Goal: Task Accomplishment & Management: Use online tool/utility

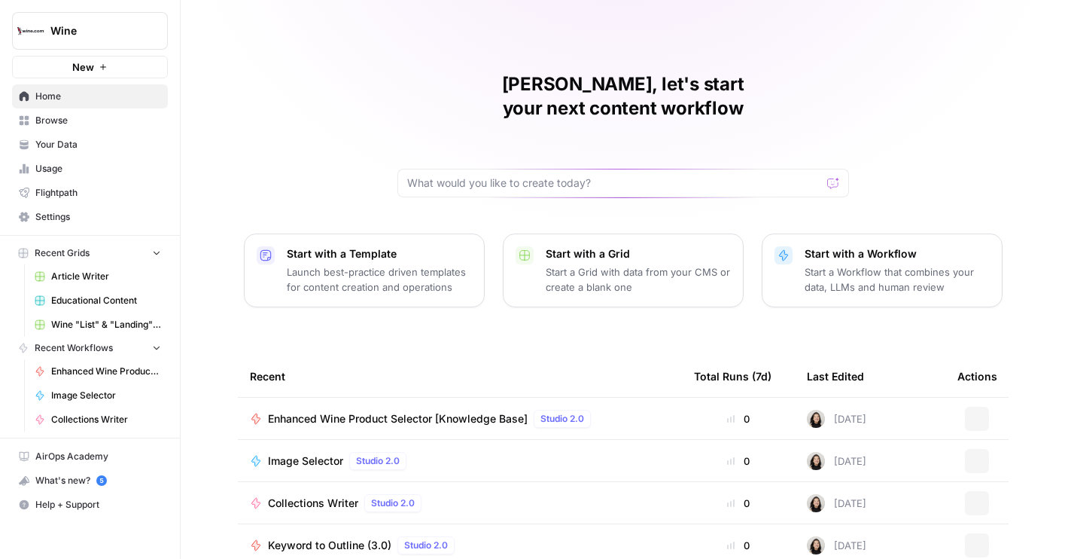
click at [154, 26] on icon "Workspace: Wine" at bounding box center [155, 31] width 6 height 11
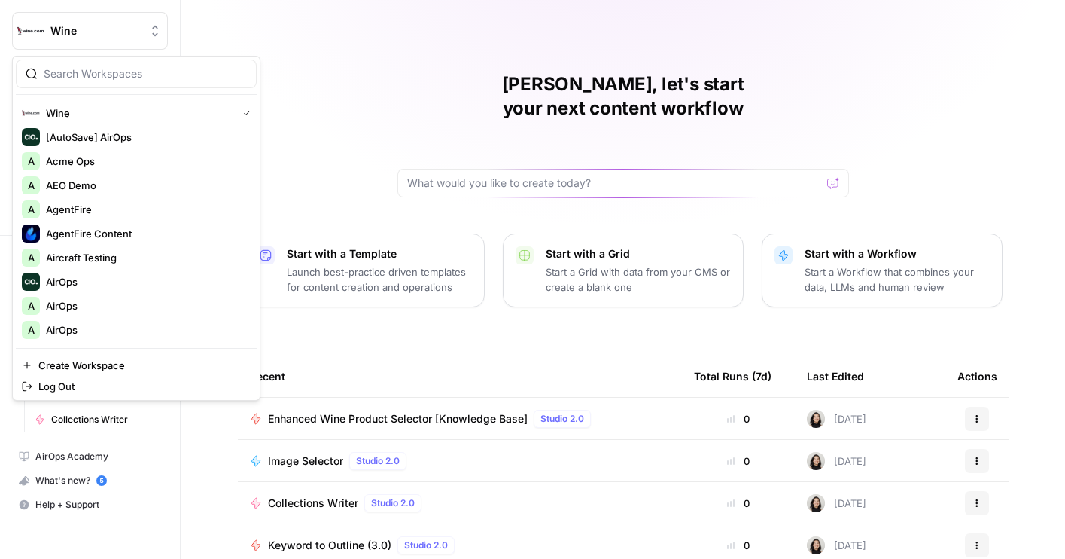
click at [665, 46] on div "Cindy, let's start your next content workflow Start with a Template Launch best…" at bounding box center [623, 358] width 884 height 717
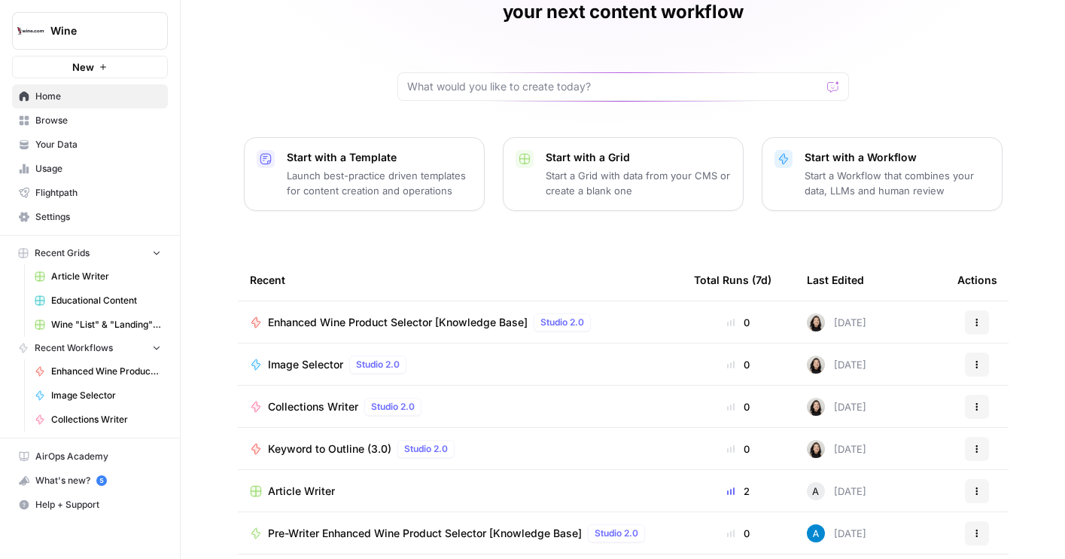
scroll to position [134, 0]
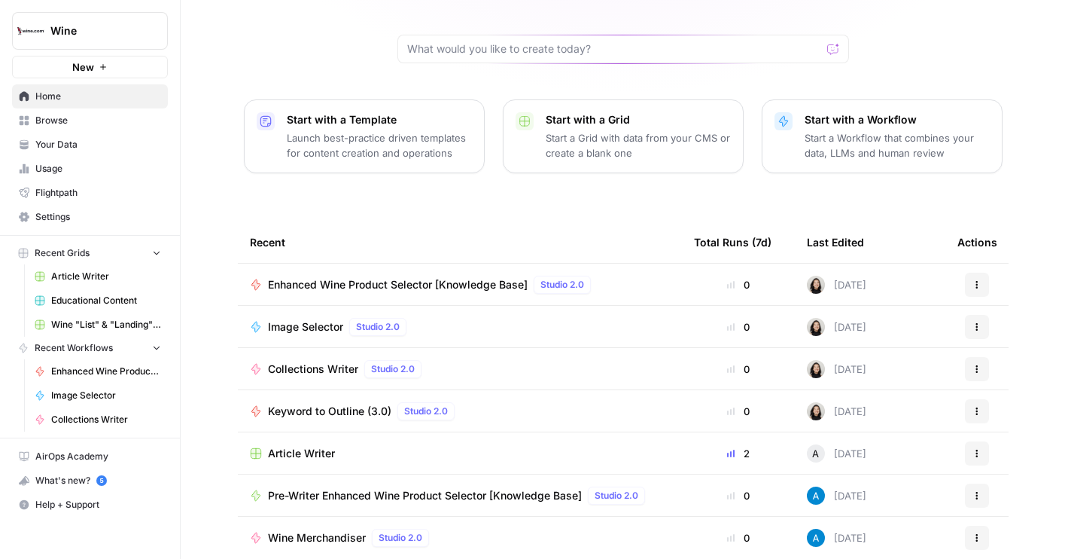
click at [99, 273] on span "Article Writer" at bounding box center [106, 276] width 110 height 14
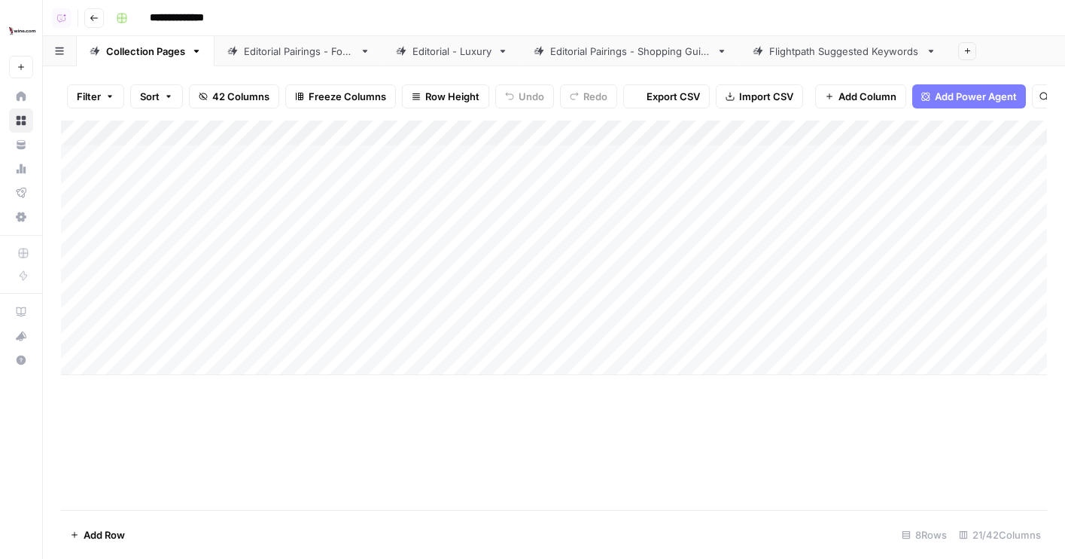
click at [277, 47] on div "Editorial Pairings - Food" at bounding box center [299, 51] width 110 height 15
click at [327, 121] on div "Add Column" at bounding box center [554, 314] width 986 height 389
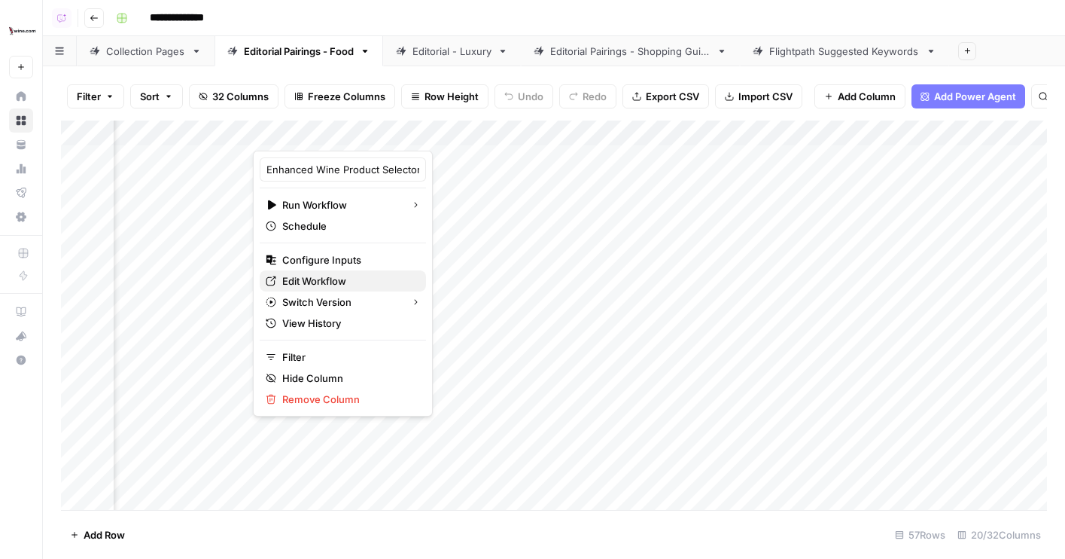
click at [334, 278] on span "Edit Workflow" at bounding box center [348, 280] width 132 height 15
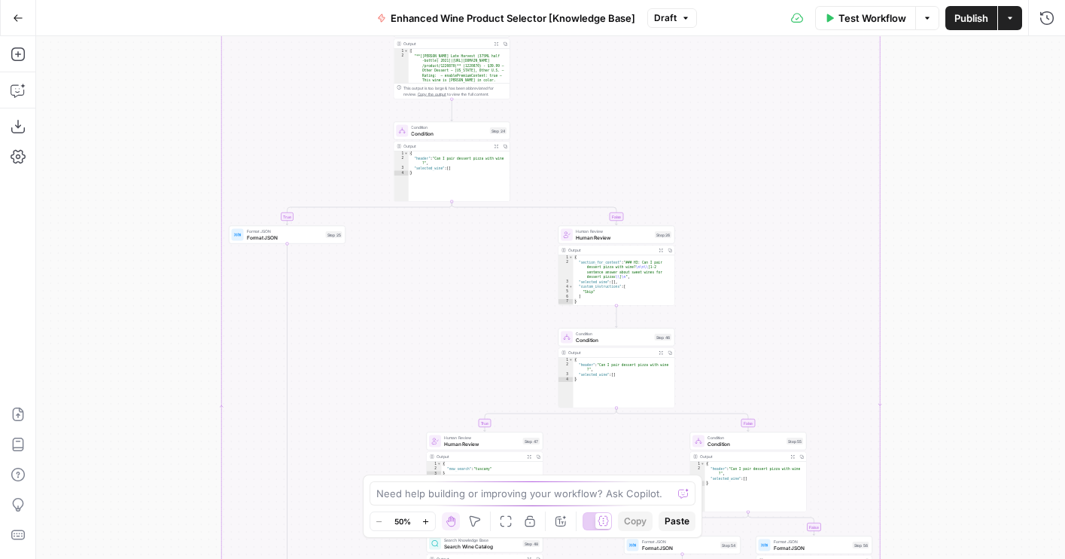
drag, startPoint x: 919, startPoint y: 169, endPoint x: 919, endPoint y: 489, distance: 319.9
click at [919, 489] on div "true false true false true false true false Workflow Set Inputs Inputs LLM · GP…" at bounding box center [550, 297] width 1029 height 522
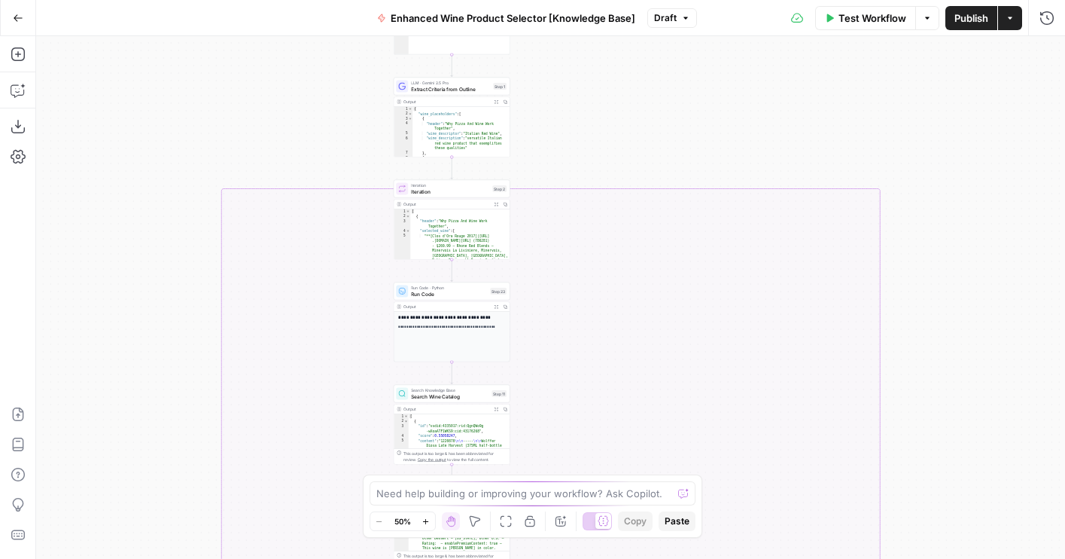
drag, startPoint x: 676, startPoint y: 84, endPoint x: 676, endPoint y: 411, distance: 326.7
click at [676, 411] on div "true false true false true false true false Workflow Set Inputs Inputs LLM · GP…" at bounding box center [550, 297] width 1029 height 522
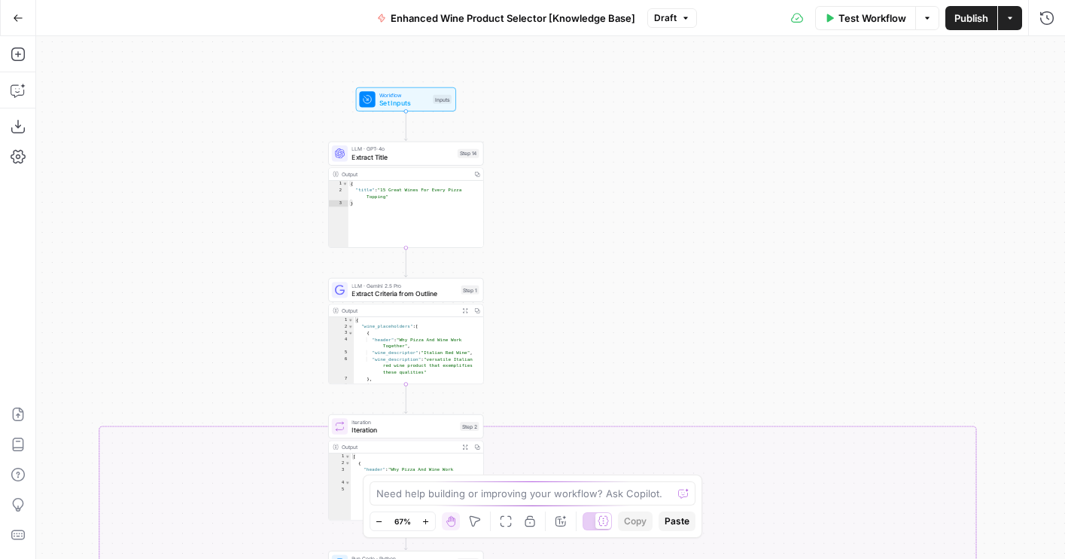
click at [469, 312] on button "Expand Output" at bounding box center [465, 310] width 12 height 12
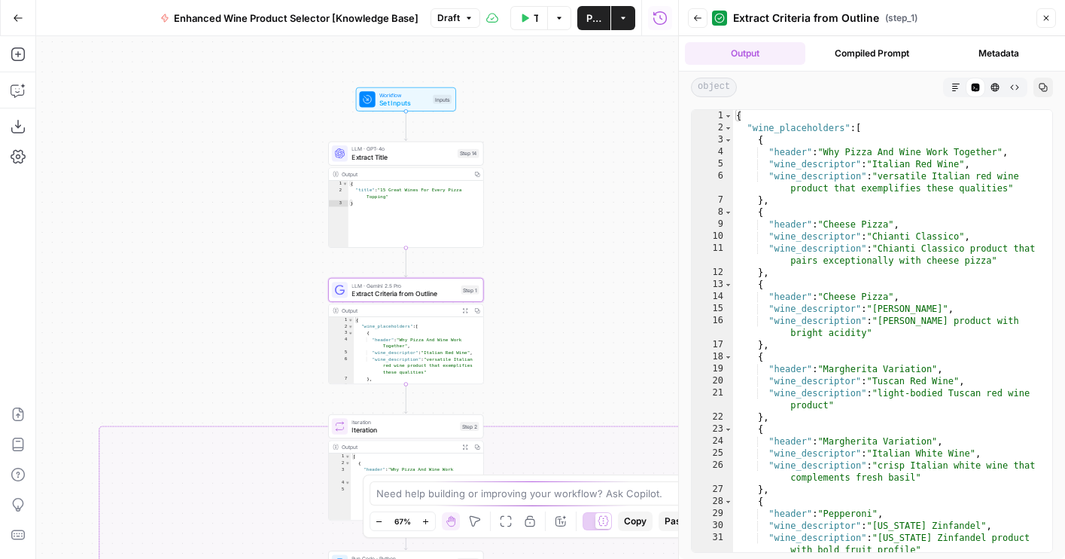
drag, startPoint x: 531, startPoint y: 327, endPoint x: 490, endPoint y: 212, distance: 122.8
click at [490, 212] on div "true false true false true false true false Workflow Set Inputs Inputs LLM · GP…" at bounding box center [357, 297] width 642 height 522
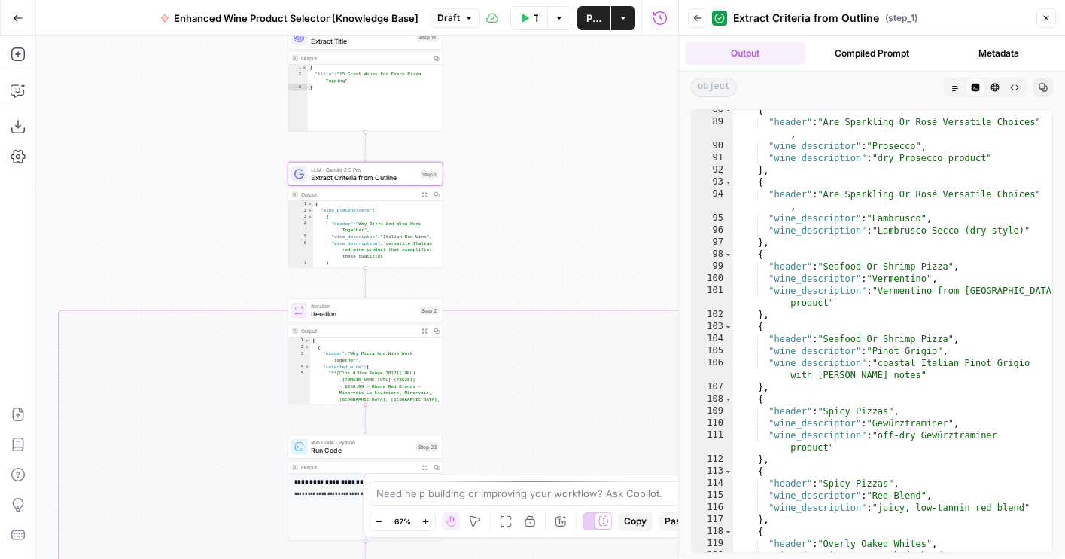
scroll to position [1413, 0]
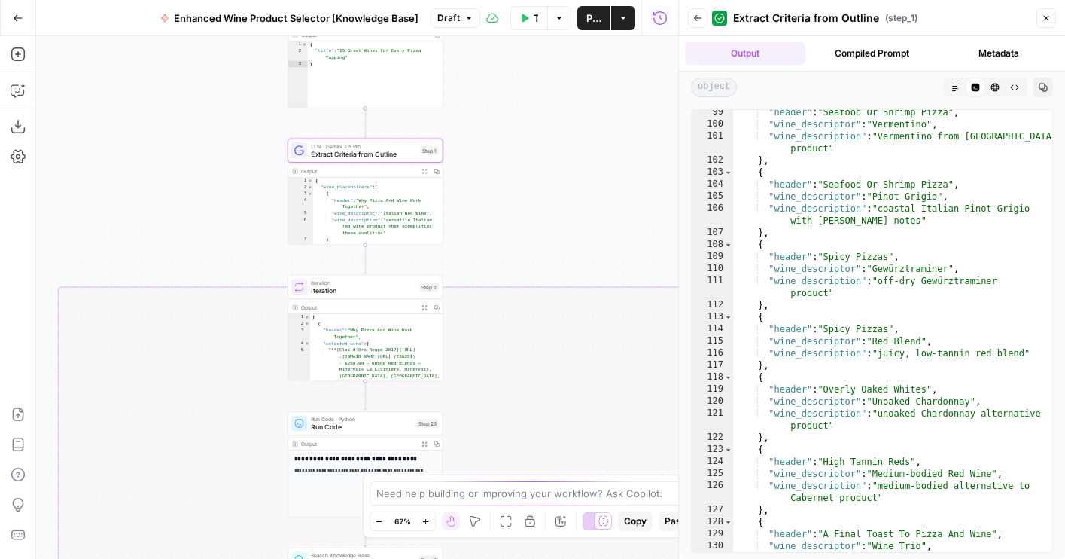
drag, startPoint x: 517, startPoint y: 289, endPoint x: 517, endPoint y: 96, distance: 192.7
click at [517, 96] on div "true false true false true false true false Workflow Set Inputs Inputs LLM · GP…" at bounding box center [357, 297] width 642 height 522
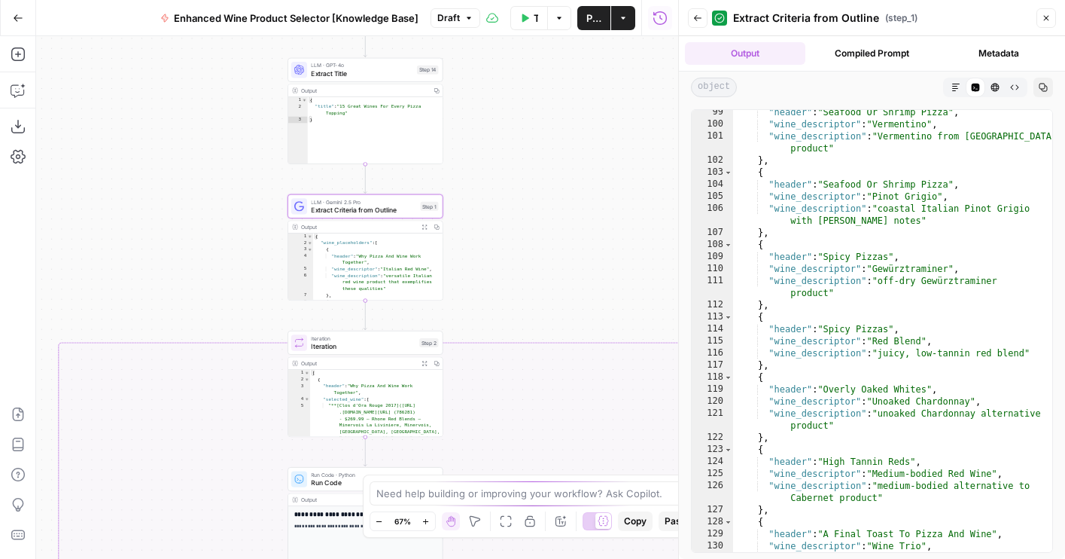
drag, startPoint x: 529, startPoint y: 96, endPoint x: 529, endPoint y: 321, distance: 225.1
click at [529, 321] on div "true false true false true false true false Workflow Set Inputs Inputs LLM · GP…" at bounding box center [357, 297] width 642 height 522
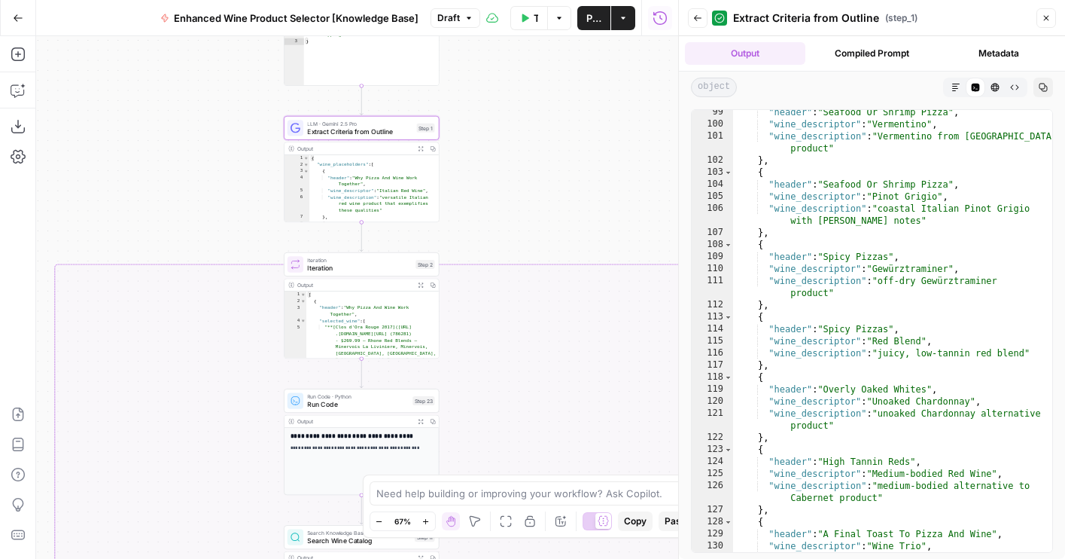
drag, startPoint x: 529, startPoint y: 321, endPoint x: 525, endPoint y: 242, distance: 78.4
click at [525, 242] on div "true false true false true false true false Workflow Set Inputs Inputs LLM · GP…" at bounding box center [357, 297] width 642 height 522
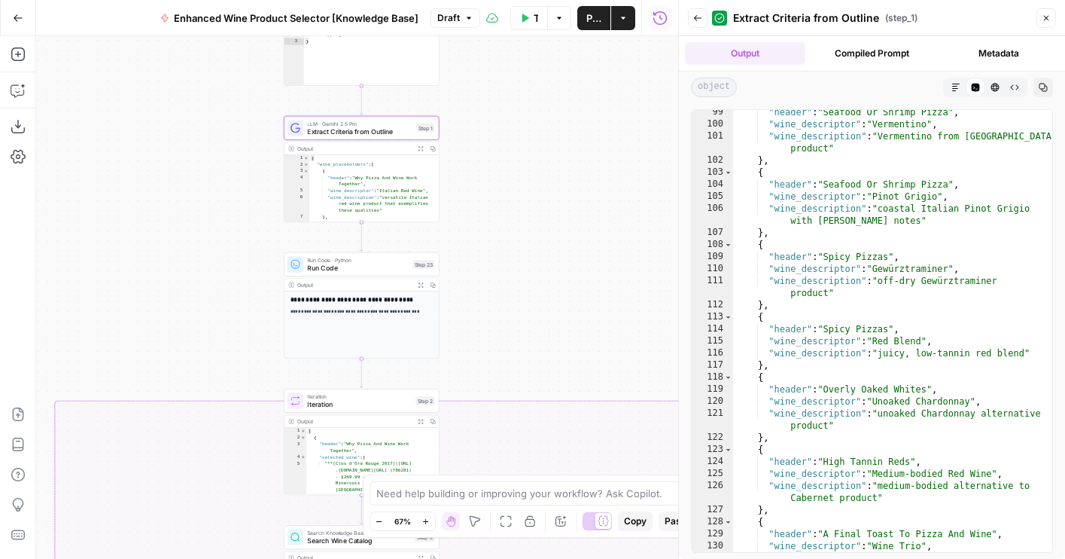
click at [342, 266] on span "Run Code" at bounding box center [357, 268] width 101 height 10
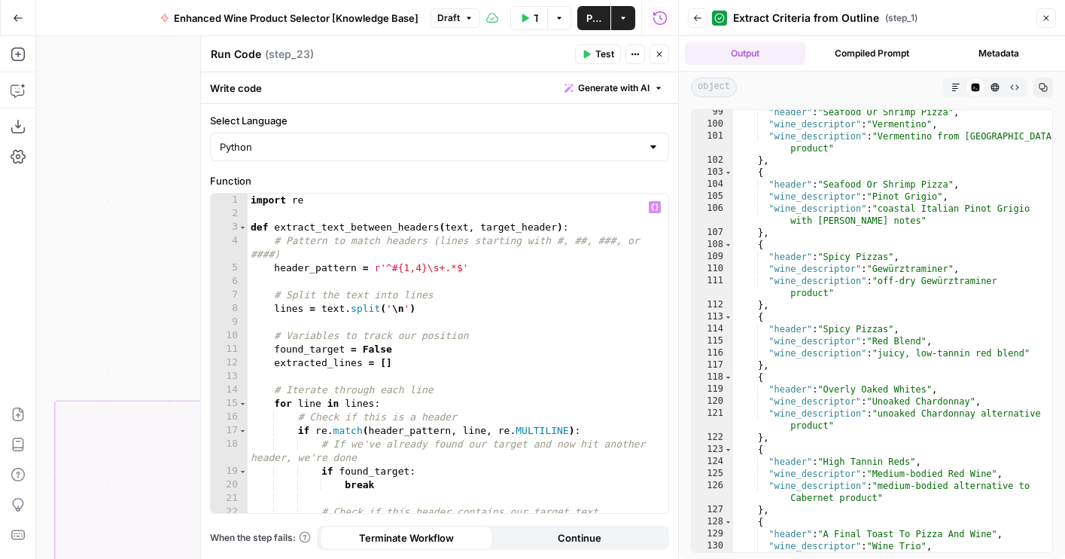
scroll to position [304, 0]
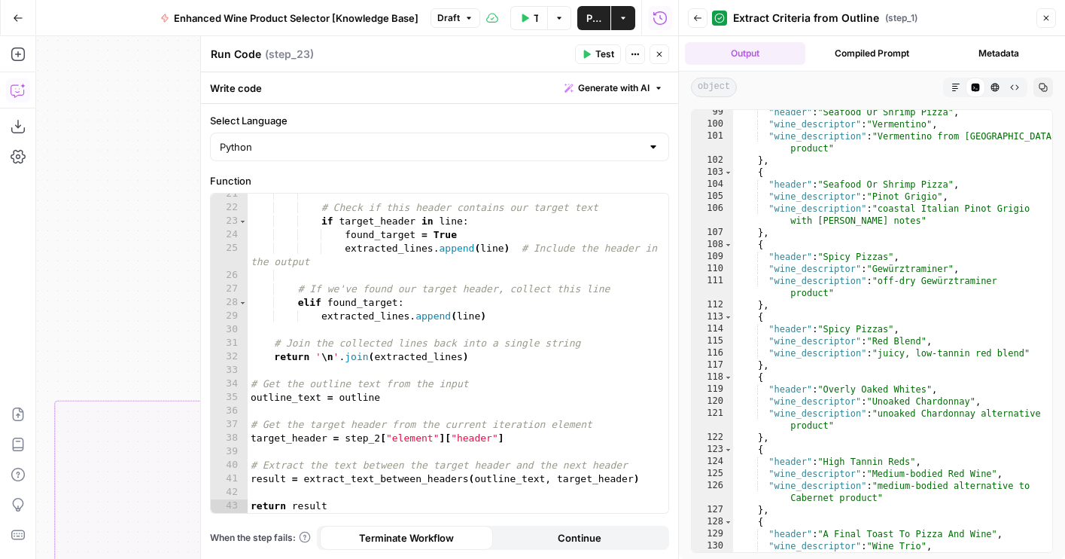
click at [15, 92] on icon "button" at bounding box center [17, 92] width 4 height 1
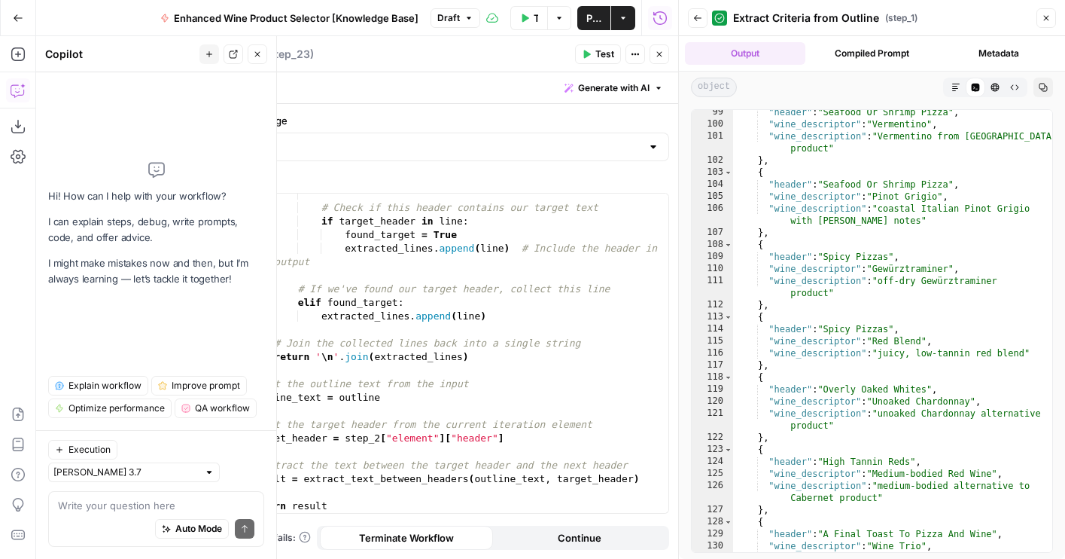
click at [149, 510] on textarea at bounding box center [156, 505] width 196 height 15
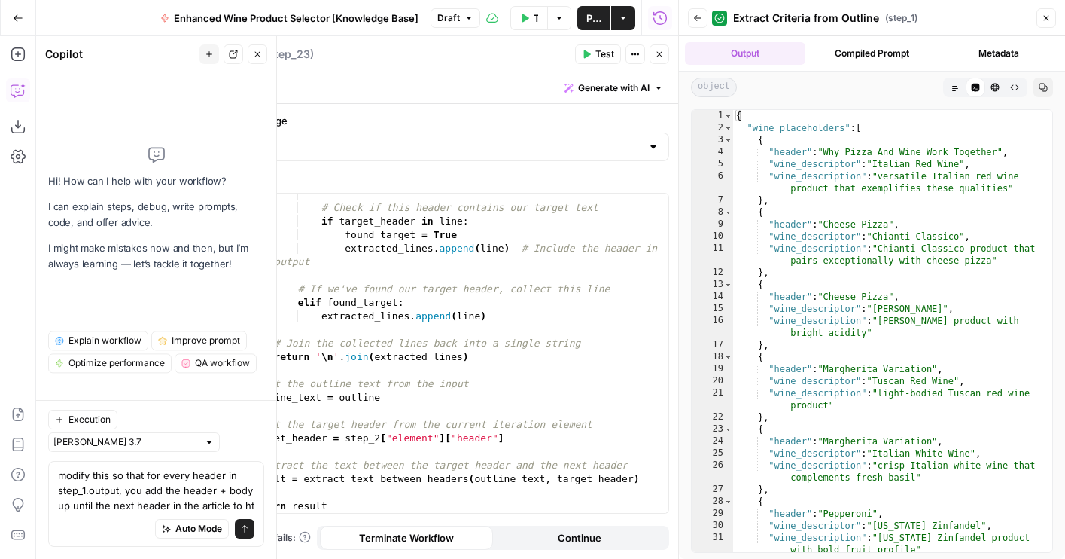
scroll to position [0, 0]
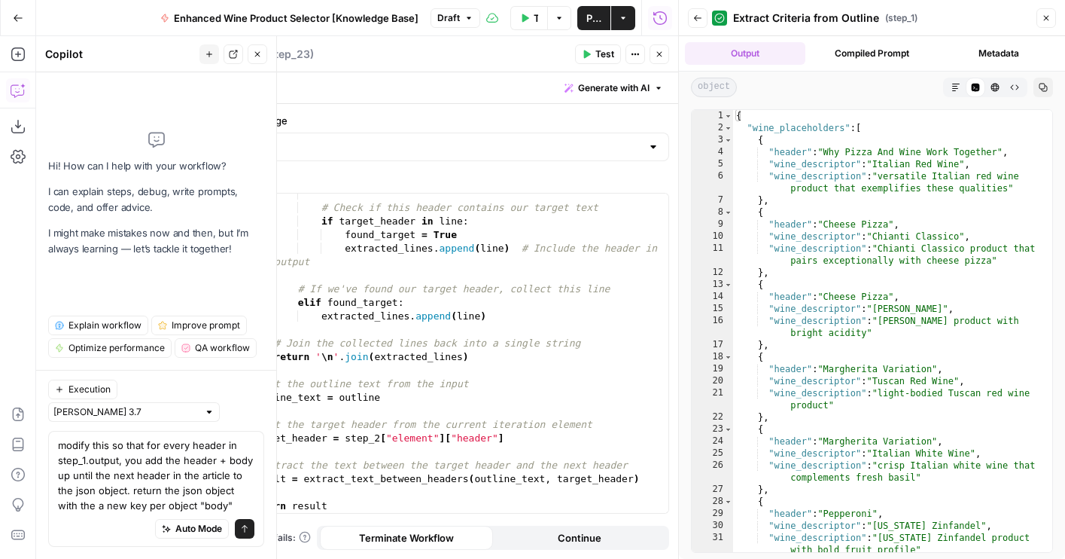
type textarea "modify this so that for every header in step_1.output, you add the header + bod…"
click at [249, 528] on button "Send" at bounding box center [245, 529] width 20 height 20
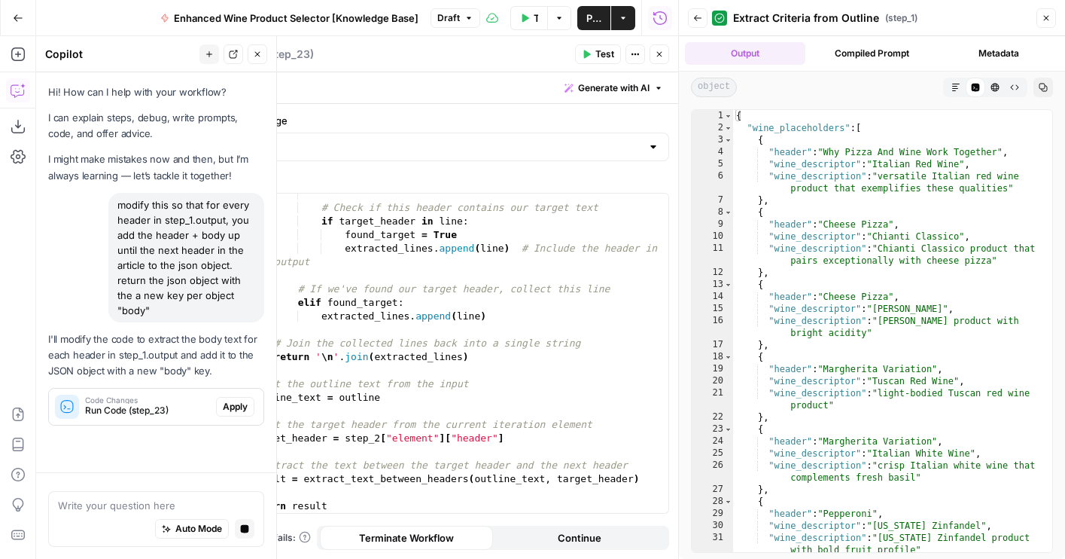
scroll to position [9, 0]
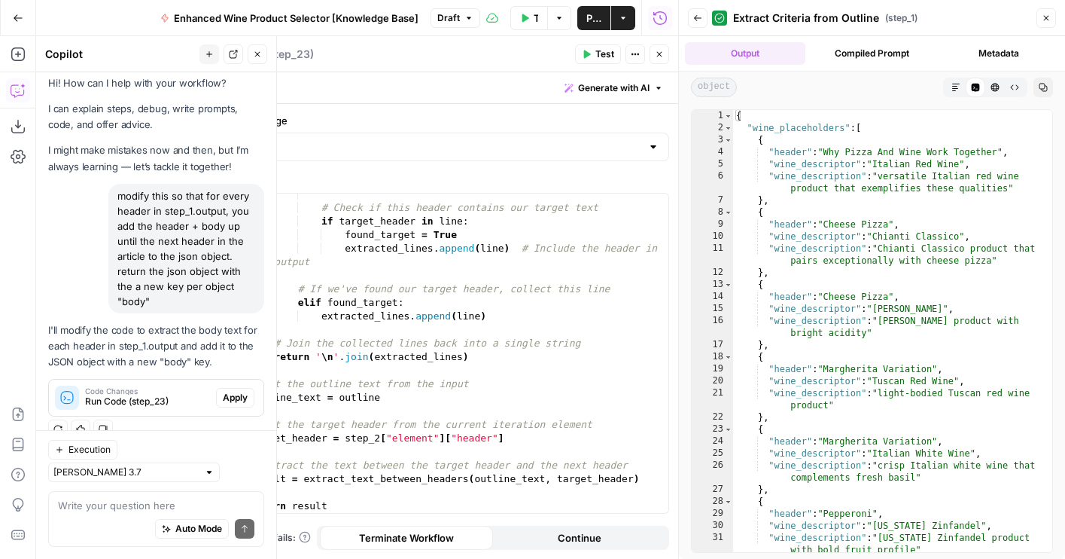
click at [244, 392] on span "Apply" at bounding box center [235, 398] width 25 height 14
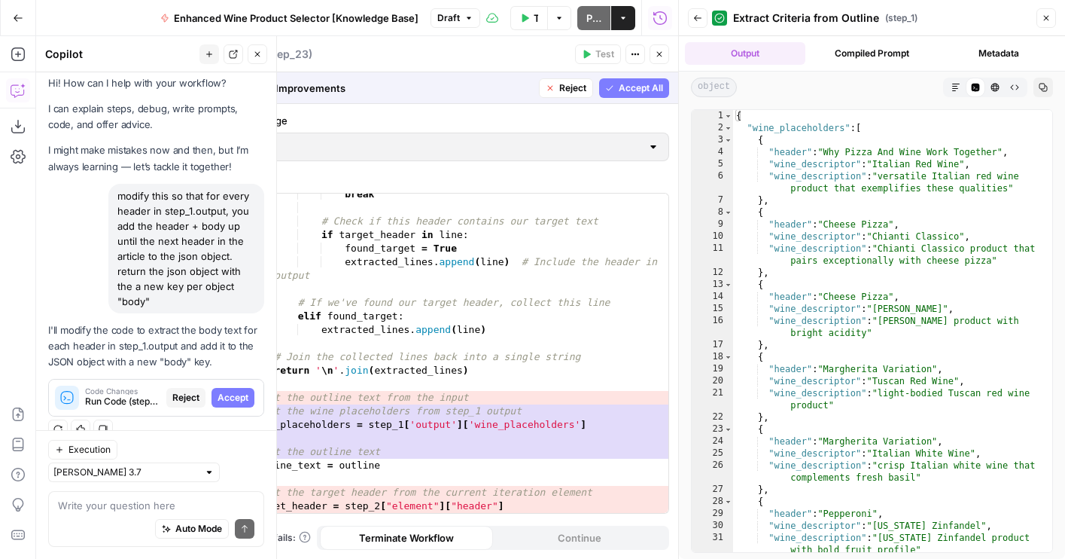
click at [646, 92] on span "Accept All" at bounding box center [641, 88] width 44 height 14
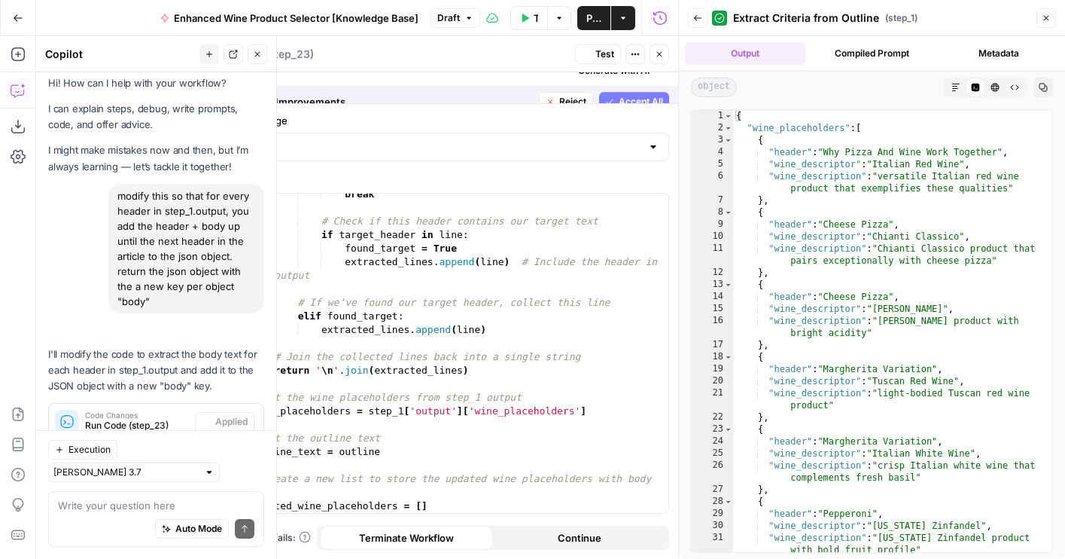
scroll to position [33, 0]
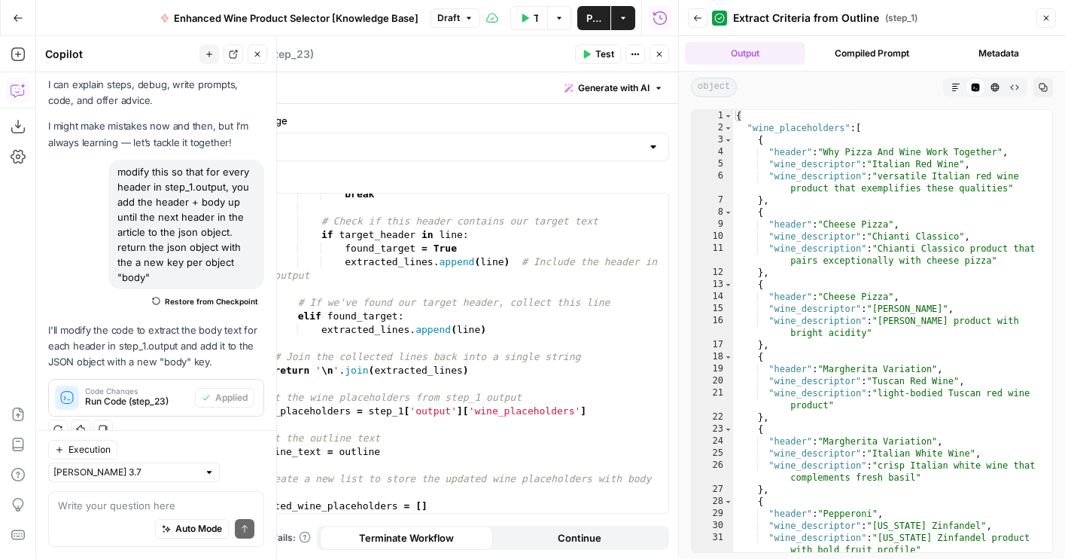
click at [604, 50] on span "Test" at bounding box center [604, 54] width 19 height 14
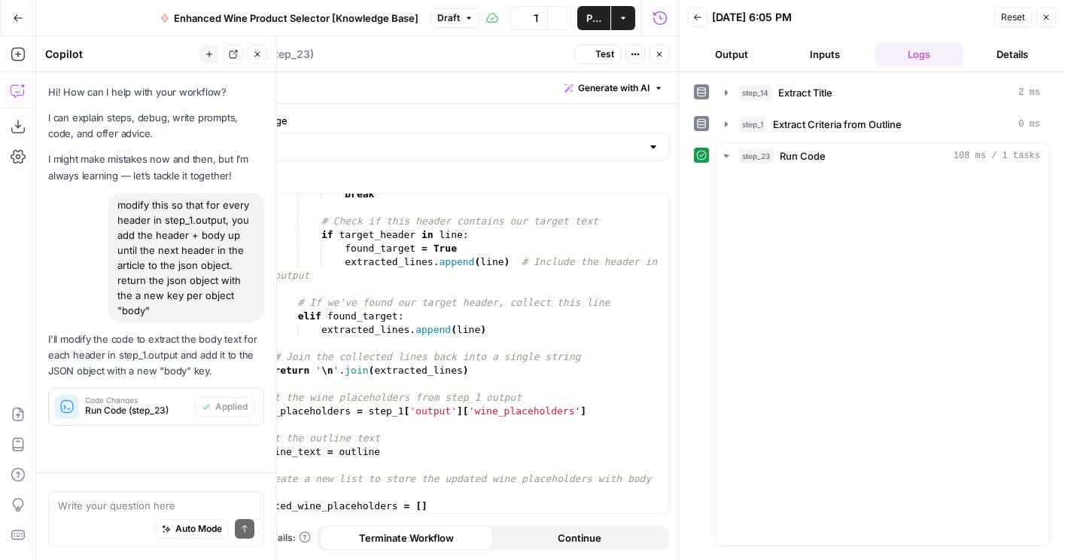
scroll to position [33, 0]
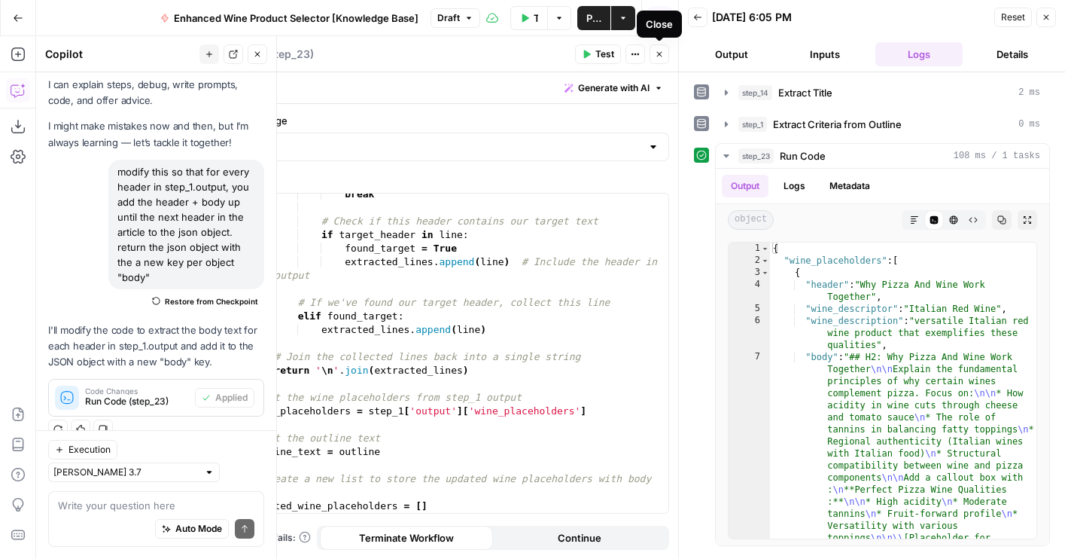
click at [658, 50] on icon "button" at bounding box center [659, 54] width 9 height 9
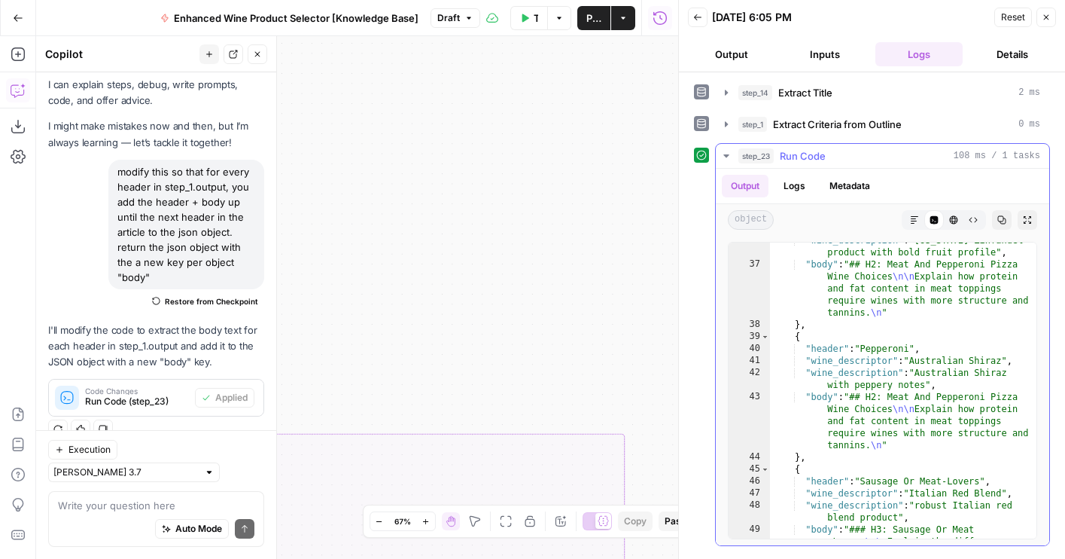
scroll to position [1450, 0]
drag, startPoint x: 586, startPoint y: 336, endPoint x: 631, endPoint y: 73, distance: 266.4
click at [631, 73] on div "true false true false true false true false Workflow Set Inputs Inputs LLM · GP…" at bounding box center [357, 297] width 642 height 522
click at [823, 53] on button "Inputs" at bounding box center [824, 54] width 87 height 24
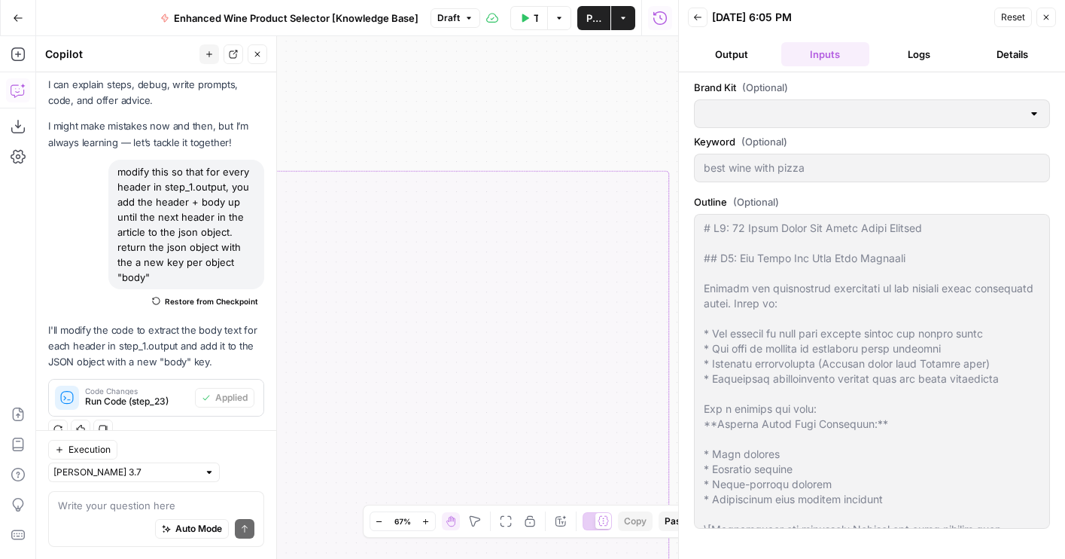
type input "Wine.com"
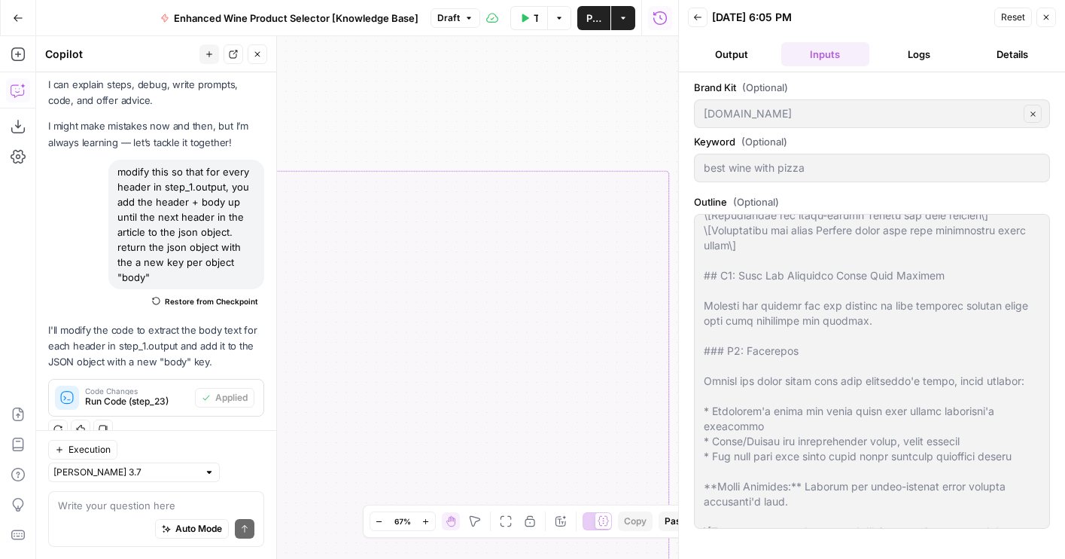
scroll to position [902, 0]
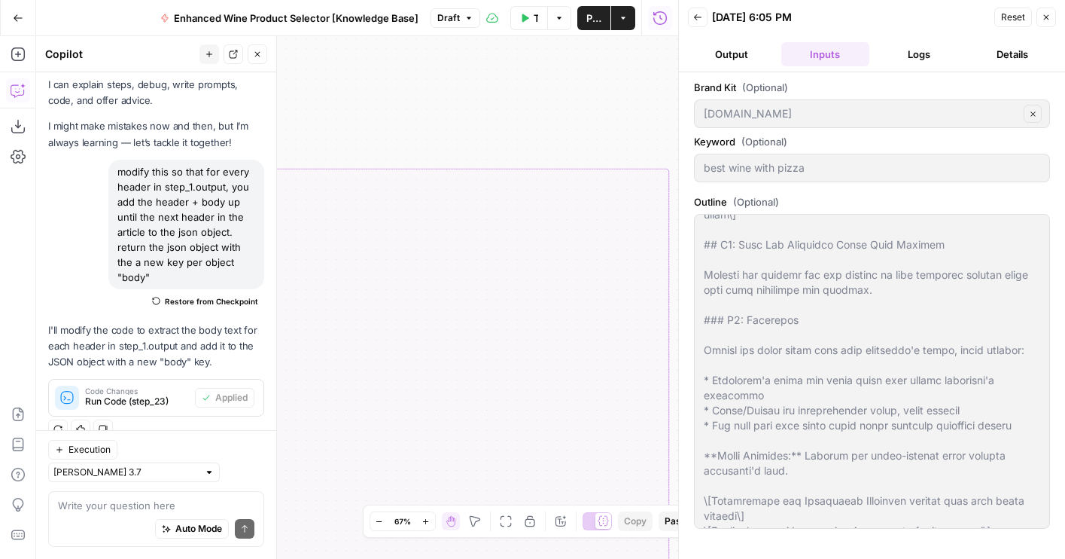
drag, startPoint x: 488, startPoint y: 128, endPoint x: 515, endPoint y: 47, distance: 85.0
click at [515, 47] on div "true false true false true false true false Workflow Set Inputs Inputs LLM · GP…" at bounding box center [357, 297] width 642 height 522
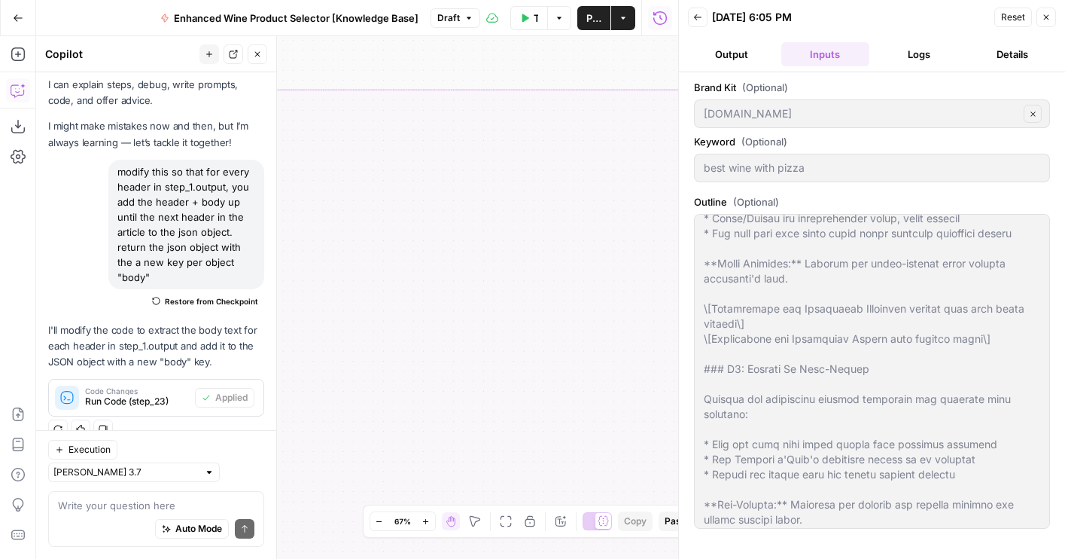
scroll to position [1200, 0]
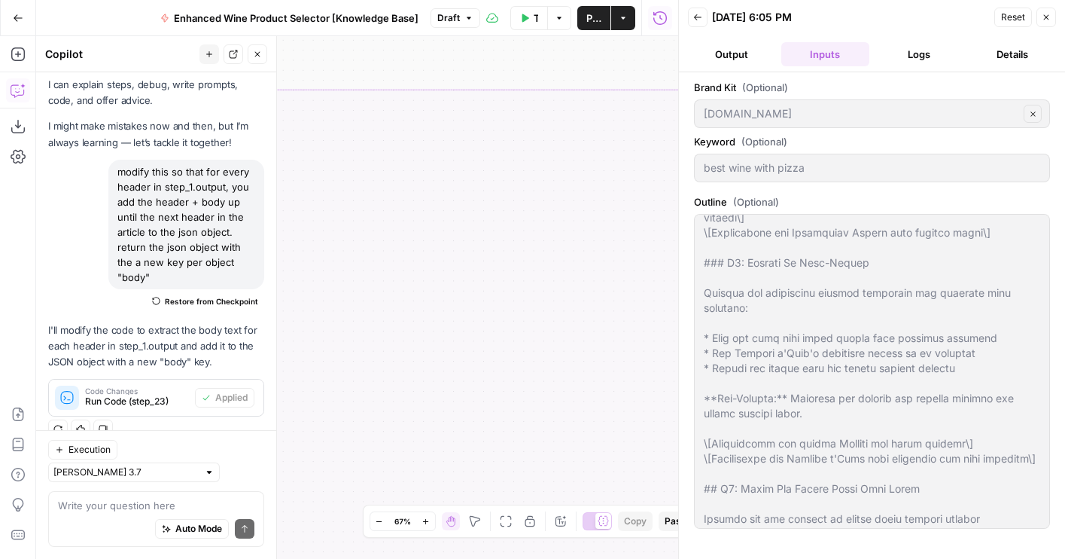
click at [743, 47] on button "Output" at bounding box center [731, 54] width 87 height 24
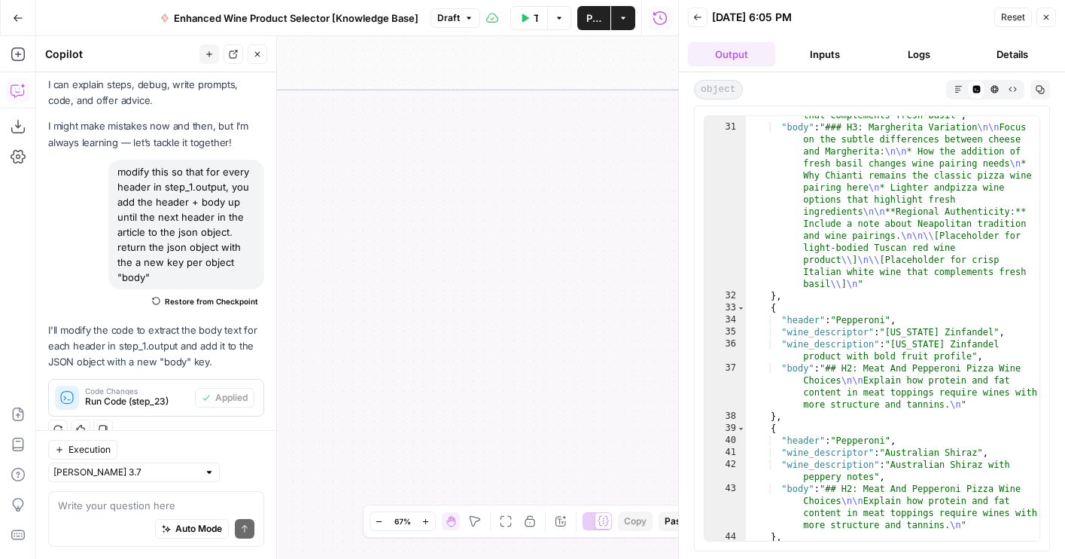
scroll to position [1112, 0]
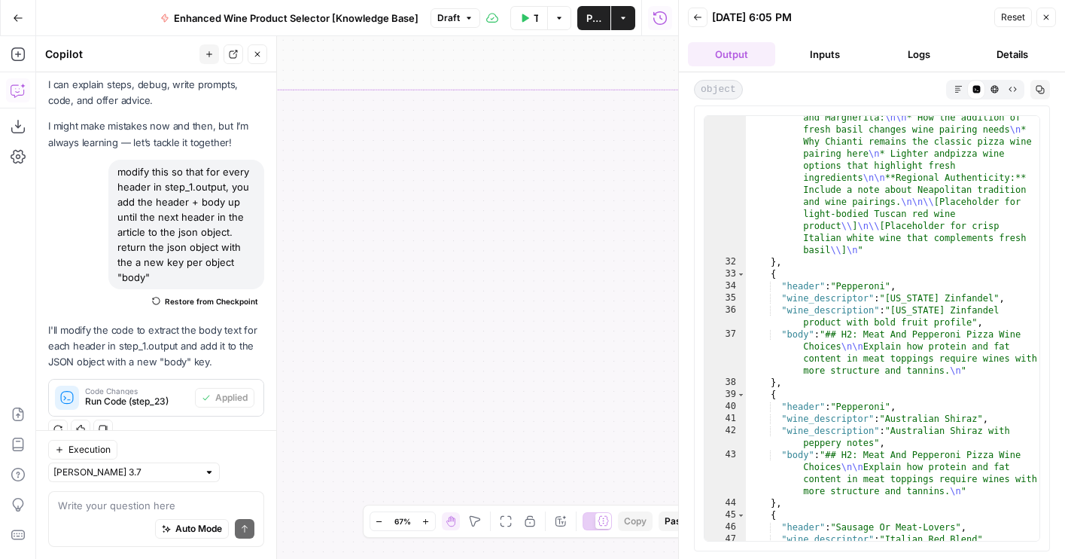
click at [854, 56] on button "Inputs" at bounding box center [824, 54] width 87 height 24
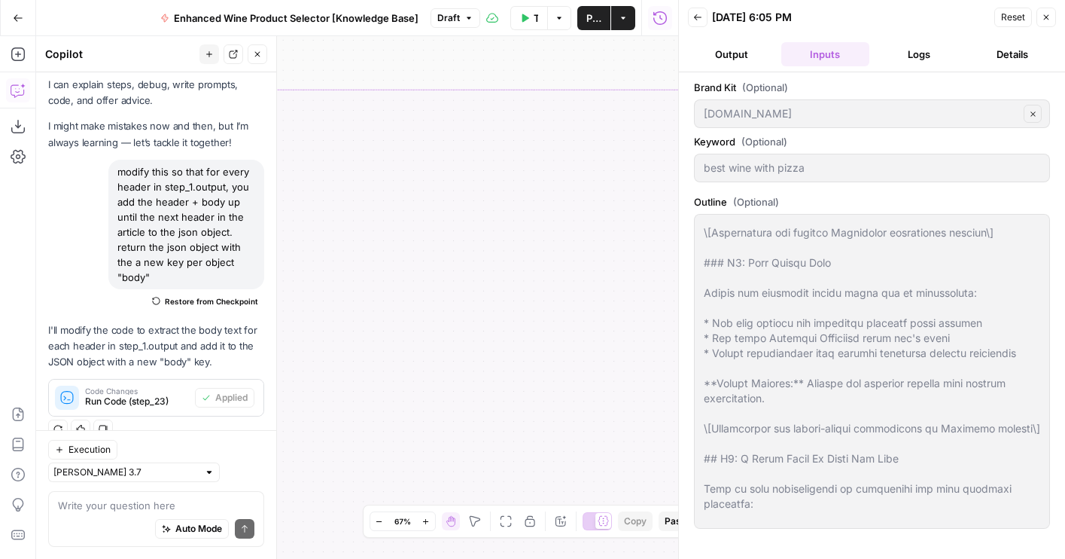
scroll to position [4426, 0]
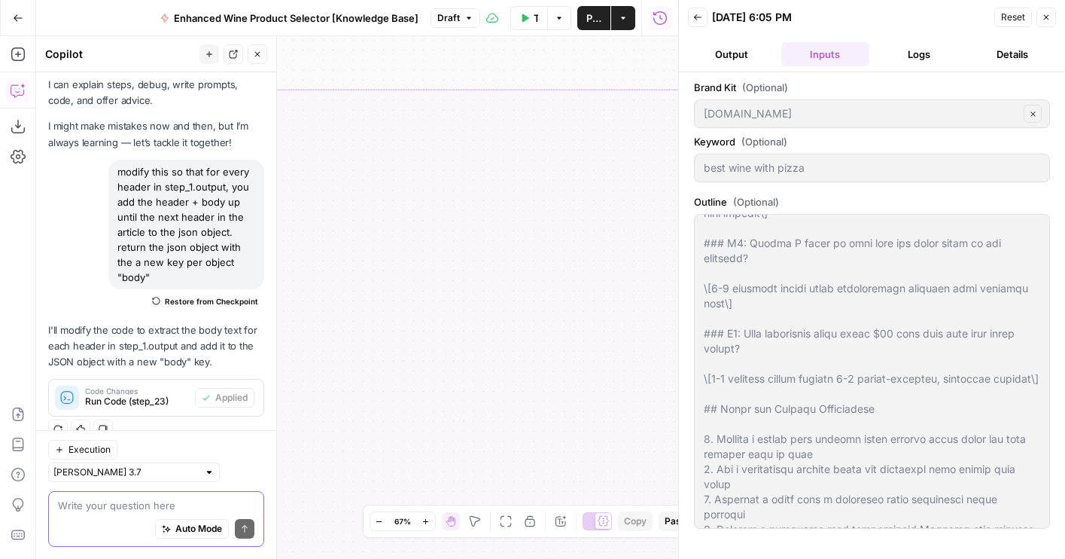
click at [200, 513] on div "Auto Mode Send" at bounding box center [156, 529] width 196 height 33
type textarea "why is the body for pepperoni incorrect?"
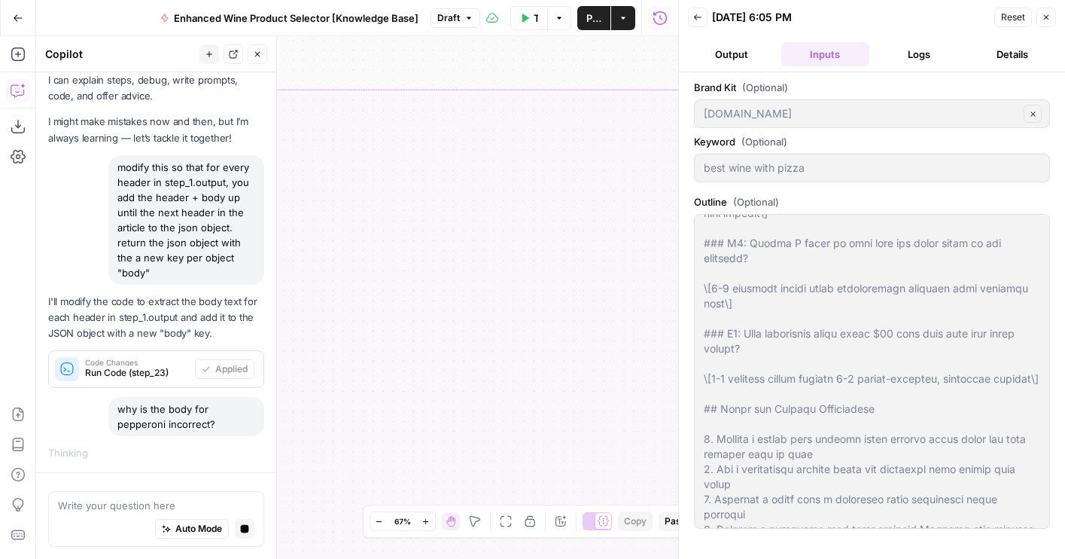
click at [766, 37] on header "Back 08/12/25 at 6:05 PM Reset Close Output Inputs Logs Details" at bounding box center [872, 36] width 386 height 72
click at [758, 55] on button "Output" at bounding box center [731, 54] width 87 height 24
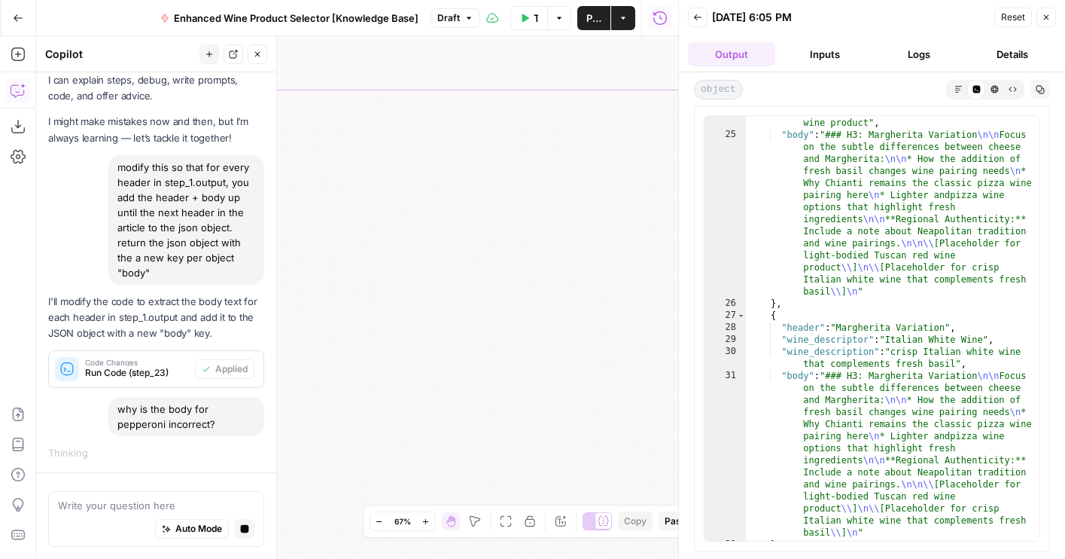
scroll to position [998, 0]
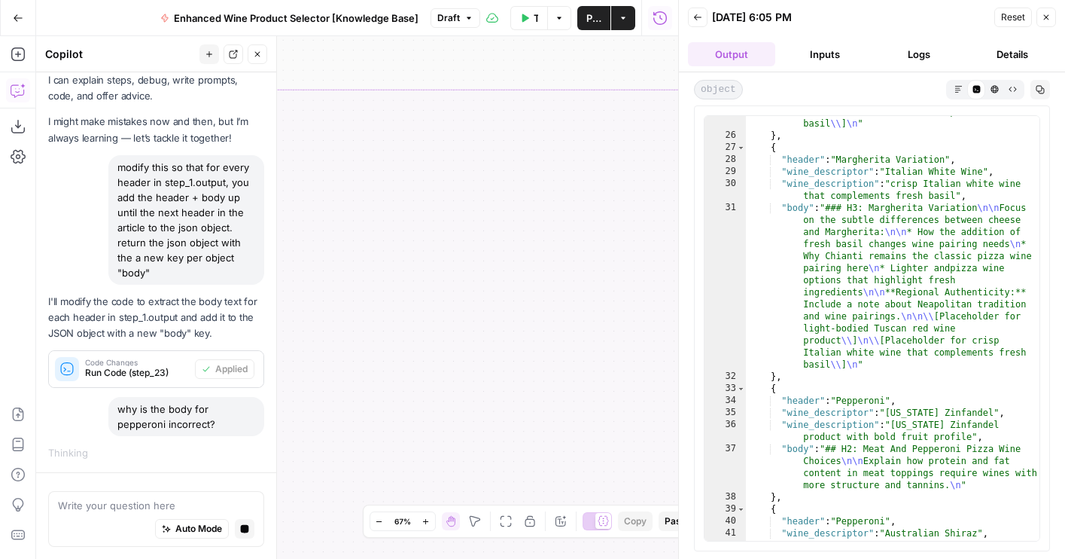
click at [505, 522] on icon "button" at bounding box center [506, 521] width 12 height 12
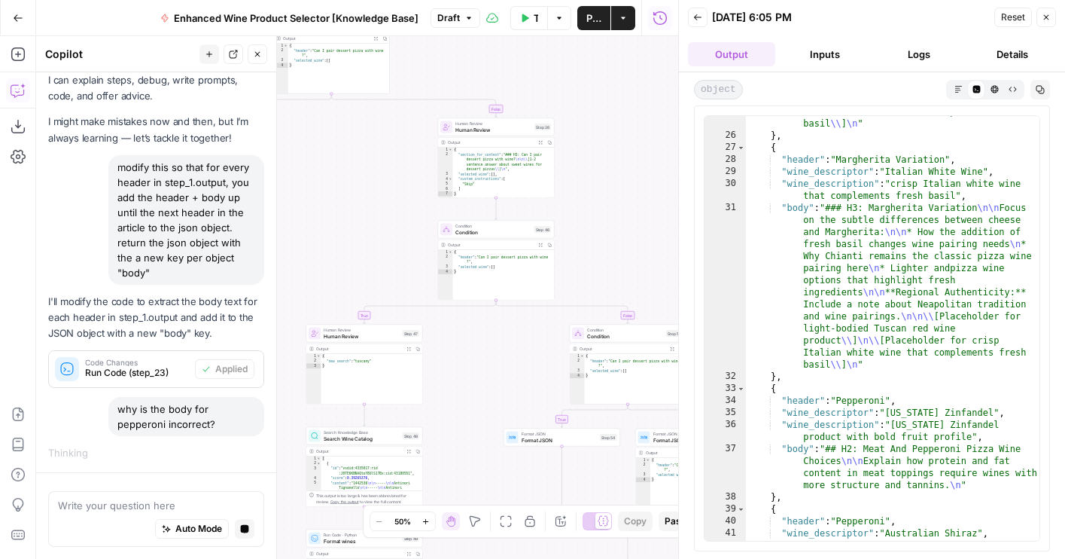
drag, startPoint x: 571, startPoint y: 270, endPoint x: 655, endPoint y: 211, distance: 102.5
click at [655, 211] on div "true false true false true false true false Workflow Set Inputs Inputs LLM · GP…" at bounding box center [357, 297] width 642 height 522
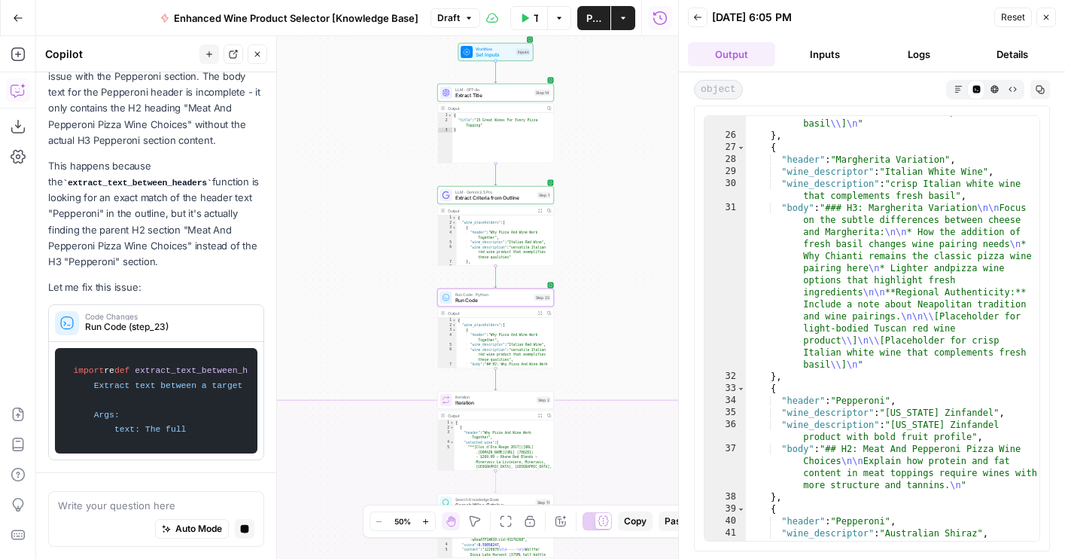
scroll to position [441, 0]
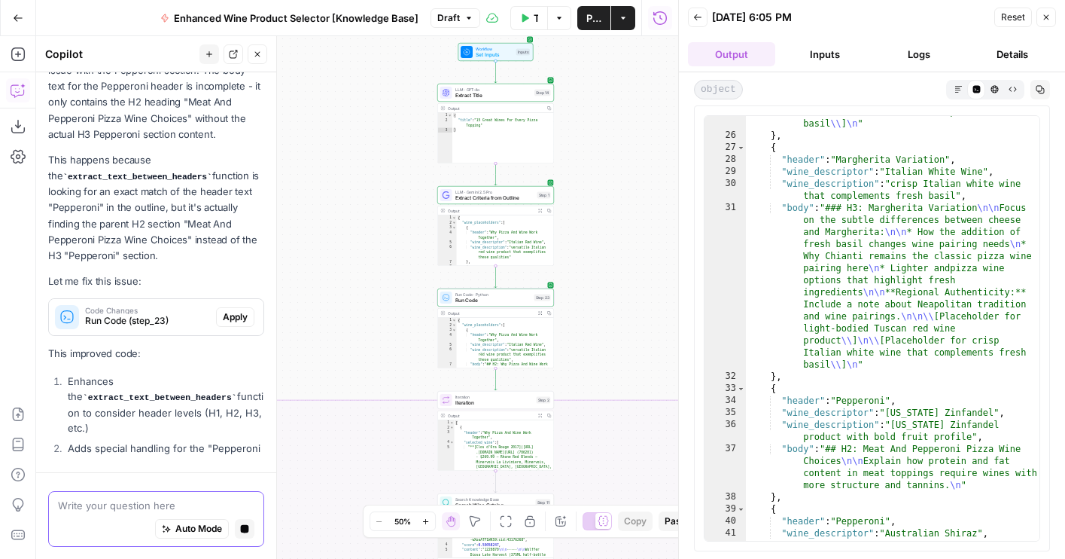
click at [166, 498] on textarea at bounding box center [156, 505] width 196 height 15
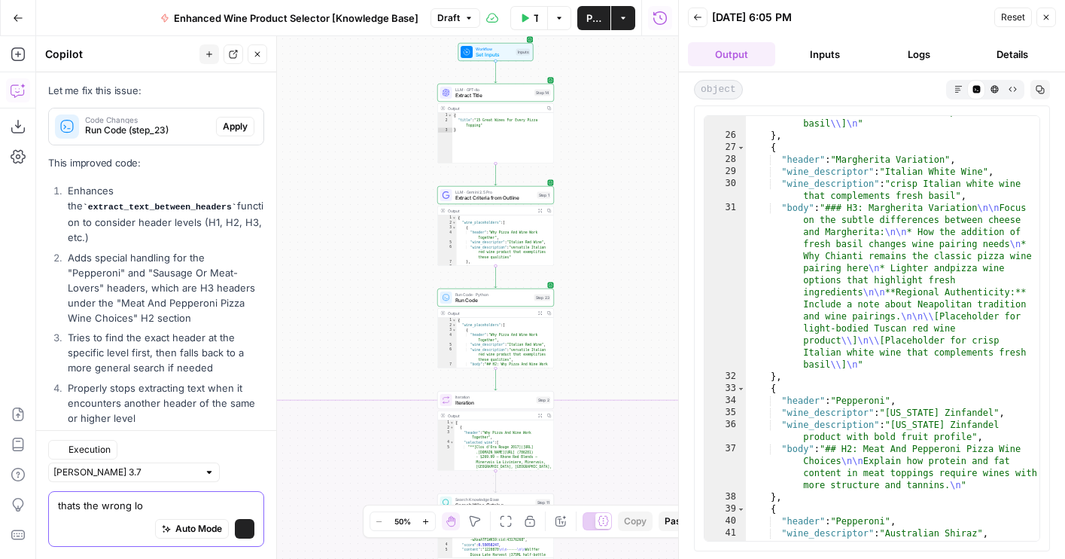
scroll to position [718, 0]
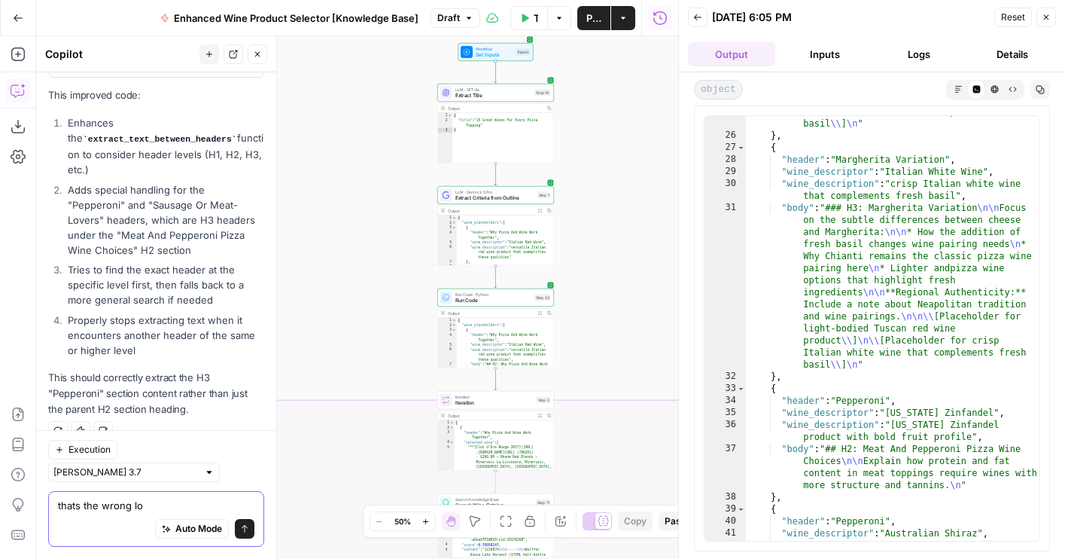
type textarea "thats the wrong lo"
click at [107, 431] on icon "button" at bounding box center [103, 430] width 9 height 9
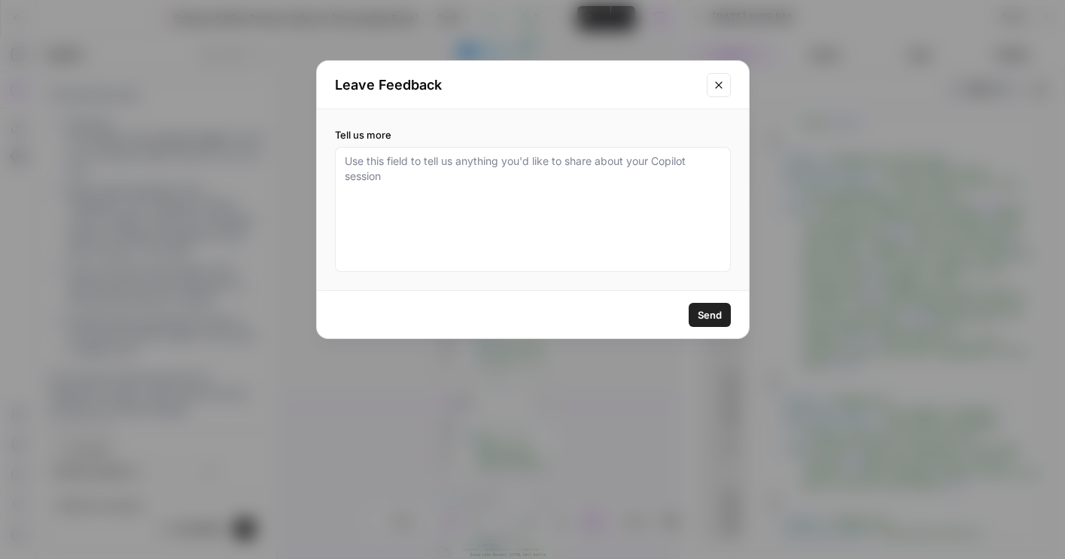
click at [724, 87] on icon "Close modal" at bounding box center [719, 85] width 12 height 12
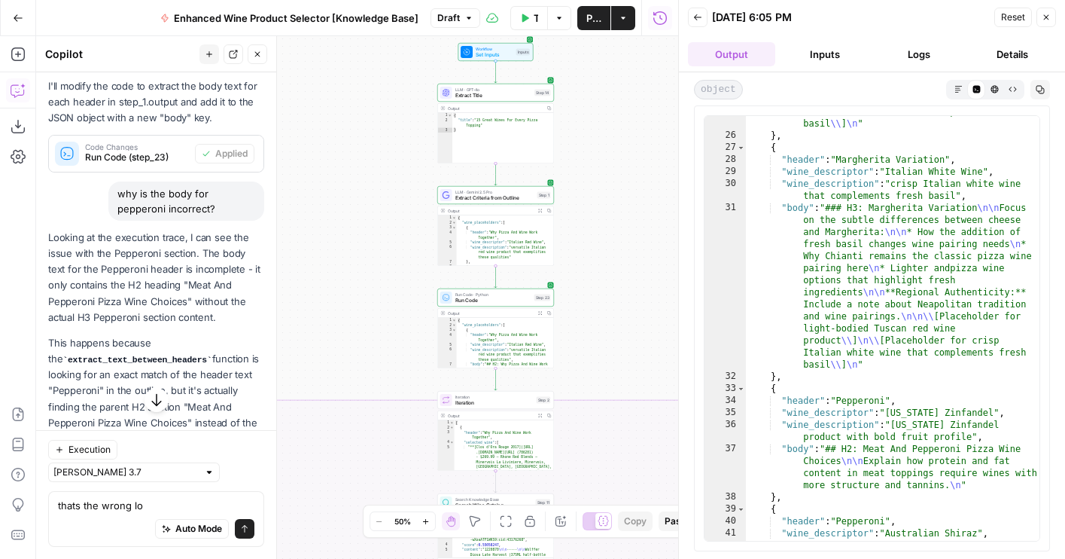
scroll to position [275, 0]
click at [242, 191] on div "why is the body for pepperoni incorrect?" at bounding box center [186, 203] width 156 height 39
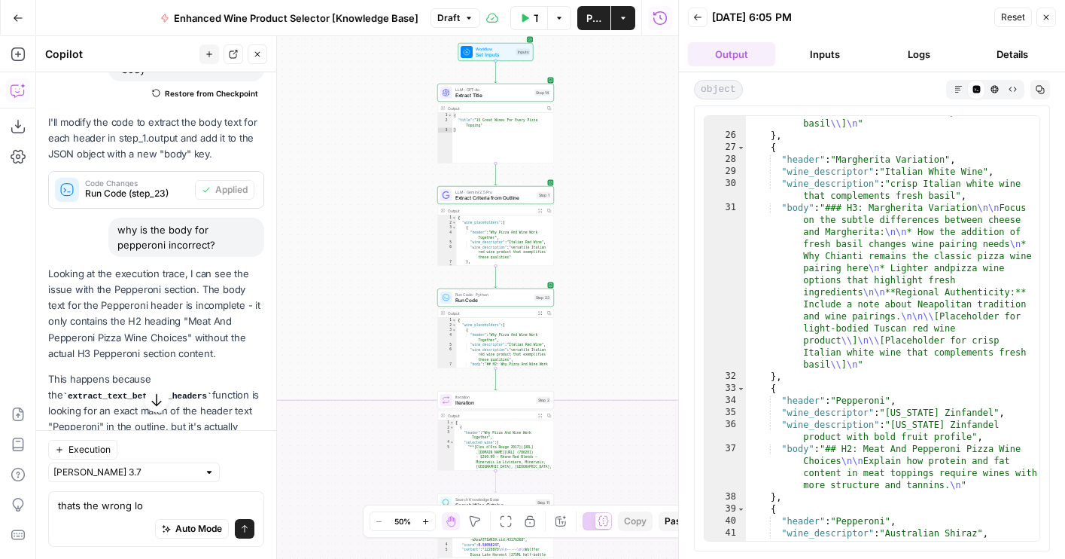
click at [142, 249] on div "why is the body for pepperoni incorrect?" at bounding box center [186, 237] width 156 height 39
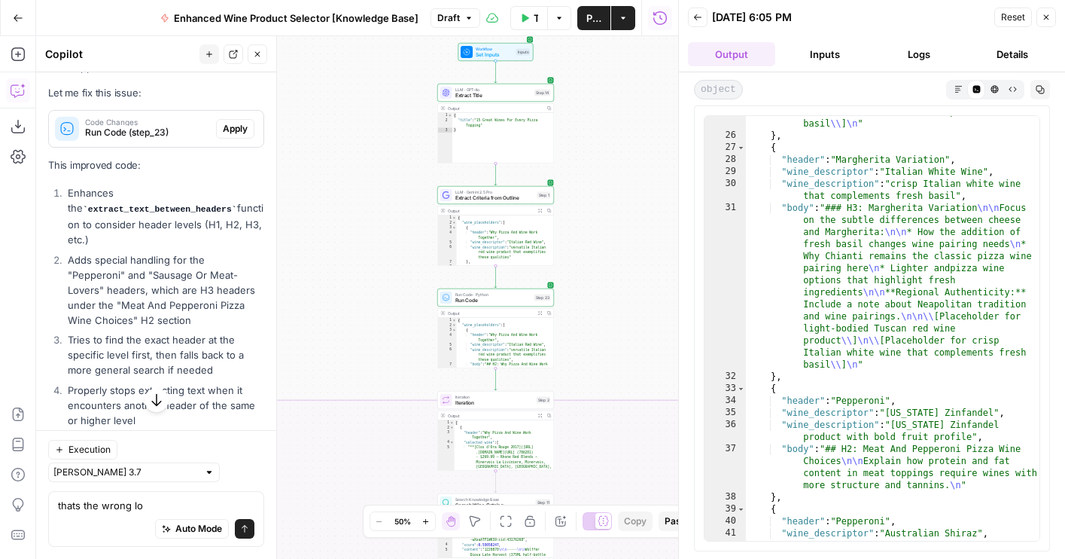
scroll to position [718, 0]
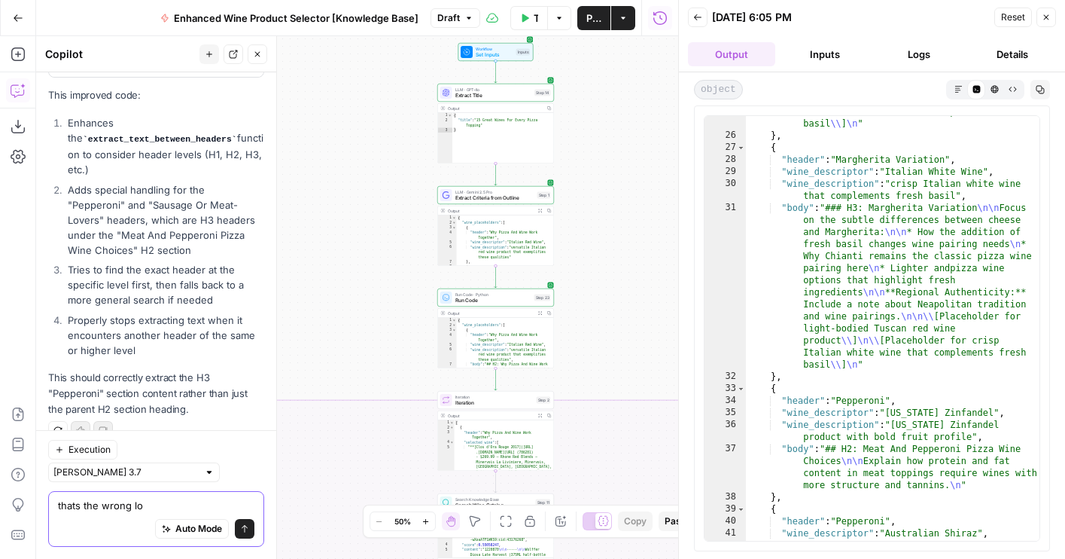
click at [149, 502] on textarea "thats the wrong lo" at bounding box center [156, 505] width 196 height 15
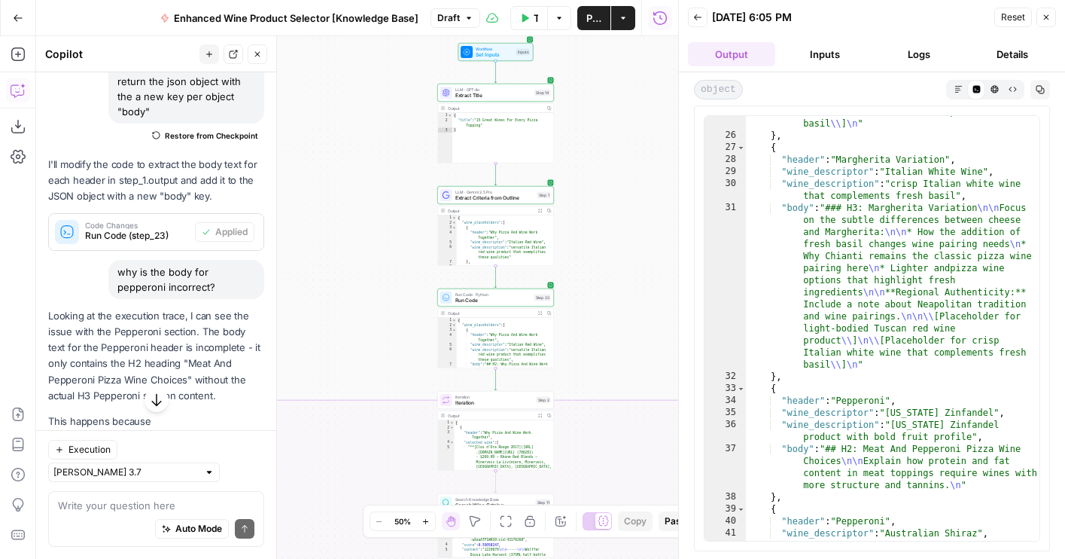
click at [154, 282] on div "why is the body for pepperoni incorrect?" at bounding box center [186, 279] width 156 height 39
click at [84, 282] on div "why is the body for pepperoni incorrect?" at bounding box center [156, 279] width 216 height 39
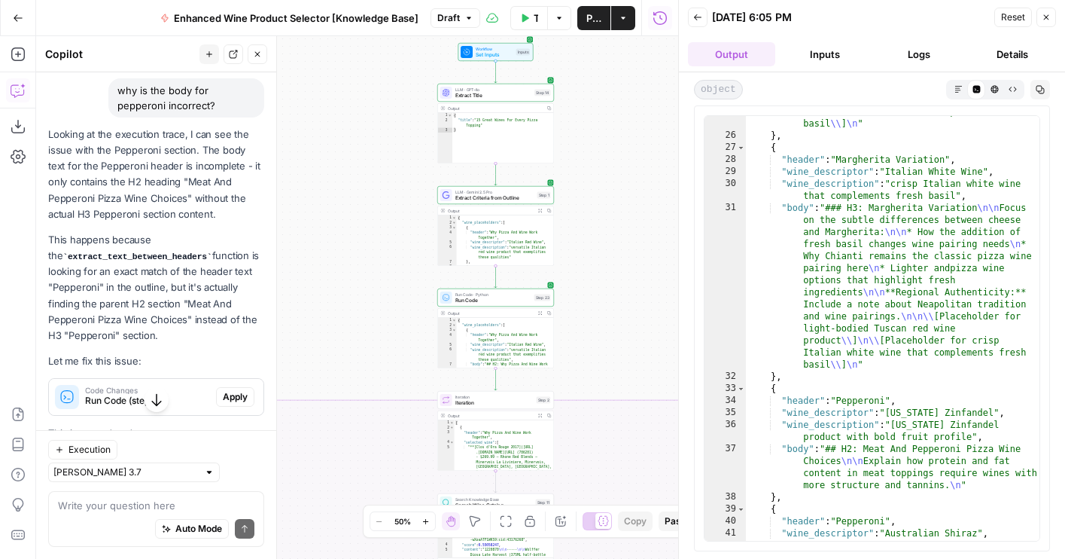
scroll to position [718, 0]
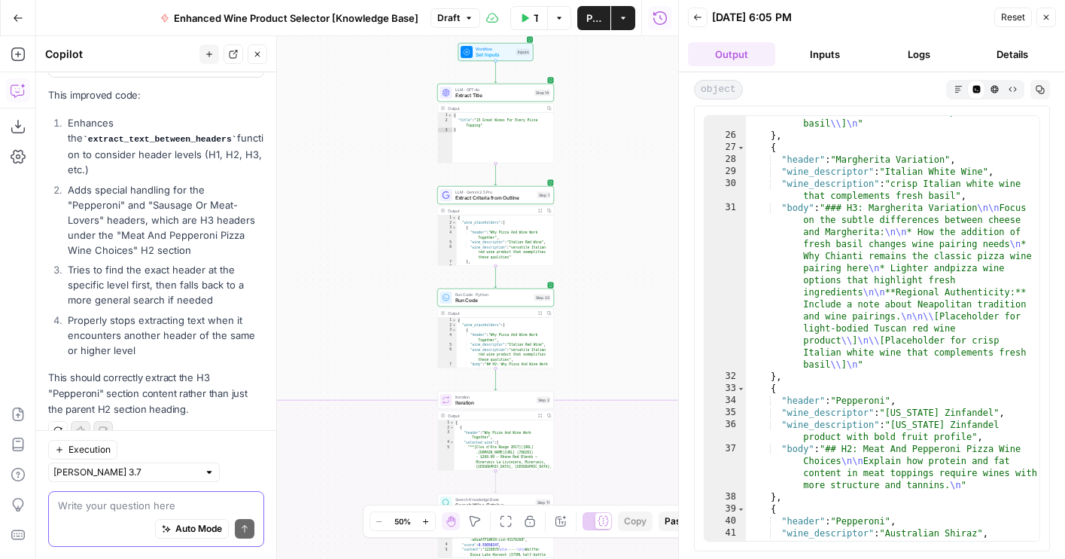
click at [132, 502] on textarea at bounding box center [156, 505] width 196 height 15
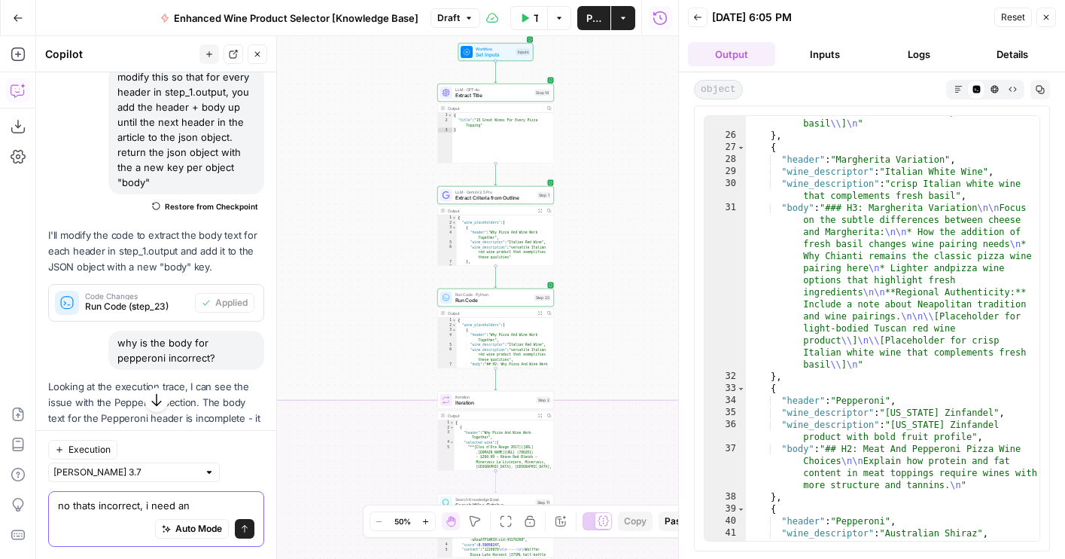
scroll to position [131, 0]
click at [187, 201] on span "Restore from Checkpoint" at bounding box center [211, 203] width 93 height 12
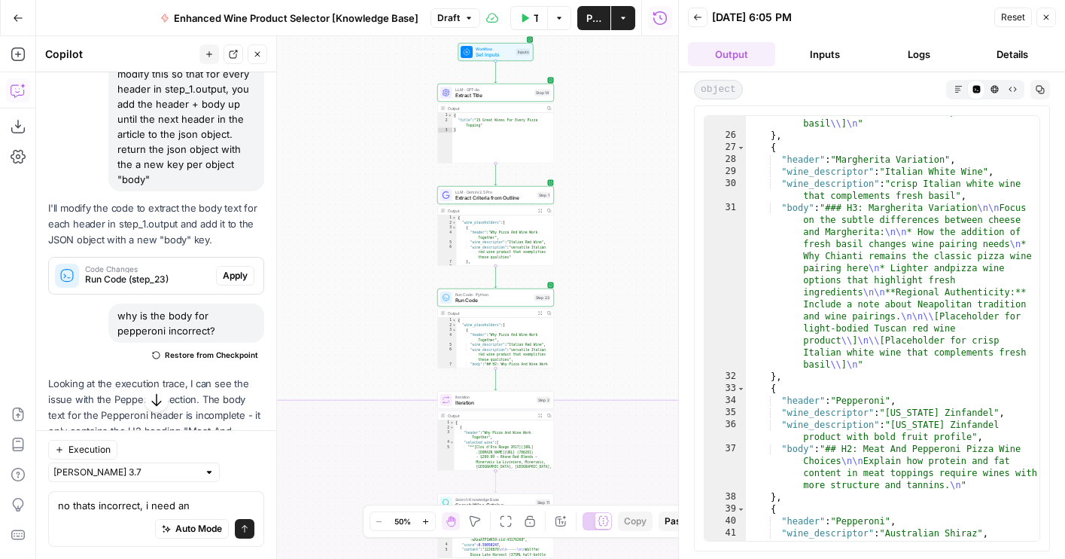
click at [196, 349] on span "Restore from Checkpoint" at bounding box center [211, 354] width 93 height 12
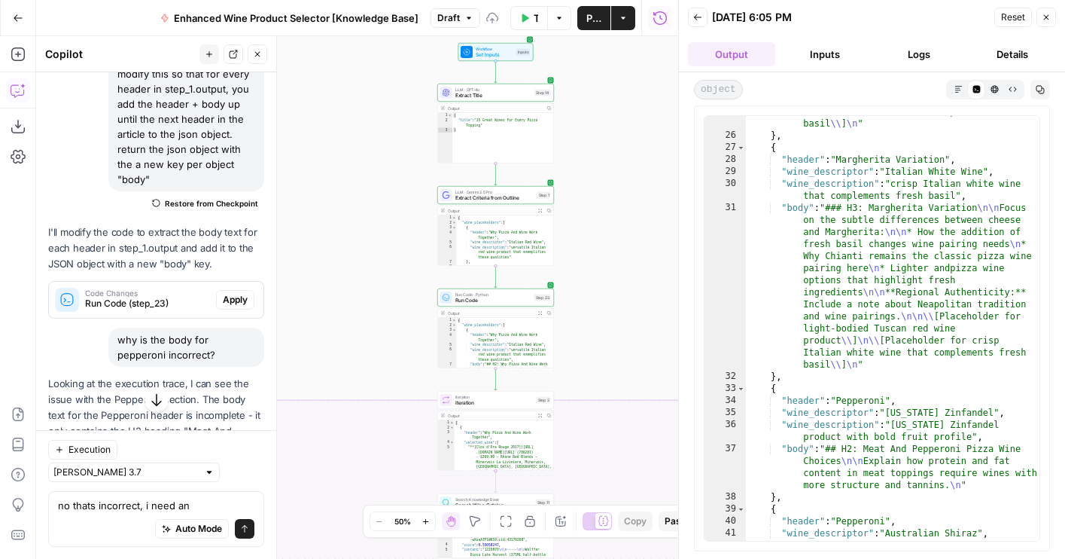
click at [189, 357] on div "why is the body for pepperoni incorrect?" at bounding box center [186, 346] width 156 height 39
click at [178, 360] on div "why is the body for pepperoni incorrect?" at bounding box center [186, 346] width 156 height 39
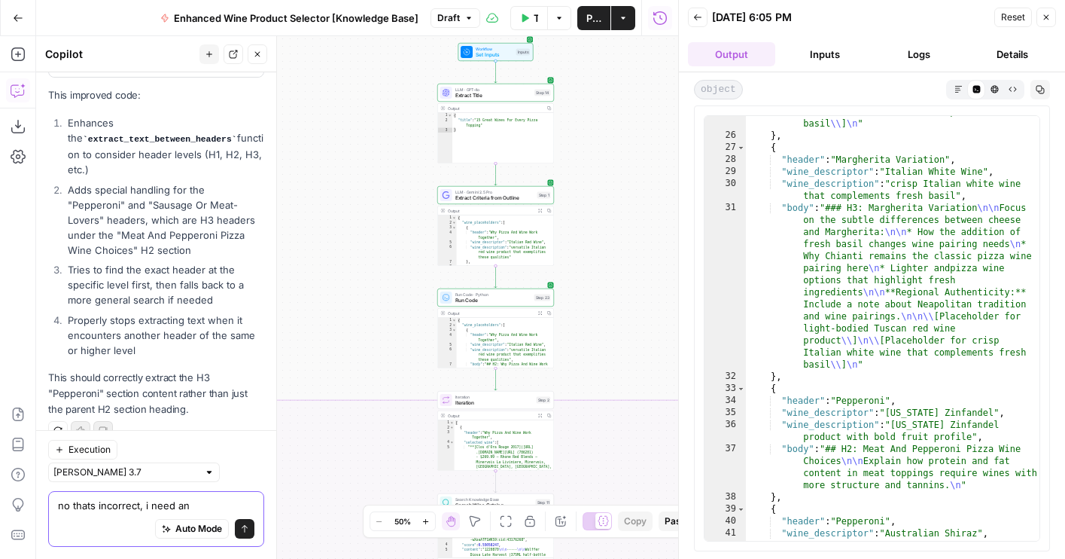
click at [171, 505] on textarea "no thats incorrect, i need an" at bounding box center [156, 505] width 196 height 15
click at [197, 505] on textarea "no thats incorrect, i need an" at bounding box center [156, 505] width 196 height 15
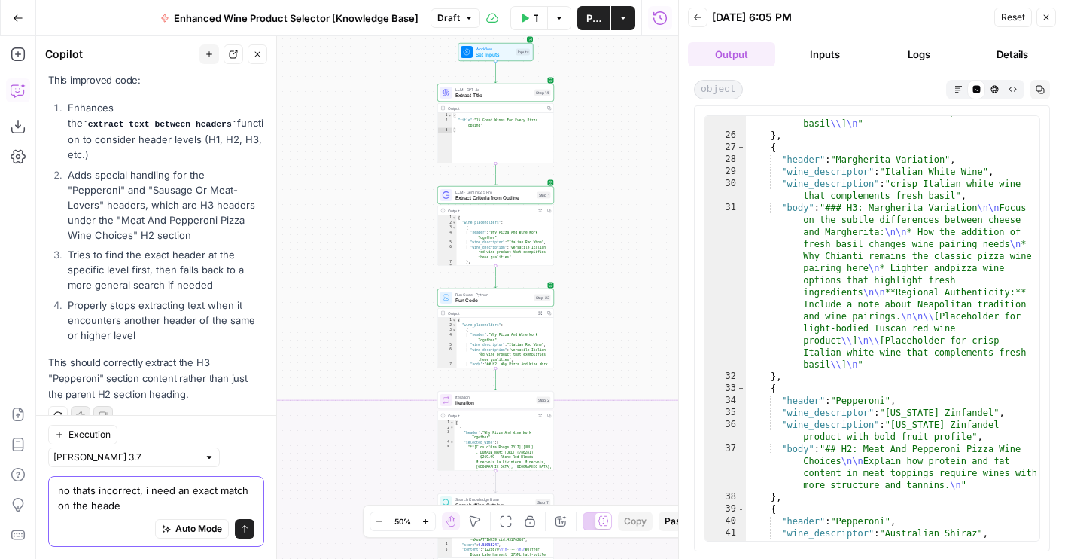
type textarea "no thats incorrect, i need an exact match on the header"
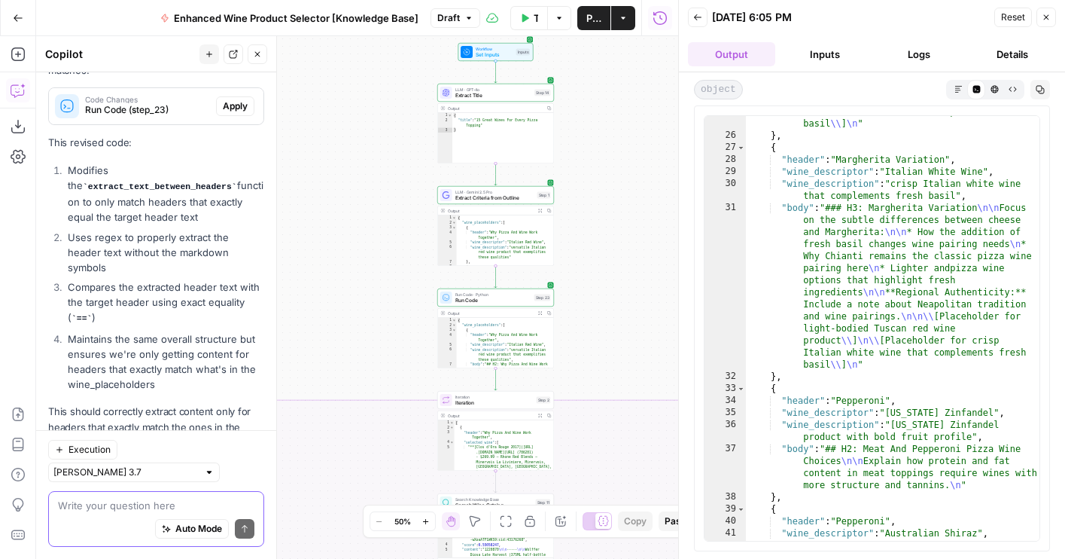
scroll to position [1042, 0]
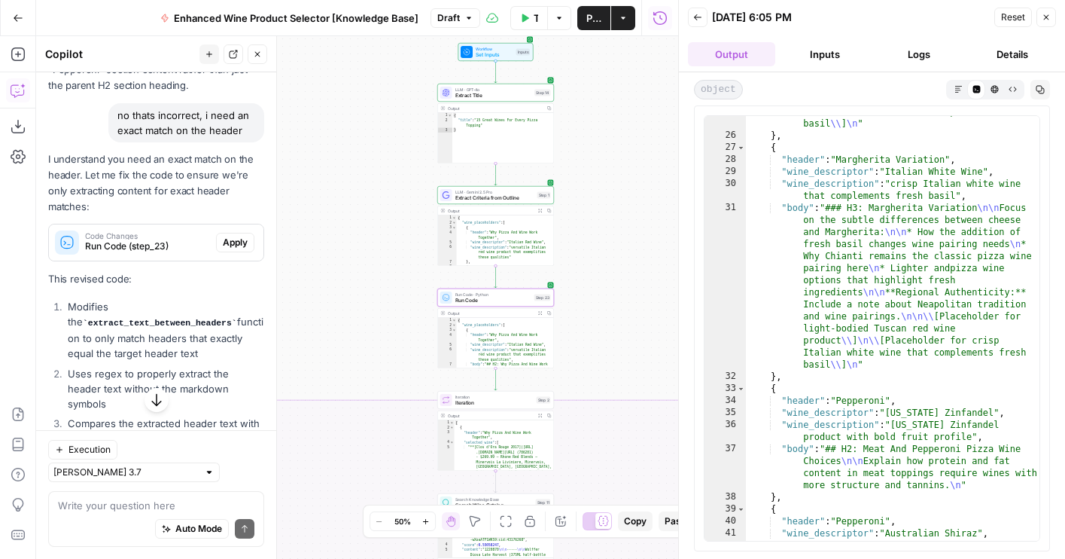
click at [230, 236] on span "Apply" at bounding box center [235, 243] width 25 height 14
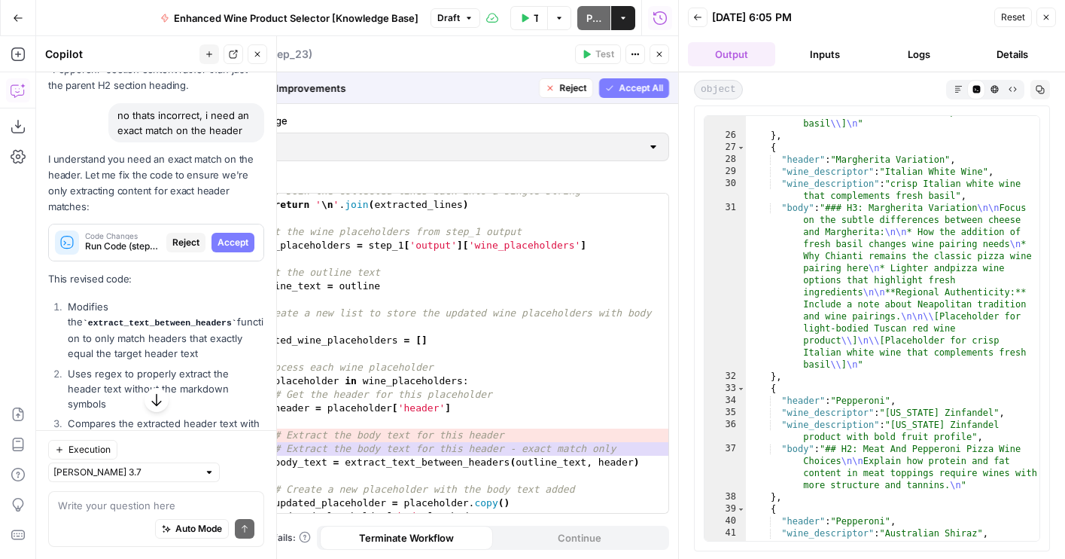
scroll to position [832, 0]
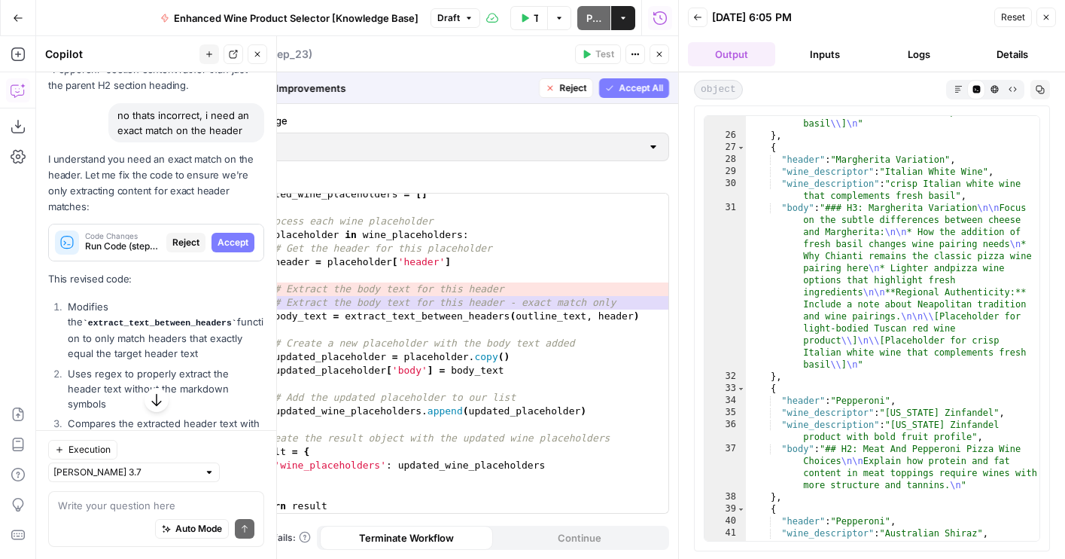
click at [633, 85] on span "Accept All" at bounding box center [641, 88] width 44 height 14
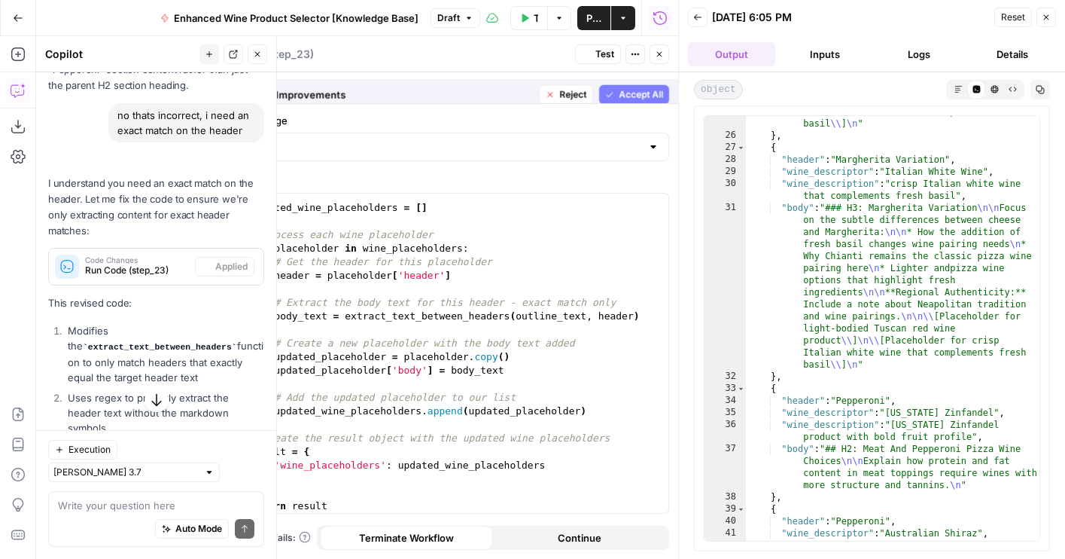
scroll to position [656, 0]
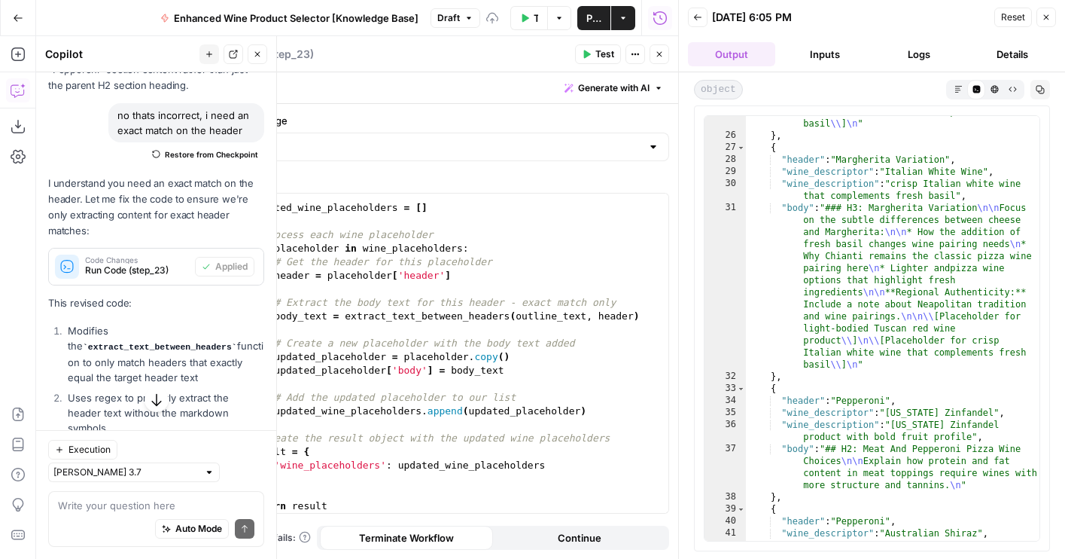
click at [599, 55] on span "Test" at bounding box center [604, 54] width 19 height 14
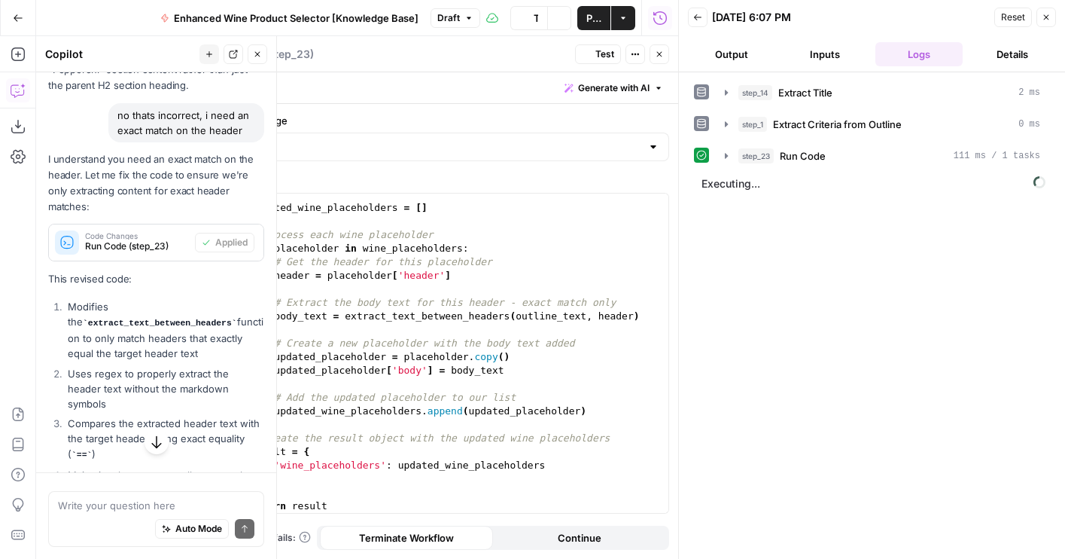
scroll to position [1066, 0]
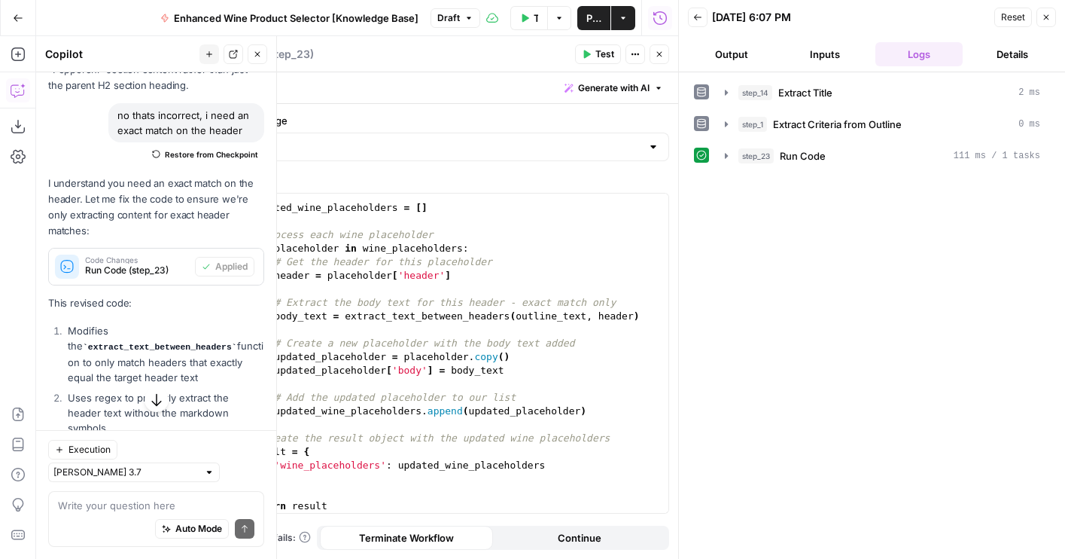
click at [733, 62] on button "Output" at bounding box center [731, 54] width 87 height 24
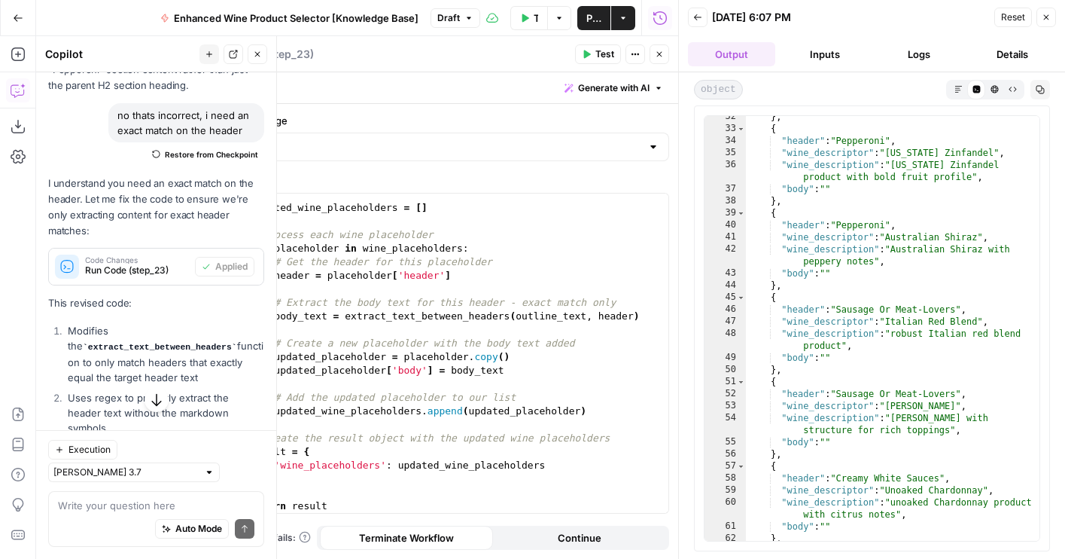
scroll to position [1226, 0]
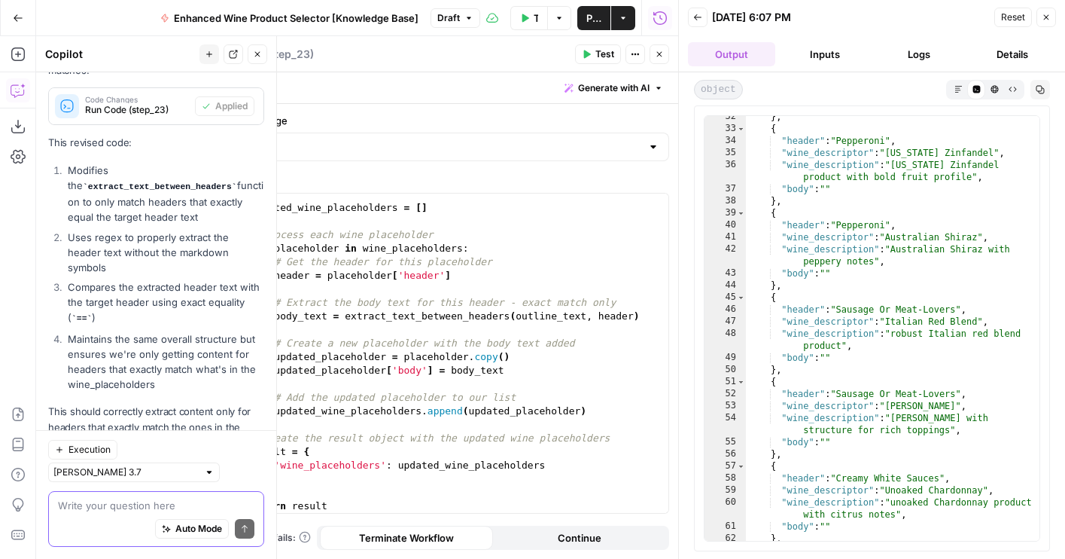
click at [113, 505] on textarea at bounding box center [156, 505] width 196 height 15
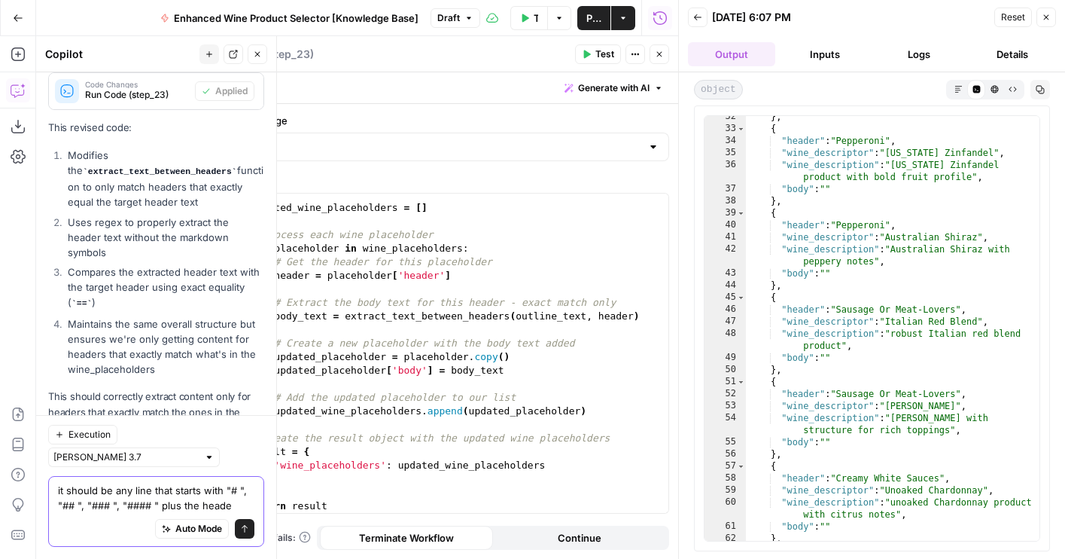
type textarea "it should be any line that starts with "# ", "## ", "### ", "#### " plus the he…"
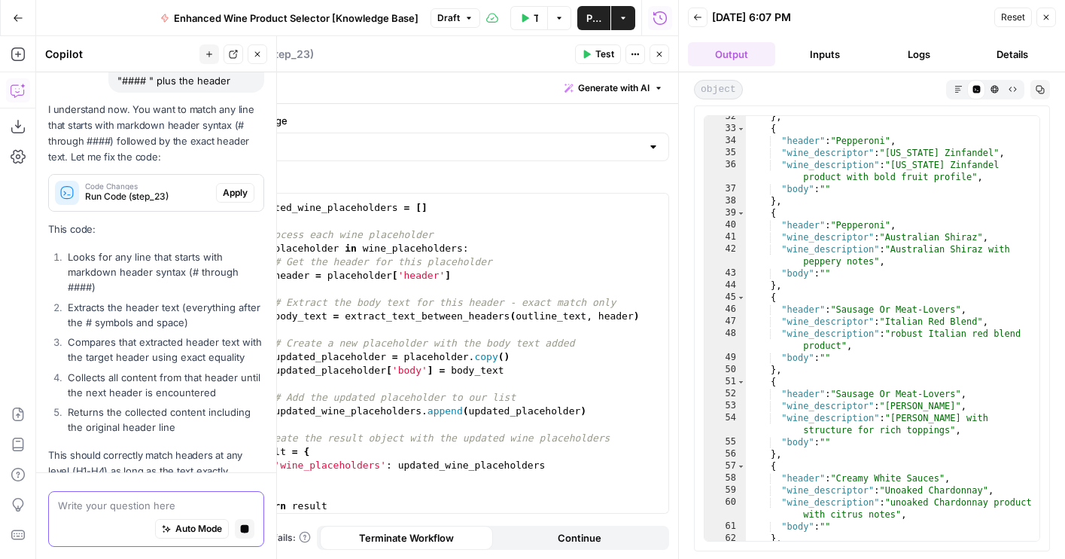
scroll to position [1692, 0]
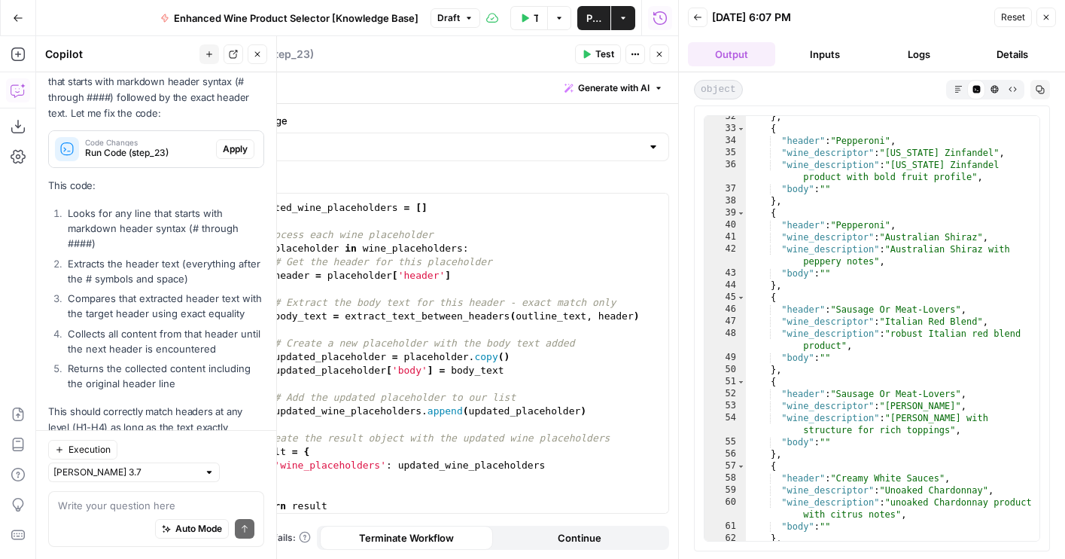
click at [233, 142] on span "Apply" at bounding box center [235, 149] width 25 height 14
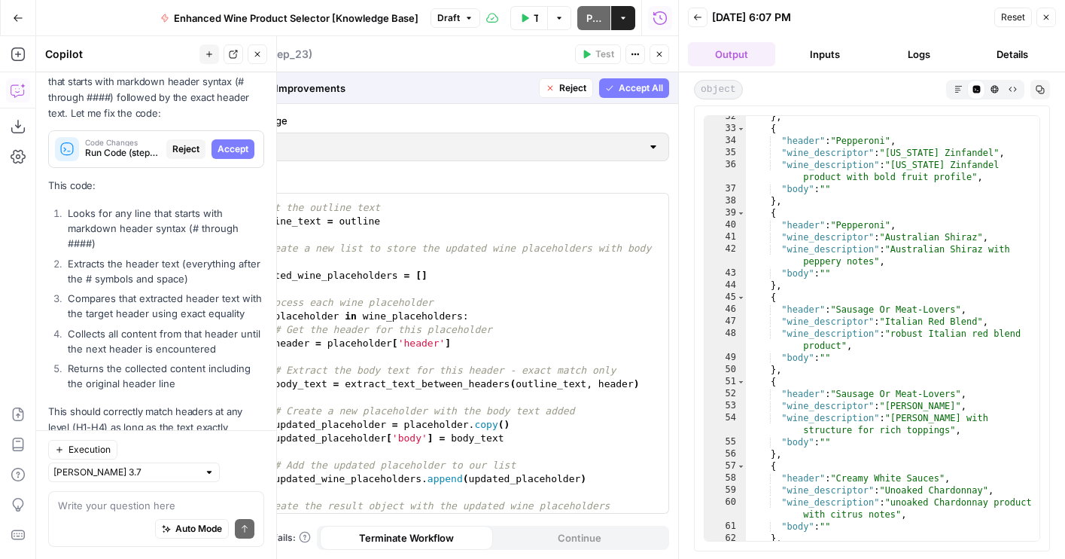
click at [644, 89] on span "Accept All" at bounding box center [641, 88] width 44 height 14
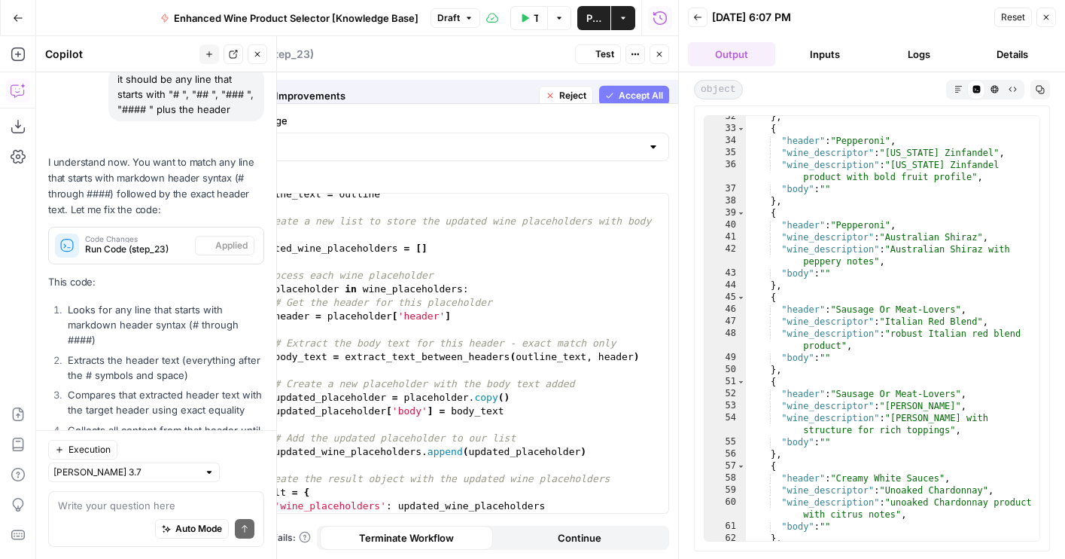
scroll to position [1716, 0]
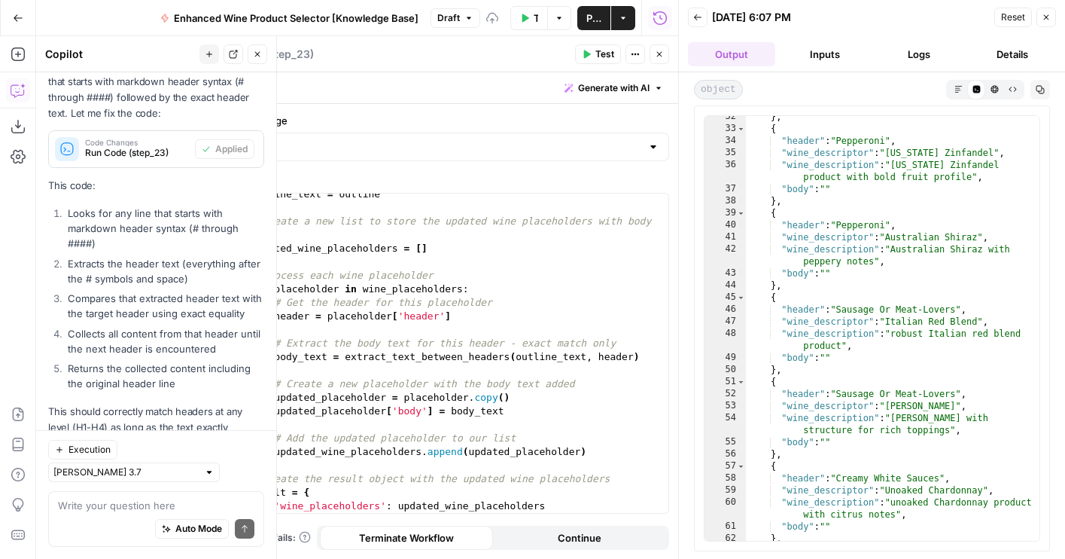
click at [601, 61] on button "Test" at bounding box center [598, 54] width 46 height 20
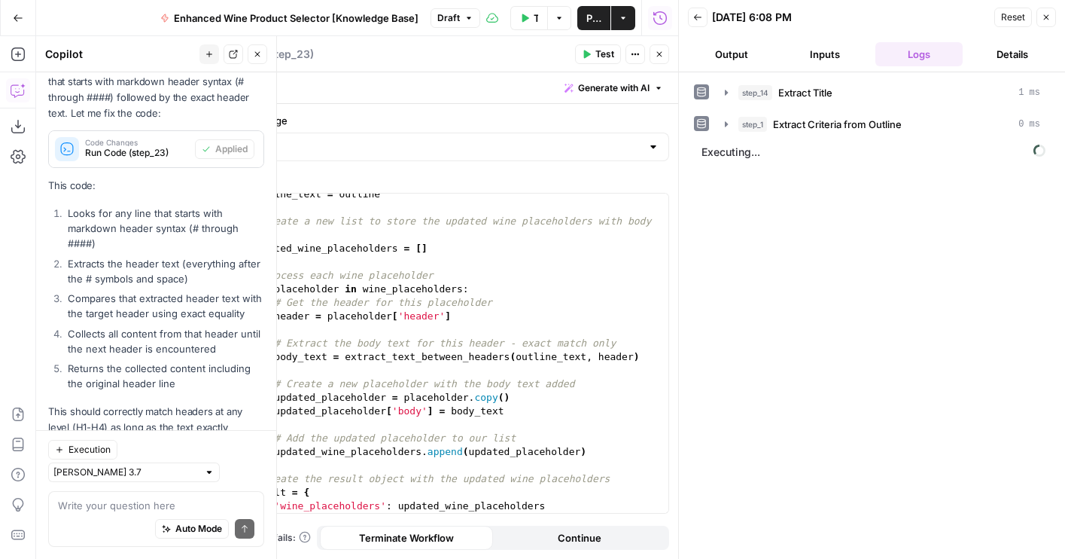
click at [765, 51] on button "Output" at bounding box center [731, 54] width 87 height 24
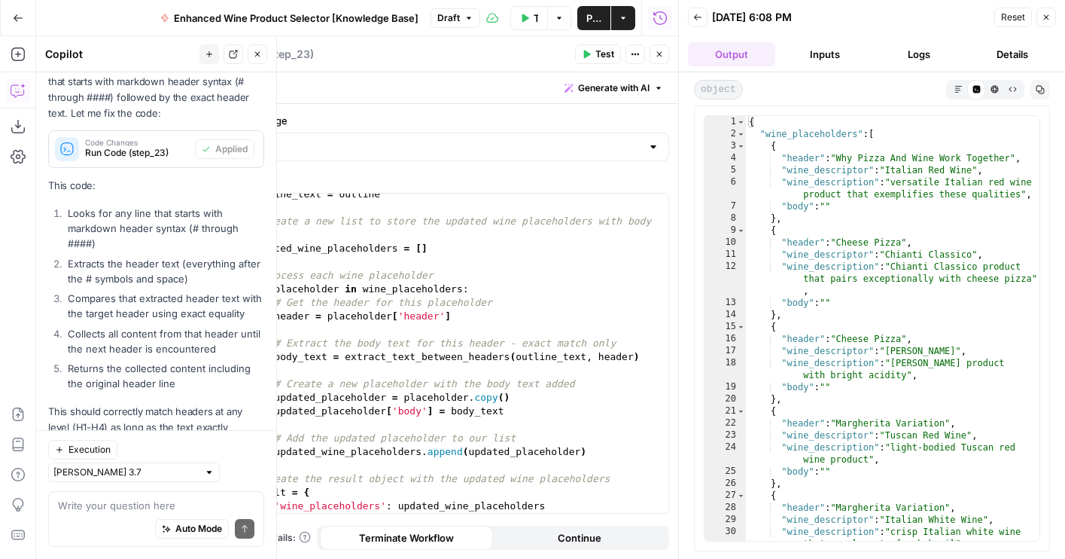
click at [604, 56] on span "Test" at bounding box center [604, 54] width 19 height 14
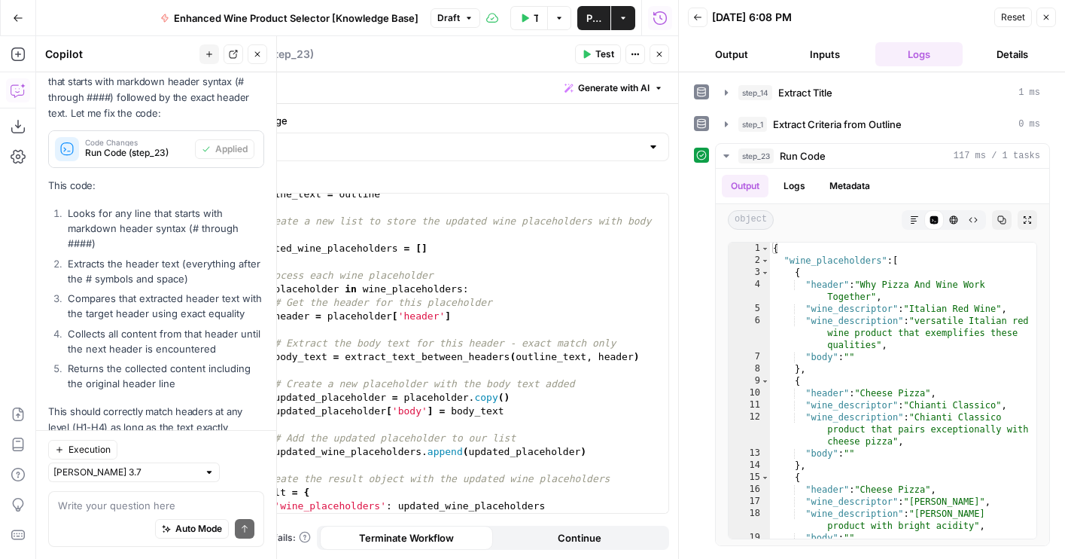
click at [150, 516] on div "Auto Mode Send" at bounding box center [156, 529] width 196 height 33
type textarea "the body is empty for all"
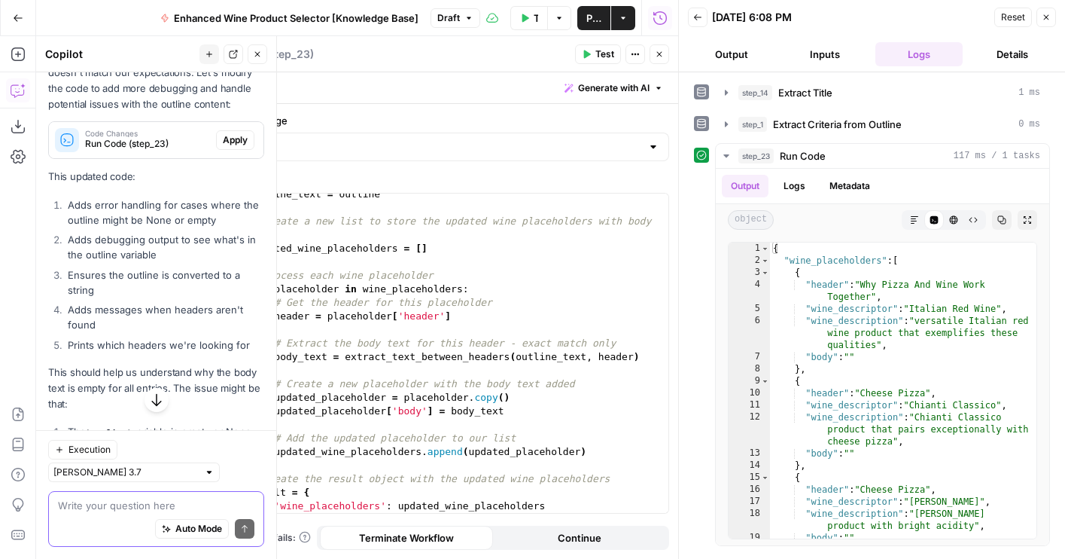
scroll to position [2310, 0]
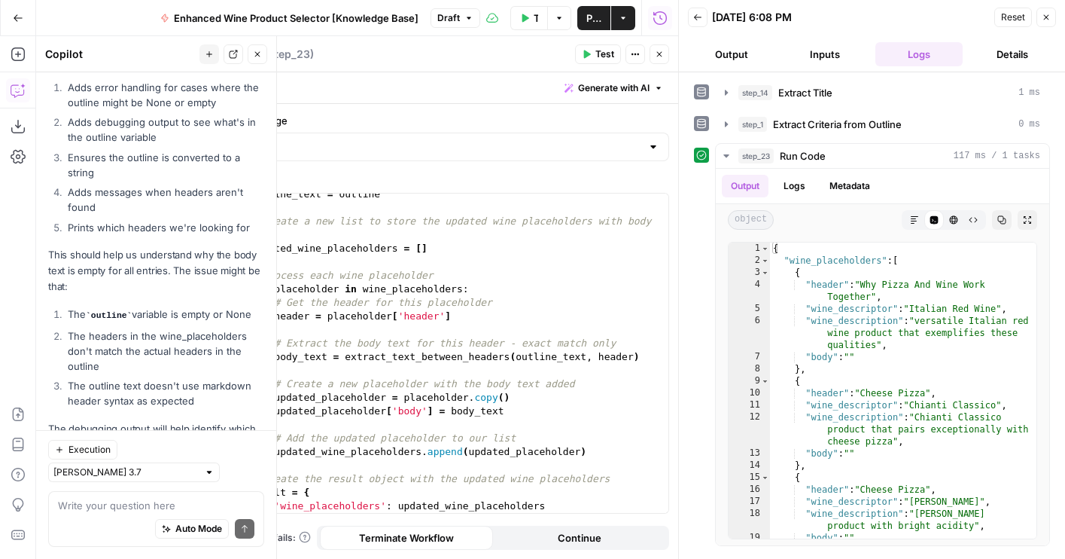
click at [209, 58] on icon "button" at bounding box center [209, 54] width 9 height 9
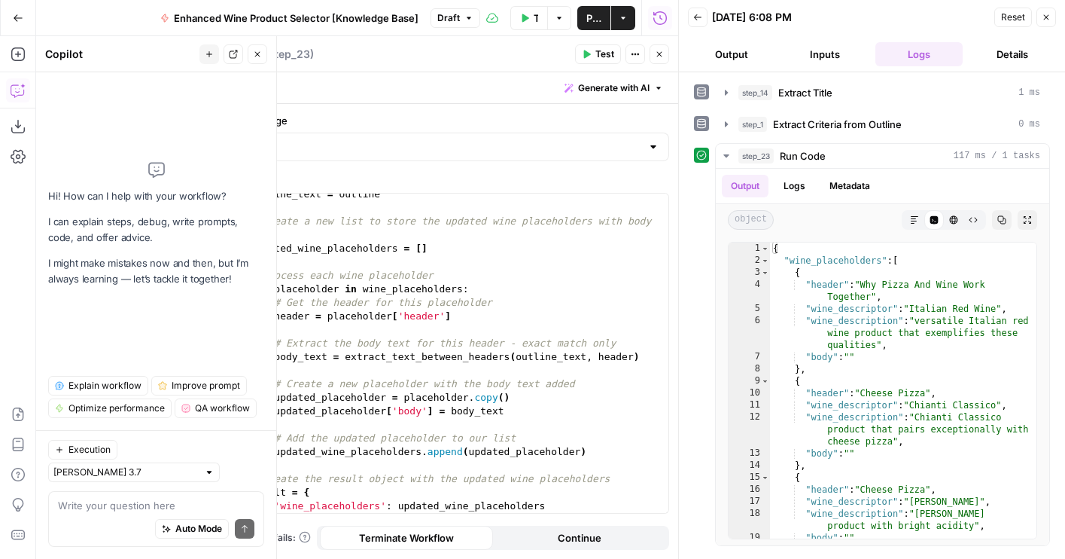
click at [168, 513] on div "Auto Mode Send" at bounding box center [156, 529] width 196 height 33
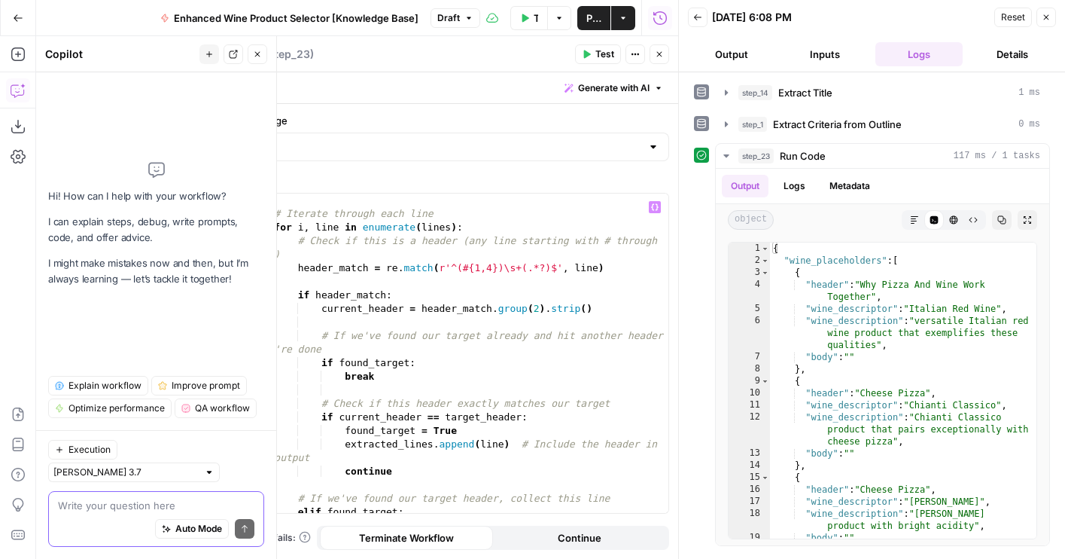
scroll to position [139, 0]
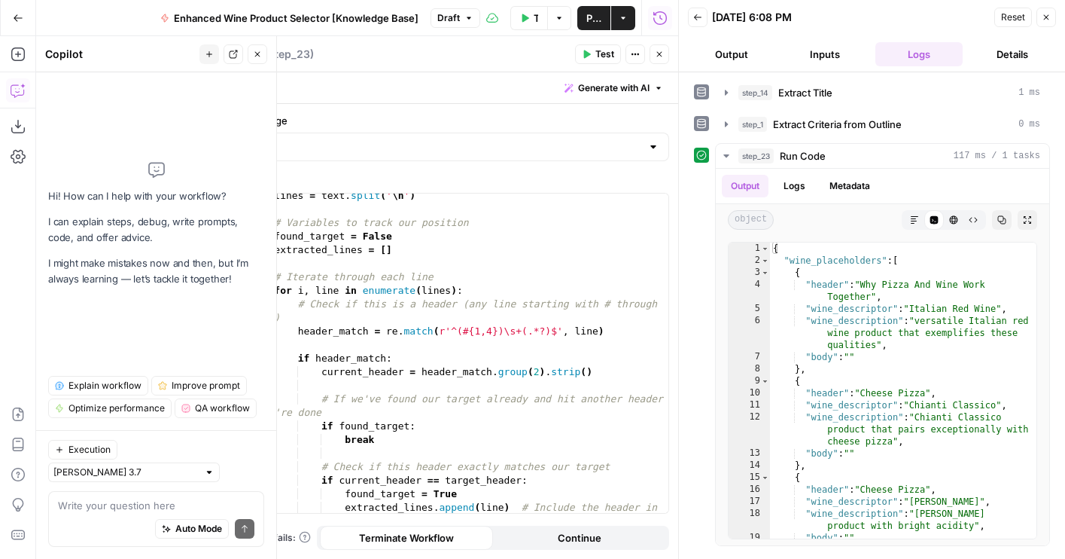
click at [103, 522] on div "Auto Mode Send" at bounding box center [156, 529] width 196 height 33
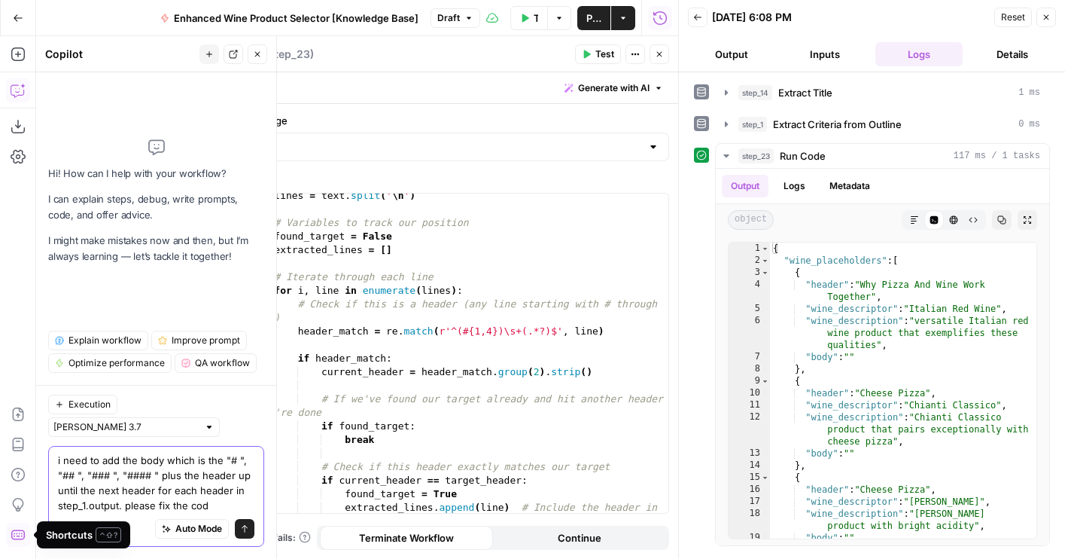
type textarea "i need to add the body which is the "# ", "## ", "### ", "#### " plus the heade…"
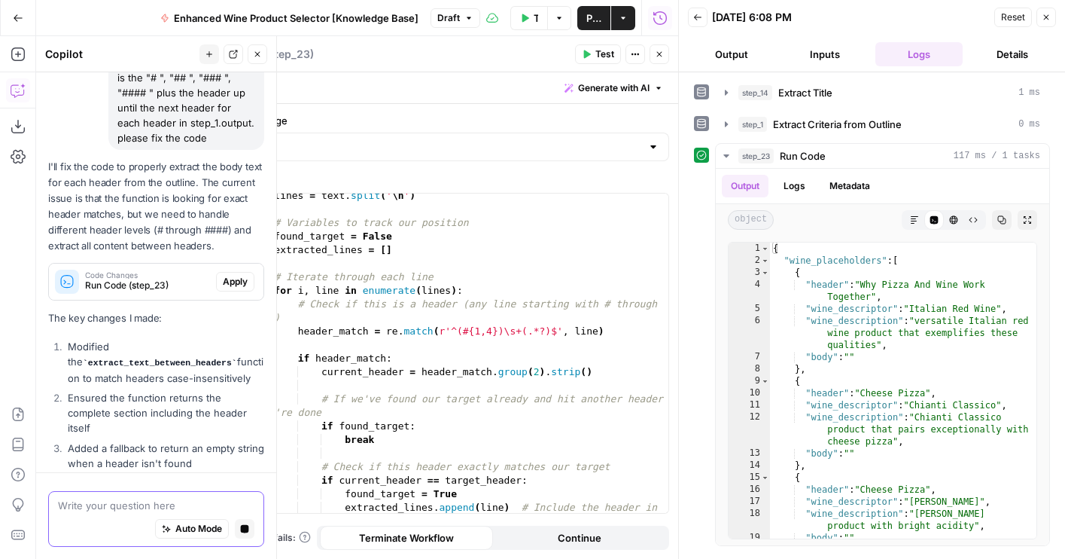
scroll to position [129, 0]
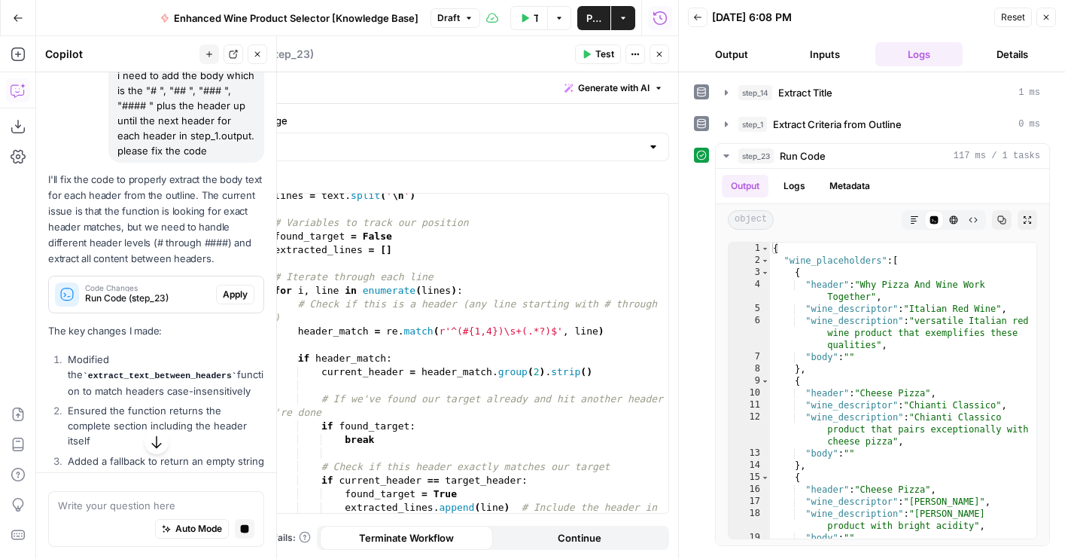
click at [230, 288] on span "Apply" at bounding box center [235, 295] width 25 height 14
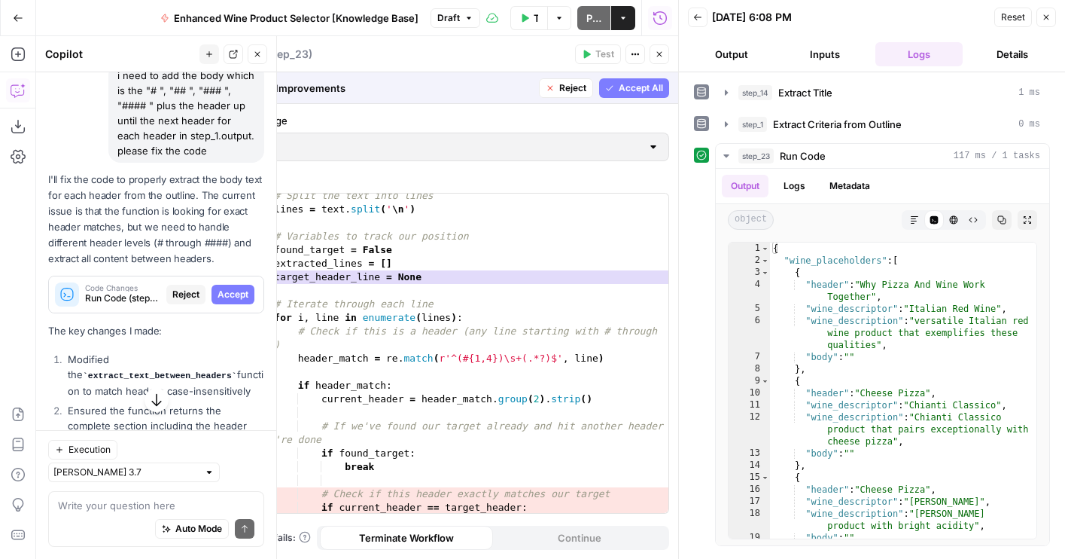
click at [627, 89] on span "Accept All" at bounding box center [641, 88] width 44 height 14
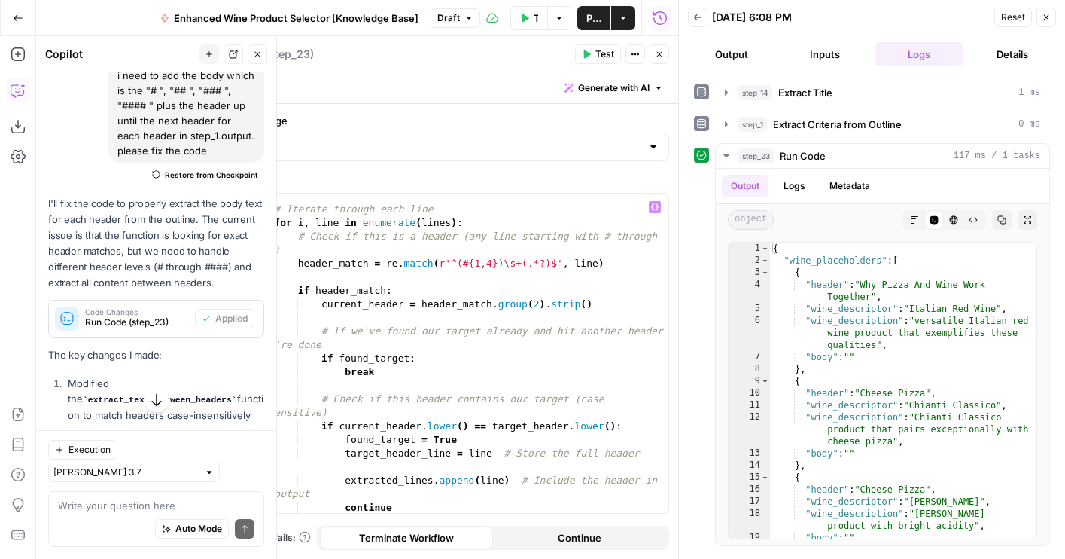
scroll to position [333, 0]
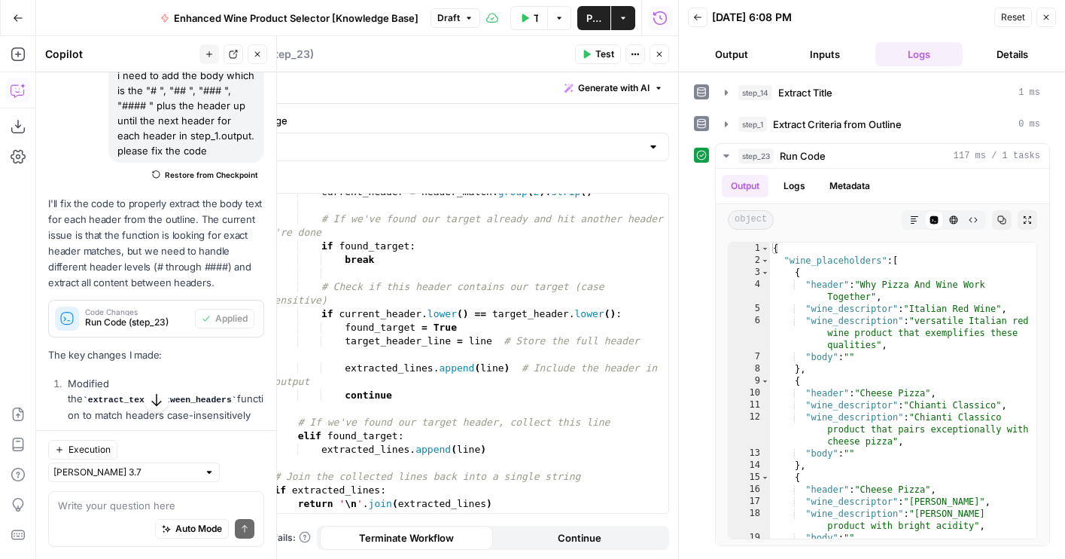
click at [595, 55] on span "Test" at bounding box center [604, 54] width 19 height 14
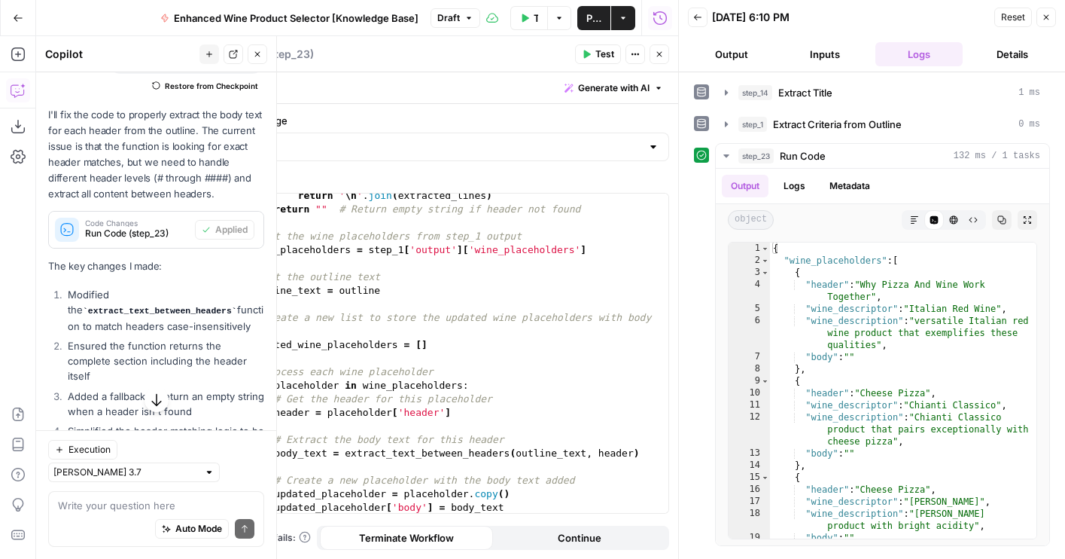
scroll to position [315, 0]
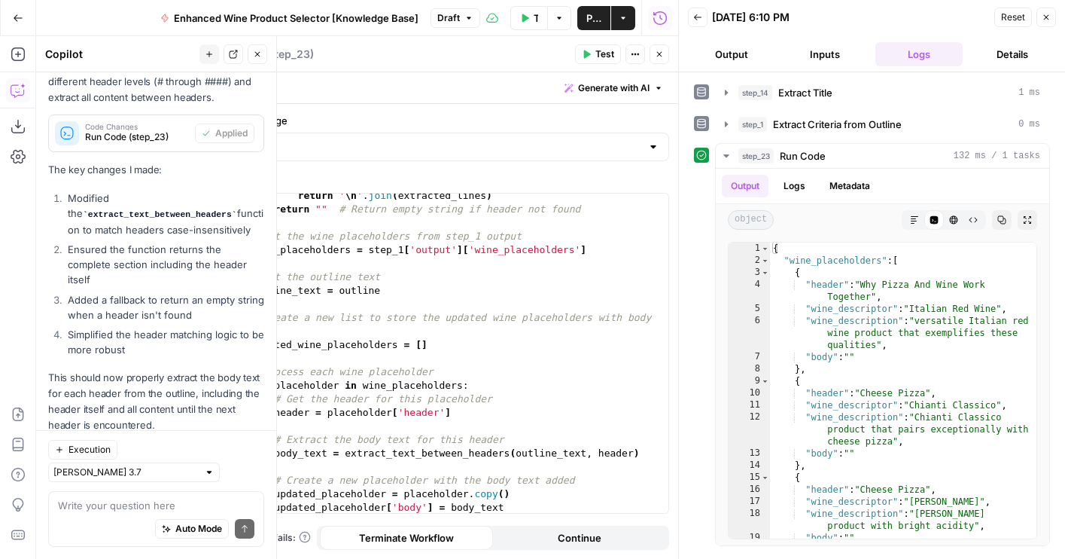
click at [104, 441] on icon "button" at bounding box center [103, 445] width 9 height 9
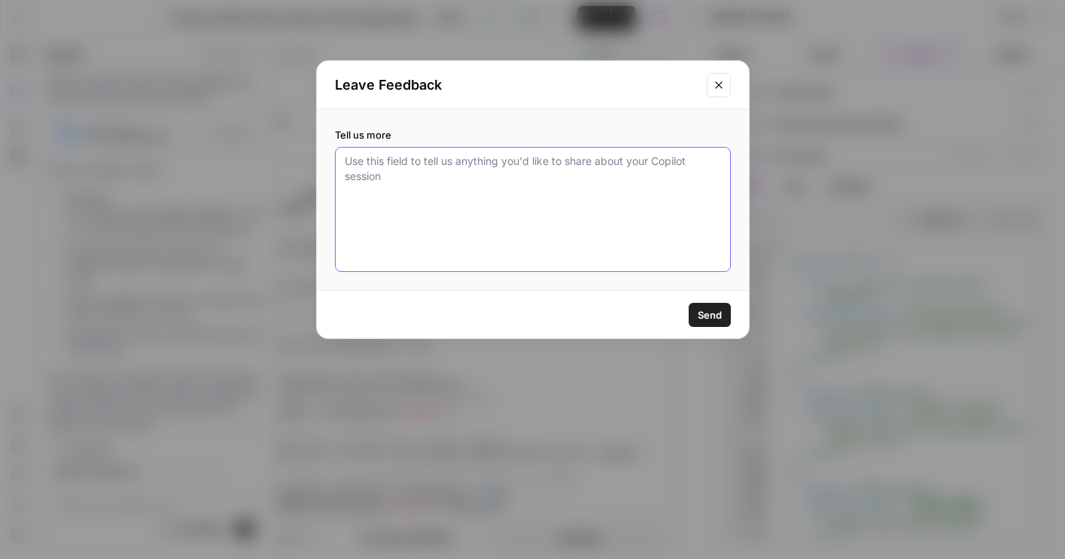
click at [547, 240] on textarea "Tell us more" at bounding box center [533, 209] width 376 height 111
type textarea "not able to generate the code"
click at [714, 323] on button "Send" at bounding box center [710, 315] width 42 height 24
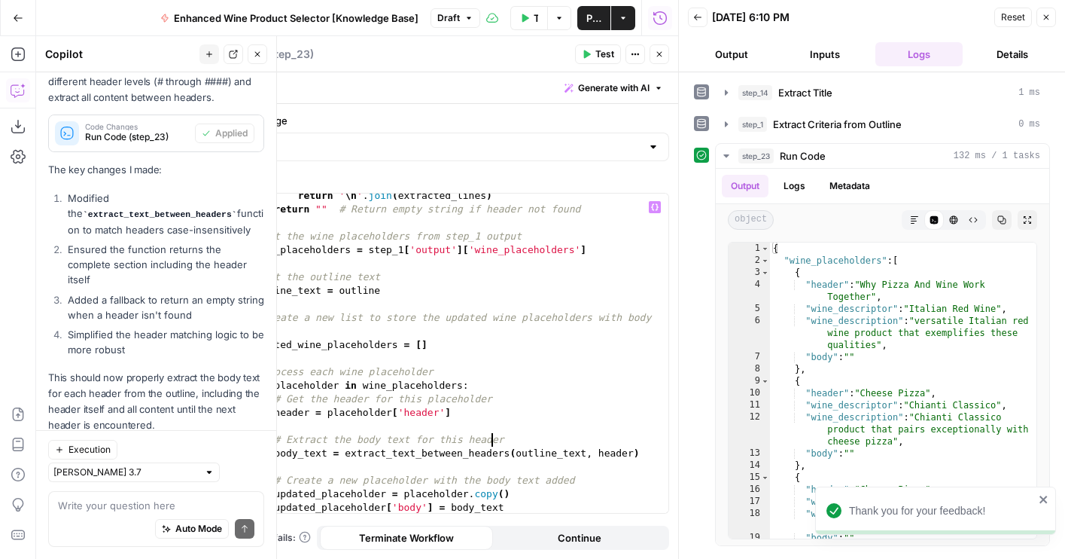
click at [491, 438] on div "return ' \n ' . join ( extracted_lines ) return "" # Return empty string if hea…" at bounding box center [458, 362] width 421 height 346
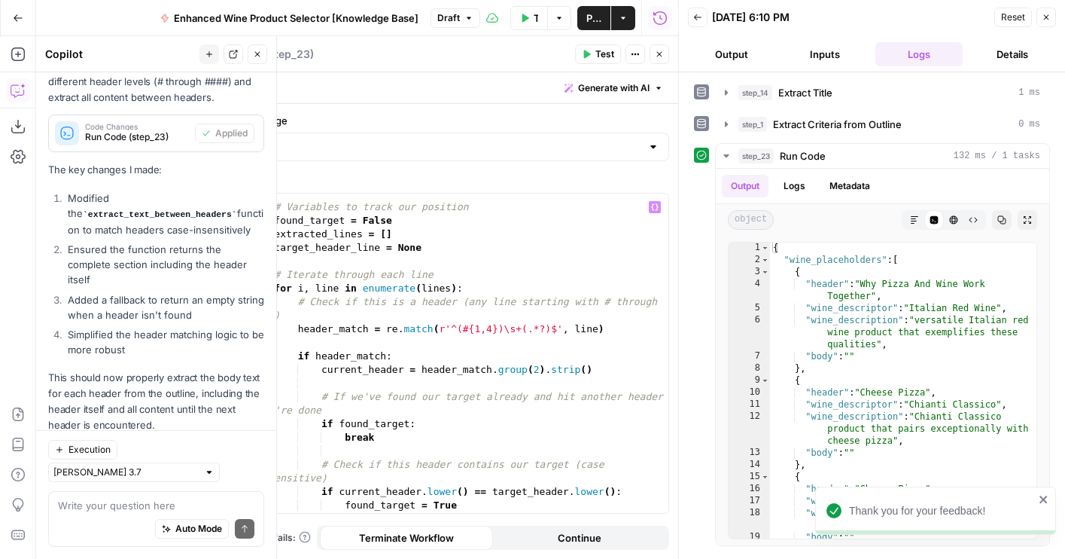
scroll to position [0, 0]
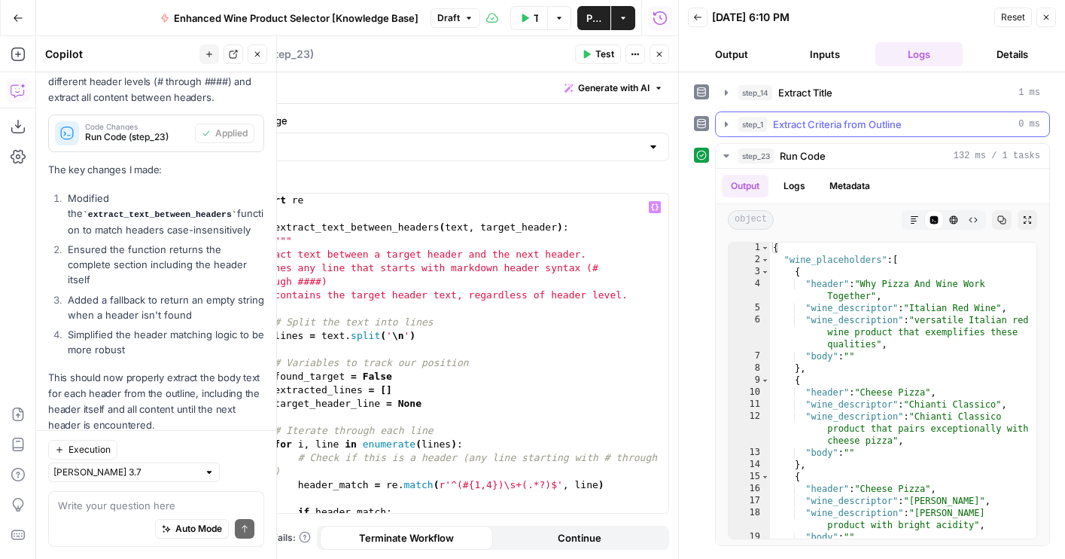
click at [732, 124] on button "step_1 Extract Criteria from Outline 0 ms" at bounding box center [882, 124] width 333 height 24
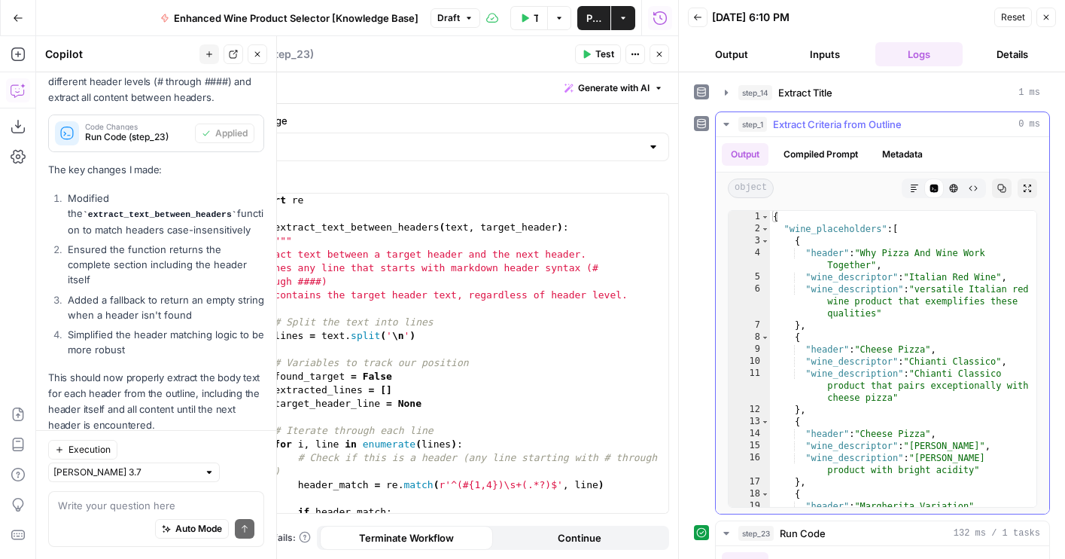
click at [1000, 185] on icon "button" at bounding box center [1001, 188] width 9 height 9
click at [616, 241] on div "import re def extract_text_between_headers ( text , target_header ) : """ Extra…" at bounding box center [458, 366] width 421 height 346
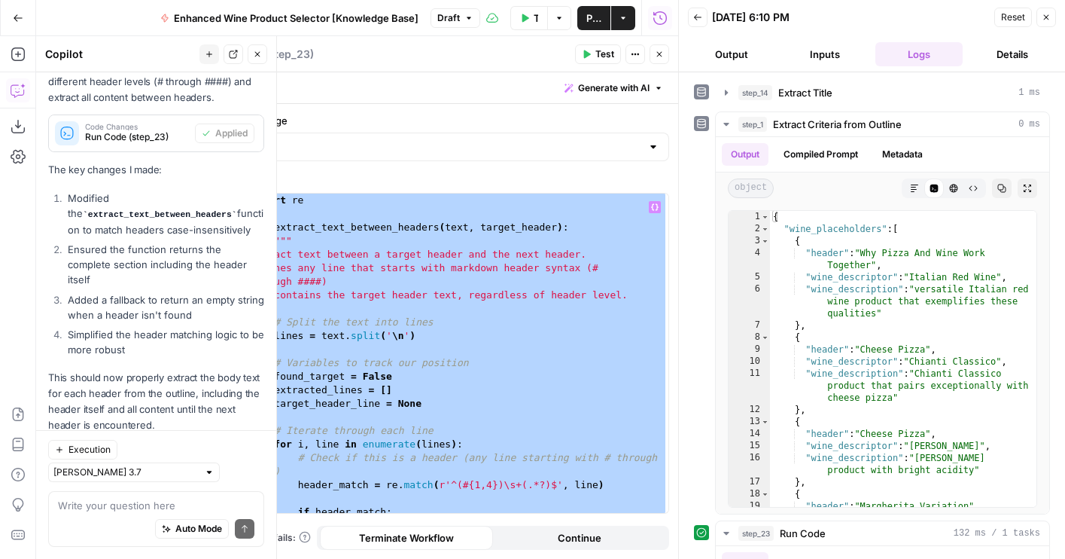
click at [823, 57] on button "Inputs" at bounding box center [824, 54] width 87 height 24
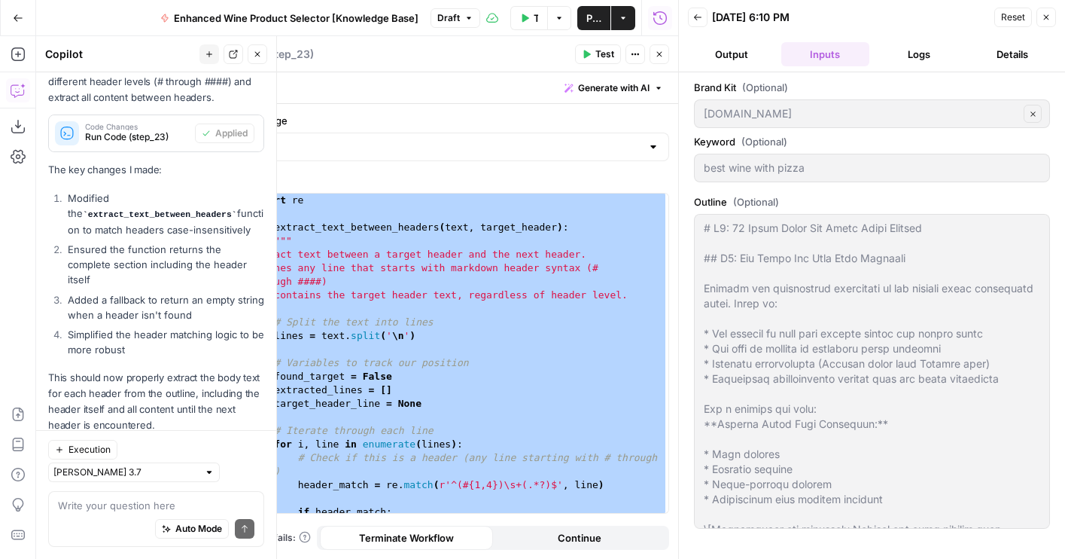
click at [579, 288] on div "import re def extract_text_between_headers ( text , target_header ) : """ Extra…" at bounding box center [458, 366] width 421 height 346
click at [510, 271] on div "import re def extract_text_between_headers ( text , target_header ) : """ Extra…" at bounding box center [458, 366] width 421 height 346
click at [423, 340] on div "import re def extract_text_between_headers ( text , target_header ) : """ Extra…" at bounding box center [458, 366] width 421 height 346
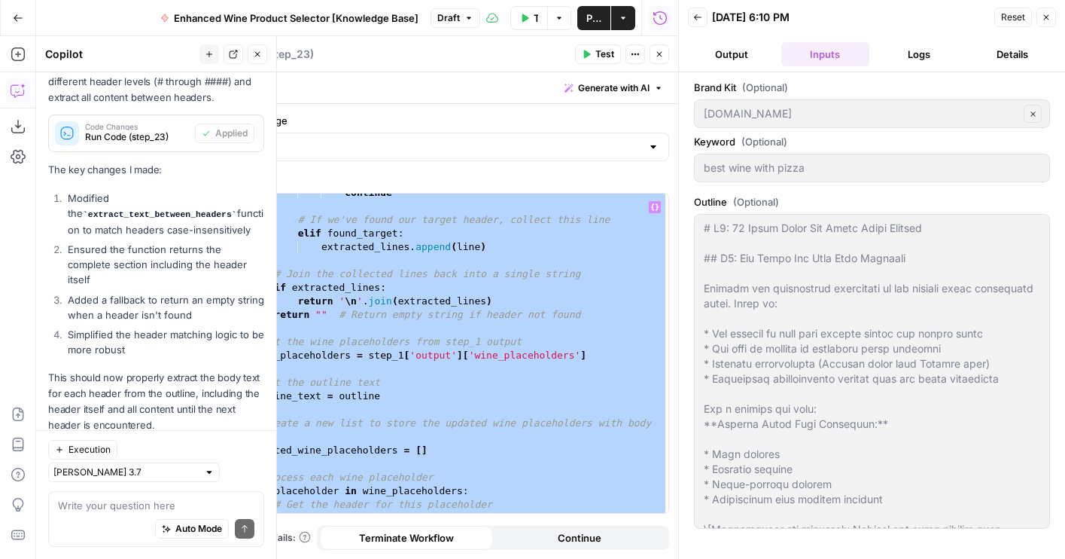
paste textarea
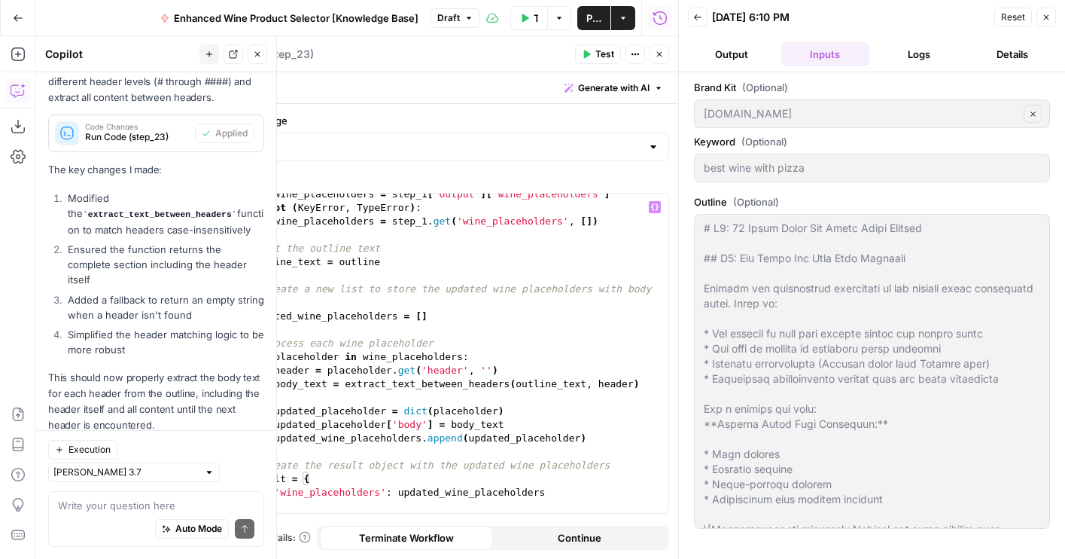
click at [269, 480] on div "wine_placeholders = step_1 [ 'output' ] [ 'wine_placeholders' ] except ( KeyErr…" at bounding box center [458, 360] width 421 height 346
click at [594, 53] on button "Test" at bounding box center [598, 54] width 46 height 20
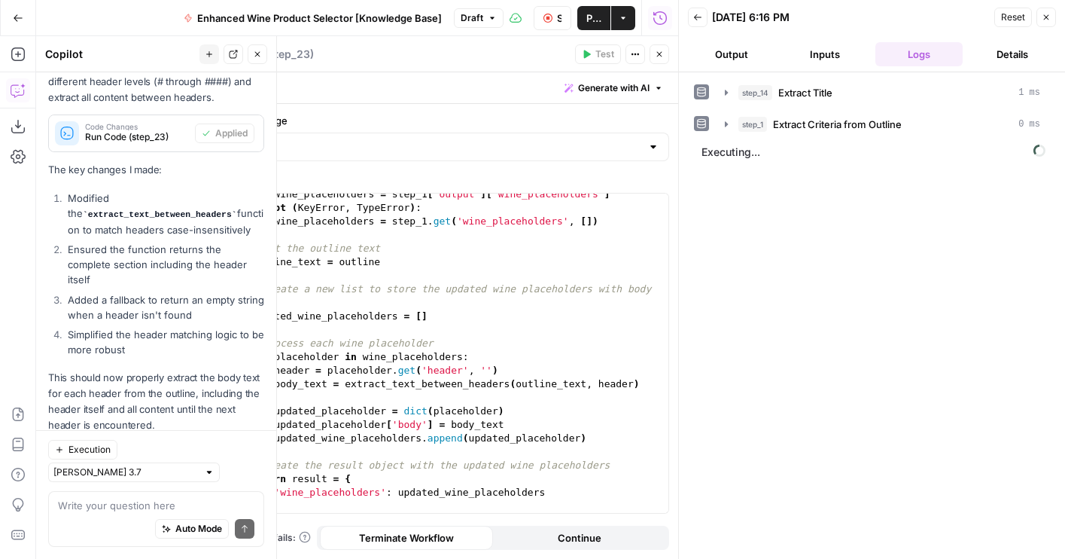
click at [741, 59] on button "Output" at bounding box center [731, 54] width 87 height 24
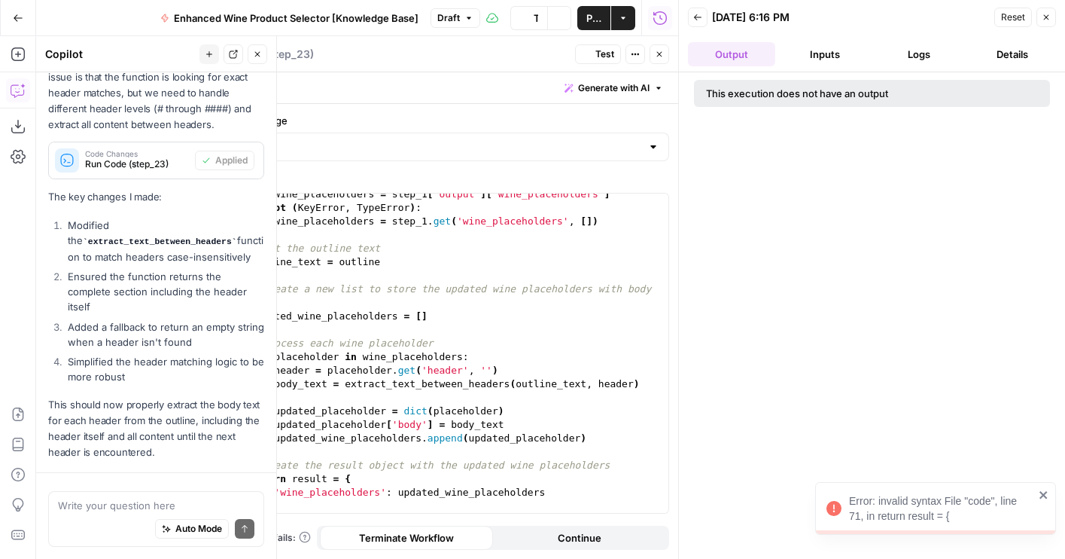
scroll to position [315, 0]
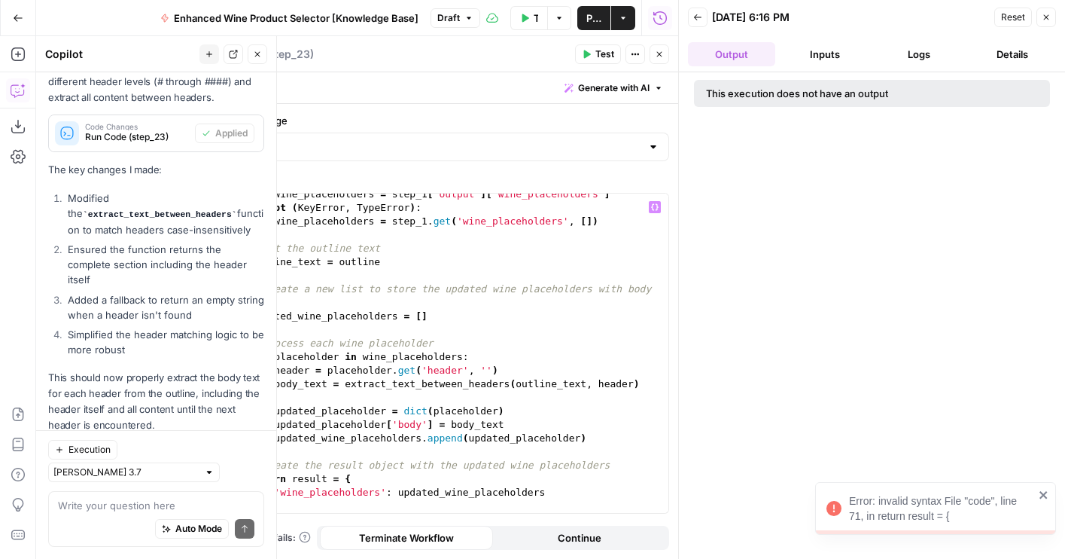
click at [350, 480] on div "wine_placeholders = step_1 [ 'output' ] [ 'wine_placeholders' ] except ( KeyErr…" at bounding box center [458, 360] width 421 height 346
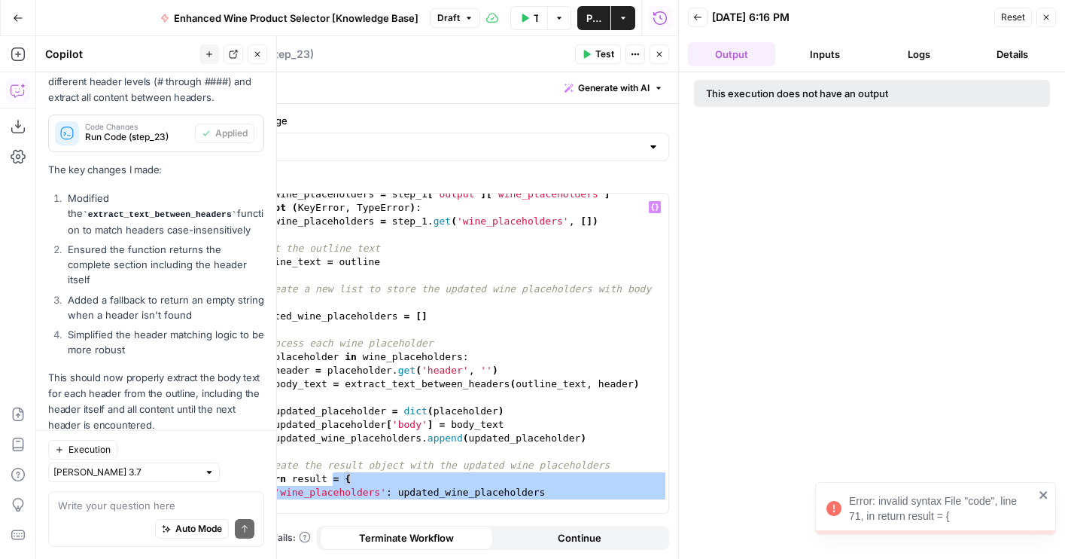
drag, startPoint x: 333, startPoint y: 480, endPoint x: 418, endPoint y: 525, distance: 96.3
click at [0, 0] on form "**********" at bounding box center [0, 0] width 0 height 0
click at [315, 467] on div "wine_placeholders = step_1 [ 'output' ] [ 'wine_placeholders' ] except ( KeyErr…" at bounding box center [458, 360] width 421 height 346
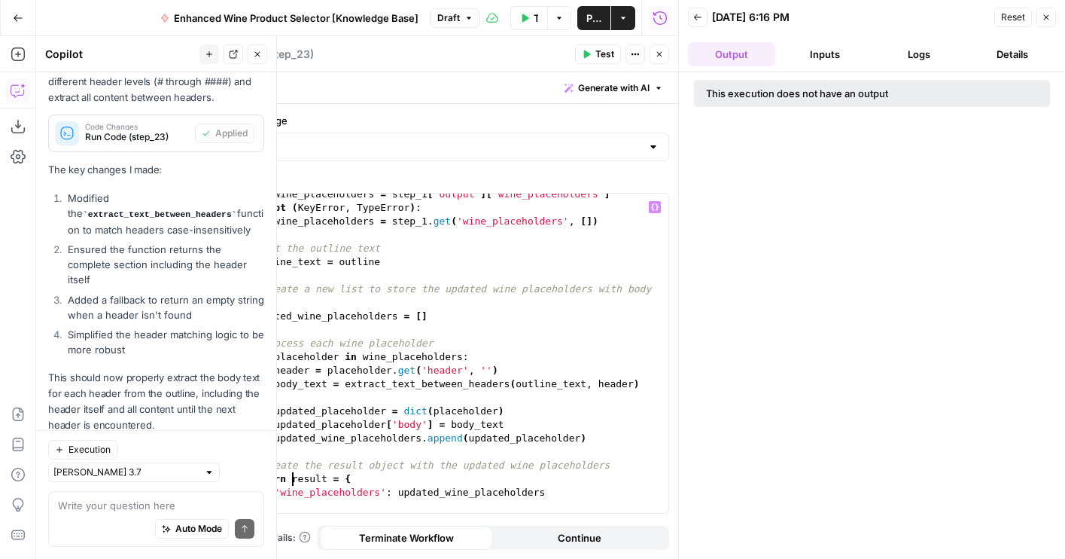
drag, startPoint x: 292, startPoint y: 479, endPoint x: 199, endPoint y: 476, distance: 93.4
click at [200, 476] on div "**********" at bounding box center [439, 297] width 478 height 522
type textarea "*"
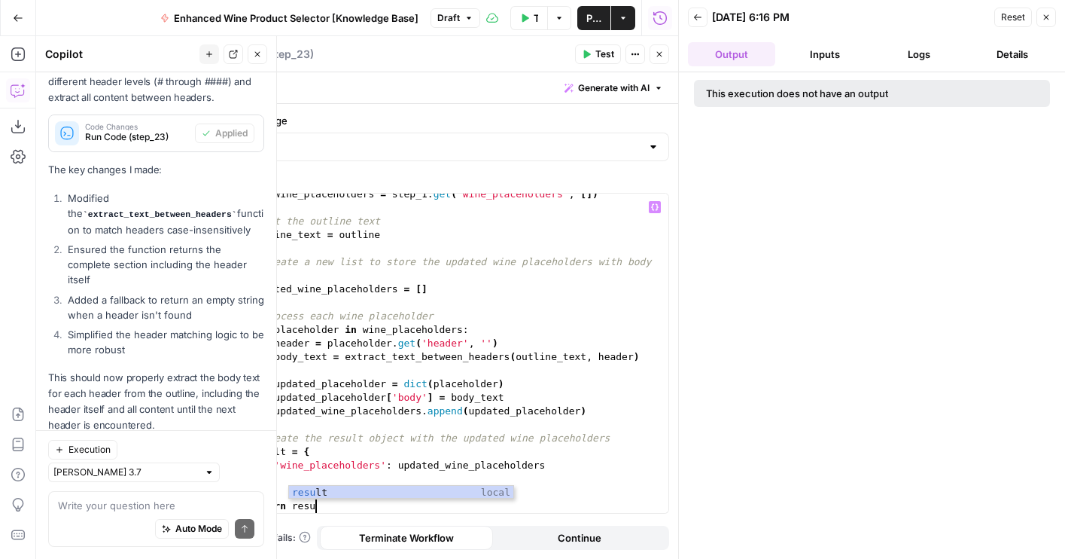
scroll to position [0, 5]
type textarea "**********"
click at [591, 62] on button "Test" at bounding box center [598, 54] width 46 height 20
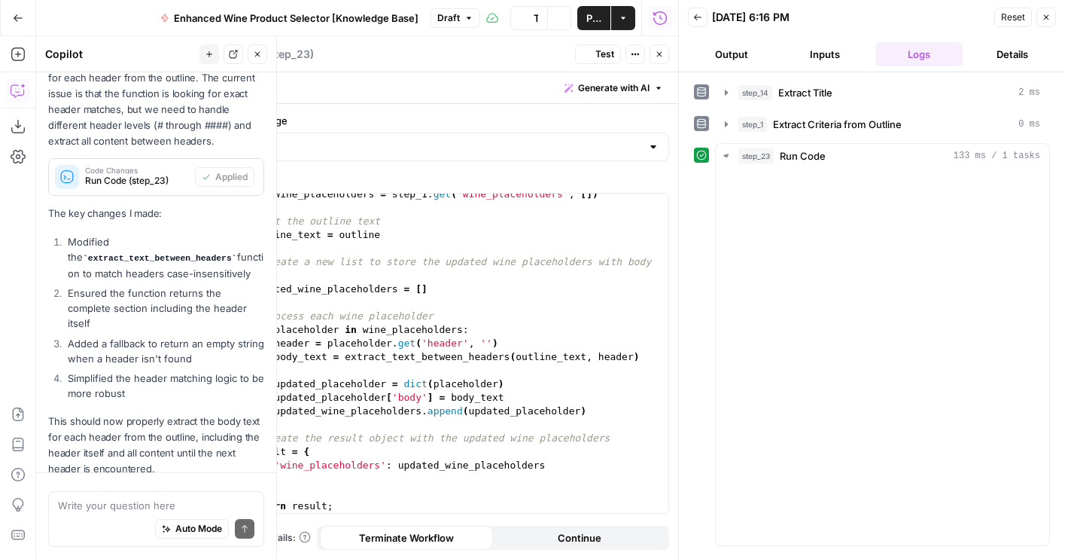
scroll to position [315, 0]
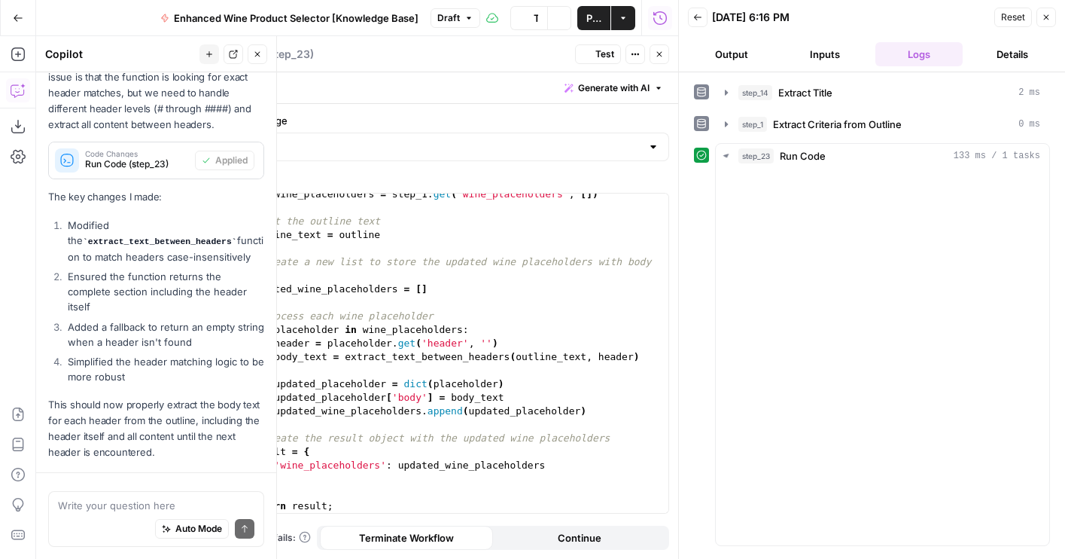
click at [726, 52] on button "Output" at bounding box center [731, 54] width 87 height 24
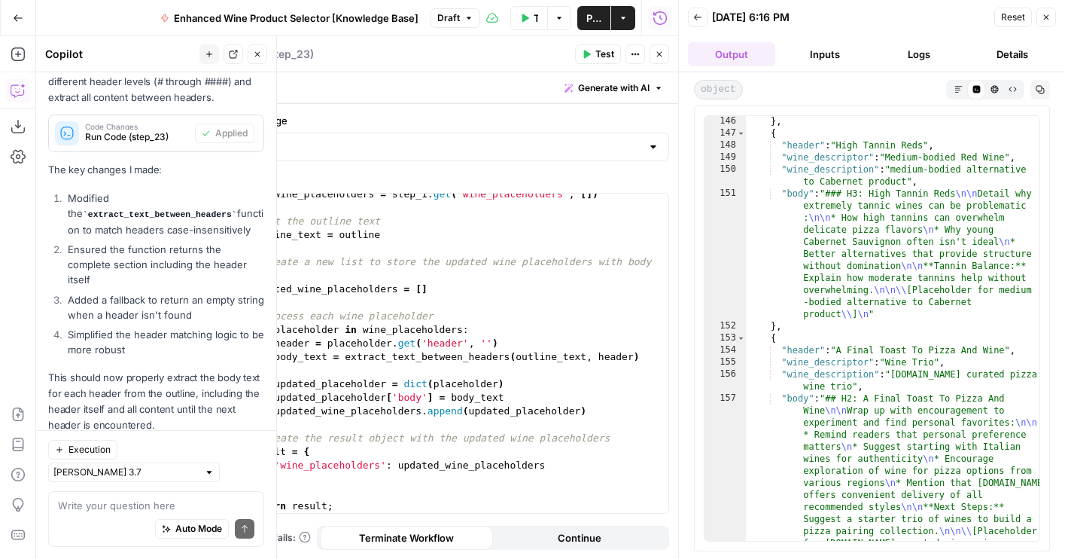
scroll to position [5982, 0]
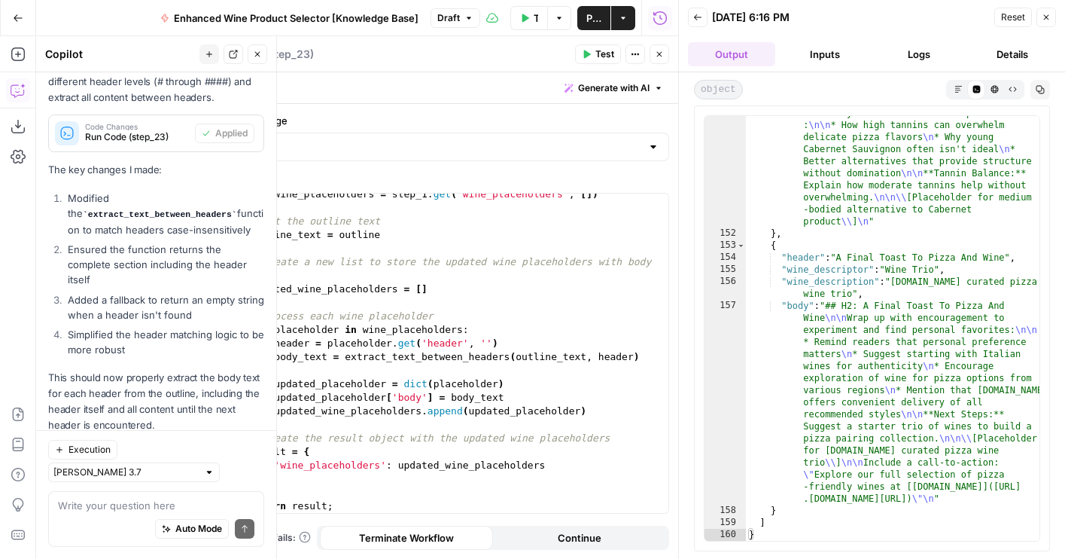
click at [652, 53] on button "Close" at bounding box center [660, 54] width 20 height 20
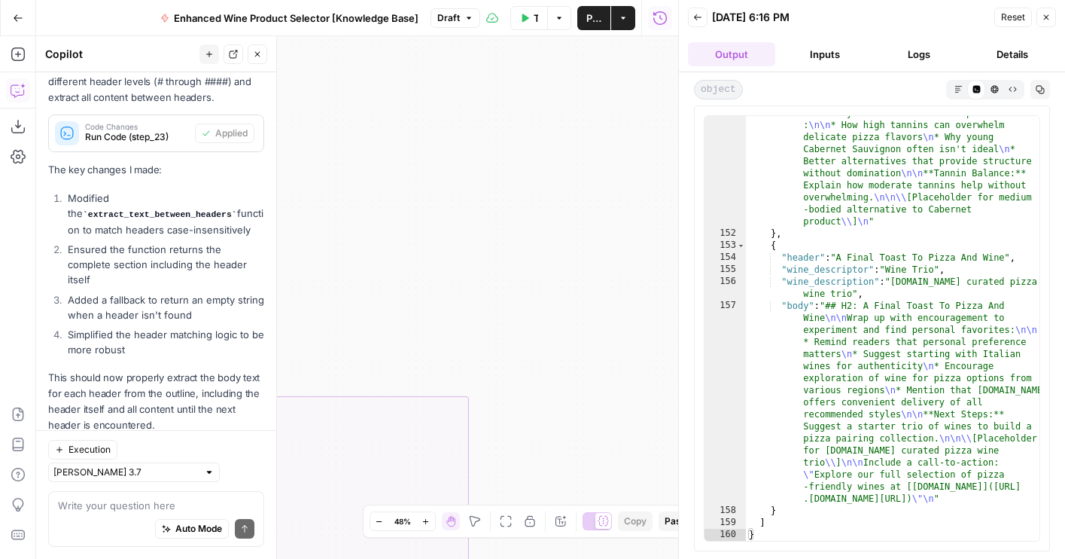
drag, startPoint x: 617, startPoint y: 123, endPoint x: 641, endPoint y: 64, distance: 63.9
click at [639, 64] on div "true false true false true false true false Workflow Set Inputs Inputs LLM · GP…" at bounding box center [357, 297] width 642 height 522
click at [508, 516] on icon "button" at bounding box center [506, 521] width 12 height 12
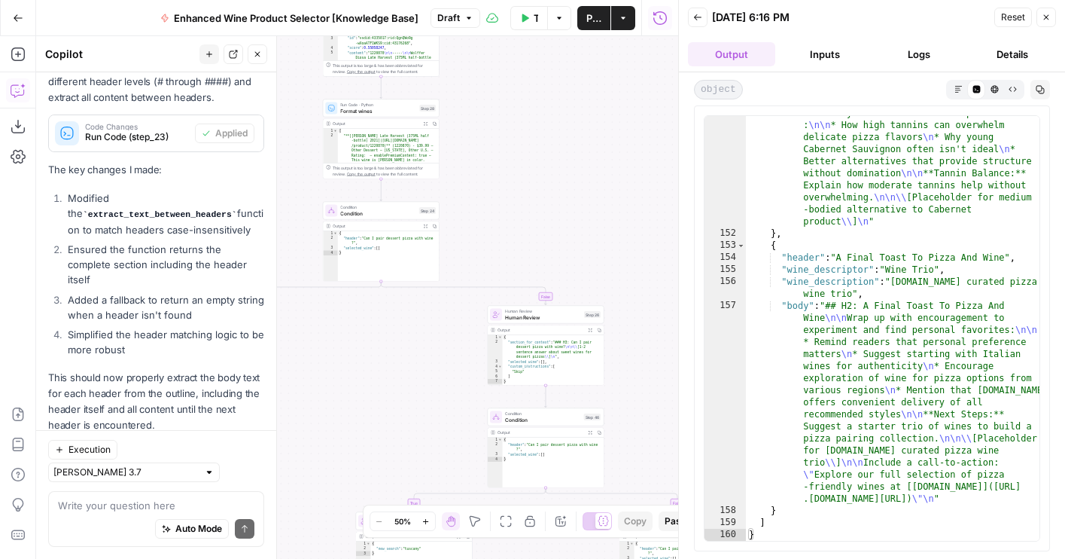
drag, startPoint x: 525, startPoint y: 217, endPoint x: 647, endPoint y: 351, distance: 181.7
click at [647, 351] on div "true false true false true false true false Workflow Set Inputs Inputs LLM · GP…" at bounding box center [357, 297] width 642 height 522
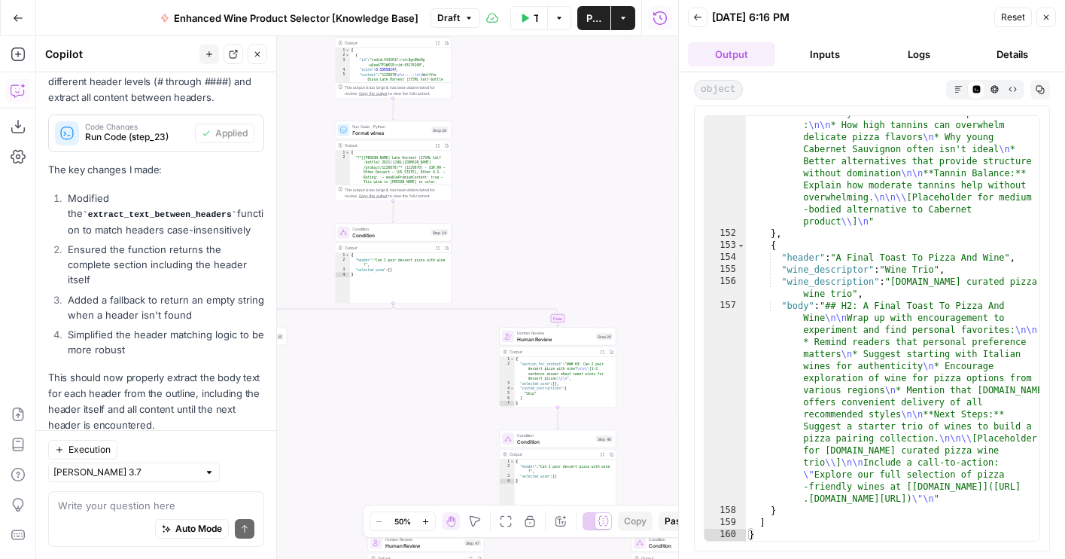
drag, startPoint x: 466, startPoint y: 145, endPoint x: 546, endPoint y: 284, distance: 160.5
click at [546, 284] on div "true false true false true false true false Workflow Set Inputs Inputs LLM · GP…" at bounding box center [357, 297] width 642 height 522
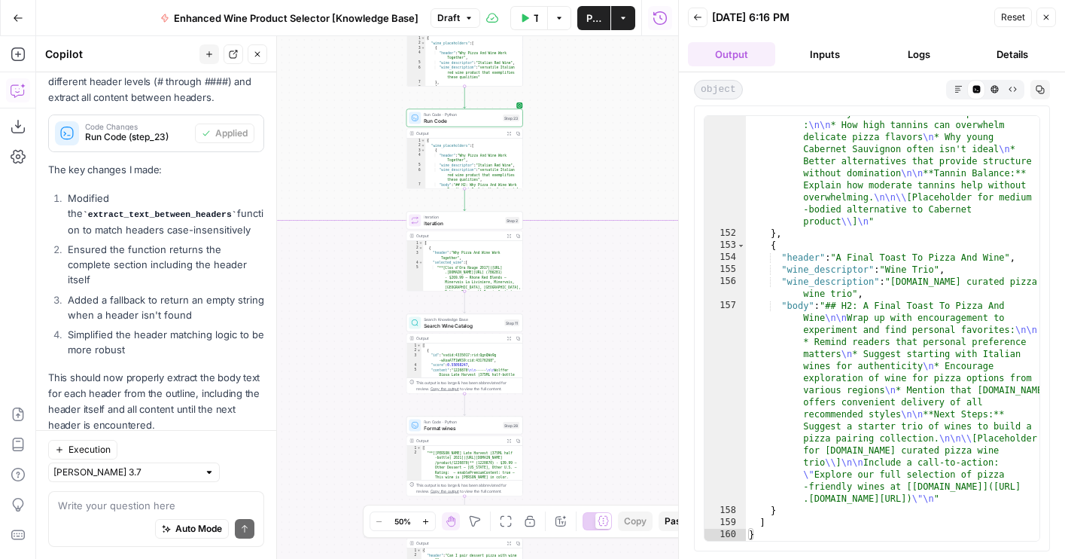
drag, startPoint x: 534, startPoint y: 132, endPoint x: 534, endPoint y: 315, distance: 183.7
click at [534, 315] on div "true false true false true false true false Workflow Set Inputs Inputs LLM · GP…" at bounding box center [357, 297] width 642 height 522
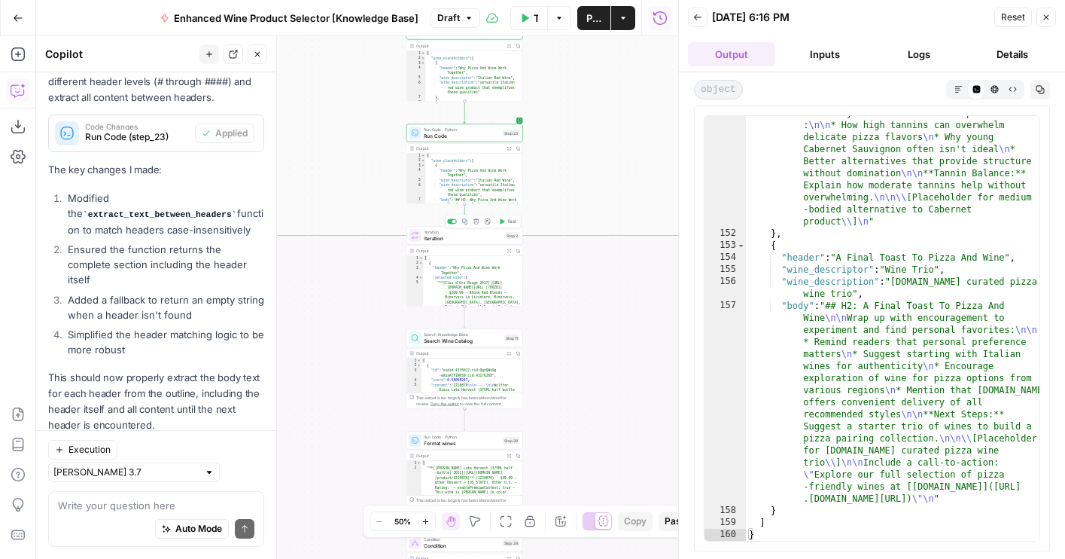
click at [472, 240] on span "Iteration" at bounding box center [463, 238] width 78 height 8
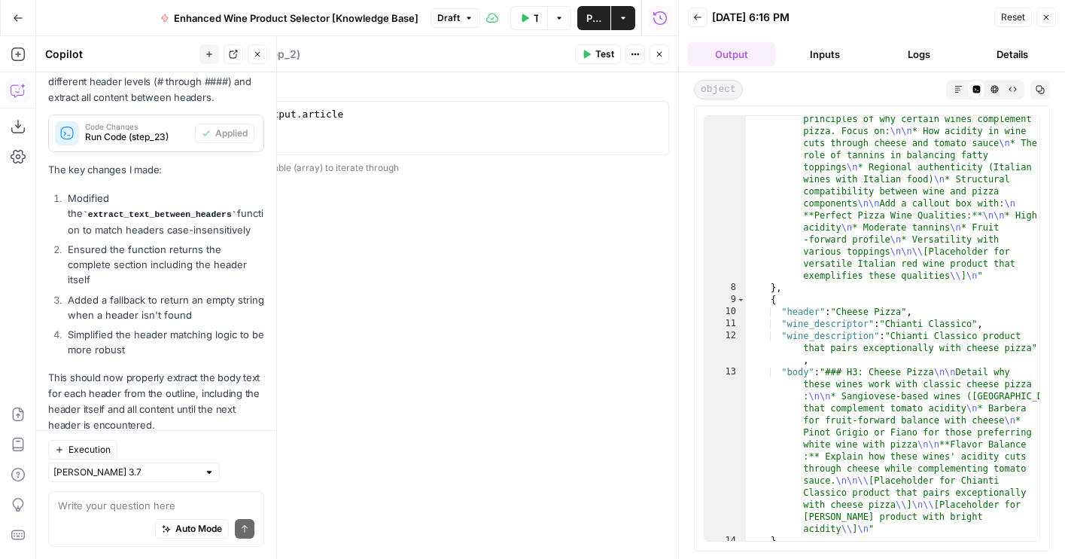
scroll to position [0, 0]
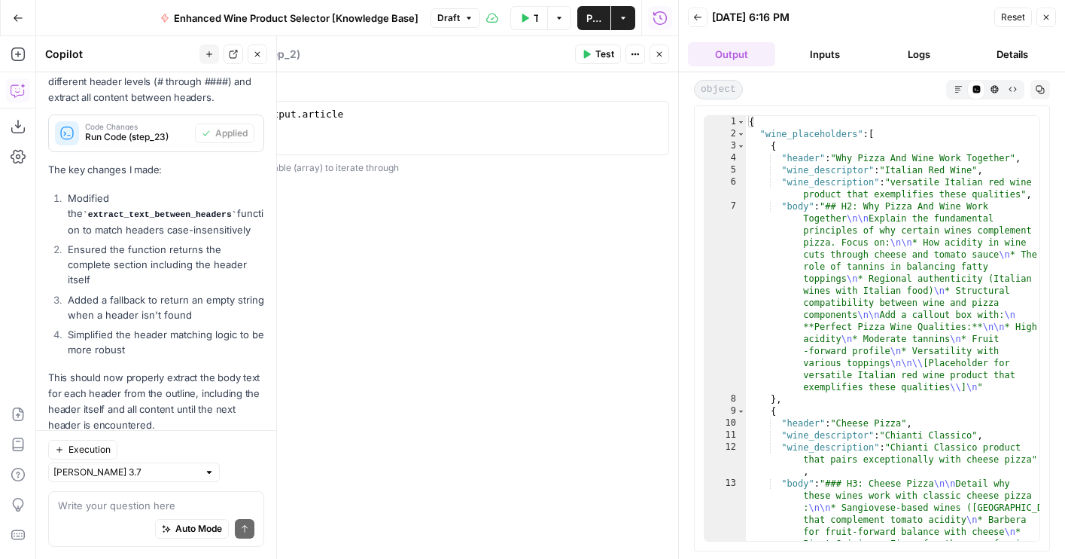
click at [312, 117] on div "step_1 . output . article" at bounding box center [440, 142] width 446 height 68
type textarea "**********"
click at [666, 56] on button "Close" at bounding box center [660, 54] width 20 height 20
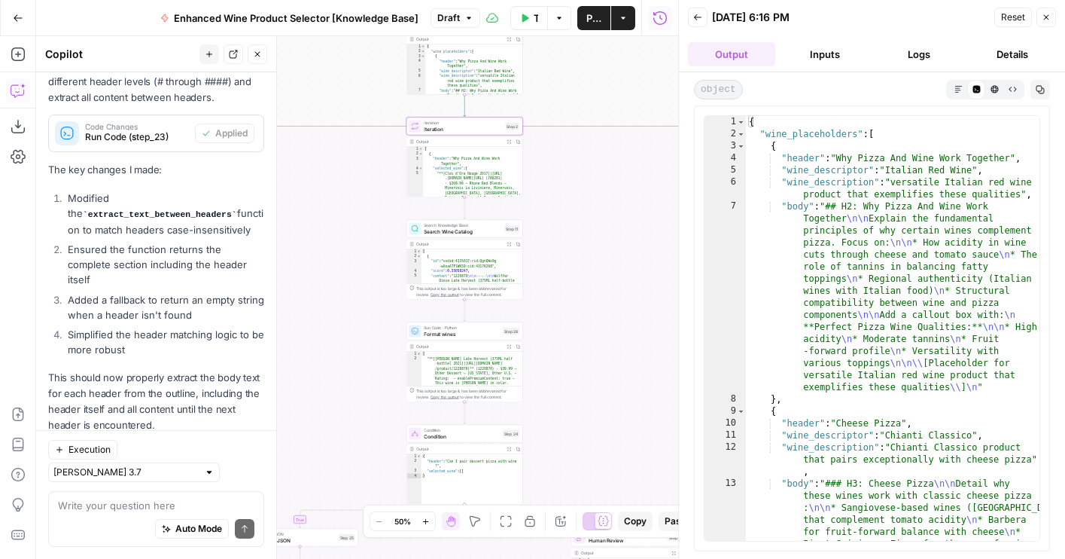
drag, startPoint x: 573, startPoint y: 282, endPoint x: 573, endPoint y: 178, distance: 103.9
click at [573, 178] on div "true false true false true false true false Workflow Set Inputs Inputs LLM · GP…" at bounding box center [357, 297] width 642 height 522
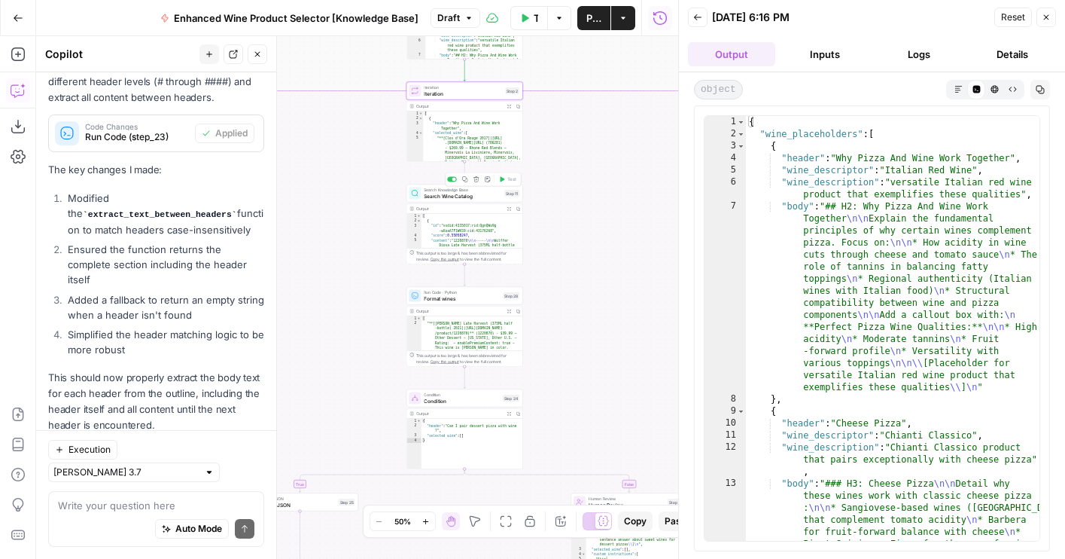
click at [467, 196] on span "Search Wine Catalog" at bounding box center [463, 196] width 78 height 8
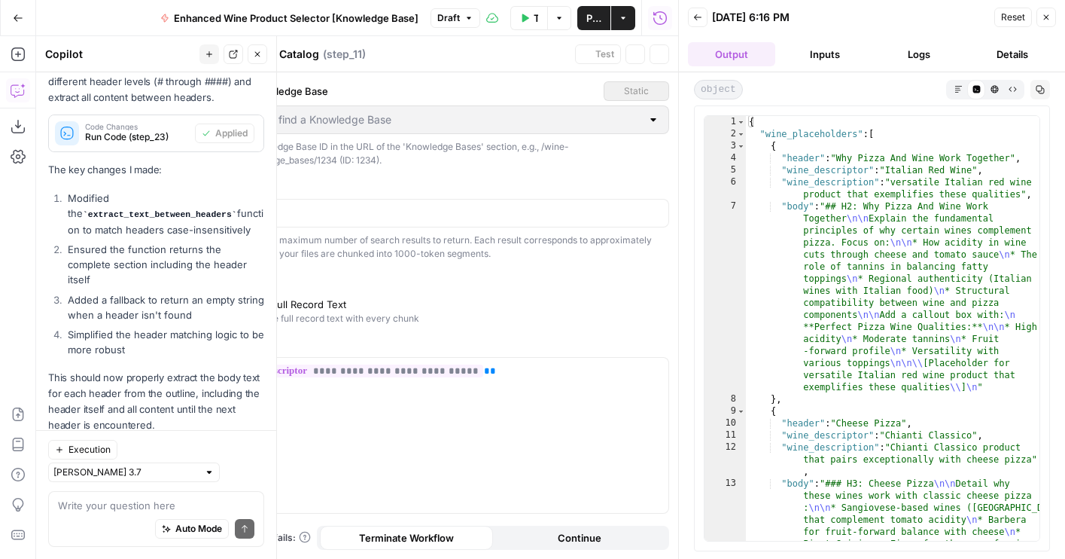
type input "Wine Catalog"
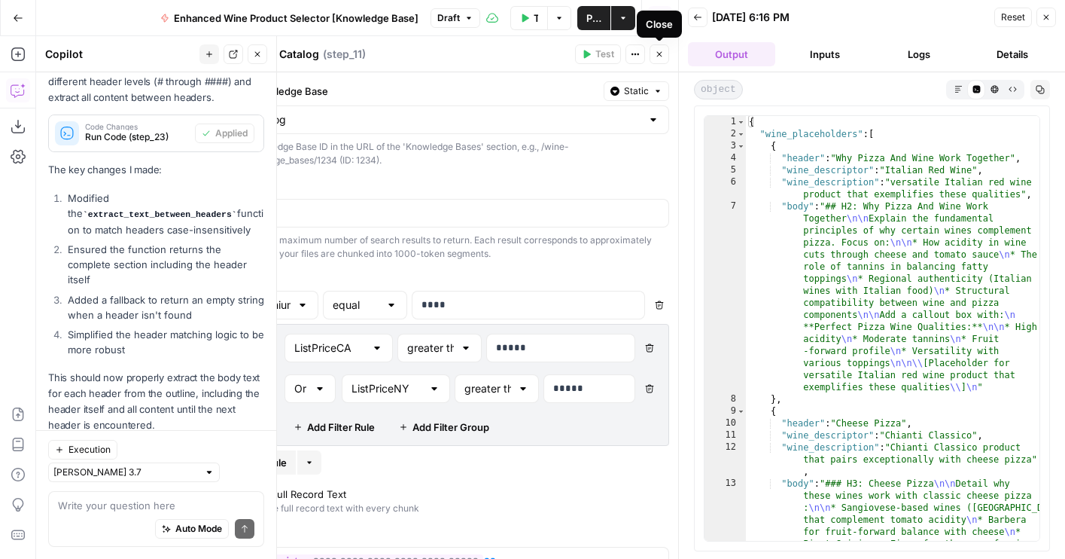
click at [660, 57] on icon "button" at bounding box center [659, 54] width 9 height 9
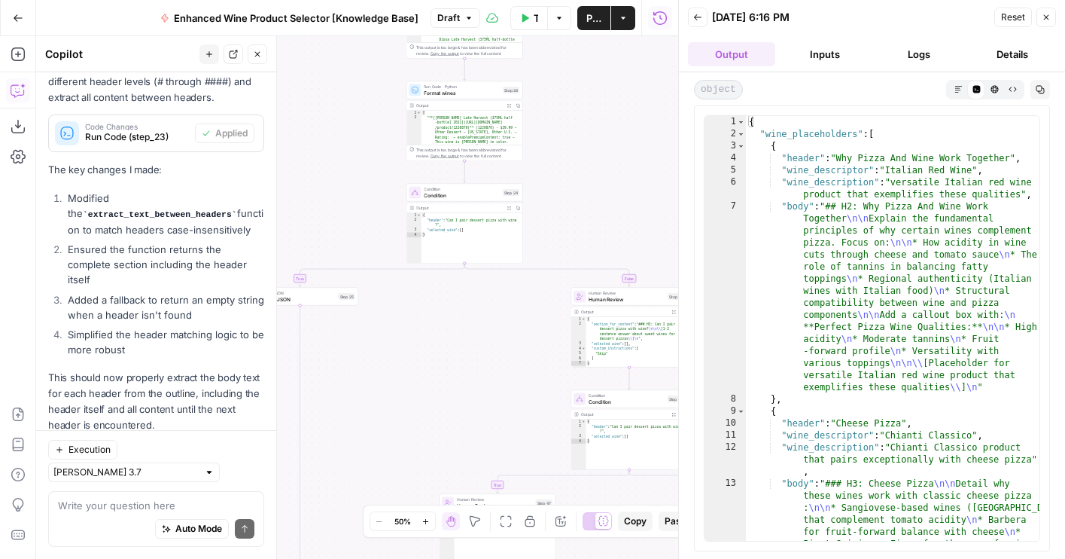
drag, startPoint x: 586, startPoint y: 374, endPoint x: 586, endPoint y: 169, distance: 205.5
click at [586, 169] on div "true false true false true false true false Workflow Set Inputs Inputs LLM · GP…" at bounding box center [357, 297] width 642 height 522
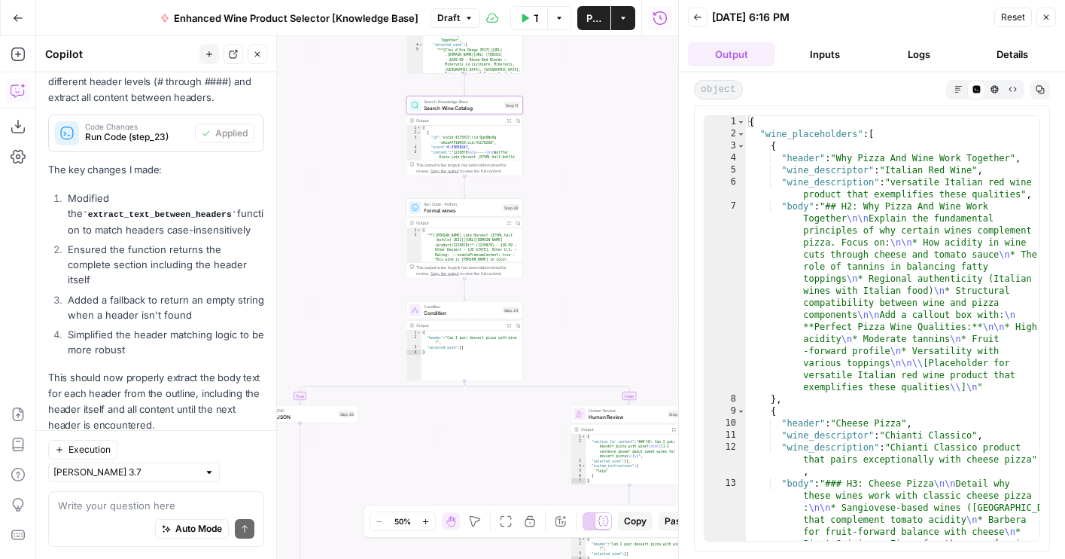
drag, startPoint x: 586, startPoint y: 169, endPoint x: 586, endPoint y: 292, distance: 123.4
click at [586, 292] on div "true false true false true false true false Workflow Set Inputs Inputs LLM · GP…" at bounding box center [357, 297] width 642 height 522
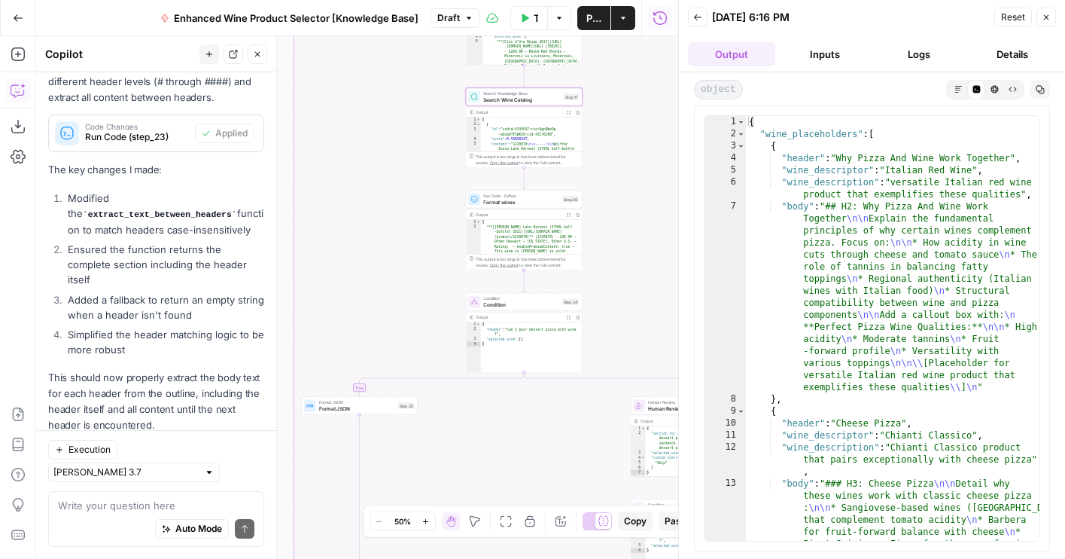
drag, startPoint x: 586, startPoint y: 292, endPoint x: 641, endPoint y: 346, distance: 77.7
click at [641, 346] on div "true false true false true false true false Workflow Set Inputs Inputs LLM · GP…" at bounding box center [357, 297] width 642 height 522
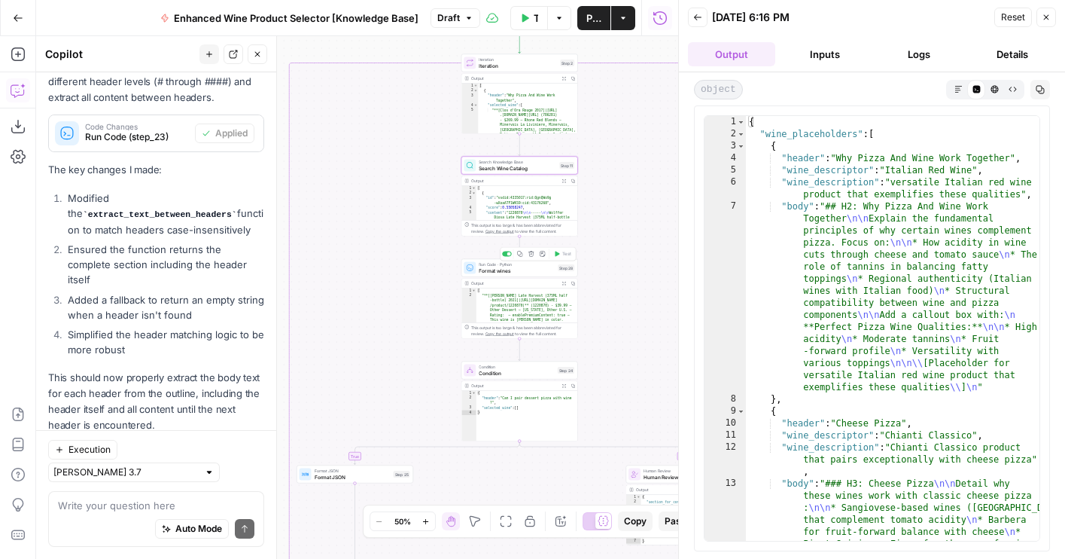
click at [499, 269] on span "Format wines" at bounding box center [517, 270] width 76 height 8
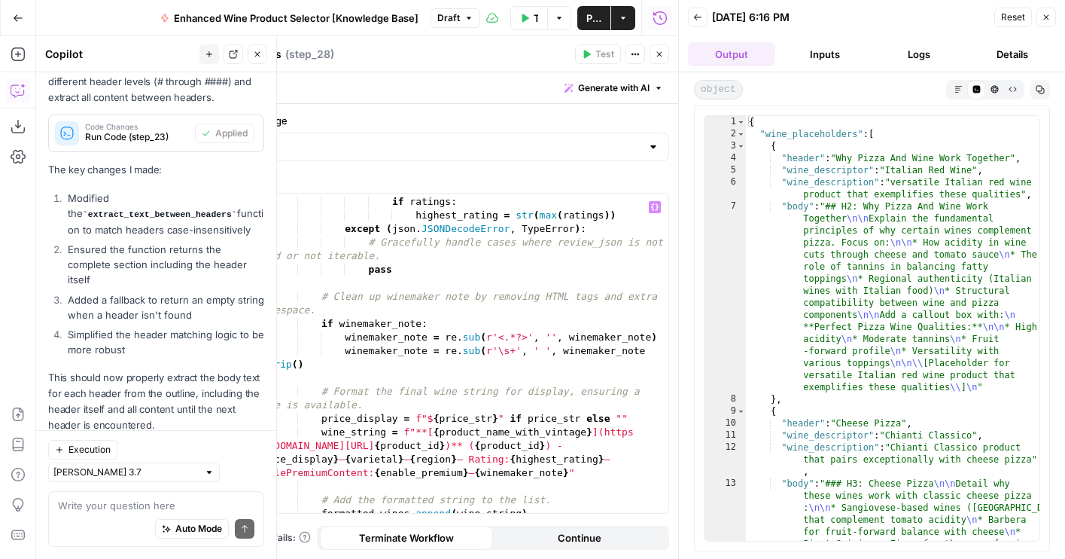
scroll to position [1131, 0]
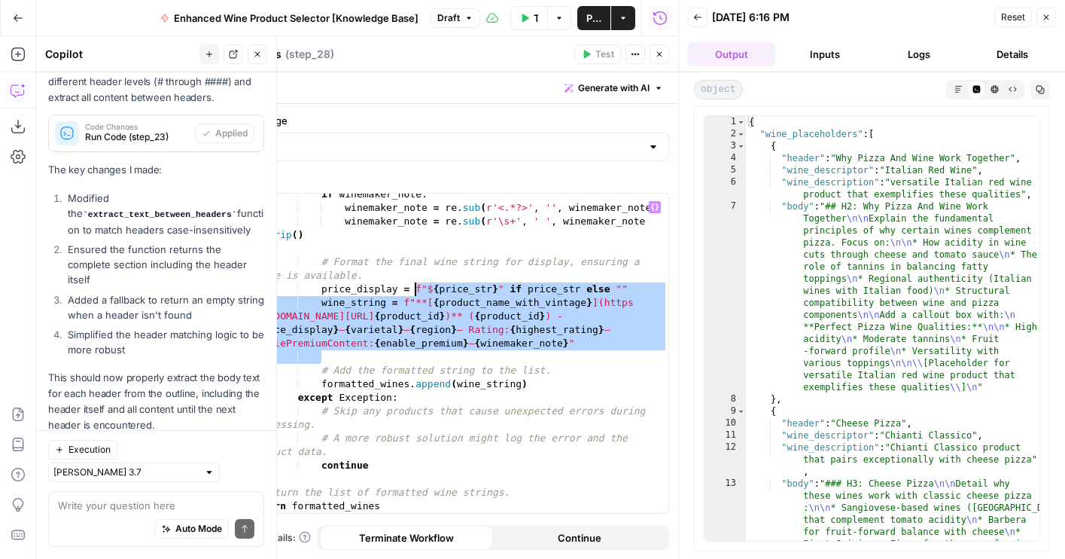
drag, startPoint x: 592, startPoint y: 354, endPoint x: 414, endPoint y: 290, distance: 188.8
click at [414, 290] on div "if winemaker_note : winemaker_note = re . sub ( r'<.*?>' , '' , winemaker_note …" at bounding box center [458, 360] width 421 height 346
type textarea "**********"
click at [659, 55] on icon "button" at bounding box center [659, 54] width 9 height 9
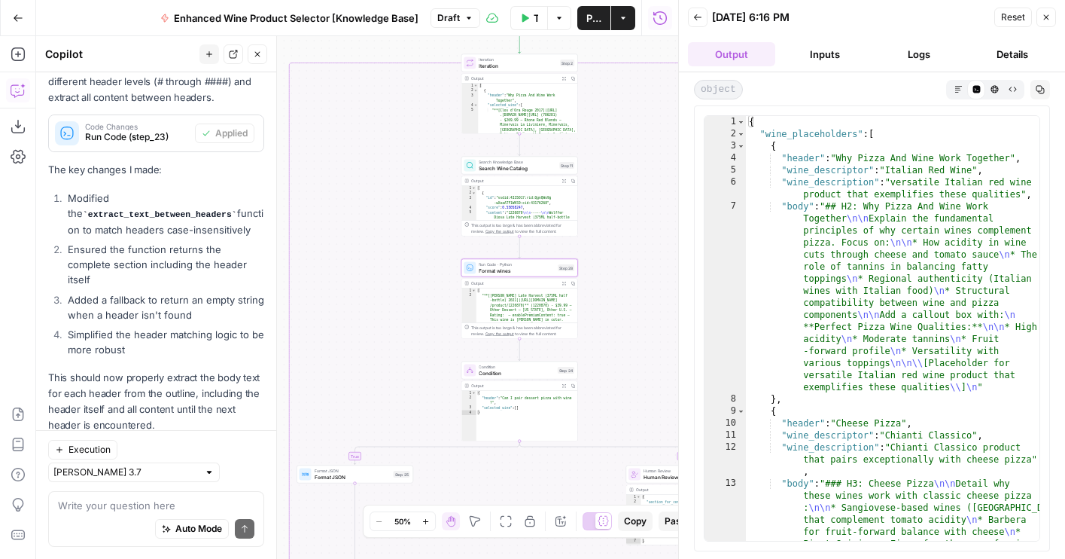
drag, startPoint x: 617, startPoint y: 236, endPoint x: 571, endPoint y: 323, distance: 98.6
click at [571, 323] on div "true false true false true false true false Workflow Set Inputs Inputs LLM · GP…" at bounding box center [357, 297] width 642 height 522
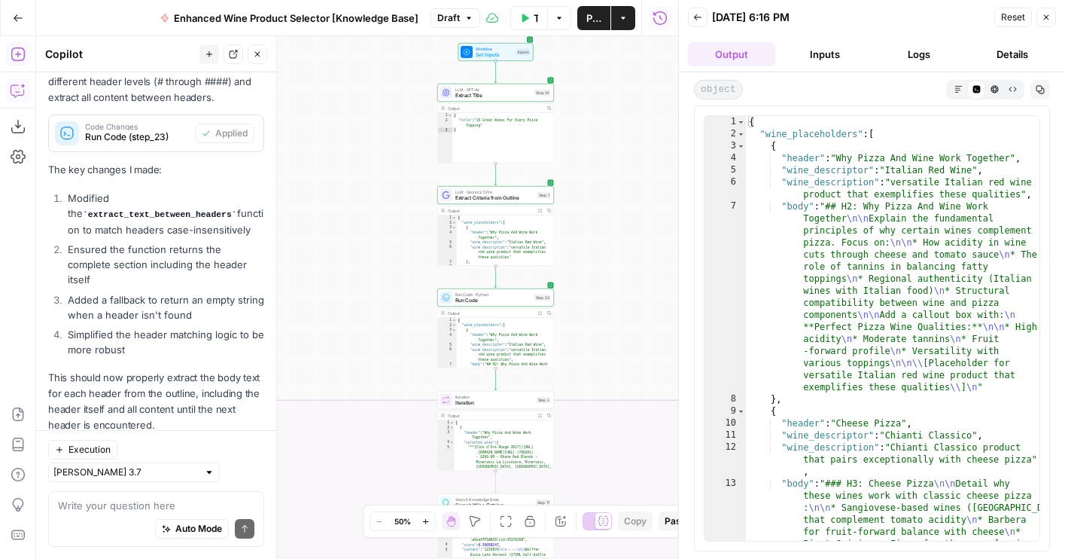
click at [20, 53] on icon "button" at bounding box center [18, 54] width 15 height 15
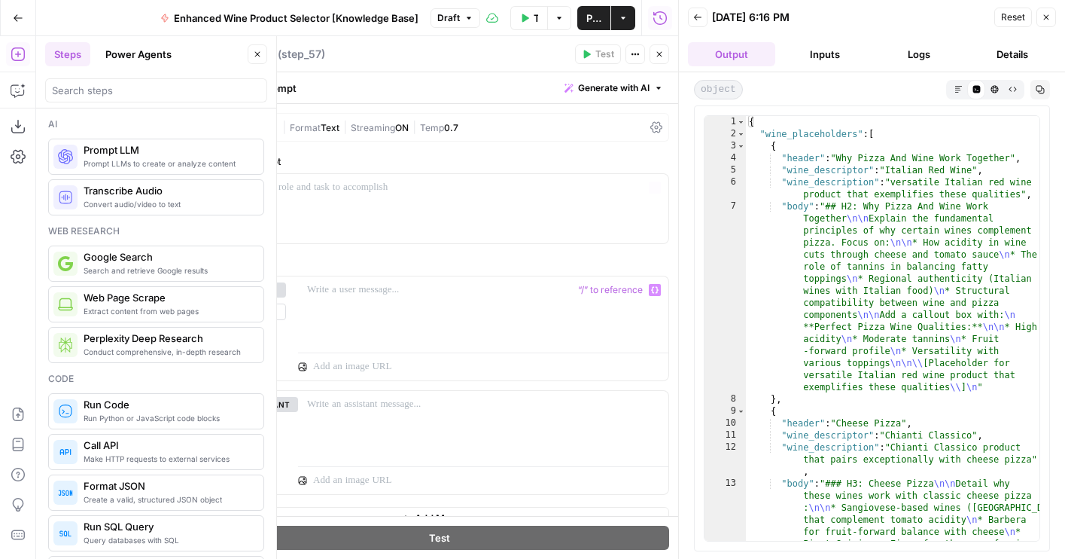
click at [666, 48] on button "Close" at bounding box center [660, 54] width 20 height 20
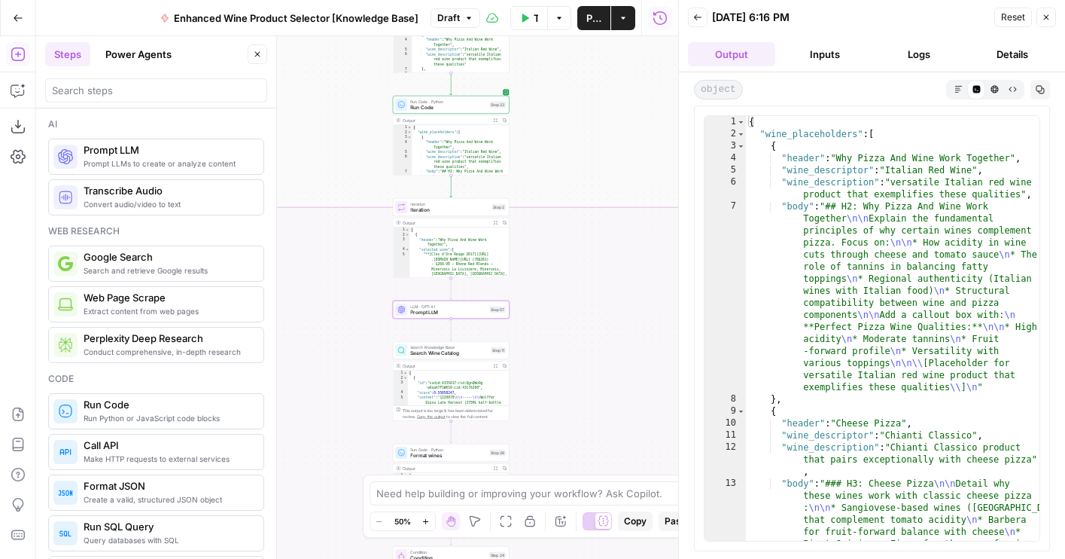
drag, startPoint x: 581, startPoint y: 330, endPoint x: 597, endPoint y: 86, distance: 244.4
click at [597, 86] on div "true false true false true false true false Workflow Set Inputs Inputs LLM · GP…" at bounding box center [357, 297] width 642 height 522
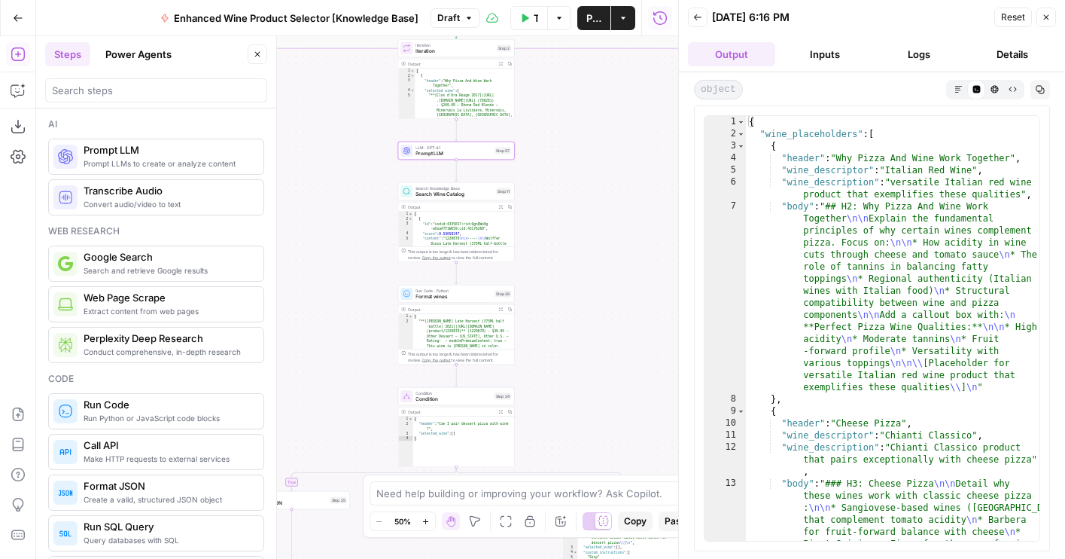
drag, startPoint x: 577, startPoint y: 254, endPoint x: 577, endPoint y: 239, distance: 15.1
click at [577, 239] on div "true false true false true false true false Workflow Set Inputs Inputs LLM · GP…" at bounding box center [357, 297] width 642 height 522
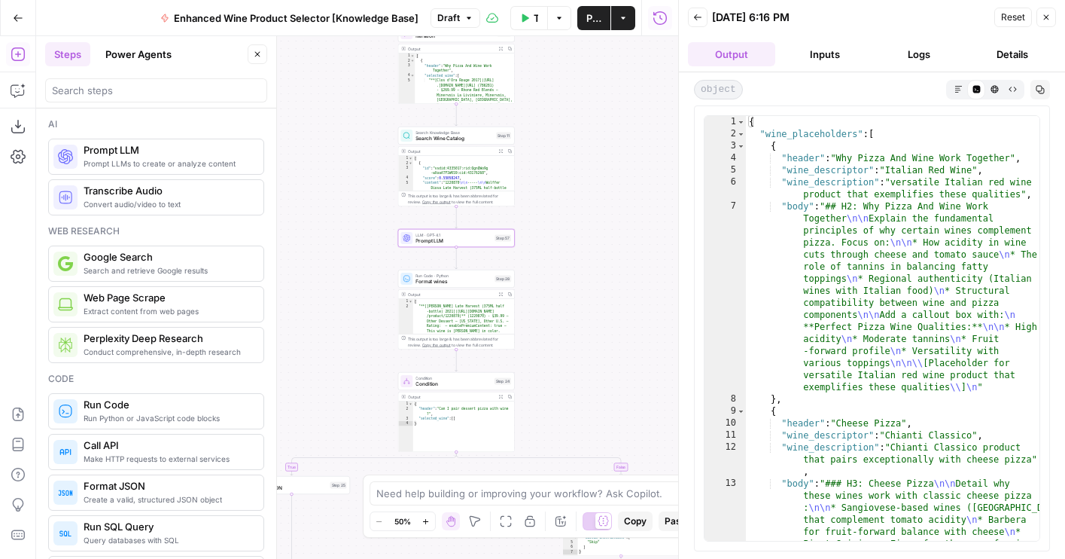
click at [438, 245] on div "LLM · GPT-4.1 Prompt LLM Step 57 Copy step Delete step Add Note Test" at bounding box center [456, 238] width 117 height 18
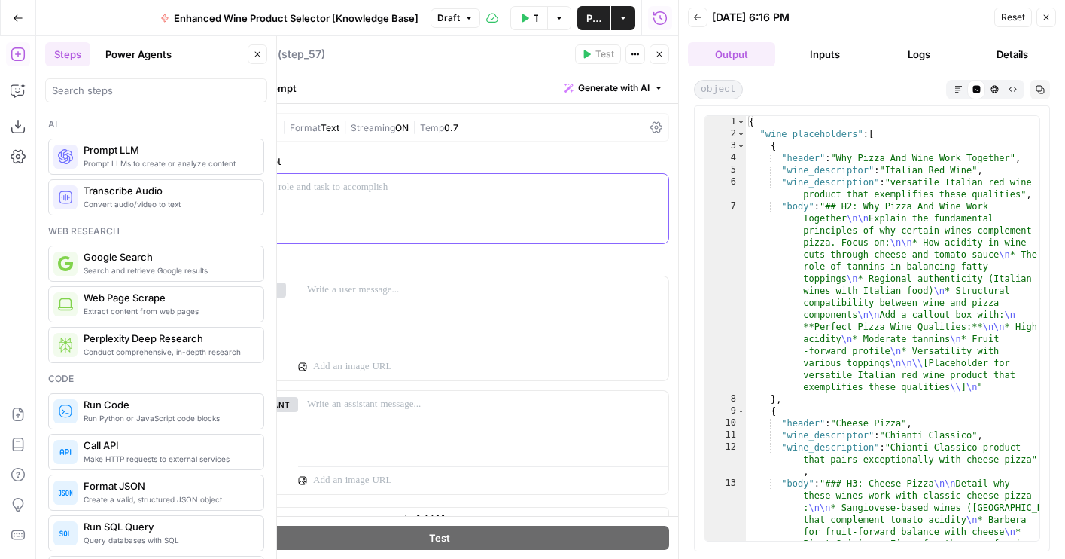
click at [367, 193] on p at bounding box center [440, 187] width 440 height 15
click at [309, 193] on p "**********" at bounding box center [440, 187] width 440 height 15
click at [306, 187] on p "**********" at bounding box center [440, 187] width 440 height 15
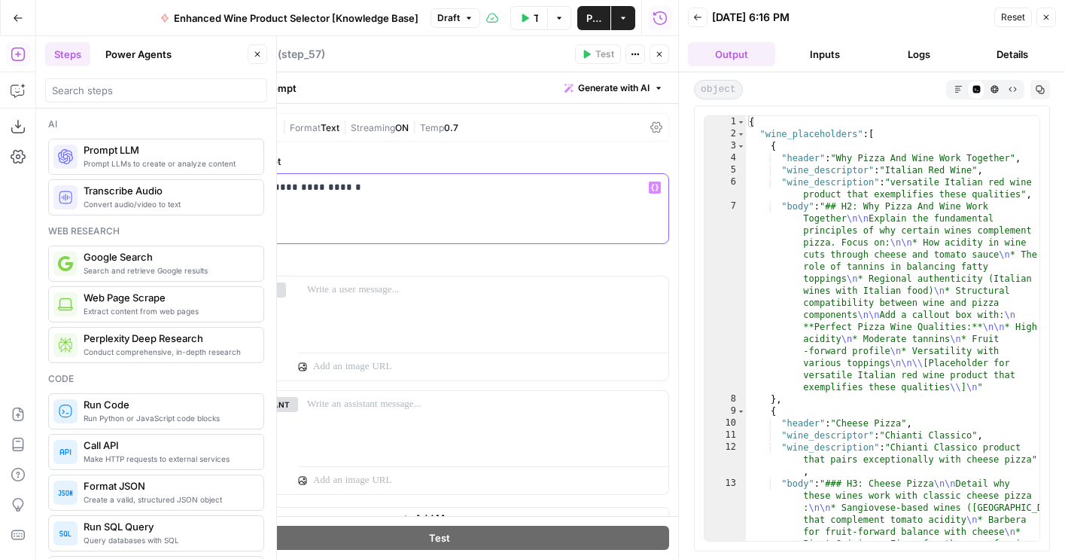
click at [310, 187] on p "**********" at bounding box center [440, 187] width 440 height 15
click at [324, 187] on p "**********" at bounding box center [440, 187] width 440 height 15
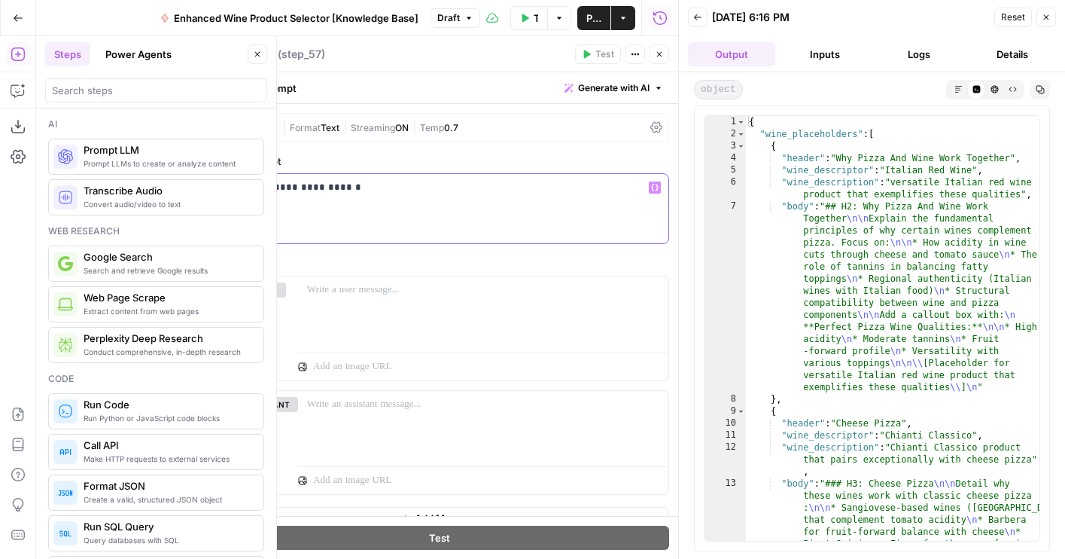
click at [373, 205] on div "**********" at bounding box center [440, 208] width 458 height 69
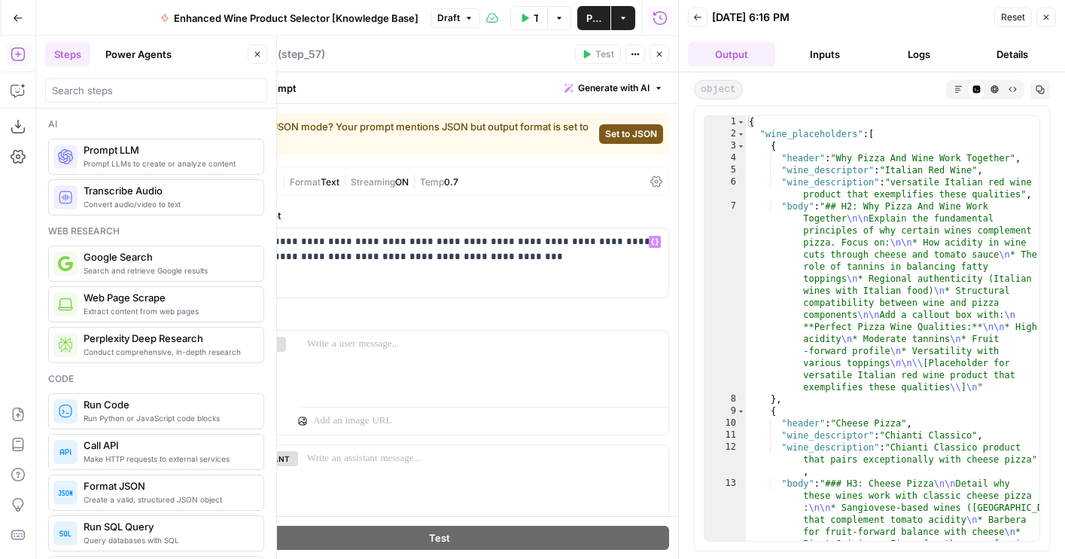
click at [633, 128] on span "Set to JSON" at bounding box center [631, 134] width 52 height 14
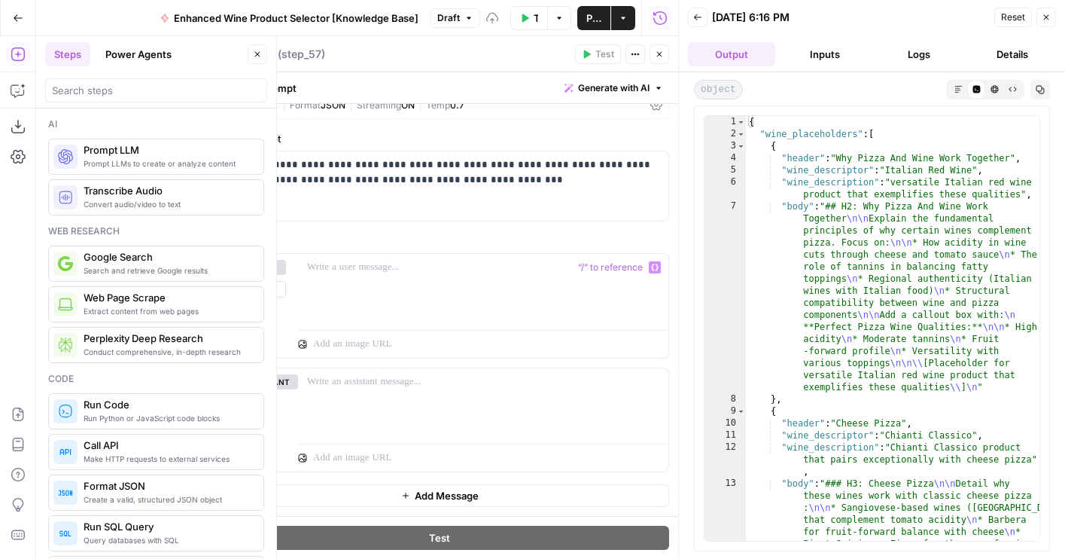
scroll to position [0, 0]
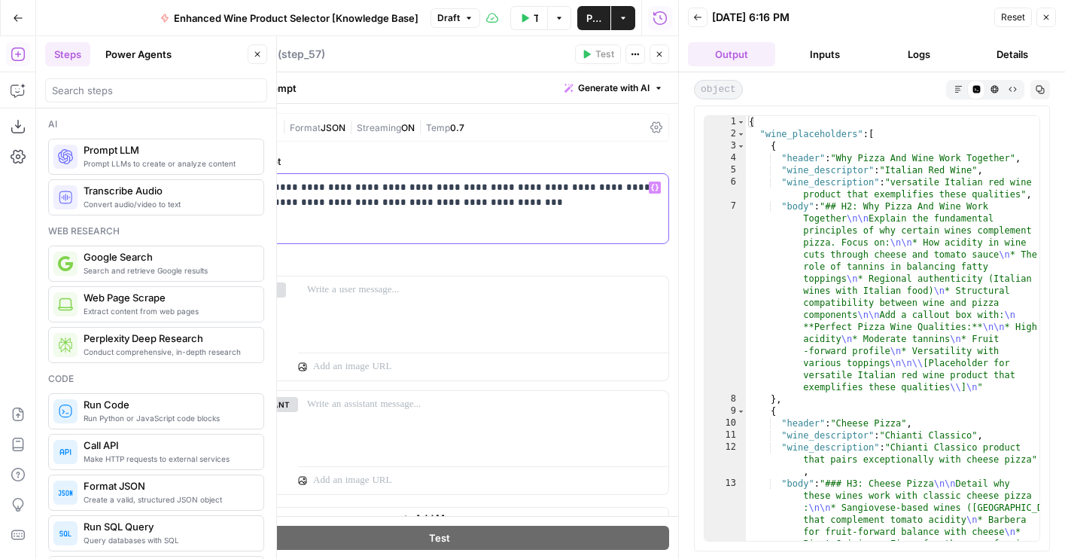
click at [471, 193] on p "**********" at bounding box center [440, 195] width 440 height 30
click at [471, 203] on p "**********" at bounding box center [440, 195] width 440 height 30
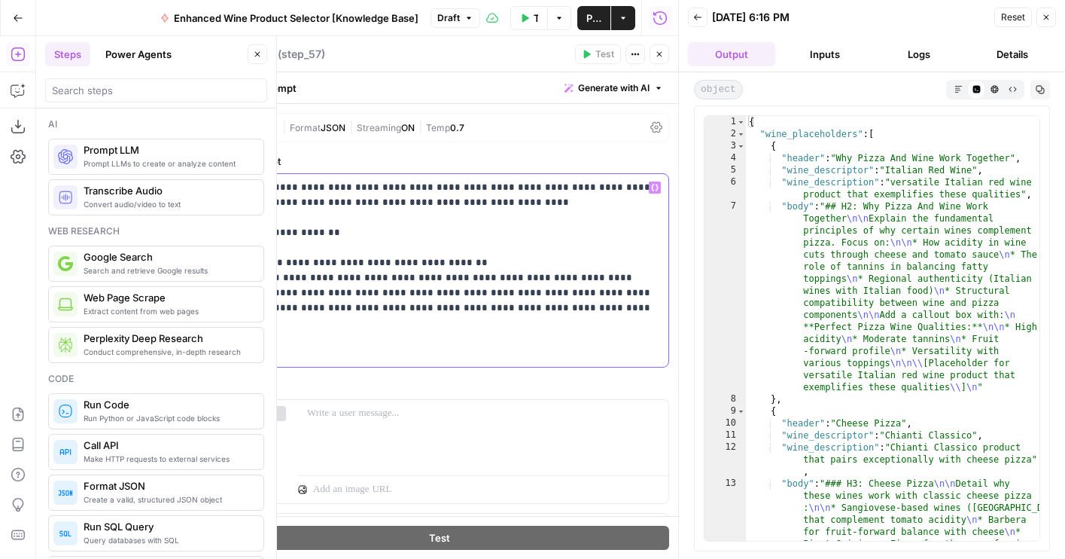
drag, startPoint x: 322, startPoint y: 276, endPoint x: 278, endPoint y: 260, distance: 47.1
click at [278, 260] on p "**********" at bounding box center [440, 270] width 440 height 181
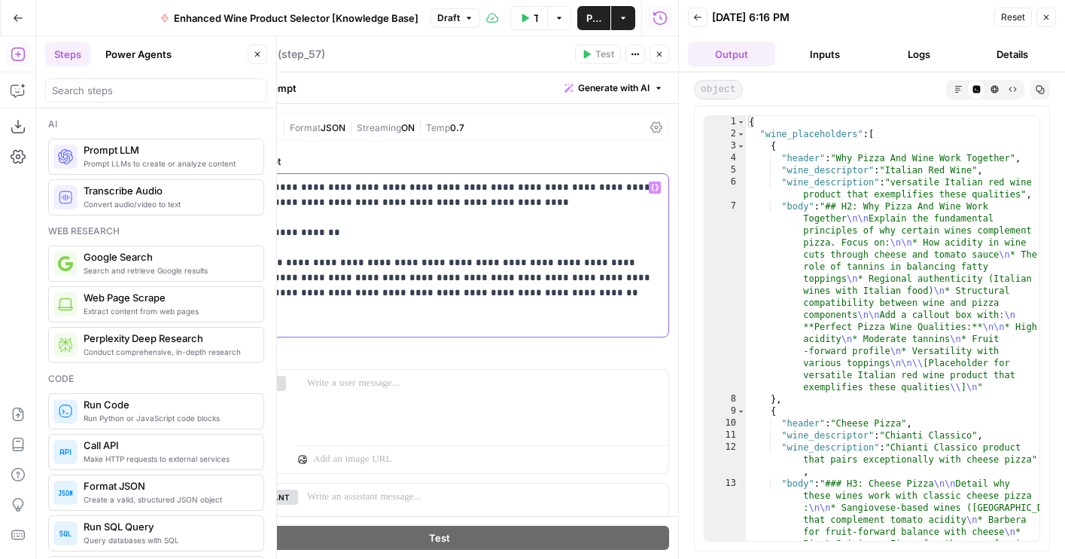
click at [253, 306] on p "**********" at bounding box center [440, 255] width 440 height 151
click at [659, 58] on icon "button" at bounding box center [659, 54] width 9 height 9
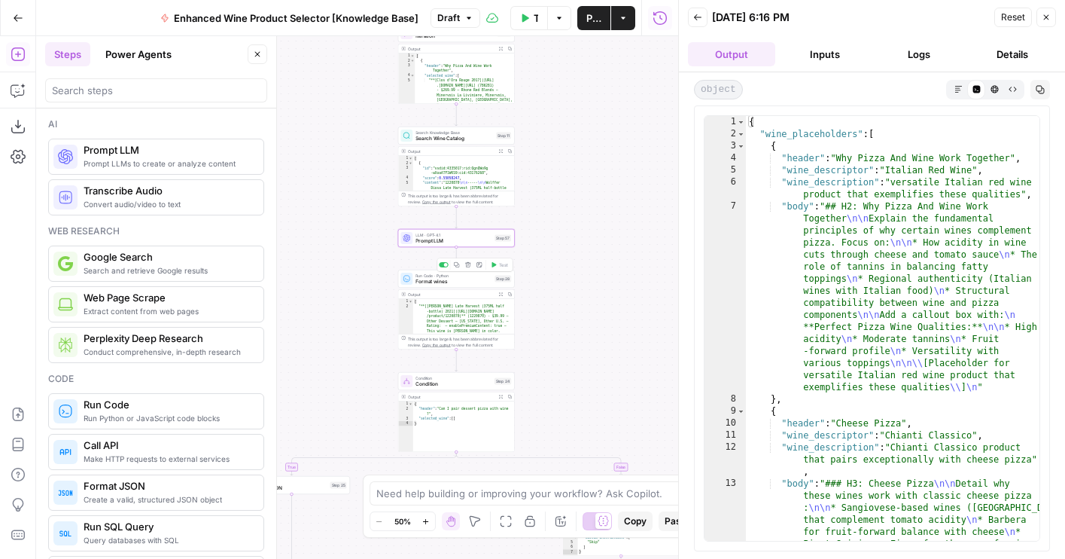
click at [432, 245] on div "LLM · GPT-4.1 Prompt LLM Step 57 Copy step Delete step Add Note Test" at bounding box center [456, 238] width 117 height 18
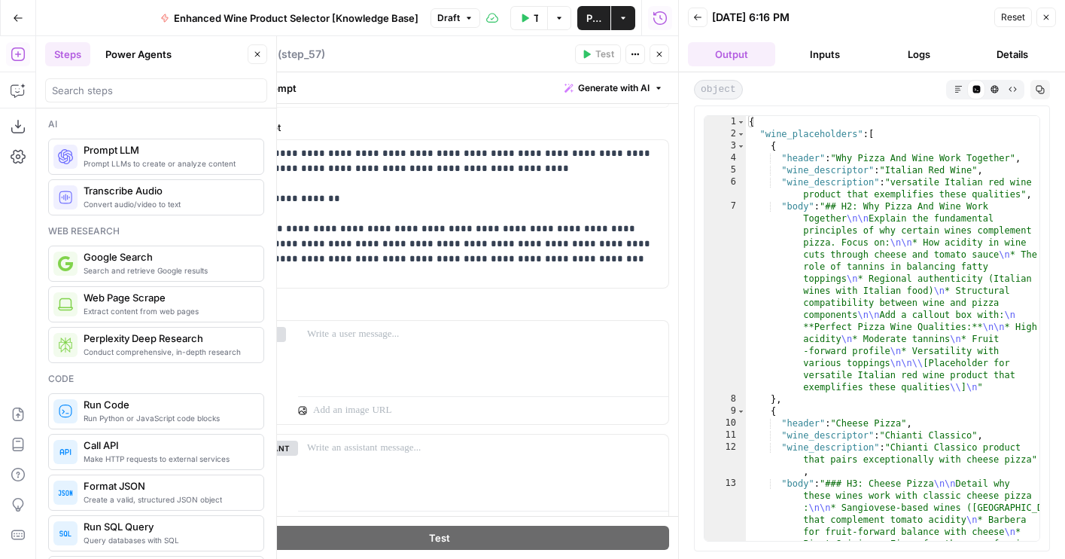
scroll to position [36, 0]
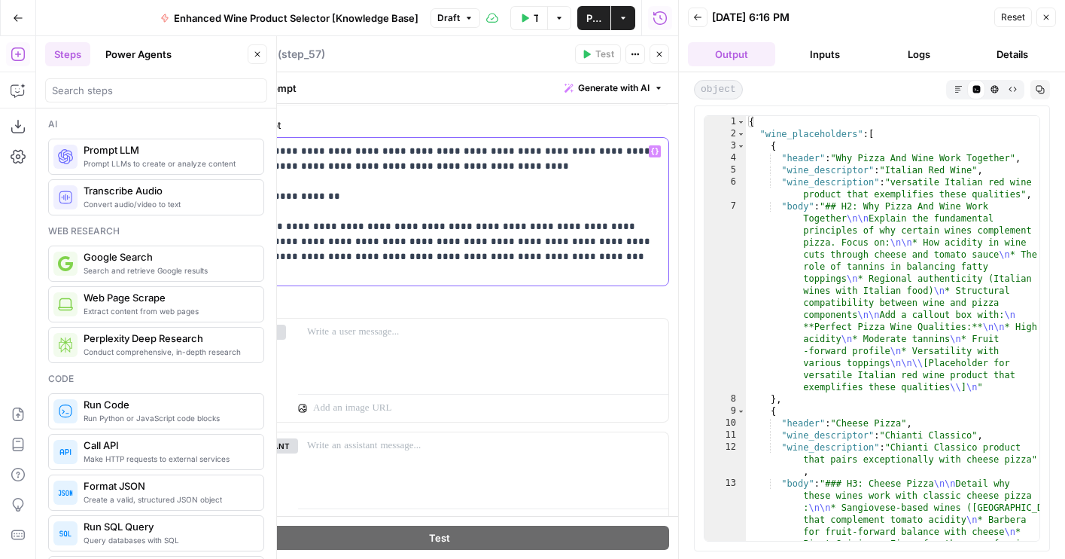
click at [518, 256] on p "**********" at bounding box center [440, 211] width 440 height 135
drag, startPoint x: 517, startPoint y: 256, endPoint x: 275, endPoint y: 228, distance: 243.2
click at [275, 228] on p "**********" at bounding box center [440, 211] width 440 height 135
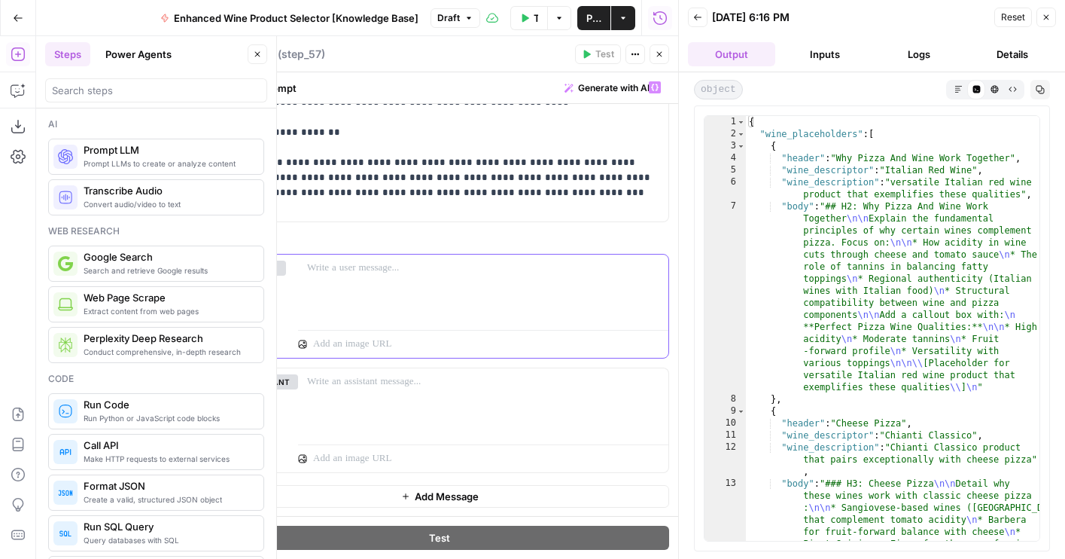
click at [366, 254] on div at bounding box center [483, 288] width 370 height 69
click at [17, 93] on icon "button" at bounding box center [18, 90] width 15 height 15
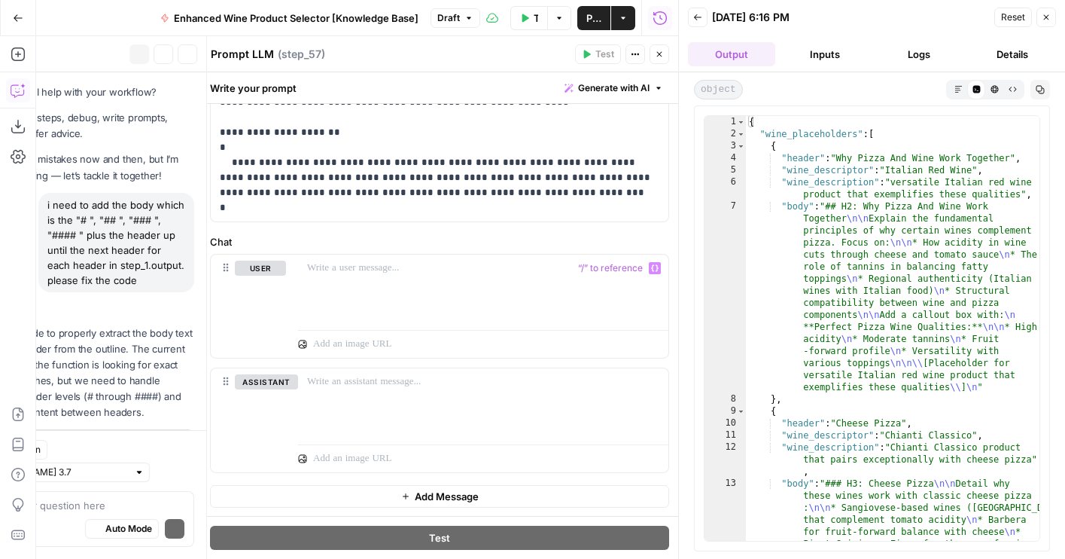
scroll to position [315, 0]
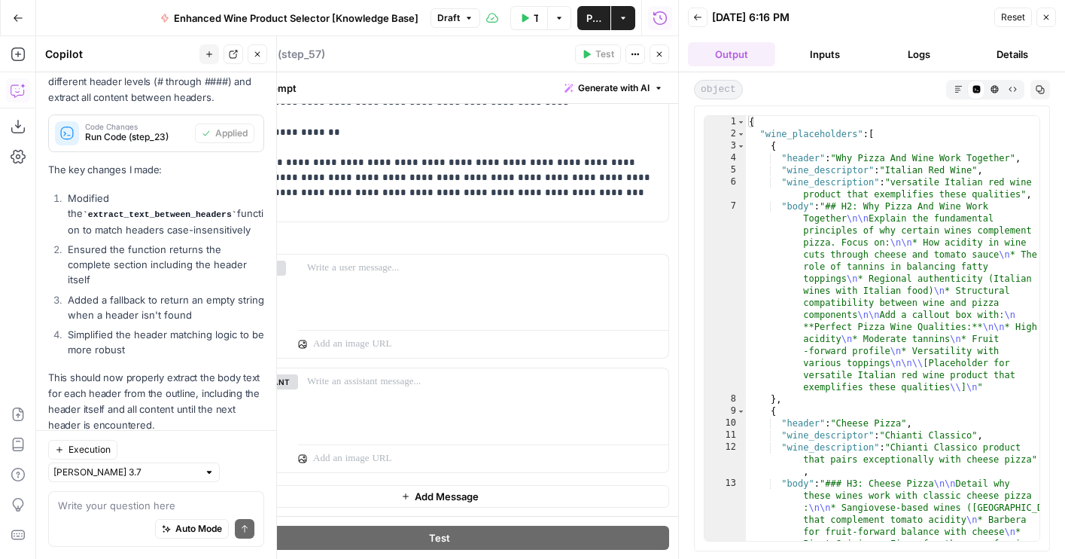
click at [195, 56] on div "Copilot New chat Detach Close" at bounding box center [156, 54] width 222 height 20
click at [211, 56] on icon "button" at bounding box center [209, 54] width 9 height 9
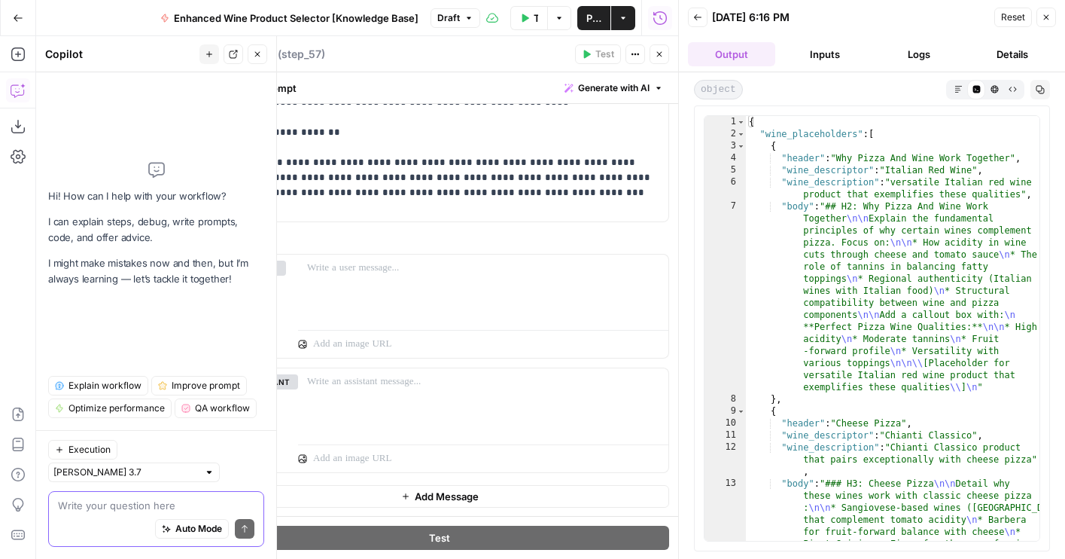
click at [135, 502] on textarea at bounding box center [156, 505] width 196 height 15
paste textarea ""**[{product_name_with_vintage}](https://www.wine.com/product/{product_id})** (…"
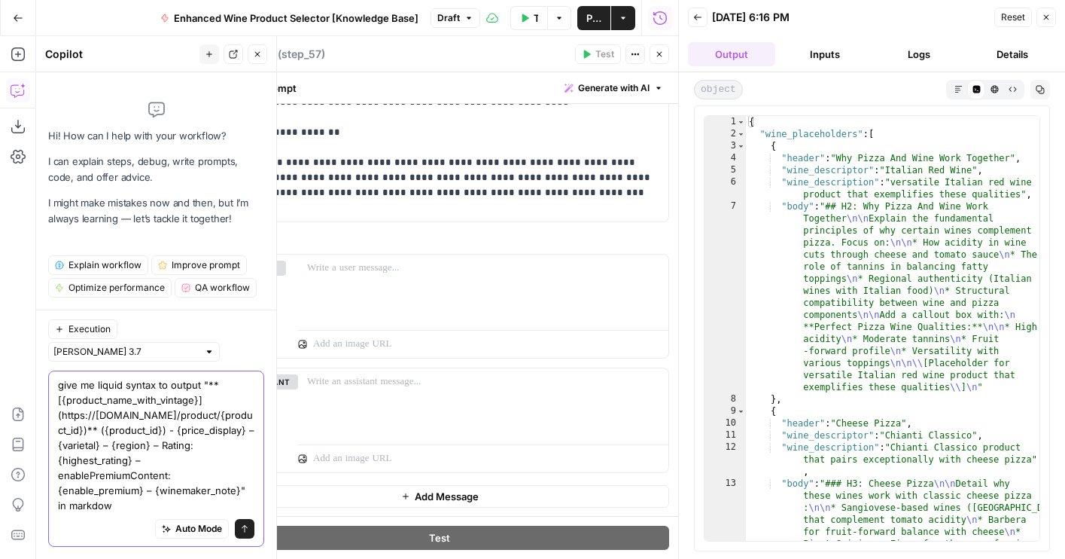
type textarea "give me liquid syntax to output "**[{product_name_with_vintage}](https://www.wi…"
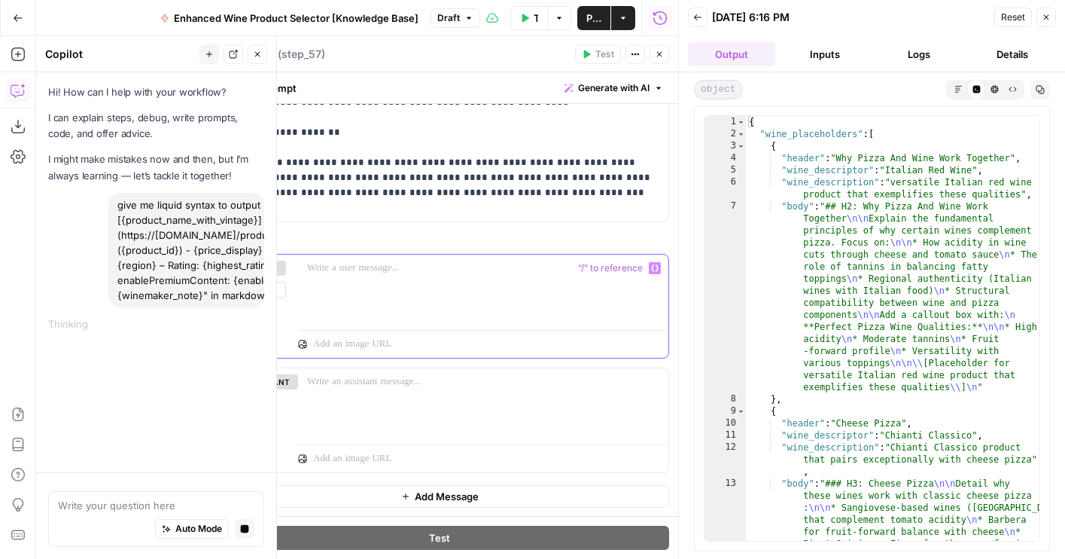
click at [404, 288] on div at bounding box center [483, 288] width 370 height 69
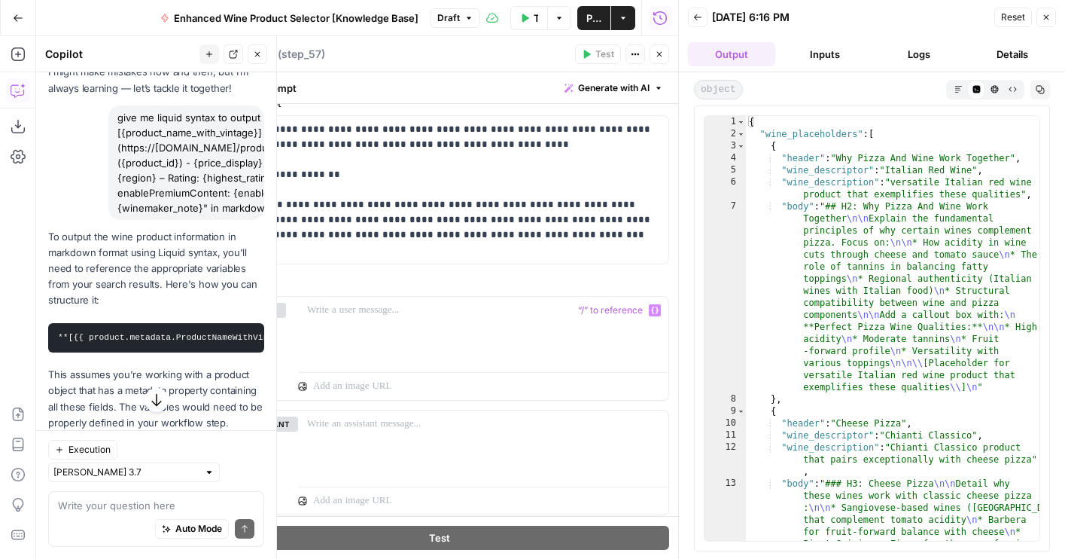
click at [158, 374] on p "This assumes you're working with a product object that has a metadata property …" at bounding box center [156, 399] width 216 height 64
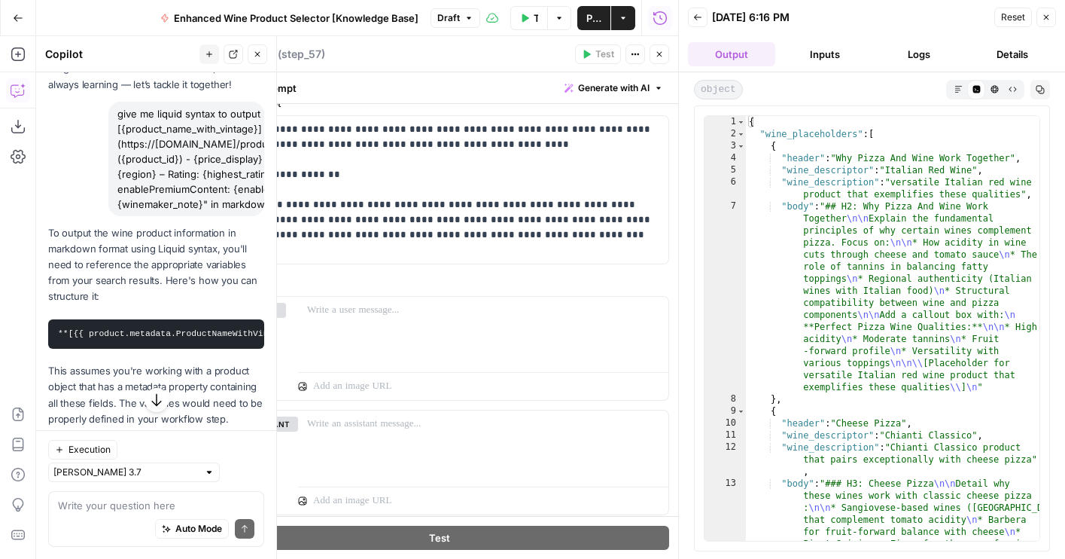
click at [160, 323] on pre "**[{{ product.metadata.ProductNameWithVintage }}](https://www.wine.com/product/…" at bounding box center [156, 333] width 216 height 29
click at [161, 336] on code "**[{{ product.metadata.ProductNameWithVintage }}](https://www.wine.com/product/…" at bounding box center [1035, 333] width 1955 height 9
drag, startPoint x: 53, startPoint y: 336, endPoint x: 335, endPoint y: 336, distance: 282.3
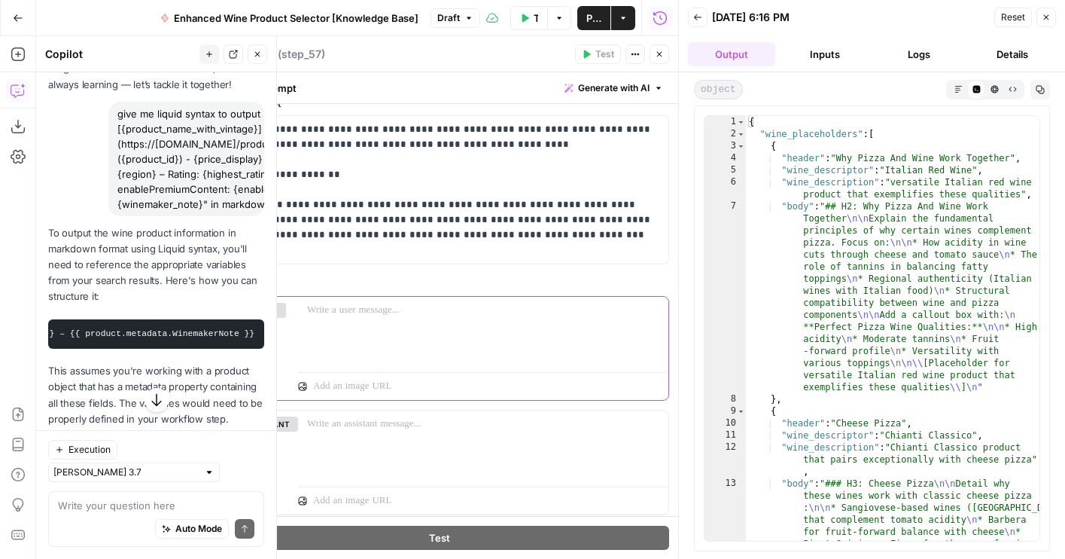
click at [337, 336] on body "Wine New Home Browse Your Data Usage Flightpath Settings Recent Grids Article W…" at bounding box center [532, 279] width 1065 height 559
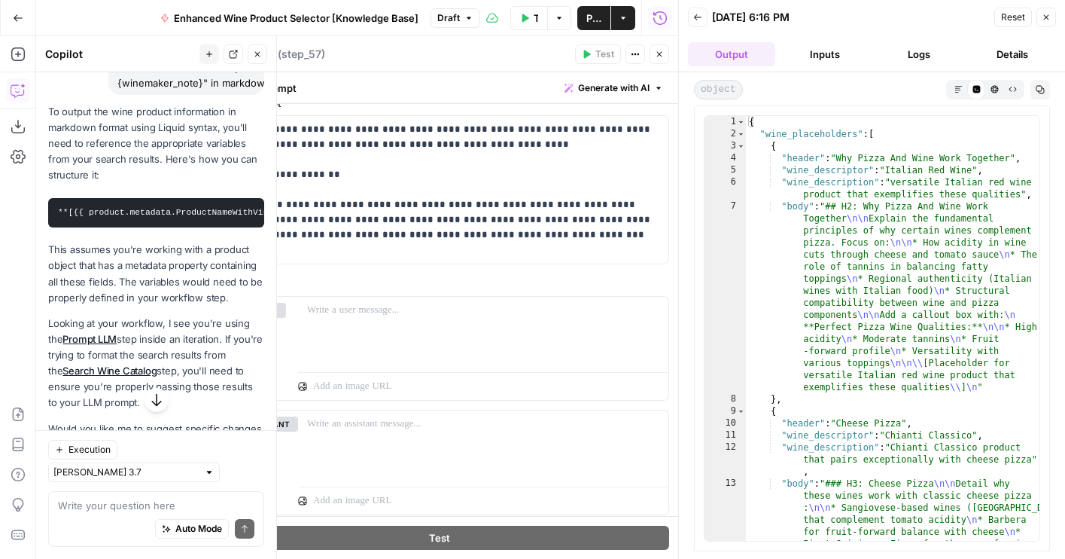
scroll to position [264, 0]
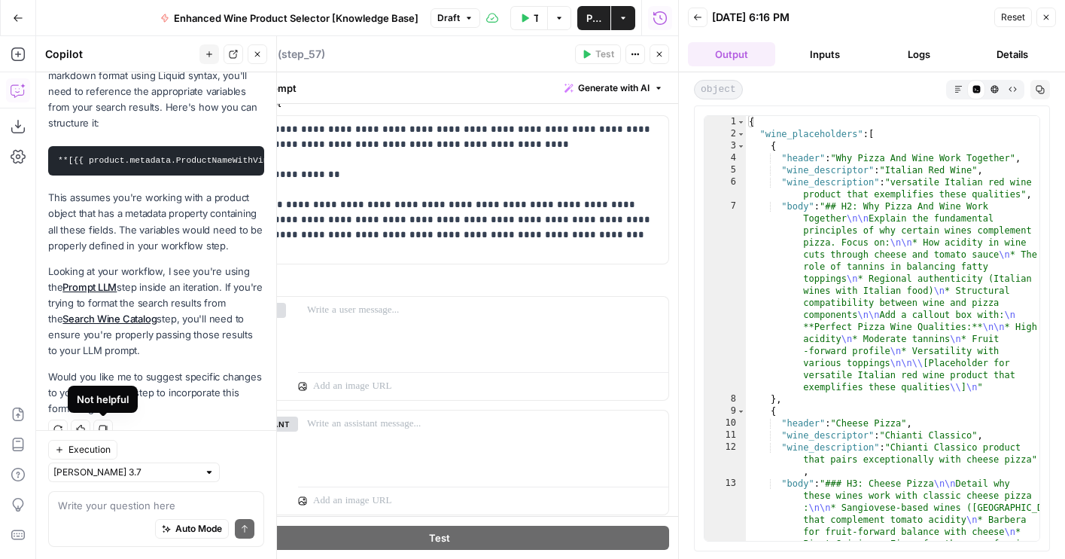
click at [102, 425] on icon "button" at bounding box center [103, 429] width 9 height 9
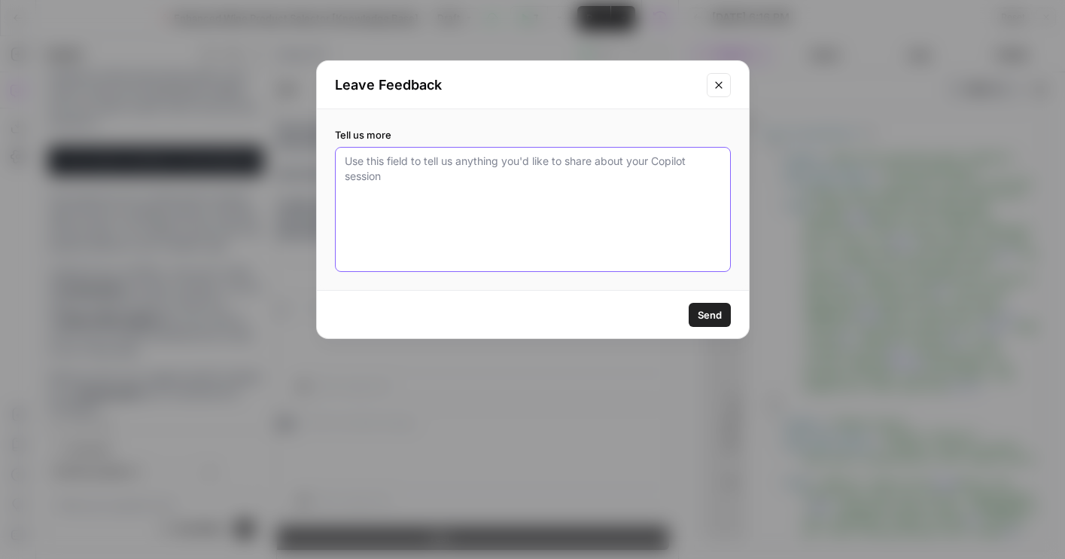
click at [468, 222] on textarea "Tell us more" at bounding box center [533, 209] width 376 height 111
type textarea "n"
type textarea "Not giving correct Liquid"
click at [707, 306] on button "Send" at bounding box center [710, 315] width 42 height 24
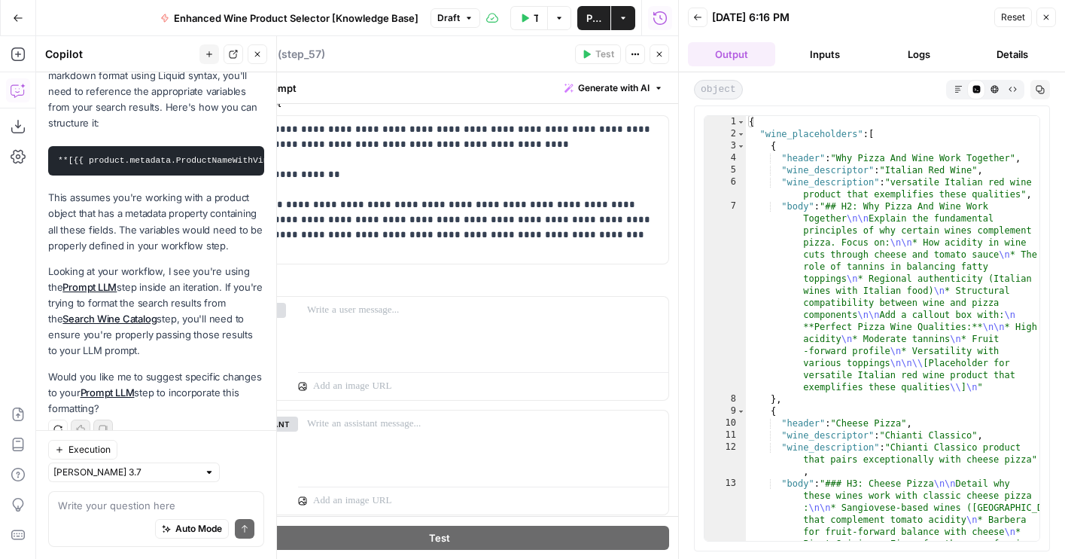
click at [665, 59] on button "Close" at bounding box center [660, 54] width 20 height 20
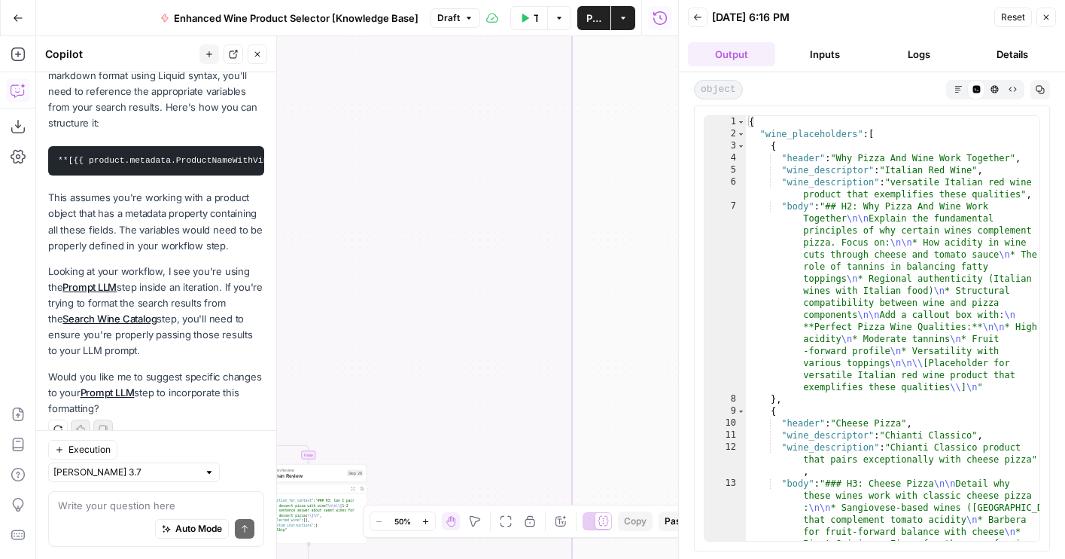
drag, startPoint x: 653, startPoint y: 151, endPoint x: 773, endPoint y: 94, distance: 132.3
click at [773, 94] on body "Wine New Home Browse Your Data Usage Flightpath Settings Recent Grids Article W…" at bounding box center [532, 279] width 1065 height 559
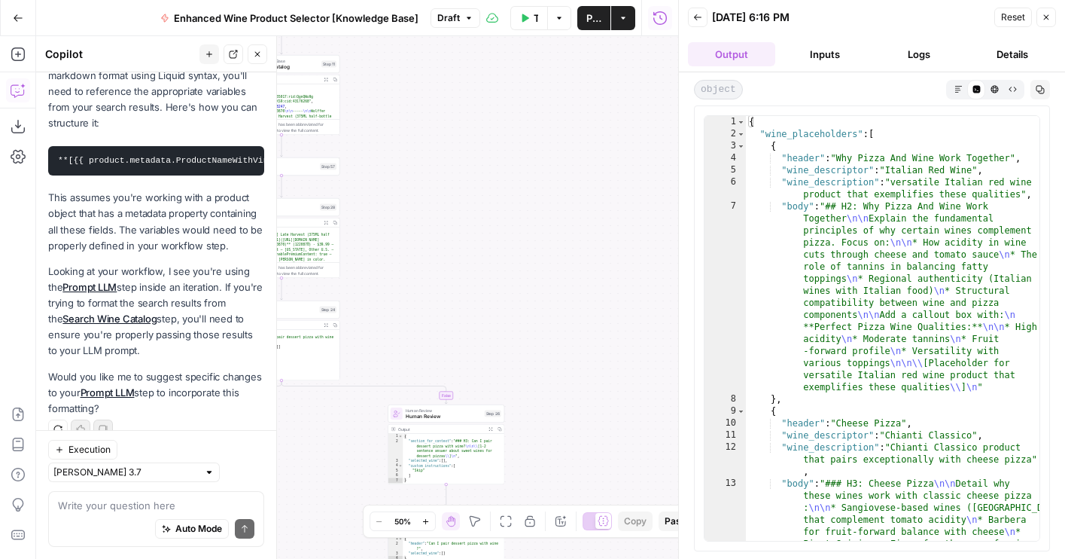
drag, startPoint x: 532, startPoint y: 264, endPoint x: 701, endPoint y: 243, distance: 169.9
click at [701, 243] on body "Wine New Home Browse Your Data Usage Flightpath Settings Recent Grids Article W…" at bounding box center [532, 279] width 1065 height 559
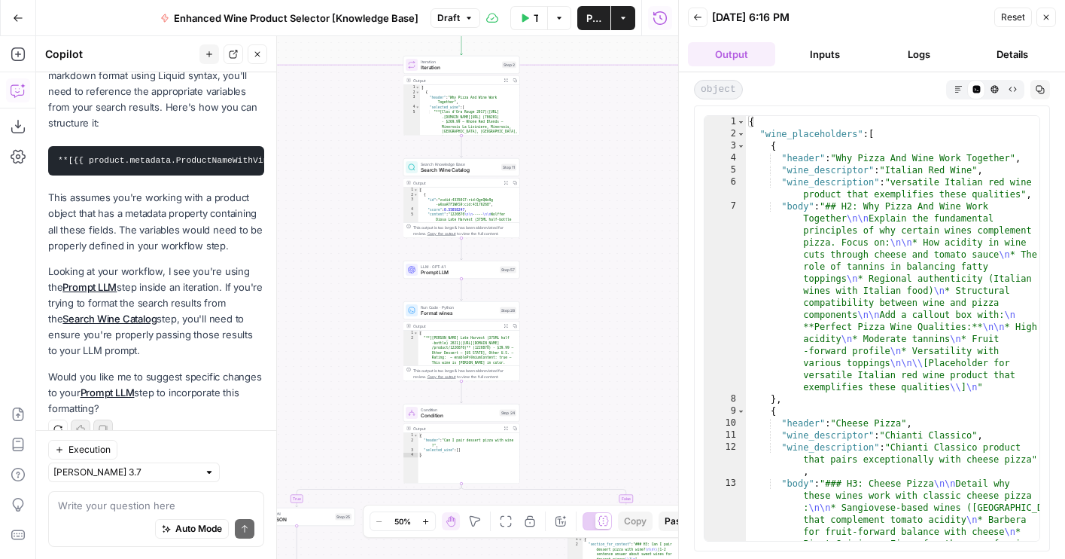
drag, startPoint x: 613, startPoint y: 201, endPoint x: 625, endPoint y: 325, distance: 124.7
click at [625, 325] on div "true false true false true false true false Workflow Set Inputs Inputs LLM · GP…" at bounding box center [357, 297] width 642 height 522
click at [190, 501] on textarea at bounding box center [156, 505] width 196 height 15
click at [418, 275] on div "LLM · GPT-4.1 Prompt LLM Step 57 Copy step Delete step Add Note Test" at bounding box center [461, 269] width 111 height 13
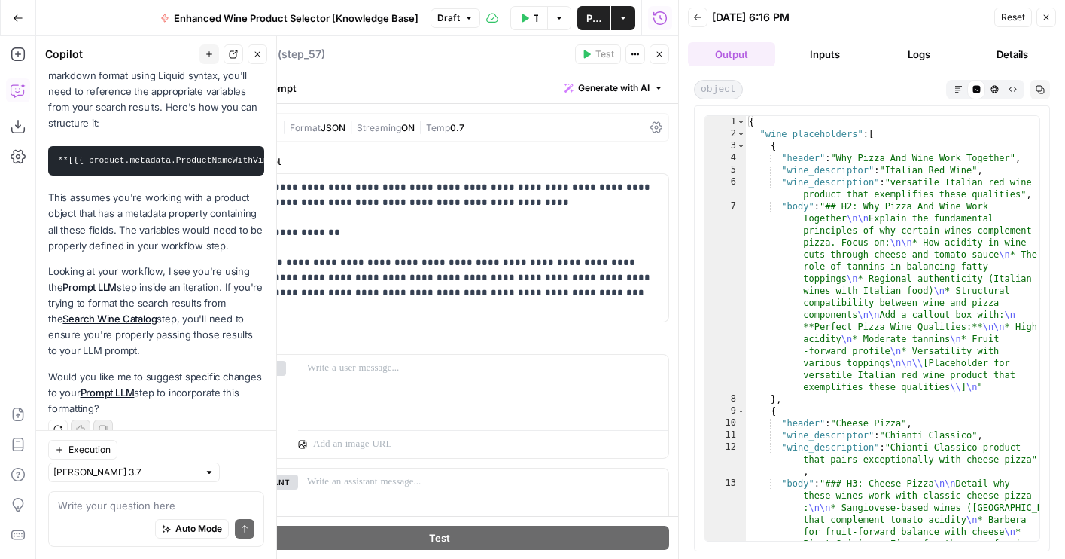
click at [122, 521] on div "Auto Mode Send" at bounding box center [156, 529] width 196 height 33
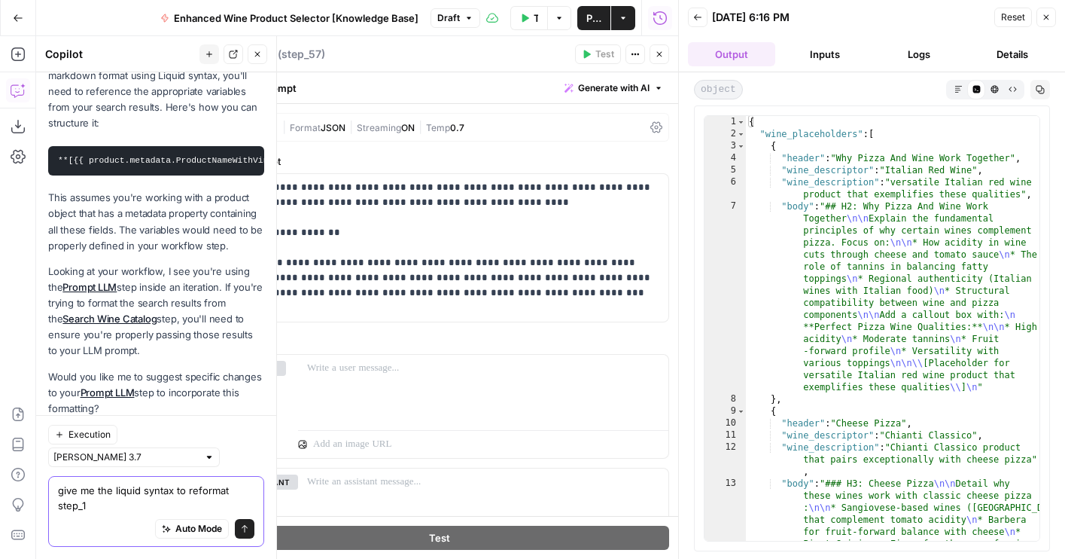
scroll to position [279, 0]
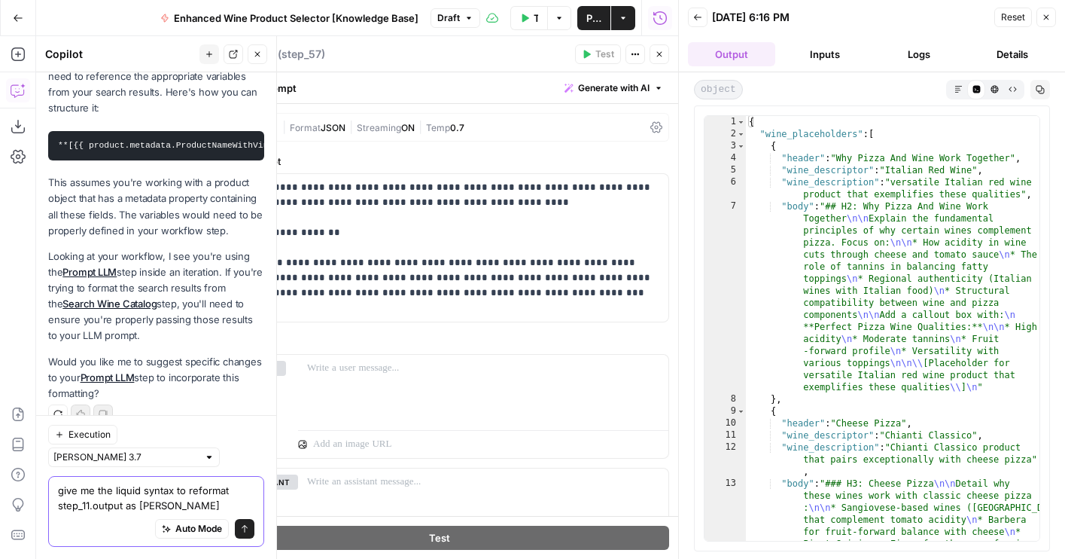
type textarea "give me the liquid syntax to reformat step_11.output as ive asked"
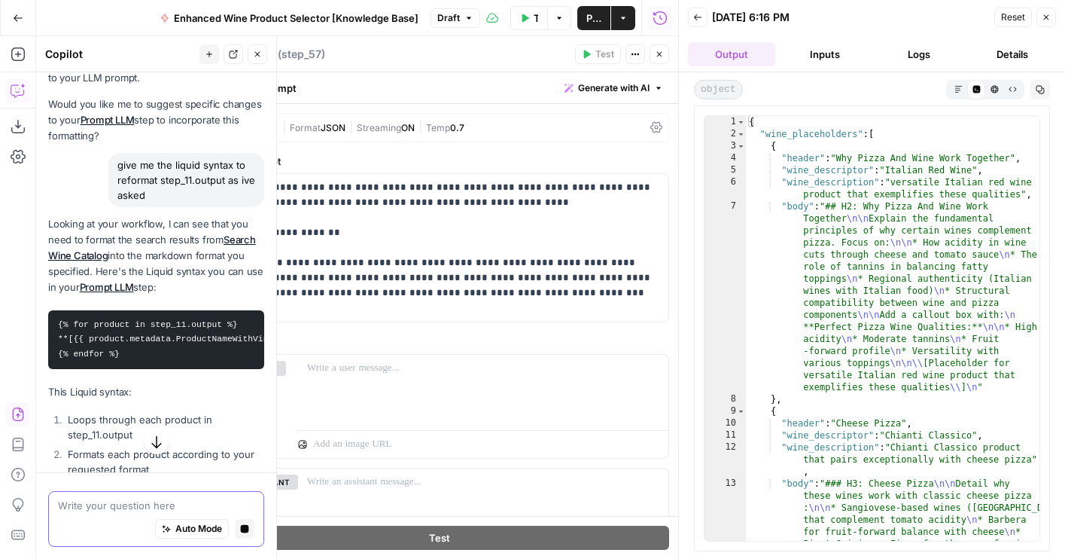
scroll to position [535, 0]
drag, startPoint x: 138, startPoint y: 355, endPoint x: 51, endPoint y: 324, distance: 91.9
click at [51, 324] on pre "{% for product in step_11.output %} **[{{ product.metadata.ProductNameWithVinta…" at bounding box center [156, 341] width 216 height 59
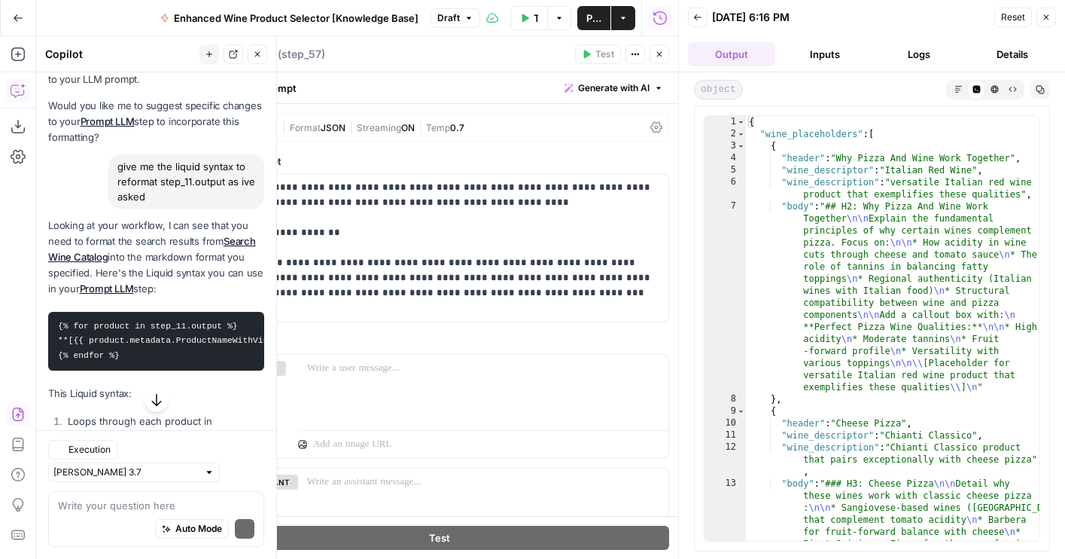
copy code "{% for product in step_11.output %} **[{{ product.metadata.ProductNameWithVinta…"
click at [360, 373] on p at bounding box center [483, 368] width 352 height 15
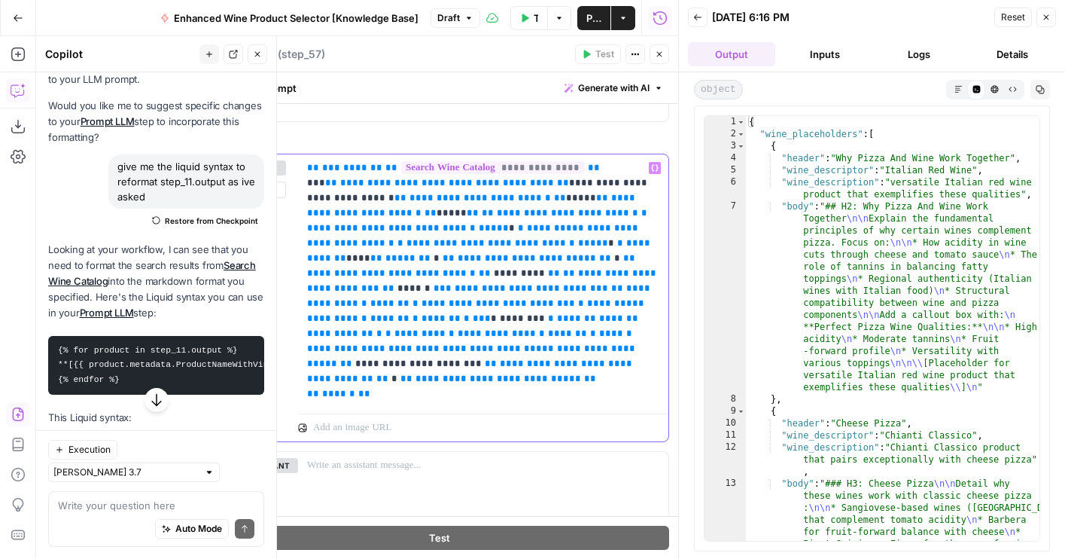
scroll to position [202, 0]
click at [891, 59] on button "Logs" at bounding box center [918, 54] width 87 height 24
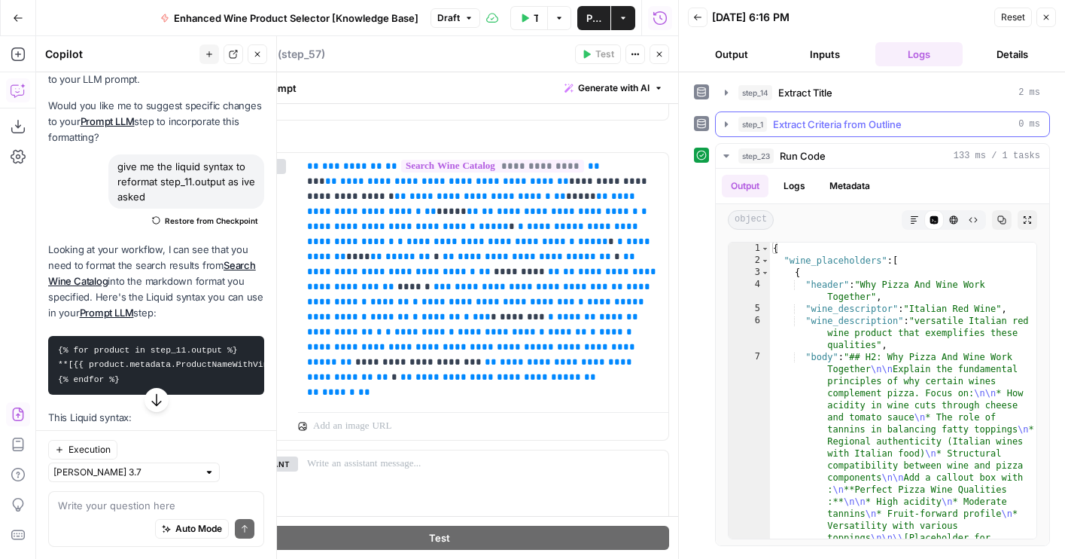
click at [797, 130] on span "Extract Criteria from Outline" at bounding box center [837, 124] width 129 height 15
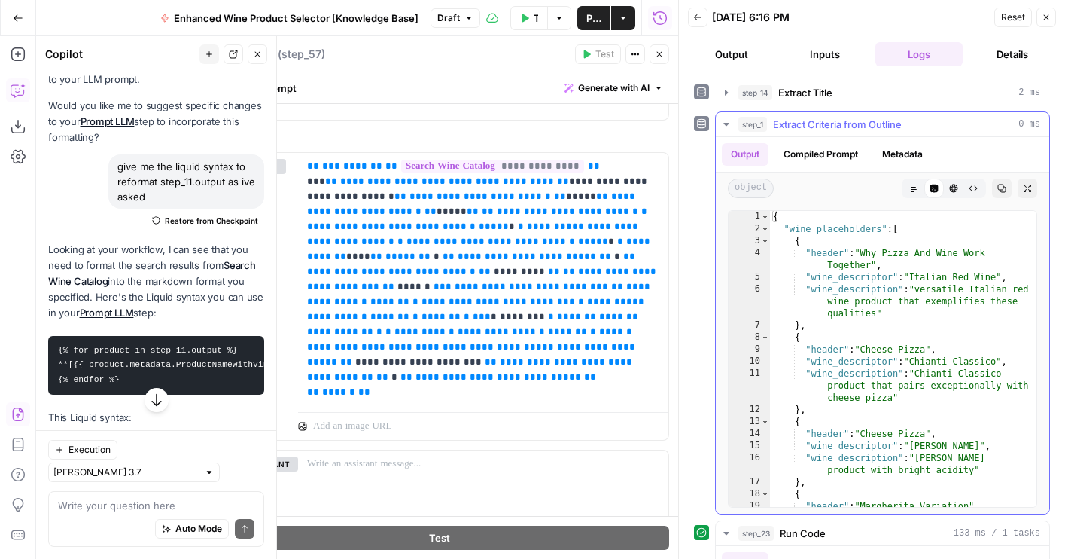
click at [797, 130] on span "Extract Criteria from Outline" at bounding box center [837, 124] width 129 height 15
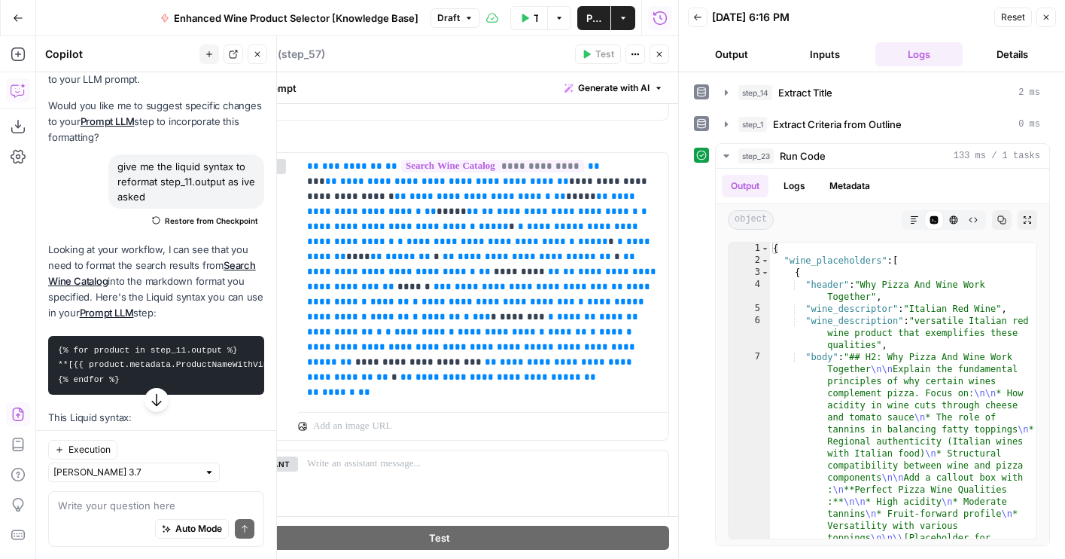
click at [659, 53] on icon "button" at bounding box center [659, 54] width 5 height 5
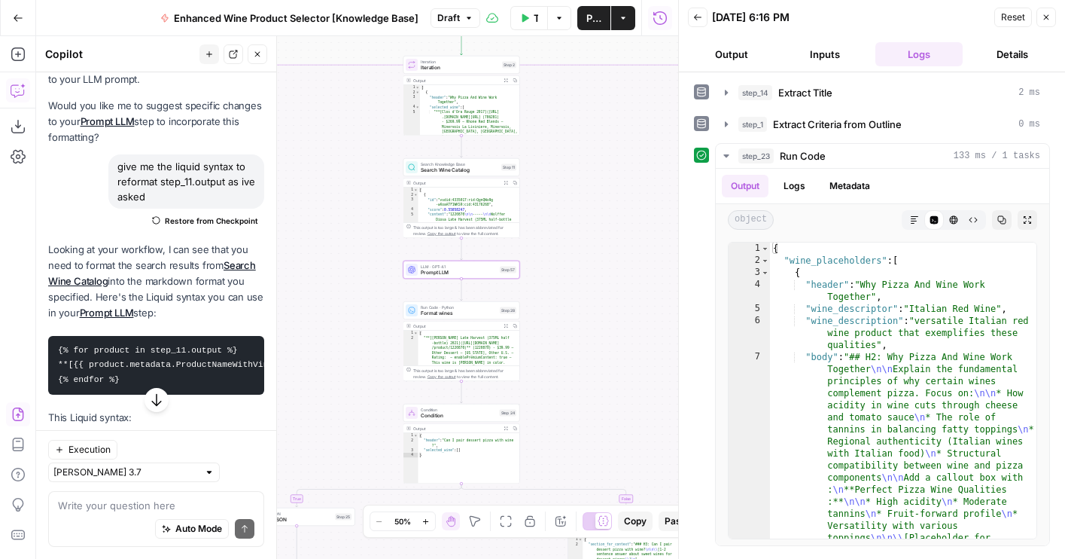
click at [507, 181] on icon "button" at bounding box center [506, 183] width 4 height 4
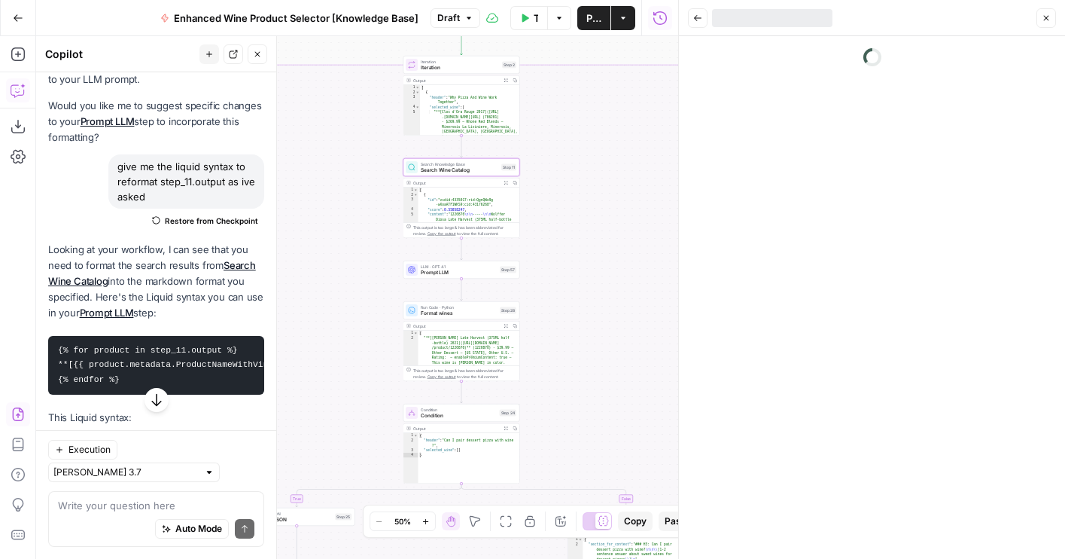
click at [447, 269] on span "Prompt LLM" at bounding box center [459, 273] width 76 height 8
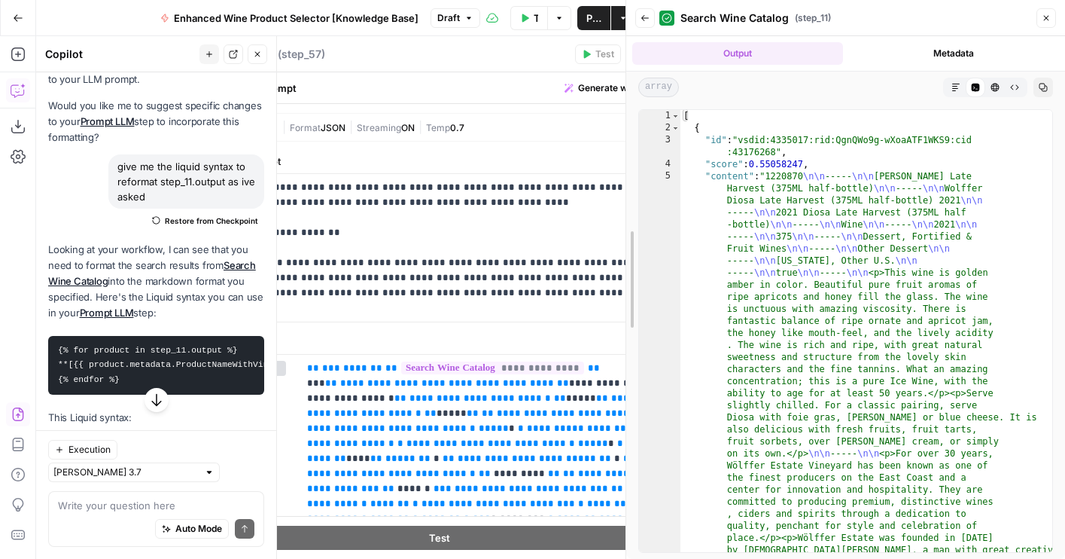
drag, startPoint x: 684, startPoint y: 192, endPoint x: 623, endPoint y: 192, distance: 61.0
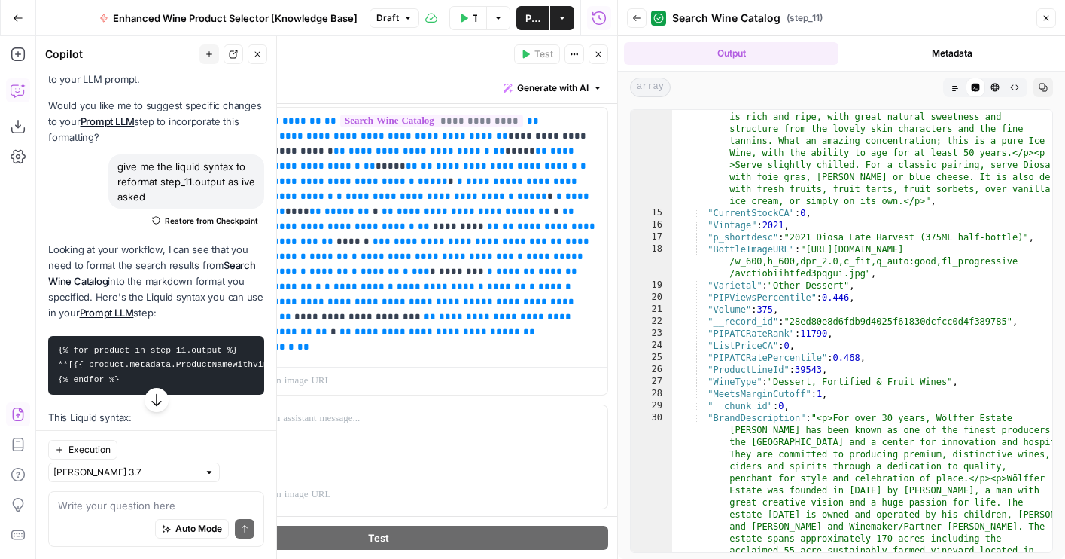
scroll to position [174, 0]
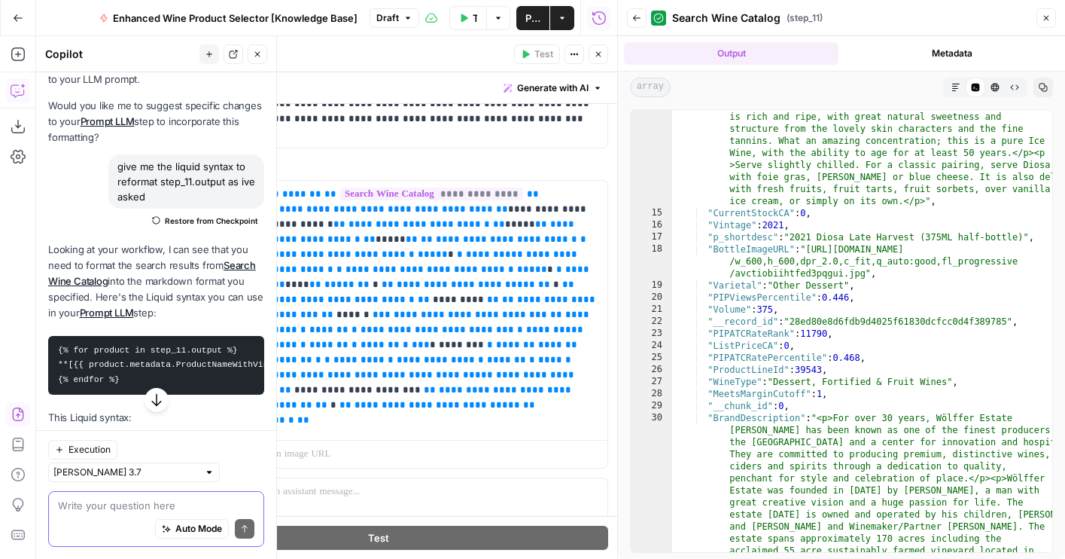
click at [134, 504] on textarea at bounding box center [156, 505] width 196 height 15
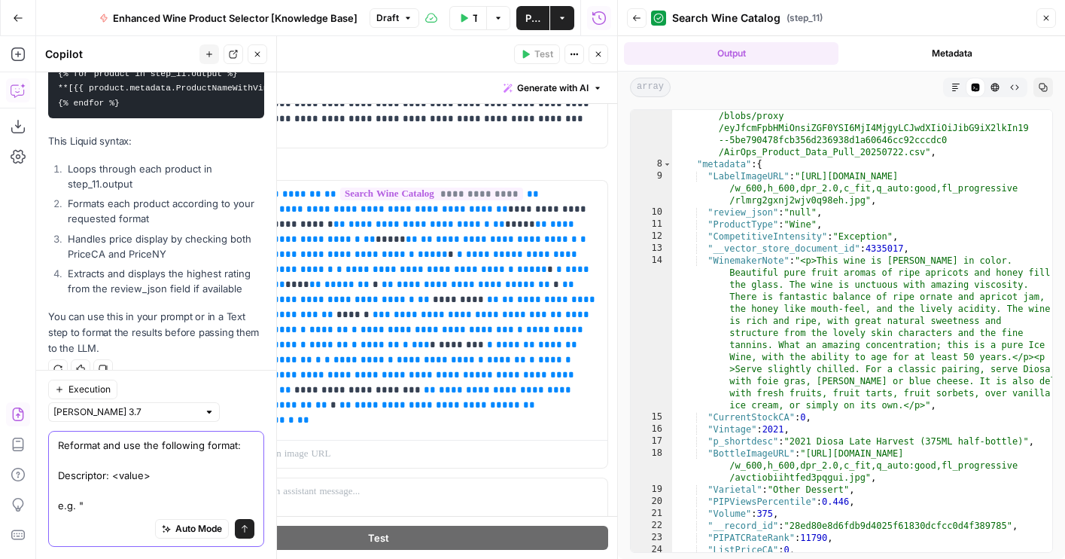
scroll to position [638, 0]
click at [107, 501] on textarea "Reformat and use the following format: Descriptor: <value> e.g. "" at bounding box center [156, 474] width 196 height 75
click at [143, 471] on textarea "Reformat and use the following format: Descriptor: <value> e.g. "WinemakerNote"…" at bounding box center [156, 474] width 196 height 75
type textarea "Reformat and use the following format: Descriptor: <variable> e.g. "WinemakerNo…"
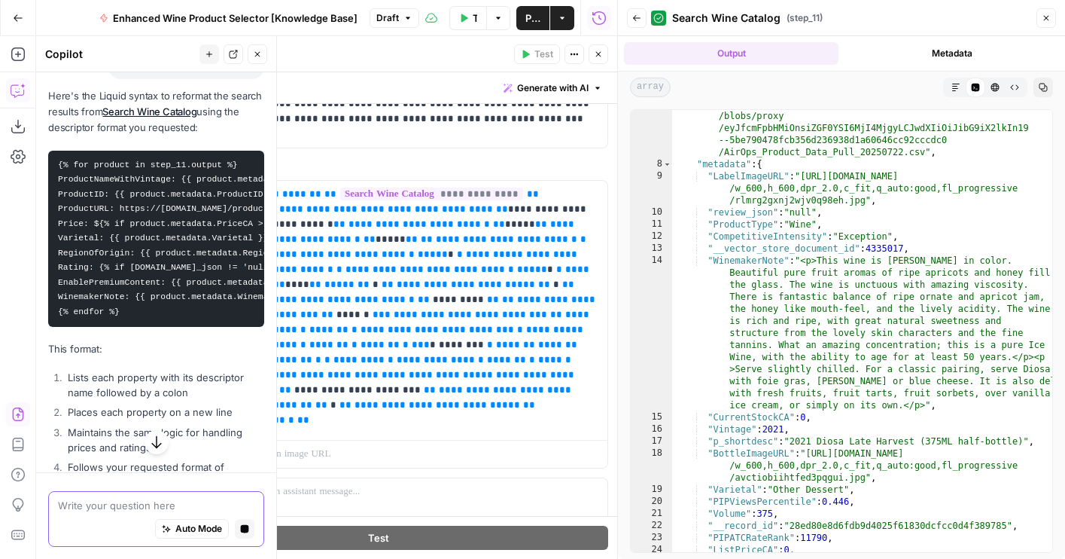
scroll to position [1236, 0]
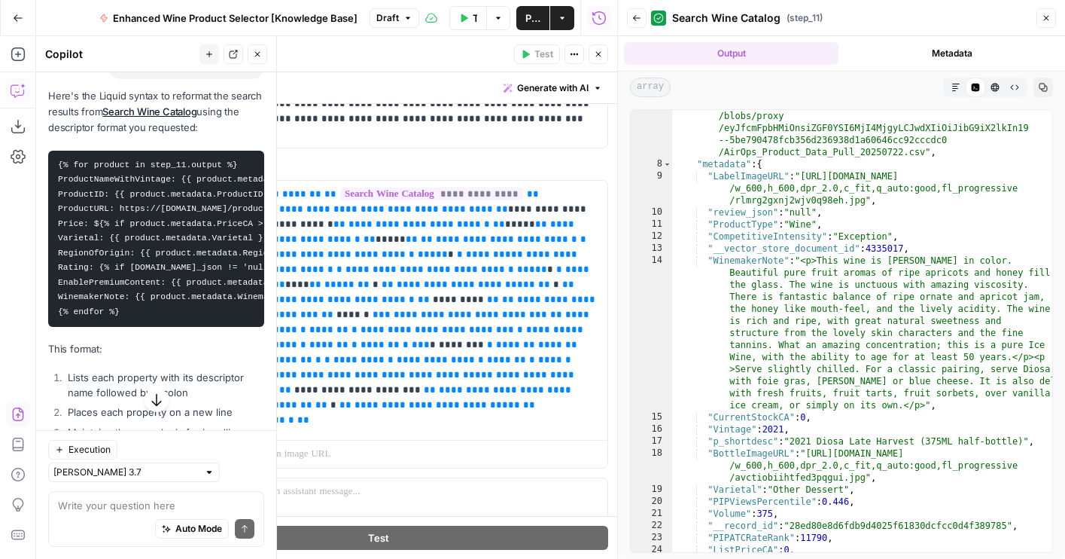
drag, startPoint x: 137, startPoint y: 315, endPoint x: 55, endPoint y: 165, distance: 170.8
click at [55, 165] on pre "{% for product in step_11.output %} ProductNameWithVintage: {{ product.metadata…" at bounding box center [156, 239] width 216 height 176
copy code "{% for product in step_11.output %} ProductNameWithVintage: {{ product.metadata…"
click at [506, 411] on p "**********" at bounding box center [422, 307] width 352 height 241
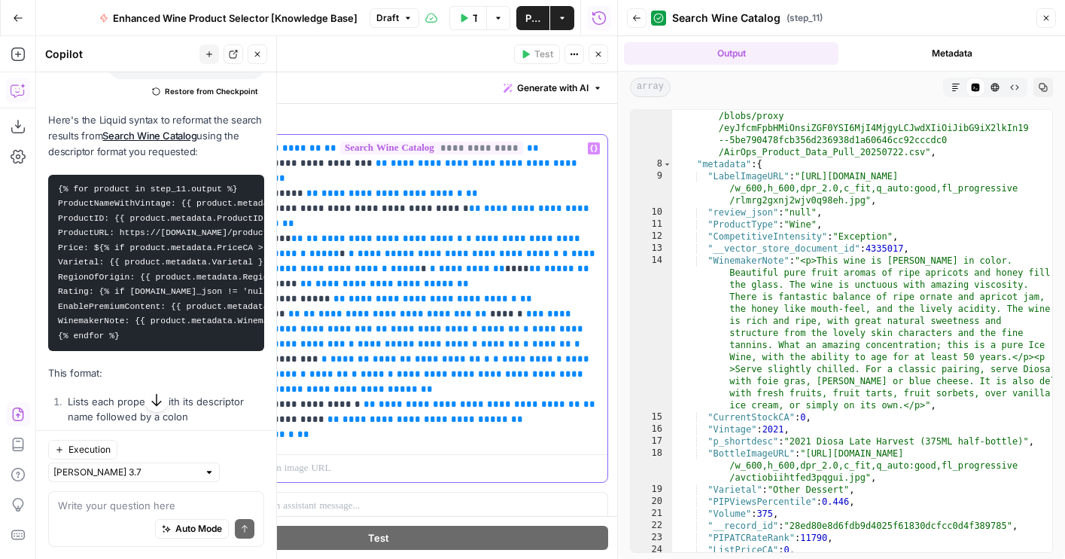
scroll to position [344, 0]
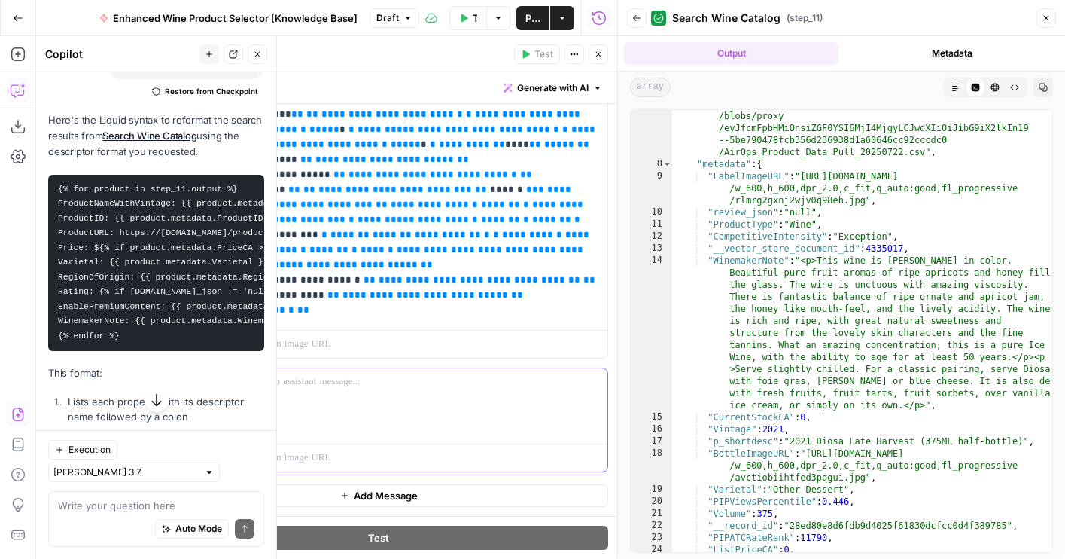
click at [207, 402] on button "Delete" at bounding box center [205, 403] width 63 height 17
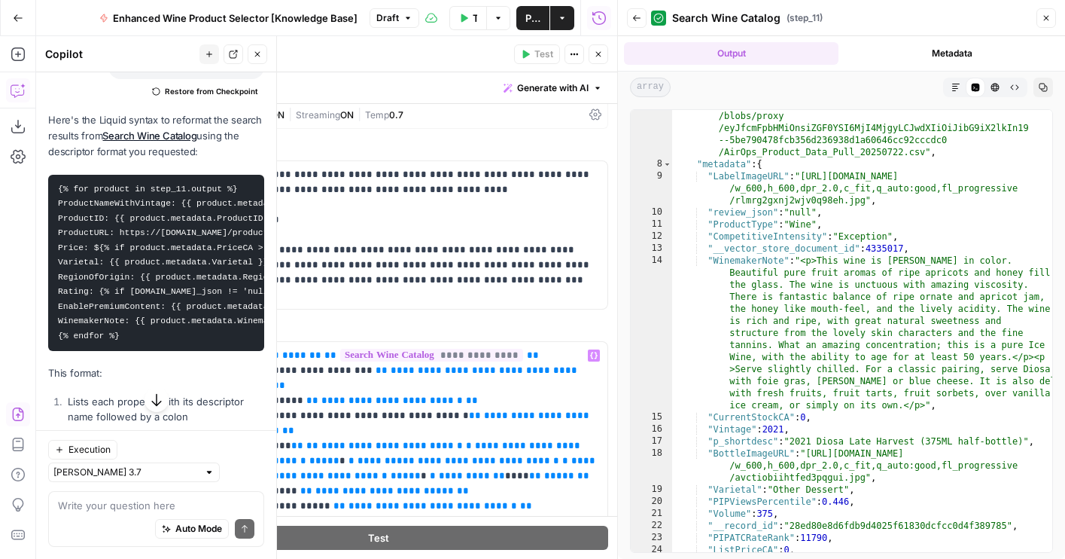
scroll to position [0, 0]
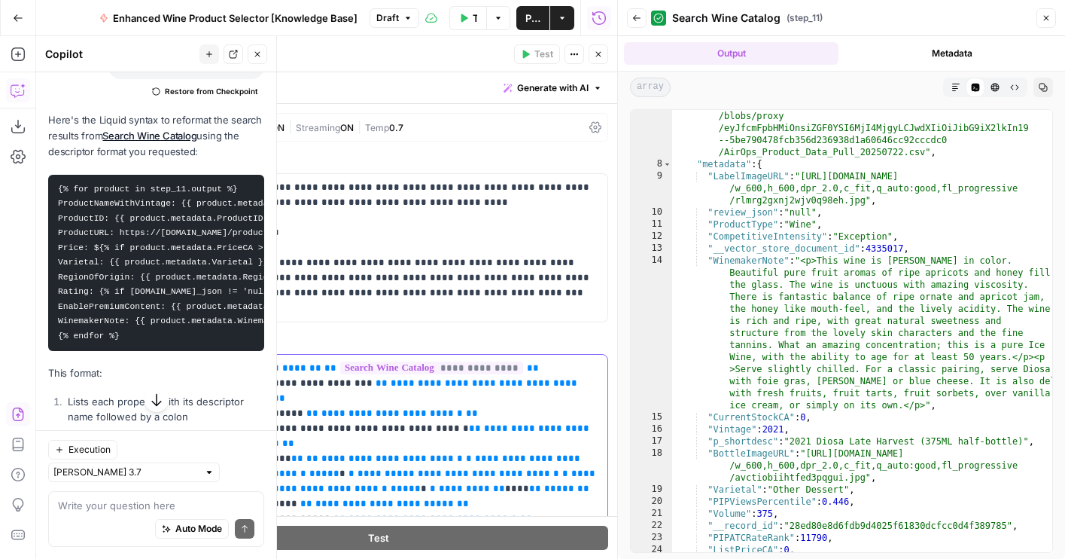
click at [299, 370] on span "*******" at bounding box center [301, 368] width 39 height 10
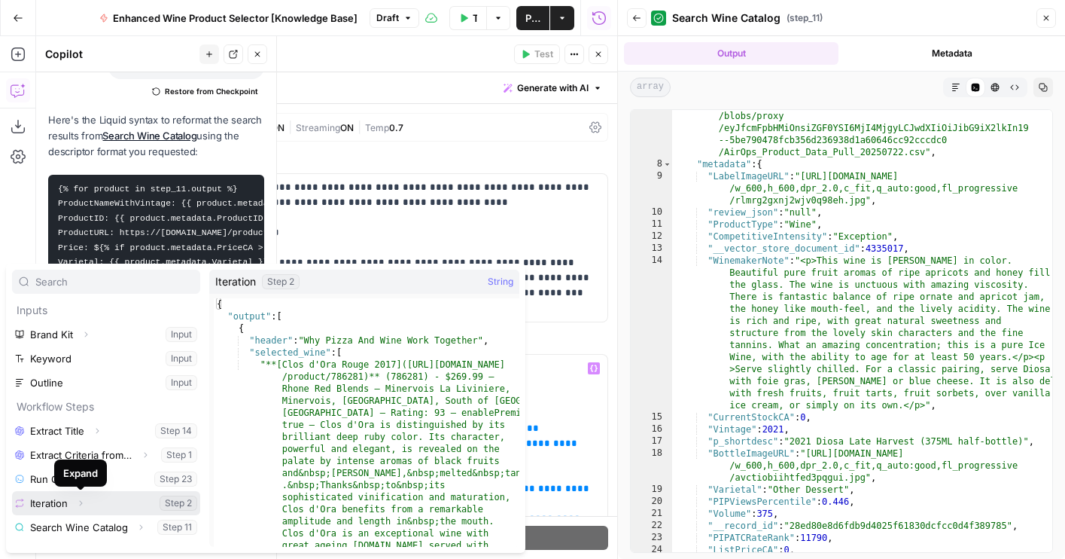
click at [83, 500] on icon "button" at bounding box center [80, 502] width 9 height 9
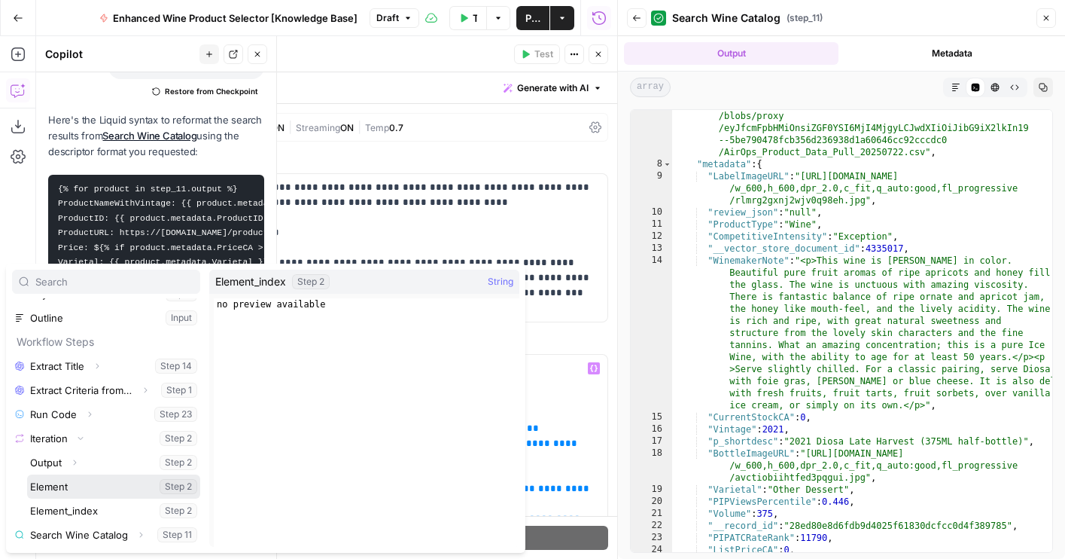
click at [54, 489] on button "Select variable Element" at bounding box center [113, 486] width 173 height 24
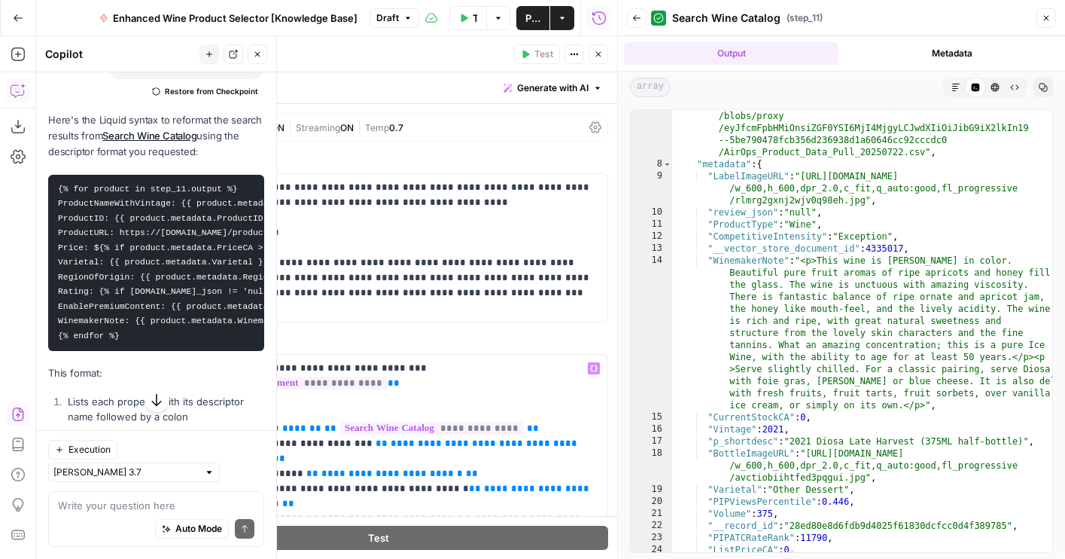
click at [933, 44] on button "Metadata" at bounding box center [952, 53] width 215 height 23
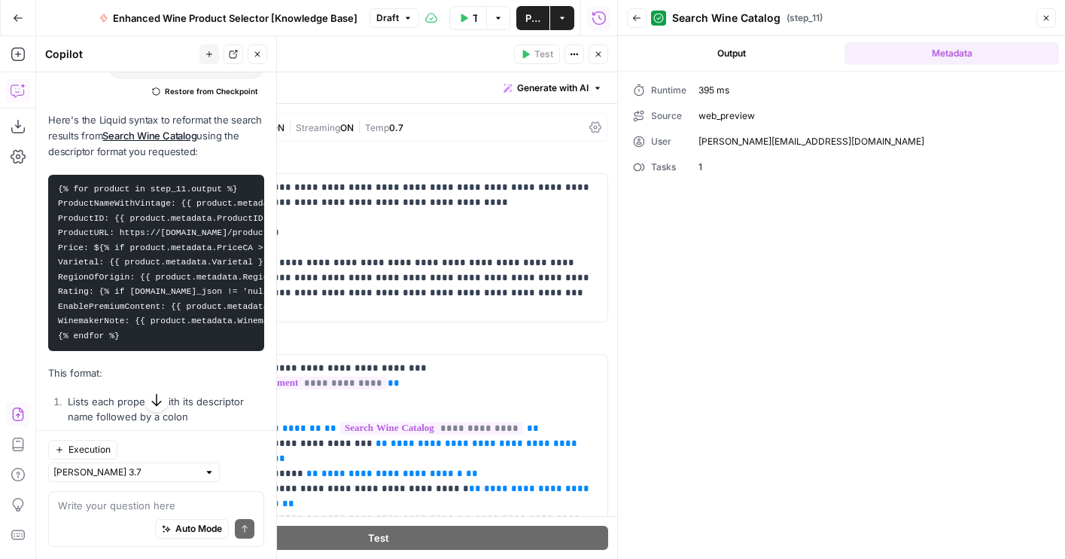
click at [635, 15] on icon "button" at bounding box center [637, 18] width 8 height 6
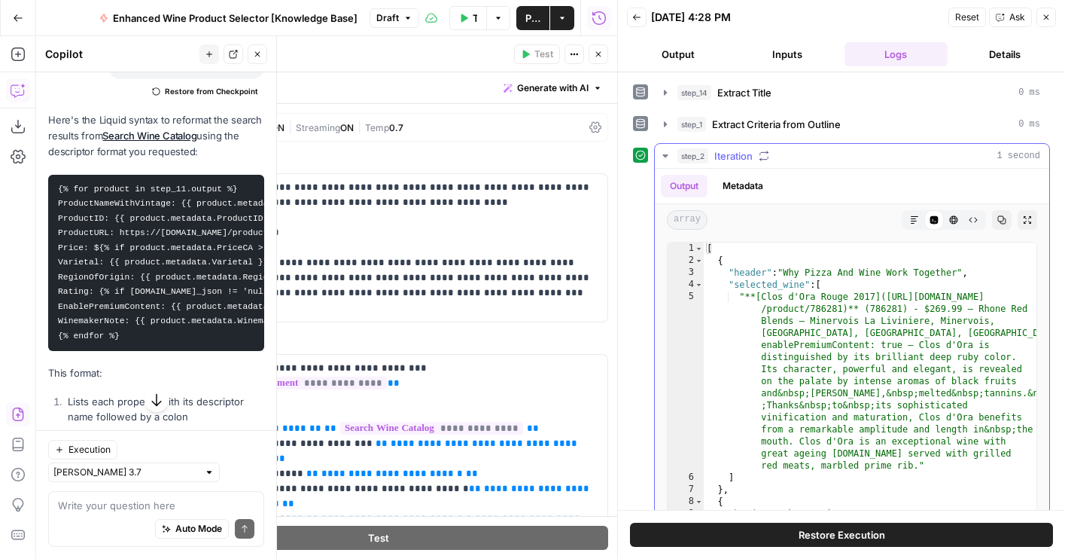
click at [662, 157] on icon "button" at bounding box center [665, 156] width 12 height 12
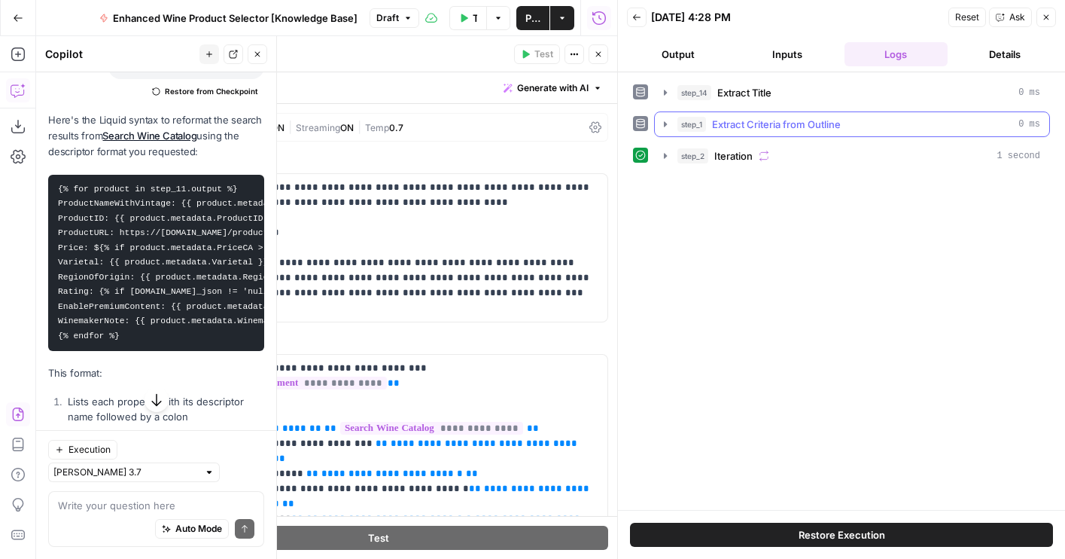
click at [661, 124] on icon "button" at bounding box center [665, 124] width 12 height 12
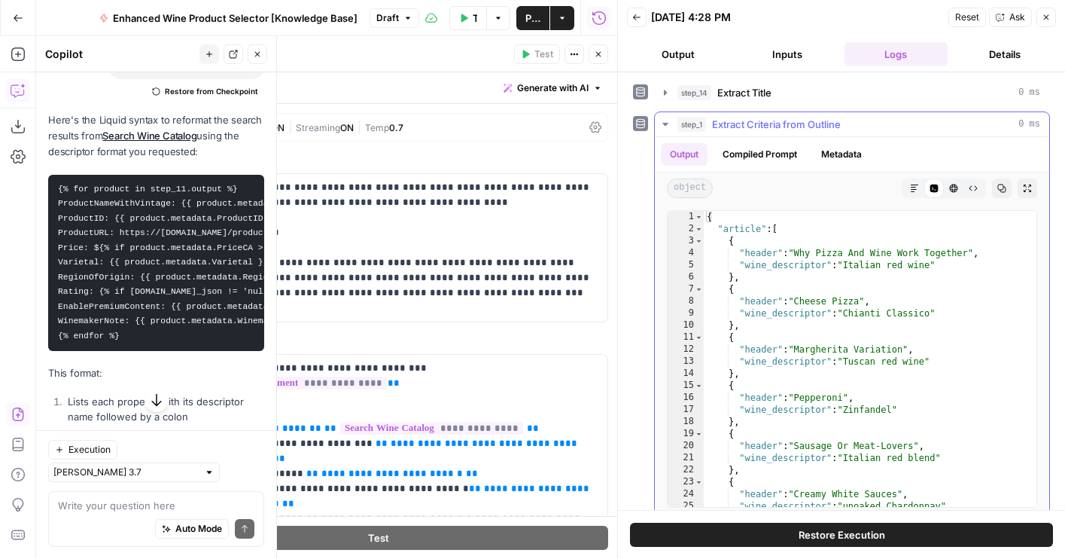
click at [661, 124] on icon "button" at bounding box center [665, 124] width 12 height 12
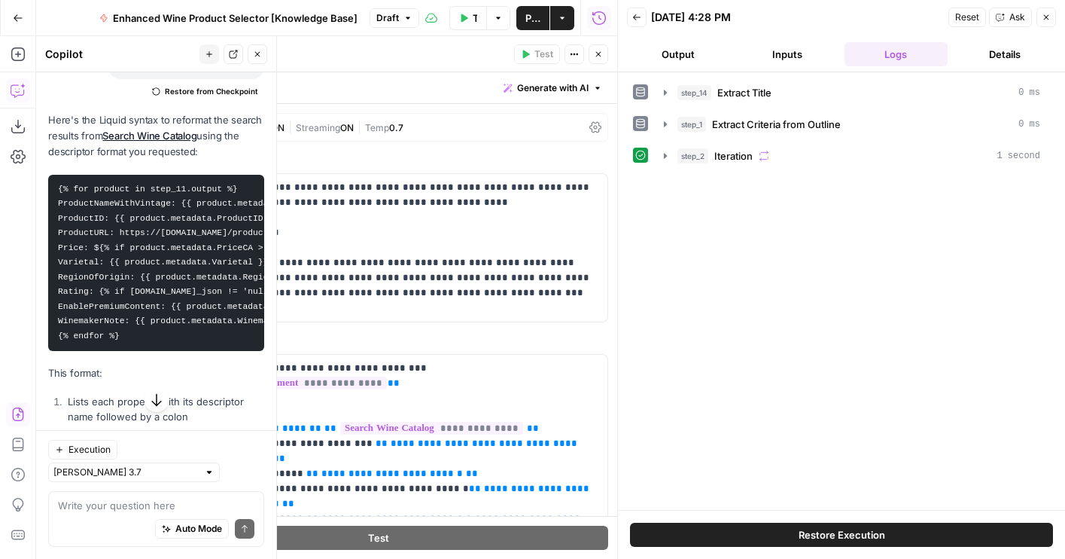
click at [595, 54] on icon "button" at bounding box center [598, 54] width 9 height 9
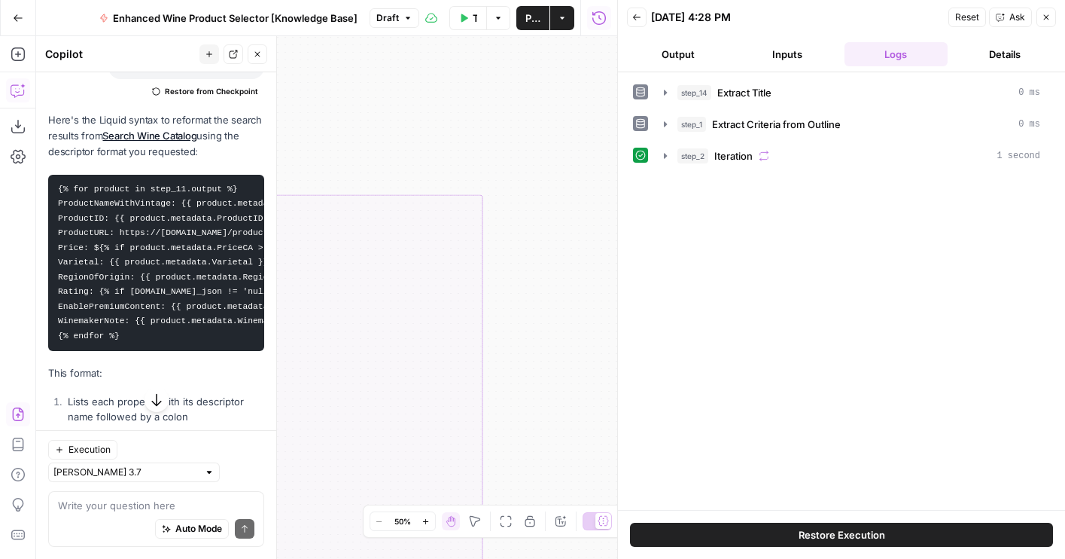
drag, startPoint x: 550, startPoint y: 204, endPoint x: 747, endPoint y: 197, distance: 197.3
click at [747, 197] on body "Wine New Home Browse Your Data Usage Flightpath Settings Recent Grids Article W…" at bounding box center [532, 279] width 1065 height 559
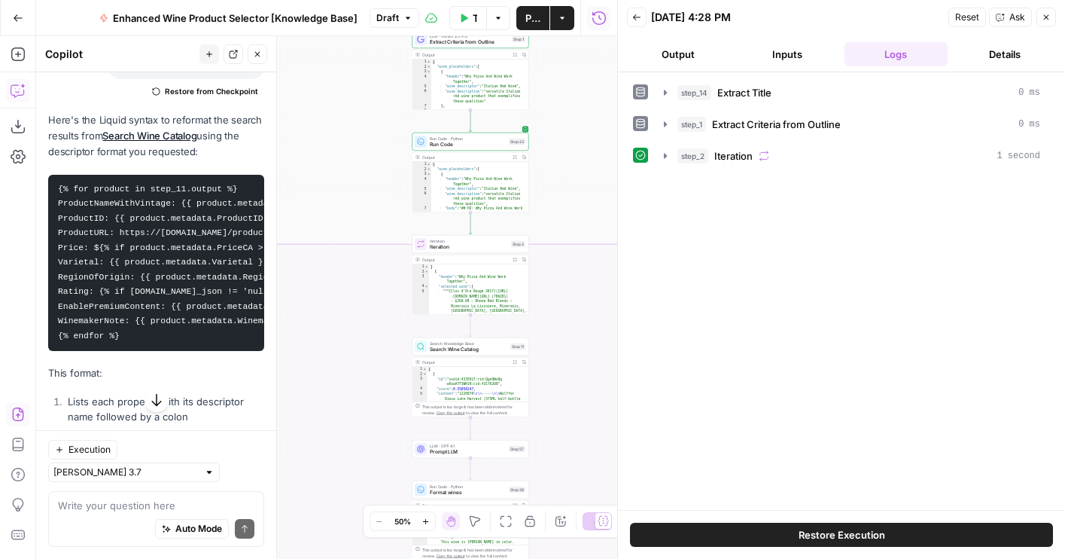
drag, startPoint x: 586, startPoint y: 163, endPoint x: 741, endPoint y: 213, distance: 162.8
click at [741, 213] on body "Wine New Home Browse Your Data Usage Flightpath Settings Recent Grids Article W…" at bounding box center [532, 279] width 1065 height 559
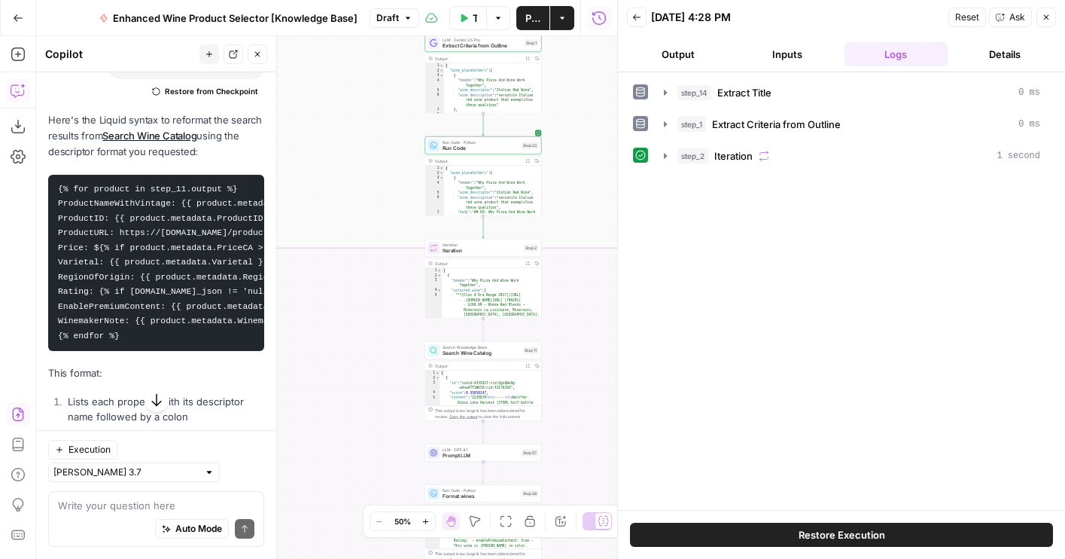
click at [523, 161] on button "Expand Output" at bounding box center [527, 161] width 9 height 9
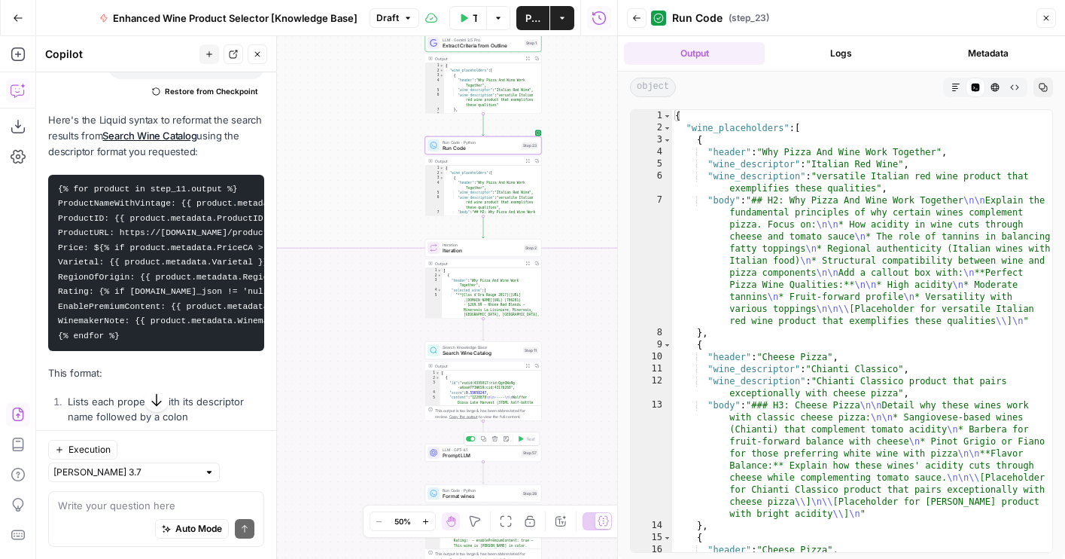
click at [447, 455] on span "Prompt LLM" at bounding box center [481, 456] width 76 height 8
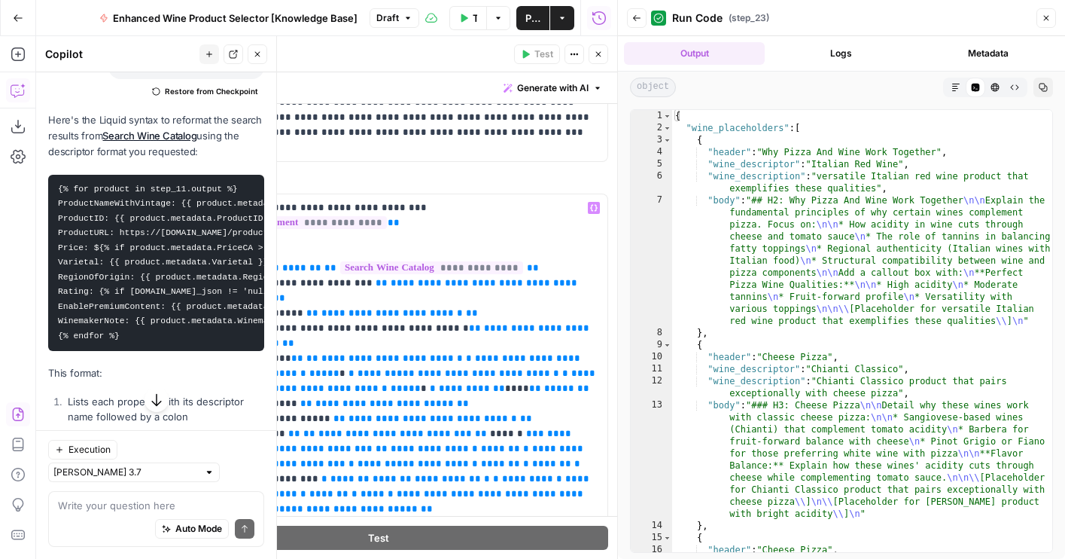
scroll to position [139, 0]
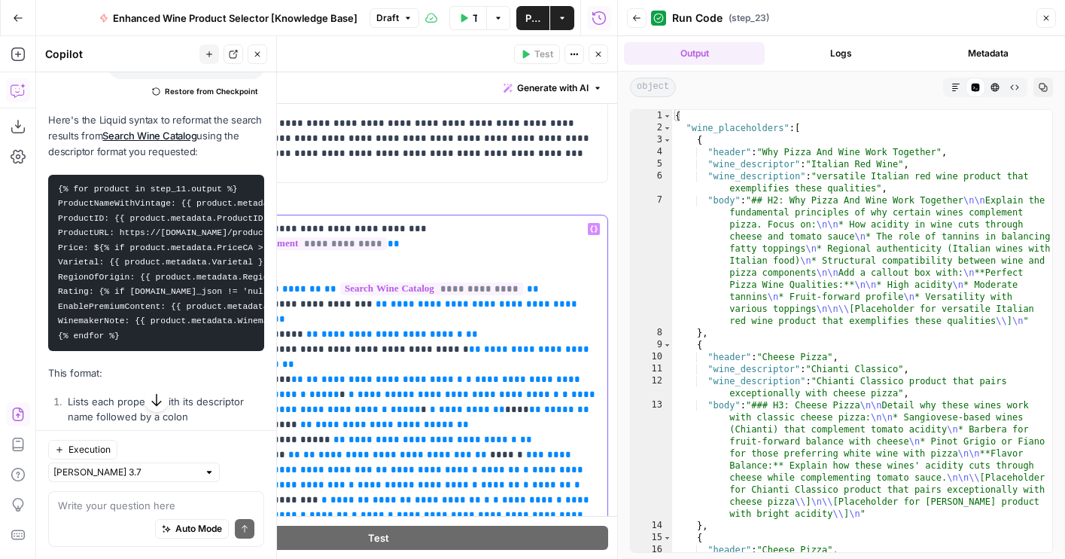
click at [415, 241] on p "**********" at bounding box center [422, 401] width 352 height 361
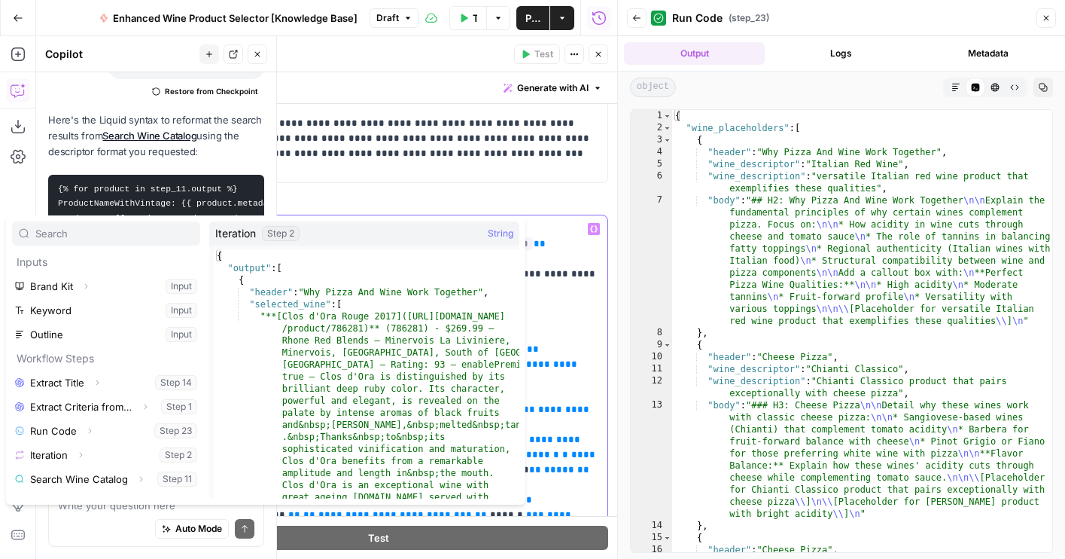
click at [587, 273] on p "**********" at bounding box center [422, 424] width 352 height 406
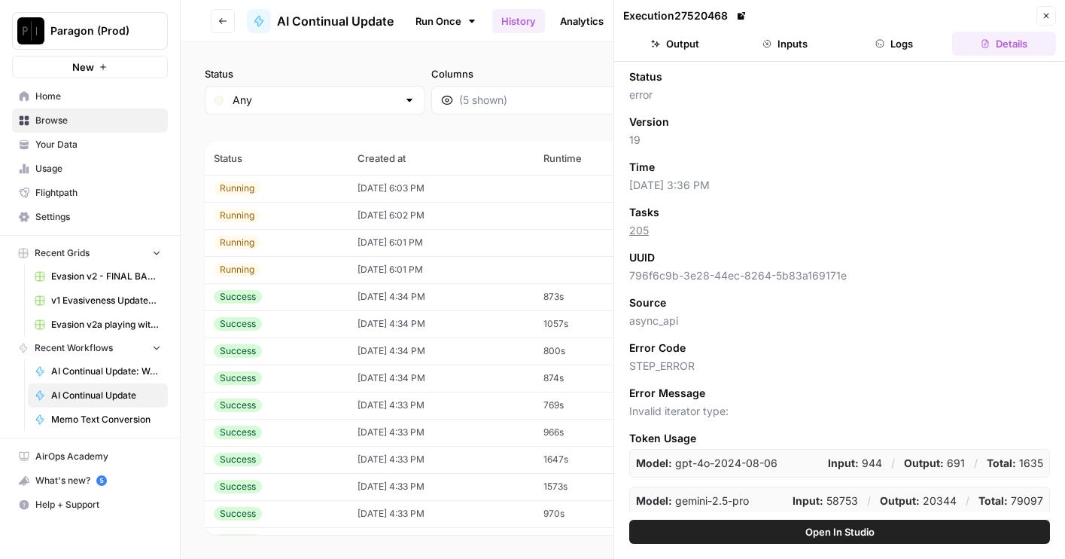
click at [787, 534] on button "Open In Studio" at bounding box center [839, 531] width 421 height 24
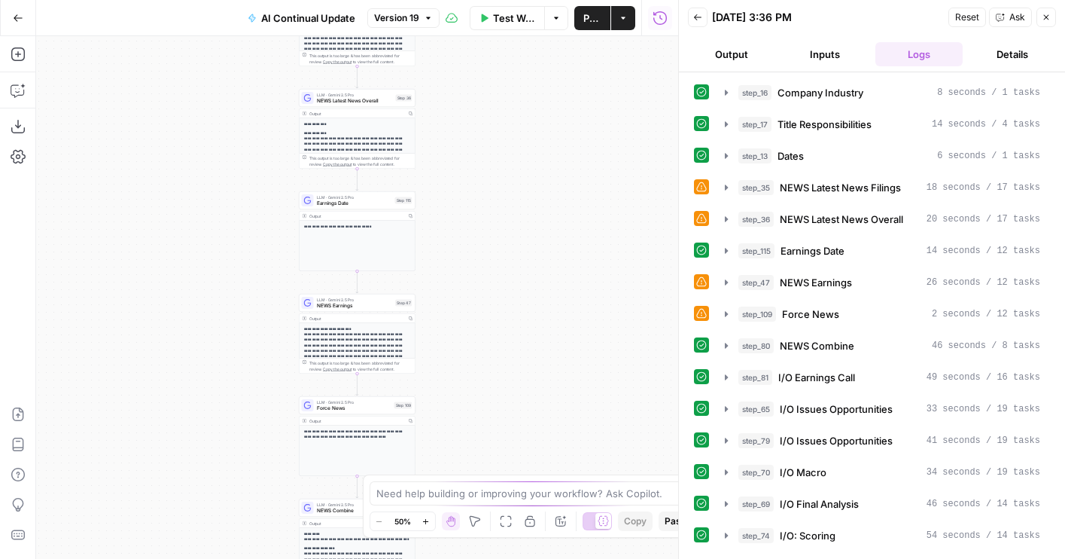
drag, startPoint x: 529, startPoint y: 206, endPoint x: 529, endPoint y: 576, distance: 369.6
click at [529, 558] on html "**********" at bounding box center [532, 279] width 1065 height 559
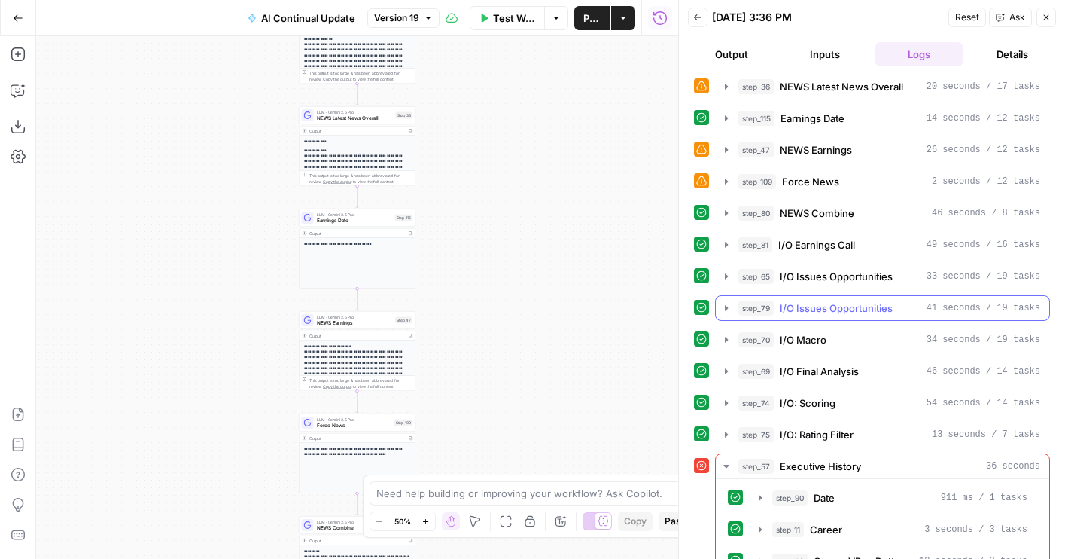
scroll to position [225, 0]
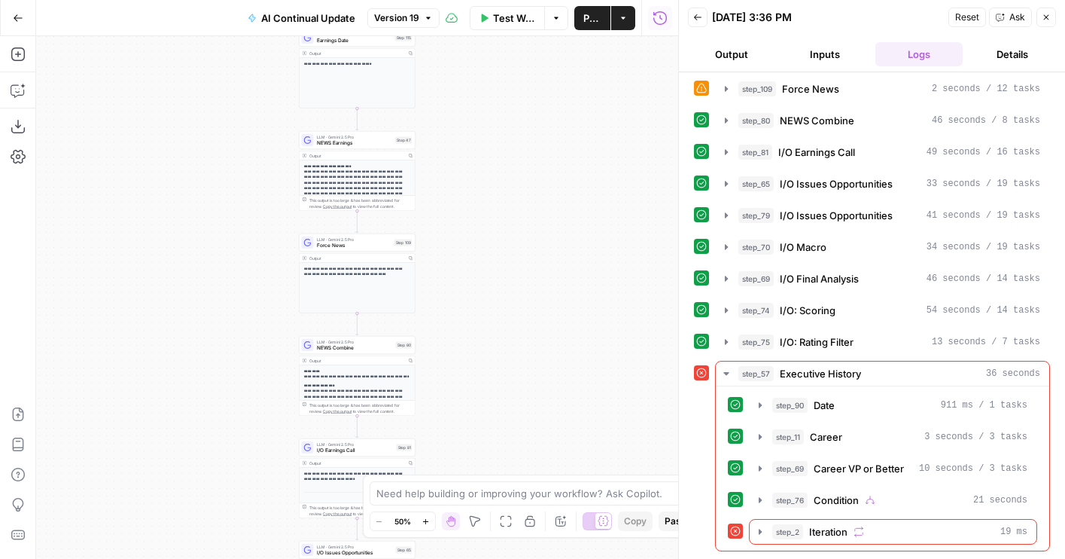
drag, startPoint x: 579, startPoint y: 428, endPoint x: 579, endPoint y: 227, distance: 201.0
click at [579, 227] on div "**********" at bounding box center [357, 297] width 642 height 522
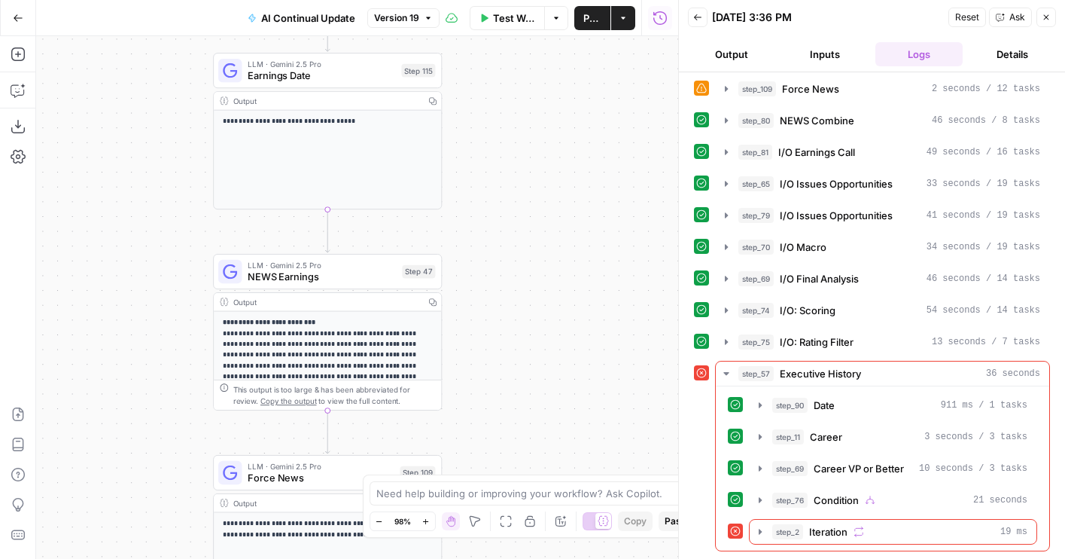
drag, startPoint x: 503, startPoint y: 251, endPoint x: 613, endPoint y: 531, distance: 301.1
click at [613, 531] on body "**********" at bounding box center [532, 279] width 1065 height 559
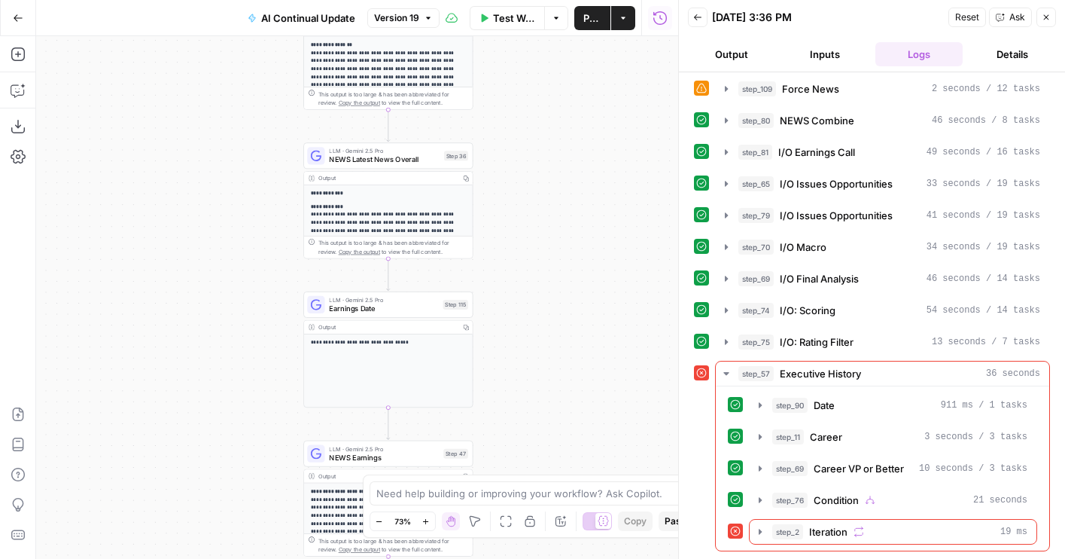
drag, startPoint x: 568, startPoint y: 317, endPoint x: 568, endPoint y: 458, distance: 140.8
click at [568, 458] on div "**********" at bounding box center [357, 297] width 642 height 522
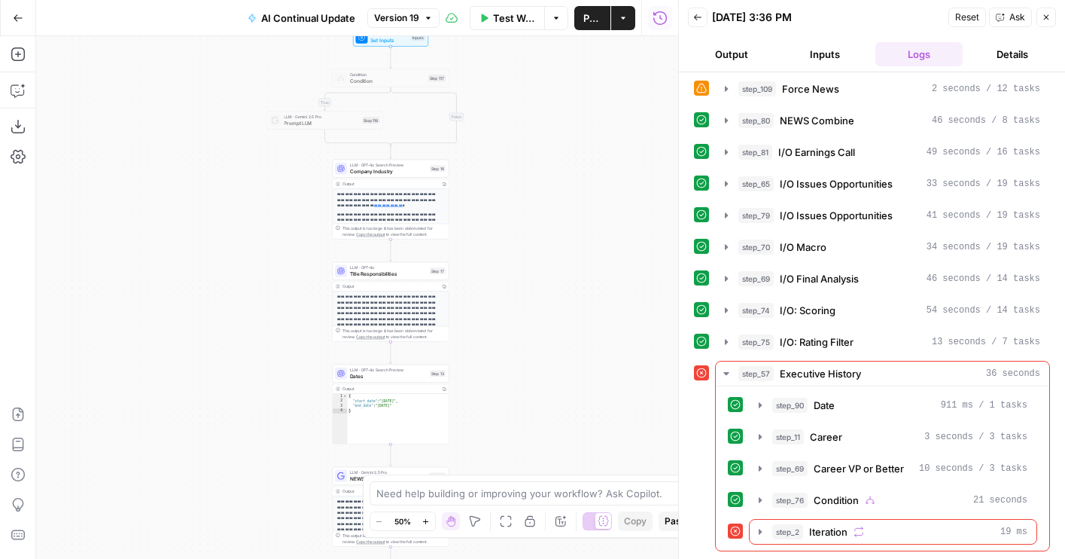
drag, startPoint x: 534, startPoint y: 412, endPoint x: 493, endPoint y: 81, distance: 333.7
click at [493, 81] on div "**********" at bounding box center [357, 297] width 642 height 522
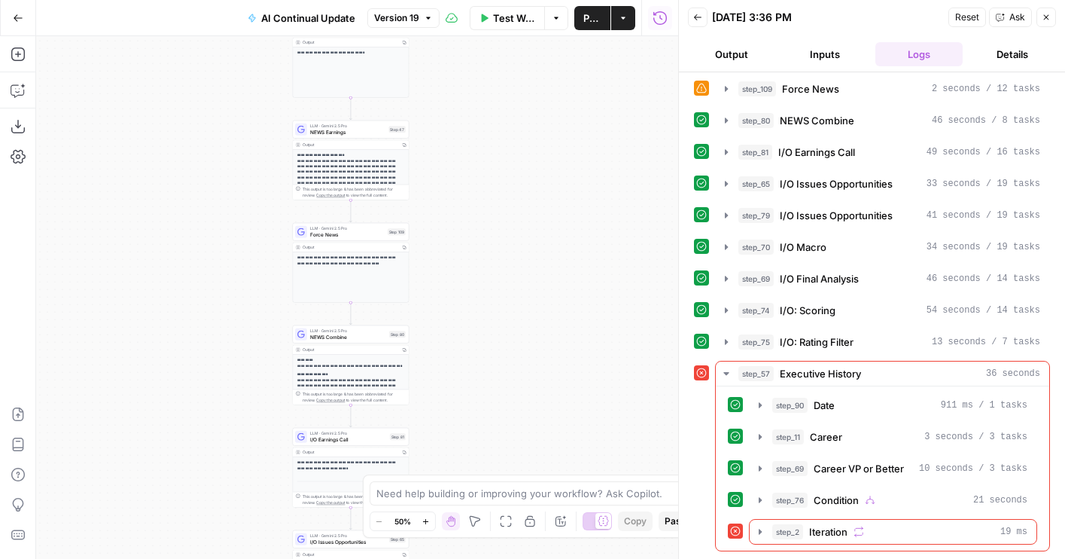
drag, startPoint x: 533, startPoint y: 425, endPoint x: 533, endPoint y: 142, distance: 283.0
click at [533, 142] on div "**********" at bounding box center [357, 297] width 642 height 522
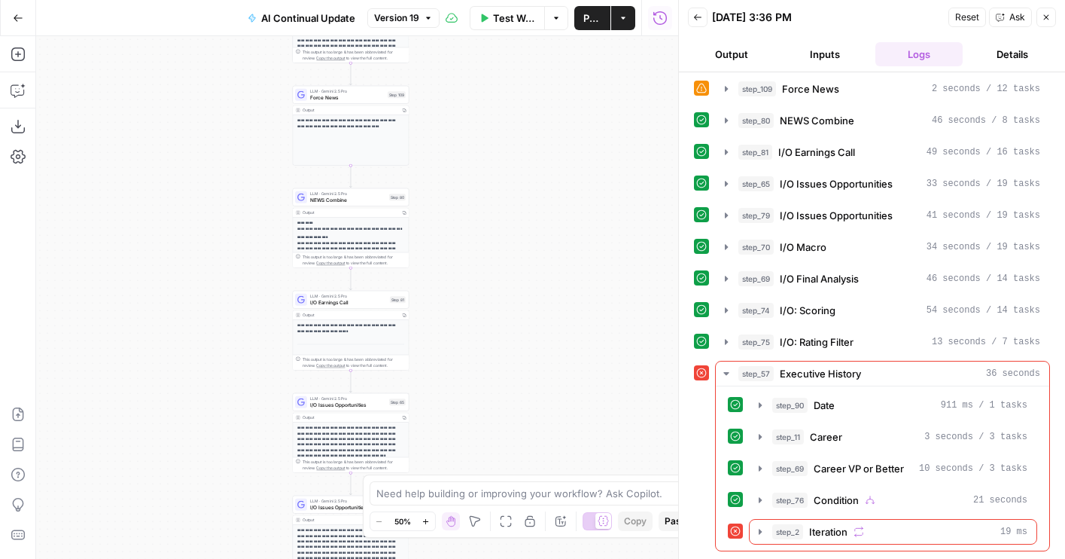
drag, startPoint x: 507, startPoint y: 258, endPoint x: 507, endPoint y: 121, distance: 137.0
click at [507, 121] on div "**********" at bounding box center [357, 297] width 642 height 522
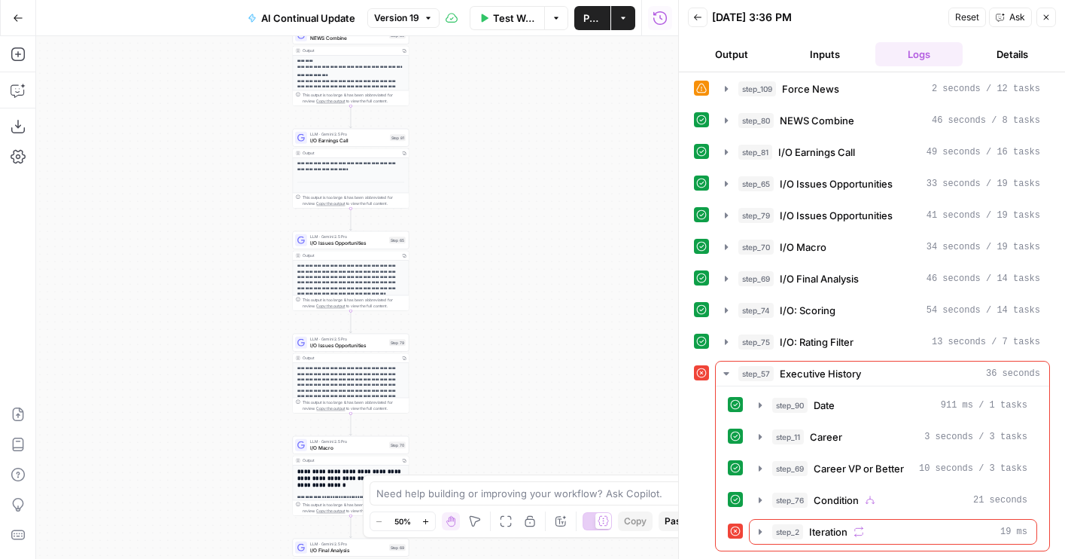
drag, startPoint x: 481, startPoint y: 325, endPoint x: 481, endPoint y: 205, distance: 120.4
click at [481, 205] on div "**********" at bounding box center [357, 297] width 642 height 522
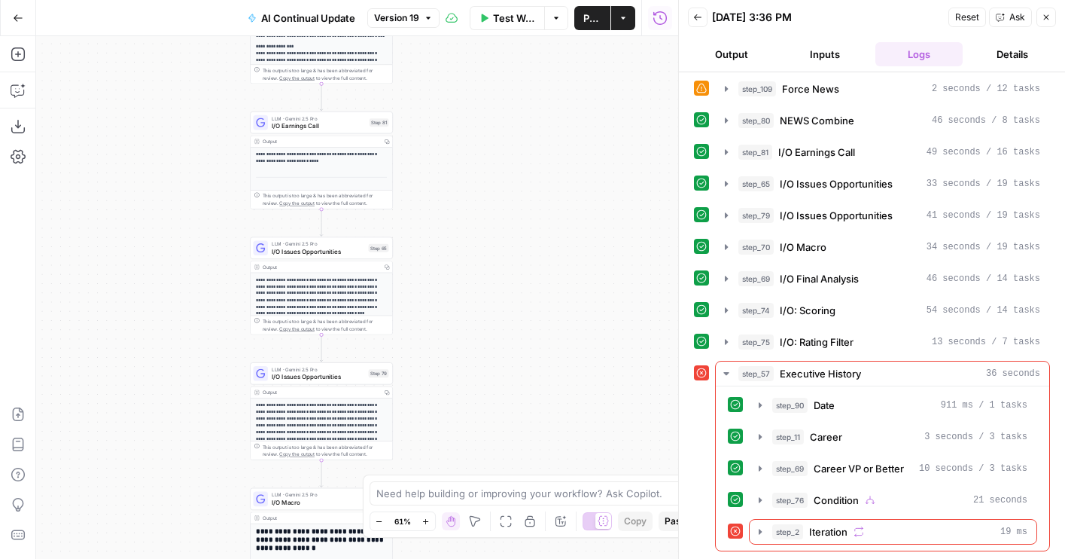
drag, startPoint x: 482, startPoint y: 300, endPoint x: 500, endPoint y: 135, distance: 166.6
click at [500, 135] on div "**********" at bounding box center [357, 297] width 642 height 522
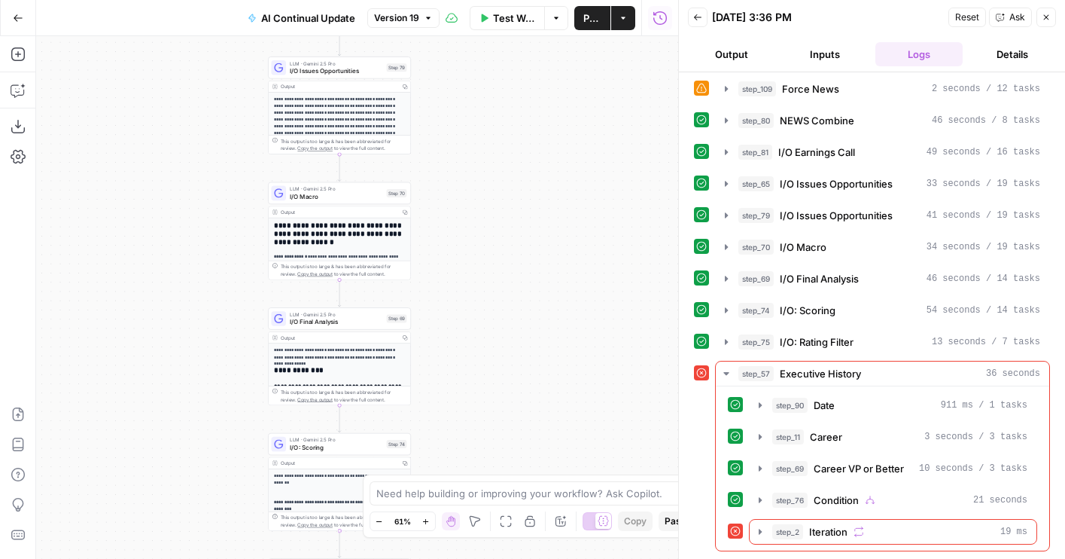
drag, startPoint x: 498, startPoint y: 355, endPoint x: 498, endPoint y: 224, distance: 131.0
click at [498, 224] on div "**********" at bounding box center [357, 297] width 642 height 522
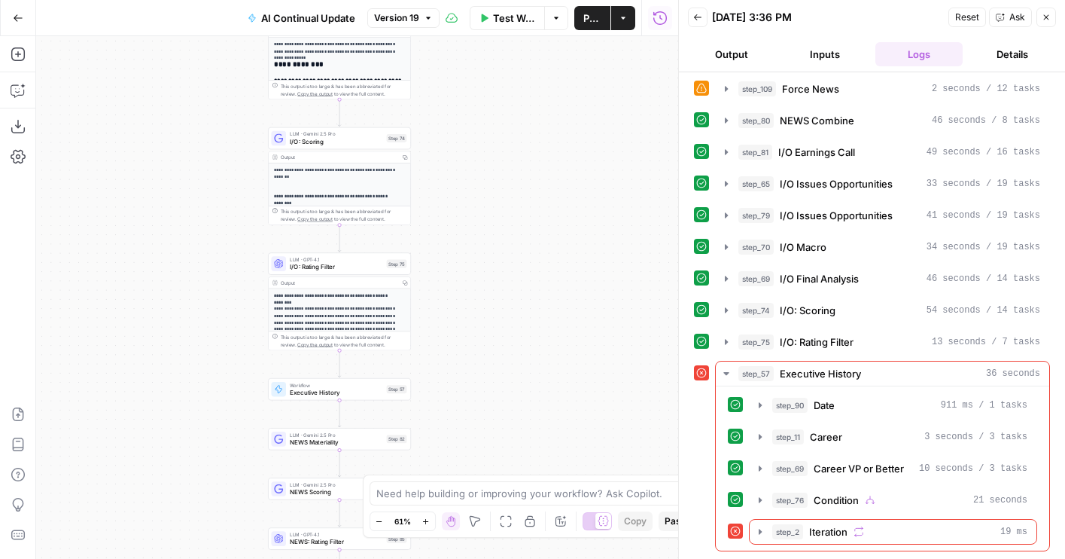
drag, startPoint x: 482, startPoint y: 238, endPoint x: 482, endPoint y: 144, distance: 94.1
click at [482, 144] on div "**********" at bounding box center [357, 297] width 642 height 522
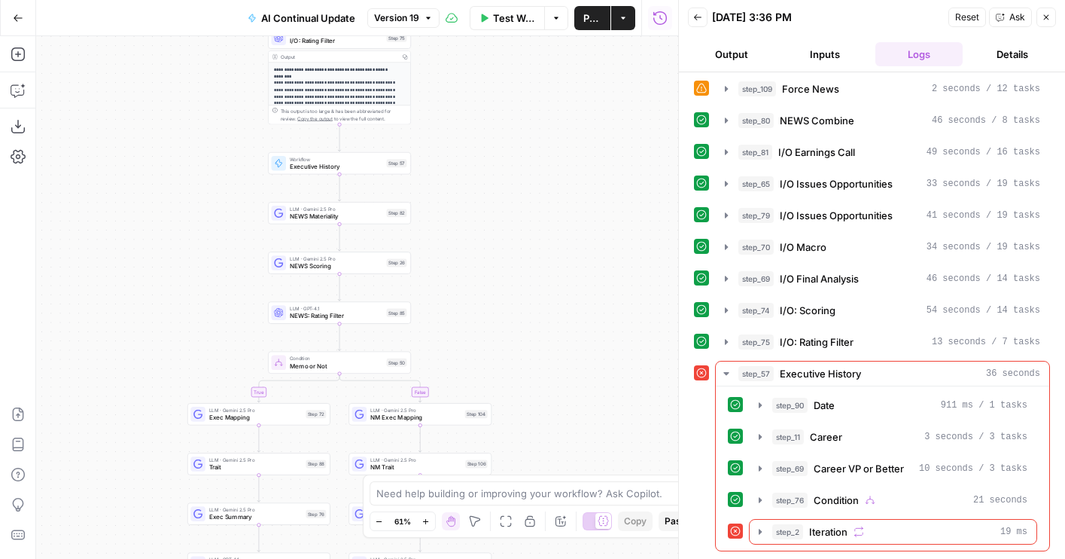
drag, startPoint x: 482, startPoint y: 290, endPoint x: 482, endPoint y: 151, distance: 138.5
click at [482, 151] on div "**********" at bounding box center [357, 297] width 642 height 522
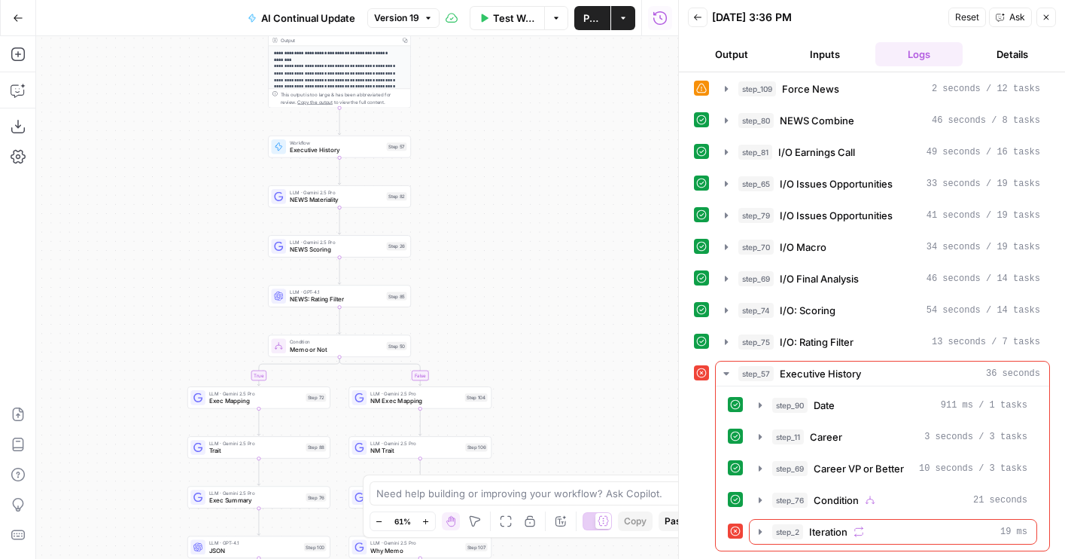
click at [367, 142] on span "Workflow" at bounding box center [336, 142] width 93 height 8
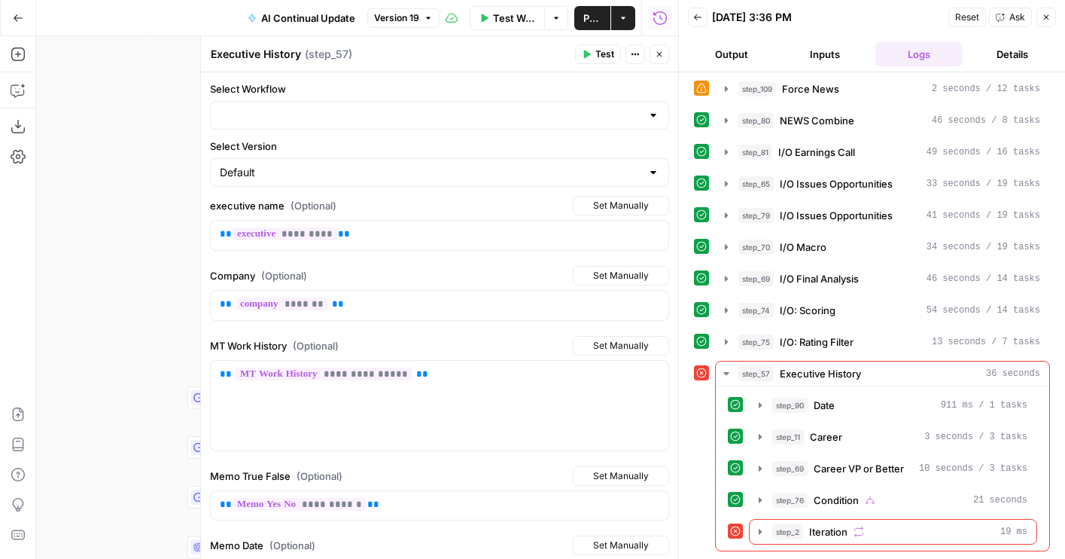
type input "AI Continual Update: Work History"
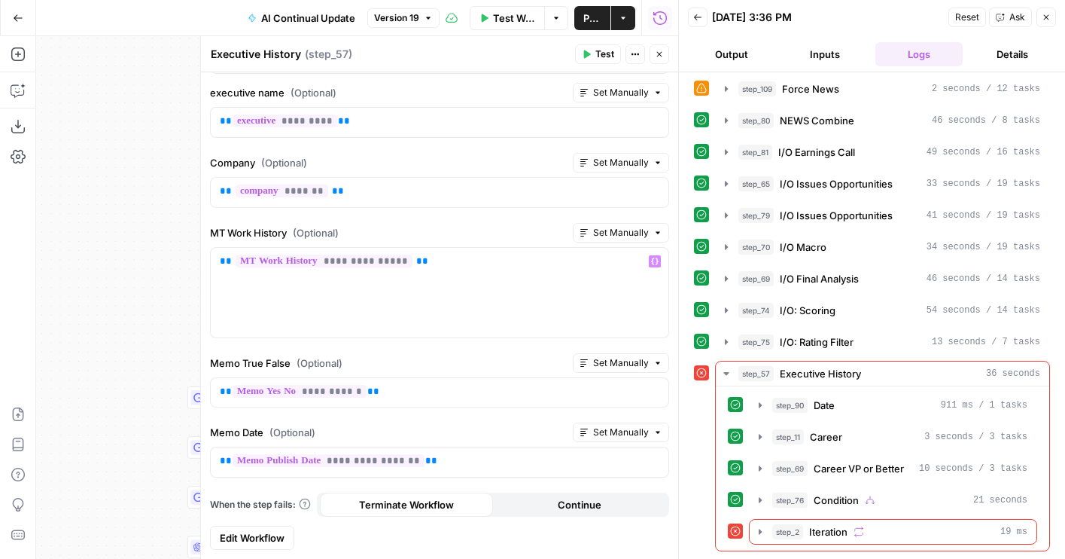
scroll to position [0, 0]
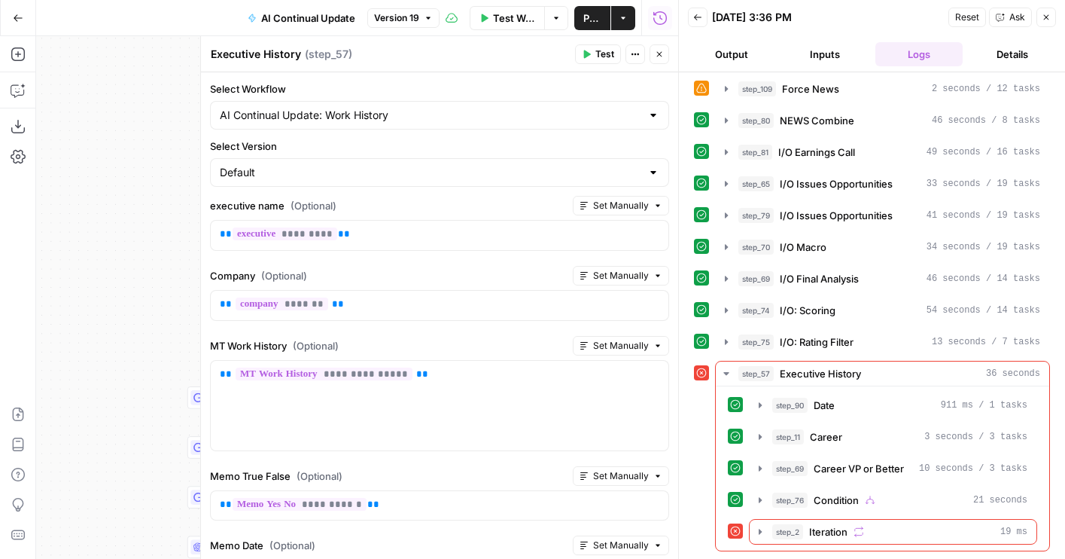
click at [660, 53] on icon "button" at bounding box center [659, 54] width 5 height 5
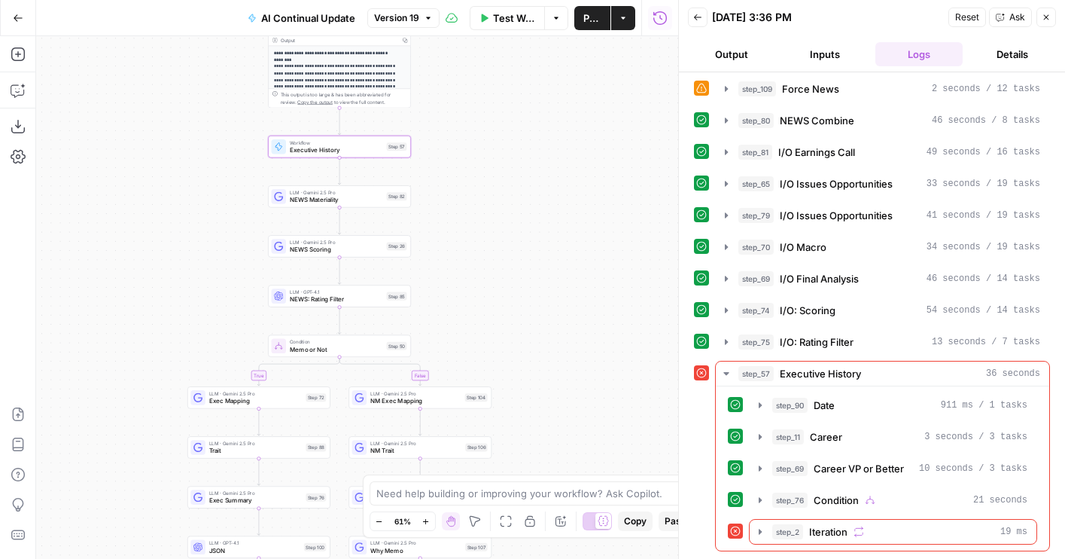
drag, startPoint x: 508, startPoint y: 82, endPoint x: 509, endPoint y: 146, distance: 64.0
click at [509, 146] on div "**********" at bounding box center [357, 297] width 642 height 522
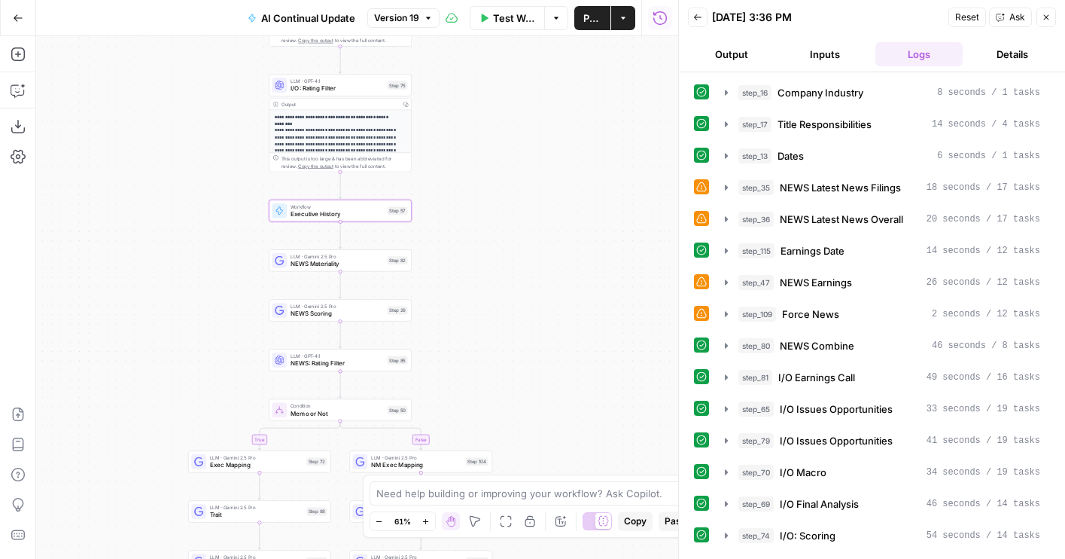
scroll to position [225, 0]
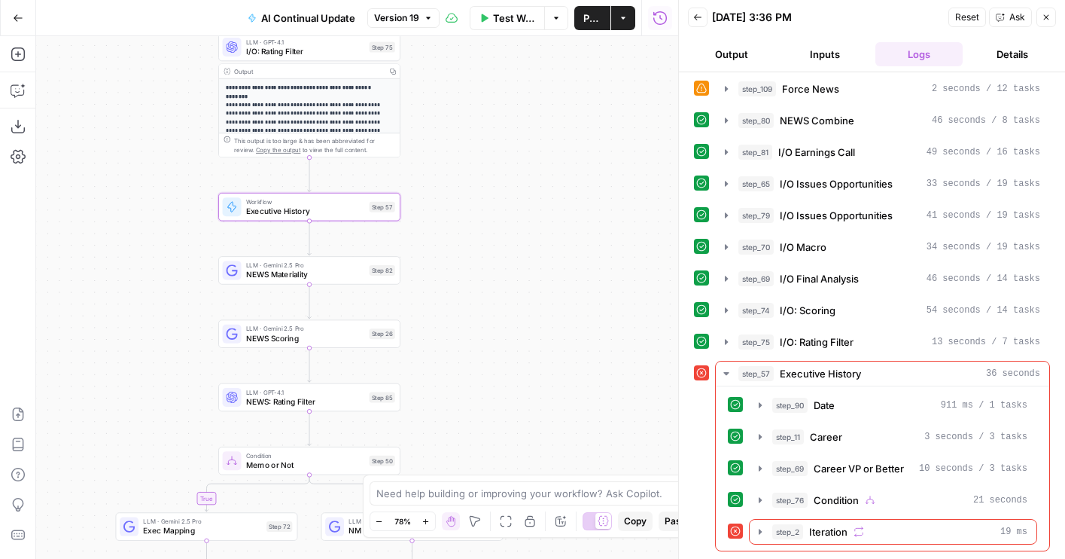
drag, startPoint x: 443, startPoint y: 210, endPoint x: 468, endPoint y: 256, distance: 52.2
click at [468, 256] on div "**********" at bounding box center [357, 297] width 642 height 522
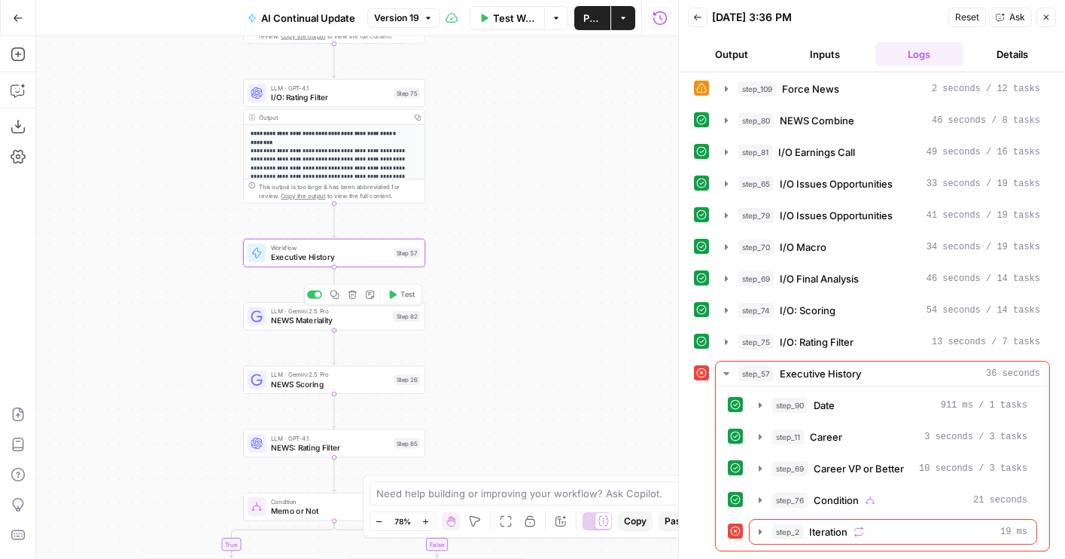
click at [361, 262] on span "Executive History" at bounding box center [330, 257] width 119 height 12
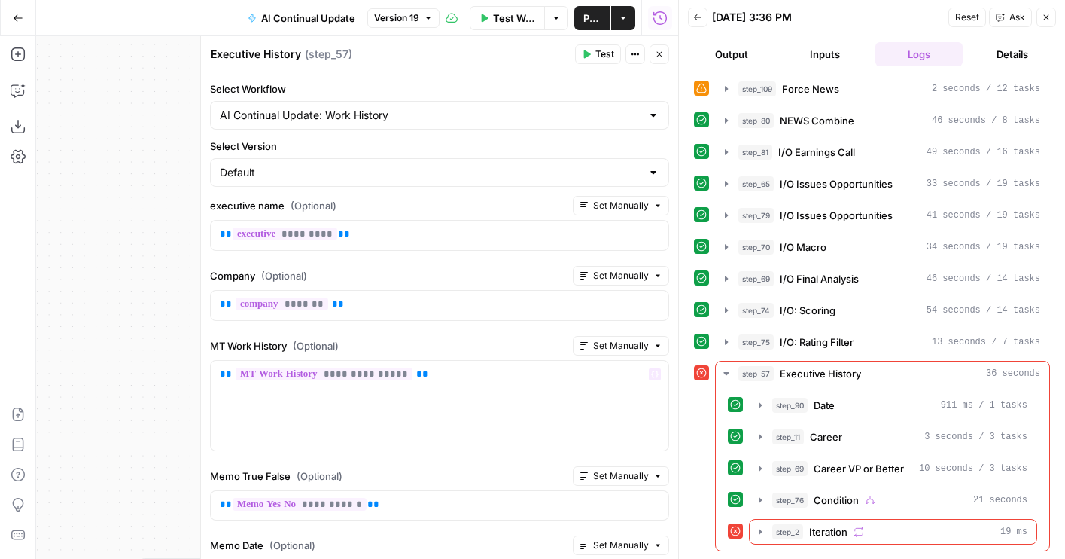
scroll to position [113, 0]
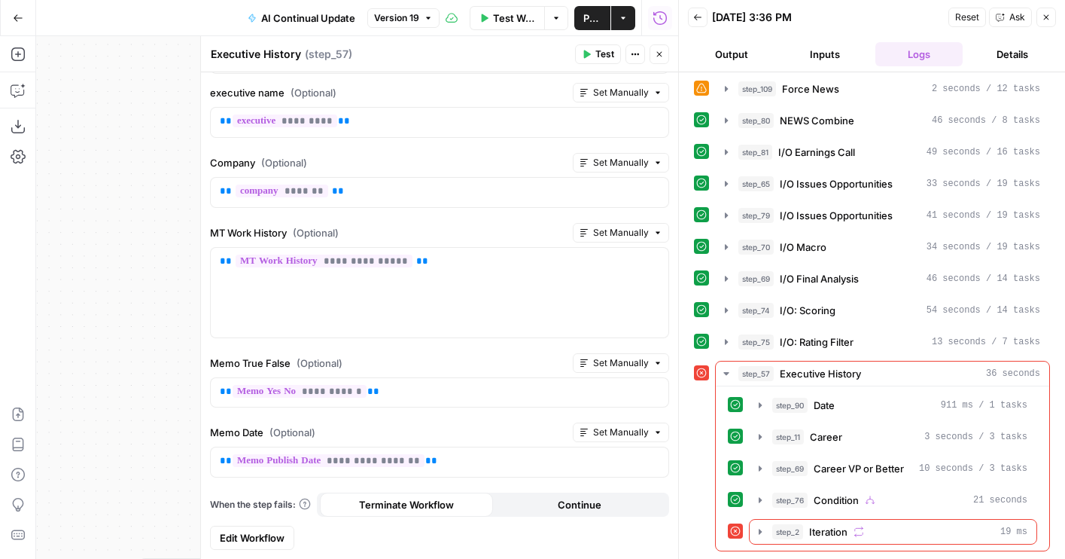
click at [270, 537] on span "Edit Workflow" at bounding box center [252, 537] width 65 height 15
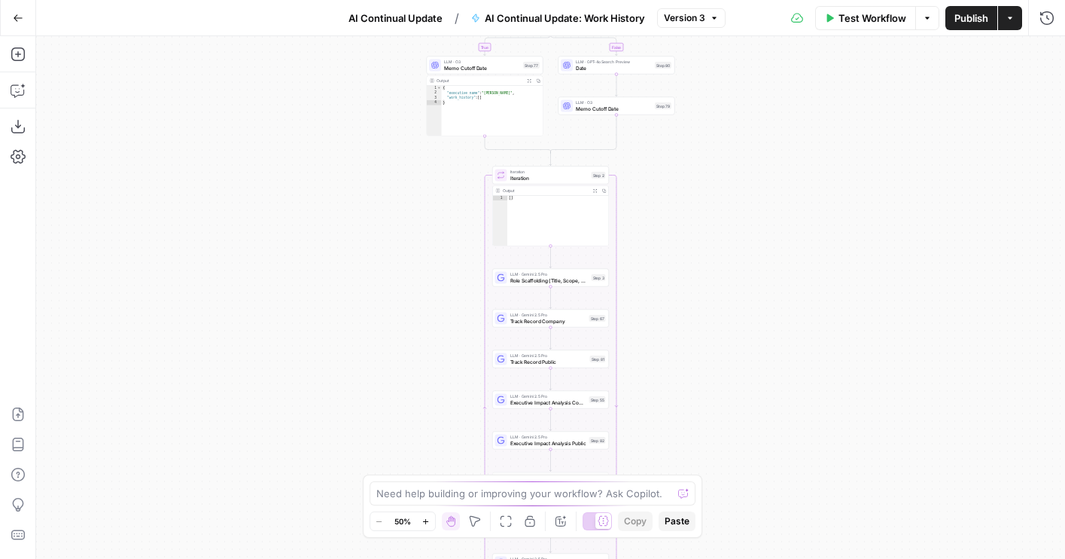
drag, startPoint x: 423, startPoint y: 380, endPoint x: 339, endPoint y: 500, distance: 146.0
click at [339, 500] on div "**********" at bounding box center [550, 297] width 1029 height 522
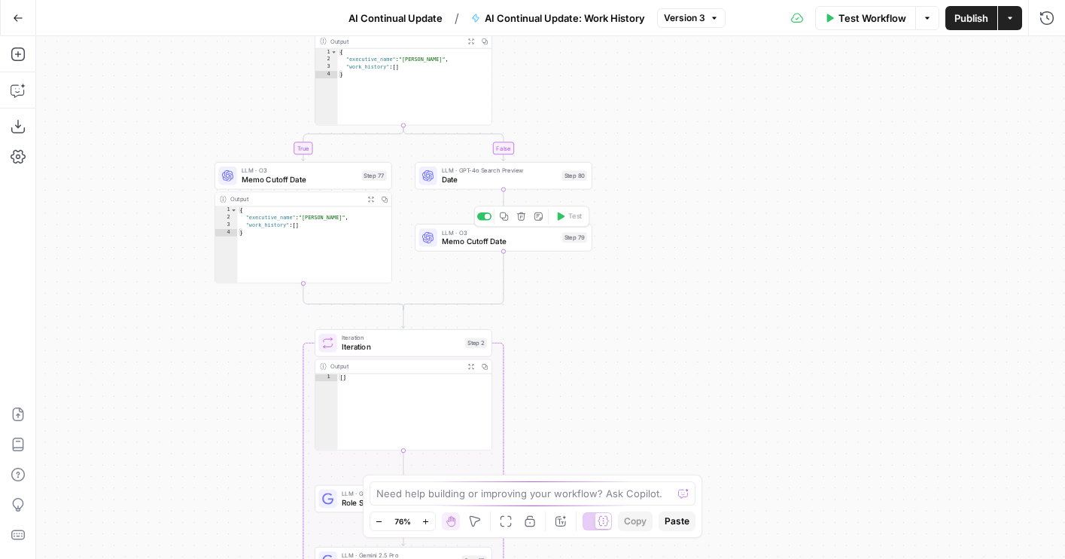
click at [499, 236] on span "Memo Cutoff Date" at bounding box center [500, 241] width 116 height 11
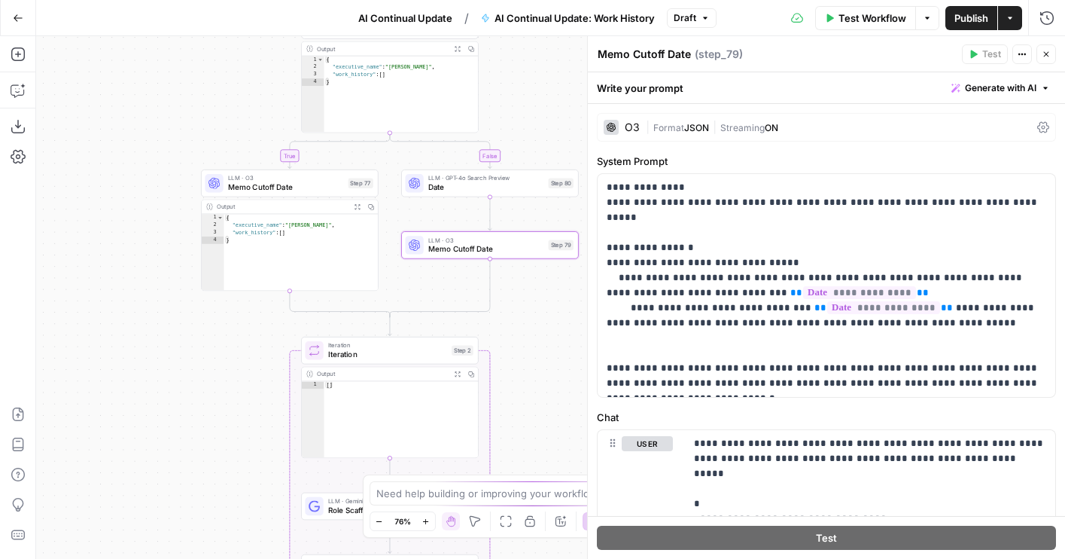
drag, startPoint x: 529, startPoint y: 364, endPoint x: 509, endPoint y: 380, distance: 25.7
click at [509, 380] on div "**********" at bounding box center [550, 297] width 1029 height 522
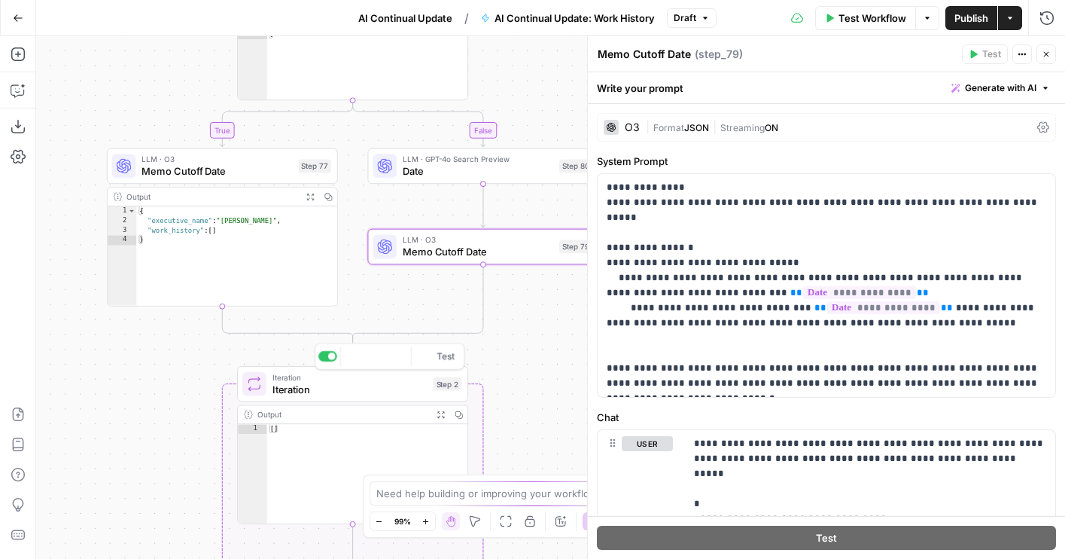
click at [291, 380] on span "Iteration" at bounding box center [349, 377] width 155 height 12
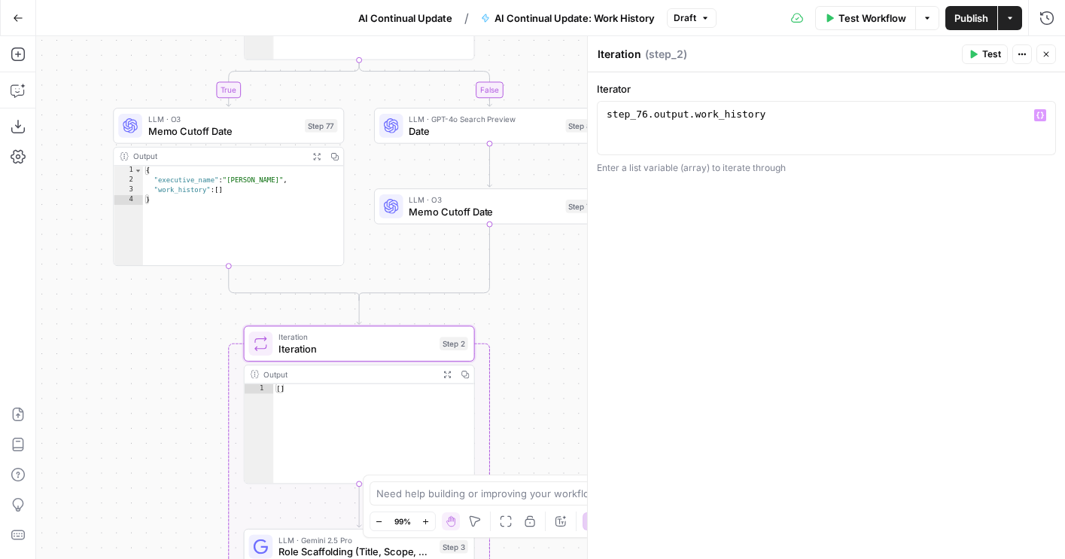
click at [1040, 50] on button "Close" at bounding box center [1046, 54] width 20 height 20
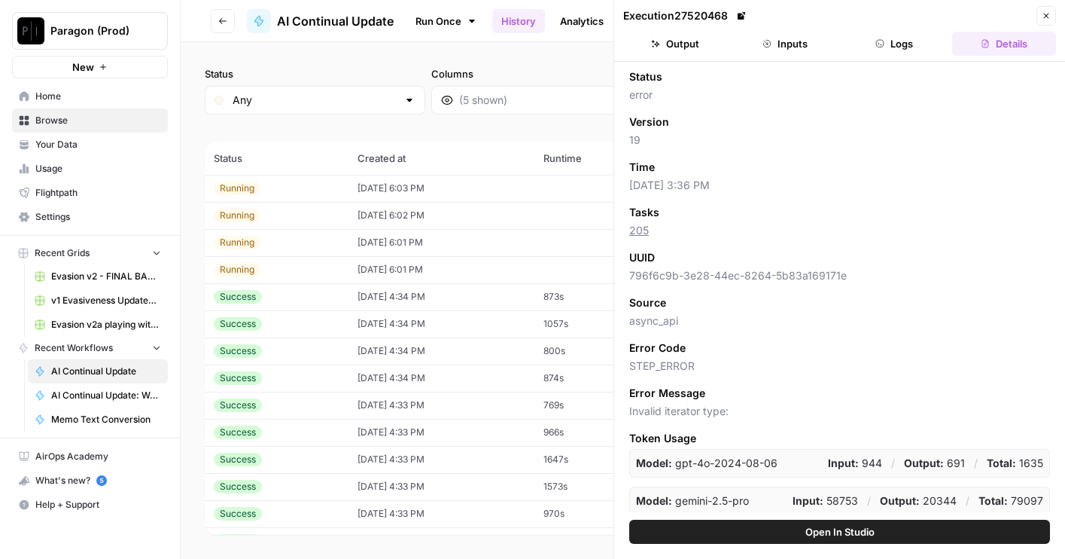
click at [905, 47] on button "Logs" at bounding box center [895, 44] width 104 height 24
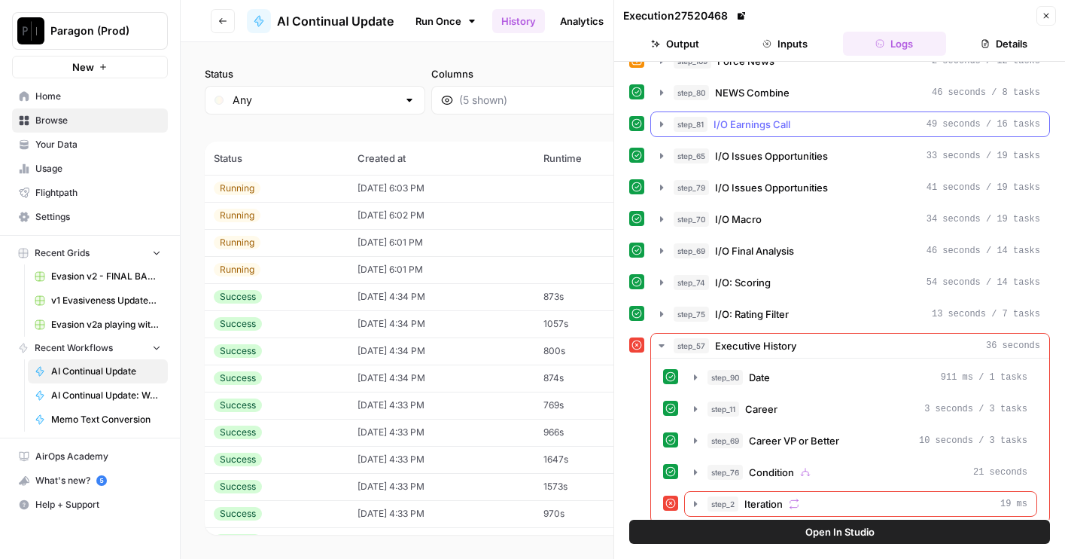
scroll to position [254, 0]
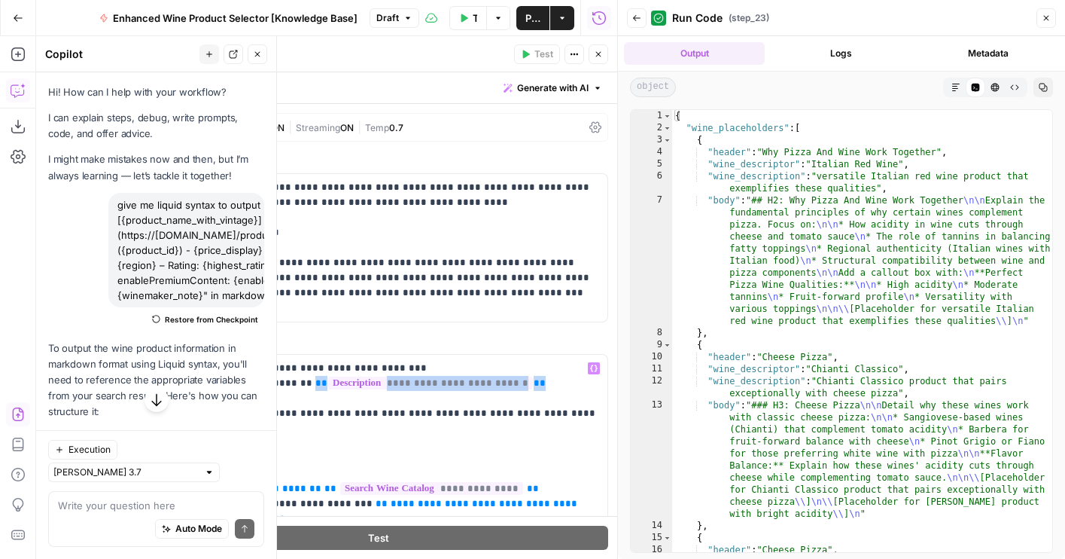
scroll to position [139, 0]
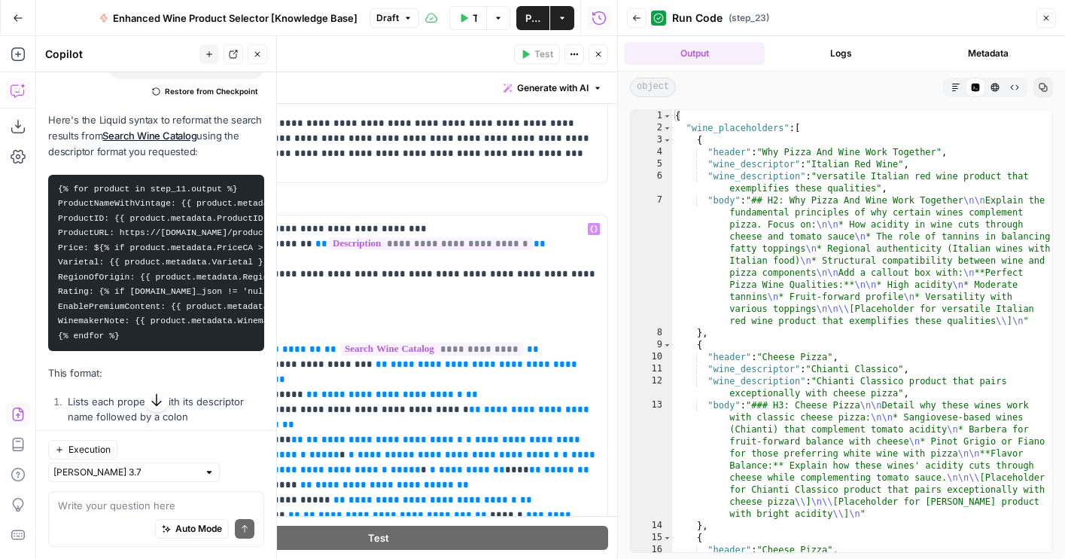
click at [300, 287] on p "**********" at bounding box center [422, 424] width 352 height 406
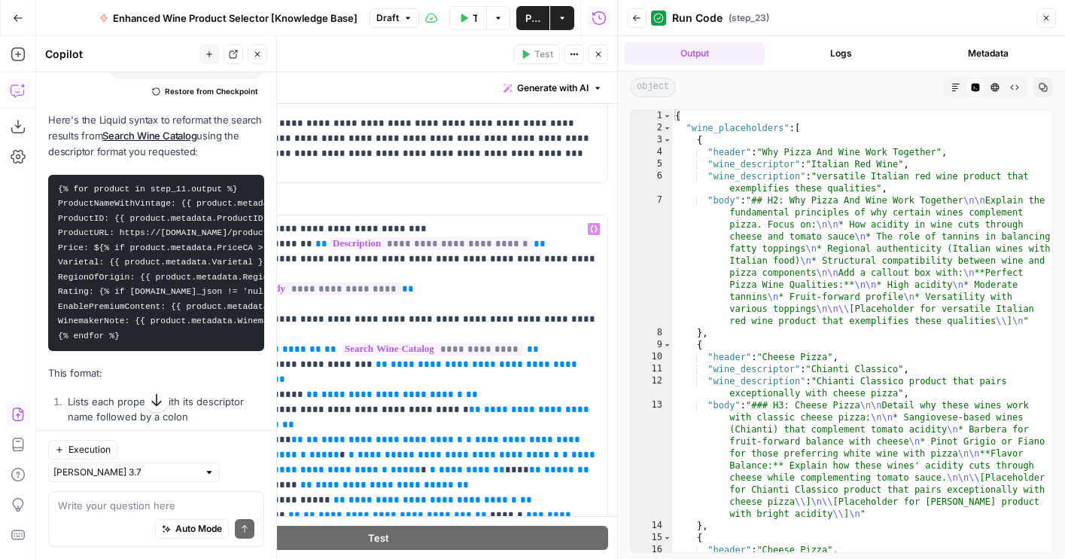
click at [338, 300] on p "**********" at bounding box center [422, 416] width 352 height 391
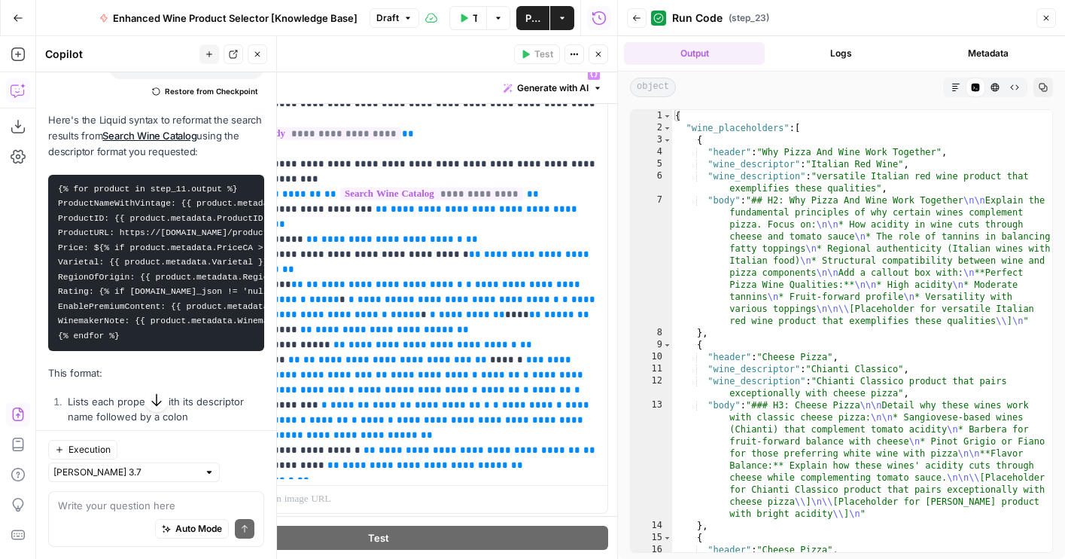
scroll to position [336, 0]
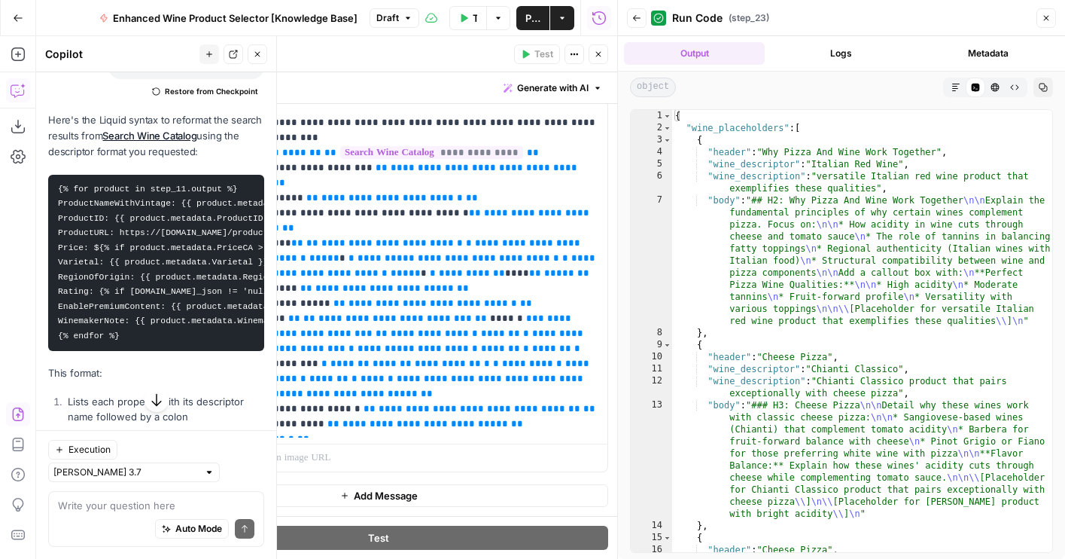
click at [341, 424] on p "**********" at bounding box center [422, 228] width 352 height 406
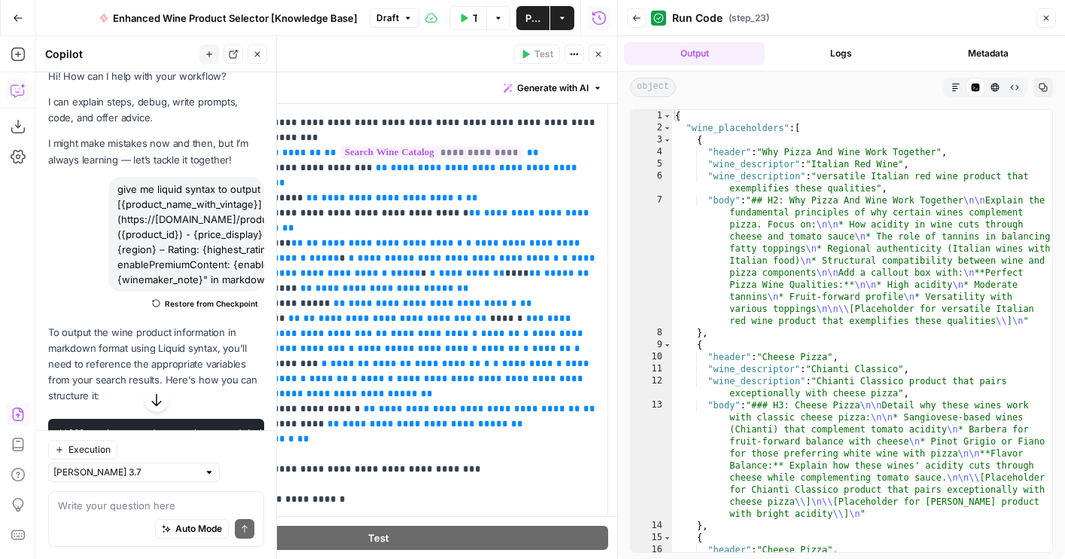
scroll to position [11, 0]
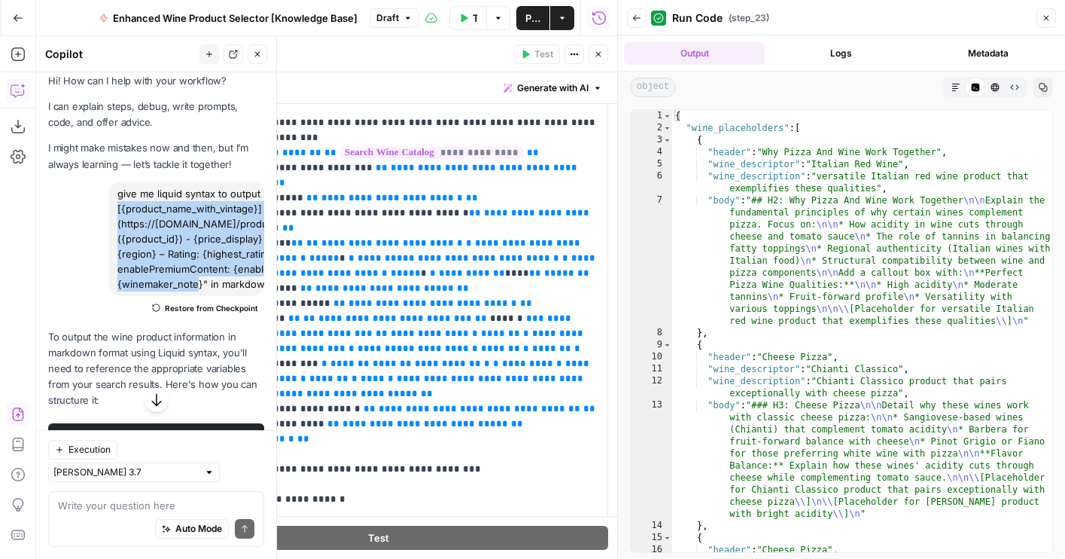
drag, startPoint x: 113, startPoint y: 204, endPoint x: 201, endPoint y: 280, distance: 116.3
click at [201, 280] on div "give me liquid syntax to output "**[{product_name_with_vintage}](https://www.wi…" at bounding box center [186, 238] width 156 height 114
copy div "[{product_name_with_vintage}](https://www.wine.com/product/{product_id})** ({pr…"
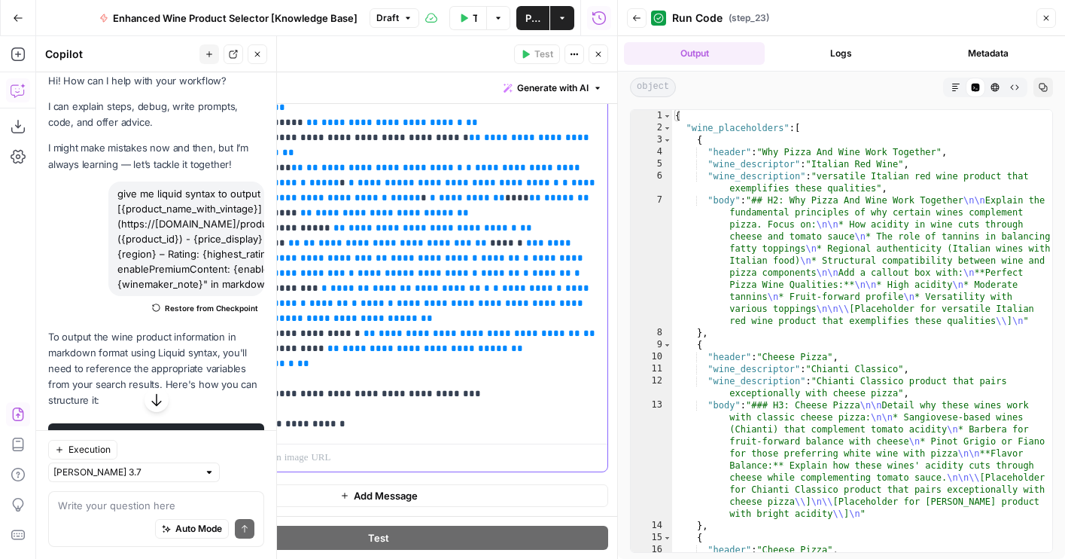
click at [433, 379] on p "**********" at bounding box center [422, 191] width 352 height 482
click at [435, 377] on p "**********" at bounding box center [422, 191] width 352 height 482
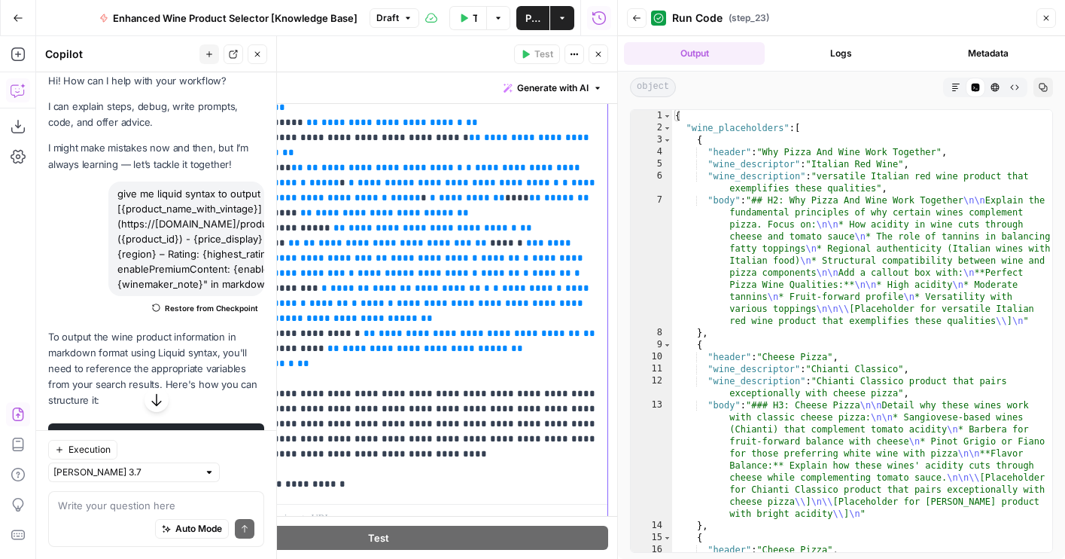
click at [312, 394] on p "**********" at bounding box center [422, 221] width 352 height 542
click at [363, 459] on p "**********" at bounding box center [422, 221] width 352 height 542
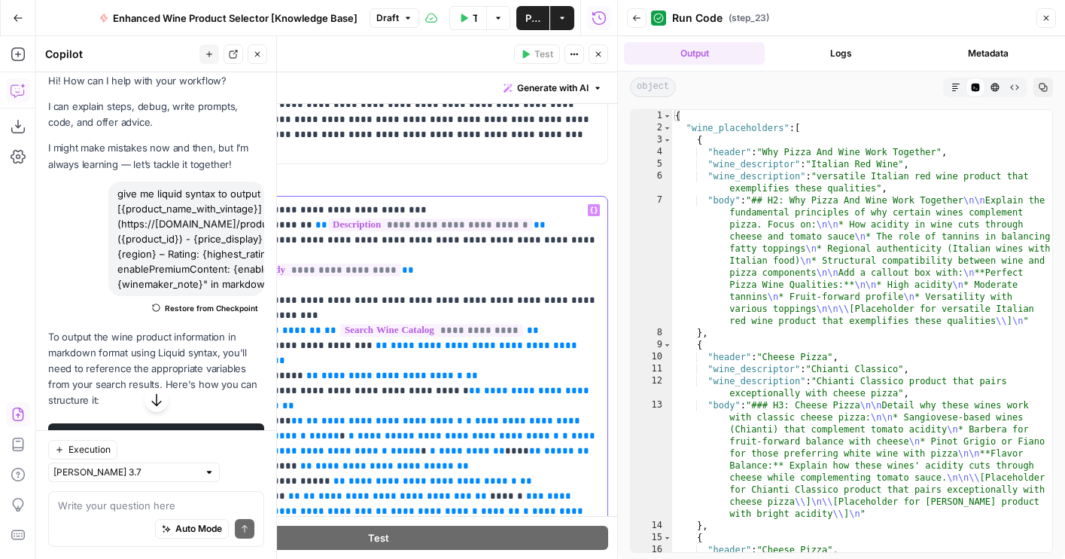
scroll to position [0, 0]
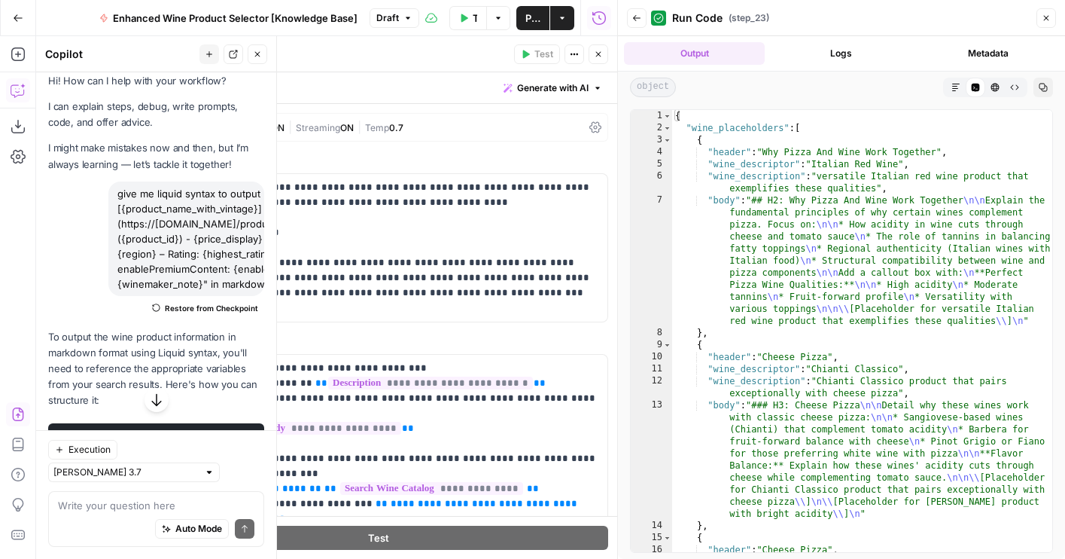
click at [218, 117] on div "GPT-4.1 | Format JSON | Streaming ON | Temp 0.7" at bounding box center [378, 127] width 459 height 29
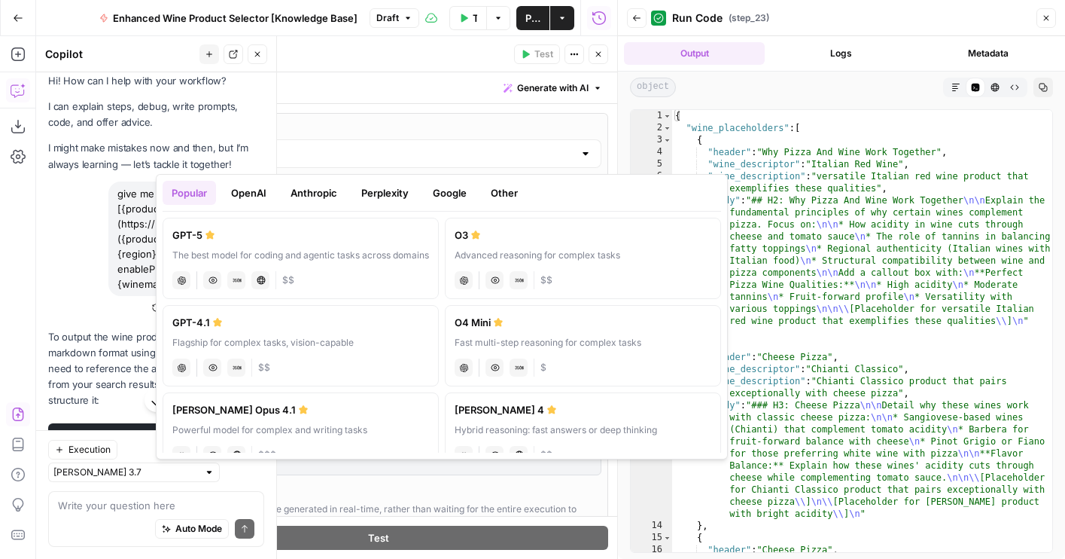
click at [218, 157] on input "GPT-4.1" at bounding box center [379, 153] width 390 height 15
click at [222, 232] on div "GPT-5" at bounding box center [300, 234] width 257 height 15
type input "GPT-5"
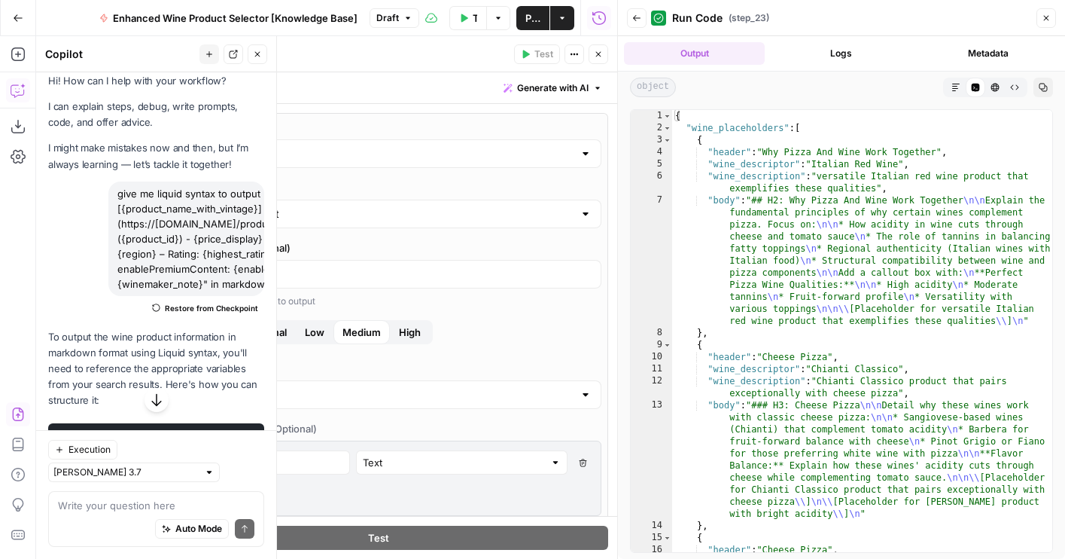
click at [603, 53] on button "Close" at bounding box center [599, 54] width 20 height 20
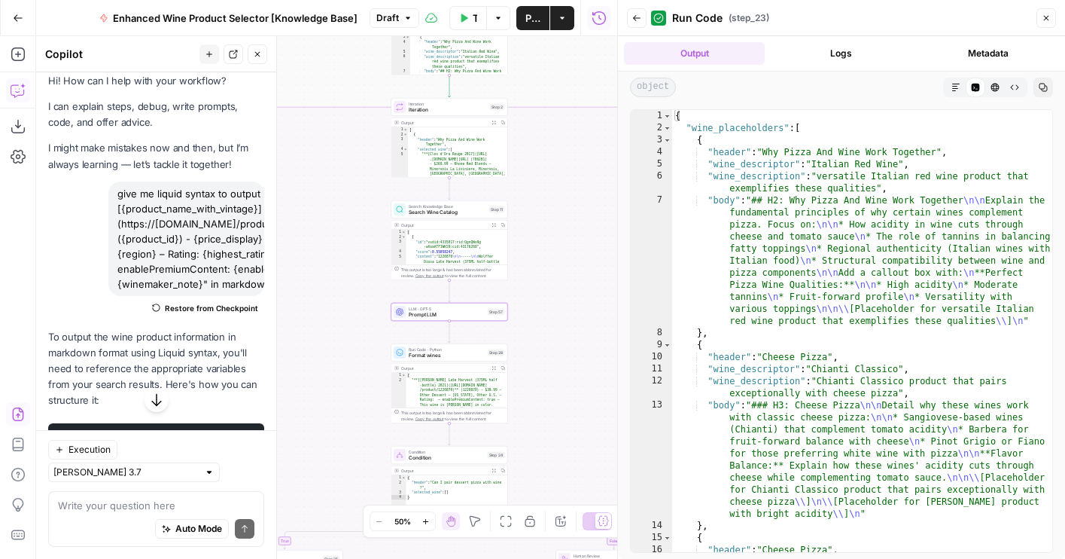
drag, startPoint x: 588, startPoint y: 321, endPoint x: 548, endPoint y: 160, distance: 165.9
click at [548, 160] on div "true false true false true false true false Workflow Set Inputs Inputs LLM · GP…" at bounding box center [326, 297] width 581 height 522
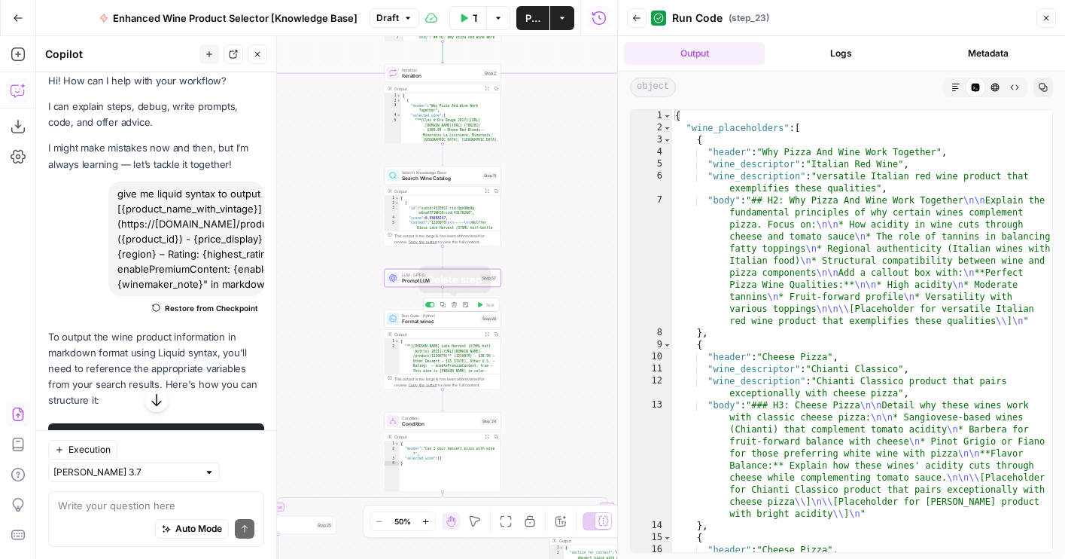
click at [431, 304] on div at bounding box center [433, 305] width 4 height 4
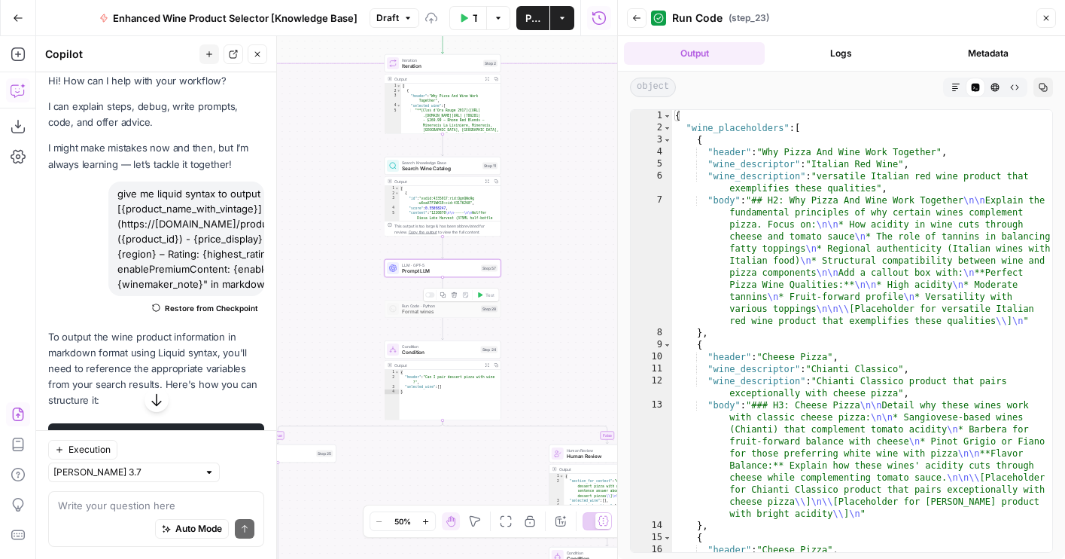
drag, startPoint x: 557, startPoint y: 382, endPoint x: 556, endPoint y: 330, distance: 52.7
click at [556, 330] on div "true false true false true false true false Workflow Set Inputs Inputs LLM · GP…" at bounding box center [326, 297] width 581 height 522
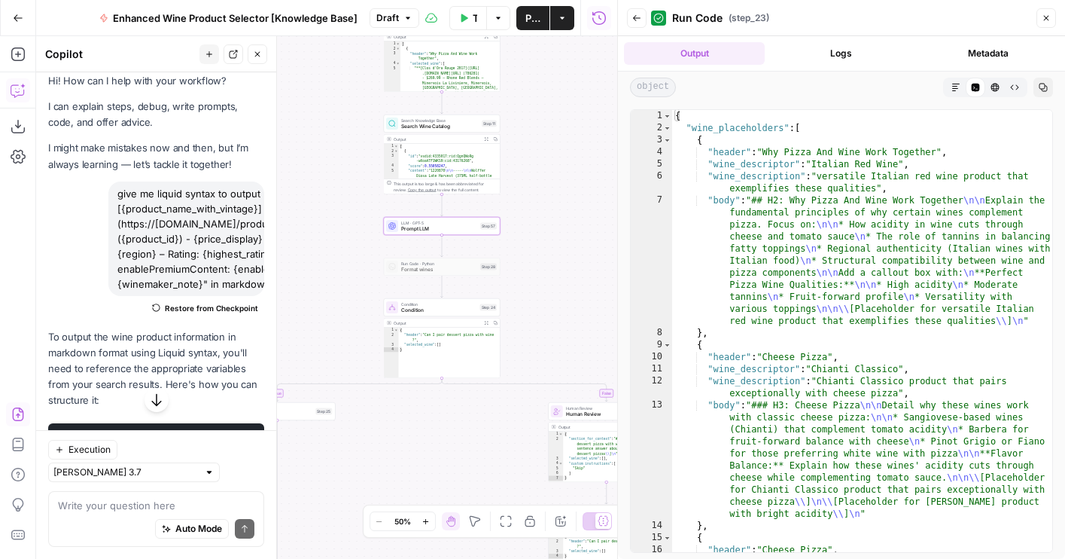
click at [423, 318] on div "Output Expand Output Copy" at bounding box center [442, 323] width 116 height 10
click at [417, 306] on span "Condition" at bounding box center [439, 310] width 76 height 8
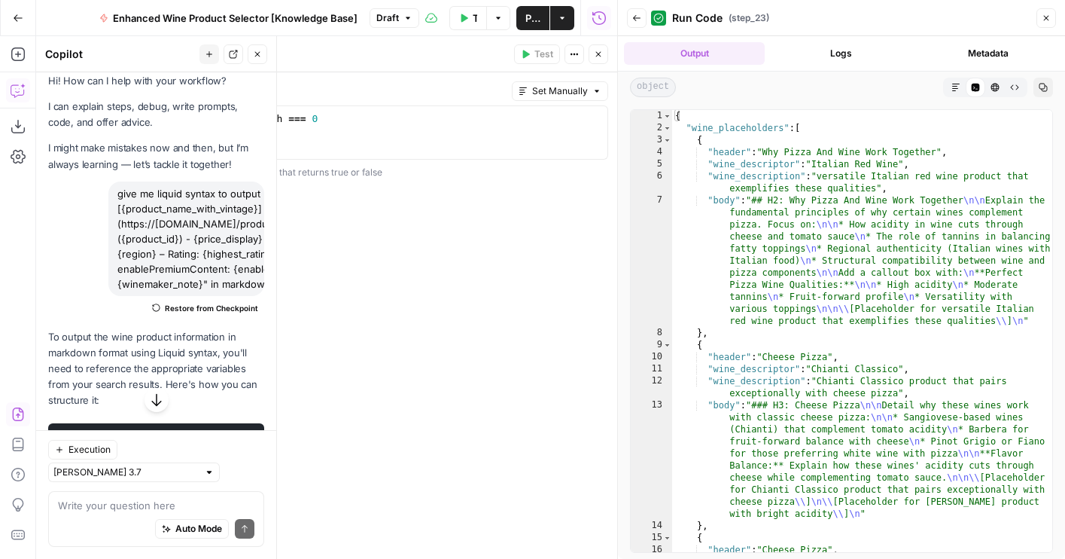
click at [596, 55] on icon "button" at bounding box center [598, 54] width 9 height 9
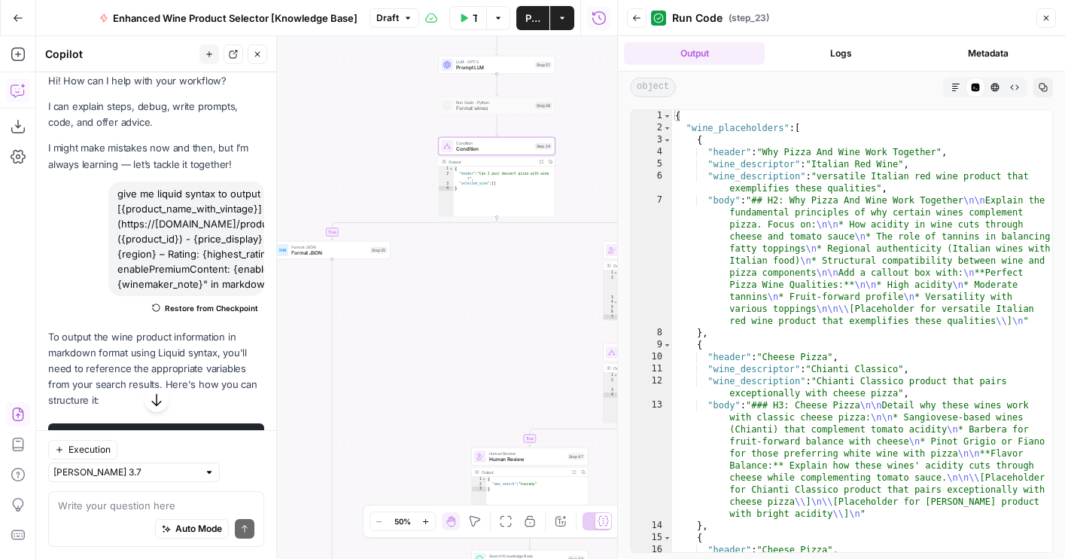
drag, startPoint x: 562, startPoint y: 314, endPoint x: 619, endPoint y: 153, distance: 170.9
click at [619, 153] on body "Wine New Home Browse Your Data Usage Flightpath Settings Recent Grids Article W…" at bounding box center [532, 279] width 1065 height 559
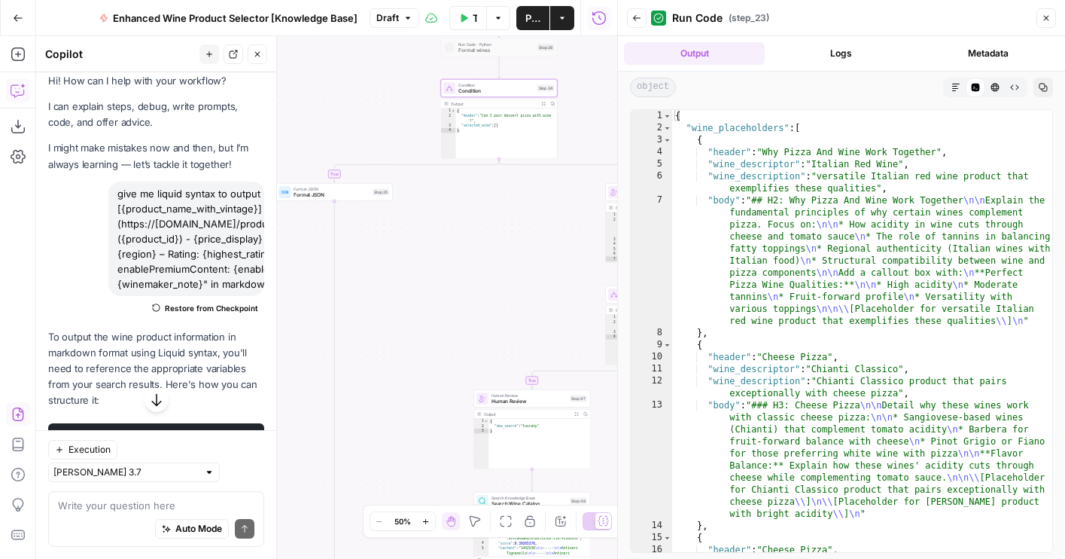
drag, startPoint x: 459, startPoint y: 278, endPoint x: 459, endPoint y: 127, distance: 151.3
click at [459, 127] on div "true false true false true false true false Workflow Set Inputs Inputs LLM · GP…" at bounding box center [326, 297] width 581 height 522
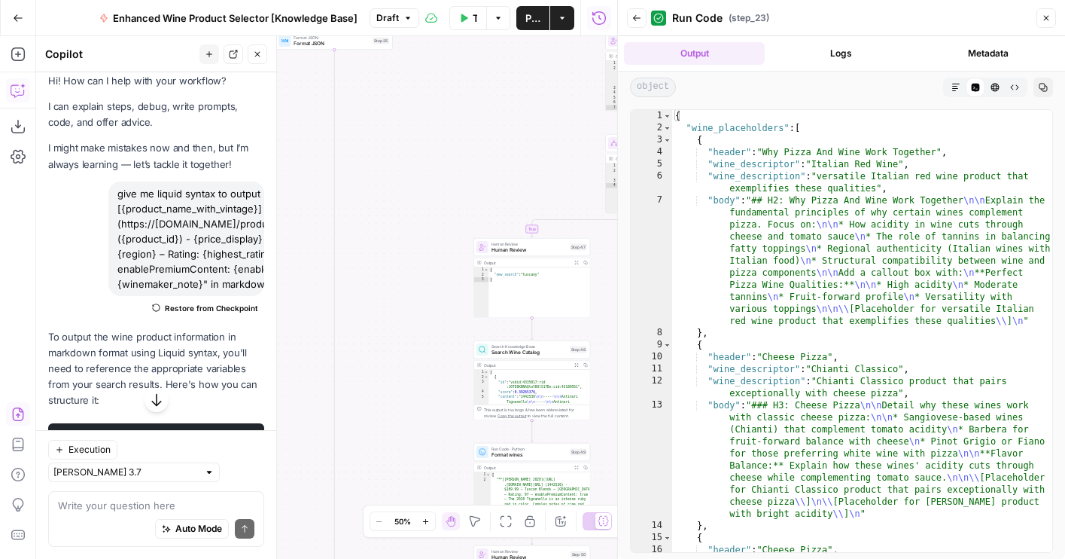
drag, startPoint x: 416, startPoint y: 293, endPoint x: 338, endPoint y: 445, distance: 171.0
click at [338, 445] on div "true false true false true false true false Workflow Set Inputs Inputs LLM · GP…" at bounding box center [326, 297] width 581 height 522
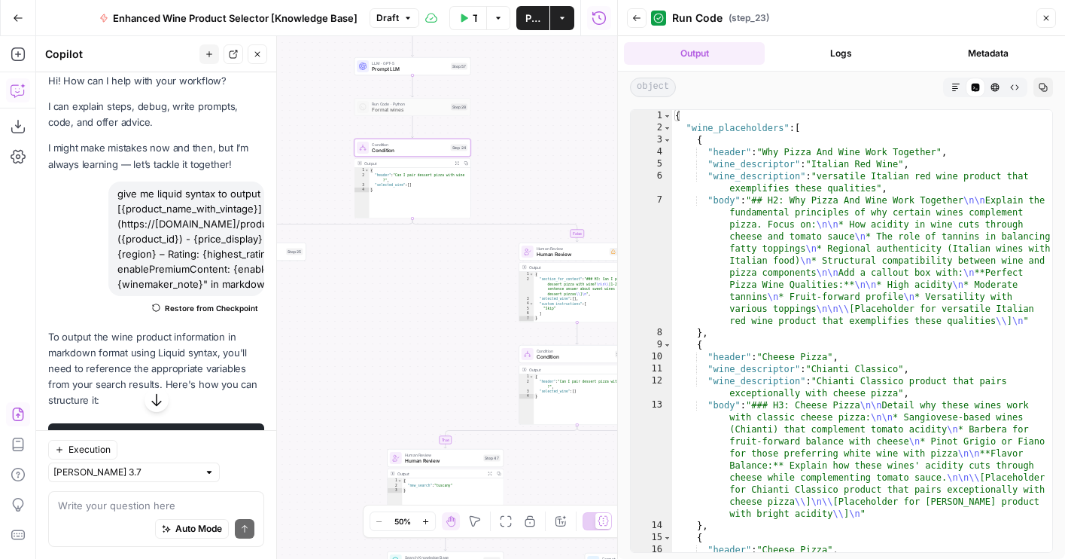
drag, startPoint x: 392, startPoint y: 396, endPoint x: 383, endPoint y: 468, distance: 72.8
click at [383, 468] on div "true false true false true false true false Workflow Set Inputs Inputs LLM · GP…" at bounding box center [326, 297] width 581 height 522
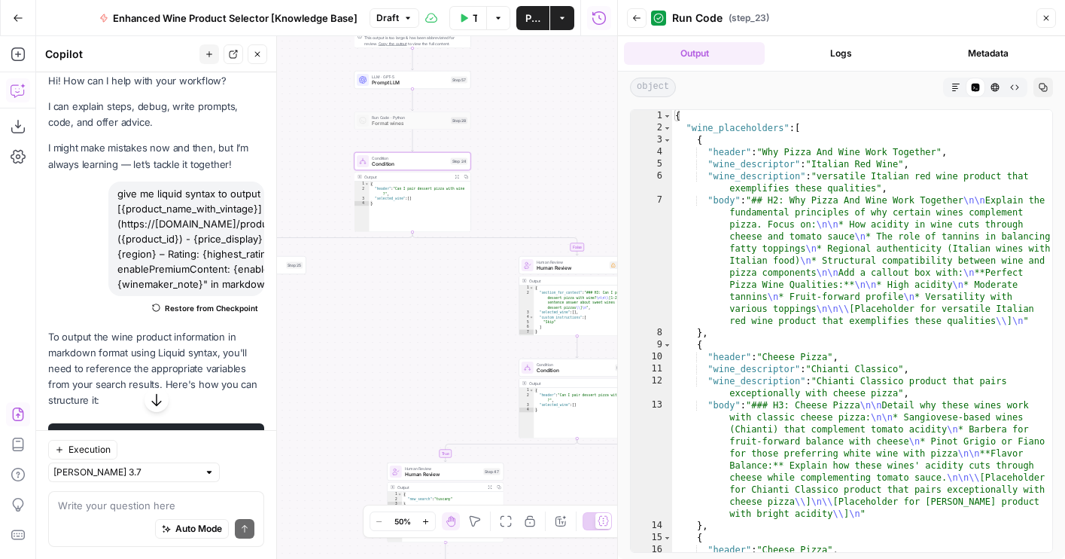
drag, startPoint x: 383, startPoint y: 468, endPoint x: 383, endPoint y: 113, distance: 355.3
click at [383, 114] on div "true false true false true false true false Workflow Set Inputs Inputs LLM · GP…" at bounding box center [326, 297] width 581 height 522
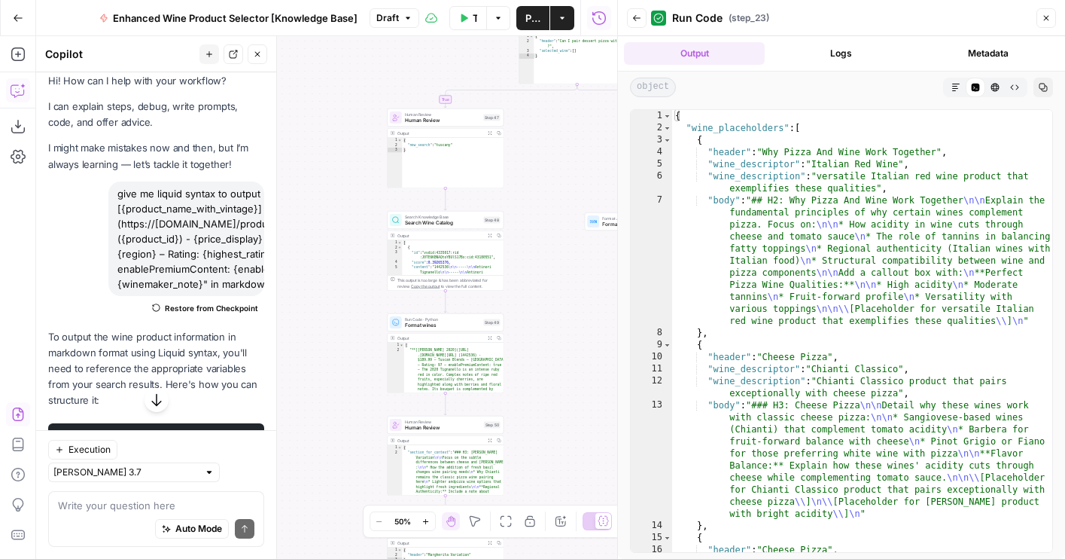
drag, startPoint x: 350, startPoint y: 397, endPoint x: 470, endPoint y: 17, distance: 398.0
click at [469, 17] on div "Go Back Enhanced Wine Product Selector [Knowledge Base] Draft Test Workflow Opt…" at bounding box center [308, 279] width 617 height 559
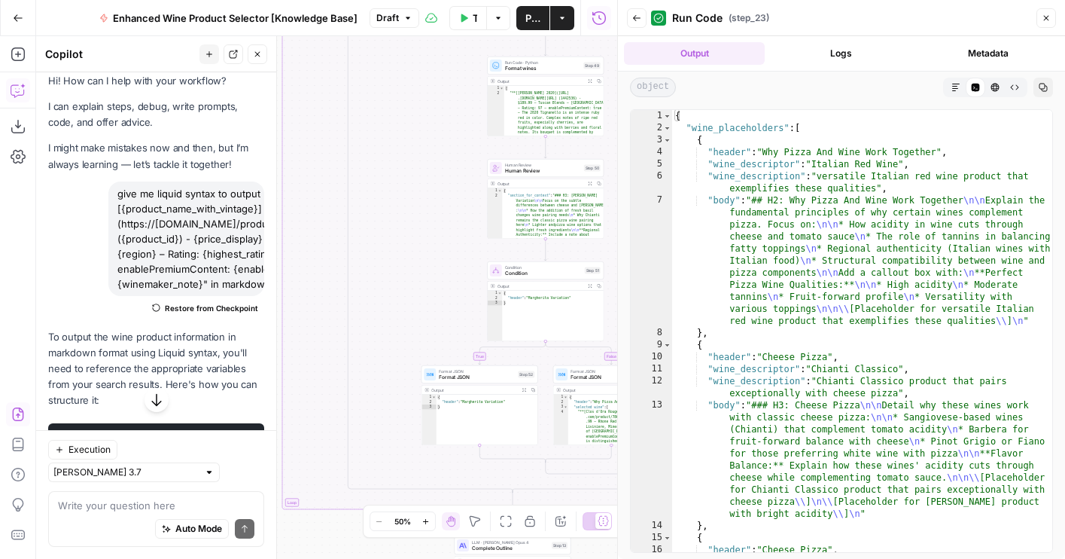
drag, startPoint x: 413, startPoint y: 326, endPoint x: 385, endPoint y: 537, distance: 213.3
click at [385, 537] on div "true false true false true false true false Workflow Set Inputs Inputs LLM · GP…" at bounding box center [326, 297] width 581 height 522
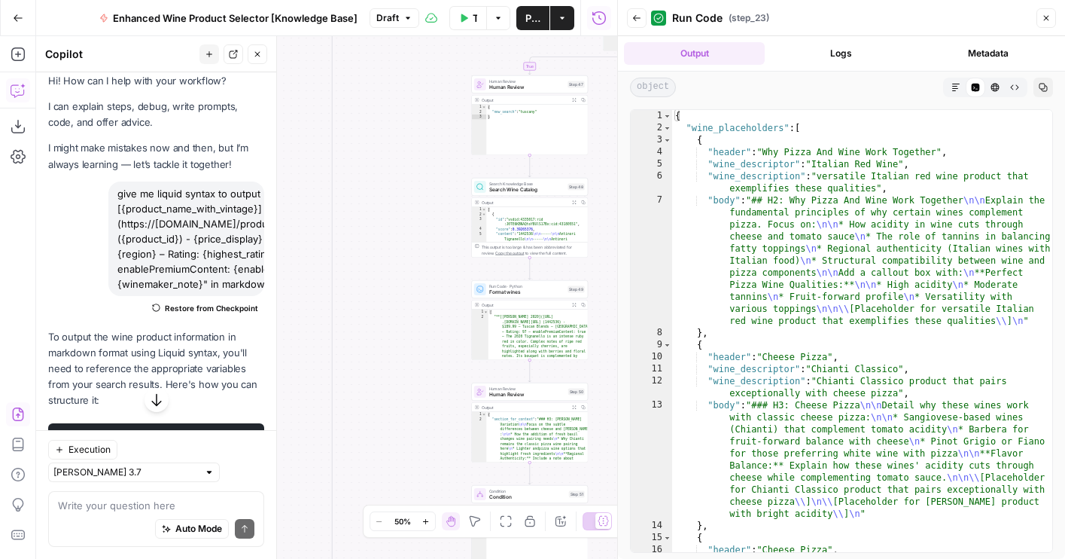
drag, startPoint x: 398, startPoint y: 339, endPoint x: 394, endPoint y: 515, distance: 175.4
click at [394, 514] on body "Wine New Home Browse Your Data Usage Flightpath Settings Recent Grids Article W…" at bounding box center [532, 279] width 1065 height 559
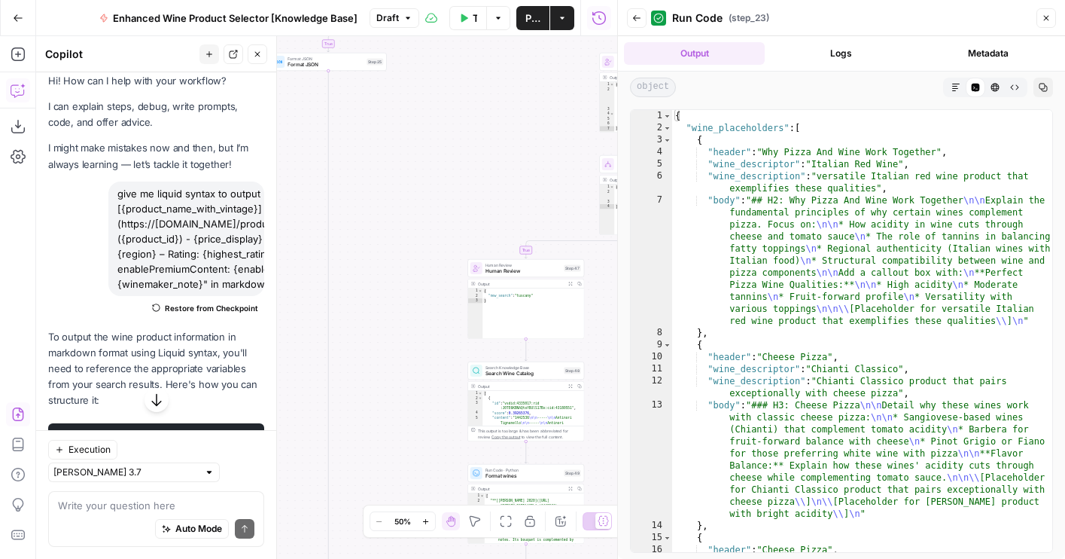
drag, startPoint x: 421, startPoint y: 257, endPoint x: 415, endPoint y: 440, distance: 183.7
click at [415, 440] on div "true false true false true false true false Workflow Set Inputs Inputs LLM · GP…" at bounding box center [326, 297] width 581 height 522
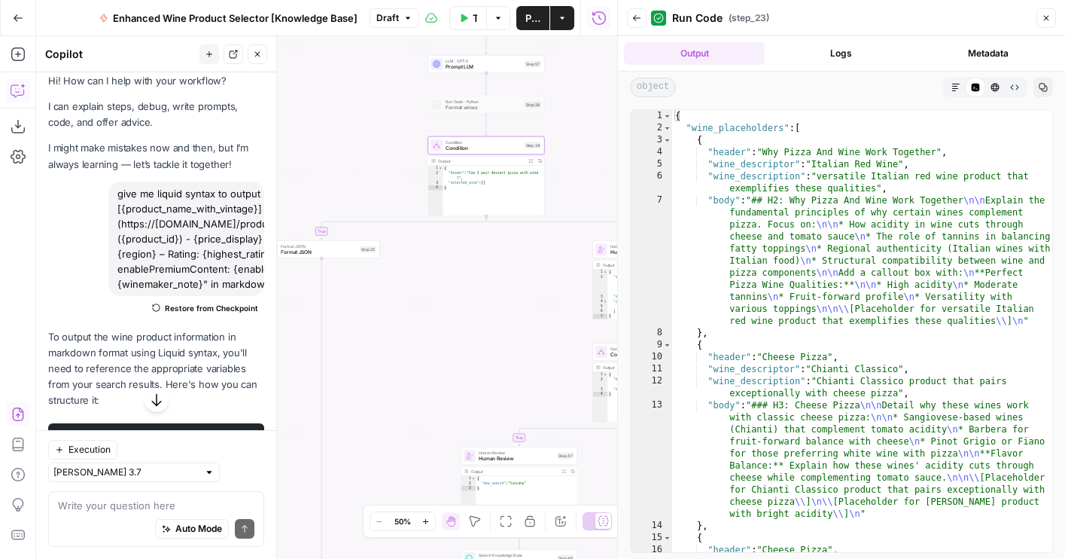
drag, startPoint x: 413, startPoint y: 322, endPoint x: 366, endPoint y: 427, distance: 114.9
click at [366, 427] on div "true false true false true false true false Workflow Set Inputs Inputs LLM · GP…" at bounding box center [326, 297] width 581 height 522
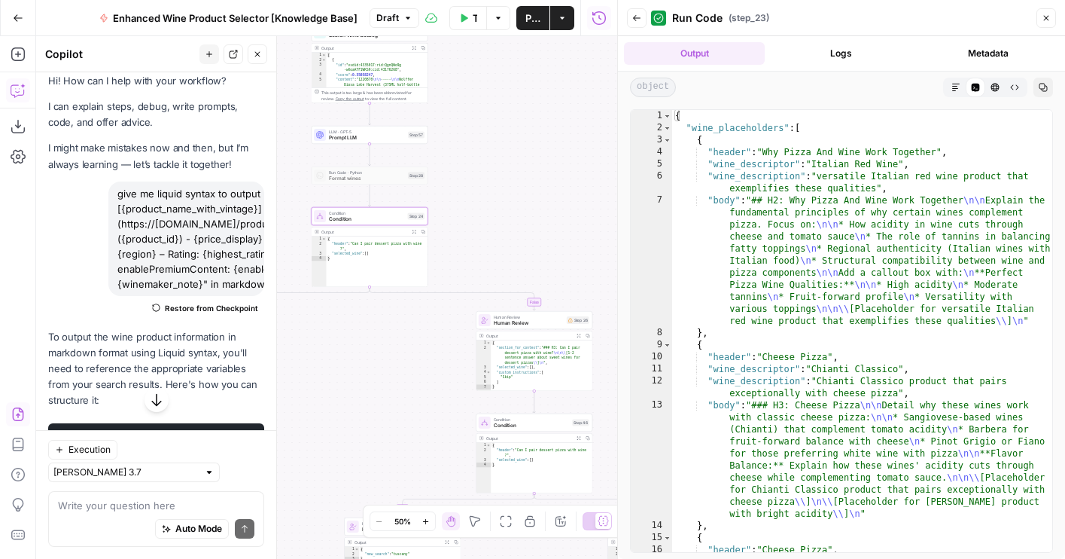
drag, startPoint x: 366, startPoint y: 427, endPoint x: 294, endPoint y: 391, distance: 80.1
click at [294, 391] on div "true false true false true false true false Workflow Set Inputs Inputs LLM · GP…" at bounding box center [326, 297] width 581 height 522
click at [260, 56] on icon "button" at bounding box center [257, 54] width 9 height 9
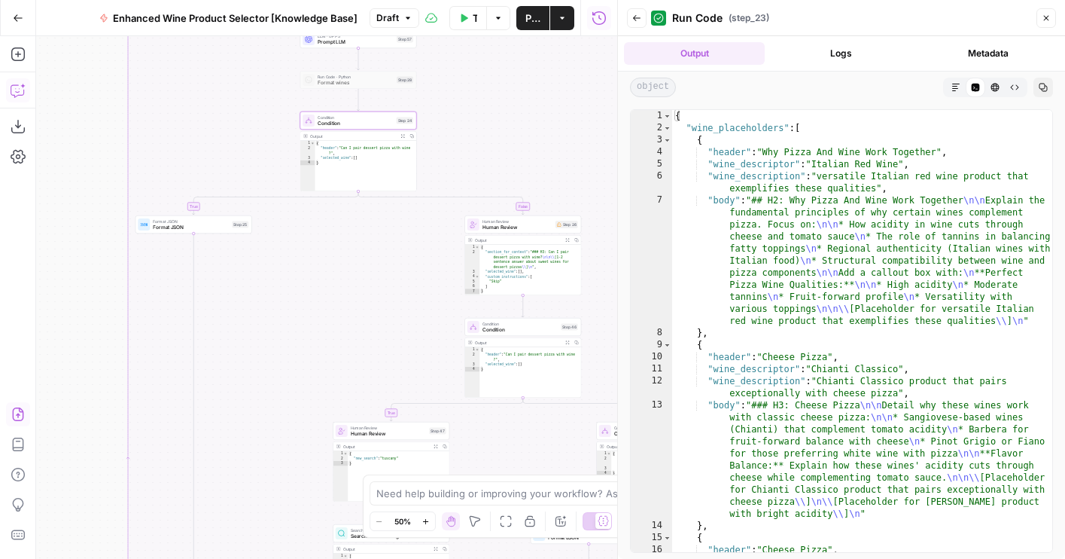
drag, startPoint x: 216, startPoint y: 247, endPoint x: 205, endPoint y: 153, distance: 94.7
click at [205, 153] on div "true false true false true false true false Workflow Set Inputs Inputs LLM · GP…" at bounding box center [326, 297] width 581 height 522
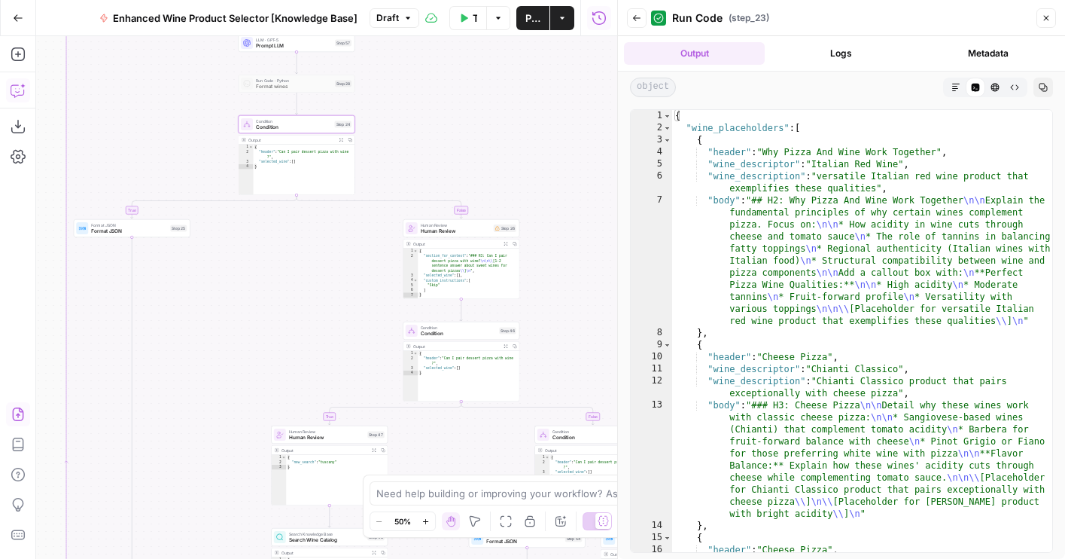
drag, startPoint x: 286, startPoint y: 258, endPoint x: 227, endPoint y: 263, distance: 59.7
click at [226, 263] on div "true false true false true false true false Workflow Set Inputs Inputs LLM · GP…" at bounding box center [326, 297] width 581 height 522
drag, startPoint x: 297, startPoint y: 325, endPoint x: 182, endPoint y: 110, distance: 244.1
click at [182, 110] on div "true false true false true false true false Workflow Set Inputs Inputs LLM · GP…" at bounding box center [326, 297] width 581 height 522
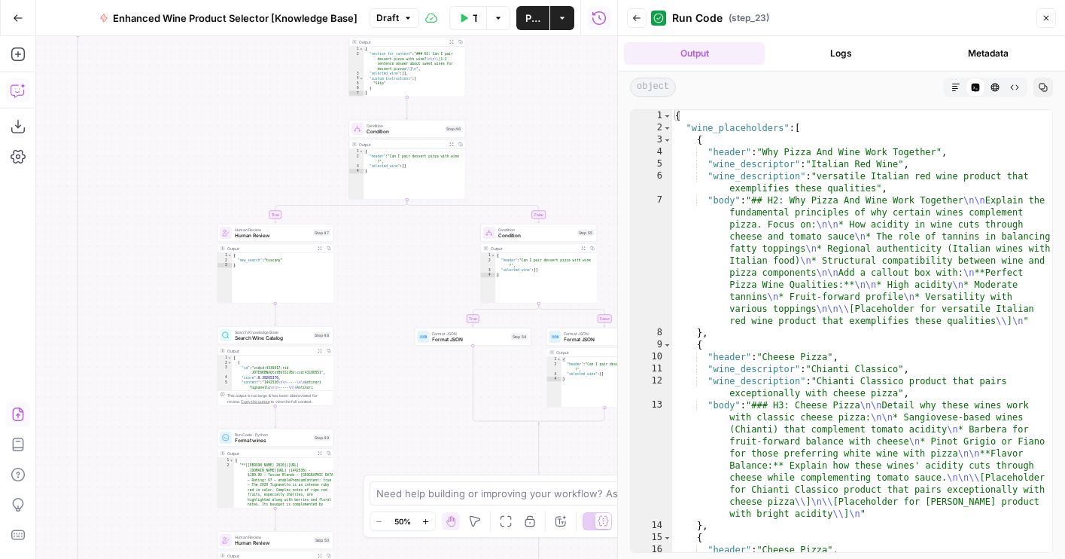
drag, startPoint x: 337, startPoint y: 356, endPoint x: 415, endPoint y: 454, distance: 125.3
click at [415, 454] on div "true false true false true false true false Workflow Set Inputs Inputs LLM · GP…" at bounding box center [326, 297] width 581 height 522
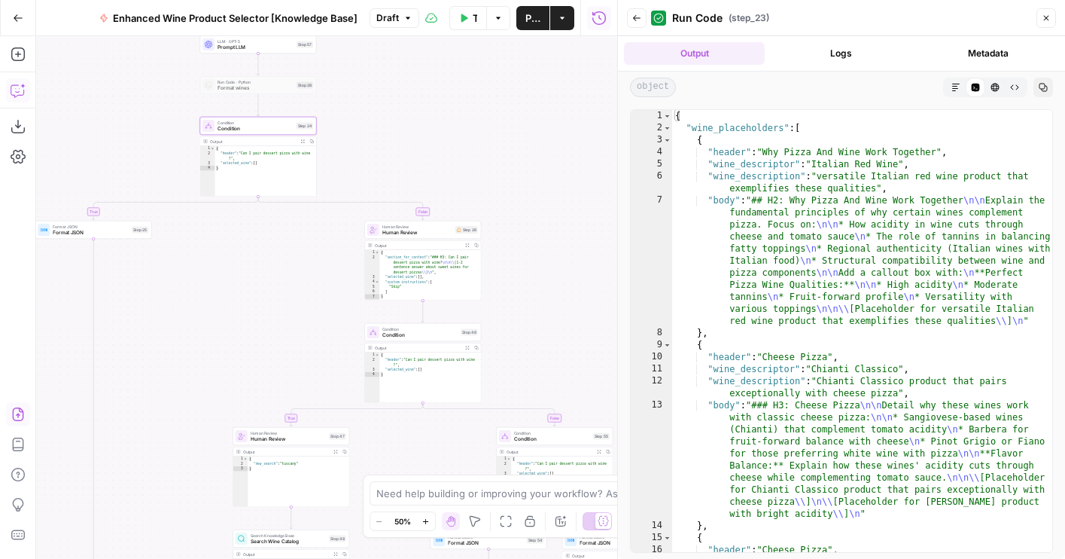
drag, startPoint x: 269, startPoint y: 201, endPoint x: 269, endPoint y: 348, distance: 147.5
click at [269, 348] on div "true false true false true false true false Workflow Set Inputs Inputs LLM · GP…" at bounding box center [326, 297] width 581 height 522
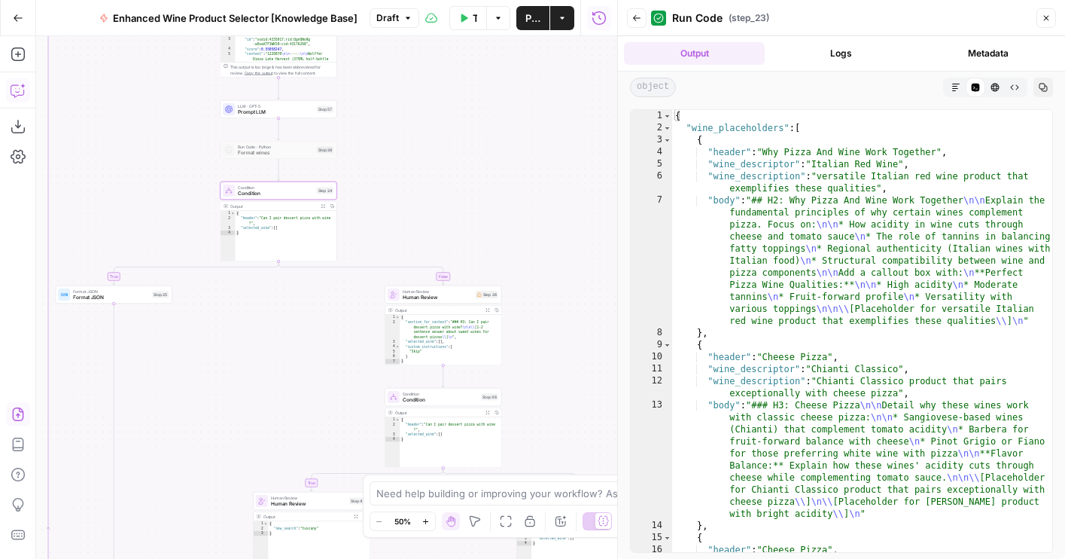
drag, startPoint x: 257, startPoint y: 238, endPoint x: 277, endPoint y: 304, distance: 69.3
click at [277, 305] on div "true false true false true false true false Workflow Set Inputs Inputs LLM · GP…" at bounding box center [326, 297] width 581 height 522
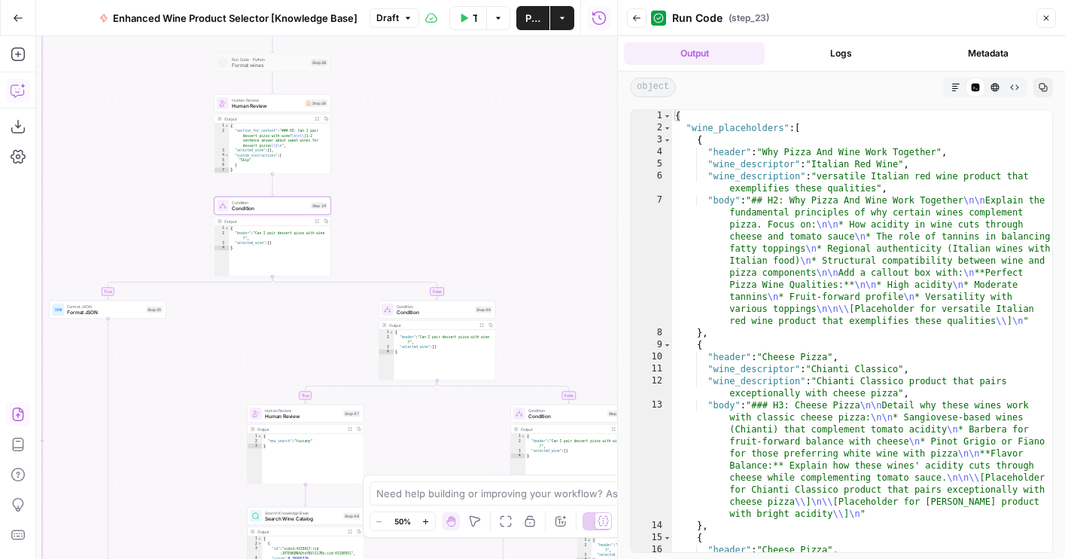
drag, startPoint x: 235, startPoint y: 452, endPoint x: 227, endPoint y: 372, distance: 81.0
click at [227, 372] on div "true false true false true false true false Workflow Set Inputs Inputs LLM · GP…" at bounding box center [326, 297] width 581 height 522
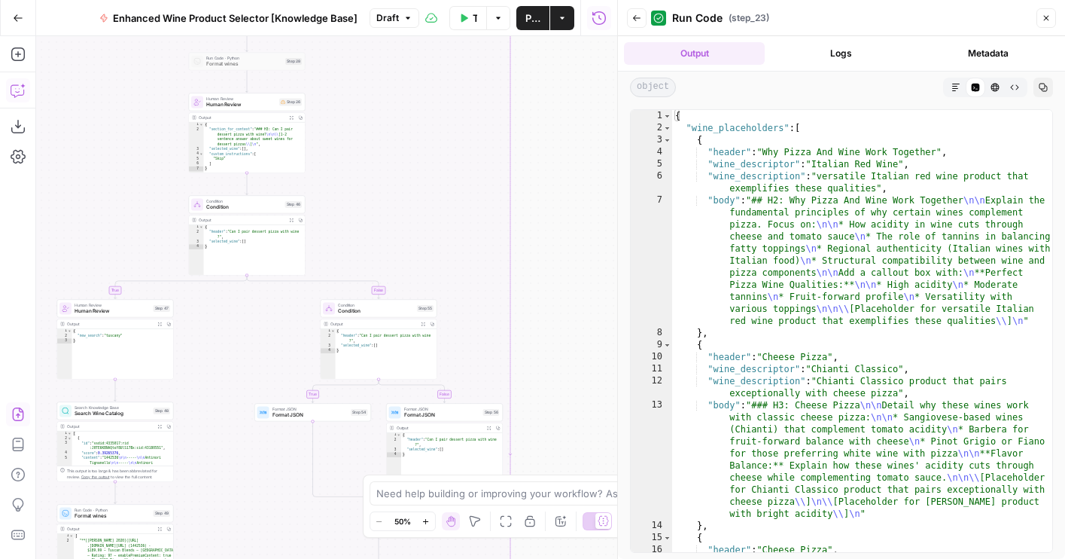
drag, startPoint x: 469, startPoint y: 292, endPoint x: 555, endPoint y: 141, distance: 173.9
click at [555, 143] on div "true false true false true false true false Workflow Set Inputs Inputs LLM · GP…" at bounding box center [326, 297] width 581 height 522
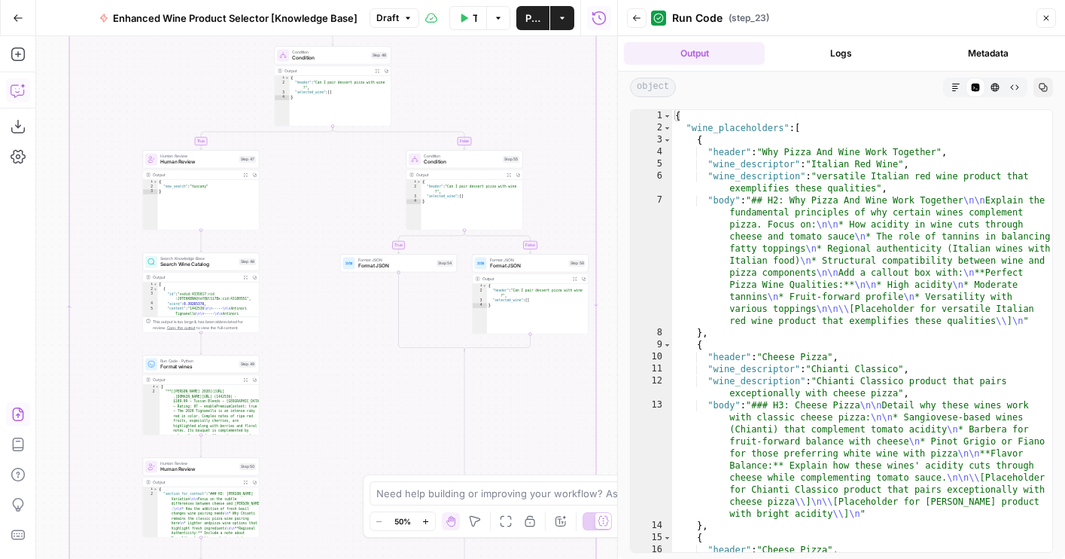
drag, startPoint x: 358, startPoint y: 430, endPoint x: 358, endPoint y: 120, distance: 309.4
click at [358, 120] on div "true false true false true false true false Workflow Set Inputs Inputs LLM · GP…" at bounding box center [326, 297] width 581 height 522
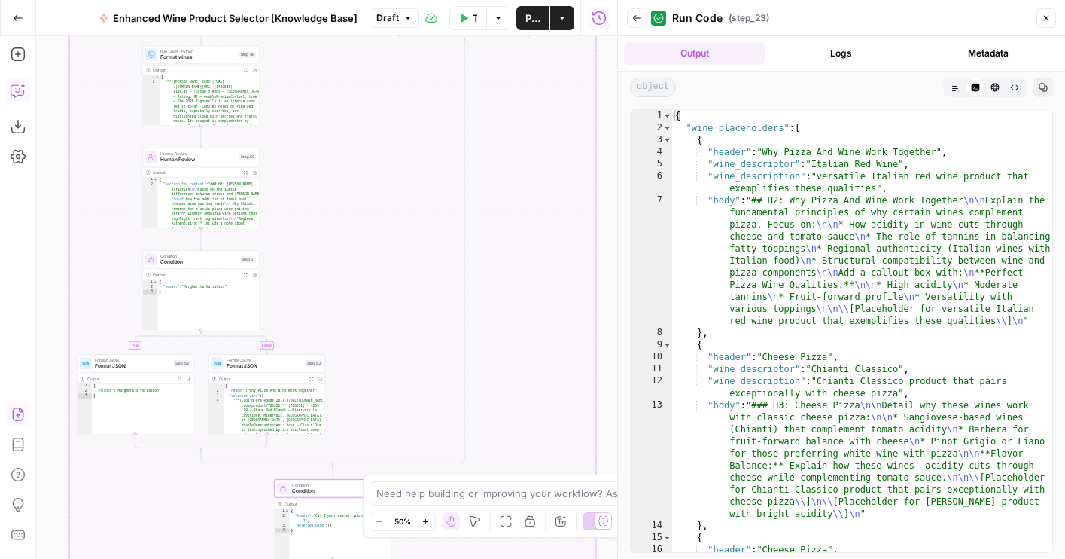
drag, startPoint x: 377, startPoint y: 135, endPoint x: 396, endPoint y: 58, distance: 79.8
click at [396, 58] on div "true false true false true false true false Workflow Set Inputs Inputs LLM · GP…" at bounding box center [326, 297] width 581 height 522
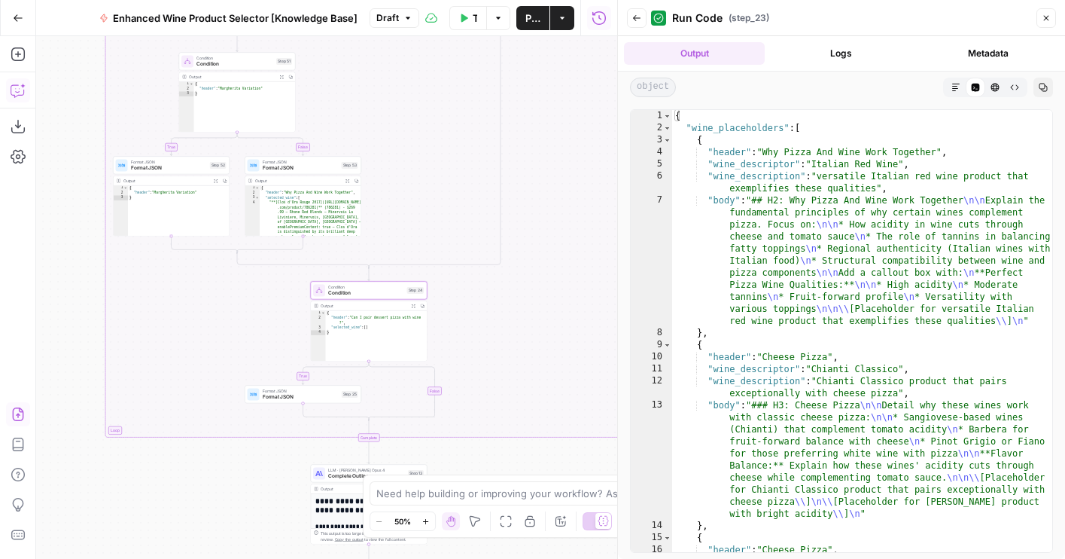
click at [355, 295] on span "Condition" at bounding box center [366, 293] width 76 height 8
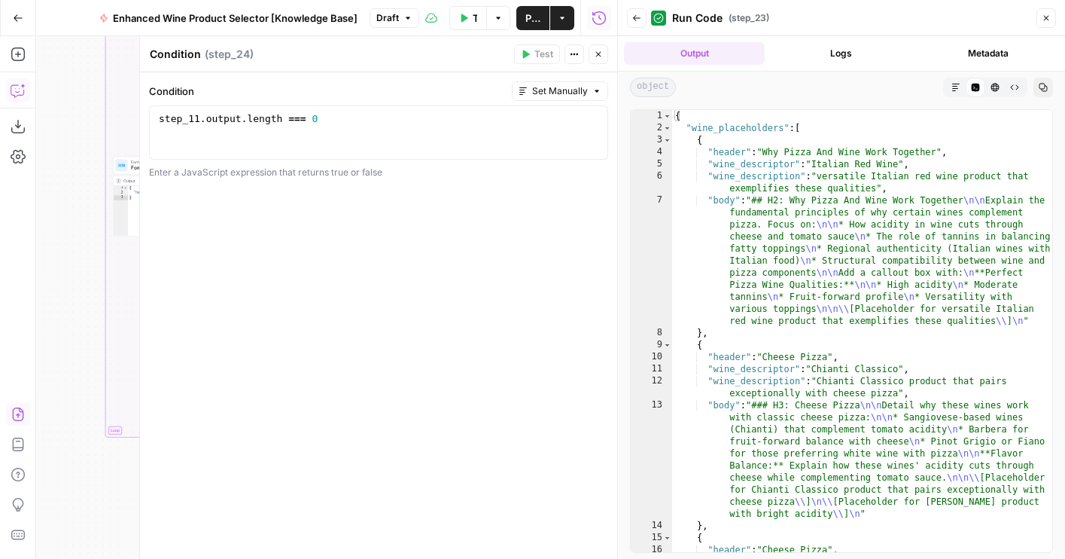
click at [591, 50] on button "Close" at bounding box center [599, 54] width 20 height 20
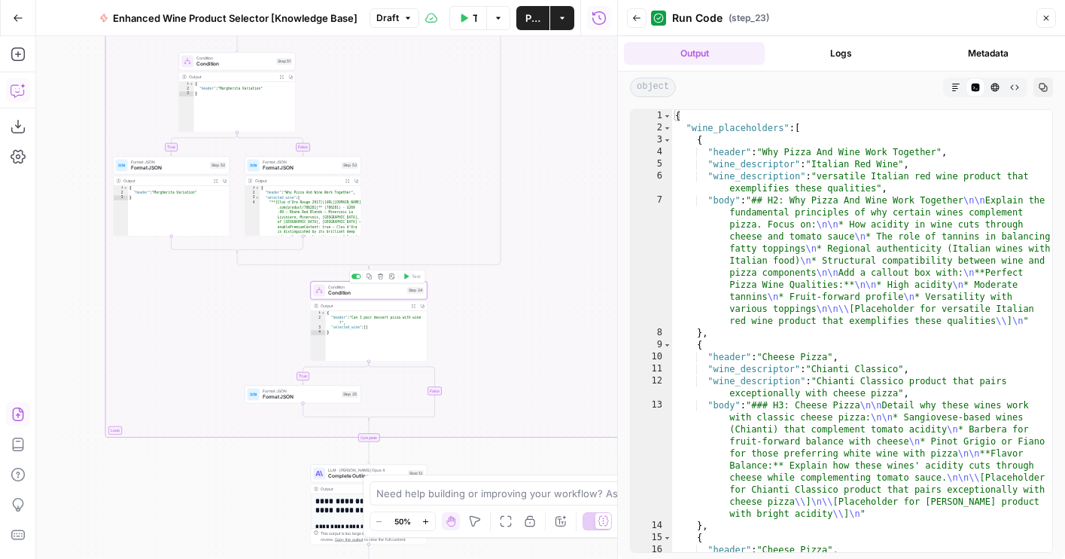
click at [379, 278] on icon "button" at bounding box center [380, 275] width 5 height 5
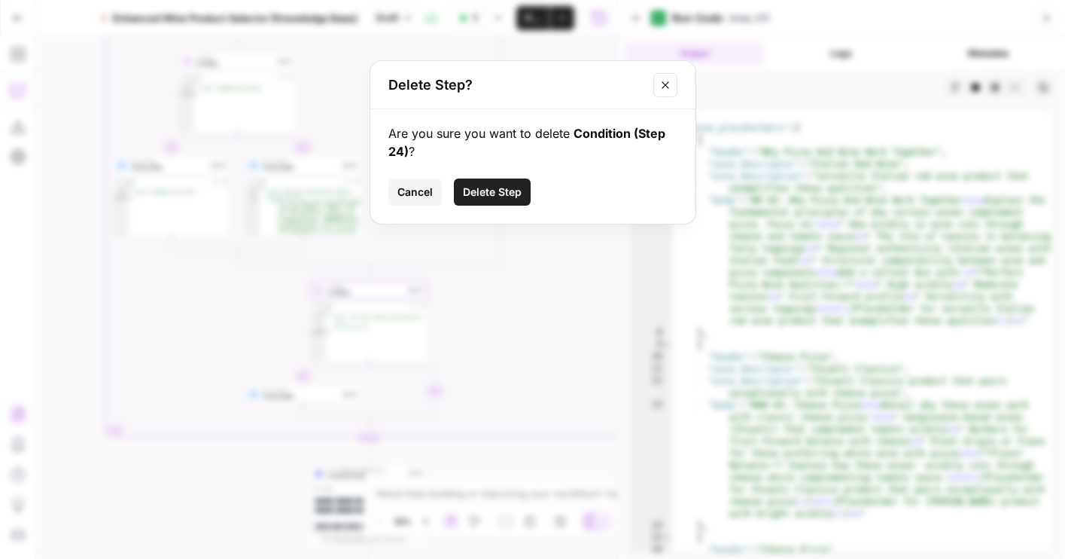
click at [489, 182] on button "Delete Step" at bounding box center [492, 191] width 77 height 27
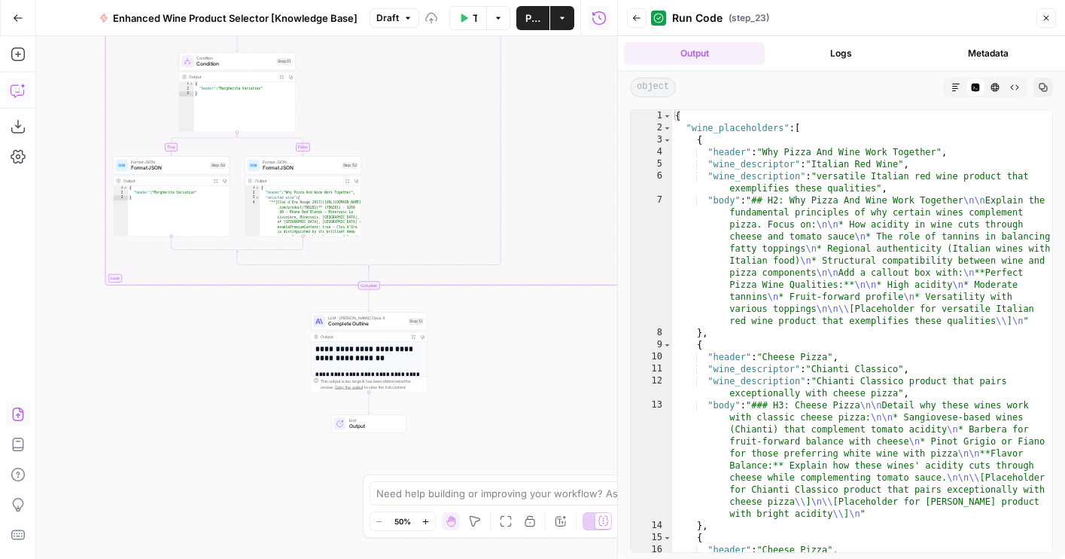
drag, startPoint x: 470, startPoint y: 148, endPoint x: 470, endPoint y: 528, distance: 380.9
click at [470, 528] on body "Wine New Home Browse Your Data Usage Flightpath Settings Recent Grids Article W…" at bounding box center [532, 279] width 1065 height 559
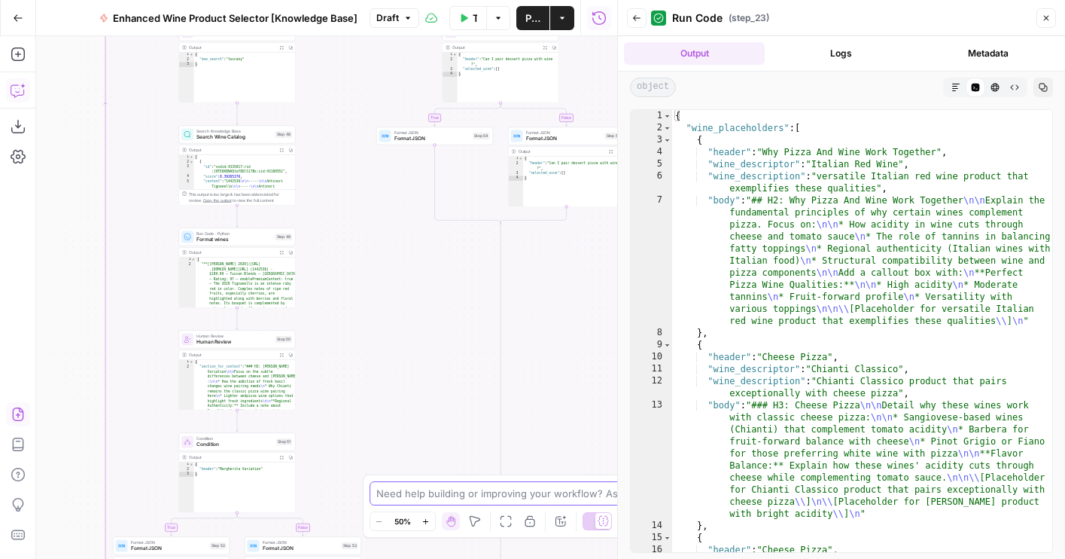
drag, startPoint x: 382, startPoint y: 356, endPoint x: 382, endPoint y: 503, distance: 146.8
click at [382, 503] on body "Wine New Home Browse Your Data Usage Flightpath Settings Recent Grids Article W…" at bounding box center [532, 279] width 1065 height 559
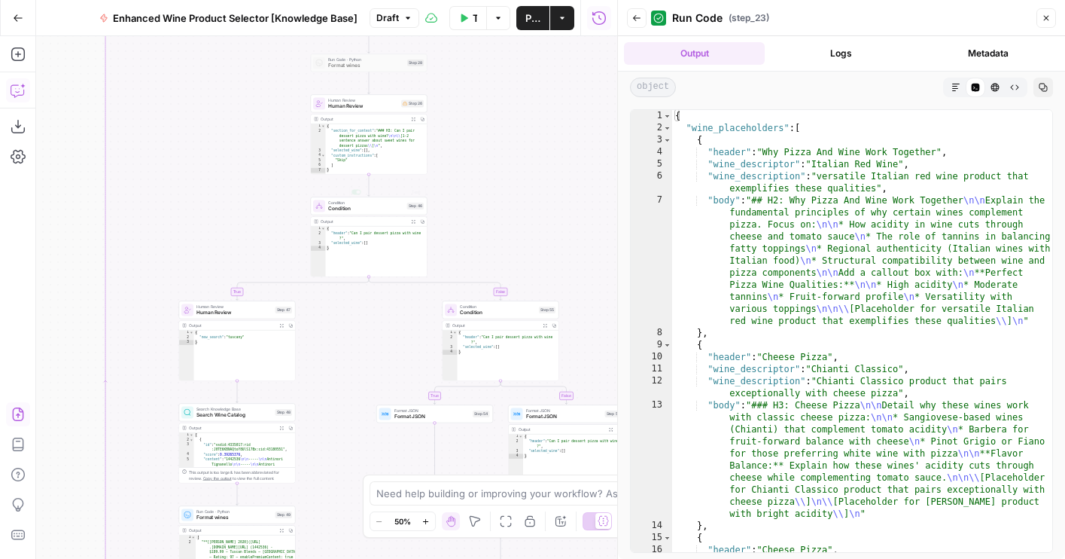
drag, startPoint x: 461, startPoint y: 116, endPoint x: 460, endPoint y: 346, distance: 230.3
click at [460, 346] on div "true false true false true false Workflow Set Inputs Inputs LLM · GPT-4o Extrac…" at bounding box center [326, 297] width 581 height 522
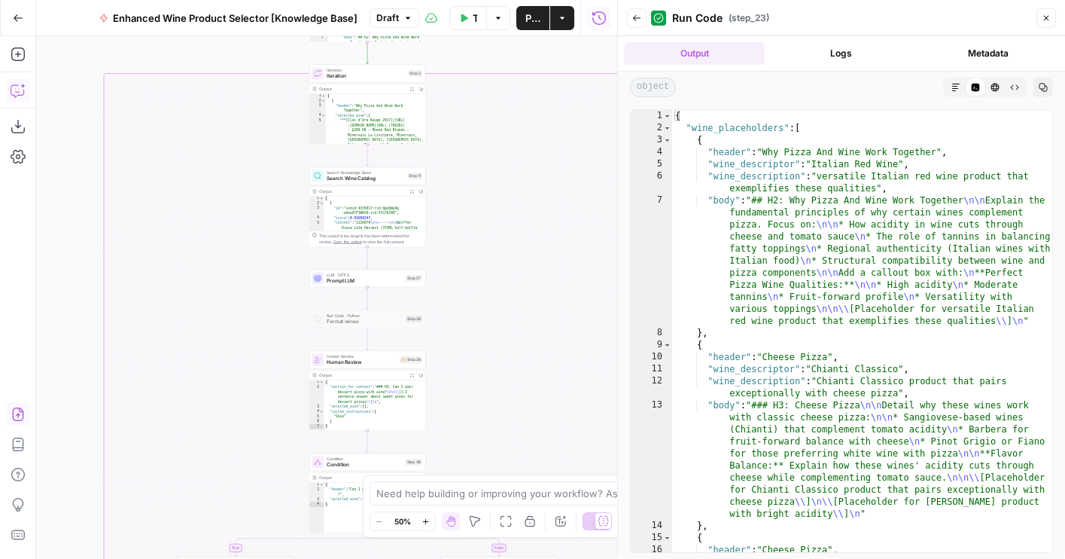
drag, startPoint x: 502, startPoint y: 200, endPoint x: 496, endPoint y: 364, distance: 163.4
click at [496, 364] on div "true false true false true false Workflow Set Inputs Inputs LLM · GPT-4o Extrac…" at bounding box center [326, 297] width 581 height 522
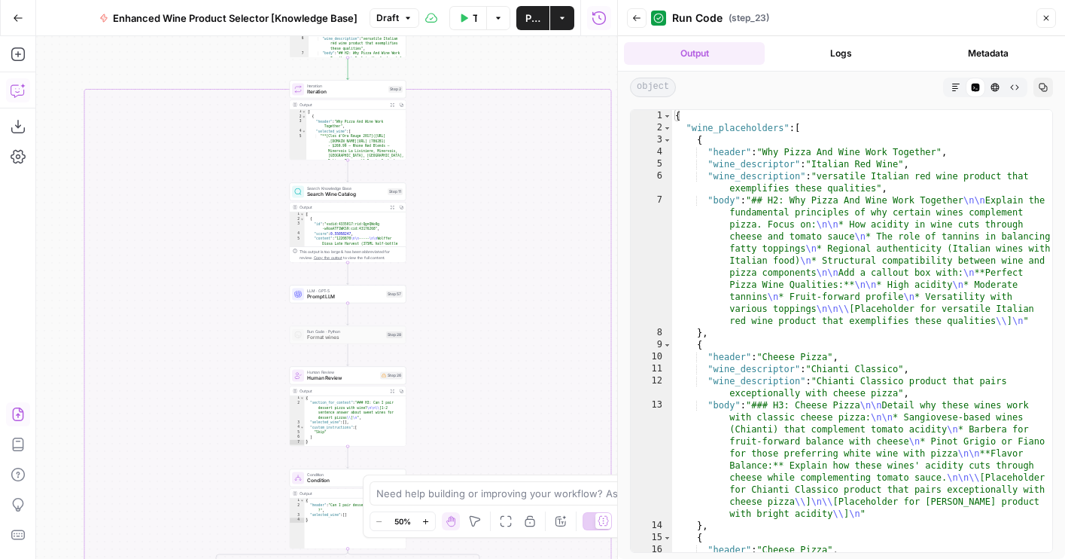
drag, startPoint x: 496, startPoint y: 364, endPoint x: 479, endPoint y: 202, distance: 162.0
click at [479, 202] on div "true false true false true false Workflow Set Inputs Inputs LLM · GPT-4o Extrac…" at bounding box center [326, 297] width 581 height 522
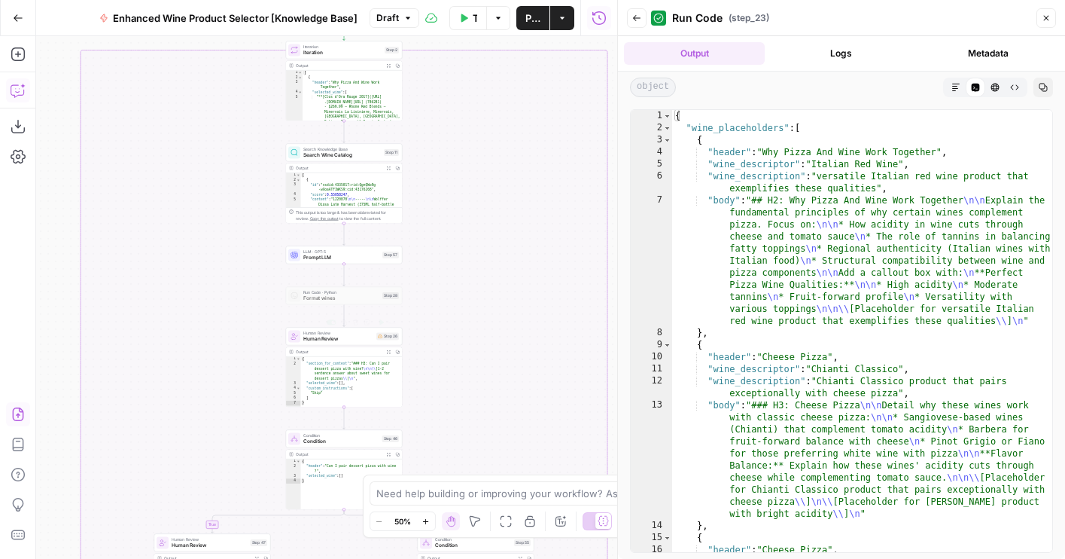
click at [364, 340] on span "Human Review" at bounding box center [338, 339] width 70 height 8
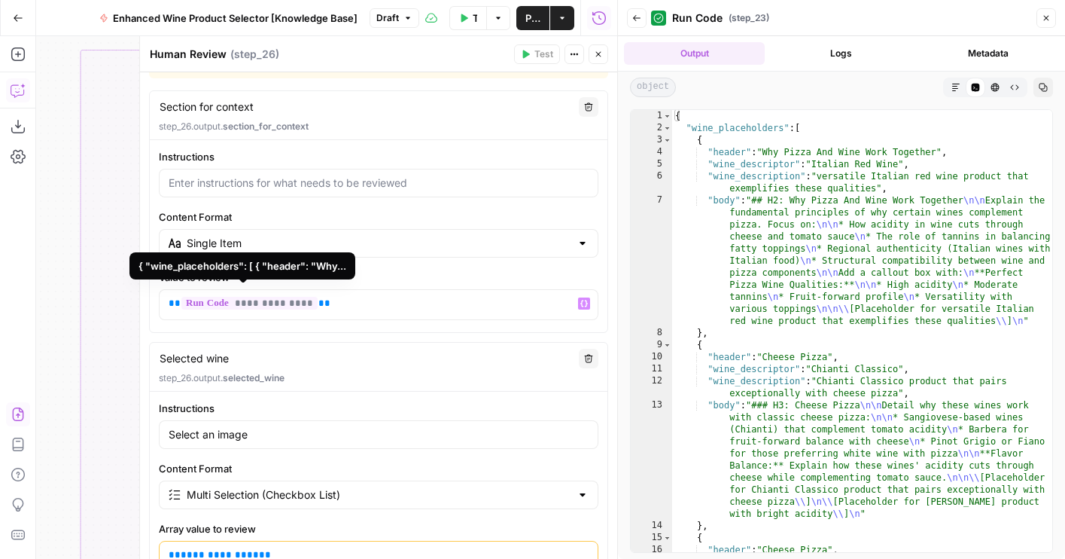
scroll to position [246, 0]
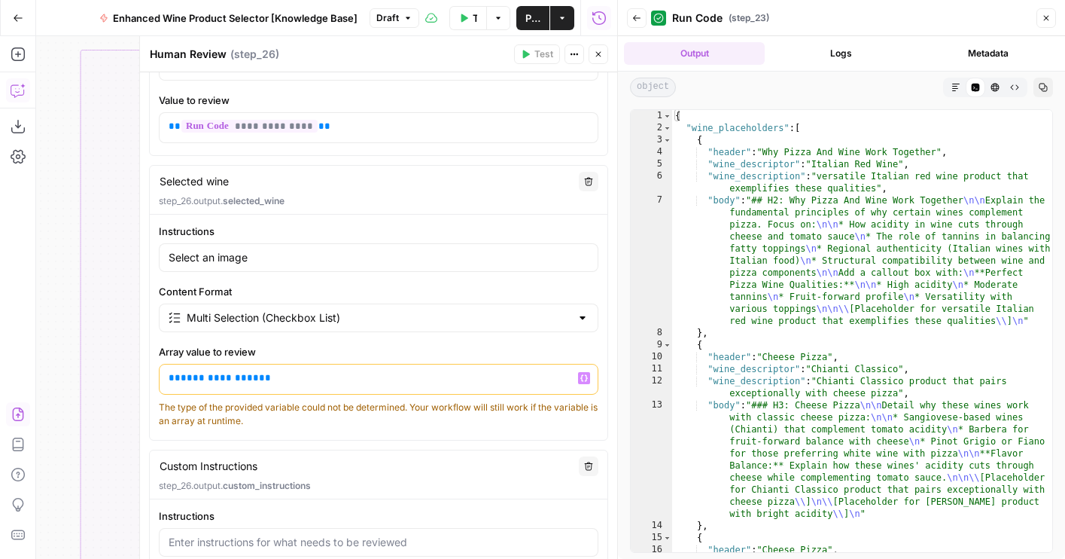
drag, startPoint x: 214, startPoint y: 379, endPoint x: 200, endPoint y: 379, distance: 13.5
click at [200, 379] on span "**********" at bounding box center [220, 378] width 78 height 10
click at [595, 48] on button "Close" at bounding box center [599, 54] width 20 height 20
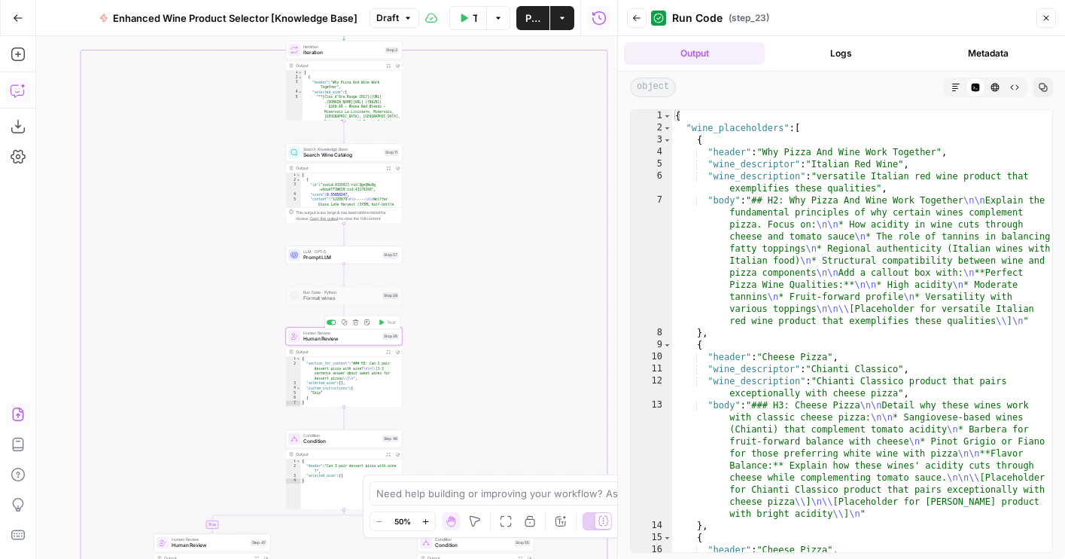
drag, startPoint x: 514, startPoint y: 207, endPoint x: 507, endPoint y: 347, distance: 140.2
click at [507, 346] on div "true false true false true false Workflow Set Inputs Inputs LLM · GPT-4o Extrac…" at bounding box center [326, 297] width 581 height 522
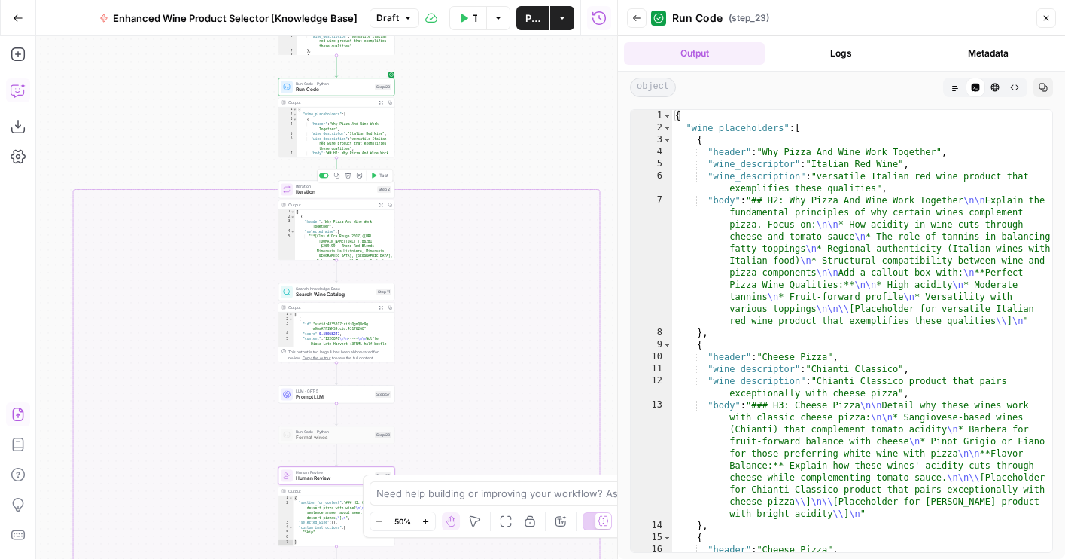
click at [371, 177] on icon "button" at bounding box center [374, 175] width 6 height 6
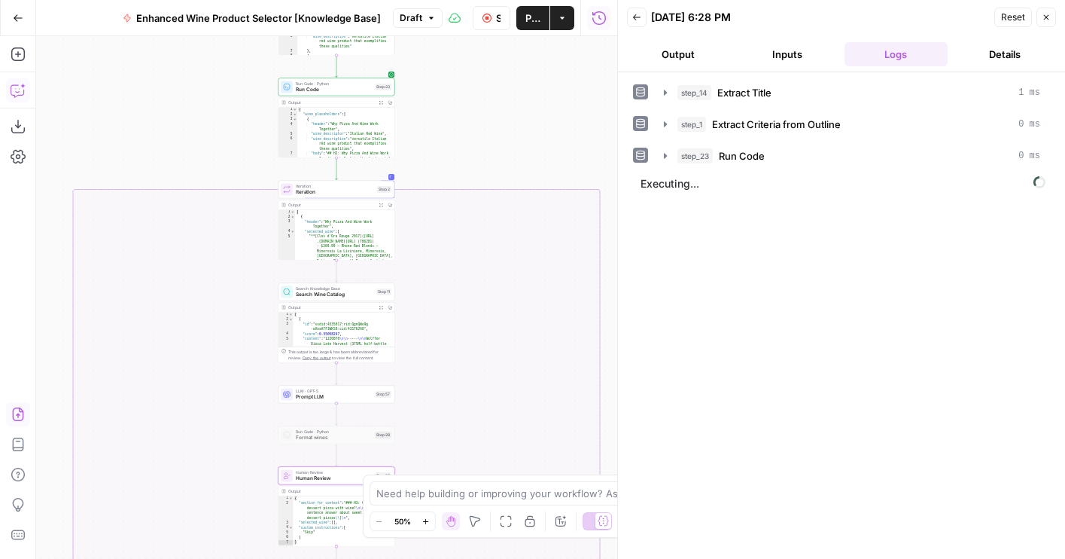
click at [689, 47] on button "Output" at bounding box center [678, 54] width 103 height 24
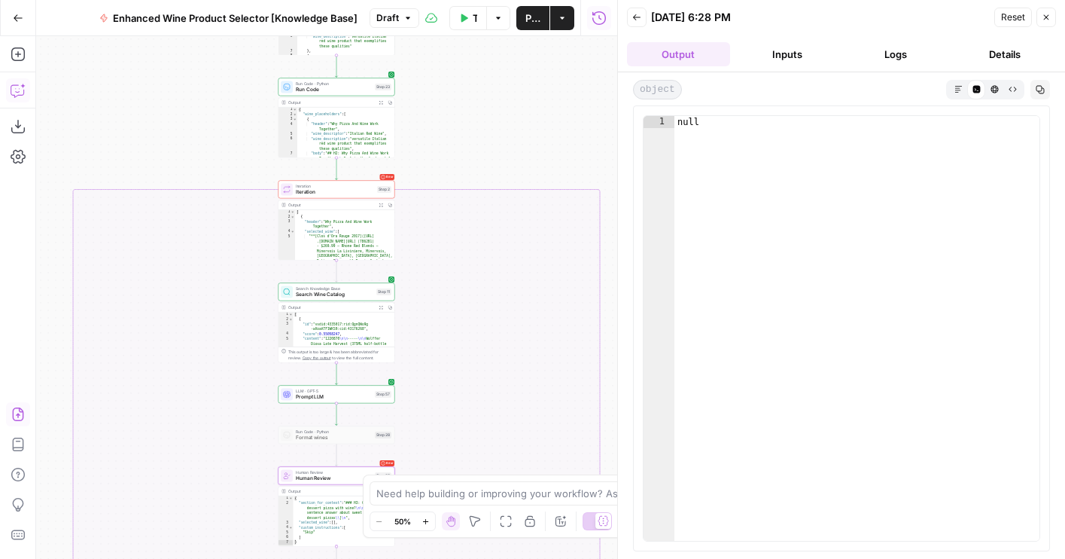
click at [787, 56] on button "Inputs" at bounding box center [787, 54] width 103 height 24
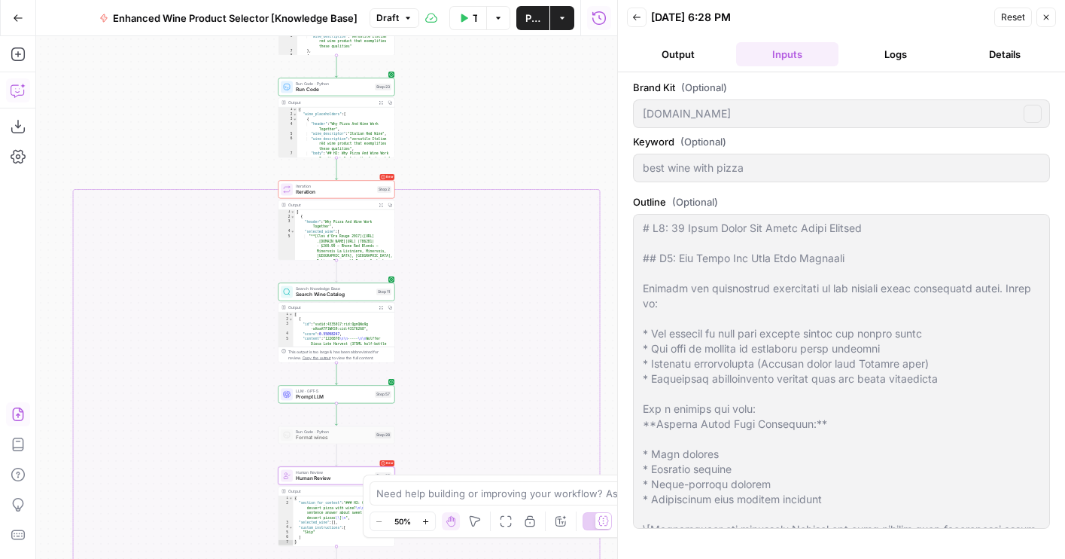
click at [908, 56] on button "Logs" at bounding box center [896, 54] width 103 height 24
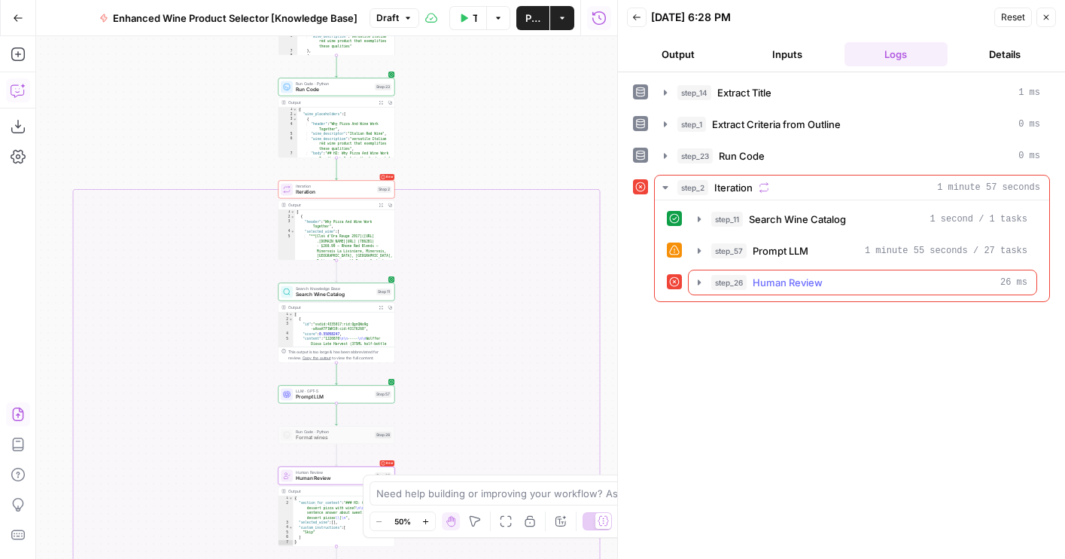
click at [847, 282] on div "step_26 Human Review 26 ms" at bounding box center [869, 282] width 316 height 15
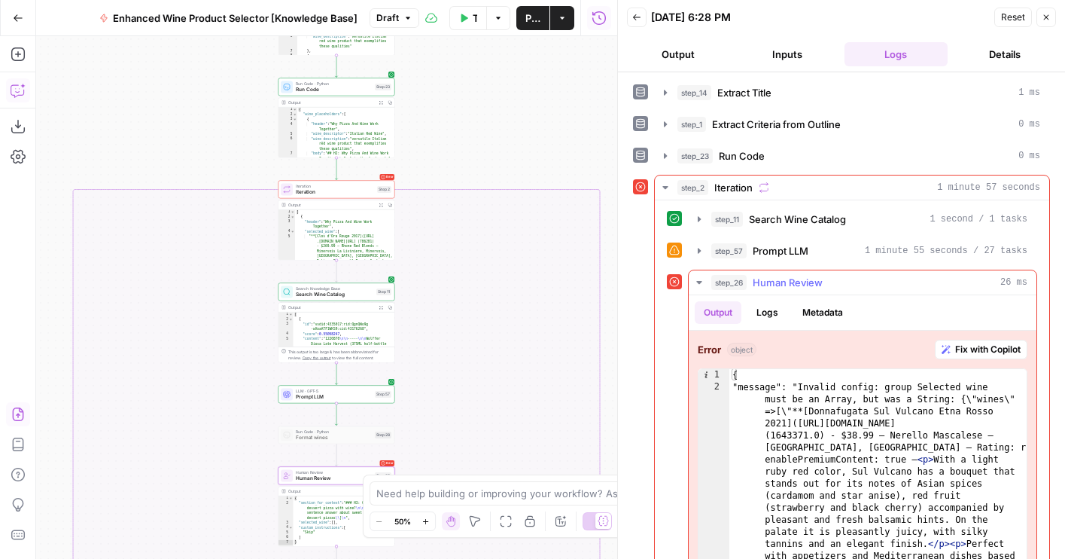
click at [814, 254] on div "step_57 Prompt LLM 1 minute 55 seconds / 27 tasks" at bounding box center [869, 250] width 316 height 15
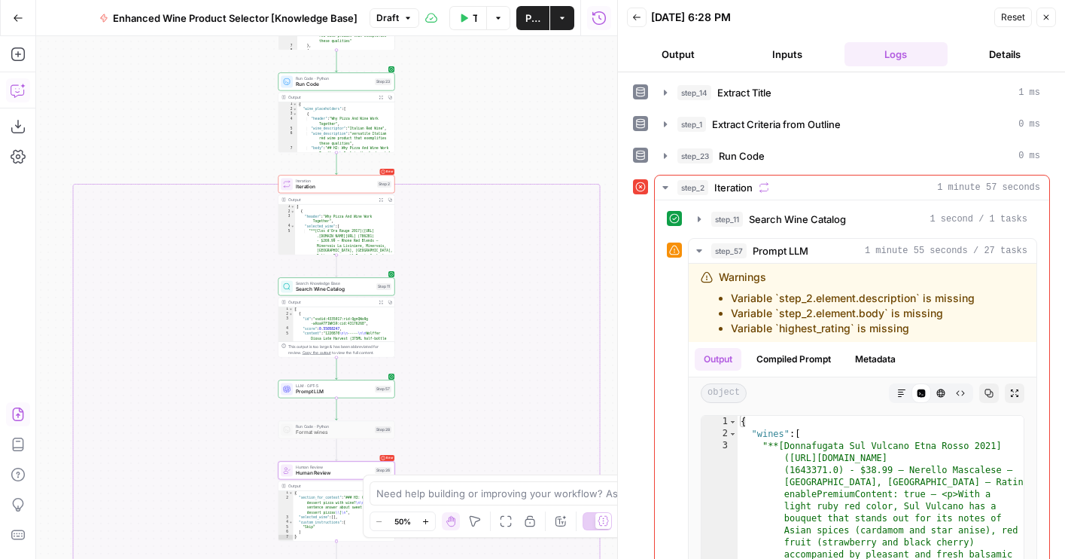
drag, startPoint x: 458, startPoint y: 151, endPoint x: 458, endPoint y: -44, distance: 194.9
click at [458, 0] on html "Wine New Home Browse Your Data Usage Flightpath Settings Recent Grids Article W…" at bounding box center [532, 279] width 1065 height 559
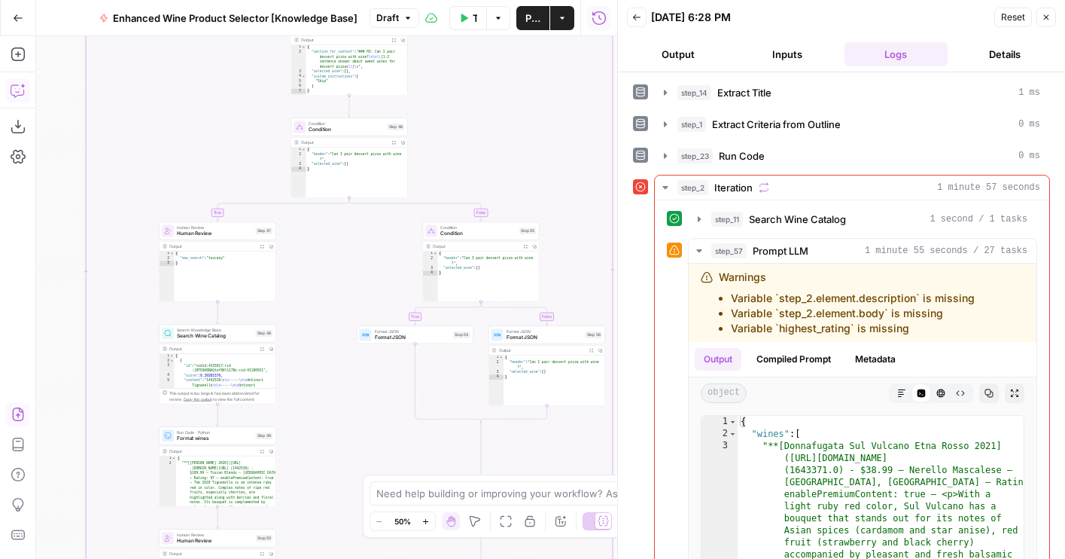
drag, startPoint x: 440, startPoint y: 379, endPoint x: 452, endPoint y: 62, distance: 317.9
click at [452, 62] on div "true false true false true false Workflow Set Inputs Inputs LLM · GPT-4o Extrac…" at bounding box center [326, 297] width 581 height 522
drag, startPoint x: 216, startPoint y: 123, endPoint x: 216, endPoint y: 327, distance: 204.0
click at [216, 326] on div "true false true false true false Workflow Set Inputs Inputs LLM · GPT-4o Extrac…" at bounding box center [326, 297] width 581 height 522
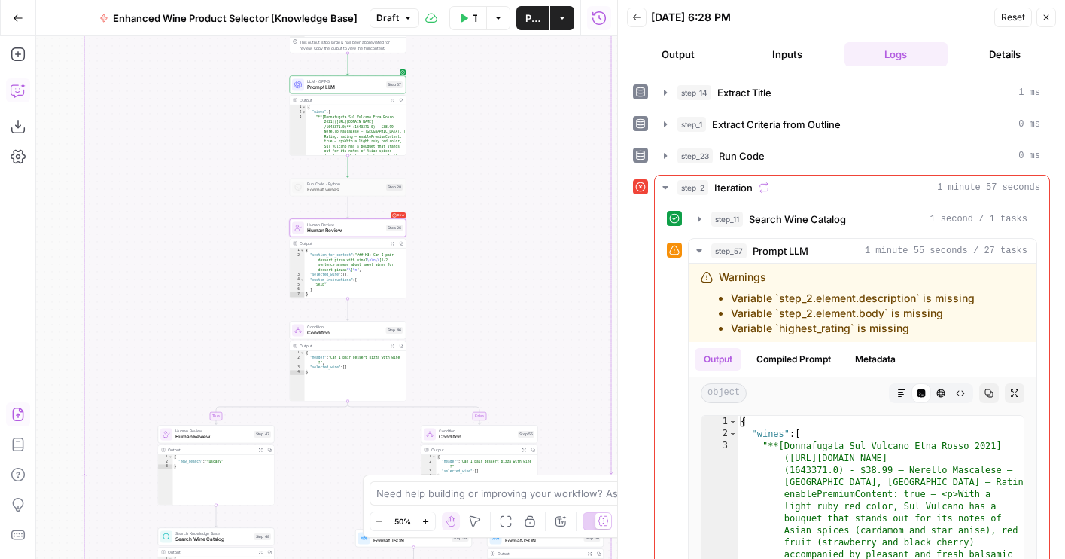
click at [315, 228] on span "Human Review" at bounding box center [345, 231] width 76 height 8
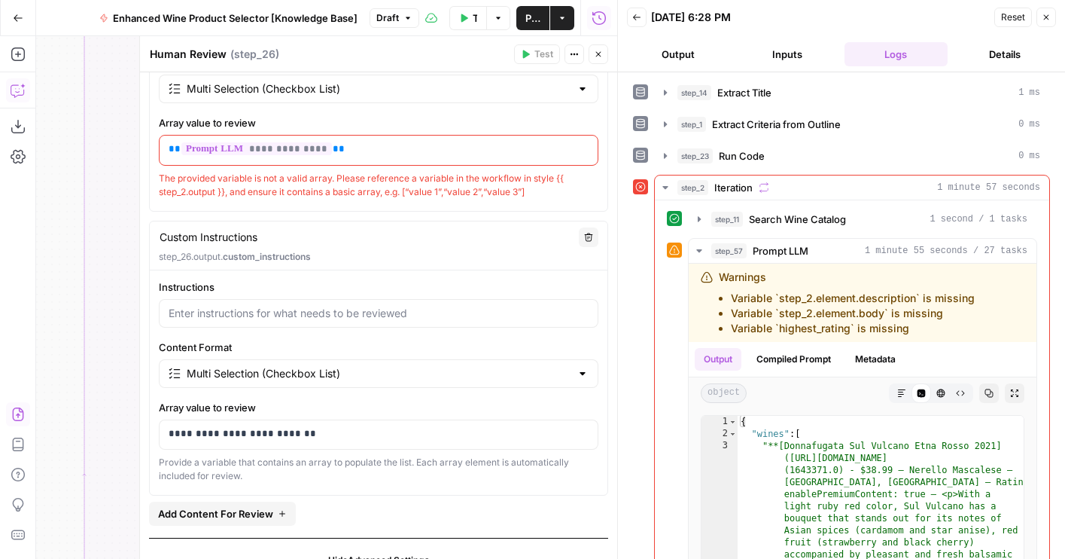
scroll to position [470, 0]
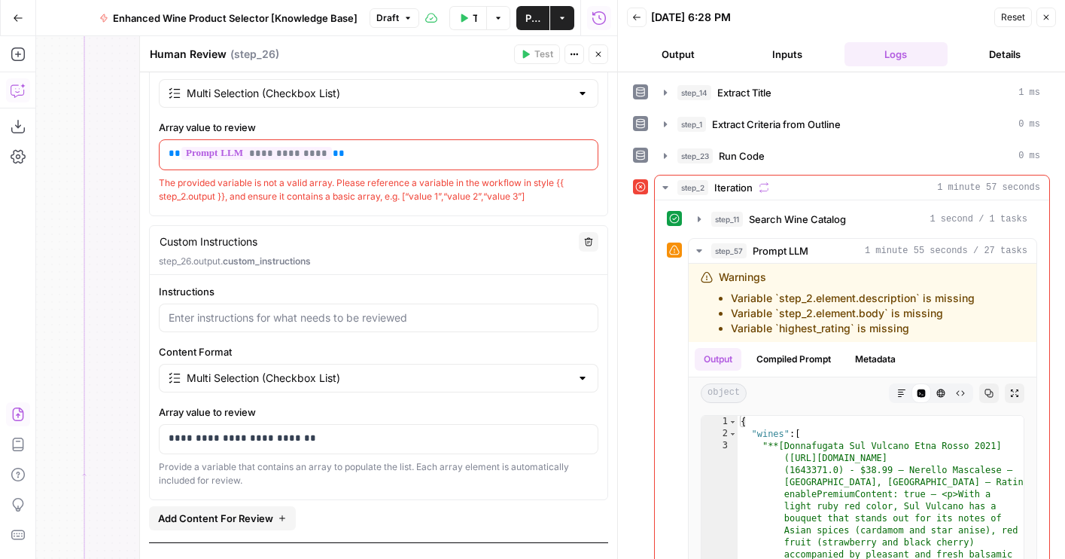
click at [349, 160] on div "**********" at bounding box center [379, 154] width 438 height 29
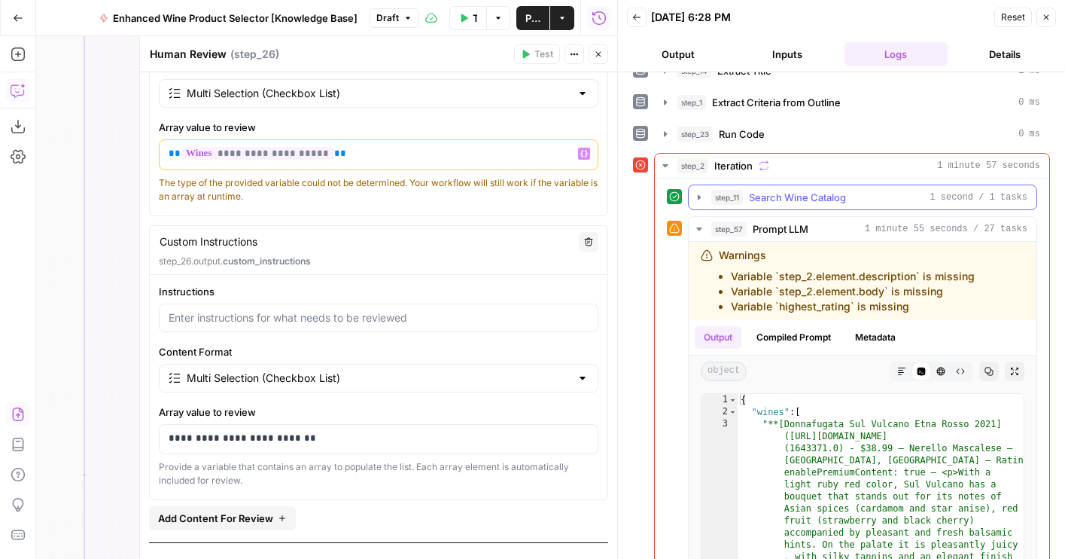
scroll to position [141, 0]
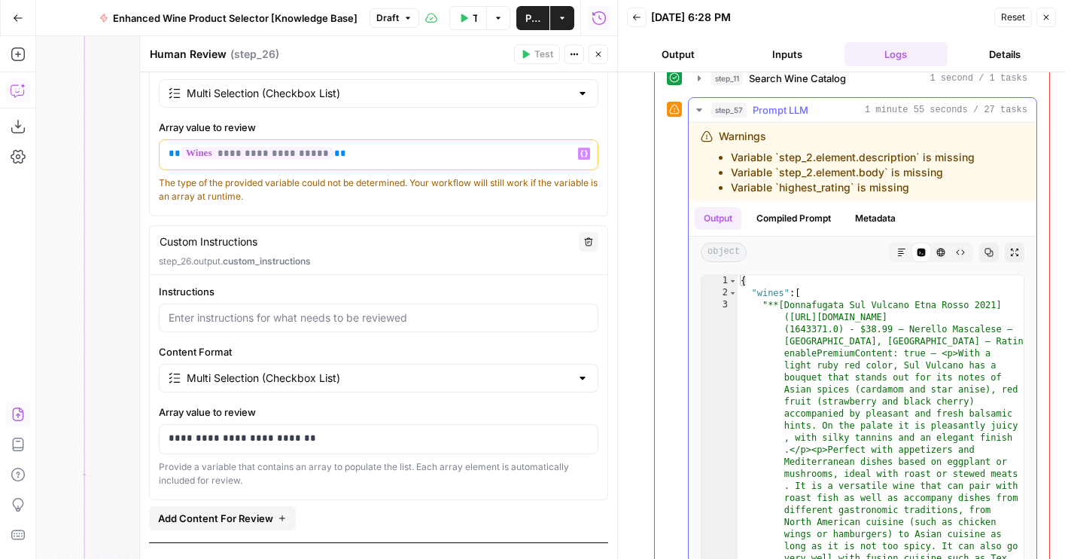
click at [781, 229] on button "Compiled Prompt" at bounding box center [793, 218] width 93 height 23
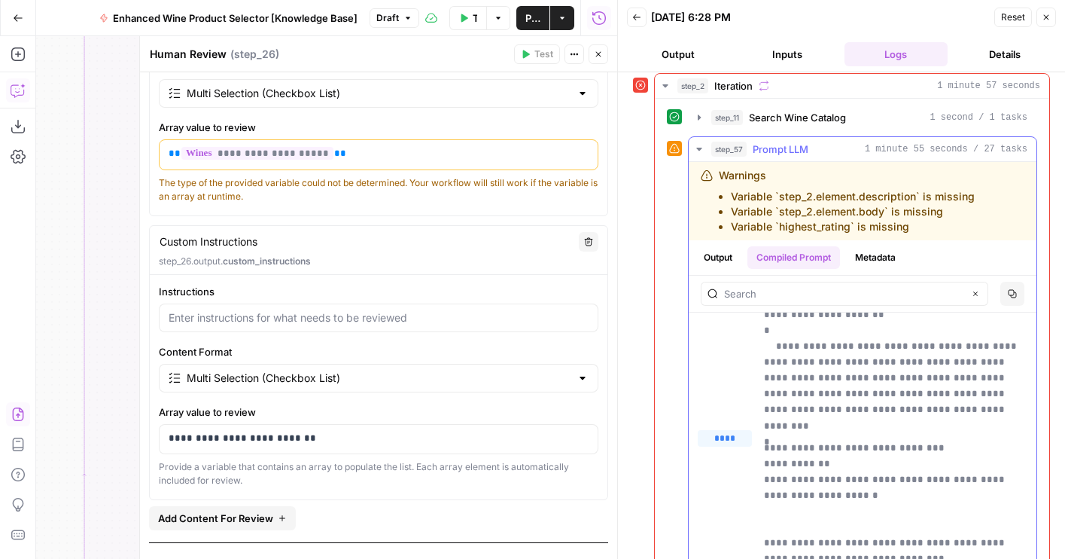
scroll to position [84, 0]
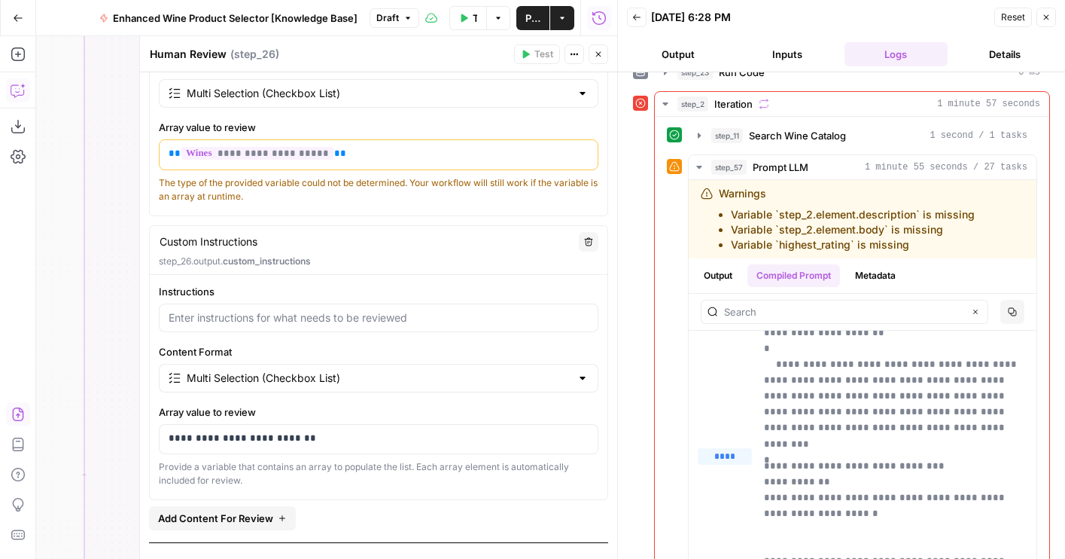
click at [601, 60] on button "Close" at bounding box center [599, 54] width 20 height 20
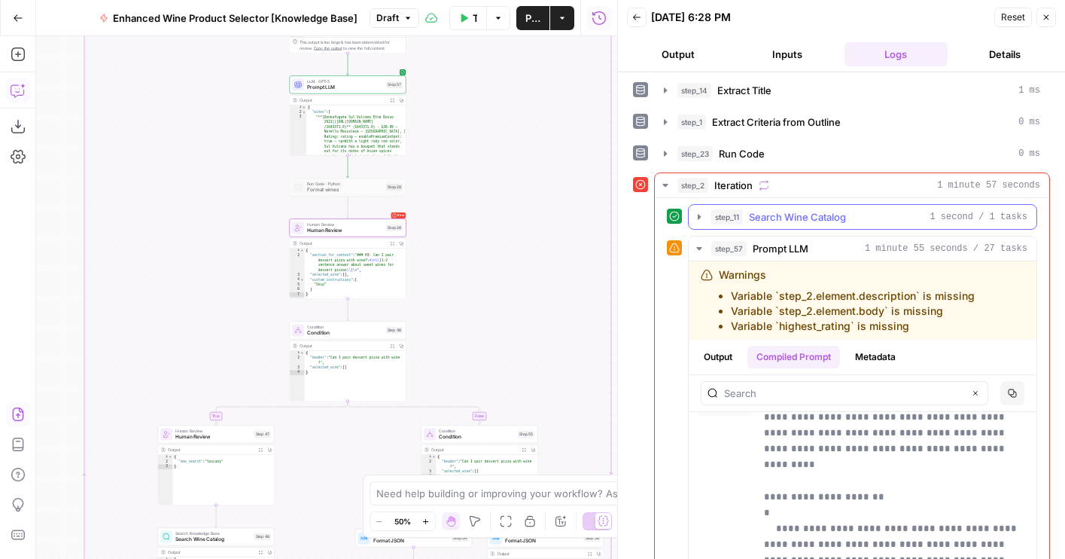
scroll to position [0, 0]
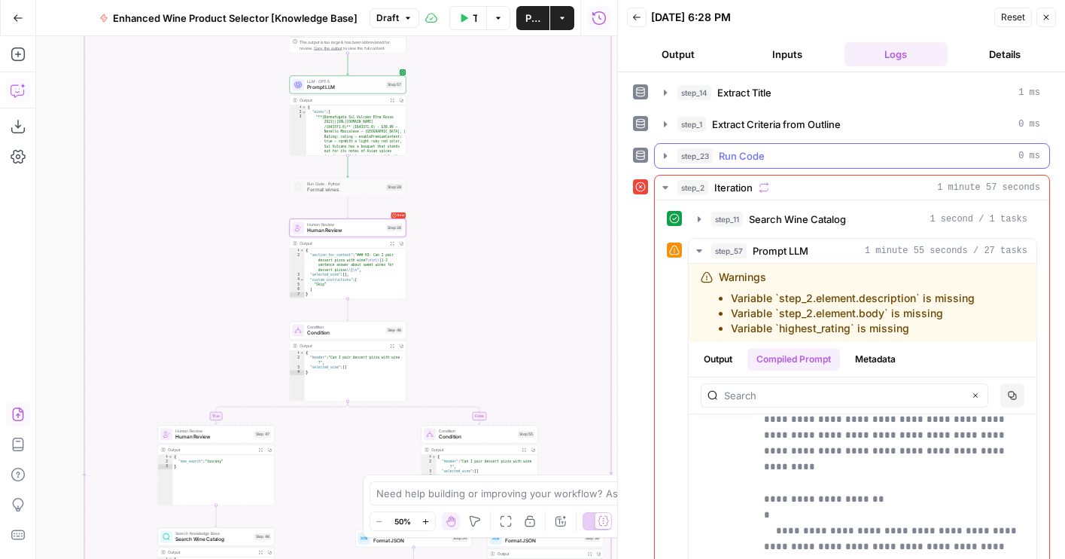
click at [735, 151] on span "Run Code" at bounding box center [742, 155] width 46 height 15
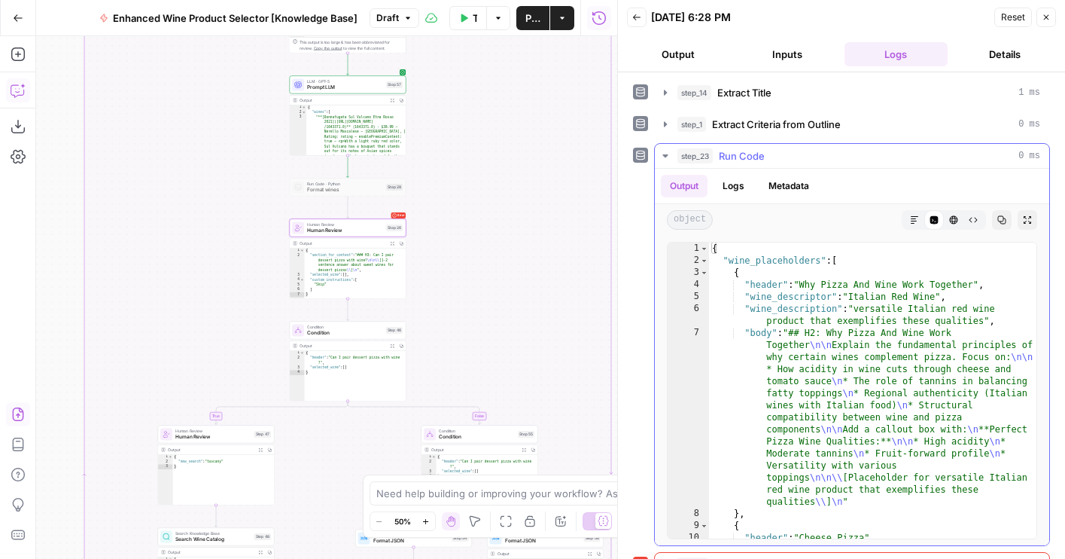
click at [735, 151] on span "Run Code" at bounding box center [742, 155] width 46 height 15
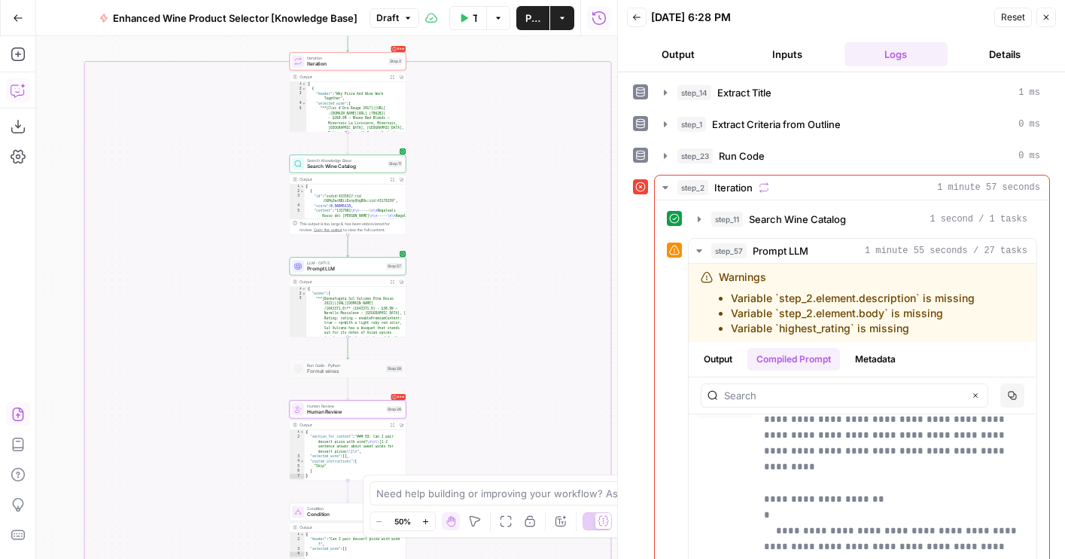
drag, startPoint x: 468, startPoint y: 105, endPoint x: 468, endPoint y: 280, distance: 175.4
click at [468, 280] on div "true false true false true false Workflow Set Inputs Inputs LLM · GPT-4o Extrac…" at bounding box center [326, 297] width 581 height 522
click at [337, 268] on span "Prompt LLM" at bounding box center [345, 269] width 76 height 8
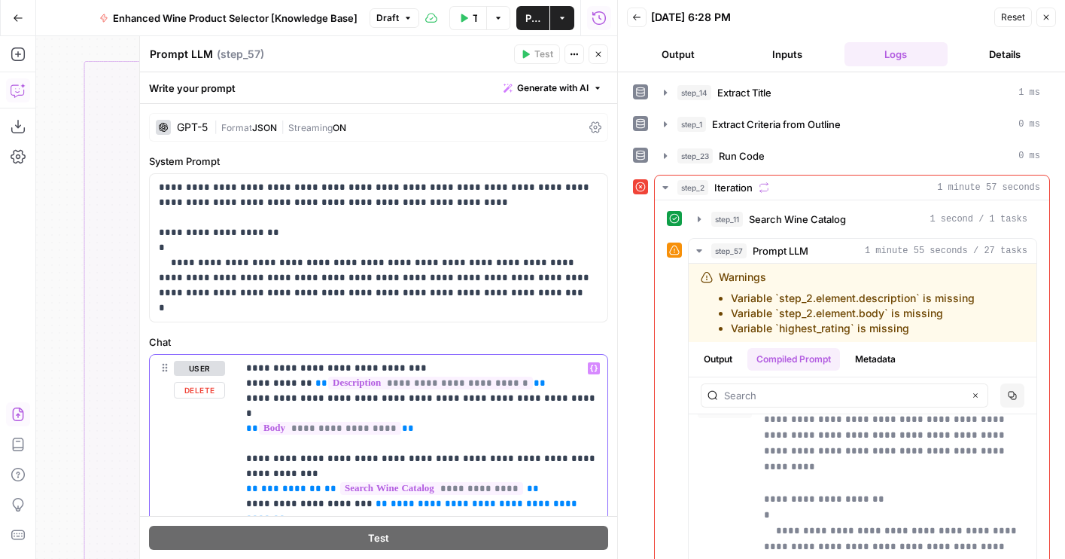
click at [716, 154] on div "step_23 Run Code 0 ms" at bounding box center [858, 155] width 363 height 15
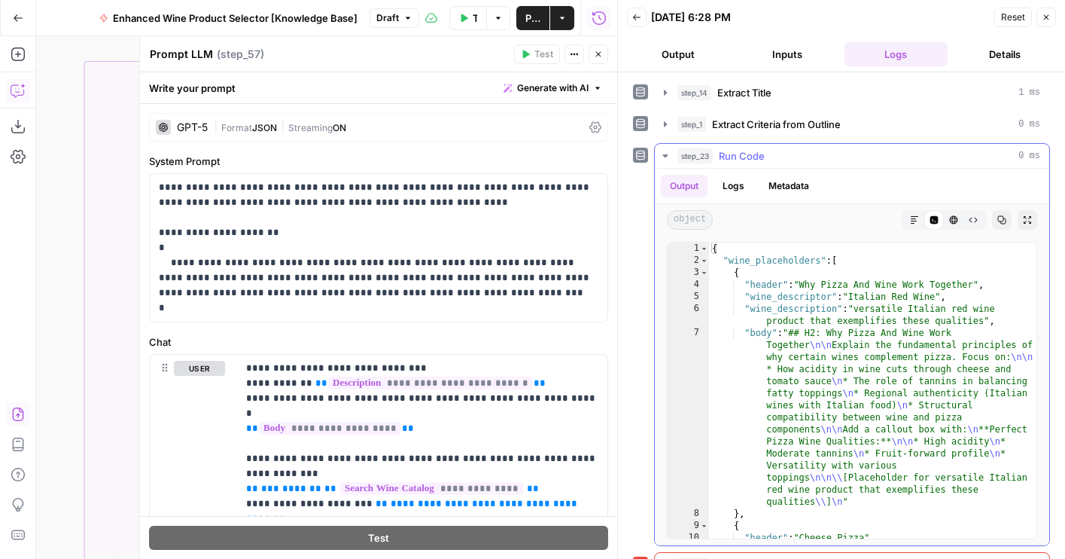
click at [716, 154] on div "step_23 Run Code 0 ms" at bounding box center [858, 155] width 363 height 15
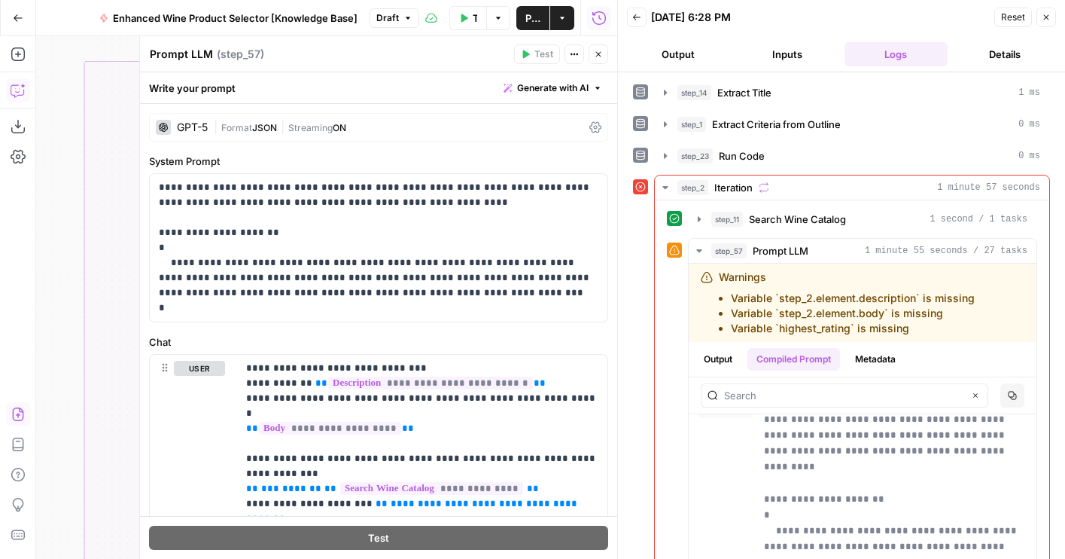
click at [601, 47] on button "Close" at bounding box center [599, 54] width 20 height 20
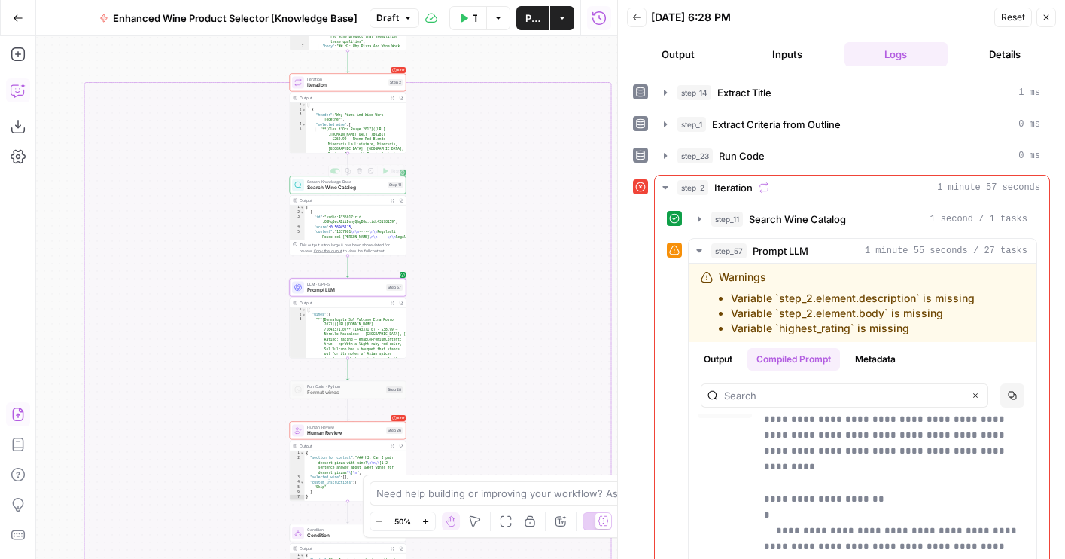
drag, startPoint x: 472, startPoint y: 129, endPoint x: 472, endPoint y: 270, distance: 140.8
click at [472, 270] on div "true false true false true false Workflow Set Inputs Inputs LLM · GPT-4o Extrac…" at bounding box center [326, 297] width 581 height 522
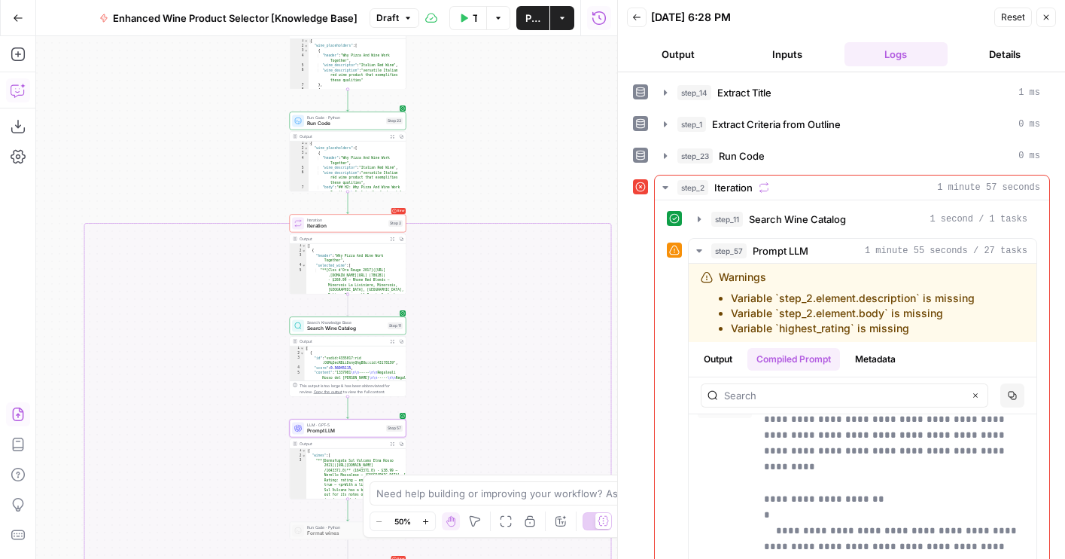
click at [345, 221] on span "Iteration" at bounding box center [346, 220] width 78 height 6
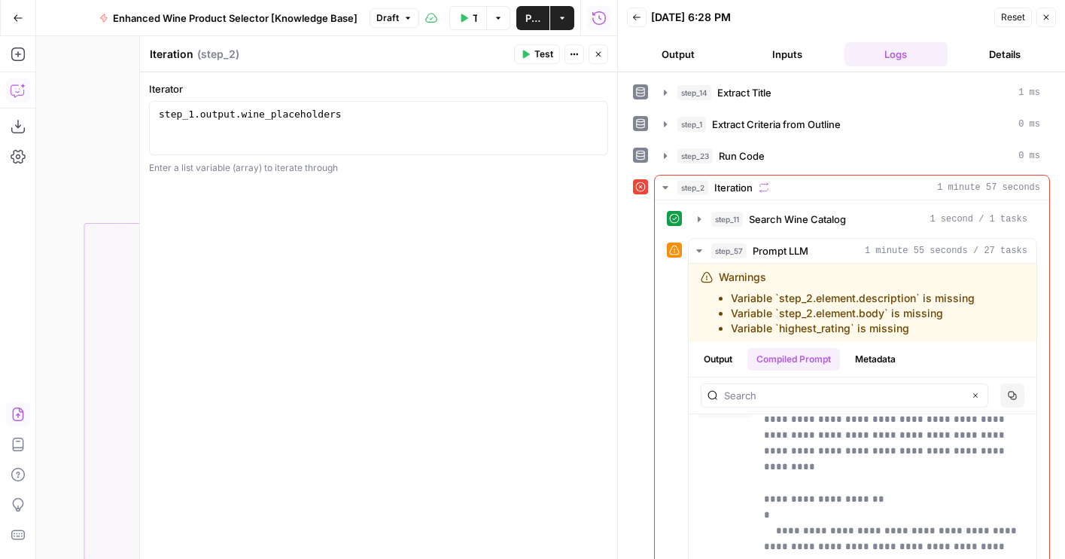
click at [604, 50] on button "Close" at bounding box center [599, 54] width 20 height 20
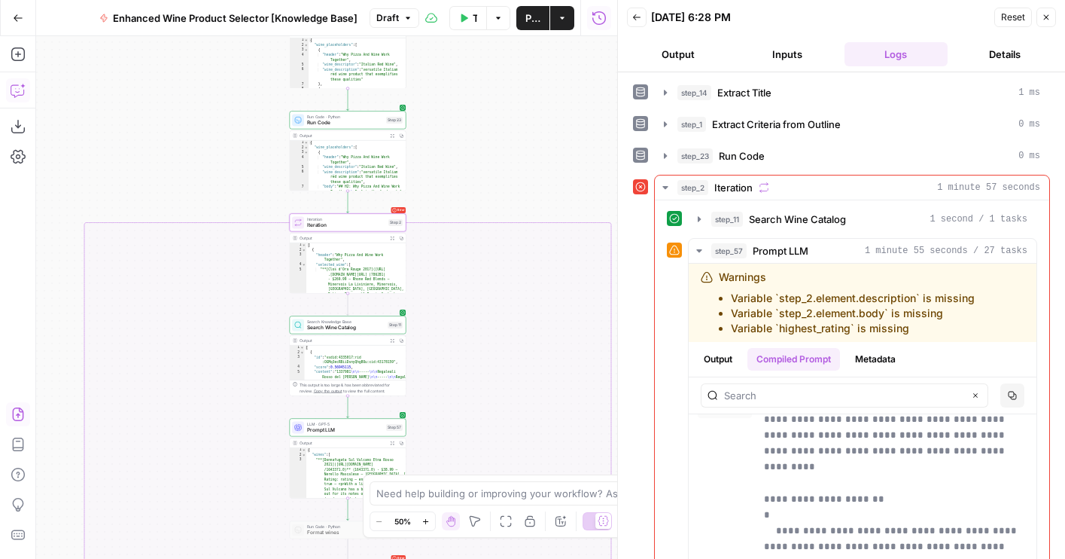
click at [548, 172] on div "true false true false true false Workflow Set Inputs Inputs LLM · GPT-4o Extrac…" at bounding box center [326, 297] width 581 height 522
click at [305, 431] on div "LLM · GPT-5 Prompt LLM Step 57 Copy step Delete step Add Note Test" at bounding box center [347, 427] width 111 height 13
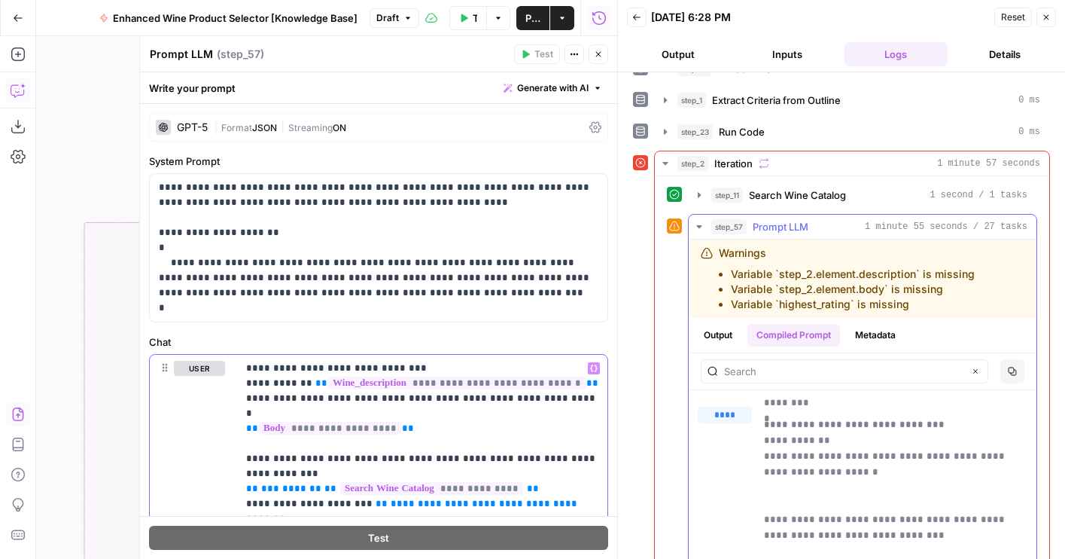
scroll to position [38, 0]
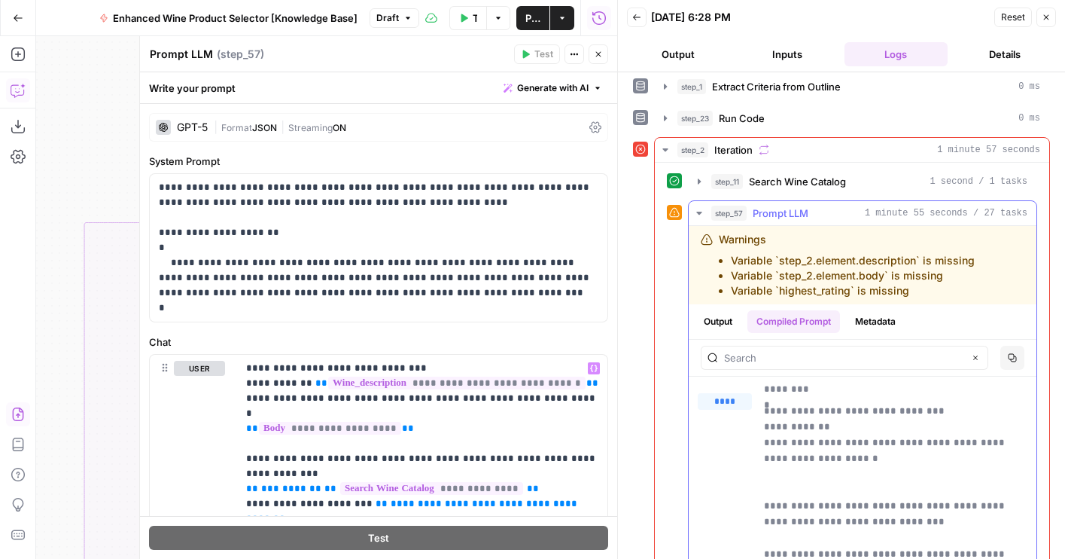
click at [699, 216] on icon "button" at bounding box center [699, 213] width 12 height 12
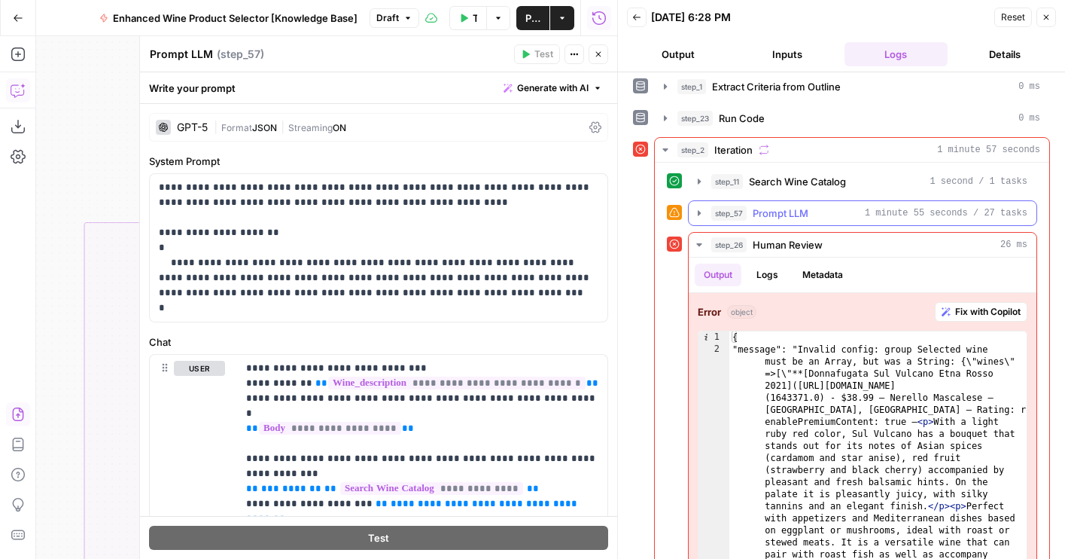
click at [699, 215] on icon "button" at bounding box center [699, 213] width 12 height 12
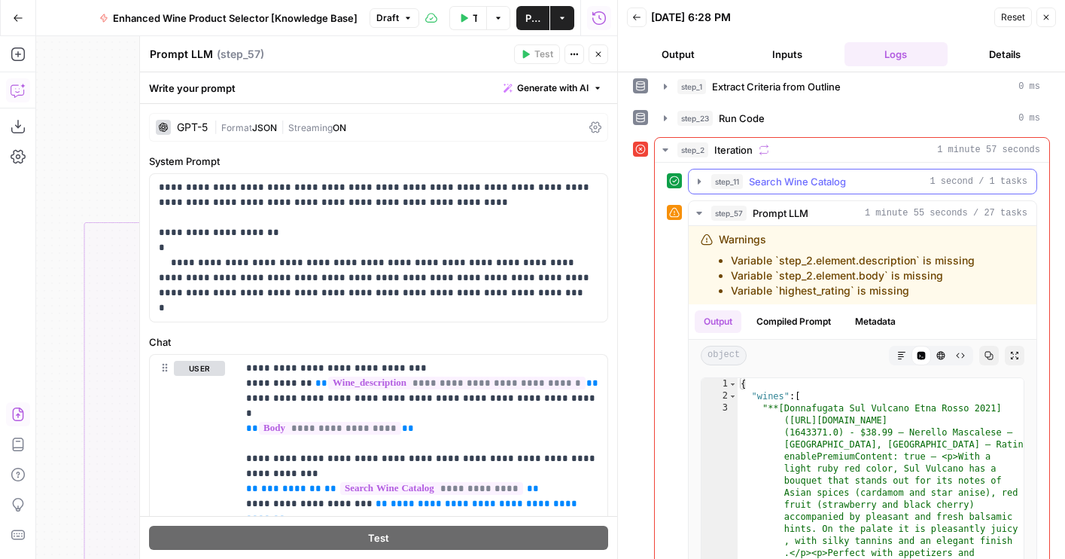
scroll to position [11, 0]
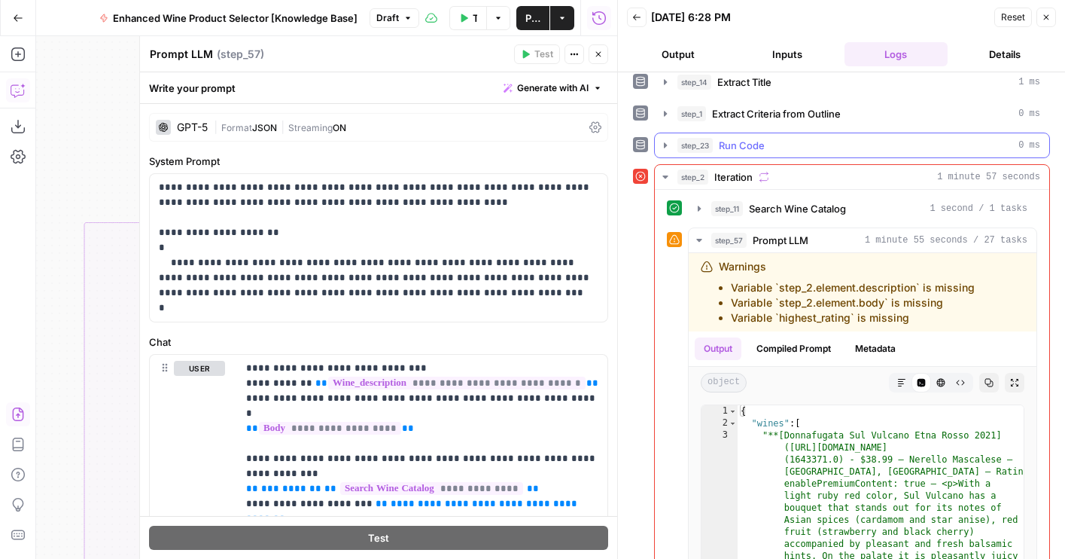
click at [671, 140] on icon "button" at bounding box center [665, 145] width 12 height 12
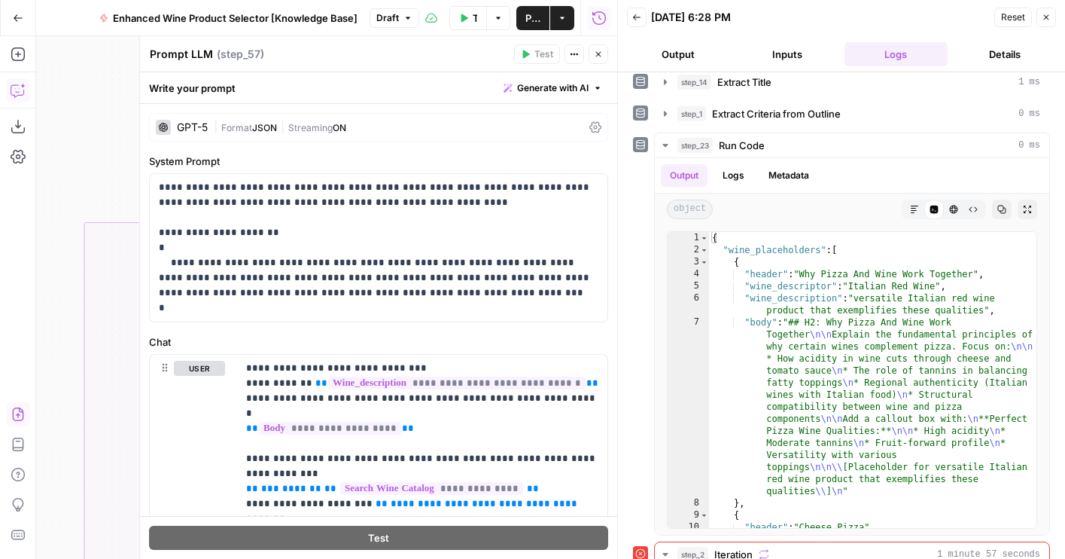
click at [597, 55] on icon "button" at bounding box center [598, 54] width 5 height 5
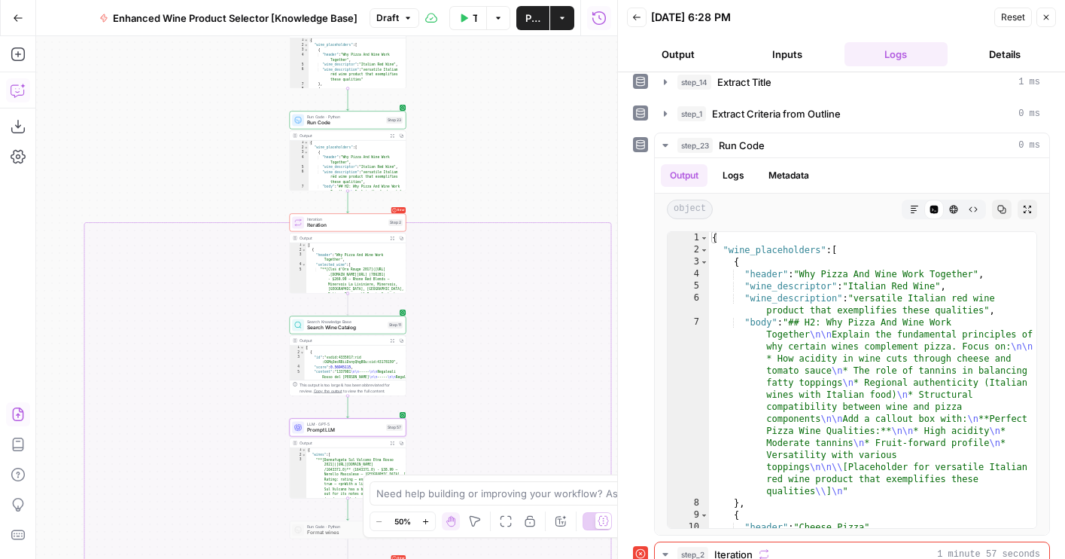
click at [335, 227] on span "Iteration" at bounding box center [346, 225] width 78 height 8
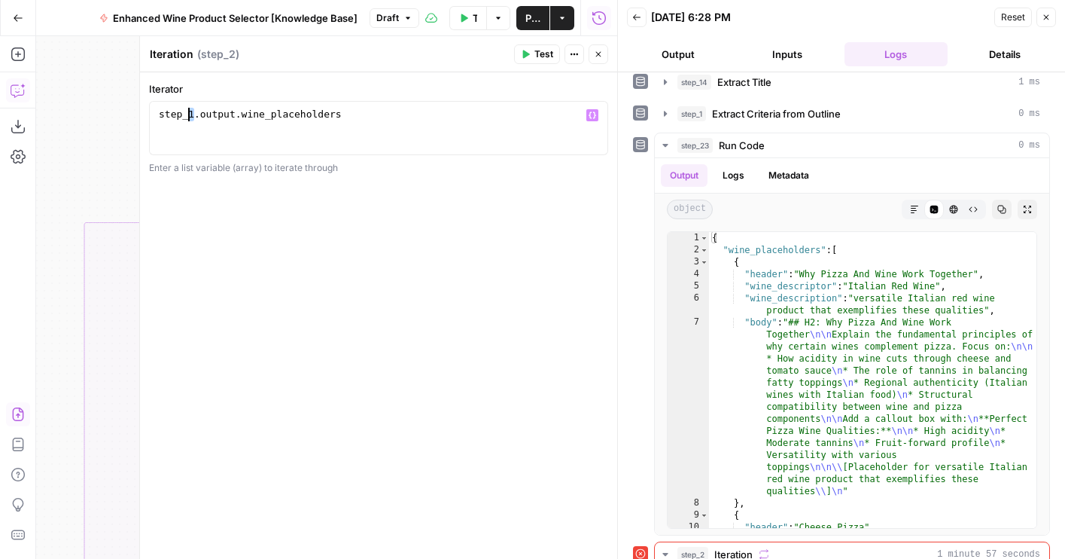
click at [188, 113] on div "step_1 . output . wine_placeholders" at bounding box center [379, 142] width 446 height 68
type textarea "**********"
click at [589, 56] on button "Close" at bounding box center [599, 54] width 20 height 20
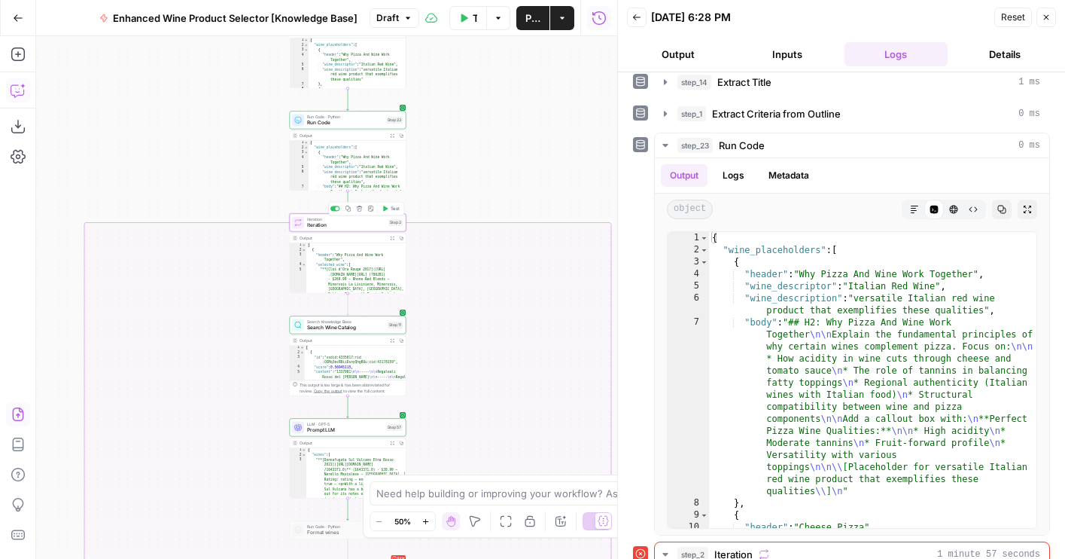
click at [391, 207] on span "Test" at bounding box center [395, 208] width 9 height 7
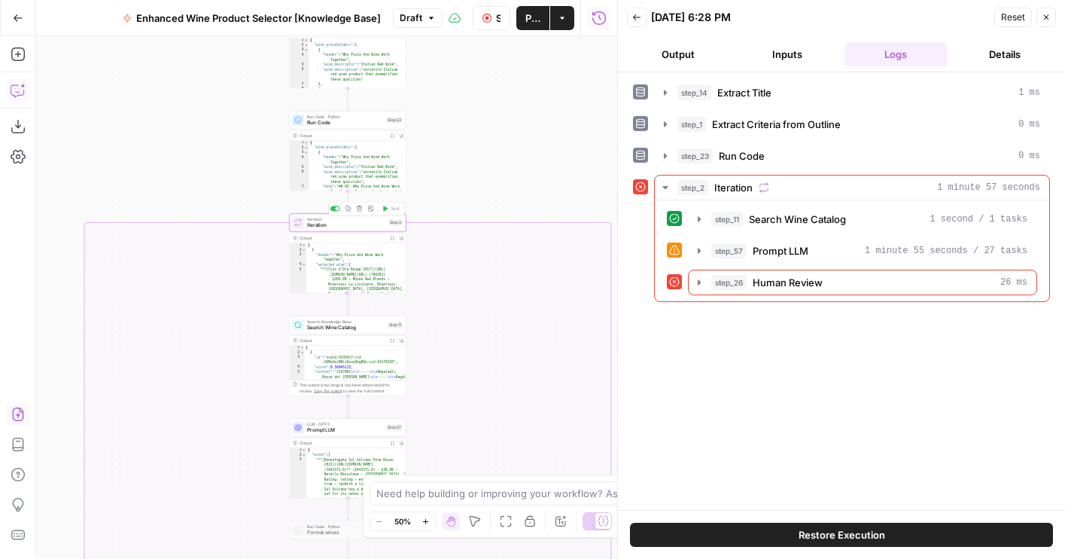
drag, startPoint x: 478, startPoint y: 190, endPoint x: 476, endPoint y: 142, distance: 47.4
click at [476, 142] on div "true false true false true false Workflow Set Inputs Inputs LLM · GPT-4o Extrac…" at bounding box center [326, 297] width 581 height 522
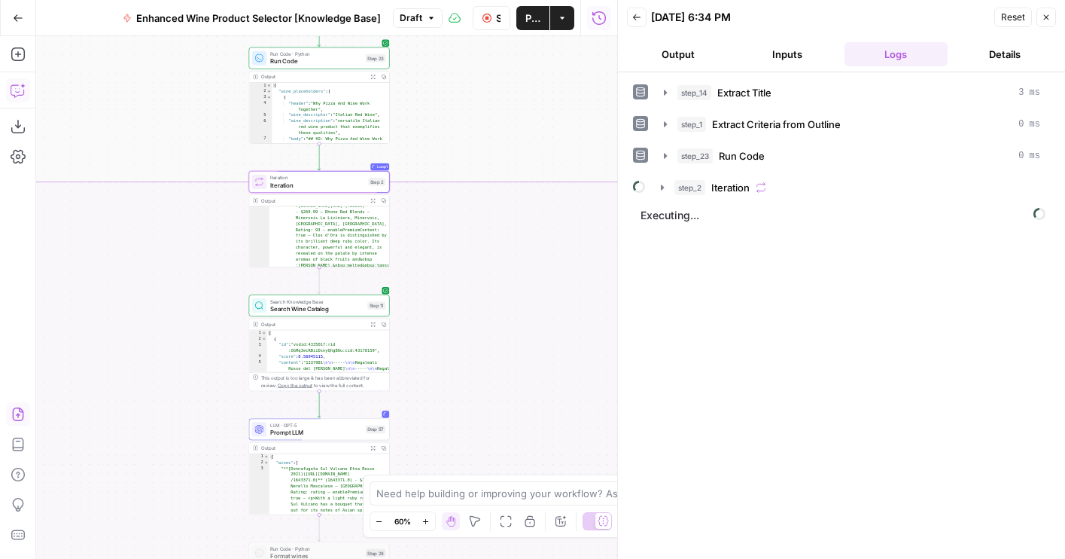
scroll to position [65, 0]
click at [665, 54] on button "Output" at bounding box center [678, 54] width 103 height 24
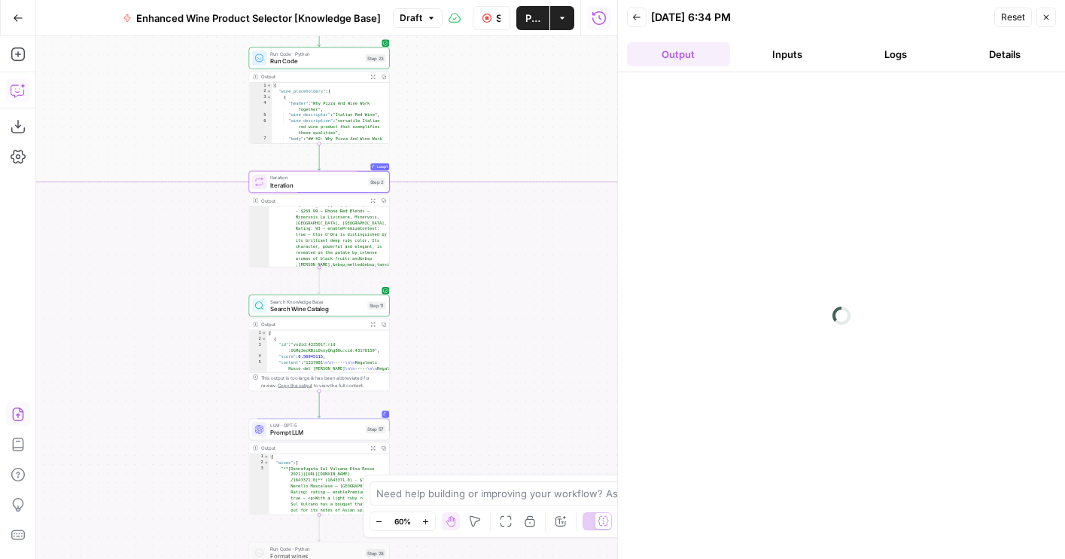
click at [888, 60] on button "Logs" at bounding box center [896, 54] width 103 height 24
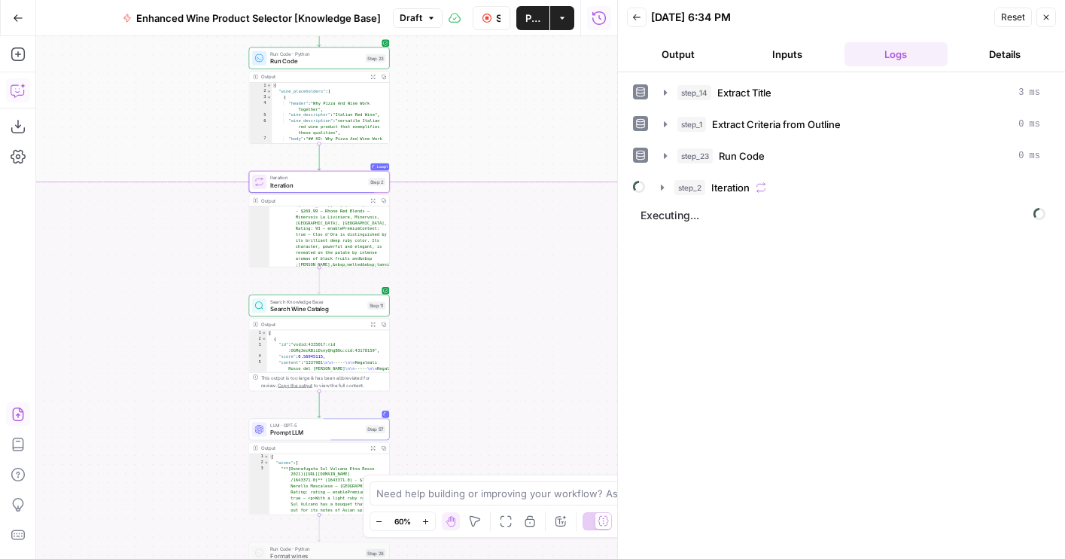
click at [744, 181] on span "Iteration" at bounding box center [730, 187] width 38 height 15
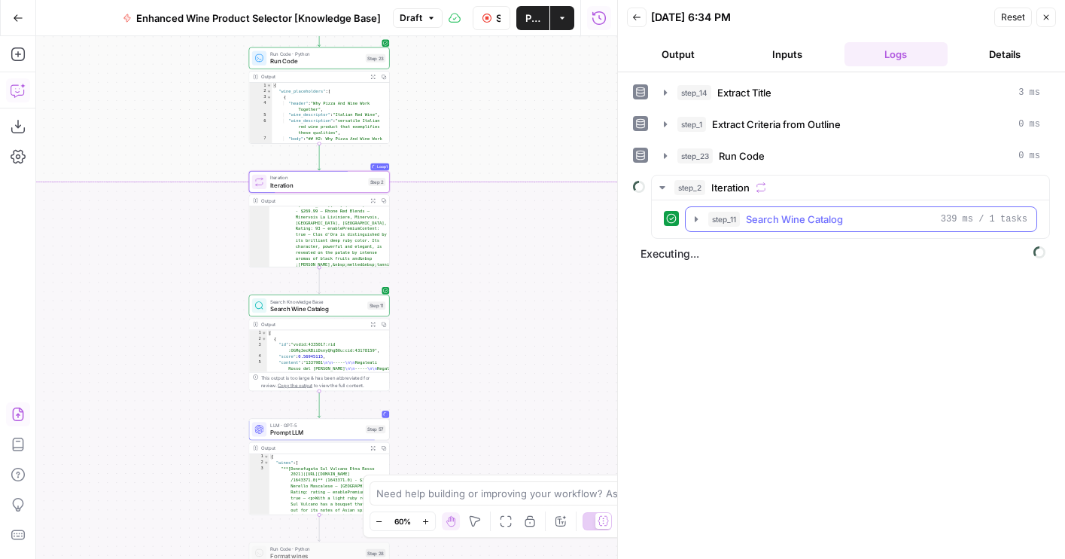
click at [744, 222] on div "step_11 Search Wine Catalog 339 ms / 1 tasks" at bounding box center [867, 219] width 319 height 15
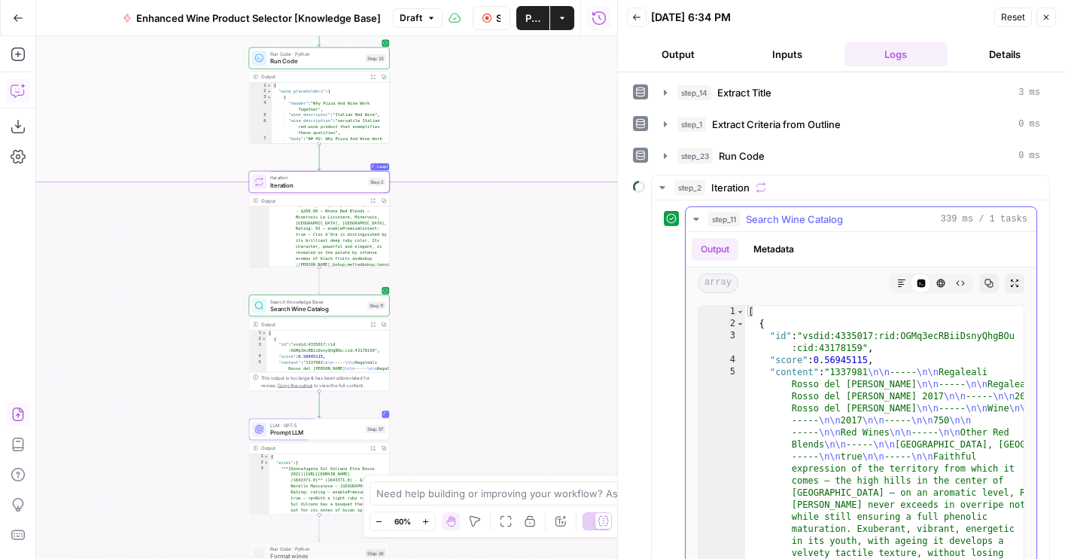
click at [744, 222] on div "step_11 Search Wine Catalog 339 ms / 1 tasks" at bounding box center [867, 219] width 319 height 15
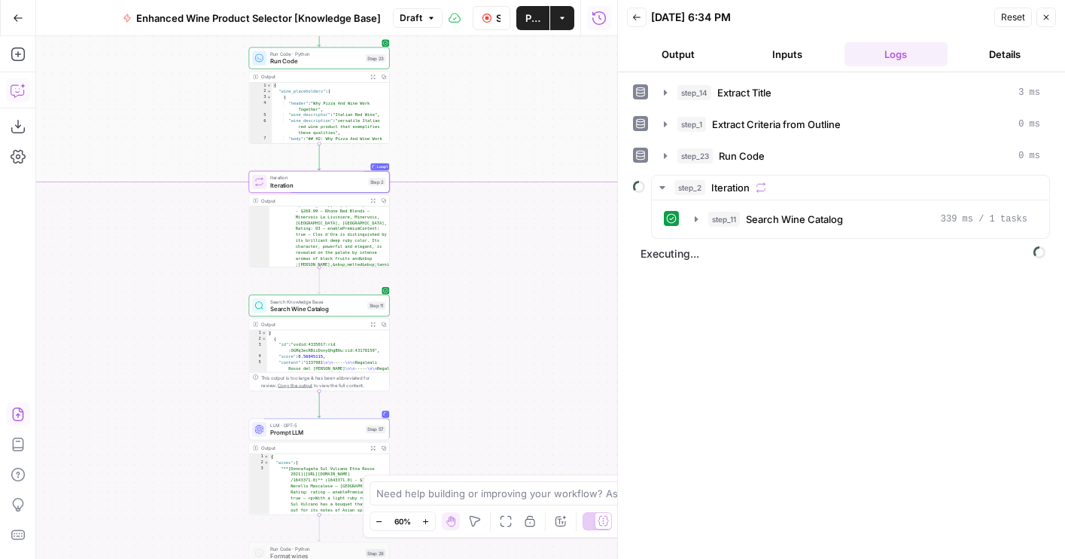
click at [713, 44] on button "Output" at bounding box center [678, 54] width 103 height 24
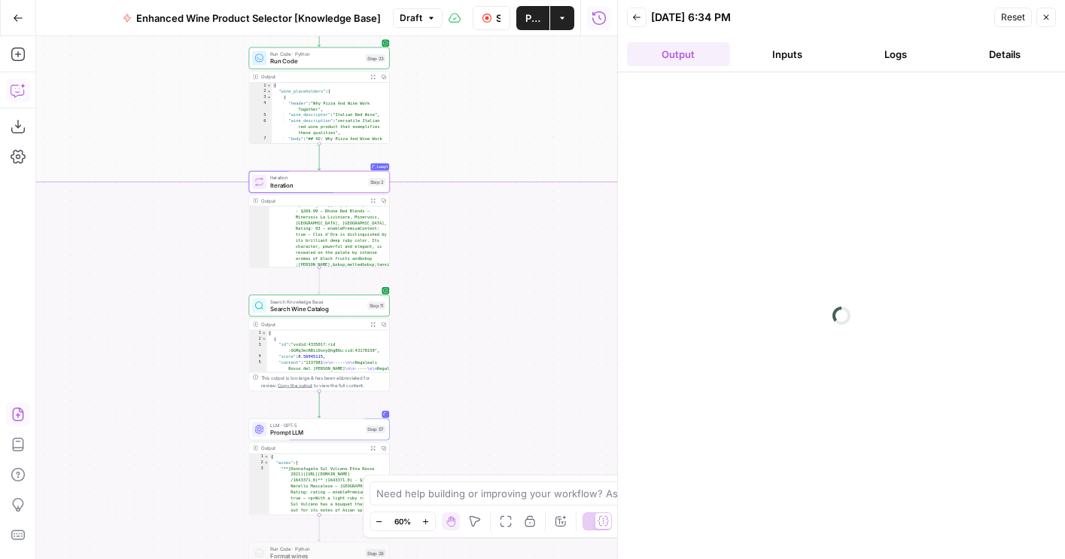
click at [888, 55] on button "Logs" at bounding box center [896, 54] width 103 height 24
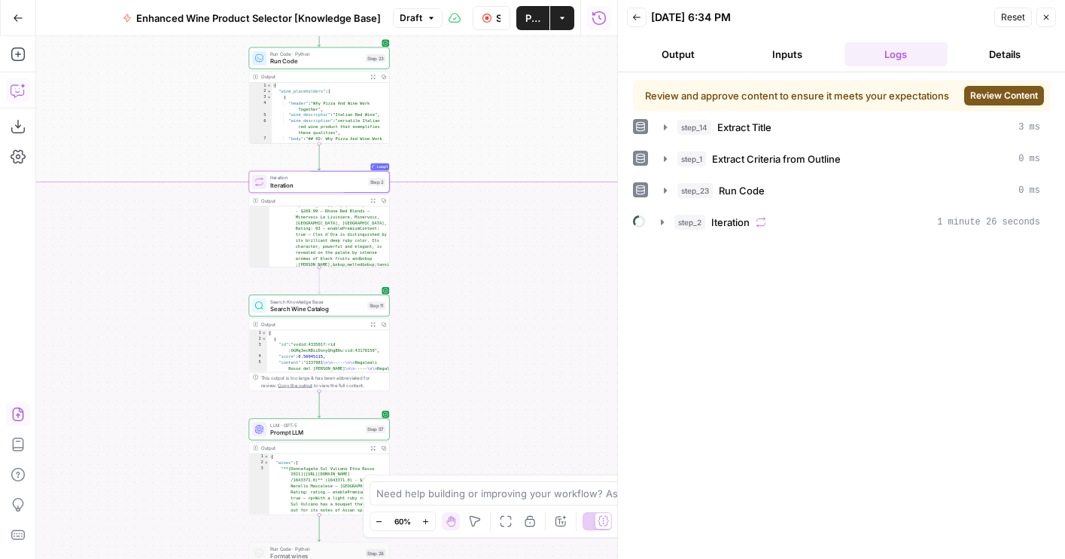
click at [989, 91] on span "Review Content" at bounding box center [1004, 96] width 68 height 14
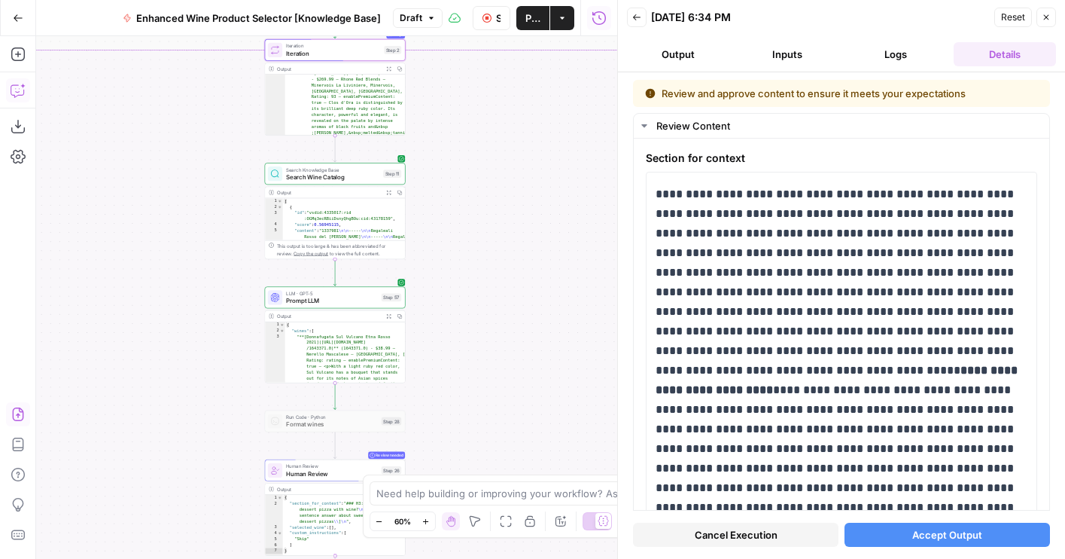
drag, startPoint x: 508, startPoint y: 324, endPoint x: 524, endPoint y: 199, distance: 126.7
click at [524, 191] on div "true false true false true false Workflow Set Inputs Inputs LLM · GPT-4o Extrac…" at bounding box center [326, 297] width 581 height 522
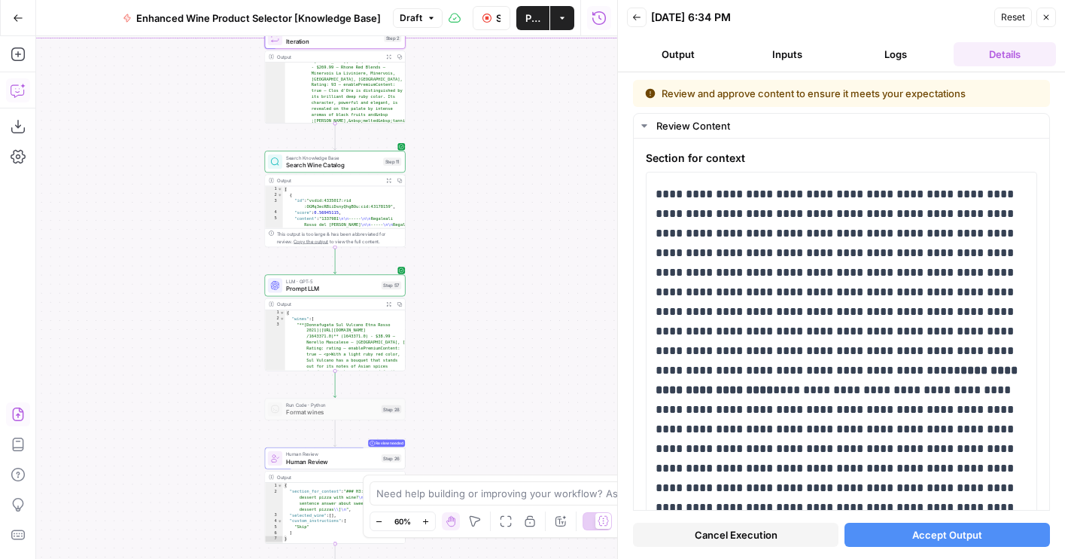
drag, startPoint x: 504, startPoint y: 414, endPoint x: 498, endPoint y: 238, distance: 176.3
click at [498, 238] on div "true false true false true false Workflow Set Inputs Inputs LLM · GPT-4o Extrac…" at bounding box center [326, 297] width 581 height 522
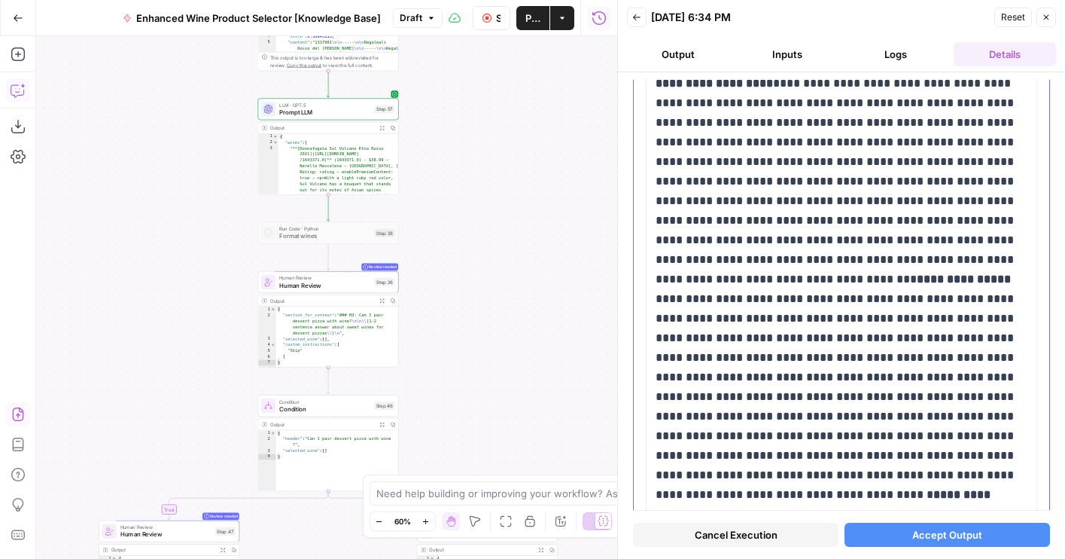
scroll to position [0, 0]
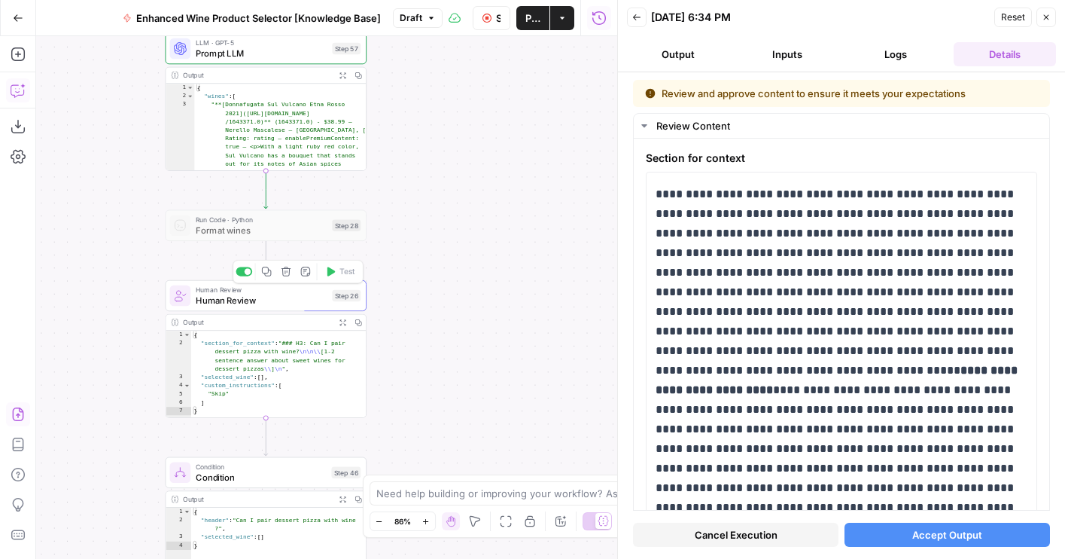
click at [276, 302] on span "Human Review" at bounding box center [261, 300] width 131 height 13
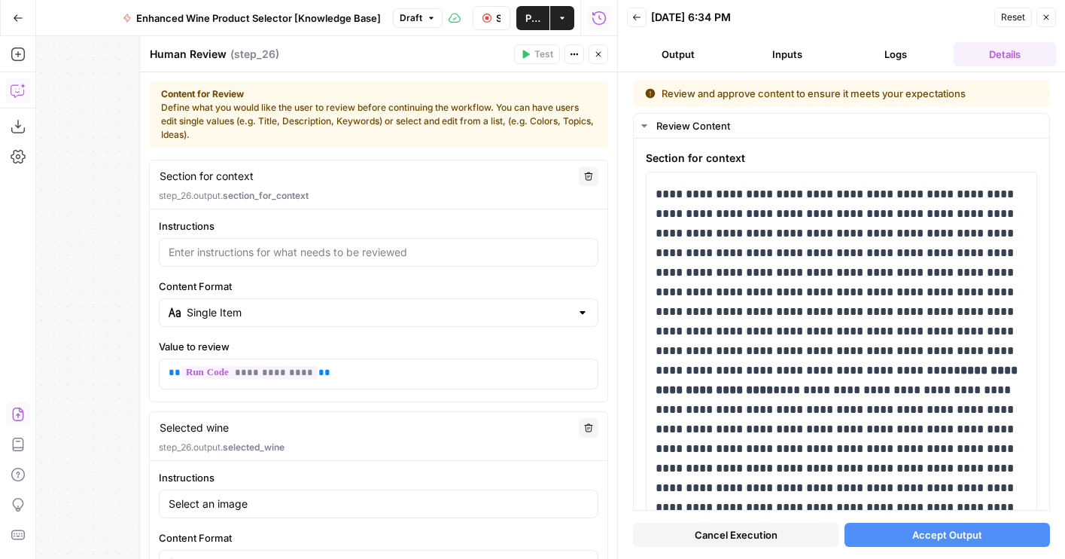
click at [594, 56] on icon "button" at bounding box center [598, 54] width 9 height 9
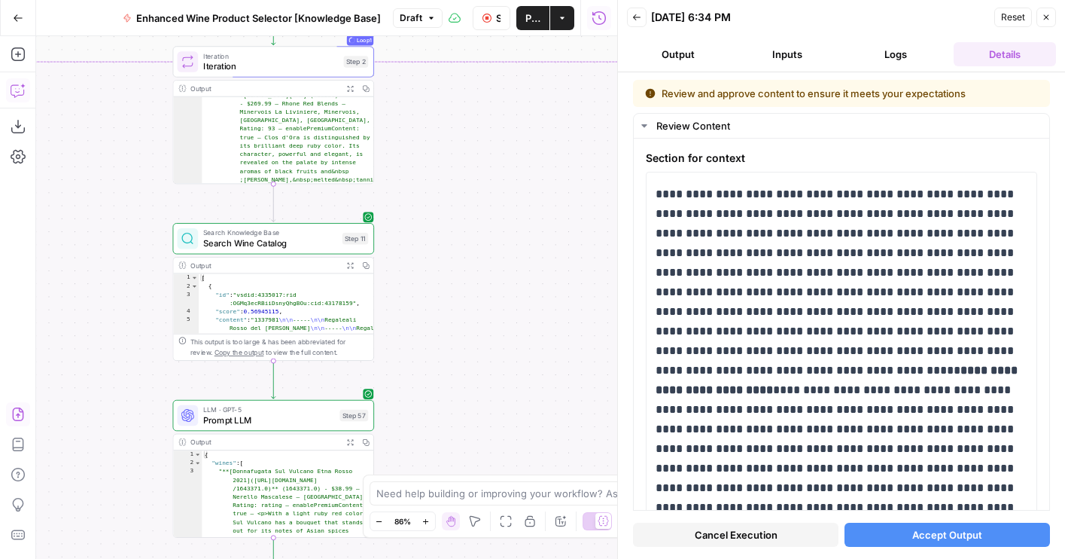
scroll to position [65, 0]
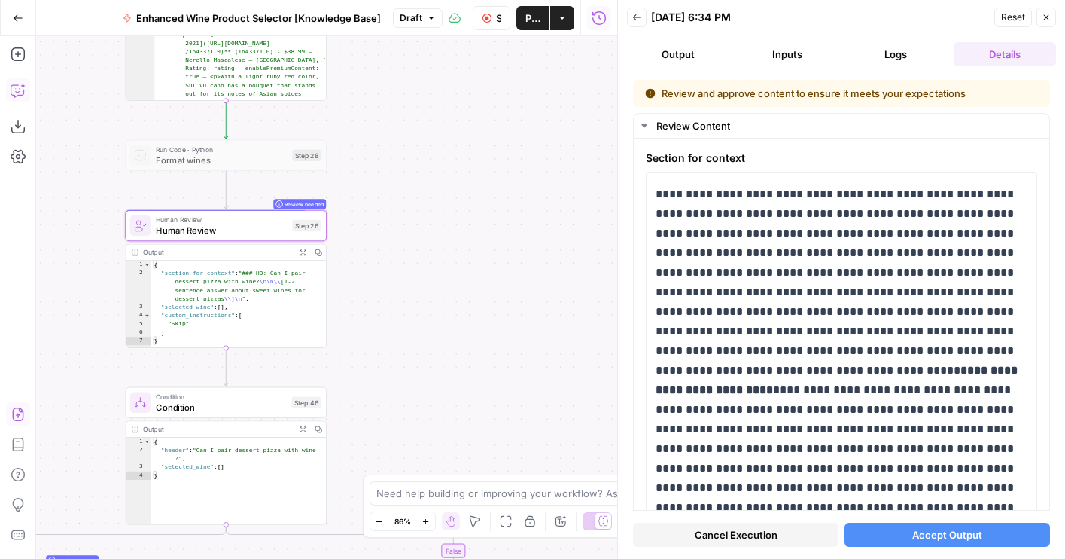
click at [409, 80] on div "true false true false true false Workflow Set Inputs Inputs LLM · GPT-4o Extrac…" at bounding box center [326, 297] width 581 height 522
click at [277, 218] on span "Human Review" at bounding box center [219, 217] width 131 height 11
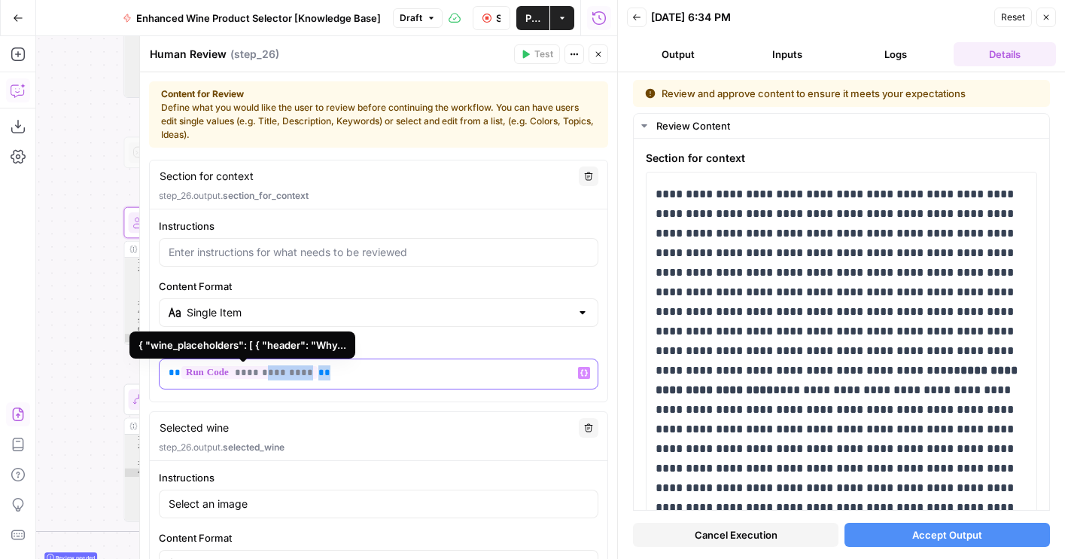
drag, startPoint x: 334, startPoint y: 372, endPoint x: 264, endPoint y: 376, distance: 70.1
click at [264, 376] on p "**********" at bounding box center [379, 372] width 420 height 15
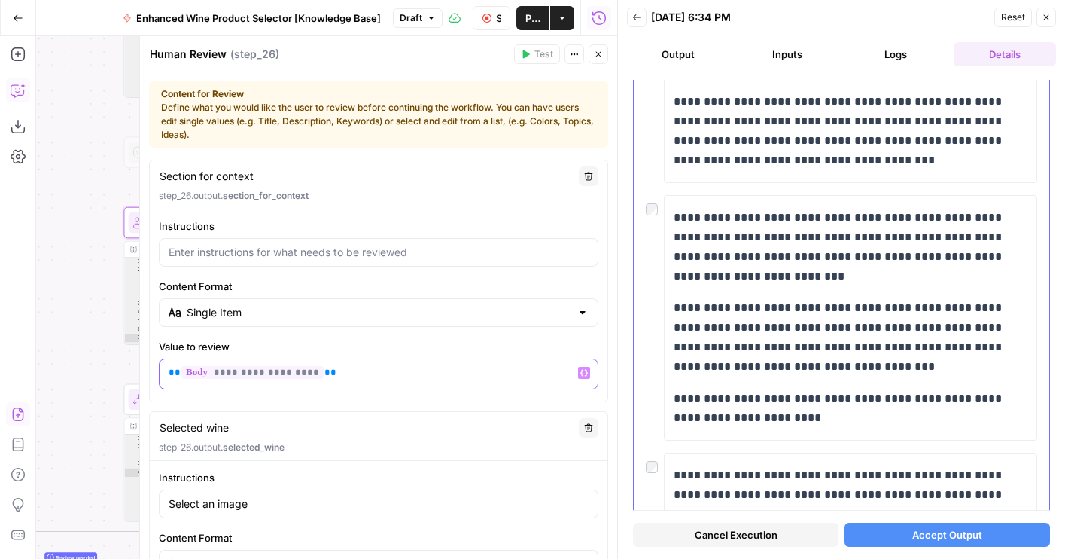
scroll to position [7060, 0]
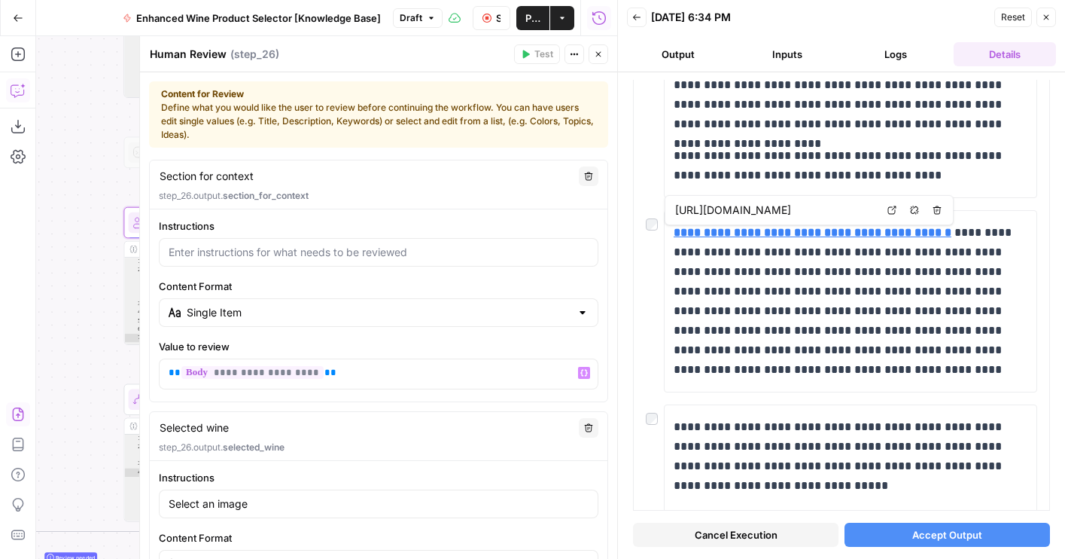
click at [598, 57] on icon "button" at bounding box center [598, 54] width 9 height 9
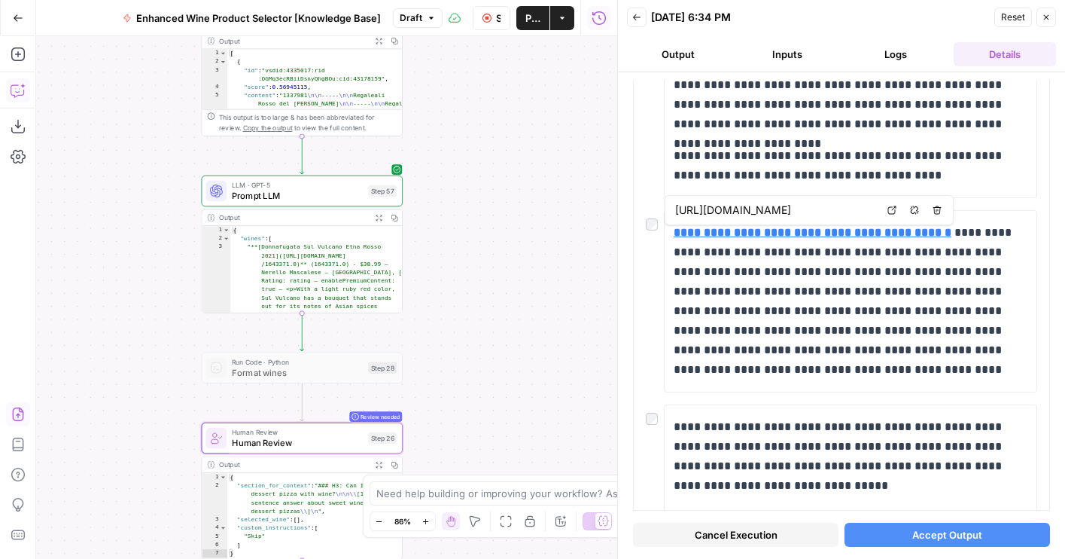
drag, startPoint x: 461, startPoint y: 150, endPoint x: 538, endPoint y: 365, distance: 228.8
click at [538, 365] on div "true false true false true false Workflow Set Inputs Inputs LLM · GPT-4o Extrac…" at bounding box center [326, 297] width 581 height 522
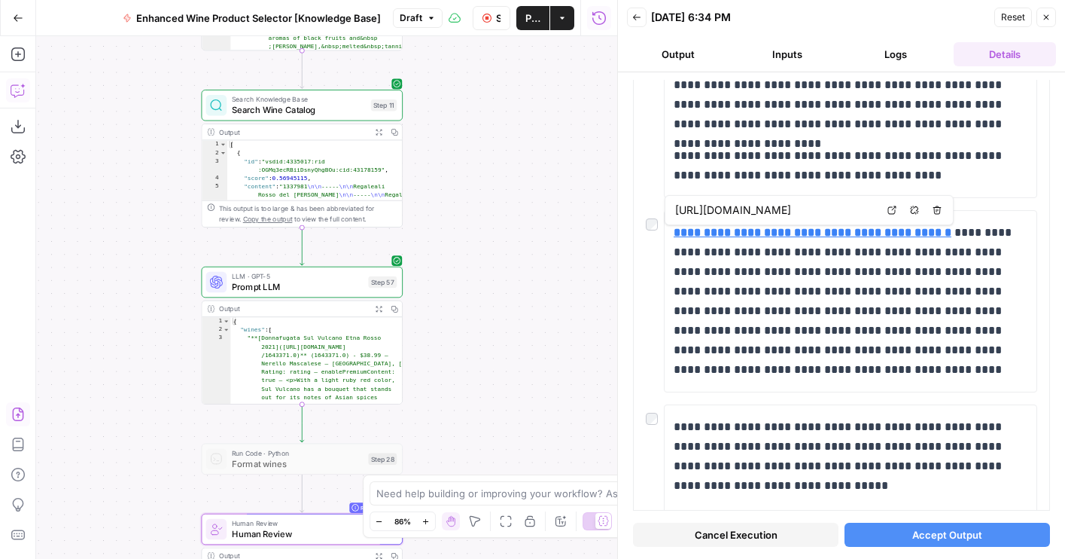
click at [449, 286] on div "true false true false true false Workflow Set Inputs Inputs LLM · GPT-4o Extrac…" at bounding box center [326, 297] width 581 height 522
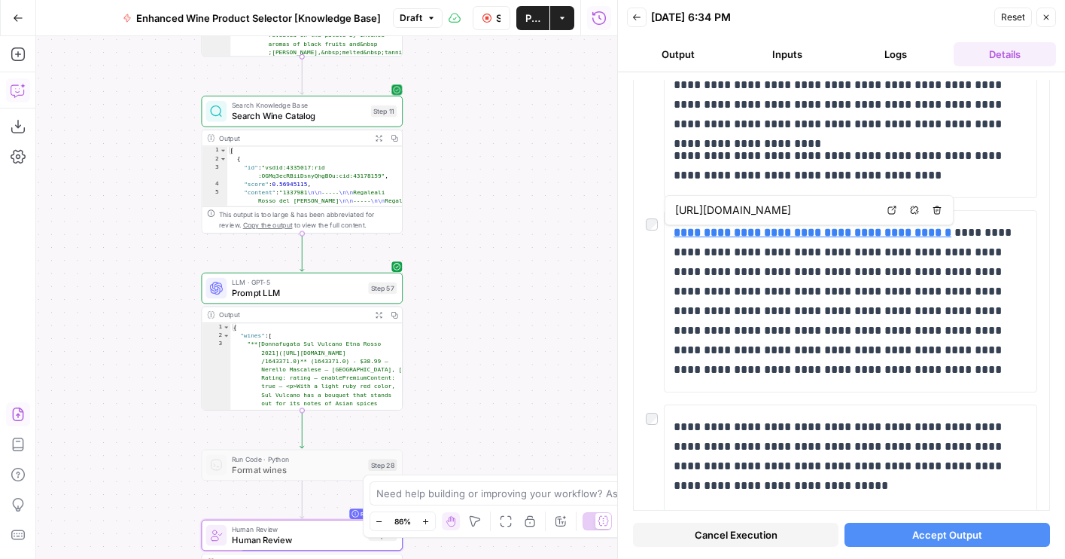
click at [278, 111] on span "Search Wine Catalog" at bounding box center [299, 115] width 134 height 13
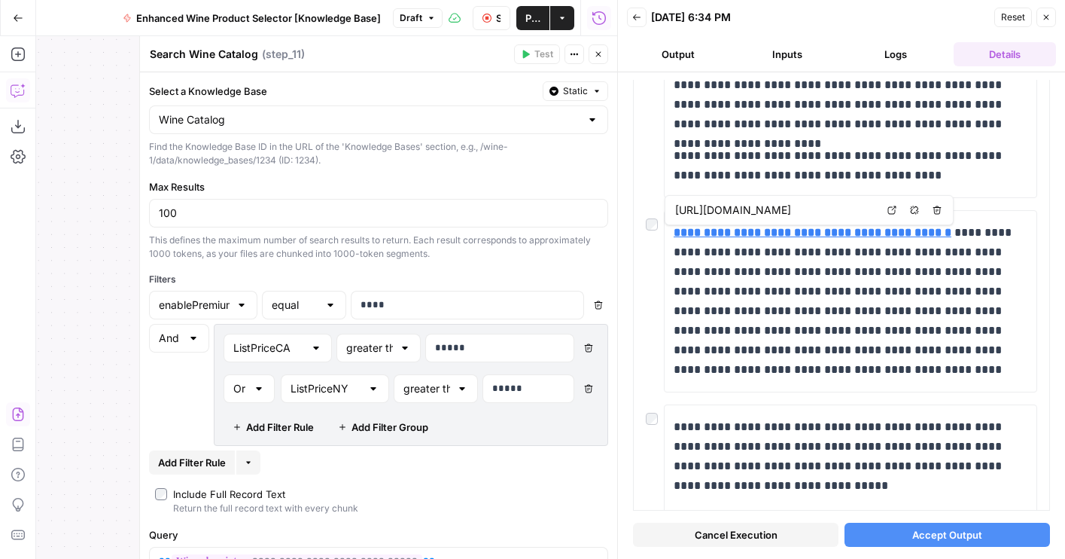
click at [605, 62] on button "Close" at bounding box center [599, 54] width 20 height 20
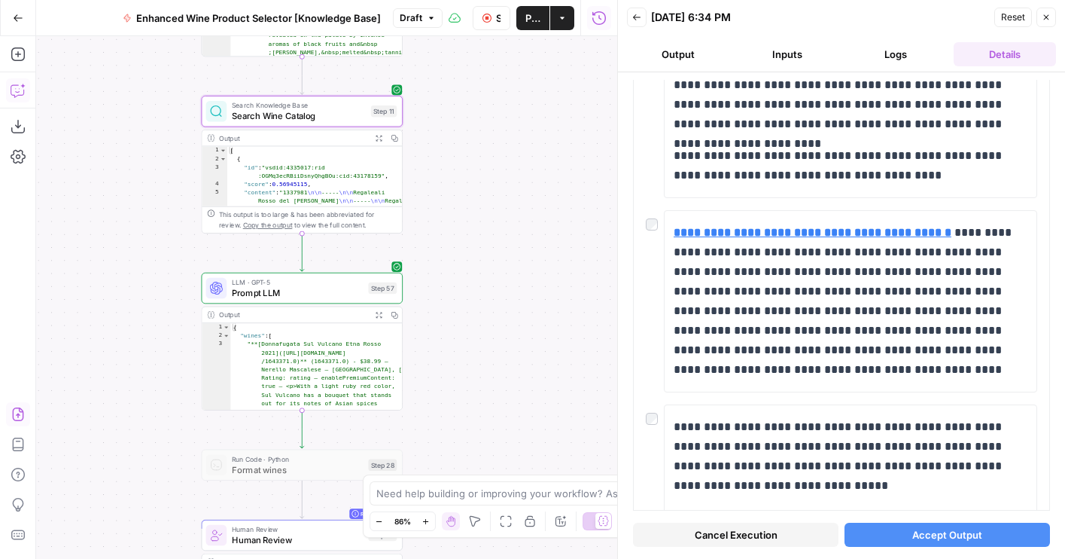
click at [460, 151] on div "true false true false true false Workflow Set Inputs Inputs LLM · GPT-4o Extrac…" at bounding box center [326, 297] width 581 height 522
click at [264, 275] on div "LLM · GPT-5 Prompt LLM Step 57" at bounding box center [302, 287] width 202 height 31
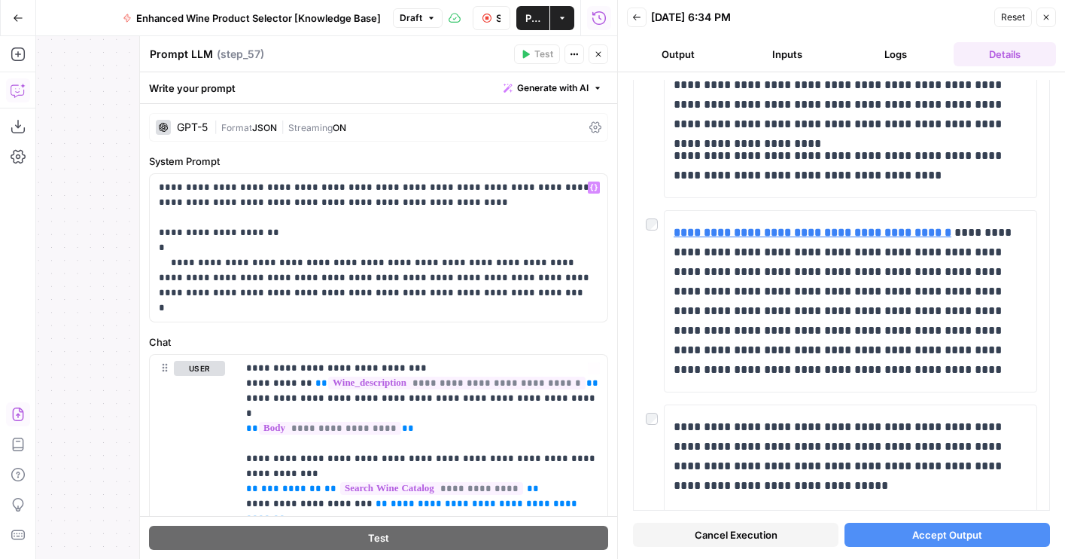
scroll to position [222, 0]
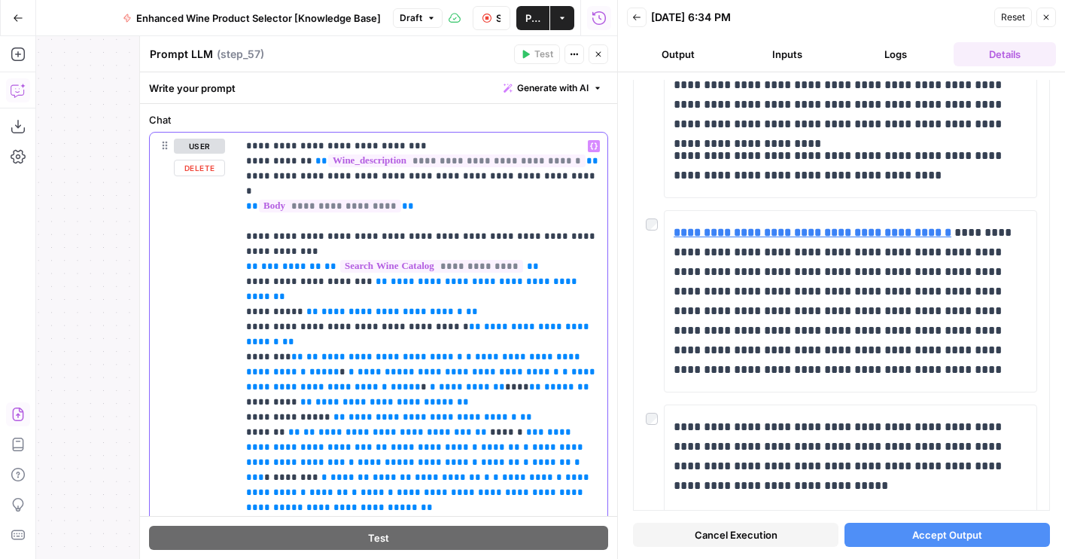
click at [415, 345] on p "**********" at bounding box center [422, 409] width 352 height 542
click at [306, 367] on span "*" at bounding box center [303, 372] width 6 height 10
copy p "* ***** * *"
click at [294, 336] on span "**" at bounding box center [288, 341] width 12 height 10
paste div
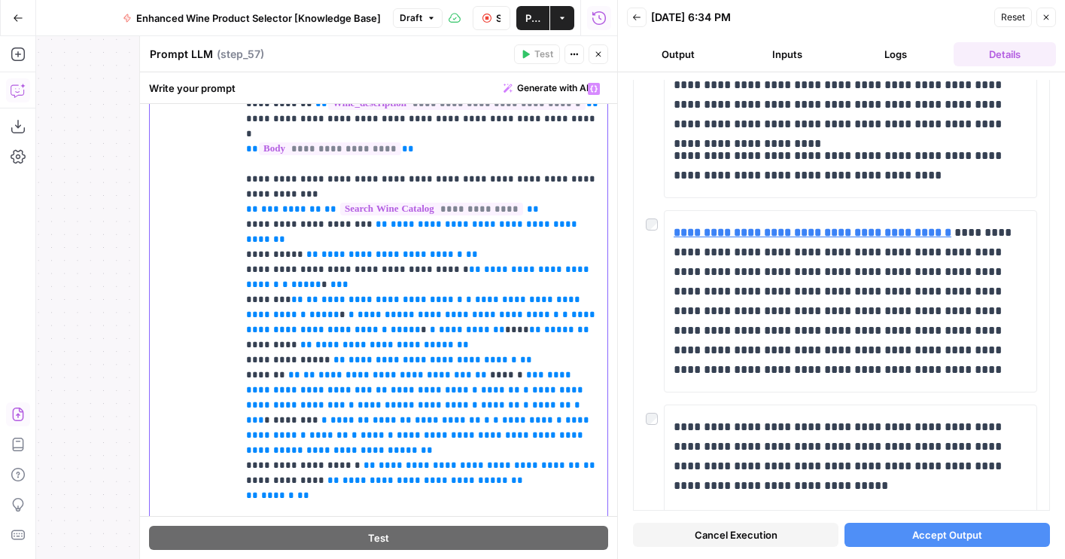
scroll to position [322, 0]
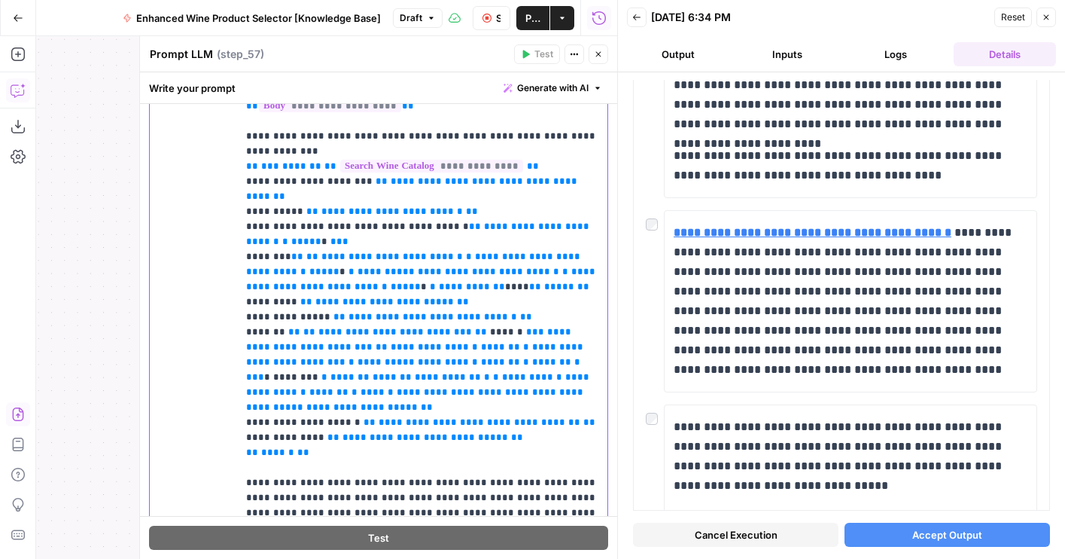
click at [348, 355] on p "**********" at bounding box center [422, 309] width 352 height 542
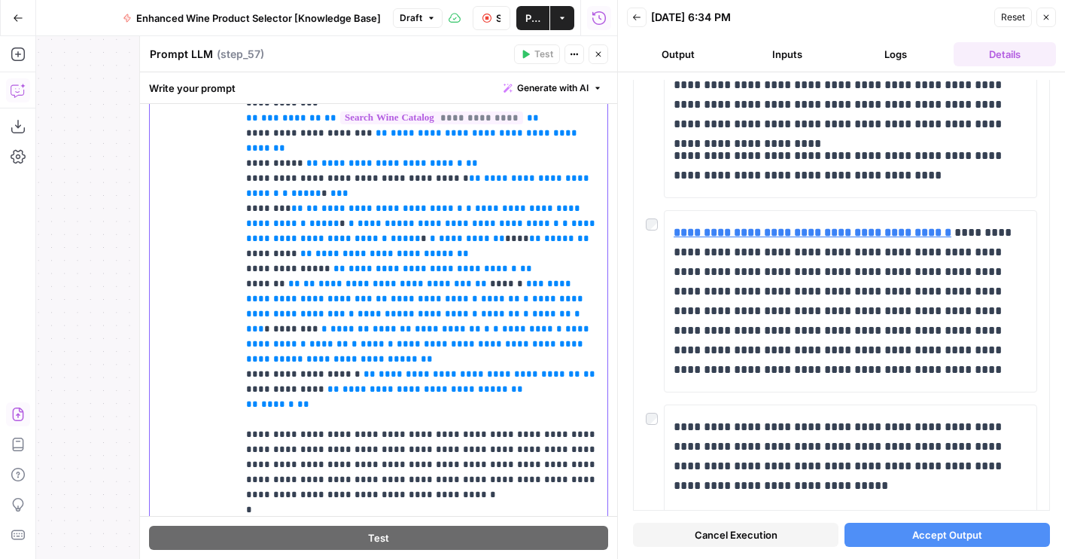
scroll to position [471, 0]
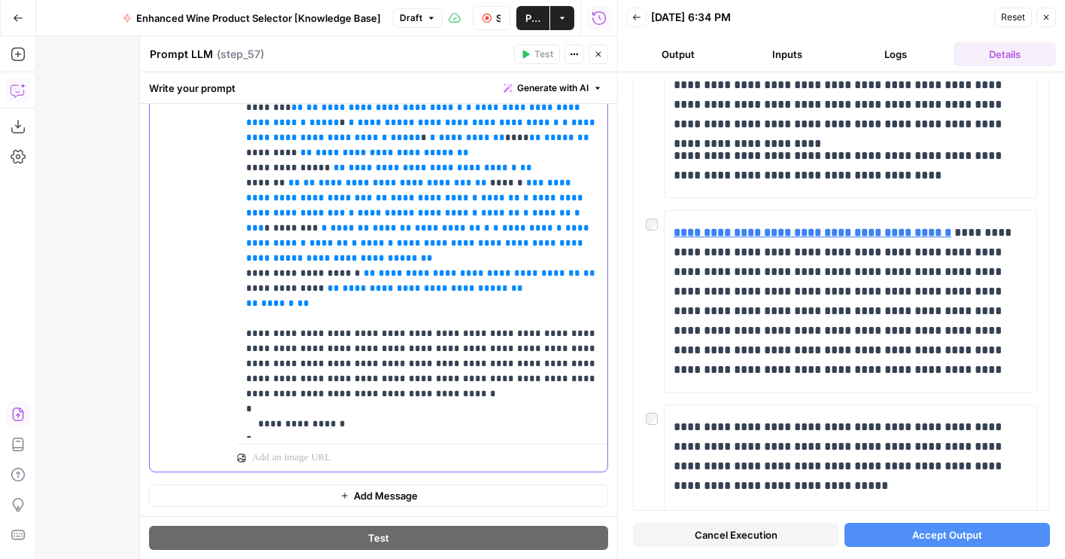
click at [311, 333] on p "**********" at bounding box center [422, 160] width 352 height 542
click at [401, 352] on p "**********" at bounding box center [422, 160] width 352 height 542
click at [333, 332] on p "**********" at bounding box center [422, 160] width 352 height 542
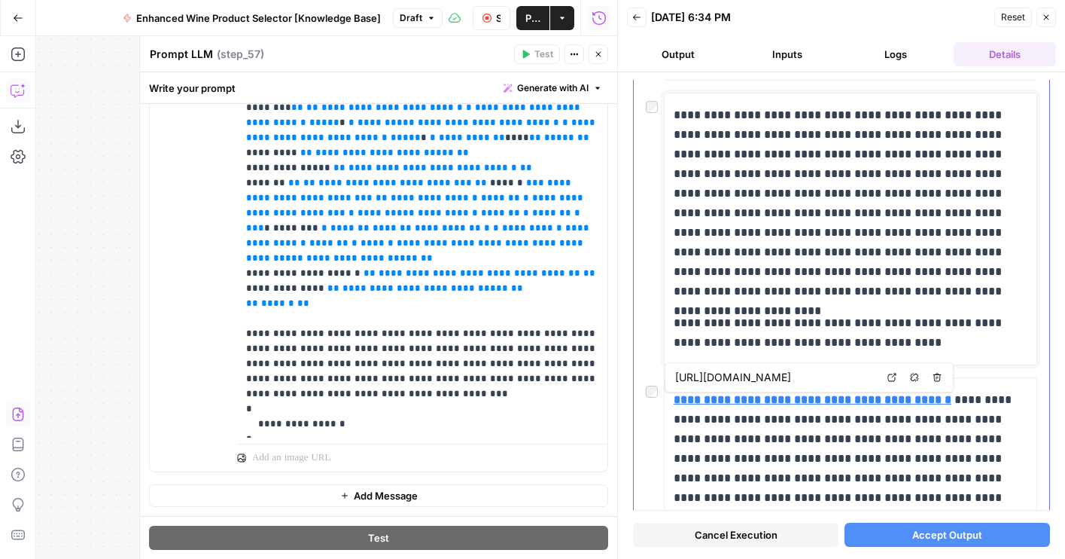
click at [679, 123] on p "**********" at bounding box center [851, 203] width 354 height 196
drag, startPoint x: 675, startPoint y: 108, endPoint x: 857, endPoint y: 277, distance: 248.2
click at [857, 277] on p "**********" at bounding box center [851, 203] width 354 height 196
drag, startPoint x: 876, startPoint y: 432, endPoint x: 720, endPoint y: 393, distance: 161.4
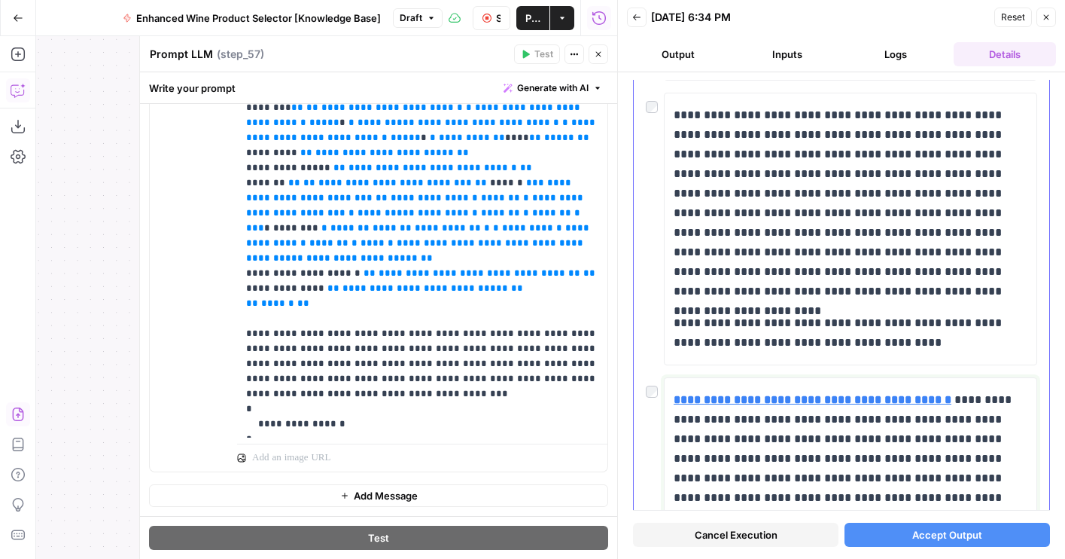
click at [689, 382] on body "Wine New Home Browse Your Data Usage Flightpath Settings Recent Grids Article W…" at bounding box center [532, 279] width 1065 height 559
click at [775, 257] on p "**********" at bounding box center [851, 203] width 354 height 196
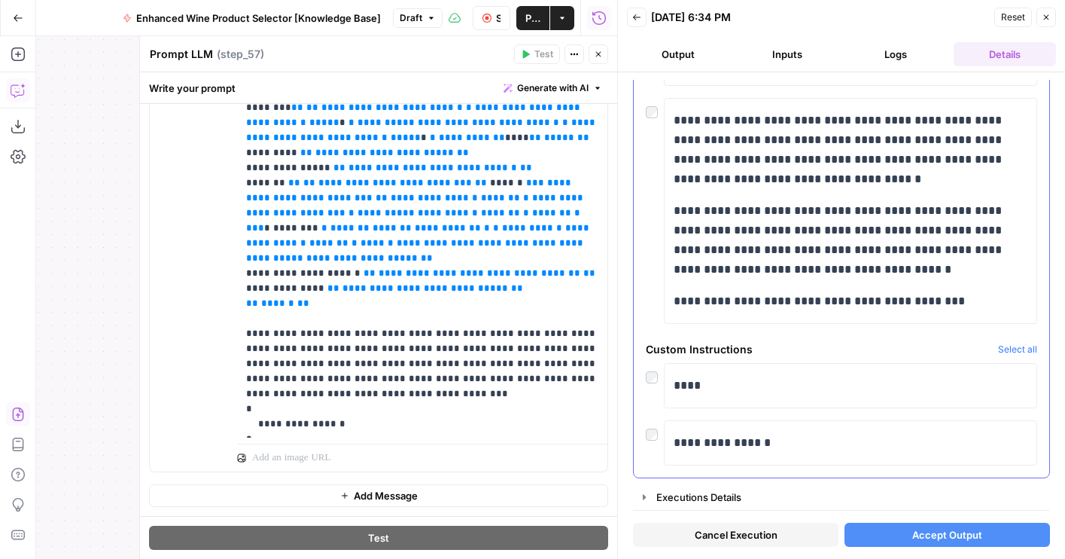
scroll to position [8612, 0]
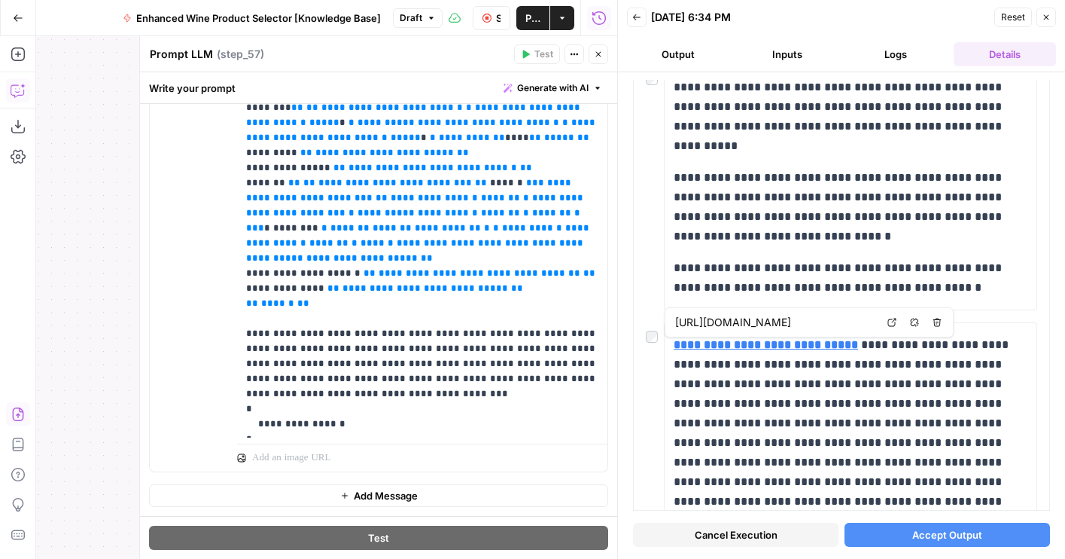
drag, startPoint x: 595, startPoint y: 57, endPoint x: 516, endPoint y: 436, distance: 386.9
click at [516, 436] on div "**********" at bounding box center [378, 297] width 478 height 522
click at [454, 355] on p "**********" at bounding box center [422, 160] width 352 height 542
click at [601, 53] on icon "button" at bounding box center [598, 54] width 9 height 9
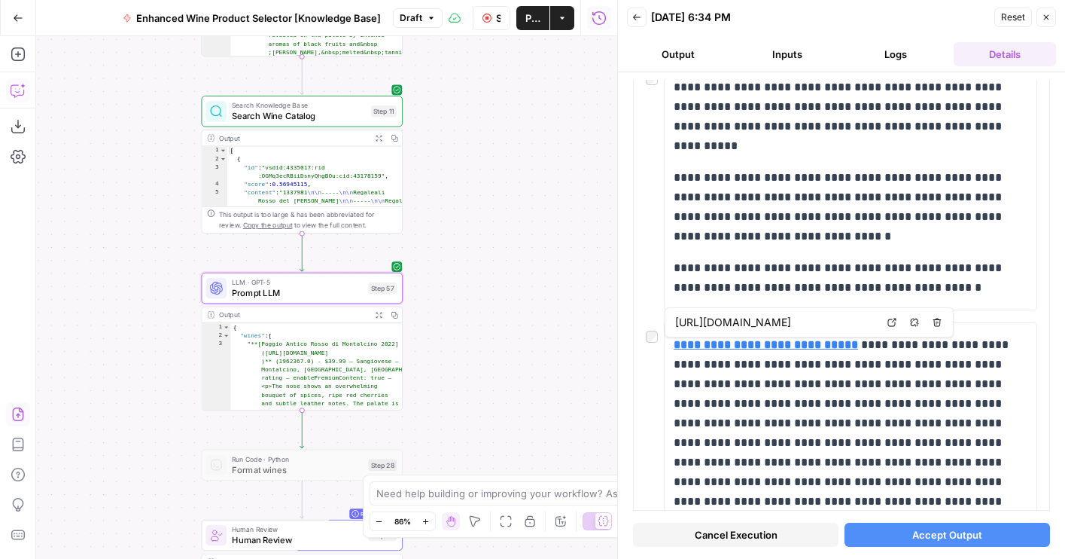
click at [485, 15] on icon "button" at bounding box center [486, 18] width 9 height 9
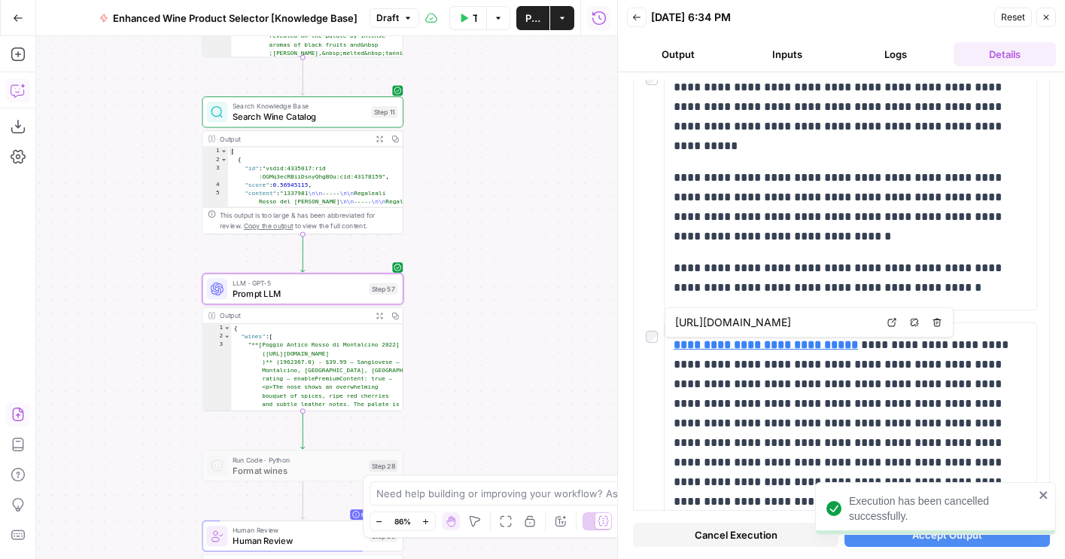
drag, startPoint x: 475, startPoint y: 68, endPoint x: 451, endPoint y: 362, distance: 295.3
click at [451, 362] on div "true false true false true false Workflow Set Inputs Inputs LLM · GPT-4o Extrac…" at bounding box center [326, 297] width 581 height 522
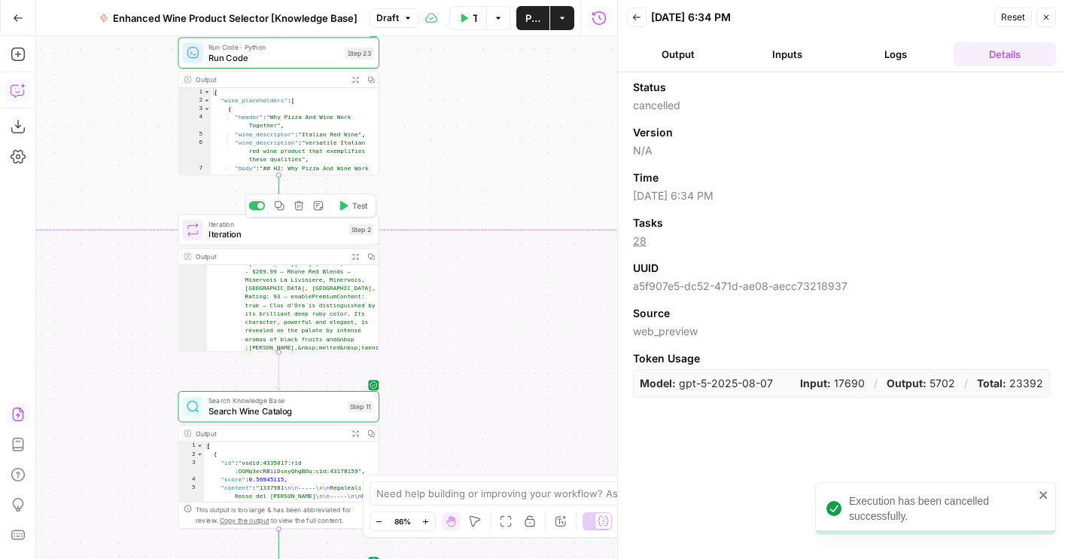
click at [355, 206] on span "Test" at bounding box center [360, 205] width 16 height 12
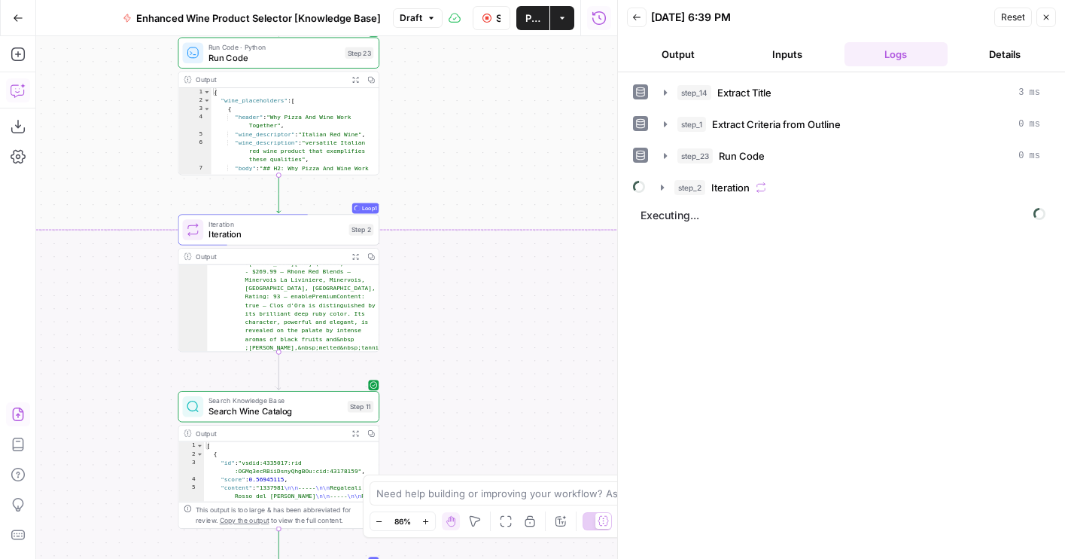
click at [682, 38] on header "Back 08/12/25 at 6:39 PM Reset Close Output Inputs Logs Details" at bounding box center [841, 36] width 447 height 72
click at [744, 181] on span "Iteration" at bounding box center [730, 187] width 38 height 15
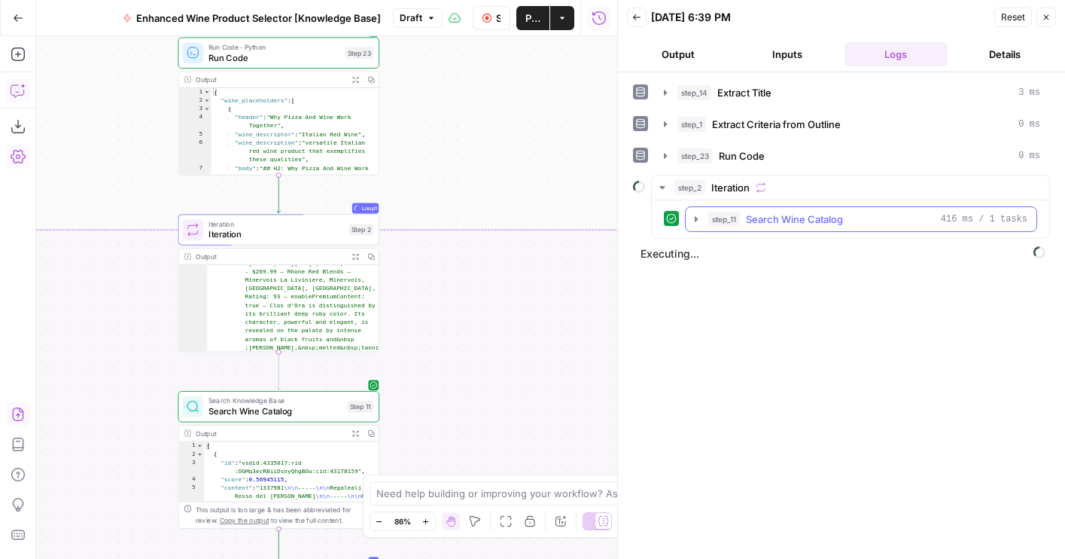
click at [744, 220] on div "step_11 Search Wine Catalog 416 ms / 1 tasks" at bounding box center [867, 219] width 319 height 15
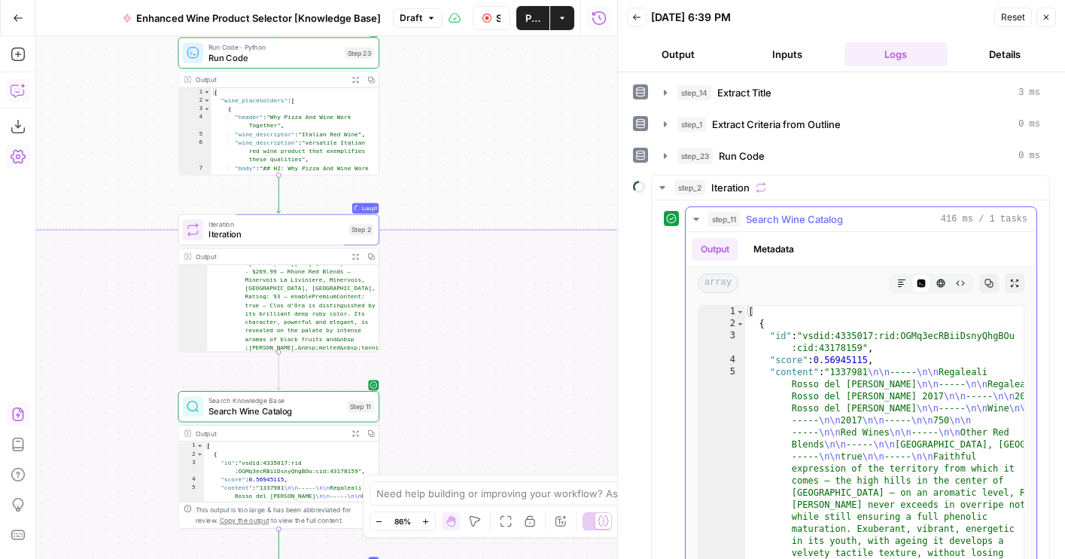
click at [744, 220] on div "step_11 Search Wine Catalog 416 ms / 1 tasks" at bounding box center [867, 219] width 319 height 15
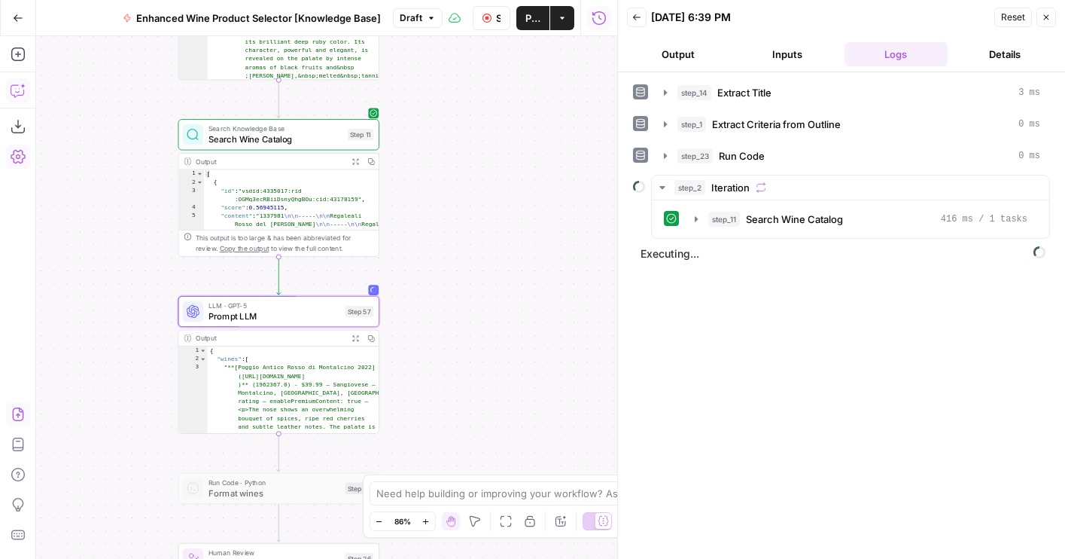
drag, startPoint x: 485, startPoint y: 317, endPoint x: 485, endPoint y: 43, distance: 274.0
click at [485, 43] on div "true false true false true false Workflow Set Inputs Inputs LLM · GPT-4o Extrac…" at bounding box center [326, 297] width 581 height 522
click at [308, 308] on span "Prompt LLM" at bounding box center [273, 314] width 131 height 13
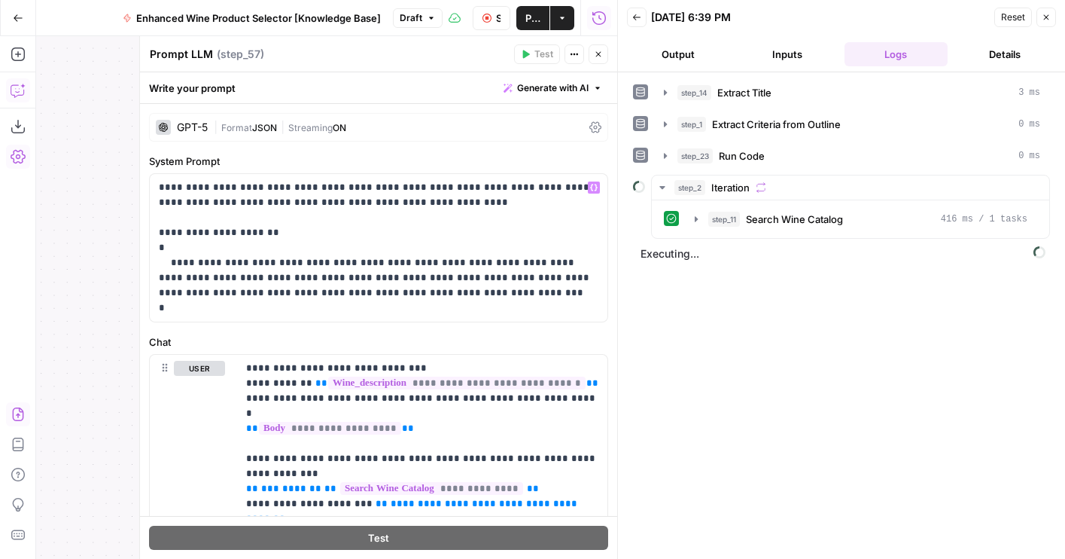
click at [224, 129] on span "Format" at bounding box center [236, 127] width 31 height 11
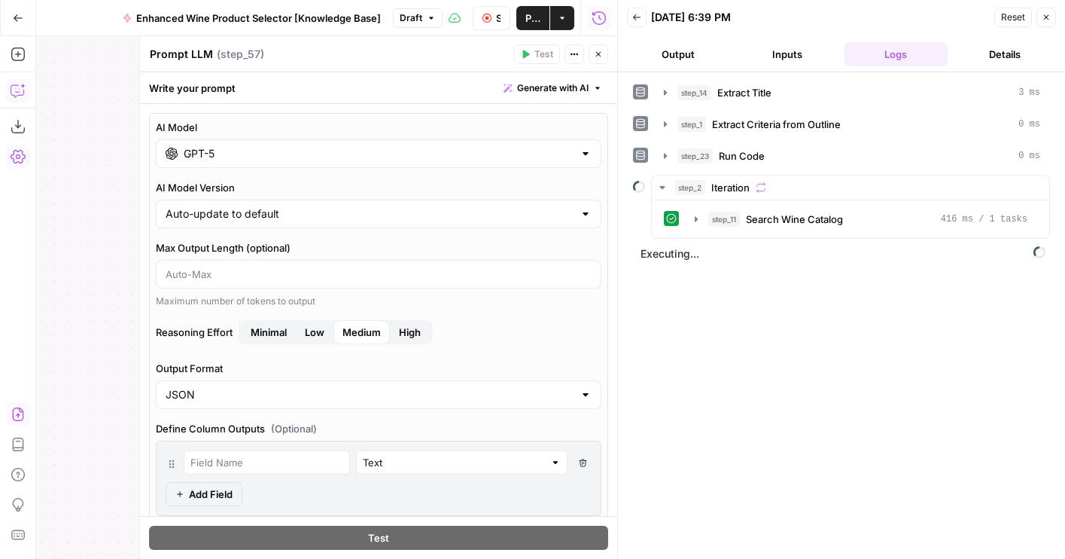
click at [297, 149] on input "GPT-5" at bounding box center [379, 153] width 390 height 15
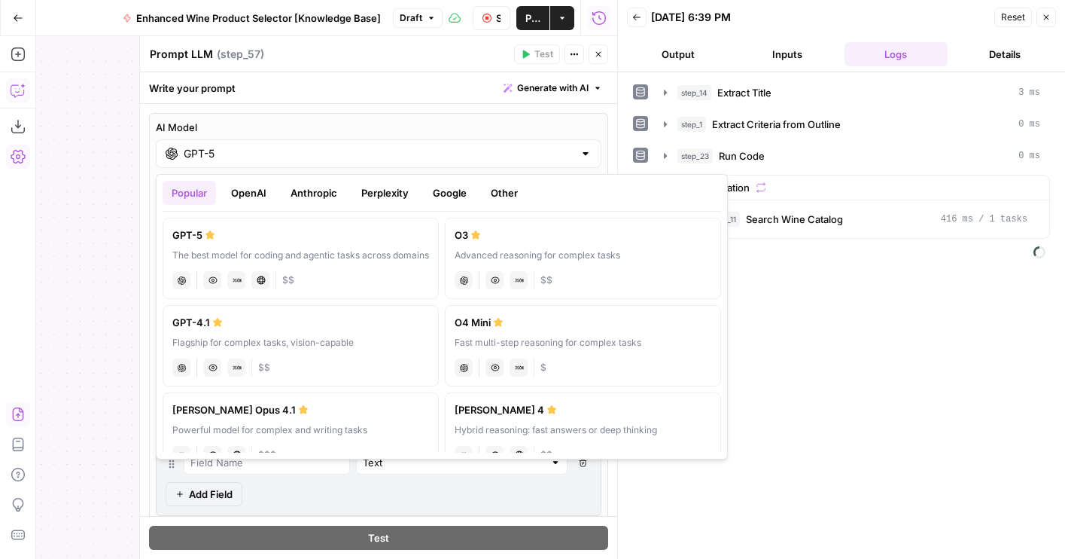
click at [446, 196] on button "Google" at bounding box center [450, 193] width 52 height 24
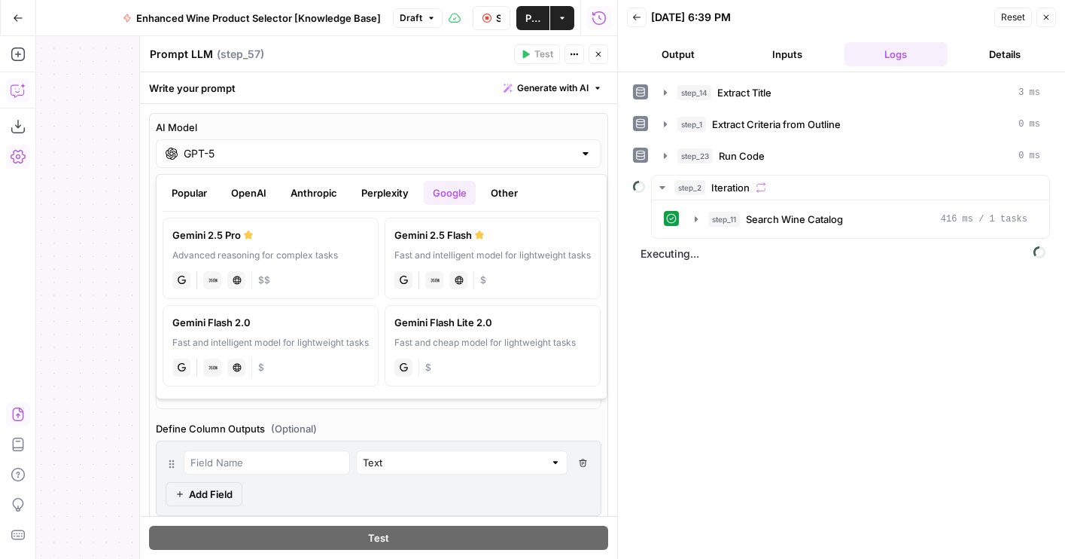
click at [289, 272] on div "gemini JSON Mode Live Web Research $$" at bounding box center [270, 278] width 196 height 21
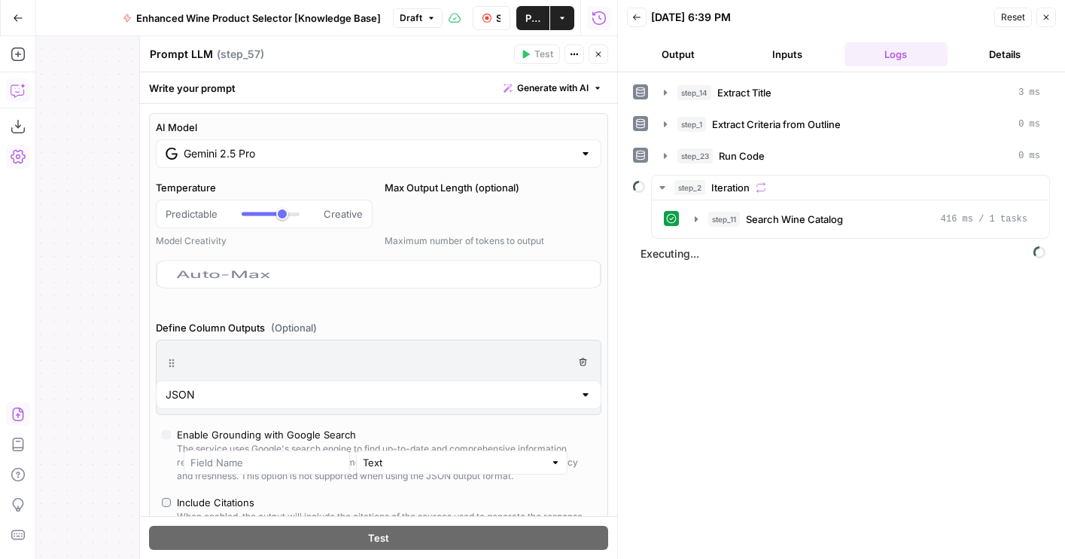
type input "Gemini 2.5 Pro"
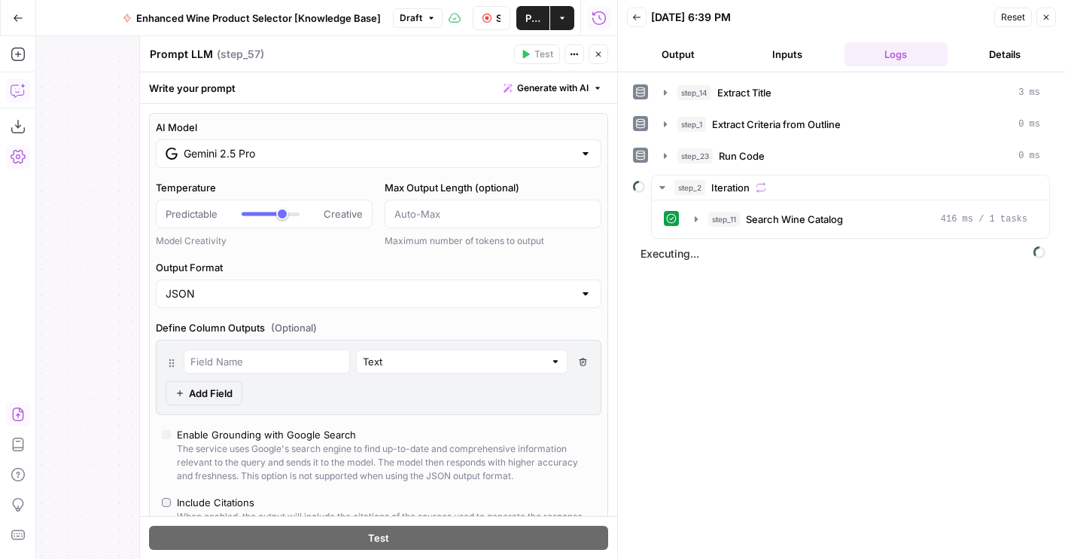
click at [601, 59] on button "Close" at bounding box center [599, 54] width 20 height 20
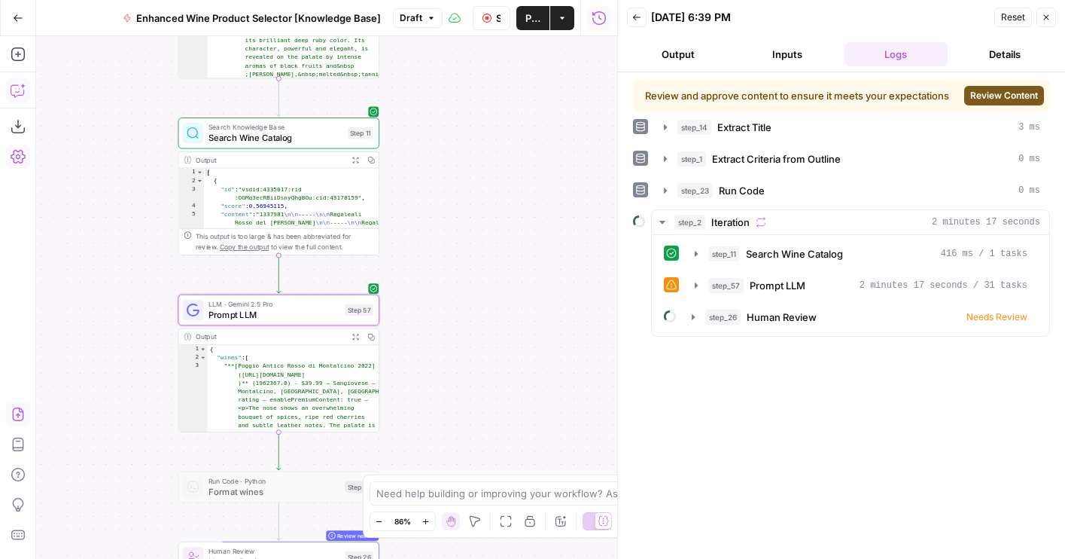
scroll to position [65, 0]
click at [985, 281] on span "2 minutes 17 seconds / 31 tasks" at bounding box center [944, 285] width 168 height 14
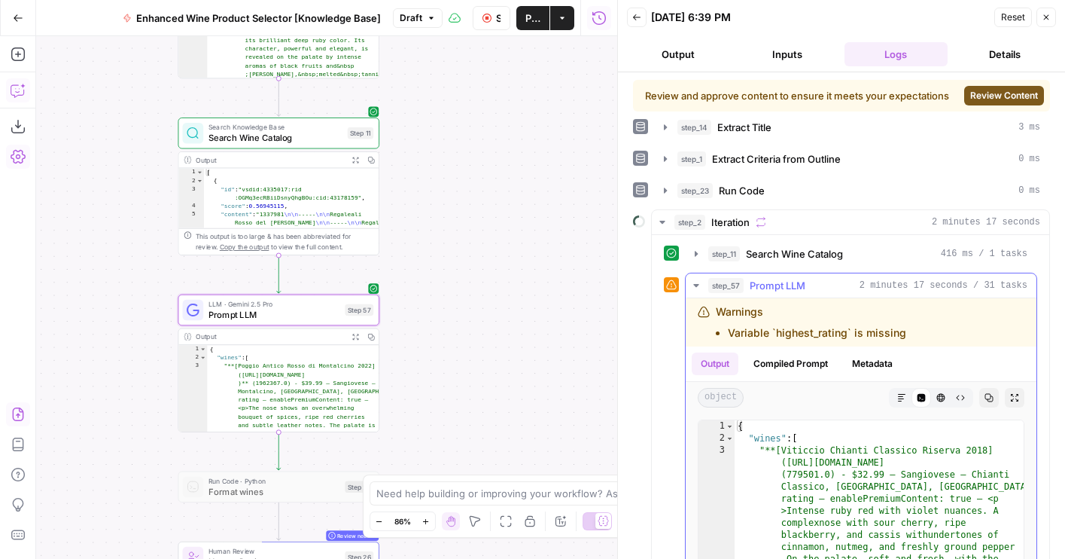
click at [983, 280] on span "2 minutes 17 seconds / 31 tasks" at bounding box center [944, 285] width 168 height 14
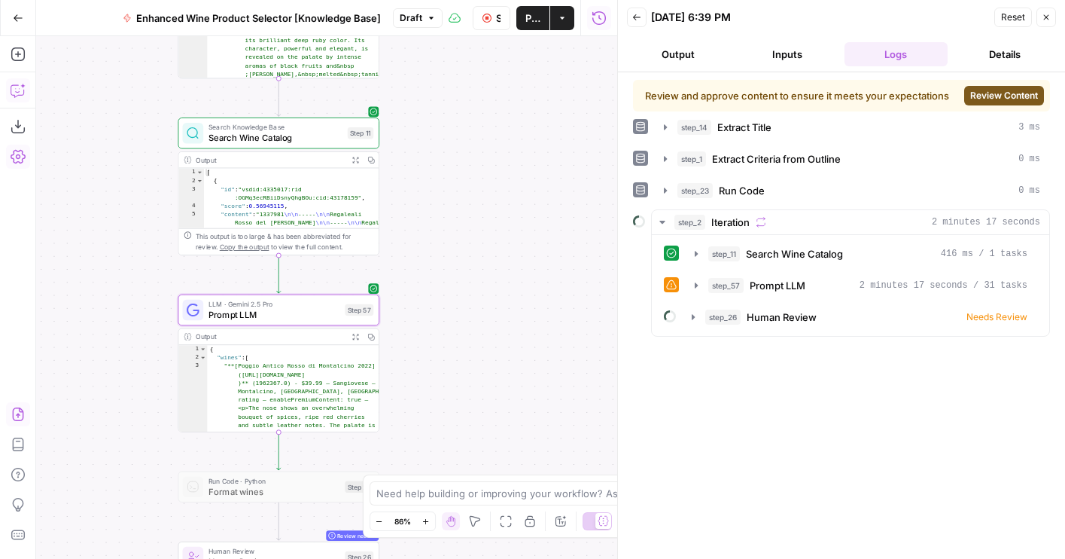
click at [985, 99] on span "Review Content" at bounding box center [1004, 96] width 68 height 14
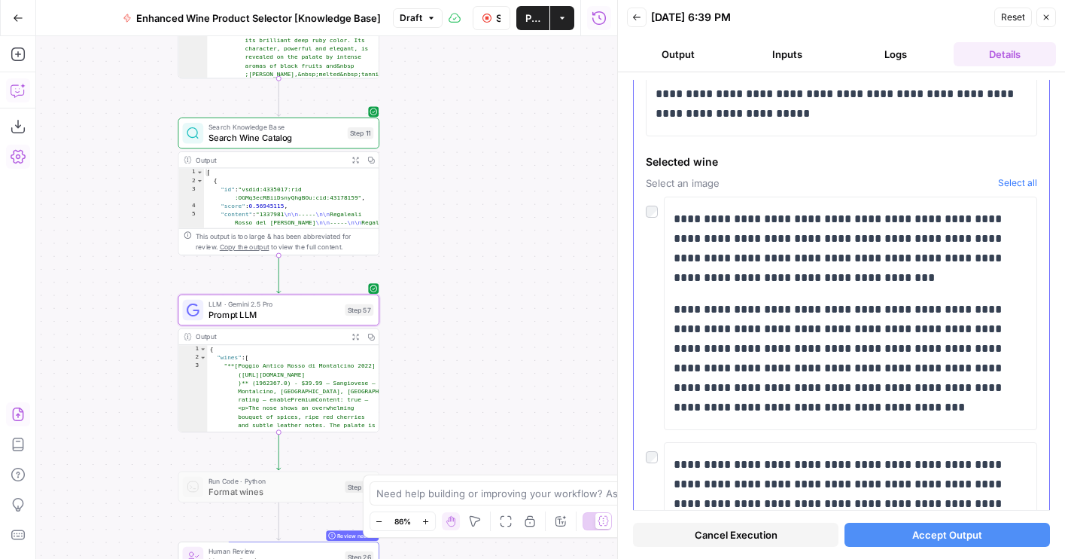
scroll to position [939, 0]
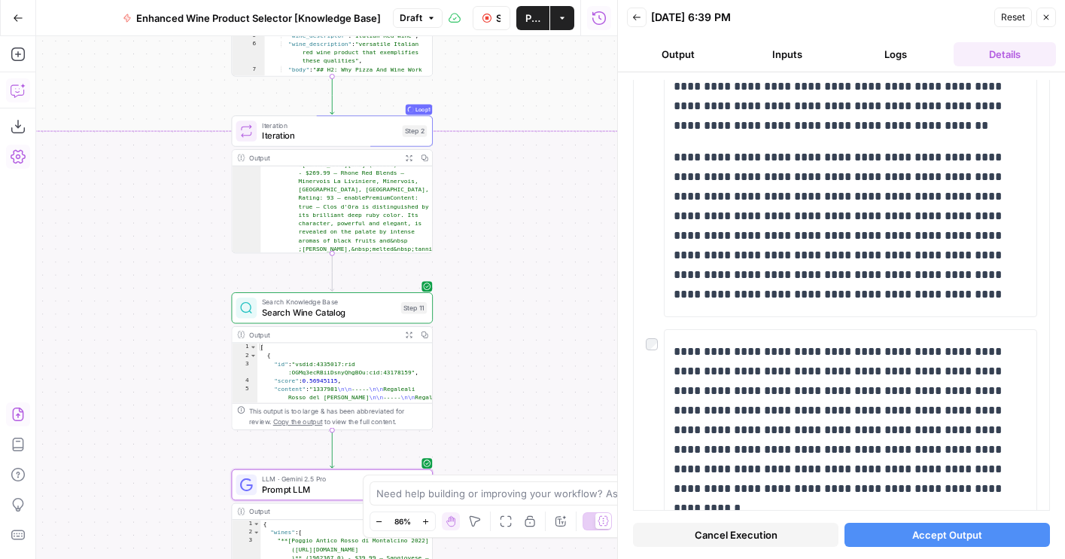
drag, startPoint x: 455, startPoint y: 169, endPoint x: 509, endPoint y: 340, distance: 179.7
click at [510, 340] on div "true false true false true false Workflow Set Inputs Inputs LLM · GPT-4o Extrac…" at bounding box center [326, 297] width 581 height 522
click at [275, 313] on span "Search Wine Catalog" at bounding box center [330, 312] width 134 height 13
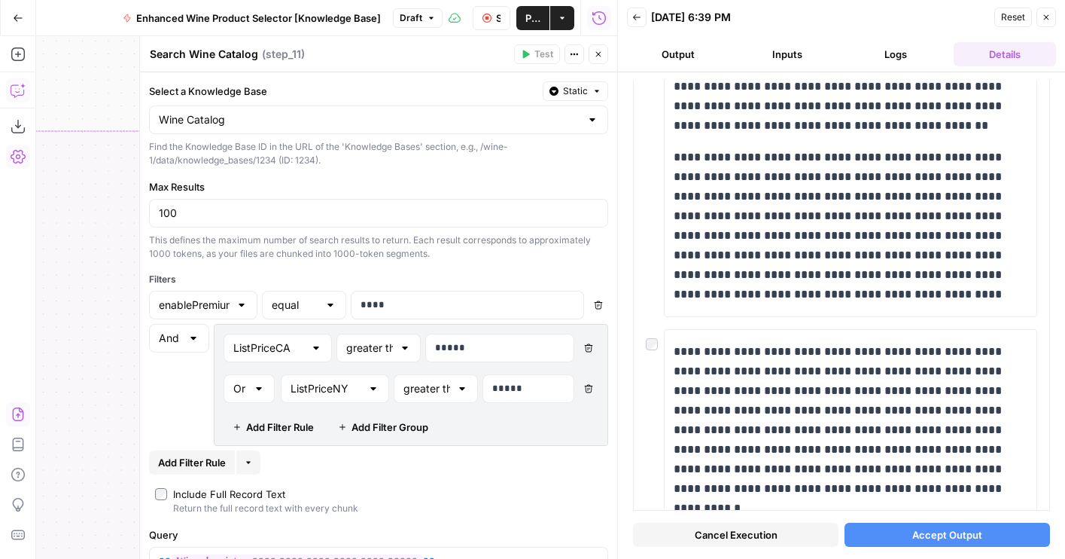
click at [589, 51] on button "Close" at bounding box center [599, 54] width 20 height 20
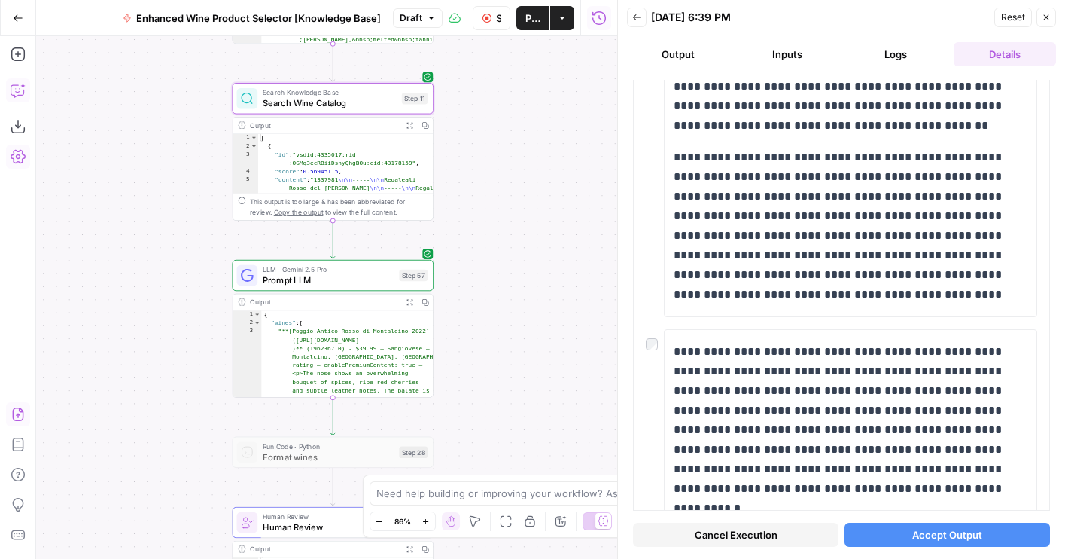
drag, startPoint x: 495, startPoint y: 356, endPoint x: 495, endPoint y: 142, distance: 213.8
click at [495, 142] on div "true false true false true false Workflow Set Inputs Inputs LLM · GPT-4o Extrac…" at bounding box center [326, 297] width 581 height 522
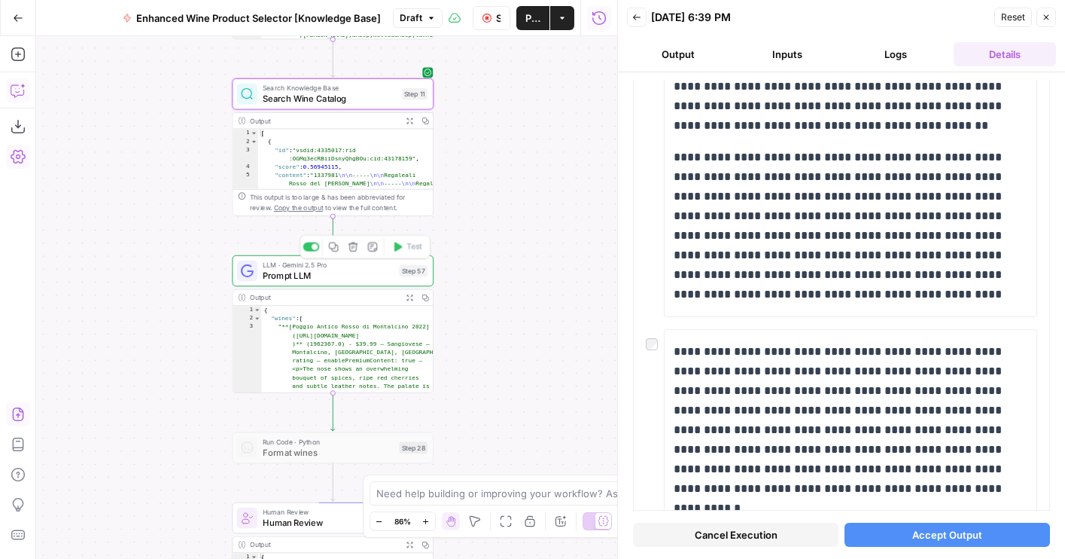
click at [292, 285] on div "LLM · Gemini 2.5 Pro Prompt LLM Step 57 Copy step Delete step Add Note Test" at bounding box center [333, 270] width 202 height 31
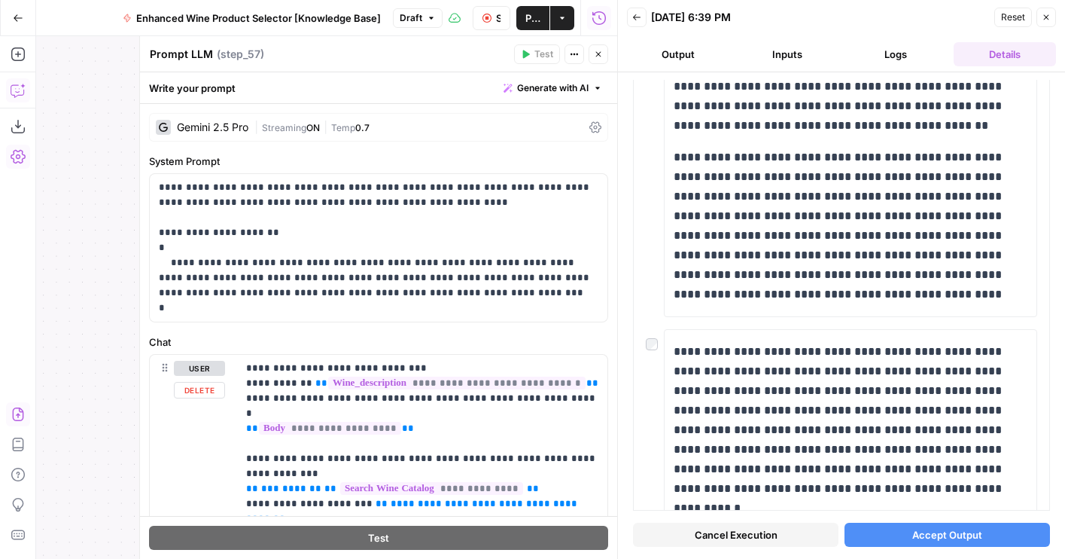
scroll to position [84, 0]
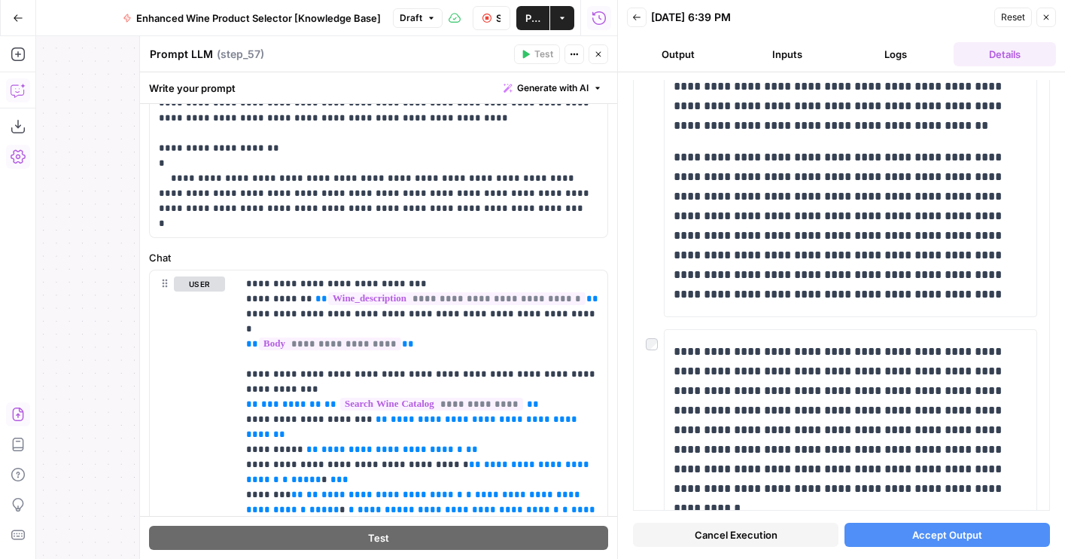
click at [600, 59] on button "Close" at bounding box center [599, 54] width 20 height 20
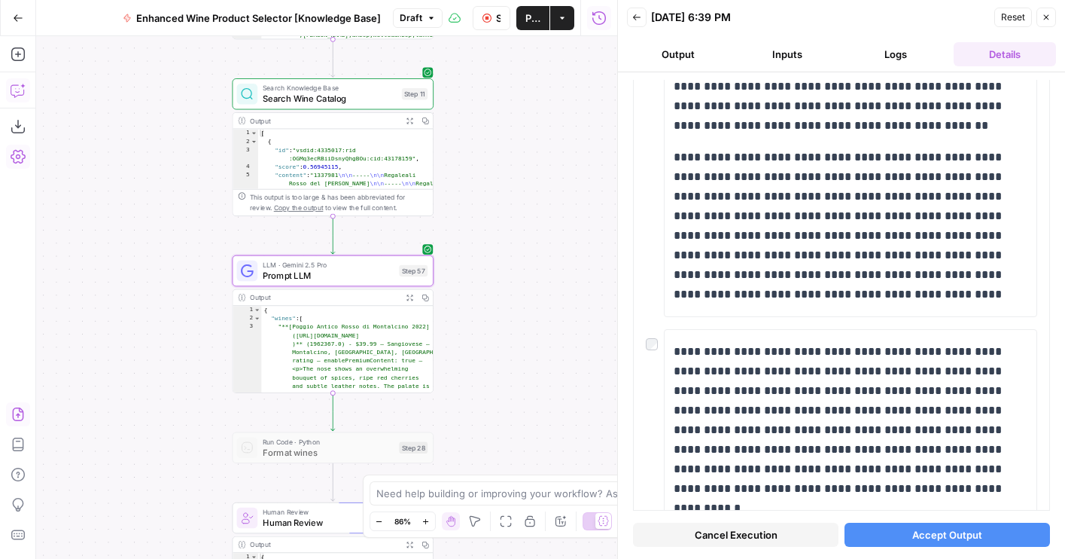
click at [427, 18] on icon "button" at bounding box center [431, 18] width 9 height 9
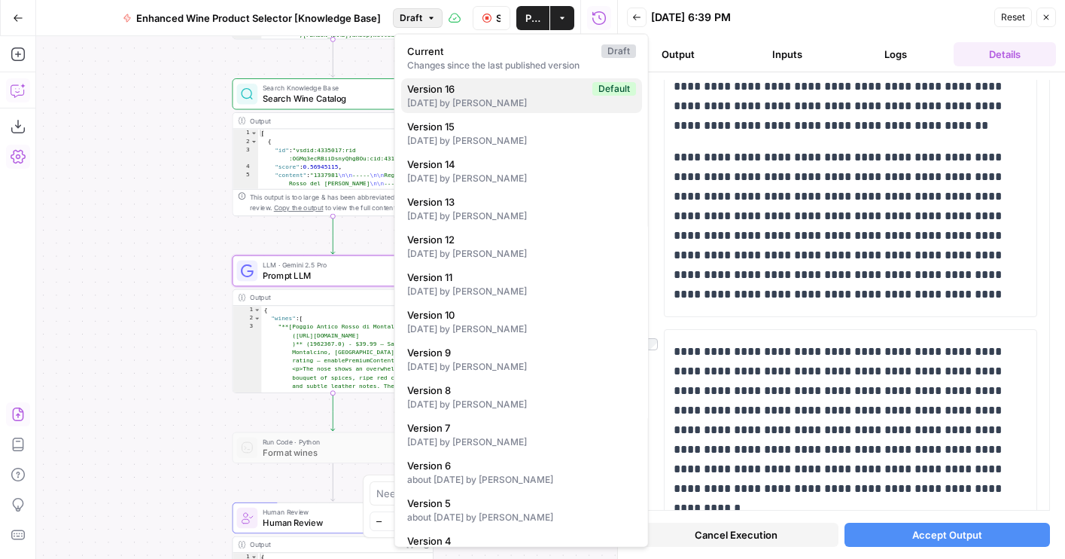
click at [435, 105] on div "[DATE] by [PERSON_NAME]" at bounding box center [521, 103] width 229 height 14
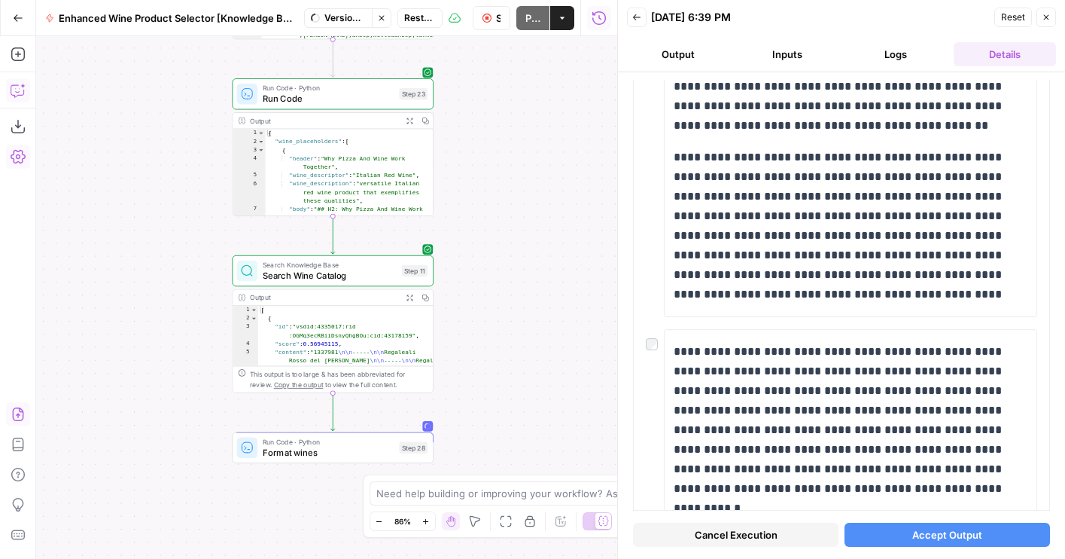
scroll to position [939, 0]
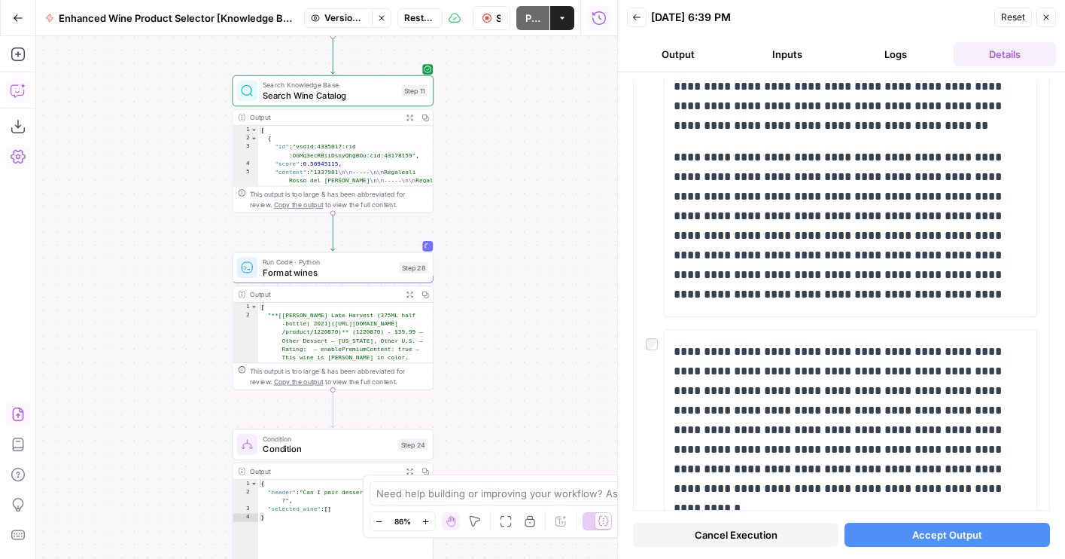
drag, startPoint x: 507, startPoint y: 207, endPoint x: 507, endPoint y: 189, distance: 18.1
click at [507, 189] on div "true false true false true false true false Workflow Set Inputs Inputs LLM · GP…" at bounding box center [326, 297] width 581 height 522
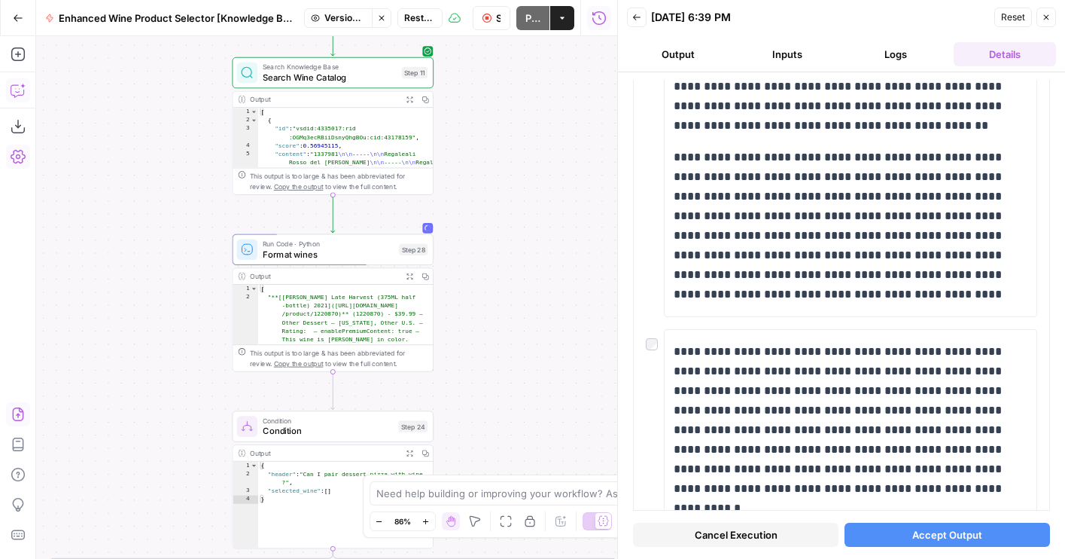
click at [361, 254] on span "Format wines" at bounding box center [328, 254] width 131 height 13
click at [342, 247] on span "Format wines" at bounding box center [328, 253] width 131 height 13
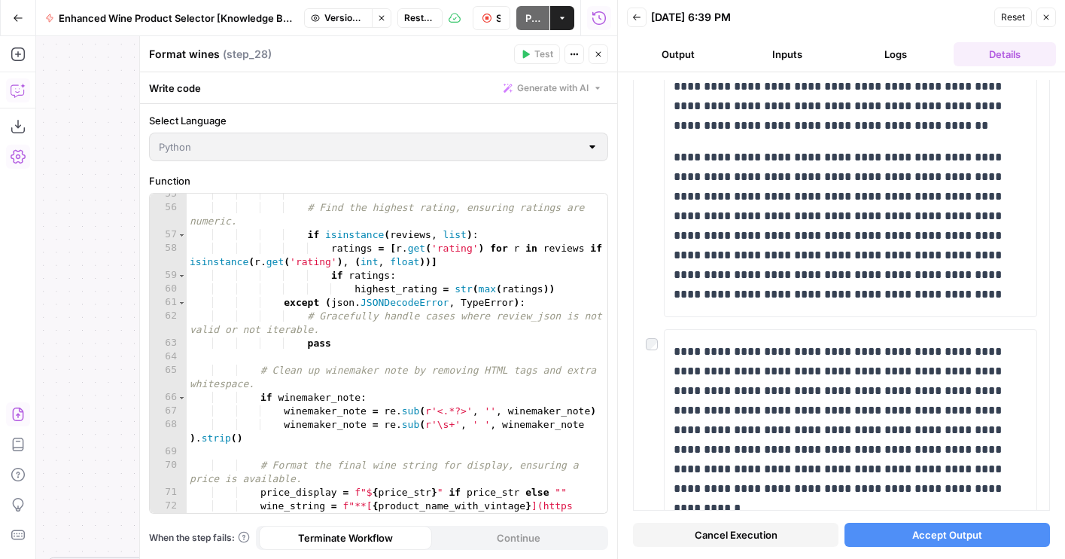
scroll to position [1085, 0]
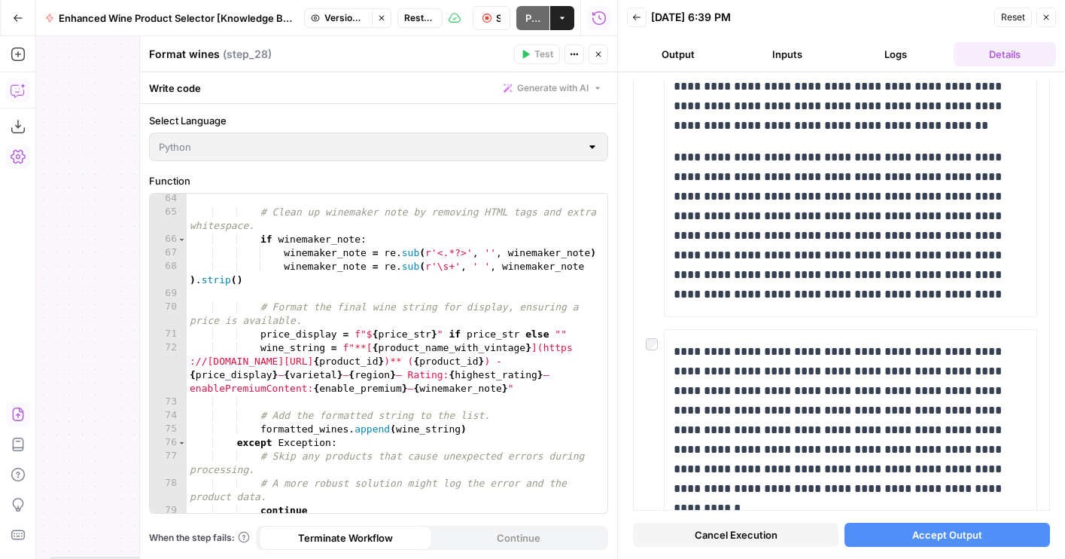
click at [599, 57] on icon "button" at bounding box center [598, 54] width 9 height 9
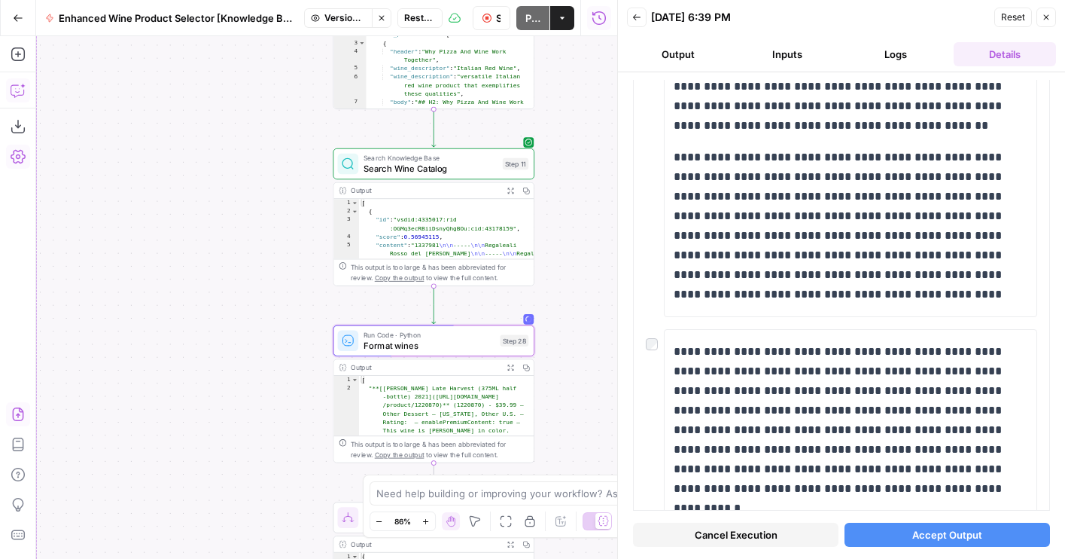
drag, startPoint x: 527, startPoint y: 104, endPoint x: 628, endPoint y: 196, distance: 136.4
click at [628, 196] on body "Wine New Home Browse Your Data Usage Flightpath Settings Recent Grids Article W…" at bounding box center [532, 279] width 1065 height 559
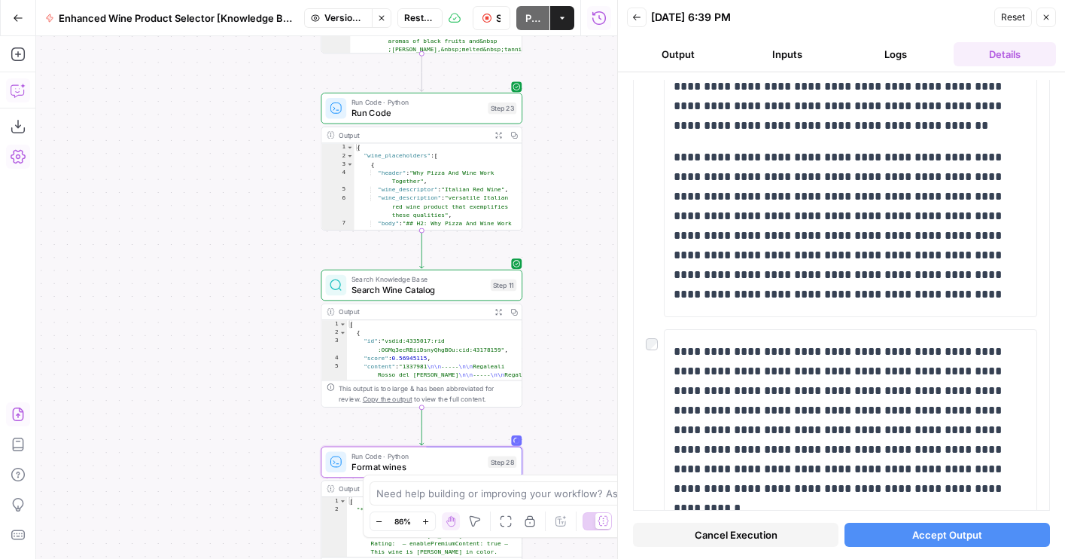
drag, startPoint x: 601, startPoint y: 146, endPoint x: 589, endPoint y: 267, distance: 121.8
click at [589, 268] on div "true false true false true false true false Workflow Set Inputs Inputs LLM · GP…" at bounding box center [326, 297] width 581 height 522
drag, startPoint x: 567, startPoint y: 310, endPoint x: 567, endPoint y: 224, distance: 85.8
click at [567, 227] on div "true false true false true false true false Workflow Set Inputs Inputs LLM · GP…" at bounding box center [326, 297] width 581 height 522
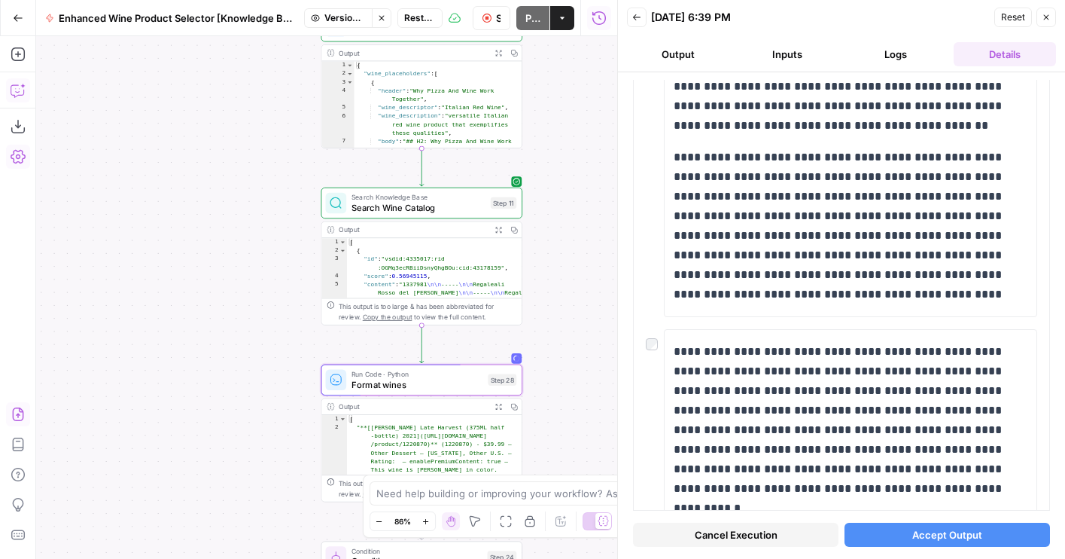
click at [379, 21] on icon "button" at bounding box center [381, 18] width 9 height 9
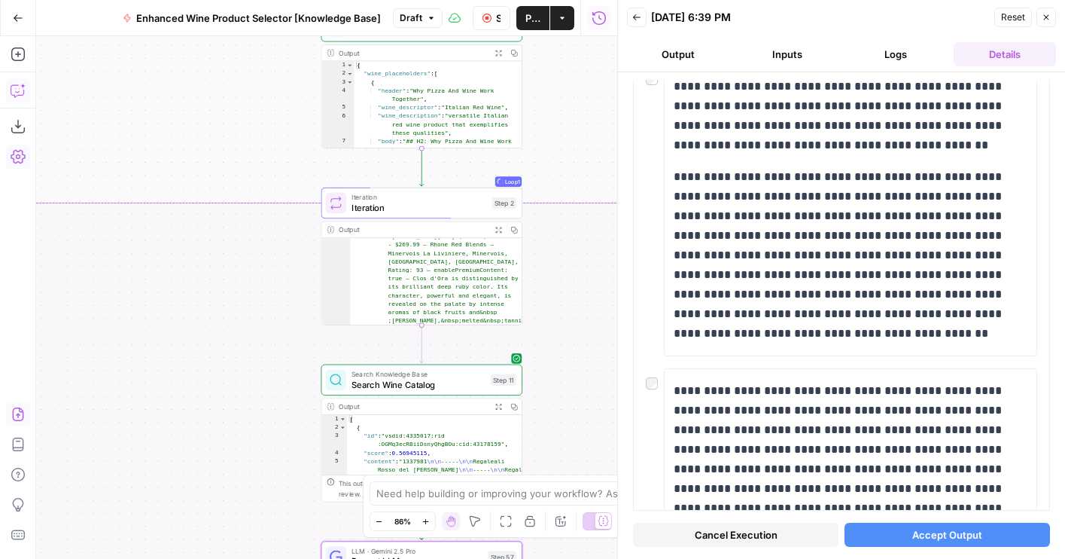
scroll to position [939, 0]
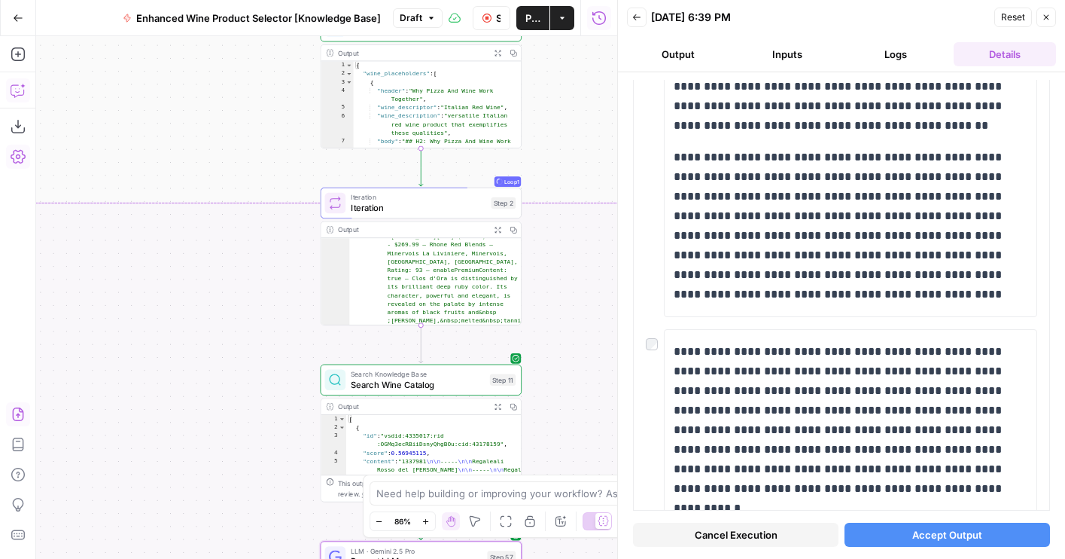
drag, startPoint x: 260, startPoint y: 470, endPoint x: 240, endPoint y: 215, distance: 255.2
click at [240, 218] on div "true false true false true false Workflow Set Inputs Inputs LLM · GPT-4o Extrac…" at bounding box center [326, 297] width 581 height 522
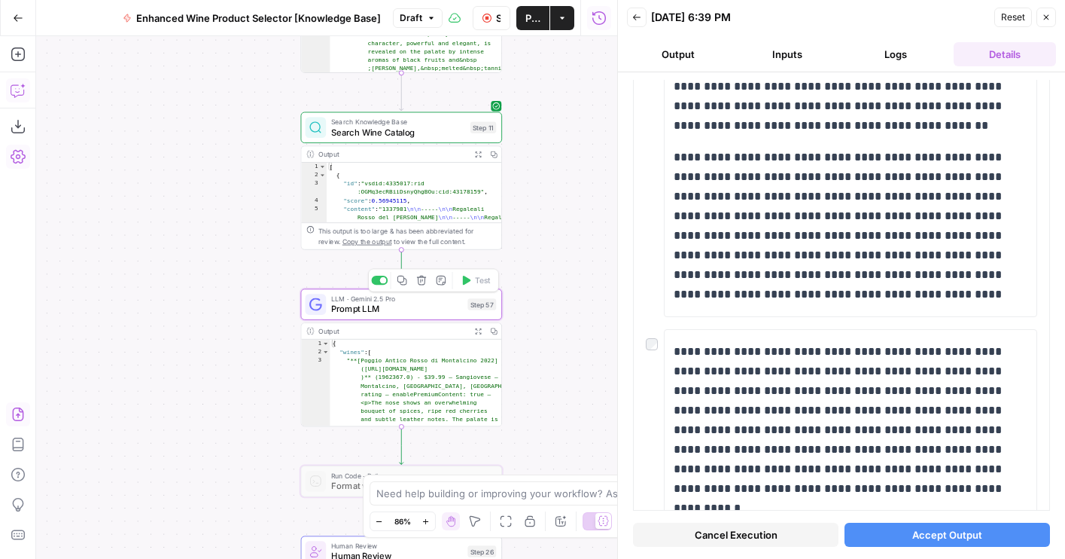
click at [330, 315] on div "LLM · Gemini 2.5 Pro Prompt LLM Step 57 Copy step Delete step Add Note Test" at bounding box center [401, 304] width 191 height 22
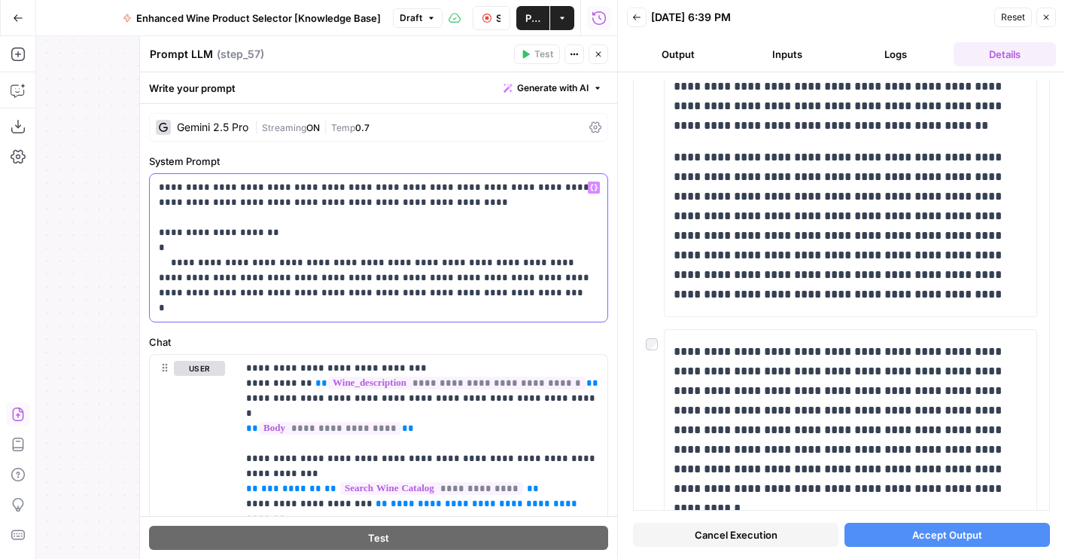
click at [576, 261] on p "**********" at bounding box center [379, 247] width 440 height 135
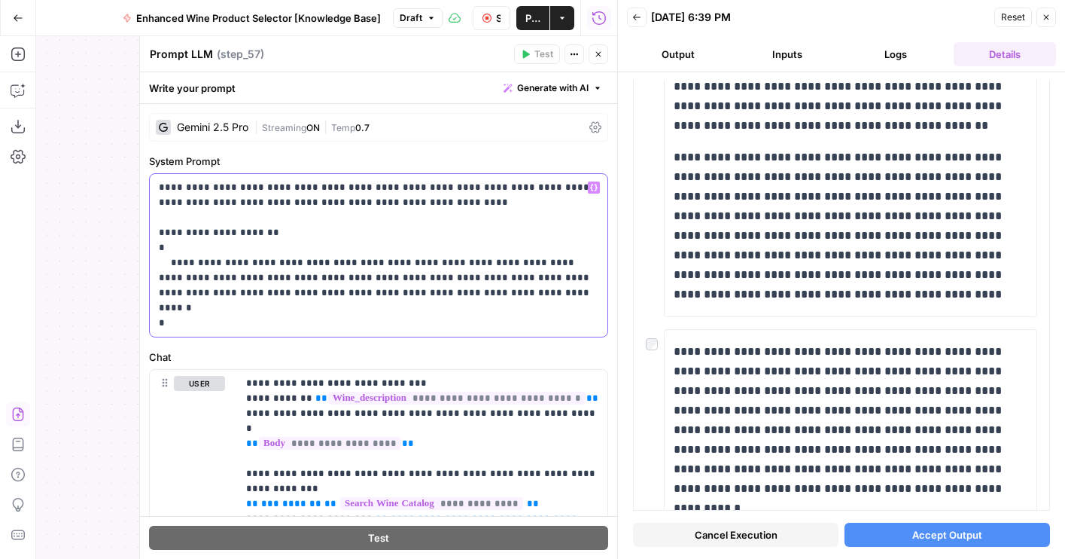
click at [480, 284] on p "**********" at bounding box center [379, 255] width 440 height 151
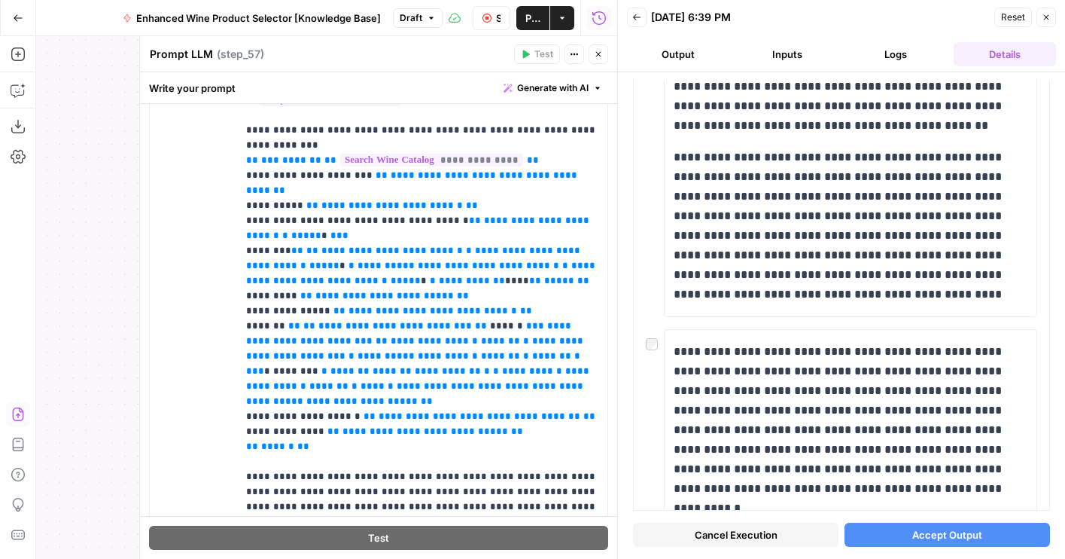
scroll to position [277, 0]
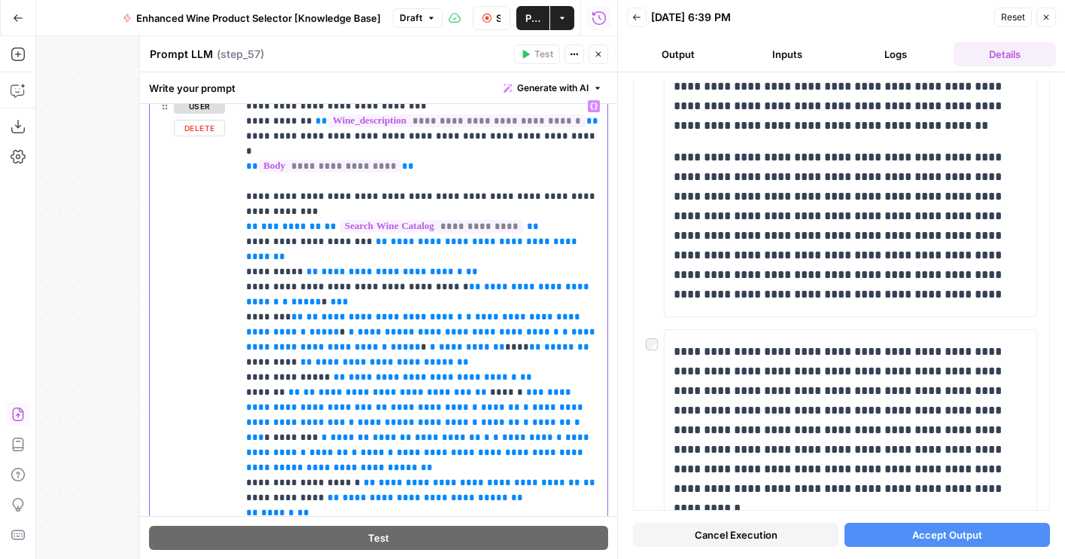
click at [440, 243] on p "**********" at bounding box center [422, 370] width 352 height 542
click at [595, 58] on button "Close" at bounding box center [599, 54] width 20 height 20
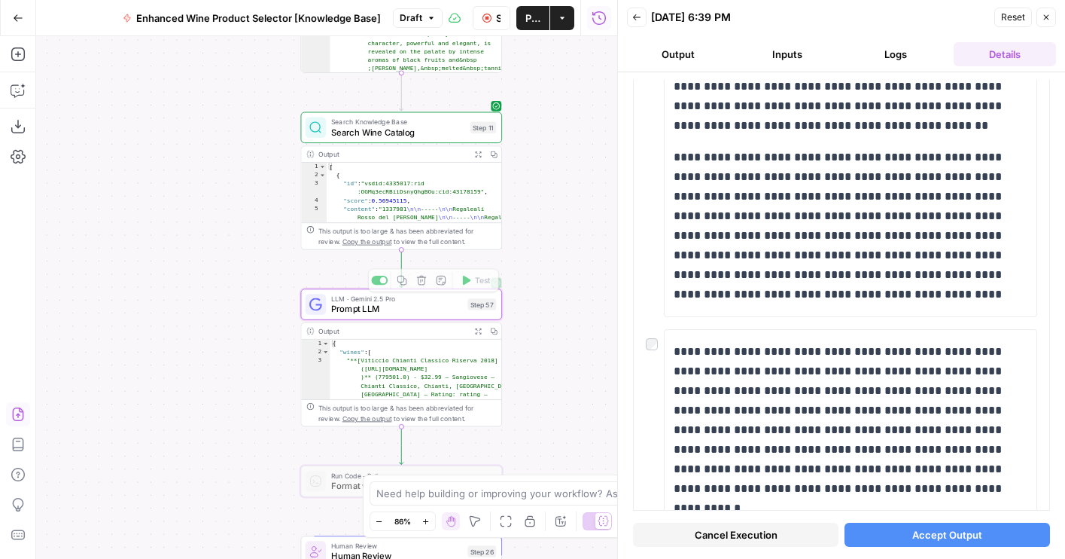
drag, startPoint x: 544, startPoint y: 196, endPoint x: 440, endPoint y: 430, distance: 256.1
click at [440, 430] on div "true false true false true false Workflow Set Inputs Inputs LLM · GPT-4o Extrac…" at bounding box center [326, 297] width 581 height 522
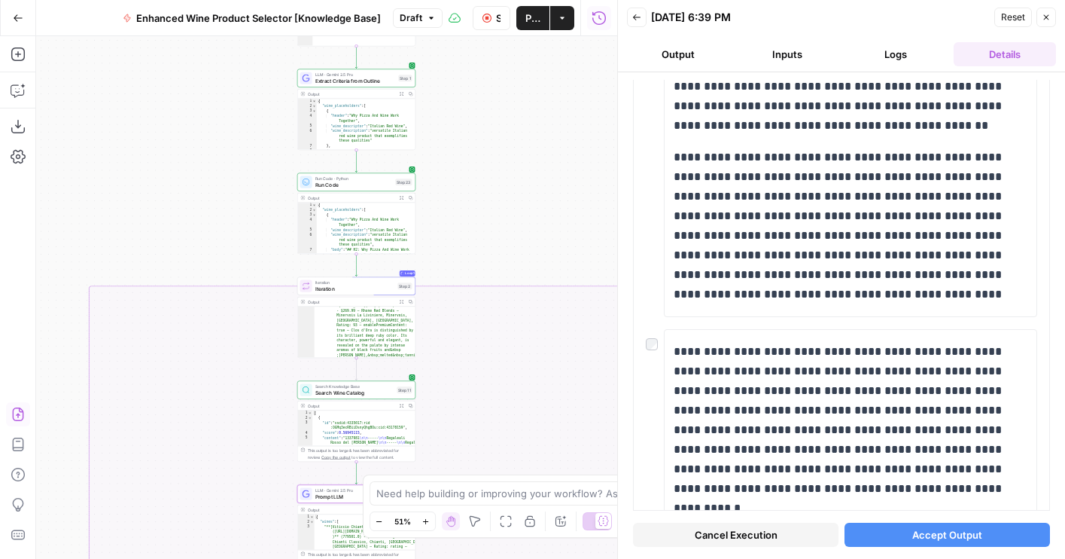
click at [695, 539] on span "Cancel Execution" at bounding box center [736, 534] width 83 height 15
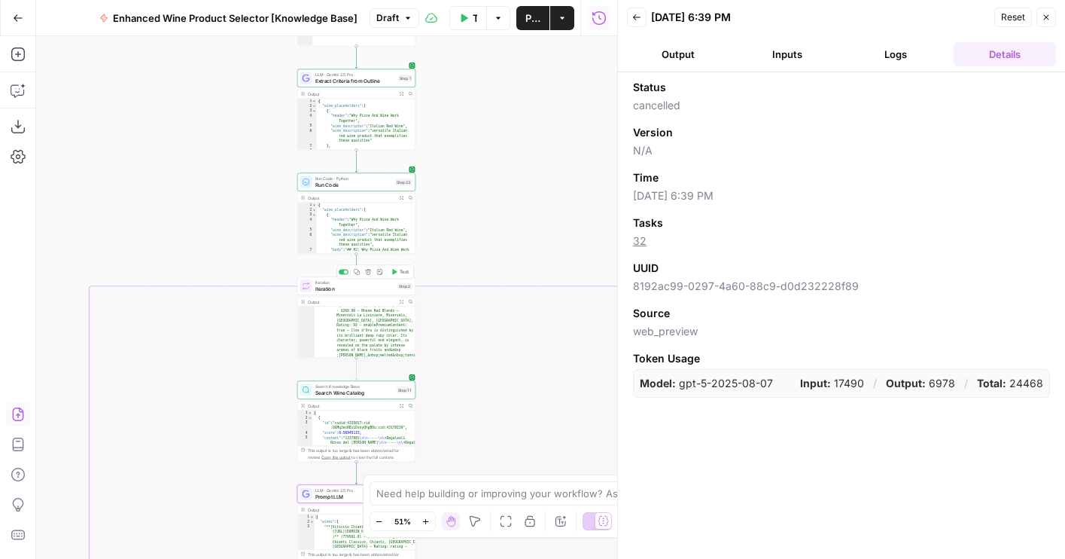
click at [401, 272] on span "Test" at bounding box center [404, 271] width 9 height 7
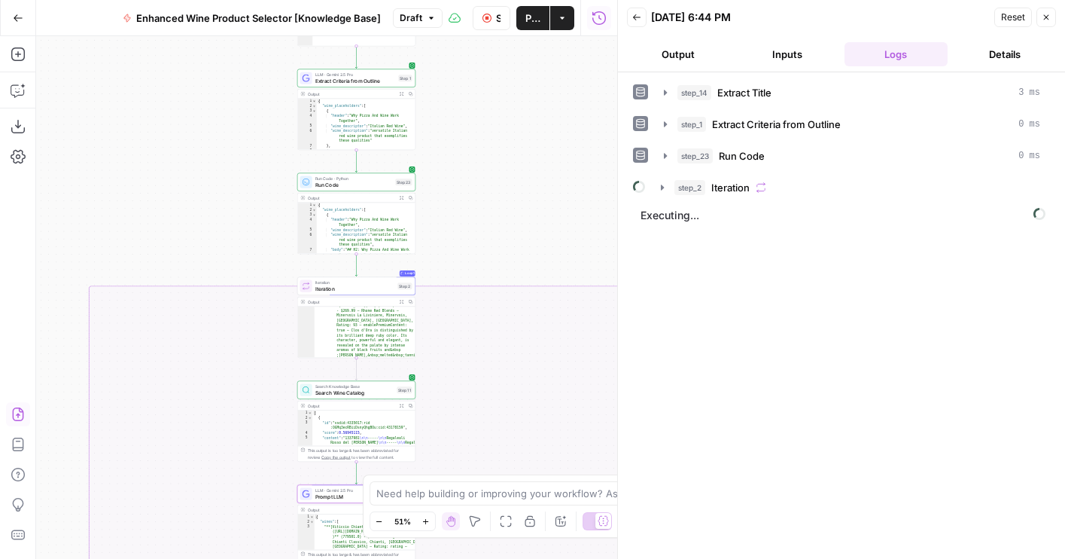
click at [685, 56] on button "Output" at bounding box center [678, 54] width 103 height 24
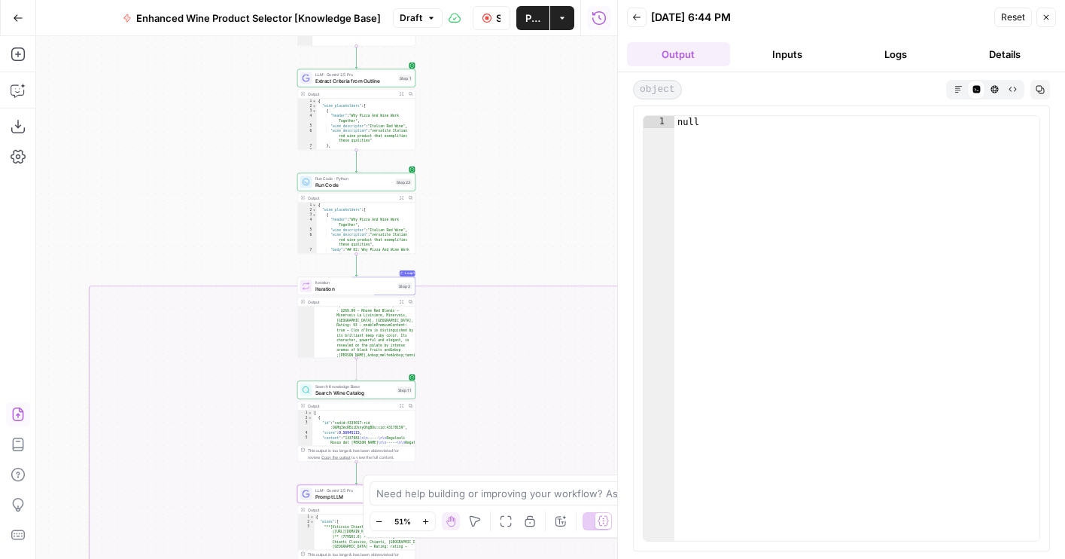
click at [759, 67] on header "Back 08/12/25 at 6:44 PM Reset Close Output Inputs Logs Details" at bounding box center [841, 36] width 447 height 72
click at [869, 63] on button "Logs" at bounding box center [896, 54] width 103 height 24
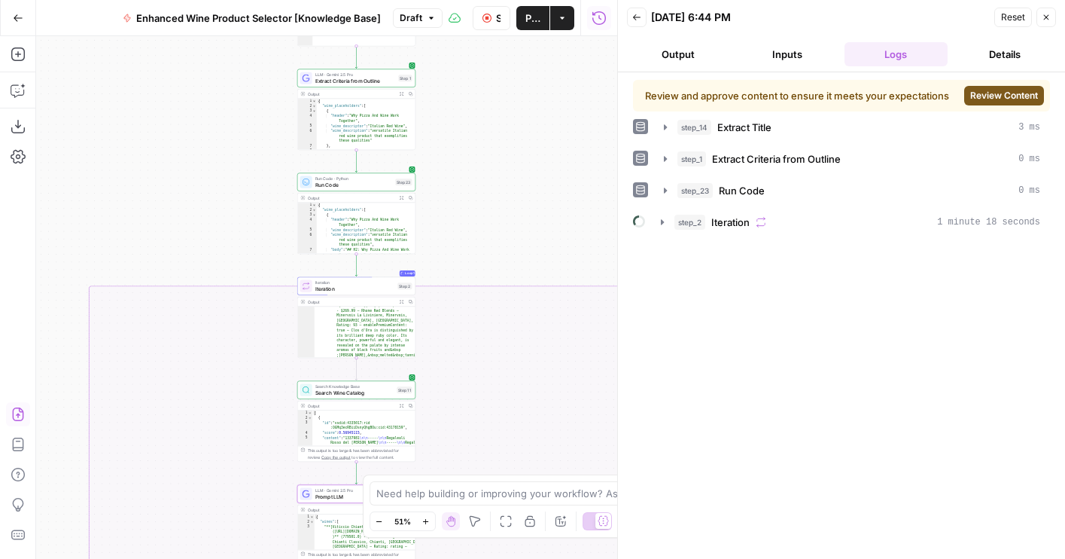
click at [979, 104] on button "Review Content" at bounding box center [1004, 96] width 80 height 20
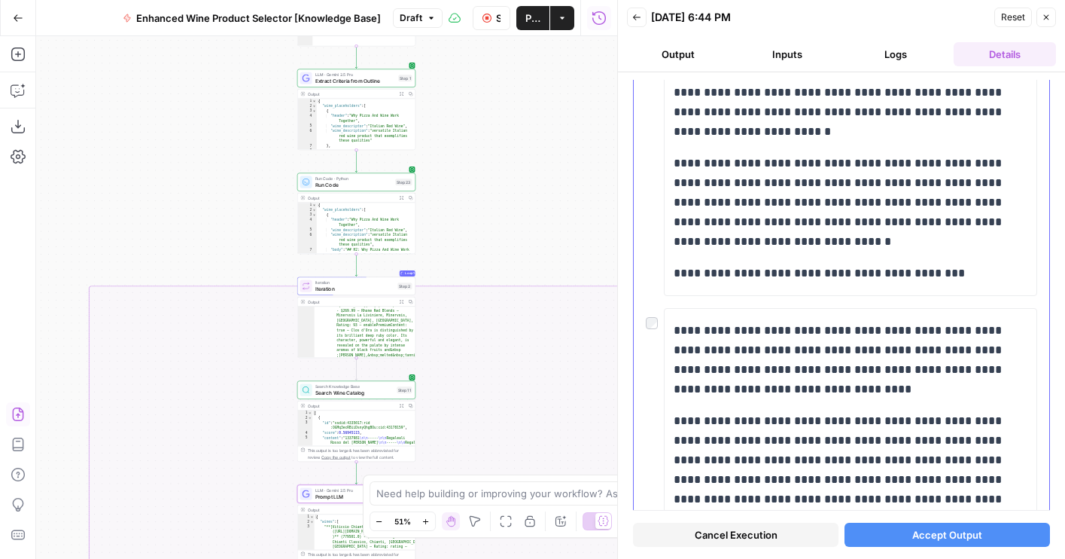
scroll to position [565, 0]
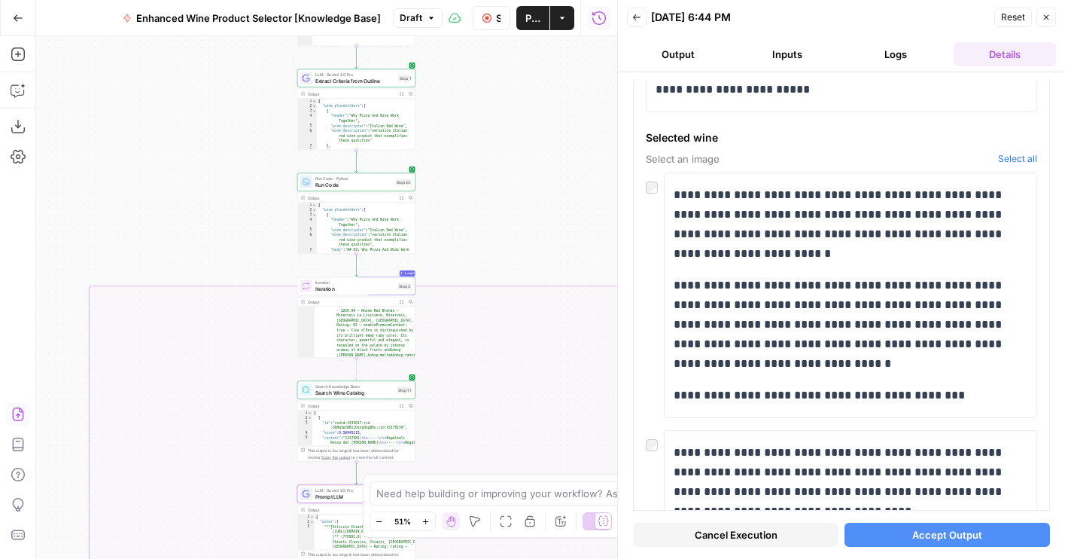
click at [900, 52] on button "Logs" at bounding box center [896, 54] width 103 height 24
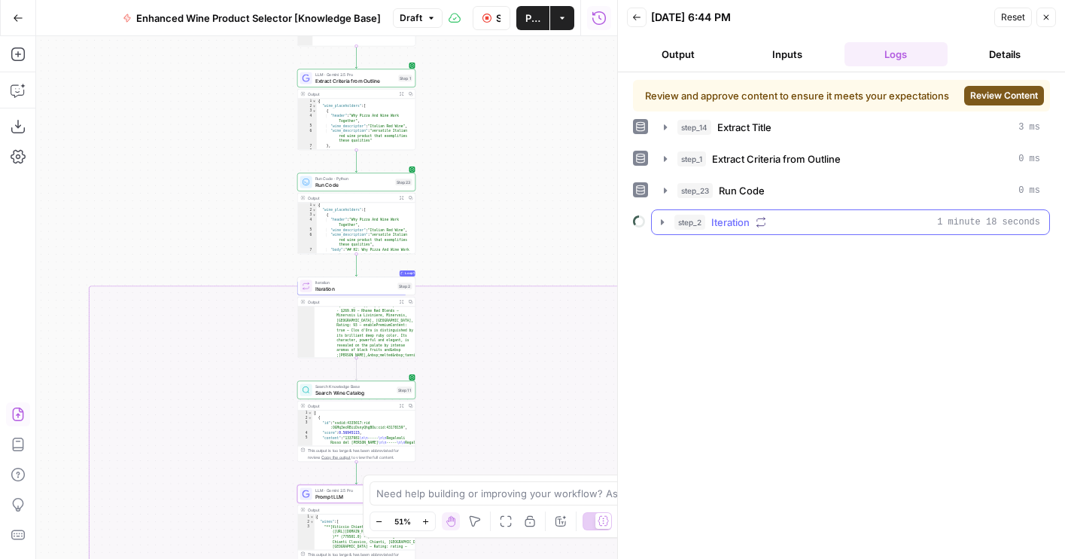
click at [772, 222] on div "step_2 Iteration 1 minute 18 seconds" at bounding box center [857, 222] width 366 height 15
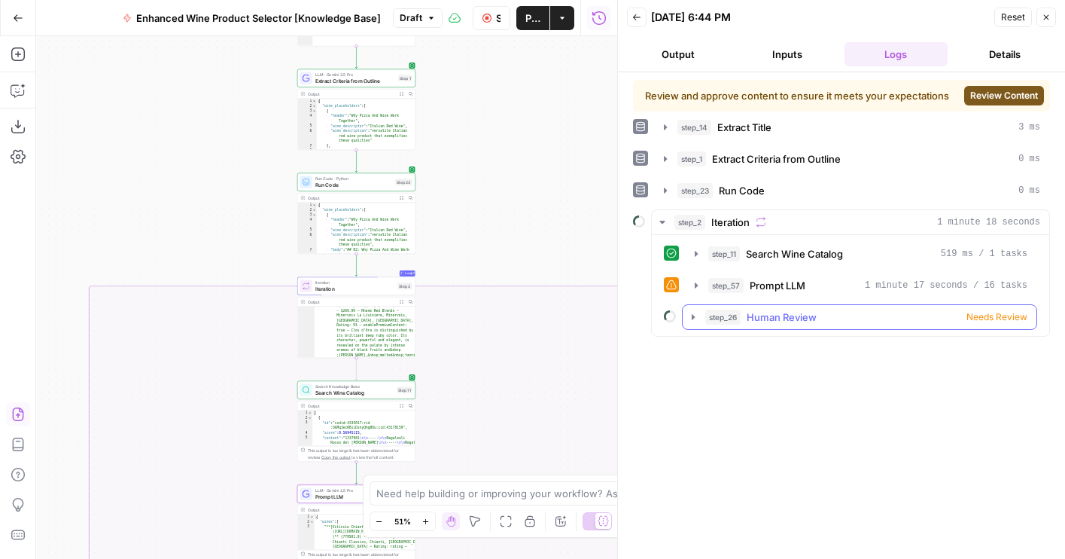
click at [770, 272] on div "step_11 Search Wine Catalog 519 ms / 1 tasks step_57 Prompt LLM 1 minute 17 sec…" at bounding box center [850, 285] width 373 height 89
click at [772, 280] on span "Prompt LLM" at bounding box center [778, 285] width 56 height 15
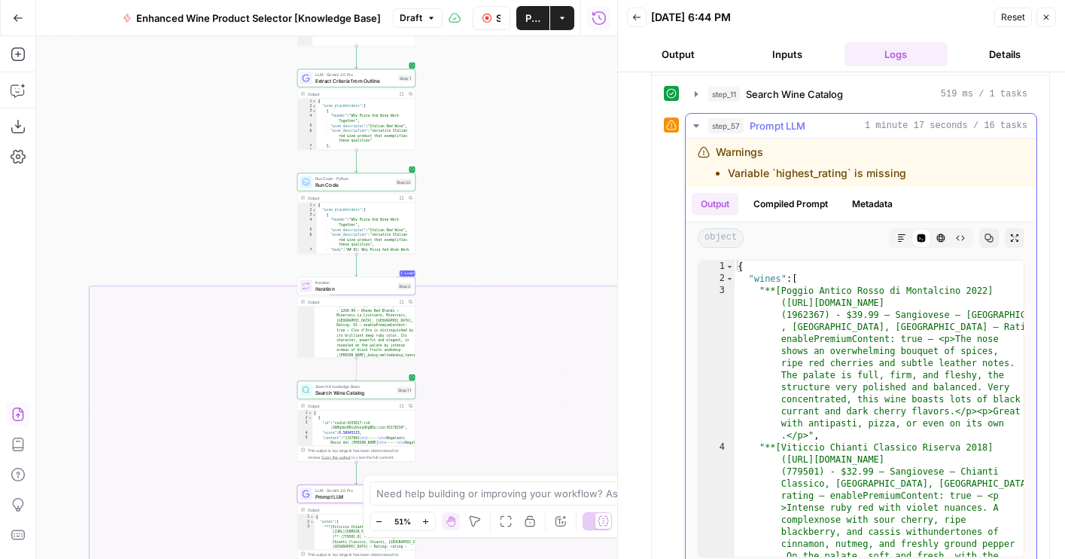
scroll to position [169, 0]
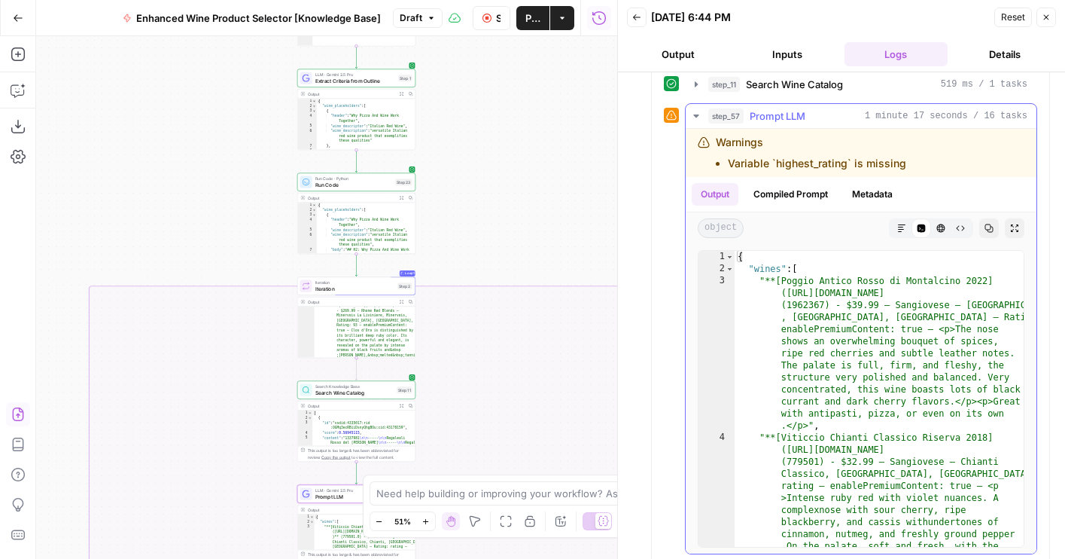
type textarea "**********"
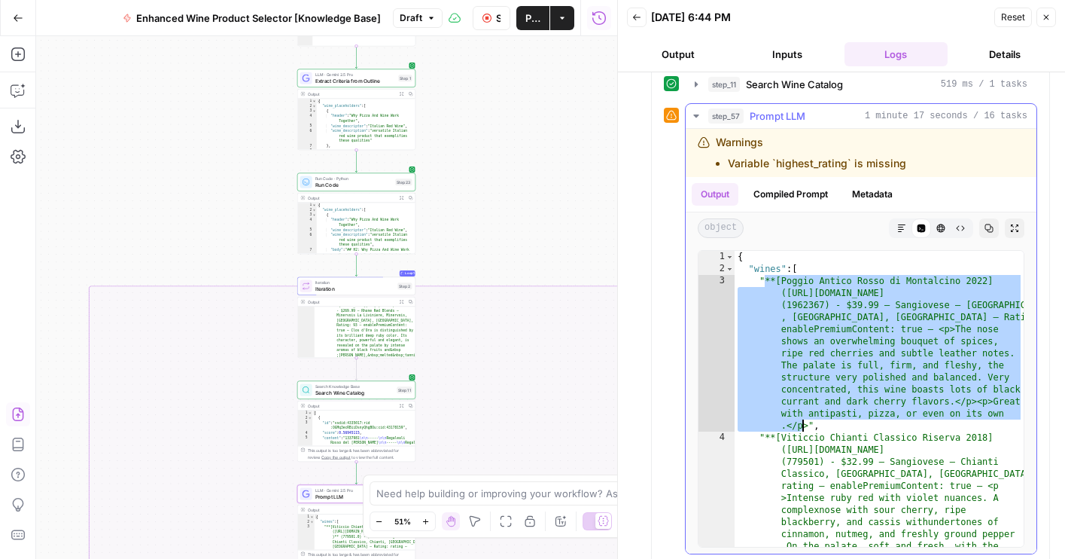
drag, startPoint x: 765, startPoint y: 279, endPoint x: 805, endPoint y: 423, distance: 149.4
click at [805, 423] on div "{ "wines" : [ "**[Poggio Antico Rosso di Montalcino 2022] (https://www.wine.com…" at bounding box center [879, 483] width 289 height 464
click at [764, 132] on div "Warnings Variable `highest_rating` is missing" at bounding box center [861, 153] width 351 height 48
click at [752, 110] on span "Prompt LLM" at bounding box center [778, 115] width 56 height 15
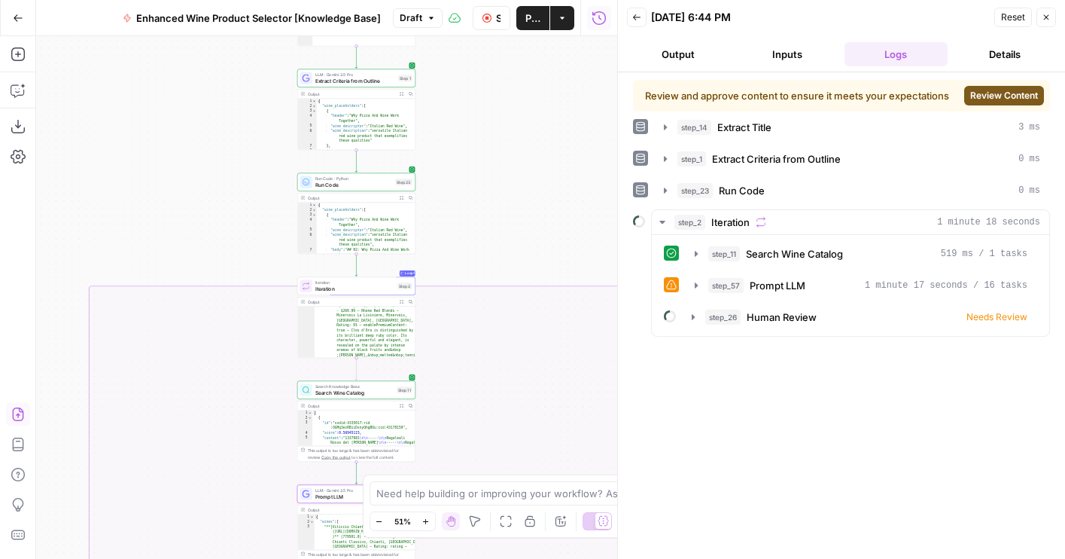
click at [1009, 103] on button "Review Content" at bounding box center [1004, 96] width 80 height 20
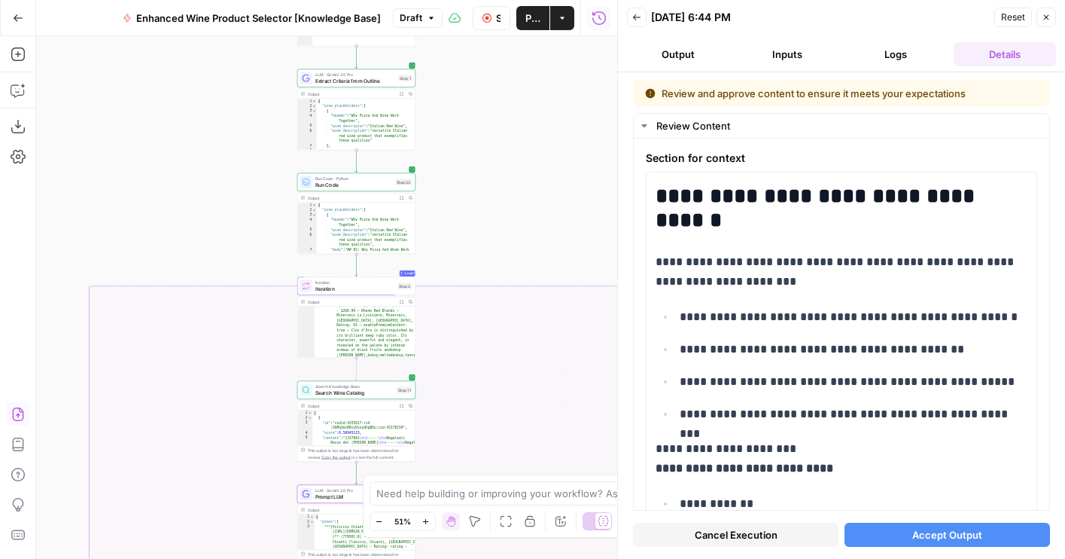
click at [915, 61] on button "Logs" at bounding box center [896, 54] width 103 height 24
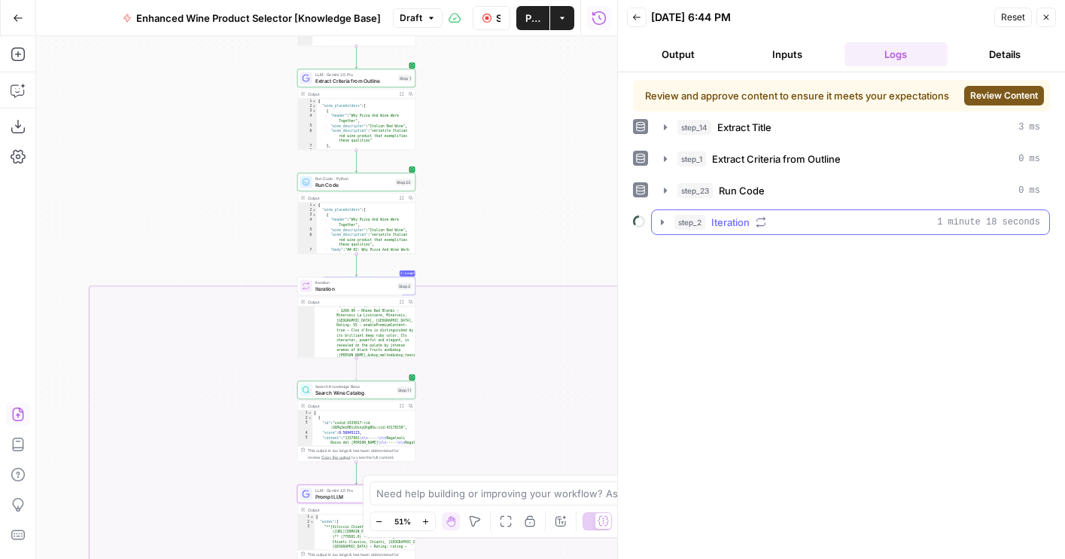
click at [750, 223] on span "Iteration" at bounding box center [730, 222] width 38 height 15
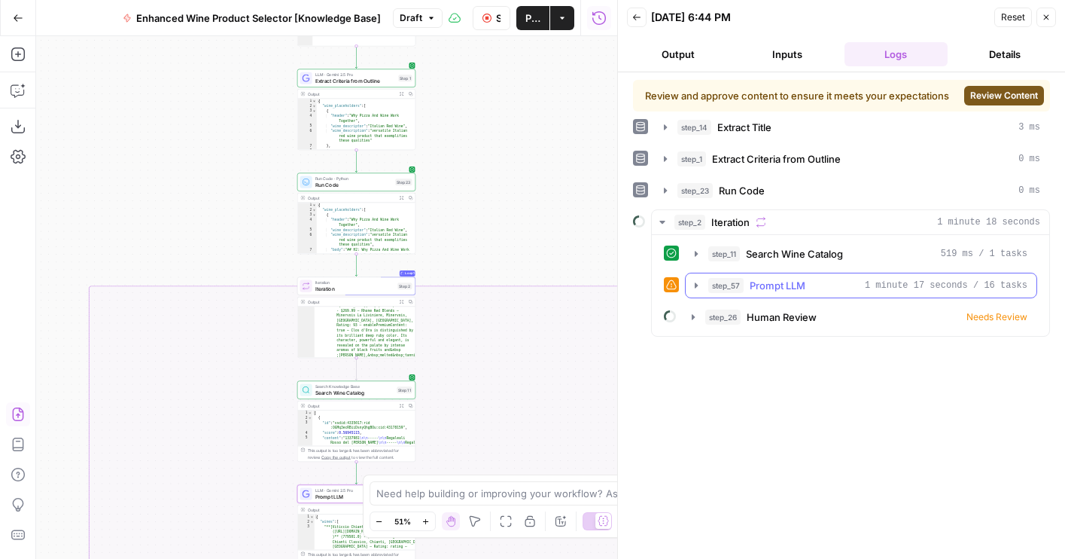
click at [747, 285] on div "step_57 Prompt LLM 1 minute 17 seconds / 16 tasks" at bounding box center [867, 285] width 319 height 15
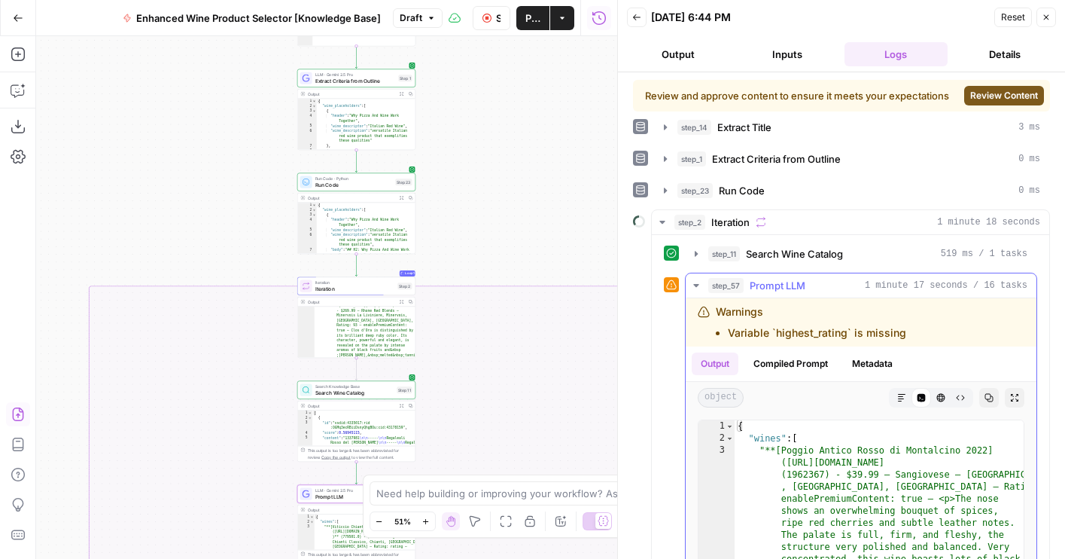
click at [787, 366] on button "Compiled Prompt" at bounding box center [790, 363] width 93 height 23
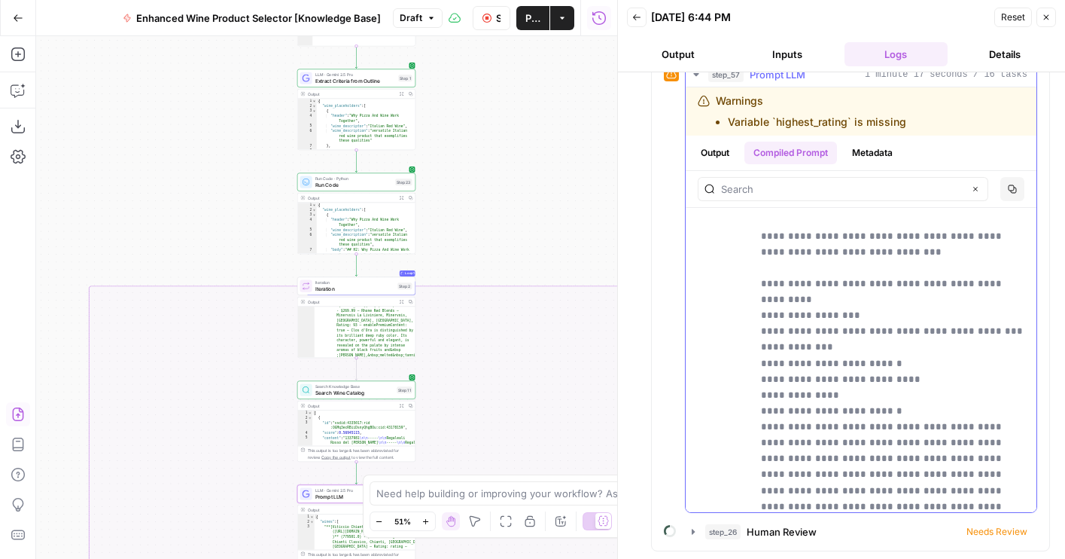
scroll to position [746, 0]
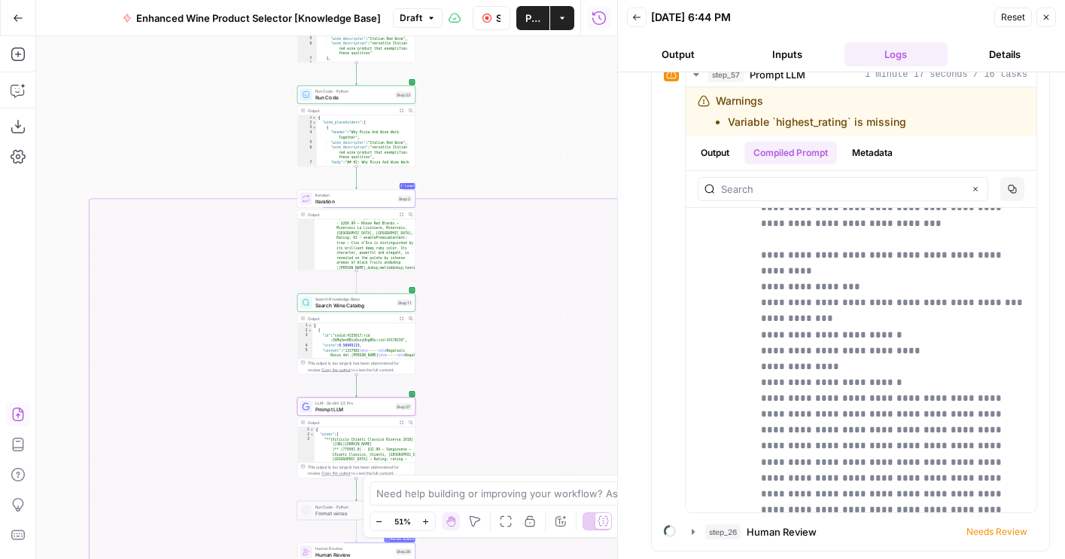
drag, startPoint x: 530, startPoint y: 370, endPoint x: 530, endPoint y: 221, distance: 149.0
click at [530, 221] on div "true false true false true false Workflow Set Inputs Inputs LLM · GPT-4o Extrac…" at bounding box center [326, 297] width 581 height 522
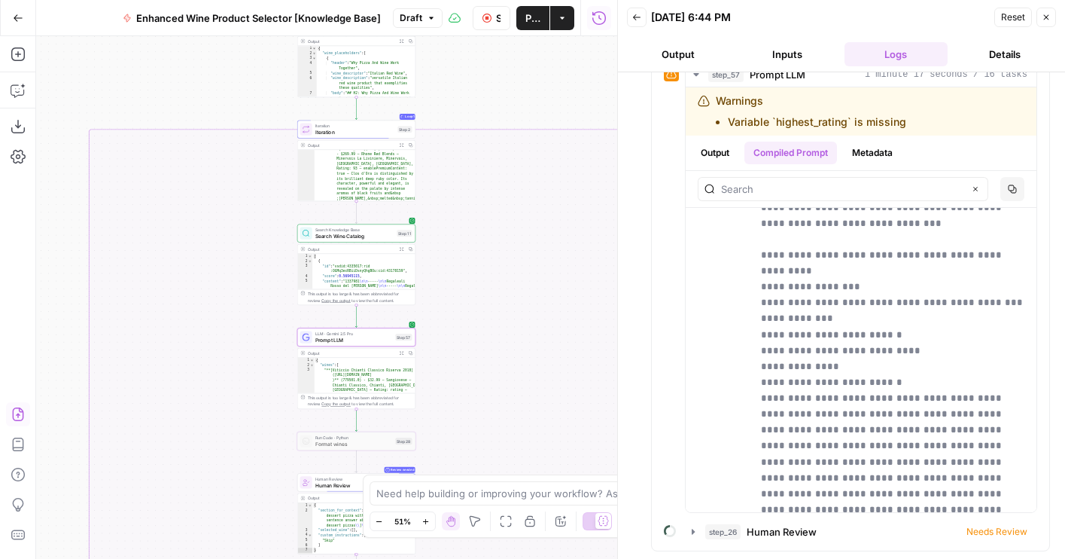
drag, startPoint x: 516, startPoint y: 307, endPoint x: 516, endPoint y: 184, distance: 122.7
click at [516, 185] on div "true false true false true false Workflow Set Inputs Inputs LLM · GPT-4o Extrac…" at bounding box center [326, 297] width 581 height 522
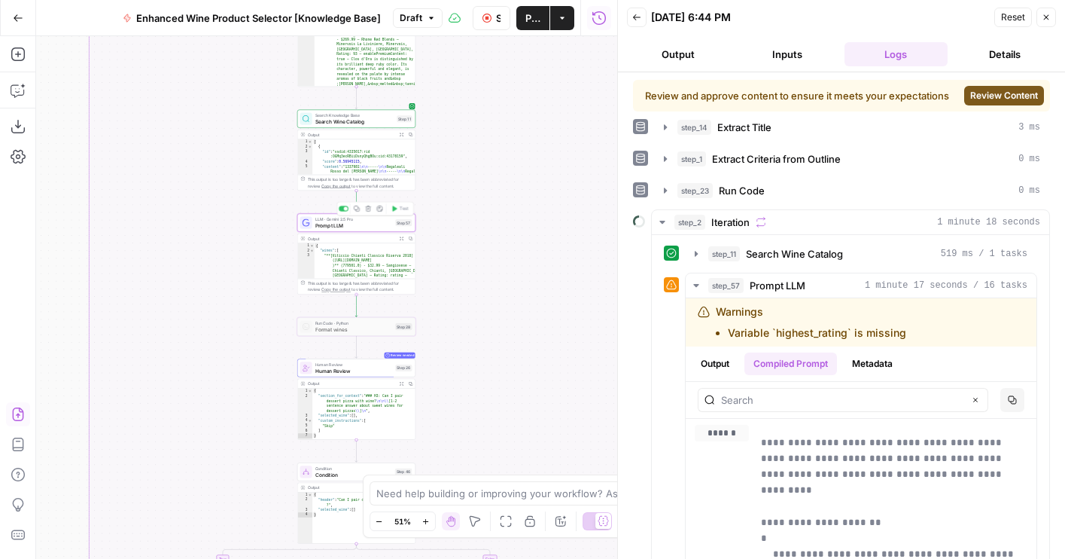
scroll to position [746, 0]
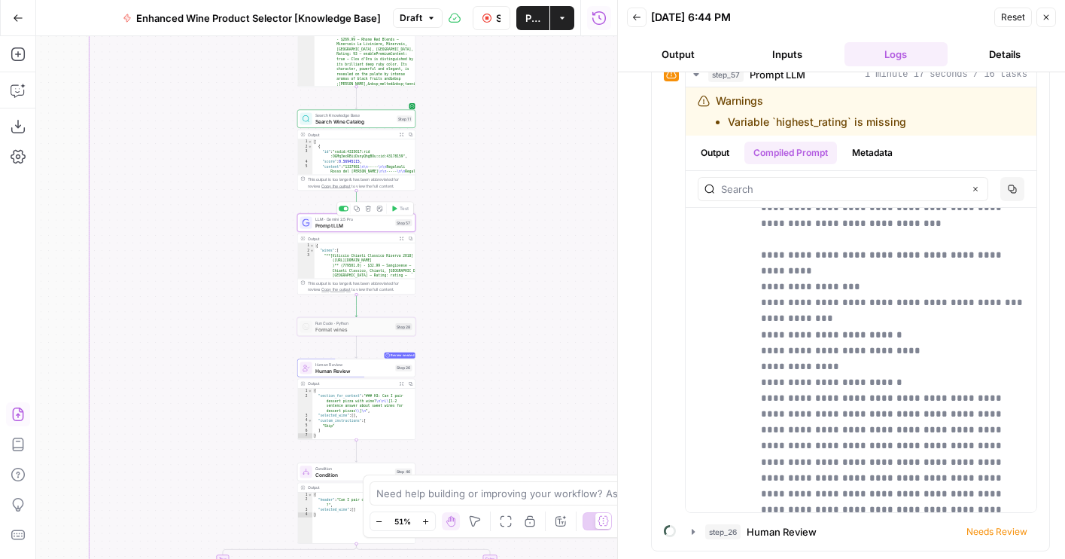
click at [344, 225] on span "Prompt LLM" at bounding box center [353, 225] width 77 height 8
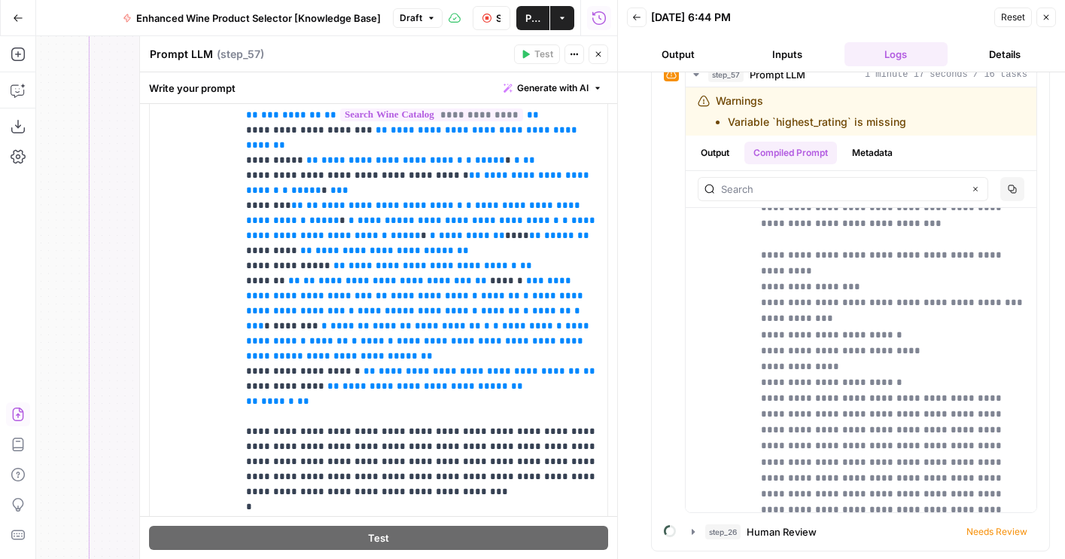
scroll to position [388, 0]
click at [288, 276] on span "**" at bounding box center [294, 281] width 12 height 10
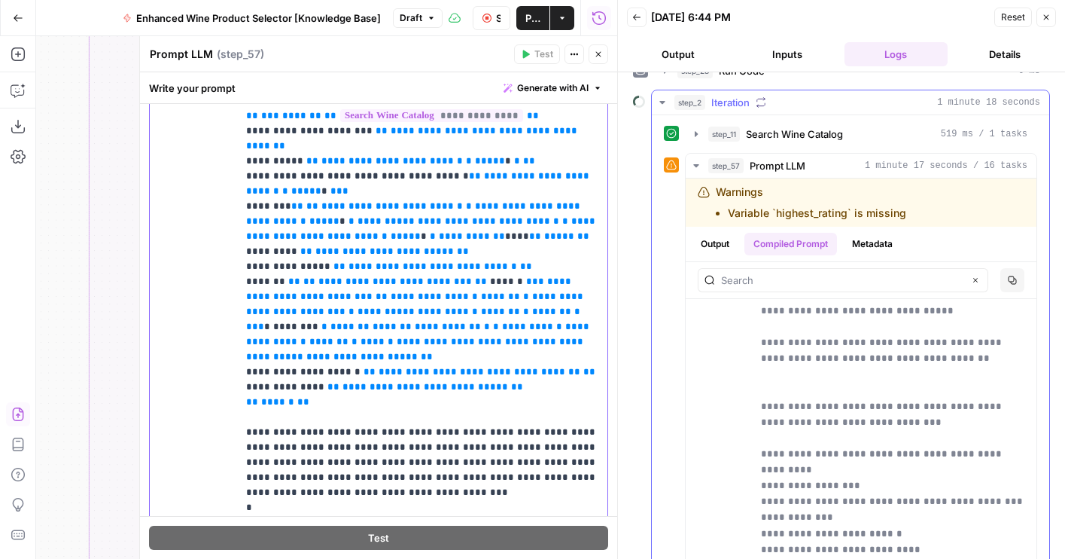
scroll to position [111, 0]
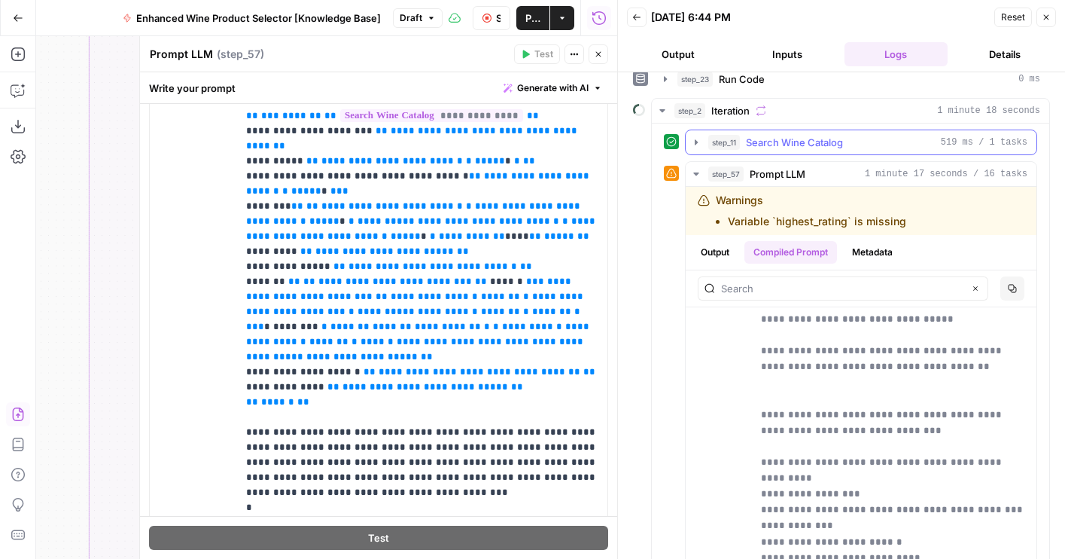
click at [791, 136] on span "Search Wine Catalog" at bounding box center [794, 142] width 97 height 15
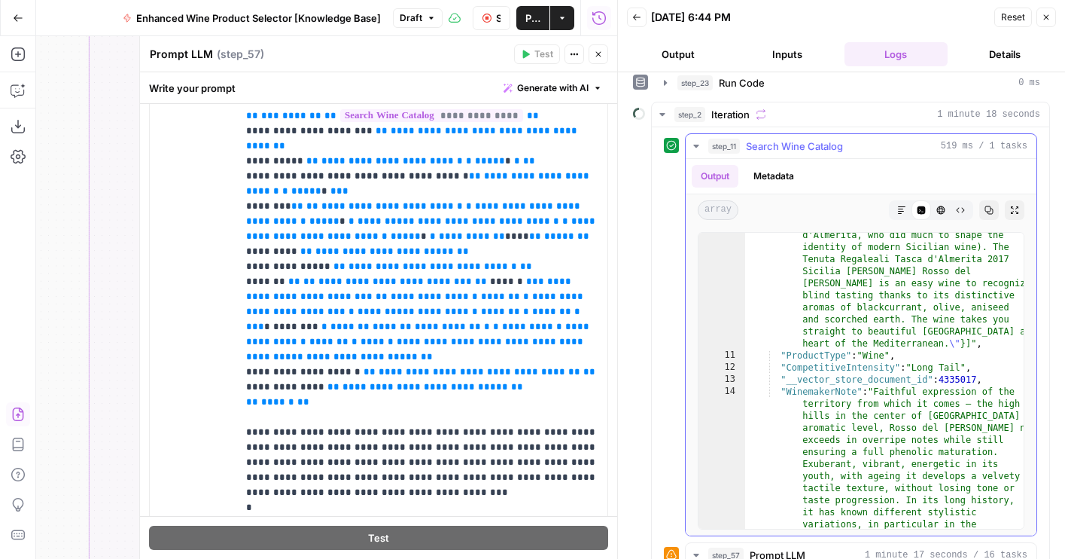
scroll to position [111, 0]
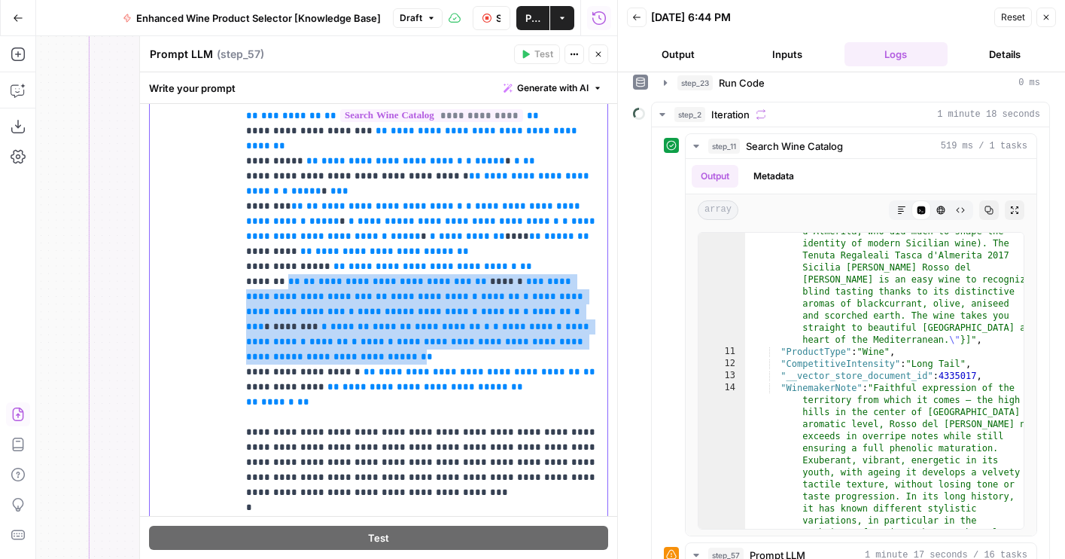
drag, startPoint x: 281, startPoint y: 267, endPoint x: 391, endPoint y: 339, distance: 132.2
click at [391, 339] on p "**********" at bounding box center [422, 259] width 352 height 542
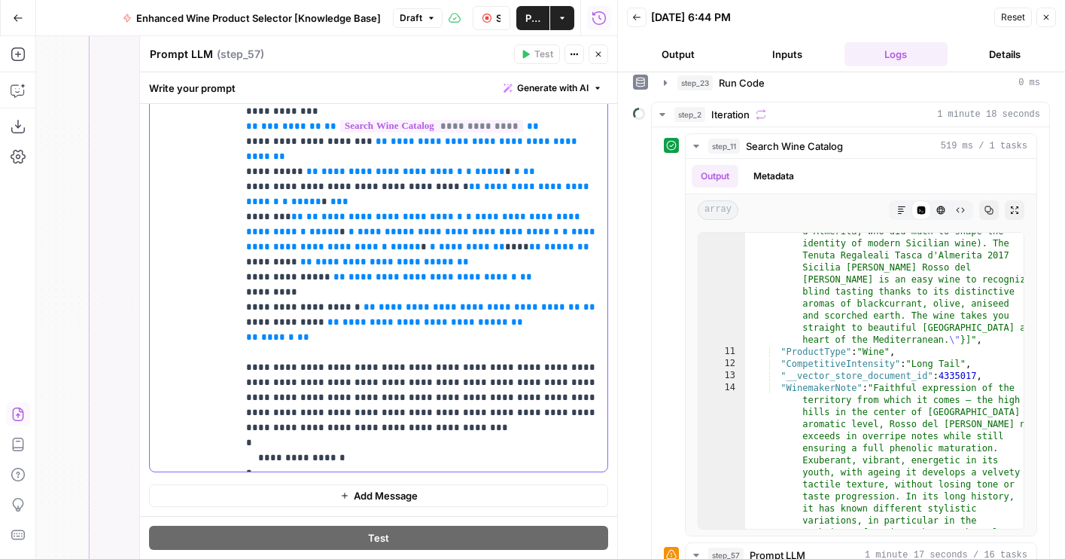
scroll to position [377, 0]
click at [438, 365] on p "**********" at bounding box center [422, 231] width 352 height 467
click at [288, 274] on p "**********" at bounding box center [422, 231] width 352 height 467
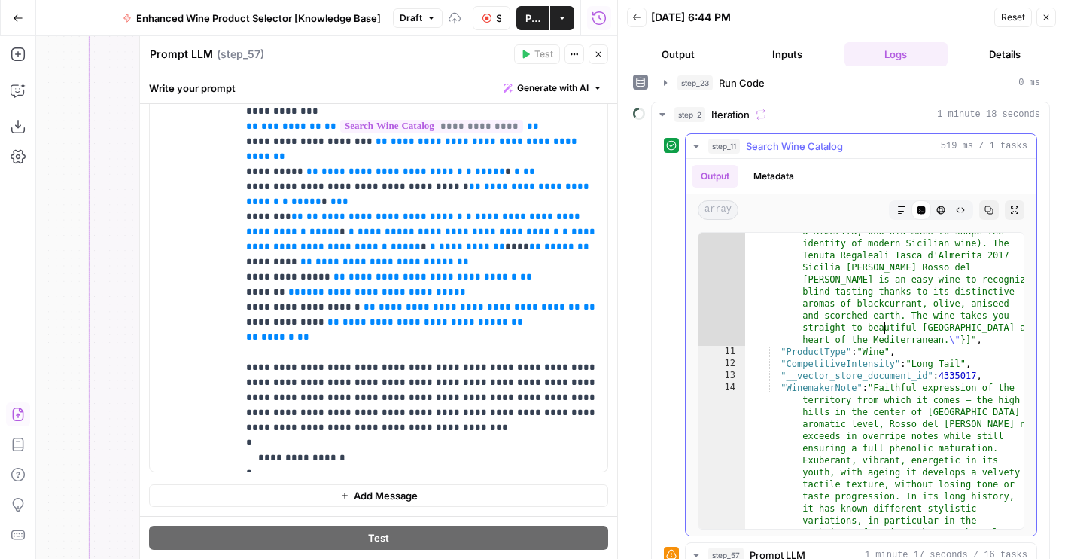
click at [886, 328] on div ""review_json" : "[{ \" review_author \" : \" Wine & Spirits \" , \" review_auth…" at bounding box center [884, 403] width 278 height 862
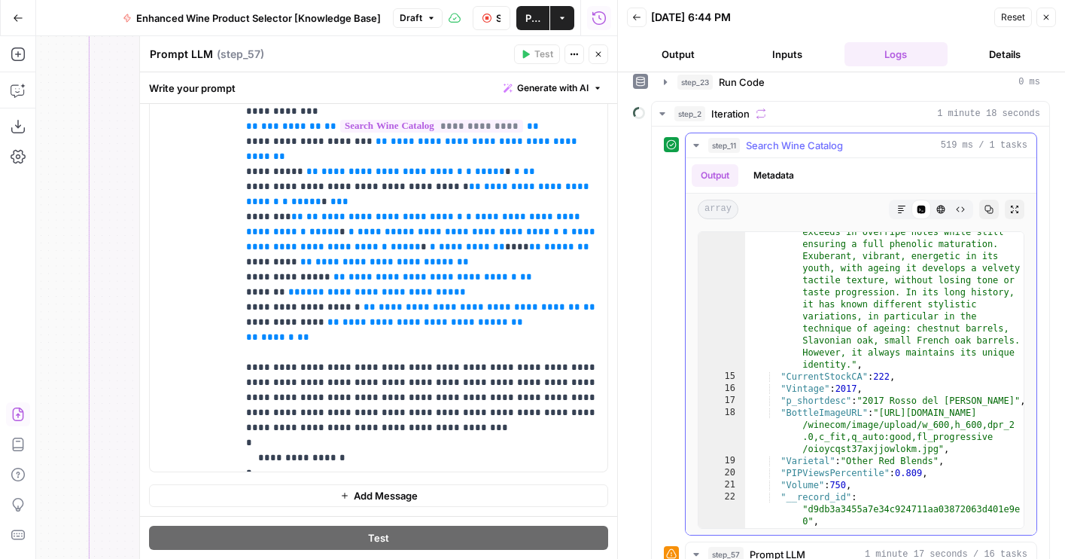
scroll to position [131, 0]
click at [793, 144] on span "Search Wine Catalog" at bounding box center [794, 145] width 97 height 15
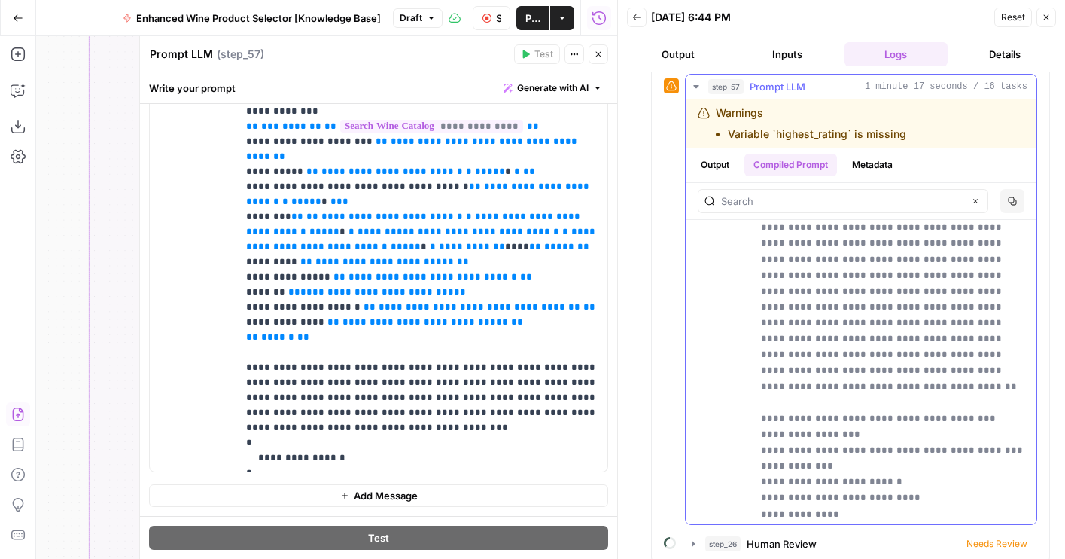
scroll to position [957, 0]
click at [711, 80] on span "step_57" at bounding box center [725, 86] width 35 height 15
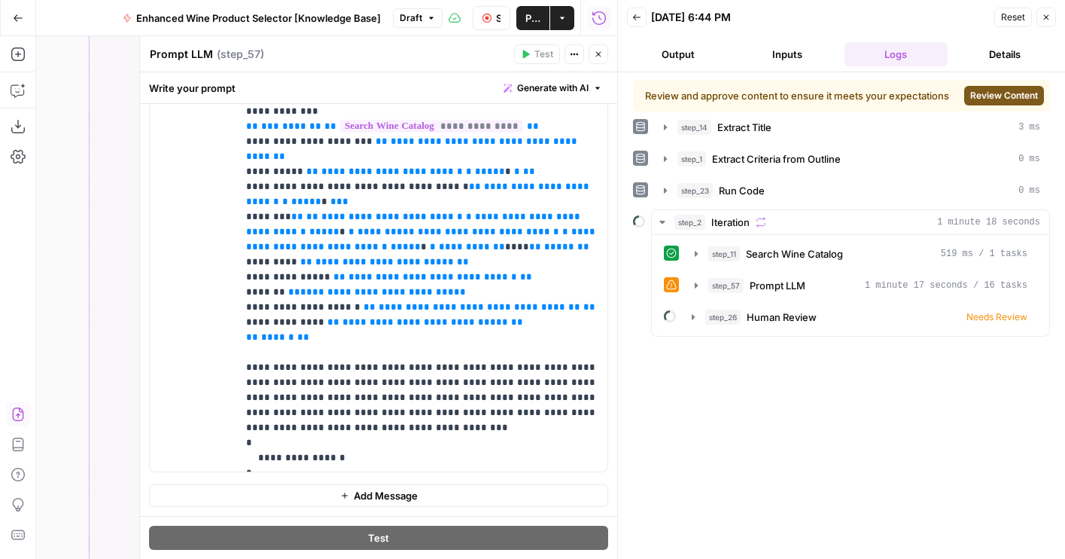
click at [759, 339] on div "Review and approve content to ensure it meets your expectations Review Content …" at bounding box center [841, 315] width 417 height 471
click at [1012, 93] on span "Review Content" at bounding box center [1004, 96] width 68 height 14
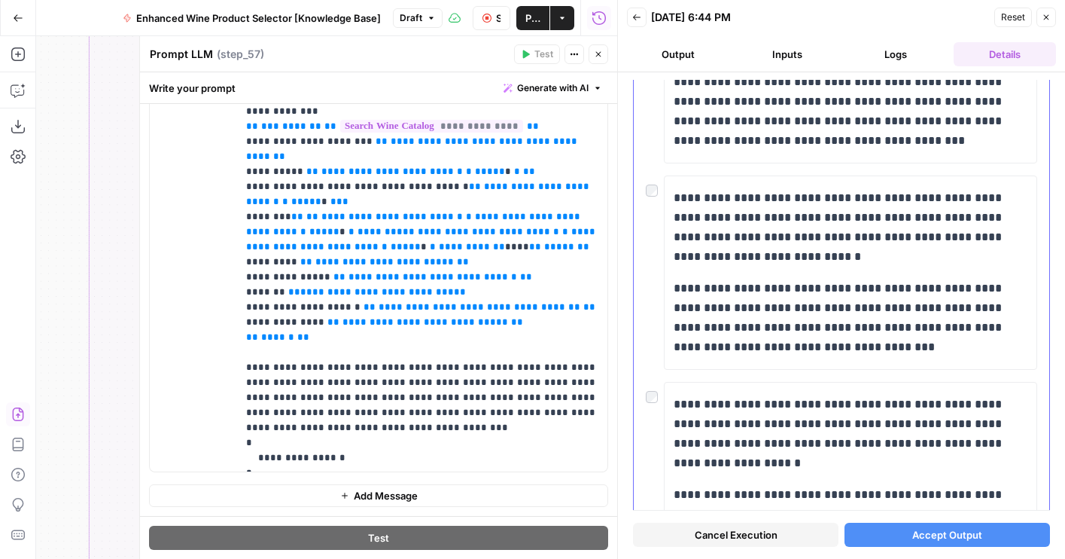
scroll to position [1035, 0]
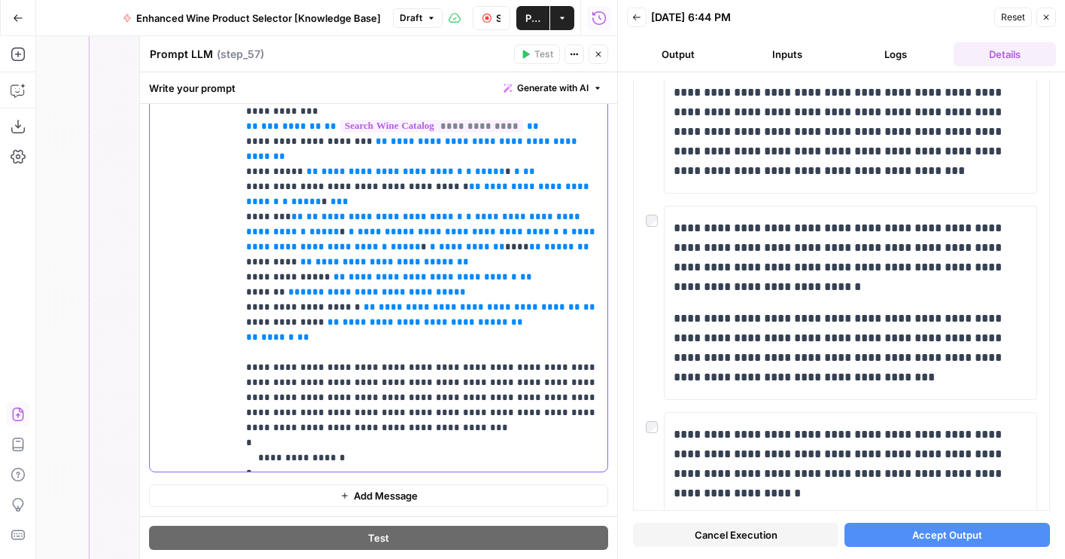
click at [318, 368] on p "**********" at bounding box center [422, 231] width 352 height 467
click at [465, 379] on p "**********" at bounding box center [422, 231] width 352 height 467
click at [769, 534] on span "Cancel Execution" at bounding box center [736, 534] width 83 height 15
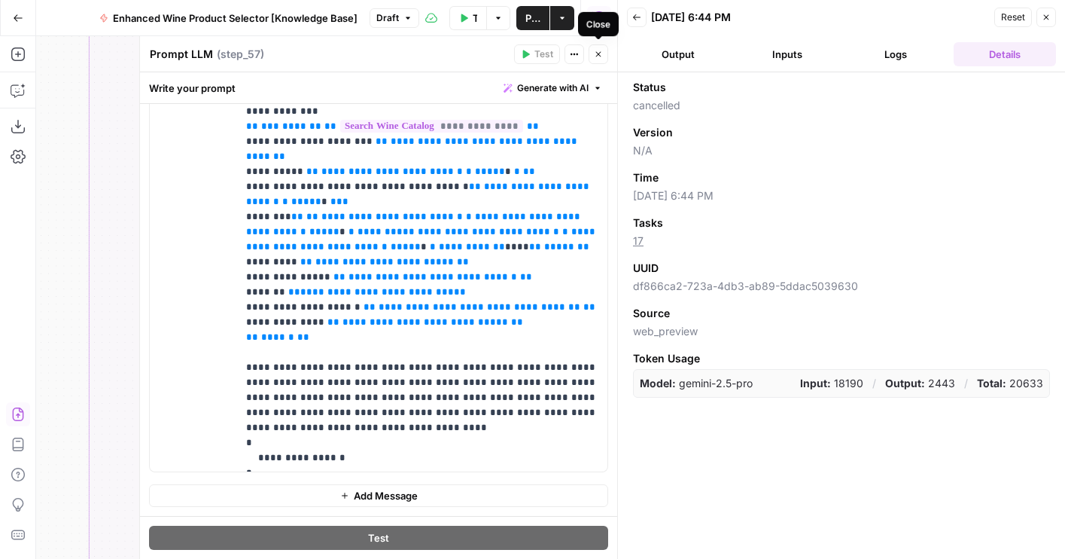
click at [598, 55] on icon "button" at bounding box center [598, 54] width 9 height 9
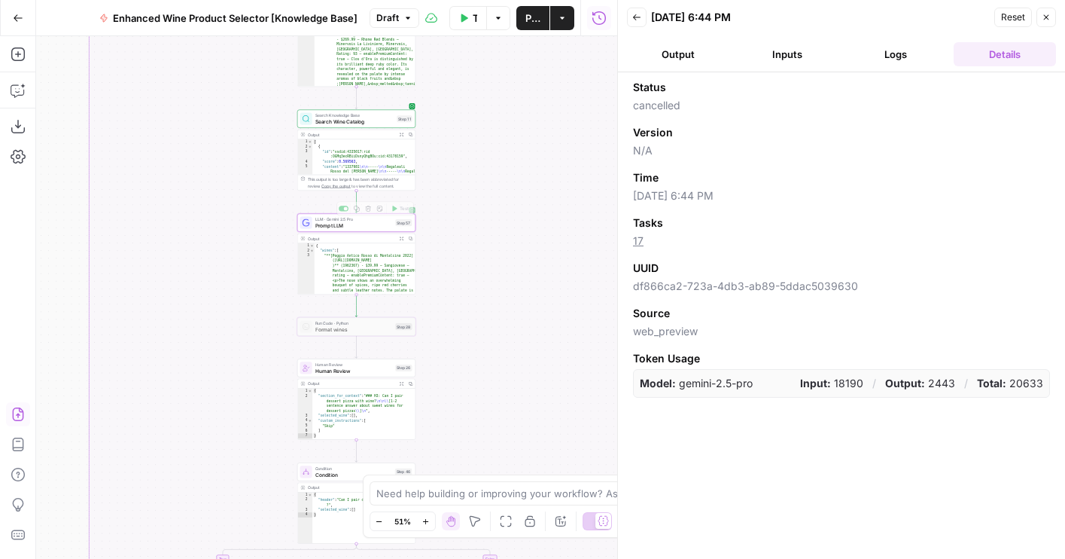
drag, startPoint x: 491, startPoint y: 64, endPoint x: 491, endPoint y: 301, distance: 237.1
click at [491, 301] on div "true false true false true false Workflow Set Inputs Inputs LLM · GPT-4o Extrac…" at bounding box center [326, 297] width 581 height 522
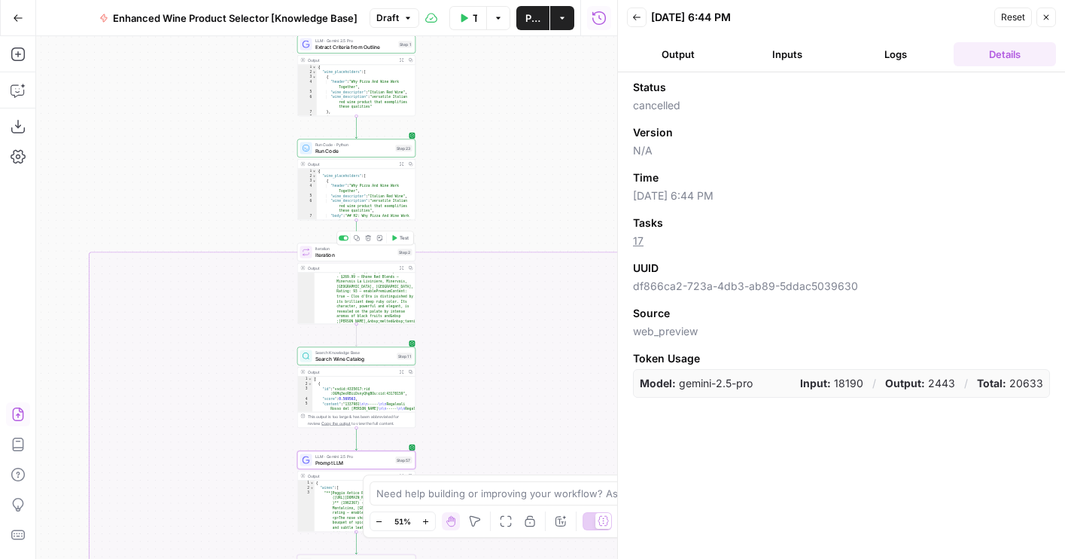
click at [397, 239] on button "Test" at bounding box center [399, 238] width 23 height 10
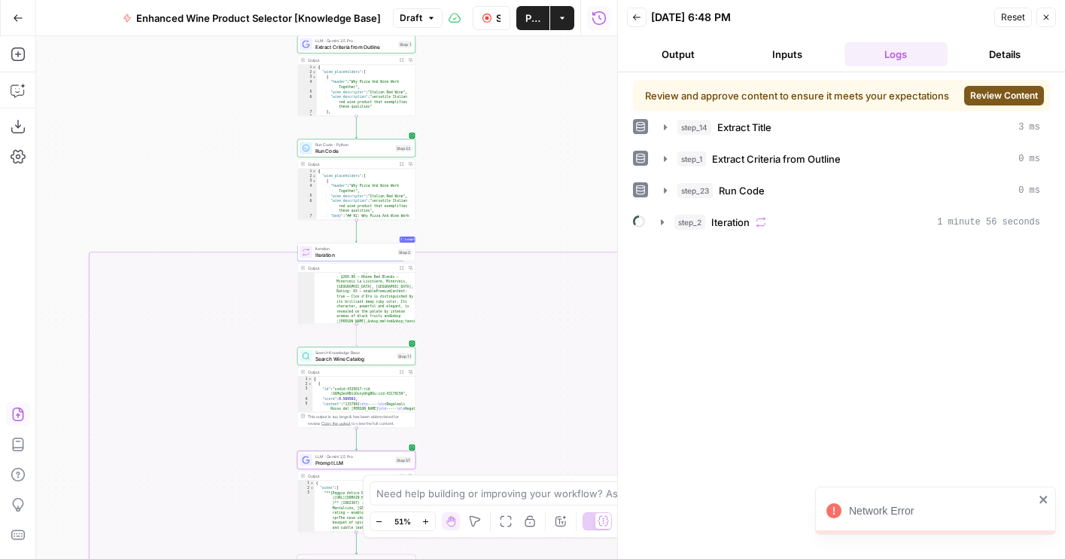
click at [1021, 94] on span "Review Content" at bounding box center [1004, 96] width 68 height 14
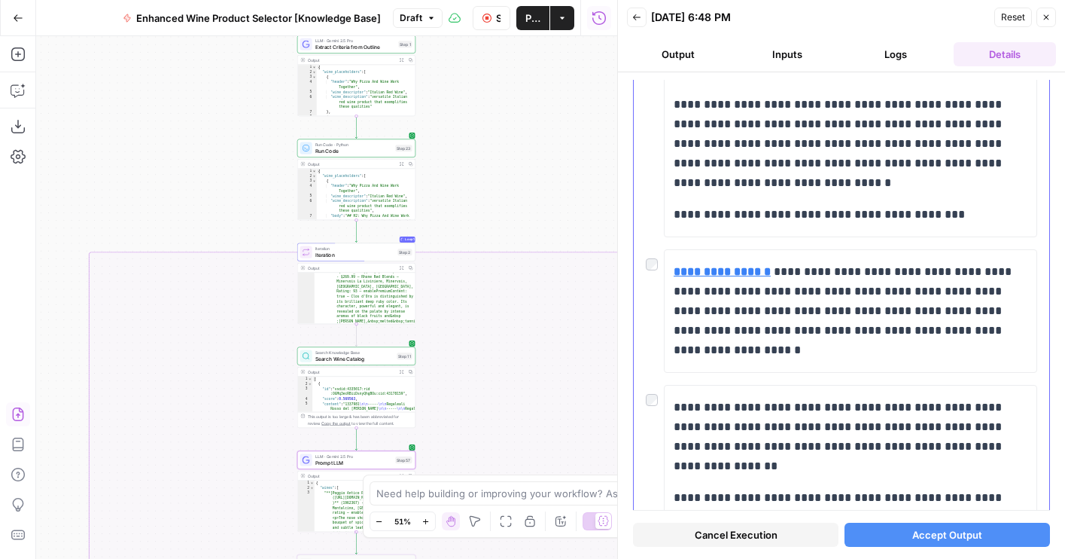
scroll to position [819, 0]
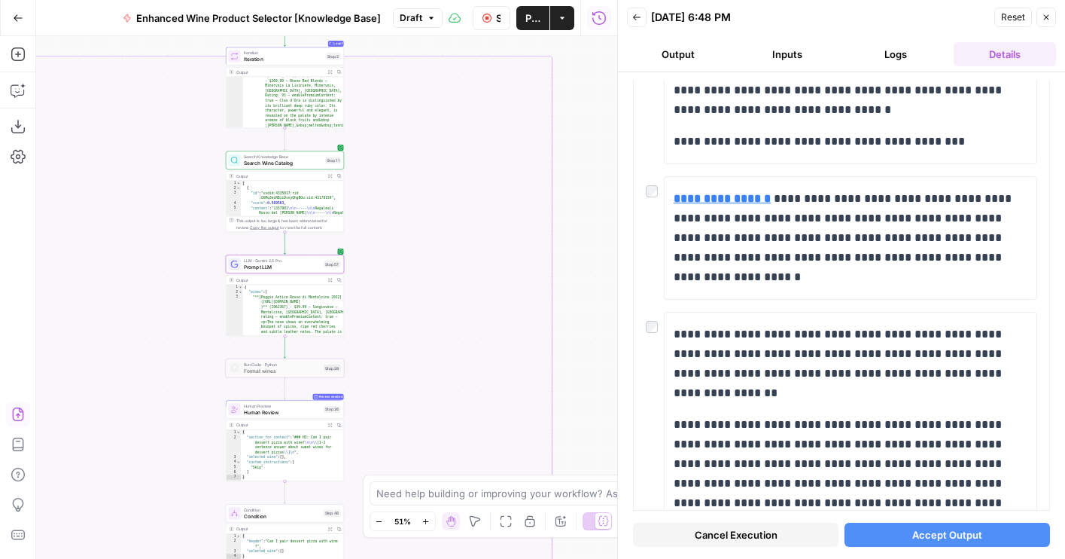
drag, startPoint x: 560, startPoint y: 263, endPoint x: 482, endPoint y: 45, distance: 231.2
click at [482, 45] on div "true false true false true false Workflow Set Inputs Inputs LLM · GPT-4o Extrac…" at bounding box center [326, 297] width 581 height 522
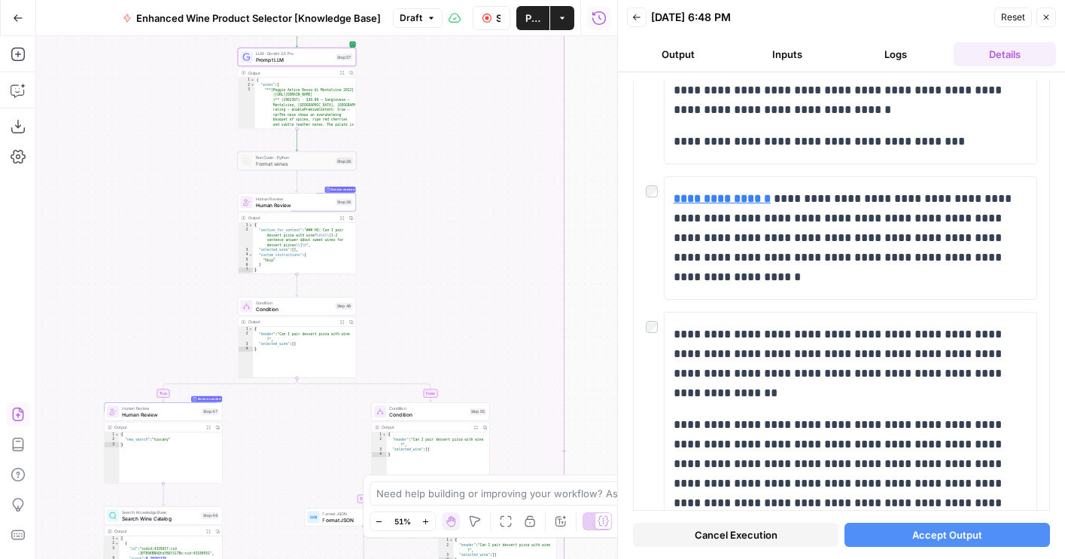
drag, startPoint x: 469, startPoint y: 329, endPoint x: 488, endPoint y: 163, distance: 167.4
click at [488, 163] on div "true false true false true false Workflow Set Inputs Inputs LLM · GPT-4o Extrac…" at bounding box center [326, 297] width 581 height 522
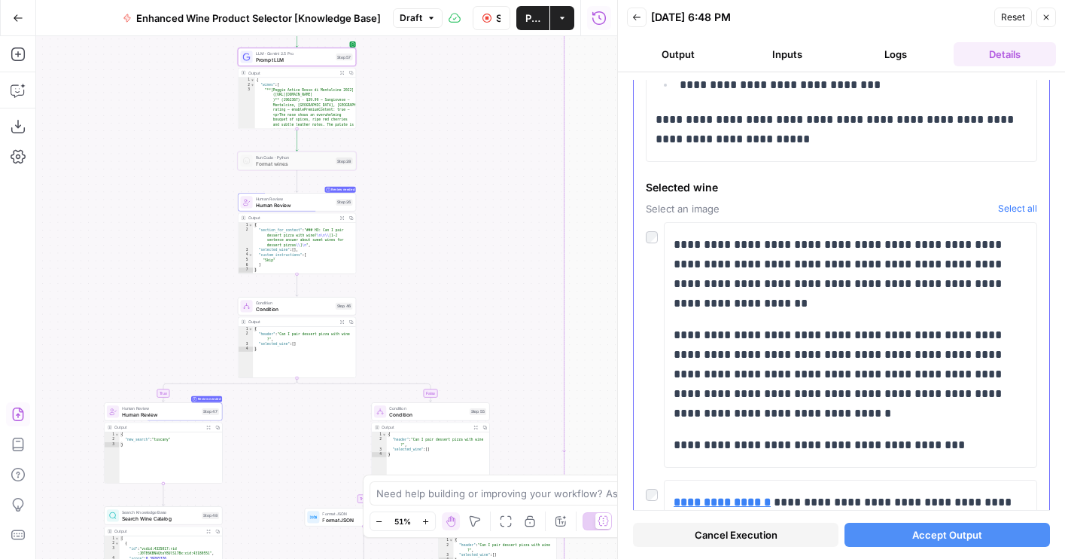
scroll to position [459, 0]
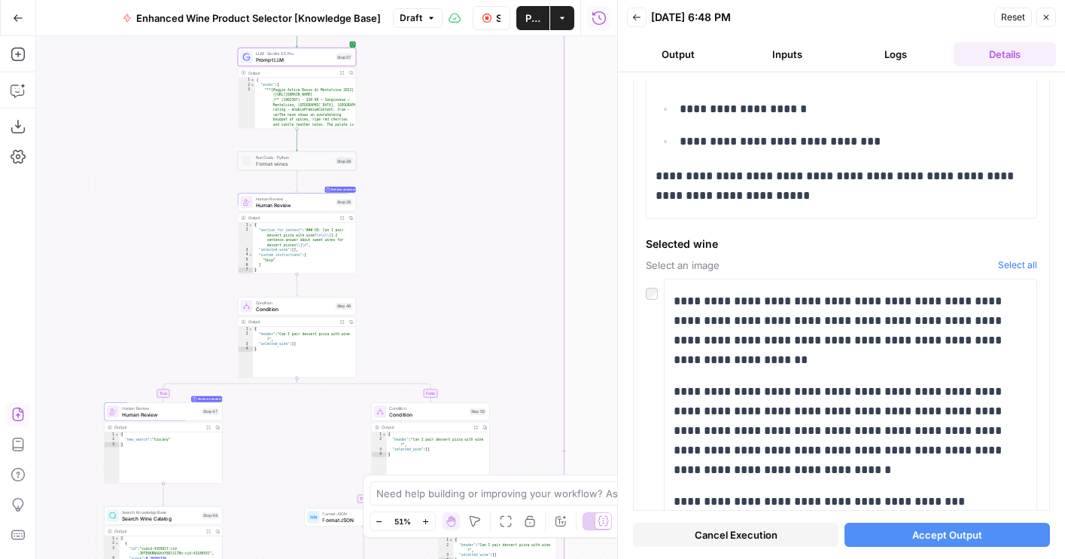
click at [916, 58] on button "Logs" at bounding box center [896, 54] width 103 height 24
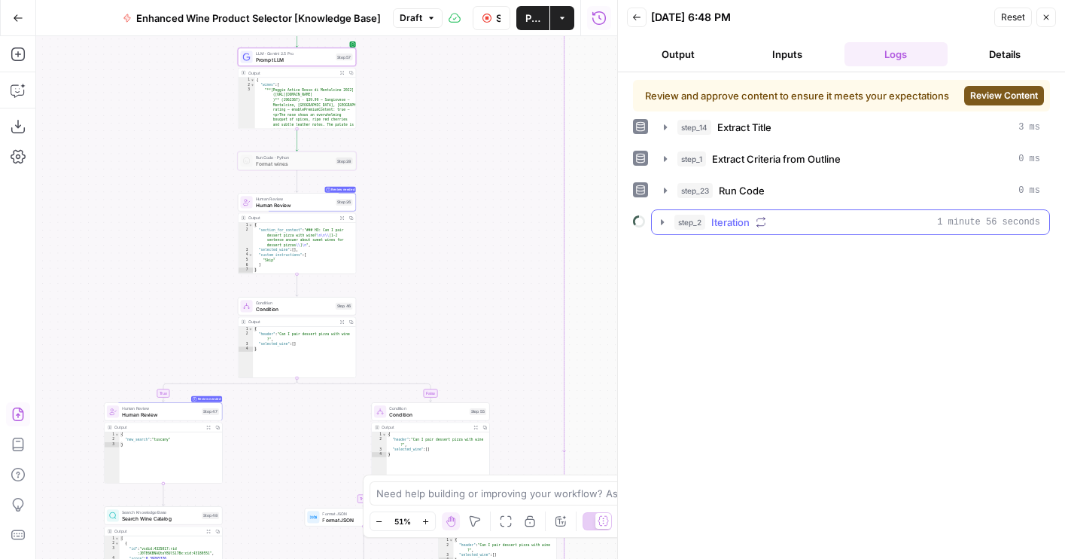
click at [780, 221] on div "step_2 Iteration 1 minute 56 seconds" at bounding box center [857, 222] width 366 height 15
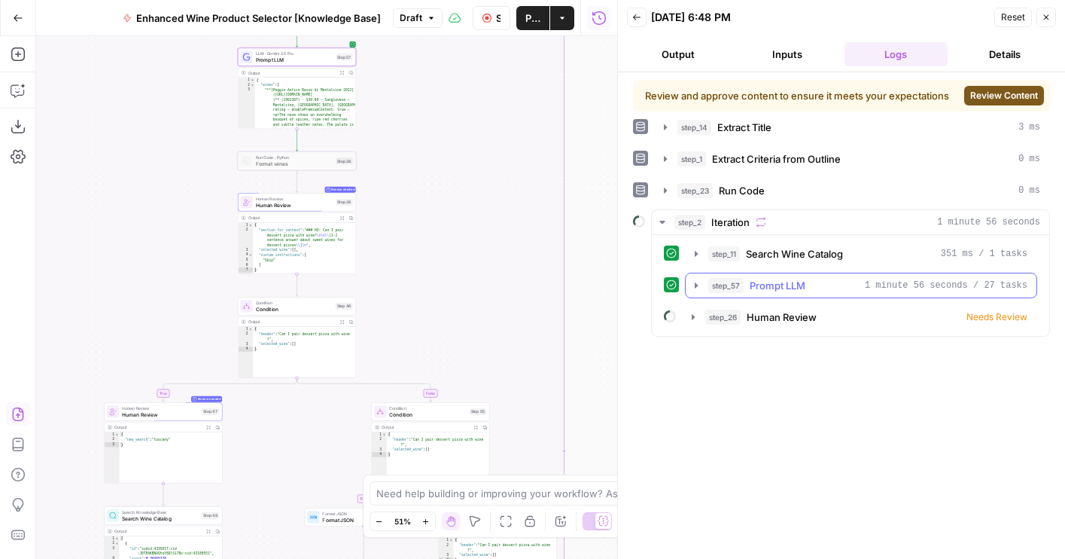
click at [775, 285] on span "Prompt LLM" at bounding box center [778, 285] width 56 height 15
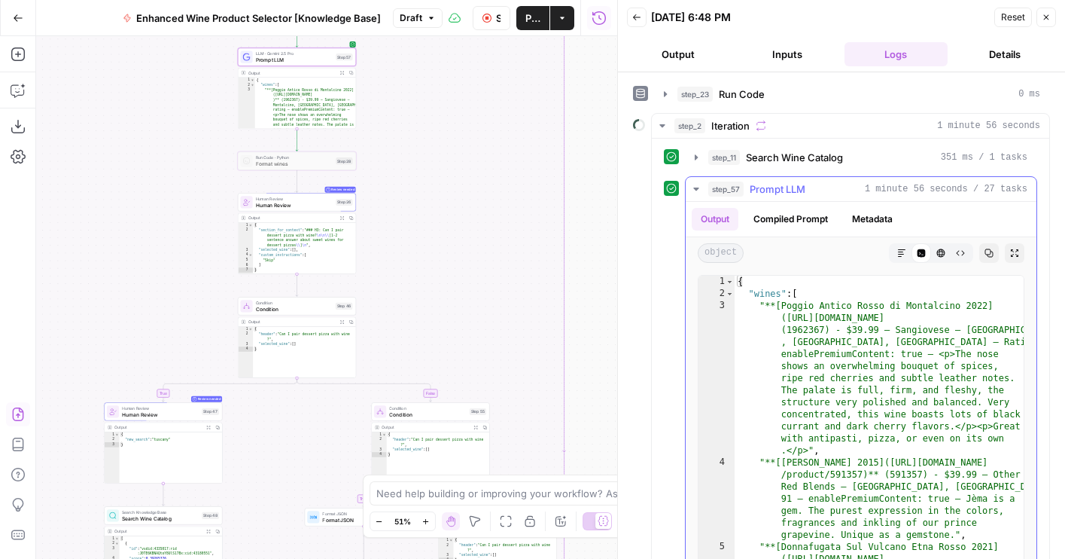
scroll to position [98, 0]
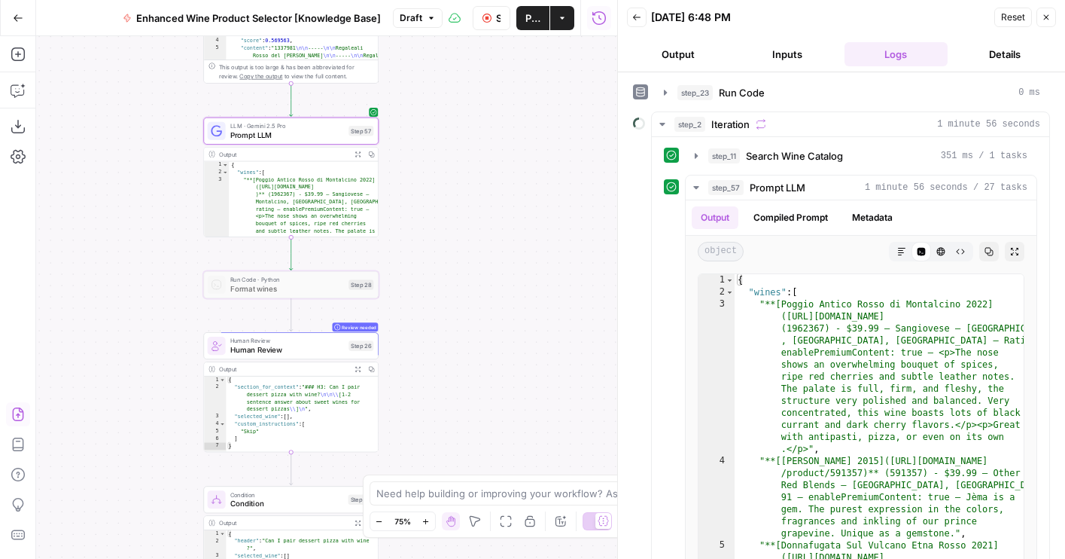
drag, startPoint x: 114, startPoint y: 138, endPoint x: 162, endPoint y: 307, distance: 175.9
click at [162, 307] on div "true false true false true false Workflow Set Inputs Inputs LLM · GPT-4o Extrac…" at bounding box center [326, 297] width 581 height 522
click at [308, 266] on icon "button" at bounding box center [308, 263] width 9 height 9
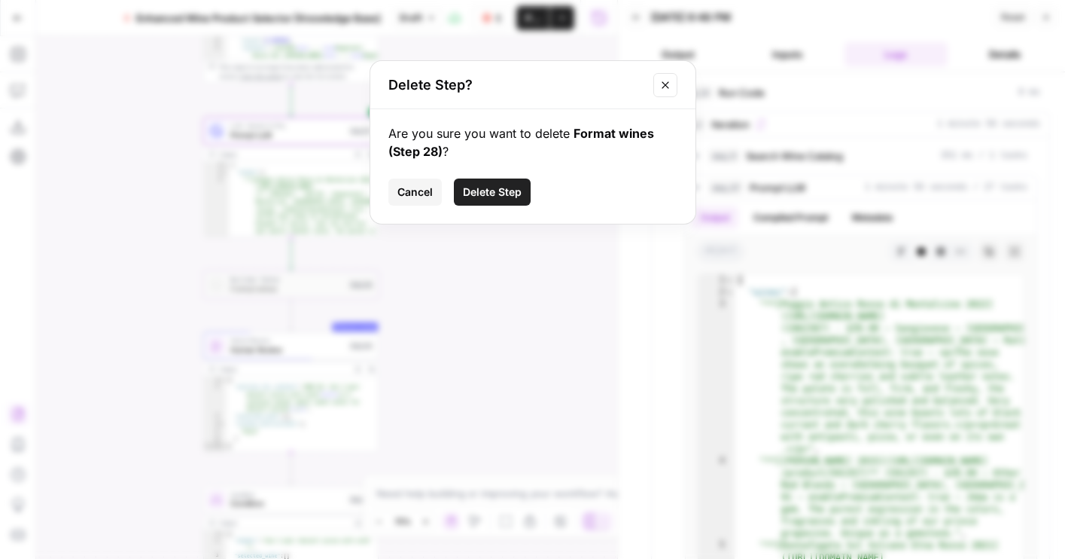
click at [483, 184] on span "Delete Step" at bounding box center [492, 191] width 59 height 15
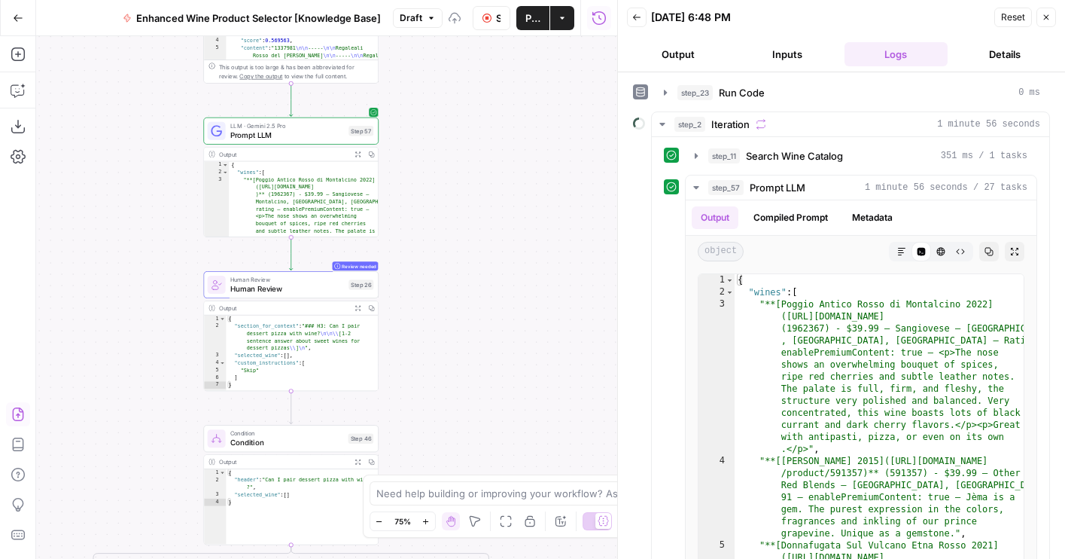
click at [264, 137] on span "Prompt LLM" at bounding box center [287, 134] width 114 height 11
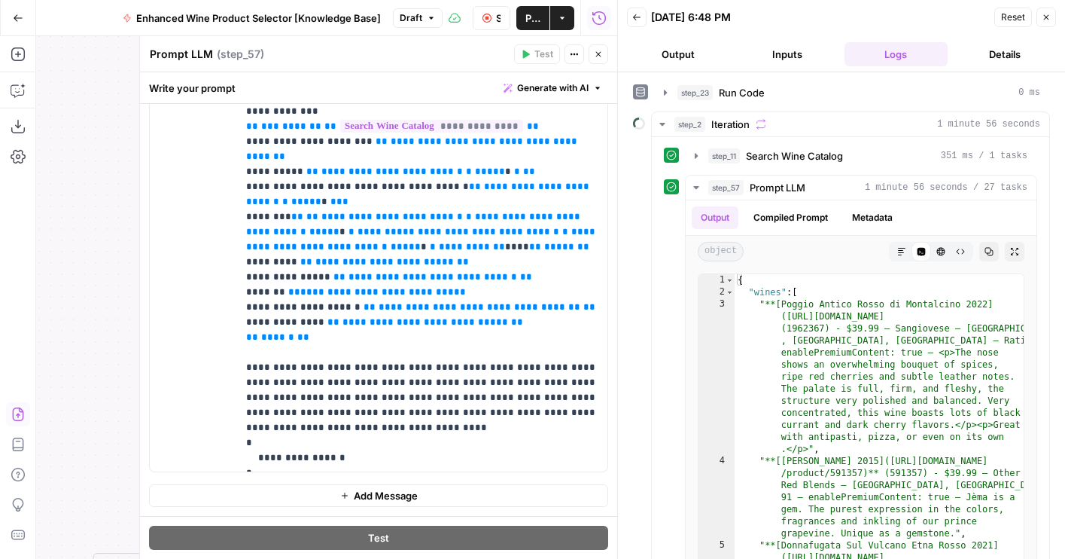
scroll to position [0, 0]
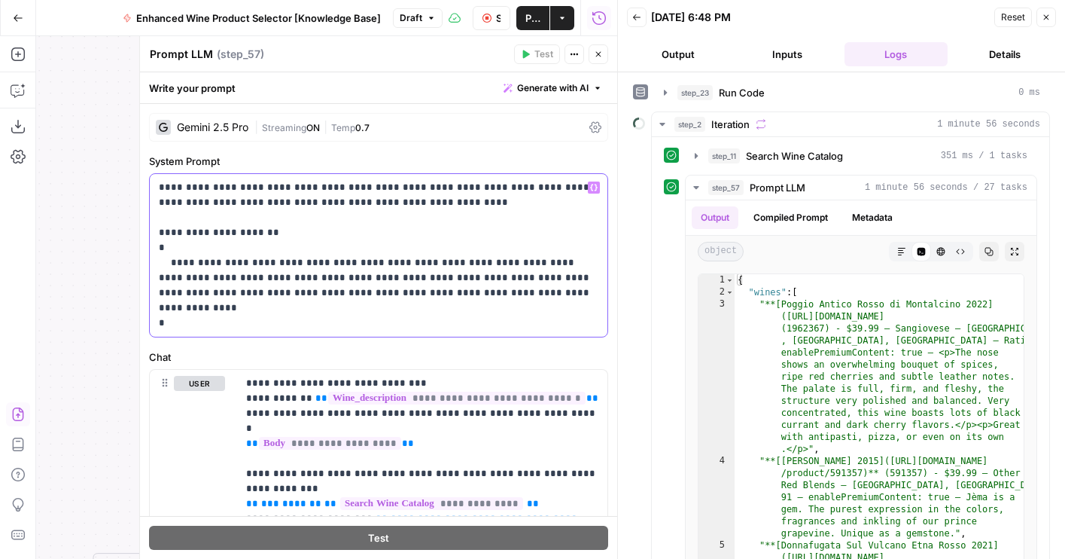
click p "**********"
click span "step_57"
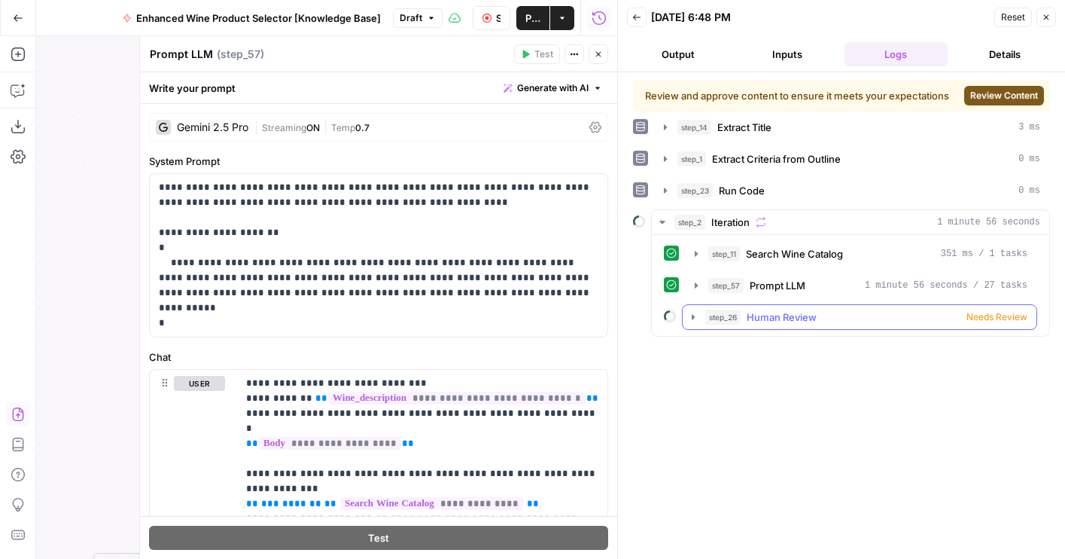
click button "step_26 Human Review Needs Review"
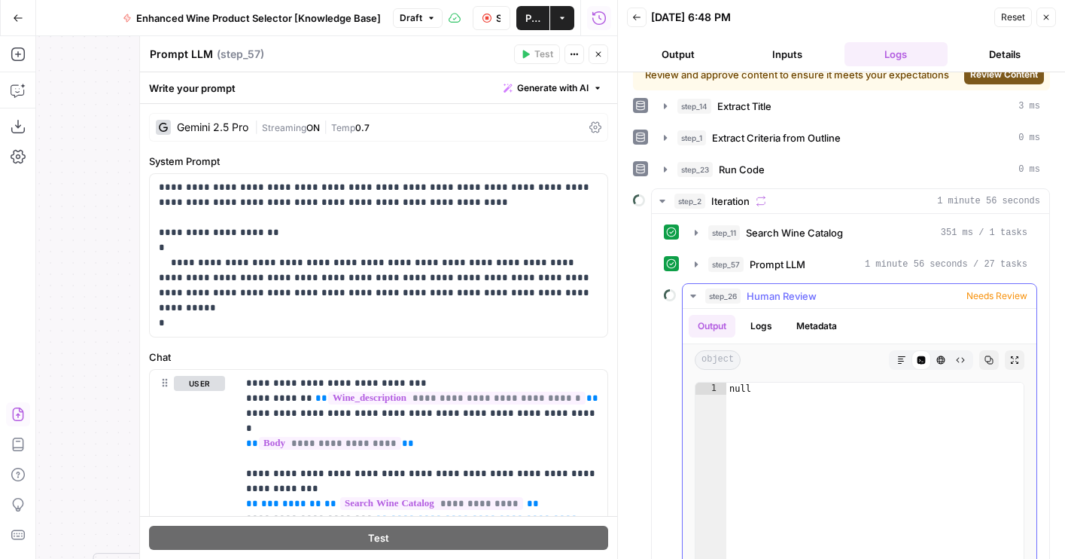
scroll to position [27, 0]
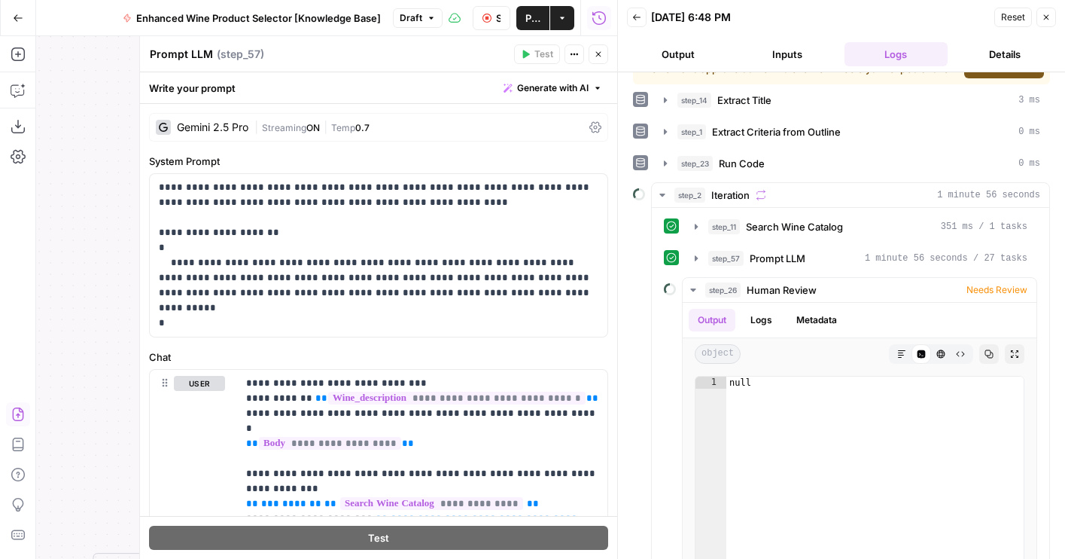
click header "Back 08/12/25 at 6:48 PM Reset Close Output Inputs Logs Details"
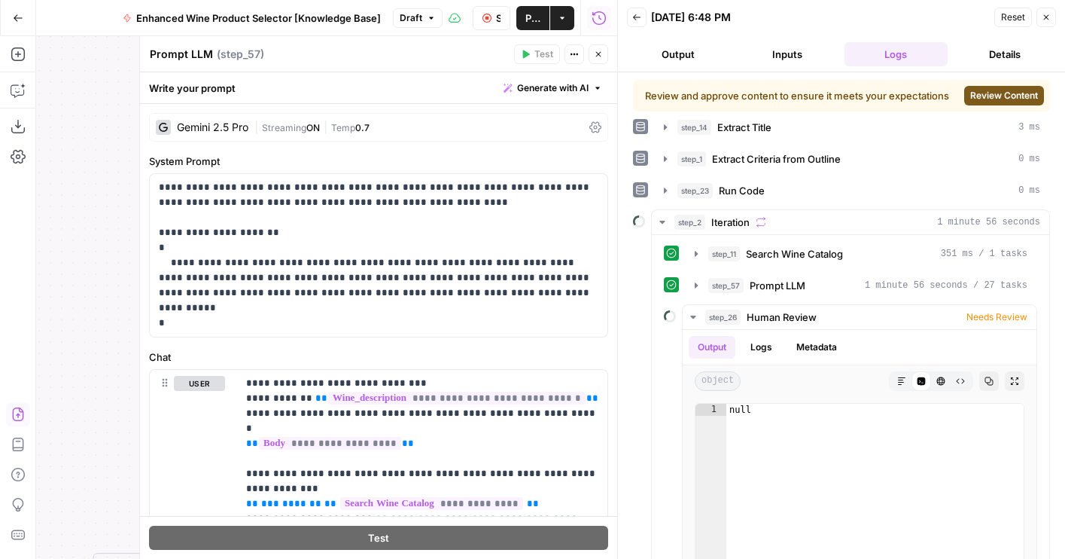
click span "Review Content"
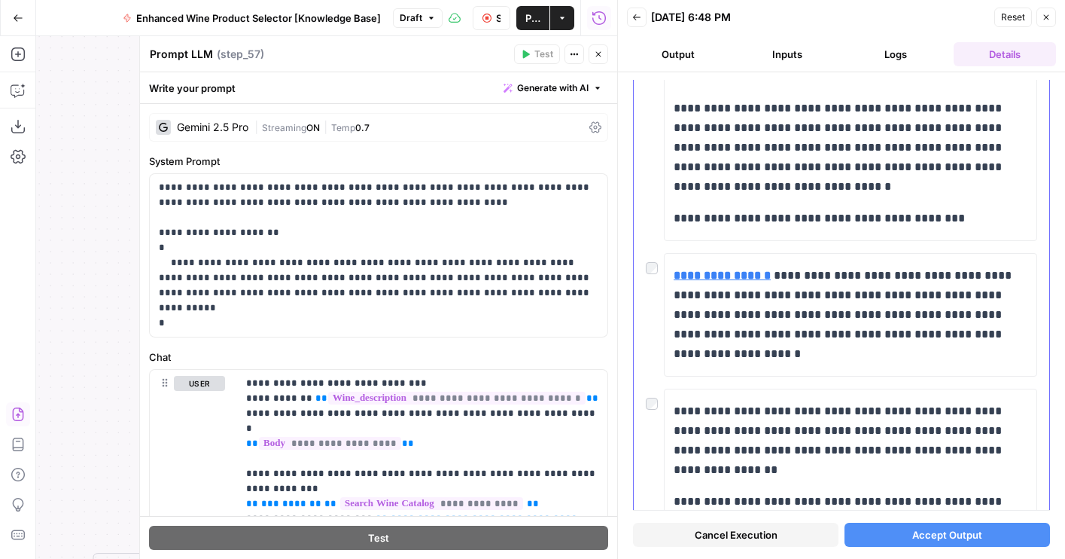
scroll to position [744, 0]
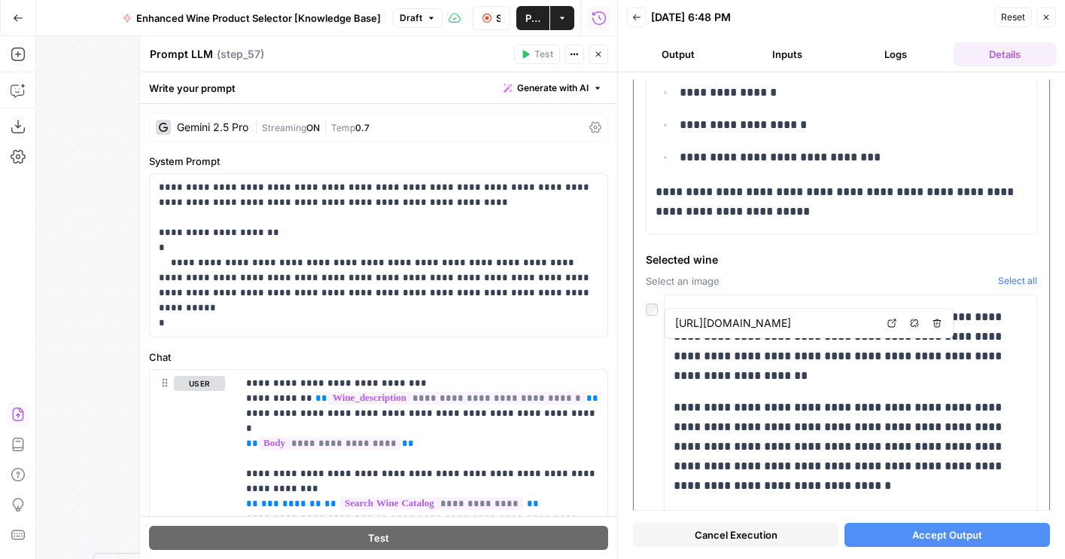
scroll to position [782, 0]
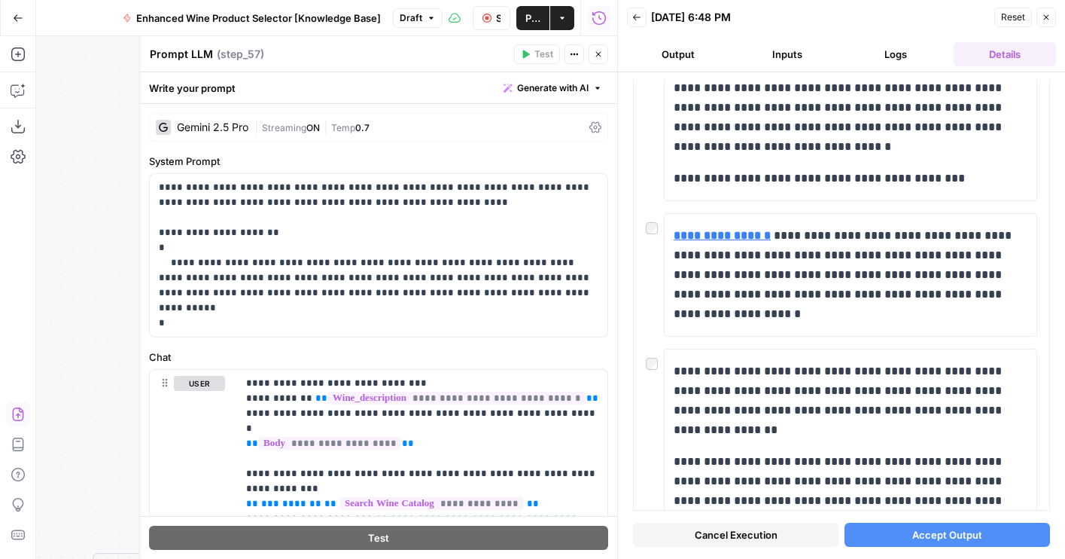
click at [598, 55] on icon "button" at bounding box center [598, 54] width 9 height 9
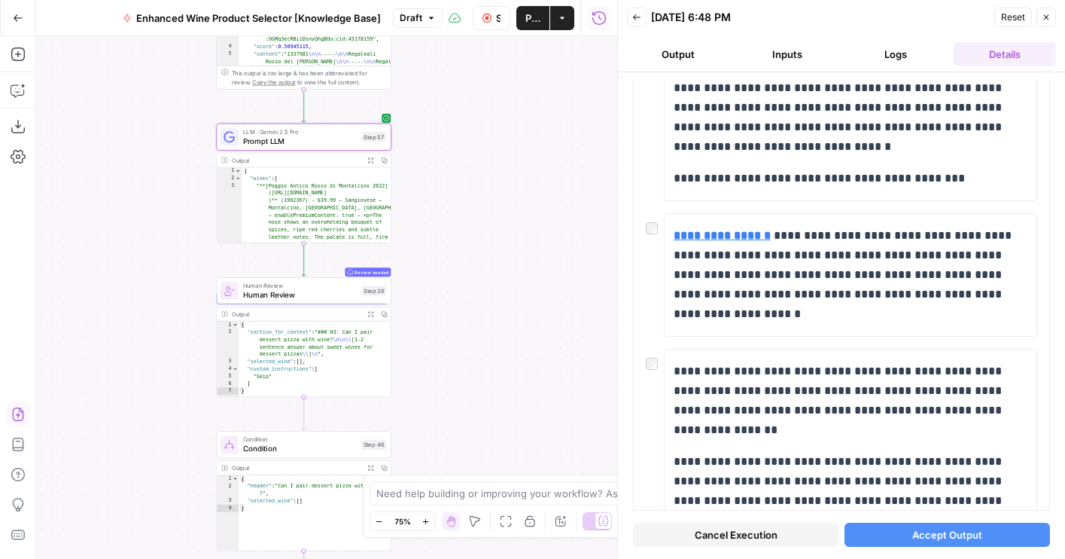
drag, startPoint x: 431, startPoint y: 123, endPoint x: 461, endPoint y: 23, distance: 103.6
click at [461, 23] on div "Go Back Enhanced Wine Product Selector [Knowledge Base] Draft Stop Run Publish …" at bounding box center [308, 279] width 617 height 559
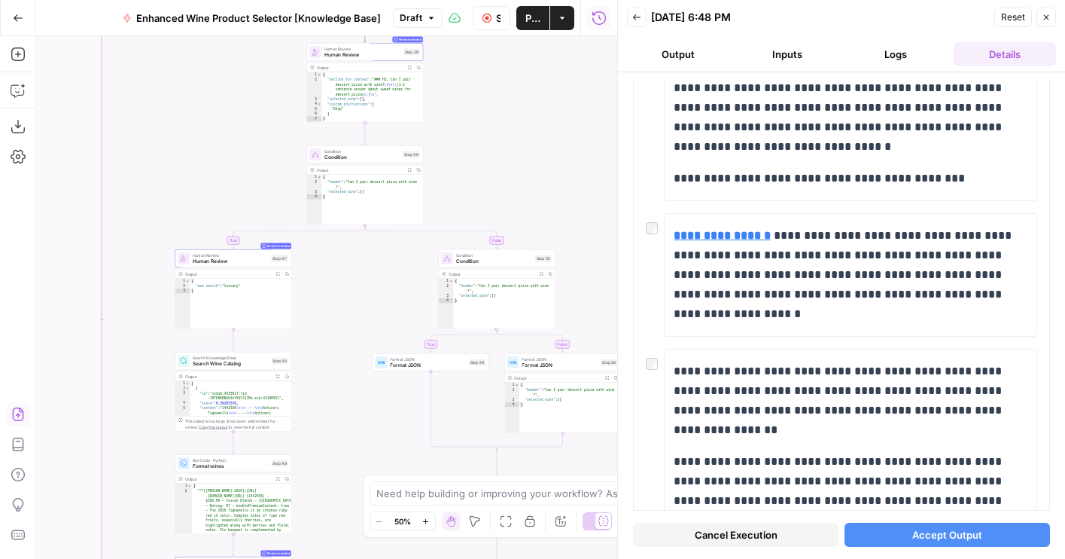
drag, startPoint x: 479, startPoint y: 230, endPoint x: 479, endPoint y: 104, distance: 126.5
click at [479, 104] on div "true false true false true false Workflow Set Inputs Inputs LLM · GPT-4o Extrac…" at bounding box center [326, 297] width 581 height 522
drag, startPoint x: 471, startPoint y: 81, endPoint x: 471, endPoint y: 341, distance: 260.4
click at [471, 336] on div "true false true false true false Workflow Set Inputs Inputs LLM · GPT-4o Extrac…" at bounding box center [326, 297] width 581 height 522
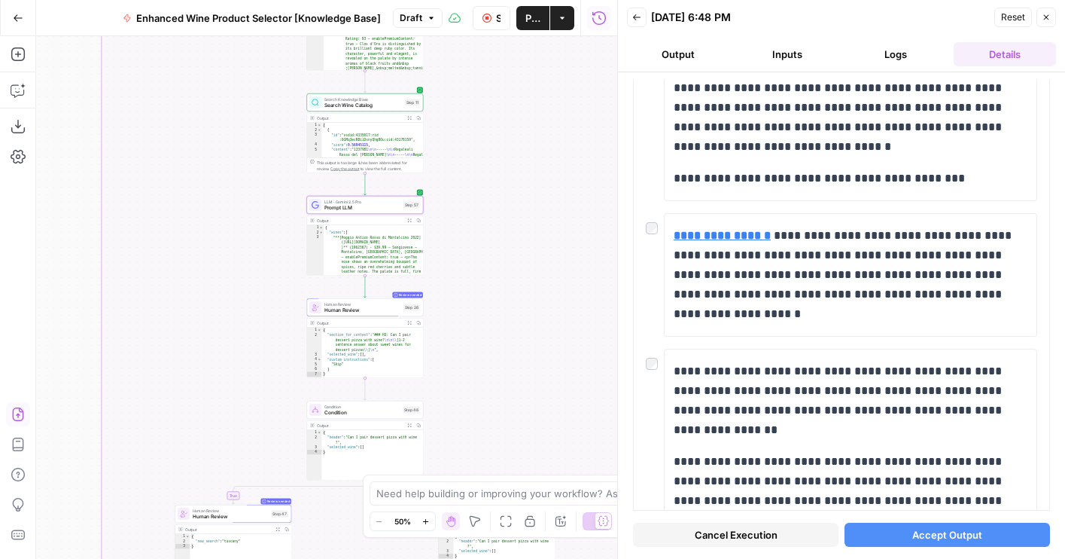
drag, startPoint x: 509, startPoint y: 132, endPoint x: 509, endPoint y: 362, distance: 229.6
click at [509, 362] on div "true false true false true false Workflow Set Inputs Inputs LLM · GPT-4o Extrac…" at bounding box center [326, 297] width 581 height 522
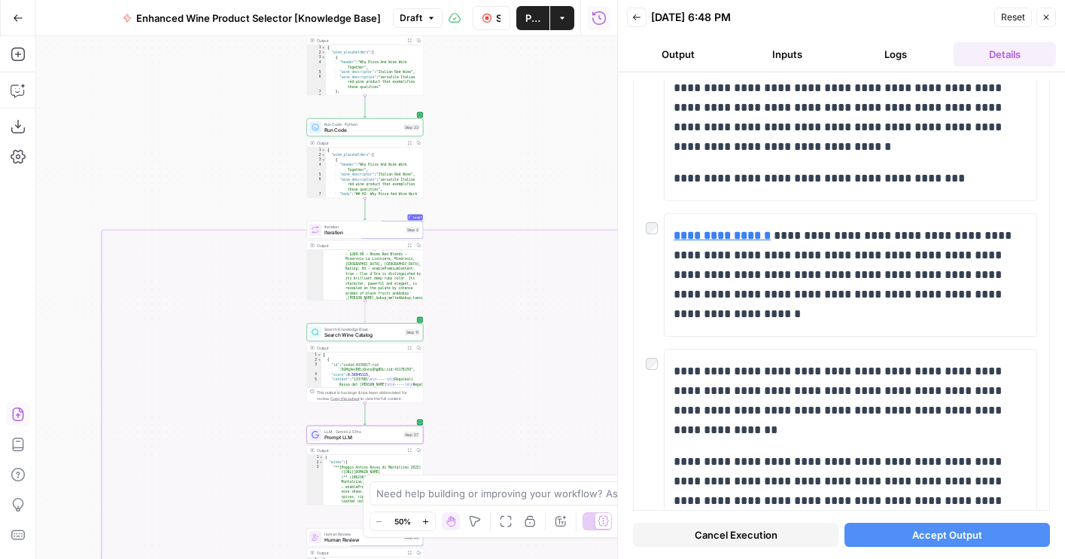
click at [485, 20] on icon "button" at bounding box center [486, 18] width 9 height 9
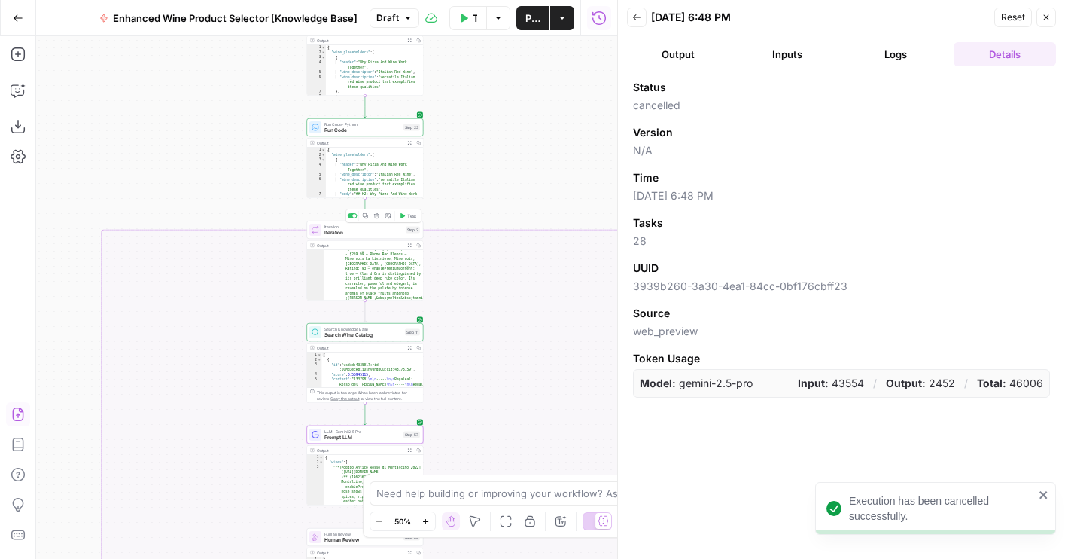
click at [407, 216] on span "Test" at bounding box center [411, 215] width 9 height 7
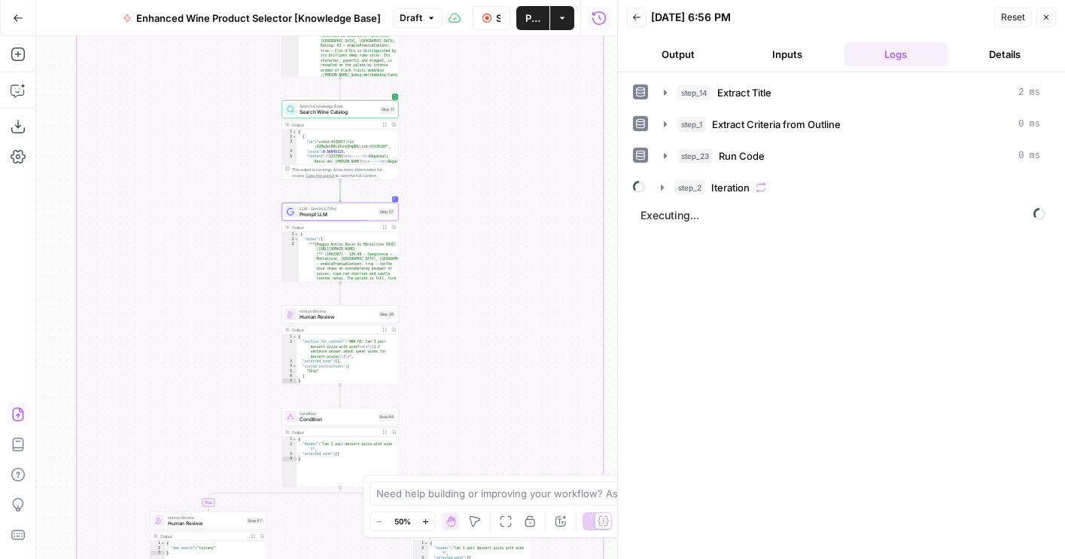
drag, startPoint x: 509, startPoint y: 338, endPoint x: 479, endPoint y: 62, distance: 277.0
click at [479, 62] on div "true false true false true false Workflow Set Inputs Inputs LLM · GPT-4o Extrac…" at bounding box center [326, 297] width 581 height 522
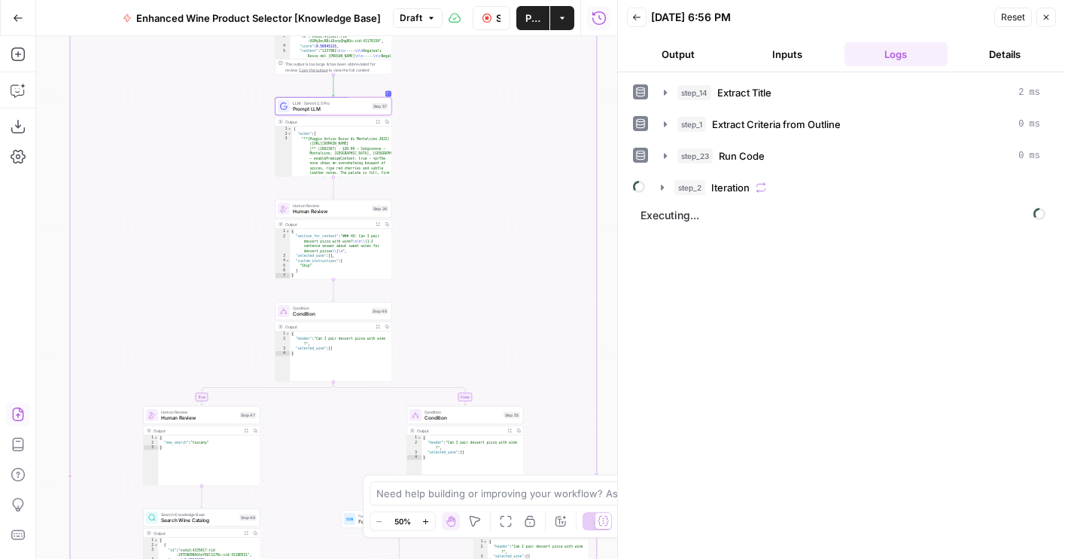
drag, startPoint x: 492, startPoint y: 278, endPoint x: 492, endPoint y: 45, distance: 233.3
click at [492, 45] on div "true false true false true false Workflow Set Inputs Inputs LLM · GPT-4o Extrac…" at bounding box center [326, 297] width 581 height 522
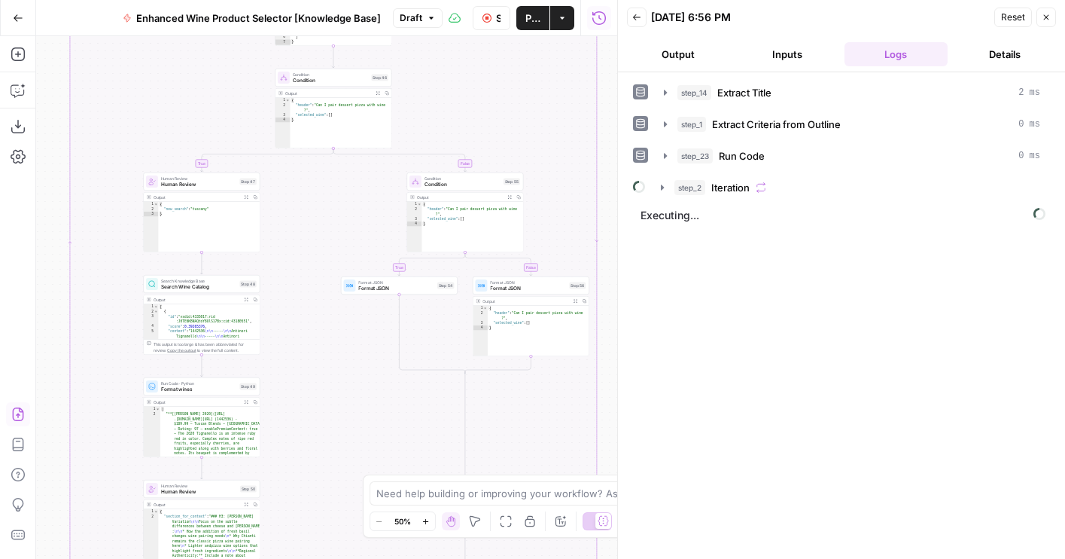
drag, startPoint x: 428, startPoint y: 414, endPoint x: 428, endPoint y: 184, distance: 230.3
click at [428, 184] on div "true false true false true false Workflow Set Inputs Inputs LLM · GPT-4o Extrac…" at bounding box center [326, 297] width 581 height 522
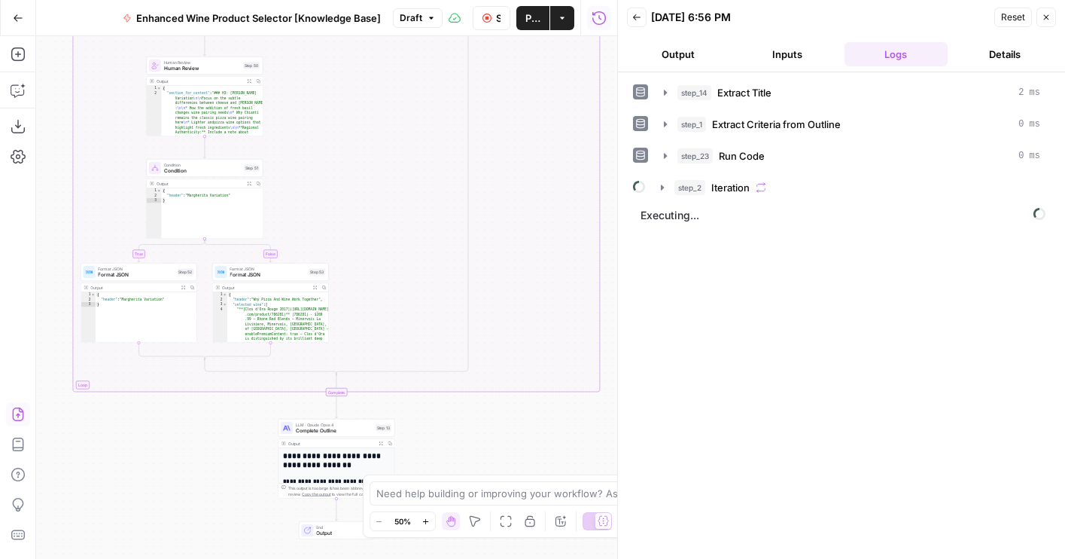
drag, startPoint x: 387, startPoint y: 288, endPoint x: 389, endPoint y: 96, distance: 192.0
click at [390, 95] on div "true false true false true false Workflow Set Inputs Inputs LLM · GPT-4o Extrac…" at bounding box center [326, 297] width 581 height 522
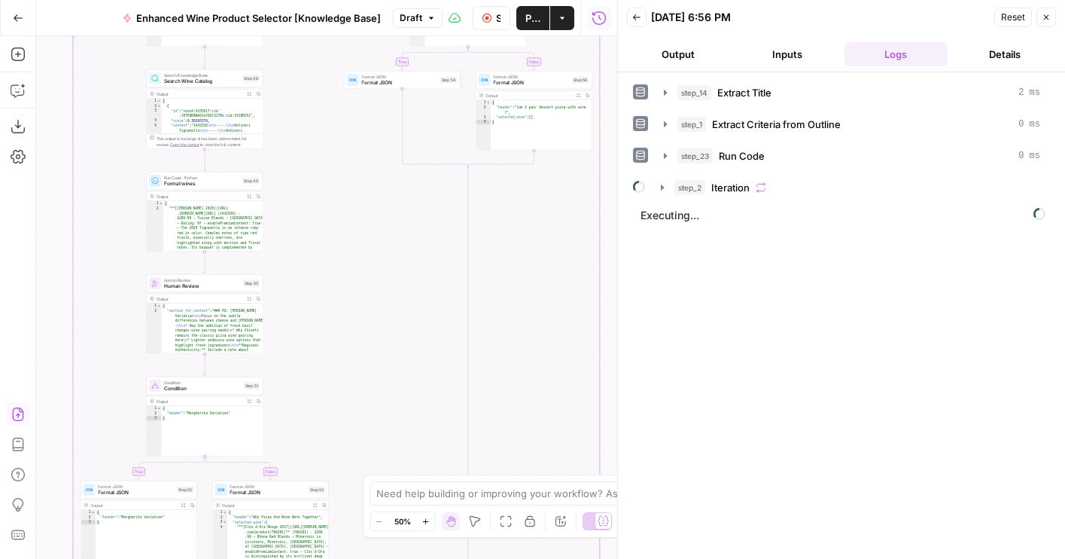
drag, startPoint x: 389, startPoint y: 96, endPoint x: 389, endPoint y: 315, distance: 219.0
click at [389, 314] on div "true false true false true false Workflow Set Inputs Inputs LLM · GPT-4o Extrac…" at bounding box center [326, 297] width 581 height 522
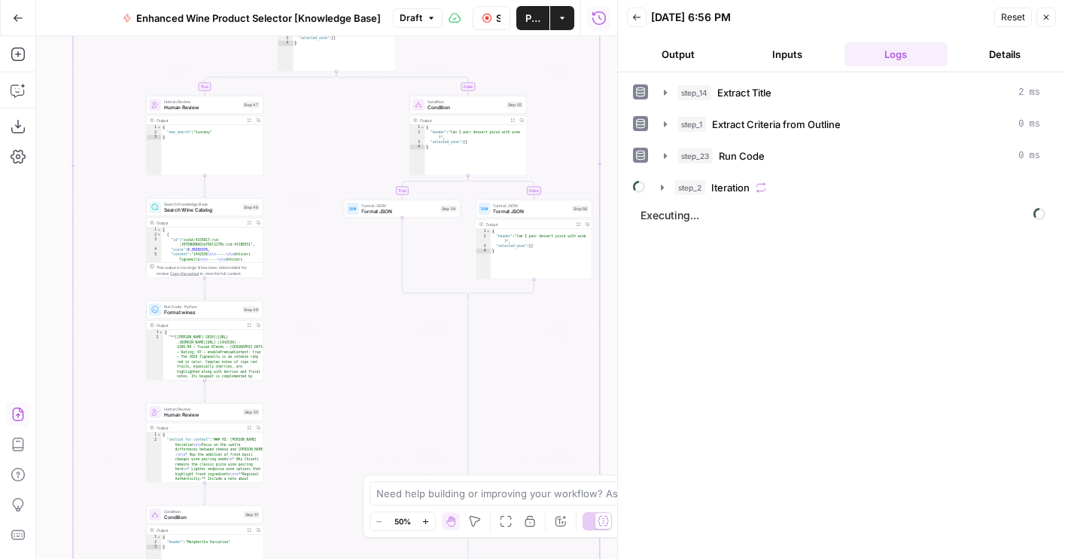
drag, startPoint x: 368, startPoint y: 322, endPoint x: 369, endPoint y: 429, distance: 106.9
click at [369, 425] on div "true false true false true false Workflow Set Inputs Inputs LLM · GPT-4o Extrac…" at bounding box center [326, 297] width 581 height 522
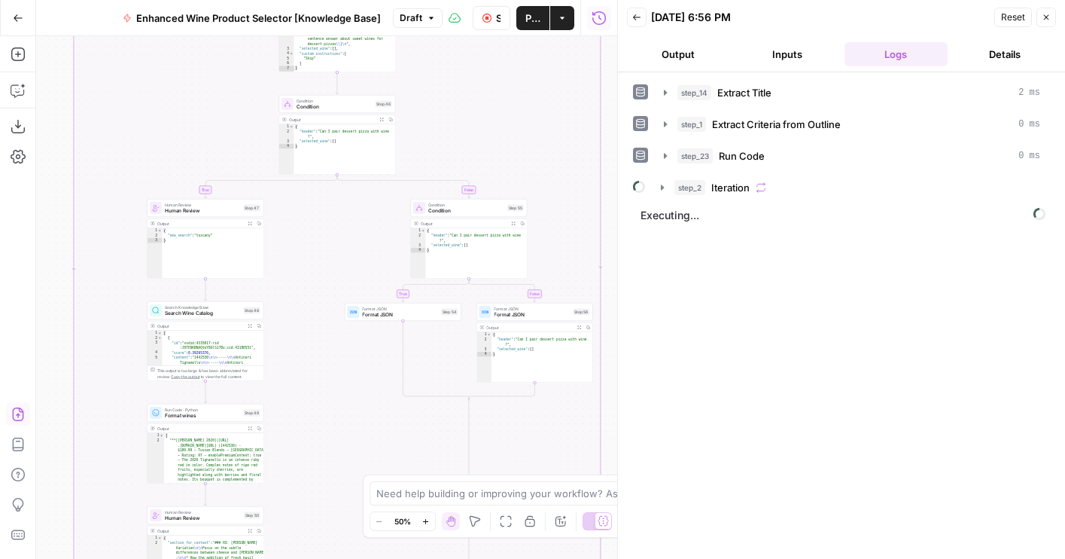
drag, startPoint x: 488, startPoint y: 138, endPoint x: 488, endPoint y: 242, distance: 103.9
click at [488, 242] on div "true false true false true false Workflow Set Inputs Inputs LLM · GPT-4o Extrac…" at bounding box center [326, 297] width 581 height 522
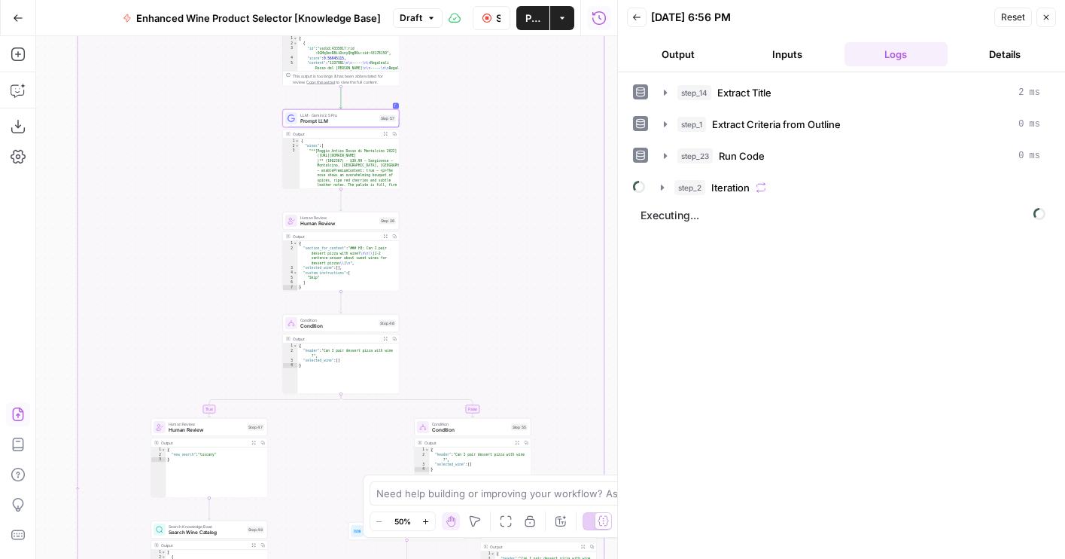
drag, startPoint x: 451, startPoint y: 212, endPoint x: 456, endPoint y: 333, distance: 122.1
click at [456, 333] on div "true false true false true false Workflow Set Inputs Inputs LLM · GPT-4o Extrac…" at bounding box center [326, 297] width 581 height 522
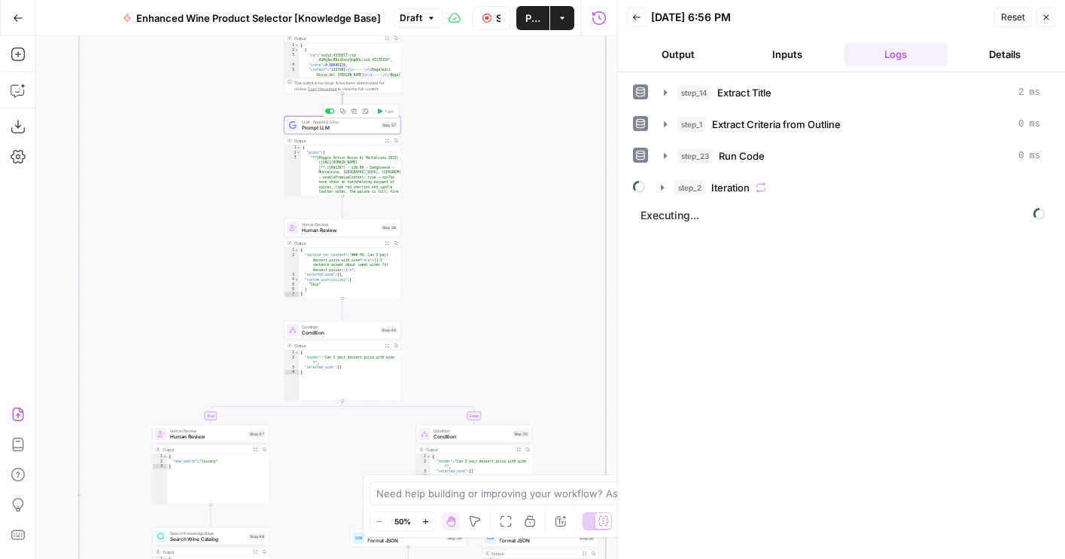
click at [341, 111] on icon "button" at bounding box center [342, 111] width 6 height 6
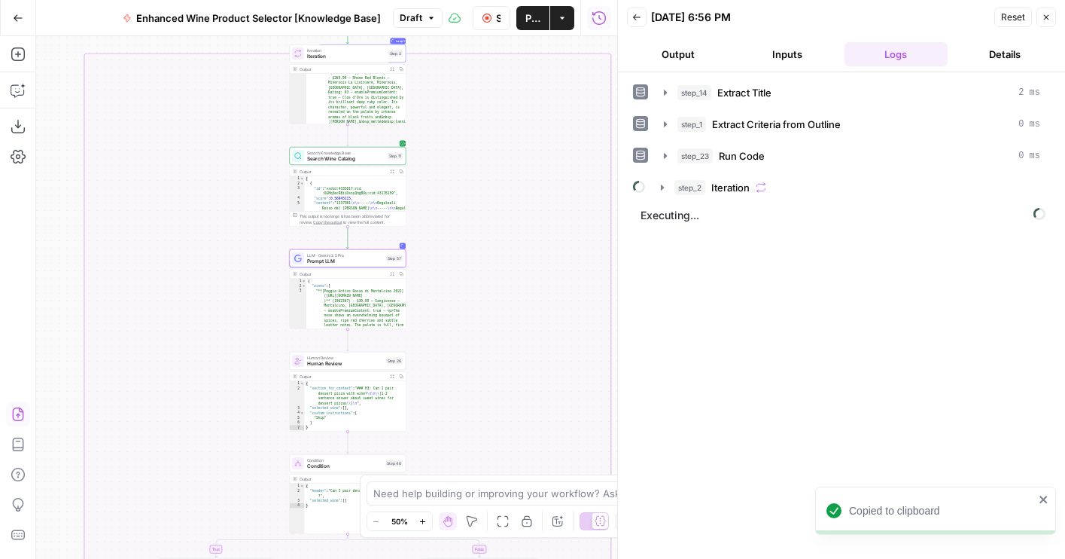
drag, startPoint x: 475, startPoint y: 289, endPoint x: 478, endPoint y: 420, distance: 131.0
click at [478, 421] on div "true false true false true false Workflow Set Inputs Inputs LLM · GPT-4o Extrac…" at bounding box center [326, 297] width 581 height 522
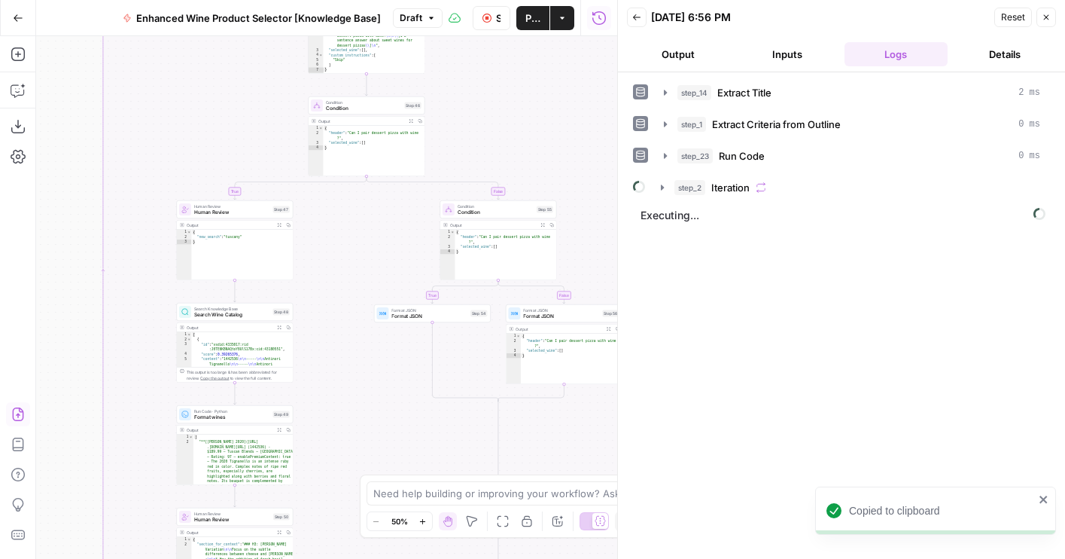
drag, startPoint x: 478, startPoint y: 420, endPoint x: 499, endPoint y: 56, distance: 364.9
click at [499, 56] on div "true false true false true false Workflow Set Inputs Inputs LLM · GPT-4o Extrac…" at bounding box center [326, 297] width 581 height 522
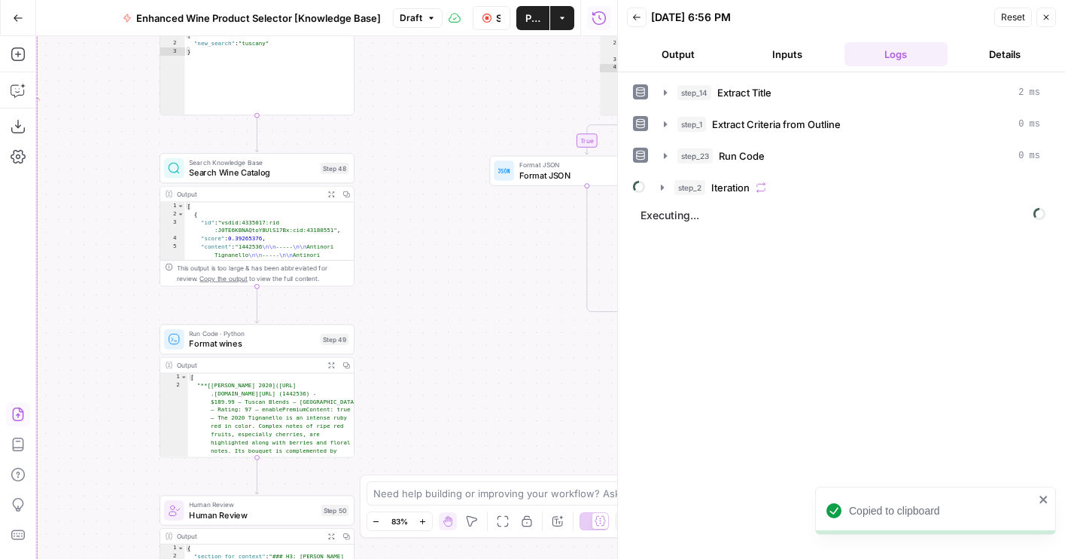
drag, startPoint x: 356, startPoint y: 382, endPoint x: 434, endPoint y: 272, distance: 134.3
click at [434, 272] on div "true false true false true false Workflow Set Inputs Inputs LLM · GPT-4o Extrac…" at bounding box center [326, 297] width 581 height 522
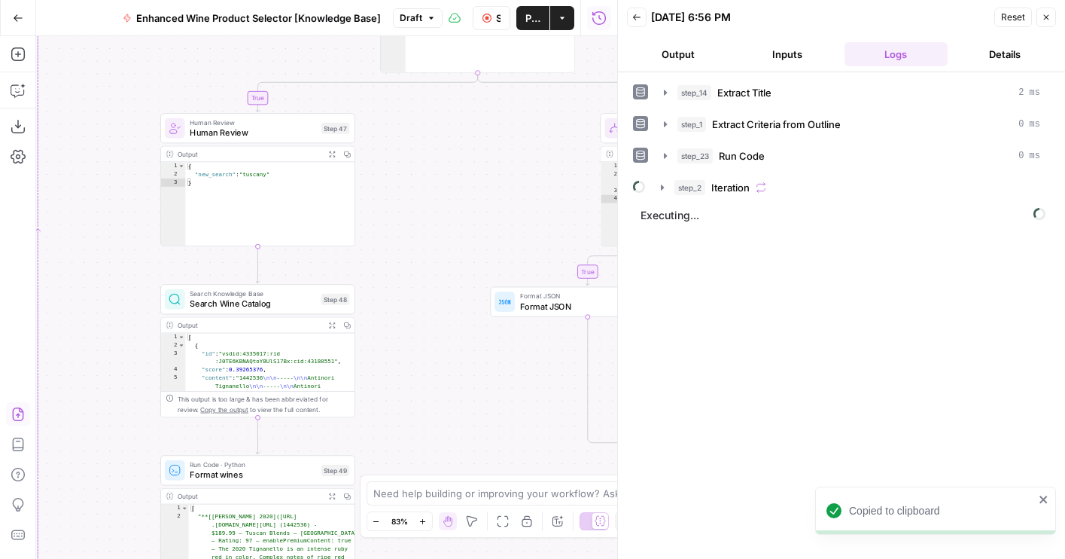
drag, startPoint x: 434, startPoint y: 272, endPoint x: 434, endPoint y: 404, distance: 131.7
click at [434, 405] on div "true false true false true false Workflow Set Inputs Inputs LLM · GPT-4o Extrac…" at bounding box center [326, 297] width 581 height 522
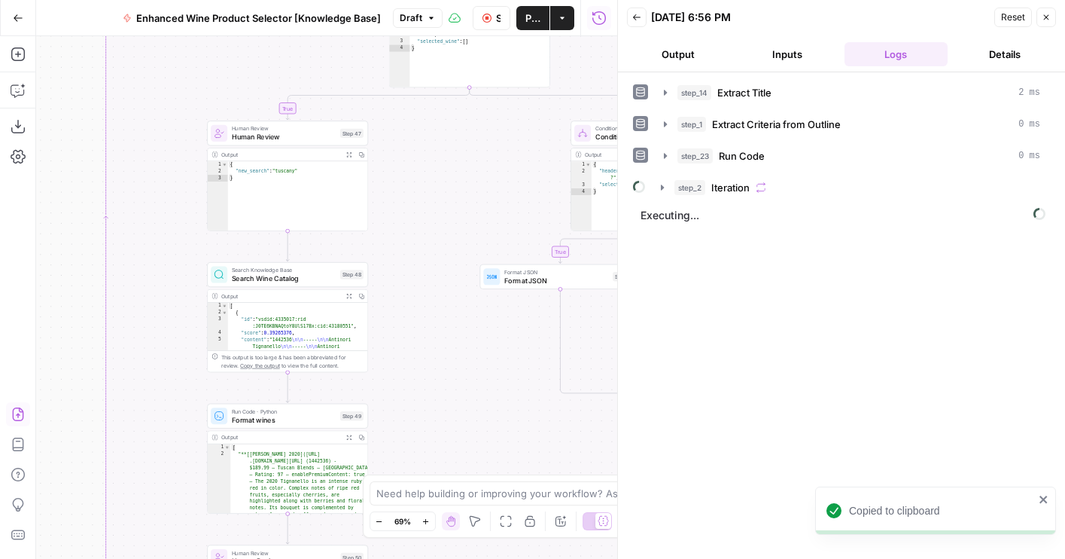
drag, startPoint x: 434, startPoint y: 404, endPoint x: 434, endPoint y: 344, distance: 60.2
click at [434, 344] on div "true false true false true false Workflow Set Inputs Inputs LLM · GPT-4o Extrac…" at bounding box center [326, 297] width 581 height 522
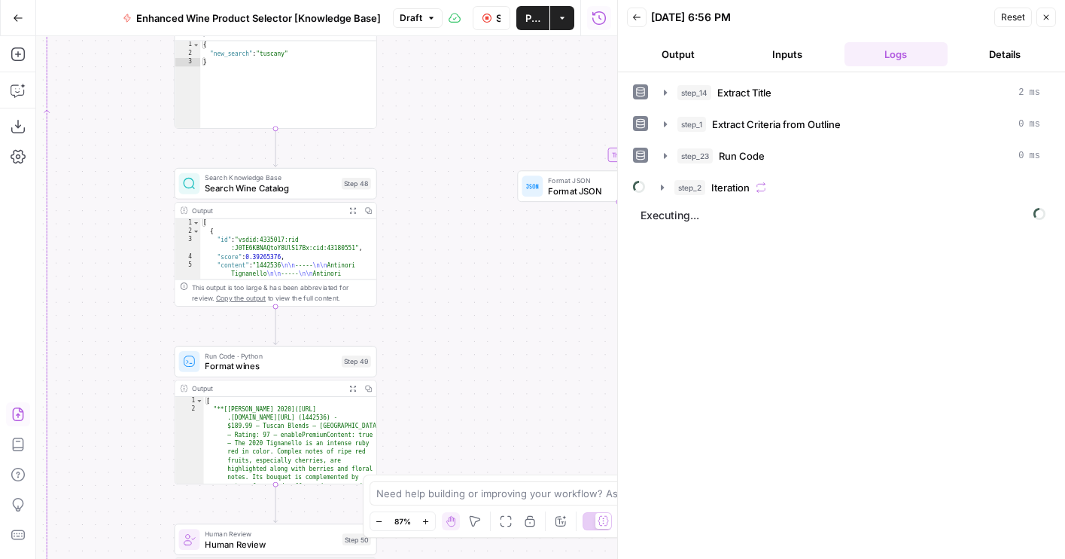
drag, startPoint x: 434, startPoint y: 342, endPoint x: 459, endPoint y: 291, distance: 57.2
click at [459, 291] on div "true false true false true false Workflow Set Inputs Inputs LLM · GPT-4o Extrac…" at bounding box center [326, 297] width 581 height 522
drag, startPoint x: 497, startPoint y: 102, endPoint x: 426, endPoint y: 330, distance: 238.1
click at [426, 330] on div "true false true false true false Workflow Set Inputs Inputs LLM · GPT-4o Extrac…" at bounding box center [326, 297] width 581 height 522
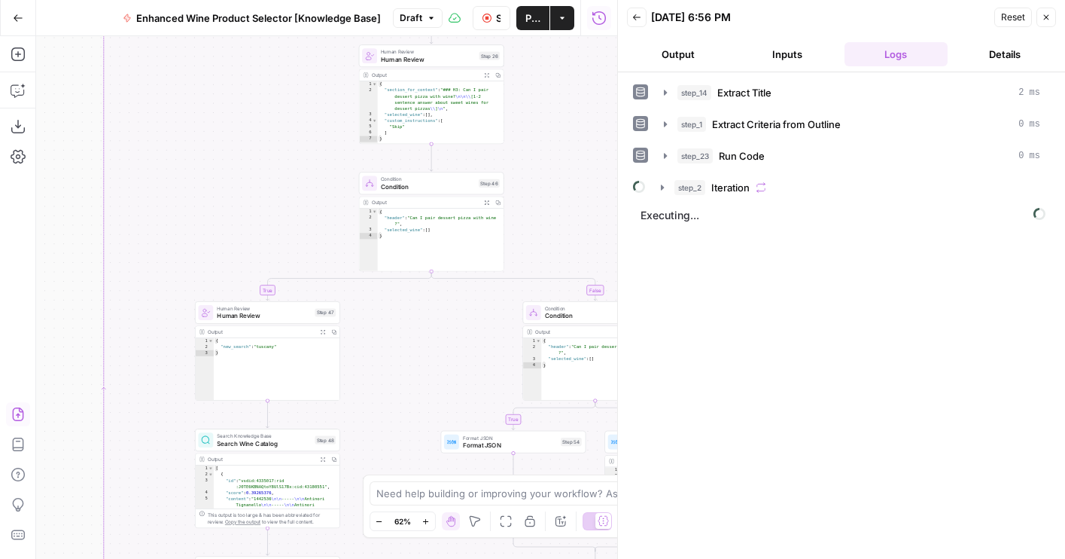
drag, startPoint x: 429, startPoint y: 316, endPoint x: 429, endPoint y: 376, distance: 59.5
click at [429, 376] on div "true false true false true false Workflow Set Inputs Inputs LLM · GPT-4o Extrac…" at bounding box center [326, 297] width 581 height 522
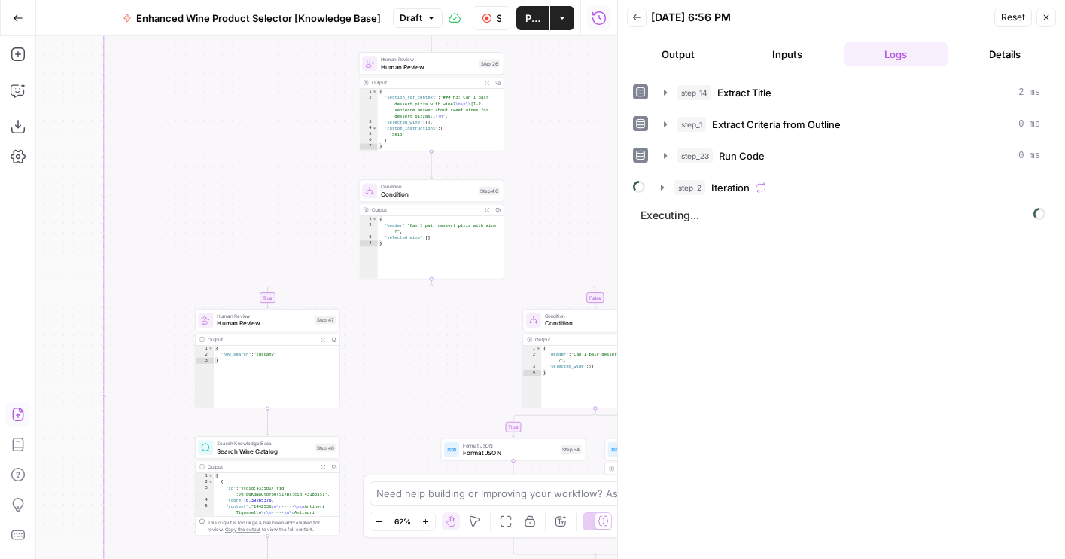
click at [423, 192] on span "Condition" at bounding box center [428, 193] width 94 height 9
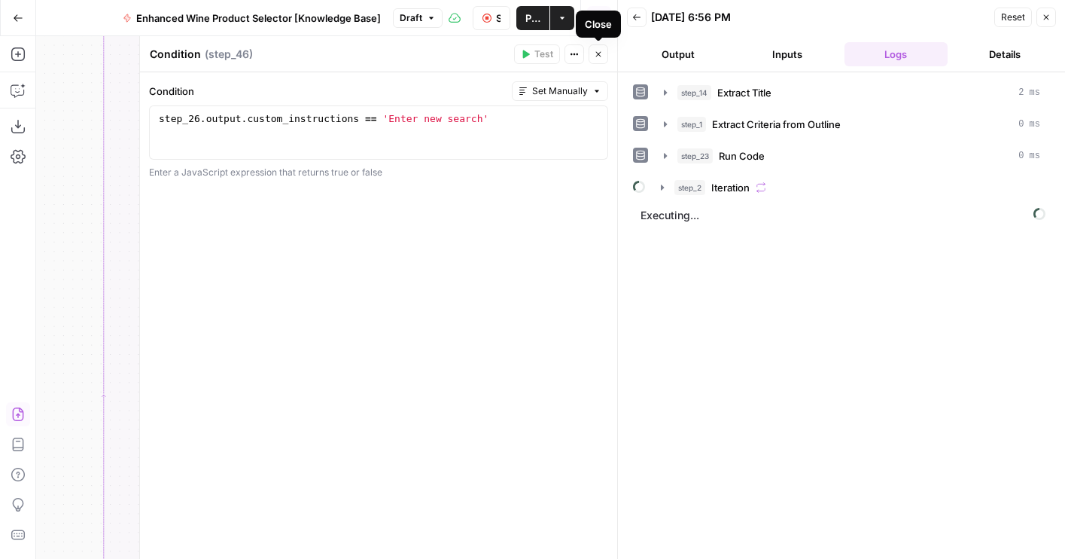
click at [601, 50] on icon "button" at bounding box center [598, 54] width 9 height 9
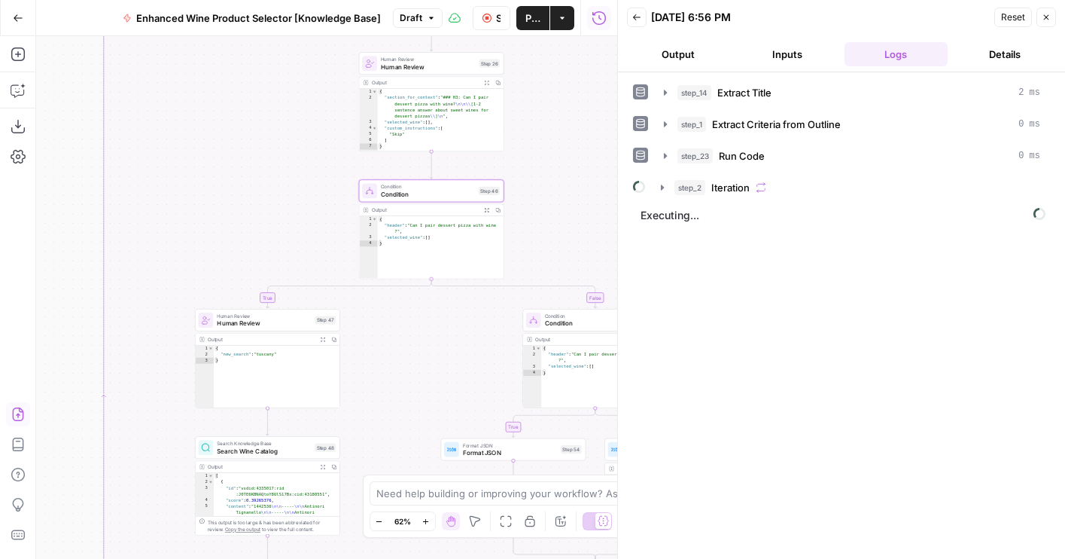
drag, startPoint x: 543, startPoint y: 215, endPoint x: 512, endPoint y: 250, distance: 47.4
click at [528, 230] on div "true false true false true false Workflow Set Inputs Inputs LLM · GPT-4o Extrac…" at bounding box center [326, 297] width 581 height 522
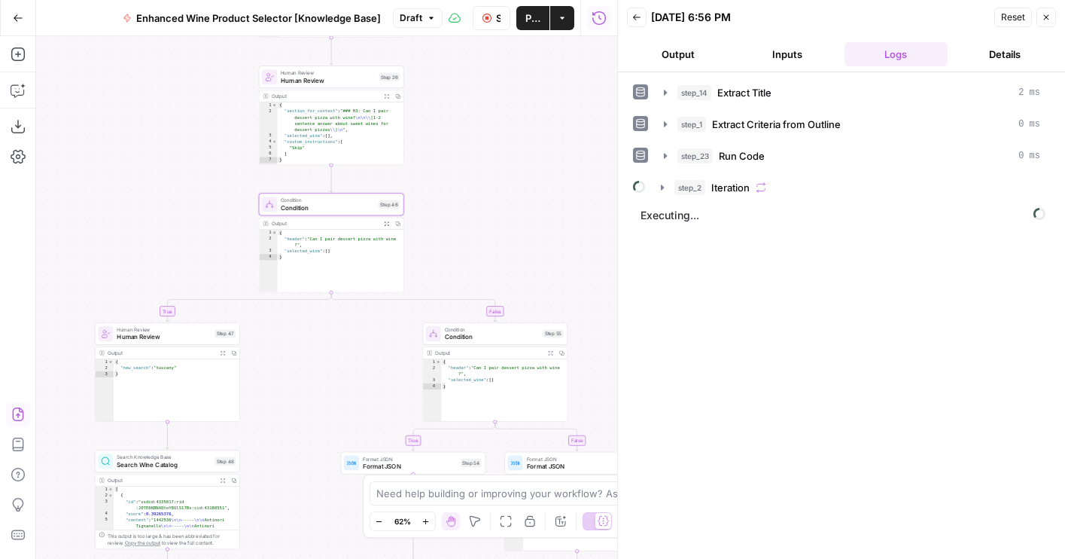
drag, startPoint x: 530, startPoint y: 234, endPoint x: 445, endPoint y: 232, distance: 85.1
click at [445, 232] on div "true false true false true false Workflow Set Inputs Inputs LLM · GPT-4o Extrac…" at bounding box center [326, 297] width 581 height 522
click at [463, 333] on span "Condition" at bounding box center [492, 336] width 95 height 9
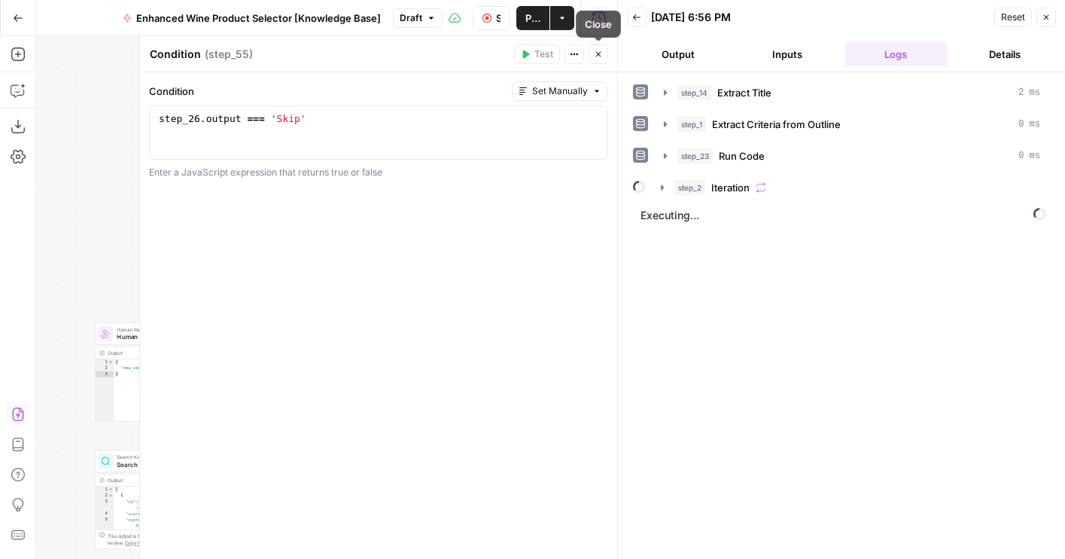
click at [595, 51] on icon "button" at bounding box center [598, 54] width 9 height 9
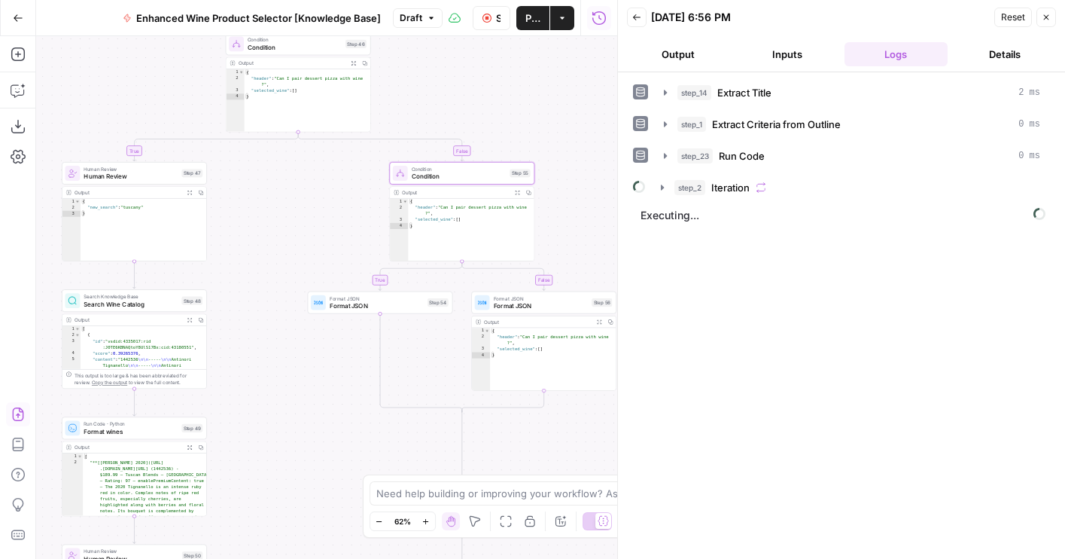
drag, startPoint x: 479, startPoint y: 279, endPoint x: 446, endPoint y: 119, distance: 163.7
click at [446, 119] on div "true false true false true false Workflow Set Inputs Inputs LLM · GPT-4o Extrac…" at bounding box center [326, 297] width 581 height 522
click at [443, 176] on span "Condition" at bounding box center [459, 176] width 95 height 9
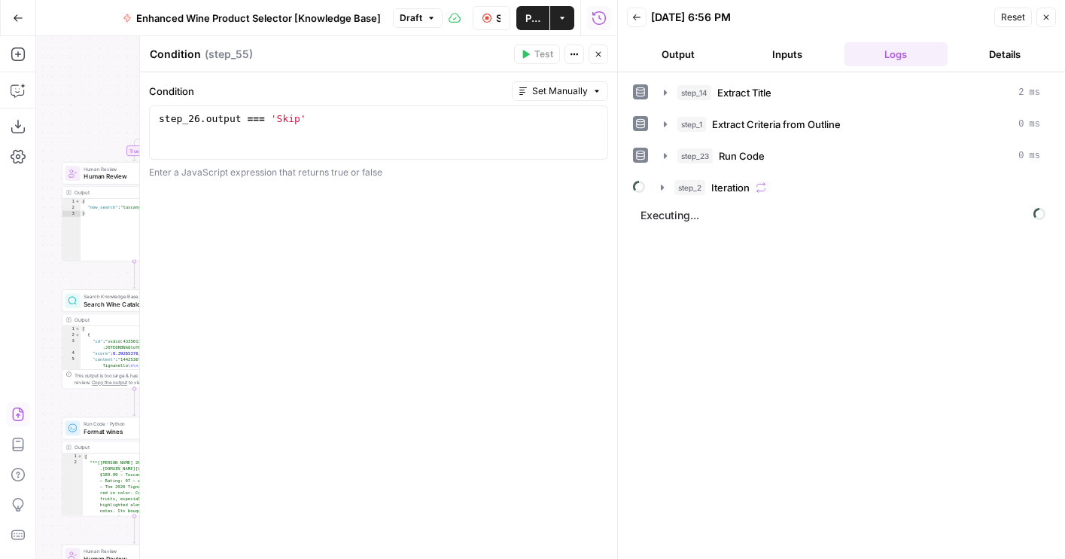
click at [595, 52] on icon "button" at bounding box center [598, 54] width 9 height 9
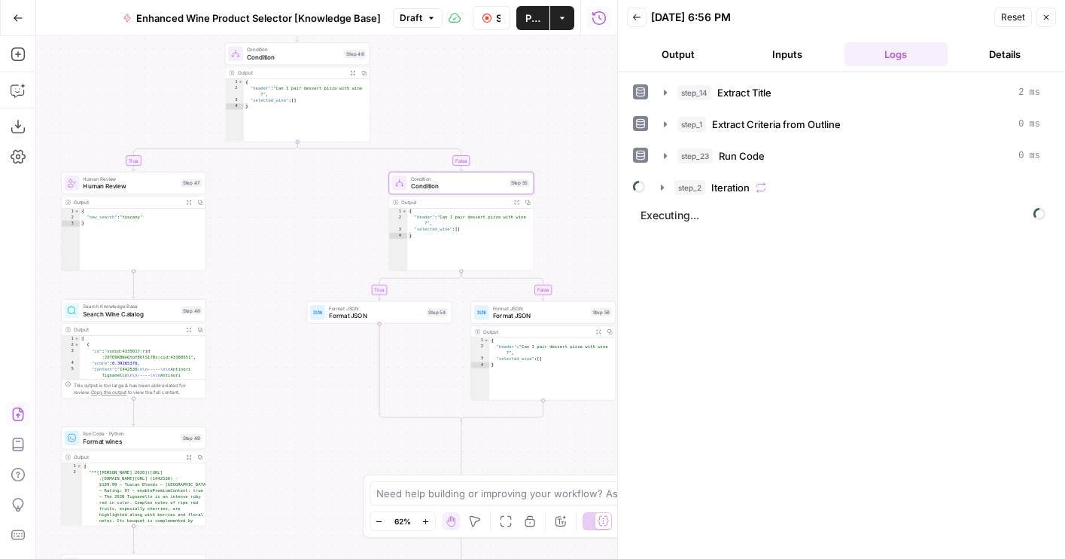
drag, startPoint x: 455, startPoint y: 114, endPoint x: 469, endPoint y: 175, distance: 62.5
click at [468, 175] on div "true false true false true false Workflow Set Inputs Inputs LLM · GPT-4o Extrac…" at bounding box center [326, 297] width 581 height 522
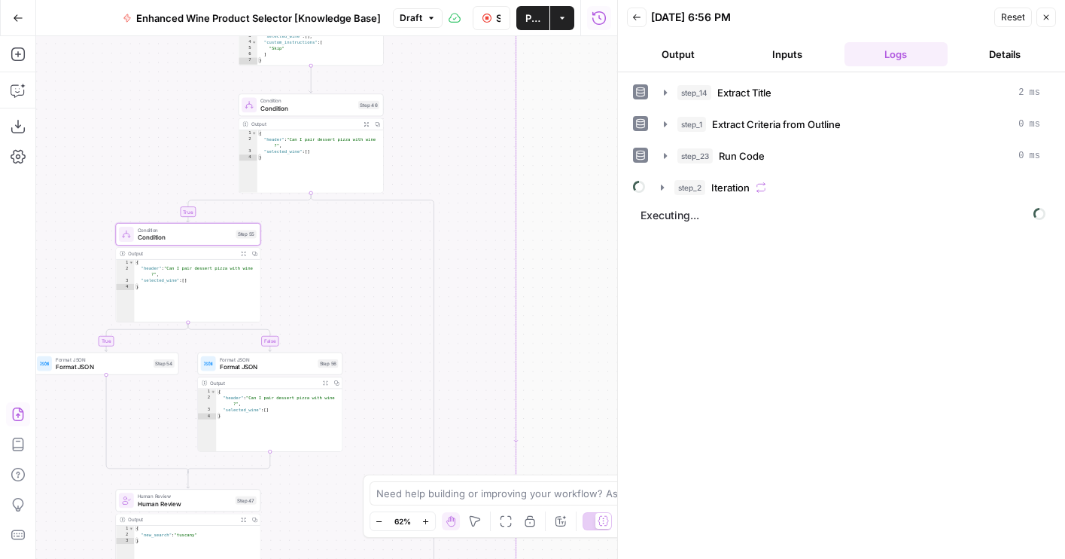
drag, startPoint x: 318, startPoint y: 312, endPoint x: 318, endPoint y: 224, distance: 87.3
click at [318, 224] on div "true false true false true false Workflow Set Inputs Inputs LLM · GPT-4o Extrac…" at bounding box center [326, 297] width 581 height 522
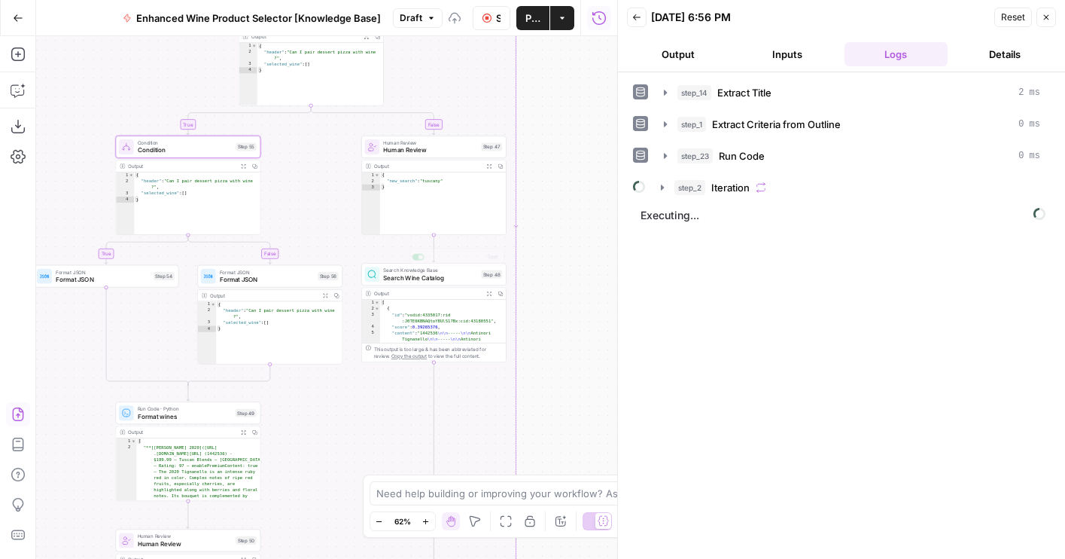
drag, startPoint x: 306, startPoint y: 219, endPoint x: 306, endPoint y: 91, distance: 128.0
click at [306, 91] on div "true false true false true false Workflow Set Inputs Inputs LLM · GPT-4o Extrac…" at bounding box center [326, 297] width 581 height 522
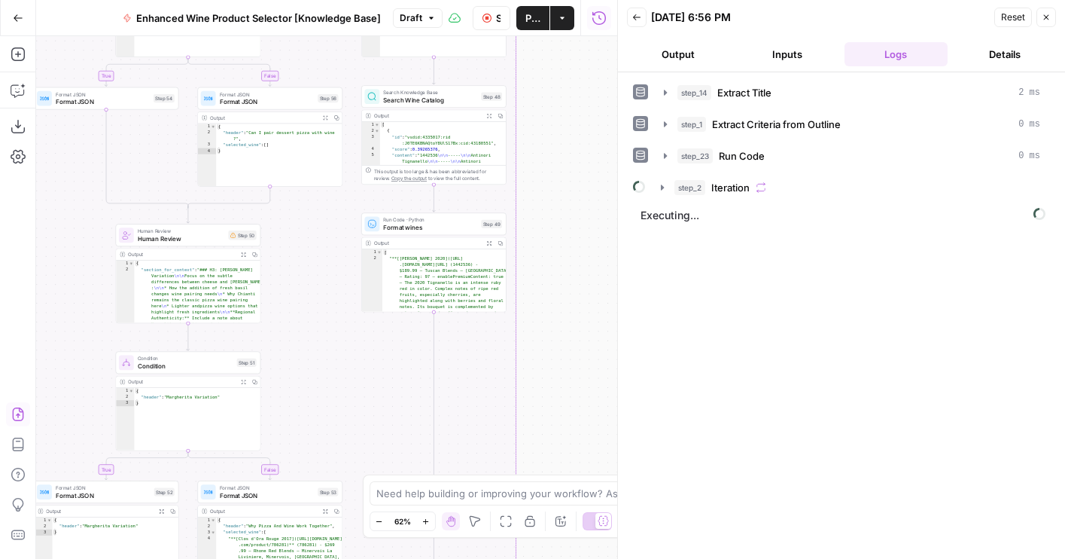
drag, startPoint x: 341, startPoint y: 335, endPoint x: 341, endPoint y: 247, distance: 88.1
click at [341, 247] on div "true false true false true false Workflow Set Inputs Inputs LLM · GPT-4o Extrac…" at bounding box center [326, 297] width 581 height 522
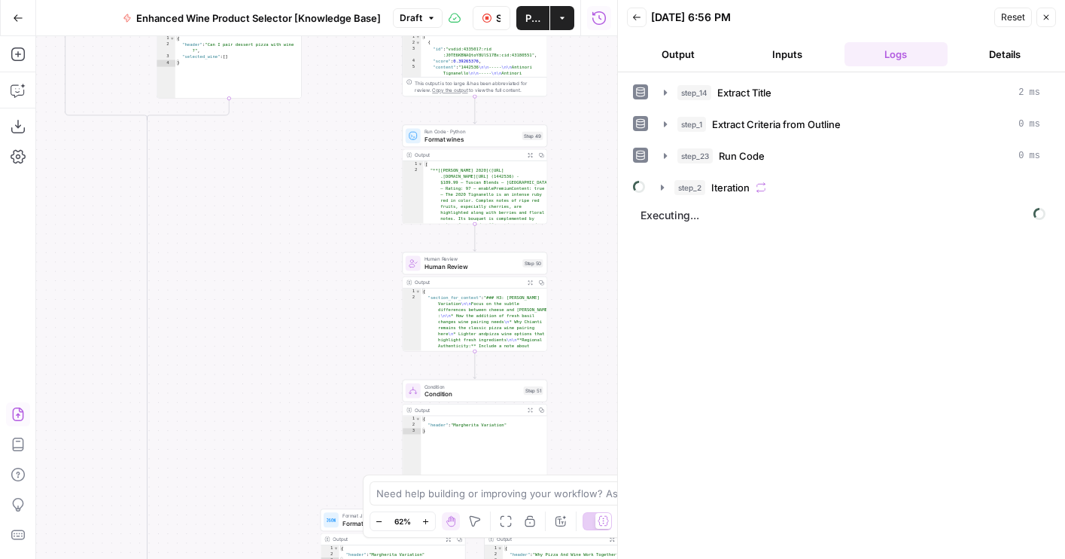
drag, startPoint x: 309, startPoint y: 226, endPoint x: 309, endPoint y: 522, distance: 295.8
click at [309, 521] on div "true false true false true false Workflow Set Inputs Inputs LLM · GPT-4o Extrac…" at bounding box center [326, 297] width 581 height 522
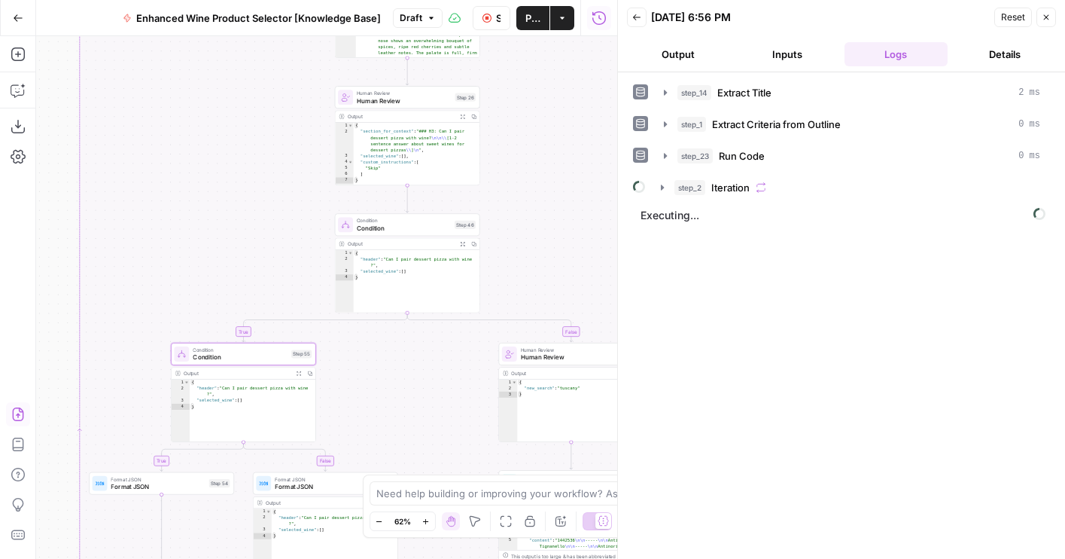
drag, startPoint x: 347, startPoint y: 266, endPoint x: 443, endPoint y: 444, distance: 202.1
click at [443, 444] on div "true false true false true false Workflow Set Inputs Inputs LLM · GPT-4o Extrac…" at bounding box center [326, 297] width 581 height 522
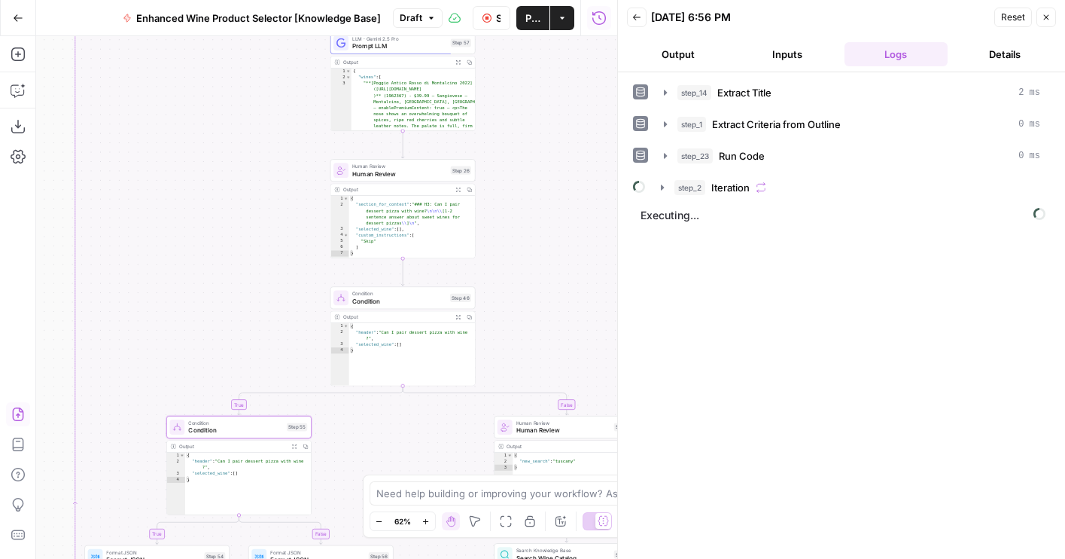
drag, startPoint x: 301, startPoint y: 187, endPoint x: 294, endPoint y: 242, distance: 55.5
click at [294, 242] on div "true false true false true false Workflow Set Inputs Inputs LLM · GPT-4o Extrac…" at bounding box center [326, 297] width 581 height 522
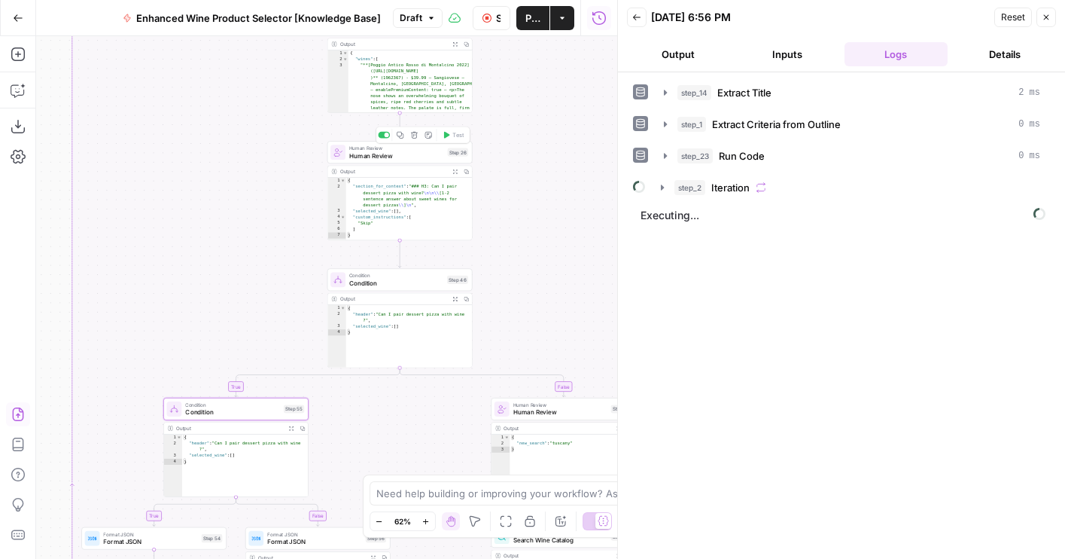
click at [375, 153] on span "Human Review" at bounding box center [396, 155] width 95 height 9
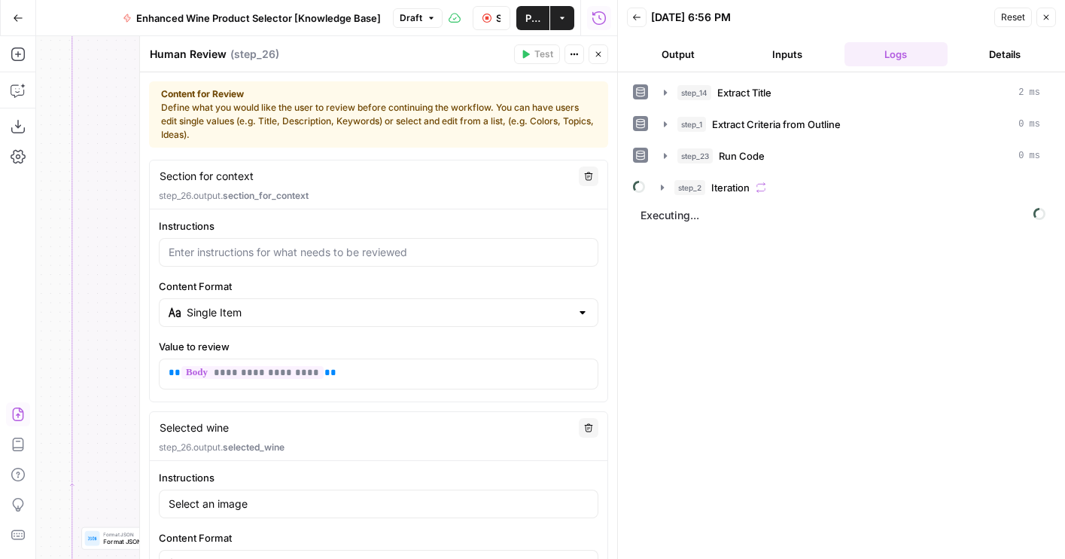
scroll to position [543, 0]
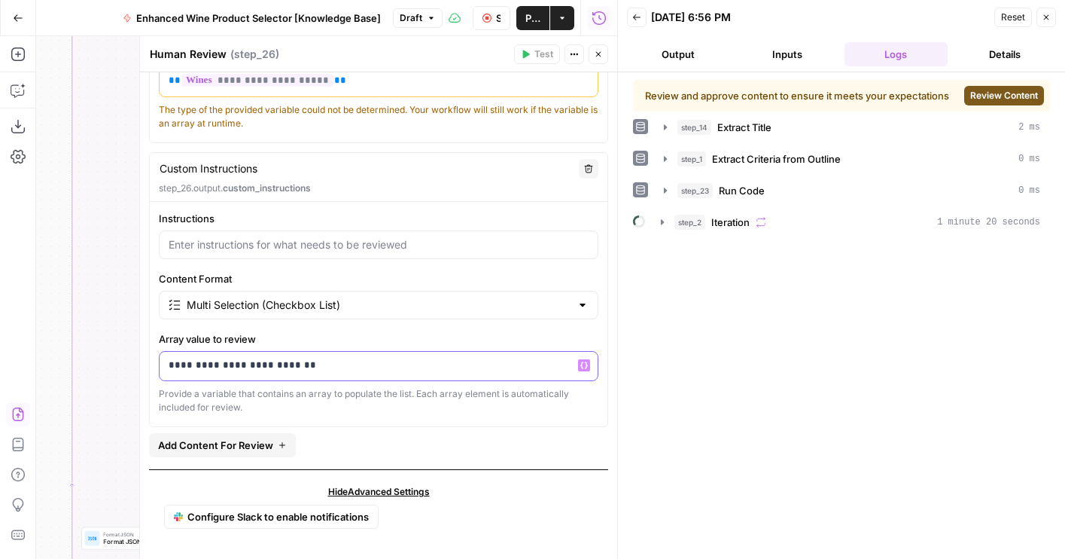
click at [221, 361] on p "**********" at bounding box center [379, 365] width 420 height 15
click at [594, 56] on icon "button" at bounding box center [598, 54] width 9 height 9
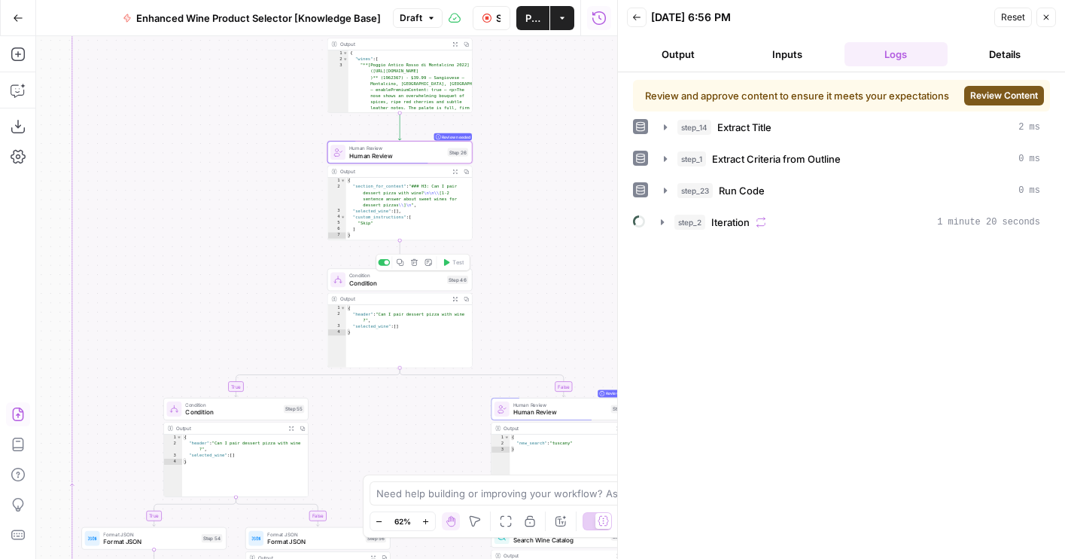
click at [369, 287] on span "Condition" at bounding box center [396, 282] width 94 height 9
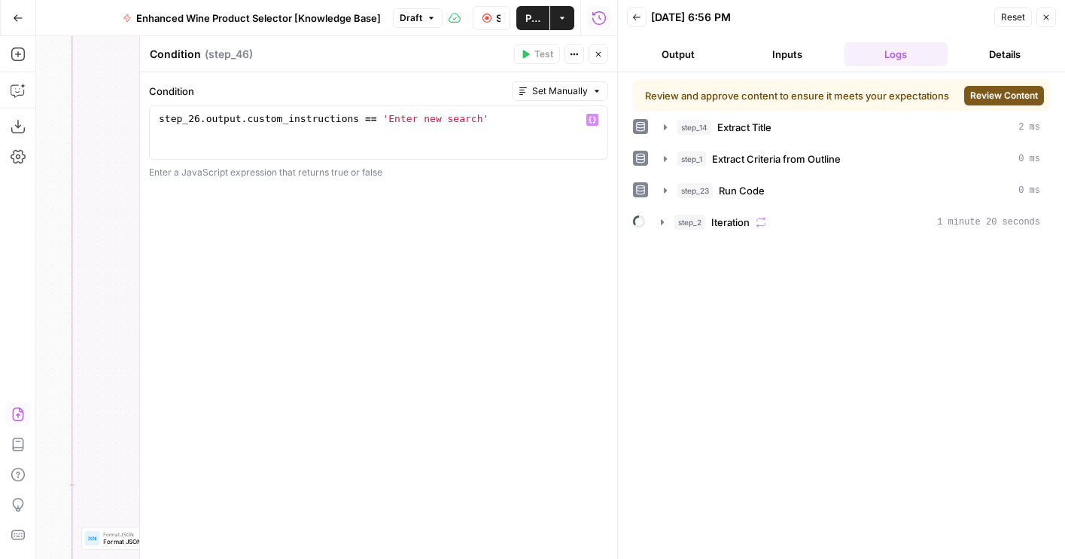
click at [405, 116] on div "step_26 . output . custom_instructions == 'Enter new search'" at bounding box center [379, 146] width 446 height 68
click at [471, 116] on div "step_26 . output . custom_instructions == 'Enter new search'" at bounding box center [379, 146] width 446 height 68
type textarea "**********"
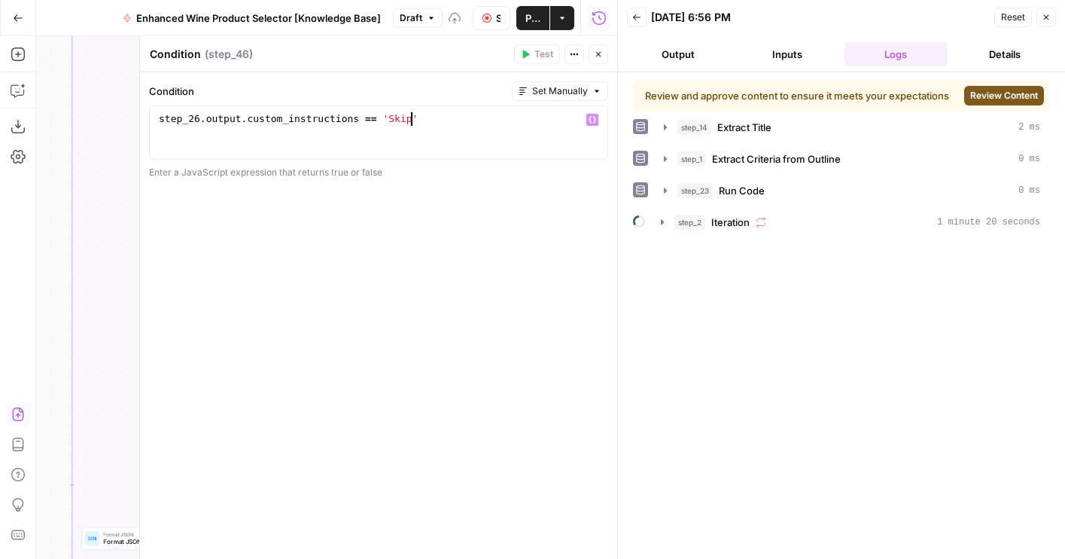
click at [597, 57] on icon "button" at bounding box center [598, 54] width 9 height 9
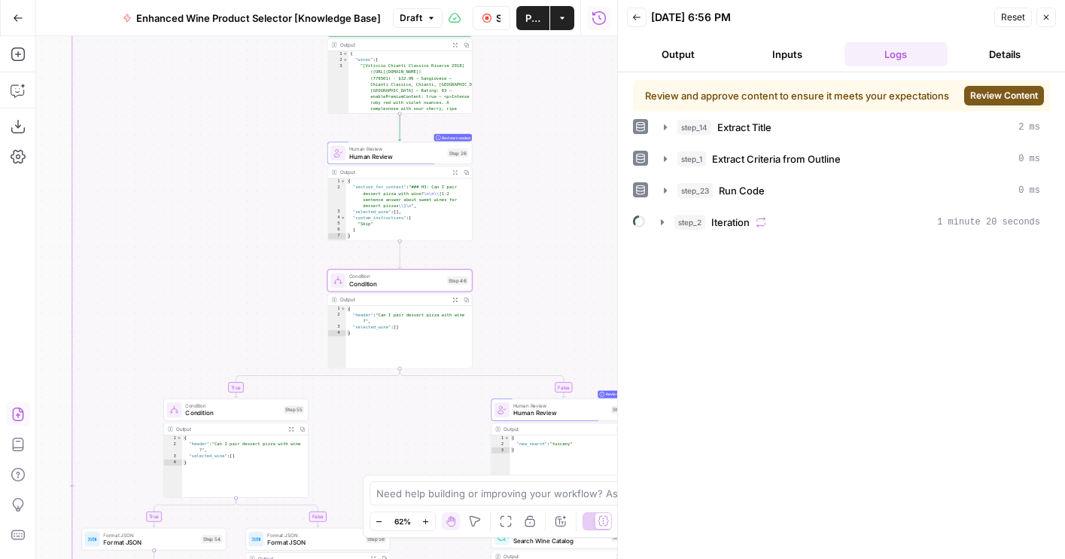
drag, startPoint x: 521, startPoint y: 251, endPoint x: 448, endPoint y: 126, distance: 144.1
click at [448, 126] on div "true false true false true false Workflow Set Inputs Inputs LLM · GPT-4o Extrac…" at bounding box center [326, 297] width 581 height 522
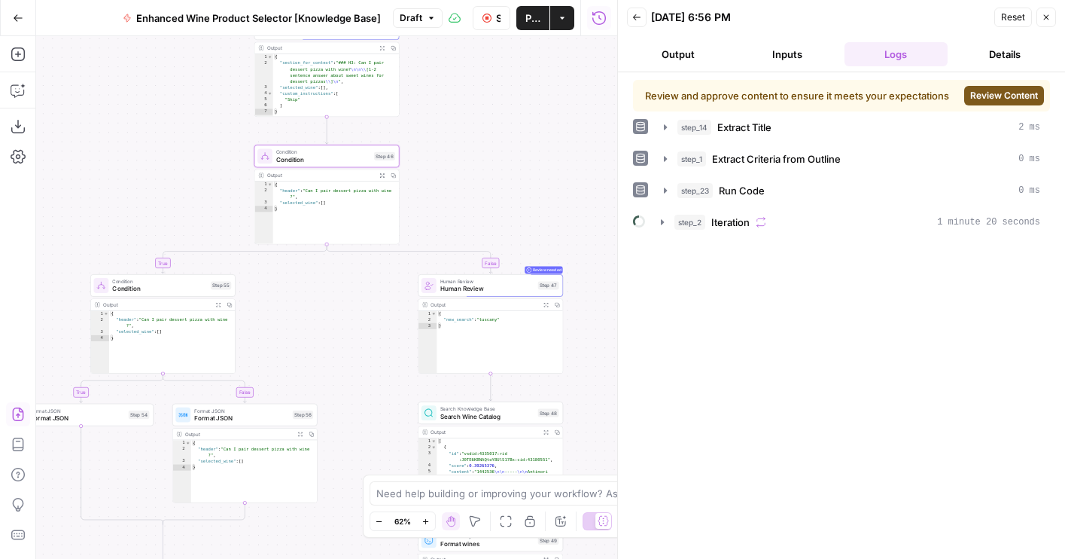
click at [997, 96] on span "Review Content" at bounding box center [1004, 96] width 68 height 14
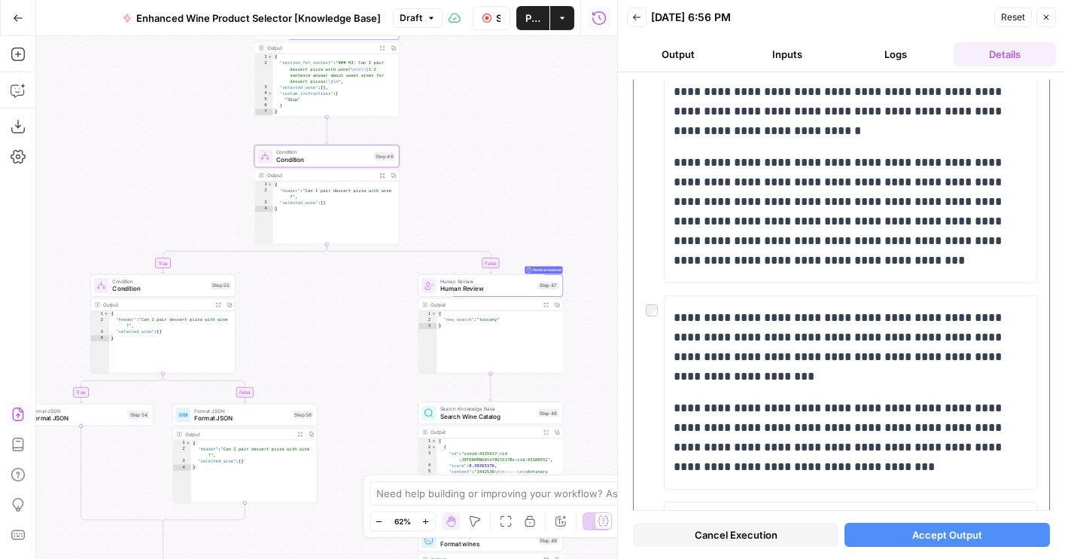
scroll to position [0, 0]
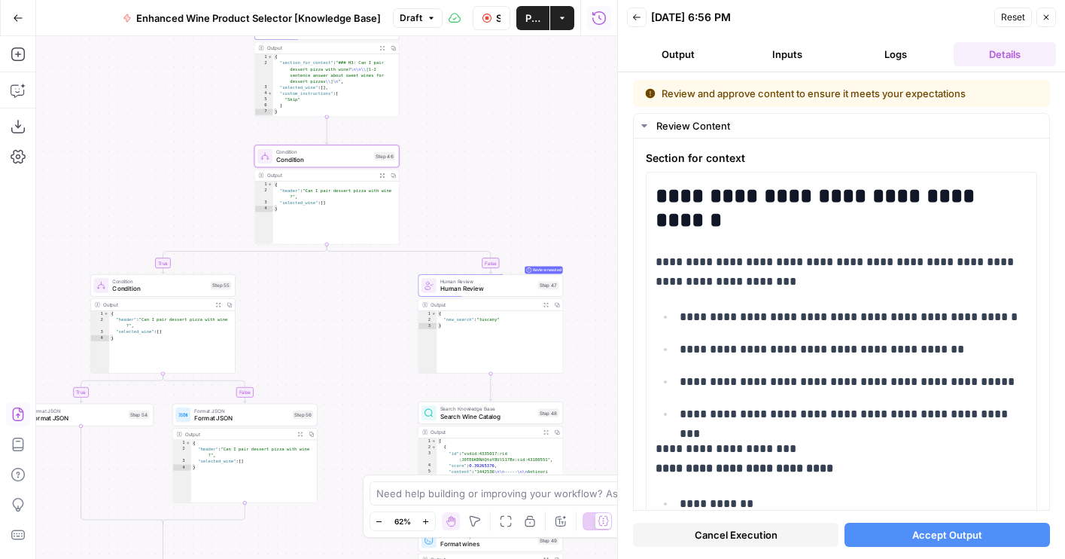
click at [930, 49] on button "Logs" at bounding box center [896, 54] width 103 height 24
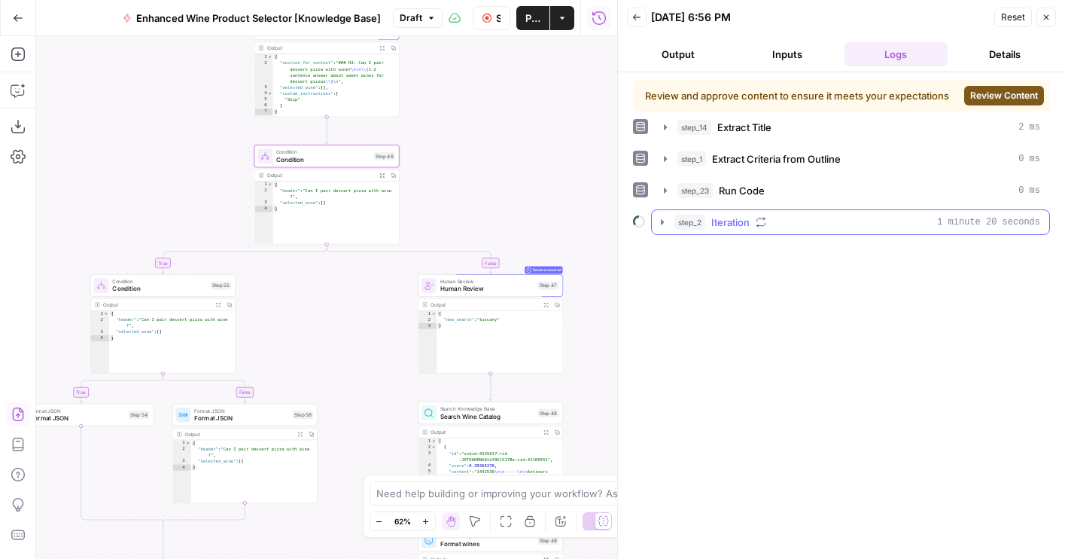
click at [750, 193] on span "Run Code" at bounding box center [742, 190] width 46 height 15
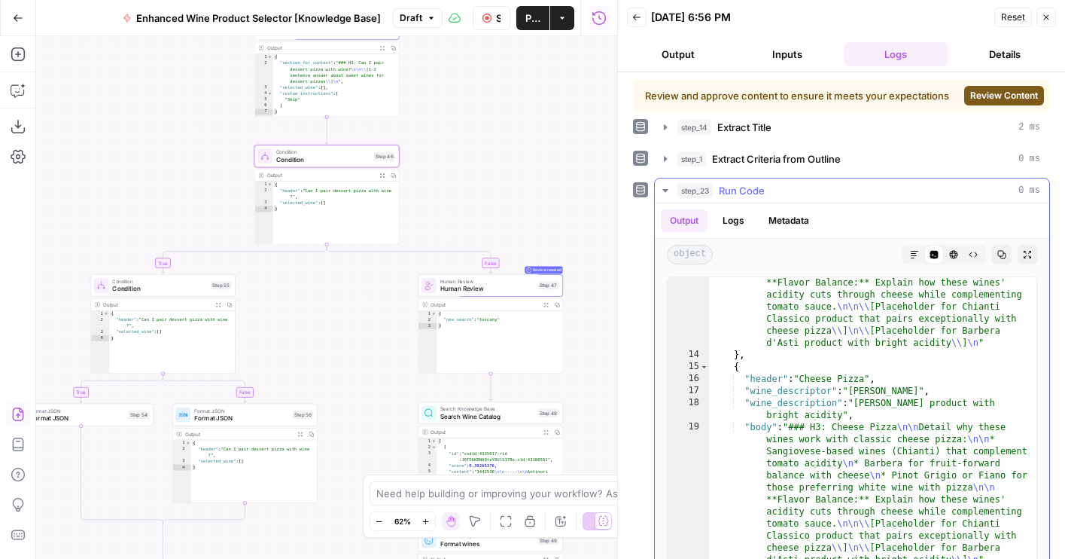
scroll to position [61, 0]
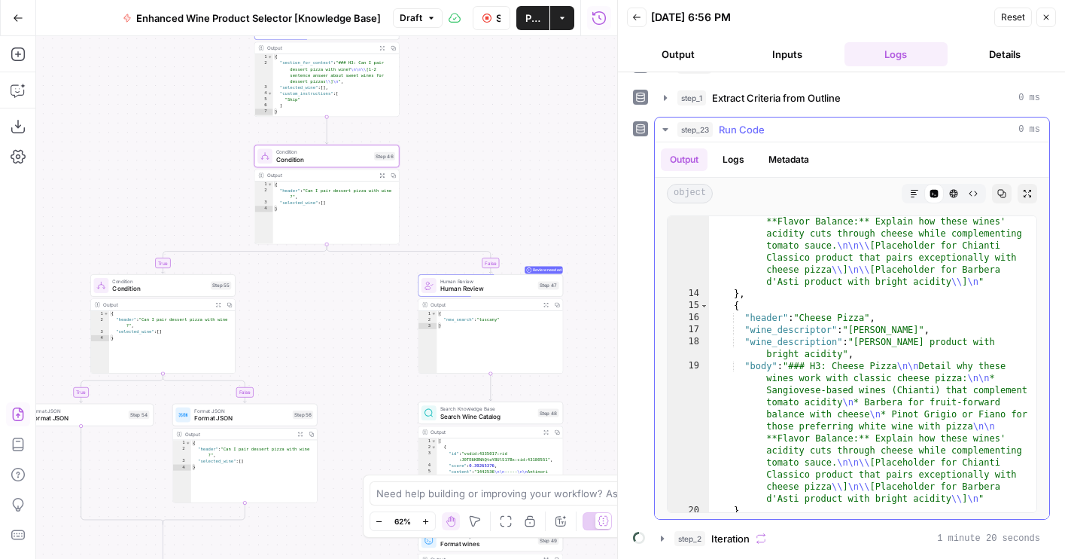
drag, startPoint x: 683, startPoint y: 132, endPoint x: 689, endPoint y: 163, distance: 32.0
click at [683, 132] on span "step_23" at bounding box center [694, 129] width 35 height 15
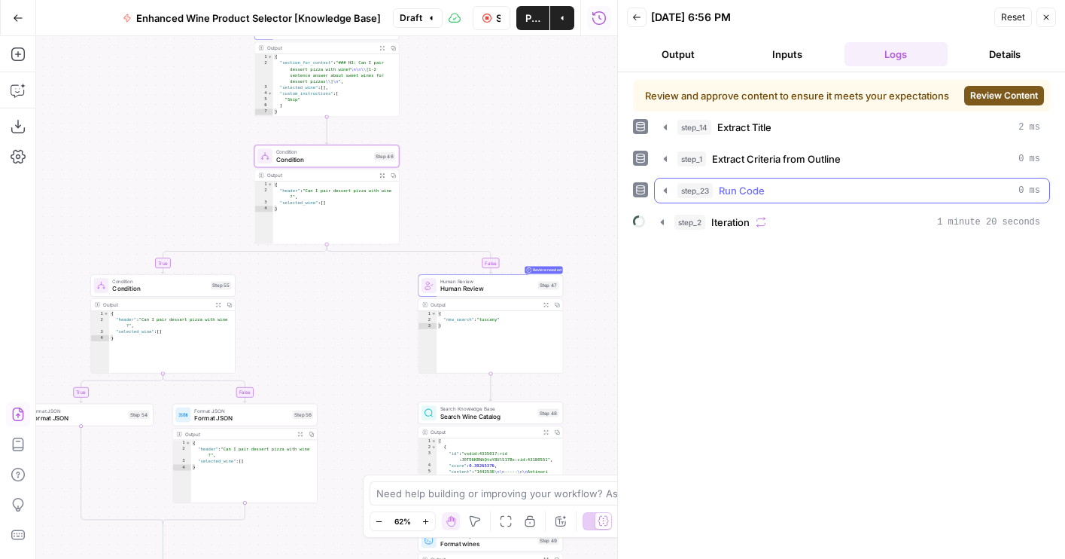
scroll to position [0, 0]
click at [717, 230] on button "step_2 Iteration 1 minute 20 seconds" at bounding box center [850, 222] width 397 height 24
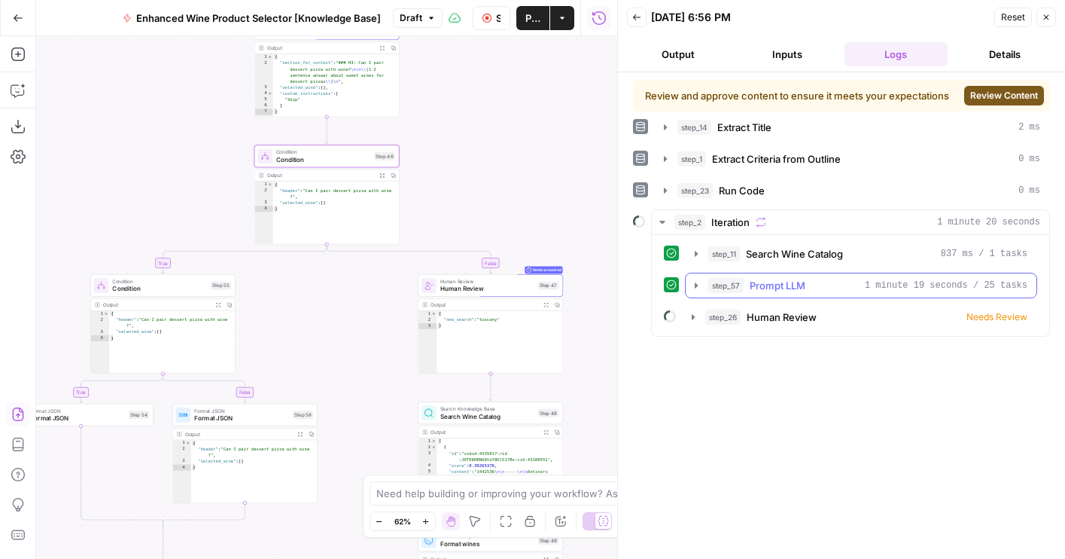
click at [738, 286] on span "step_57" at bounding box center [725, 285] width 35 height 15
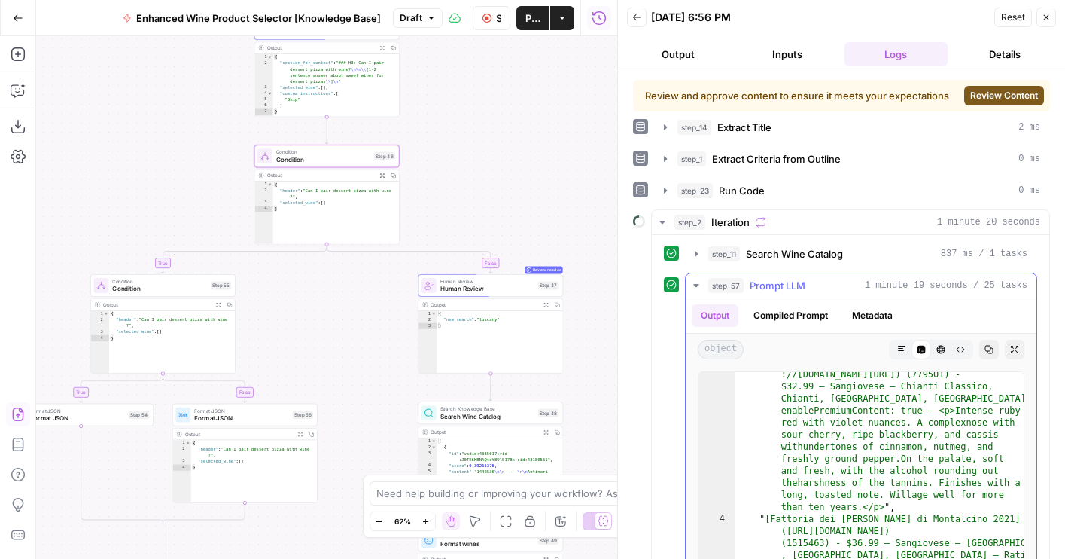
type textarea "**********"
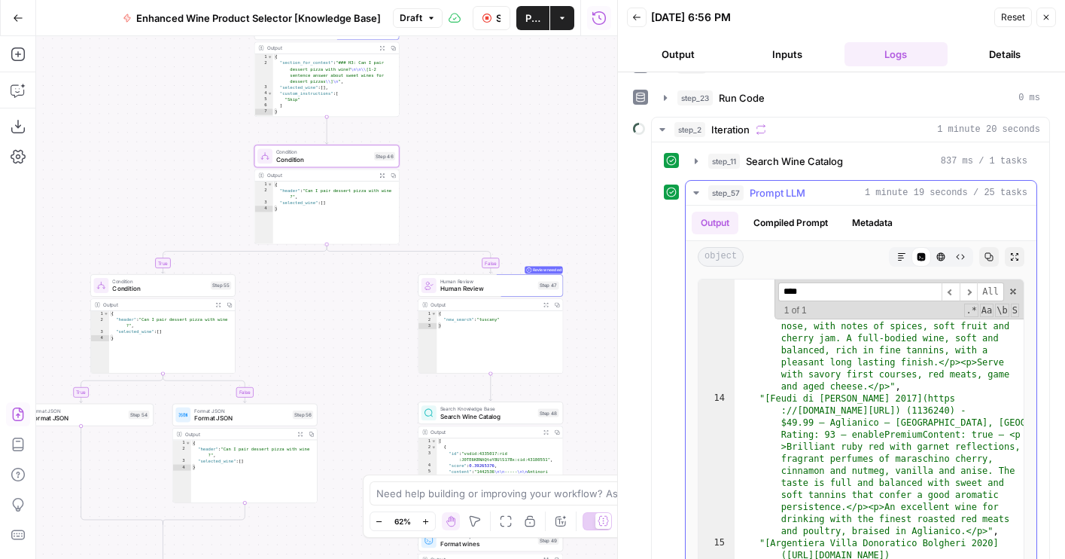
scroll to position [1836, 0]
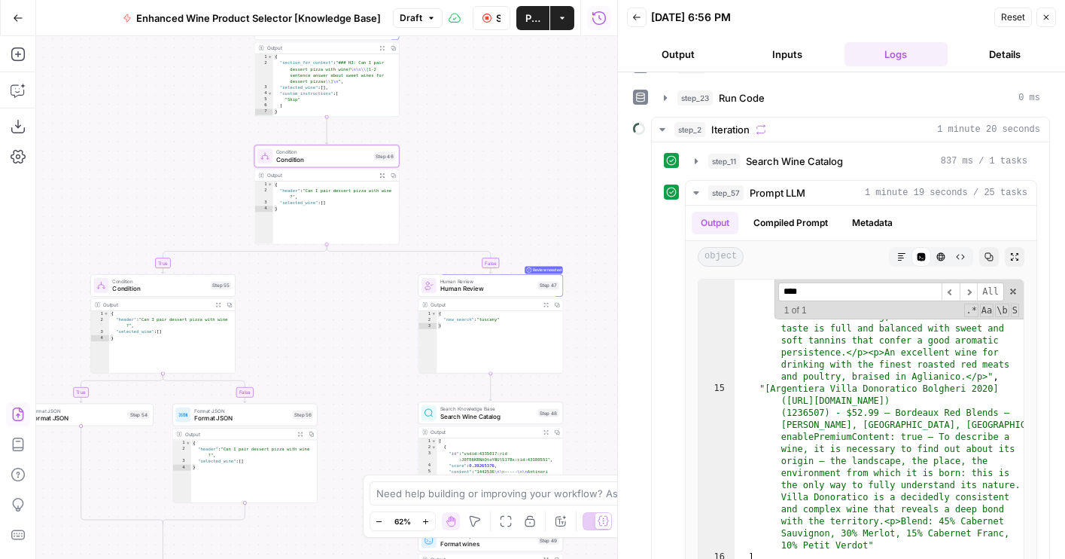
type input "****"
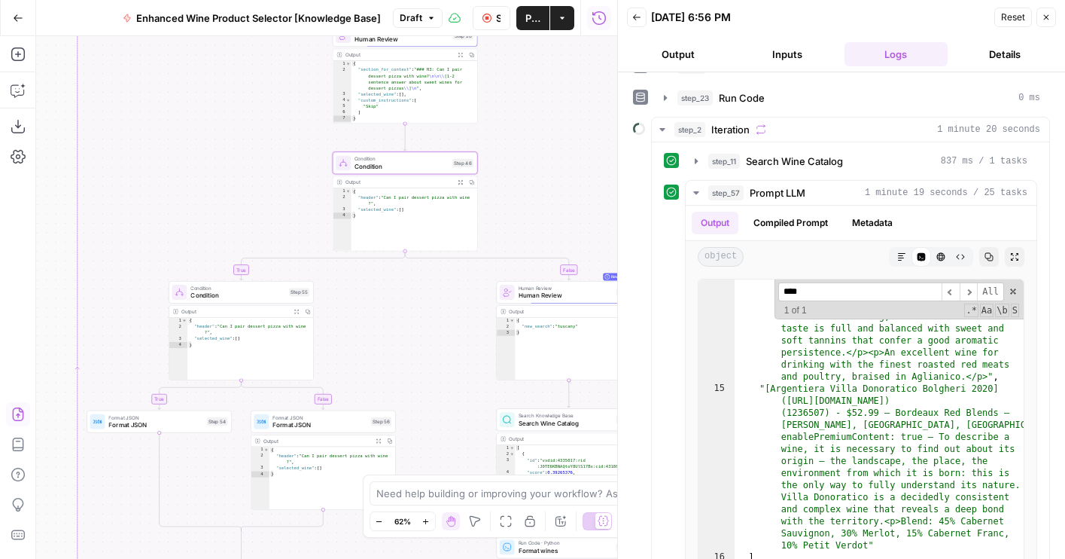
drag, startPoint x: 484, startPoint y: 239, endPoint x: 591, endPoint y: 327, distance: 138.0
click at [591, 327] on div "true false true false true false Workflow Set Inputs Inputs LLM · GPT-4o Extrac…" at bounding box center [326, 297] width 581 height 522
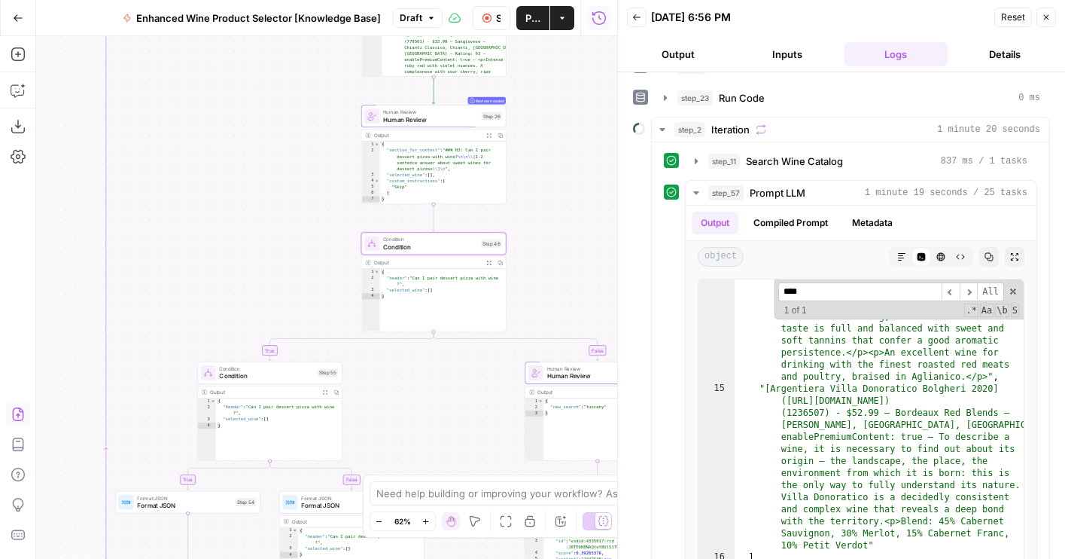
drag, startPoint x: 571, startPoint y: 197, endPoint x: 531, endPoint y: 440, distance: 246.4
click at [531, 440] on div "true false true false true false Workflow Set Inputs Inputs LLM · GPT-4o Extrac…" at bounding box center [326, 297] width 581 height 522
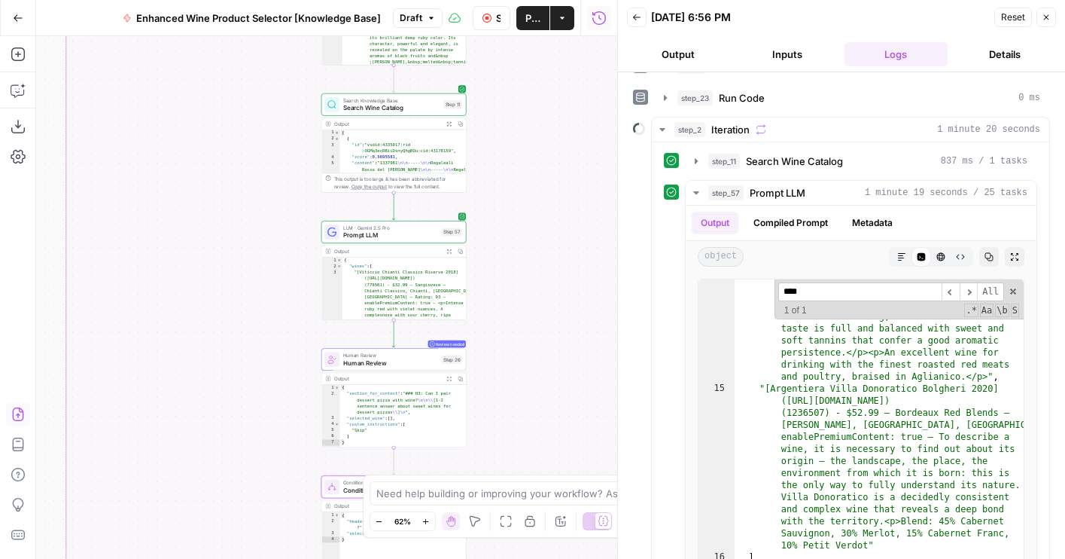
click at [394, 233] on span "Prompt LLM" at bounding box center [390, 234] width 95 height 9
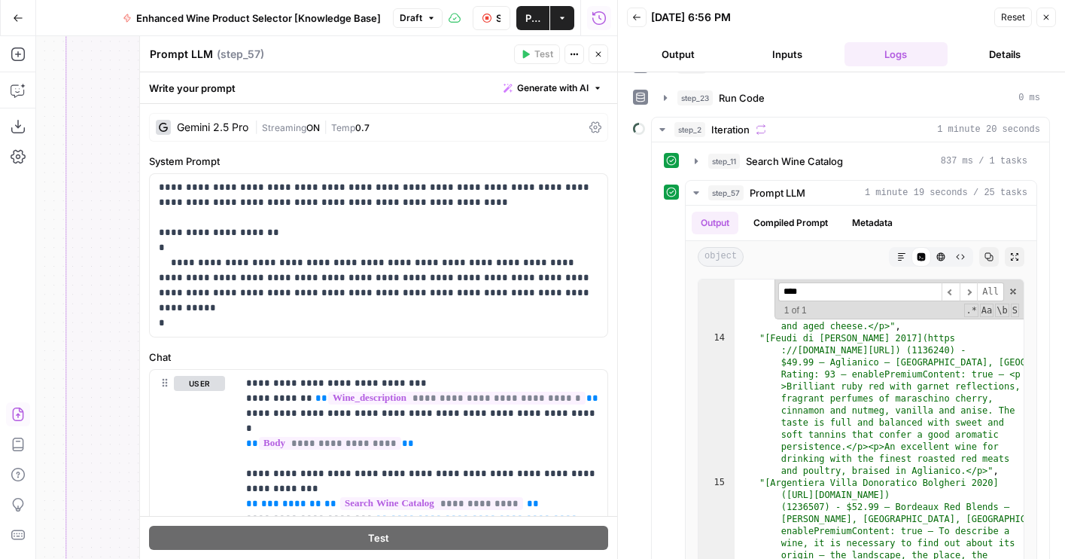
scroll to position [377, 0]
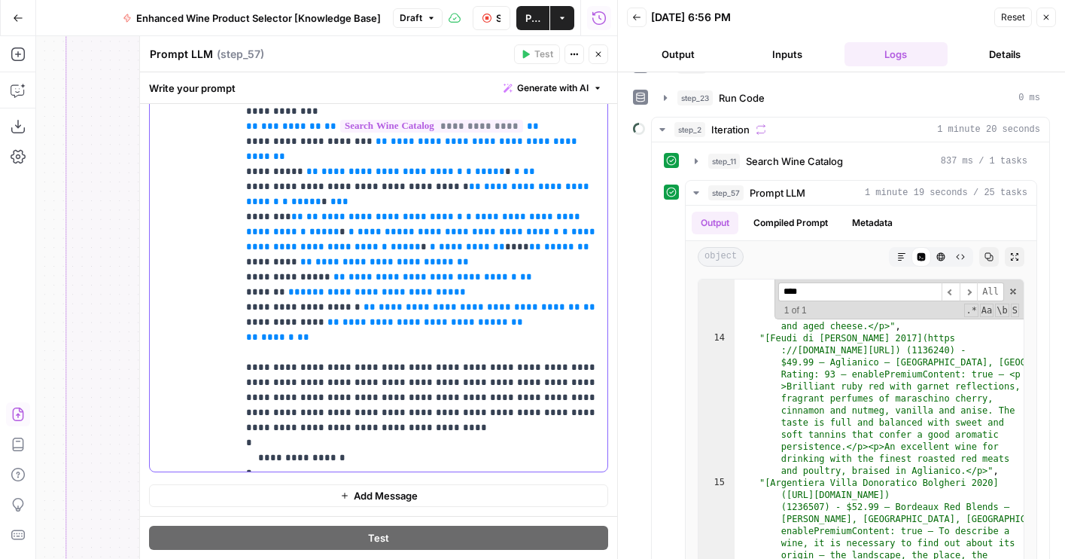
click at [578, 409] on p "**********" at bounding box center [422, 231] width 352 height 467
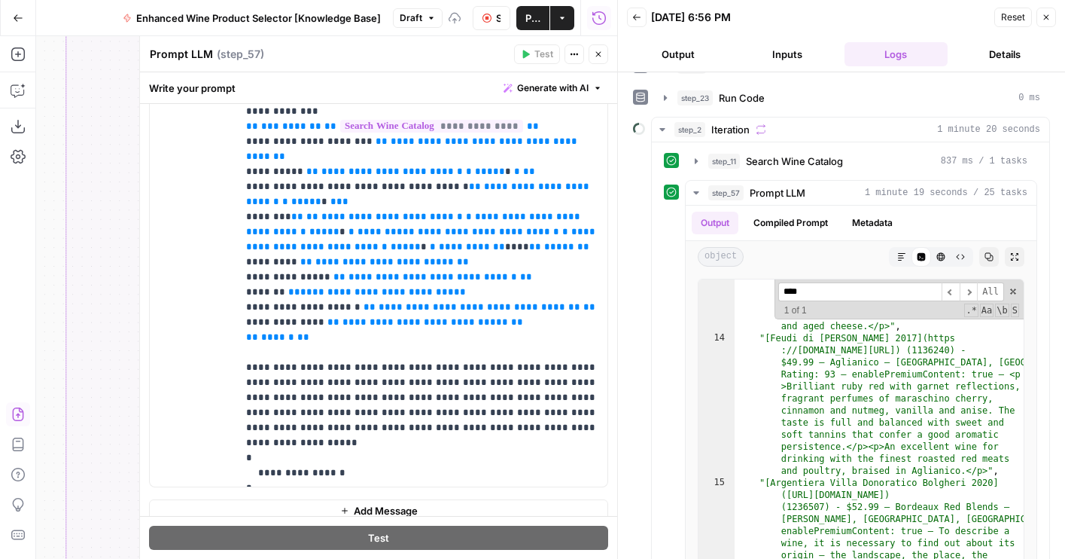
click at [592, 53] on button "Close" at bounding box center [599, 54] width 20 height 20
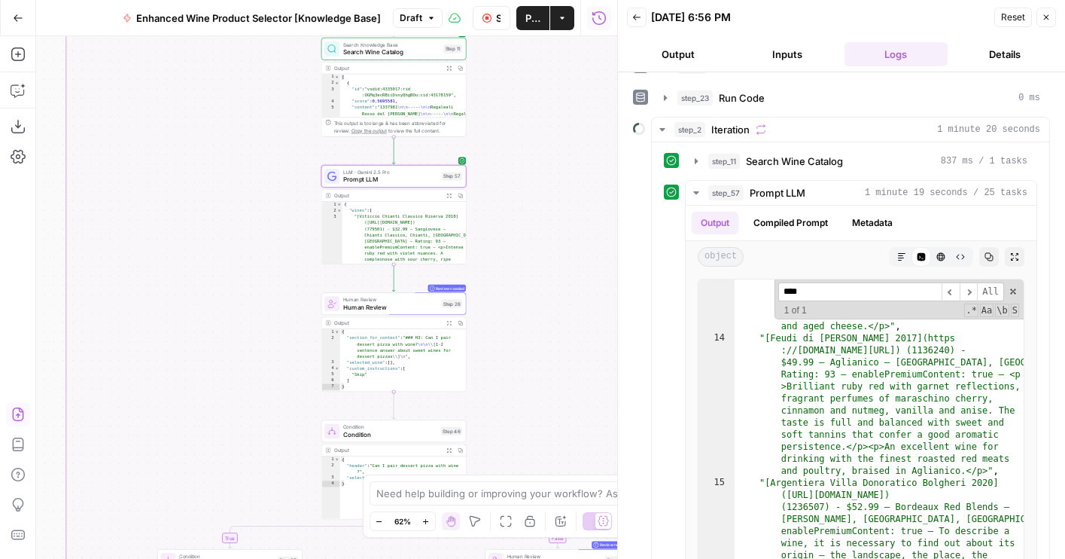
drag, startPoint x: 530, startPoint y: 221, endPoint x: 530, endPoint y: 52, distance: 168.6
click at [530, 52] on div "true false true false true false Workflow Set Inputs Inputs LLM · GPT-4o Extrac…" at bounding box center [326, 297] width 581 height 522
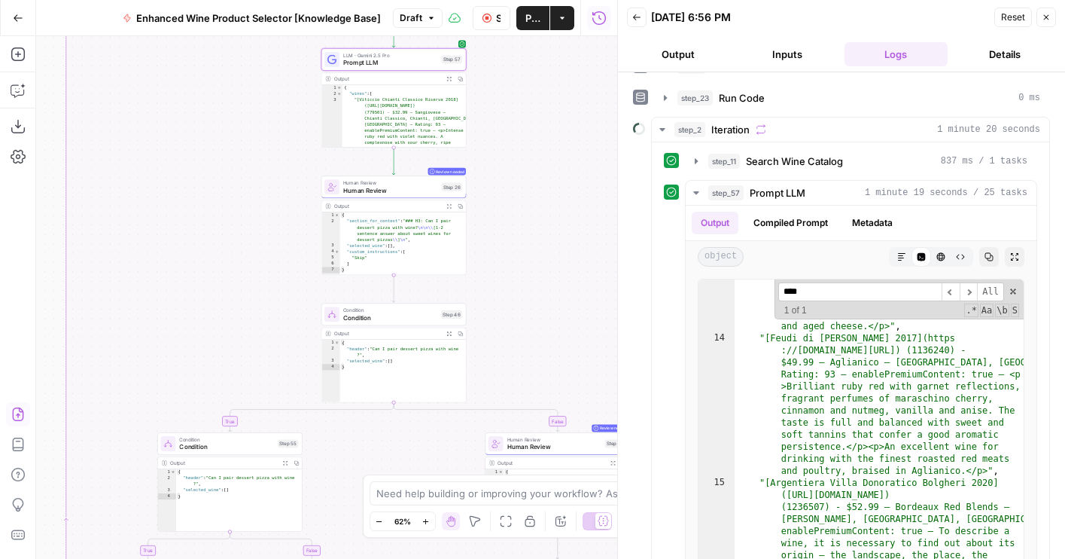
drag, startPoint x: 530, startPoint y: 371, endPoint x: 480, endPoint y: 141, distance: 235.6
click at [480, 141] on div "true false true false true false Workflow Set Inputs Inputs LLM · GPT-4o Extrac…" at bounding box center [326, 297] width 581 height 522
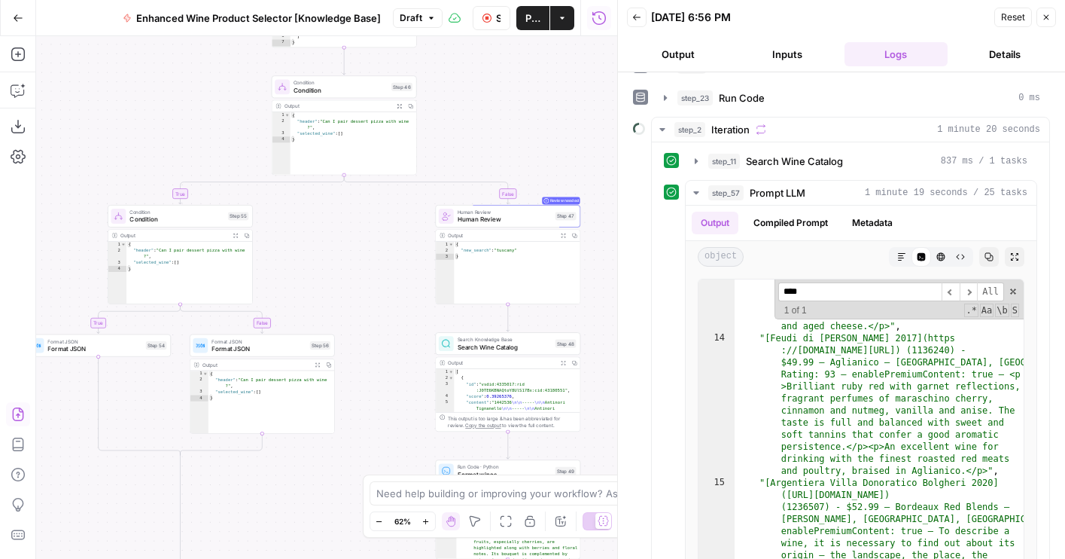
click at [484, 20] on icon "button" at bounding box center [486, 18] width 9 height 9
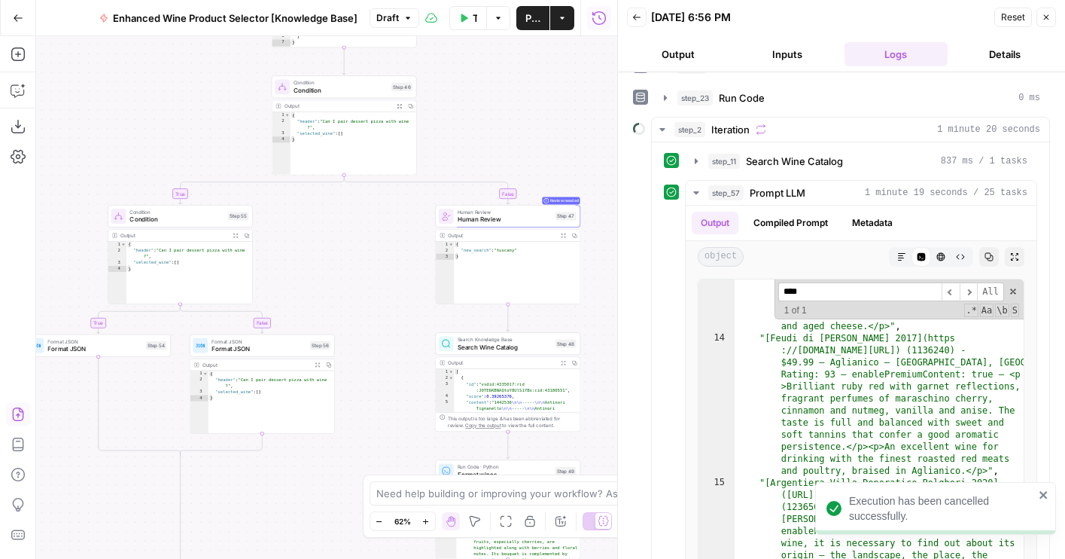
click at [482, 222] on span "Human Review" at bounding box center [505, 219] width 94 height 9
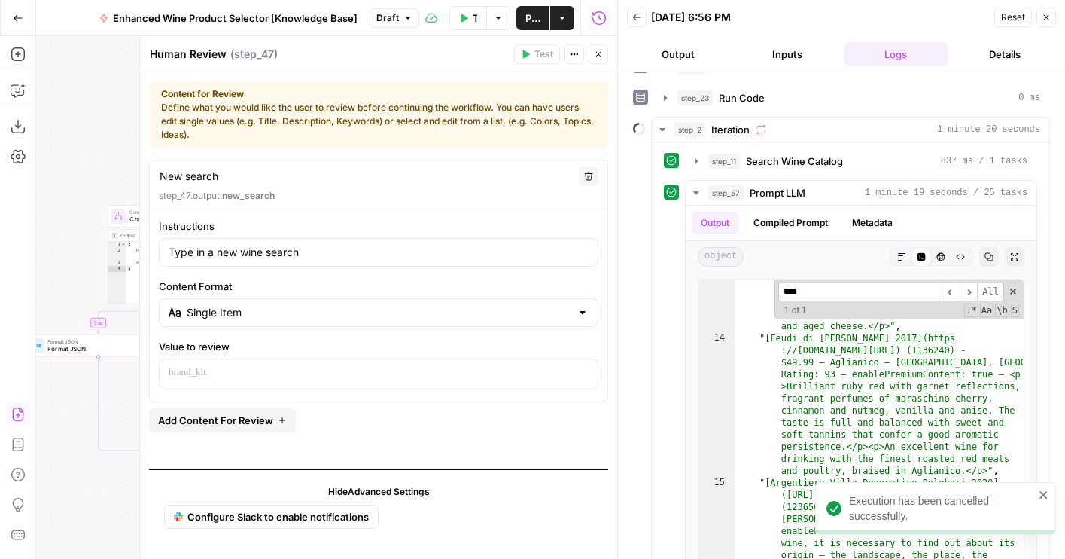
click at [593, 48] on button "Close" at bounding box center [599, 54] width 20 height 20
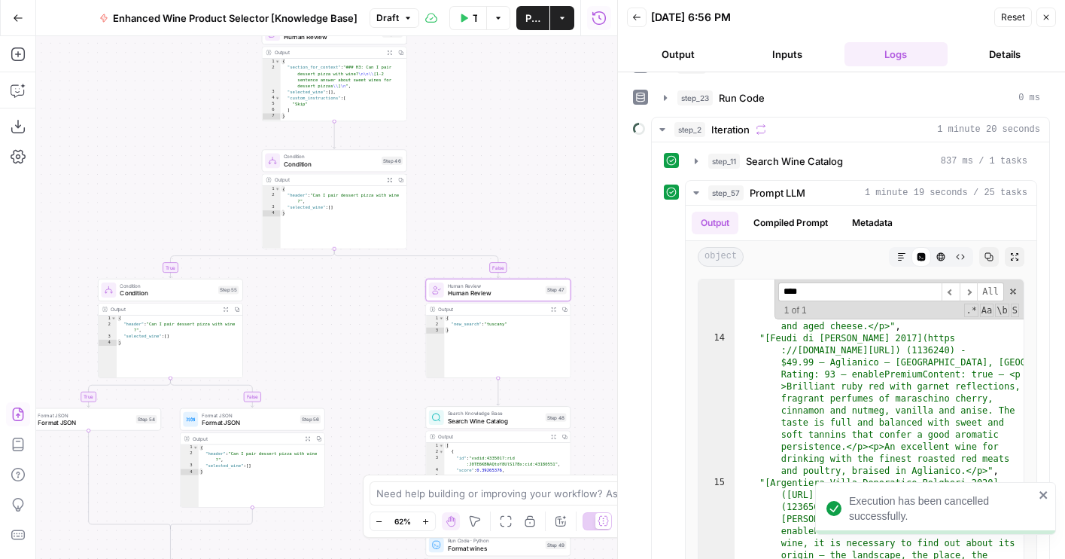
drag, startPoint x: 496, startPoint y: 132, endPoint x: 486, endPoint y: 206, distance: 74.4
click at [486, 206] on div "true false true false true false Workflow Set Inputs Inputs LLM · GPT-4o Extrac…" at bounding box center [326, 297] width 581 height 522
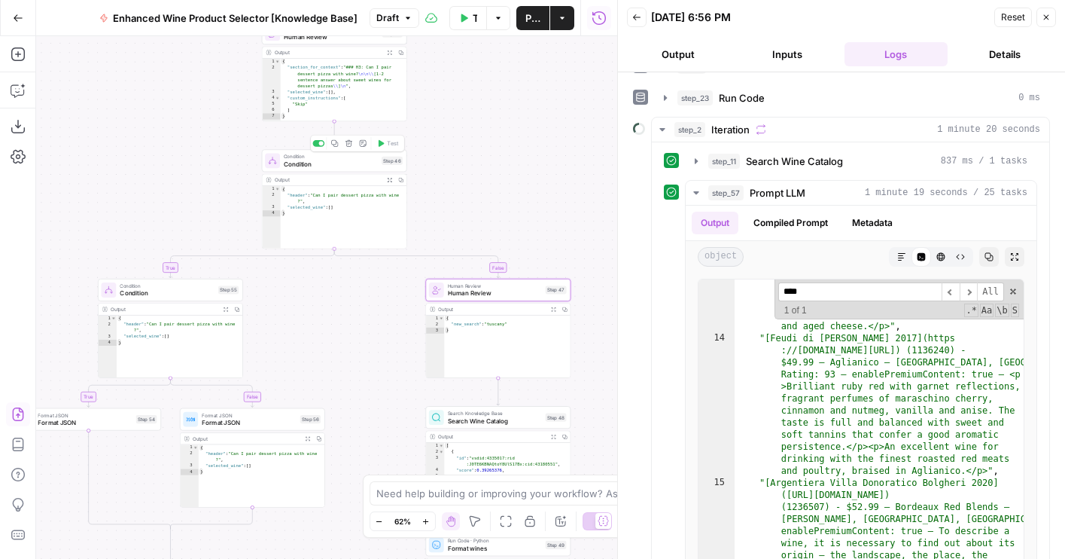
click at [331, 166] on span "Condition" at bounding box center [331, 163] width 94 height 9
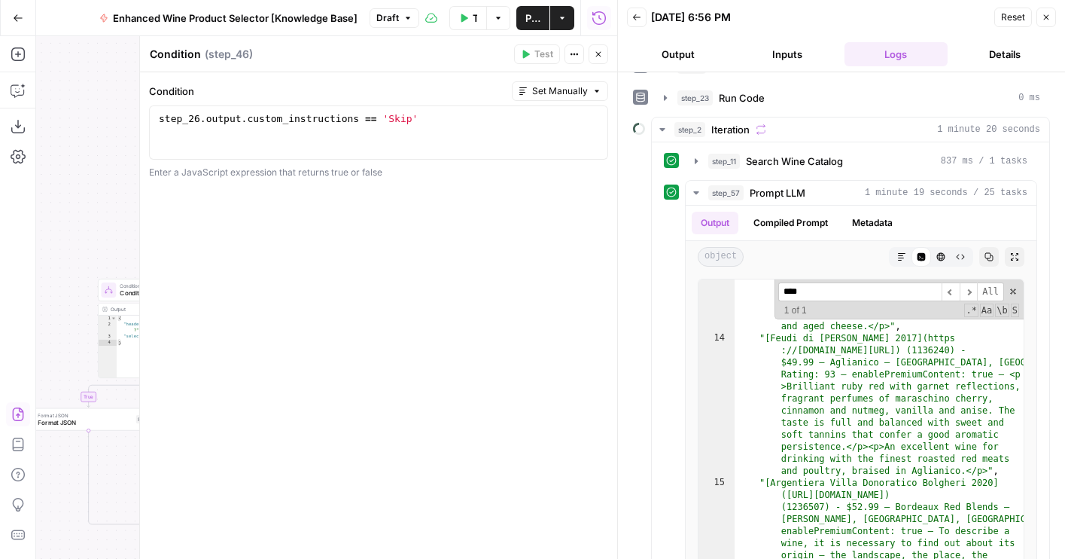
click at [594, 50] on icon "button" at bounding box center [598, 54] width 9 height 9
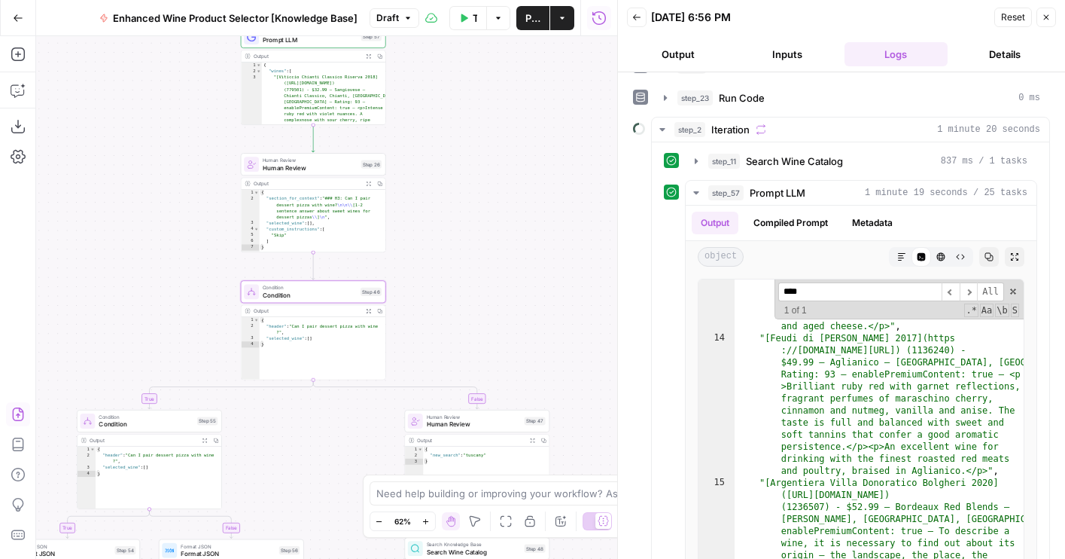
drag, startPoint x: 467, startPoint y: 94, endPoint x: 446, endPoint y: 225, distance: 132.7
click at [446, 225] on div "true false true false true false Workflow Set Inputs Inputs LLM · GPT-4o Extrac…" at bounding box center [326, 297] width 581 height 522
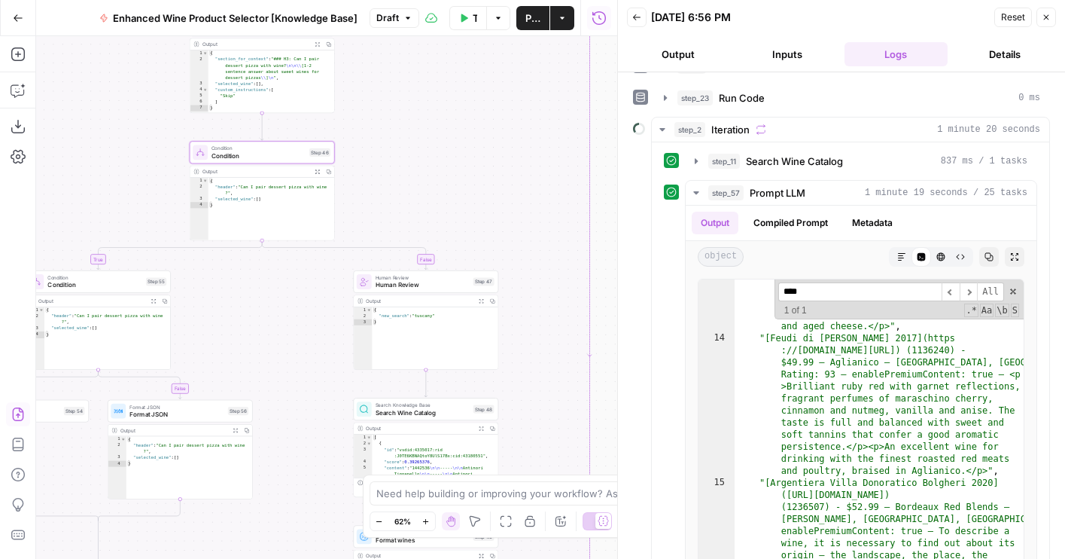
drag, startPoint x: 467, startPoint y: 294, endPoint x: 415, endPoint y: 156, distance: 147.9
click at [415, 156] on div "true false true false true false Workflow Set Inputs Inputs LLM · GPT-4o Extrac…" at bounding box center [326, 297] width 581 height 522
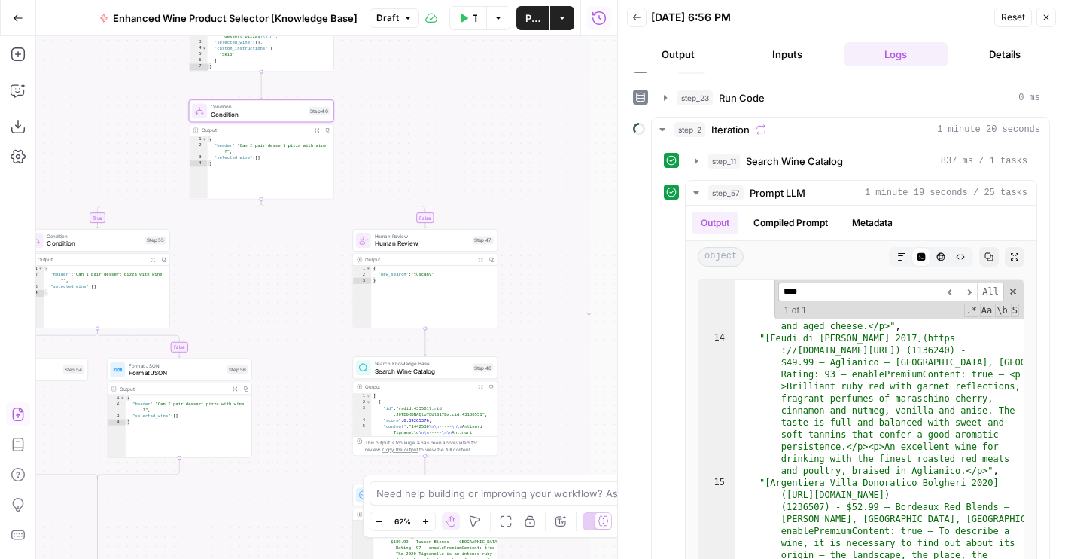
drag, startPoint x: 448, startPoint y: 181, endPoint x: 448, endPoint y: 140, distance: 41.4
click at [448, 140] on div "true false true false true false Workflow Set Inputs Inputs LLM · GPT-4o Extrac…" at bounding box center [326, 297] width 581 height 522
drag, startPoint x: 379, startPoint y: 126, endPoint x: 379, endPoint y: 210, distance: 83.5
click at [379, 210] on div "true false true false true false Workflow Set Inputs Inputs LLM · GPT-4o Extrac…" at bounding box center [326, 297] width 581 height 522
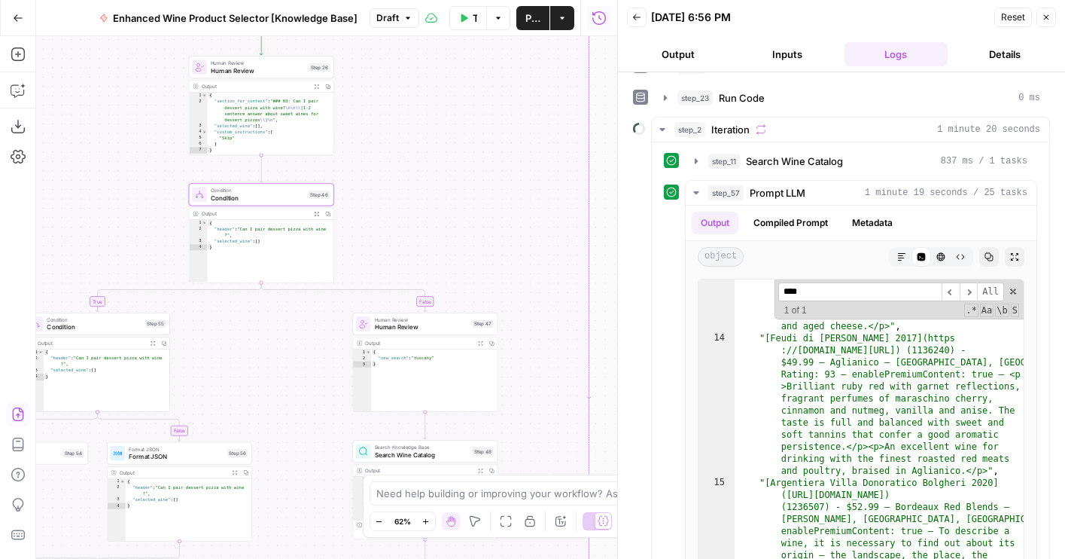
drag, startPoint x: 443, startPoint y: 217, endPoint x: 431, endPoint y: 146, distance: 71.8
click at [431, 146] on div "true false true false true false Workflow Set Inputs Inputs LLM · GPT-4o Extrac…" at bounding box center [326, 297] width 581 height 522
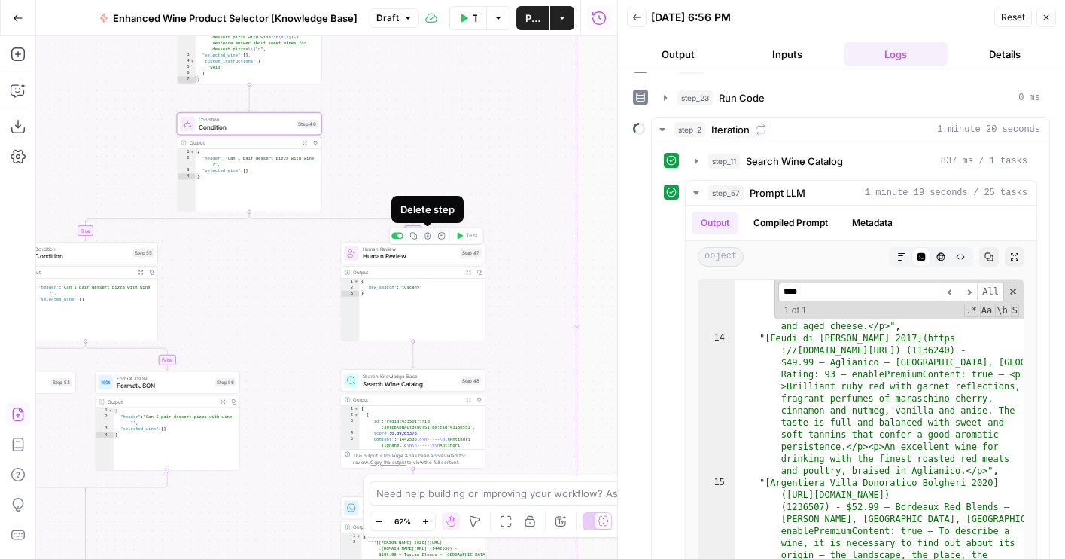
click at [428, 237] on icon "button" at bounding box center [428, 236] width 8 height 8
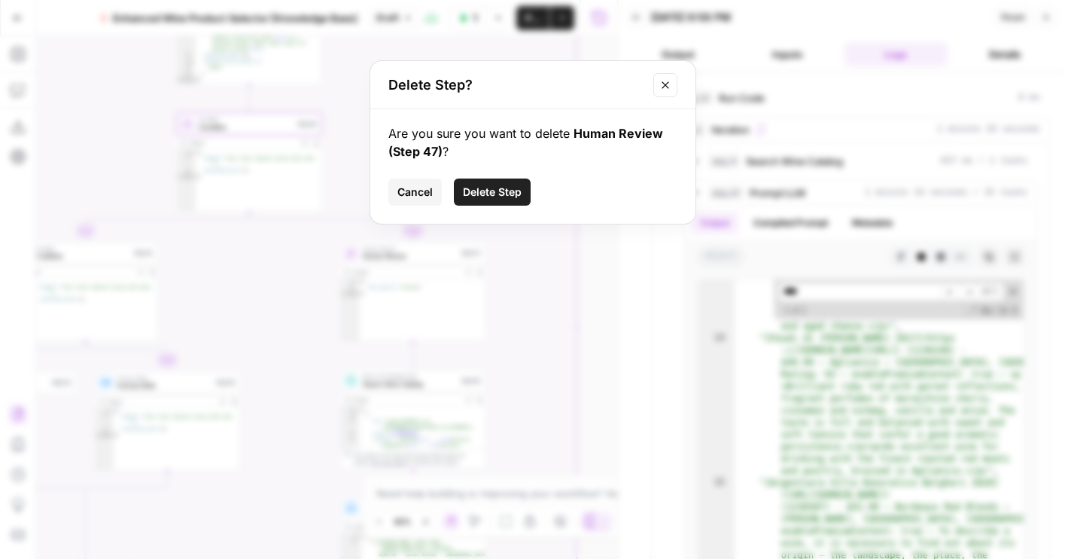
click at [498, 202] on button "Delete Step" at bounding box center [492, 191] width 77 height 27
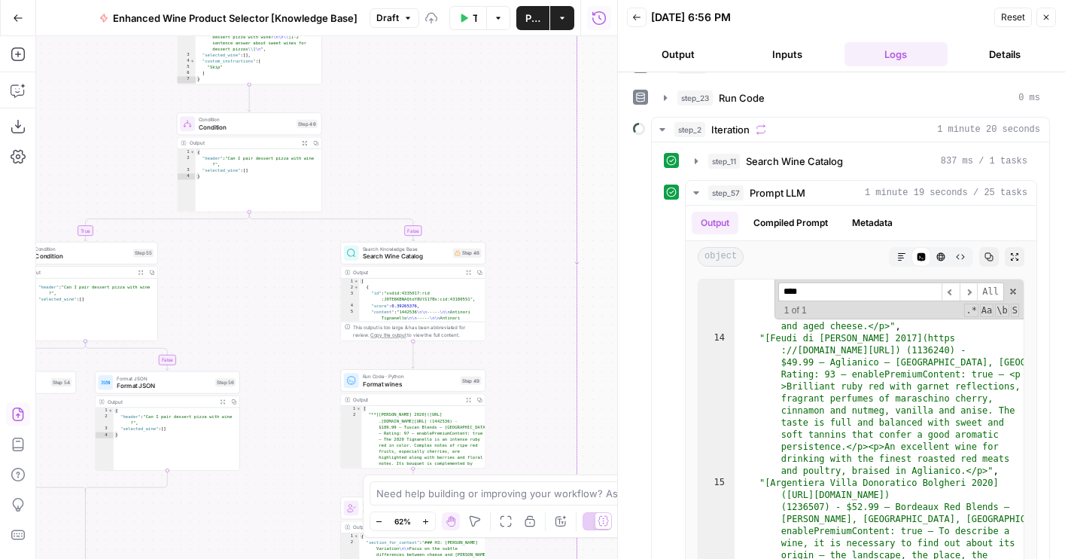
click at [428, 257] on span "Search Wine Catalog" at bounding box center [406, 255] width 87 height 9
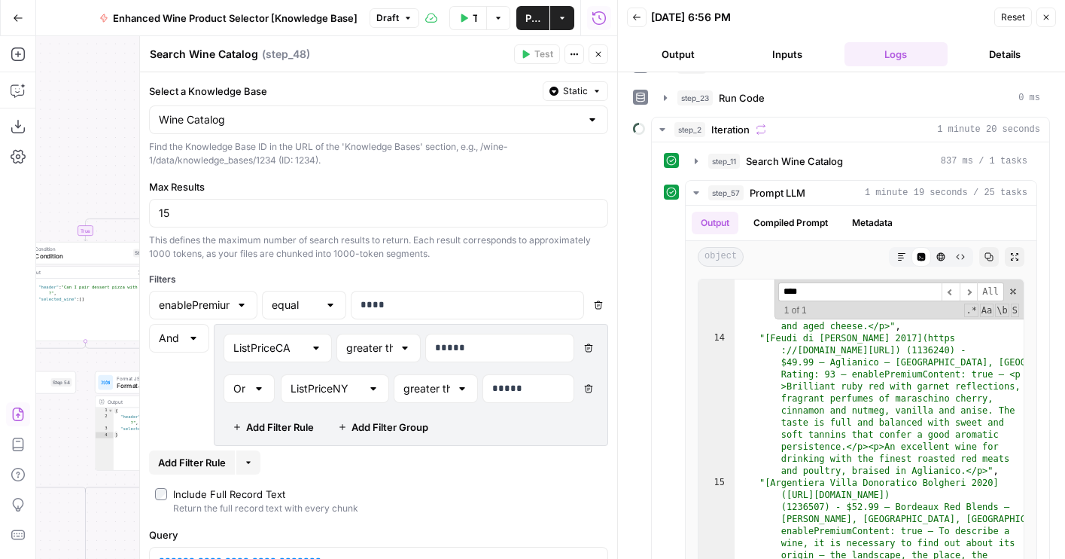
scroll to position [62, 0]
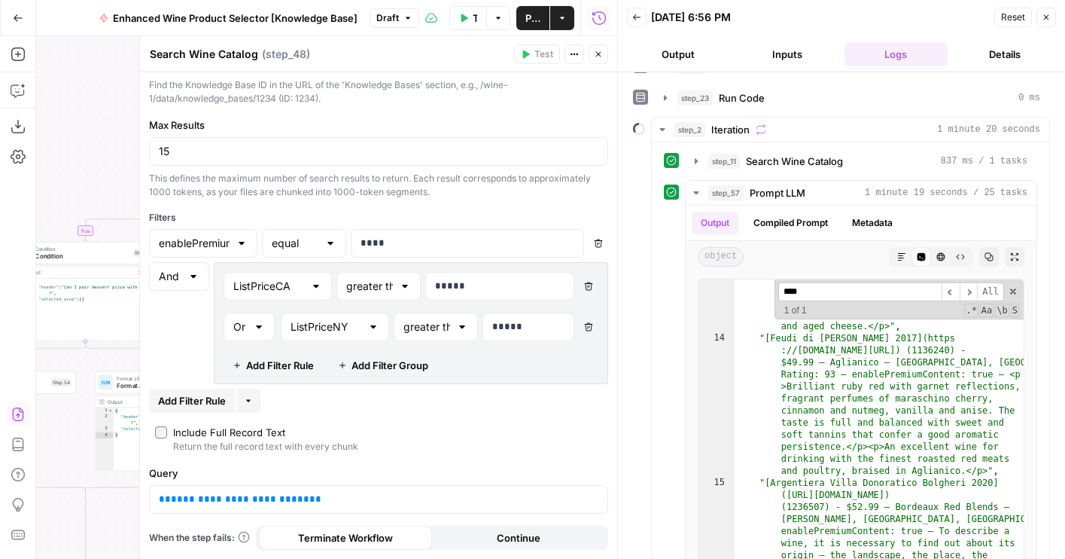
click at [601, 55] on icon "button" at bounding box center [598, 54] width 9 height 9
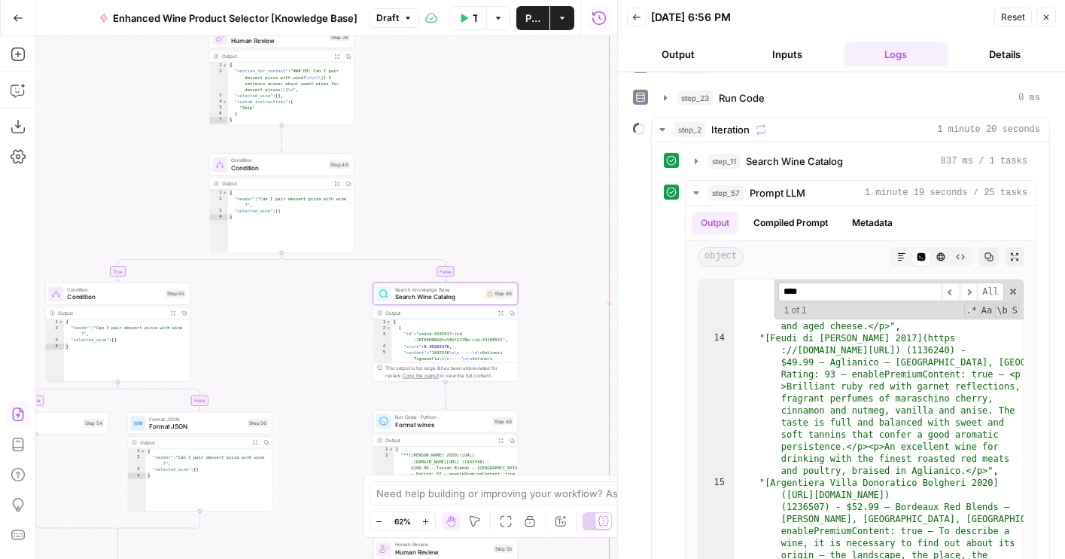
drag, startPoint x: 477, startPoint y: 129, endPoint x: 509, endPoint y: 163, distance: 46.3
click at [509, 163] on div "true false true false true false Workflow Set Inputs Inputs LLM · GPT-4o Extrac…" at bounding box center [326, 297] width 581 height 522
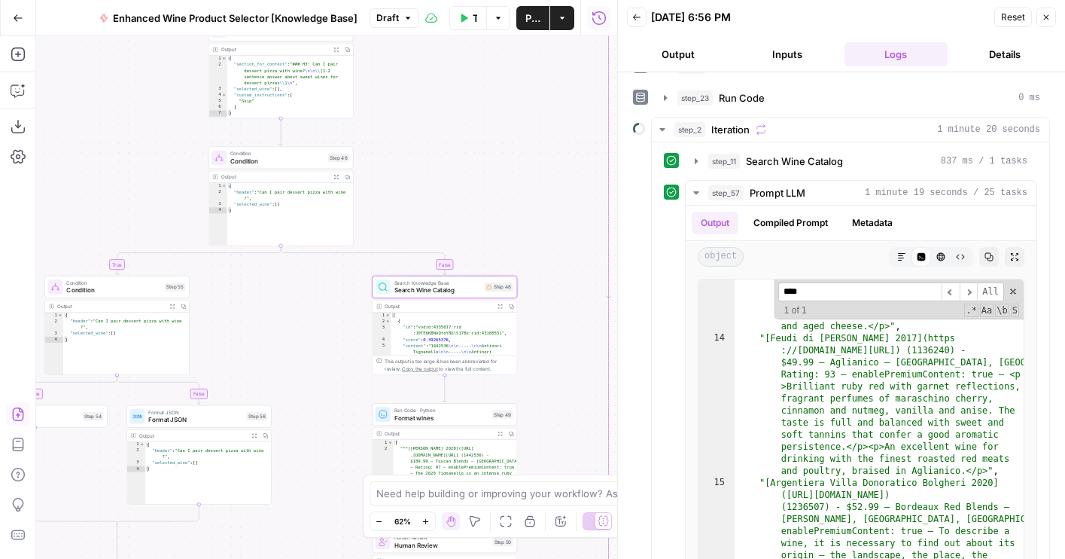
click at [406, 413] on span "Format wines" at bounding box center [441, 416] width 94 height 9
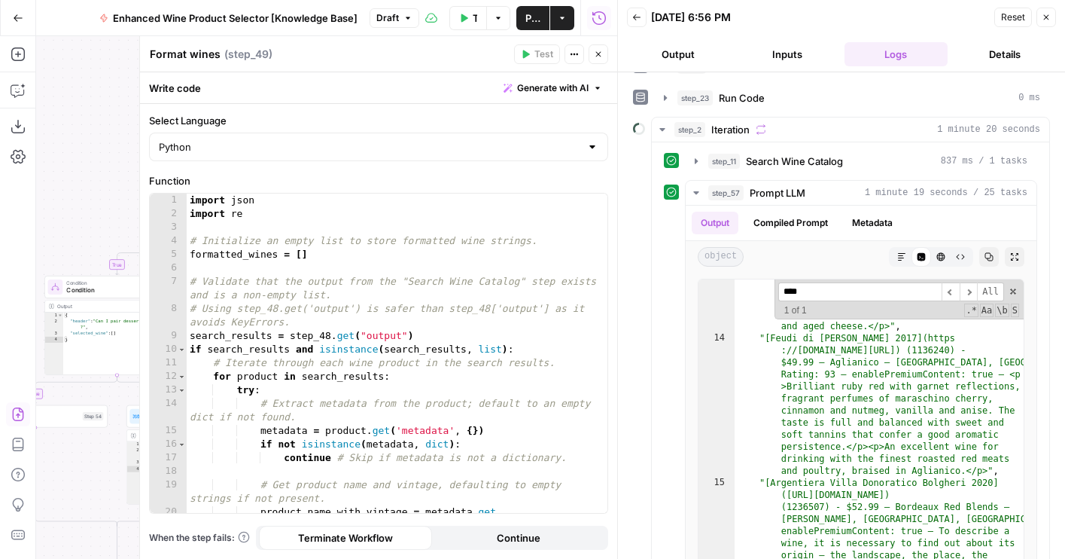
click at [598, 59] on button "Close" at bounding box center [599, 54] width 20 height 20
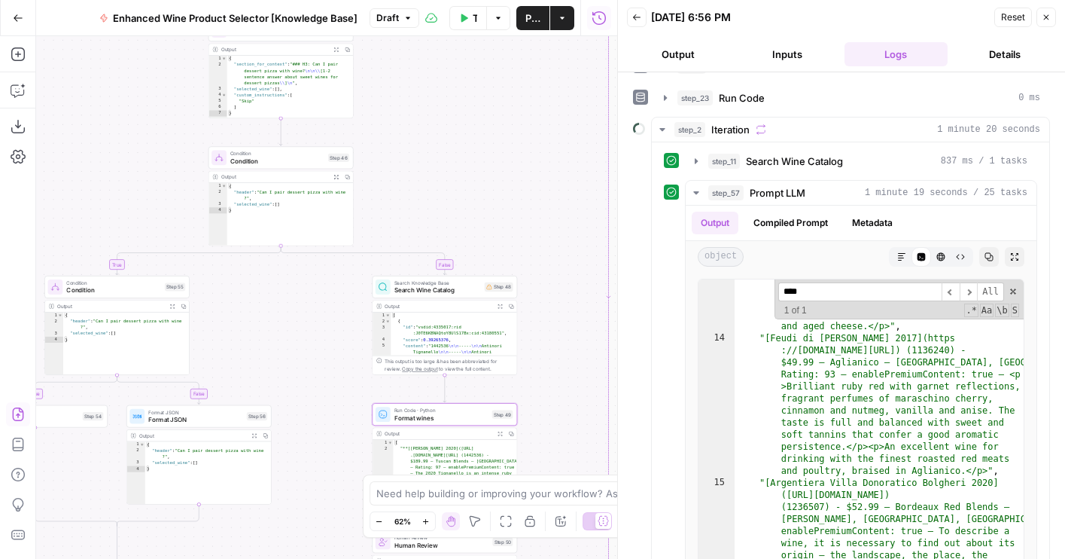
click at [422, 291] on span "Search Wine Catalog" at bounding box center [437, 289] width 87 height 9
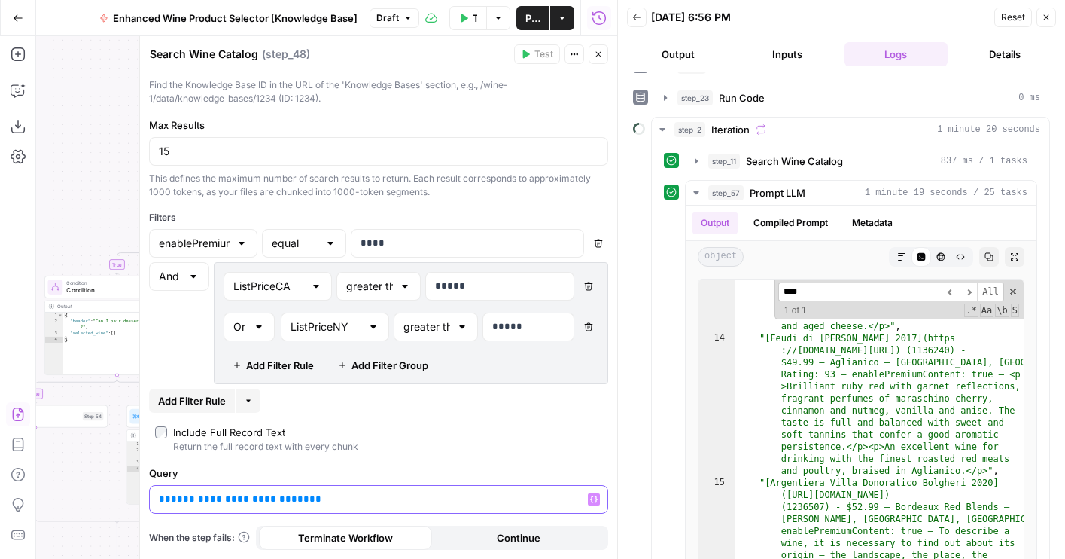
drag, startPoint x: 205, startPoint y: 497, endPoint x: 194, endPoint y: 497, distance: 10.5
click at [194, 497] on span "**********" at bounding box center [240, 499] width 138 height 10
click at [251, 501] on span "**********" at bounding box center [237, 499] width 132 height 10
click at [203, 497] on span "**********" at bounding box center [237, 499] width 132 height 10
click at [341, 499] on span "**********" at bounding box center [274, 498] width 204 height 13
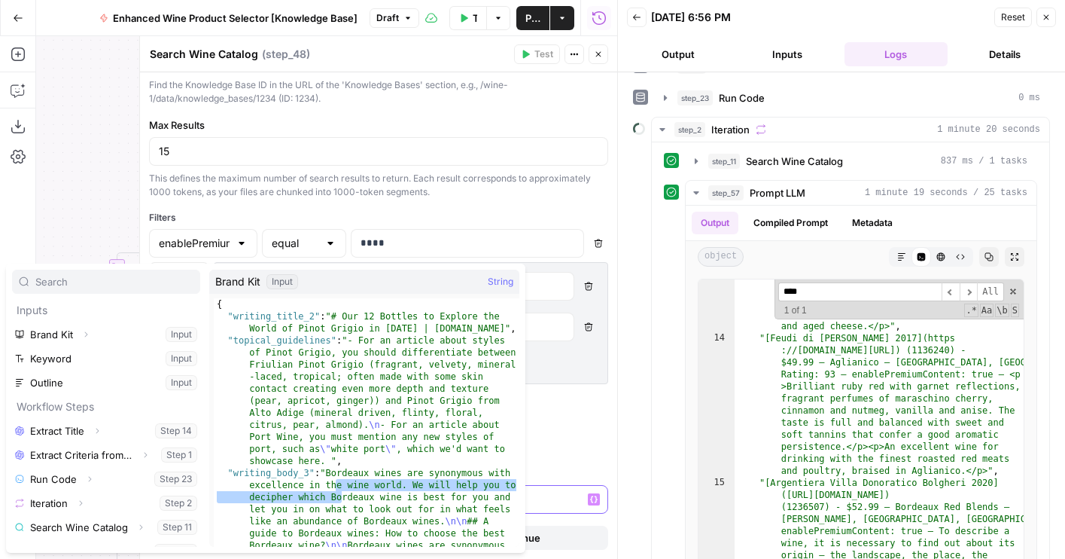
click at [553, 493] on p "**********" at bounding box center [379, 499] width 440 height 15
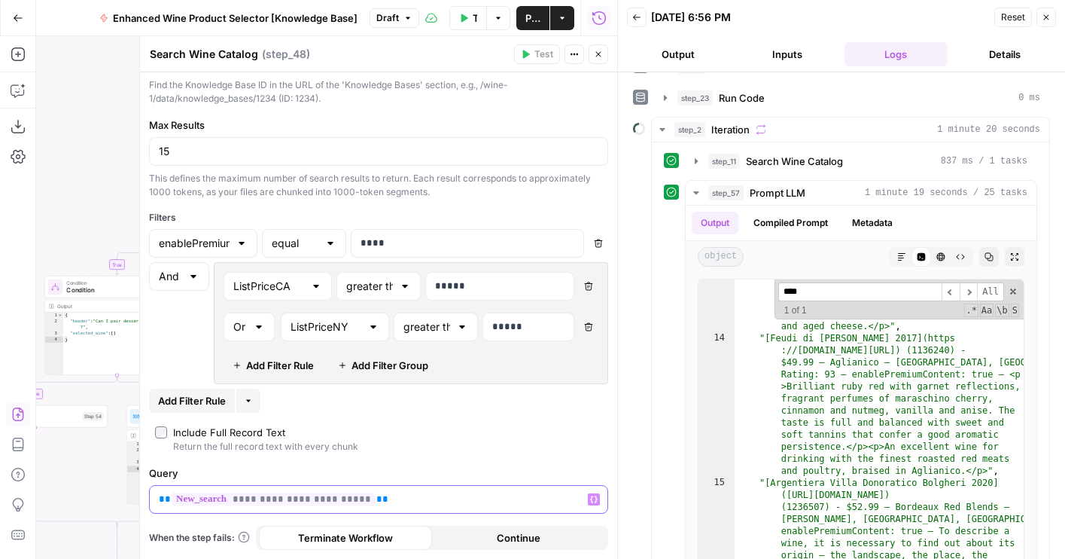
drag, startPoint x: 364, startPoint y: 500, endPoint x: 312, endPoint y: 500, distance: 51.9
click at [312, 500] on span "**********" at bounding box center [274, 498] width 204 height 13
click at [600, 59] on button "Close" at bounding box center [599, 54] width 20 height 20
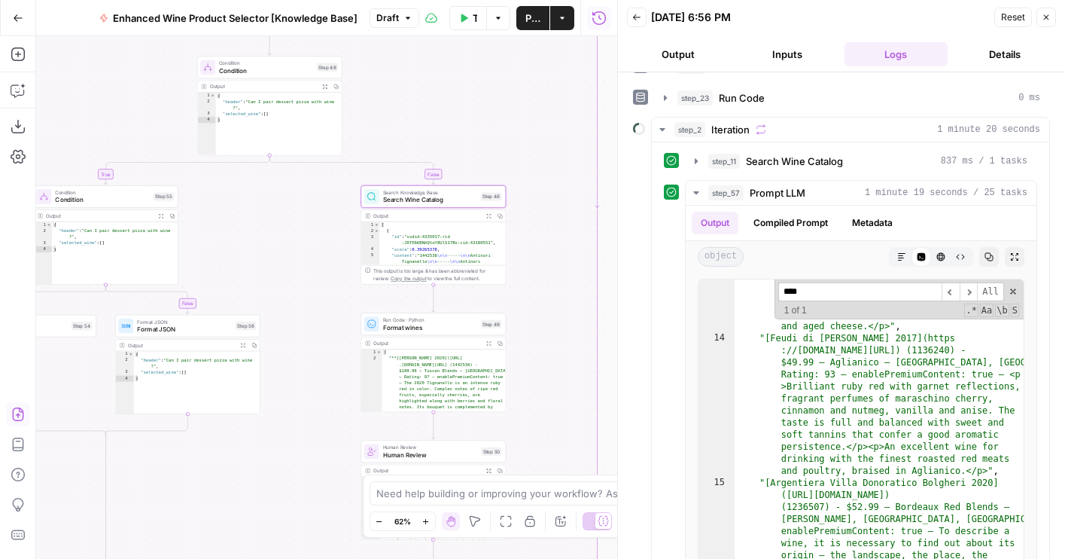
drag, startPoint x: 552, startPoint y: 399, endPoint x: 541, endPoint y: 319, distance: 80.5
click at [541, 319] on div "true false true false true false Workflow Set Inputs Inputs LLM · GPT-4o Extrac…" at bounding box center [326, 297] width 581 height 522
click at [433, 299] on icon "Edge from step_48 to step_49" at bounding box center [433, 298] width 3 height 27
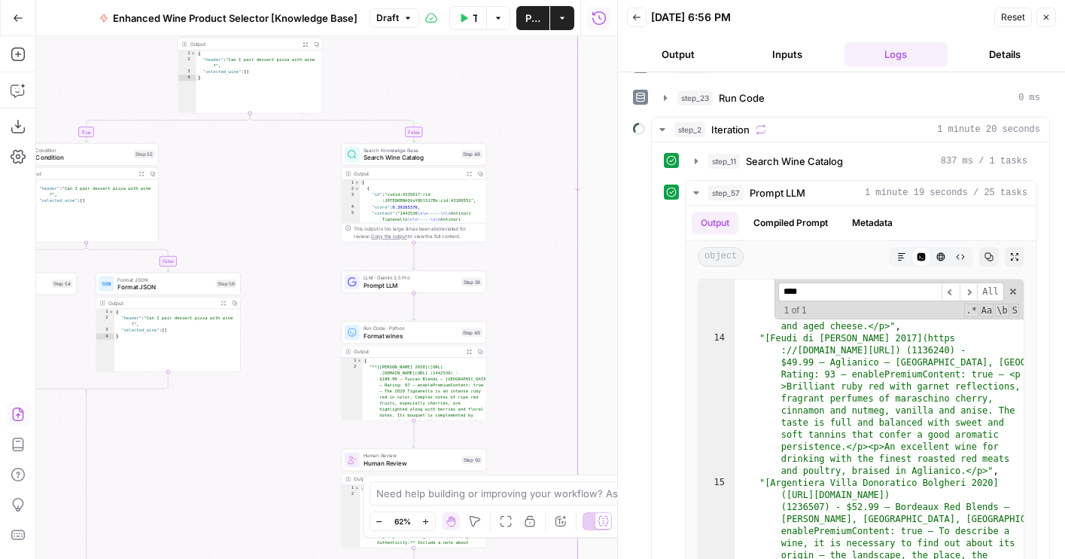
drag, startPoint x: 540, startPoint y: 285, endPoint x: 510, endPoint y: 232, distance: 60.7
click at [510, 232] on div "true false true false true false Workflow Set Inputs Inputs LLM · GPT-4o Extrac…" at bounding box center [326, 297] width 581 height 522
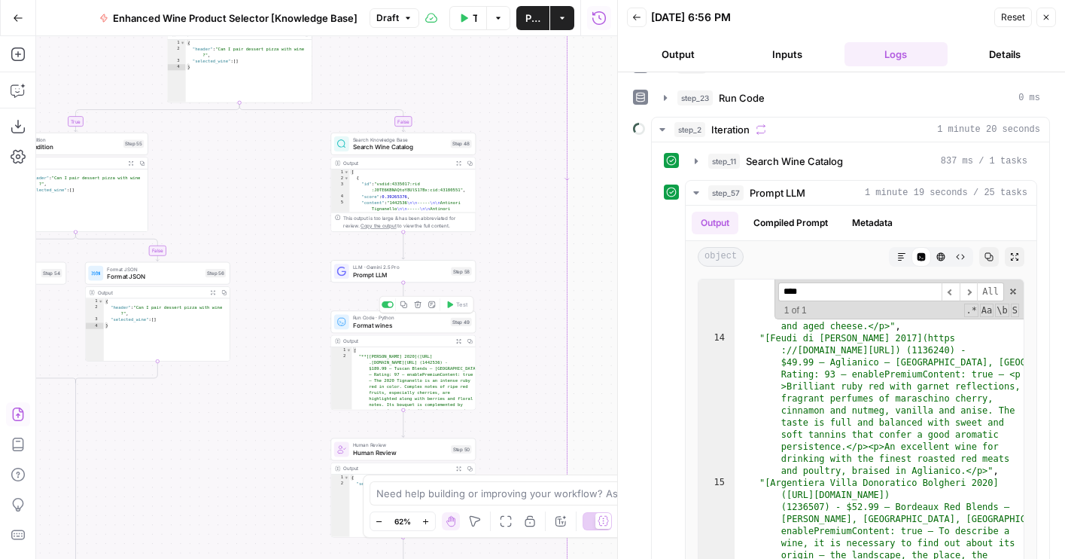
click at [418, 306] on icon "button" at bounding box center [418, 304] width 8 height 8
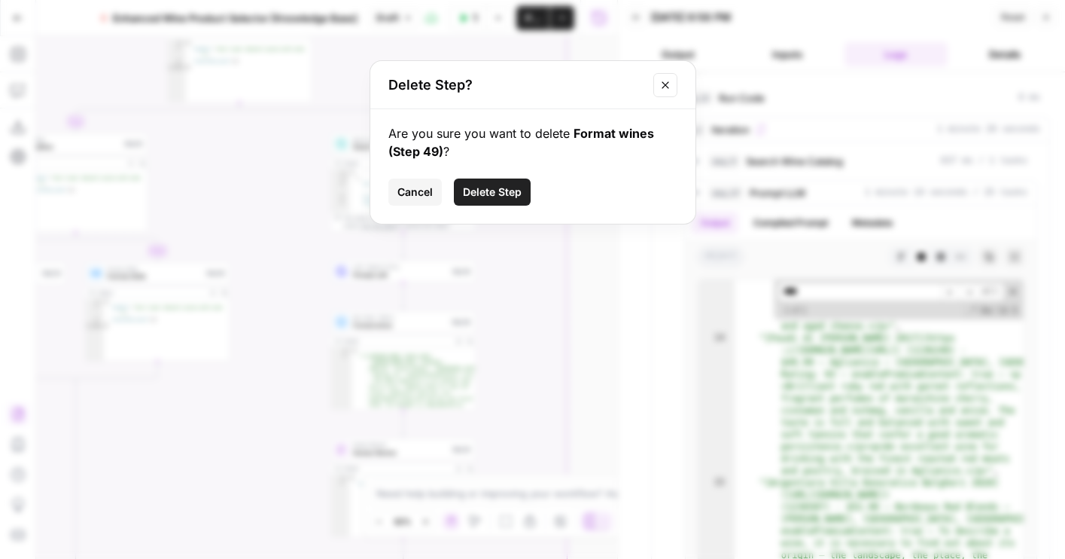
click at [479, 195] on span "Delete Step" at bounding box center [492, 191] width 59 height 15
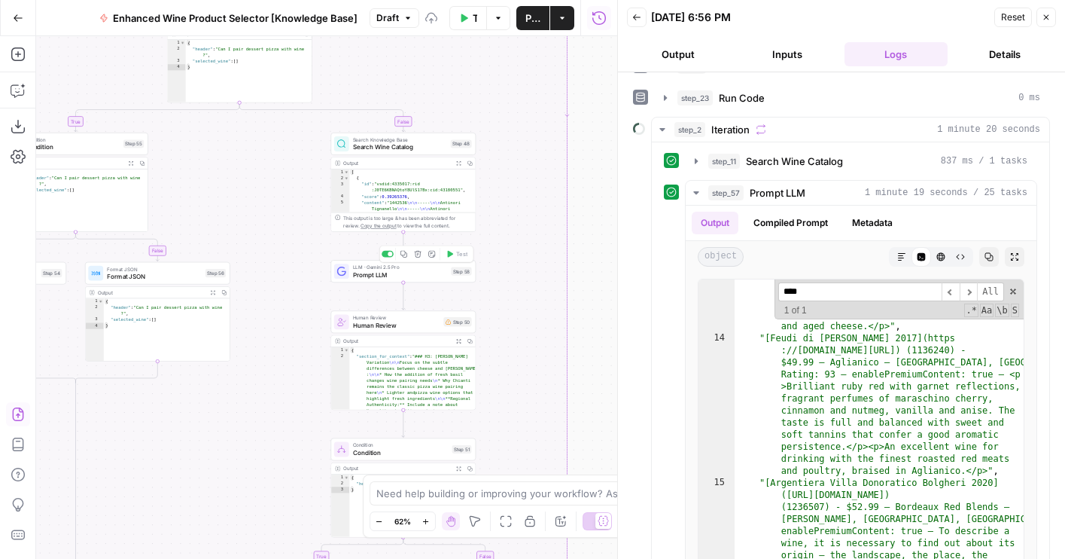
click at [432, 274] on span "Prompt LLM" at bounding box center [400, 273] width 95 height 9
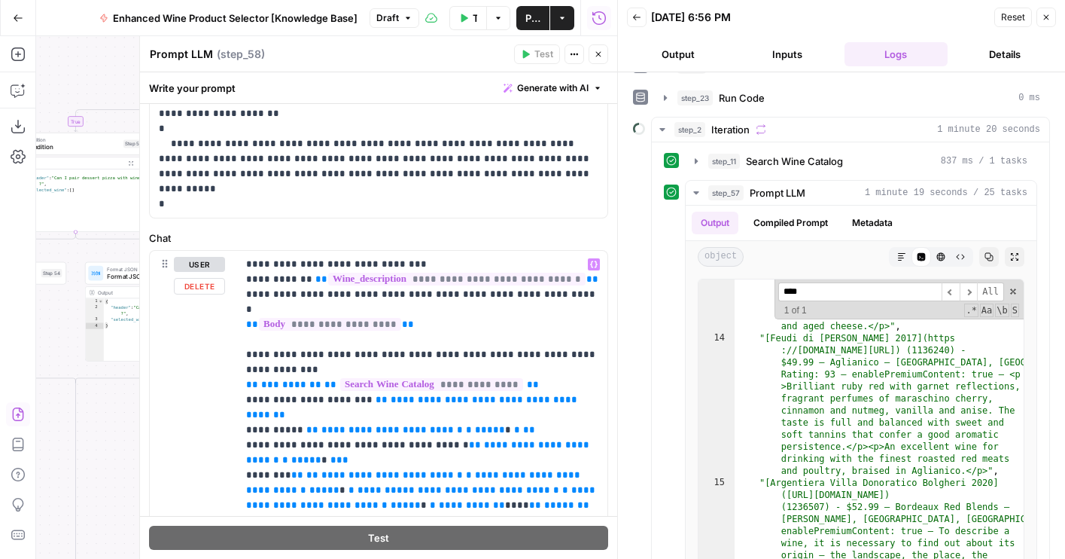
scroll to position [174, 0]
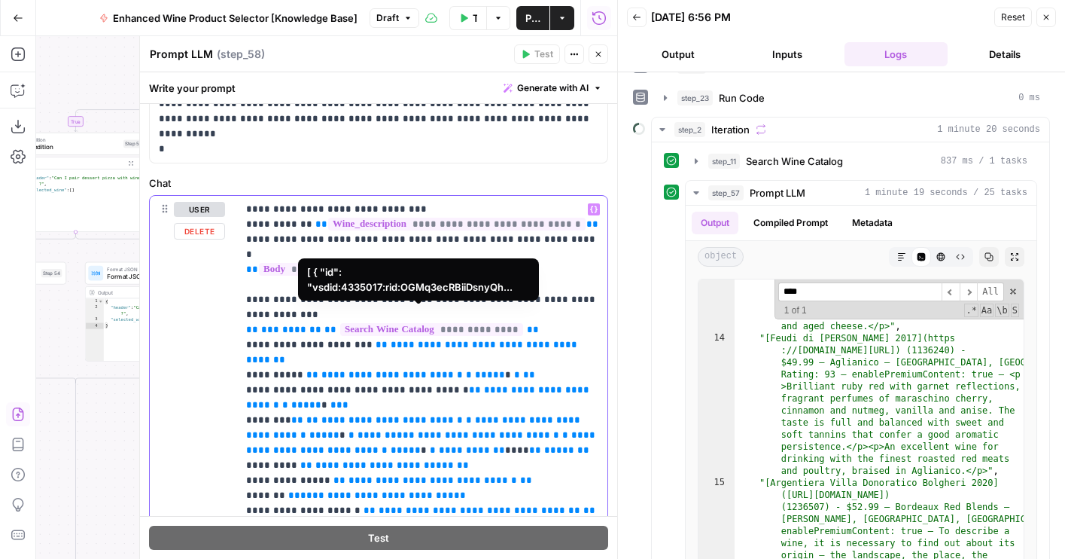
drag, startPoint x: 474, startPoint y: 313, endPoint x: 464, endPoint y: 313, distance: 10.5
click at [464, 323] on span "**********" at bounding box center [431, 329] width 183 height 13
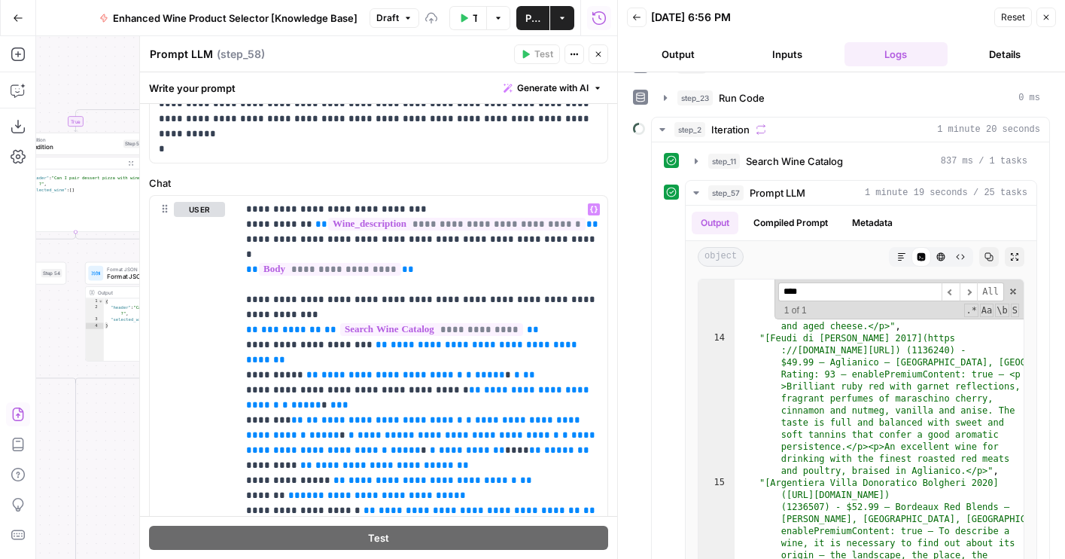
click at [599, 47] on button "Close" at bounding box center [599, 54] width 20 height 20
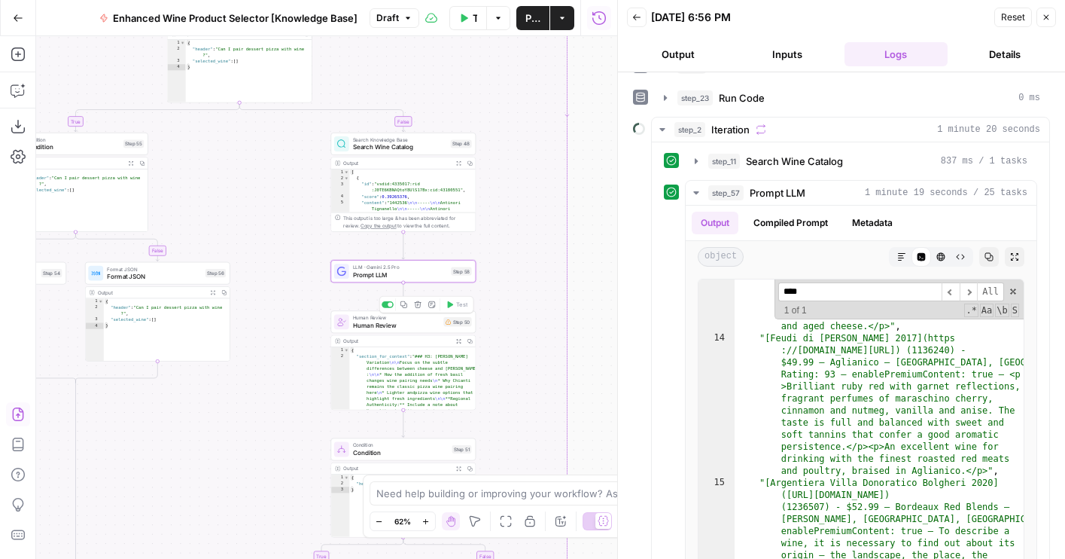
click at [410, 328] on span "Human Review" at bounding box center [396, 324] width 87 height 9
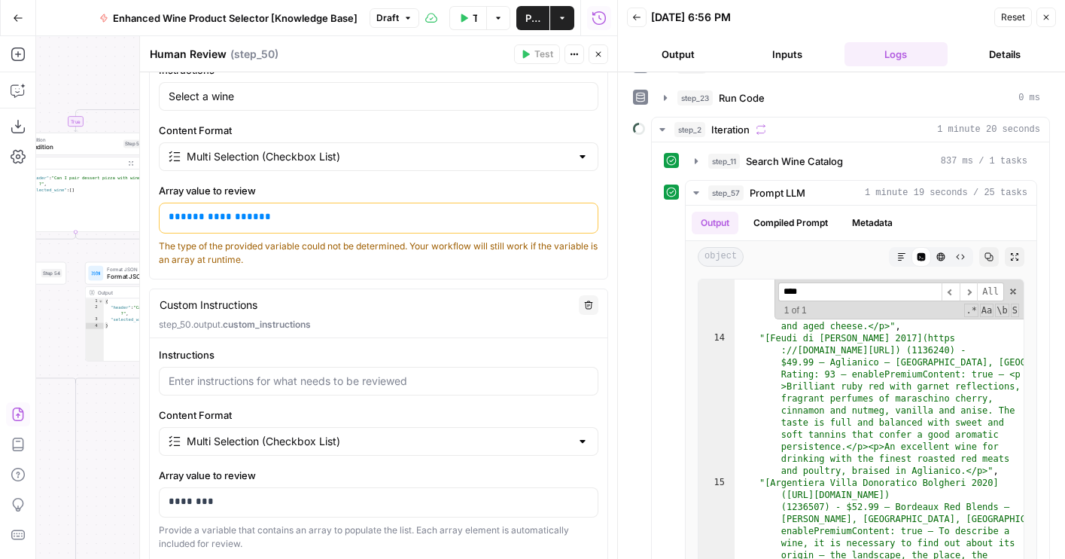
scroll to position [370, 0]
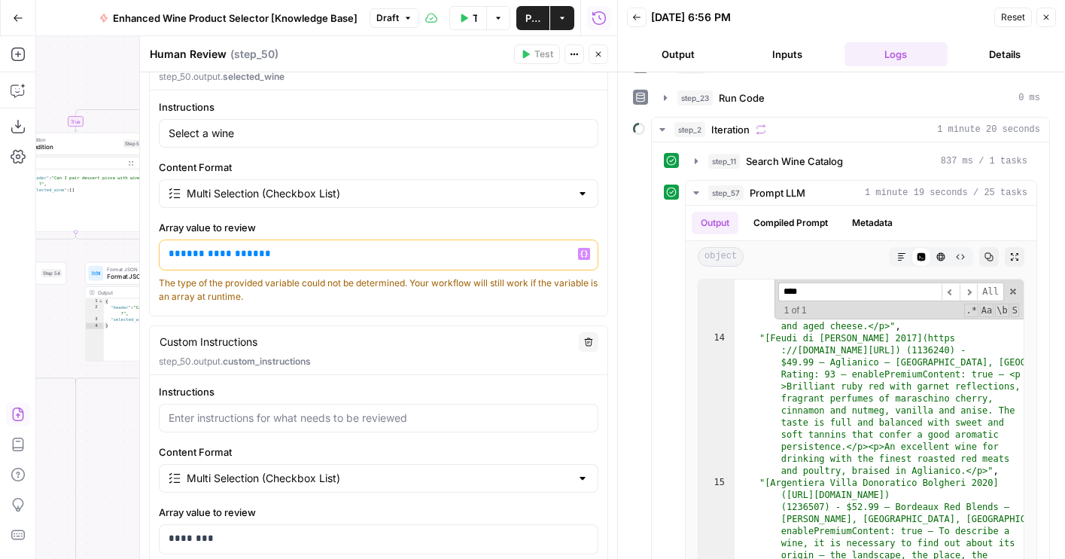
drag, startPoint x: 212, startPoint y: 253, endPoint x: 199, endPoint y: 252, distance: 12.8
click at [199, 252] on span "**********" at bounding box center [220, 253] width 78 height 10
click at [598, 56] on icon "button" at bounding box center [598, 54] width 9 height 9
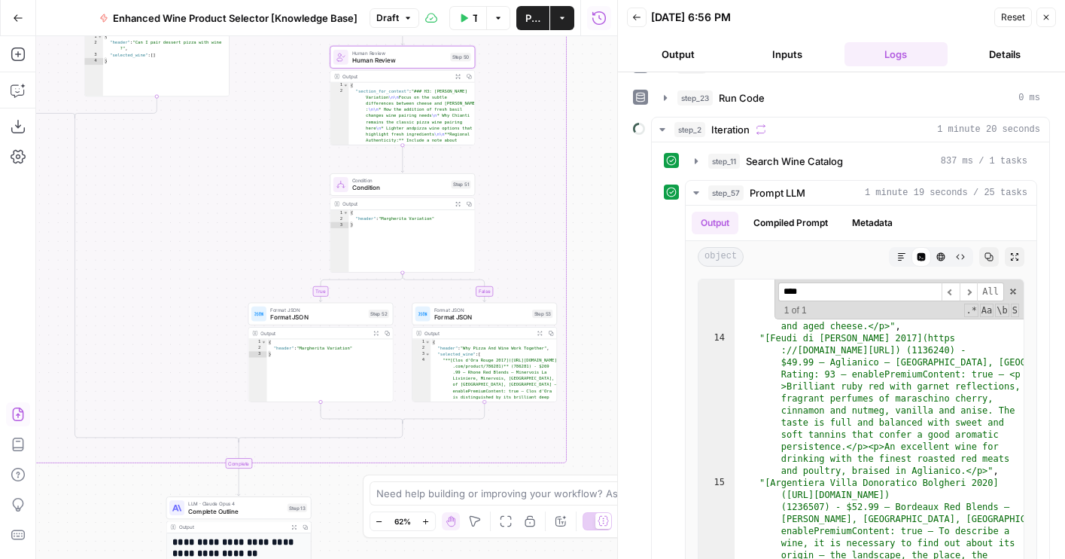
drag, startPoint x: 551, startPoint y: 334, endPoint x: 551, endPoint y: 260, distance: 73.8
click at [551, 260] on div "true false true false true false Workflow Set Inputs Inputs LLM · GPT-4o Extrac…" at bounding box center [326, 297] width 581 height 522
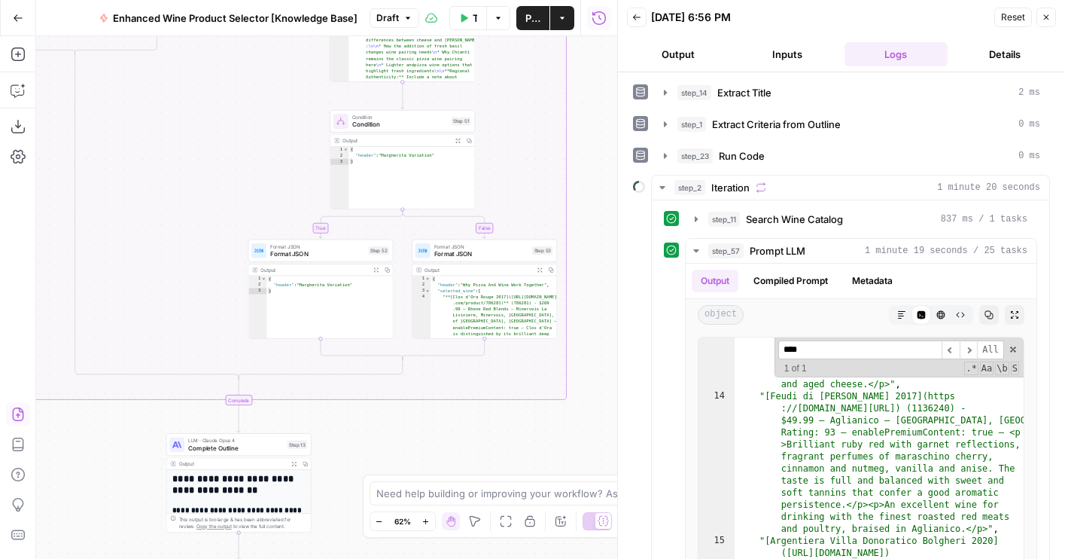
scroll to position [1741, 0]
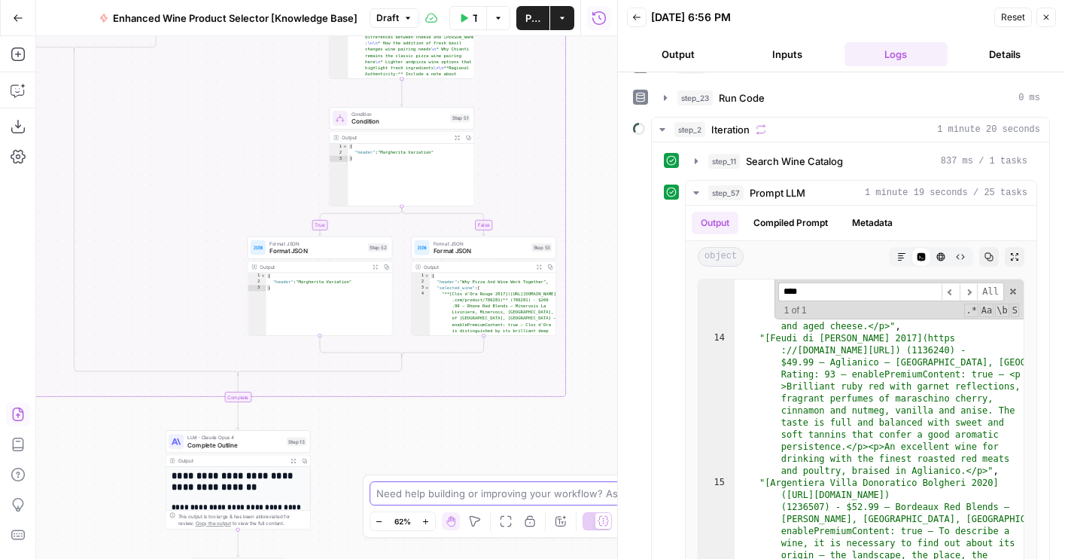
click at [602, 558] on html "Wine New Home Browse Your Data Usage Flightpath Settings Recent Grids Article W…" at bounding box center [532, 279] width 1065 height 559
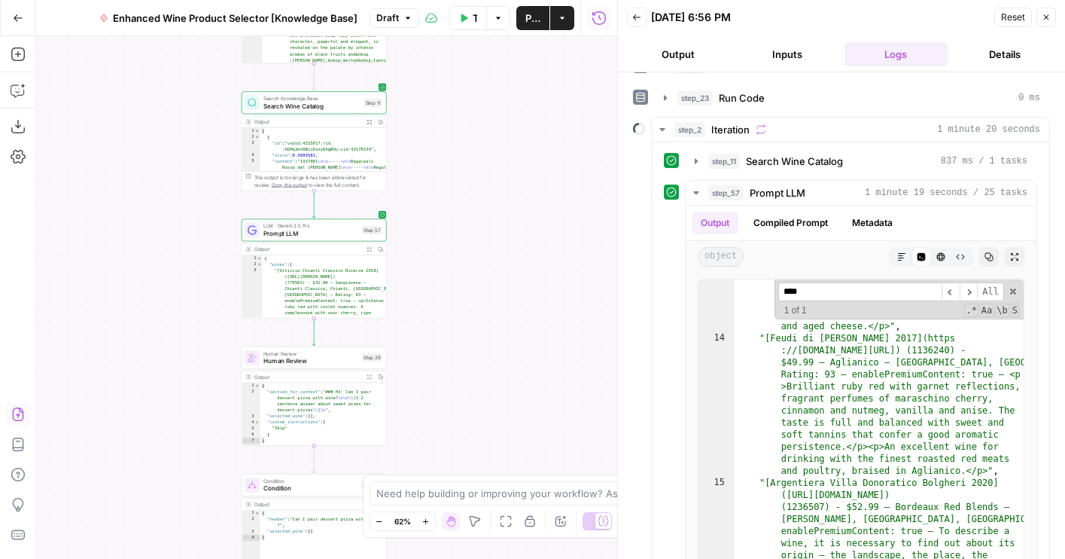
drag, startPoint x: 455, startPoint y: 425, endPoint x: 455, endPoint y: 607, distance: 182.9
click at [455, 558] on html "Wine New Home Browse Your Data Usage Flightpath Settings Recent Grids Article W…" at bounding box center [532, 279] width 1065 height 559
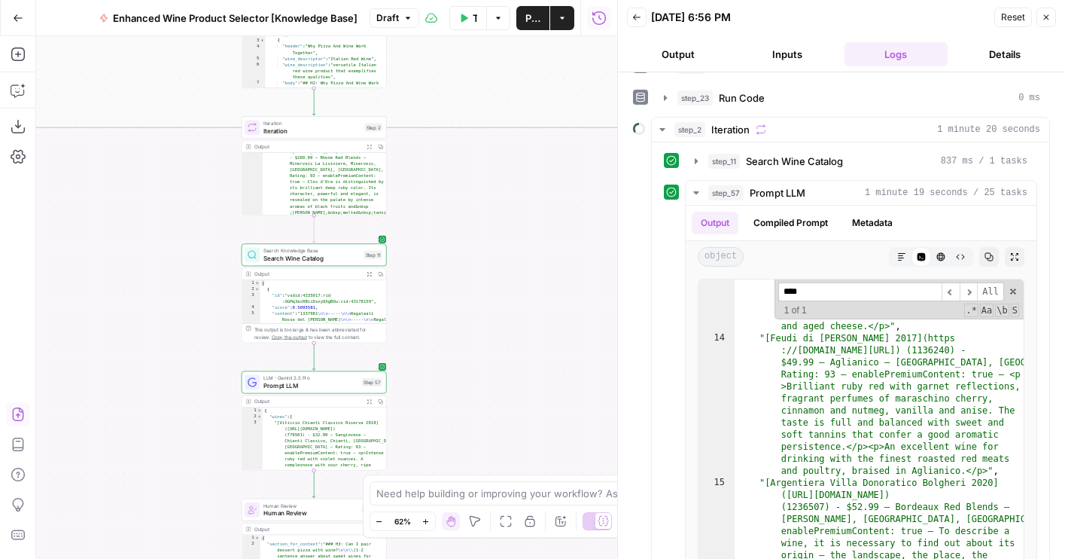
drag, startPoint x: 418, startPoint y: 248, endPoint x: 449, endPoint y: 377, distance: 132.4
click at [448, 376] on div "true false true false true false Workflow Set Inputs Inputs LLM · GPT-4o Extrac…" at bounding box center [326, 297] width 581 height 522
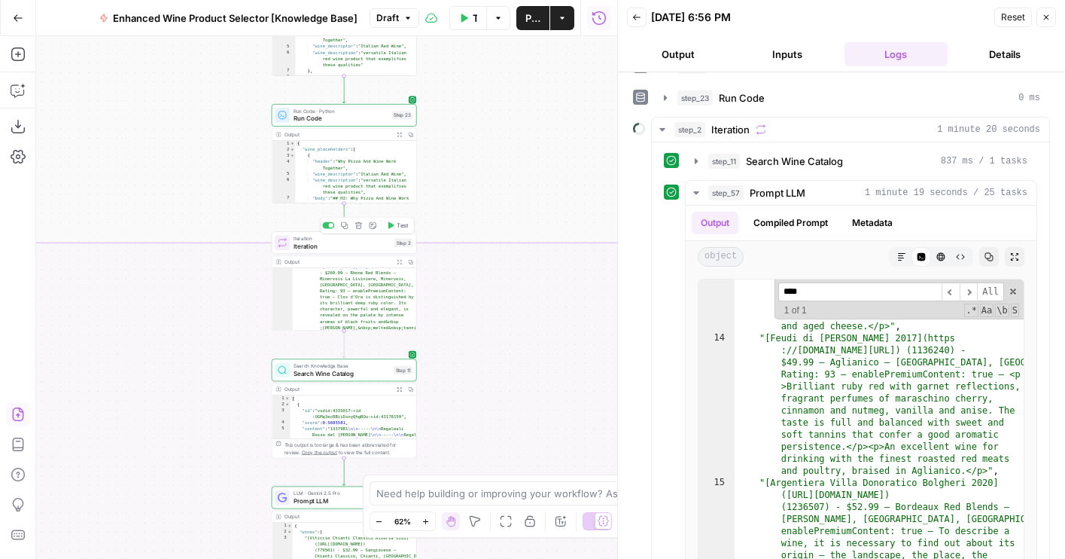
click at [395, 224] on button "Test" at bounding box center [397, 225] width 29 height 12
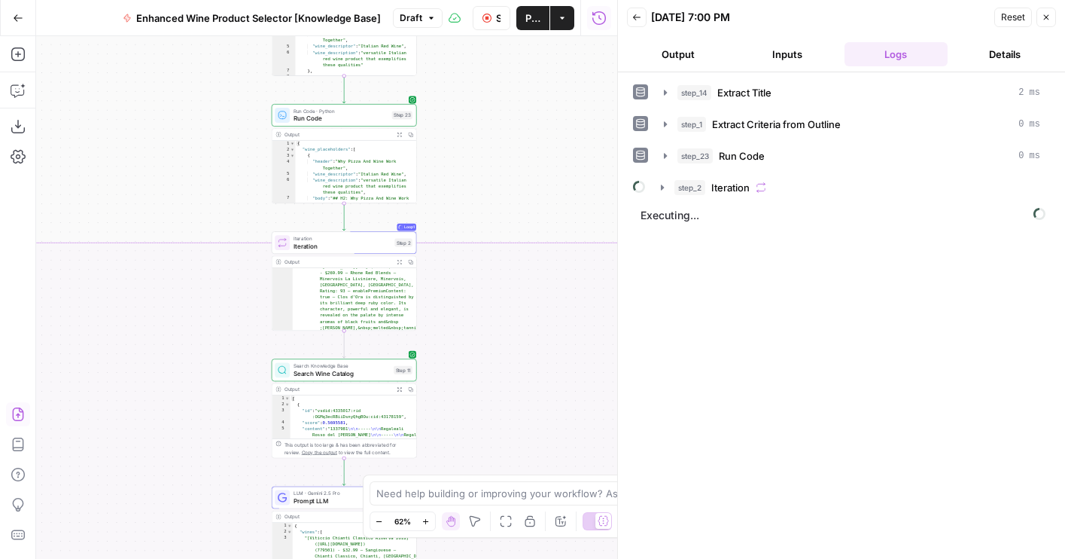
click at [674, 62] on button "Output" at bounding box center [678, 54] width 103 height 24
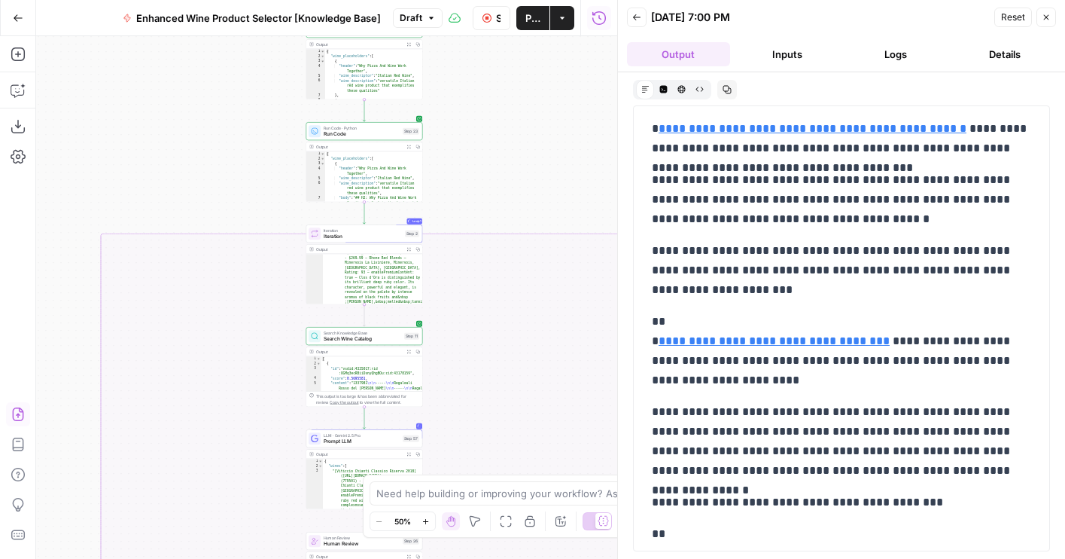
scroll to position [1412, 0]
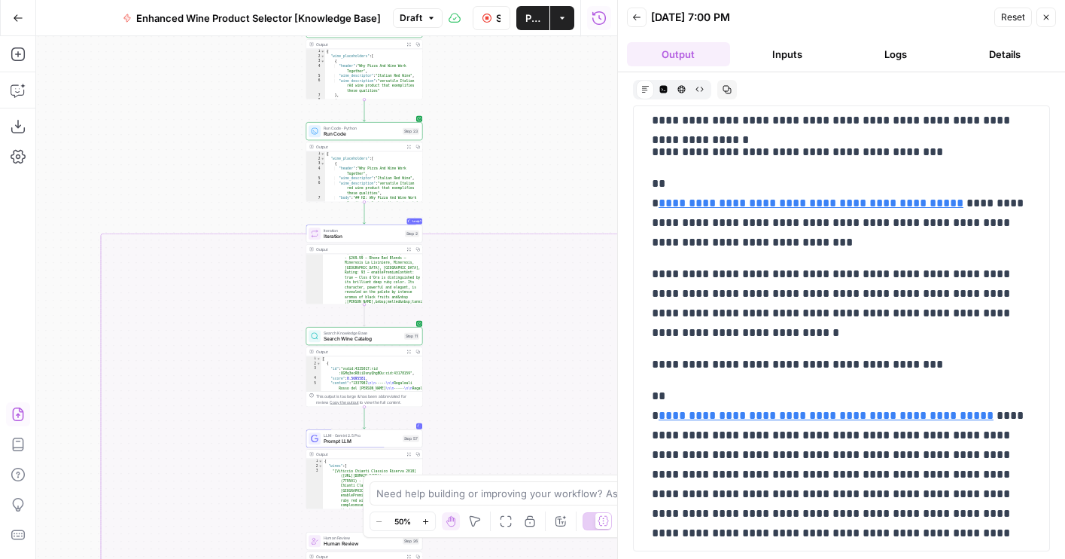
click at [884, 42] on button "Logs" at bounding box center [896, 54] width 103 height 24
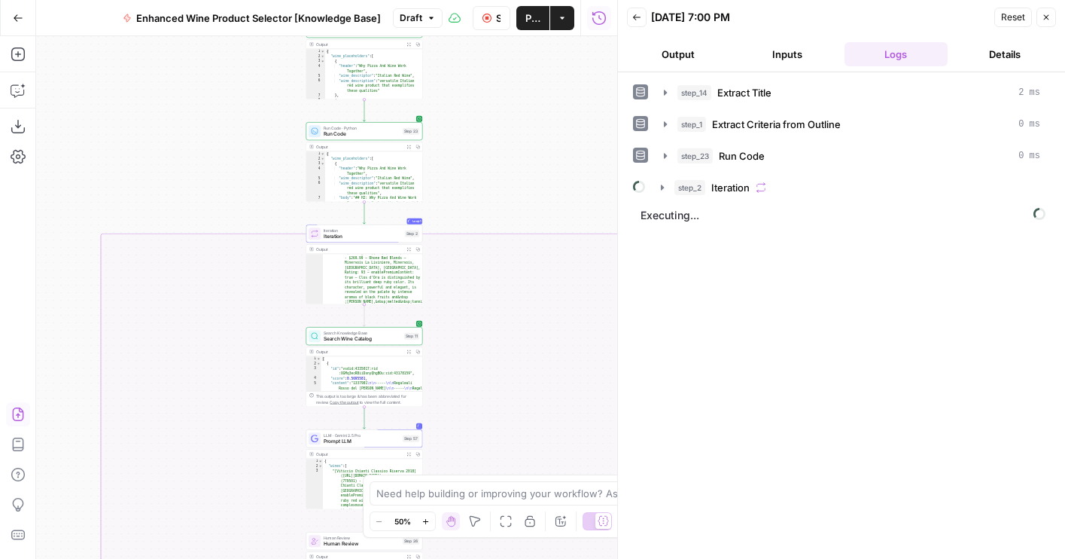
drag, startPoint x: 565, startPoint y: 154, endPoint x: 468, endPoint y: 34, distance: 154.7
click at [468, 34] on div "Go Back Enhanced Wine Product Selector [Knowledge Base] Draft Stop Run Publish …" at bounding box center [308, 279] width 617 height 559
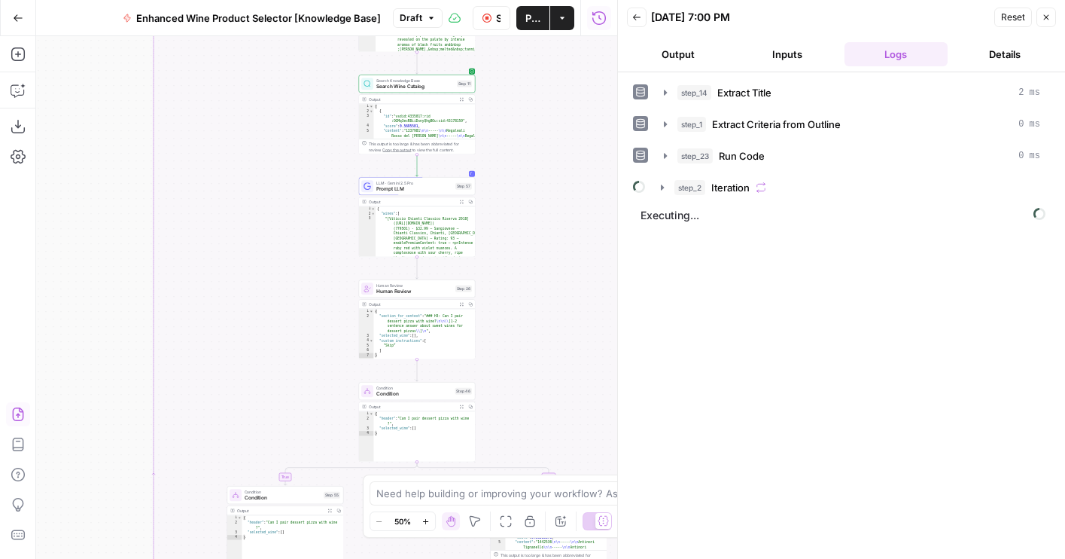
drag, startPoint x: 455, startPoint y: 267, endPoint x: 604, endPoint y: 135, distance: 199.5
click at [604, 135] on div "true false true false true false Workflow Set Inputs Inputs LLM · GPT-4o Extrac…" at bounding box center [326, 297] width 581 height 522
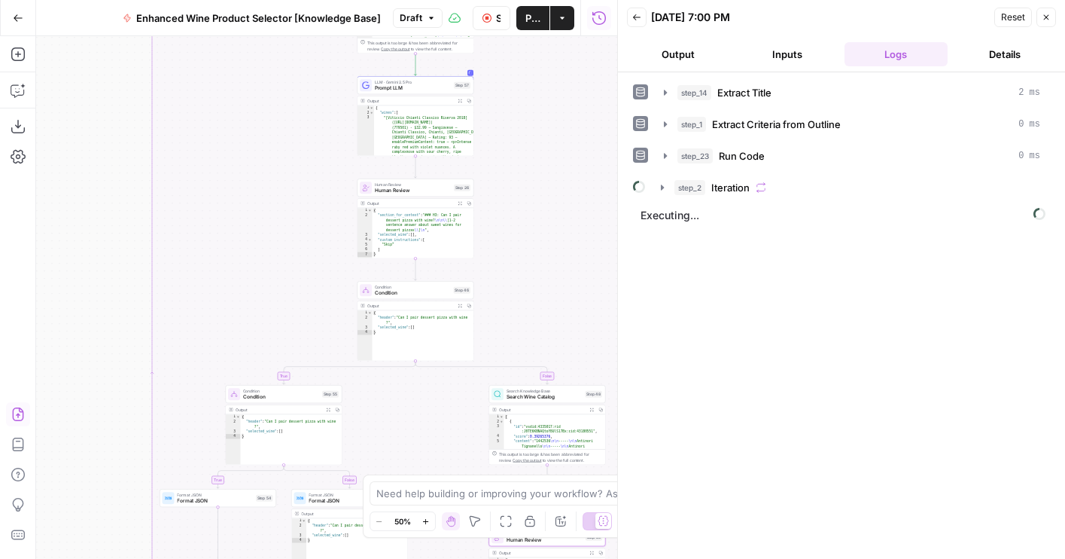
drag, startPoint x: 537, startPoint y: 178, endPoint x: 531, endPoint y: 53, distance: 125.1
click at [531, 53] on div "true false true false true false Workflow Set Inputs Inputs LLM · GPT-4o Extrac…" at bounding box center [326, 297] width 581 height 522
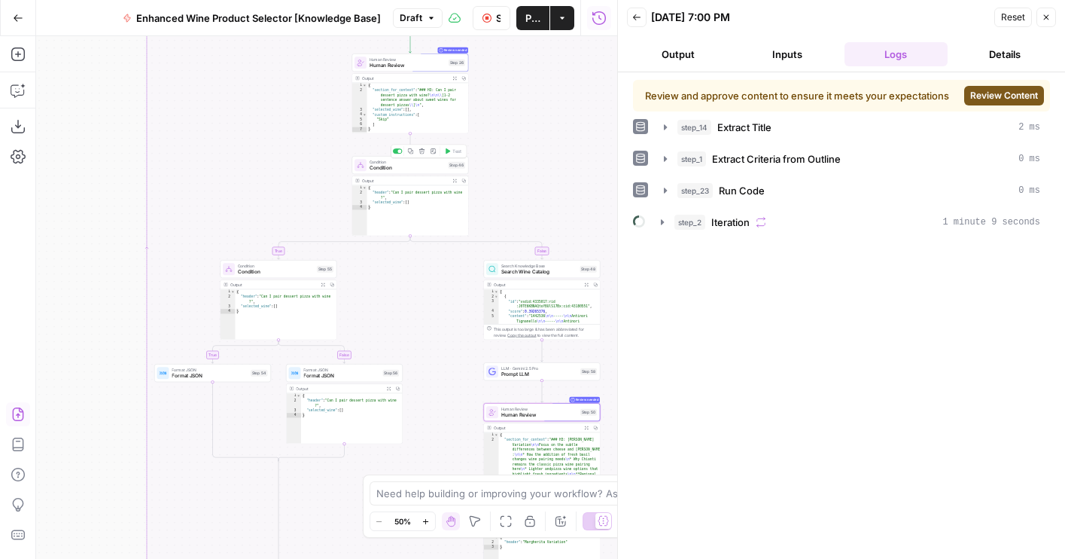
click at [405, 170] on span "Condition" at bounding box center [408, 168] width 76 height 8
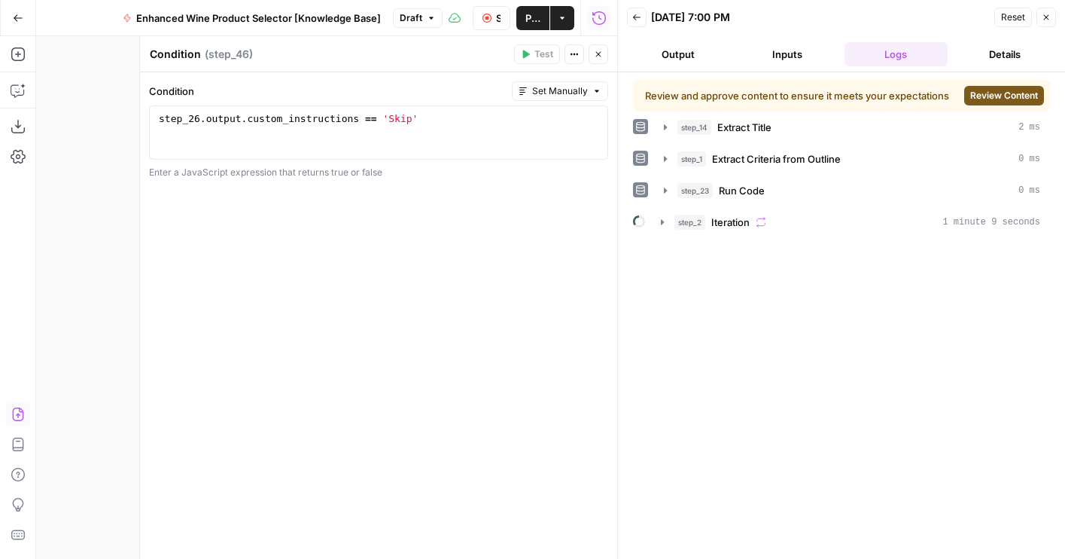
click at [595, 51] on icon "button" at bounding box center [598, 54] width 9 height 9
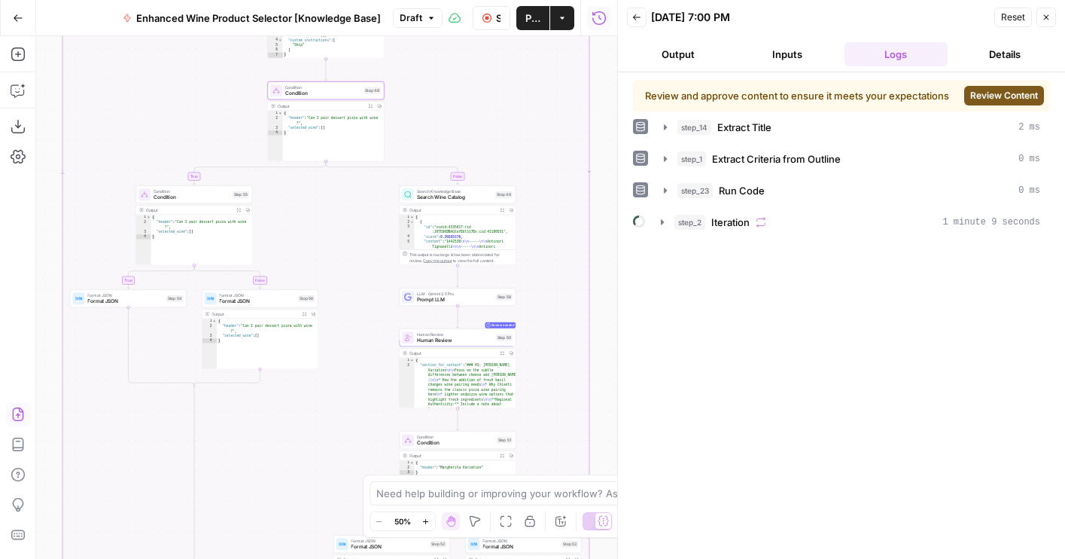
drag, startPoint x: 515, startPoint y: 163, endPoint x: 395, endPoint y: 62, distance: 157.0
click at [395, 62] on div "true false true false true false Workflow Set Inputs Inputs LLM · GPT-4o Extrac…" at bounding box center [326, 297] width 581 height 522
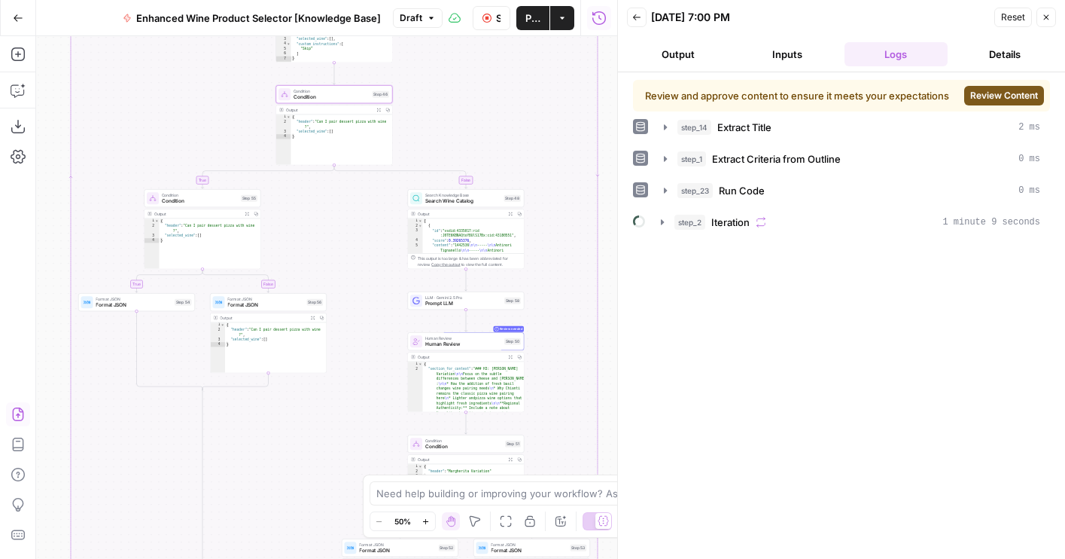
drag, startPoint x: 507, startPoint y: 272, endPoint x: 552, endPoint y: 305, distance: 56.0
click at [552, 305] on div "true false true false true false Workflow Set Inputs Inputs LLM · GPT-4o Extrac…" at bounding box center [326, 297] width 581 height 522
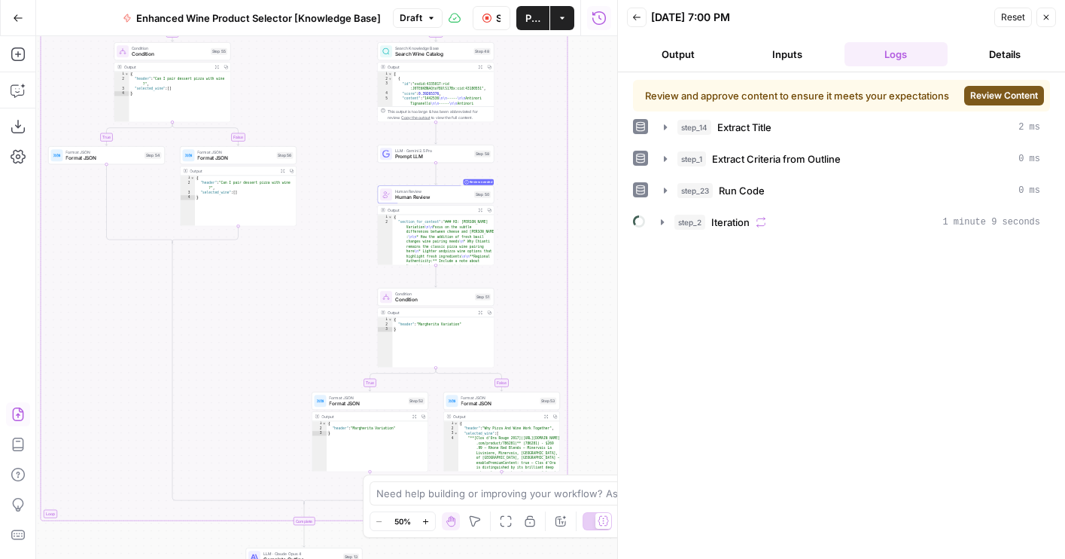
drag, startPoint x: 589, startPoint y: 266, endPoint x: 557, endPoint y: 117, distance: 152.3
click at [557, 117] on div "true false true false true false Workflow Set Inputs Inputs LLM · GPT-4o Extrac…" at bounding box center [326, 297] width 581 height 522
click at [437, 303] on span "Condition" at bounding box center [433, 300] width 77 height 8
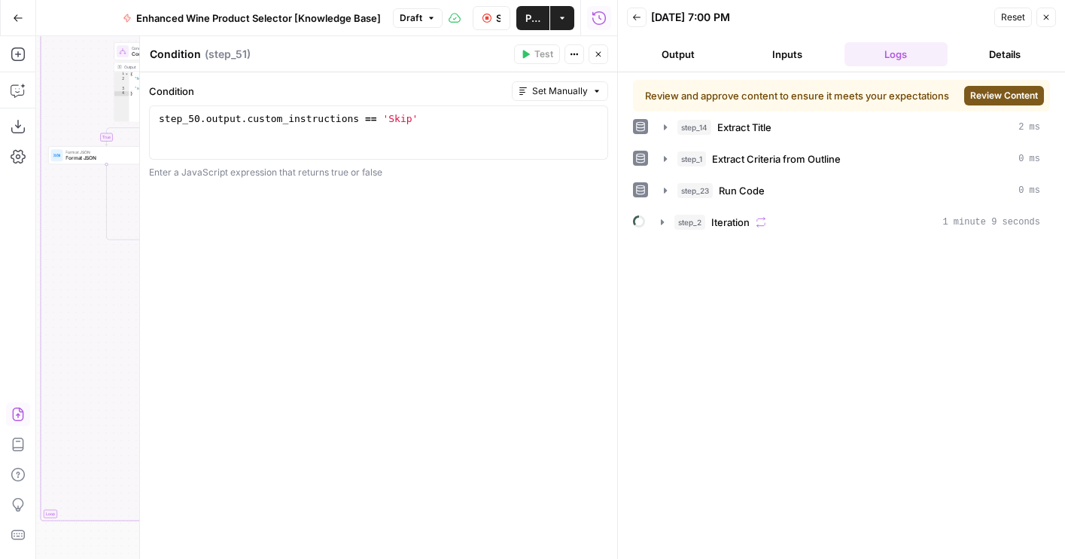
click at [598, 59] on button "Close" at bounding box center [599, 54] width 20 height 20
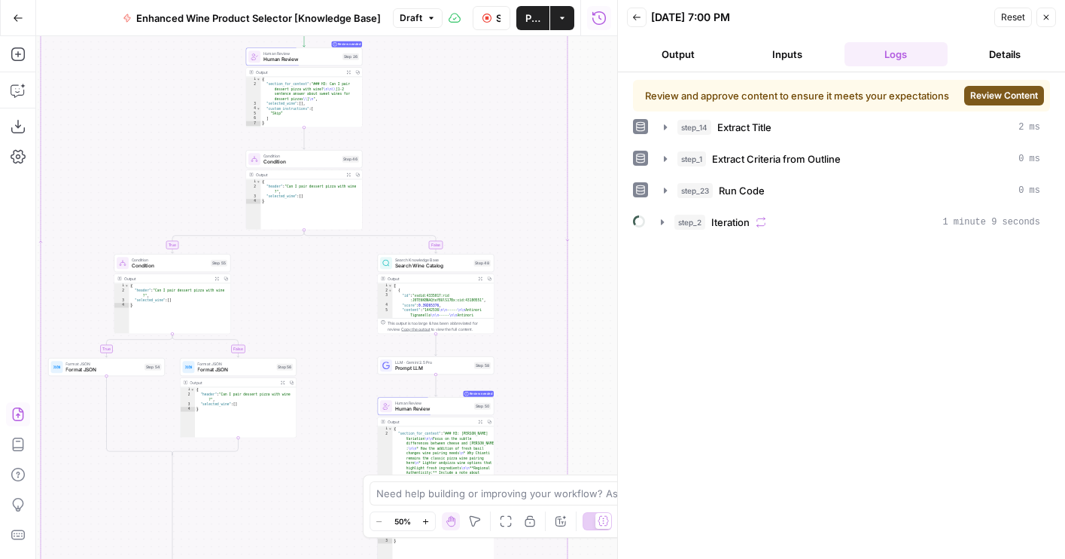
drag, startPoint x: 531, startPoint y: 168, endPoint x: 531, endPoint y: 379, distance: 210.8
click at [531, 379] on div "true false true false true false Workflow Set Inputs Inputs LLM · GPT-4o Extrac…" at bounding box center [326, 297] width 581 height 522
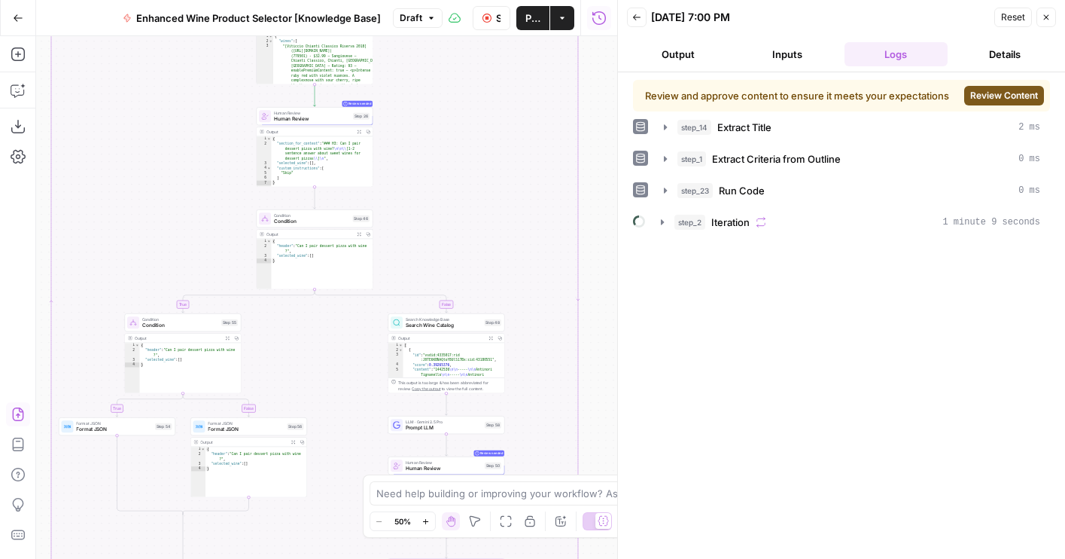
drag, startPoint x: 452, startPoint y: 126, endPoint x: 461, endPoint y: 186, distance: 60.1
click at [461, 186] on div "true false true false true false Workflow Set Inputs Inputs LLM · GPT-4o Extrac…" at bounding box center [326, 297] width 581 height 522
click at [297, 221] on span "Condition" at bounding box center [311, 222] width 76 height 8
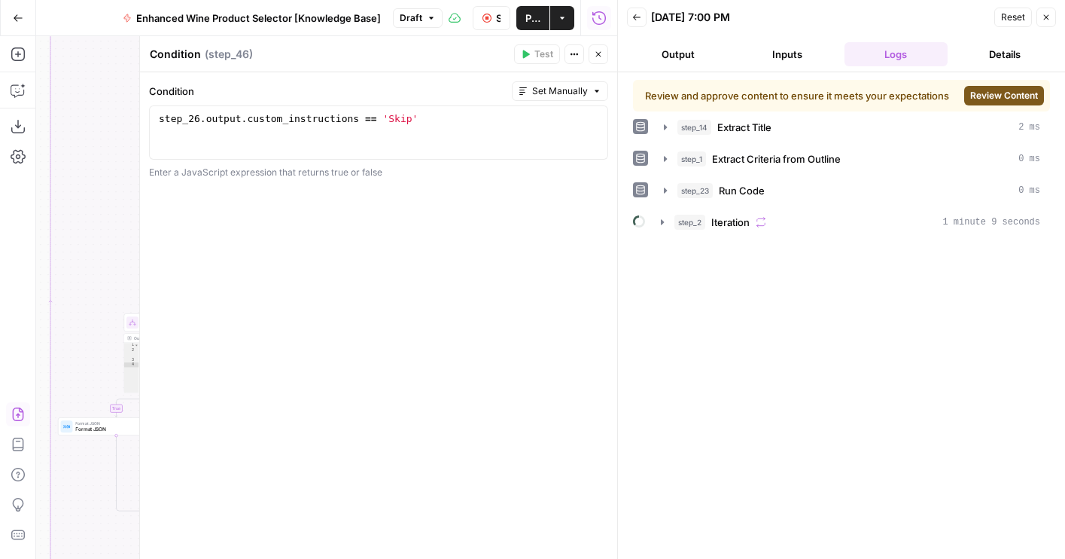
click at [594, 51] on icon "button" at bounding box center [598, 54] width 9 height 9
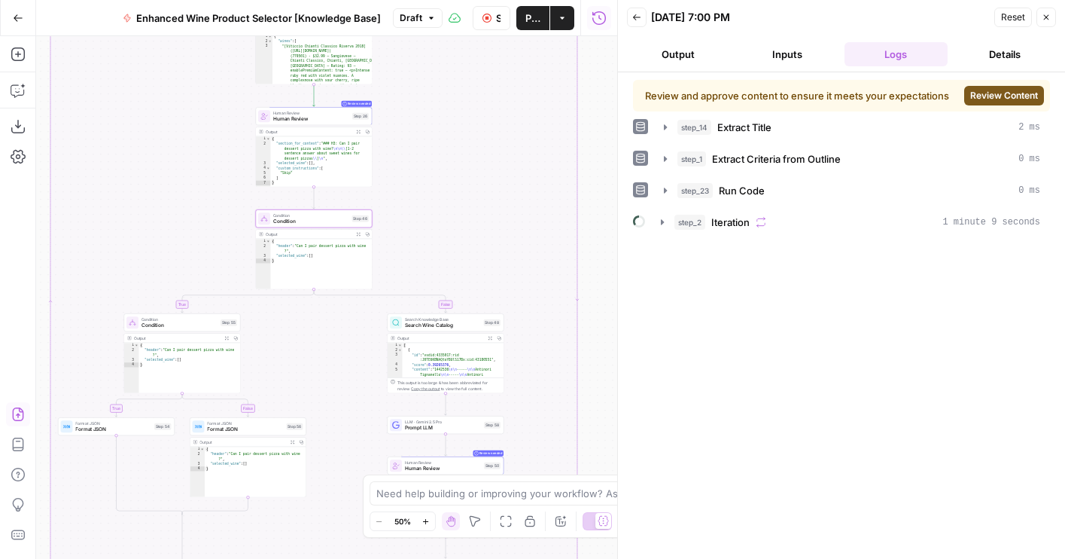
click at [982, 99] on span "Review Content" at bounding box center [1004, 96] width 68 height 14
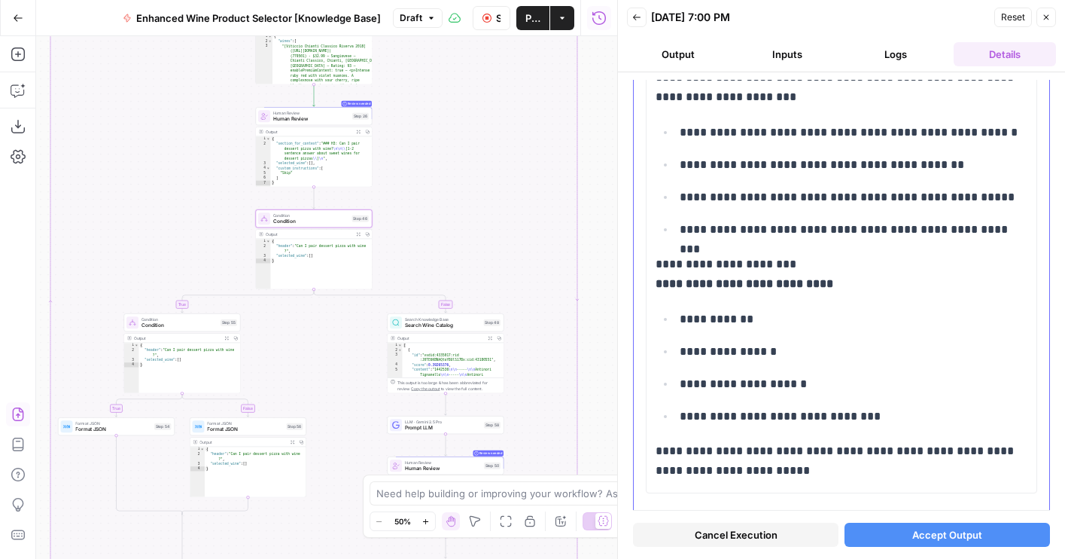
scroll to position [0, 0]
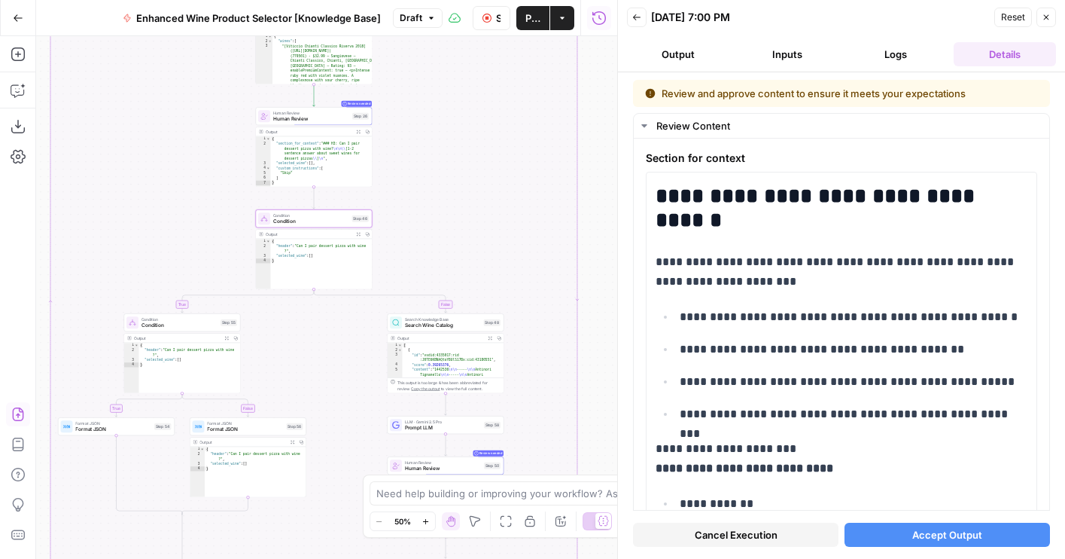
click at [904, 55] on button "Logs" at bounding box center [896, 54] width 103 height 24
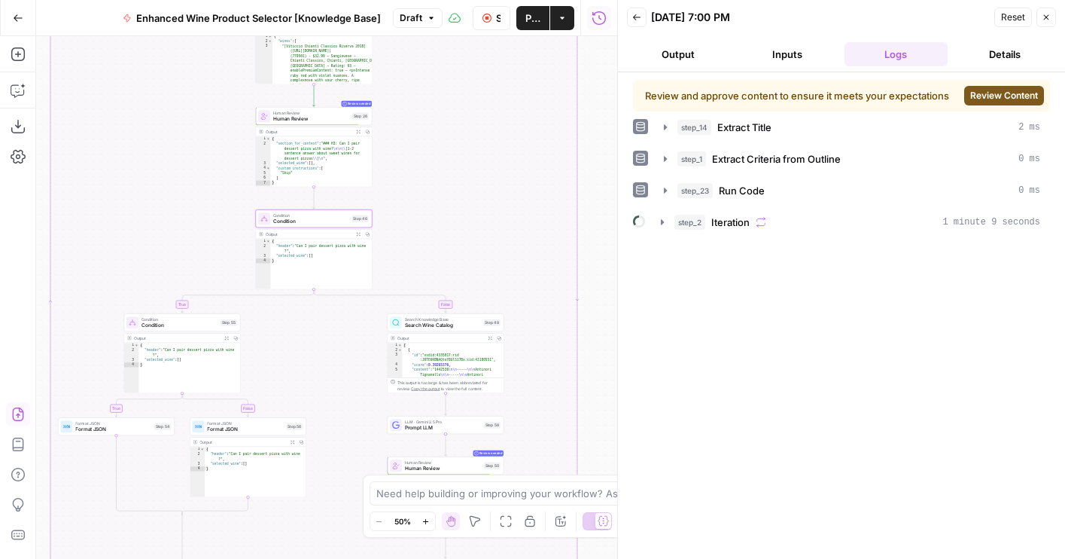
click at [753, 233] on button "step_2 Iteration 1 minute 9 seconds" at bounding box center [850, 222] width 397 height 24
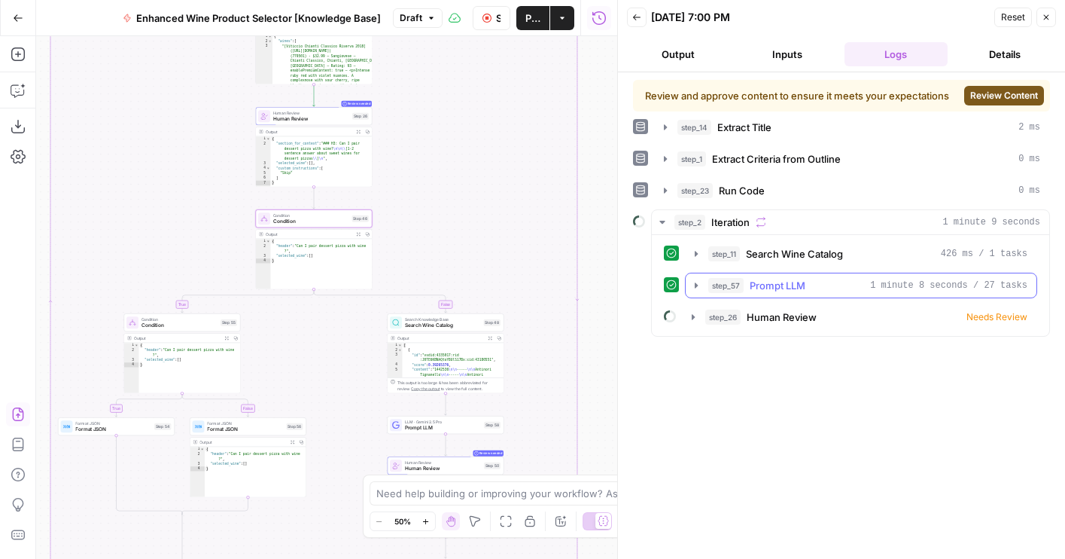
click at [758, 288] on span "Prompt LLM" at bounding box center [778, 285] width 56 height 15
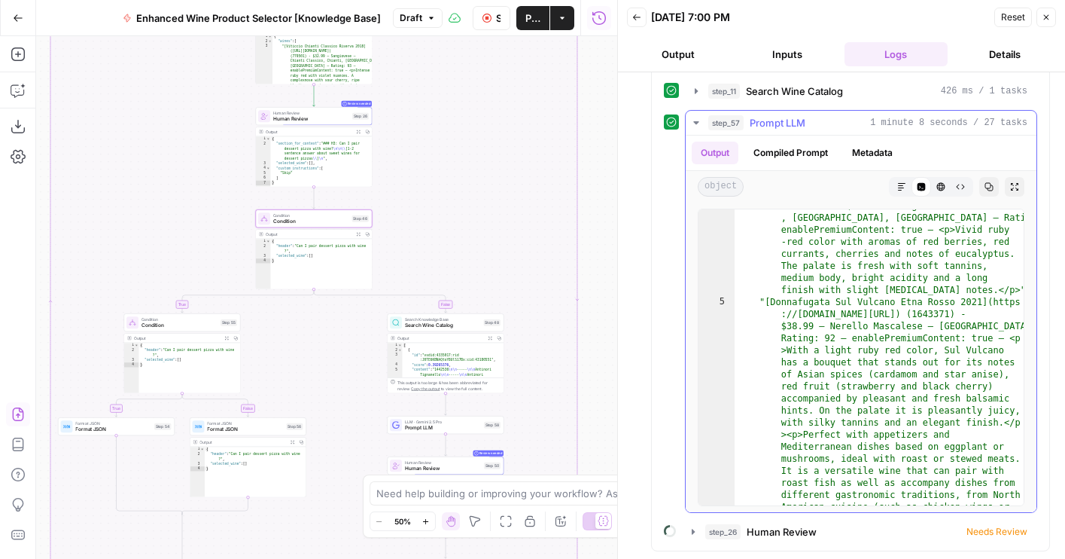
scroll to position [499, 0]
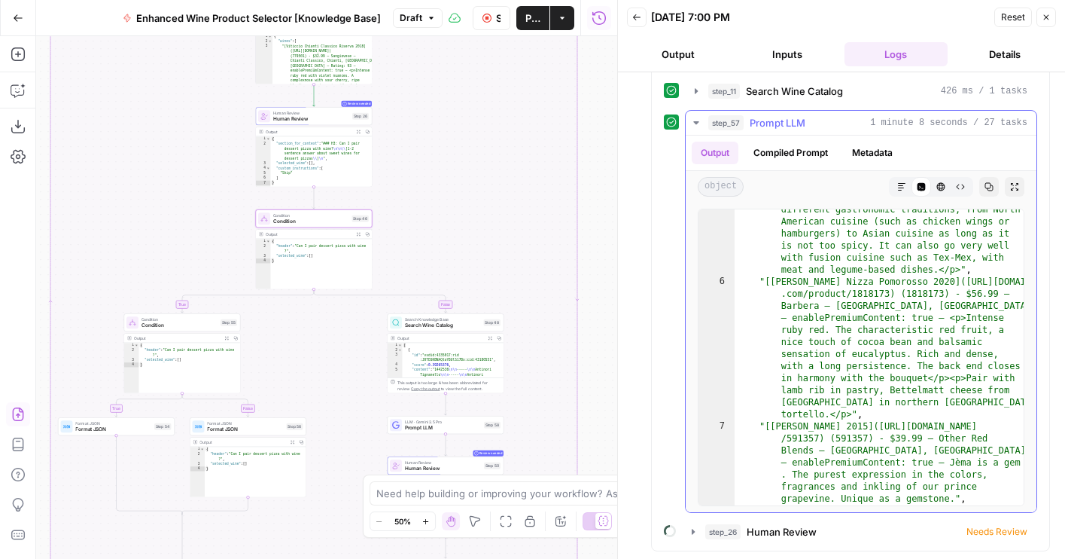
click at [683, 120] on div "step_57 Prompt LLM 1 minute 8 seconds / 27 tasks Output Compiled Prompt Metadat…" at bounding box center [850, 311] width 373 height 403
click at [695, 120] on icon "button" at bounding box center [696, 123] width 12 height 12
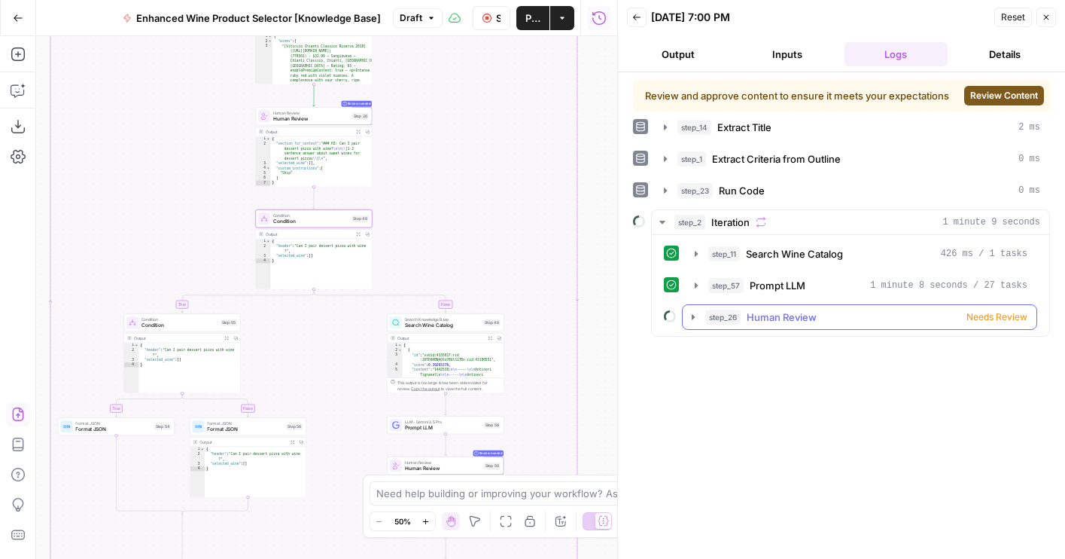
click at [822, 308] on button "step_26 Human Review Needs Review" at bounding box center [860, 317] width 354 height 24
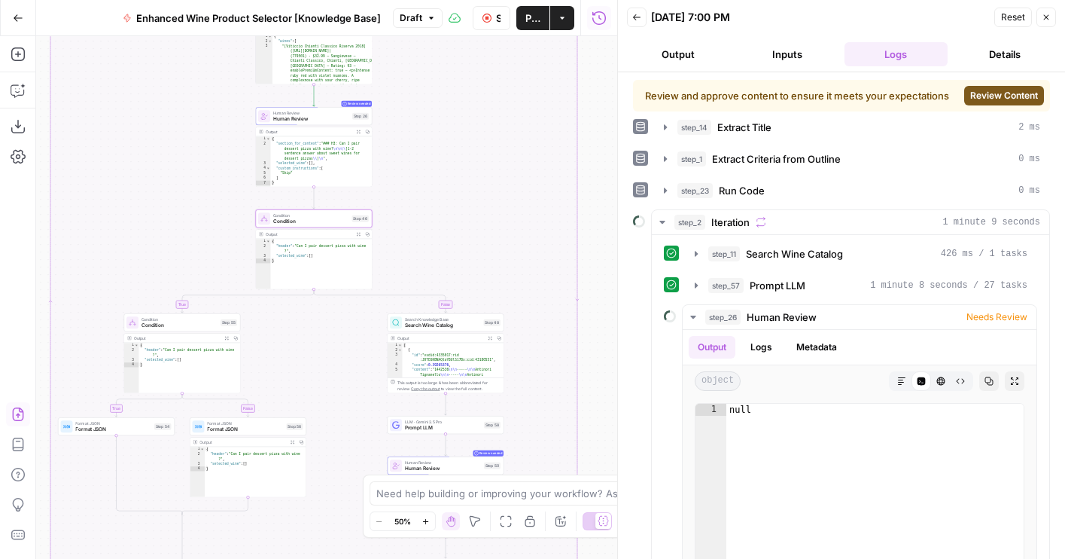
drag, startPoint x: 419, startPoint y: 176, endPoint x: 419, endPoint y: 443, distance: 266.5
click at [419, 443] on div "true false true false true false Workflow Set Inputs Inputs LLM · GPT-4o Extrac…" at bounding box center [326, 297] width 581 height 522
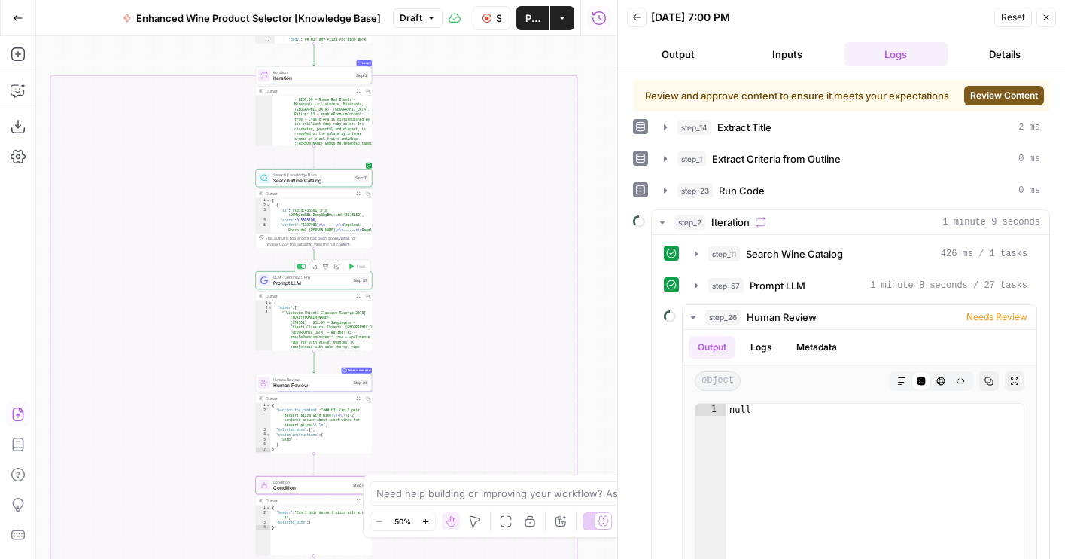
click at [297, 281] on span "Prompt LLM" at bounding box center [311, 283] width 76 height 8
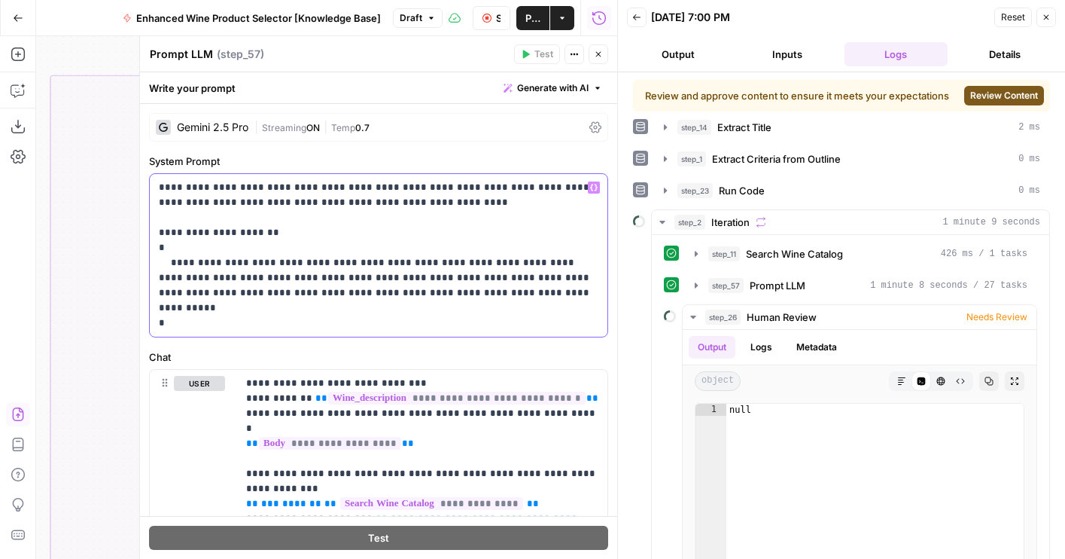
click at [279, 314] on p "**********" at bounding box center [379, 255] width 440 height 151
click at [419, 208] on p "**********" at bounding box center [379, 255] width 440 height 151
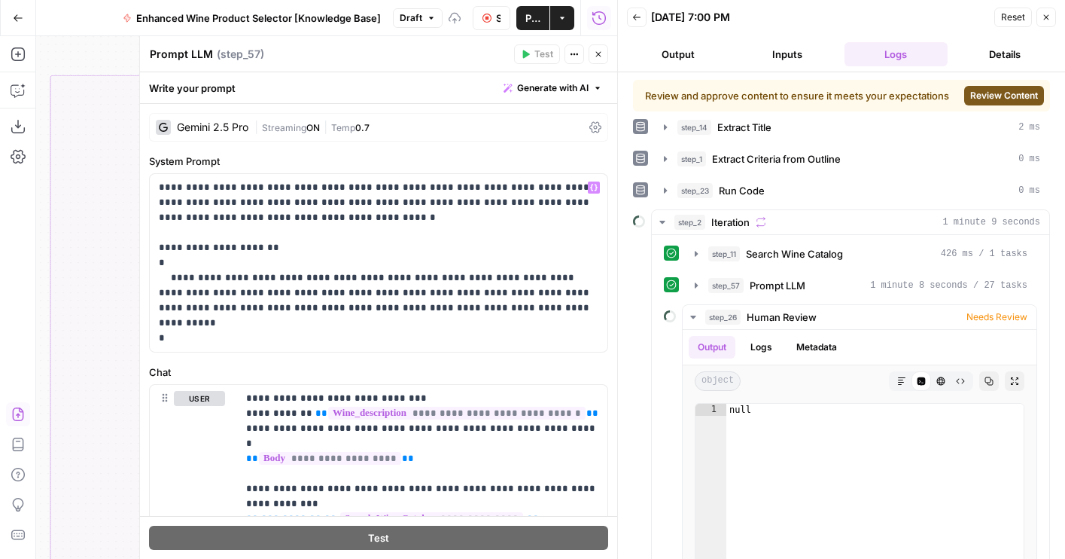
click at [597, 59] on button "Close" at bounding box center [599, 54] width 20 height 20
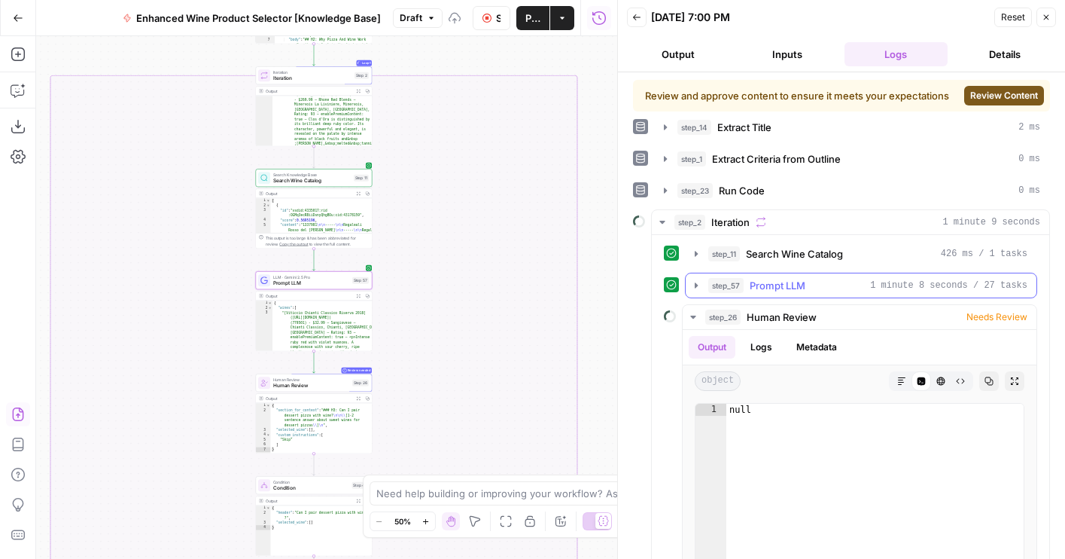
scroll to position [39, 0]
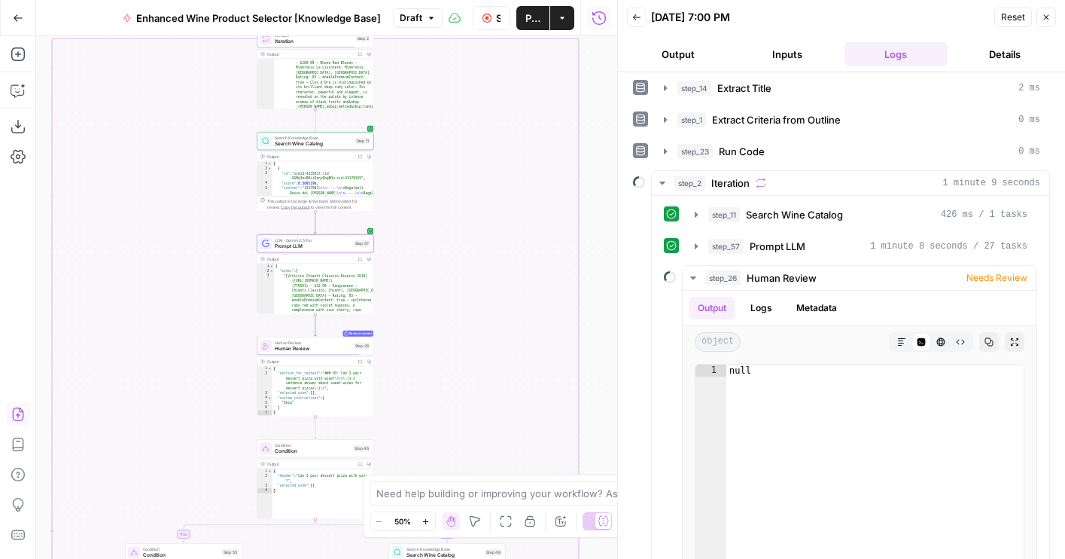
drag, startPoint x: 540, startPoint y: 356, endPoint x: 568, endPoint y: 174, distance: 184.2
click at [568, 174] on div "true false true false true false Workflow Set Inputs Inputs LLM · GPT-4o Extrac…" at bounding box center [326, 297] width 581 height 522
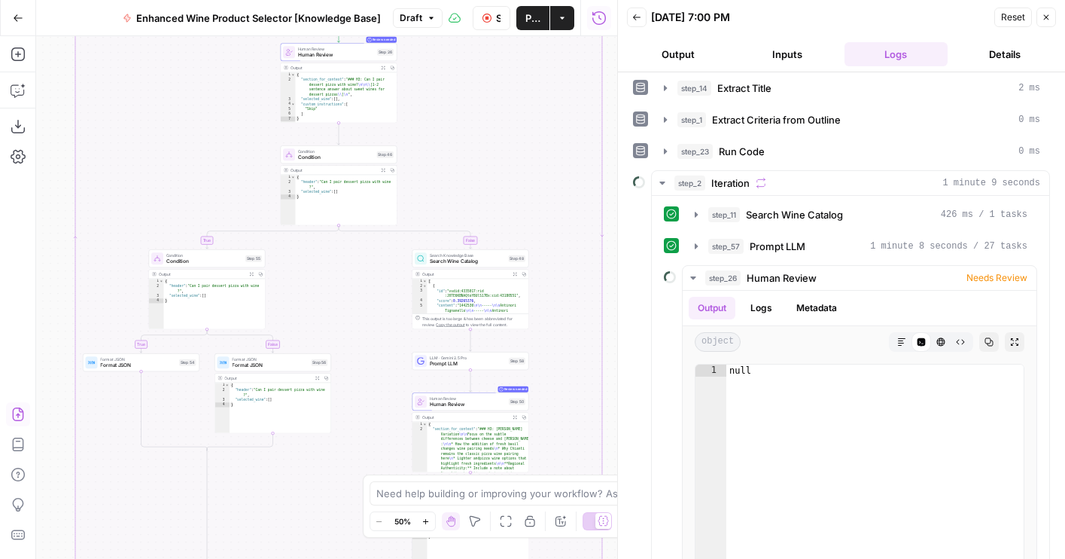
drag, startPoint x: 499, startPoint y: 274, endPoint x: 497, endPoint y: 126, distance: 148.3
click at [497, 126] on div "true false true false true false Workflow Set Inputs Inputs LLM · GPT-4o Extrac…" at bounding box center [326, 297] width 581 height 522
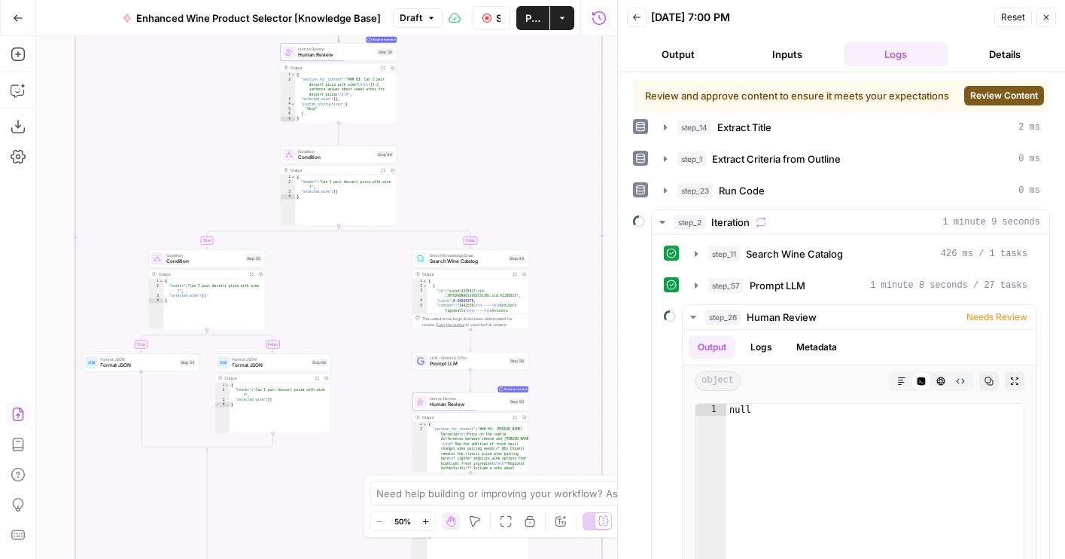
click at [982, 100] on span "Review Content" at bounding box center [1004, 96] width 68 height 14
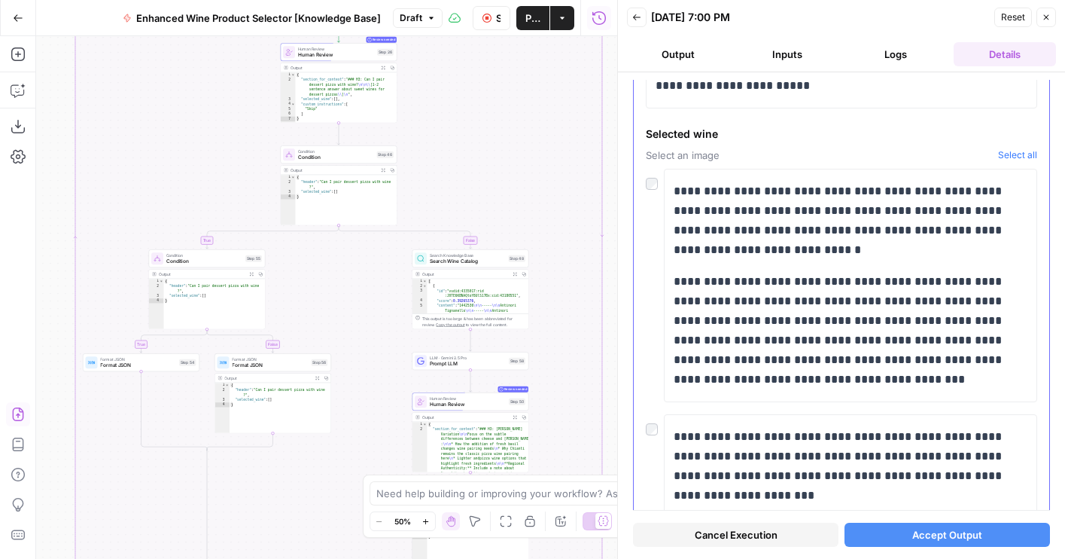
scroll to position [467, 0]
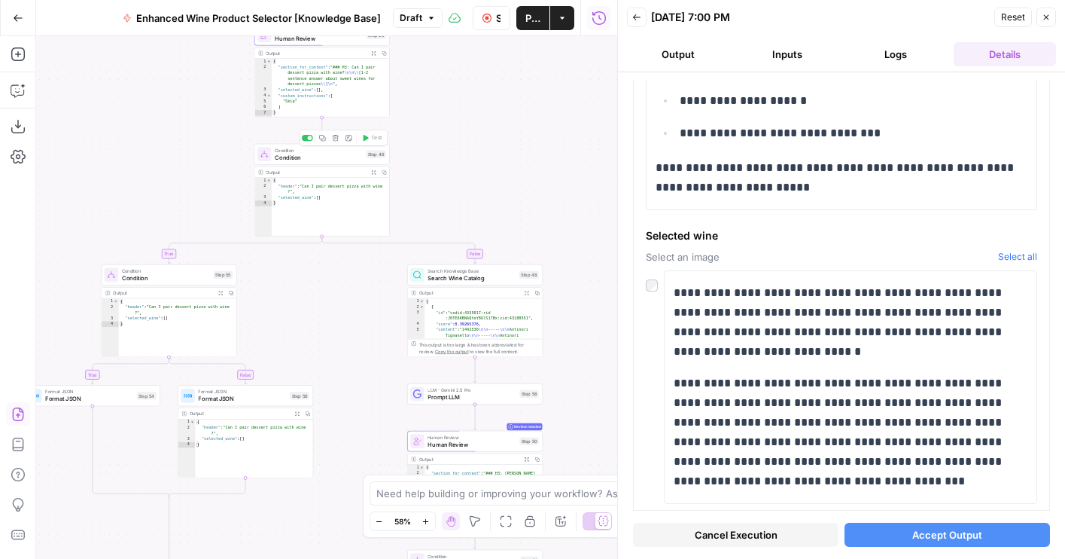
click at [312, 158] on span "Condition" at bounding box center [319, 157] width 88 height 9
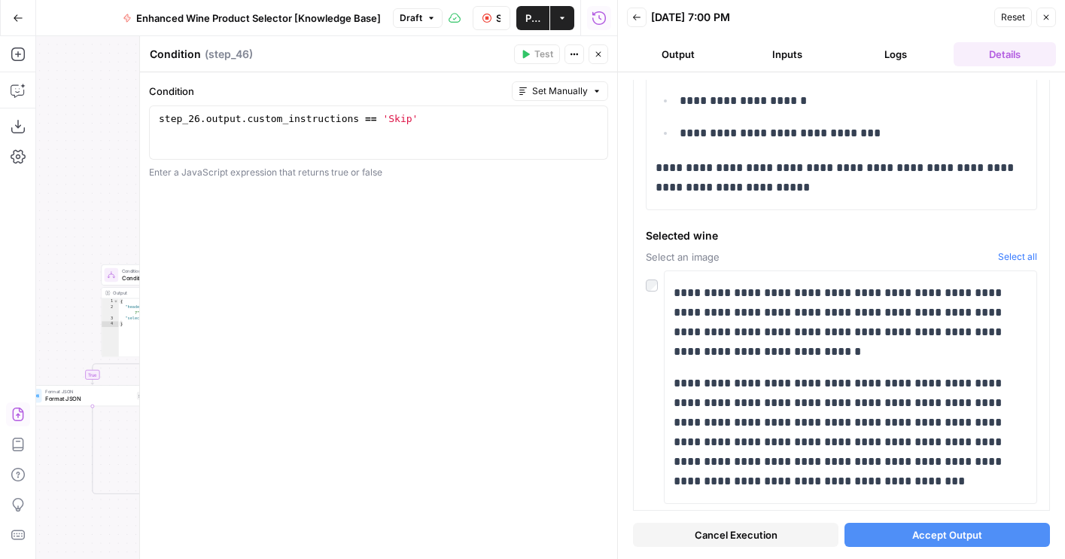
click at [595, 52] on icon "button" at bounding box center [598, 54] width 9 height 9
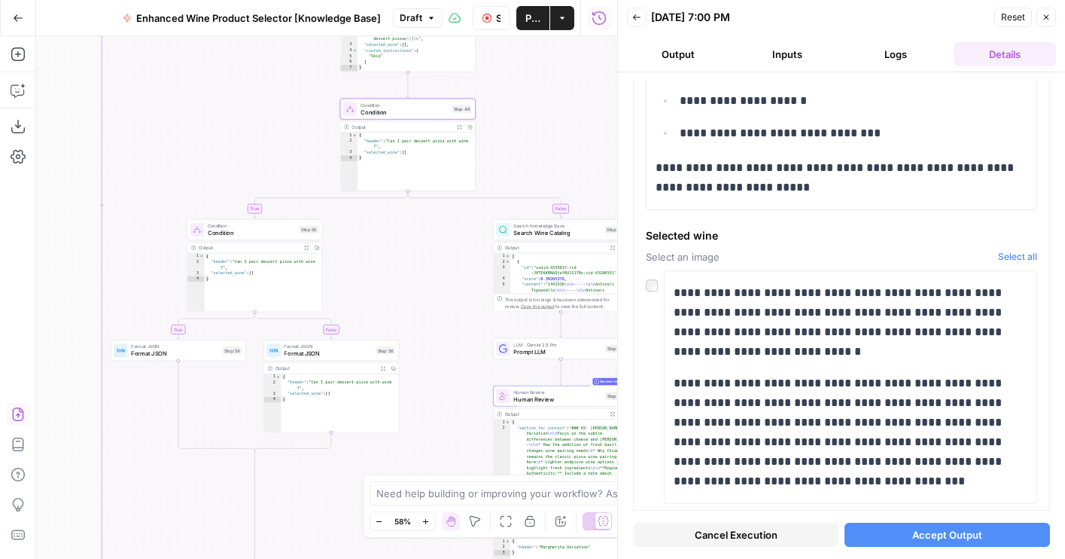
drag, startPoint x: 464, startPoint y: 138, endPoint x: 548, endPoint y: 91, distance: 96.7
click at [549, 93] on div "true false true false true false Workflow Set Inputs Inputs LLM · GPT-4o Extrac…" at bounding box center [326, 297] width 581 height 522
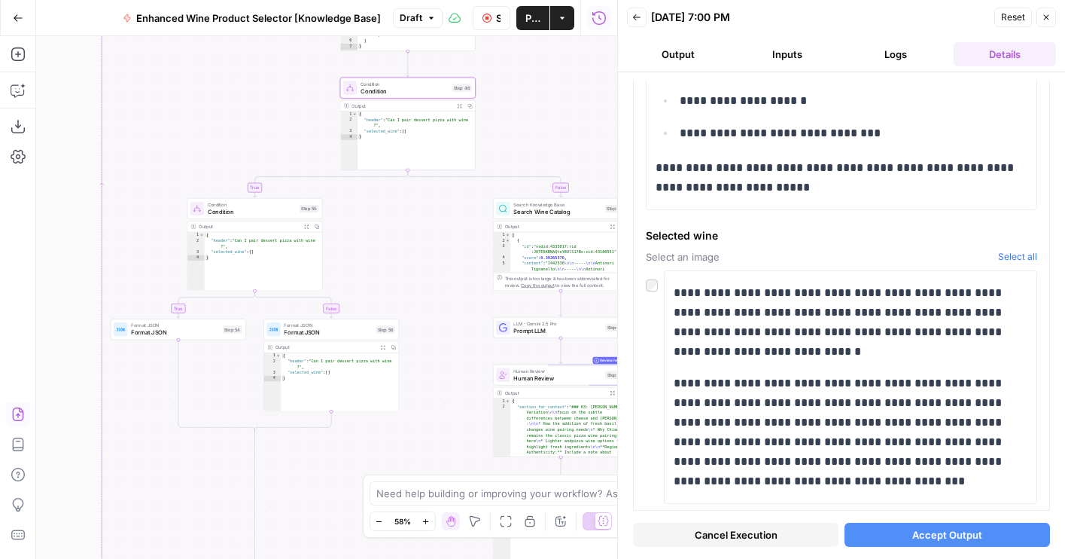
drag, startPoint x: 450, startPoint y: 335, endPoint x: 450, endPoint y: 312, distance: 22.6
click at [450, 312] on div "true false true false true false Workflow Set Inputs Inputs LLM · GPT-4o Extrac…" at bounding box center [326, 297] width 581 height 522
click at [193, 333] on span "Format JSON" at bounding box center [175, 330] width 88 height 9
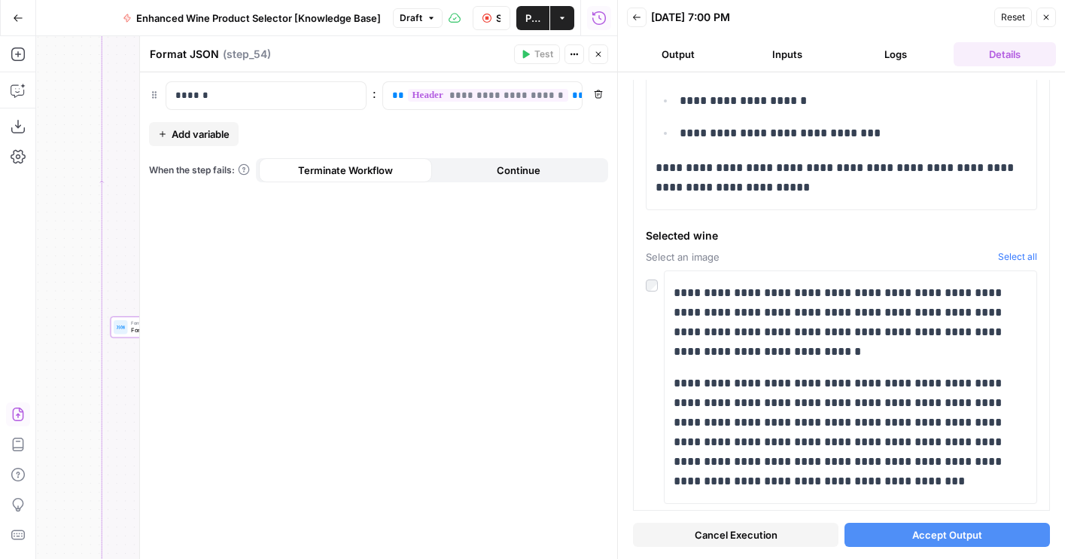
click at [595, 52] on icon "button" at bounding box center [598, 54] width 9 height 9
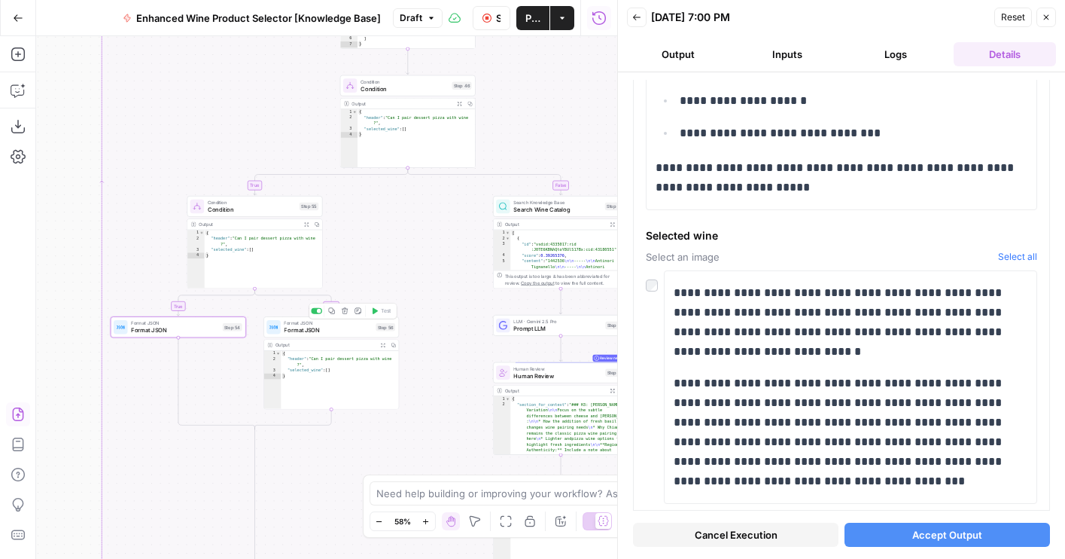
click at [270, 221] on div "Output" at bounding box center [248, 224] width 99 height 7
click at [268, 214] on div "Condition Condition Step 55" at bounding box center [254, 206] width 135 height 21
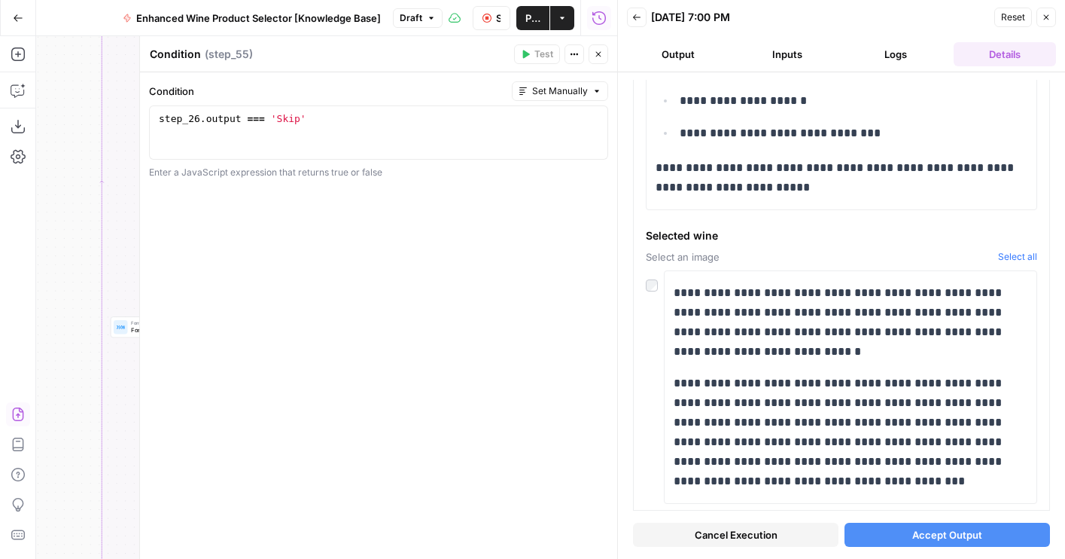
click at [598, 54] on icon "button" at bounding box center [598, 54] width 5 height 5
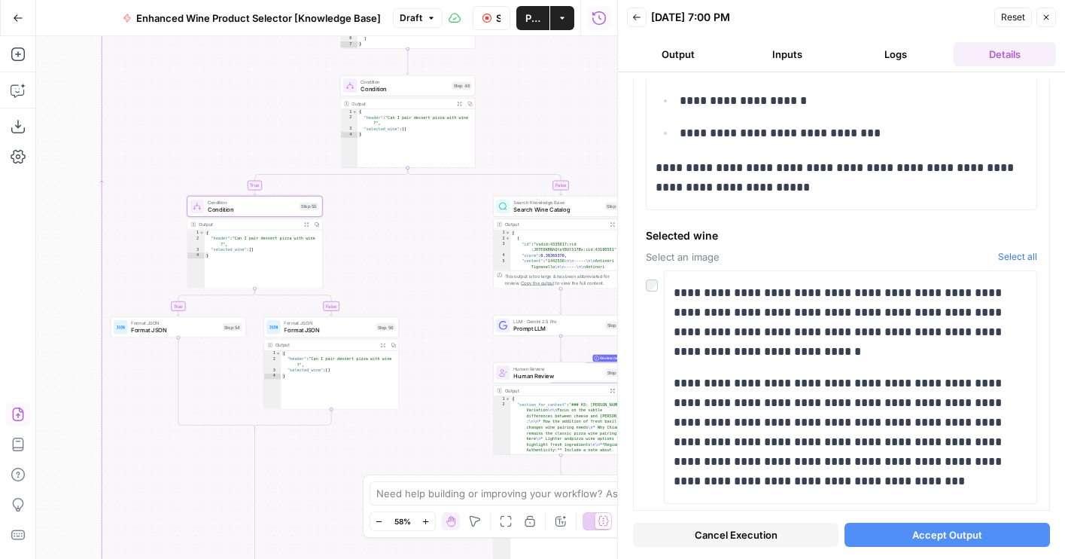
click at [394, 88] on span "Condition" at bounding box center [405, 88] width 88 height 9
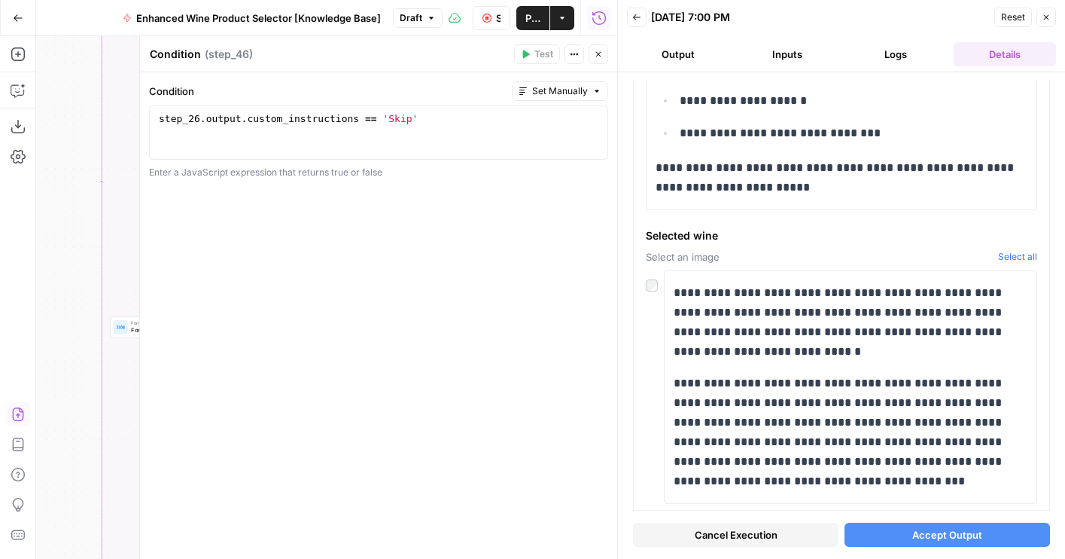
click at [601, 52] on icon "button" at bounding box center [598, 54] width 9 height 9
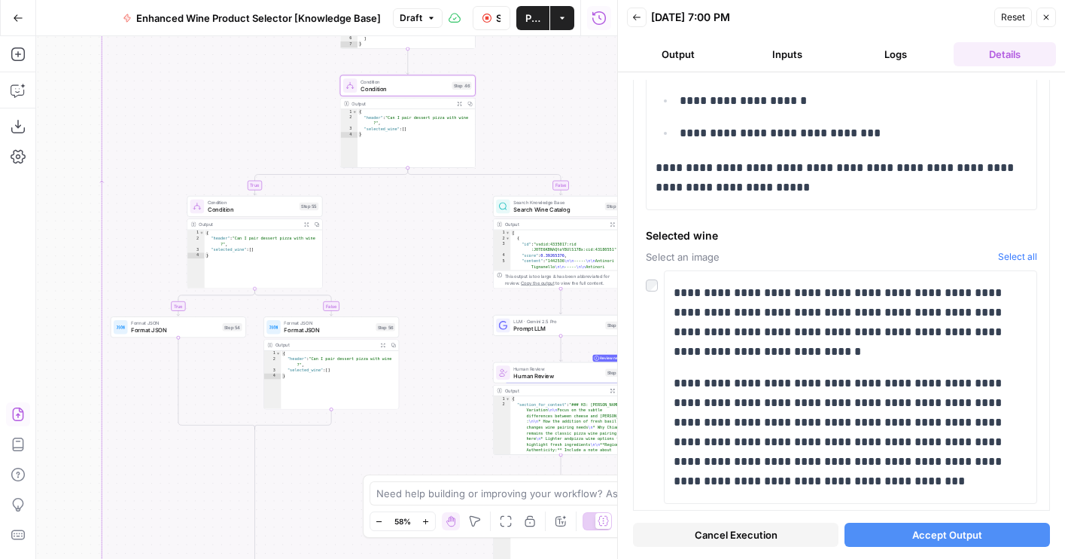
click at [233, 213] on span "Condition" at bounding box center [252, 209] width 88 height 9
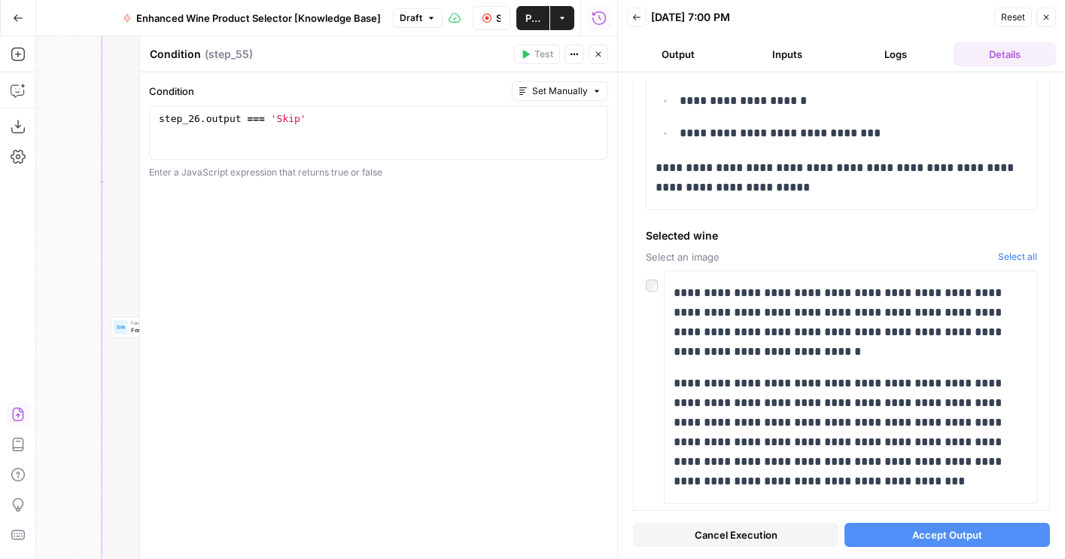
click at [592, 54] on button "Close" at bounding box center [599, 54] width 20 height 20
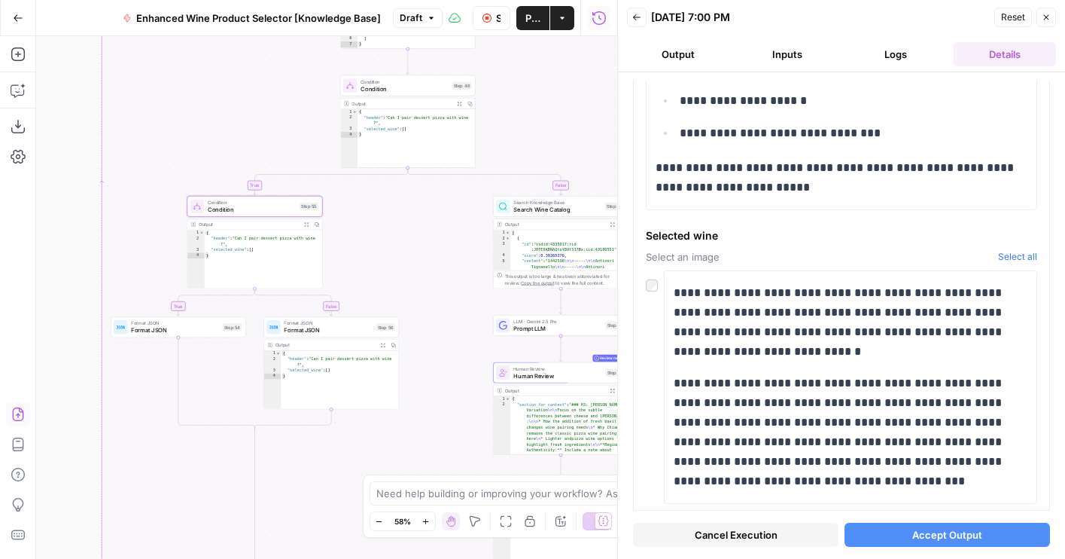
click at [266, 211] on span "Condition" at bounding box center [252, 209] width 88 height 9
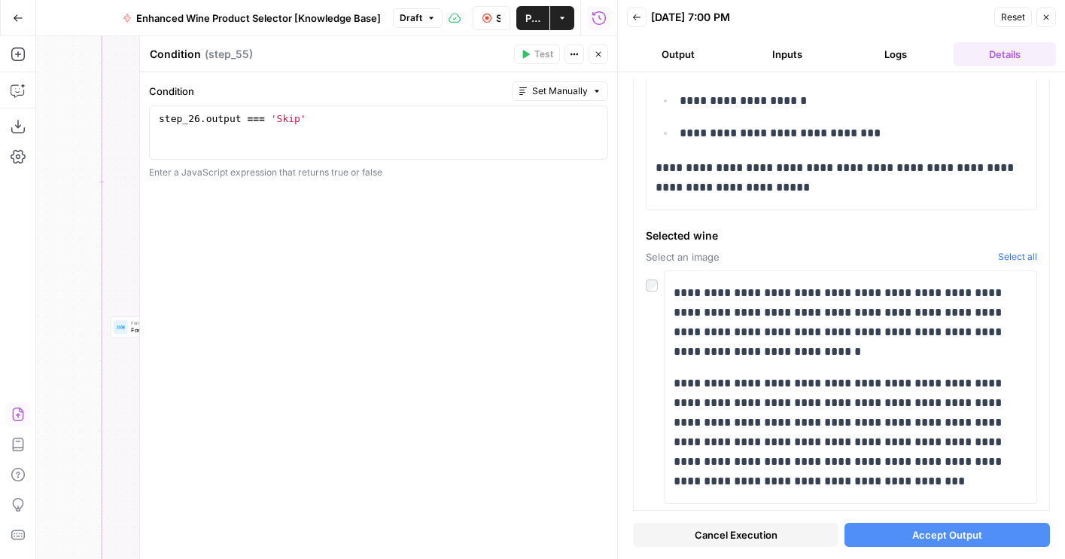
click at [599, 46] on button "Close" at bounding box center [599, 54] width 20 height 20
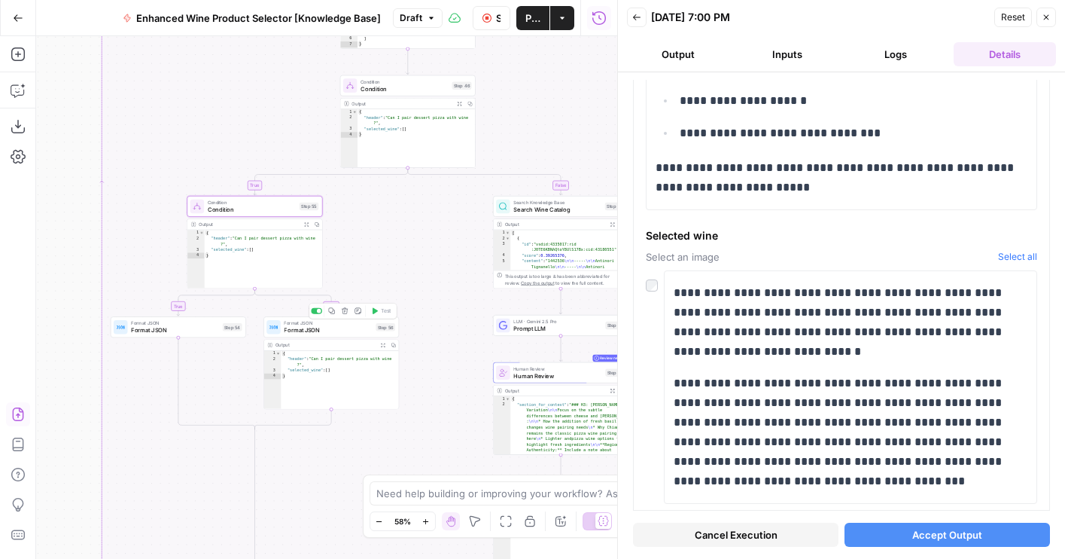
click at [294, 329] on span "Format JSON" at bounding box center [328, 330] width 88 height 9
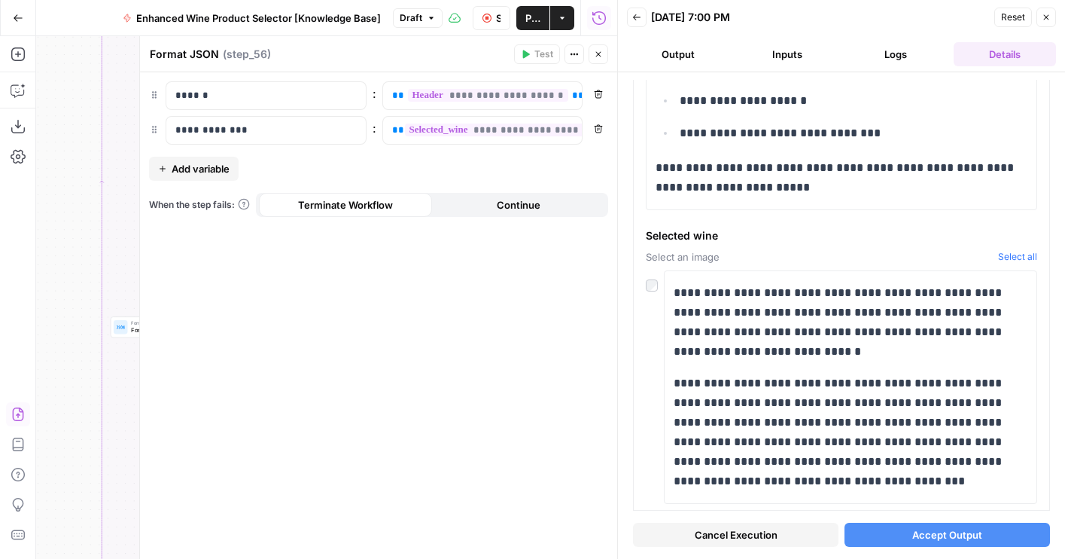
click at [595, 56] on icon "button" at bounding box center [598, 54] width 9 height 9
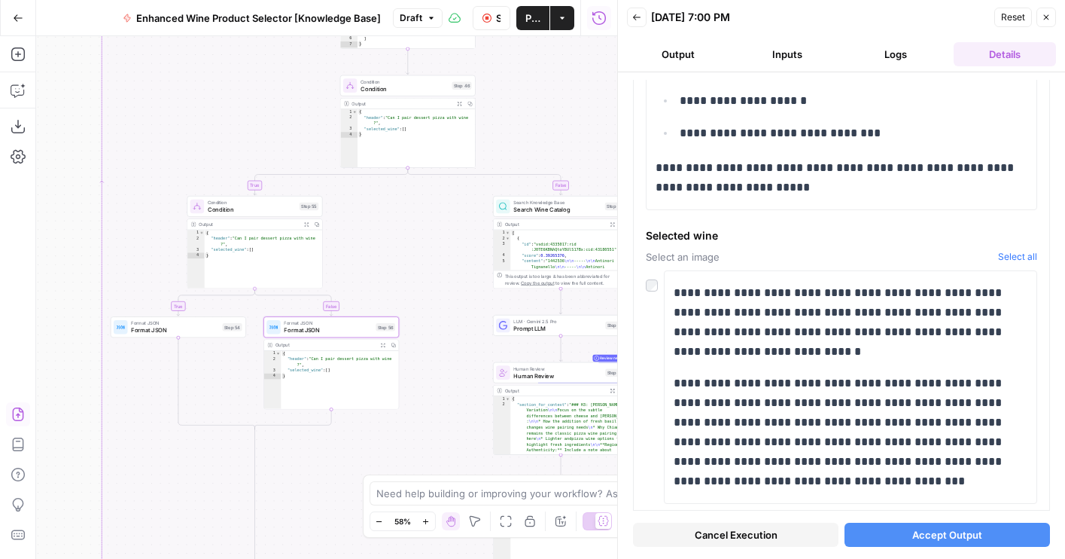
click at [227, 212] on span "Condition" at bounding box center [252, 209] width 88 height 9
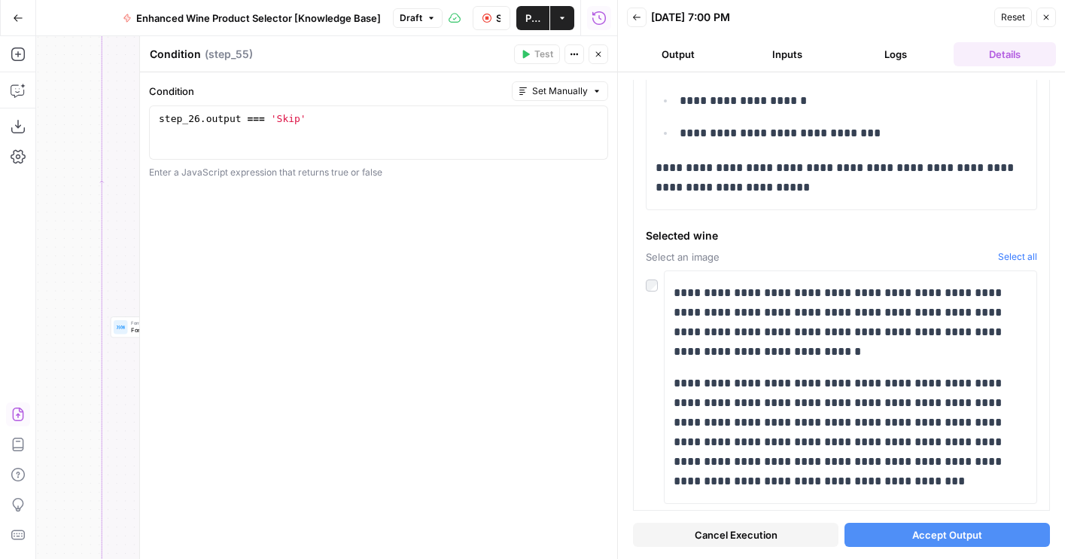
click at [595, 53] on icon "button" at bounding box center [598, 54] width 9 height 9
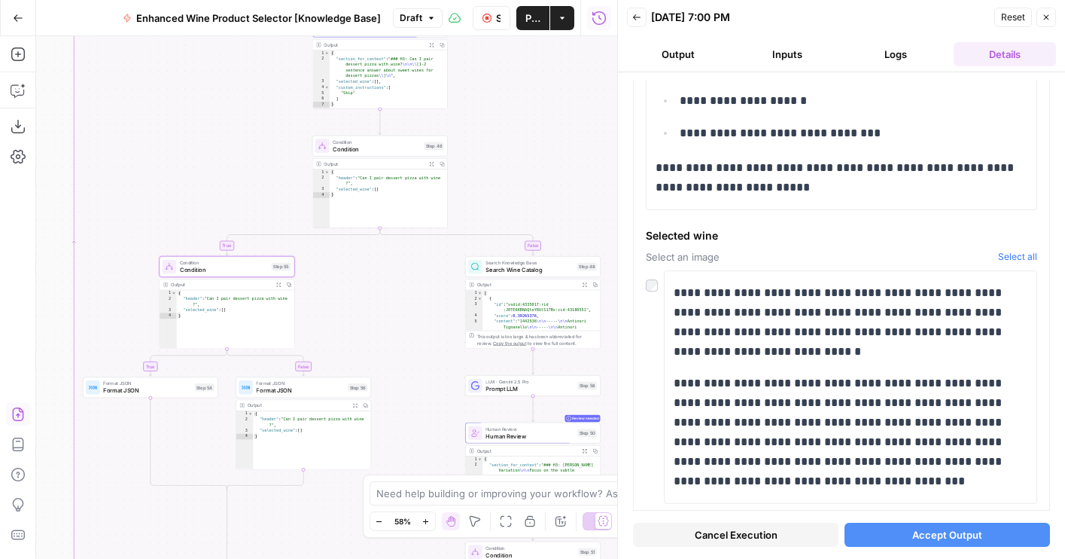
click at [485, 166] on div "true false true false true false Workflow Set Inputs Inputs LLM · GPT-4o Extrac…" at bounding box center [326, 297] width 581 height 522
click at [381, 148] on span "Condition" at bounding box center [377, 149] width 88 height 9
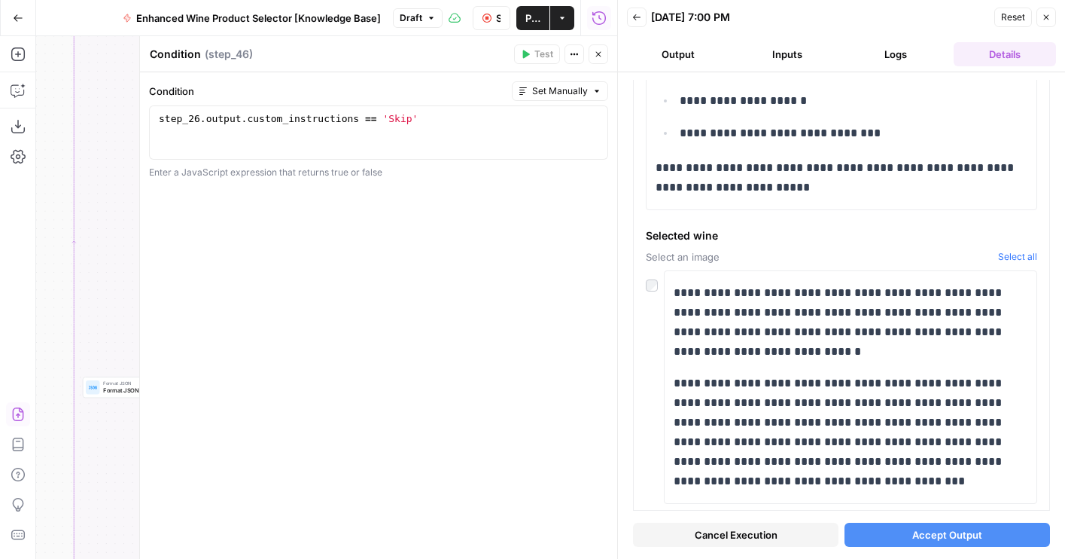
click at [601, 47] on button "Close" at bounding box center [599, 54] width 20 height 20
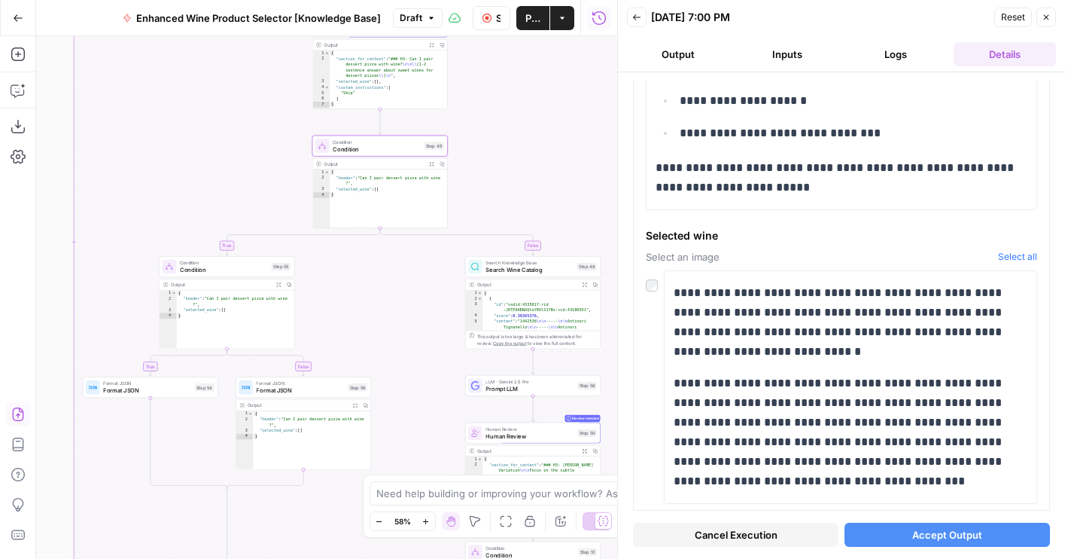
click at [412, 14] on span "Draft" at bounding box center [411, 18] width 23 height 14
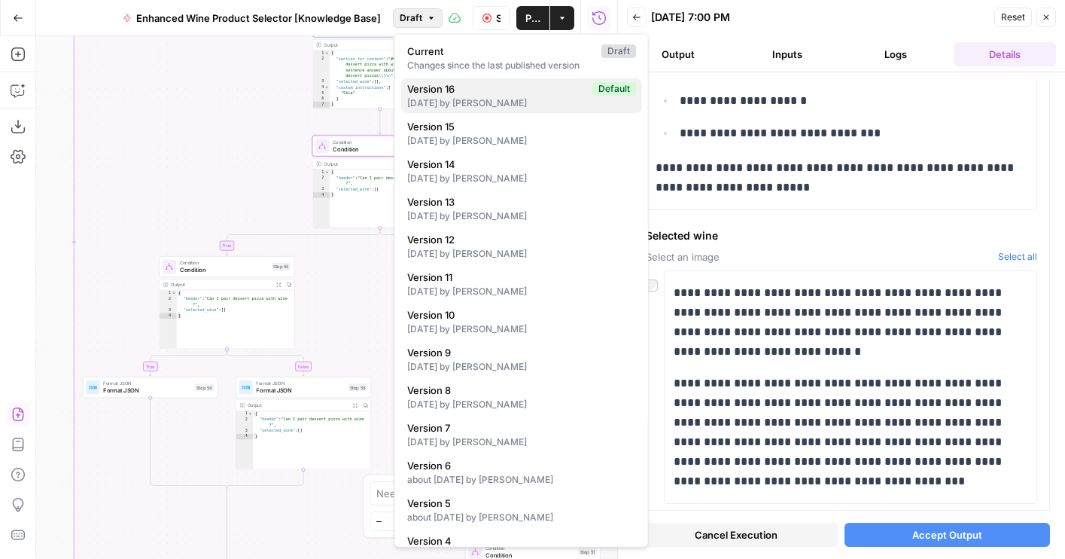
click at [430, 99] on div "7 days ago by Cindy Ouyang" at bounding box center [521, 103] width 229 height 14
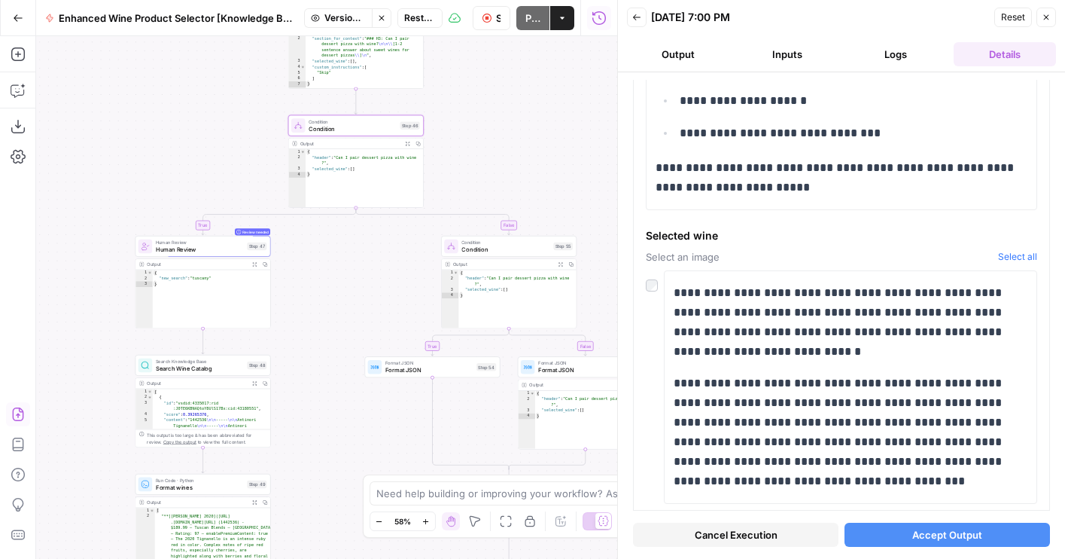
drag, startPoint x: 244, startPoint y: 297, endPoint x: 26, endPoint y: 277, distance: 218.5
click at [26, 277] on div "Add Steps Copilot Download as JSON Settings Import JSON AirOps Academy Help Giv…" at bounding box center [308, 297] width 617 height 522
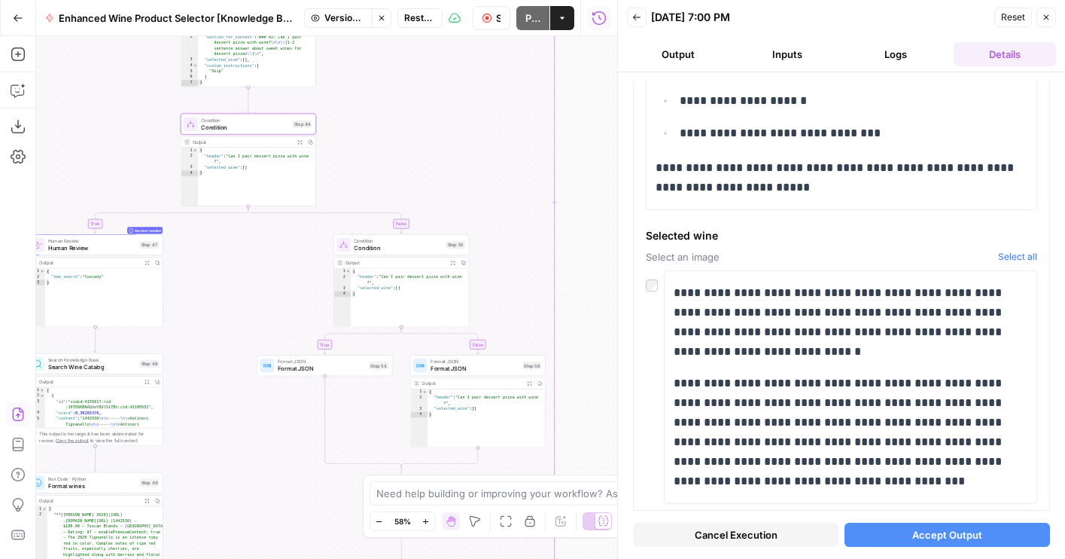
drag, startPoint x: 491, startPoint y: 149, endPoint x: 385, endPoint y: 147, distance: 105.4
click at [385, 147] on div "true false true false false true true false Workflow Set Inputs Inputs LLM · GP…" at bounding box center [326, 297] width 581 height 522
click at [272, 126] on span "Condition" at bounding box center [245, 126] width 88 height 9
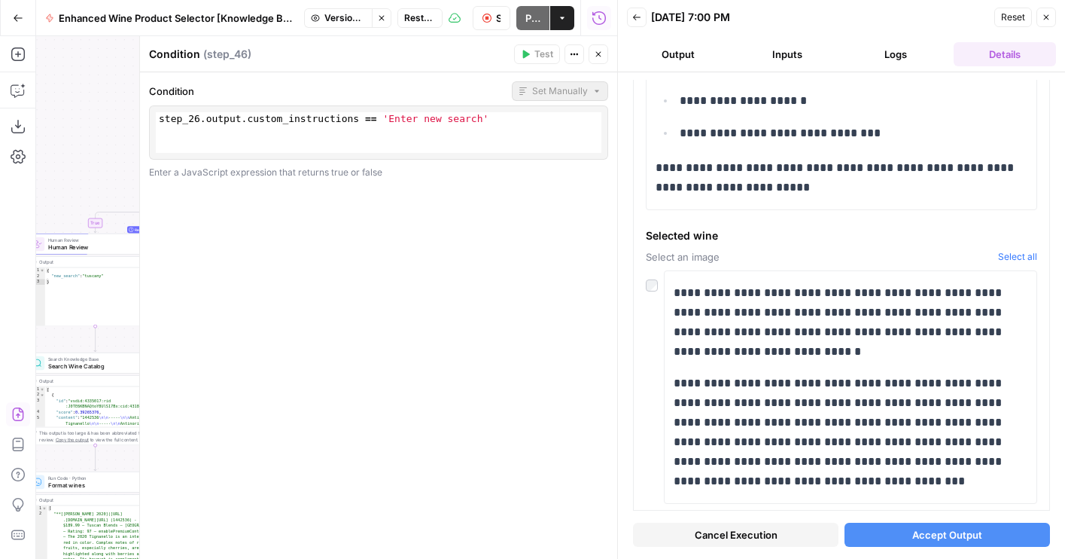
click at [605, 56] on button "Close" at bounding box center [599, 54] width 20 height 20
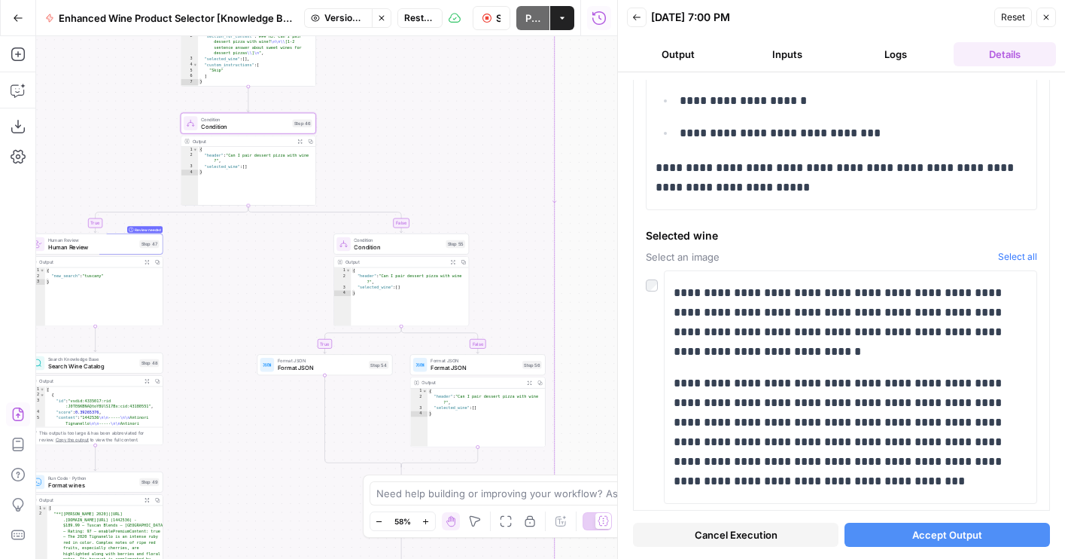
click at [400, 245] on span "Condition" at bounding box center [398, 246] width 88 height 9
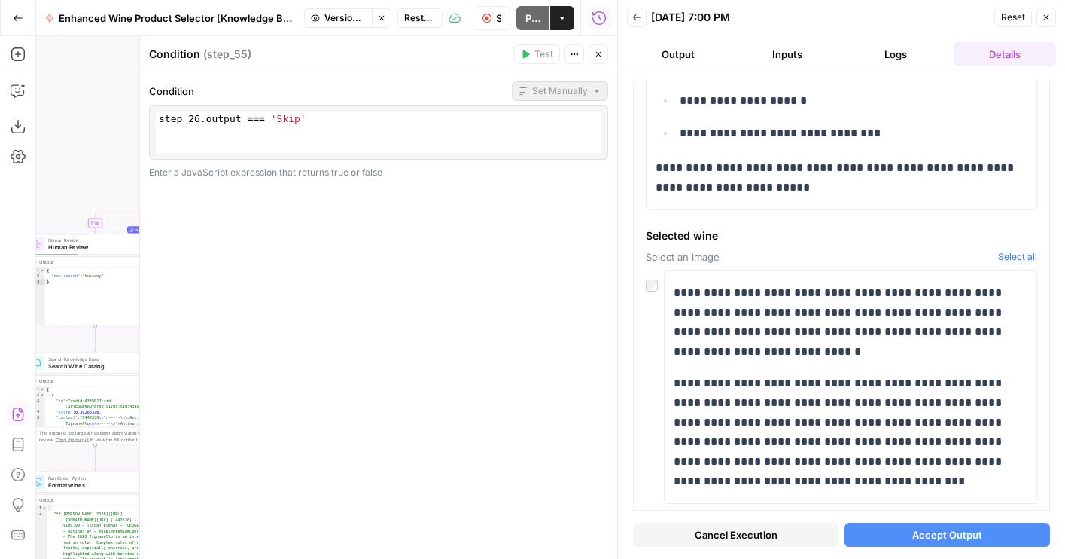
click at [598, 53] on icon "button" at bounding box center [598, 54] width 9 height 9
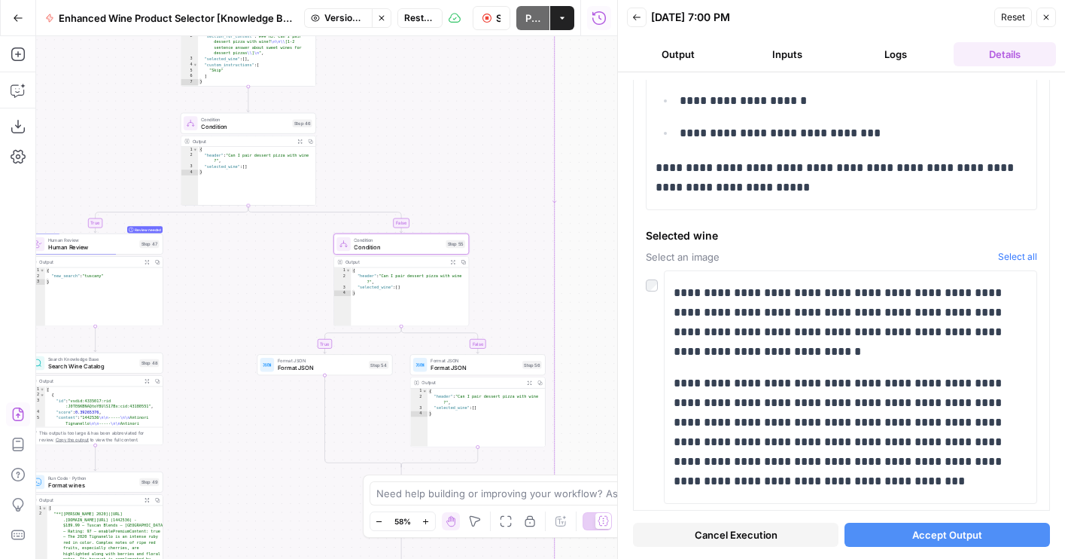
click at [382, 24] on button "Stop viewing" at bounding box center [382, 18] width 20 height 20
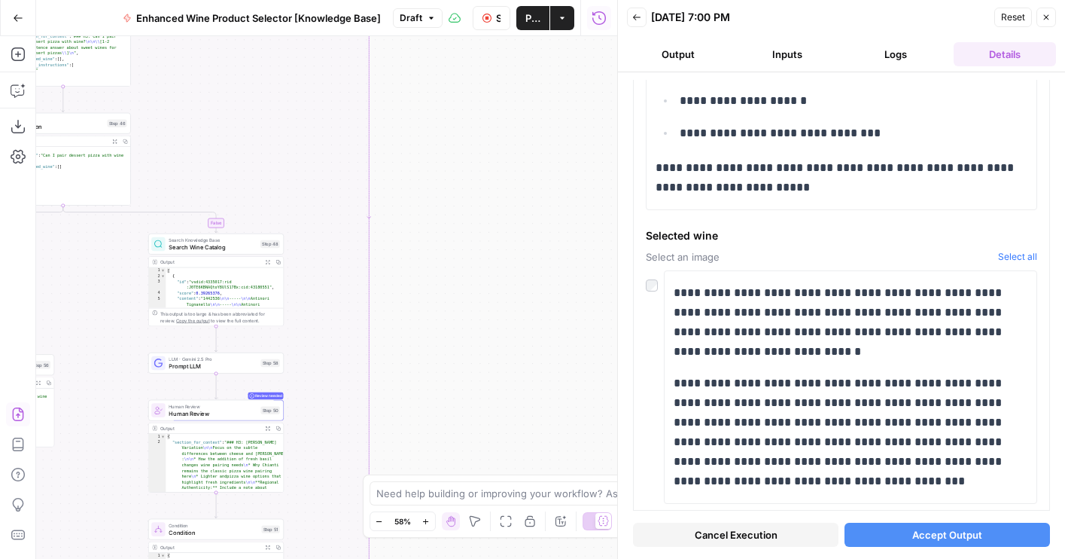
drag, startPoint x: 340, startPoint y: 142, endPoint x: 636, endPoint y: 211, distance: 303.6
click at [636, 211] on body "Wine New Home Browse Your Data Usage Flightpath Settings Recent Grids Article W…" at bounding box center [532, 279] width 1065 height 559
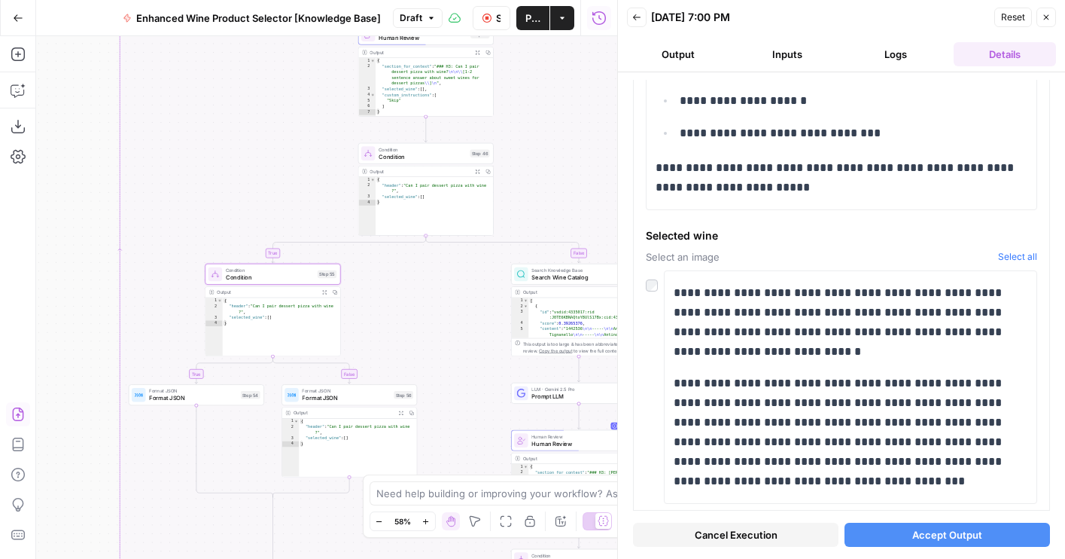
drag, startPoint x: 490, startPoint y: 205, endPoint x: 564, endPoint y: 166, distance: 83.2
click at [564, 166] on div "true false true false true false Workflow Set Inputs Inputs LLM · GPT-4o Extrac…" at bounding box center [326, 297] width 581 height 522
click at [383, 163] on div "Condition Condition Step 46 Copy step Delete step Add Note Test" at bounding box center [426, 153] width 135 height 21
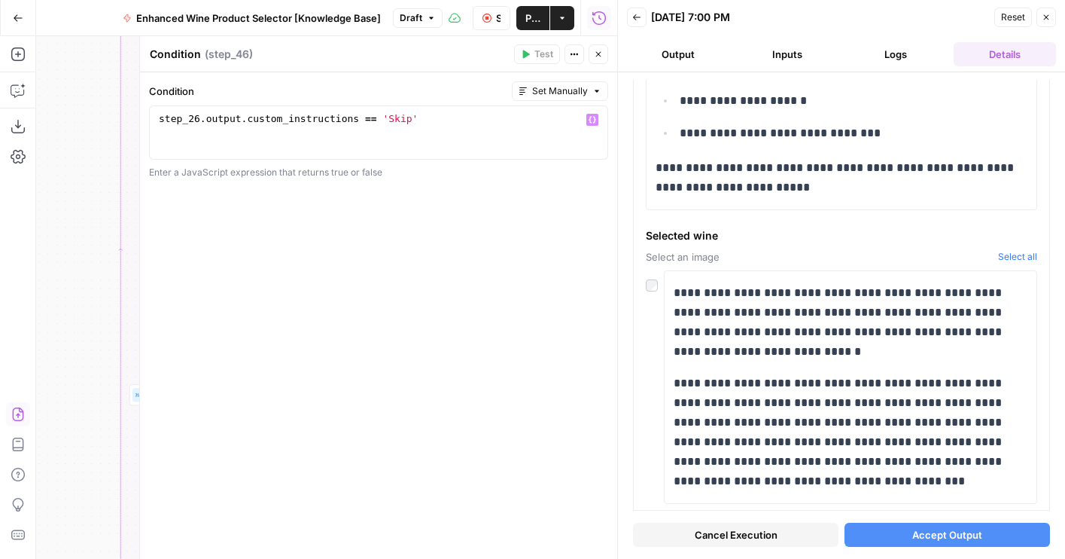
click at [347, 121] on div "step_26 . output . custom_instructions == 'Skip'" at bounding box center [379, 146] width 446 height 68
type textarea "**********"
click at [347, 121] on div "step_26 . output . custom_instructions == 'Skip'" at bounding box center [379, 146] width 446 height 68
click at [601, 53] on icon "button" at bounding box center [598, 54] width 9 height 9
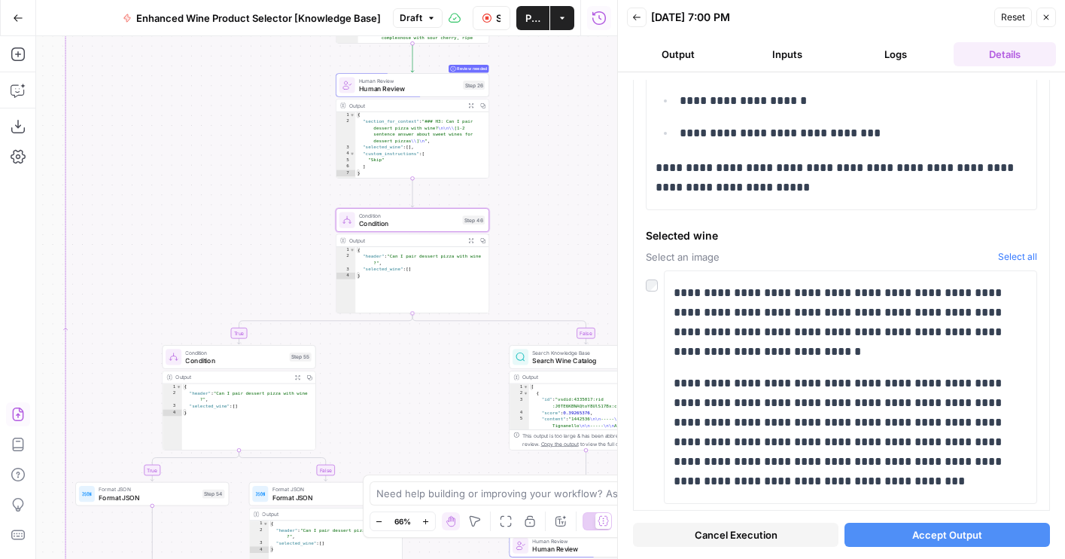
drag, startPoint x: 532, startPoint y: 123, endPoint x: 532, endPoint y: 187, distance: 64.0
click at [532, 187] on div "true false true false true false Workflow Set Inputs Inputs LLM · GPT-4o Extrac…" at bounding box center [326, 297] width 581 height 522
click at [411, 227] on span "Condition" at bounding box center [408, 225] width 99 height 10
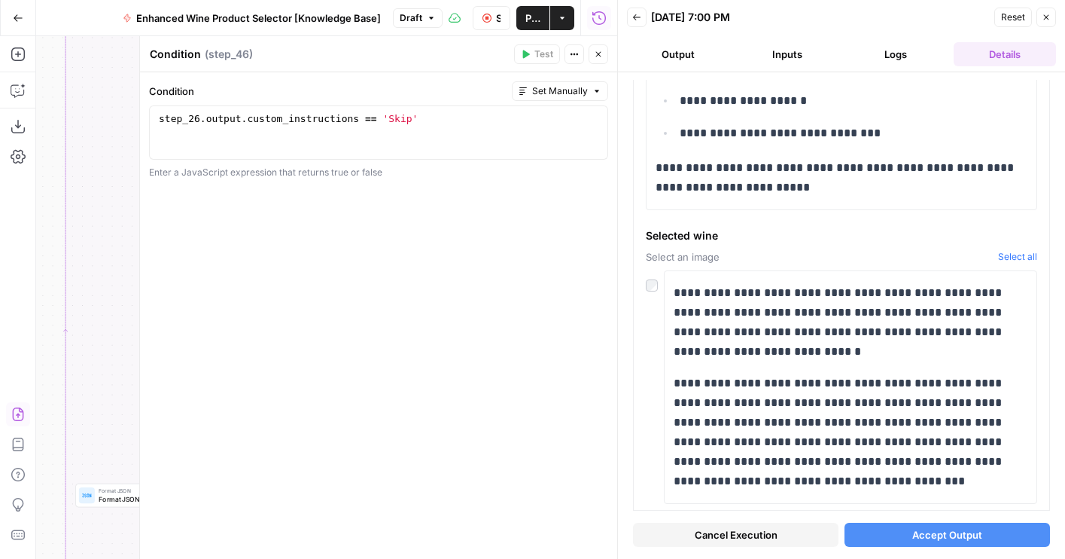
click at [287, 117] on div "step_26 . output . custom_instructions == 'Skip'" at bounding box center [379, 146] width 446 height 68
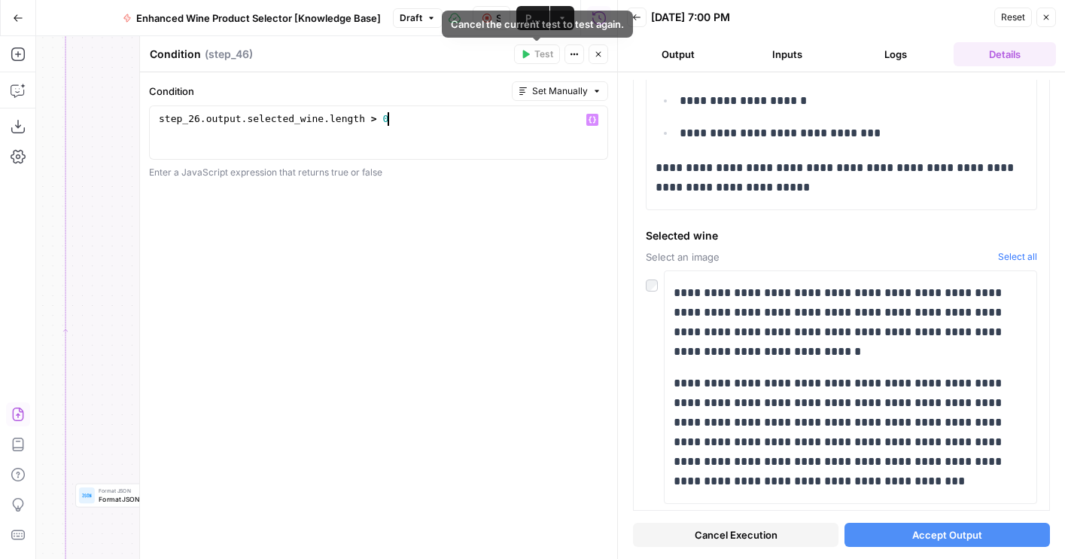
click at [424, 143] on div "step_26 . output . selected_wine . length > 0" at bounding box center [379, 146] width 446 height 68
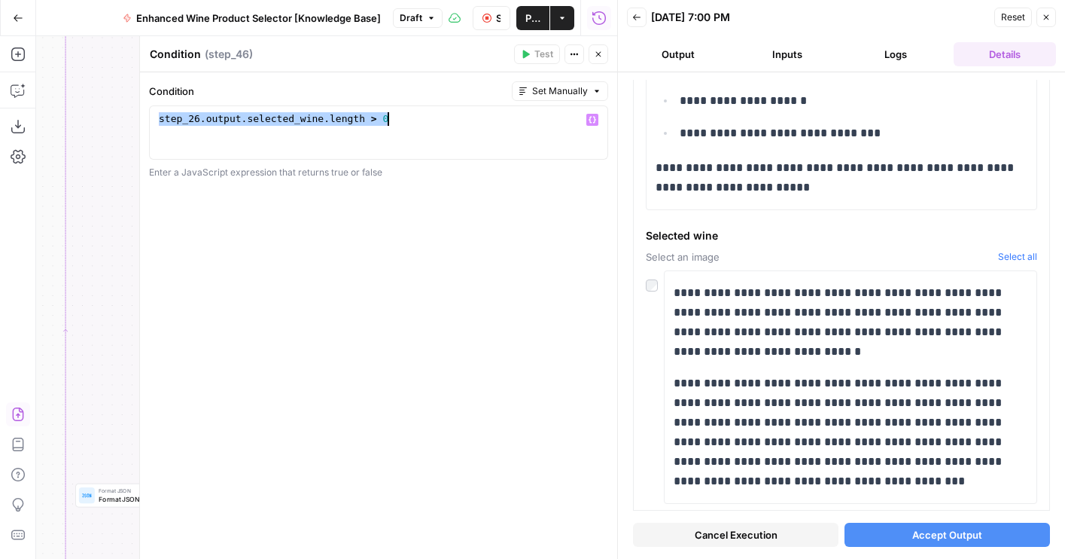
type textarea "**********"
click at [606, 51] on button "Close" at bounding box center [599, 54] width 20 height 20
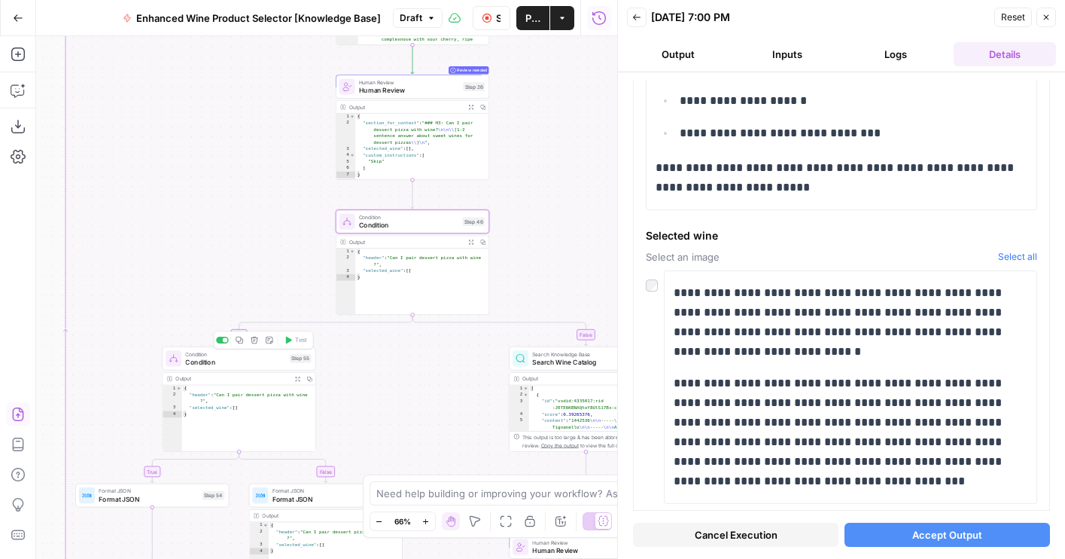
drag, startPoint x: 181, startPoint y: 303, endPoint x: 215, endPoint y: 141, distance: 165.3
click at [215, 141] on div "true false true false true false Workflow Set Inputs Inputs LLM · GPT-4o Extrac…" at bounding box center [326, 297] width 581 height 522
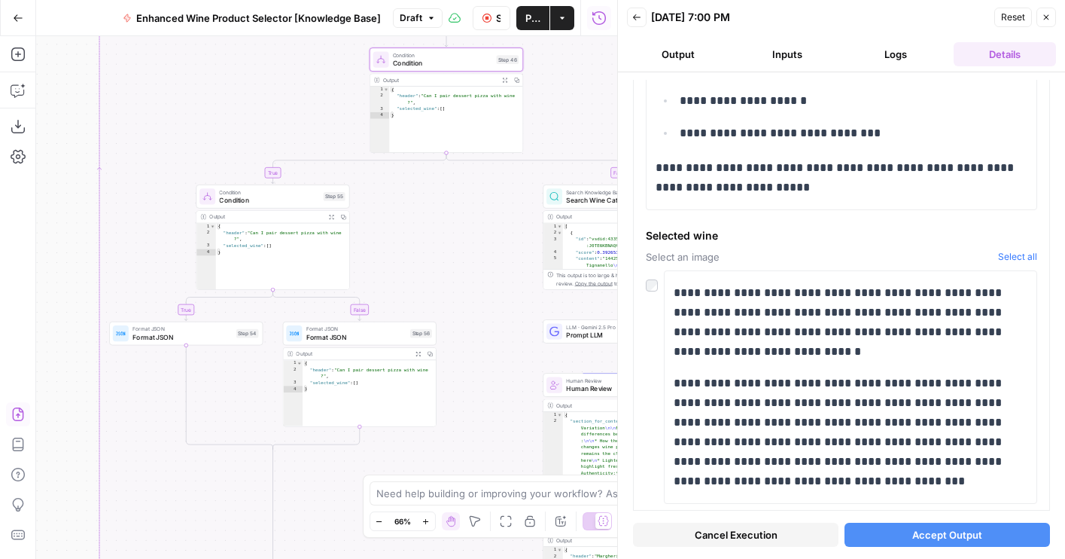
click at [278, 207] on div "Condition Condition Step 55" at bounding box center [273, 196] width 154 height 24
click at [269, 207] on div "Condition Condition ( step_55 ) Test Actions Close Condition Set Manually 1 ste…" at bounding box center [378, 297] width 478 height 522
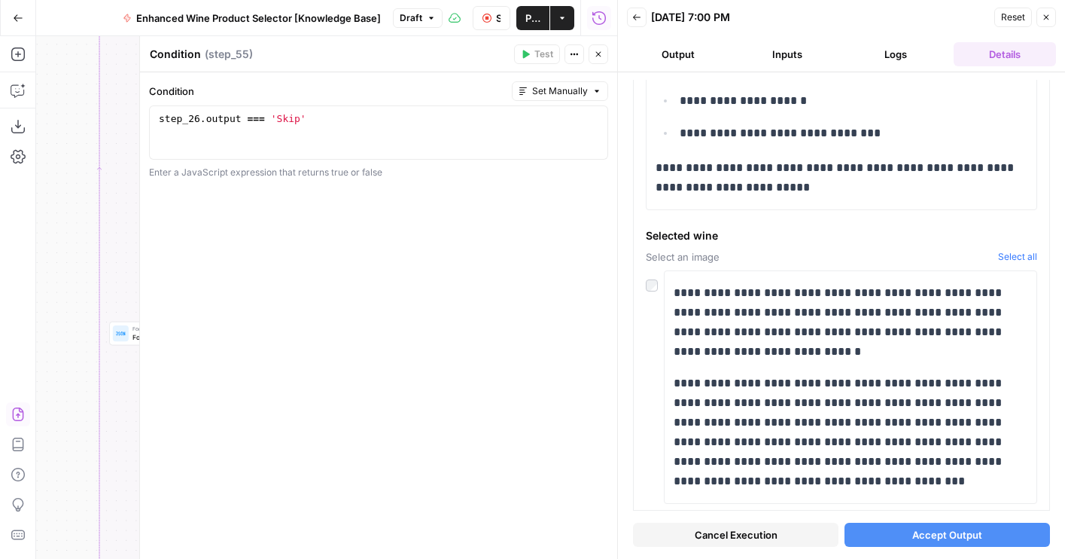
click at [597, 57] on icon "button" at bounding box center [598, 54] width 9 height 9
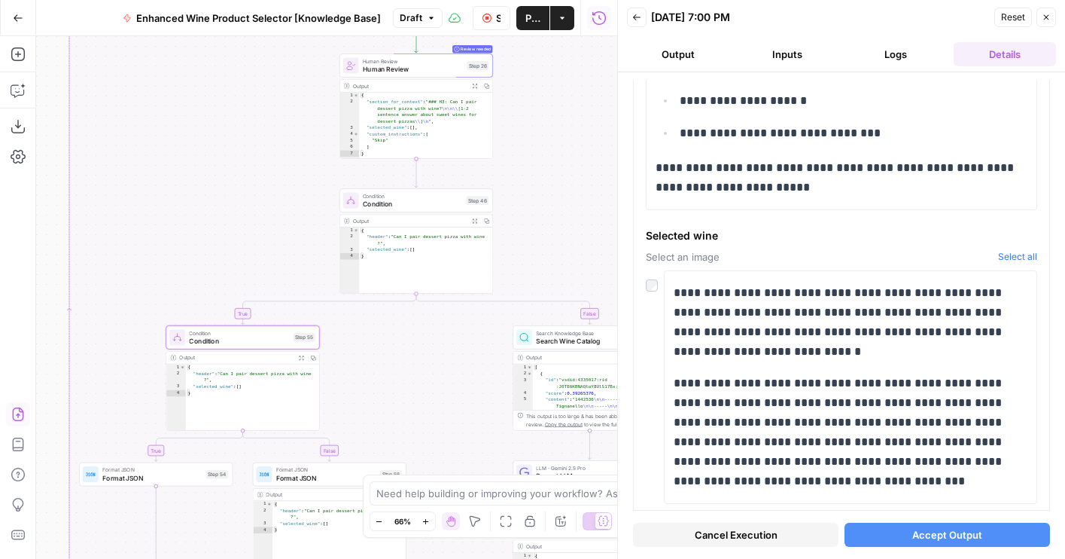
drag, startPoint x: 478, startPoint y: 221, endPoint x: 448, endPoint y: 358, distance: 141.0
click at [448, 358] on div "true false true false true false Workflow Set Inputs Inputs LLM · GPT-4o Extrac…" at bounding box center [326, 297] width 581 height 522
click at [248, 345] on span "Condition" at bounding box center [239, 341] width 100 height 10
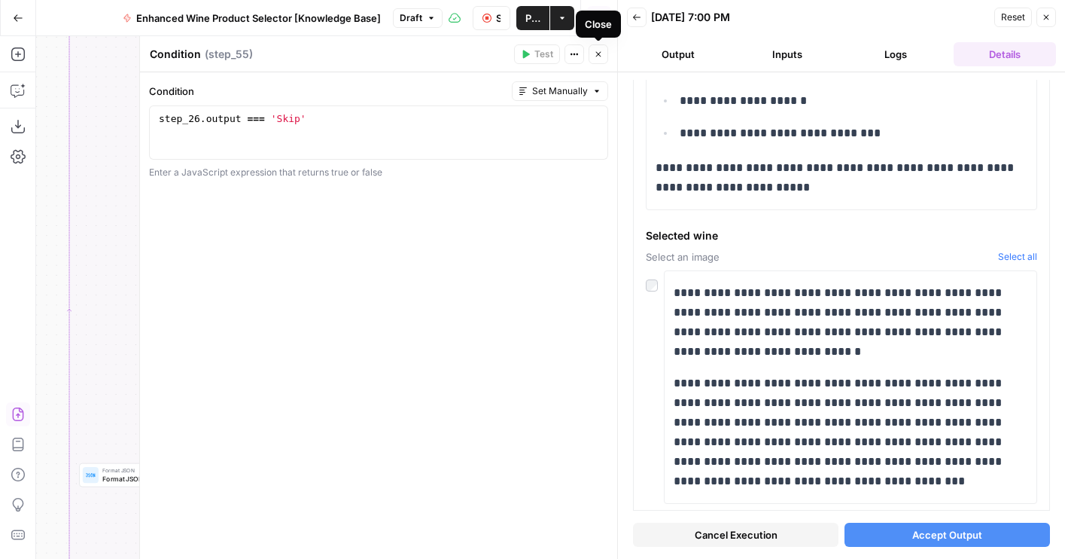
click at [595, 58] on icon "button" at bounding box center [598, 54] width 9 height 9
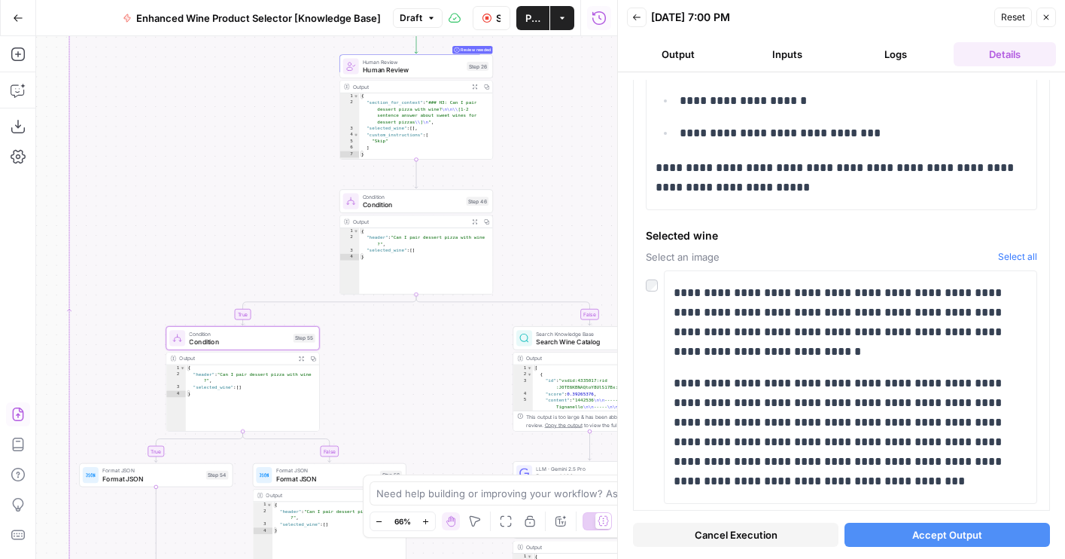
click at [202, 339] on span "Condition" at bounding box center [239, 341] width 100 height 10
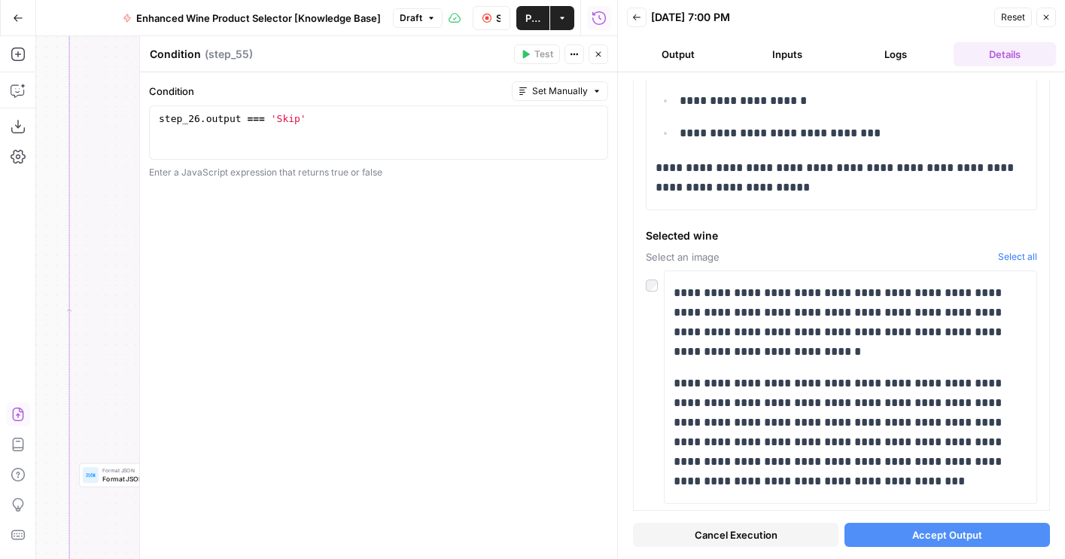
click at [596, 58] on icon "button" at bounding box center [598, 54] width 9 height 9
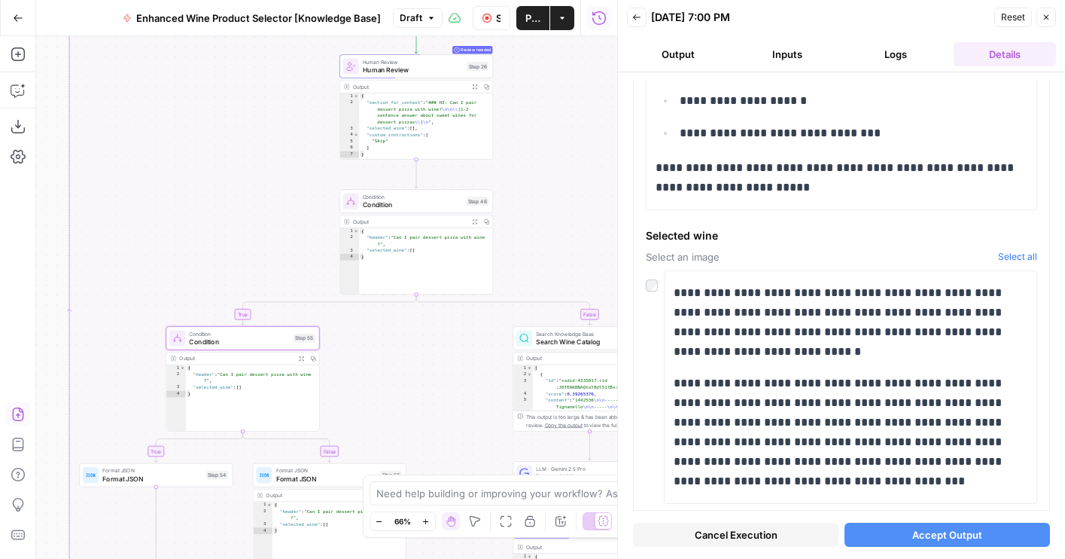
click at [416, 14] on span "Draft" at bounding box center [411, 18] width 23 height 14
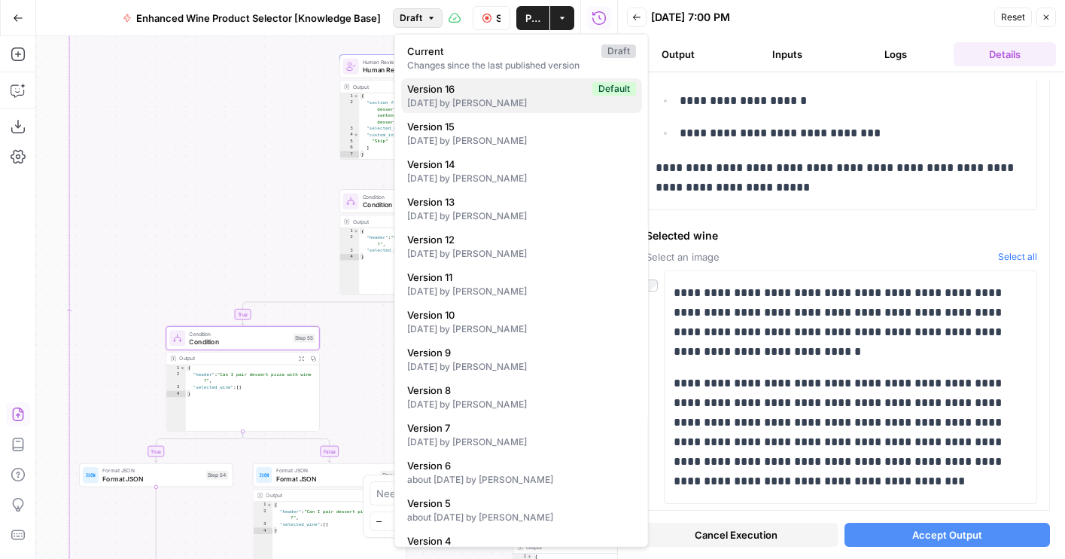
click at [420, 108] on div "7 days ago by Cindy Ouyang" at bounding box center [521, 103] width 229 height 14
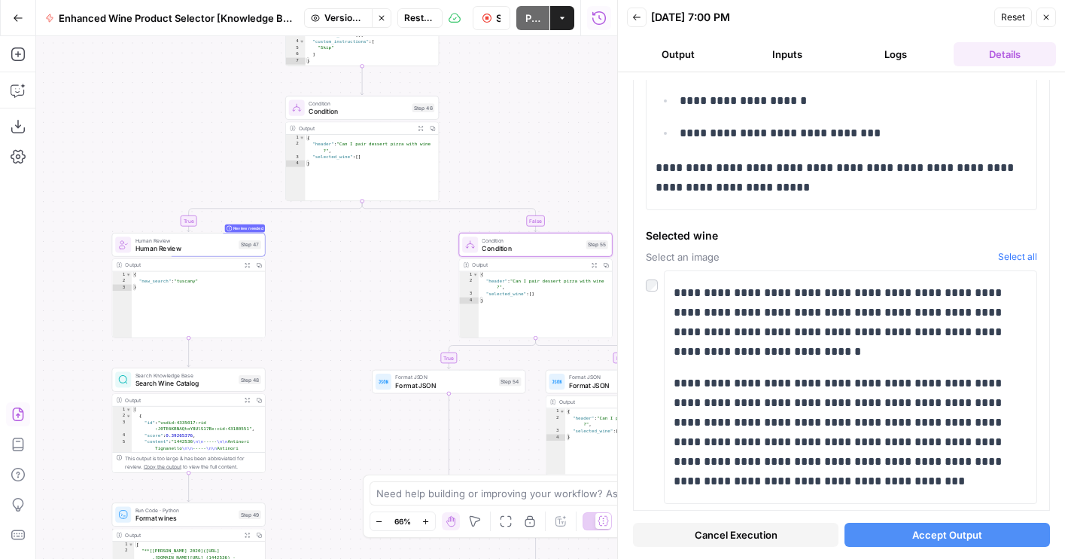
drag, startPoint x: 320, startPoint y: 364, endPoint x: 41, endPoint y: 264, distance: 295.7
click at [41, 264] on div "true false true false false true true false Workflow Set Inputs Inputs LLM · GP…" at bounding box center [326, 297] width 581 height 522
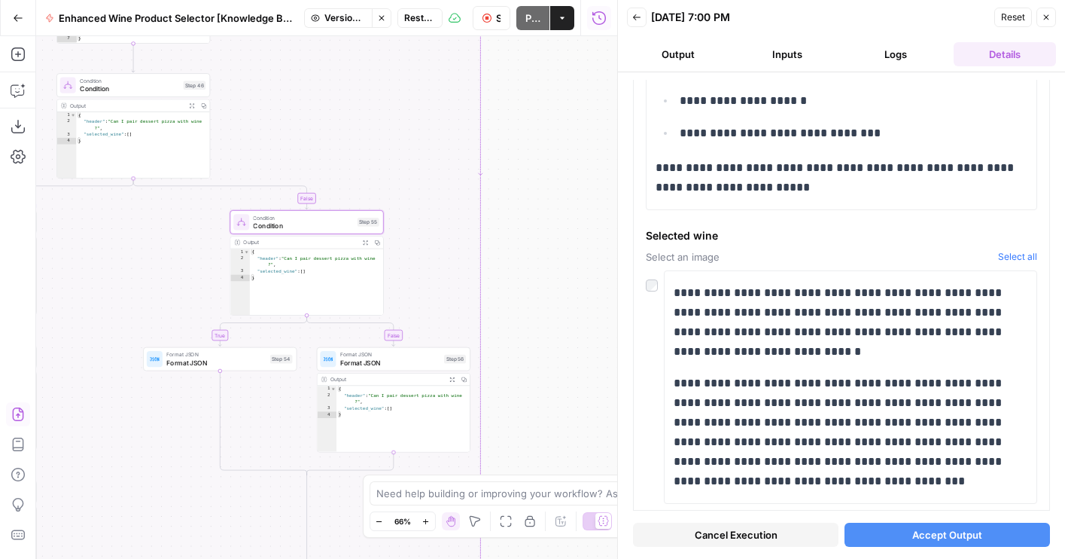
drag, startPoint x: 364, startPoint y: 291, endPoint x: 154, endPoint y: 275, distance: 210.6
click at [154, 275] on div "true false true false false true true false Workflow Set Inputs Inputs LLM · GP…" at bounding box center [326, 297] width 581 height 522
click at [276, 239] on div "Output" at bounding box center [296, 243] width 113 height 8
click at [275, 231] on div "Condition Condition Step 55" at bounding box center [304, 222] width 154 height 24
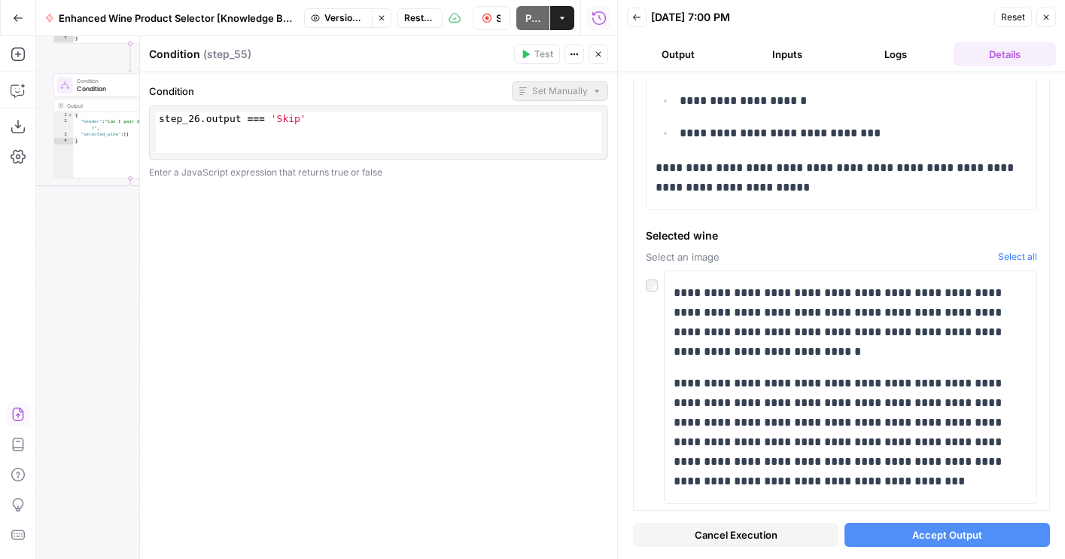
click at [599, 53] on icon "button" at bounding box center [598, 54] width 9 height 9
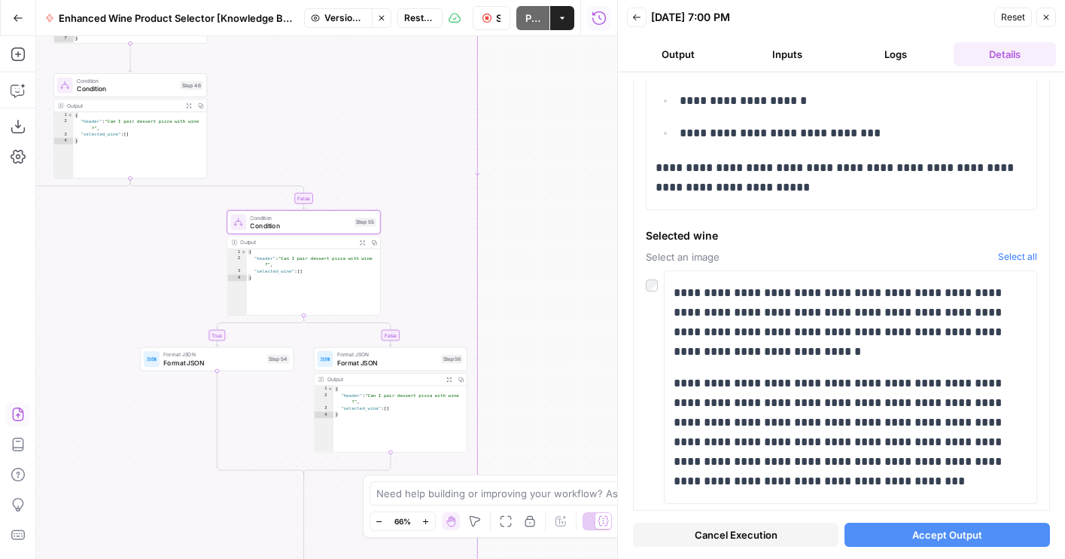
click at [379, 19] on icon "button" at bounding box center [381, 17] width 5 height 5
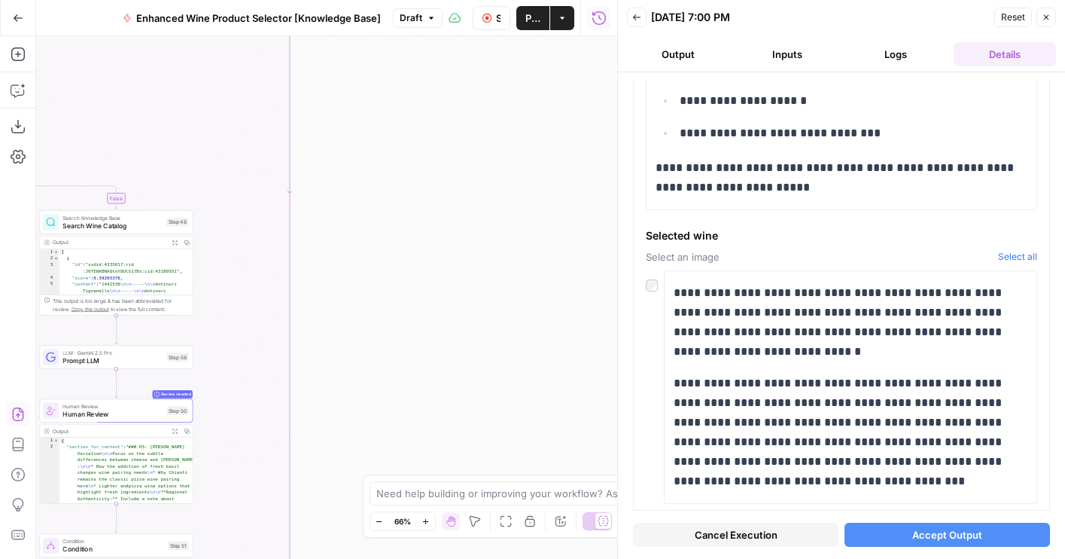
drag, startPoint x: 296, startPoint y: 141, endPoint x: 727, endPoint y: 206, distance: 436.2
click at [727, 206] on body "Wine New Home Browse Your Data Usage Flightpath Settings Recent Grids Article W…" at bounding box center [532, 279] width 1065 height 559
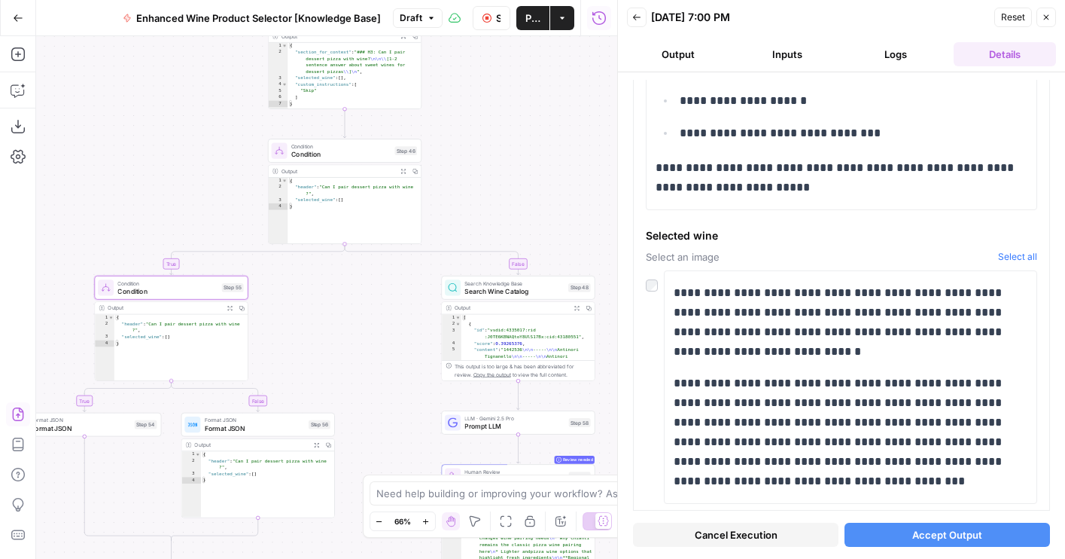
click span "Condition"
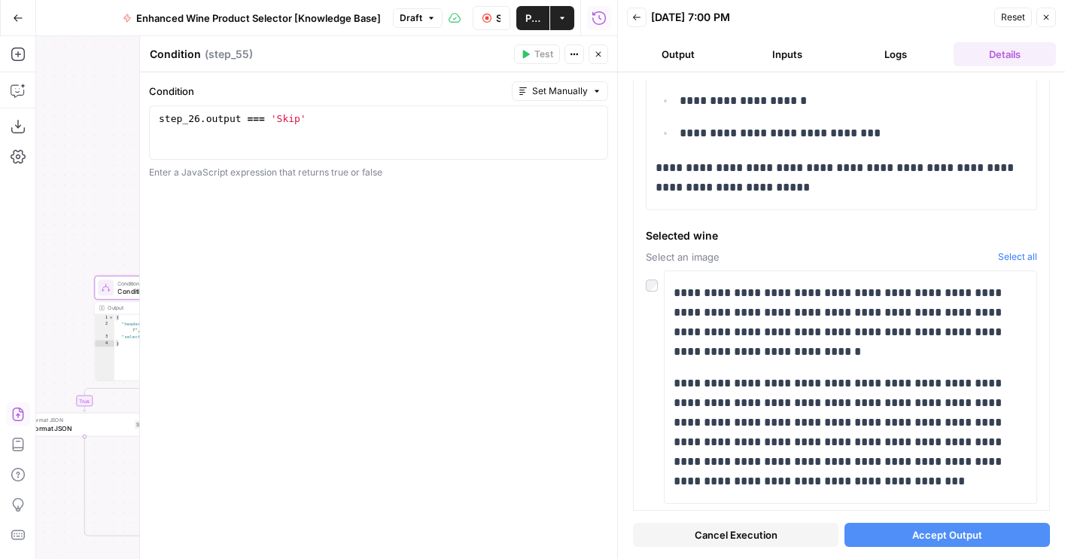
click div "step_26 . output === 'Skip'"
type textarea "**********"
click header "Condition Condition ( step_55 ) Test Actions Close"
drag, startPoint x: 607, startPoint y: 51, endPoint x: 426, endPoint y: 205, distance: 237.6
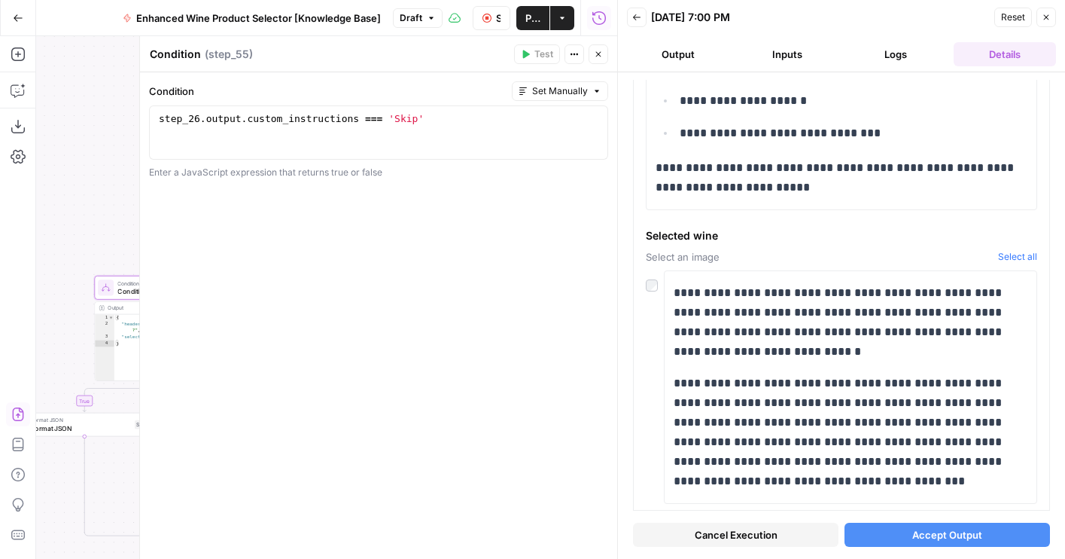
click button "Close"
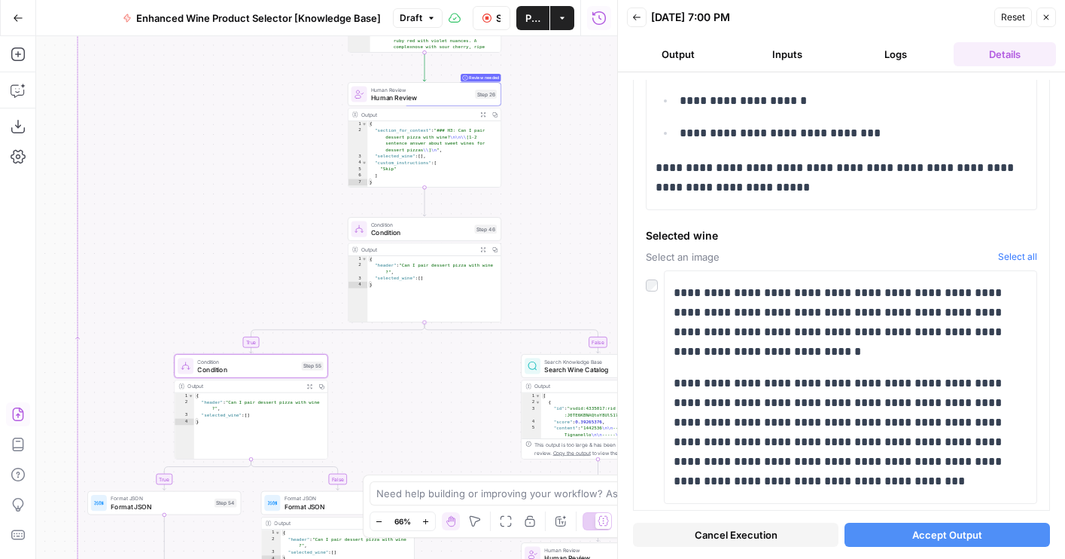
drag, startPoint x: 466, startPoint y: 188, endPoint x: 546, endPoint y: 267, distance: 112.8
click div "true false true false true false Workflow Set Inputs Inputs LLM · GPT-4o Extrac…"
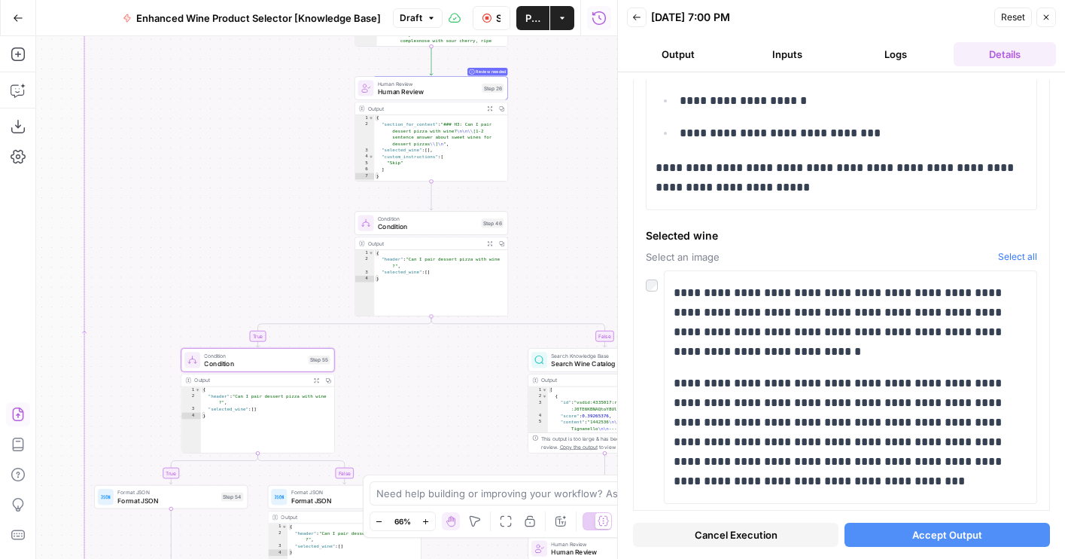
drag, startPoint x: 546, startPoint y: 267, endPoint x: 552, endPoint y: 260, distance: 9.1
click div "true false true false true false Workflow Set Inputs Inputs LLM · GPT-4o Extrac…"
drag, startPoint x: 107, startPoint y: 430, endPoint x: 163, endPoint y: 317, distance: 125.9
click div "true false true false true false Workflow Set Inputs Inputs LLM · GPT-4o Extrac…"
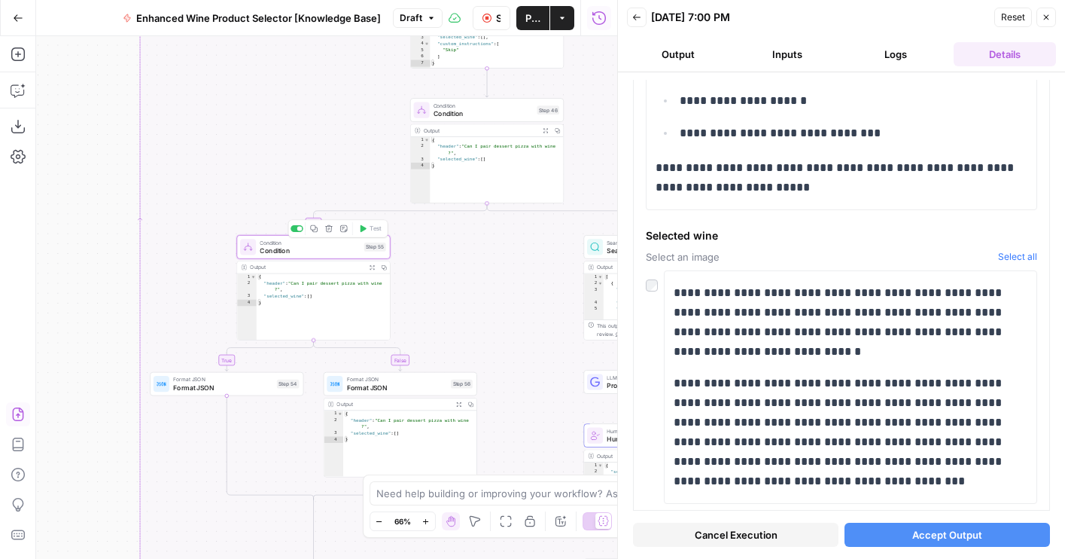
click at [443, 117] on span "Condition" at bounding box center [483, 113] width 99 height 10
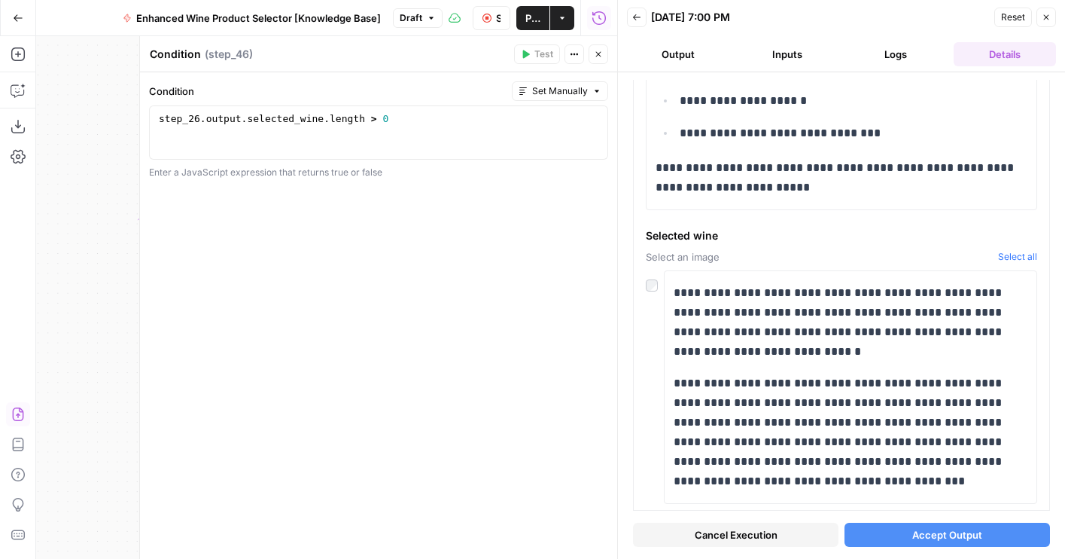
click at [594, 58] on icon "button" at bounding box center [598, 54] width 9 height 9
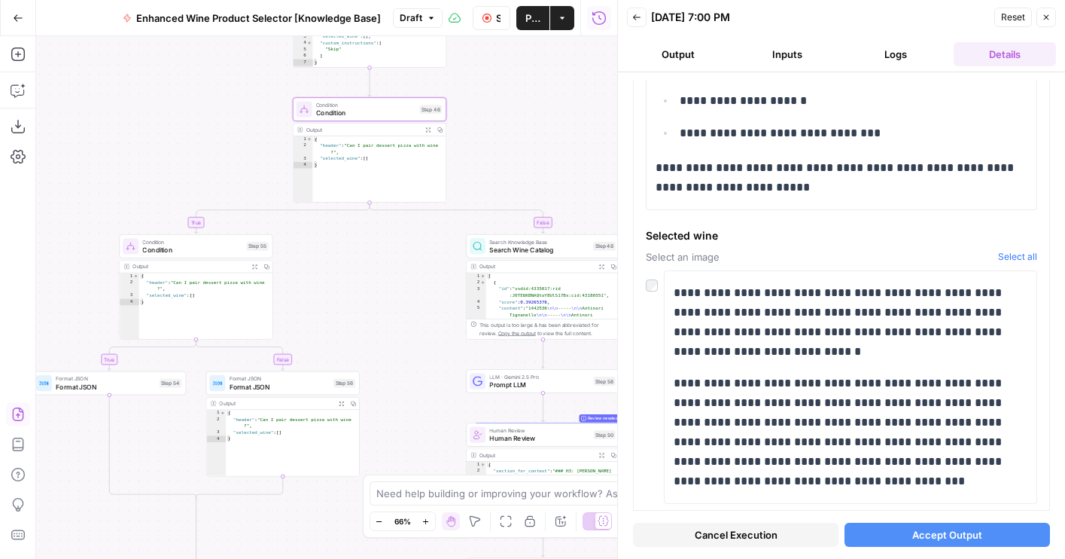
drag, startPoint x: 440, startPoint y: 248, endPoint x: 294, endPoint y: 243, distance: 146.1
click at [294, 243] on div "true false true false true false Workflow Set Inputs Inputs LLM · GPT-4o Extrac…" at bounding box center [326, 297] width 581 height 522
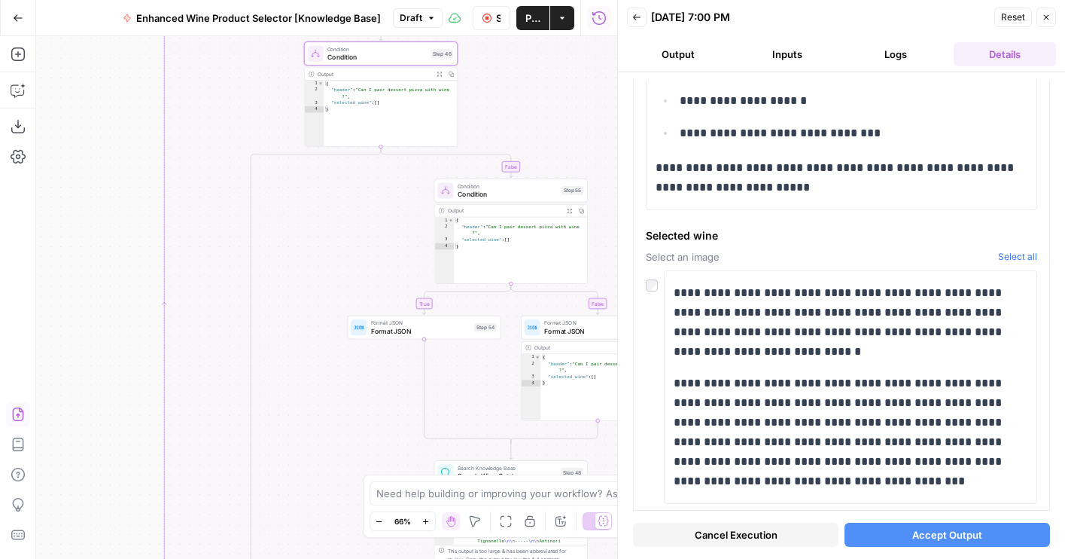
drag, startPoint x: 552, startPoint y: 190, endPoint x: 592, endPoint y: 145, distance: 59.7
click at [592, 145] on div "true false true false false true Workflow Set Inputs Inputs LLM · GPT-4o Extrac…" at bounding box center [326, 297] width 581 height 522
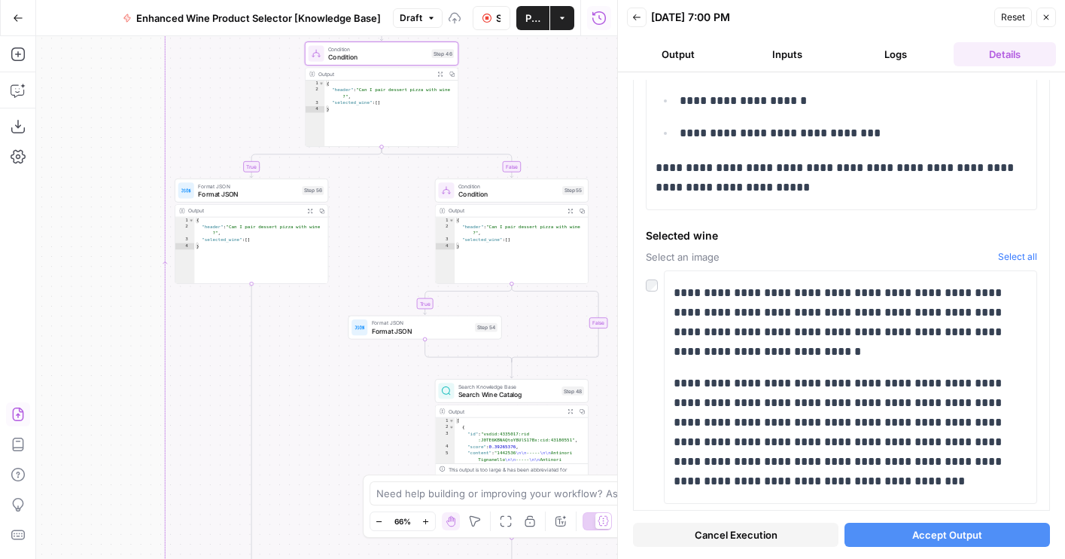
drag, startPoint x: 297, startPoint y: 402, endPoint x: 154, endPoint y: 278, distance: 188.9
click at [154, 278] on div "true false false true true false Workflow Set Inputs Inputs LLM · GPT-4o Extrac…" at bounding box center [326, 297] width 581 height 522
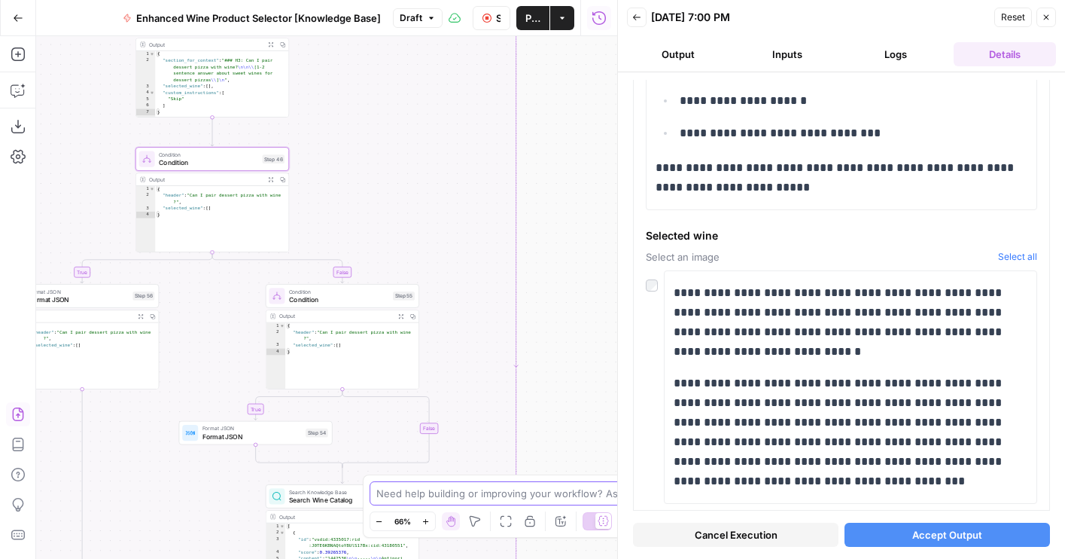
drag, startPoint x: 483, startPoint y: 510, endPoint x: 483, endPoint y: 548, distance: 37.6
click at [483, 548] on div "true false false true true false Workflow Set Inputs Inputs LLM · GPT-4o Extrac…" at bounding box center [326, 297] width 581 height 522
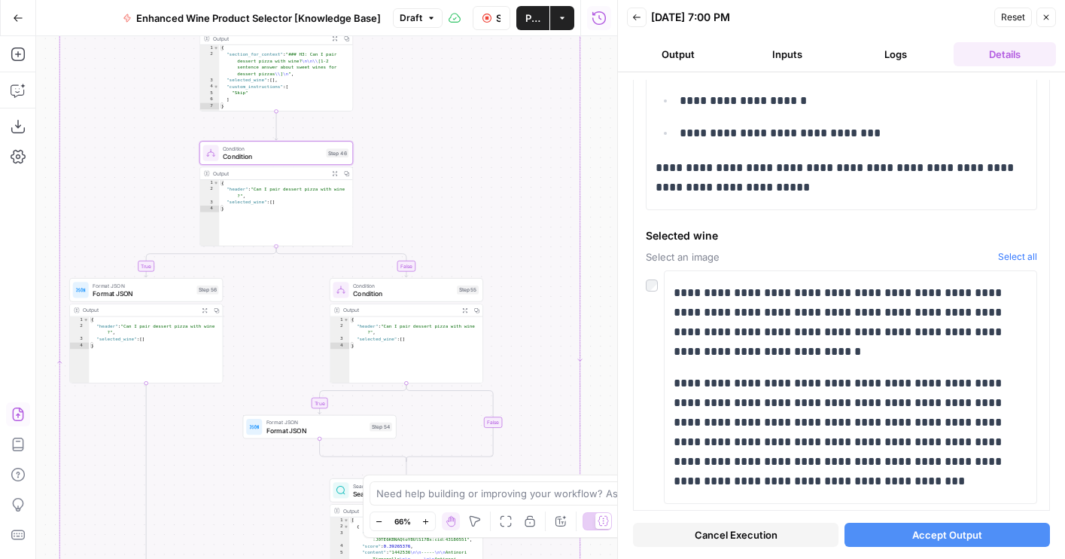
drag, startPoint x: 473, startPoint y: 250, endPoint x: 541, endPoint y: 244, distance: 68.8
click at [541, 244] on div "true false false true true false Workflow Set Inputs Inputs LLM · GPT-4o Extrac…" at bounding box center [326, 297] width 581 height 522
click at [406, 291] on span "Condition" at bounding box center [408, 293] width 100 height 10
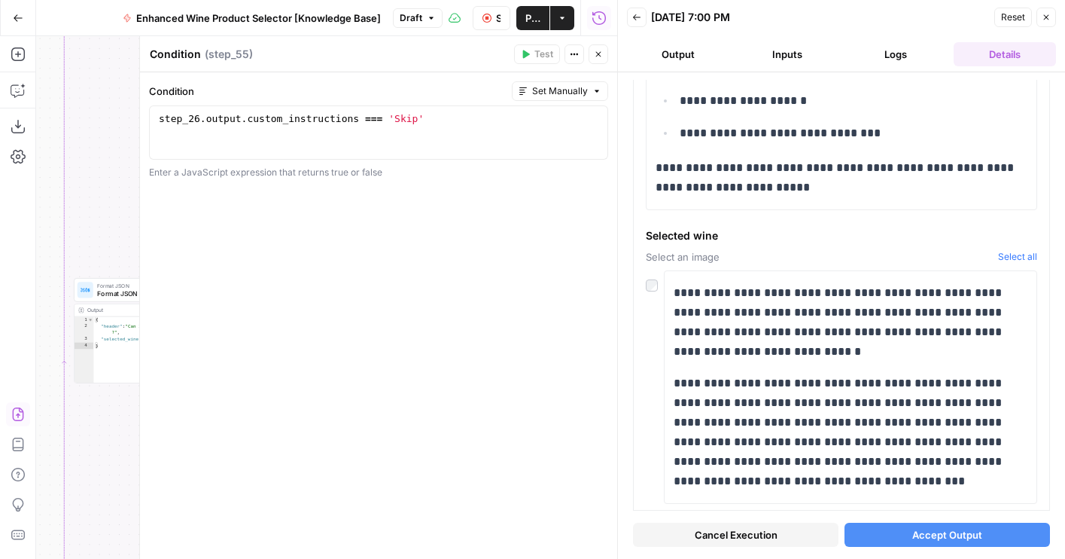
click at [596, 50] on icon "button" at bounding box center [598, 54] width 9 height 9
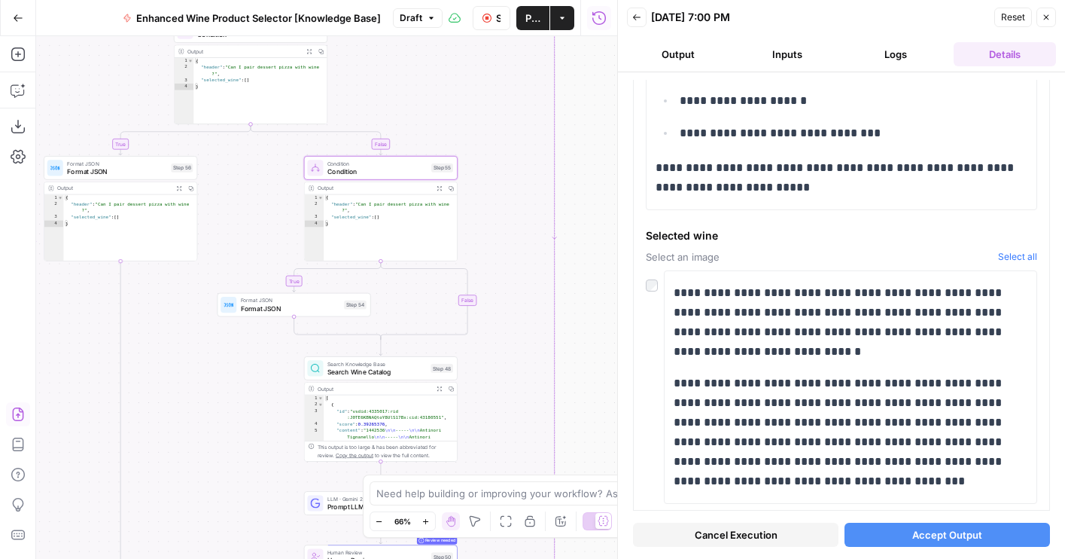
drag, startPoint x: 558, startPoint y: 340, endPoint x: 525, endPoint y: 210, distance: 134.4
click at [525, 210] on div "true false false true true false Workflow Set Inputs Inputs LLM · GPT-4o Extrac…" at bounding box center [326, 297] width 581 height 522
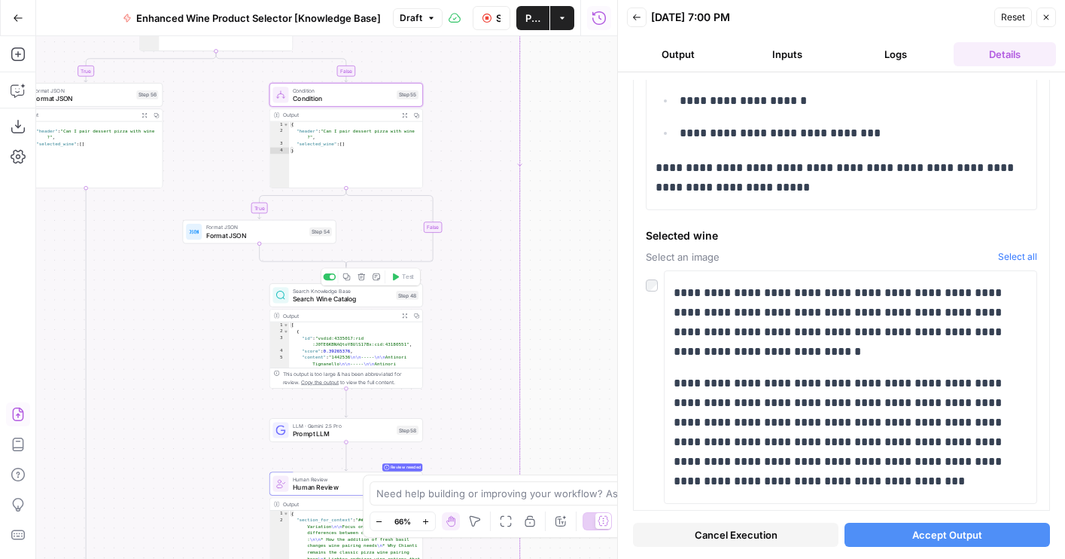
drag, startPoint x: 487, startPoint y: 257, endPoint x: 459, endPoint y: 227, distance: 41.0
click at [461, 227] on div "true false false true true false Workflow Set Inputs Inputs LLM · GPT-4o Extrac…" at bounding box center [326, 297] width 581 height 522
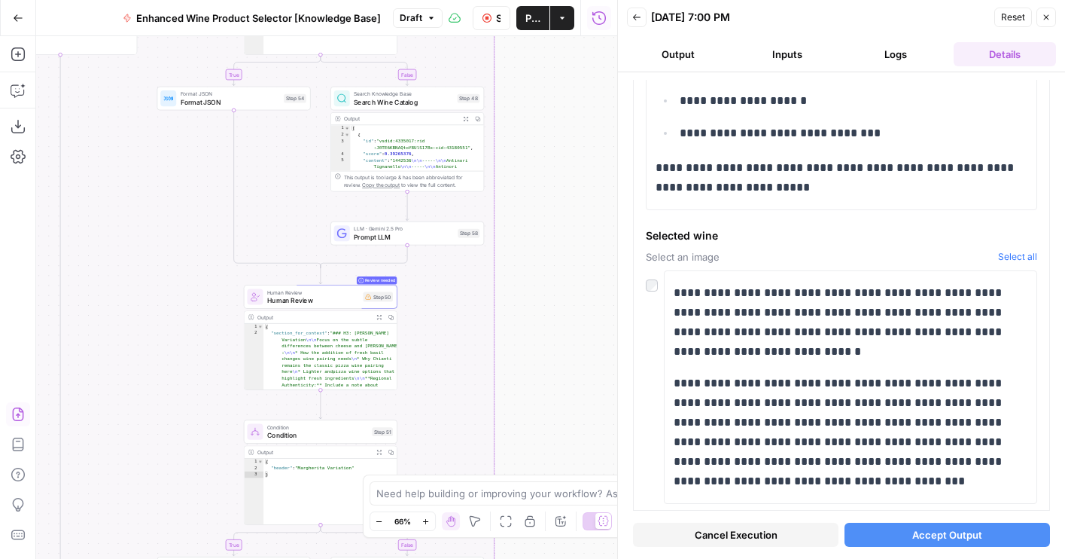
drag, startPoint x: 467, startPoint y: 373, endPoint x: 467, endPoint y: 225, distance: 147.5
click at [467, 225] on div "true false false true true false Workflow Set Inputs Inputs LLM · GPT-4o Extrac…" at bounding box center [326, 297] width 581 height 522
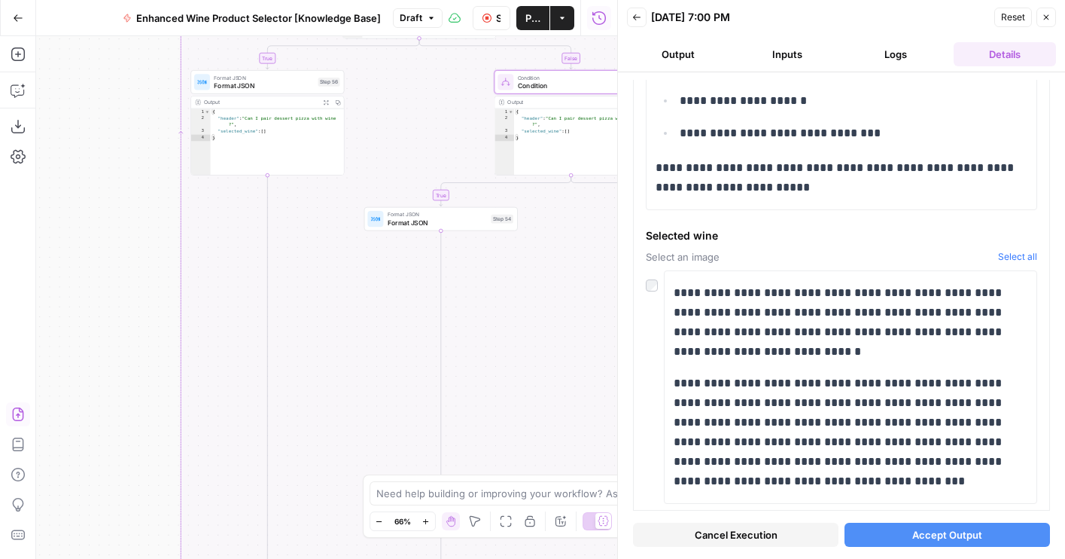
drag, startPoint x: 304, startPoint y: 396, endPoint x: 537, endPoint y: 570, distance: 291.0
click at [537, 558] on html "Wine New Home Browse Your Data Usage Flightpath Settings Recent Grids Article W…" at bounding box center [532, 279] width 1065 height 559
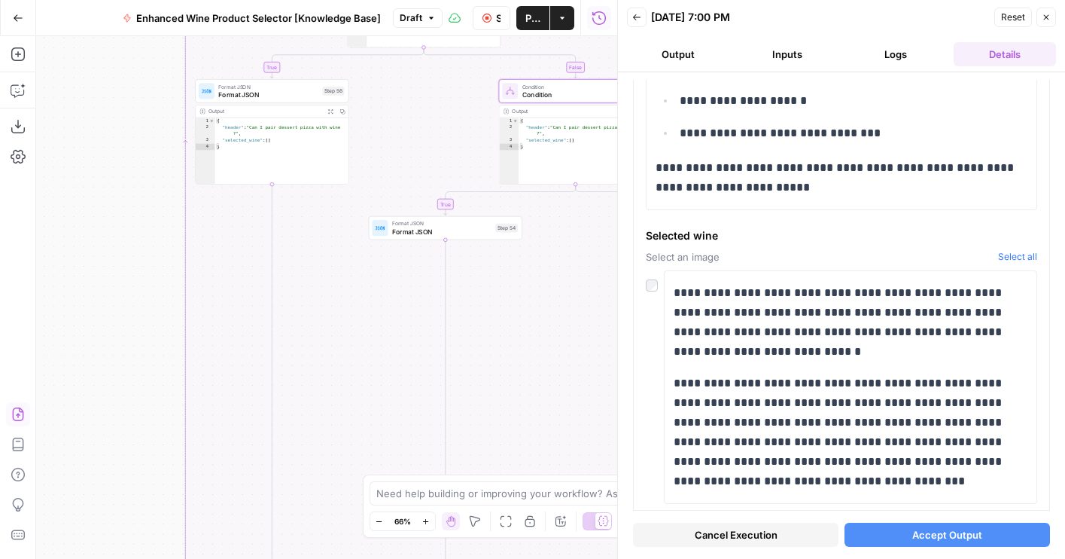
drag, startPoint x: 346, startPoint y: 325, endPoint x: 346, endPoint y: 502, distance: 176.9
click at [346, 495] on div "true false false true true false Workflow Set Inputs Inputs LLM · GPT-4o Extrac…" at bounding box center [326, 297] width 581 height 522
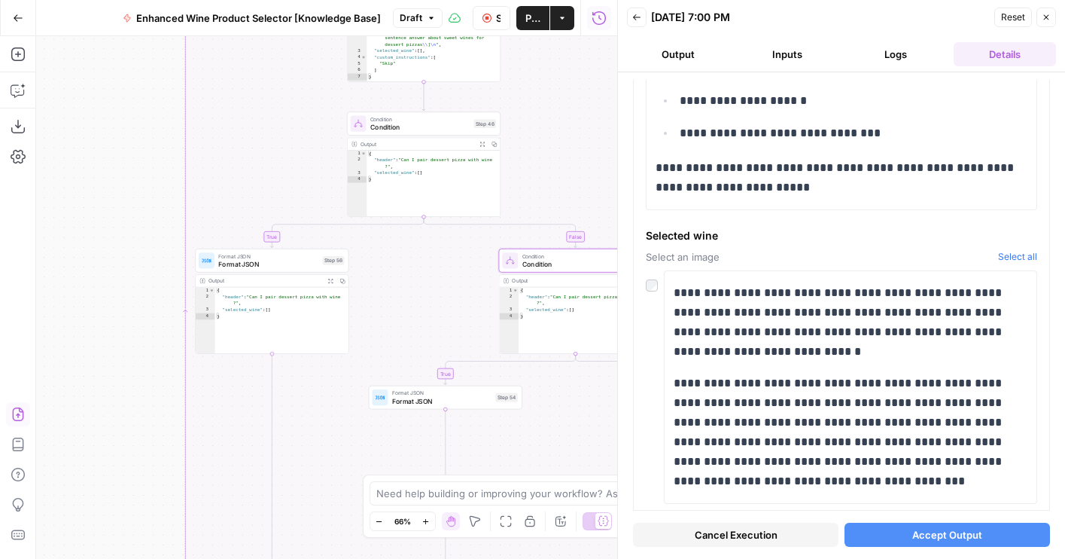
click at [254, 268] on span "Format JSON" at bounding box center [268, 264] width 100 height 10
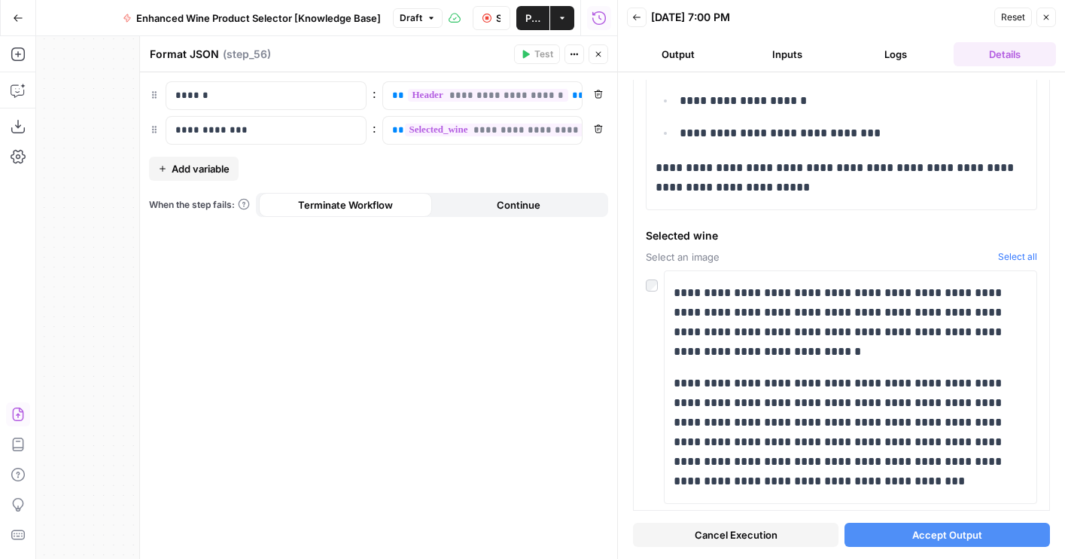
click at [604, 44] on button "Close" at bounding box center [599, 54] width 20 height 20
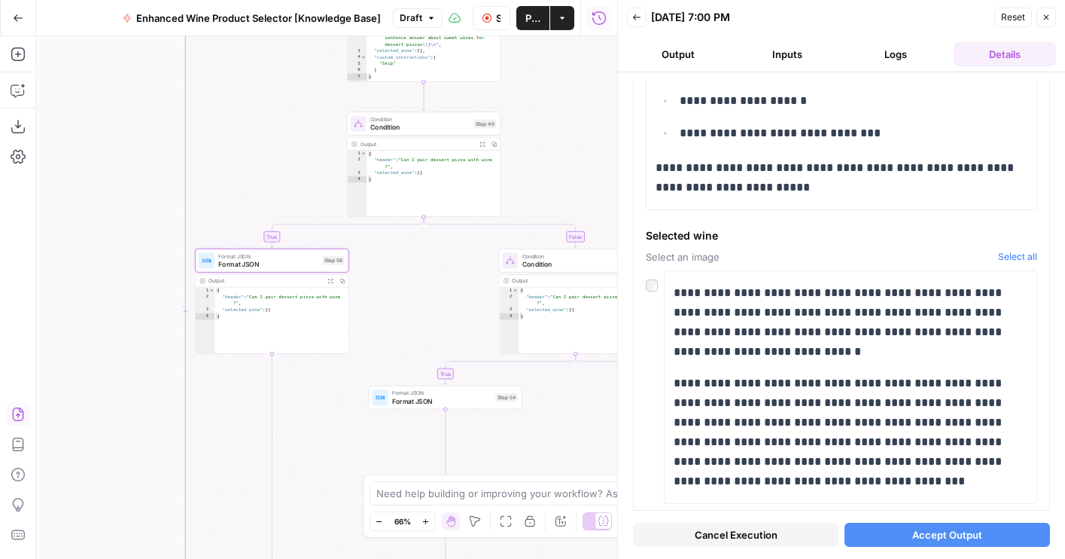
click at [400, 124] on span "Condition" at bounding box center [419, 127] width 99 height 10
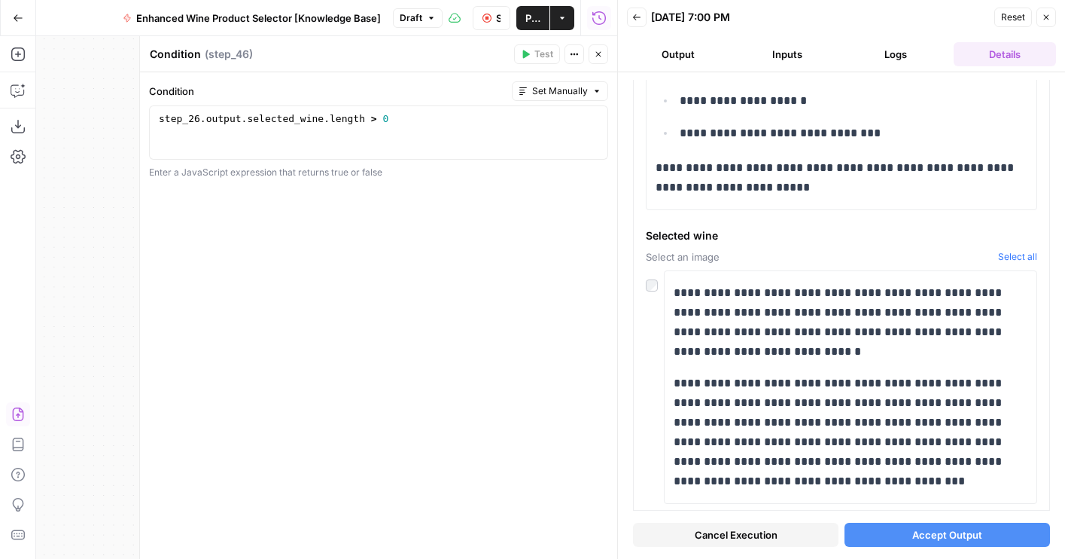
click at [604, 51] on button "Close" at bounding box center [599, 54] width 20 height 20
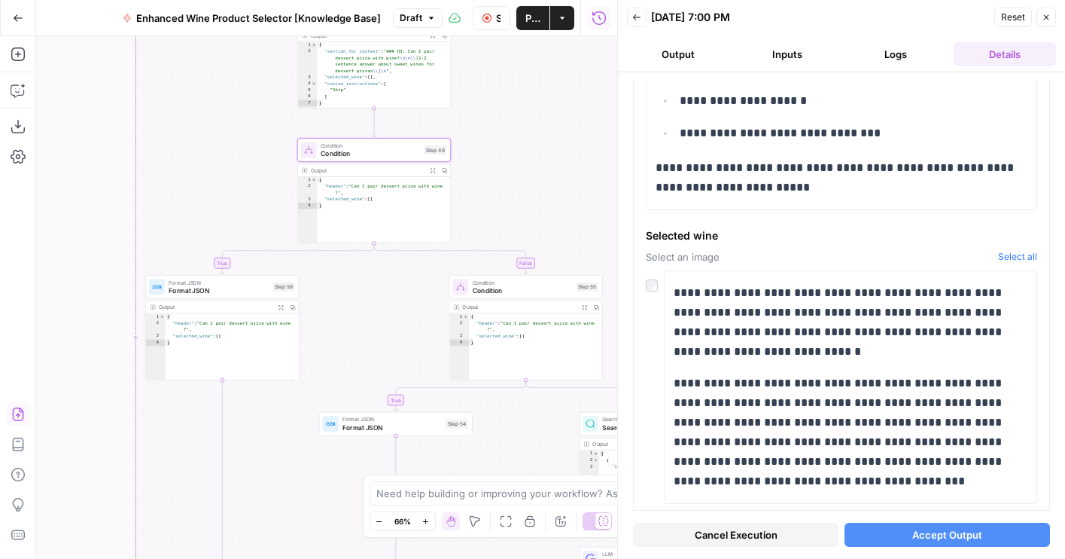
drag, startPoint x: 395, startPoint y: 284, endPoint x: 345, endPoint y: 310, distance: 56.2
click at [345, 310] on div "true false false true true false Workflow Set Inputs Inputs LLM · GPT-4o Extrac…" at bounding box center [326, 297] width 581 height 522
click at [248, 298] on div "Format JSON Format JSON Step 56 Copy step Delete step Add Note Test Output Expa…" at bounding box center [222, 327] width 154 height 105
click at [245, 294] on span "Format JSON" at bounding box center [219, 290] width 100 height 10
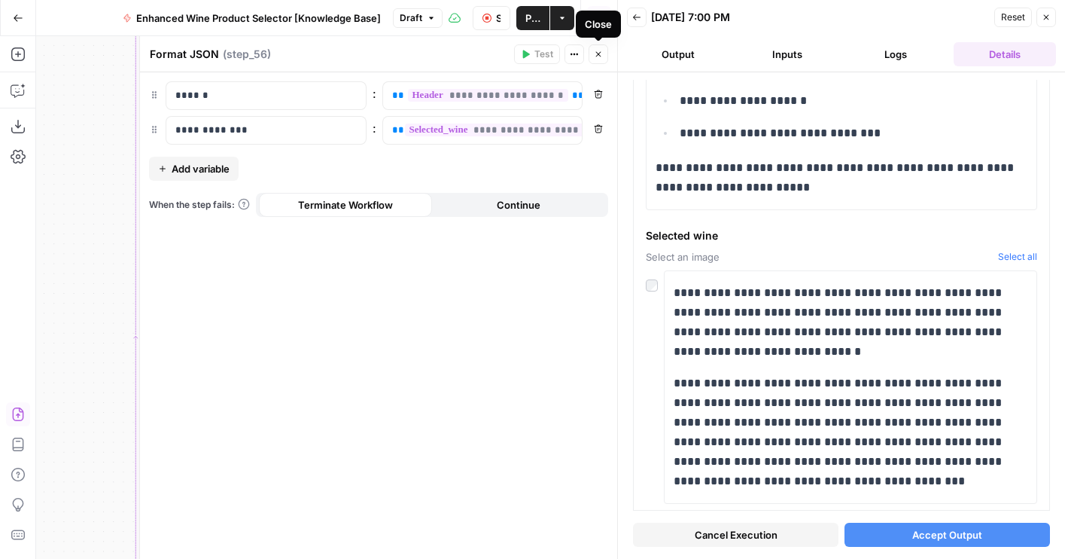
click at [600, 48] on button "Close" at bounding box center [599, 54] width 20 height 20
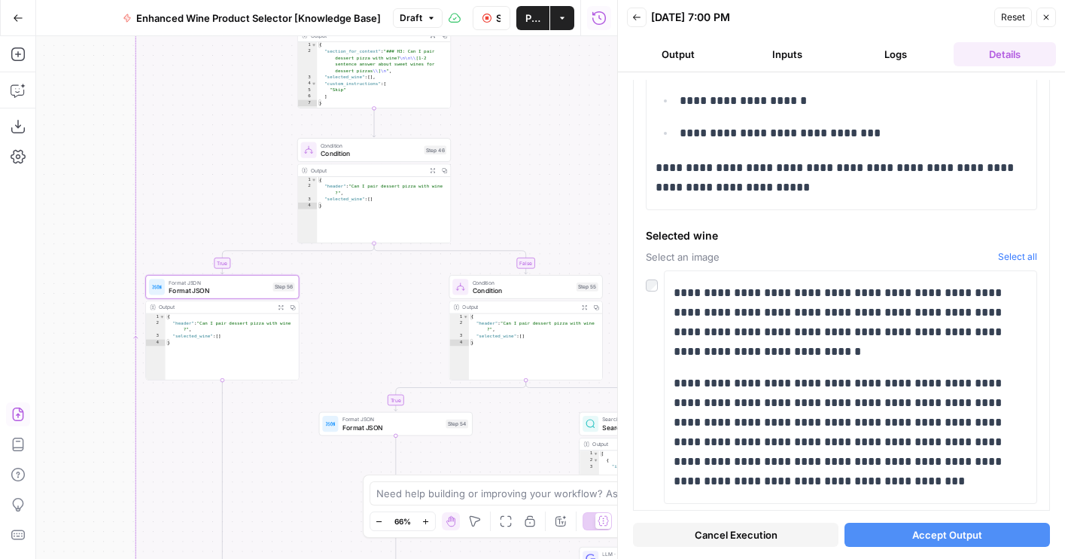
click at [374, 151] on span "Condition" at bounding box center [370, 153] width 99 height 10
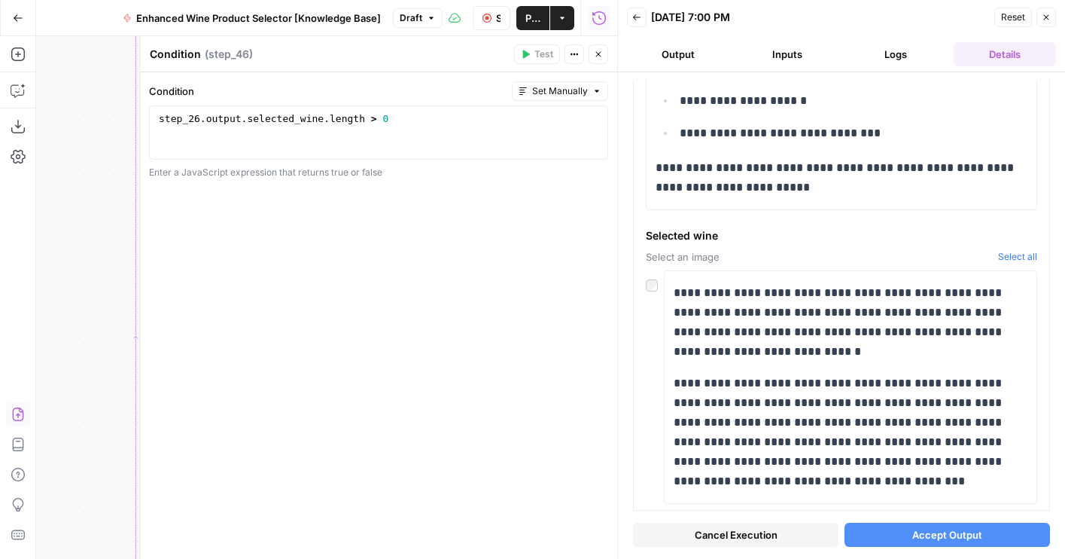
click at [602, 59] on button "Close" at bounding box center [599, 54] width 20 height 20
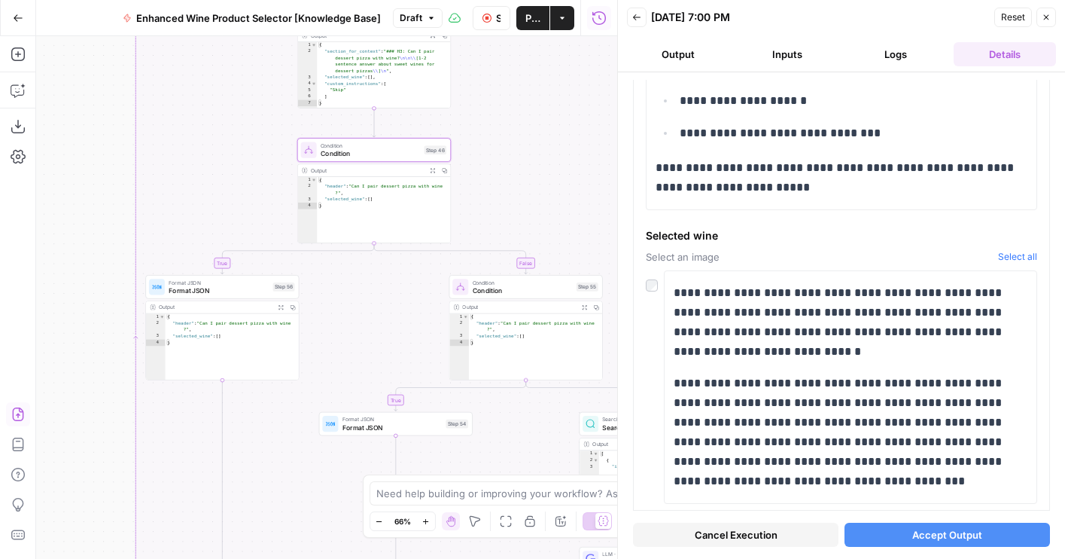
click at [506, 288] on span "Condition" at bounding box center [523, 290] width 100 height 10
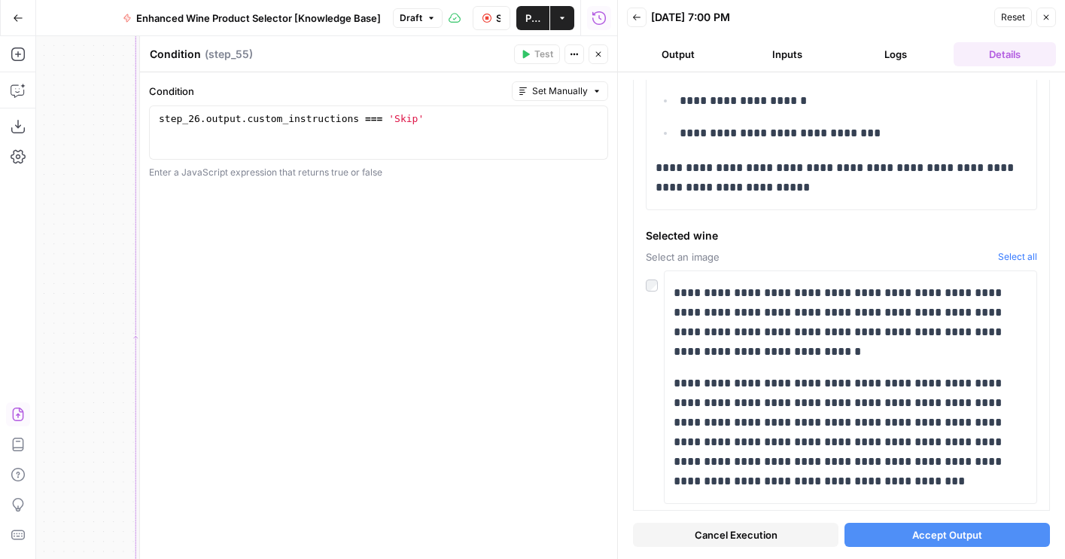
click at [599, 56] on icon "button" at bounding box center [598, 54] width 9 height 9
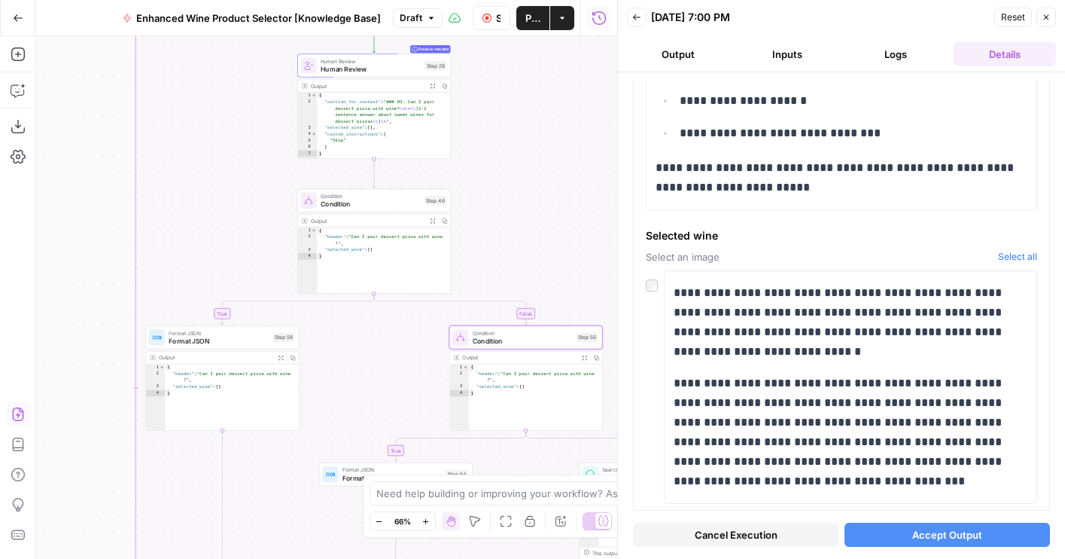
drag, startPoint x: 525, startPoint y: 108, endPoint x: 525, endPoint y: 159, distance: 50.4
click at [525, 159] on div "true false false true true false Workflow Set Inputs Inputs LLM · GPT-4o Extrac…" at bounding box center [326, 297] width 581 height 522
click at [492, 335] on span "Condition" at bounding box center [523, 333] width 100 height 8
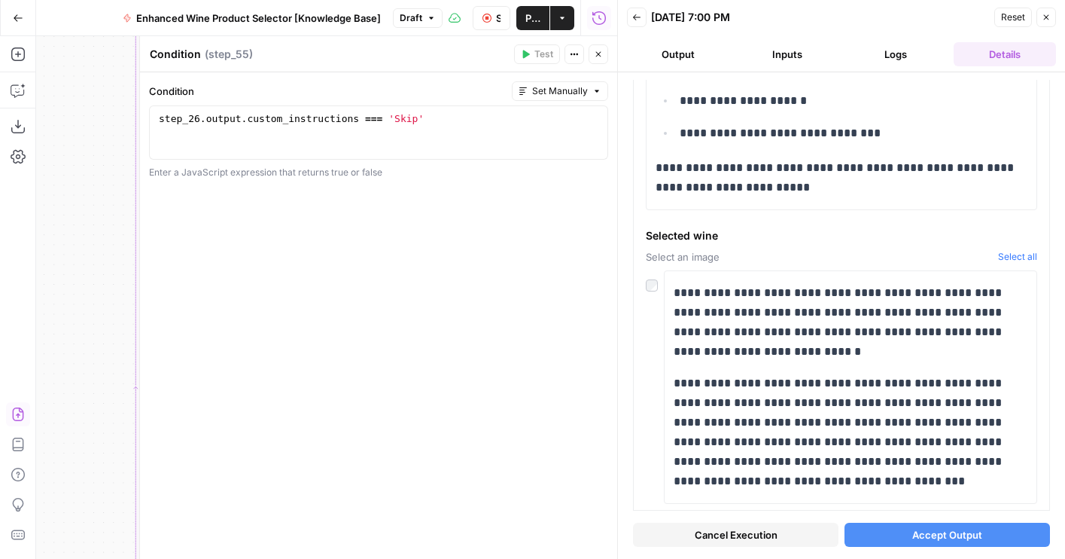
click at [375, 116] on div "step_26 . output . custom_instructions === 'Skip'" at bounding box center [379, 146] width 446 height 68
click at [418, 117] on div "step_26 . output . custom_instructions . includes ( Skip ')" at bounding box center [379, 146] width 446 height 68
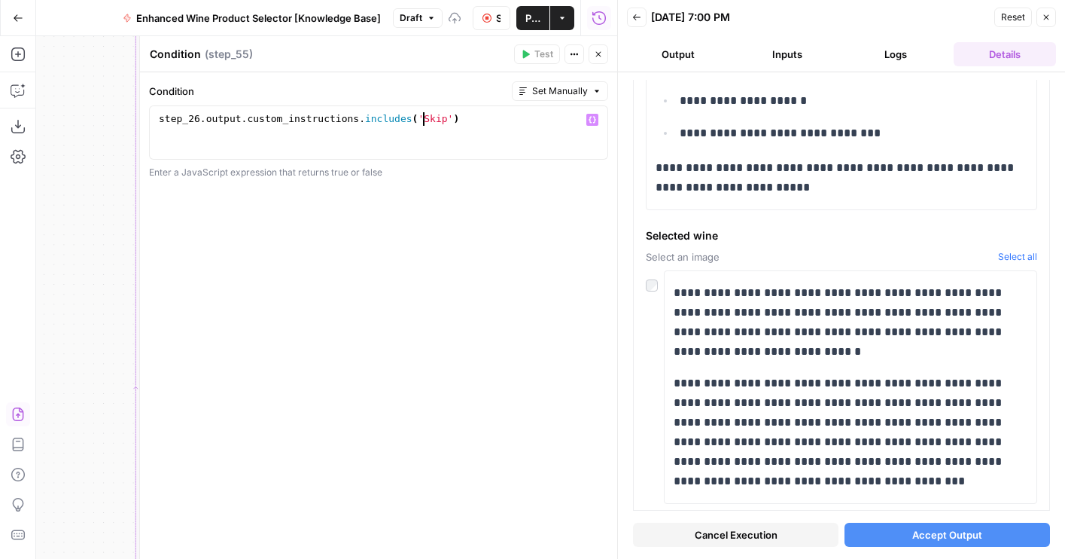
type textarea "**********"
click at [604, 54] on button "Close" at bounding box center [599, 54] width 20 height 20
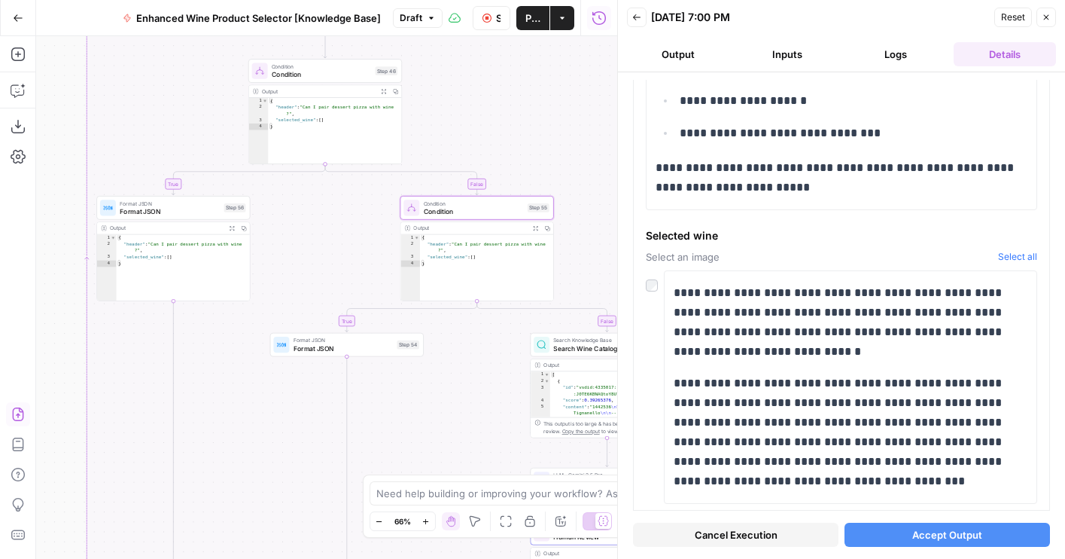
drag, startPoint x: 547, startPoint y: 312, endPoint x: 446, endPoint y: 175, distance: 170.1
click at [471, 124] on div "true false false true true false Workflow Set Inputs Inputs LLM · GPT-4o Extrac…" at bounding box center [326, 297] width 581 height 522
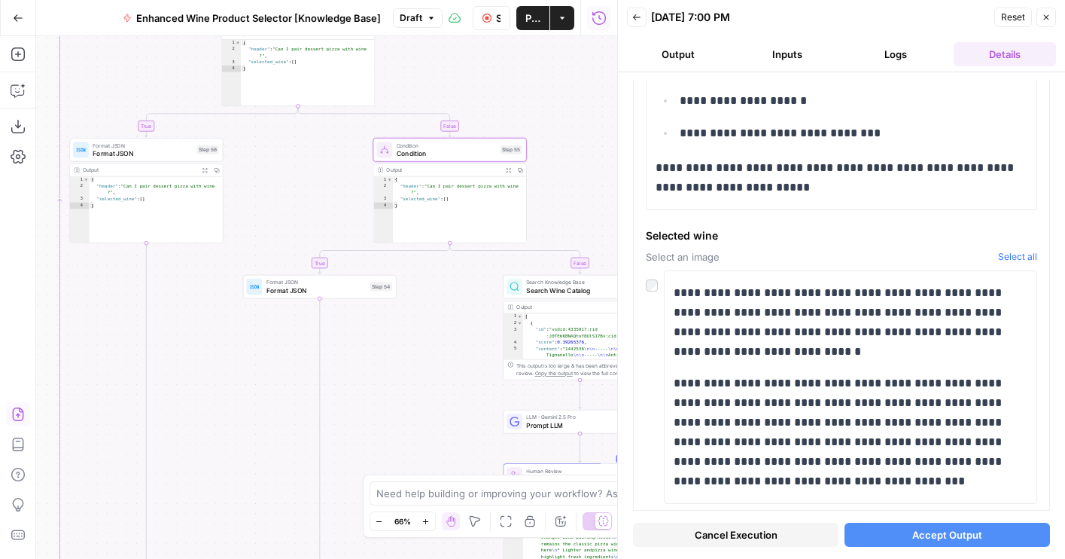
click at [318, 294] on span "Format JSON" at bounding box center [315, 290] width 99 height 10
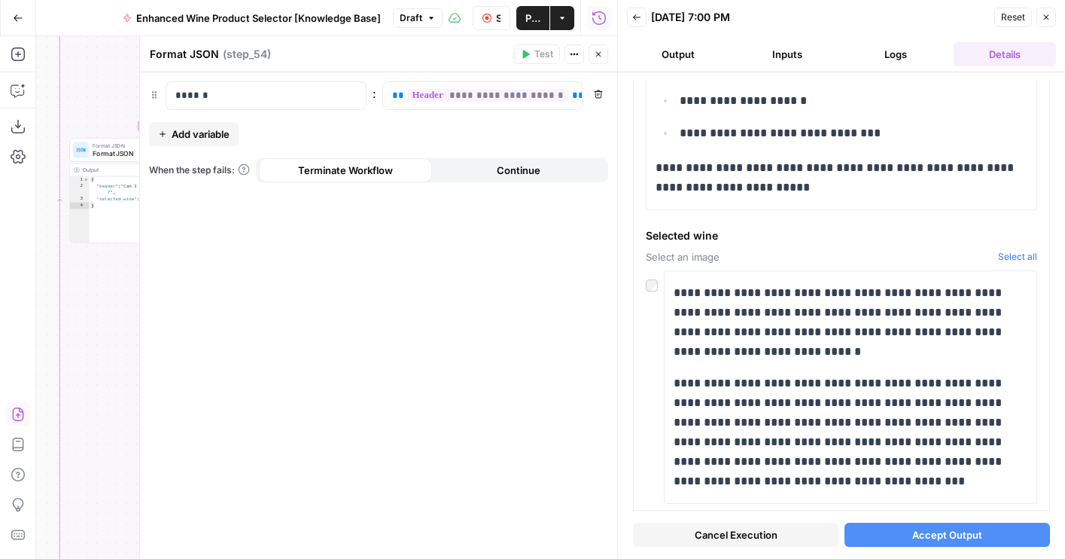
click at [607, 60] on button "Close" at bounding box center [599, 54] width 20 height 20
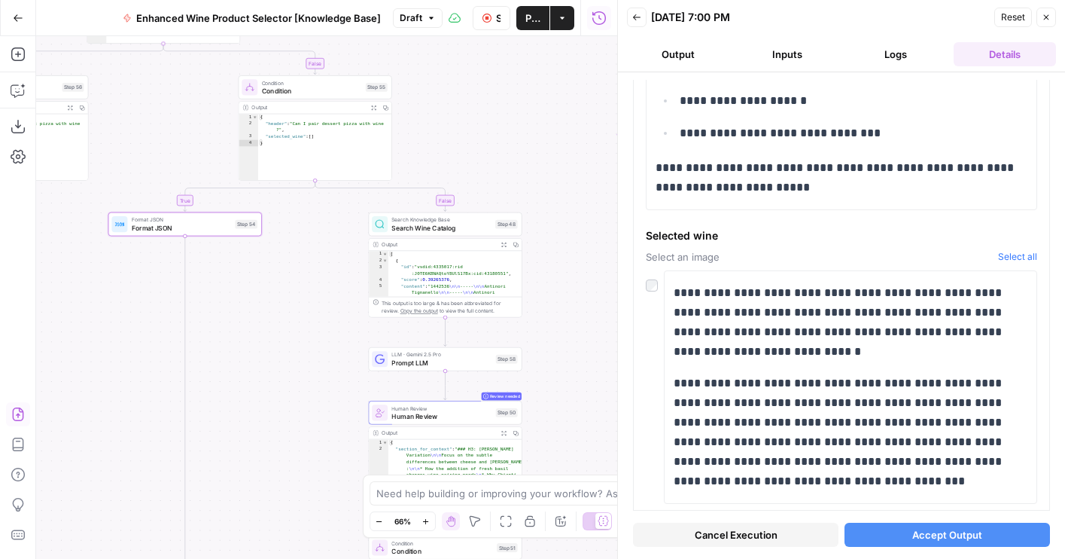
drag, startPoint x: 467, startPoint y: 355, endPoint x: 332, endPoint y: 292, distance: 148.5
click at [332, 292] on div "true false false true true false Workflow Set Inputs Inputs LLM · GPT-4o Extrac…" at bounding box center [326, 297] width 581 height 522
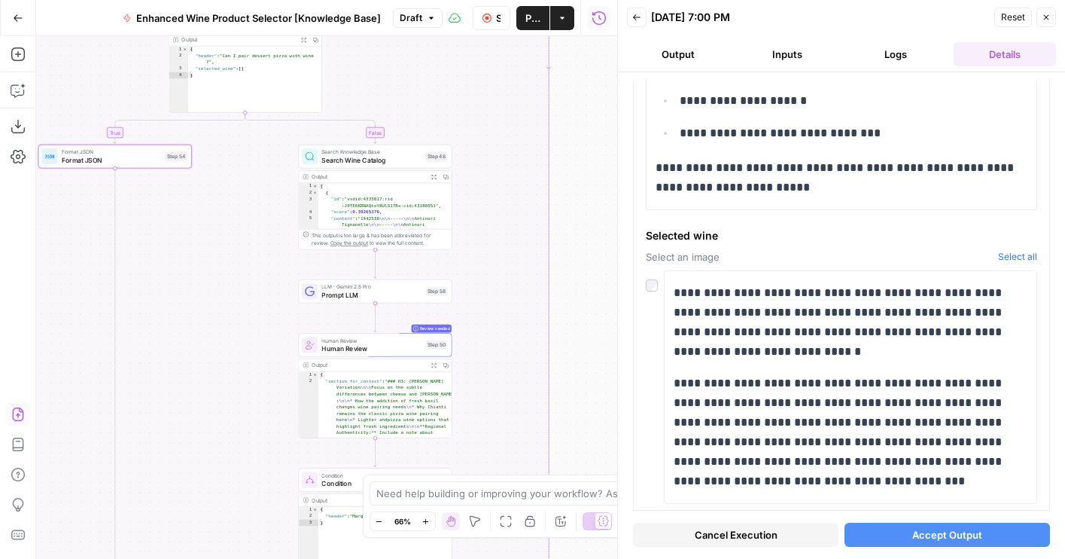
drag, startPoint x: 585, startPoint y: 261, endPoint x: 515, endPoint y: 291, distance: 75.9
click at [515, 291] on div "true false false true true false Workflow Set Inputs Inputs LLM · GPT-4o Extrac…" at bounding box center [326, 297] width 581 height 522
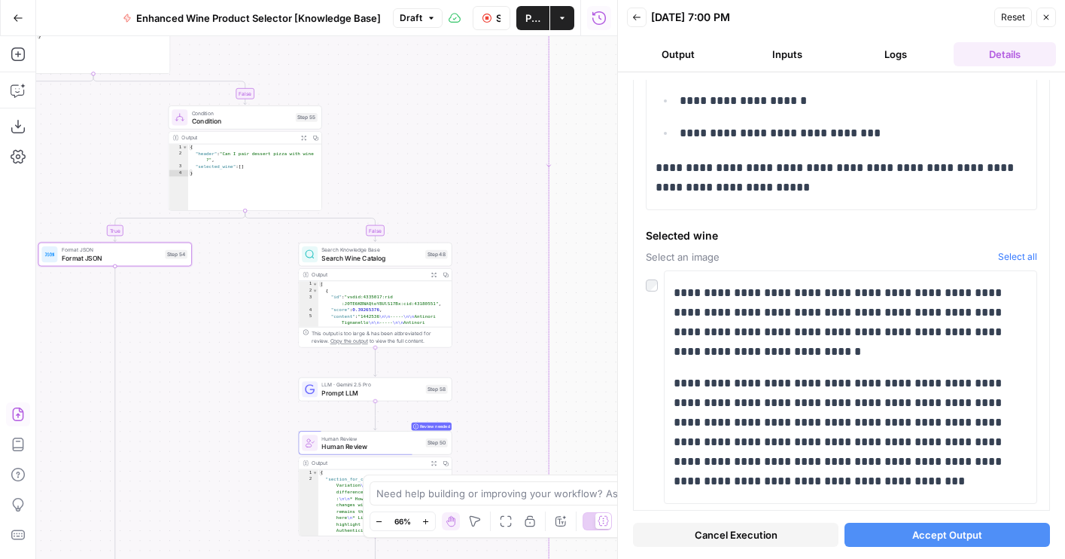
click at [393, 257] on span "Search Wine Catalog" at bounding box center [370, 258] width 99 height 10
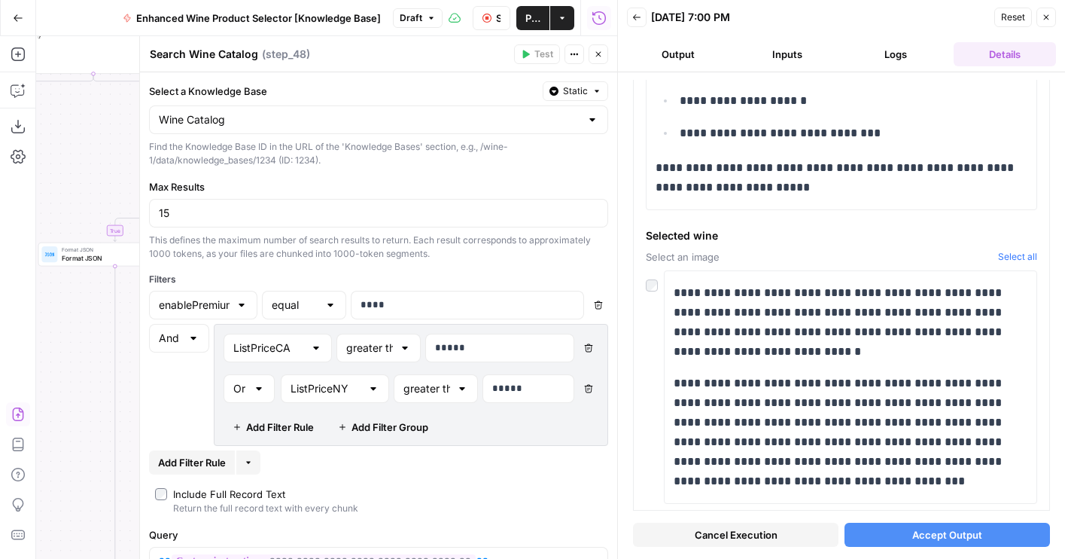
scroll to position [62, 0]
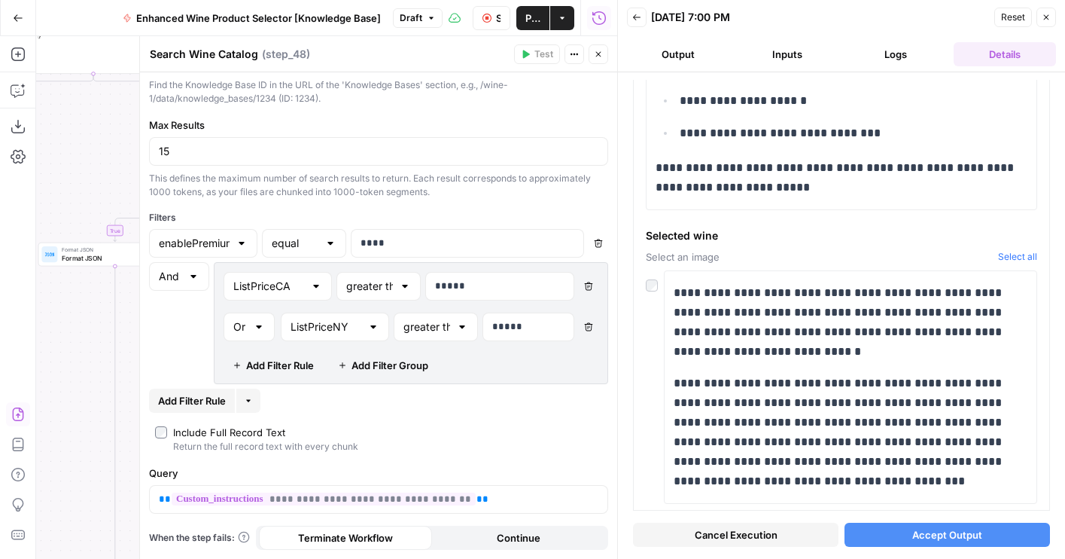
click at [606, 55] on button "Close" at bounding box center [599, 54] width 20 height 20
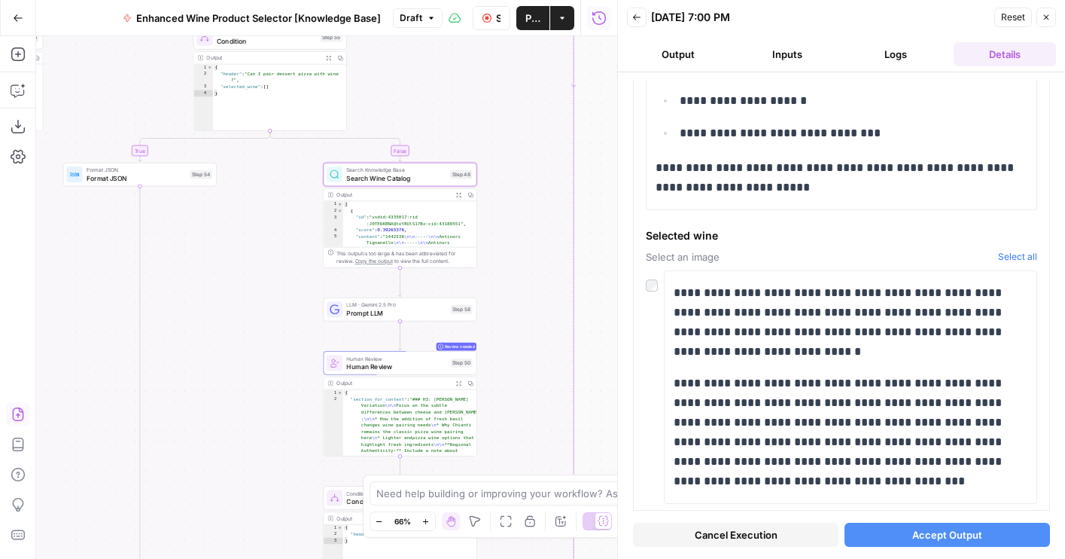
drag, startPoint x: 518, startPoint y: 257, endPoint x: 542, endPoint y: 177, distance: 83.3
click at [542, 177] on div "true false false true true false Workflow Set Inputs Inputs LLM · GPT-4o Extrac…" at bounding box center [326, 297] width 581 height 522
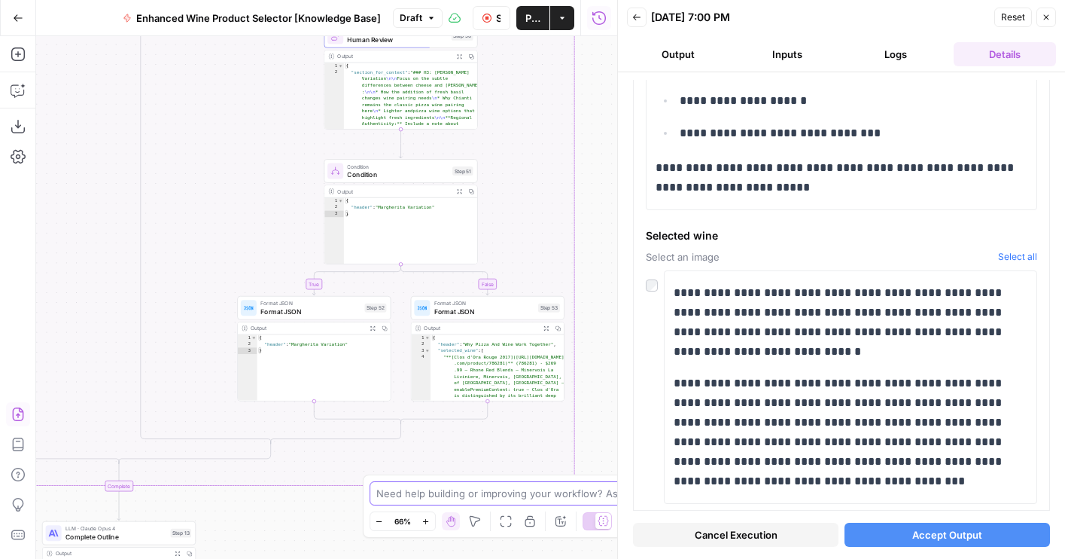
drag, startPoint x: 535, startPoint y: 372, endPoint x: 550, endPoint y: 593, distance: 221.8
click at [550, 558] on html "Wine New Home Browse Your Data Usage Flightpath Settings Recent Grids Article W…" at bounding box center [532, 279] width 1065 height 559
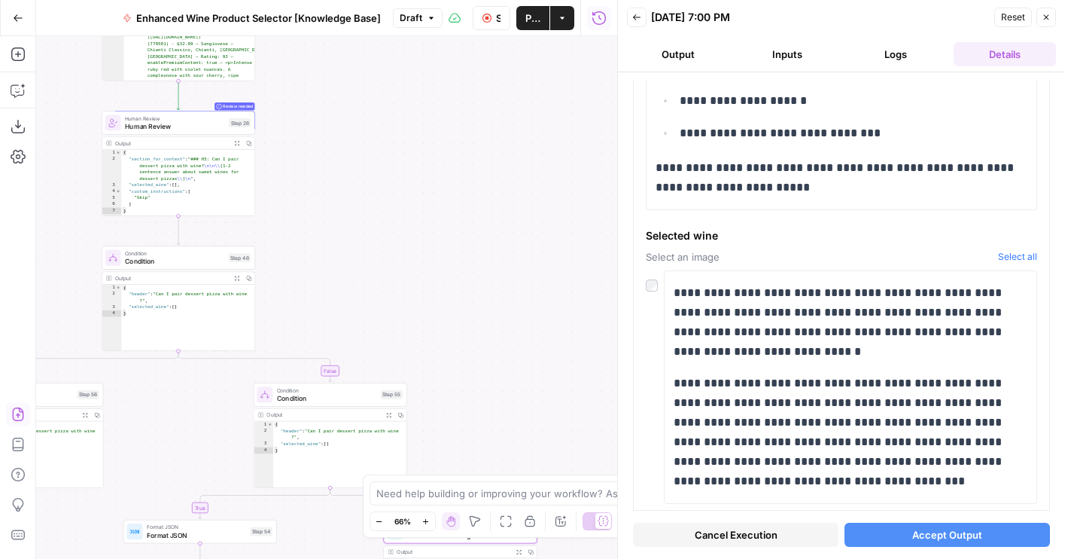
drag, startPoint x: 474, startPoint y: 198, endPoint x: 545, endPoint y: 389, distance: 203.9
click at [545, 389] on div "true false false true true false Workflow Set Inputs Inputs LLM · GPT-4o Extrac…" at bounding box center [326, 297] width 581 height 522
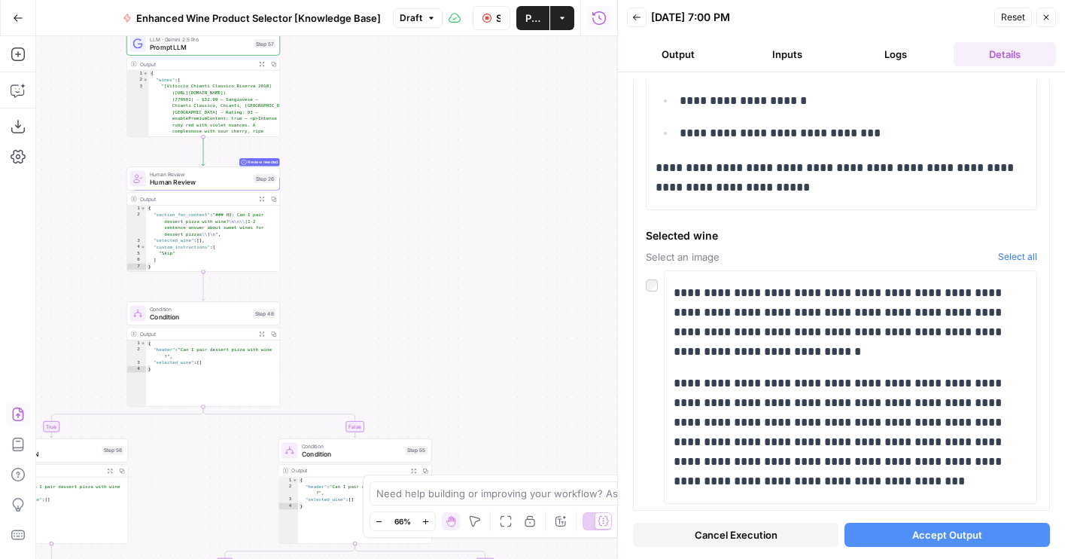
click at [712, 531] on span "Cancel Execution" at bounding box center [736, 534] width 83 height 15
drag, startPoint x: 390, startPoint y: 247, endPoint x: 569, endPoint y: 440, distance: 263.1
click at [569, 440] on div "true false false true true false Workflow Set Inputs Inputs LLM · GPT-4o Extrac…" at bounding box center [326, 297] width 581 height 522
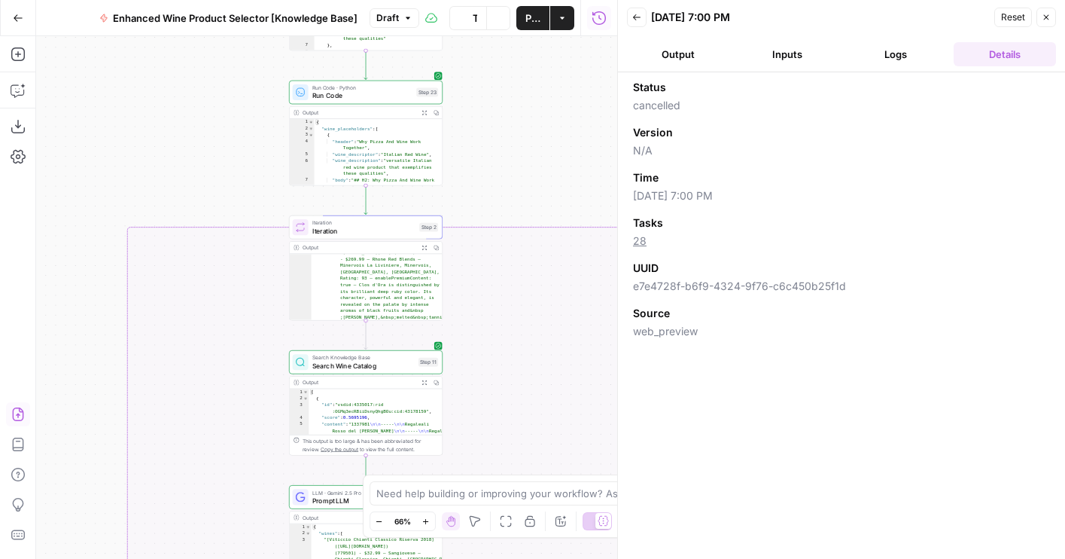
drag, startPoint x: 507, startPoint y: 178, endPoint x: 490, endPoint y: 439, distance: 261.0
click at [490, 439] on div "true false false true true false Workflow Set Inputs Inputs LLM · GPT-4o Extrac…" at bounding box center [326, 297] width 581 height 522
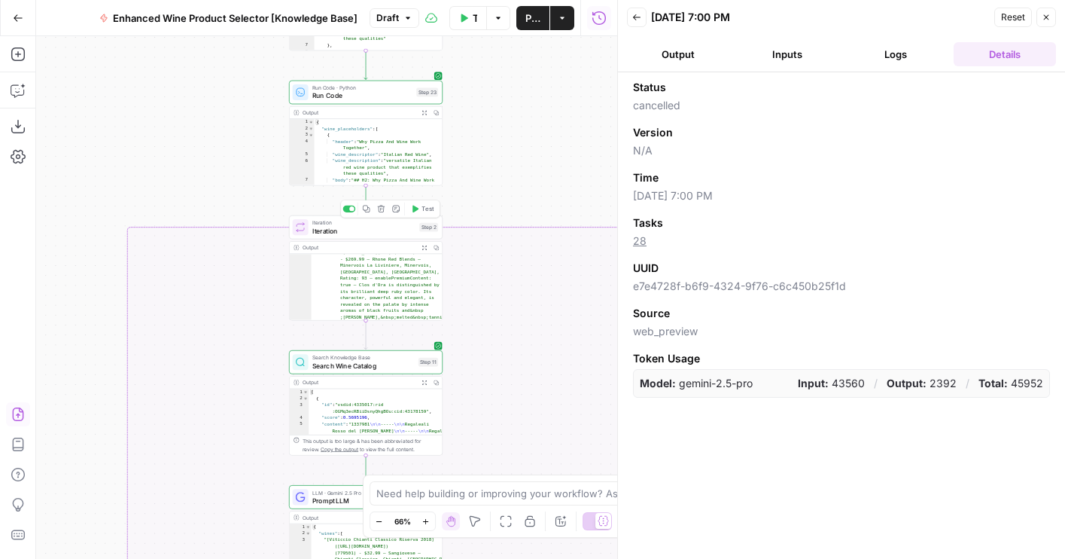
click at [419, 209] on button "Test" at bounding box center [422, 208] width 31 height 13
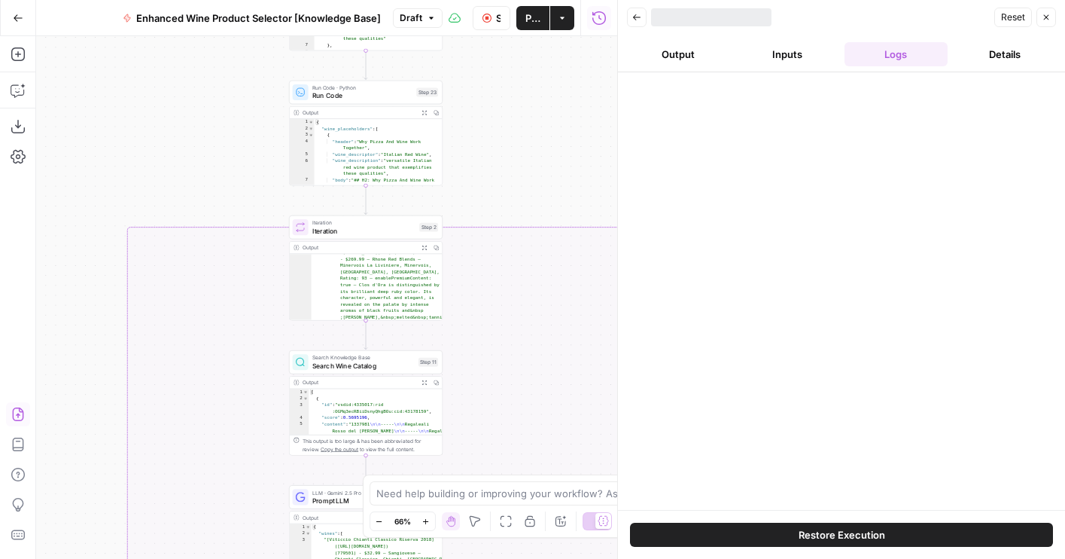
click at [525, 16] on button "Publish" at bounding box center [532, 18] width 33 height 24
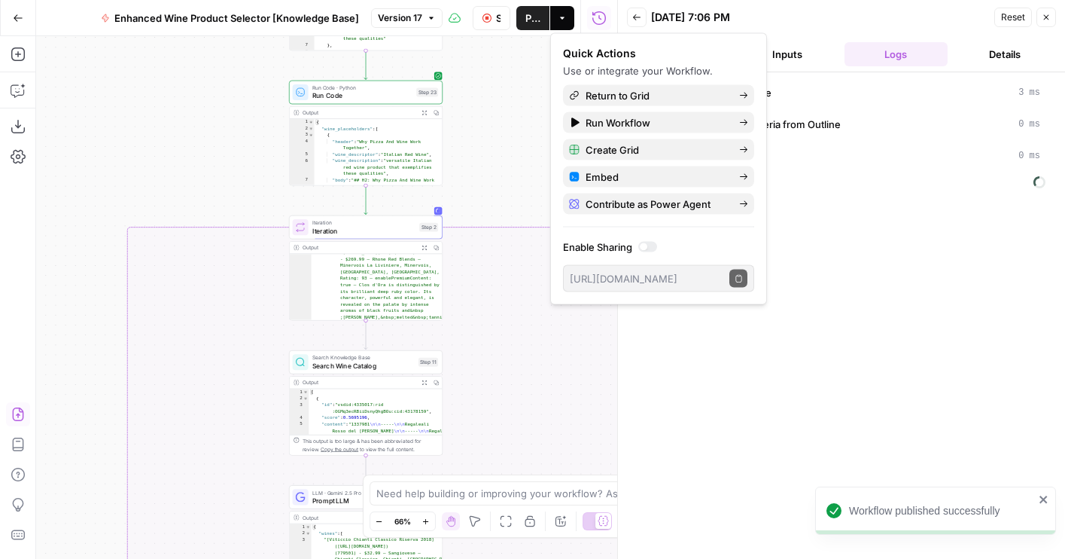
click at [805, 14] on div "[DATE] 7:06 PM" at bounding box center [820, 17] width 339 height 15
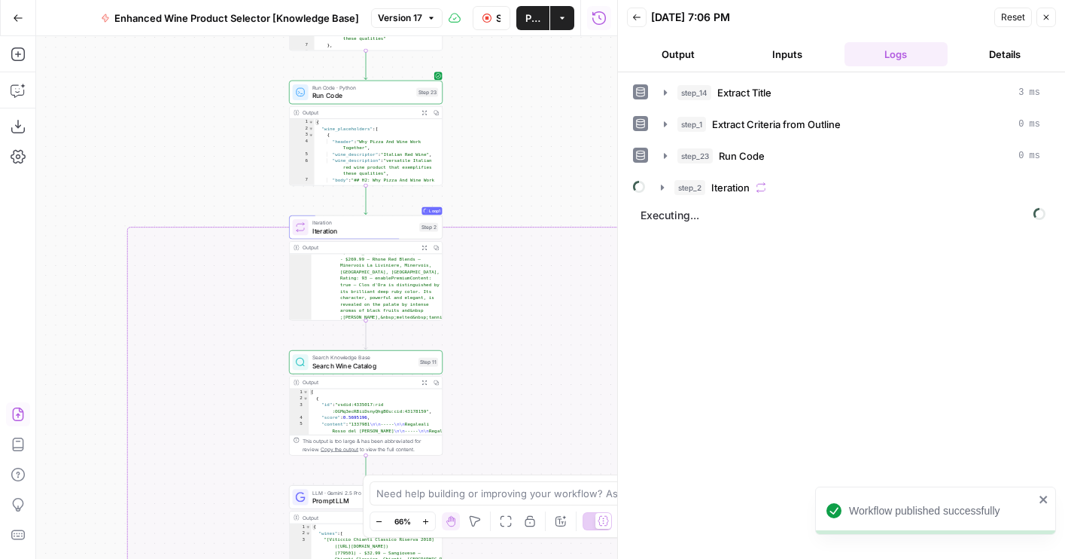
click at [667, 49] on button "Output" at bounding box center [678, 54] width 103 height 24
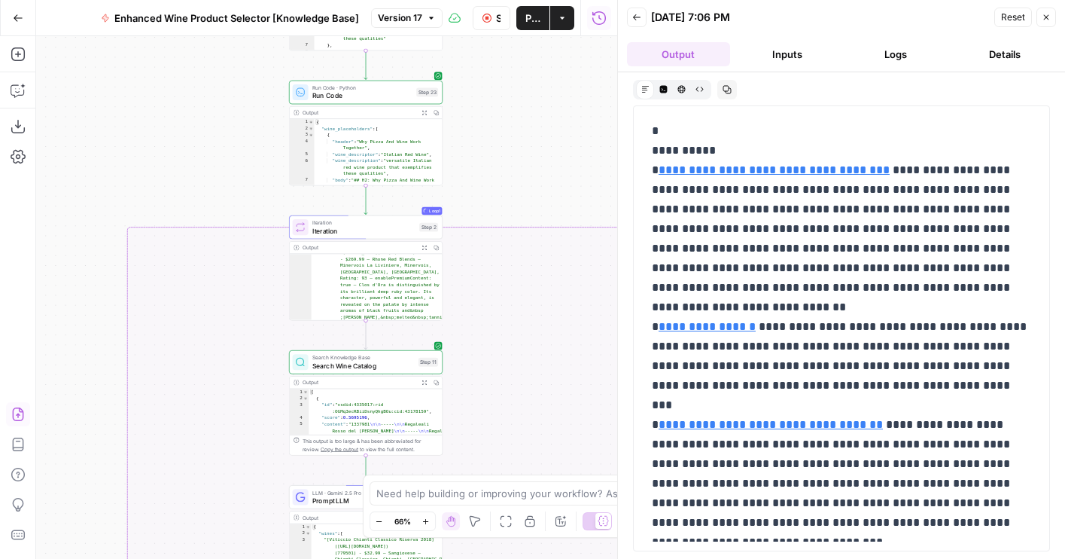
scroll to position [975, 0]
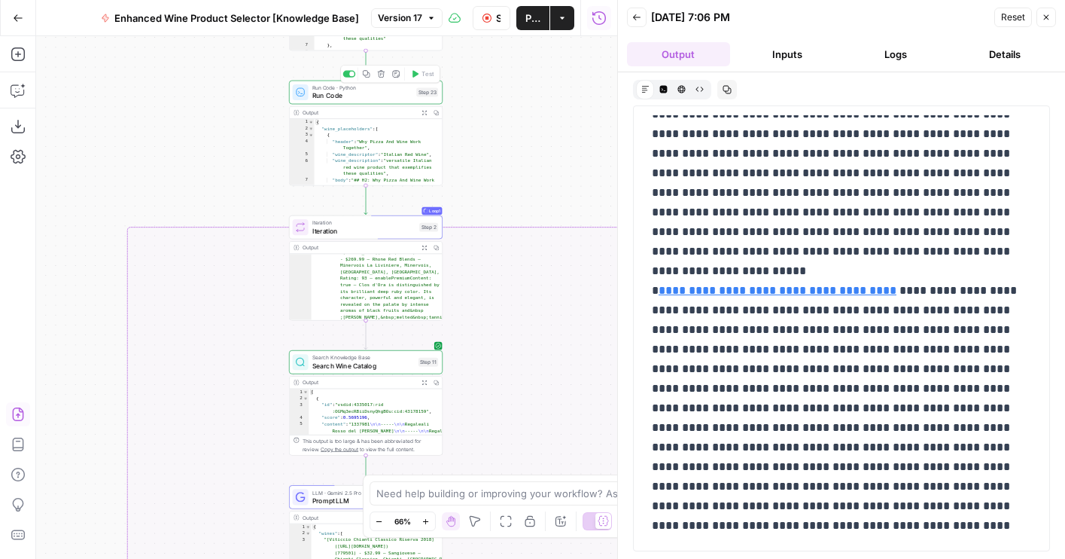
drag, startPoint x: 534, startPoint y: 198, endPoint x: 430, endPoint y: 113, distance: 134.8
click at [431, 113] on div "true false false true true false Workflow Set Inputs Inputs LLM · GPT-4o Extrac…" at bounding box center [326, 297] width 581 height 522
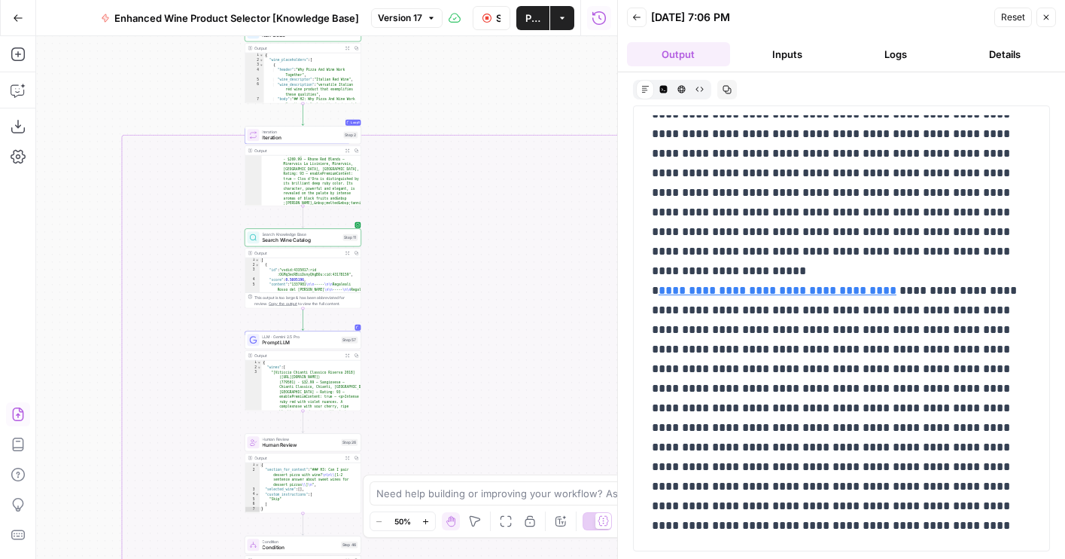
drag, startPoint x: 478, startPoint y: 278, endPoint x: 457, endPoint y: 151, distance: 128.9
click at [458, 151] on div "true false false true true false Workflow Set Inputs Inputs LLM · GPT-4o Extrac…" at bounding box center [326, 297] width 581 height 522
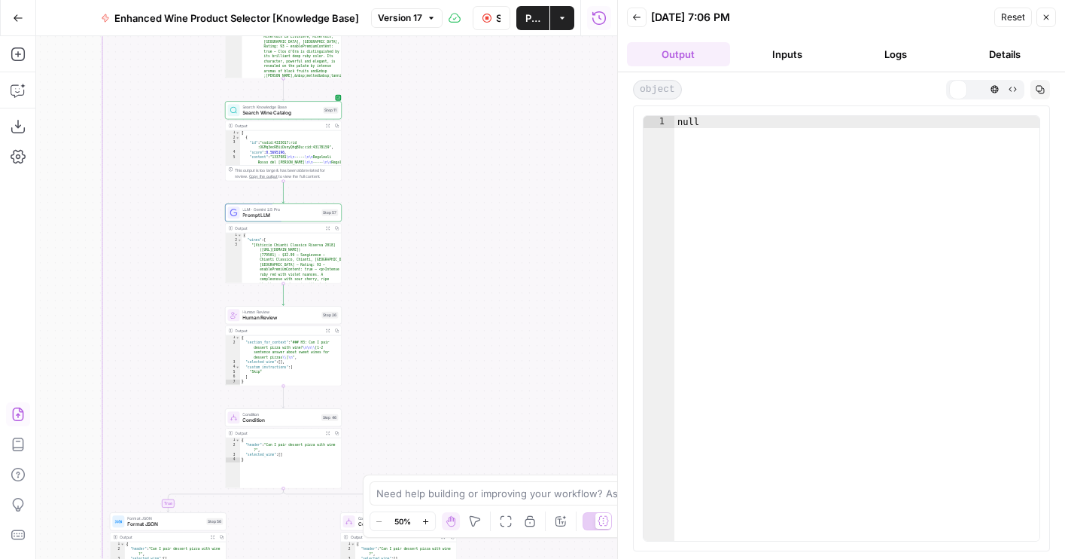
scroll to position [0, 0]
click at [896, 35] on header "Back 08/12/25 at 7:06 PM Reset Close Output Inputs Logs Details" at bounding box center [841, 36] width 447 height 72
click at [896, 50] on button "Logs" at bounding box center [896, 54] width 103 height 24
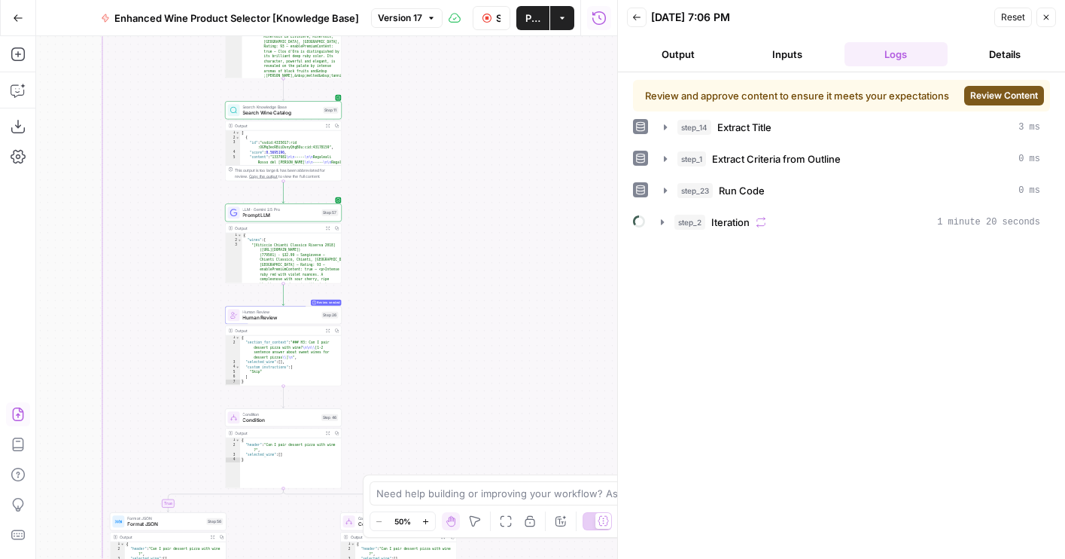
click at [978, 105] on button "Review Content" at bounding box center [1004, 96] width 80 height 20
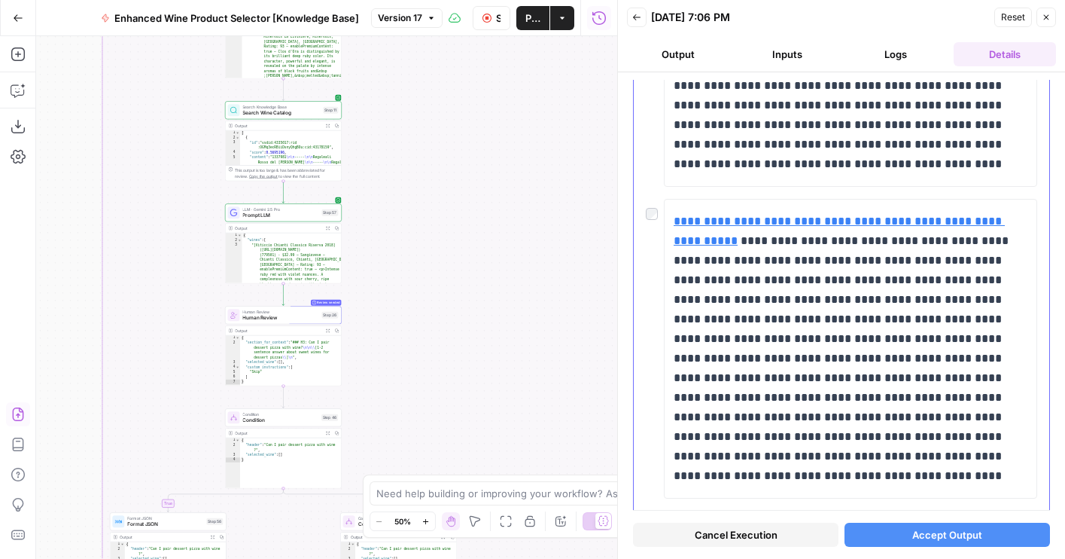
scroll to position [4425, 0]
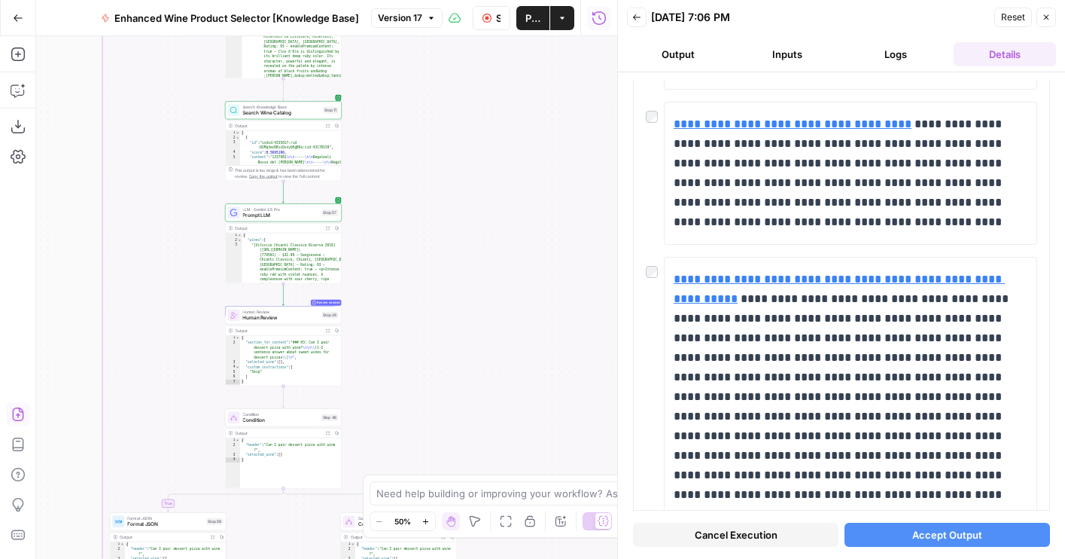
click at [919, 532] on span "Accept Output" at bounding box center [947, 534] width 70 height 15
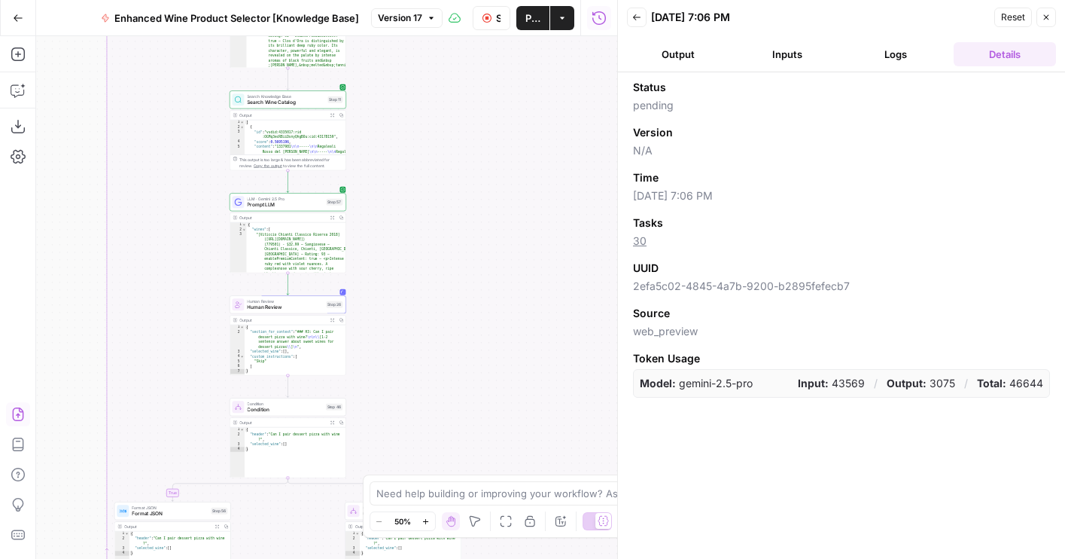
drag, startPoint x: 460, startPoint y: 269, endPoint x: 528, endPoint y: 176, distance: 115.8
click at [528, 176] on div "true false false true true false Workflow Set Inputs Inputs LLM · GPT-4o Extrac…" at bounding box center [326, 297] width 581 height 522
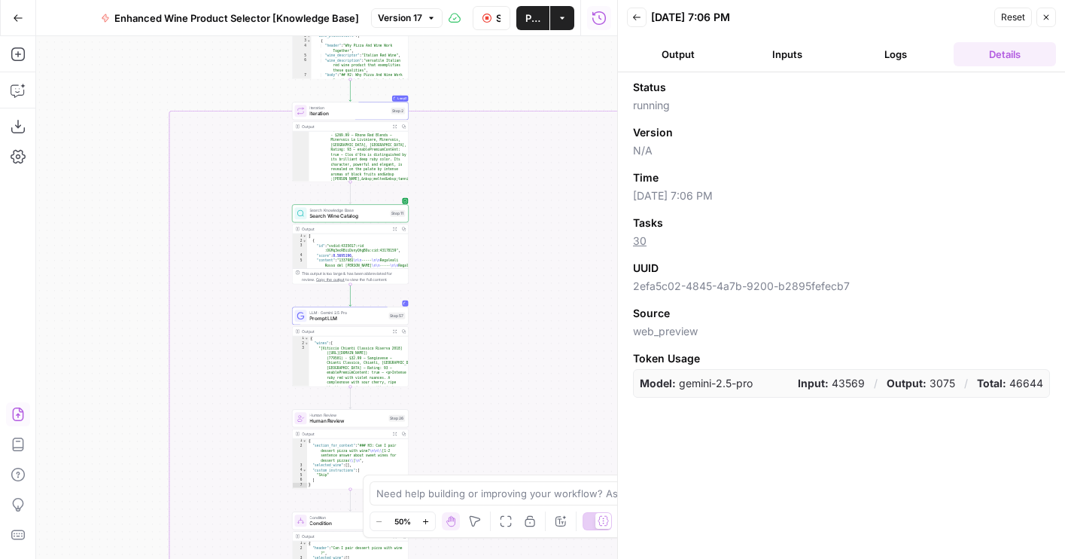
drag, startPoint x: 482, startPoint y: 205, endPoint x: 480, endPoint y: 371, distance: 166.4
click at [480, 371] on div "true false false true true false Workflow Set Inputs Inputs LLM · GPT-4o Extrac…" at bounding box center [326, 297] width 581 height 522
drag, startPoint x: 480, startPoint y: 370, endPoint x: 480, endPoint y: 318, distance: 51.9
click at [480, 318] on div "true false false true true false Workflow Set Inputs Inputs LLM · GPT-4o Extrac…" at bounding box center [326, 297] width 581 height 522
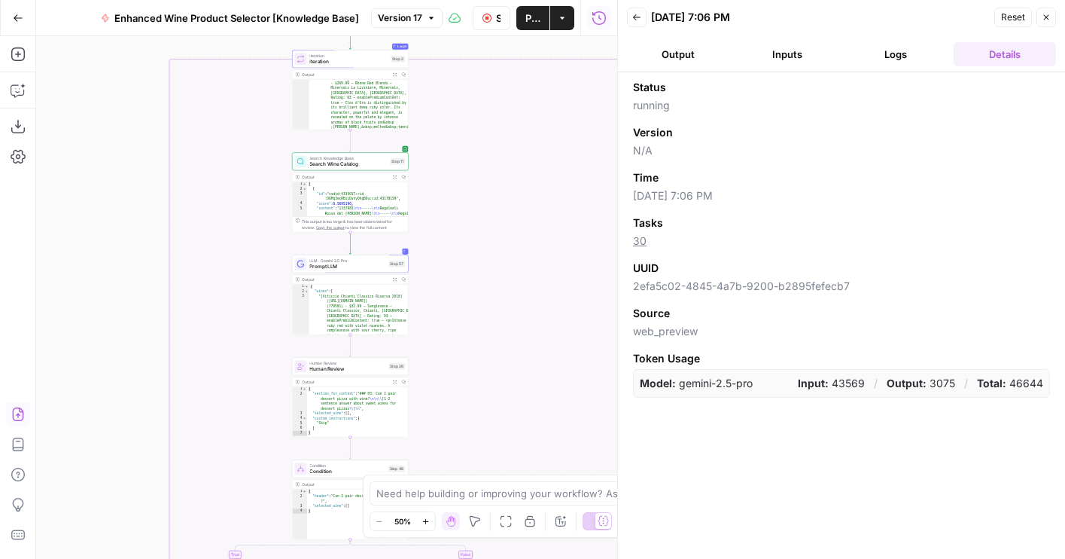
click at [348, 266] on span "Prompt LLM" at bounding box center [347, 267] width 76 height 8
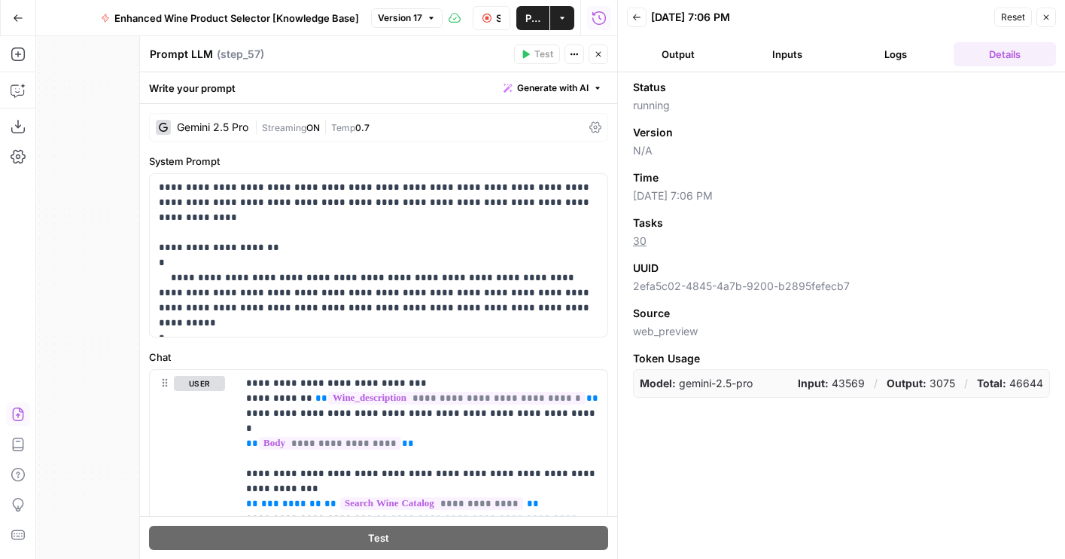
scroll to position [392, 0]
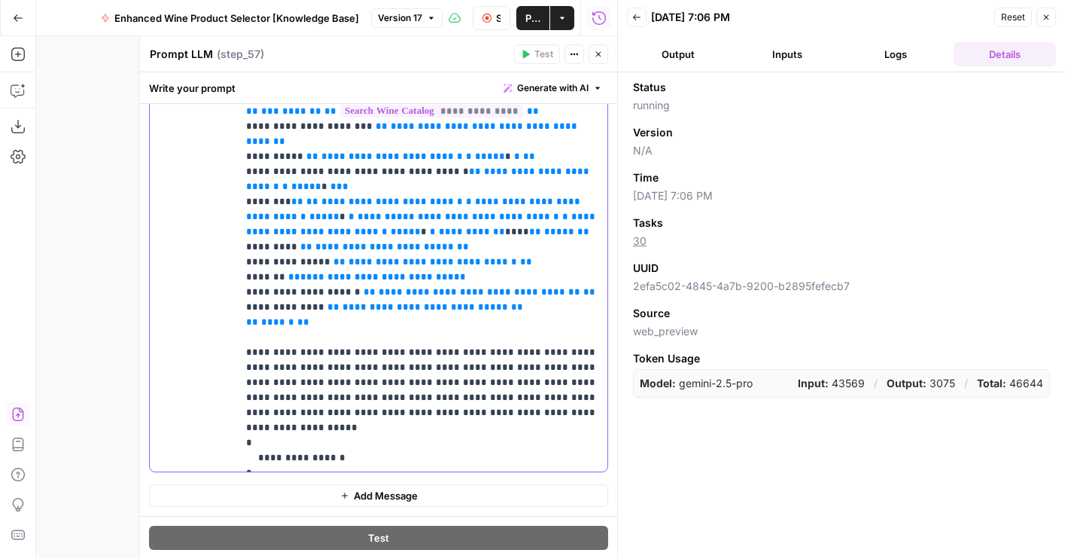
click at [359, 314] on p "**********" at bounding box center [422, 224] width 352 height 482
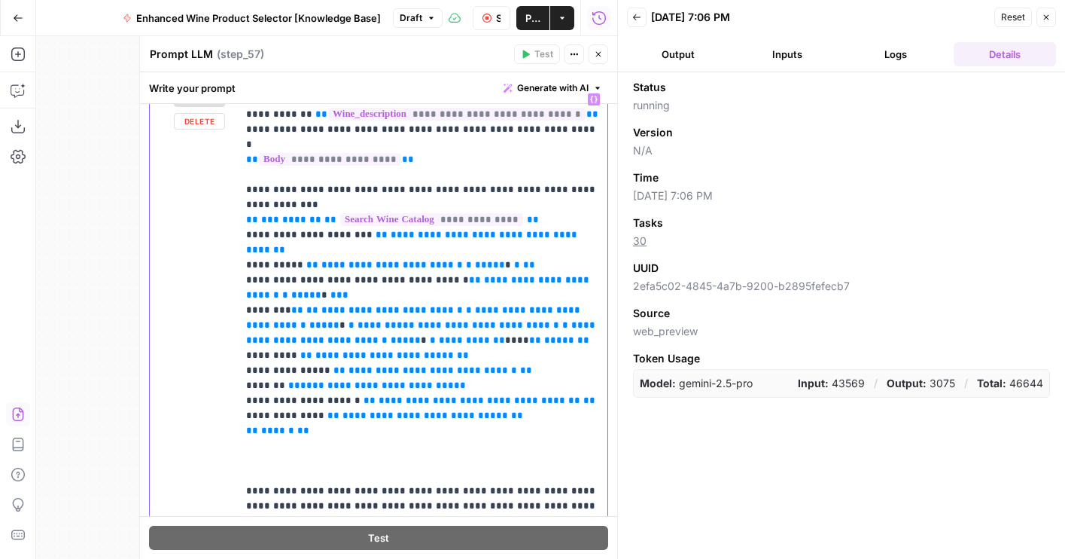
scroll to position [283, 0]
click at [395, 169] on p "**********" at bounding box center [422, 349] width 352 height 512
click at [589, 48] on button "Close" at bounding box center [599, 54] width 20 height 20
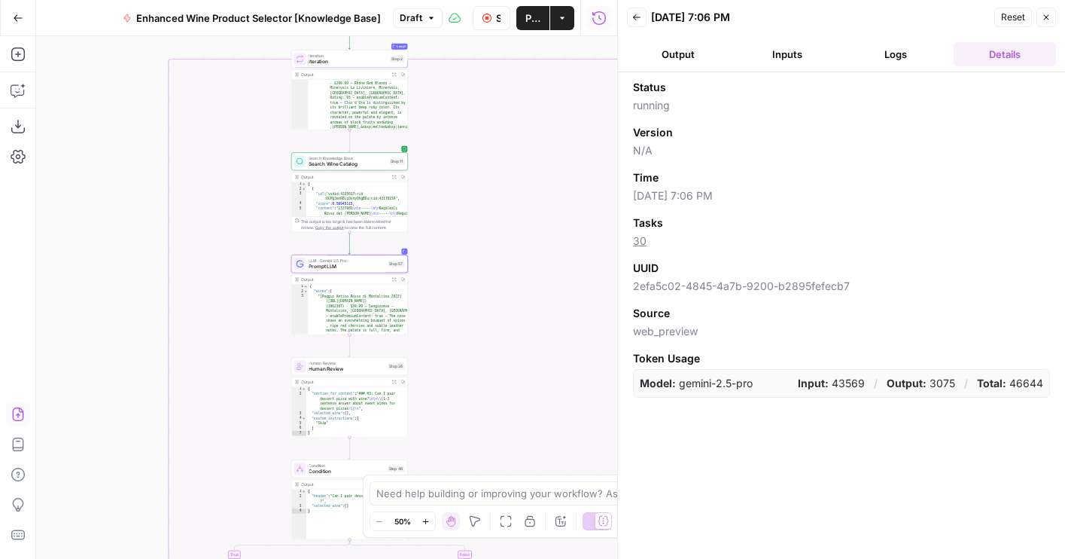
drag, startPoint x: 528, startPoint y: 428, endPoint x: 415, endPoint y: 185, distance: 267.4
click at [415, 185] on div "true false false true true false Workflow Set Inputs Inputs LLM · GPT-4o Extrac…" at bounding box center [326, 297] width 581 height 522
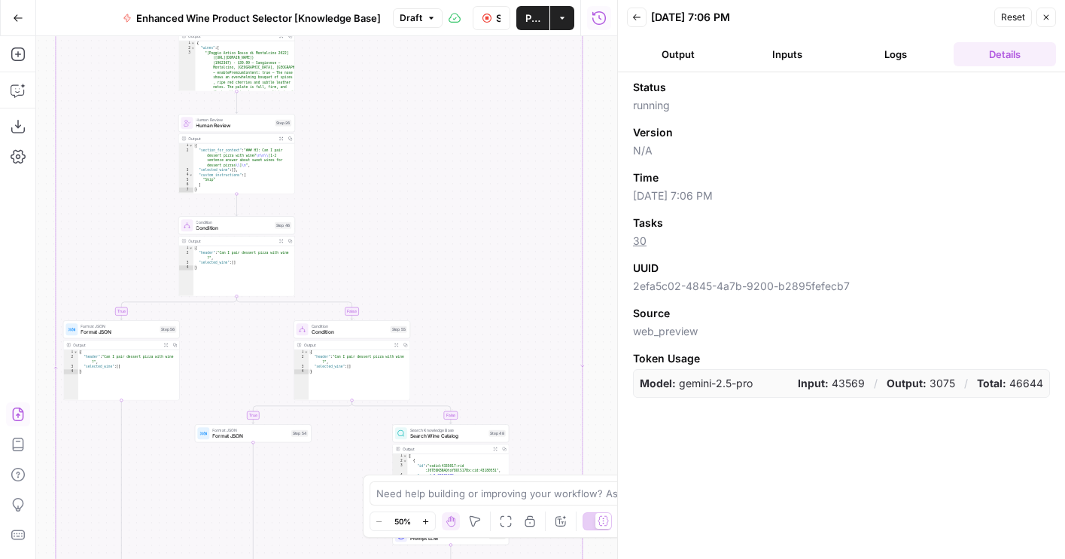
drag, startPoint x: 486, startPoint y: 335, endPoint x: 475, endPoint y: 96, distance: 238.9
click at [475, 99] on div "true false false true true false Workflow Set Inputs Inputs LLM · GPT-4o Extrac…" at bounding box center [326, 297] width 581 height 522
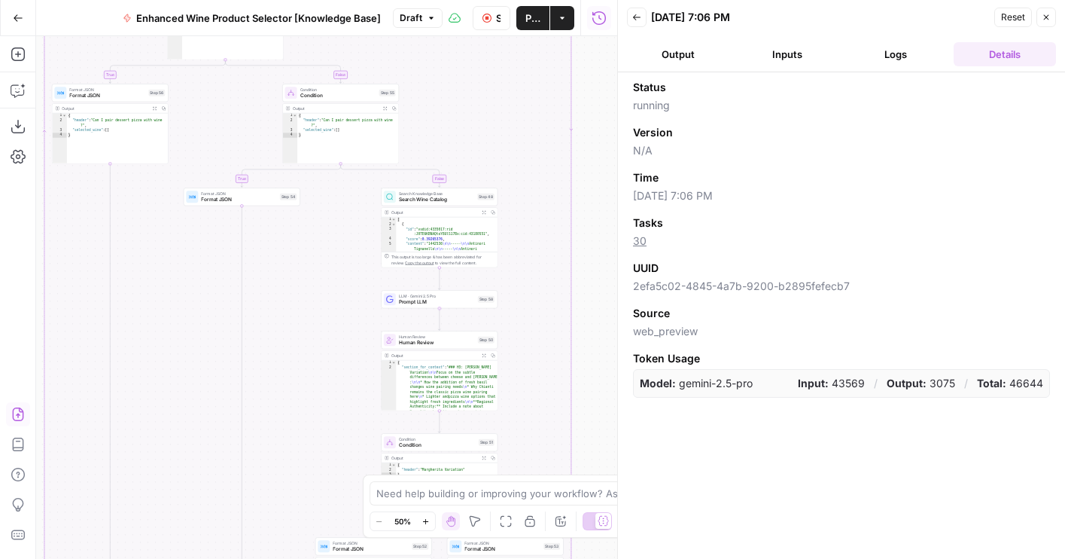
click at [458, 301] on span "Prompt LLM" at bounding box center [437, 302] width 76 height 8
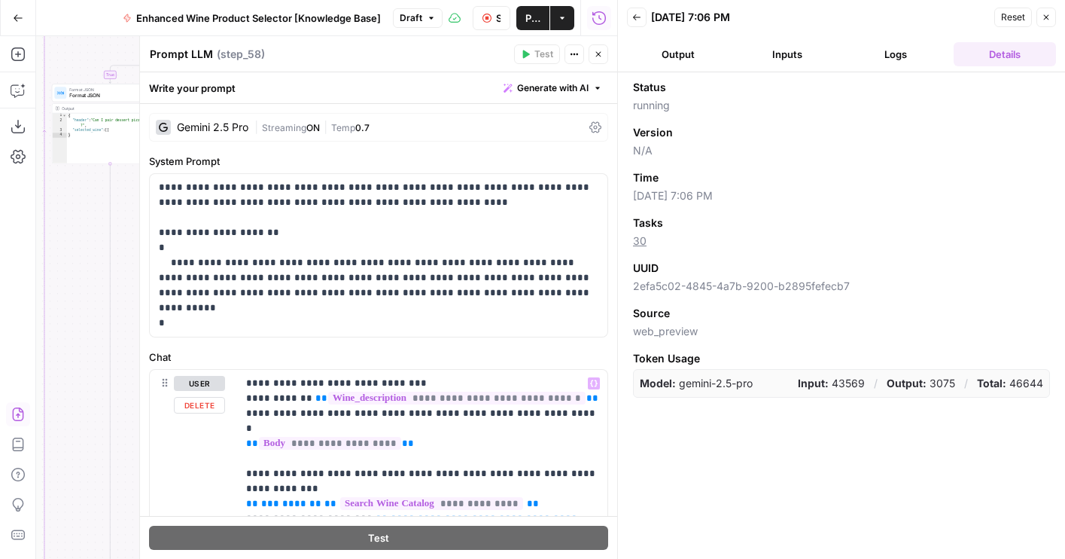
scroll to position [224, 0]
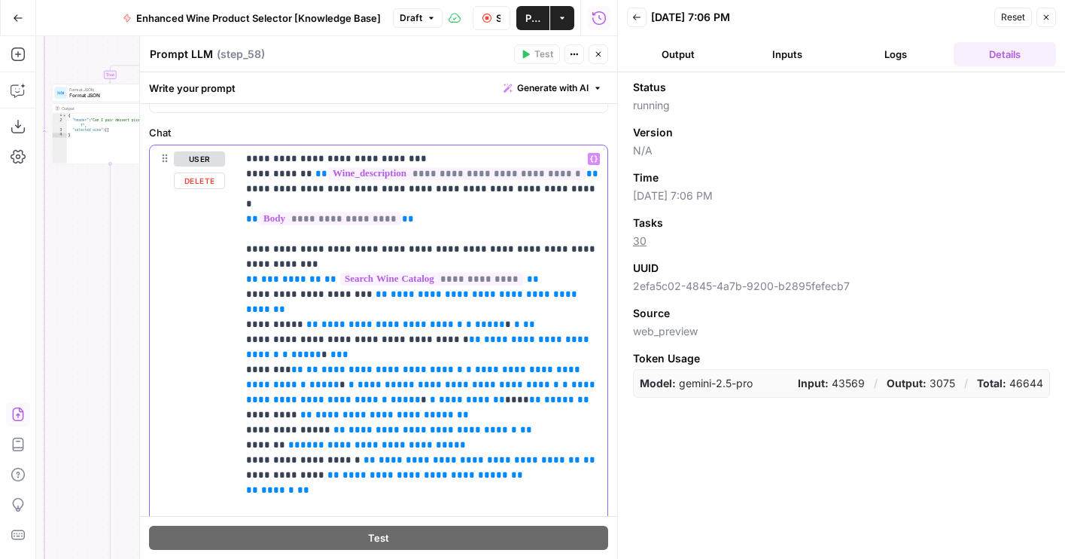
click at [397, 234] on p "**********" at bounding box center [422, 384] width 352 height 467
click at [592, 54] on button "Close" at bounding box center [599, 54] width 20 height 20
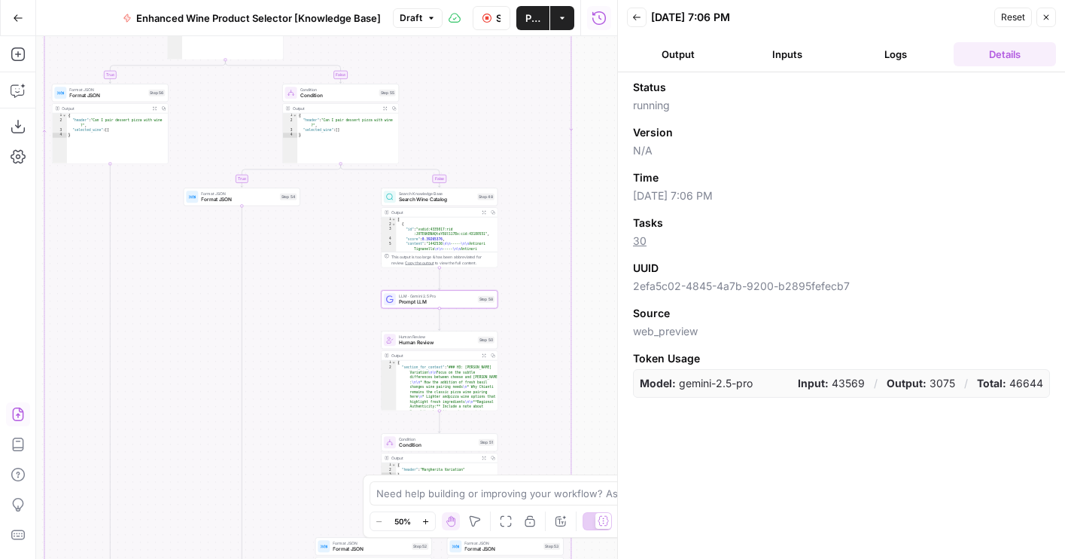
drag, startPoint x: 382, startPoint y: 172, endPoint x: 379, endPoint y: 181, distance: 9.5
click at [379, 180] on div "true false false true true false Workflow Set Inputs Inputs LLM · GPT-4o Extrac…" at bounding box center [326, 297] width 581 height 522
drag, startPoint x: 340, startPoint y: 211, endPoint x: 361, endPoint y: 418, distance: 208.8
click at [361, 414] on div "true false false true true false Workflow Set Inputs Inputs LLM · GPT-4o Extrac…" at bounding box center [326, 297] width 581 height 522
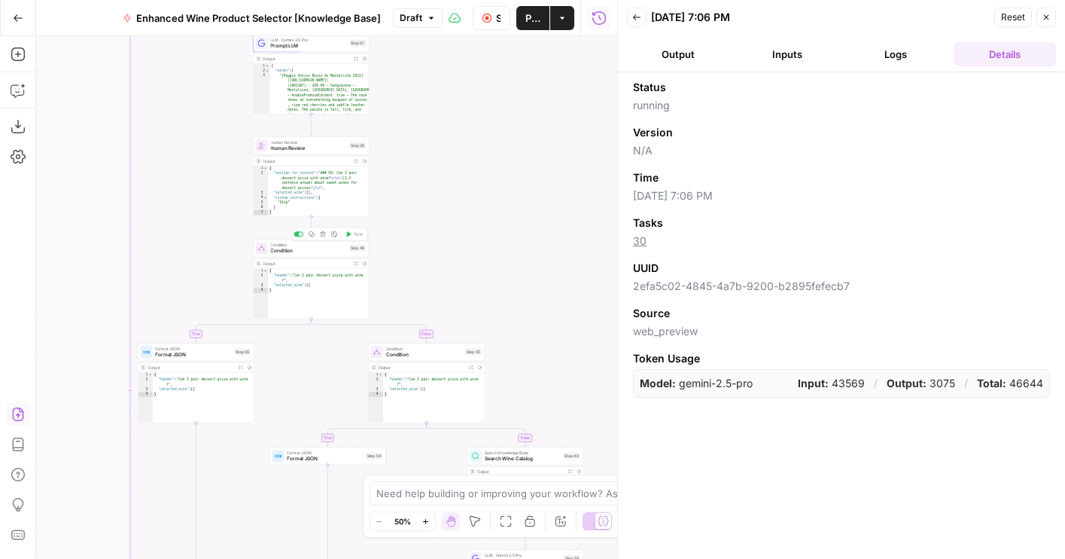
drag, startPoint x: 351, startPoint y: 137, endPoint x: 434, endPoint y: 208, distance: 110.0
click at [434, 208] on div "true false false true true false Workflow Set Inputs Inputs LLM · GPT-4o Extrac…" at bounding box center [326, 297] width 581 height 522
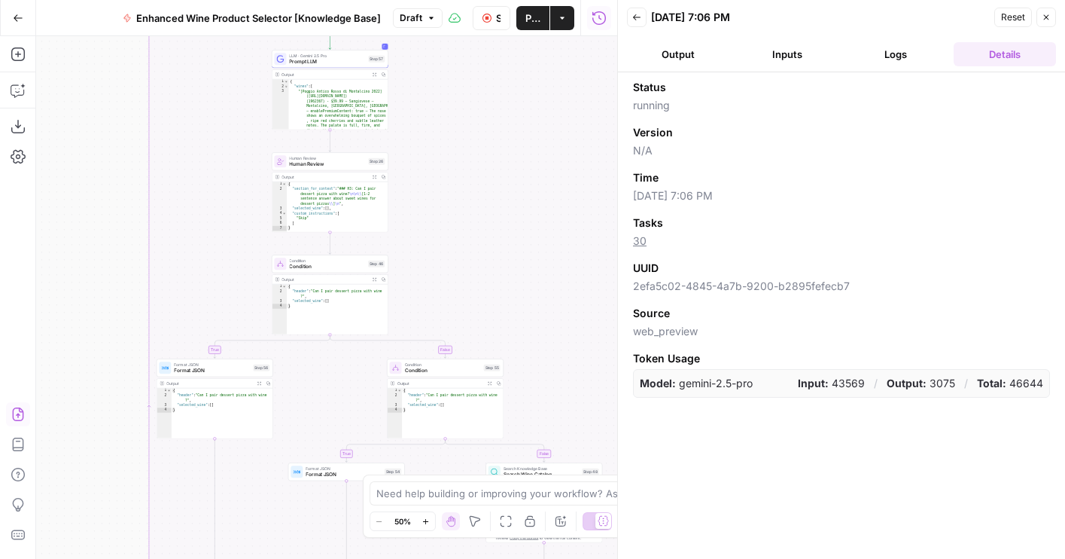
click at [306, 65] on div "LLM · Gemini 2.5 Pro Prompt LLM Step 57 Copy step Delete step Add Note Test" at bounding box center [330, 59] width 117 height 18
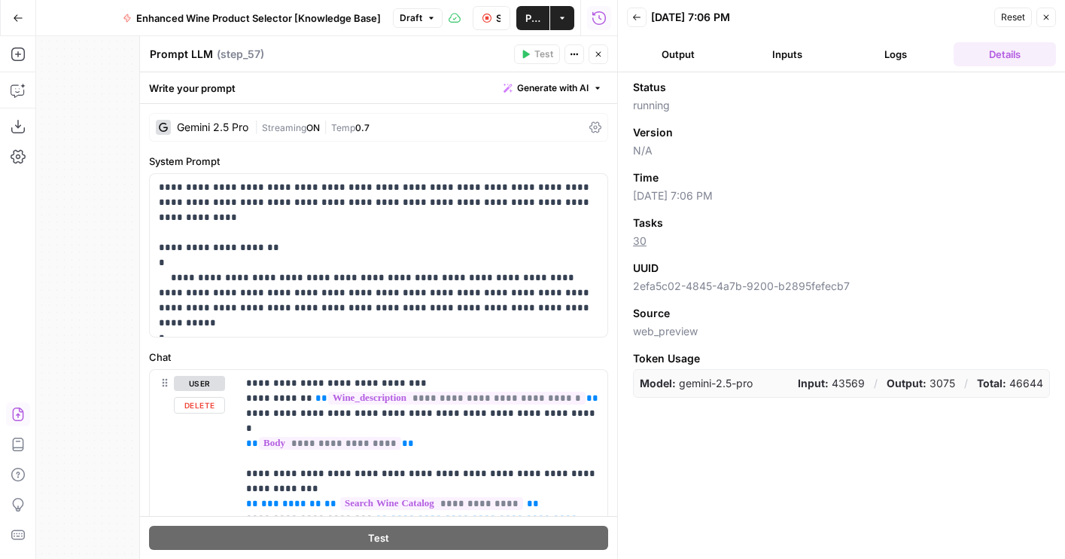
scroll to position [422, 0]
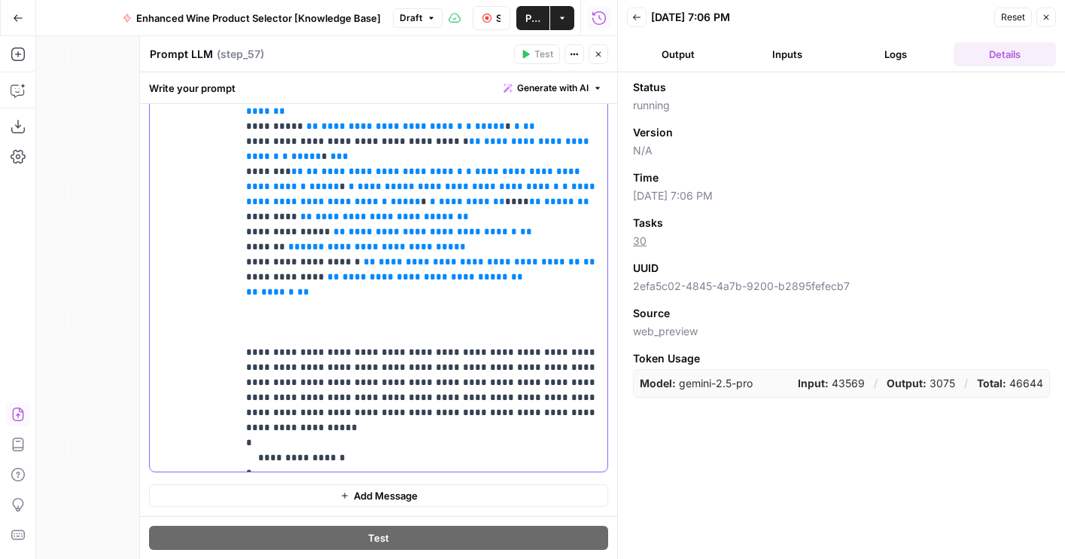
click at [330, 306] on p "**********" at bounding box center [422, 209] width 352 height 512
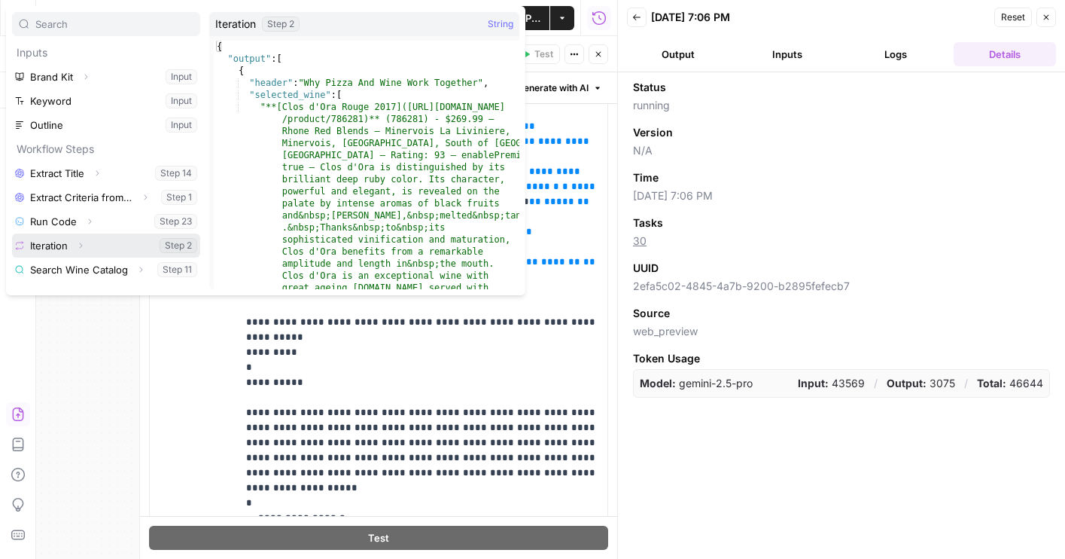
click at [84, 245] on icon "button" at bounding box center [80, 245] width 9 height 9
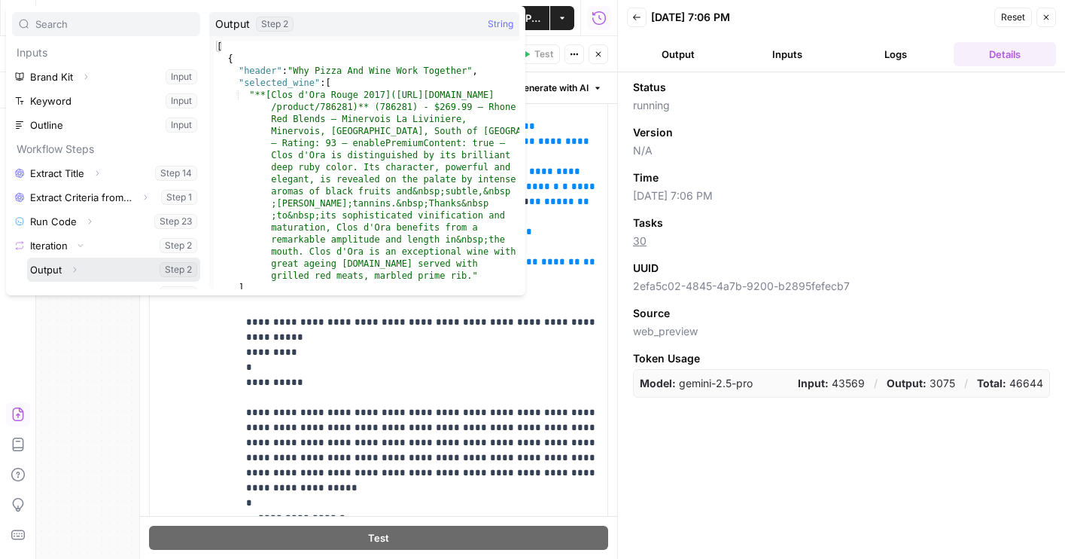
click at [61, 267] on button "Select variable Output" at bounding box center [113, 269] width 173 height 24
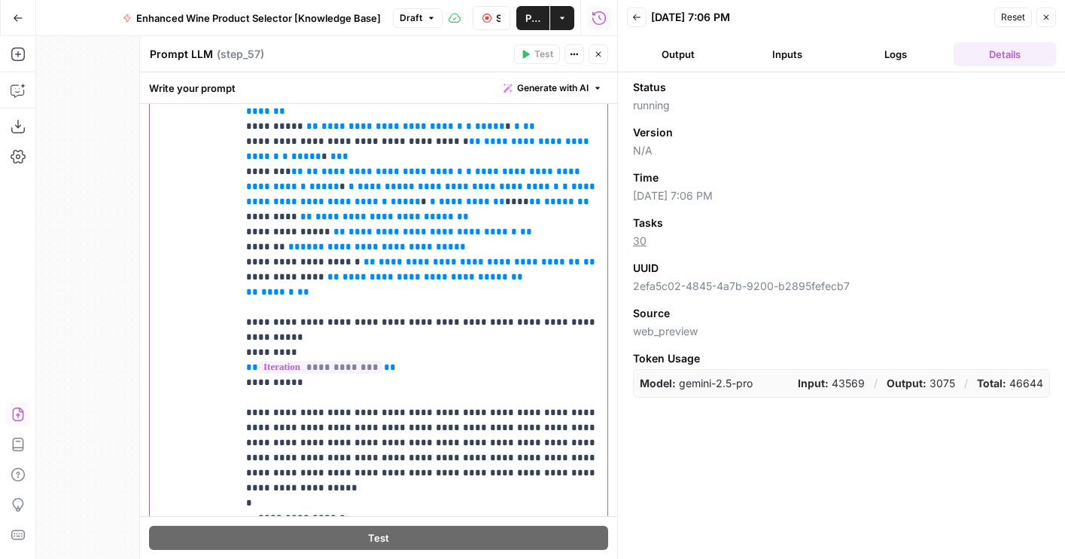
drag, startPoint x: 308, startPoint y: 369, endPoint x: 231, endPoint y: 303, distance: 101.4
click at [232, 302] on div "**********" at bounding box center [379, 239] width 458 height 584
copy p "**********"
click at [601, 56] on icon "button" at bounding box center [598, 54] width 9 height 9
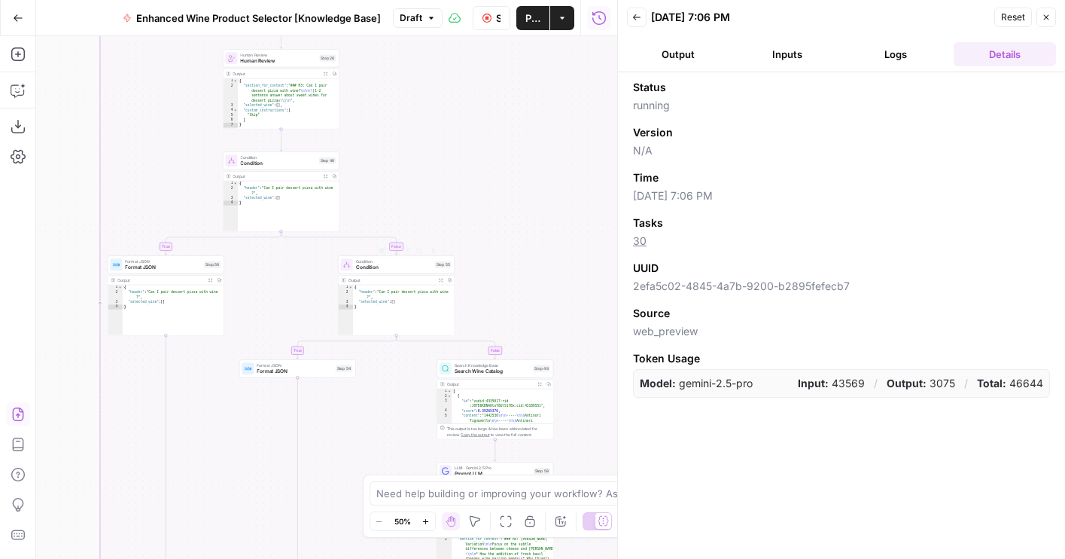
drag, startPoint x: 532, startPoint y: 350, endPoint x: 443, endPoint y: 142, distance: 226.6
click at [443, 142] on div "true false false true true false Workflow Set Inputs Inputs LLM · GPT-4o Extrac…" at bounding box center [326, 297] width 581 height 522
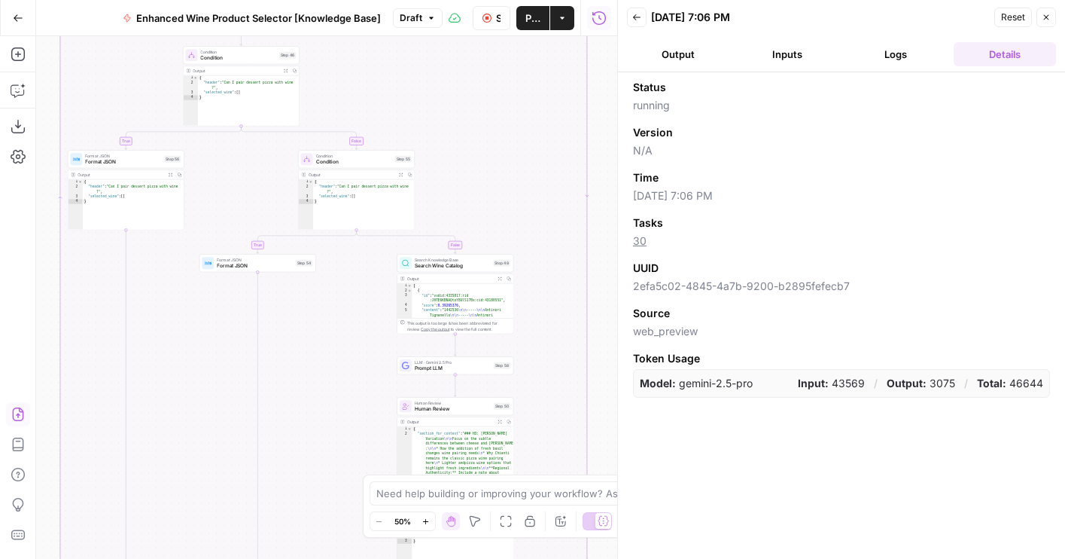
click at [412, 368] on div "LLM · Gemini 2.5 Pro Prompt LLM Step 58 Copy step Delete step Add Note Test" at bounding box center [455, 365] width 111 height 13
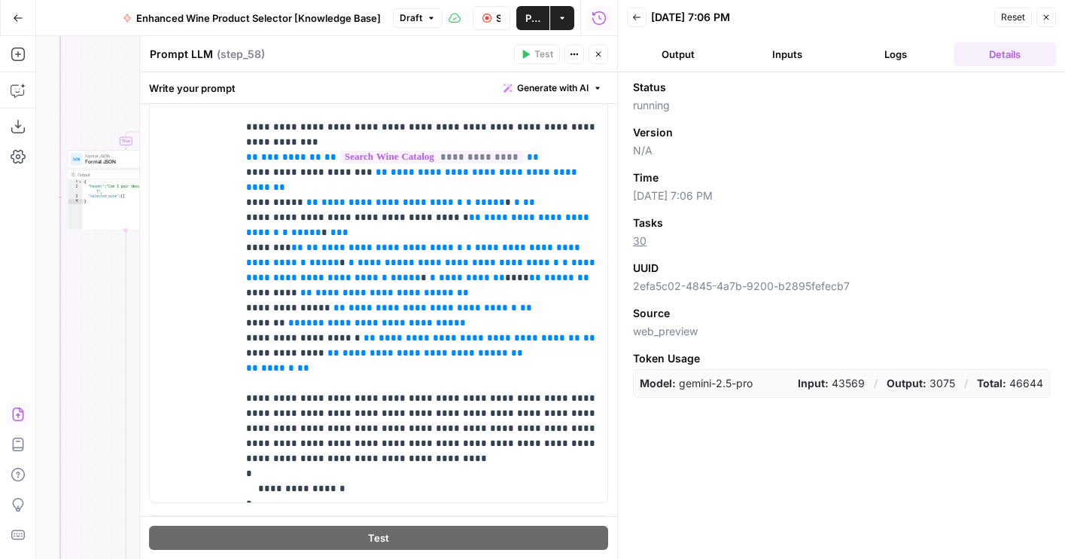
scroll to position [347, 0]
click at [335, 361] on p "**********" at bounding box center [422, 262] width 352 height 467
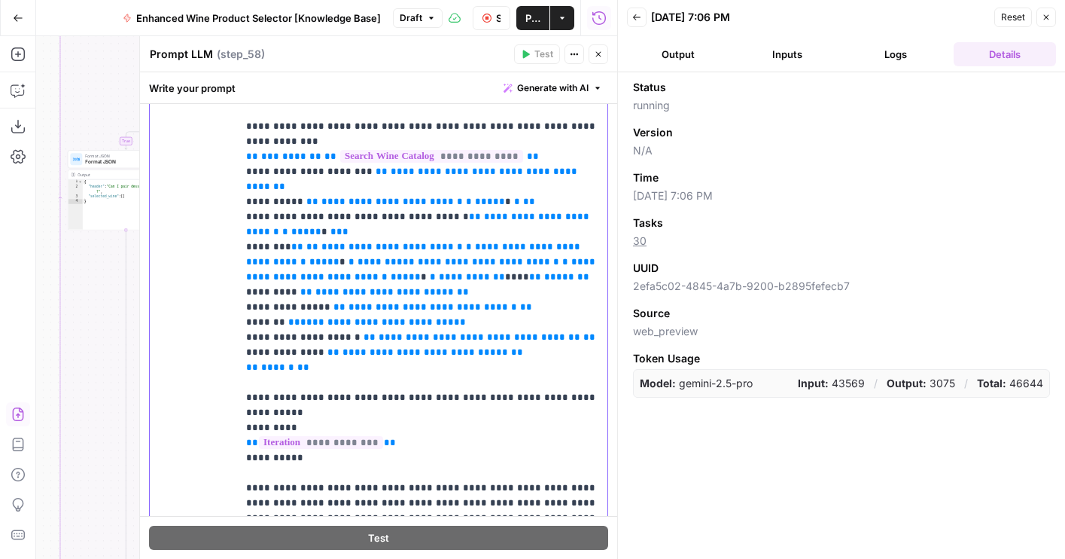
click at [482, 388] on p "**********" at bounding box center [422, 307] width 352 height 557
click at [600, 54] on icon "button" at bounding box center [598, 54] width 9 height 9
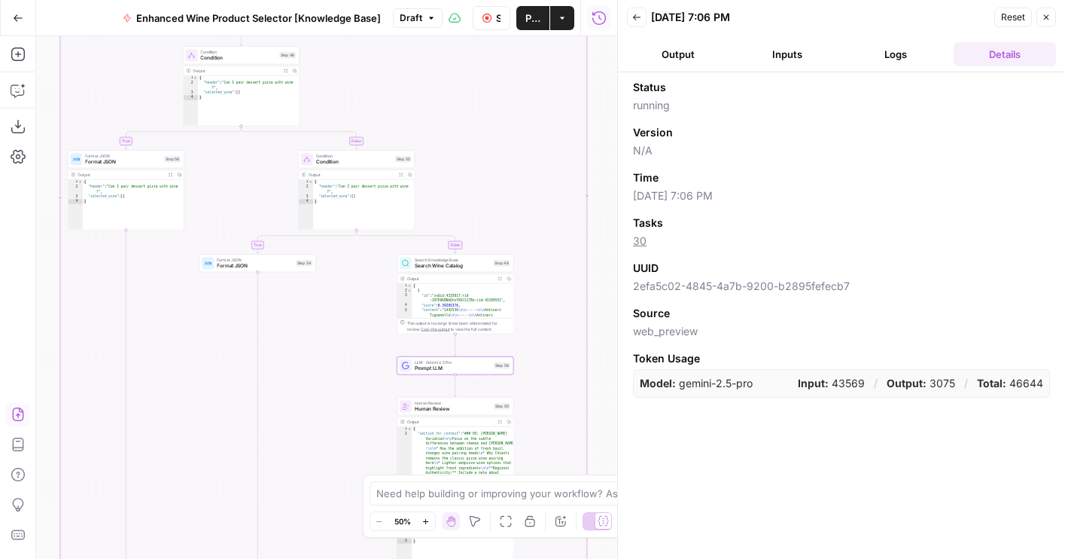
click at [677, 48] on button "Output" at bounding box center [678, 54] width 103 height 24
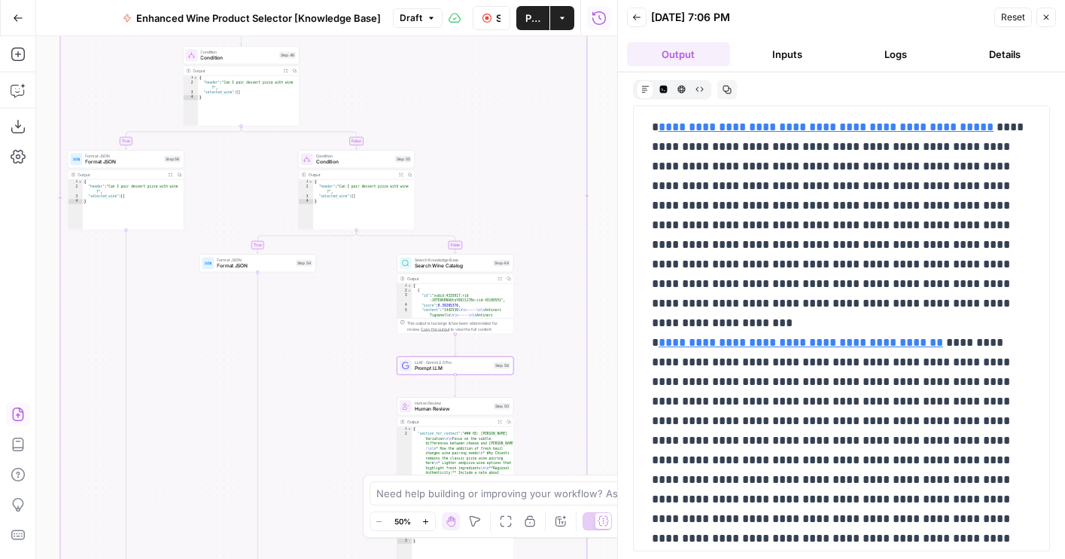
scroll to position [2913, 0]
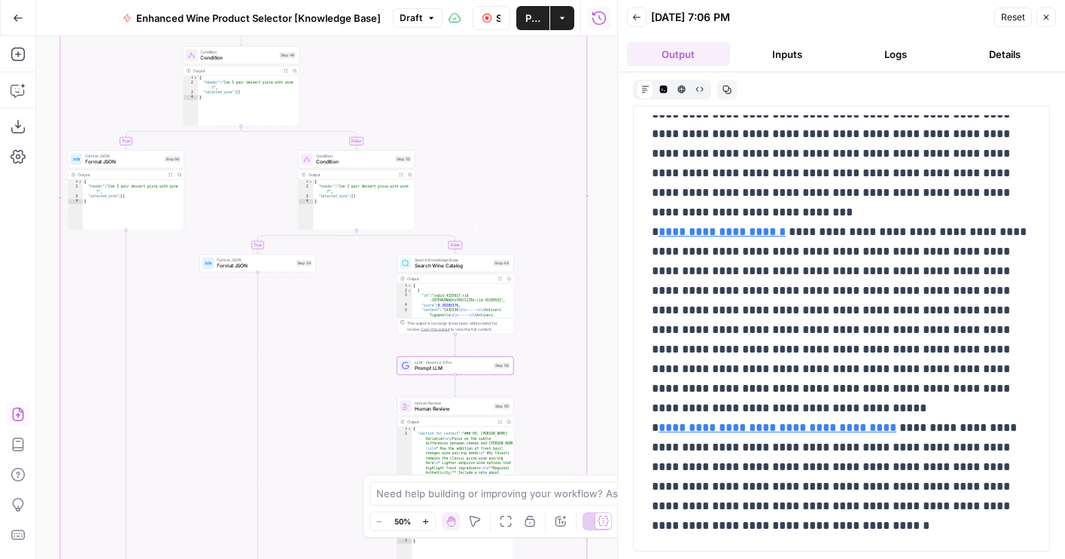
click at [890, 54] on button "Logs" at bounding box center [896, 54] width 103 height 24
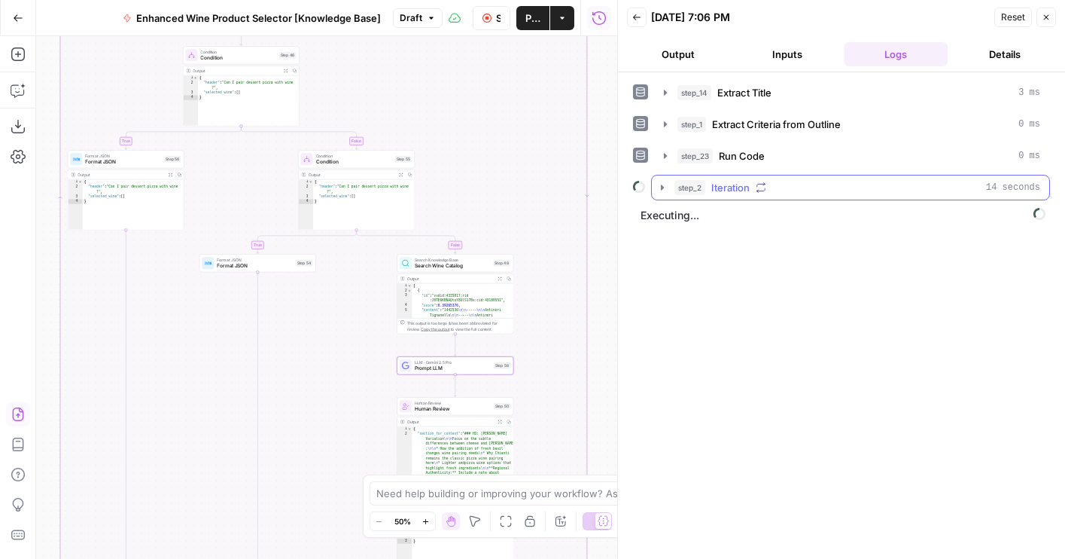
click at [831, 189] on div "step_2 Iteration 14 seconds" at bounding box center [857, 187] width 366 height 15
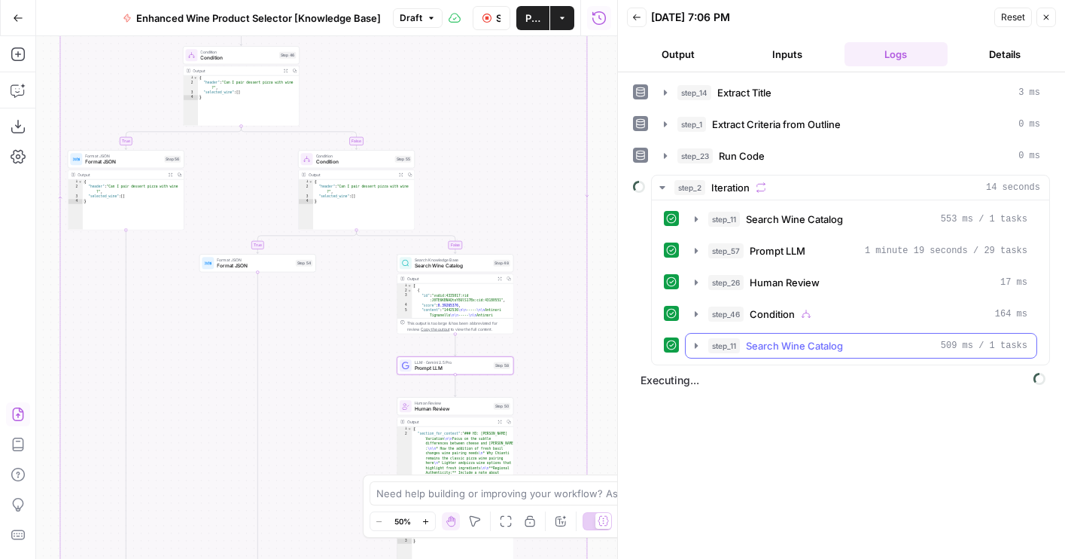
click at [764, 341] on span "Search Wine Catalog" at bounding box center [794, 345] width 97 height 15
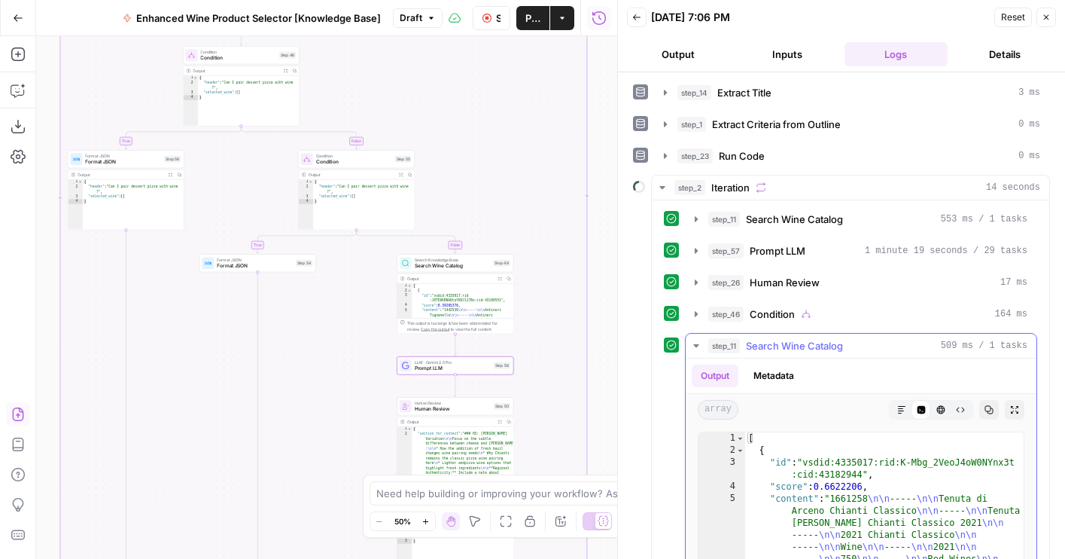
click at [764, 341] on span "Search Wine Catalog" at bounding box center [794, 345] width 97 height 15
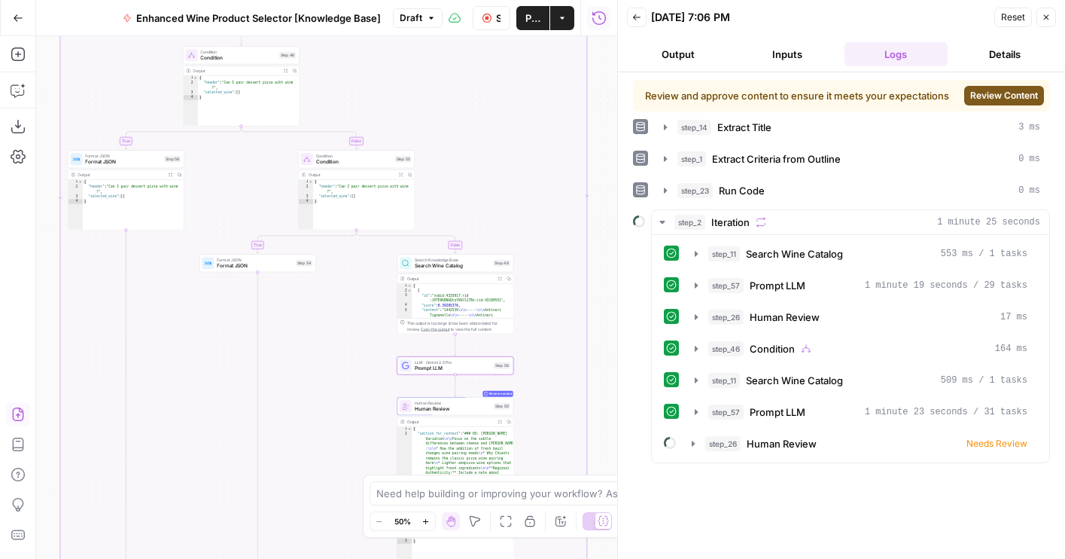
click at [1013, 95] on span "Review Content" at bounding box center [1004, 96] width 68 height 14
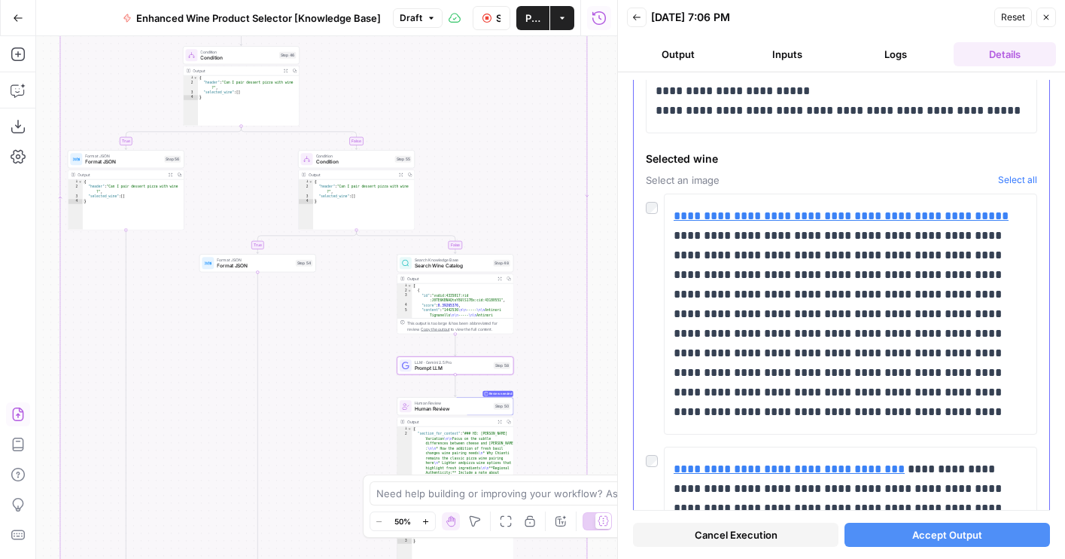
scroll to position [291, 0]
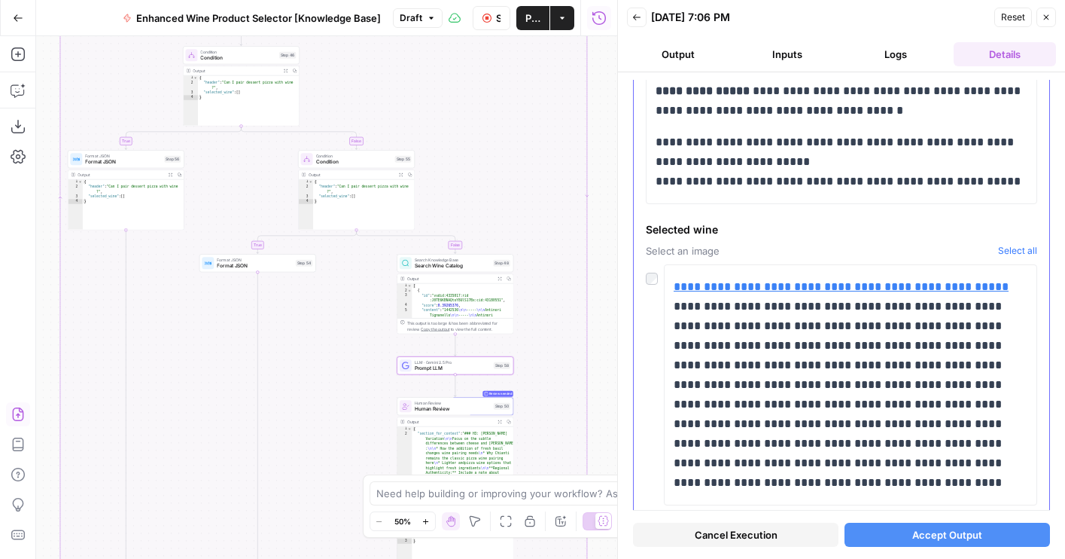
click at [647, 272] on div at bounding box center [655, 274] width 18 height 21
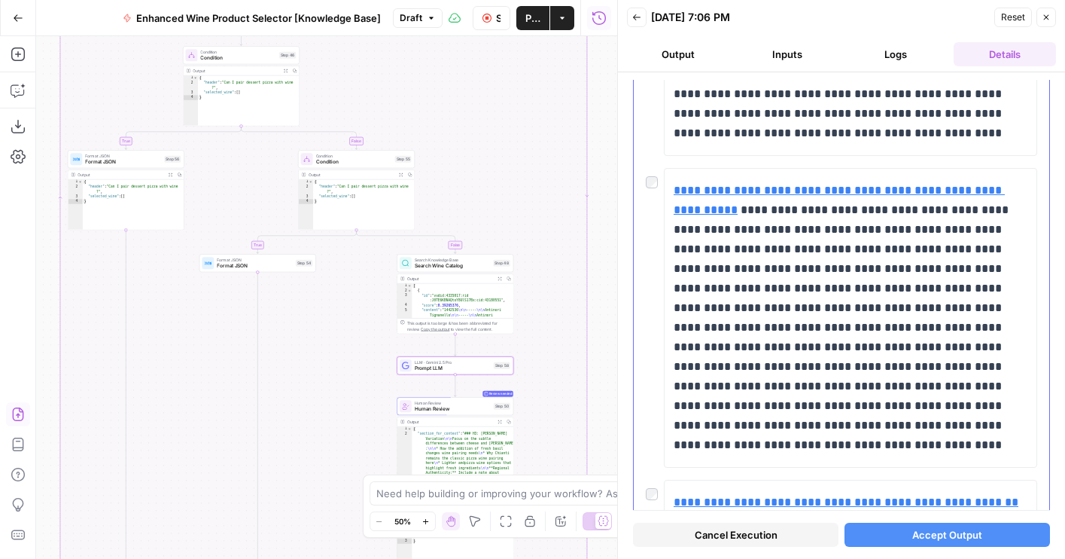
scroll to position [3523, 0]
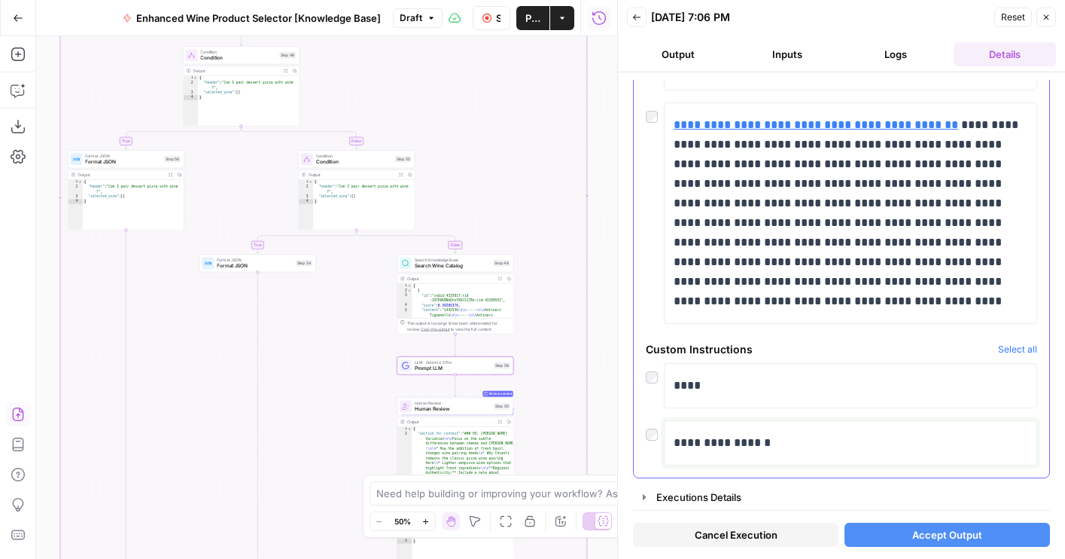
click at [695, 434] on p "**********" at bounding box center [851, 443] width 354 height 20
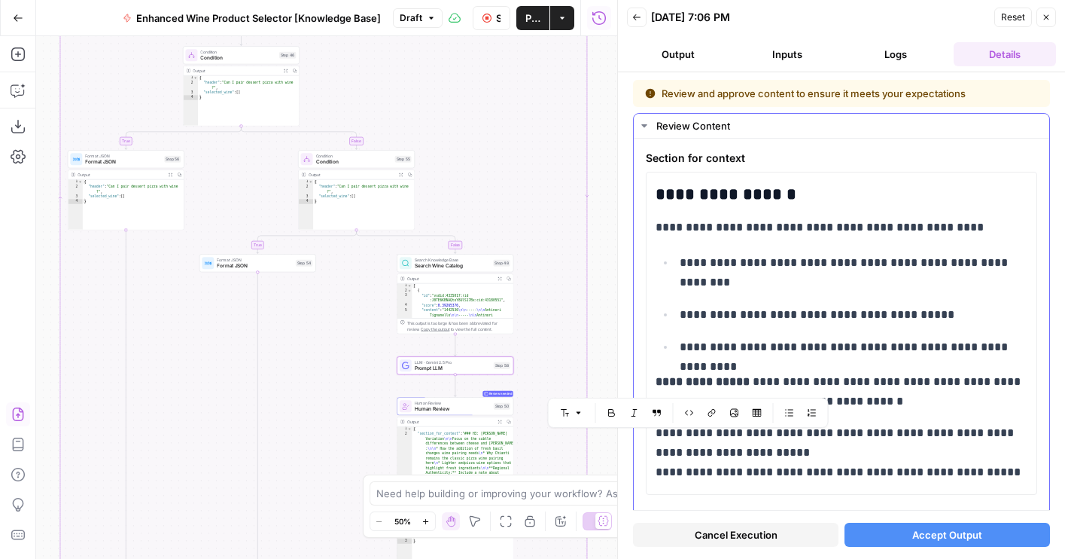
scroll to position [3523, 0]
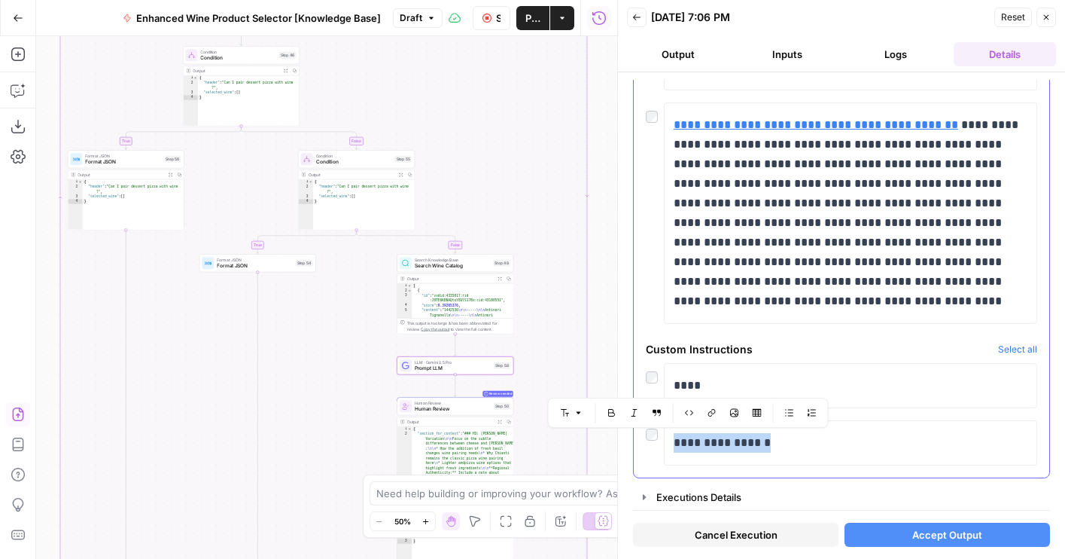
click at [787, 444] on p "**********" at bounding box center [851, 443] width 354 height 20
click at [753, 445] on p "**********" at bounding box center [851, 443] width 354 height 20
click at [784, 433] on p "**********" at bounding box center [851, 443] width 354 height 20
click at [795, 441] on p "**********" at bounding box center [851, 443] width 354 height 20
click at [888, 530] on button "Accept Output" at bounding box center [947, 534] width 205 height 24
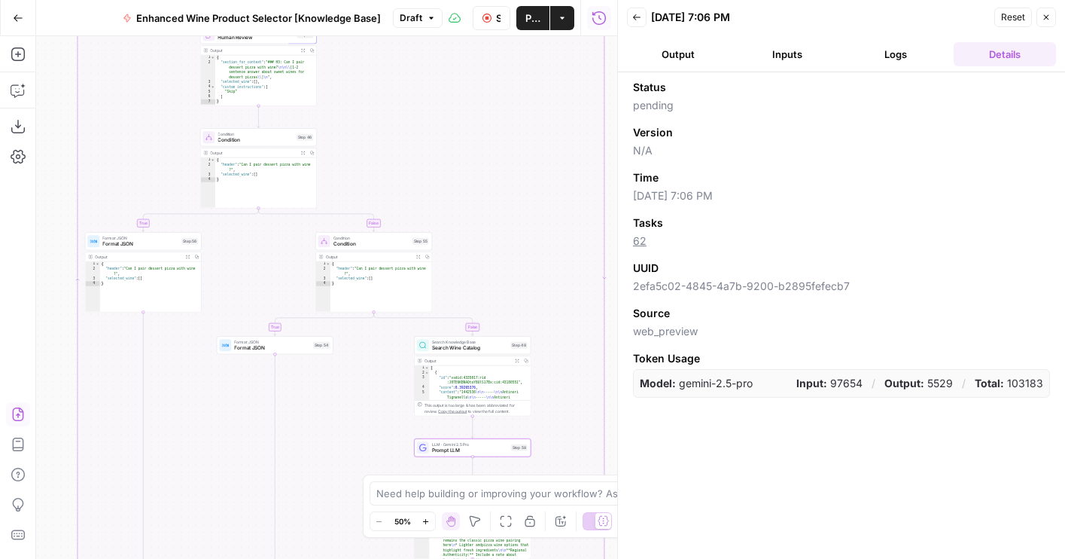
drag, startPoint x: 381, startPoint y: 339, endPoint x: 398, endPoint y: 421, distance: 83.9
click at [398, 421] on div "true false false true true false Workflow Set Inputs Inputs LLM · GPT-4o Extrac…" at bounding box center [326, 297] width 581 height 522
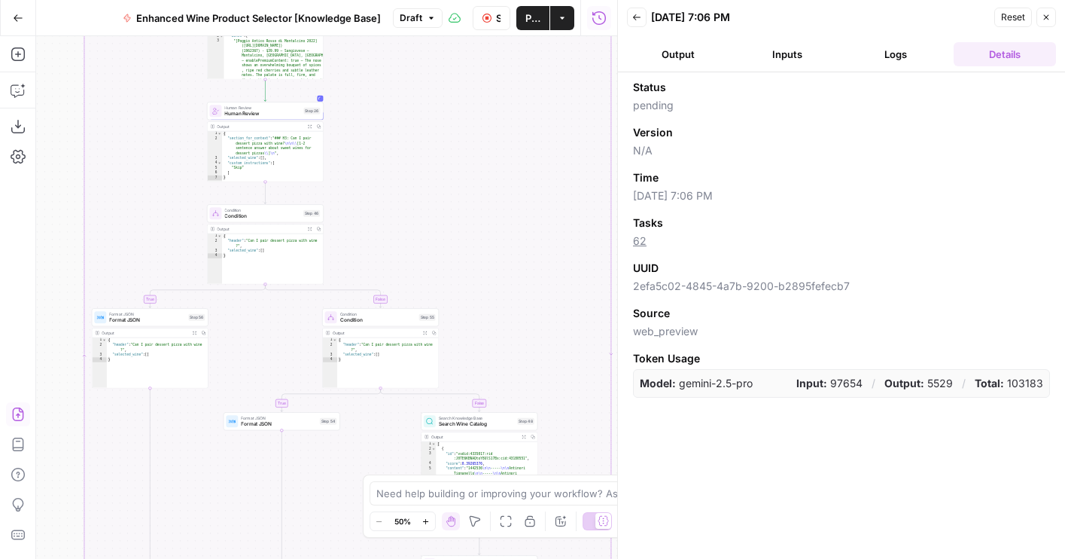
drag, startPoint x: 386, startPoint y: 169, endPoint x: 414, endPoint y: 355, distance: 187.2
click at [414, 355] on div "true false false true true false Workflow Set Inputs Inputs LLM · GPT-4o Extrac…" at bounding box center [326, 297] width 581 height 522
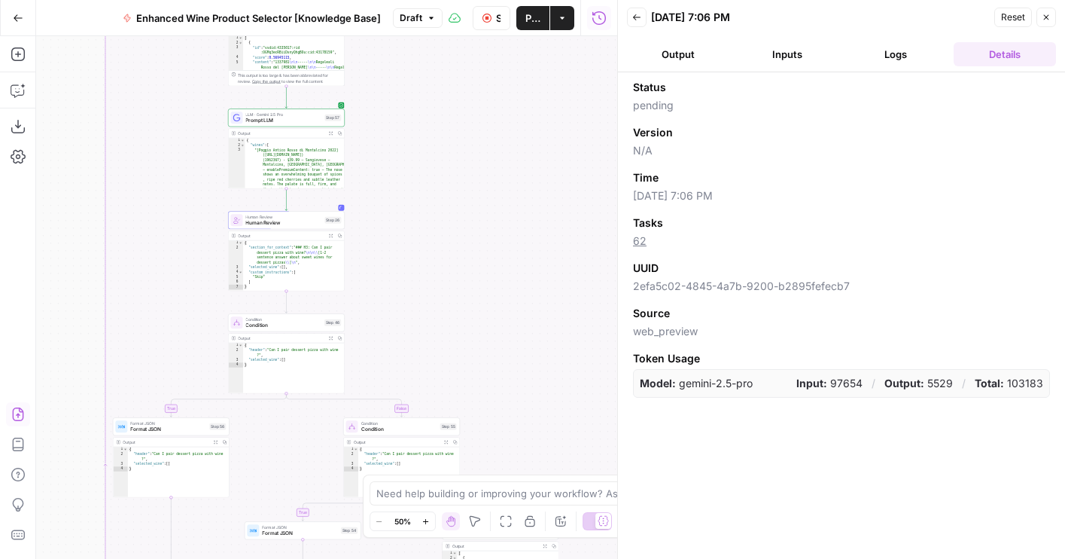
drag, startPoint x: 373, startPoint y: 160, endPoint x: 387, endPoint y: 282, distance: 121.9
click at [387, 282] on div "true false false true true false Workflow Set Inputs Inputs LLM · GPT-4o Extrac…" at bounding box center [326, 297] width 581 height 522
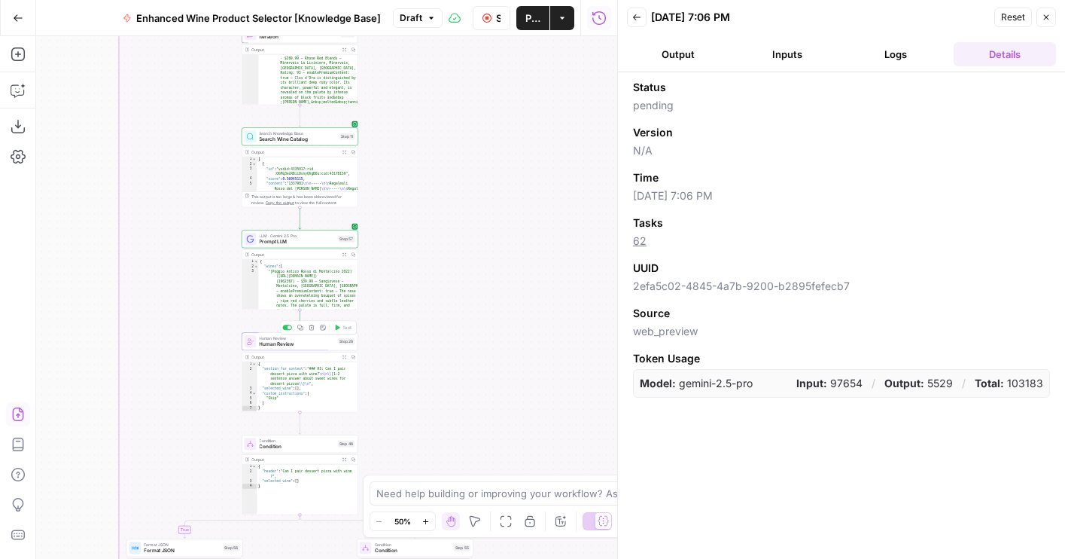
click at [306, 344] on span "Human Review" at bounding box center [297, 344] width 76 height 8
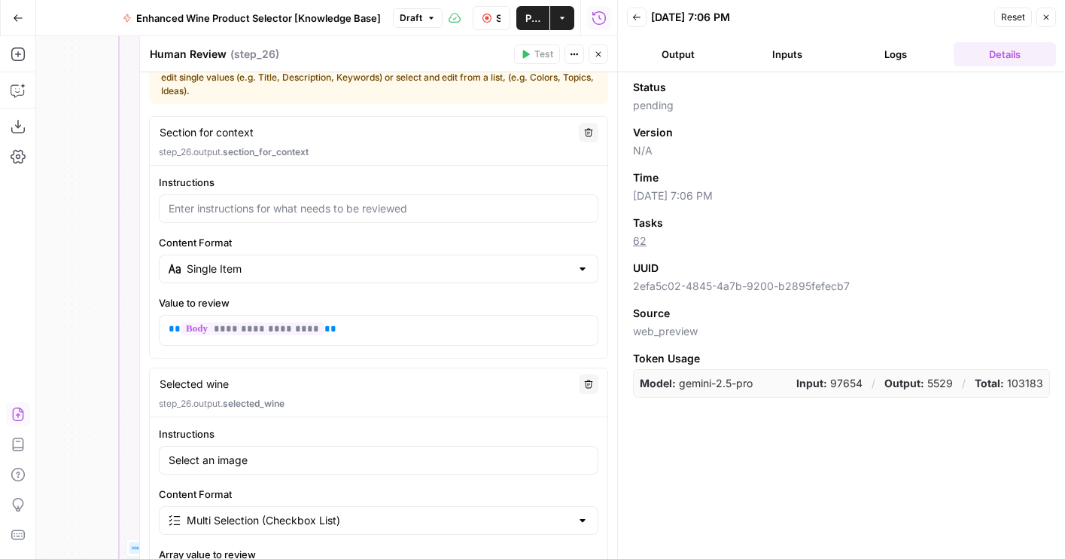
scroll to position [46, 0]
click at [333, 319] on p "**********" at bounding box center [379, 326] width 420 height 15
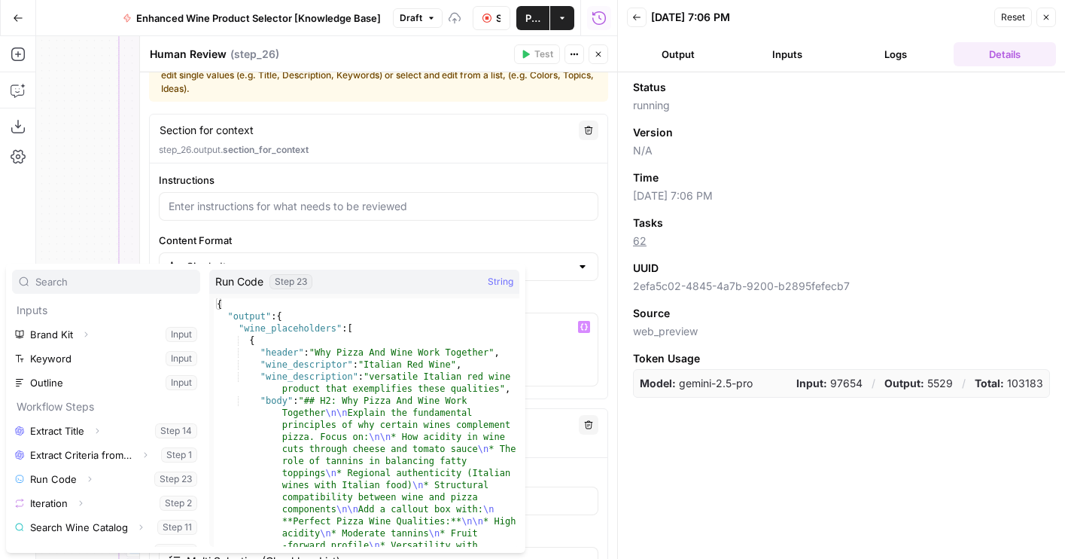
scroll to position [17, 0]
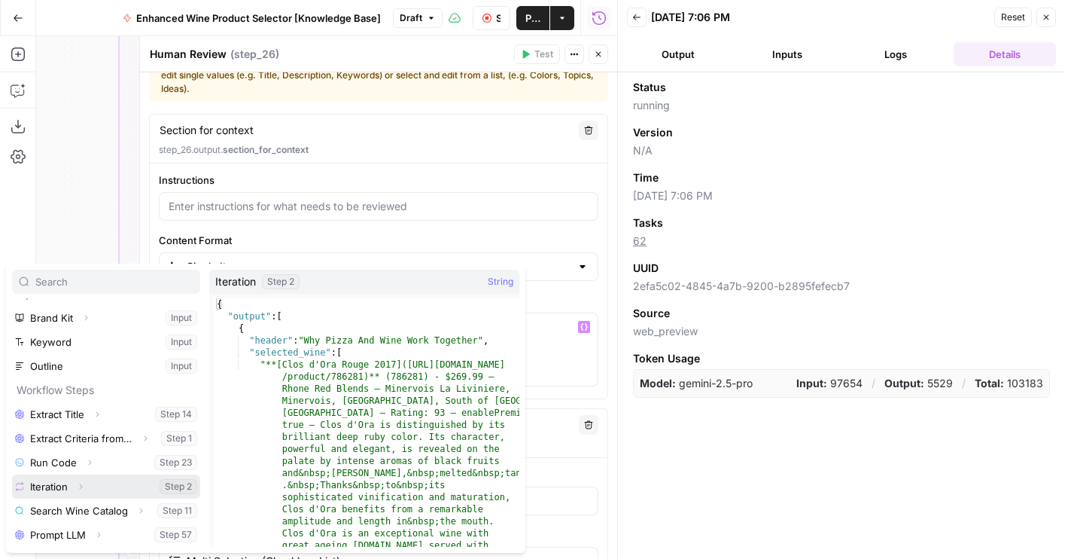
click at [89, 482] on button "Expand" at bounding box center [81, 486] width 20 height 20
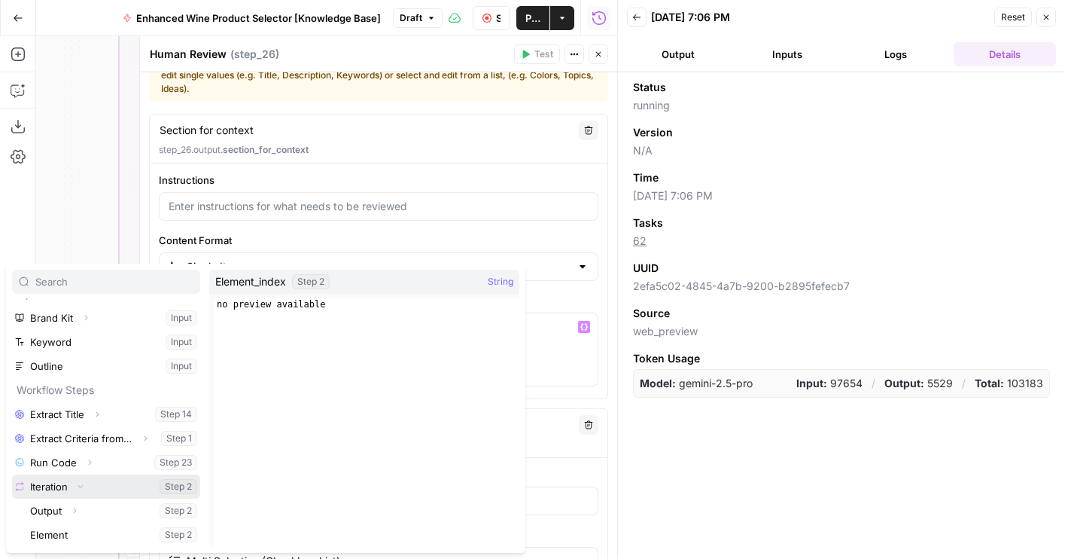
scroll to position [89, 0]
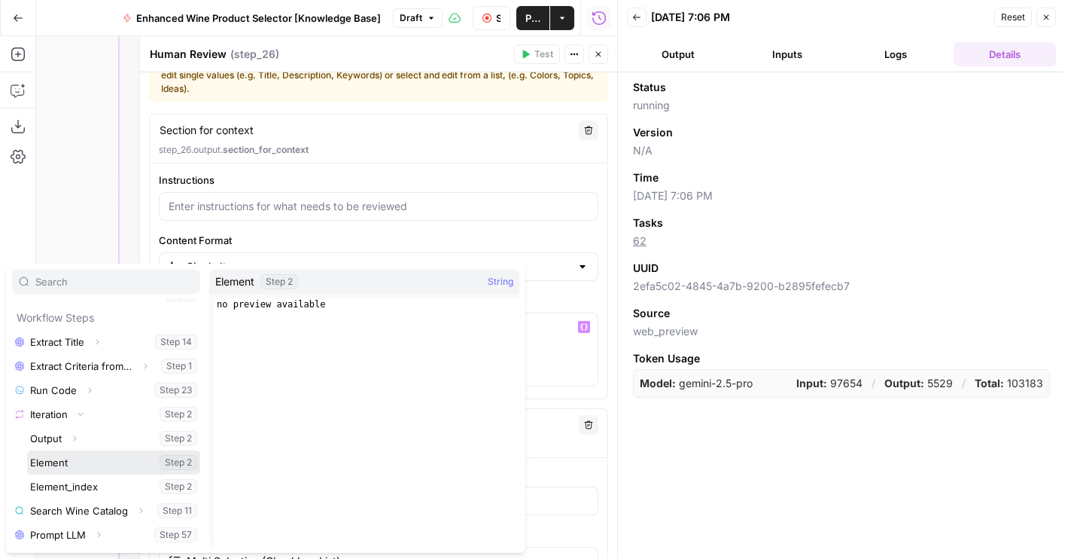
click at [67, 464] on button "Select variable Element" at bounding box center [113, 462] width 173 height 24
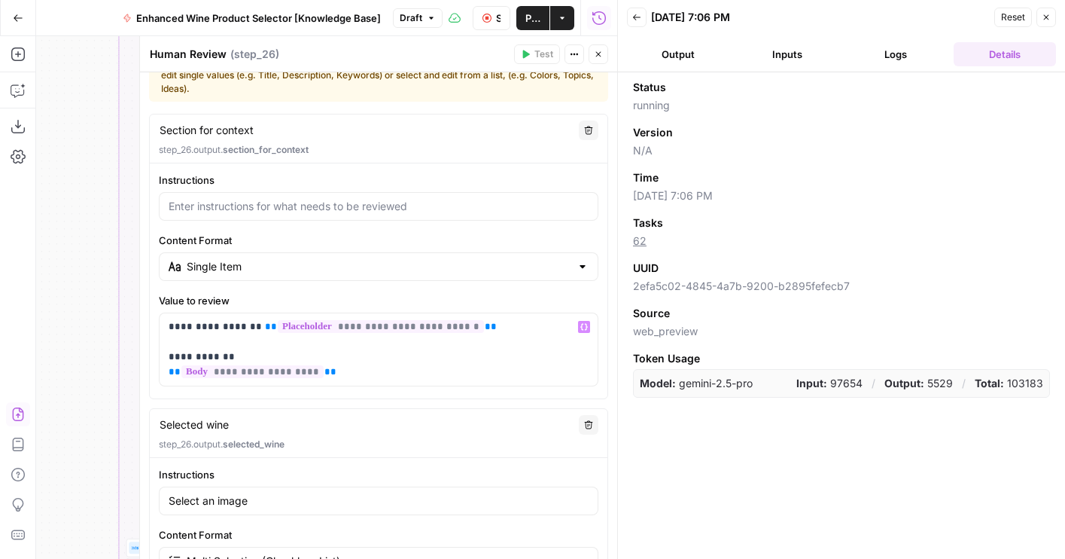
click at [912, 53] on button "Logs" at bounding box center [896, 54] width 103 height 24
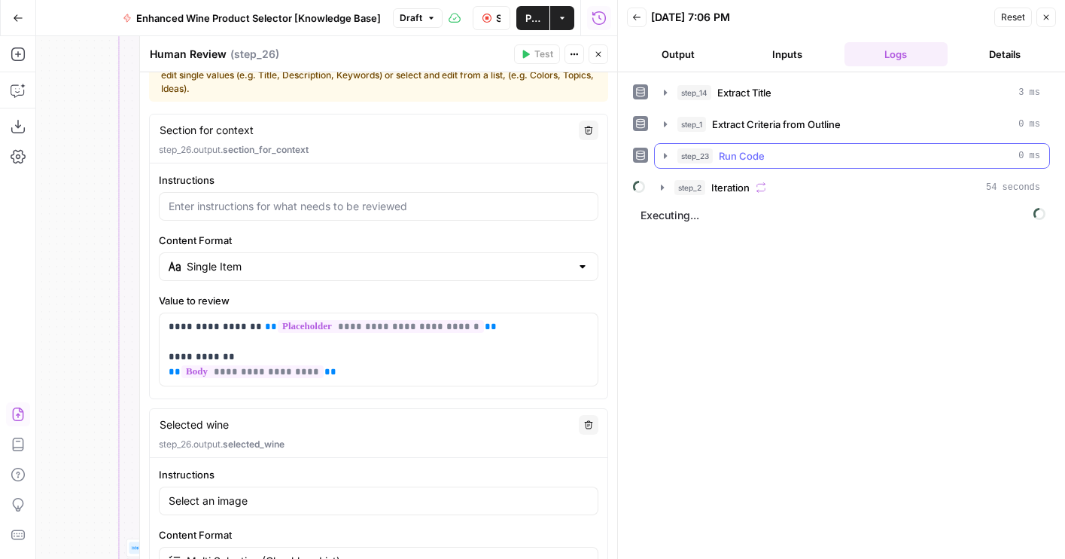
click at [778, 158] on div "step_23 Run Code 0 ms" at bounding box center [858, 155] width 363 height 15
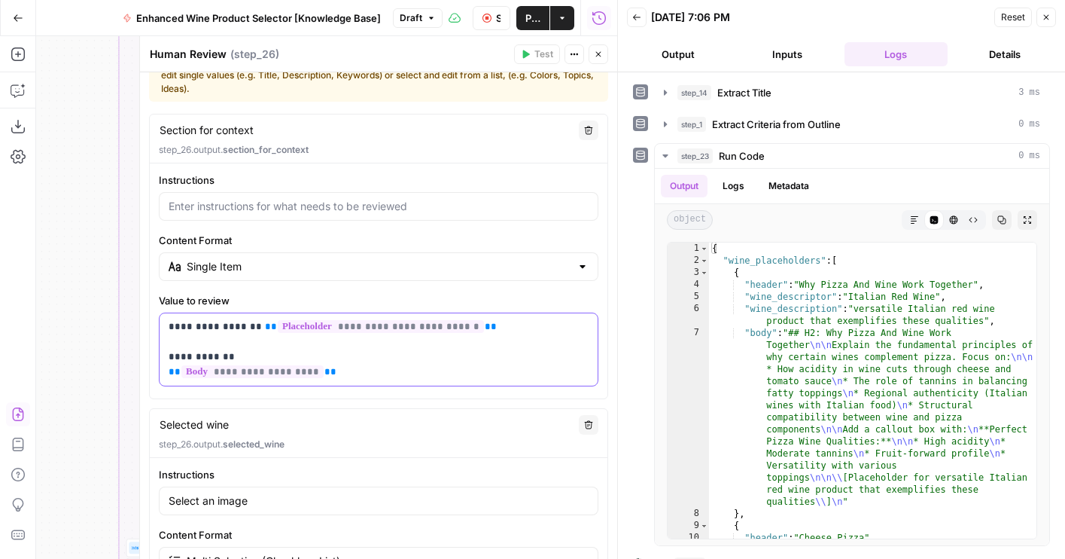
click at [485, 326] on p "**********" at bounding box center [379, 349] width 420 height 60
drag, startPoint x: 409, startPoint y: 325, endPoint x: 459, endPoint y: 327, distance: 49.7
click at [459, 327] on span "**********" at bounding box center [381, 326] width 206 height 13
click at [248, 324] on p "**********" at bounding box center [379, 349] width 420 height 60
click at [595, 55] on icon "button" at bounding box center [598, 54] width 9 height 9
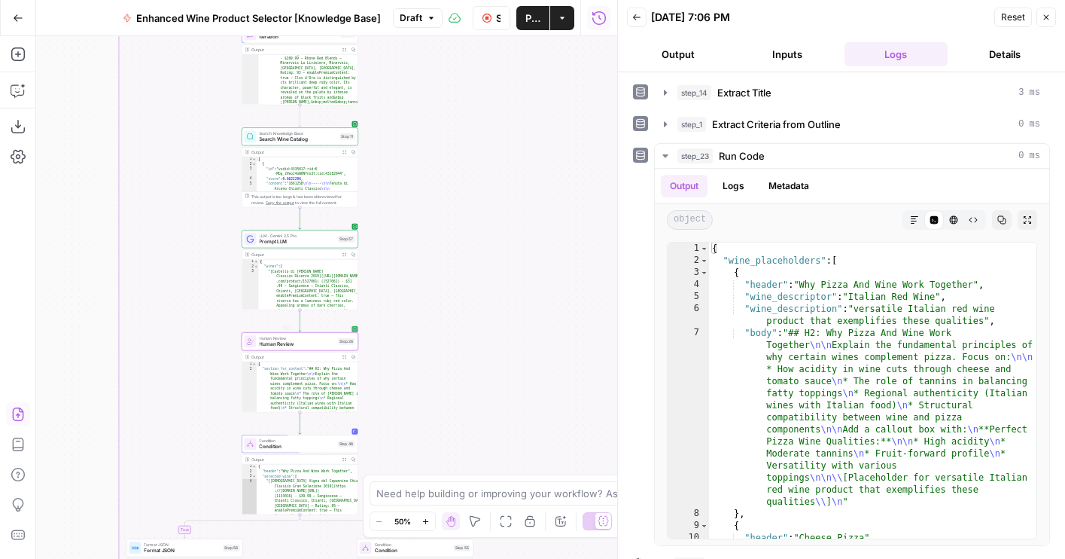
click at [293, 348] on div "Human Review Human Review Step 26 Copy step Delete step Add Note Test" at bounding box center [300, 341] width 117 height 18
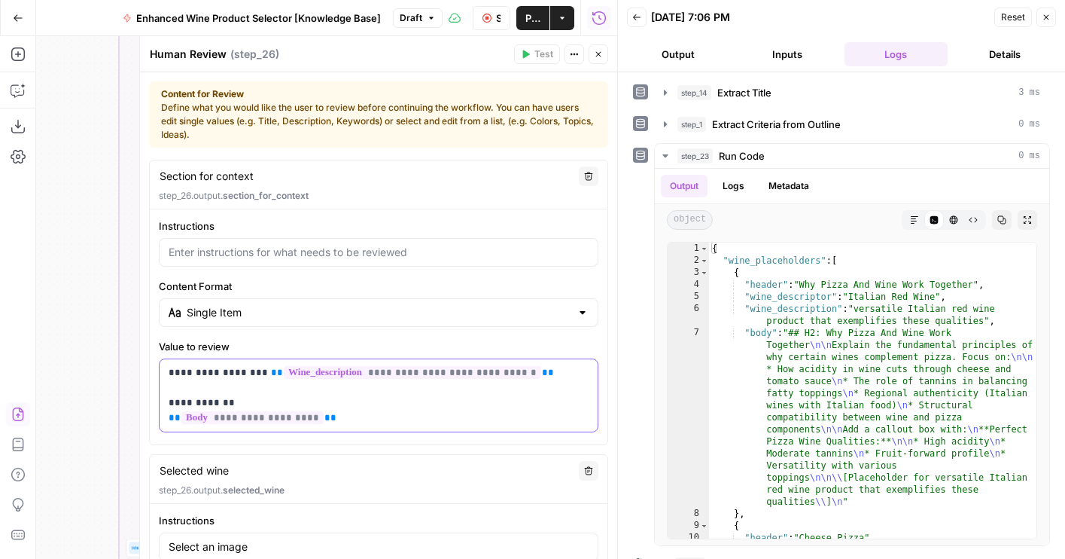
click at [481, 397] on p "**********" at bounding box center [379, 395] width 420 height 60
click at [595, 59] on button "Close" at bounding box center [599, 54] width 20 height 20
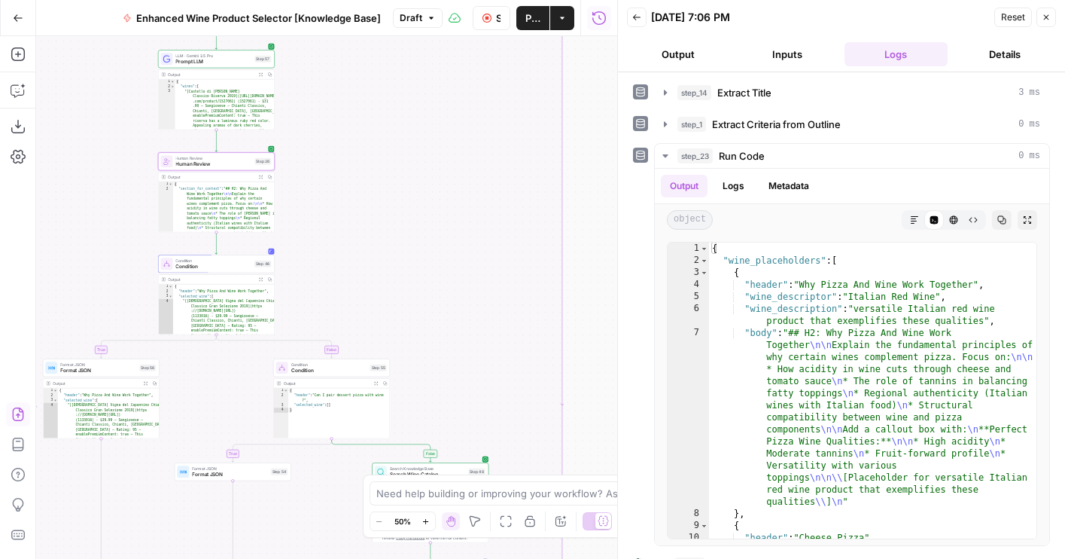
drag, startPoint x: 486, startPoint y: 436, endPoint x: 386, endPoint y: 218, distance: 239.5
click at [386, 218] on div "true false false true true false Workflow Set Inputs Inputs LLM · GPT-4o Extrac…" at bounding box center [326, 297] width 581 height 522
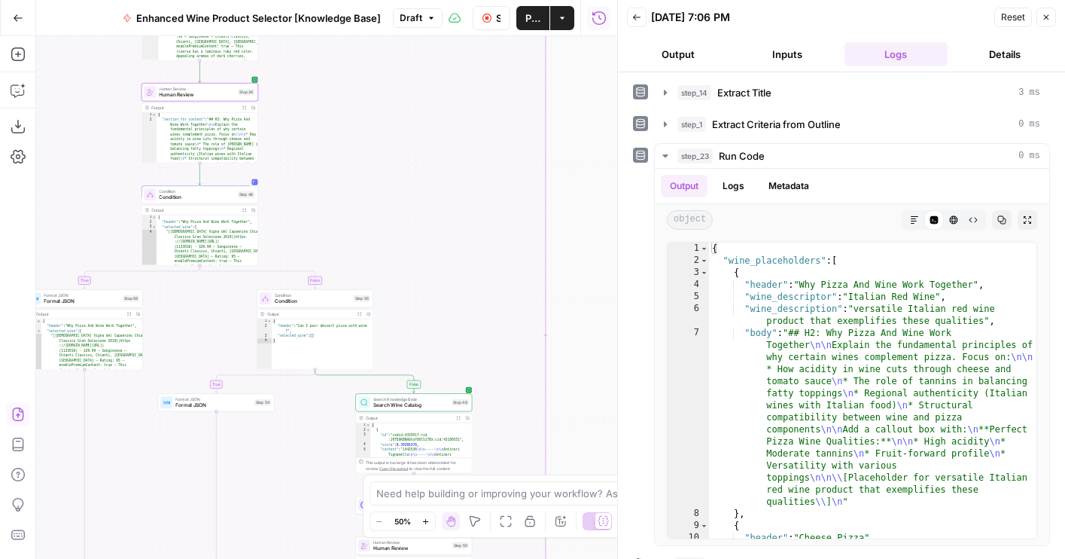
drag, startPoint x: 391, startPoint y: 270, endPoint x: 395, endPoint y: 148, distance: 122.8
click at [395, 148] on div "true false false true true false Workflow Set Inputs Inputs LLM · GPT-4o Extrac…" at bounding box center [326, 297] width 581 height 522
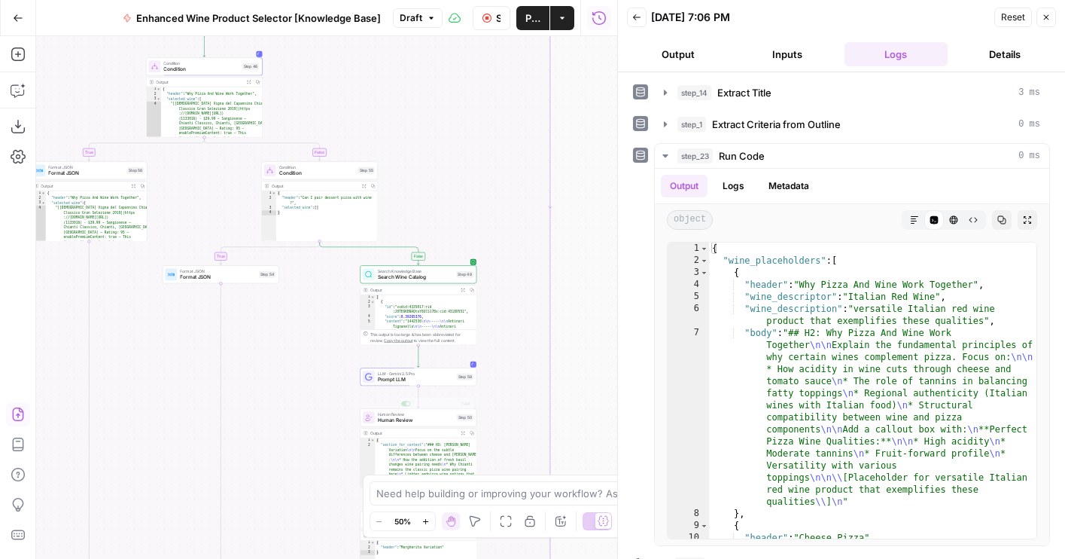
drag, startPoint x: 318, startPoint y: 425, endPoint x: 319, endPoint y: 291, distance: 134.0
click at [319, 291] on div "true false false true true false Workflow Set Inputs Inputs LLM · GPT-4o Extrac…" at bounding box center [326, 297] width 581 height 522
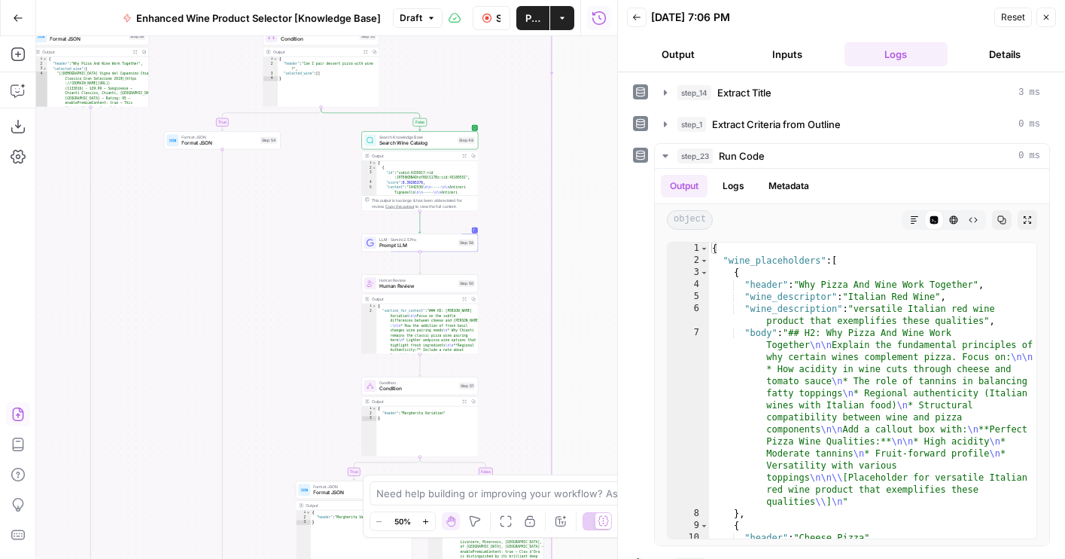
click at [982, 48] on button "Details" at bounding box center [1005, 54] width 103 height 24
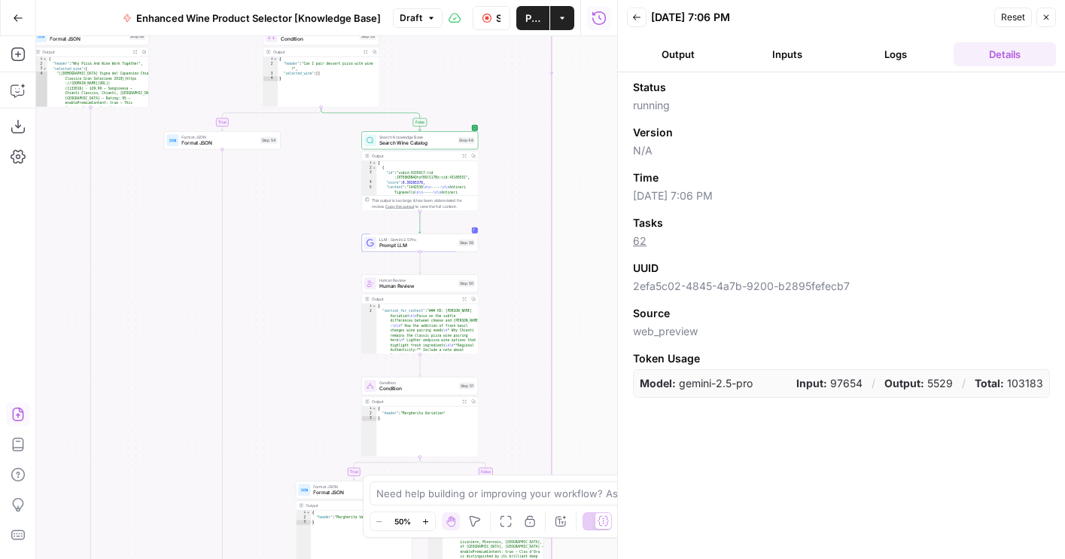
click at [866, 58] on button "Logs" at bounding box center [896, 54] width 103 height 24
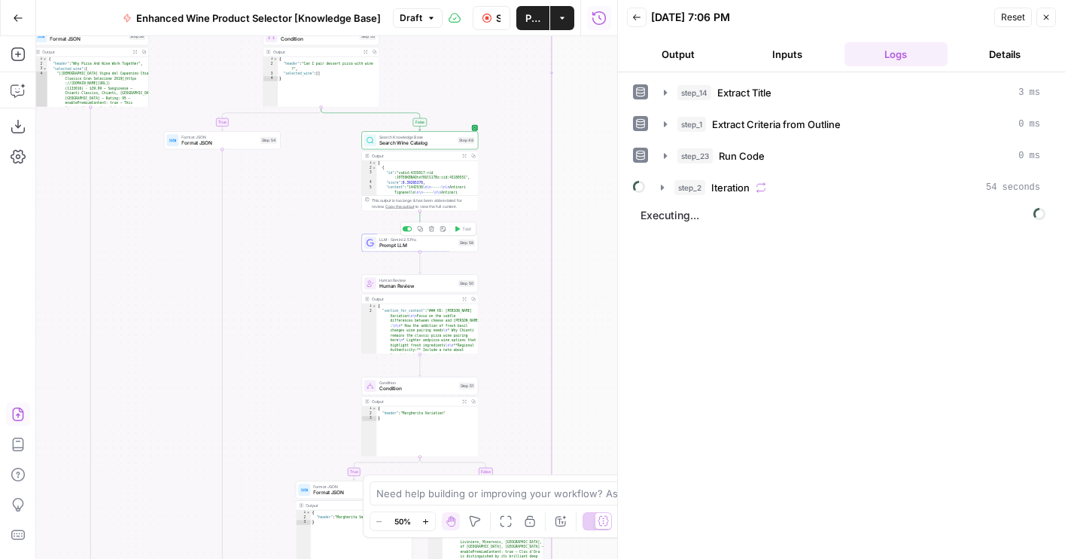
click at [391, 291] on div "Human Review Human Review Step 50 Copy step Delete step Add Note Test" at bounding box center [419, 283] width 117 height 18
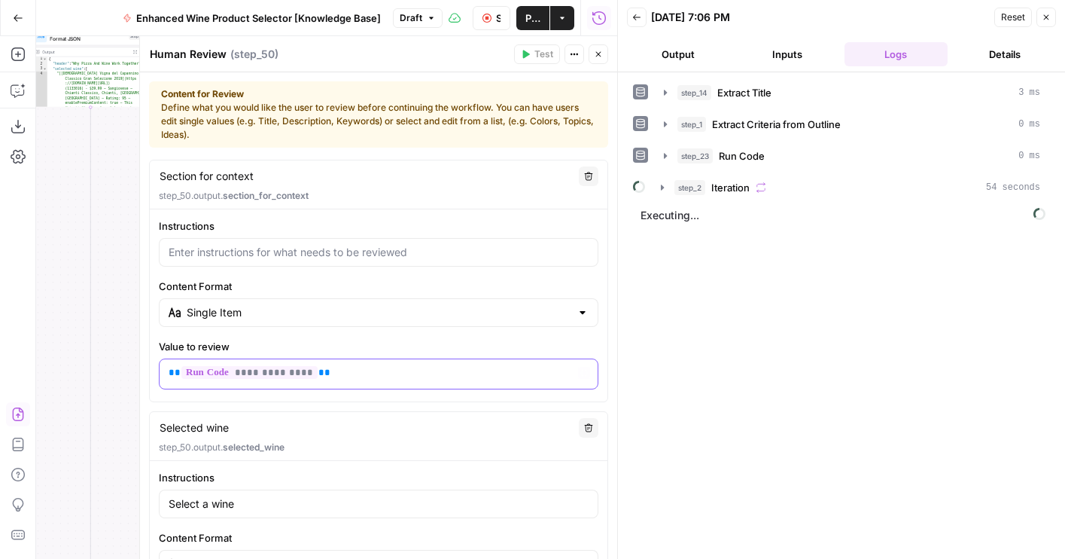
click at [365, 368] on p "**********" at bounding box center [379, 372] width 420 height 15
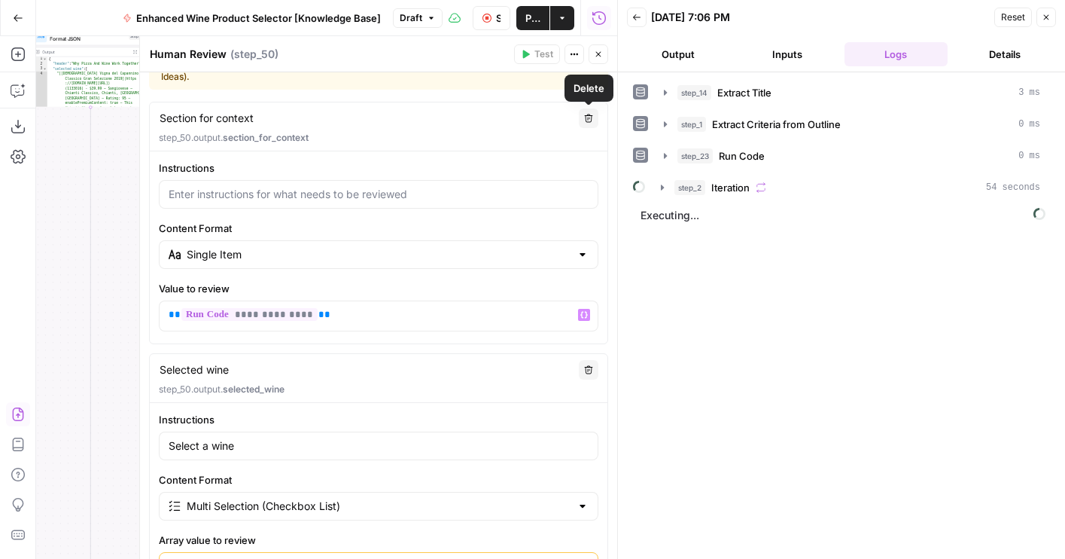
click at [601, 51] on icon "button" at bounding box center [598, 54] width 9 height 9
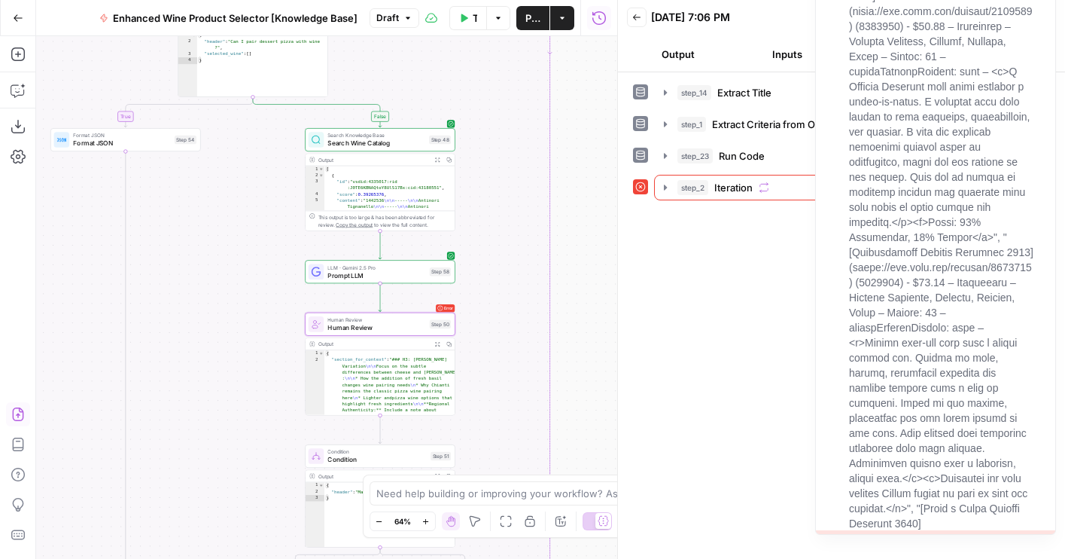
click at [716, 292] on div "step_14 Extract Title 3 ms step_1 Extract Criteria from Outline 0 ms step_23 Ru…" at bounding box center [841, 315] width 417 height 471
click at [657, 197] on button "step_2 Iteration 58 seconds" at bounding box center [852, 187] width 394 height 24
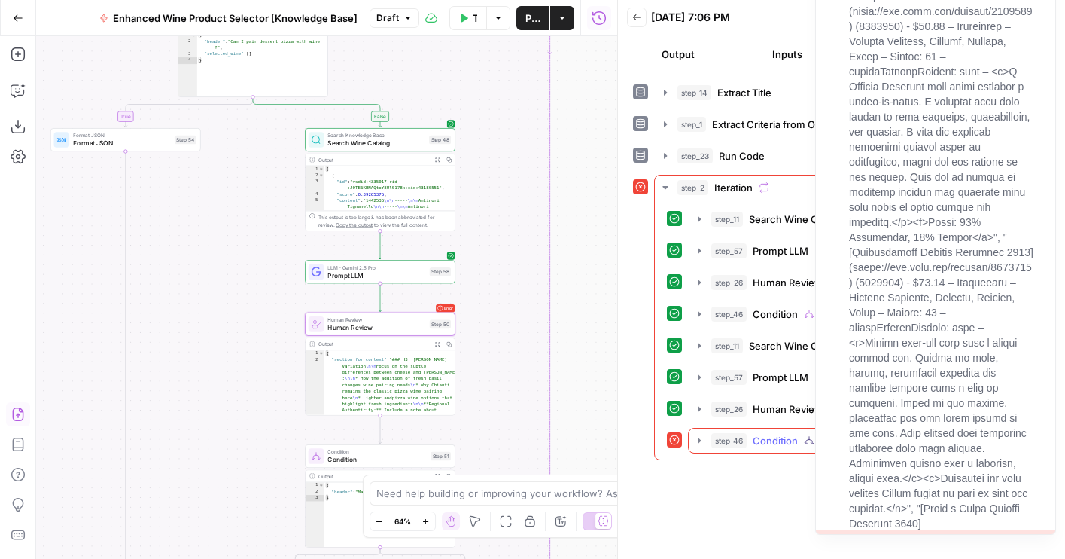
click at [705, 433] on button "step_46 Condition 58 seconds" at bounding box center [863, 440] width 348 height 24
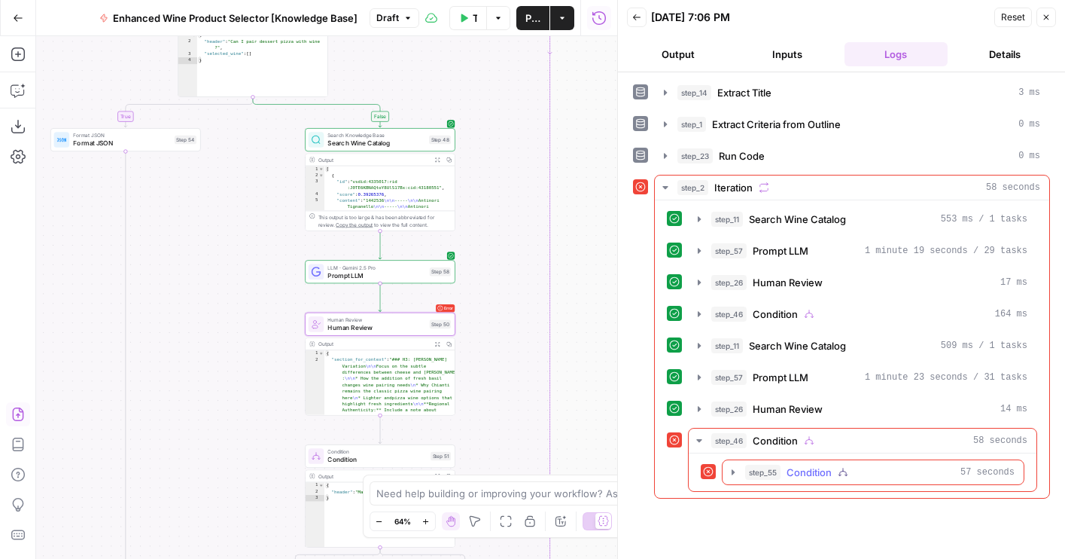
click at [735, 478] on button "step_55 Condition 57 seconds" at bounding box center [873, 472] width 301 height 24
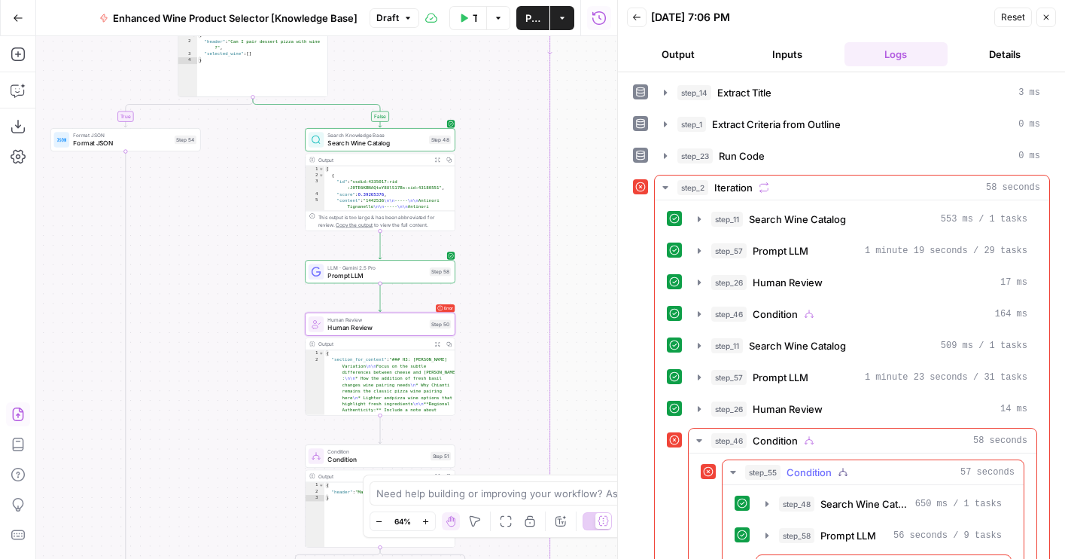
scroll to position [49, 0]
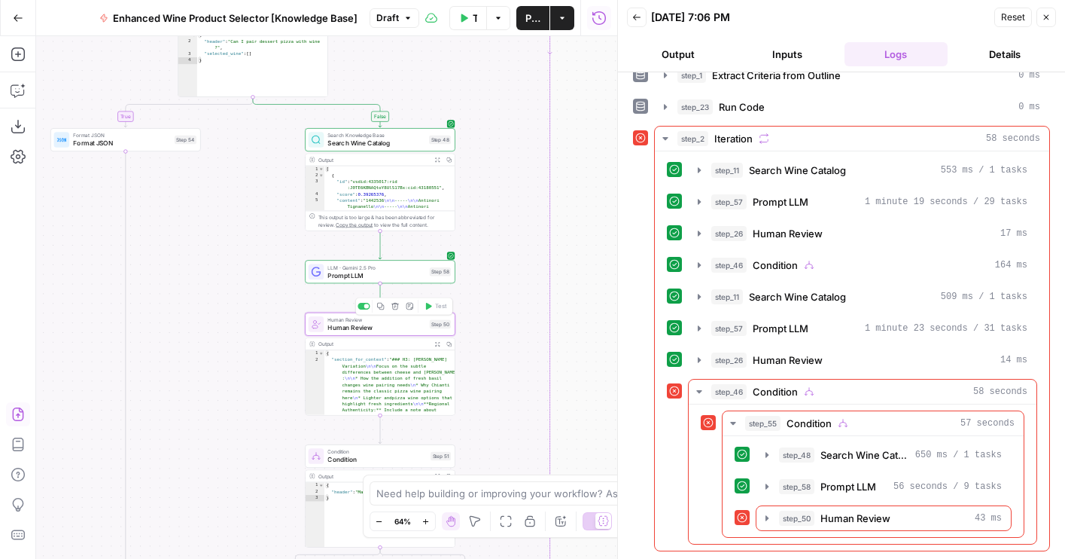
click at [397, 333] on div "Human Review Human Review Step 50 Copy step Delete step Add Note Test" at bounding box center [380, 323] width 151 height 23
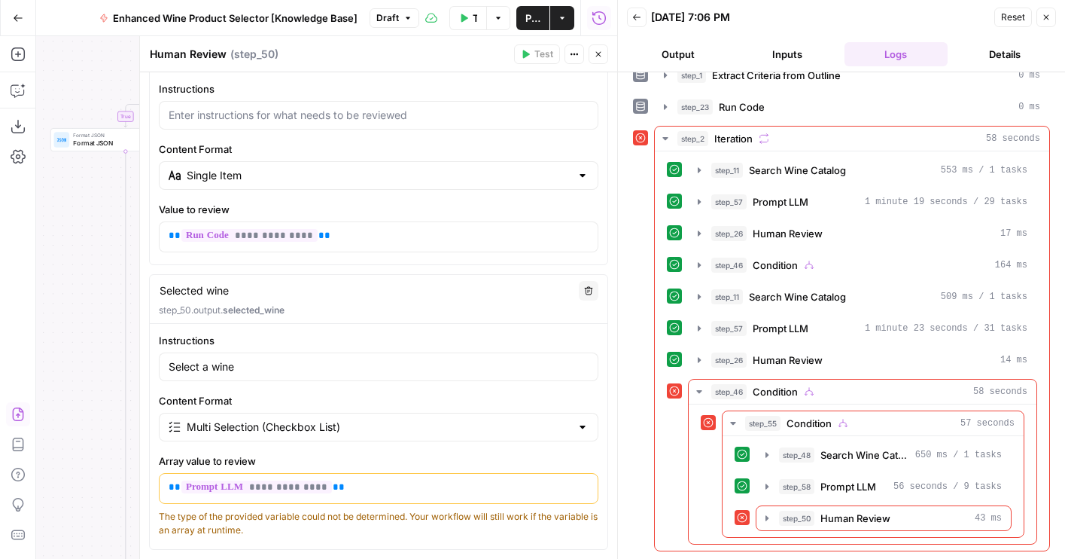
scroll to position [157, 0]
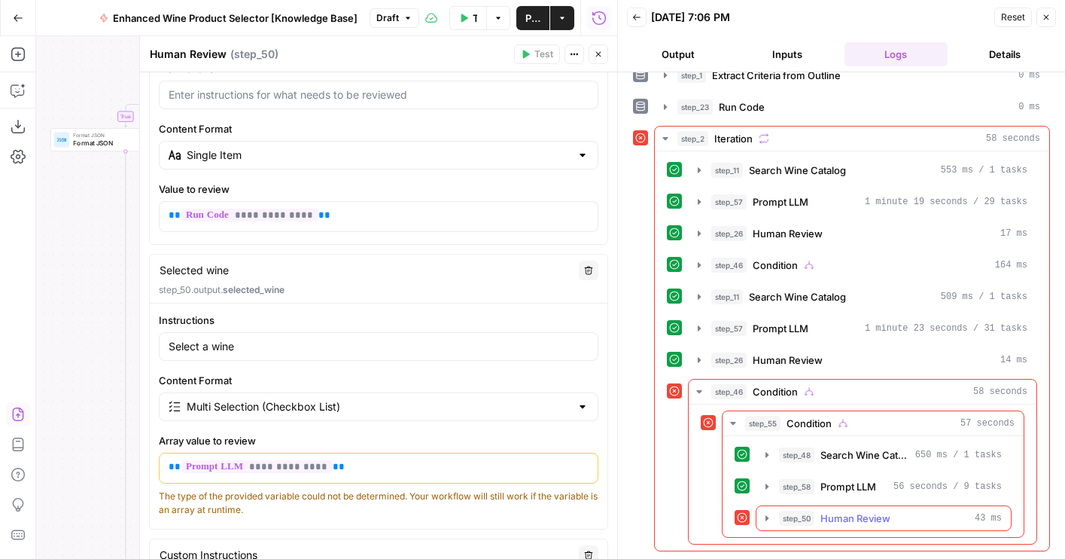
click at [845, 516] on span "Human Review" at bounding box center [855, 517] width 70 height 15
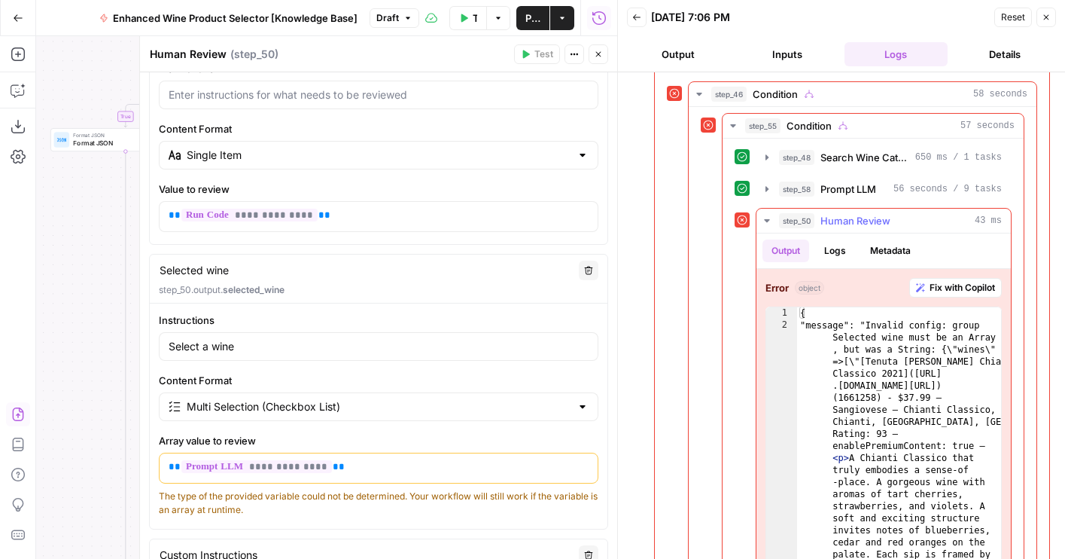
scroll to position [365, 0]
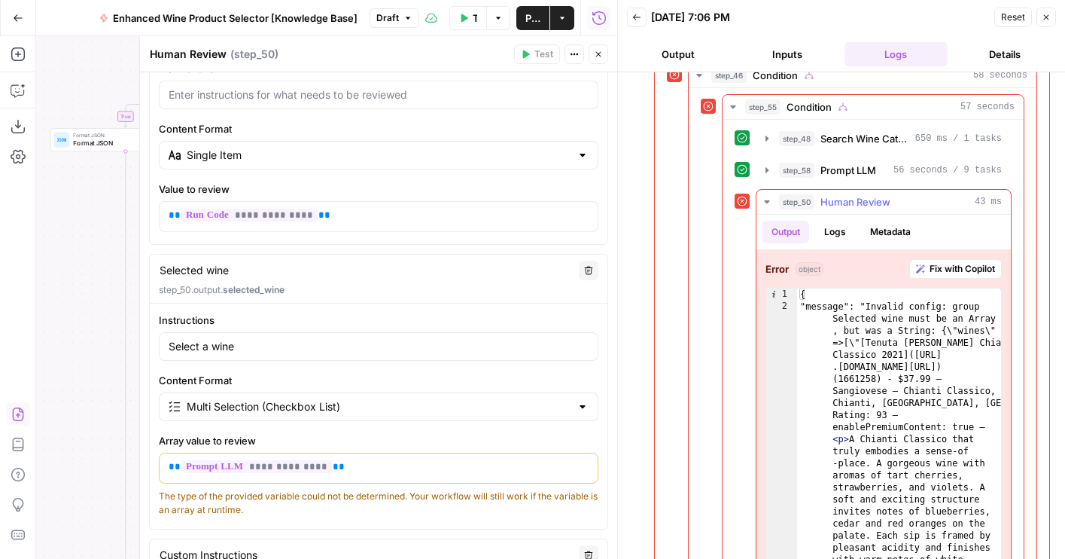
click at [832, 172] on span "Prompt LLM" at bounding box center [848, 170] width 56 height 15
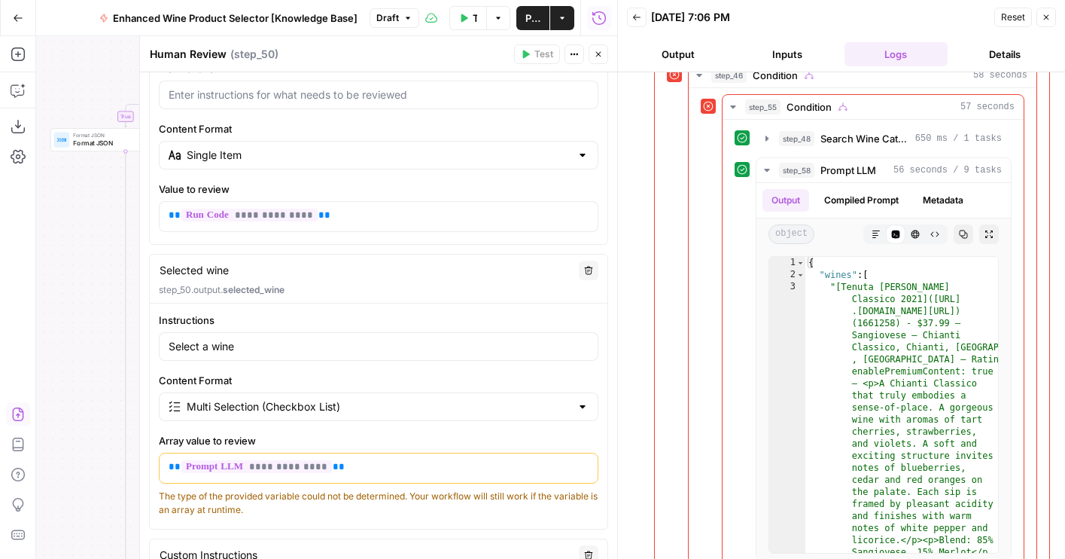
click at [370, 464] on p "**********" at bounding box center [379, 466] width 420 height 15
click at [321, 221] on p "**********" at bounding box center [379, 215] width 420 height 15
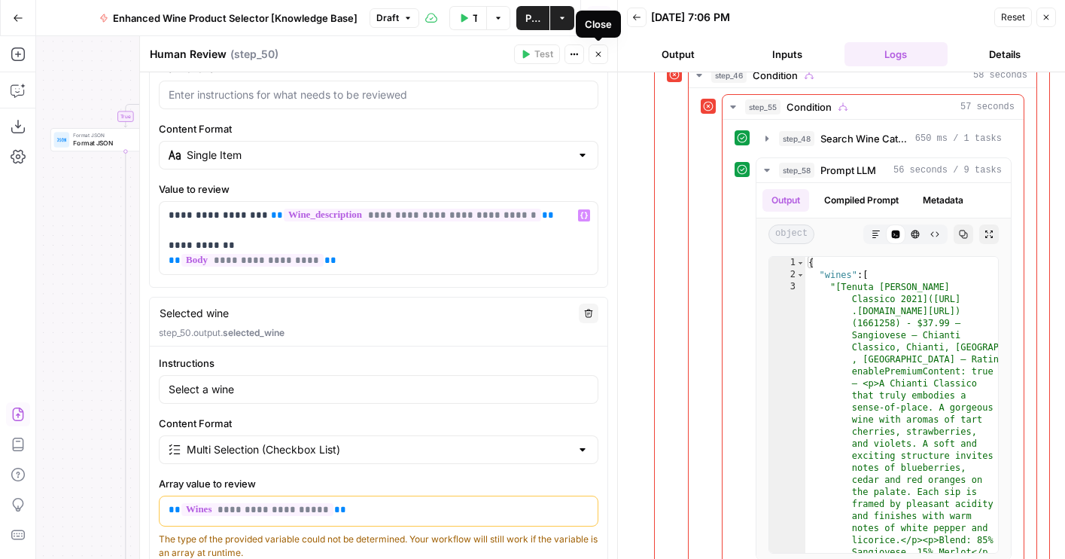
click at [593, 47] on button "Close" at bounding box center [599, 54] width 20 height 20
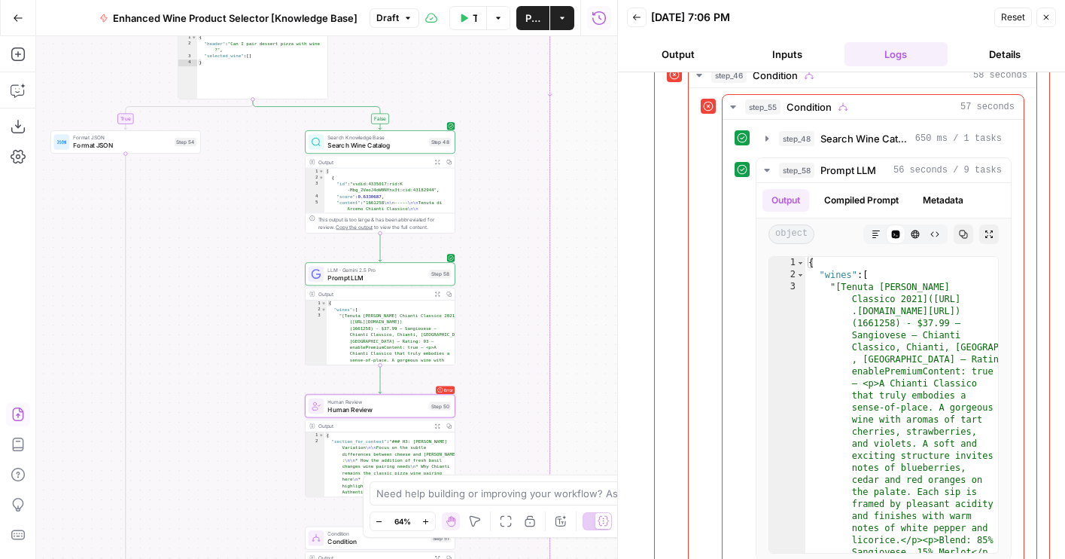
drag, startPoint x: 514, startPoint y: 121, endPoint x: 514, endPoint y: 150, distance: 28.6
click at [514, 149] on div "true false false true true false Workflow Set Inputs Inputs LLM · GPT-4o Extrac…" at bounding box center [326, 297] width 581 height 522
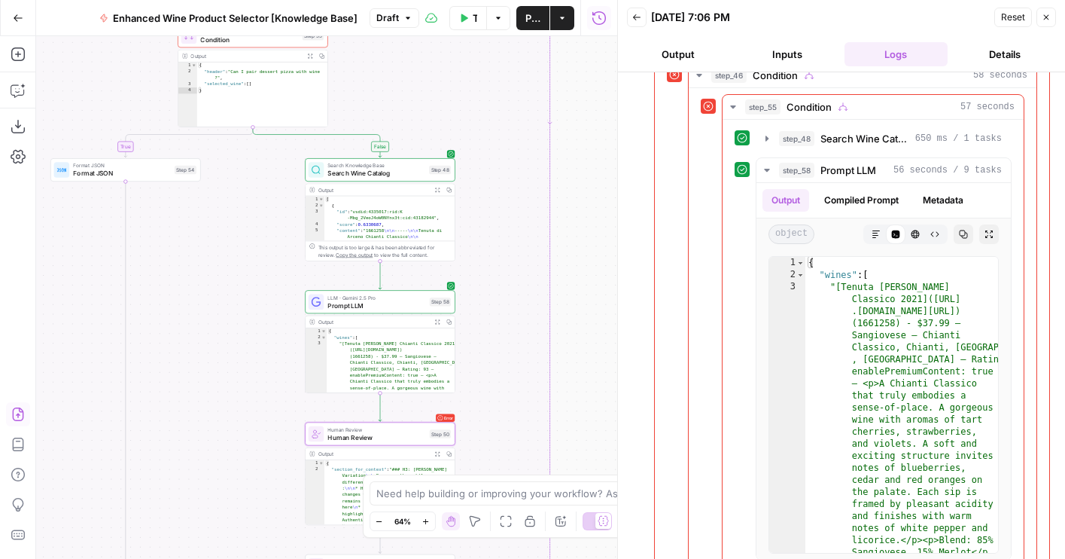
drag, startPoint x: 513, startPoint y: 145, endPoint x: 543, endPoint y: 370, distance: 227.0
click at [543, 370] on div "true false false true true false Workflow Set Inputs Inputs LLM · GPT-4o Extrac…" at bounding box center [326, 297] width 581 height 522
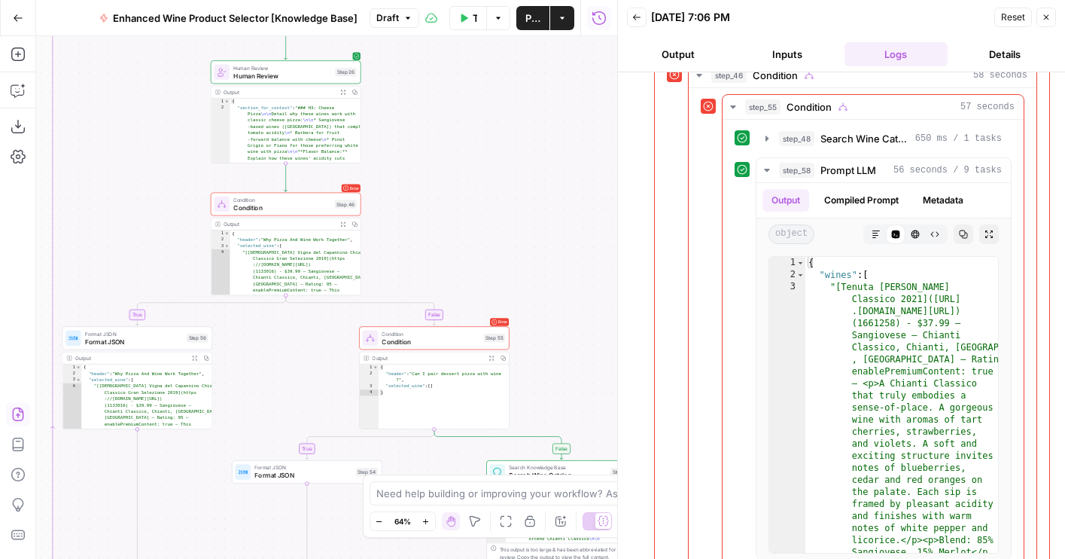
drag, startPoint x: 511, startPoint y: 258, endPoint x: 595, endPoint y: 327, distance: 108.6
click at [597, 327] on div "true false false true true false Workflow Set Inputs Inputs LLM · GPT-4o Extrac…" at bounding box center [326, 297] width 581 height 522
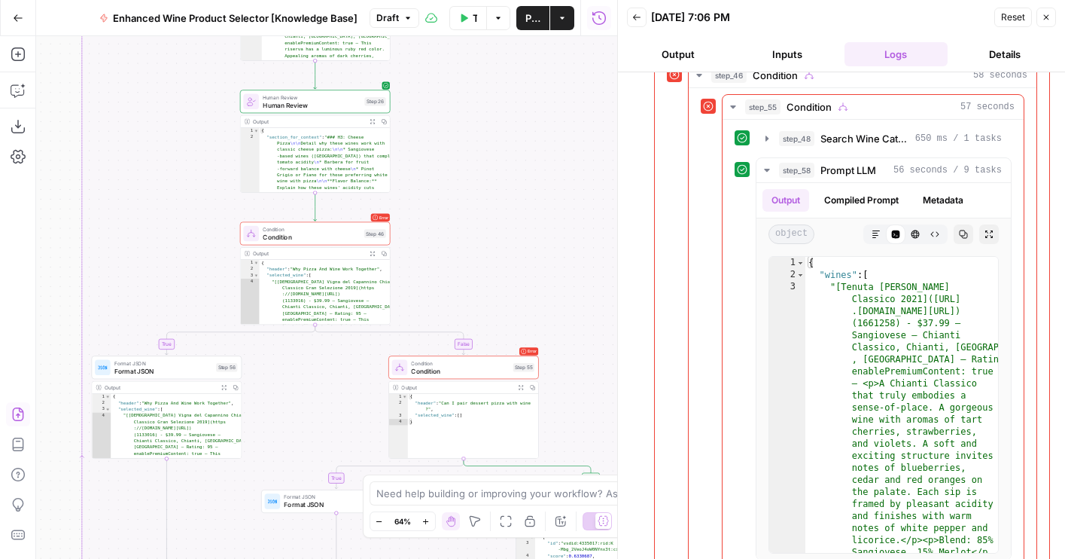
drag, startPoint x: 482, startPoint y: 191, endPoint x: 538, endPoint y: 285, distance: 109.3
click at [538, 285] on div "true false false true true false Workflow Set Inputs Inputs LLM · GPT-4o Extrac…" at bounding box center [326, 297] width 581 height 522
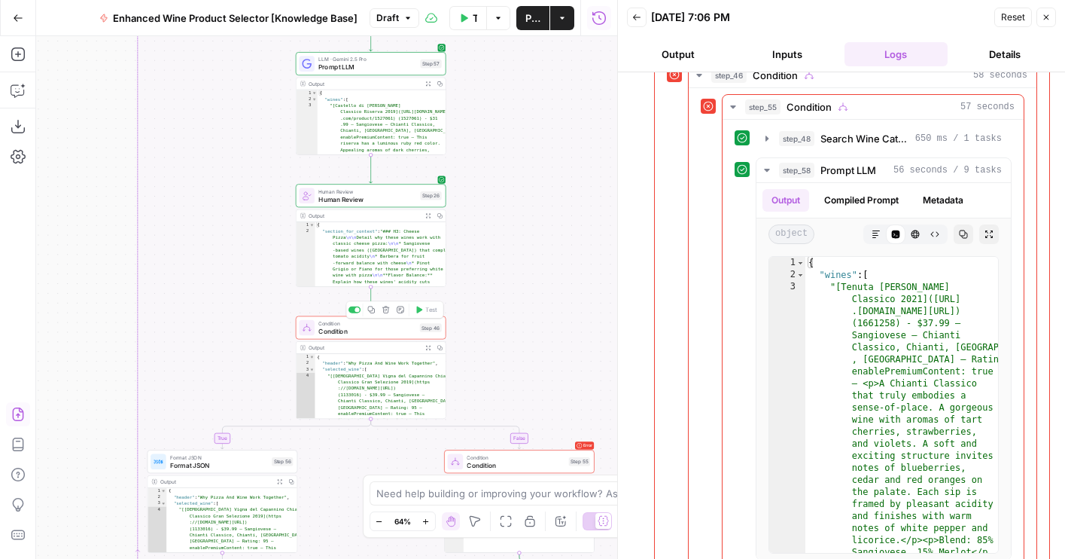
drag, startPoint x: 223, startPoint y: 373, endPoint x: 223, endPoint y: 268, distance: 104.6
click at [223, 268] on div "true false false true true false Workflow Set Inputs Inputs LLM · GPT-4o Extrac…" at bounding box center [326, 297] width 581 height 522
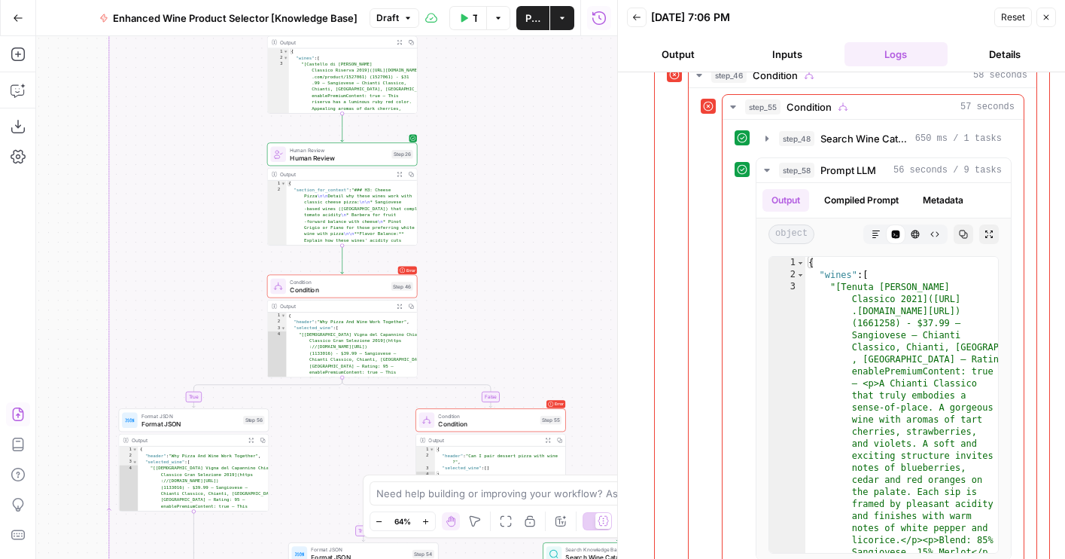
drag, startPoint x: 261, startPoint y: 172, endPoint x: 214, endPoint y: 287, distance: 123.8
click at [214, 287] on div "true false false true true false Workflow Set Inputs Inputs LLM · GPT-4o Extrac…" at bounding box center [326, 297] width 581 height 522
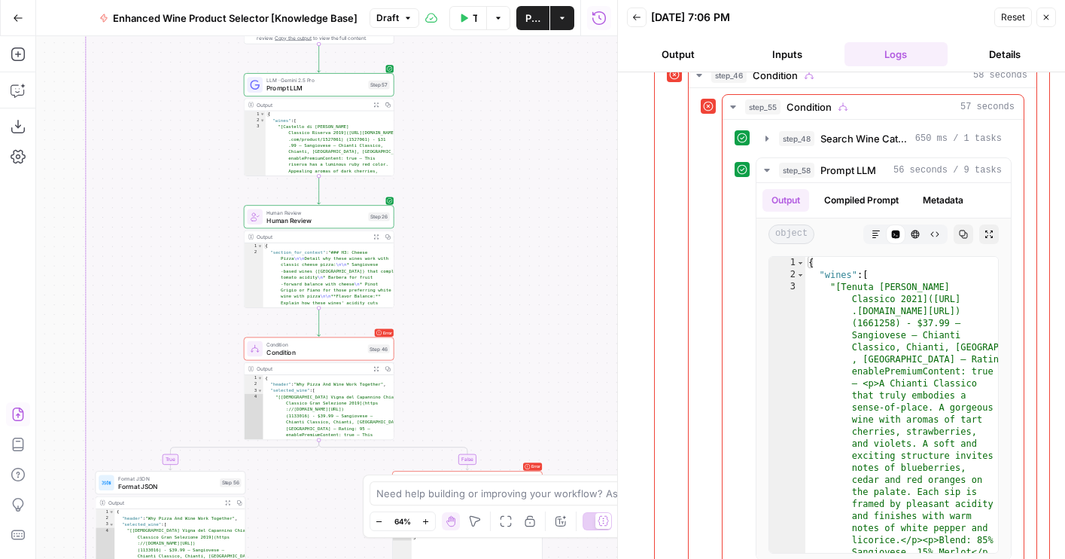
click at [259, 223] on div at bounding box center [255, 216] width 16 height 16
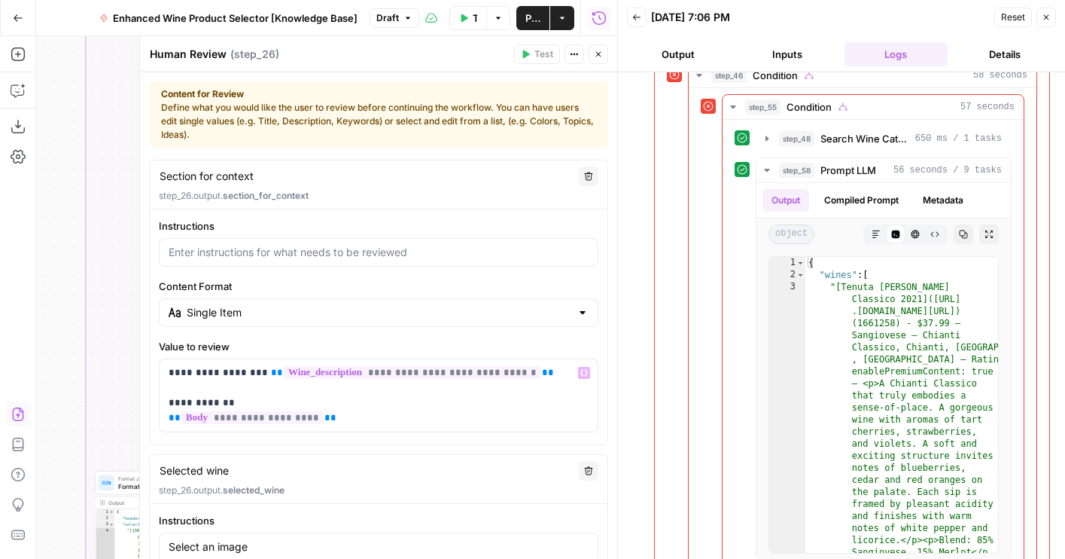
scroll to position [586, 0]
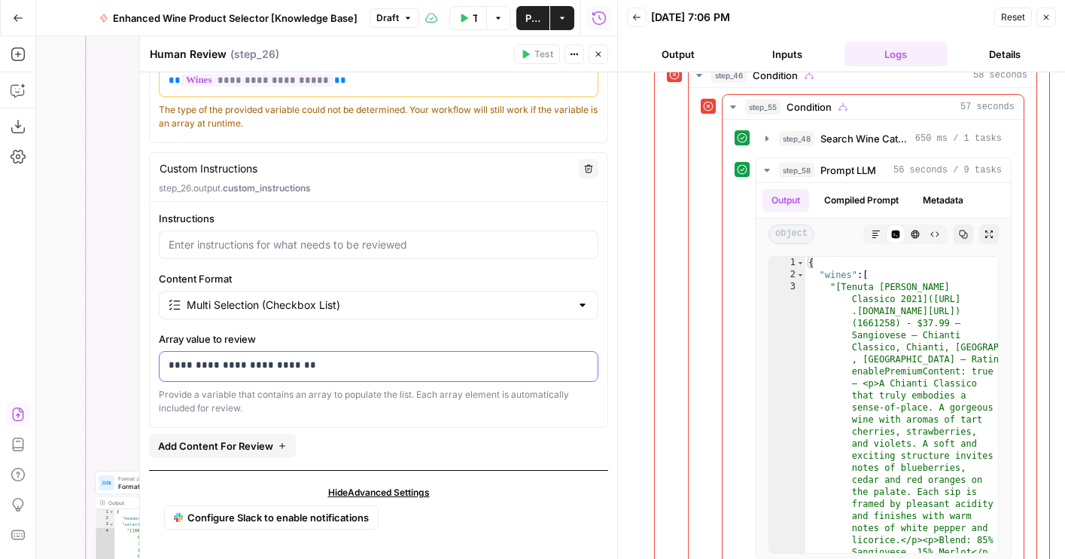
click at [227, 365] on p "**********" at bounding box center [379, 365] width 420 height 15
click at [285, 365] on p "**********" at bounding box center [379, 365] width 420 height 15
click at [233, 365] on p "**********" at bounding box center [379, 365] width 420 height 15
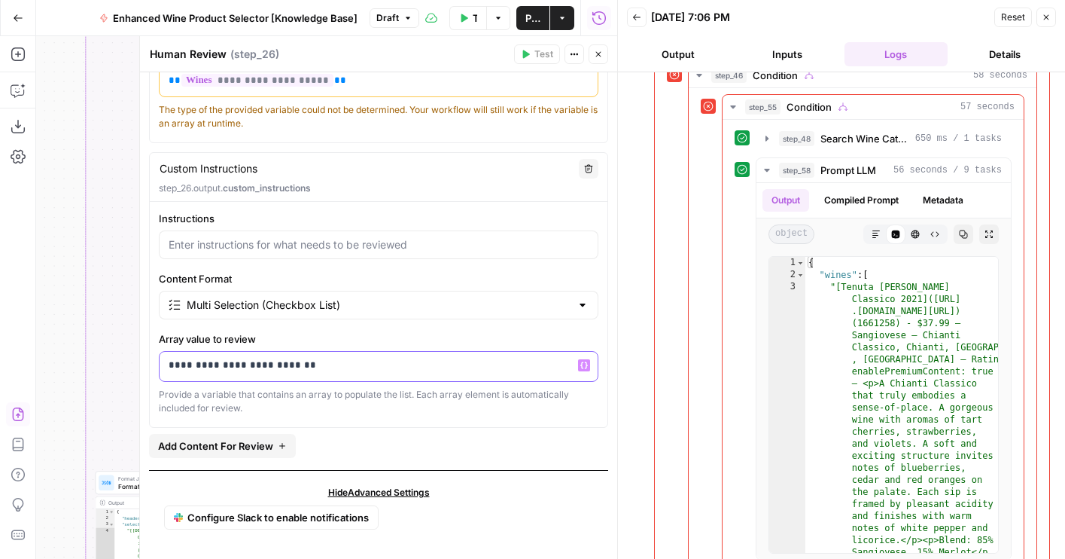
click at [233, 365] on p "**********" at bounding box center [379, 365] width 420 height 15
click at [229, 365] on p "**********" at bounding box center [379, 365] width 420 height 15
click at [245, 365] on p "**********" at bounding box center [379, 365] width 420 height 15
click at [221, 365] on p "**********" at bounding box center [379, 365] width 420 height 15
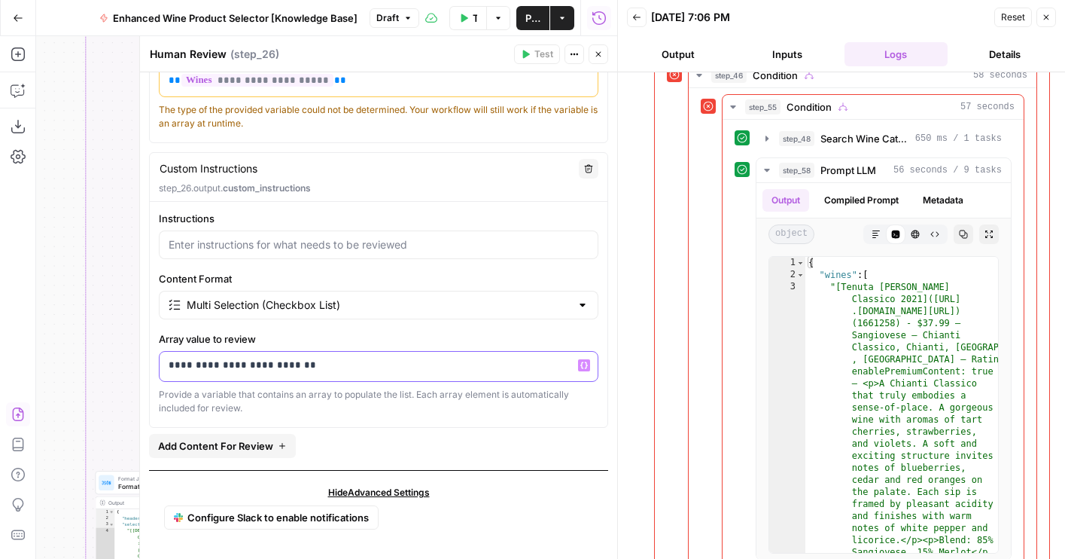
click at [221, 365] on p "**********" at bounding box center [379, 365] width 420 height 15
click at [377, 358] on p "**********" at bounding box center [379, 365] width 420 height 15
click at [601, 53] on icon "button" at bounding box center [598, 54] width 9 height 9
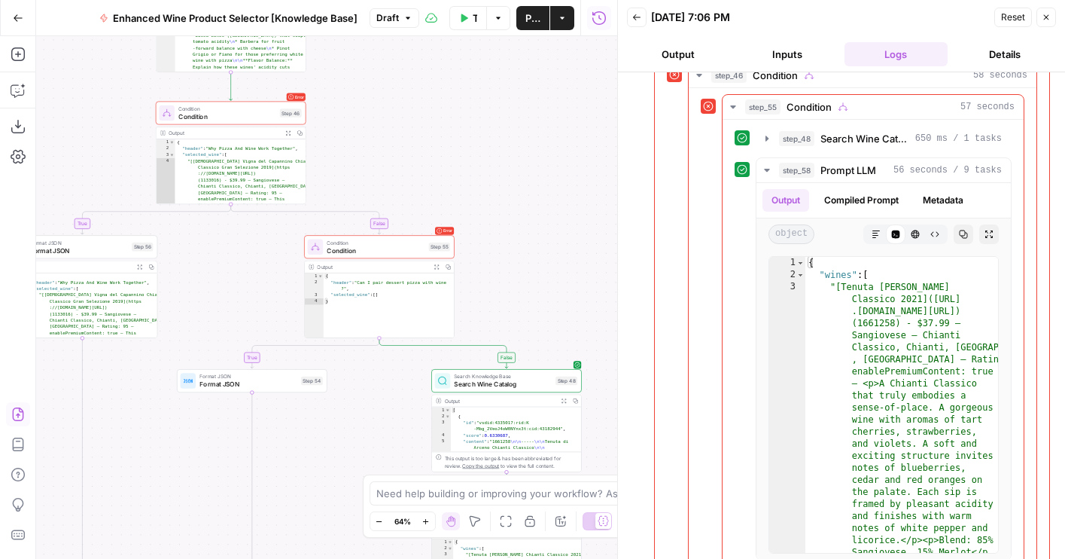
drag, startPoint x: 543, startPoint y: 376, endPoint x: 454, endPoint y: 135, distance: 256.7
click at [454, 135] on div "true false false true true false Workflow Set Inputs Inputs LLM · GPT-4o Extrac…" at bounding box center [326, 297] width 581 height 522
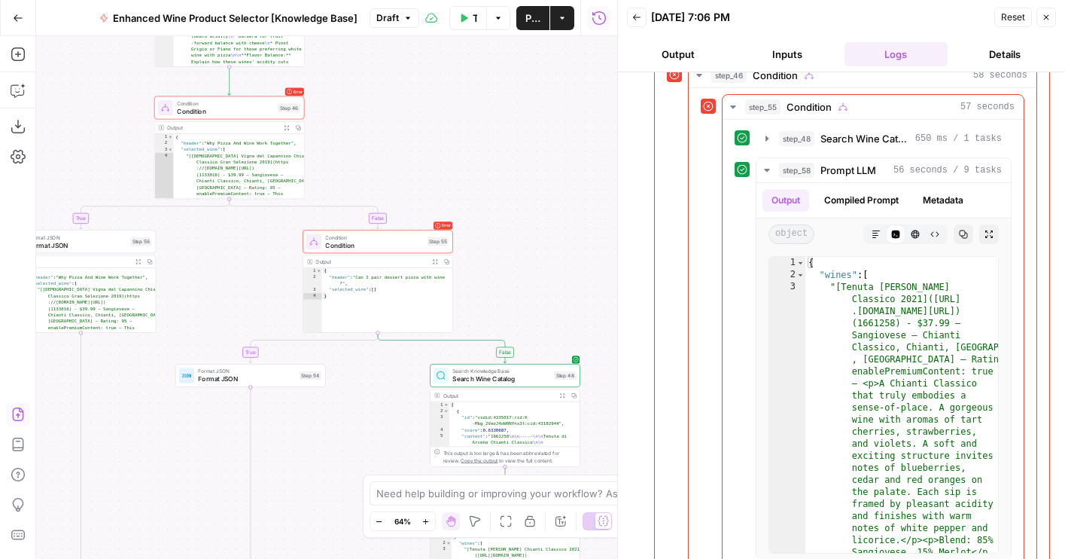
drag, startPoint x: 496, startPoint y: 233, endPoint x: 400, endPoint y: 50, distance: 206.7
click at [400, 50] on div "true false false true true false Workflow Set Inputs Inputs LLM · GPT-4o Extrac…" at bounding box center [326, 297] width 581 height 522
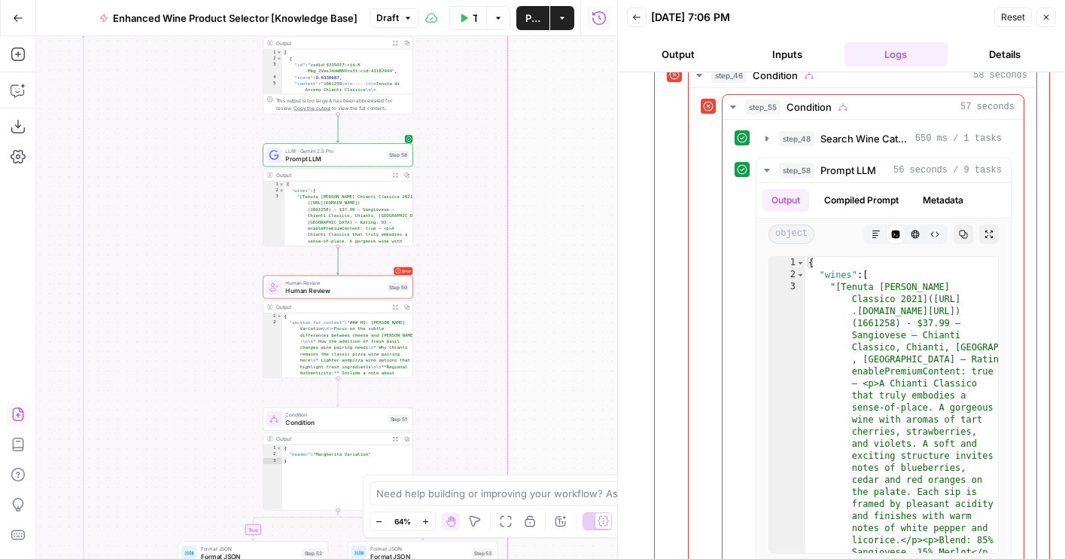
drag, startPoint x: 512, startPoint y: 331, endPoint x: 450, endPoint y: 178, distance: 164.8
click at [450, 178] on div "true false false true true false Workflow Set Inputs Inputs LLM · GPT-4o Extrac…" at bounding box center [326, 297] width 581 height 522
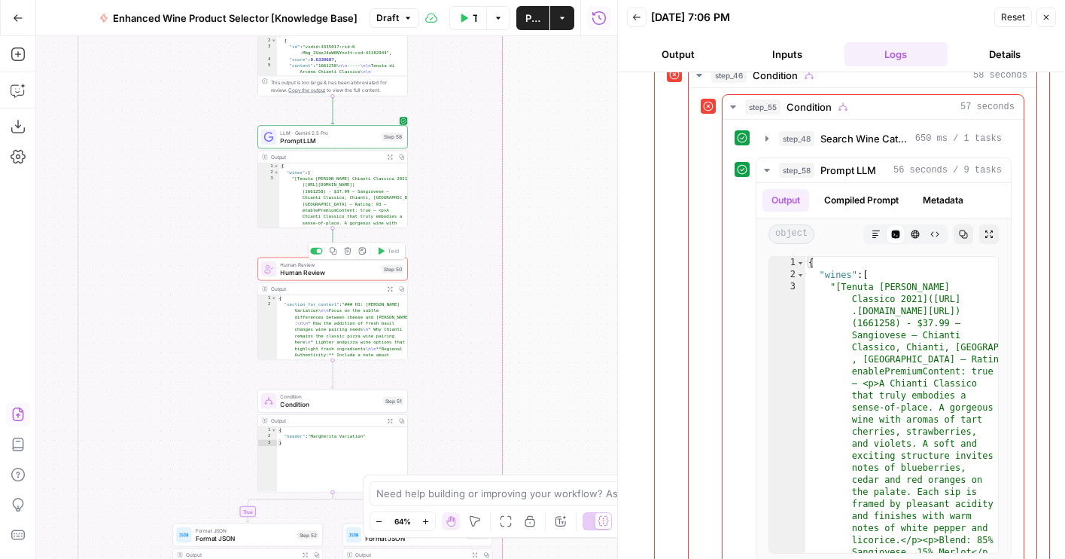
click at [336, 273] on span "Human Review" at bounding box center [329, 272] width 98 height 10
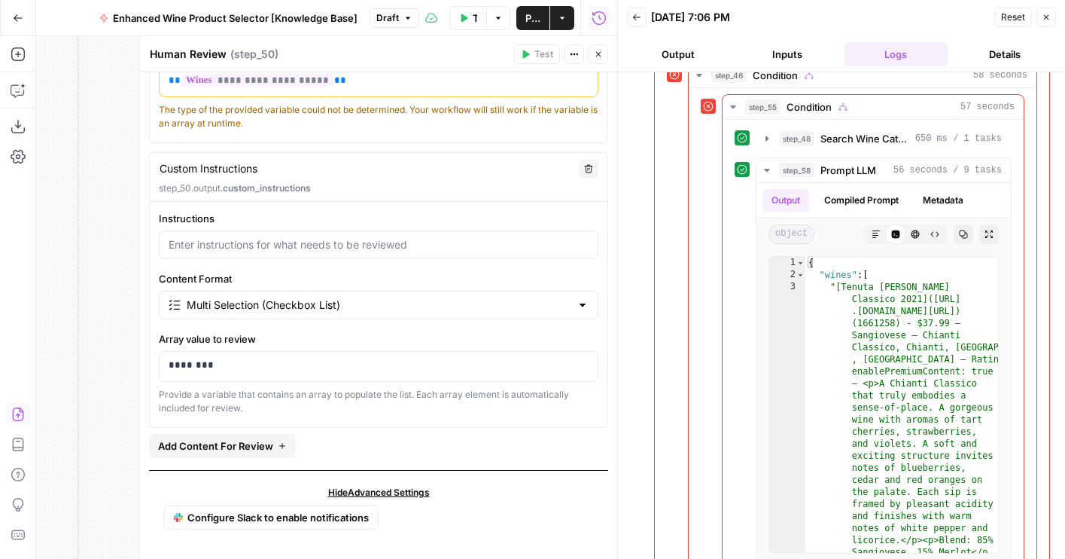
click at [597, 51] on icon "button" at bounding box center [598, 54] width 9 height 9
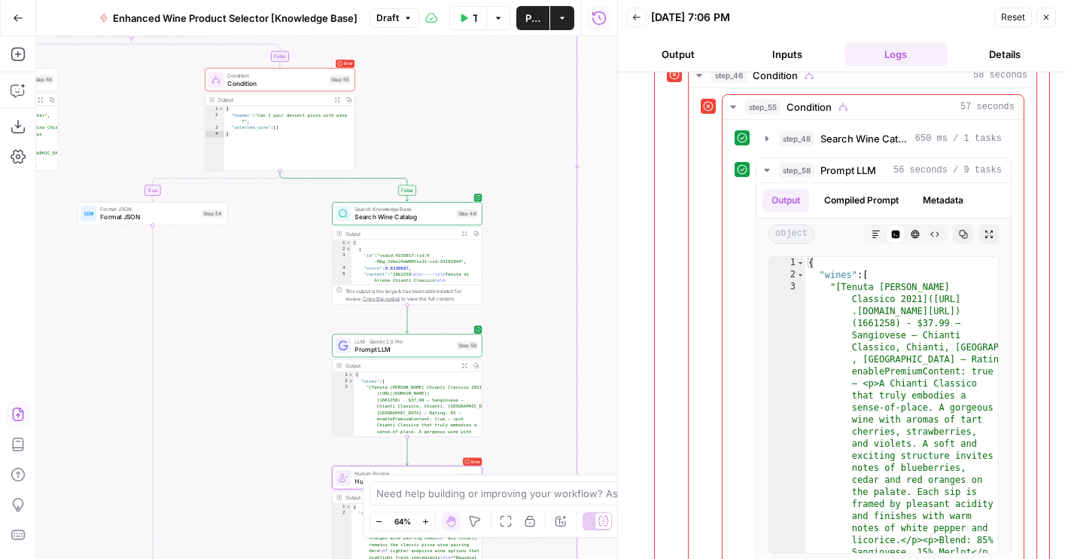
drag, startPoint x: 479, startPoint y: 221, endPoint x: 552, endPoint y: 380, distance: 175.2
click at [552, 380] on div "true false false true true false Workflow Set Inputs Inputs LLM · GPT-4o Extrac…" at bounding box center [326, 297] width 581 height 522
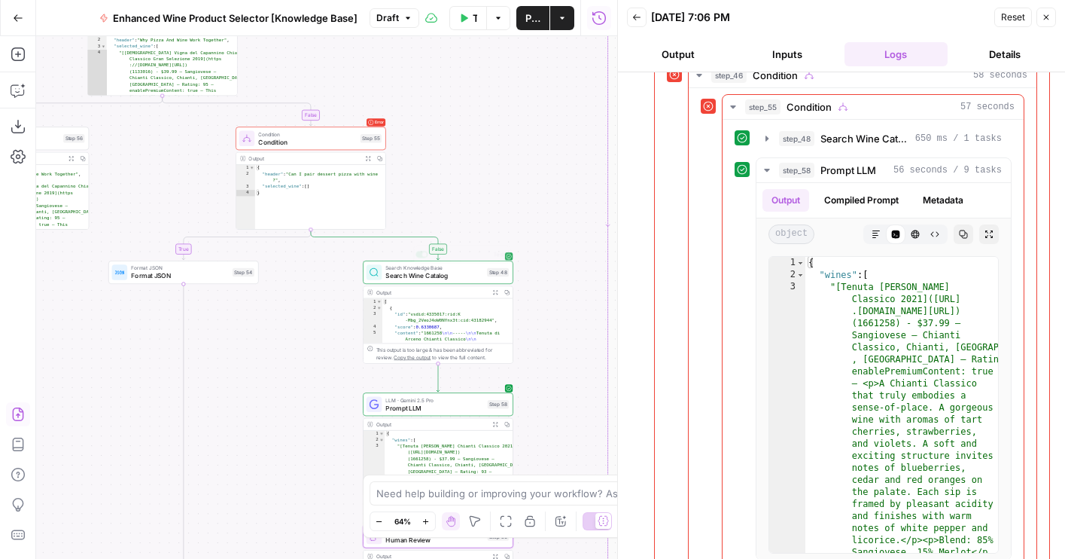
drag, startPoint x: 431, startPoint y: 126, endPoint x: 510, endPoint y: 330, distance: 219.5
click at [510, 330] on div "true false false true true false Workflow Set Inputs Inputs LLM · GPT-4o Extrac…" at bounding box center [326, 297] width 581 height 522
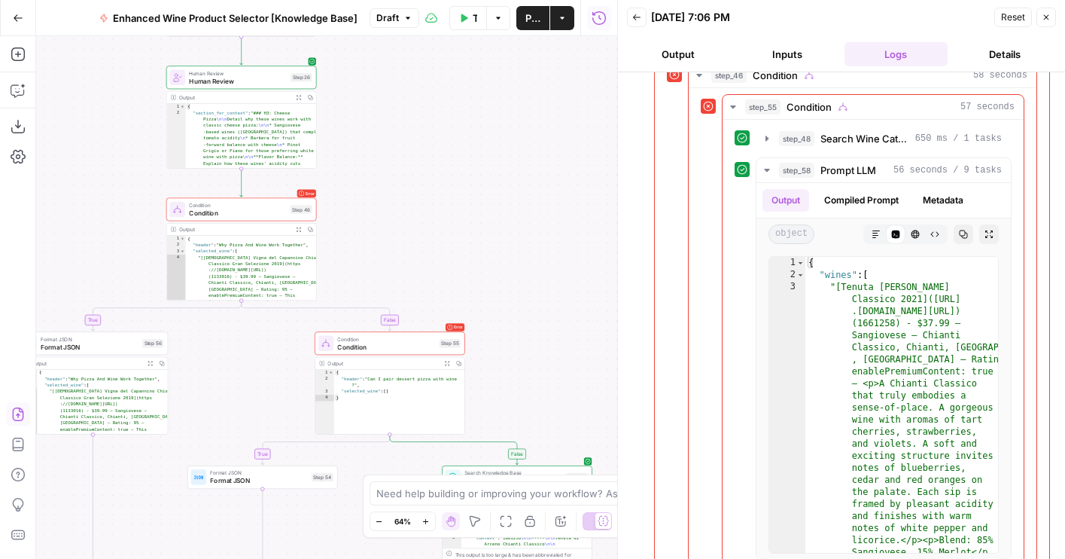
drag, startPoint x: 406, startPoint y: 144, endPoint x: 510, endPoint y: 381, distance: 258.6
click at [510, 381] on div "true false false true true false Workflow Set Inputs Inputs LLM · GPT-4o Extrac…" at bounding box center [326, 297] width 581 height 522
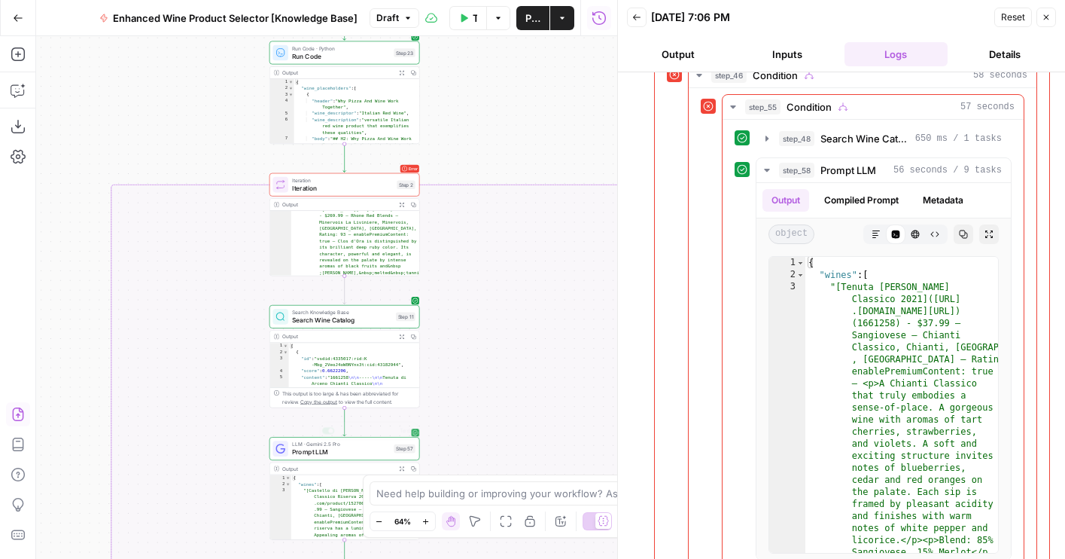
drag, startPoint x: 517, startPoint y: 144, endPoint x: 517, endPoint y: 423, distance: 279.3
click at [517, 423] on div "true false false true true false Workflow Set Inputs Inputs LLM · GPT-4o Extrac…" at bounding box center [326, 297] width 581 height 522
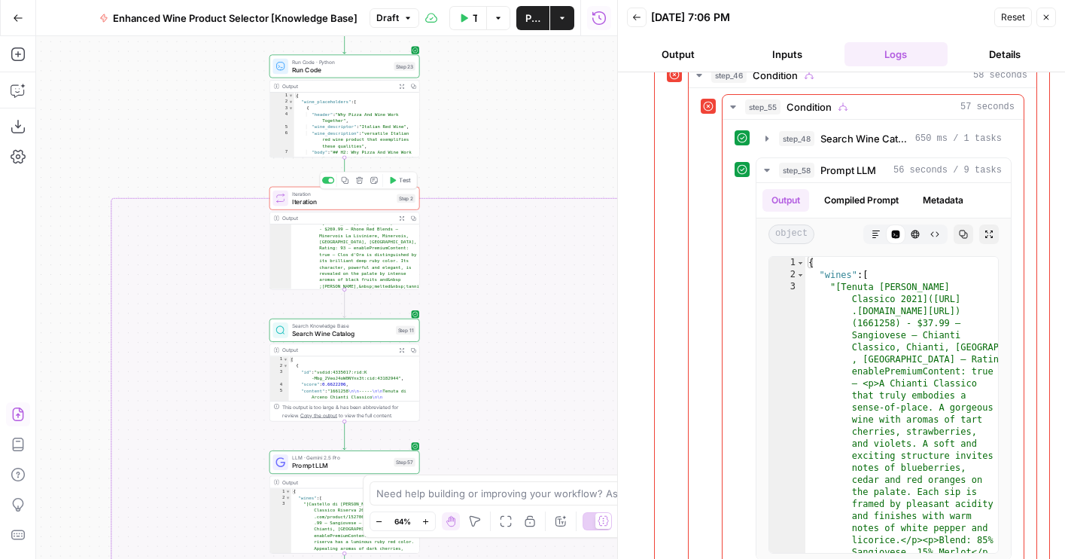
click at [402, 180] on span "Test" at bounding box center [404, 180] width 11 height 9
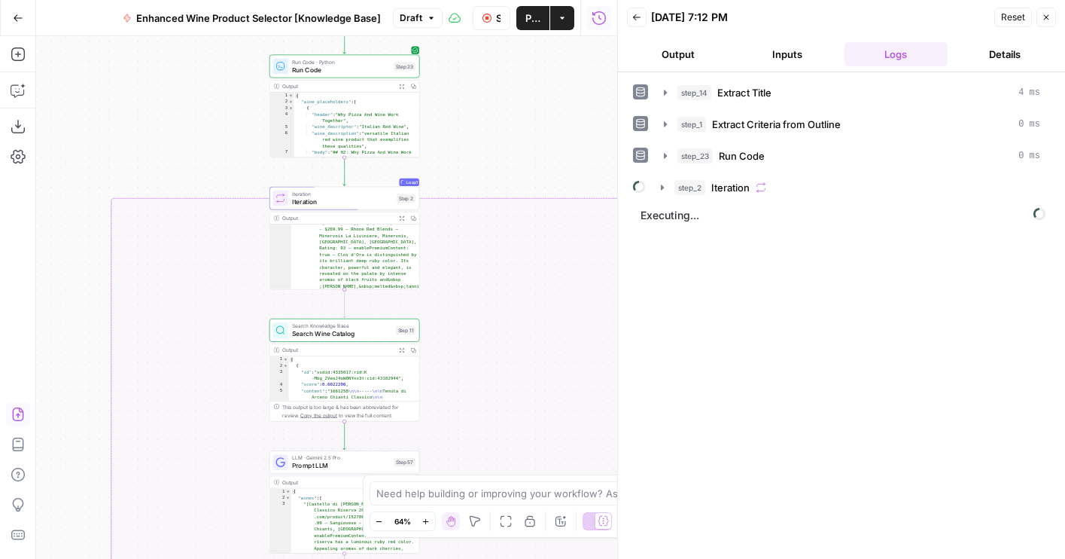
click at [666, 62] on button "Output" at bounding box center [678, 54] width 103 height 24
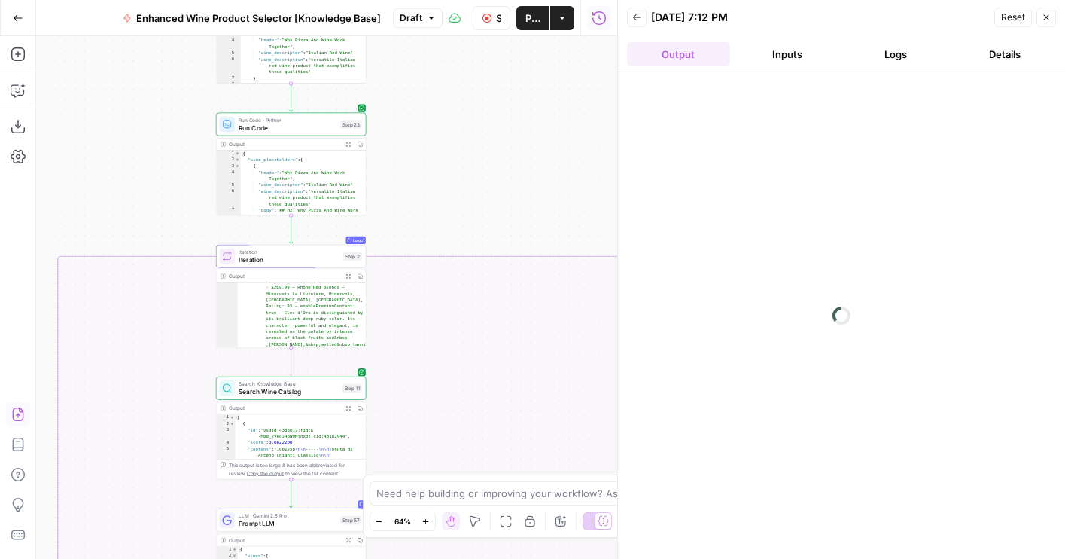
drag, startPoint x: 480, startPoint y: 99, endPoint x: 427, endPoint y: 157, distance: 78.8
click at [427, 157] on div "true false false true true false Workflow Set Inputs Inputs LLM · GPT-4o Extrac…" at bounding box center [326, 297] width 581 height 522
click at [531, 14] on span "Publish" at bounding box center [532, 18] width 15 height 15
drag, startPoint x: 454, startPoint y: 267, endPoint x: 415, endPoint y: 71, distance: 200.3
click at [415, 71] on div "true false false true true false Workflow Set Inputs Inputs LLM · GPT-4o Extrac…" at bounding box center [326, 297] width 581 height 522
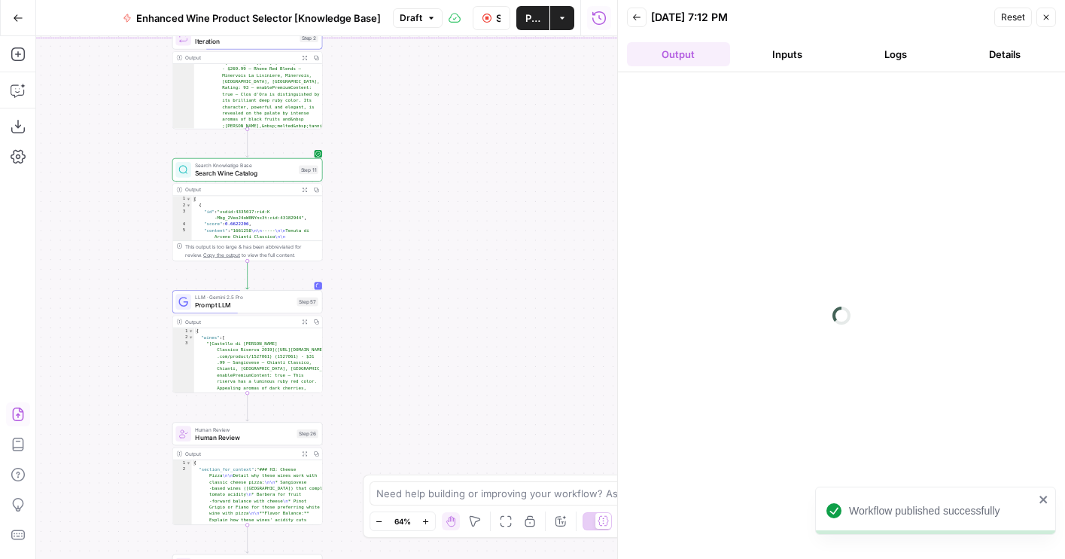
drag, startPoint x: 430, startPoint y: 279, endPoint x: 372, endPoint y: 55, distance: 231.7
click at [372, 55] on div "true false false true true false Workflow Set Inputs Inputs LLM · GPT-4o Extrac…" at bounding box center [326, 297] width 581 height 522
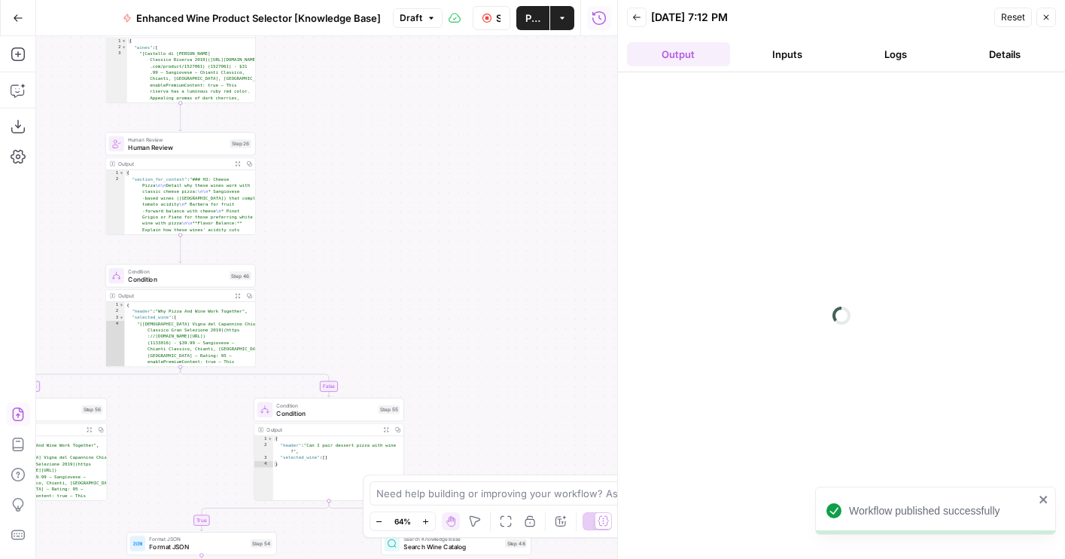
drag, startPoint x: 452, startPoint y: 215, endPoint x: 415, endPoint y: -18, distance: 236.2
click at [415, 0] on html "Workflow published successfully Wine New Home Browse Your Data Usage Flightpath…" at bounding box center [532, 279] width 1065 height 559
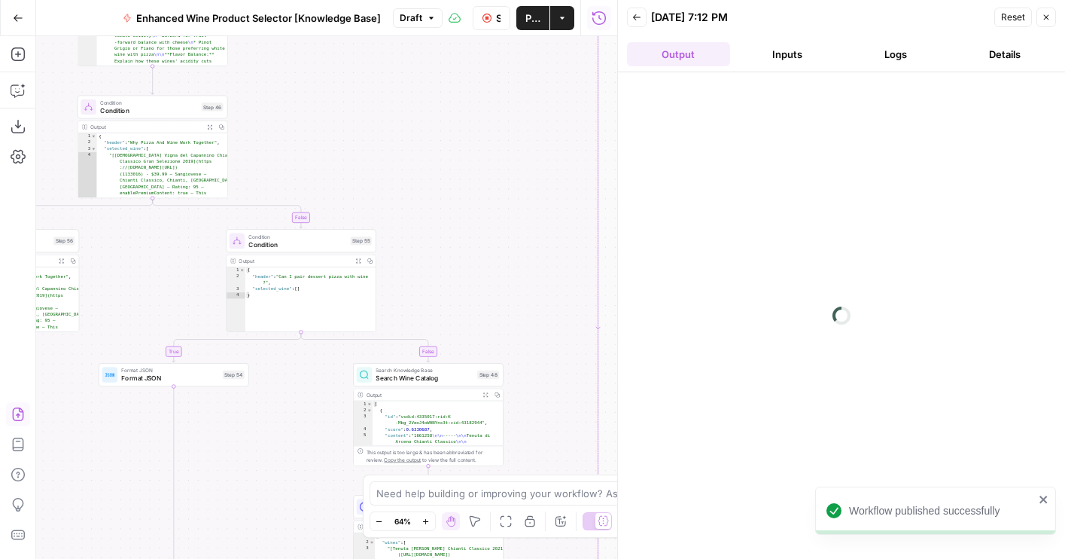
drag, startPoint x: 531, startPoint y: 239, endPoint x: 593, endPoint y: 148, distance: 109.8
click at [593, 148] on div "true false false true true false Workflow Set Inputs Inputs LLM · GPT-4o Extrac…" at bounding box center [326, 297] width 581 height 522
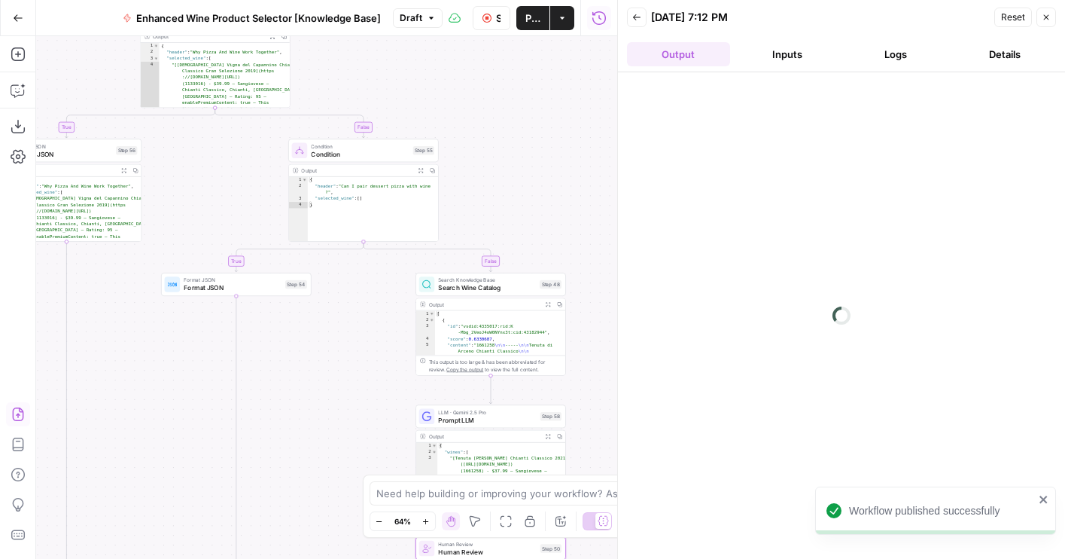
click at [281, 291] on span "Format JSON" at bounding box center [232, 288] width 97 height 10
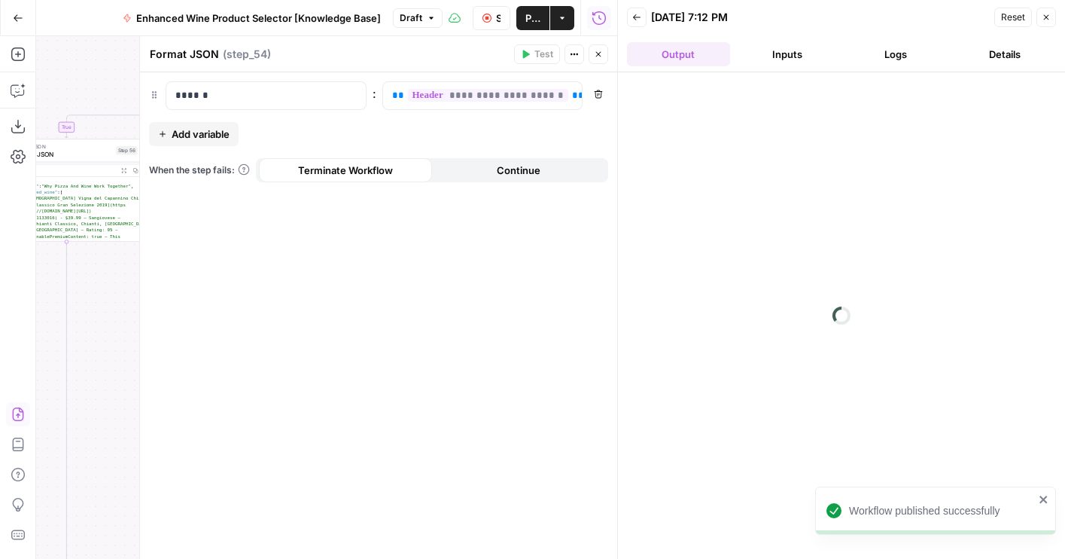
click at [601, 47] on button "Close" at bounding box center [599, 54] width 20 height 20
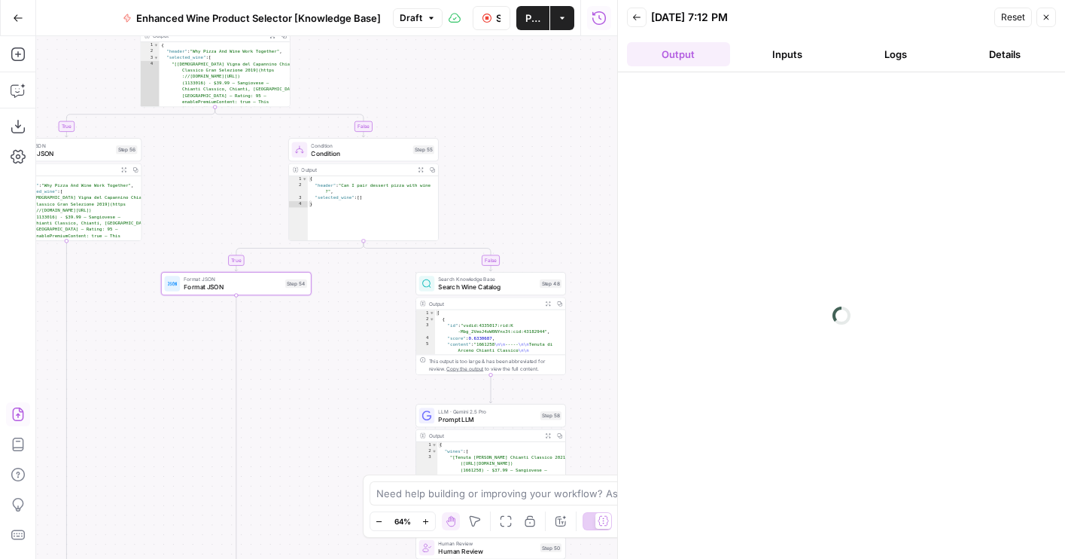
drag, startPoint x: 540, startPoint y: 223, endPoint x: 539, endPoint y: 36, distance: 186.7
click at [539, 36] on div "true false false true true false Workflow Set Inputs Inputs LLM · GPT-4o Extrac…" at bounding box center [326, 297] width 581 height 522
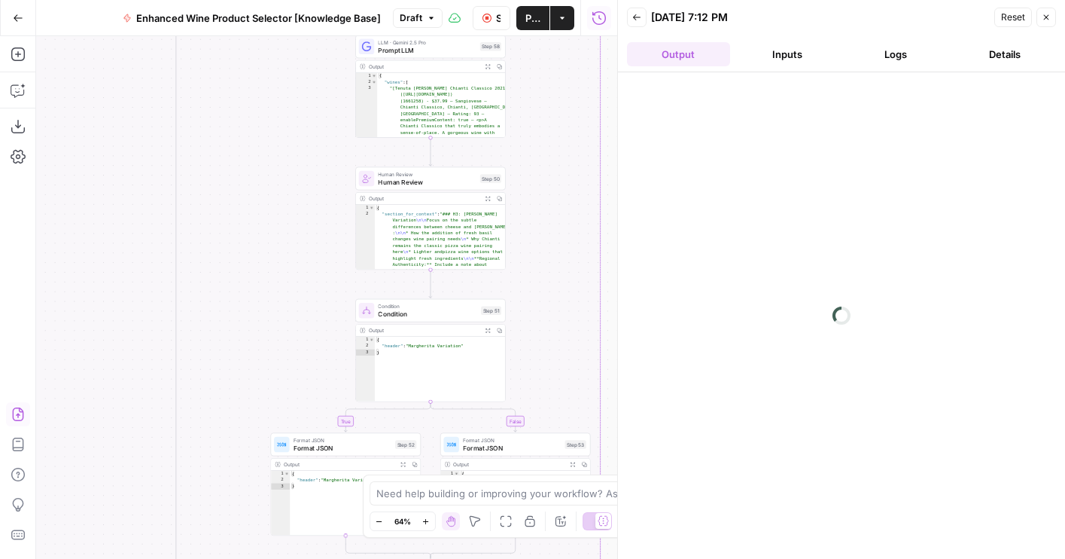
drag, startPoint x: 545, startPoint y: 240, endPoint x: 521, endPoint y: 159, distance: 84.8
click at [521, 159] on div "true false false true true false Workflow Set Inputs Inputs LLM · GPT-4o Extrac…" at bounding box center [326, 297] width 581 height 522
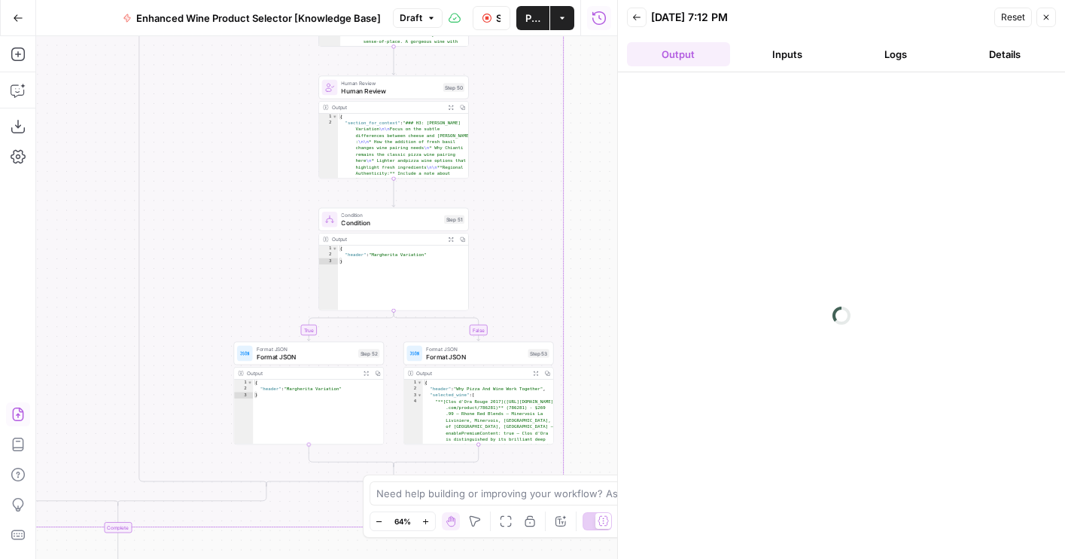
drag, startPoint x: 552, startPoint y: 246, endPoint x: 510, endPoint y: 158, distance: 97.6
click at [510, 158] on div "true false false true true false Workflow Set Inputs Inputs LLM · GPT-4o Extrac…" at bounding box center [326, 297] width 581 height 522
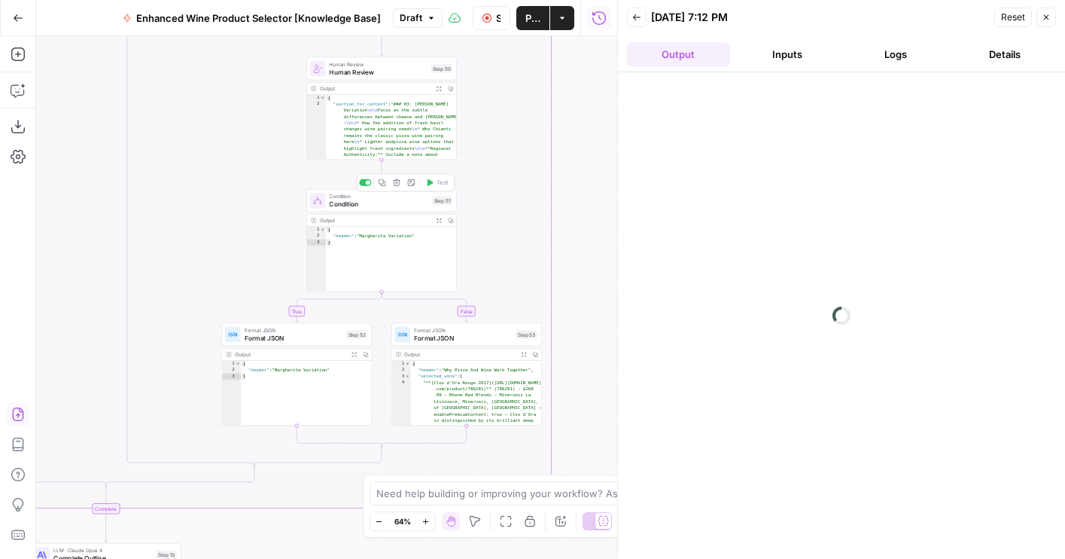
click at [389, 197] on span "Condition" at bounding box center [378, 196] width 99 height 8
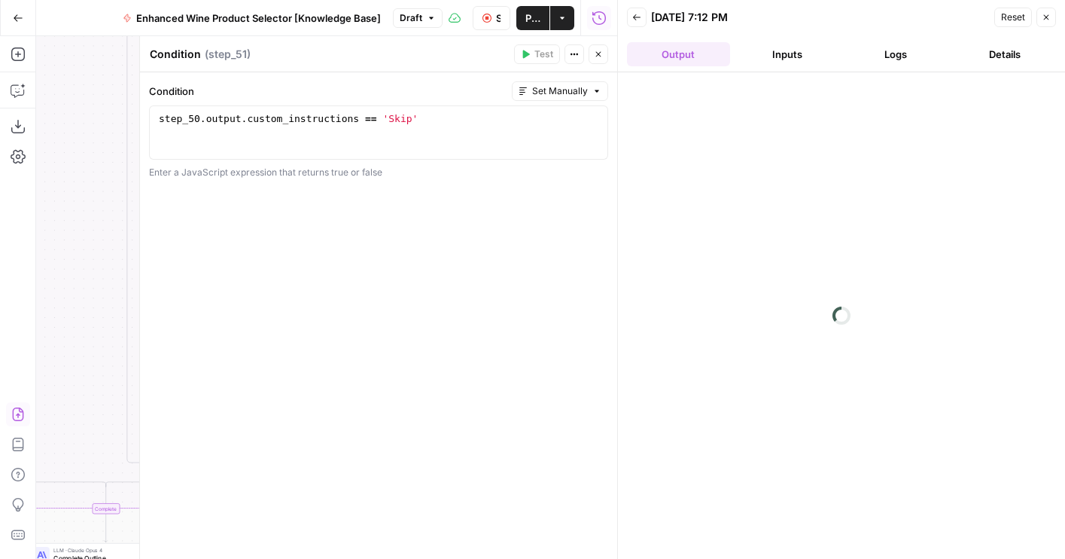
click at [597, 56] on icon "button" at bounding box center [598, 54] width 9 height 9
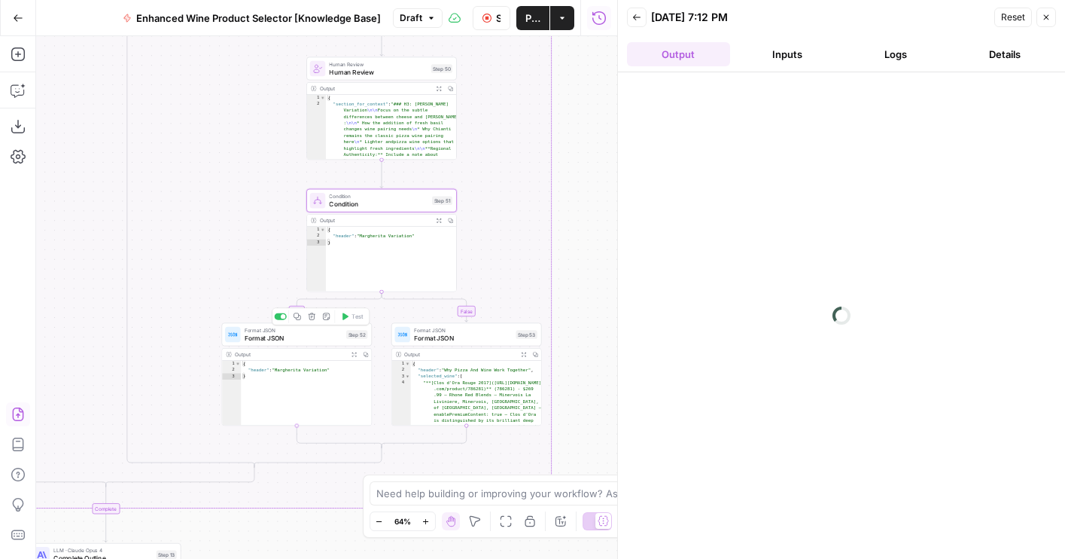
click at [308, 341] on span "Format JSON" at bounding box center [294, 338] width 98 height 10
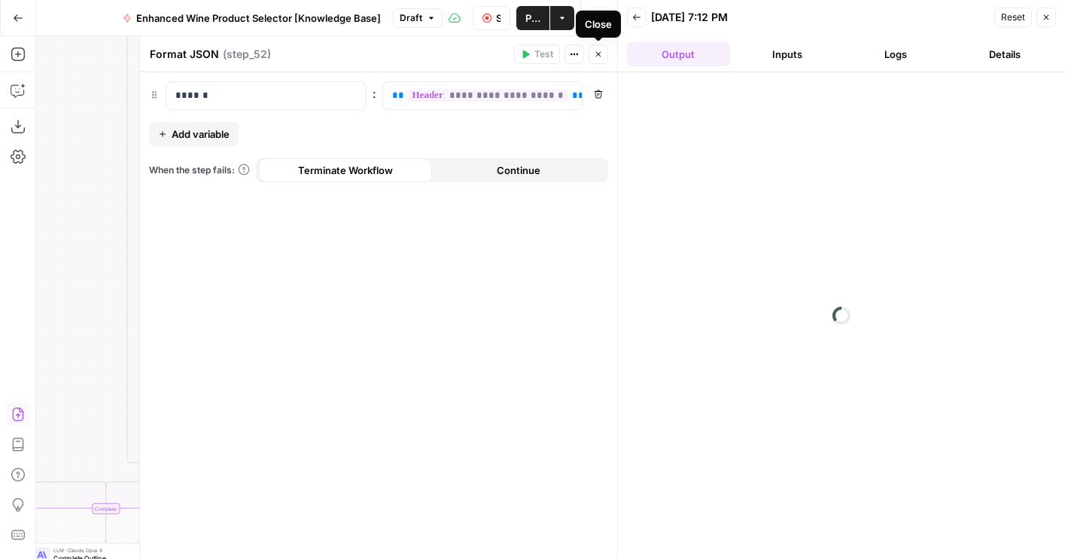
click at [598, 56] on icon "button" at bounding box center [598, 54] width 9 height 9
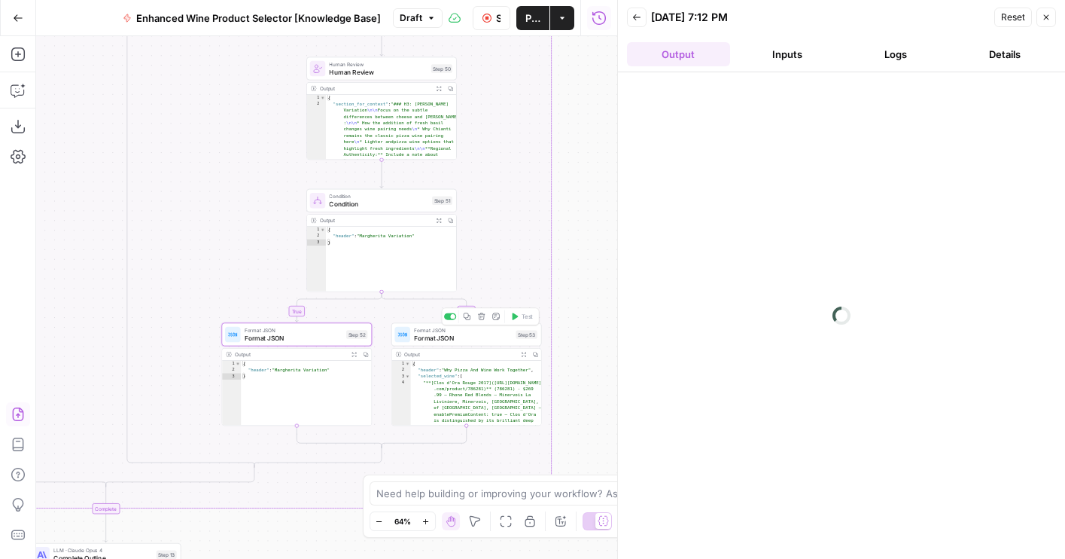
click at [328, 339] on span "Format JSON" at bounding box center [294, 338] width 98 height 10
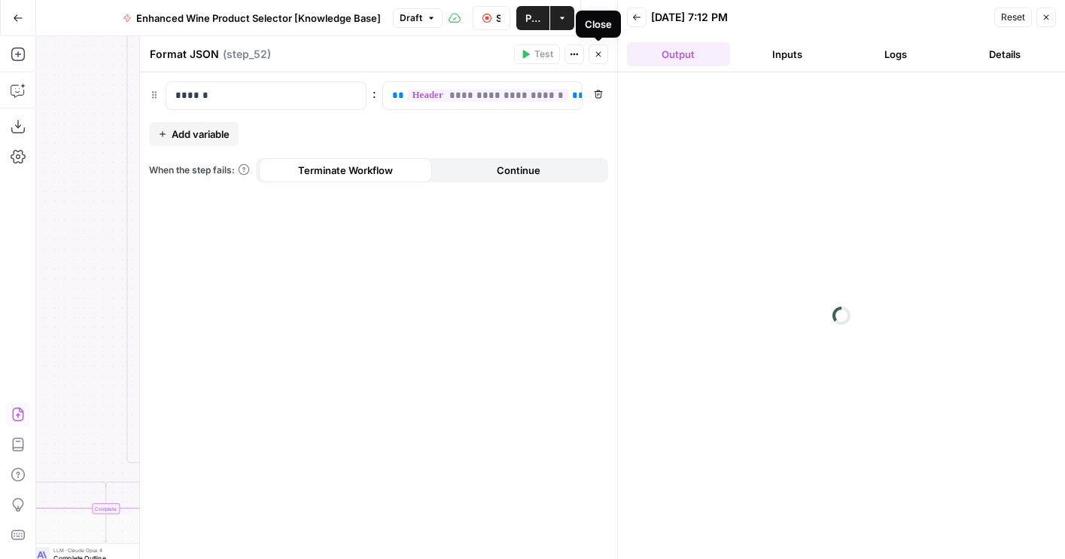
click at [602, 47] on button "Close" at bounding box center [599, 54] width 20 height 20
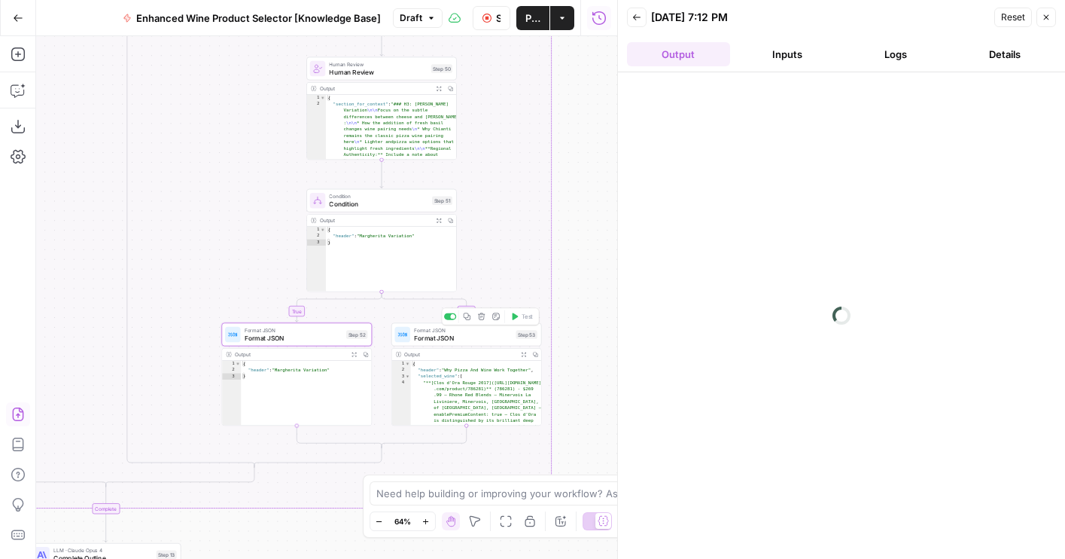
click at [480, 336] on span "Format JSON" at bounding box center [463, 338] width 98 height 10
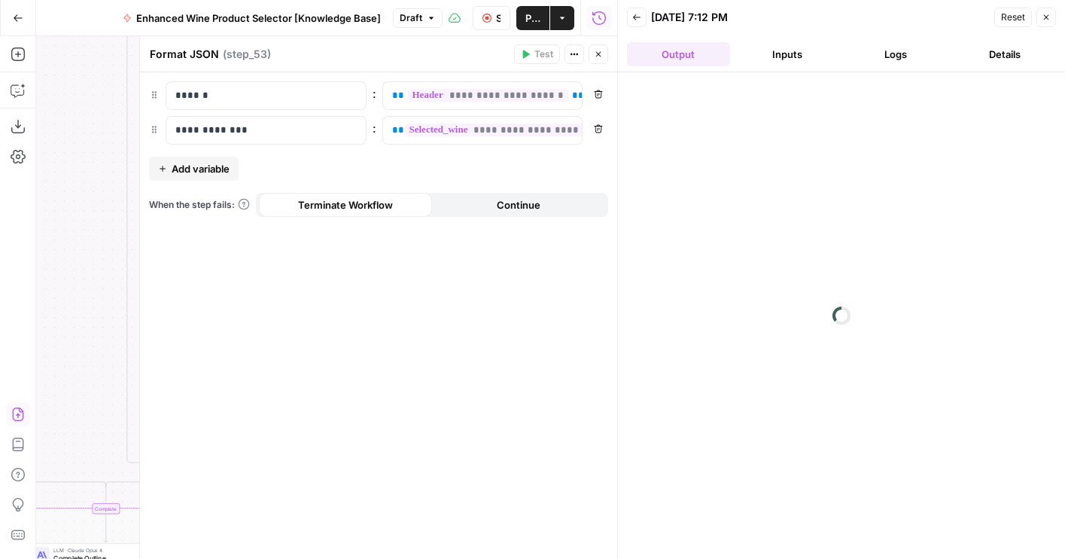
click at [597, 50] on icon "button" at bounding box center [598, 54] width 9 height 9
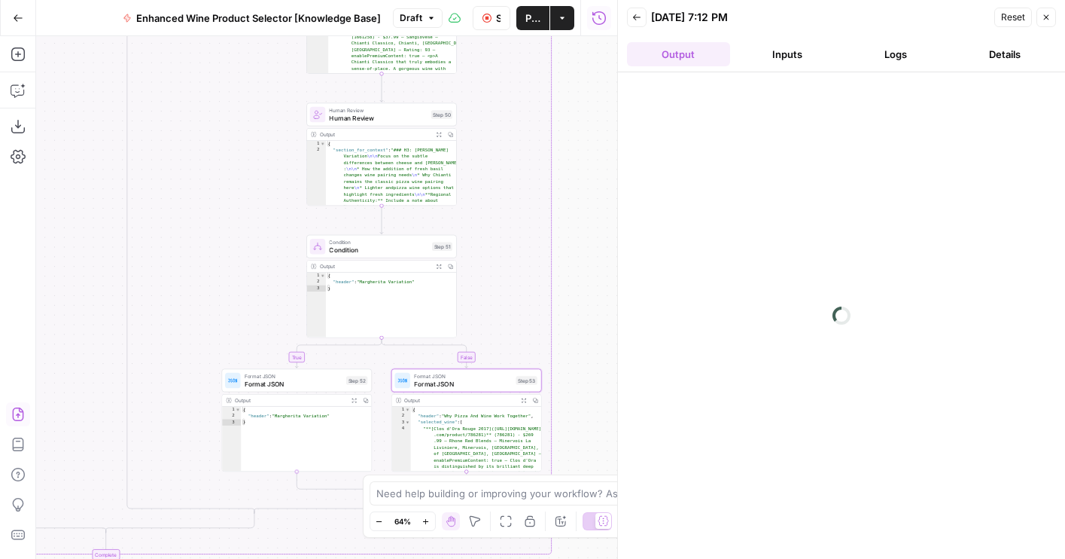
drag, startPoint x: 521, startPoint y: 94, endPoint x: 521, endPoint y: 345, distance: 250.6
click at [521, 345] on div "true false false true true false Workflow Set Inputs Inputs LLM · GPT-4o Extrac…" at bounding box center [326, 297] width 581 height 522
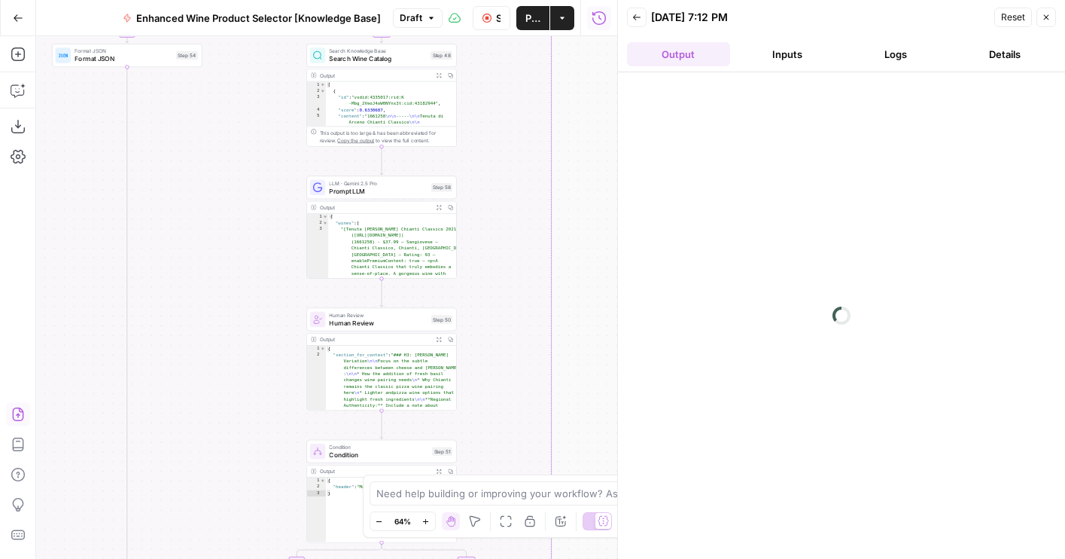
drag, startPoint x: 521, startPoint y: 165, endPoint x: 521, endPoint y: 46, distance: 118.9
click at [521, 46] on div "true false false true true false Workflow Set Inputs Inputs LLM · GPT-4o Extrac…" at bounding box center [326, 297] width 581 height 522
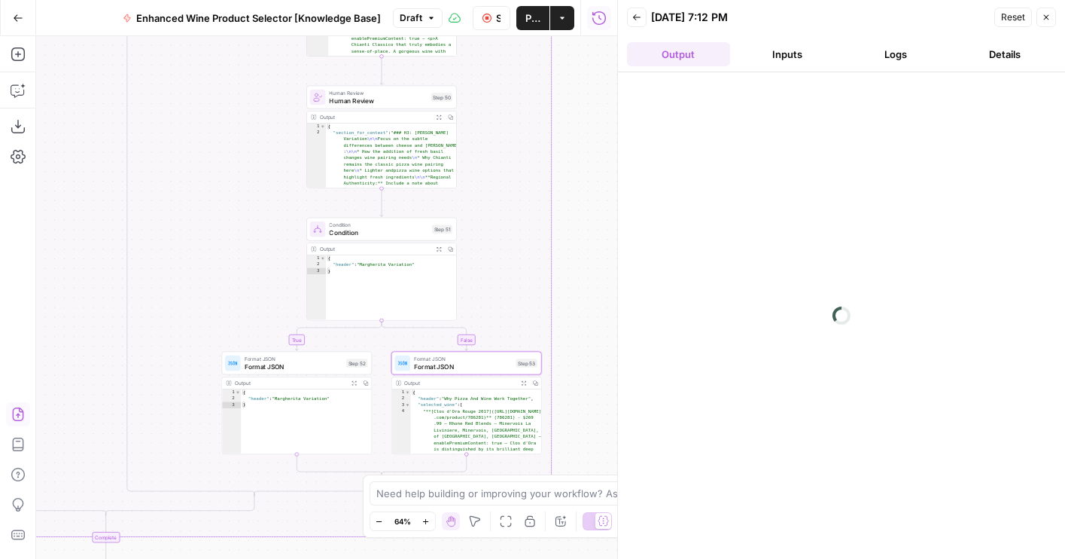
drag, startPoint x: 522, startPoint y: 355, endPoint x: 522, endPoint y: 251, distance: 103.1
click at [522, 251] on div "true false false true true false Workflow Set Inputs Inputs LLM · GPT-4o Extrac…" at bounding box center [326, 297] width 581 height 522
drag, startPoint x: 522, startPoint y: 251, endPoint x: 522, endPoint y: 101, distance: 150.5
click at [522, 101] on div "true false false true true false Workflow Set Inputs Inputs LLM · GPT-4o Extrac…" at bounding box center [326, 297] width 581 height 522
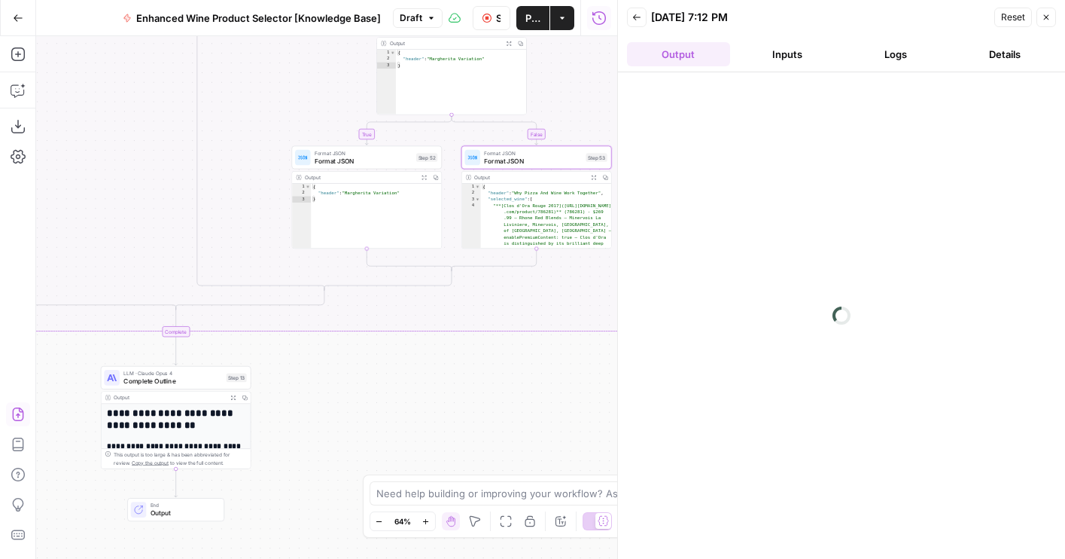
drag, startPoint x: 314, startPoint y: 449, endPoint x: 497, endPoint y: 344, distance: 210.7
click at [498, 344] on div "true false false true true false Workflow Set Inputs Inputs LLM · GPT-4o Extrac…" at bounding box center [326, 297] width 581 height 522
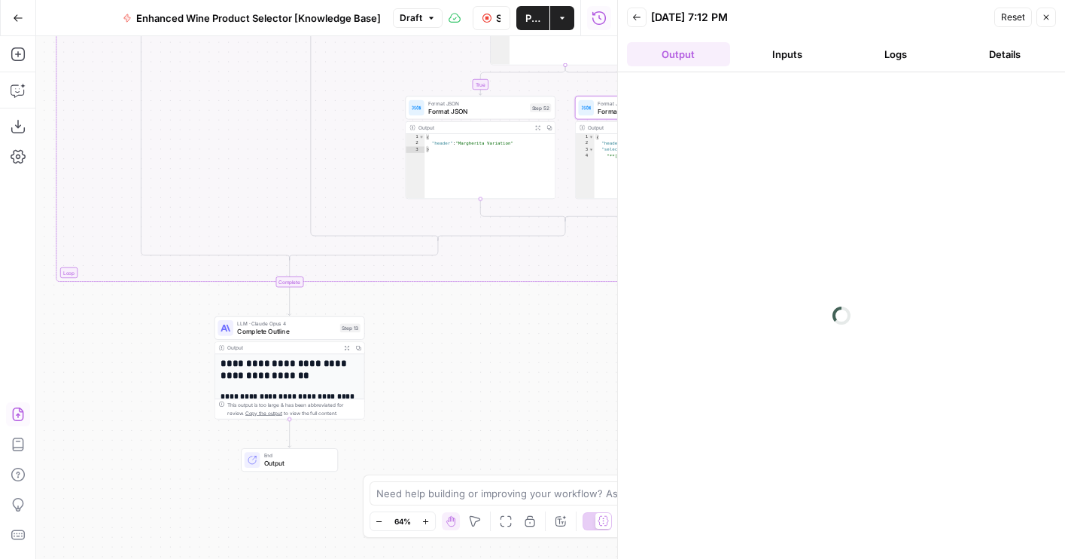
click at [303, 330] on span "Complete Outline" at bounding box center [286, 331] width 99 height 10
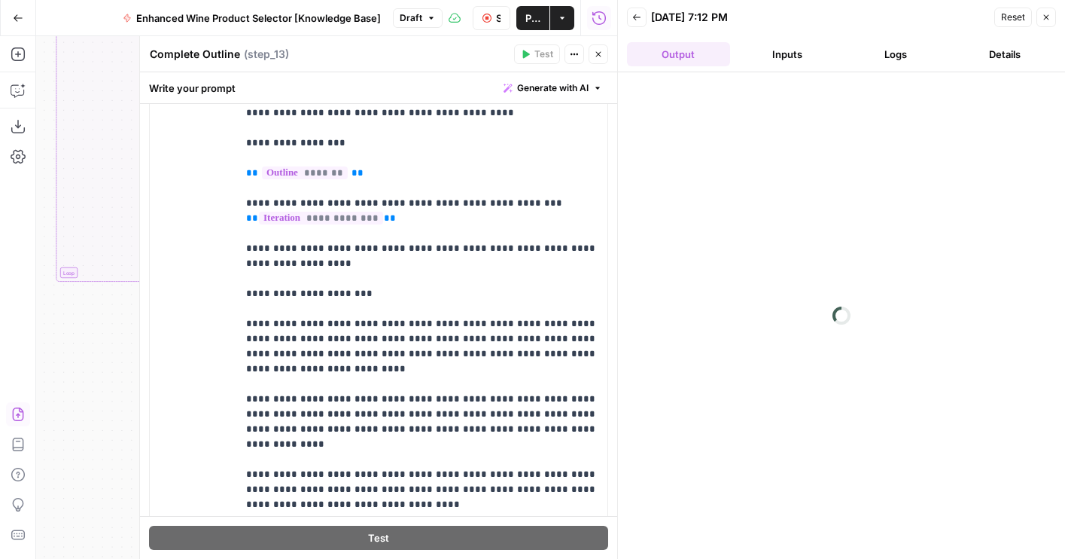
scroll to position [296, 0]
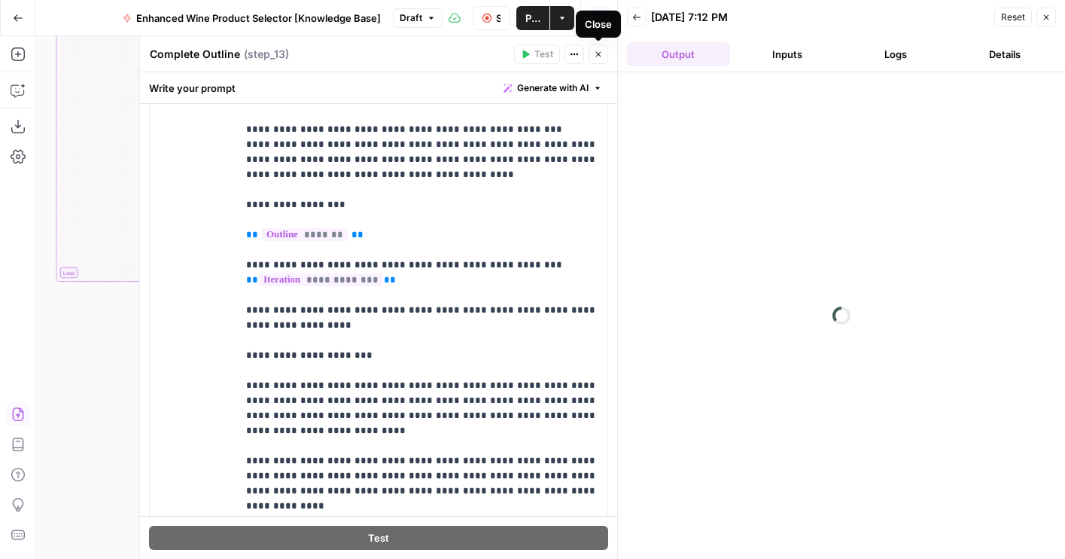
click at [595, 59] on button "Close" at bounding box center [599, 54] width 20 height 20
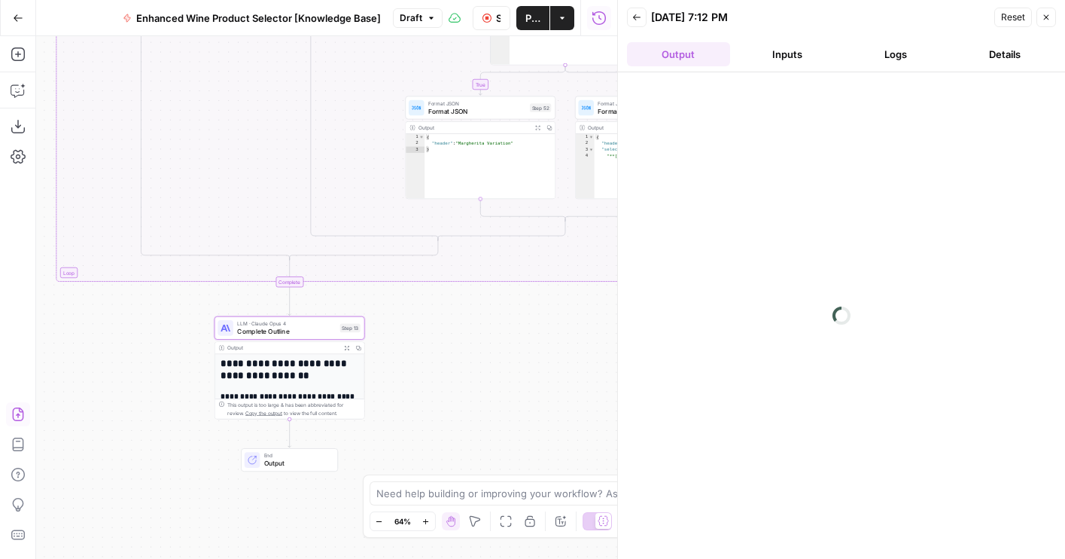
drag, startPoint x: 479, startPoint y: 321, endPoint x: 320, endPoint y: 492, distance: 233.2
click at [320, 491] on div "true false false true true false Workflow Set Inputs Inputs LLM · GPT-4o Extrac…" at bounding box center [326, 297] width 581 height 522
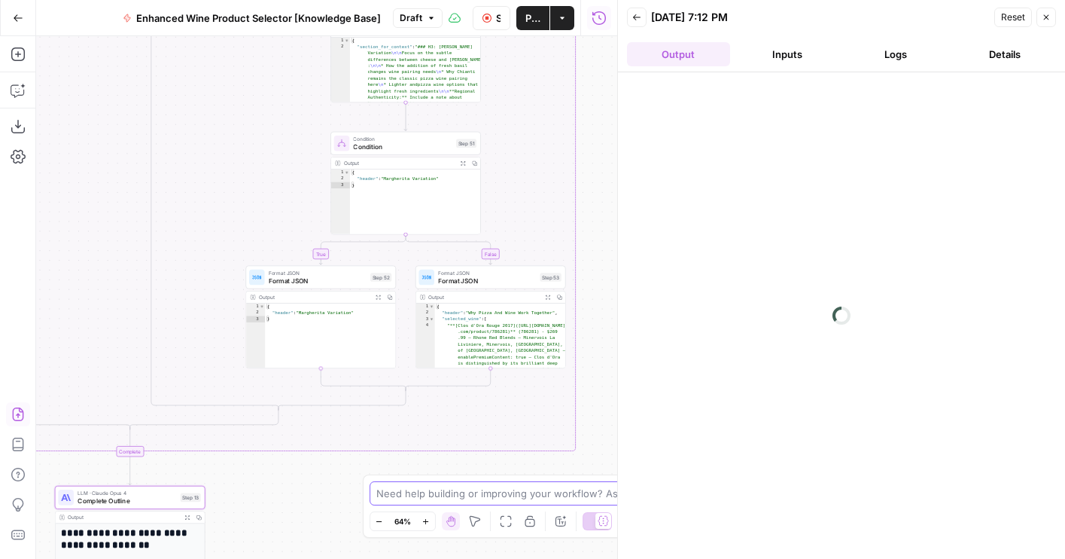
click at [392, 485] on textarea at bounding box center [524, 492] width 297 height 15
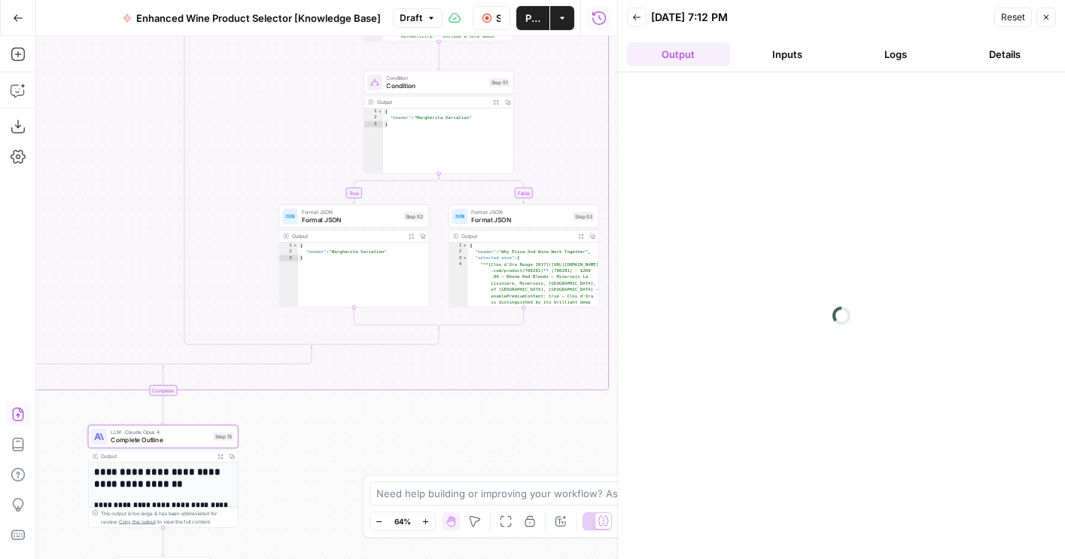
drag, startPoint x: 300, startPoint y: 485, endPoint x: 386, endPoint y: 362, distance: 150.2
click at [386, 362] on div "true false false true true false Workflow Set Inputs Inputs LLM · GPT-4o Extrac…" at bounding box center [326, 297] width 581 height 522
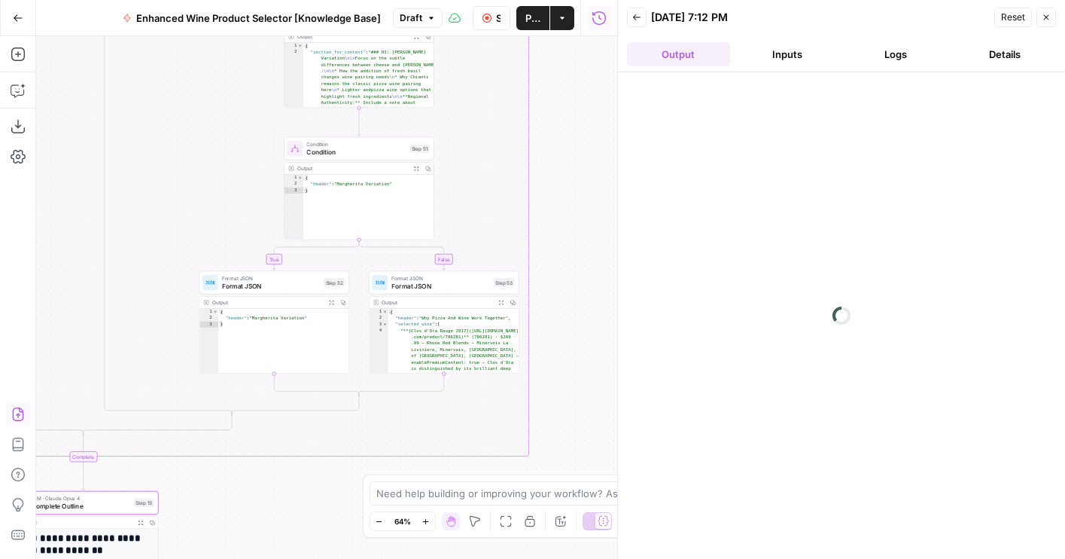
drag, startPoint x: 502, startPoint y: 321, endPoint x: 369, endPoint y: 449, distance: 184.7
click at [369, 449] on div "true false false true true false Workflow Set Inputs Inputs LLM · GPT-4o Extrac…" at bounding box center [326, 297] width 581 height 522
click at [409, 282] on span "Format JSON" at bounding box center [440, 286] width 98 height 10
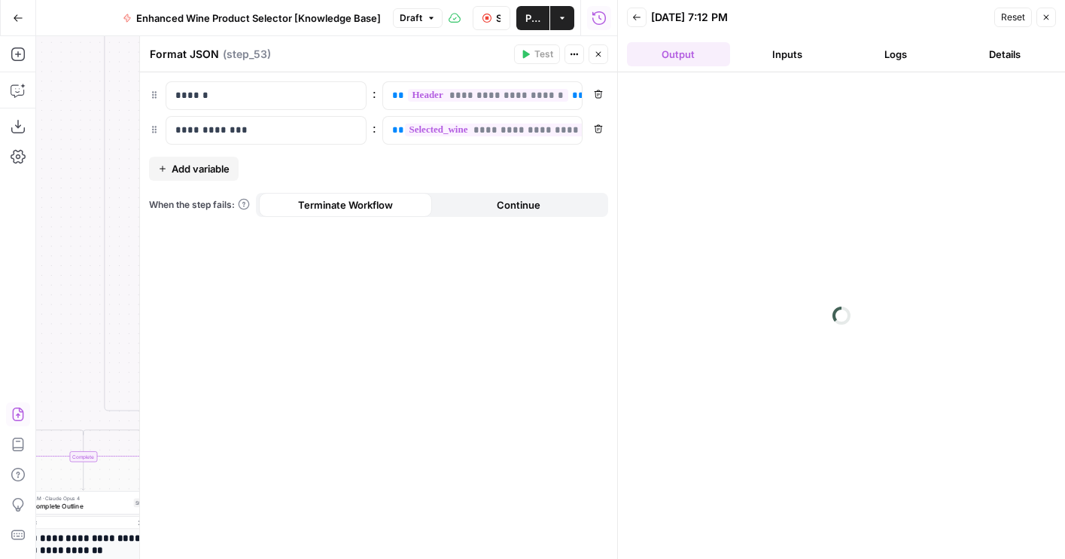
click at [219, 176] on button "Add variable" at bounding box center [194, 169] width 90 height 24
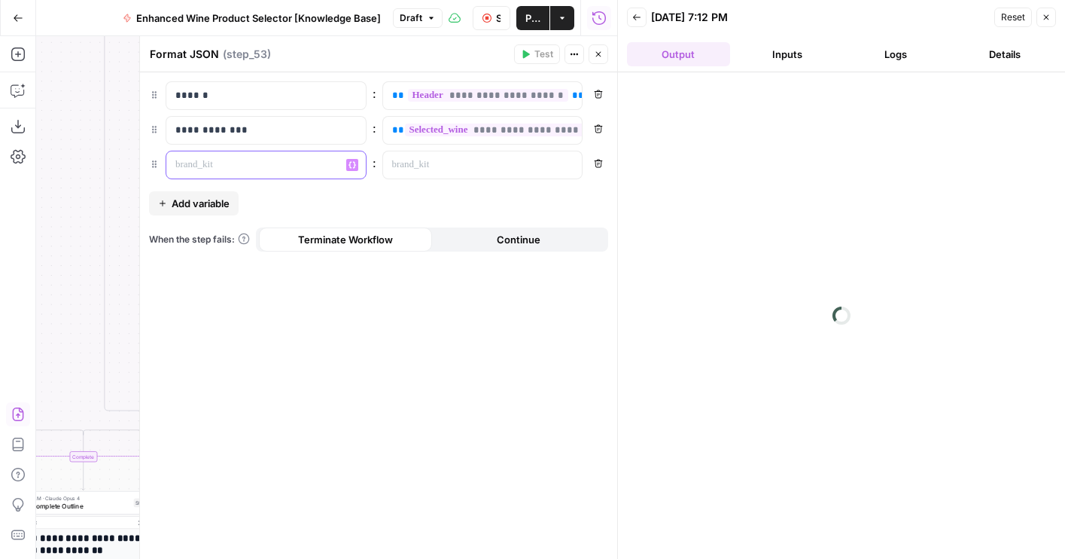
click at [205, 160] on p at bounding box center [253, 164] width 157 height 15
click at [389, 92] on div "**********" at bounding box center [470, 95] width 175 height 27
click at [433, 172] on div at bounding box center [470, 164] width 175 height 27
paste div
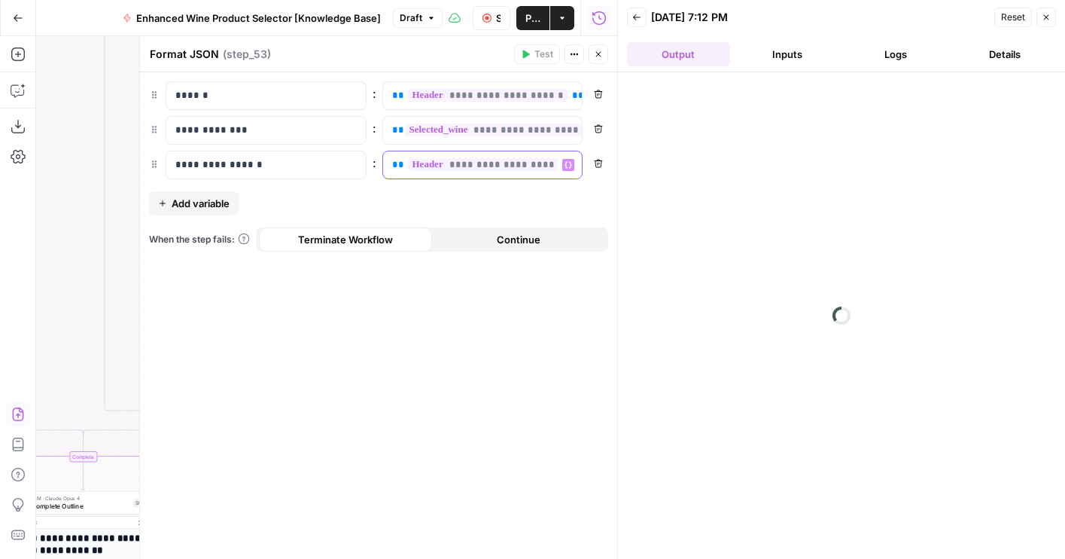
scroll to position [0, 12]
drag, startPoint x: 522, startPoint y: 166, endPoint x: 543, endPoint y: 165, distance: 20.3
click at [543, 166] on span "**********" at bounding box center [476, 164] width 160 height 13
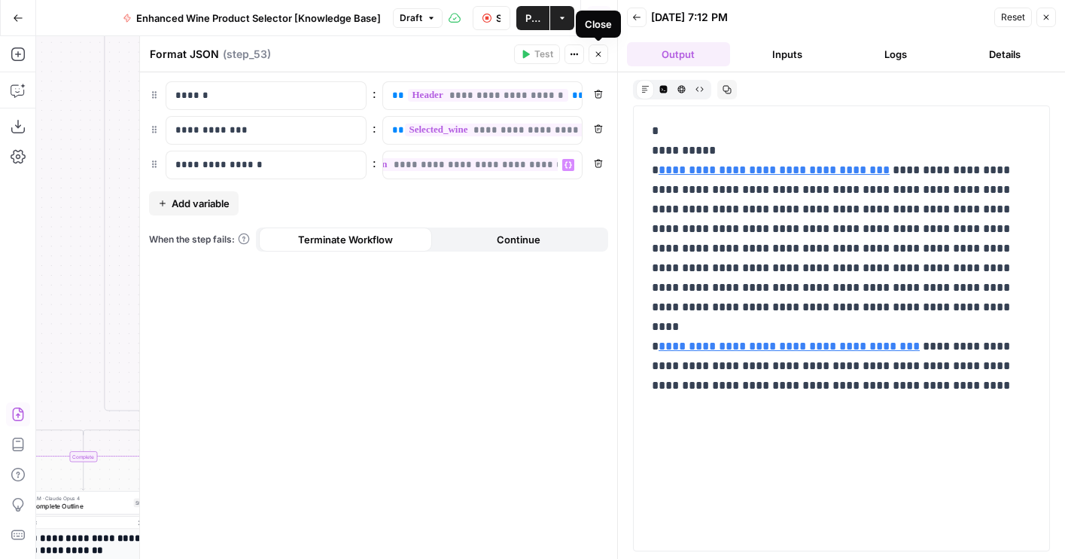
click at [596, 55] on icon "button" at bounding box center [598, 54] width 5 height 5
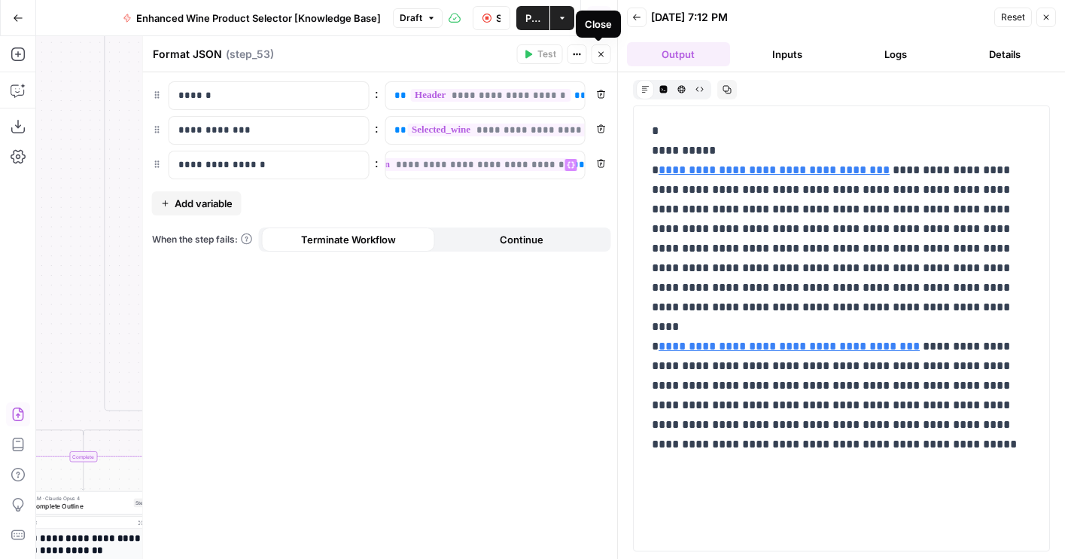
scroll to position [0, 81]
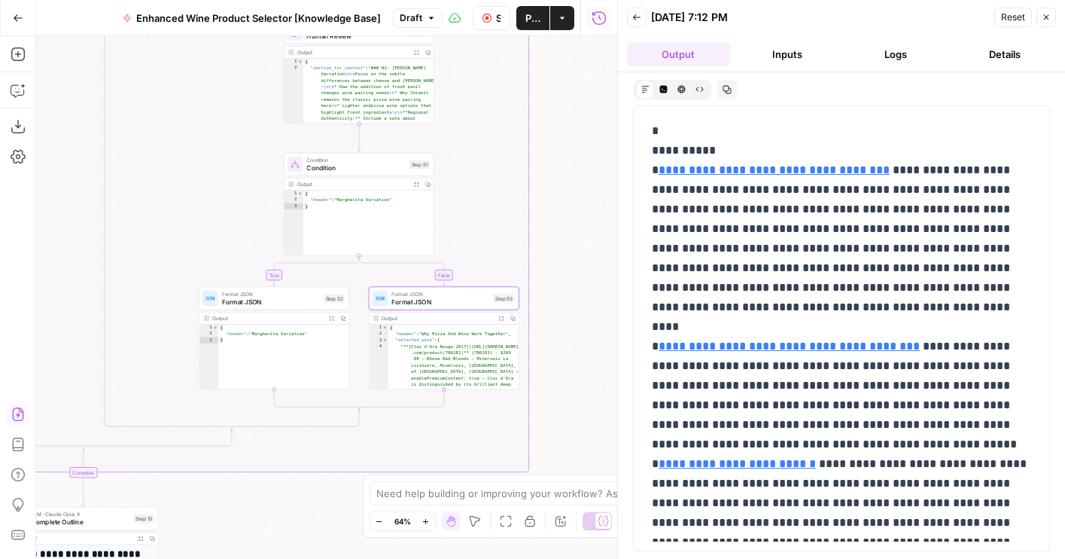
drag, startPoint x: 490, startPoint y: 172, endPoint x: 592, endPoint y: 403, distance: 252.7
click at [592, 403] on div "true false false true true false Workflow Set Inputs Inputs LLM · GPT-4o Extrac…" at bounding box center [326, 297] width 581 height 522
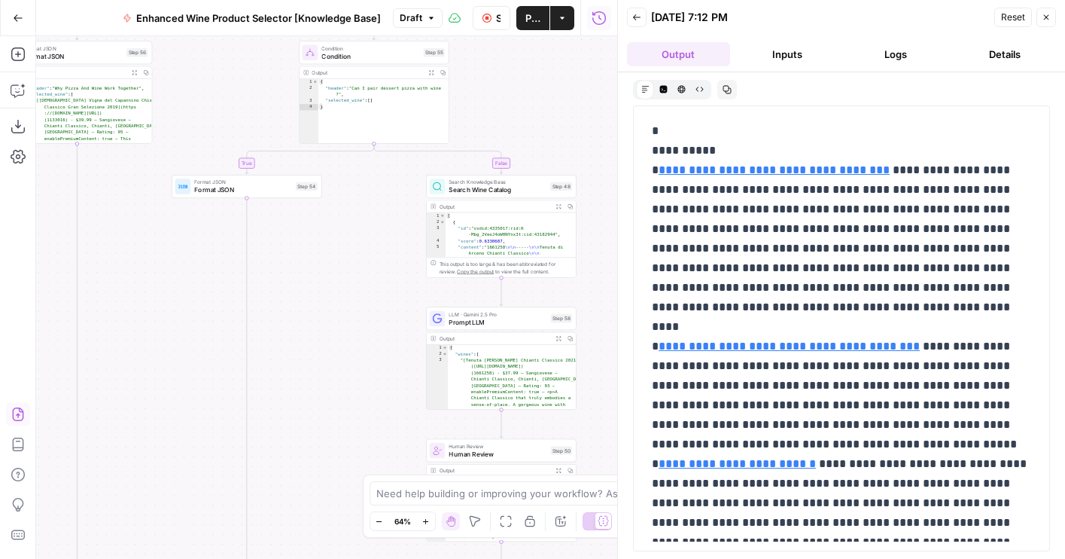
drag, startPoint x: 294, startPoint y: 174, endPoint x: 340, endPoint y: 374, distance: 205.6
click at [339, 373] on div "true false false true true false Workflow Set Inputs Inputs LLM · GPT-4o Extrac…" at bounding box center [326, 297] width 581 height 522
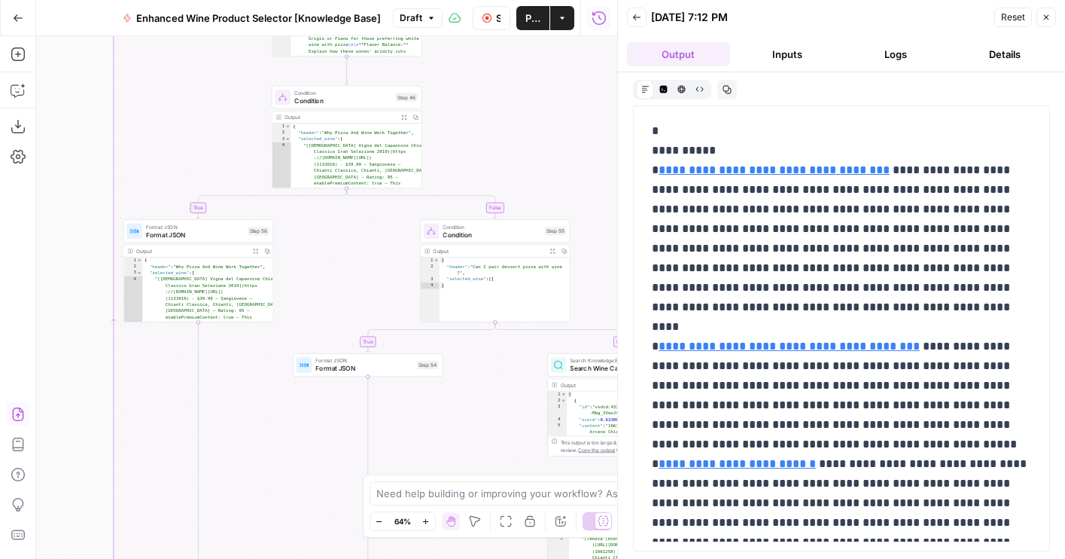
drag, startPoint x: 312, startPoint y: 274, endPoint x: 428, endPoint y: 440, distance: 201.7
click at [428, 440] on div "true false false true true false Workflow Set Inputs Inputs LLM · GPT-4o Extrac…" at bounding box center [326, 297] width 581 height 522
click at [316, 371] on span "Format JSON" at bounding box center [363, 369] width 97 height 10
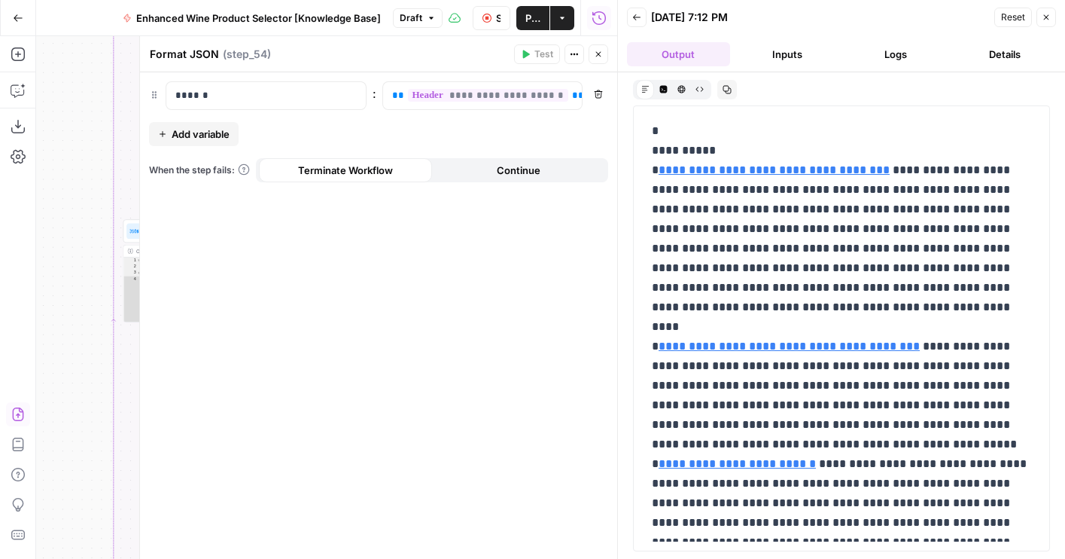
click at [598, 53] on icon "button" at bounding box center [598, 54] width 9 height 9
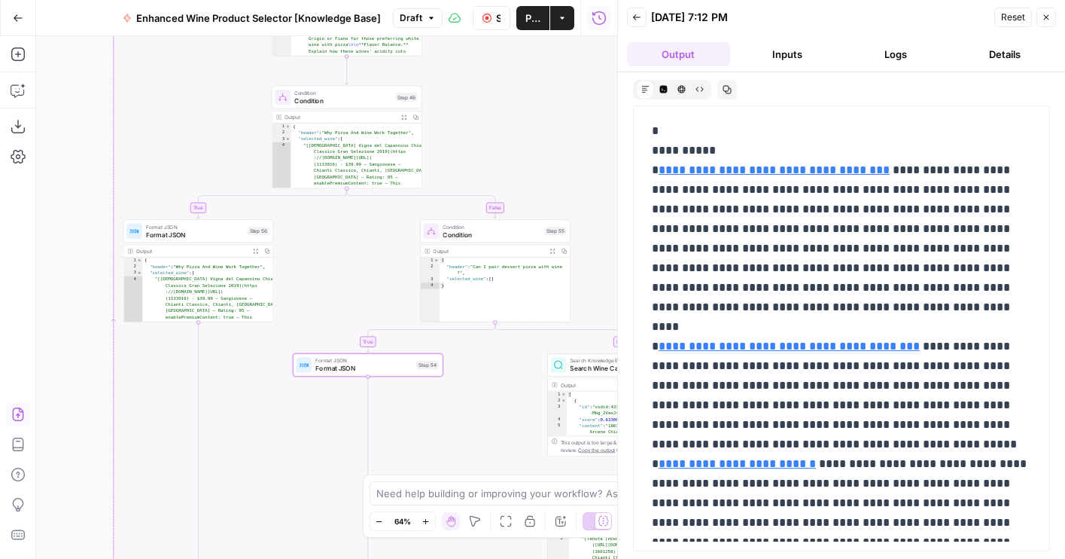
click at [199, 233] on span "Format JSON" at bounding box center [195, 235] width 98 height 10
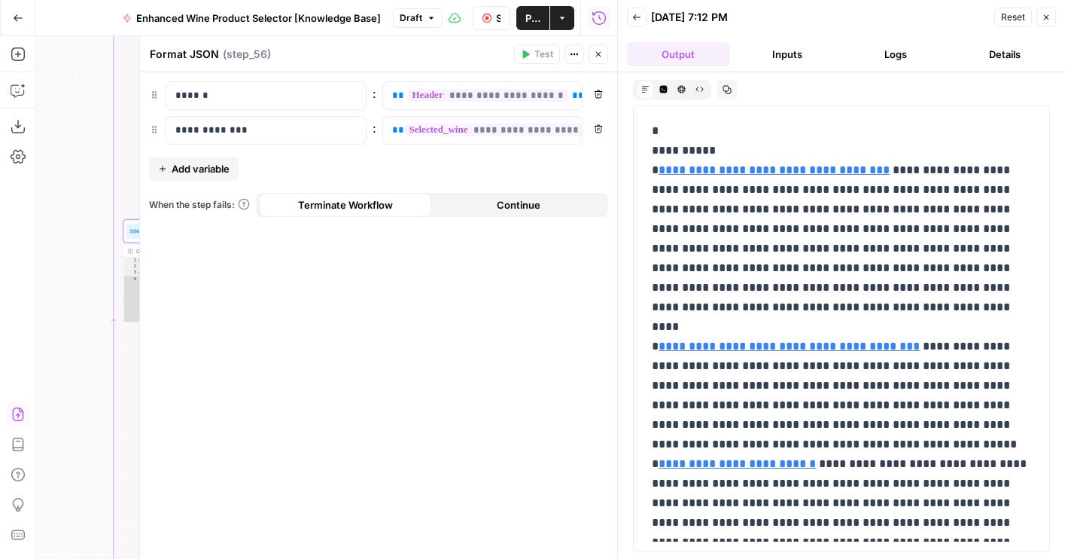
click at [215, 162] on span "Add variable" at bounding box center [201, 168] width 58 height 15
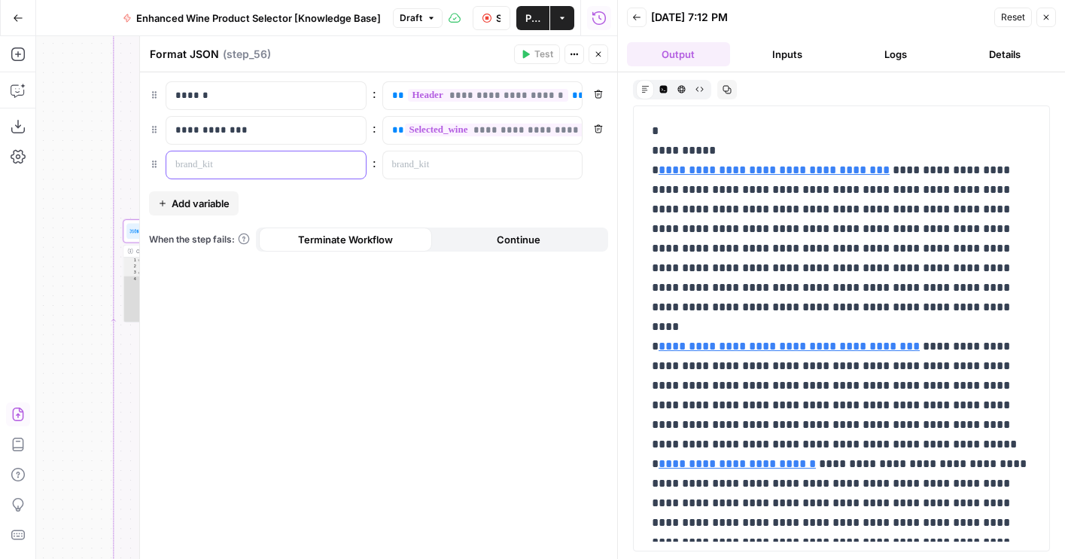
click at [272, 160] on p at bounding box center [253, 164] width 157 height 15
click at [536, 159] on p at bounding box center [470, 164] width 157 height 15
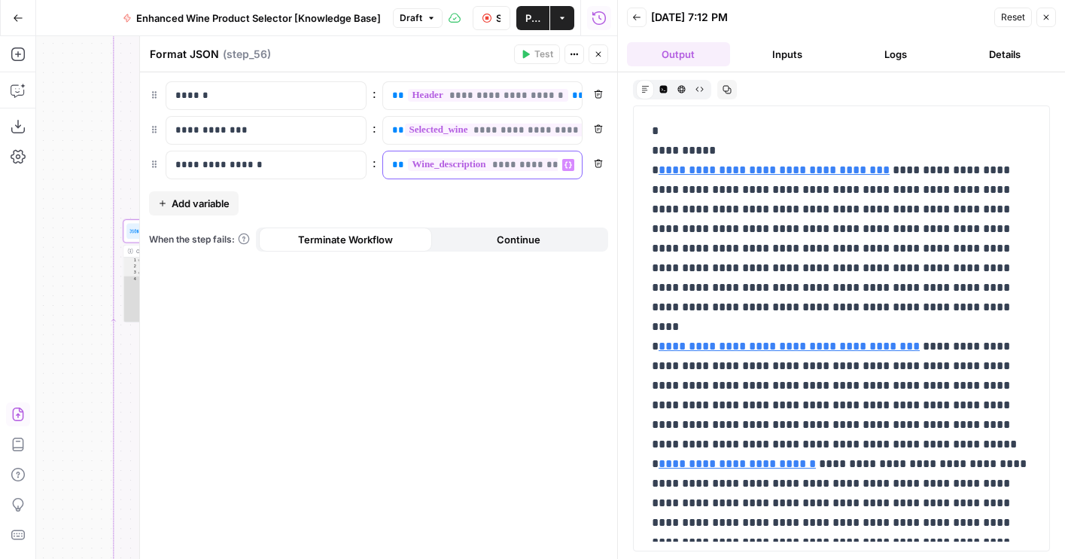
drag, startPoint x: 485, startPoint y: 168, endPoint x: 685, endPoint y: 168, distance: 199.5
click at [685, 168] on body "Wine New Home Browse Your Data Usage Flightpath Settings Recent Grids Article W…" at bounding box center [532, 279] width 1065 height 559
click at [597, 51] on icon "button" at bounding box center [598, 54] width 9 height 9
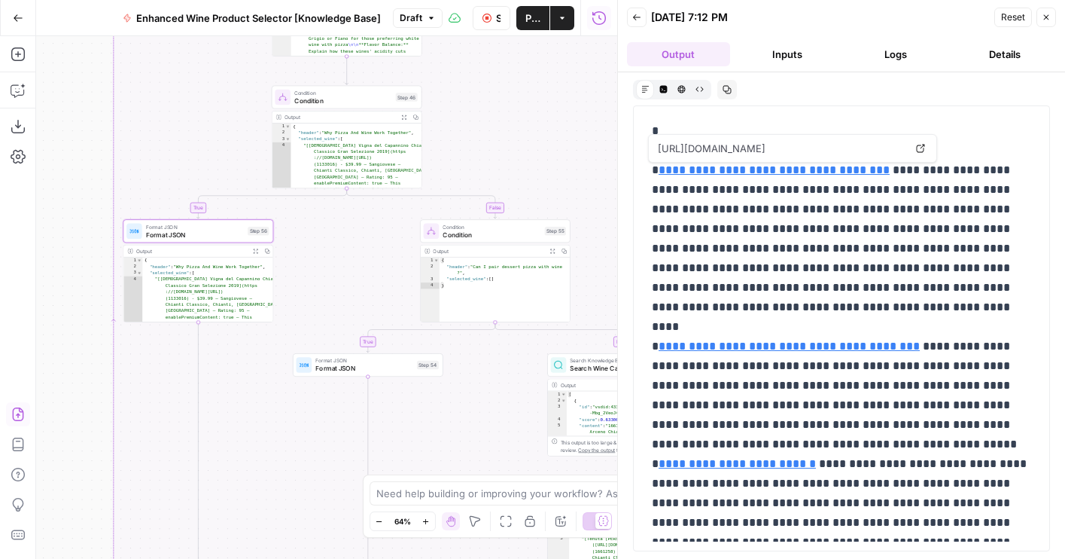
drag, startPoint x: 450, startPoint y: 443, endPoint x: 383, endPoint y: 8, distance: 439.4
click at [383, 8] on div "Go Back Enhanced Wine Product Selector [Knowledge Base] Draft Stop Run Publish …" at bounding box center [308, 279] width 617 height 559
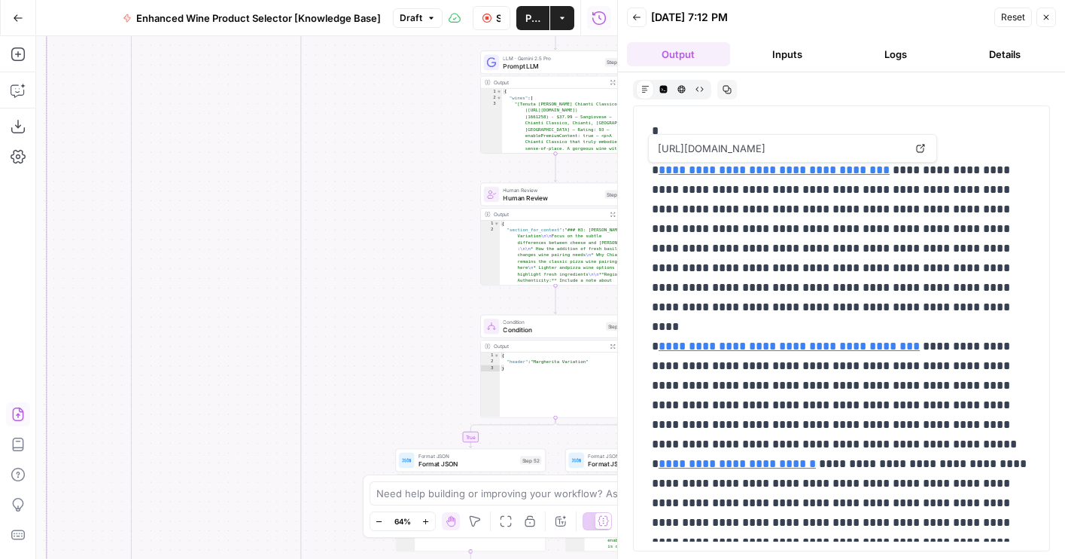
drag, startPoint x: 429, startPoint y: 387, endPoint x: 339, endPoint y: 50, distance: 348.9
click at [340, 51] on div "true false false true true false Workflow Set Inputs Inputs LLM · GPT-4o Extrac…" at bounding box center [326, 297] width 581 height 522
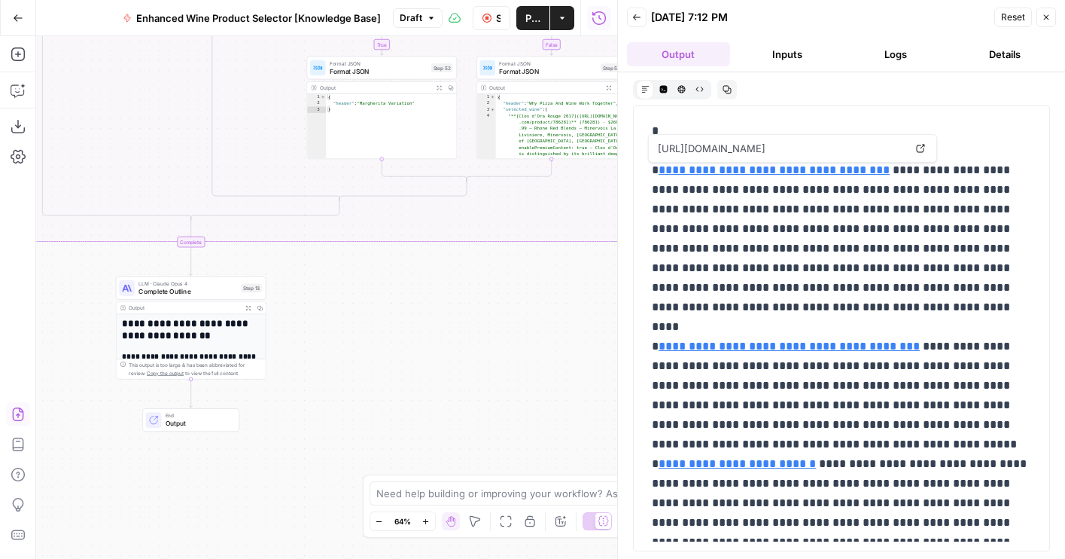
drag, startPoint x: 392, startPoint y: 385, endPoint x: 392, endPoint y: 329, distance: 56.5
click at [392, 329] on div "true false false true true false Workflow Set Inputs Inputs LLM · GPT-4o Extrac…" at bounding box center [326, 297] width 581 height 522
click at [144, 291] on span "Complete Outline" at bounding box center [187, 291] width 99 height 10
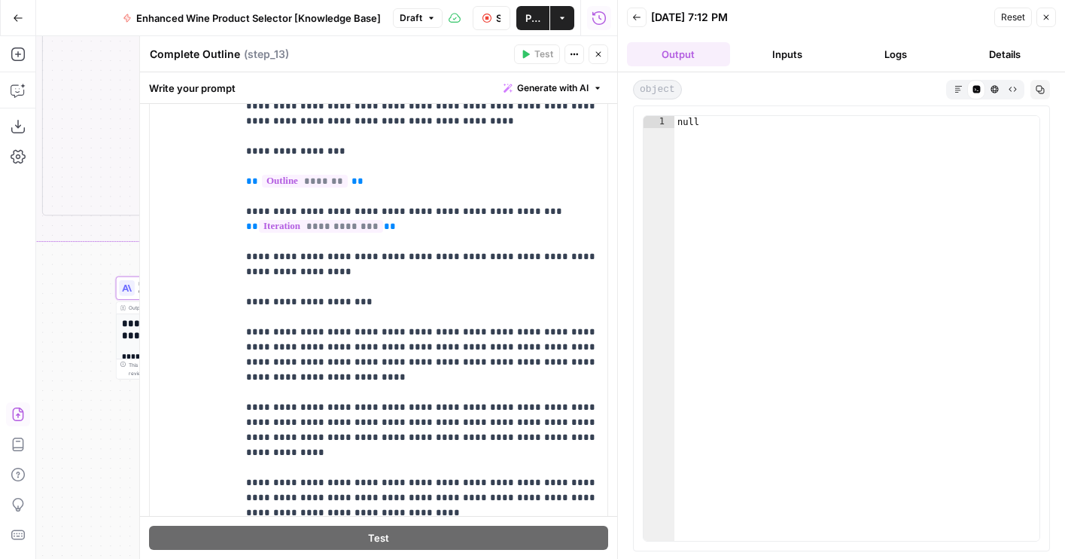
scroll to position [199, 0]
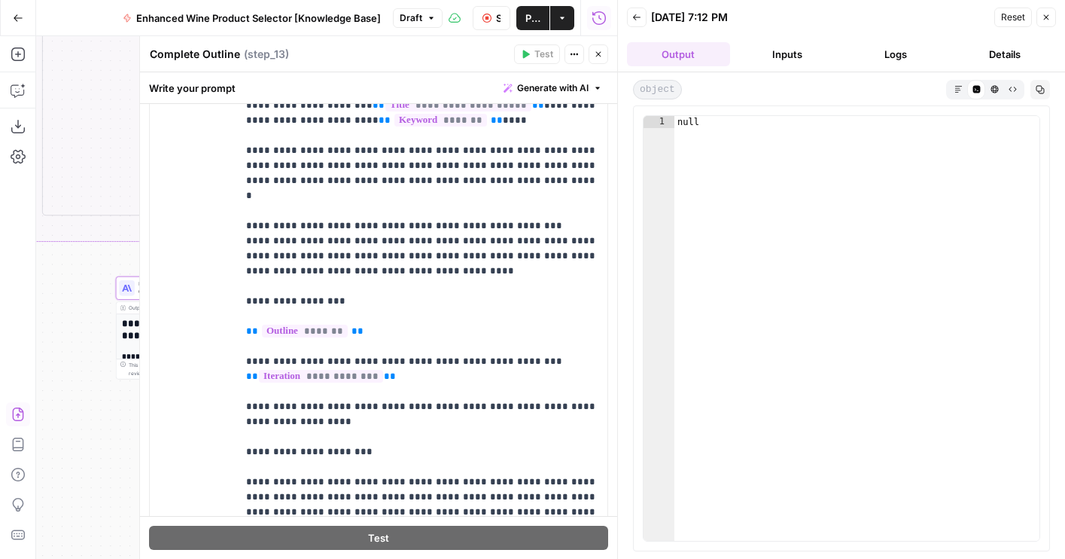
click at [600, 54] on icon "button" at bounding box center [598, 54] width 9 height 9
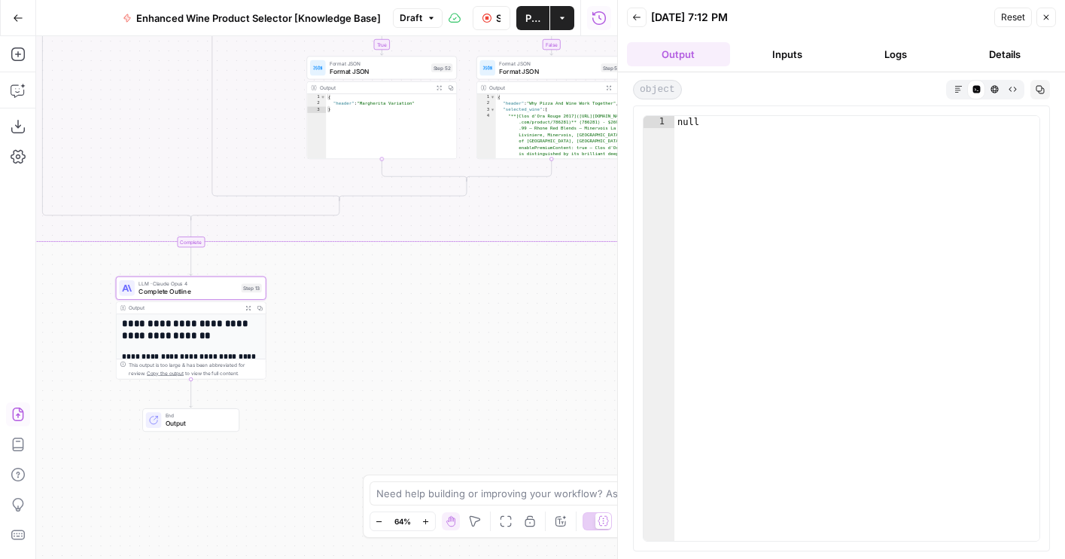
click at [892, 56] on button "Logs" at bounding box center [896, 54] width 103 height 24
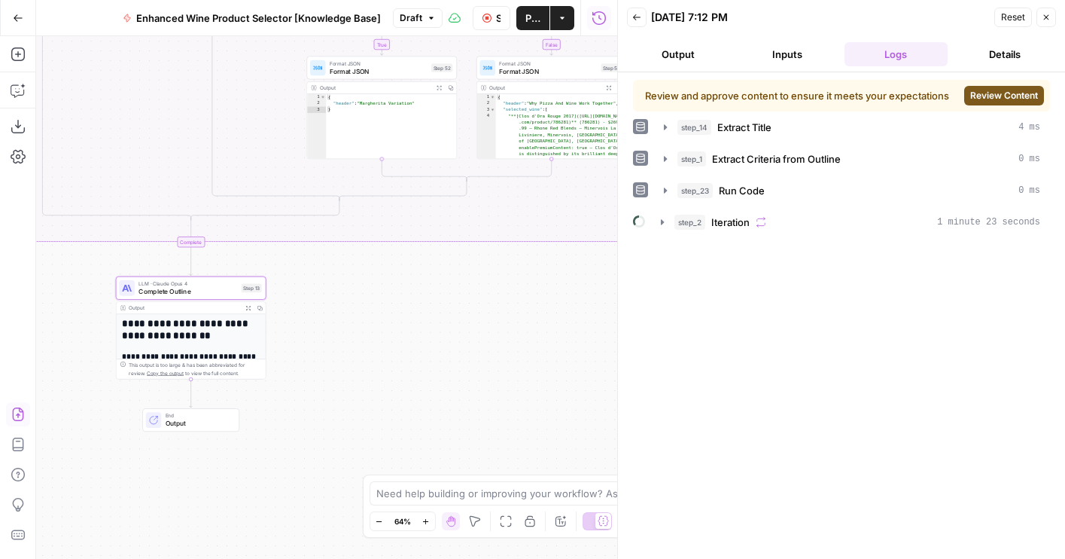
click at [981, 99] on span "Review Content" at bounding box center [1004, 96] width 68 height 14
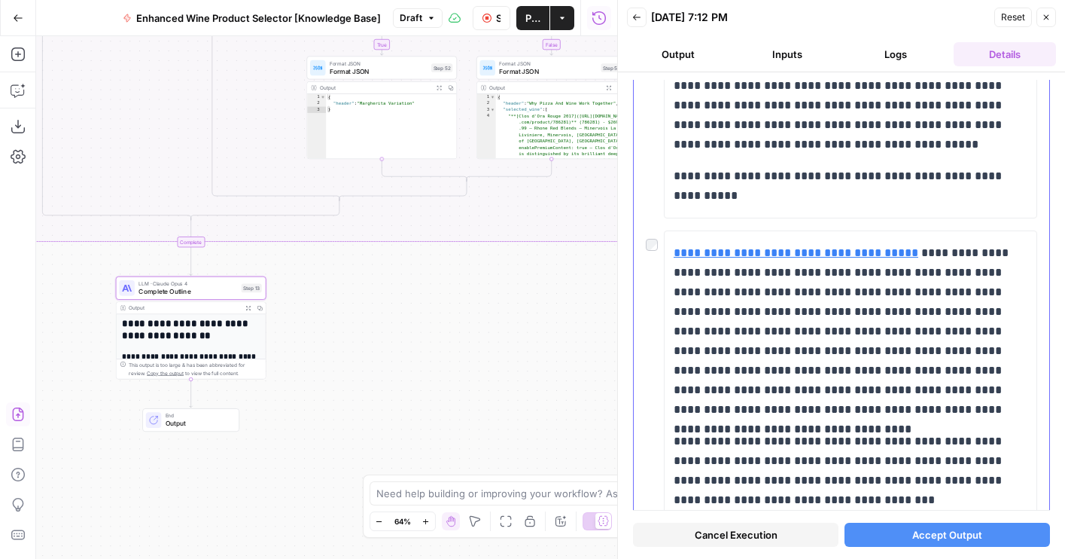
scroll to position [5135, 0]
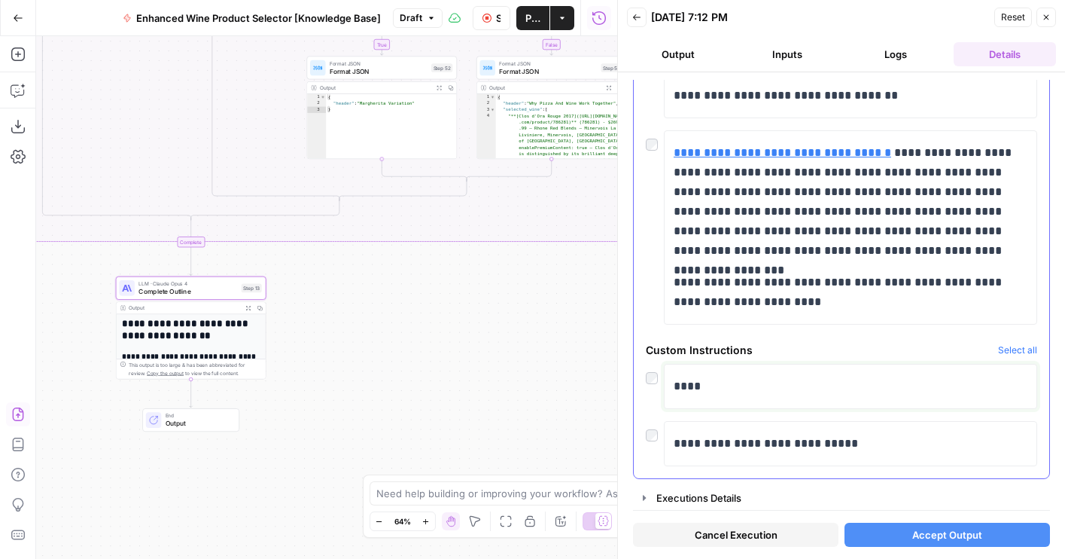
click at [711, 394] on p "****" at bounding box center [851, 386] width 354 height 20
click at [731, 440] on p "**********" at bounding box center [851, 444] width 354 height 20
click at [687, 441] on p "**********" at bounding box center [851, 444] width 354 height 20
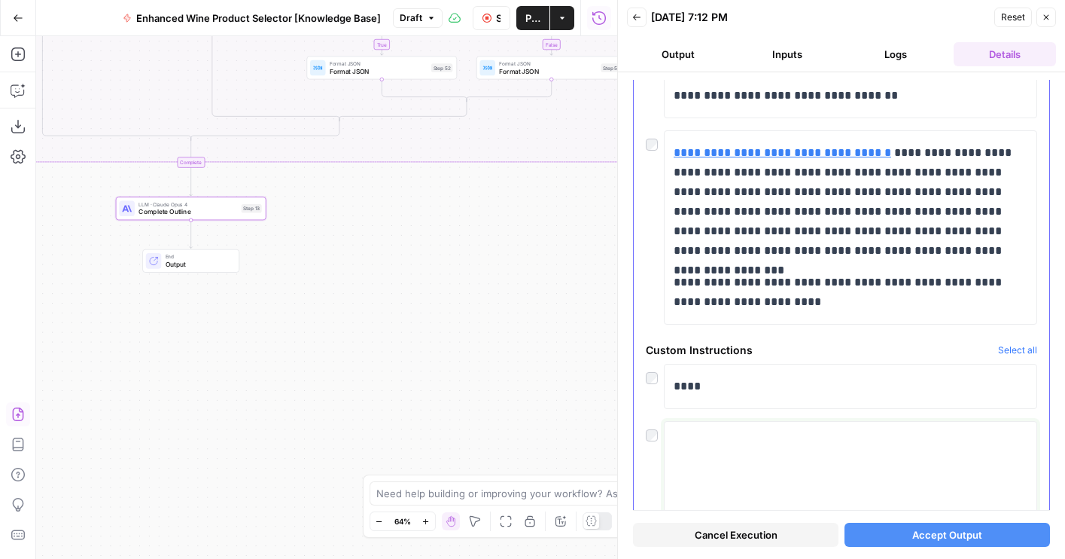
click at [693, 434] on textarea at bounding box center [851, 481] width 354 height 107
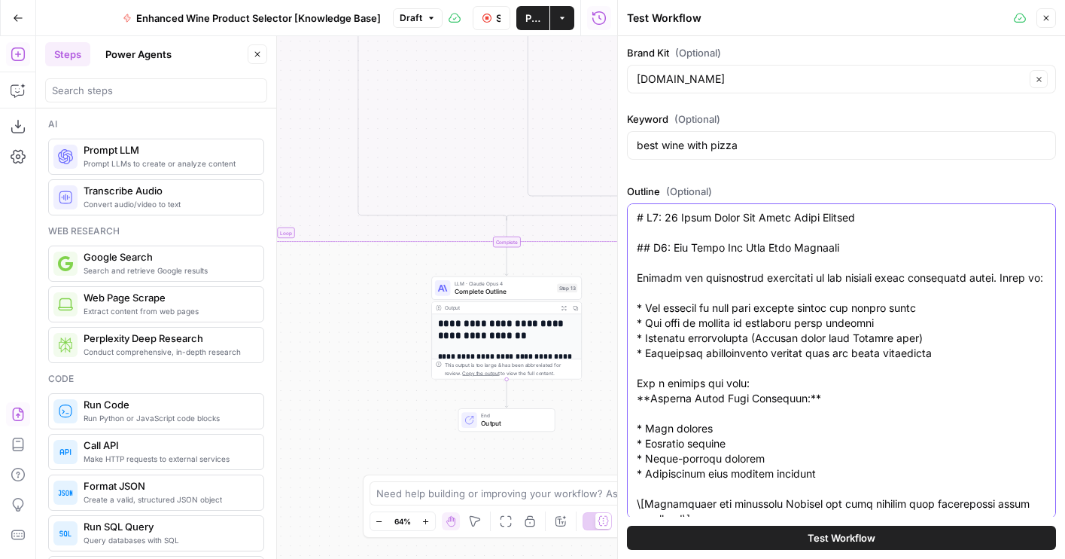
scroll to position [17, 0]
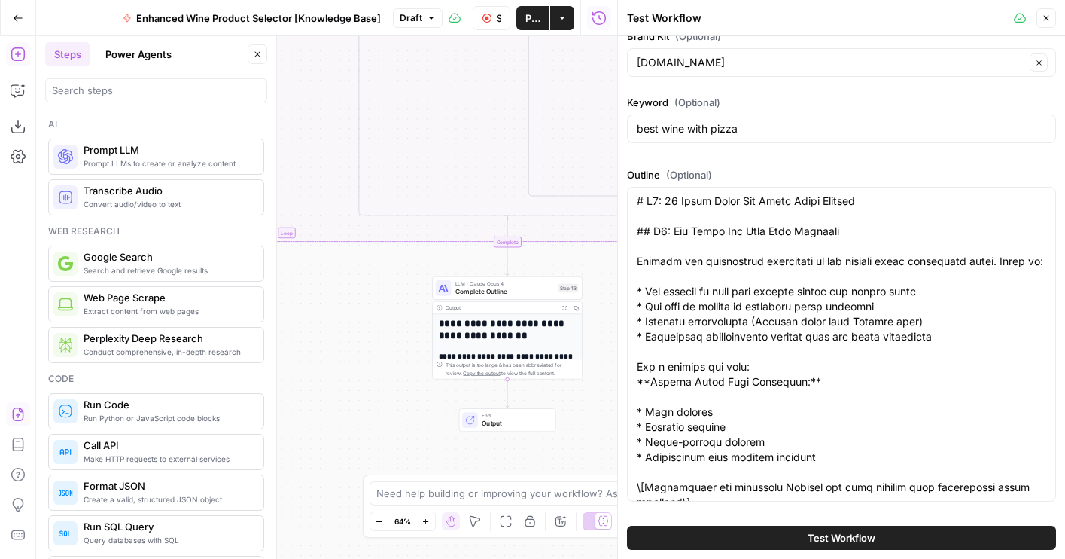
drag, startPoint x: 352, startPoint y: 291, endPoint x: 322, endPoint y: 576, distance: 286.0
click at [322, 558] on html "Wine New Home Browse Your Data Usage Flightpath Settings Recent Grids Article W…" at bounding box center [532, 279] width 1065 height 559
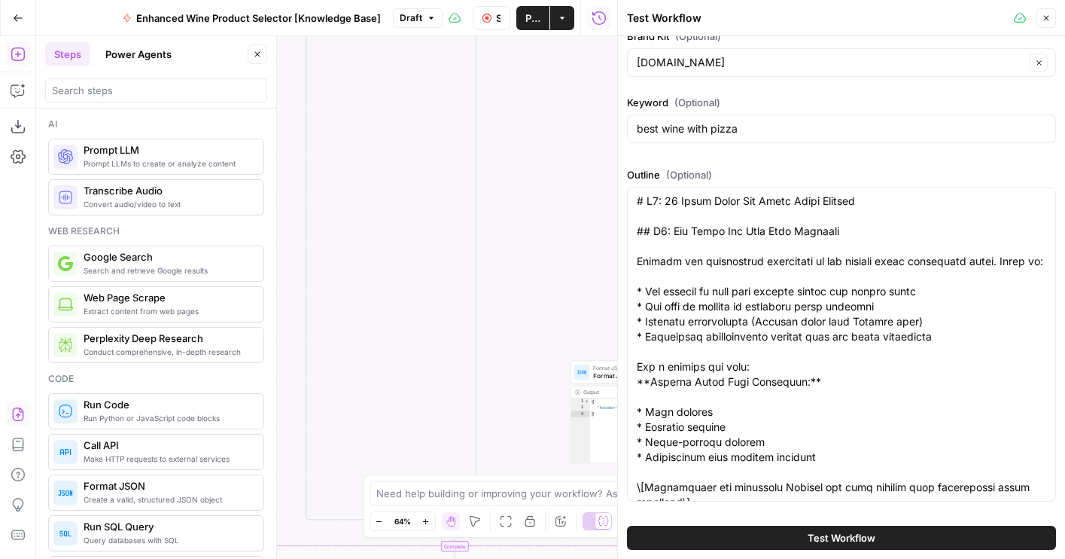
drag, startPoint x: 457, startPoint y: 108, endPoint x: 228, endPoint y: 358, distance: 338.8
click at [228, 357] on body "Wine New Home Browse Your Data Usage Flightpath Settings Recent Grids Article W…" at bounding box center [532, 279] width 1065 height 559
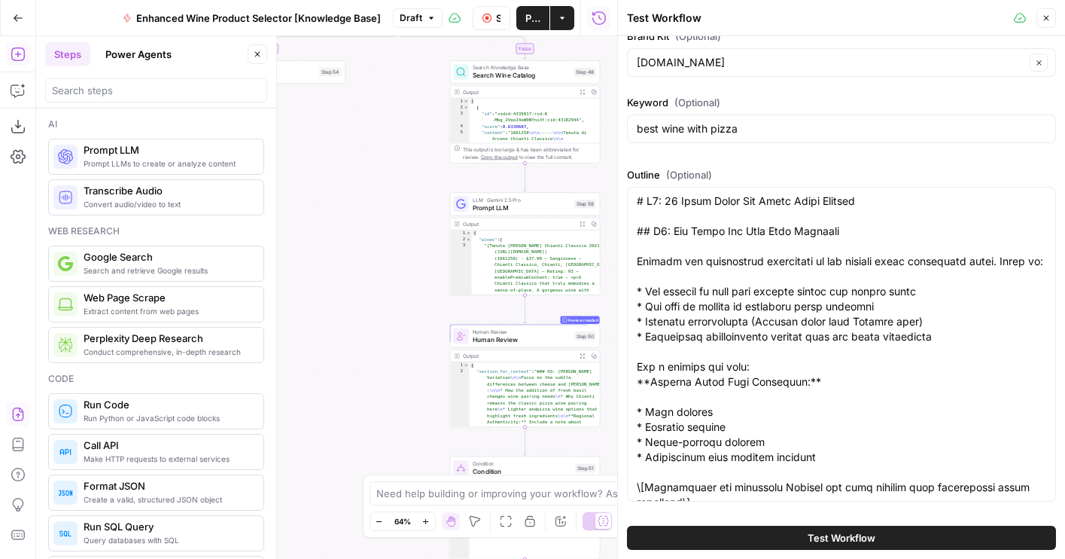
click at [1045, 20] on icon "button" at bounding box center [1046, 18] width 9 height 9
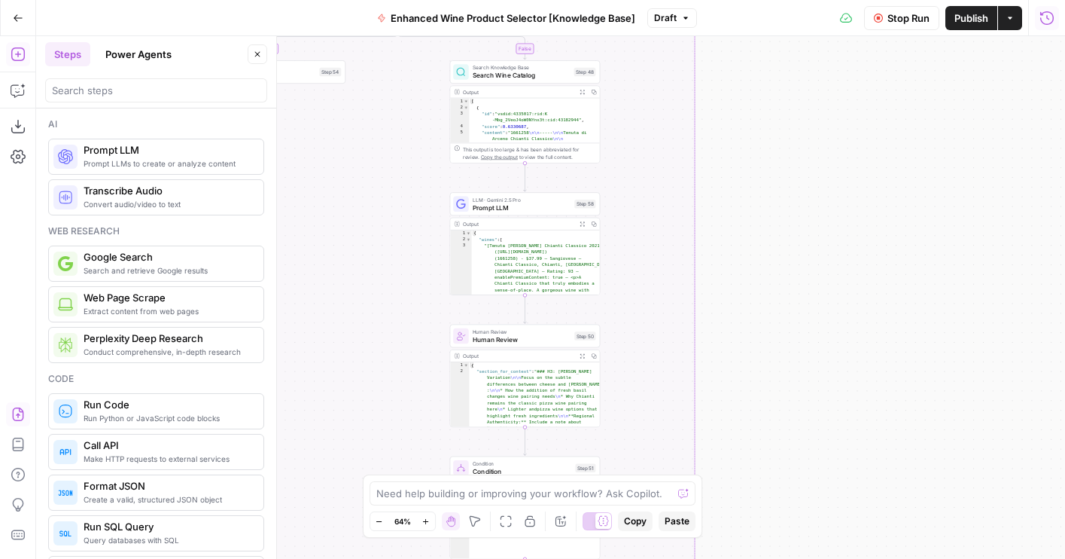
click at [1032, 12] on div "Stop Run Publish Actions Run History" at bounding box center [881, 17] width 368 height 35
click at [1042, 17] on icon "button" at bounding box center [1046, 18] width 15 height 15
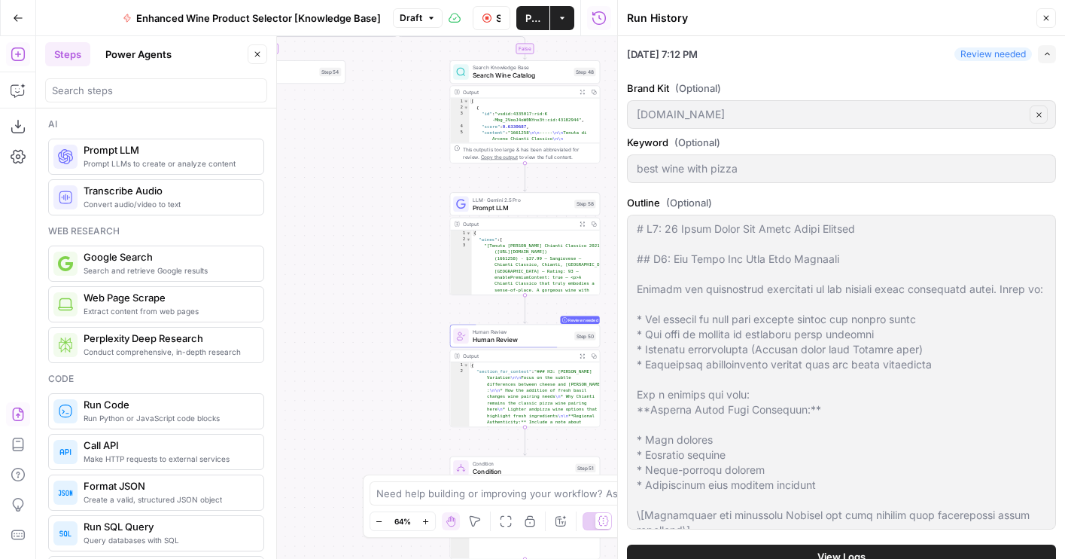
click at [845, 549] on span "View Logs" at bounding box center [841, 556] width 48 height 15
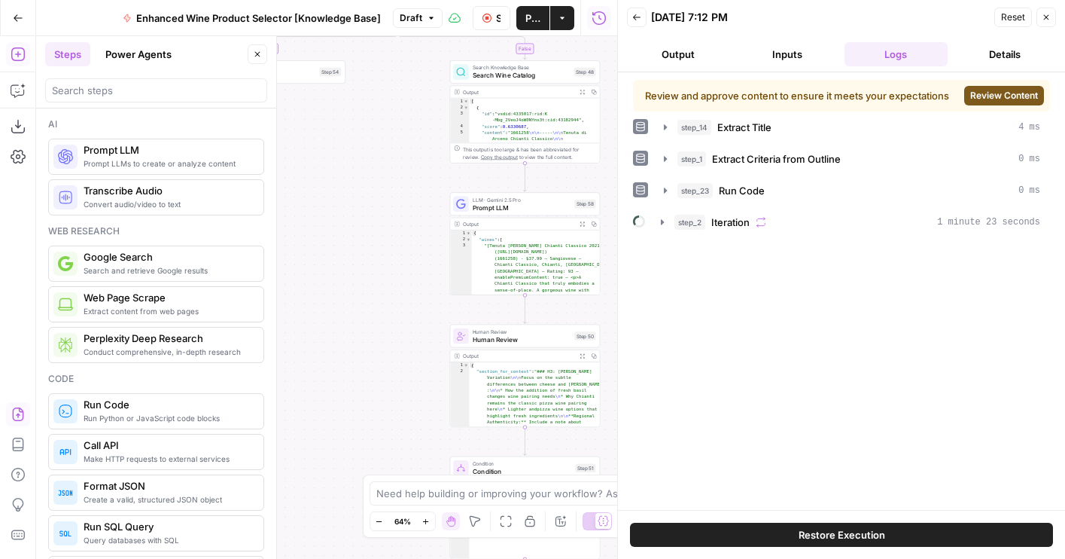
click at [994, 105] on button "Review Content" at bounding box center [1004, 96] width 80 height 20
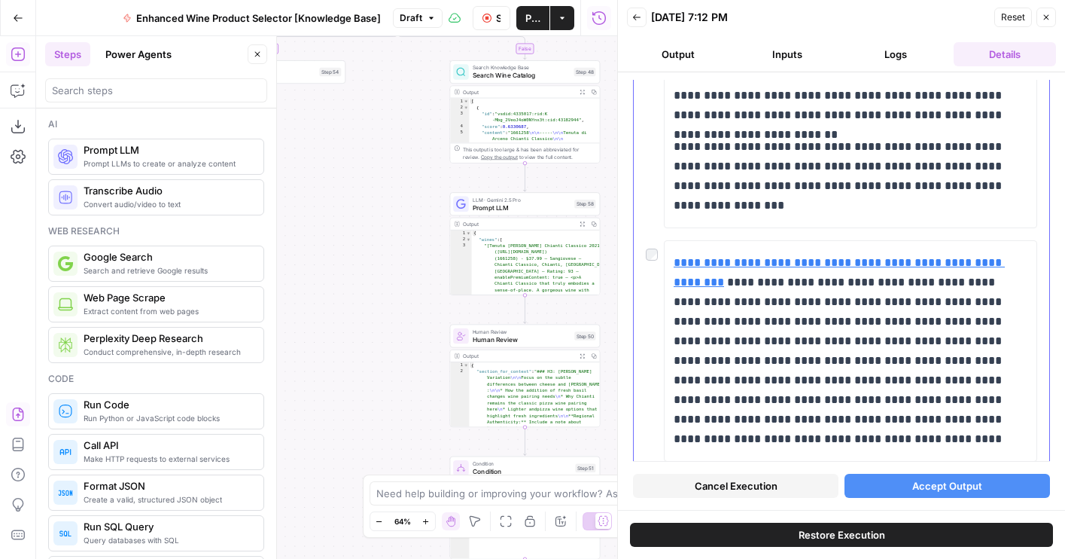
scroll to position [5184, 0]
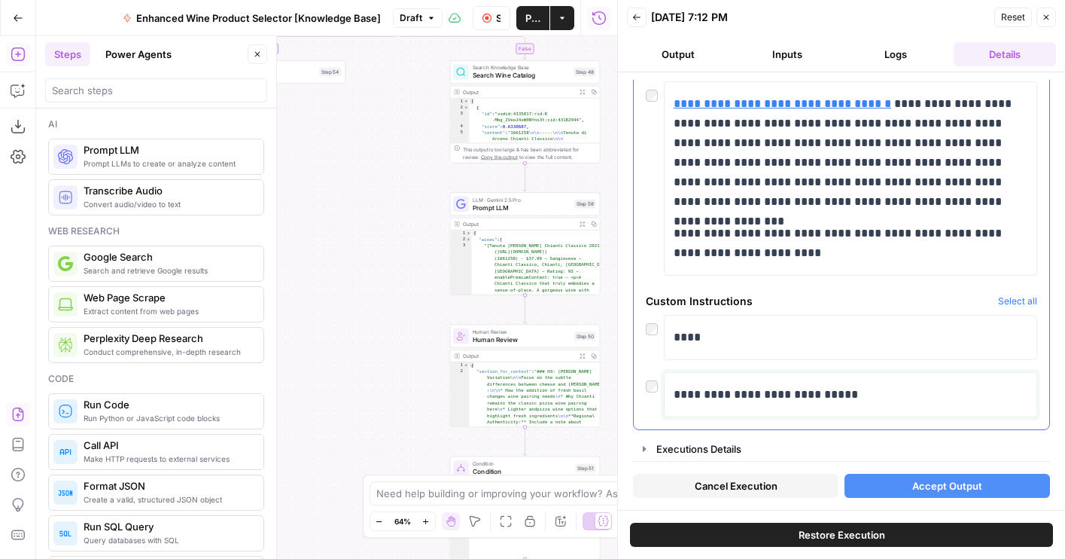
click at [721, 391] on p "**********" at bounding box center [851, 395] width 354 height 20
click at [917, 486] on span "Accept Output" at bounding box center [947, 485] width 70 height 15
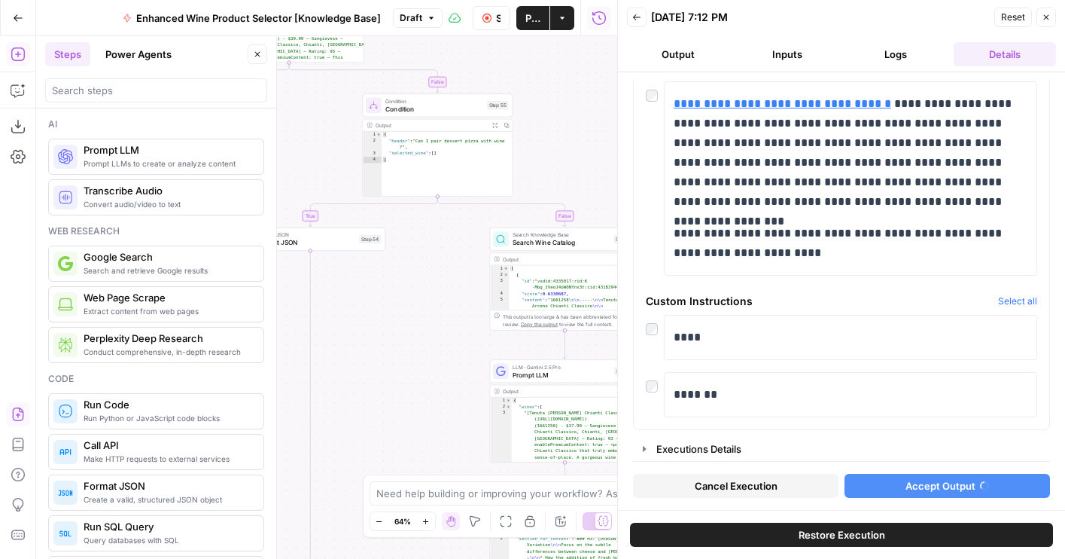
drag, startPoint x: 358, startPoint y: 225, endPoint x: 404, endPoint y: 416, distance: 196.6
click at [404, 416] on div "true false false true true false Workflow Set Inputs Inputs LLM · GPT-4o Extrac…" at bounding box center [326, 297] width 581 height 522
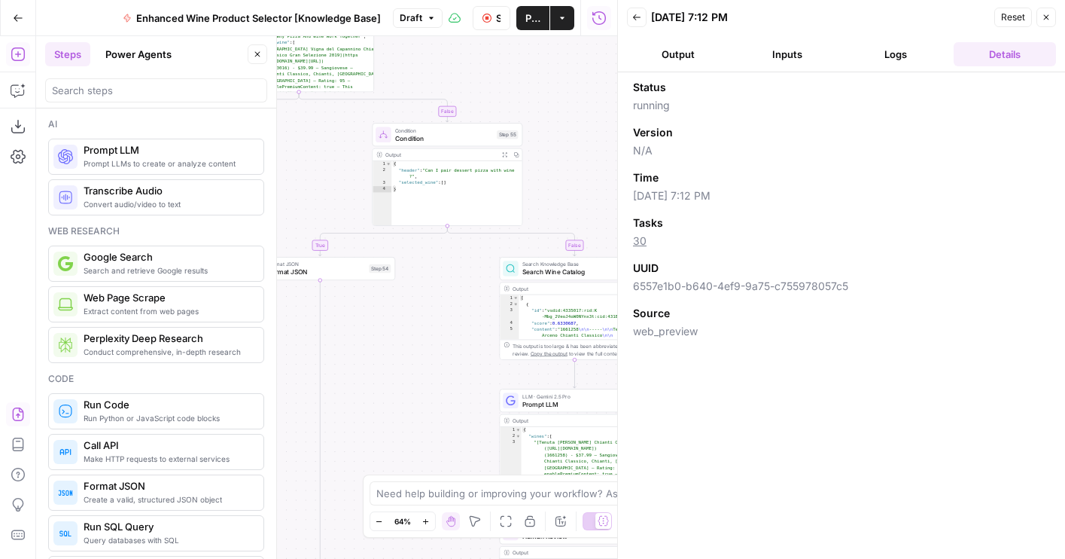
drag, startPoint x: 316, startPoint y: 137, endPoint x: 458, endPoint y: 324, distance: 235.3
click at [459, 325] on div "true false false true true false Workflow Set Inputs Inputs LLM · GPT-4o Extrac…" at bounding box center [326, 297] width 581 height 522
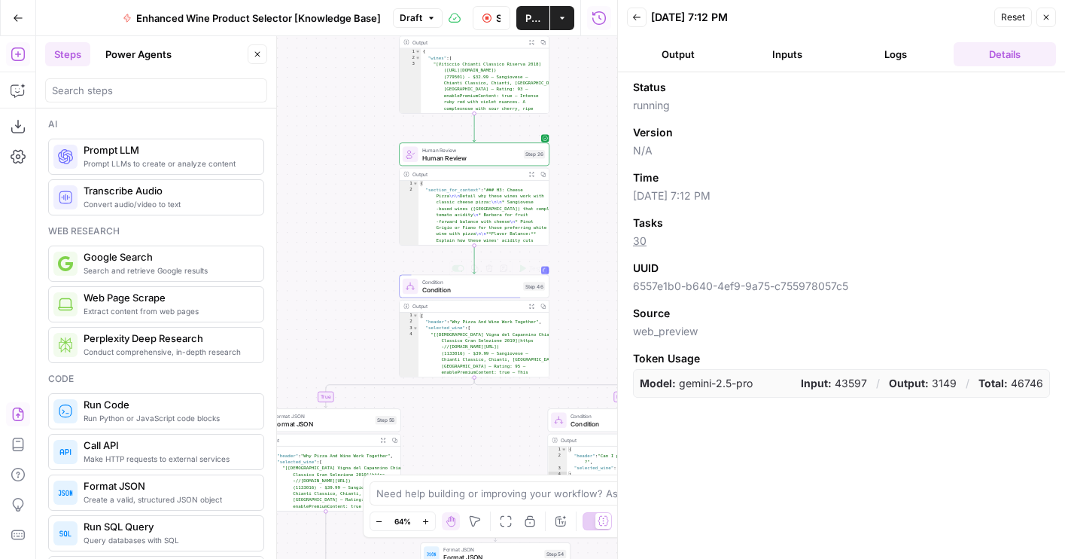
drag, startPoint x: 302, startPoint y: 132, endPoint x: 363, endPoint y: 303, distance: 180.7
click at [363, 303] on div "true false false true true false Workflow Set Inputs Inputs LLM · GPT-4o Extrac…" at bounding box center [326, 297] width 581 height 522
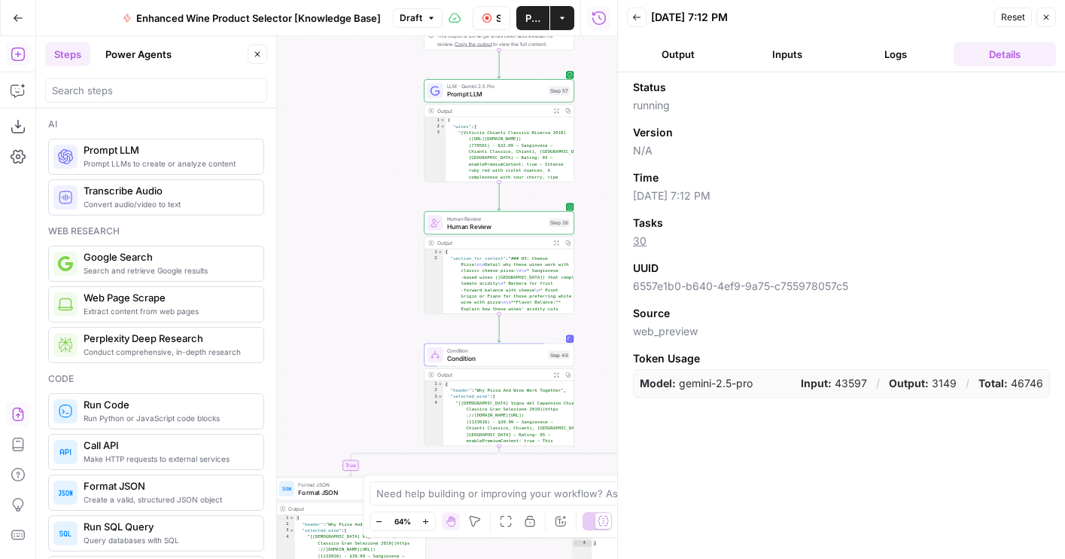
click at [443, 226] on div "Human Review Human Review Step 26 Copy step Delete step Add Note Test" at bounding box center [499, 223] width 142 height 17
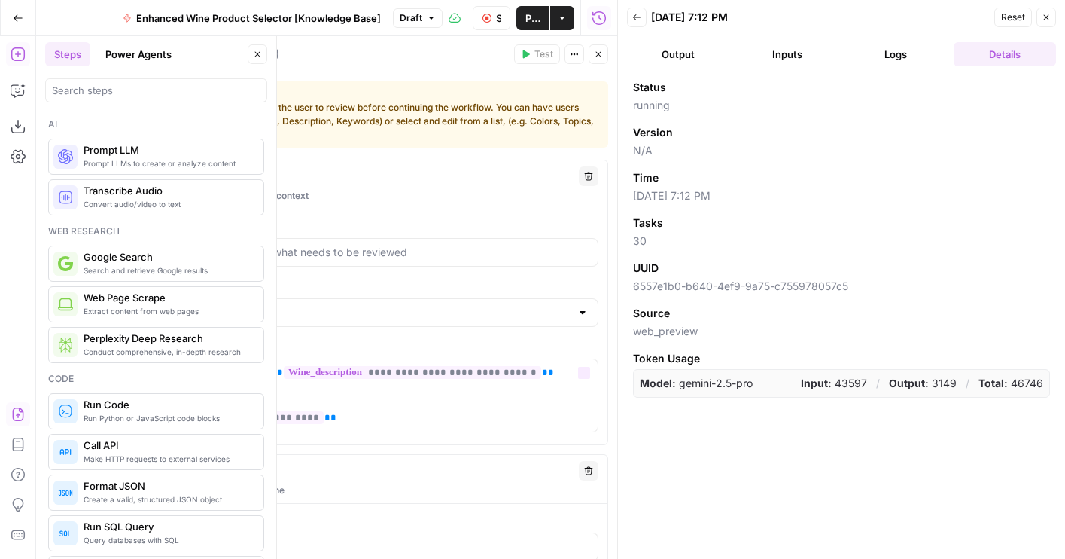
scroll to position [586, 0]
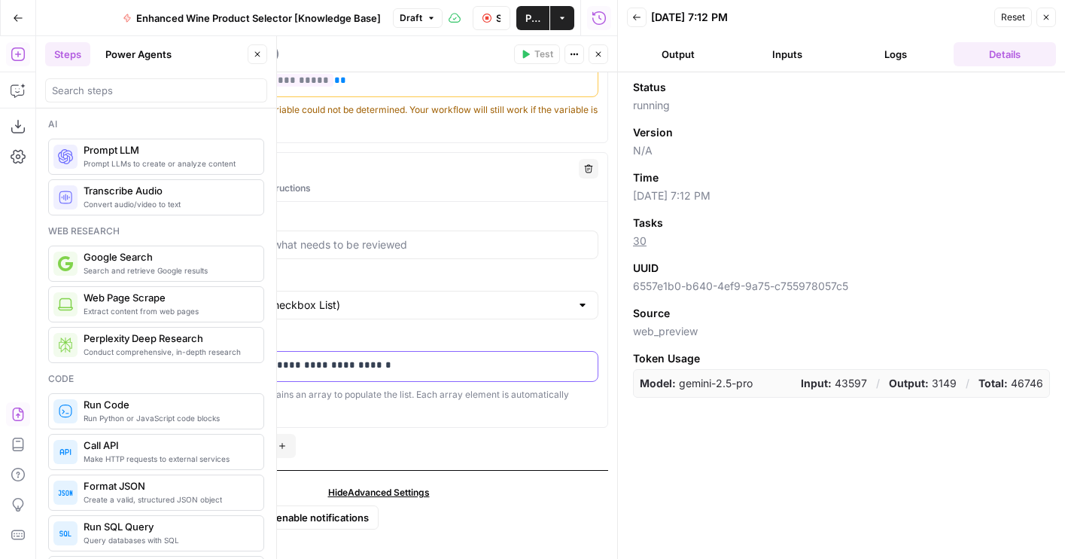
click at [221, 358] on p "**********" at bounding box center [379, 365] width 420 height 15
click at [598, 55] on icon "button" at bounding box center [598, 54] width 9 height 9
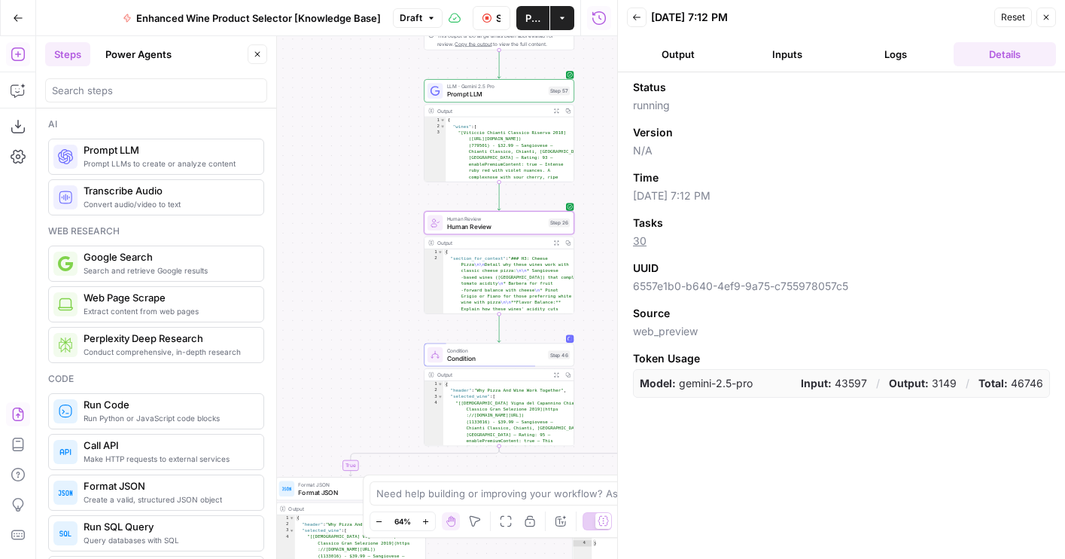
click at [692, 56] on button "Output" at bounding box center [678, 54] width 103 height 24
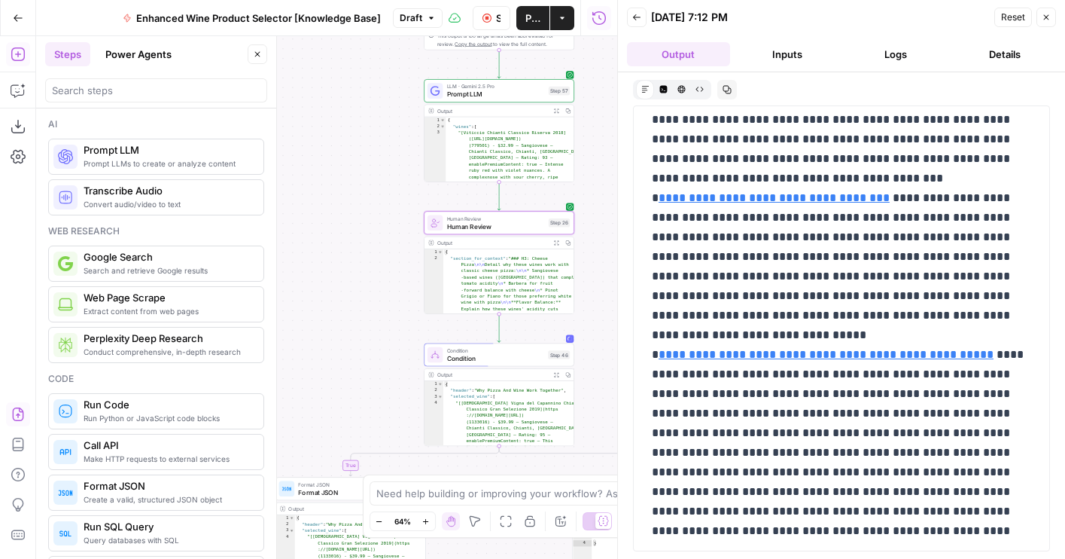
scroll to position [0, 0]
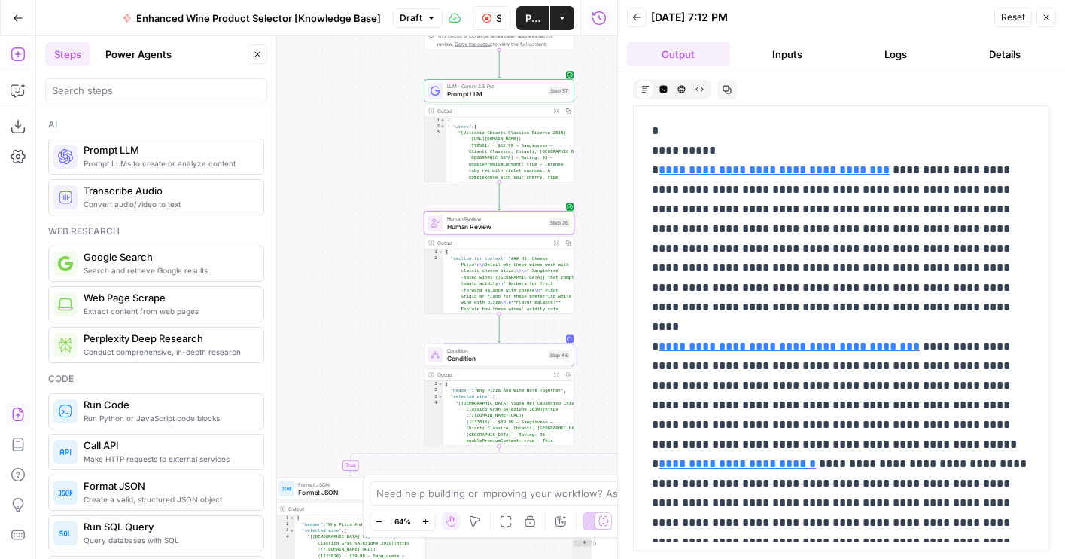
click at [907, 58] on button "Logs" at bounding box center [896, 54] width 103 height 24
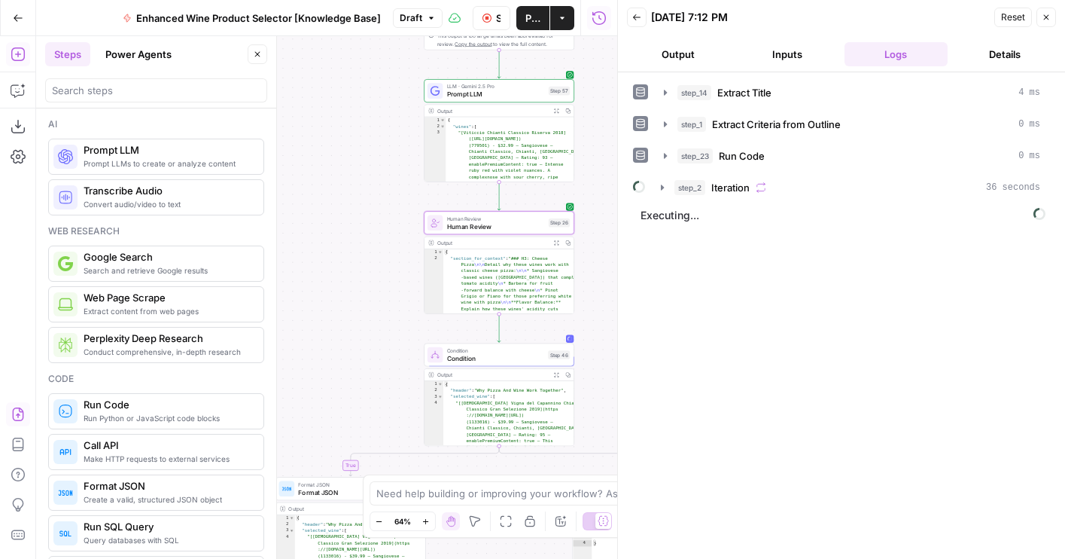
click at [528, 23] on span "Publish" at bounding box center [532, 18] width 15 height 15
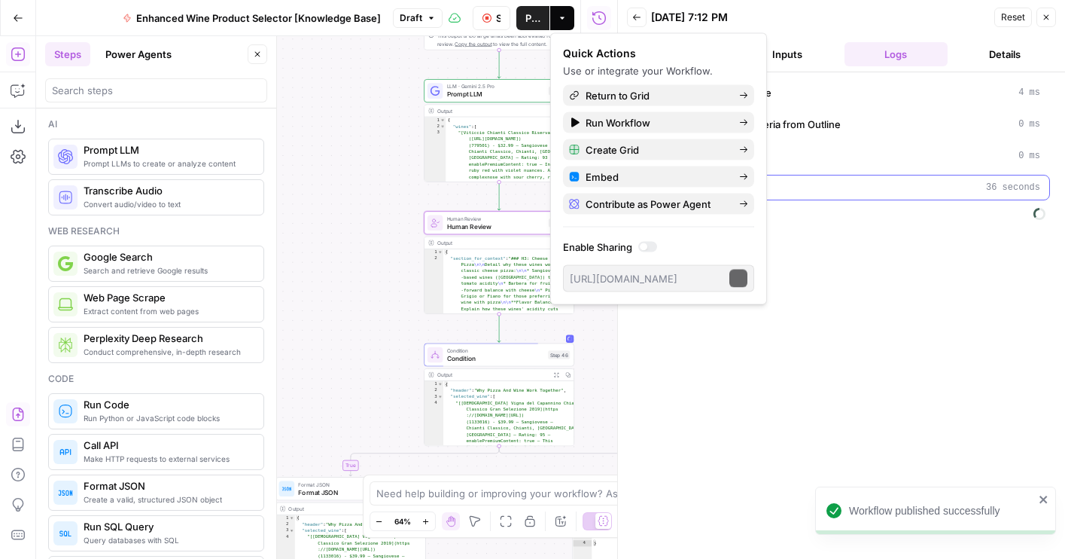
click at [695, 190] on body "Workflow published successfully Wine New Home Browse Your Data Usage Flightpath…" at bounding box center [532, 279] width 1065 height 559
click at [832, 194] on div "step_2 Iteration 36 seconds" at bounding box center [857, 187] width 366 height 15
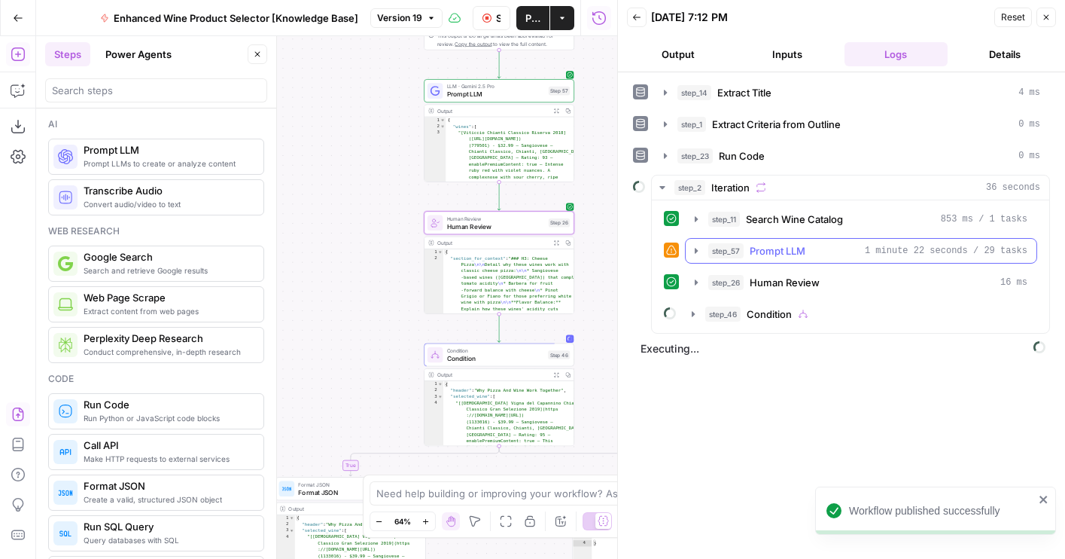
click at [778, 242] on button "step_57 Prompt LLM 1 minute 22 seconds / 29 tasks" at bounding box center [861, 251] width 351 height 24
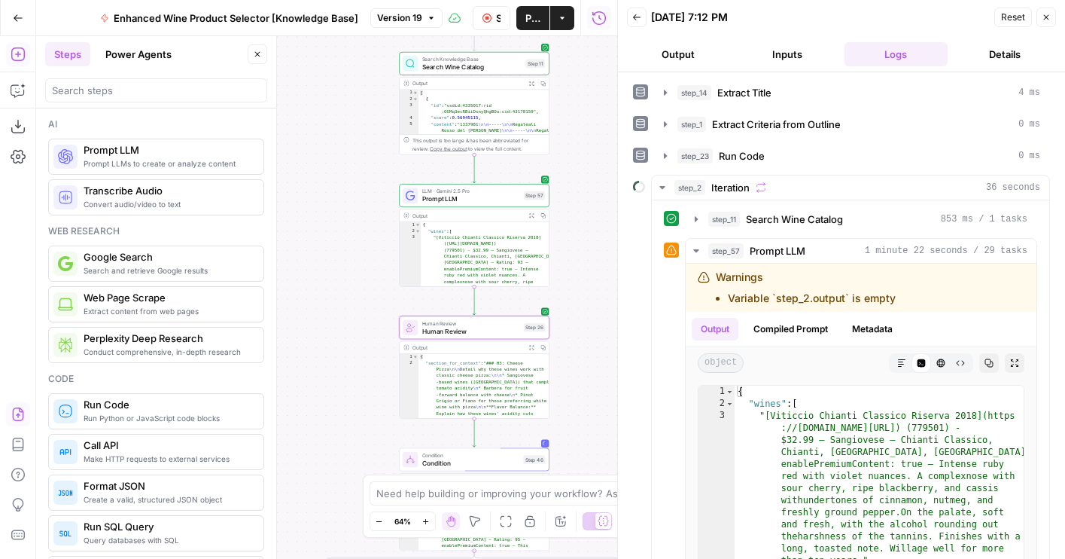
drag, startPoint x: 367, startPoint y: 304, endPoint x: 342, endPoint y: 409, distance: 108.3
click at [342, 409] on div "true false false true true false Workflow Set Inputs Inputs LLM · GPT-4o Extrac…" at bounding box center [326, 297] width 581 height 522
click at [424, 204] on span "Prompt LLM" at bounding box center [471, 200] width 98 height 10
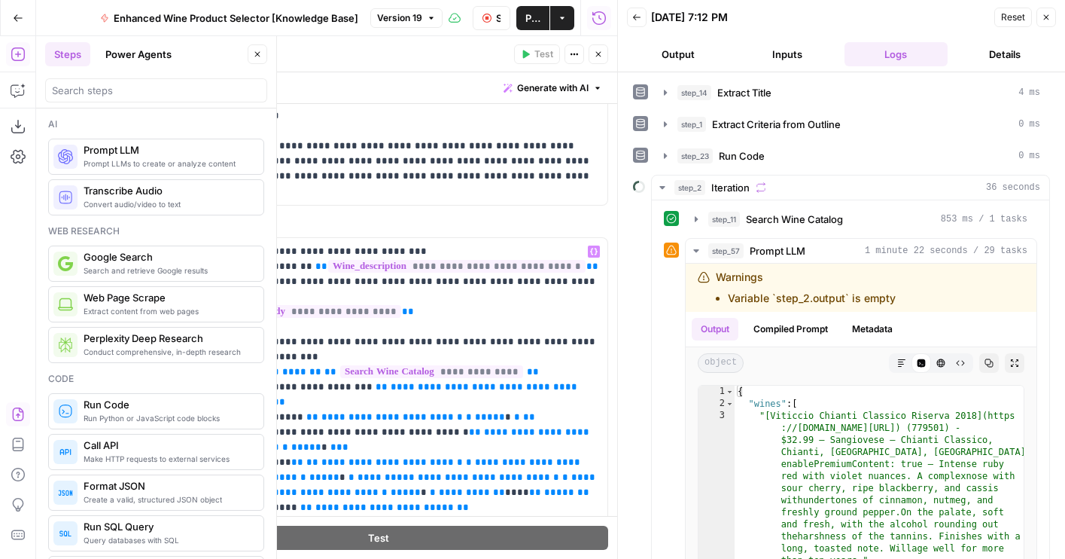
scroll to position [470, 0]
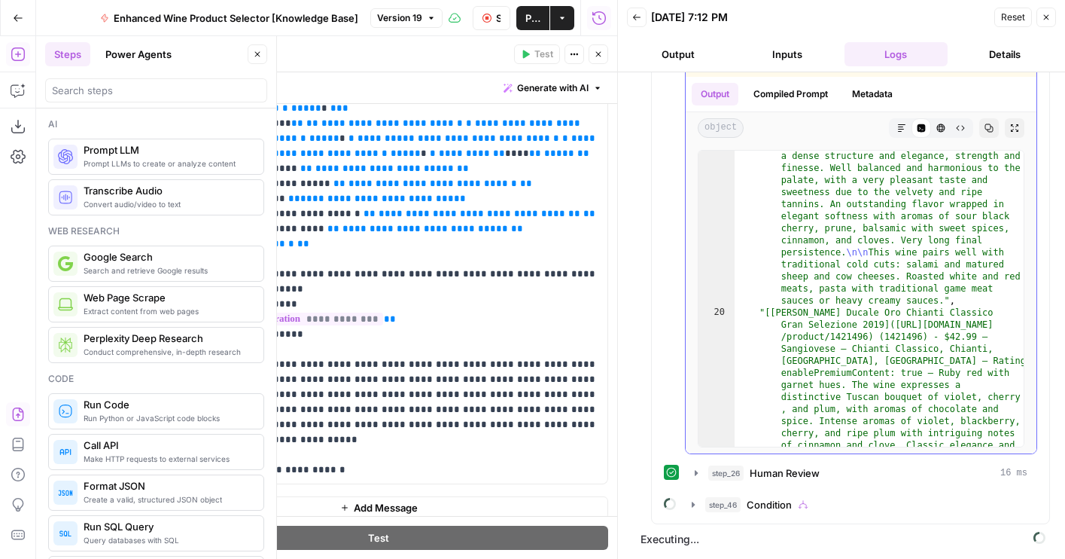
scroll to position [3161, 0]
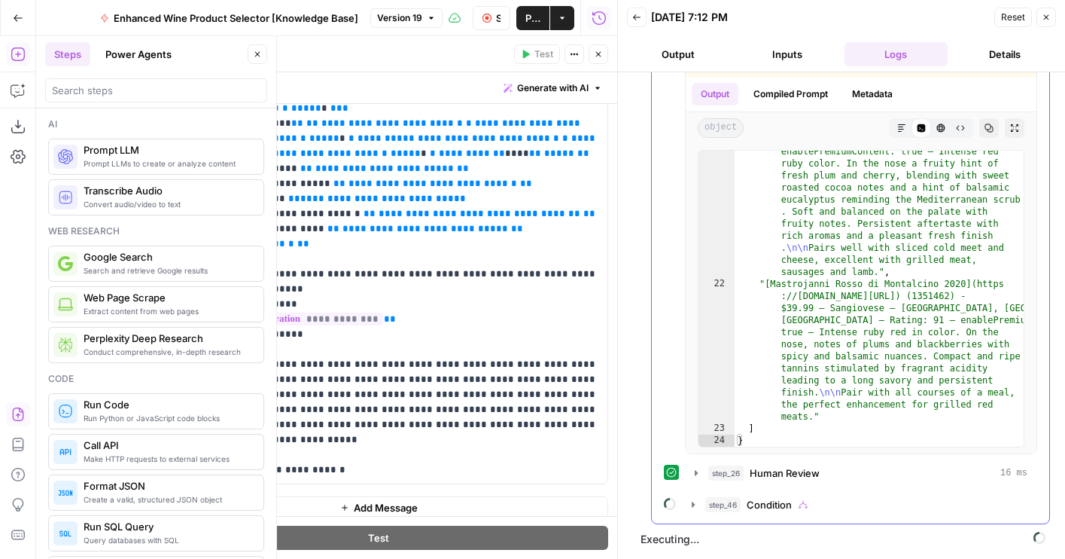
click at [754, 502] on span "Condition" at bounding box center [769, 504] width 45 height 15
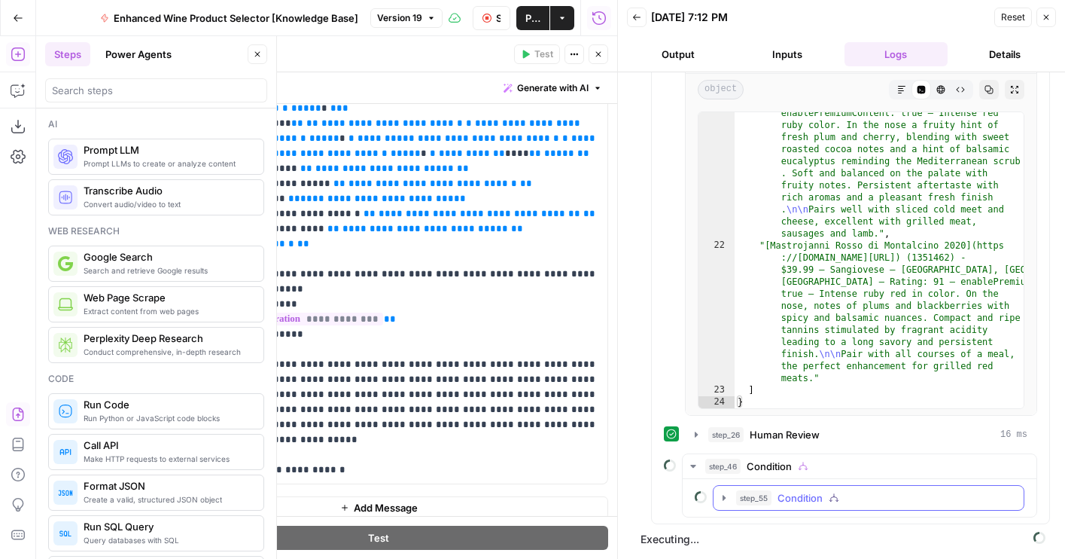
click at [760, 500] on span "step_55" at bounding box center [753, 497] width 35 height 15
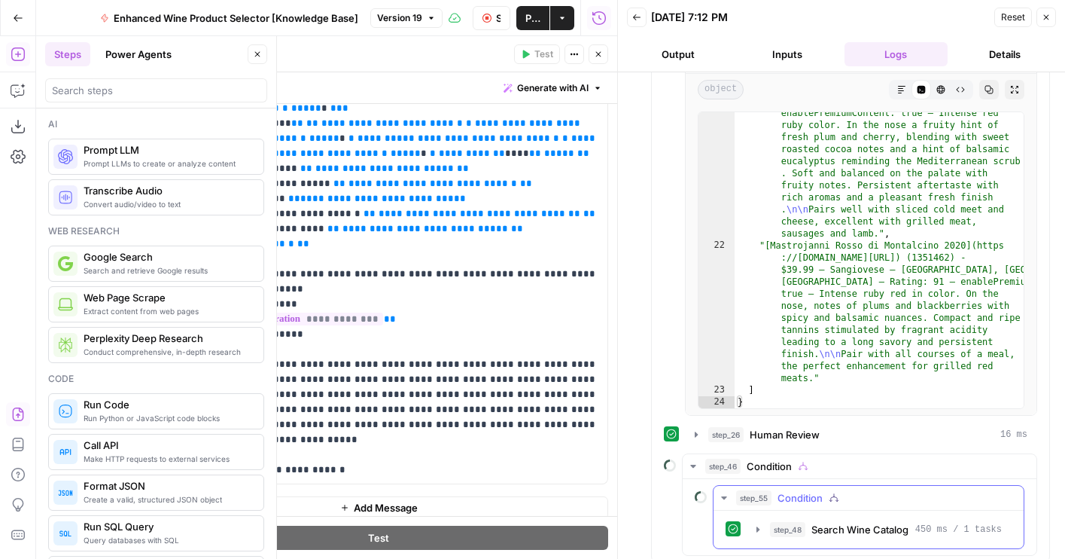
scroll to position [312, 0]
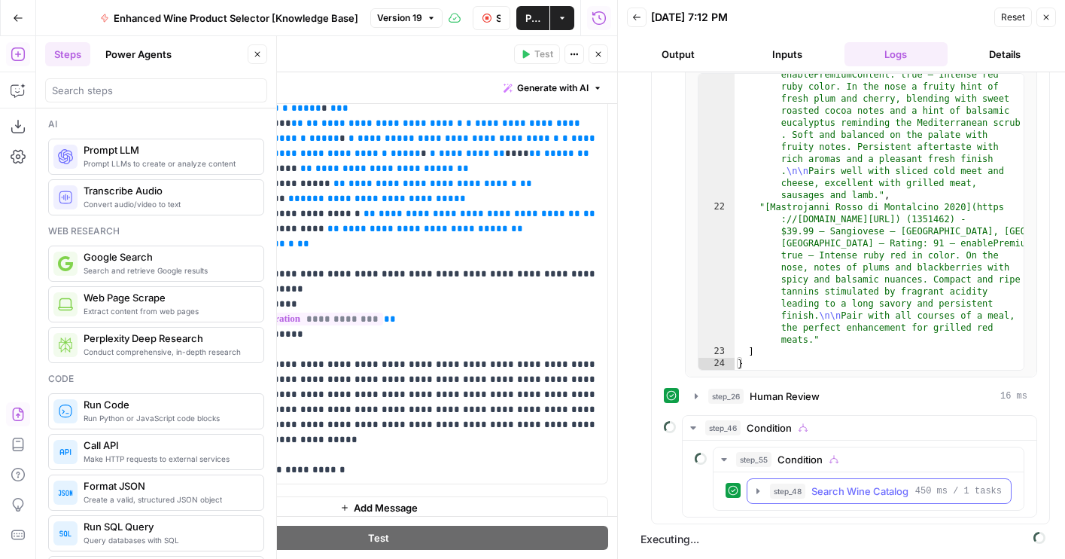
click at [753, 493] on icon "button" at bounding box center [758, 491] width 12 height 12
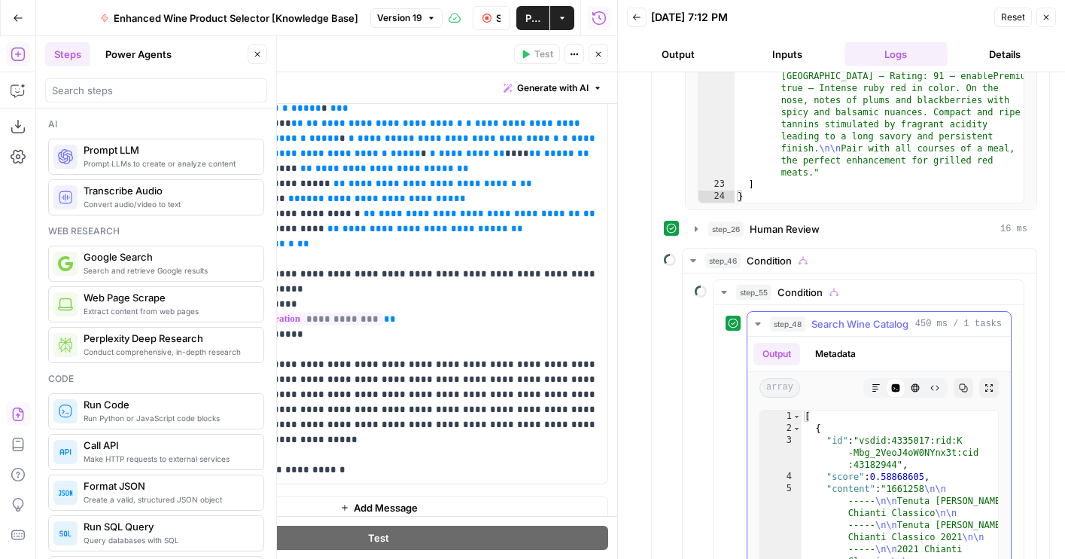
scroll to position [571, 0]
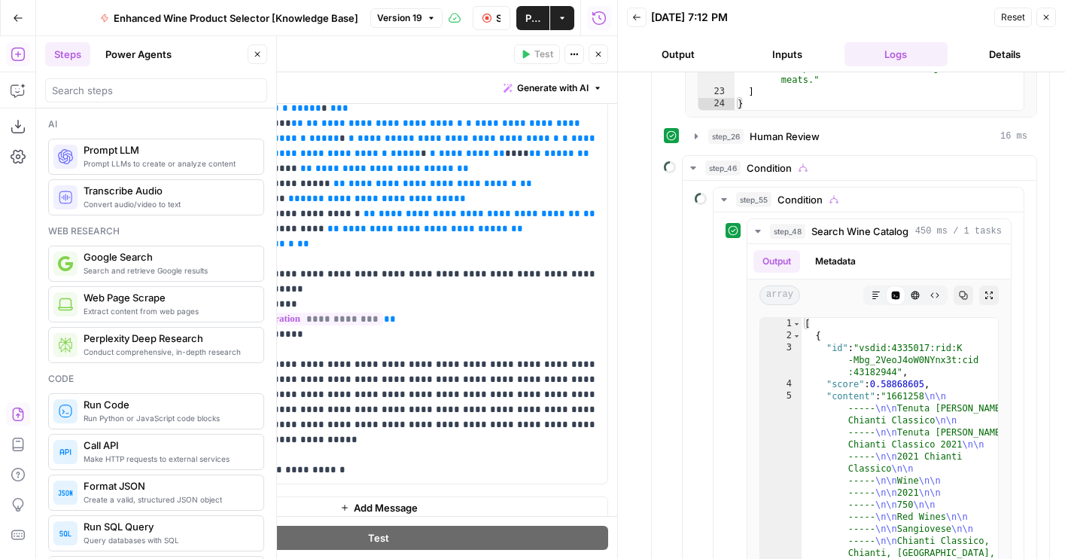
click at [687, 57] on button "Output" at bounding box center [678, 54] width 103 height 24
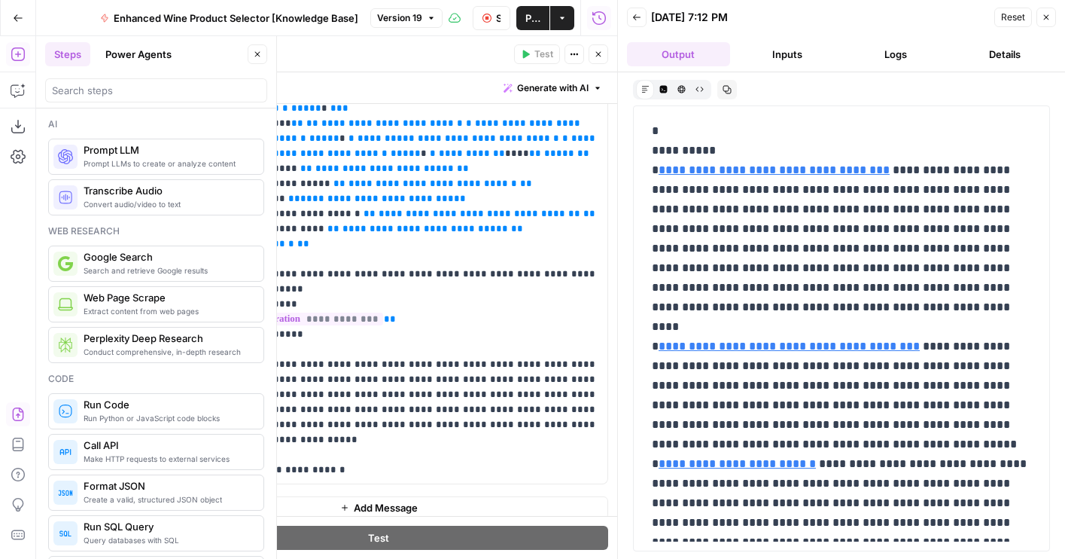
scroll to position [0, 0]
click at [894, 62] on button "Logs" at bounding box center [896, 54] width 103 height 24
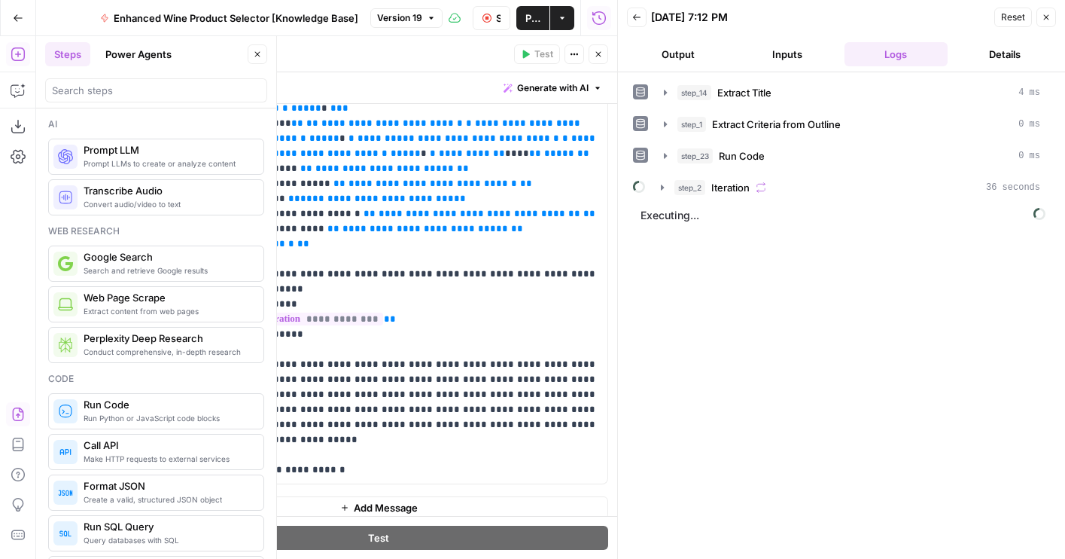
click at [601, 51] on icon "button" at bounding box center [598, 54] width 9 height 9
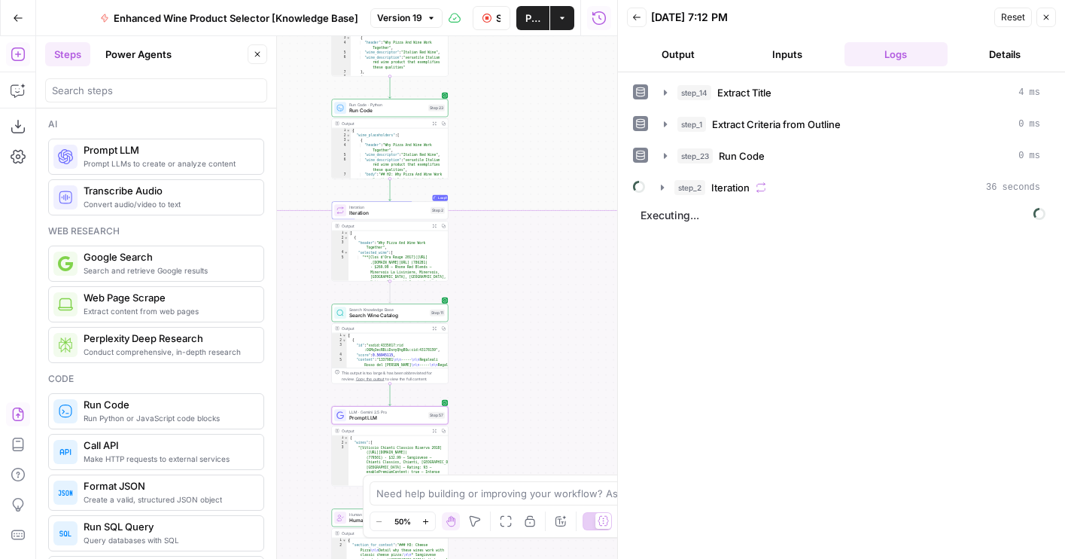
drag, startPoint x: 580, startPoint y: 191, endPoint x: 461, endPoint y: 388, distance: 230.3
click at [461, 388] on div "true false false true true false Workflow Set Inputs Inputs LLM · GPT-4o Extrac…" at bounding box center [326, 297] width 581 height 522
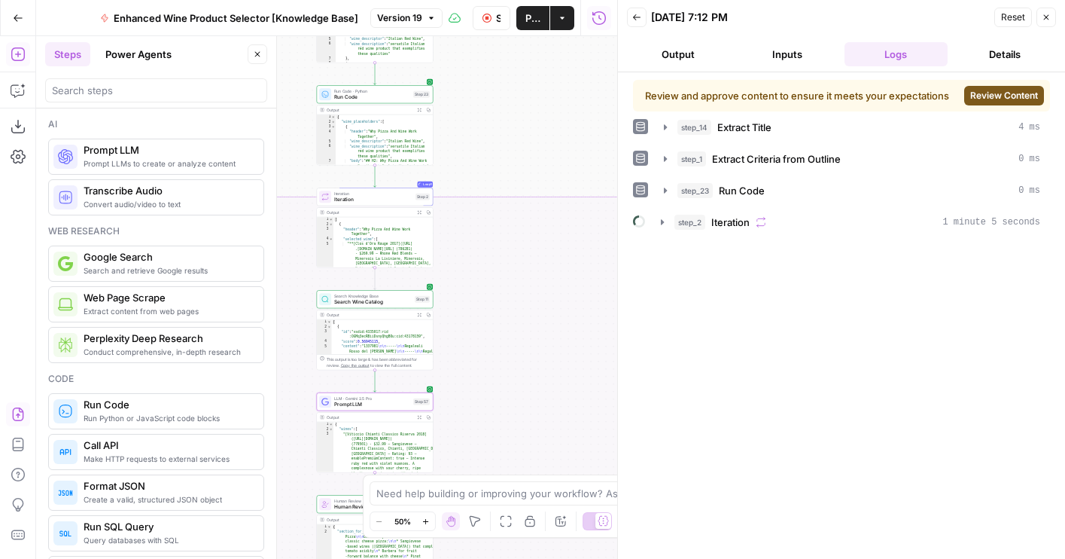
click at [978, 96] on span "Review Content" at bounding box center [1004, 96] width 68 height 14
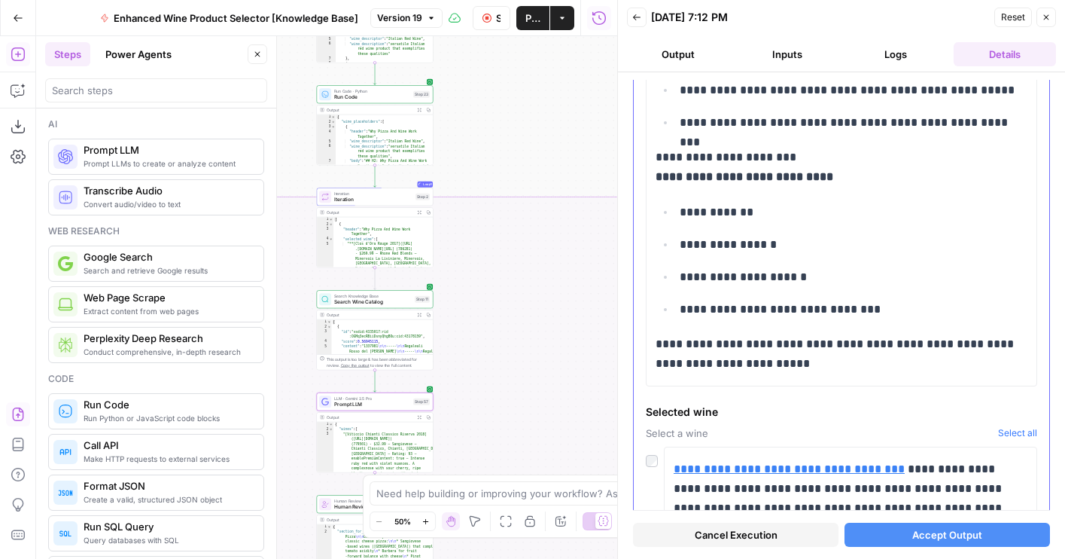
scroll to position [657, 0]
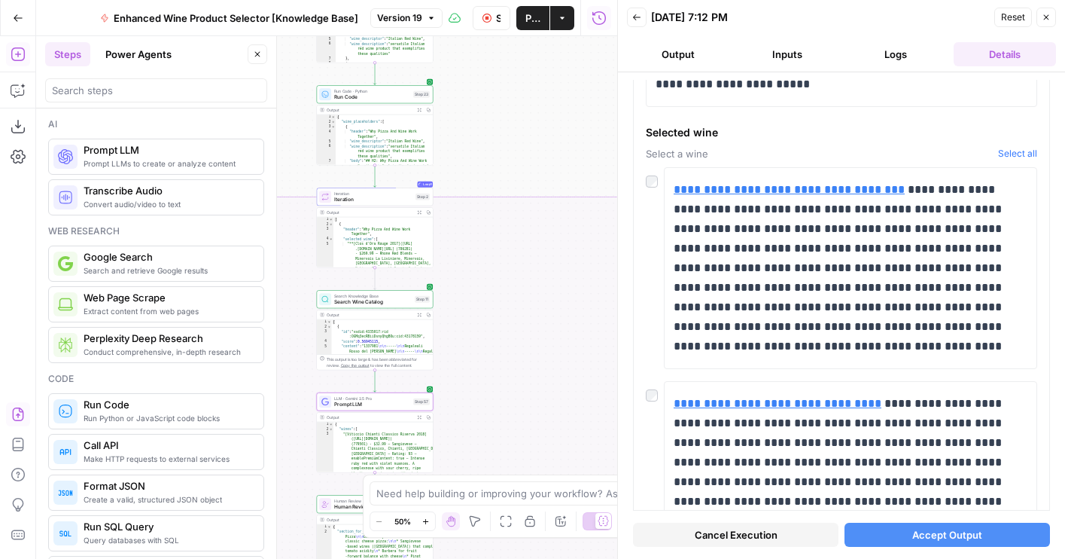
click at [904, 532] on button "Accept Output" at bounding box center [947, 534] width 205 height 24
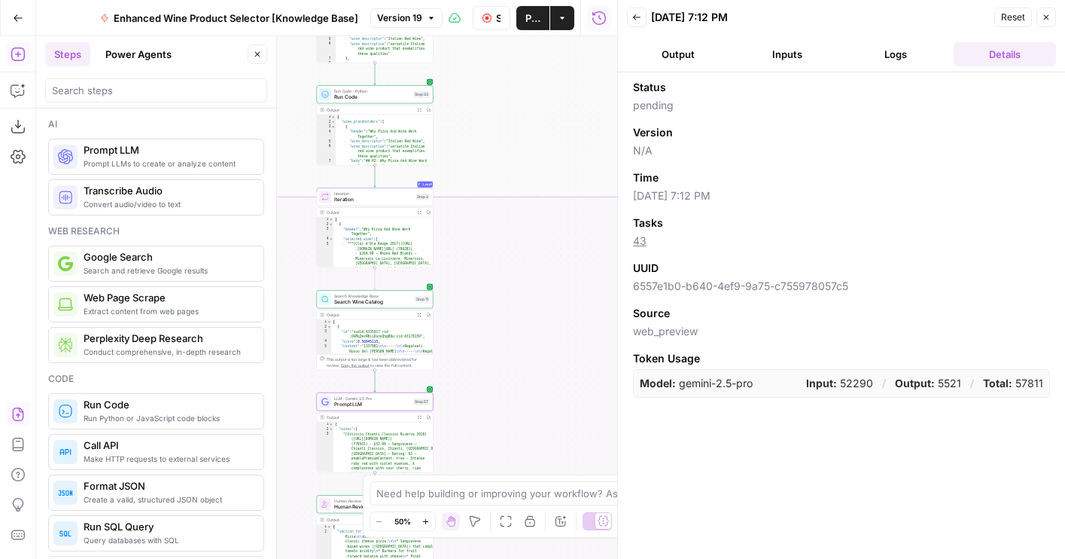
click at [671, 60] on button "Output" at bounding box center [678, 54] width 103 height 24
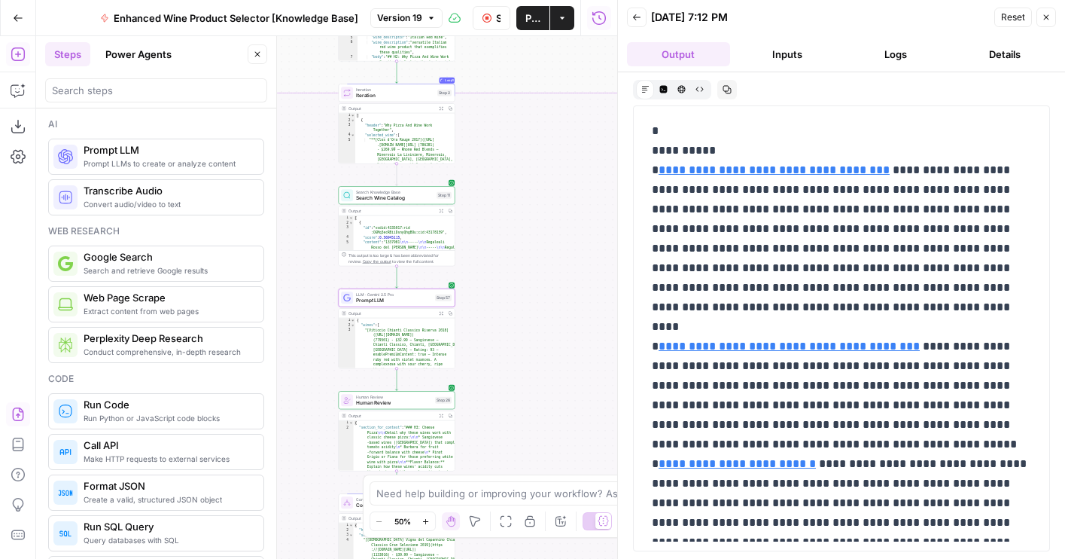
drag, startPoint x: 543, startPoint y: 184, endPoint x: 562, endPoint y: 131, distance: 55.9
click at [562, 131] on div "true false false true true false Workflow Set Inputs Inputs LLM · GPT-4o Extrac…" at bounding box center [326, 297] width 581 height 522
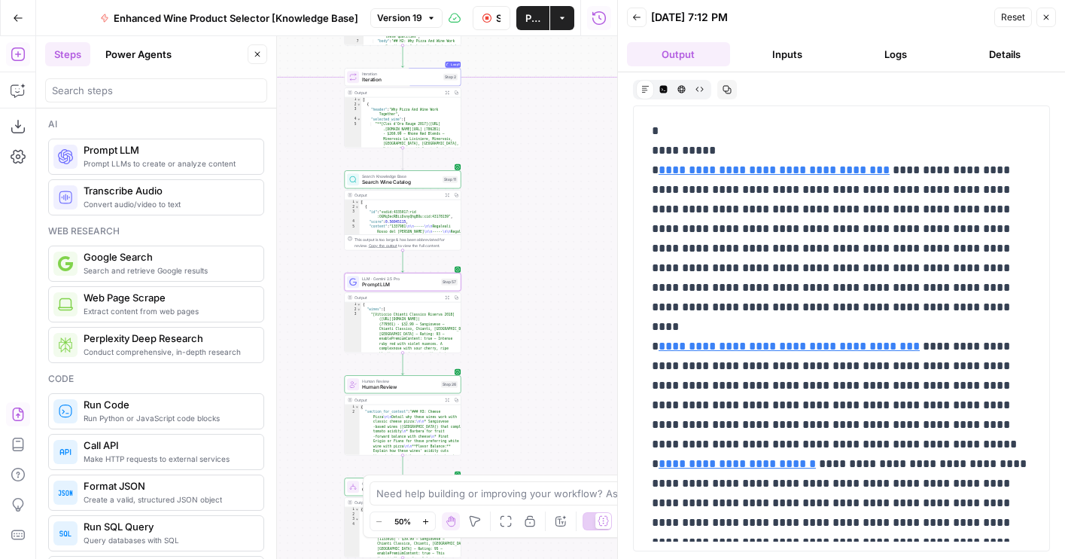
drag, startPoint x: 524, startPoint y: 229, endPoint x: 524, endPoint y: 211, distance: 18.1
click at [524, 211] on div "true false false true true false Workflow Set Inputs Inputs LLM · GPT-4o Extrac…" at bounding box center [326, 297] width 581 height 522
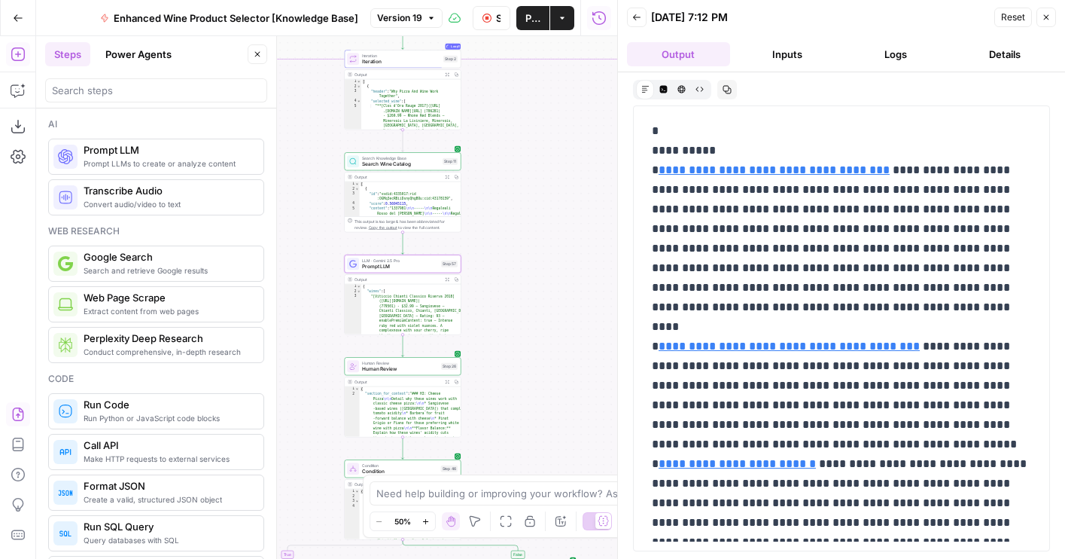
click at [368, 269] on span "Prompt LLM" at bounding box center [400, 267] width 76 height 8
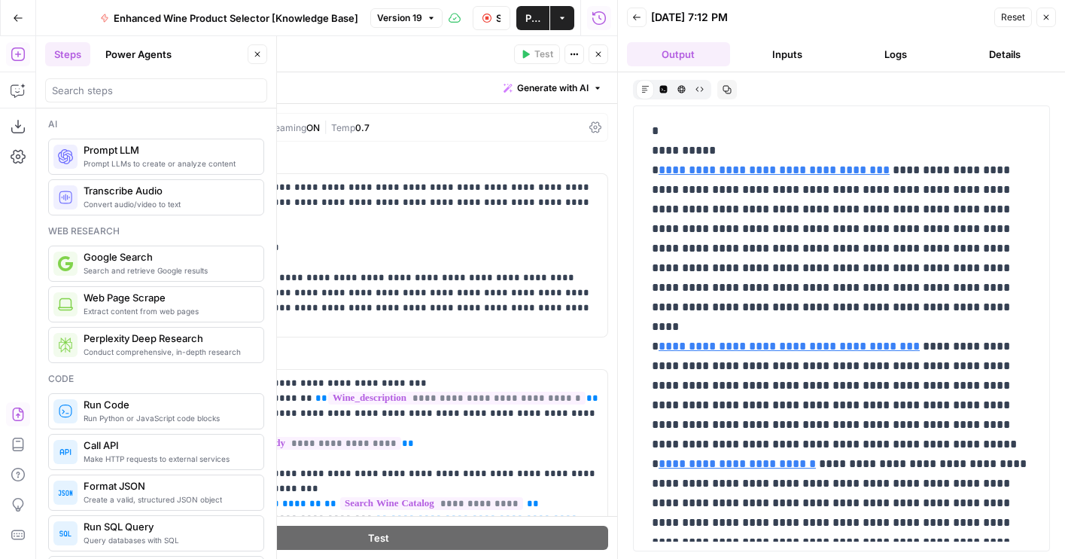
scroll to position [233, 0]
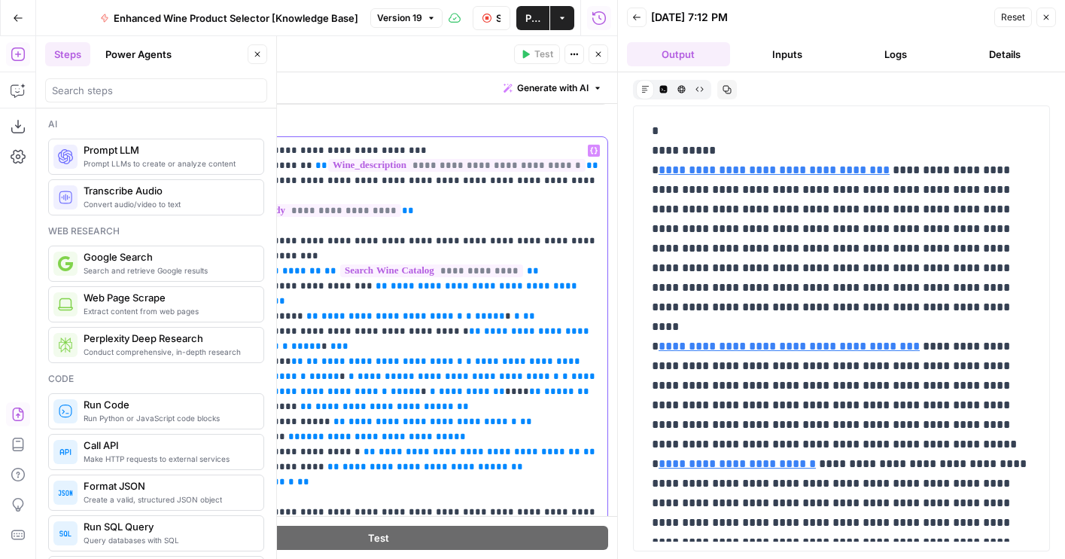
click at [531, 181] on p "**********" at bounding box center [422, 429] width 352 height 572
click at [269, 239] on p "**********" at bounding box center [422, 429] width 352 height 572
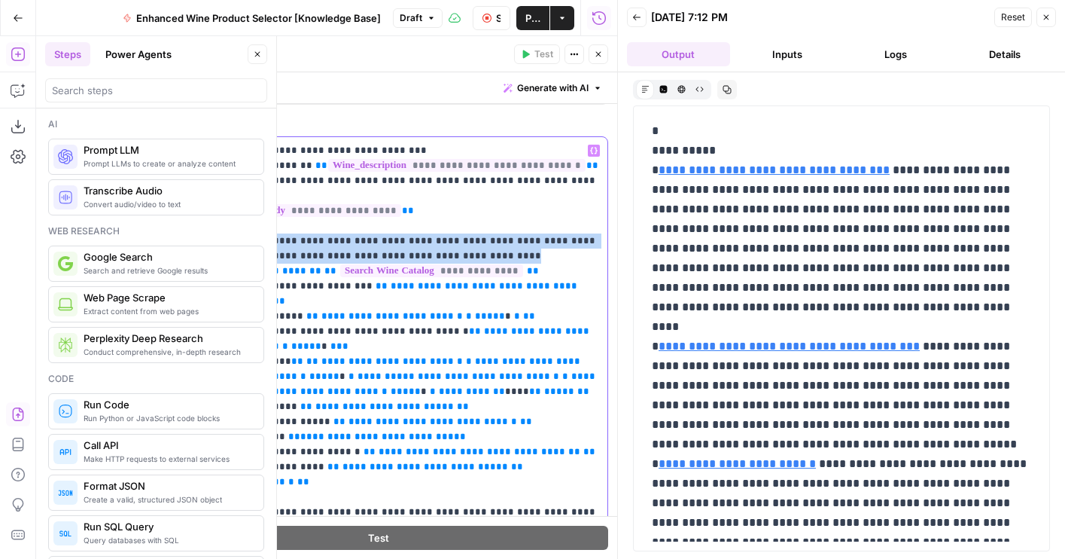
drag, startPoint x: 469, startPoint y: 242, endPoint x: 264, endPoint y: 213, distance: 206.7
click at [237, 227] on div "**********" at bounding box center [422, 429] width 370 height 584
copy p "**********"
click at [592, 54] on button "Close" at bounding box center [599, 54] width 20 height 20
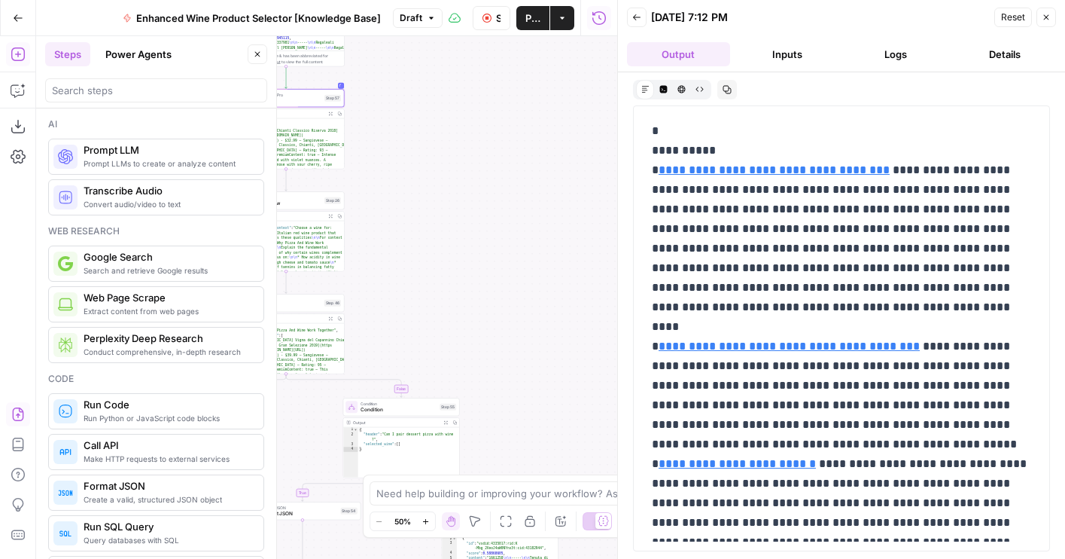
drag, startPoint x: 535, startPoint y: 312, endPoint x: 425, endPoint y: 167, distance: 181.6
click at [418, 144] on div "true false false true true false Workflow Set Inputs Inputs LLM · GPT-4o Extrac…" at bounding box center [326, 297] width 581 height 522
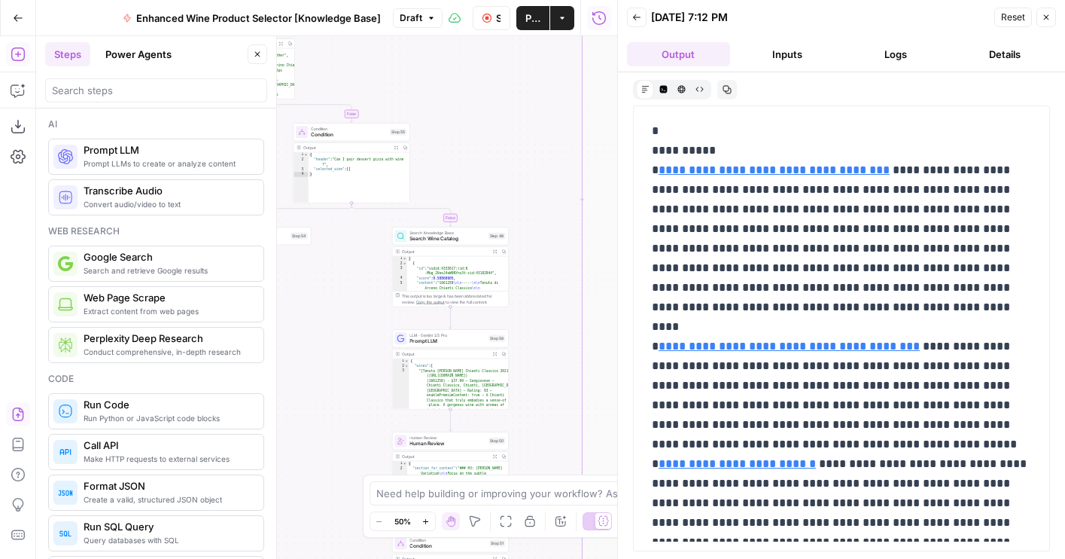
drag, startPoint x: 470, startPoint y: 304, endPoint x: 421, endPoint y: 31, distance: 277.6
click at [421, 31] on div "Go Back Enhanced Wine Product Selector [Knowledge Base] Draft Stop Run Publish …" at bounding box center [308, 279] width 617 height 559
drag, startPoint x: 557, startPoint y: 205, endPoint x: 557, endPoint y: 187, distance: 18.1
click at [557, 187] on div "true false false true true false Workflow Set Inputs Inputs LLM · GPT-4o Extrac…" at bounding box center [326, 297] width 581 height 522
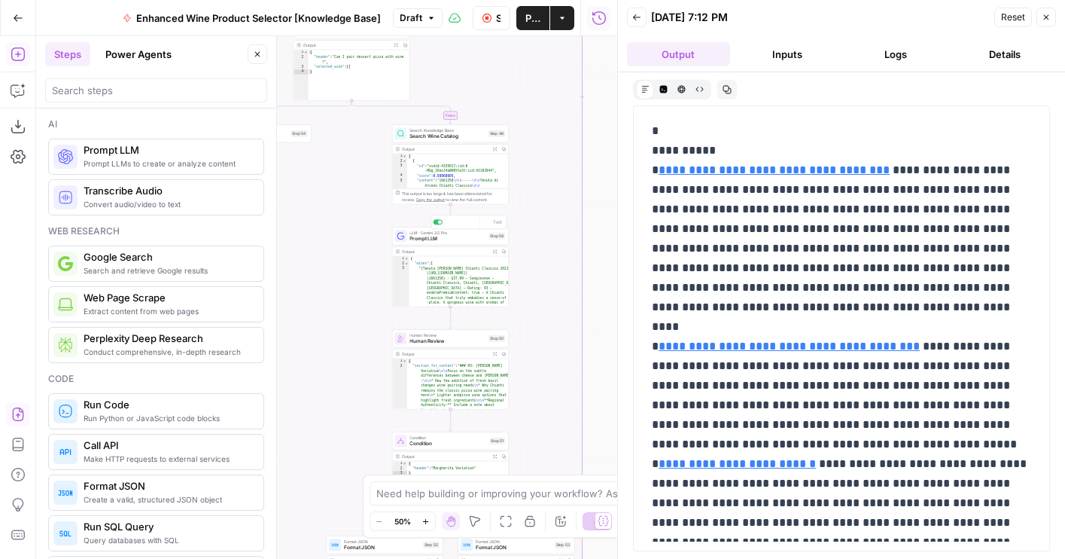
click at [480, 245] on div "LLM · Gemini 2.5 Pro Prompt LLM Step 58 Copy step Delete step Add Note Test Out…" at bounding box center [450, 267] width 117 height 80
click at [411, 236] on span "Prompt LLM" at bounding box center [447, 239] width 76 height 8
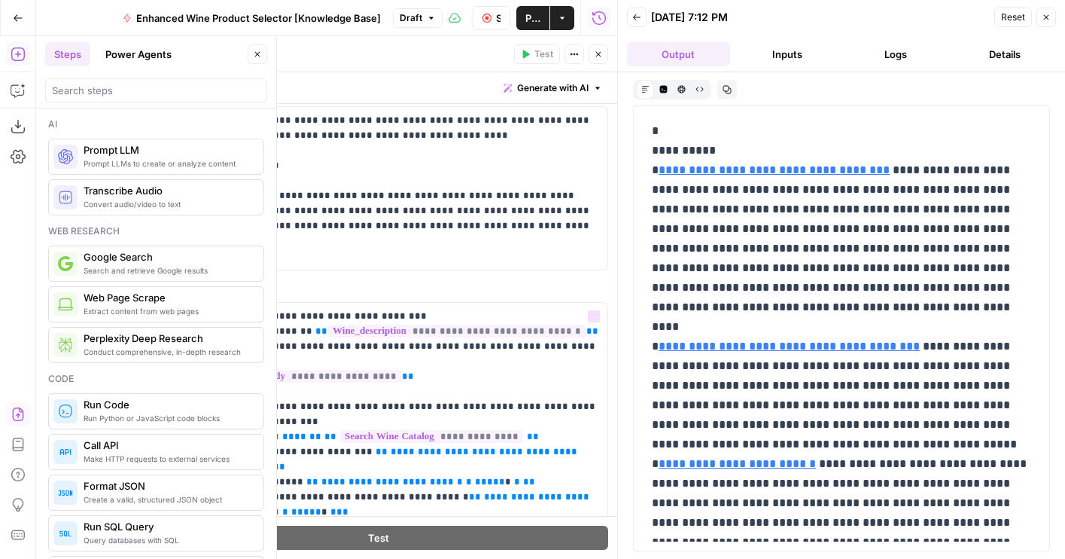
scroll to position [137, 0]
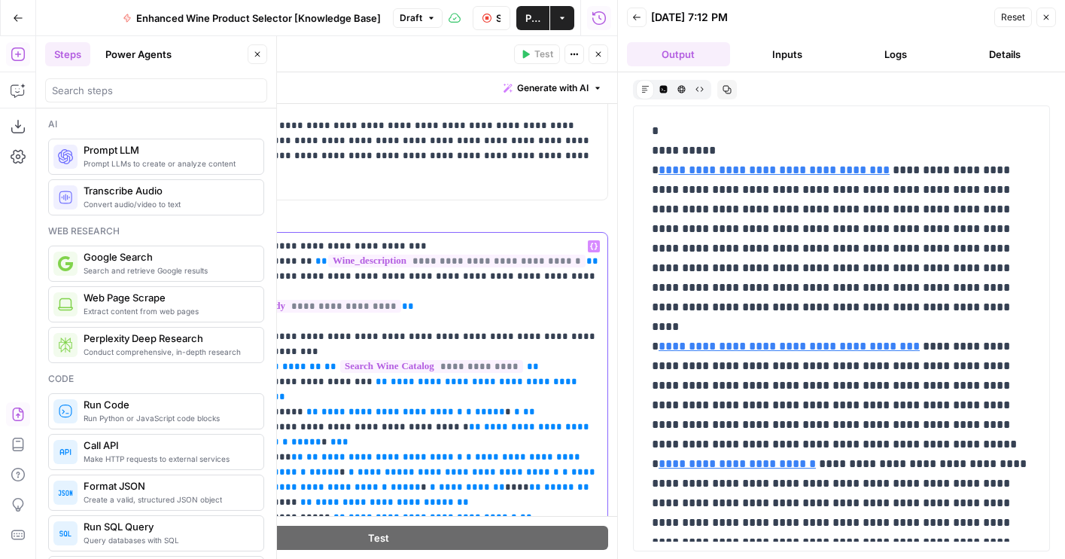
click at [233, 321] on div "**********" at bounding box center [379, 517] width 458 height 569
click at [598, 58] on icon "button" at bounding box center [598, 54] width 9 height 9
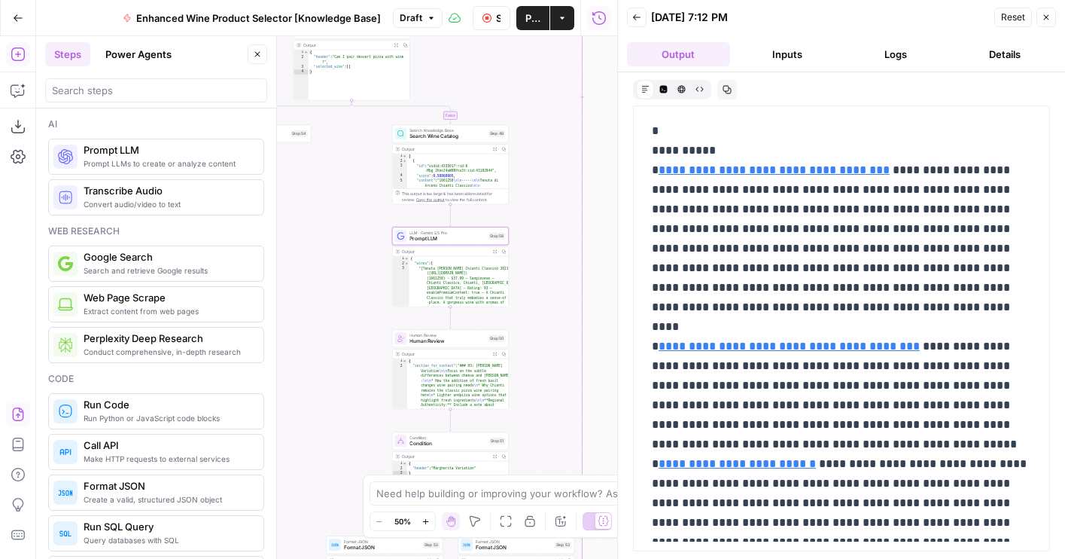
click at [907, 68] on header "Back [DATE] 7:12 PM Reset Close Output Inputs Logs Details" at bounding box center [841, 36] width 447 height 72
click at [905, 59] on button "Logs" at bounding box center [896, 54] width 103 height 24
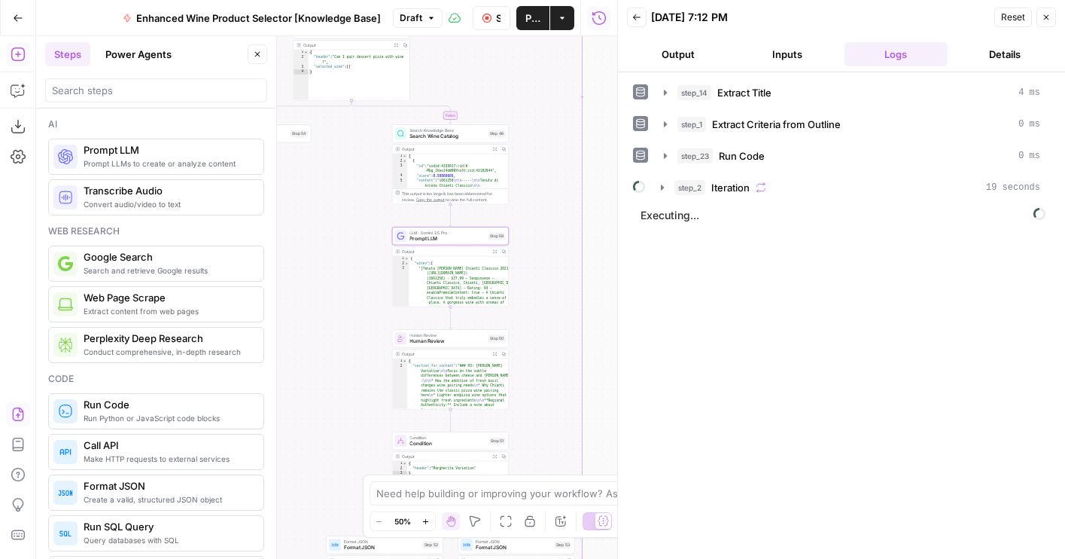
click at [976, 61] on button "Details" at bounding box center [1005, 54] width 103 height 24
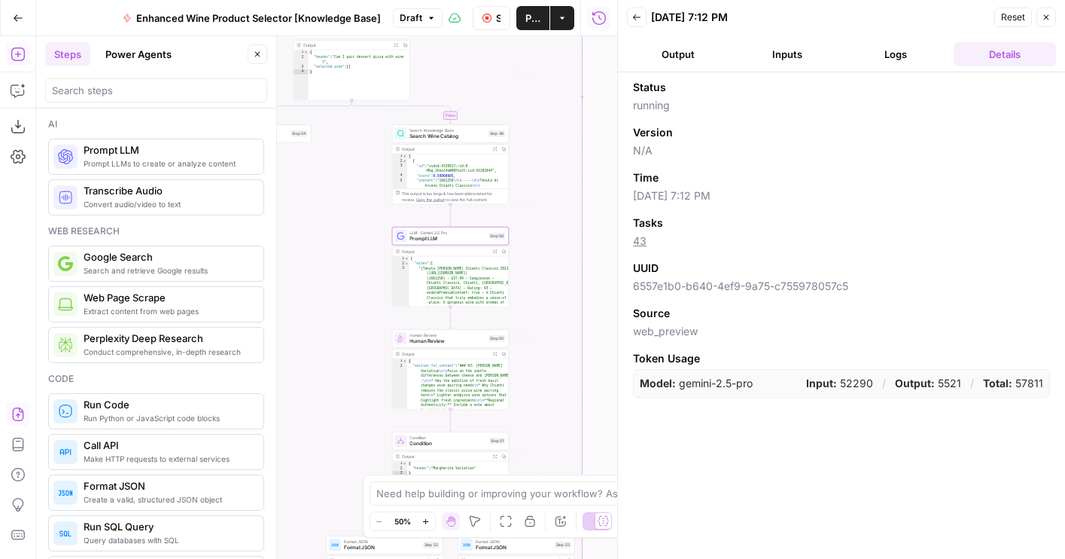
click at [525, 15] on span "Publish" at bounding box center [532, 18] width 15 height 15
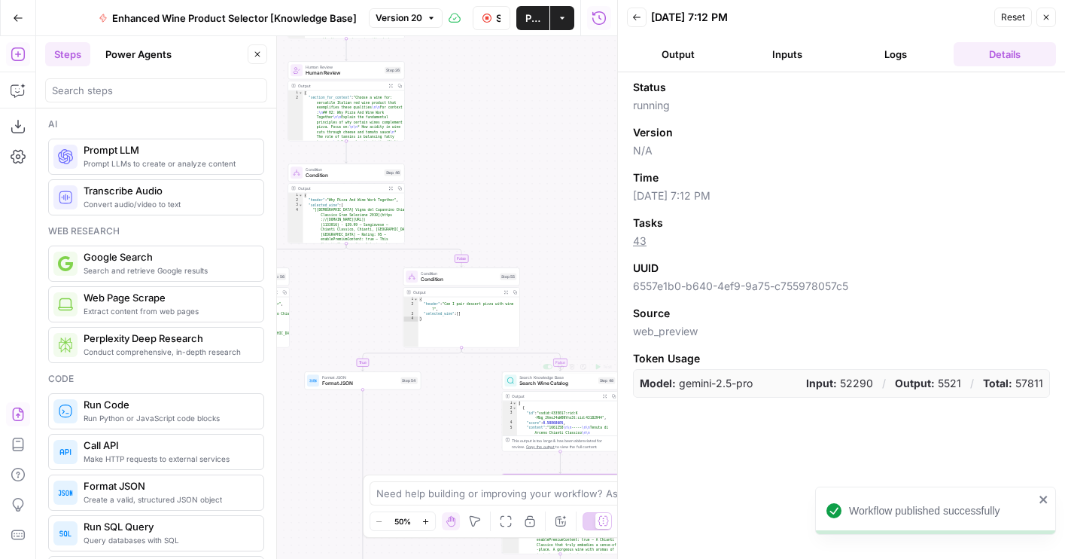
drag, startPoint x: 476, startPoint y: 94, endPoint x: 609, endPoint y: 383, distance: 317.9
click at [609, 383] on div "true false false true true false Workflow Set Inputs Inputs LLM · GPT-4o Extrac…" at bounding box center [326, 297] width 581 height 522
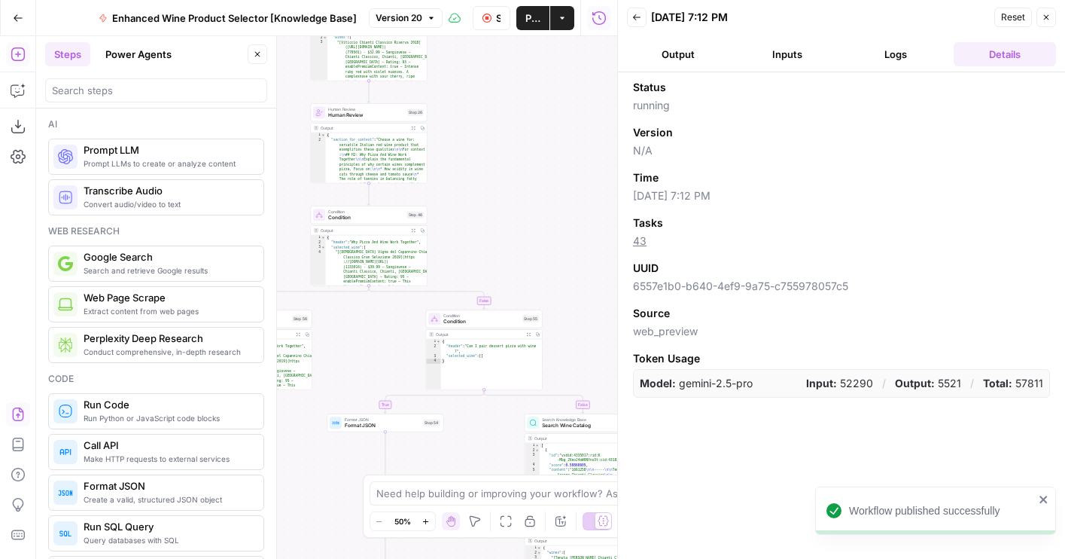
drag, startPoint x: 482, startPoint y: 209, endPoint x: 629, endPoint y: 318, distance: 181.9
click at [629, 318] on body "Workflow published successfully Wine New Home Browse Your Data Usage Flightpath…" at bounding box center [532, 279] width 1065 height 559
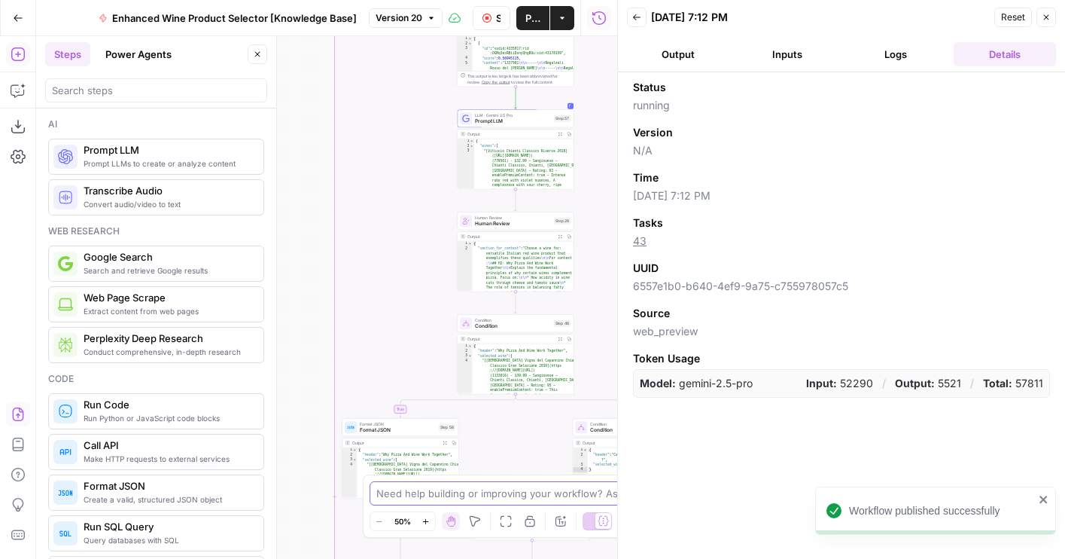
drag, startPoint x: 376, startPoint y: 219, endPoint x: 375, endPoint y: 495, distance: 275.5
click at [375, 492] on body "Workflow published successfully Wine New Home Browse Your Data Usage Flightpath…" at bounding box center [532, 279] width 1065 height 559
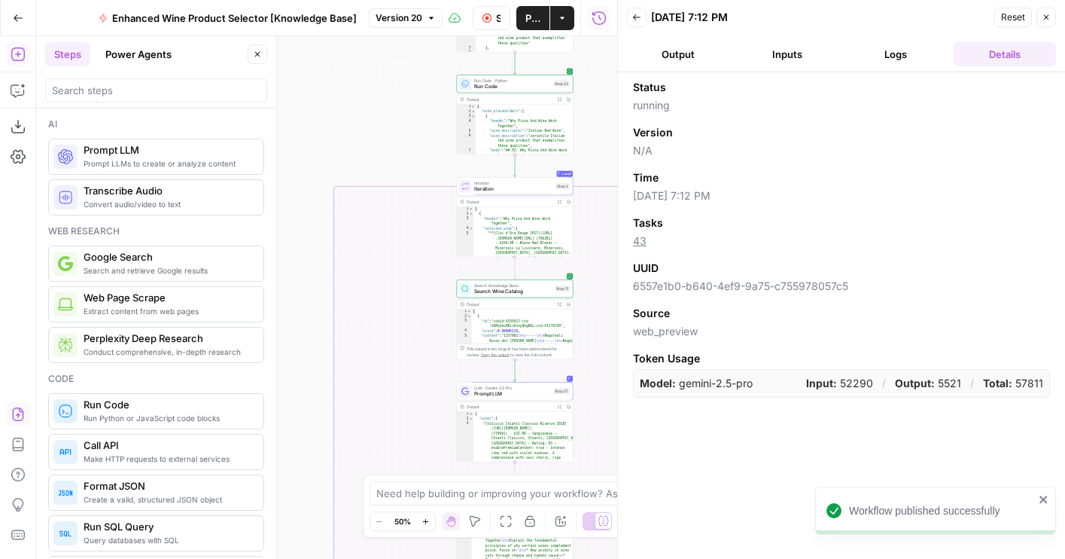
drag, startPoint x: 367, startPoint y: 286, endPoint x: 365, endPoint y: 363, distance: 76.8
click at [365, 361] on div "true false false true true false Workflow Set Inputs Inputs LLM · GPT-4o Extrac…" at bounding box center [326, 297] width 581 height 522
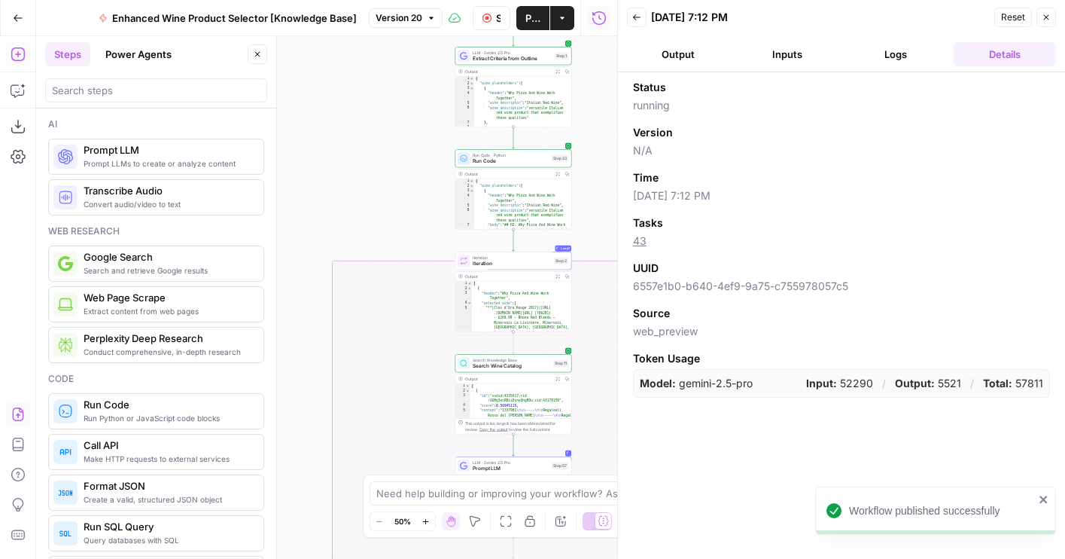
click at [879, 56] on button "Logs" at bounding box center [896, 54] width 103 height 24
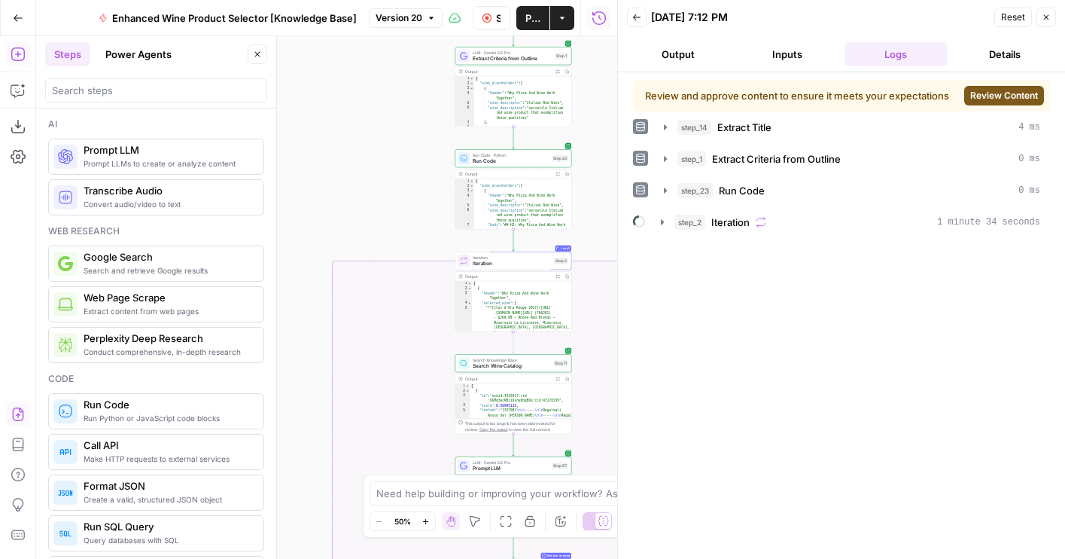
click at [1009, 91] on span "Review Content" at bounding box center [1004, 96] width 68 height 14
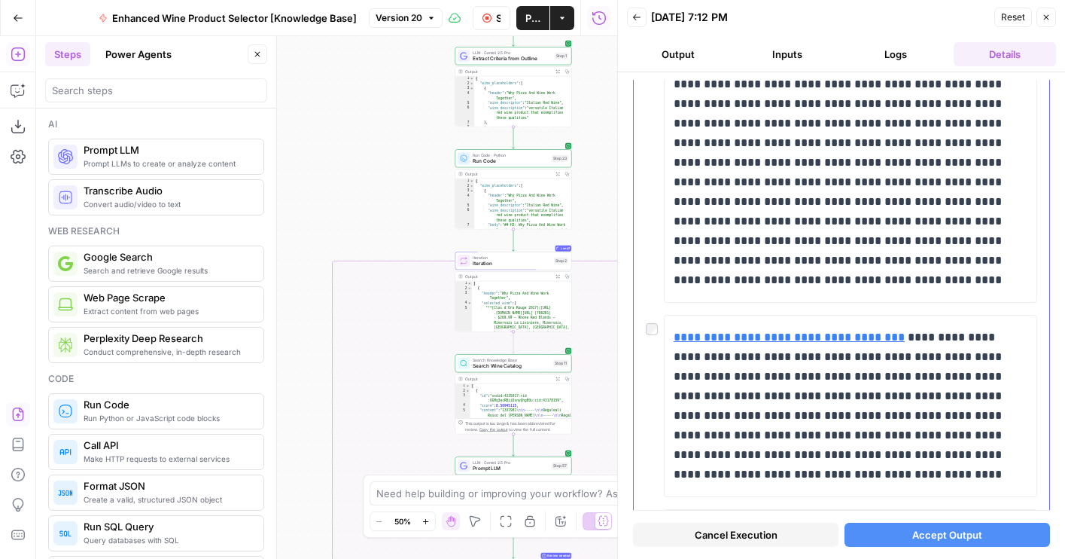
scroll to position [0, 0]
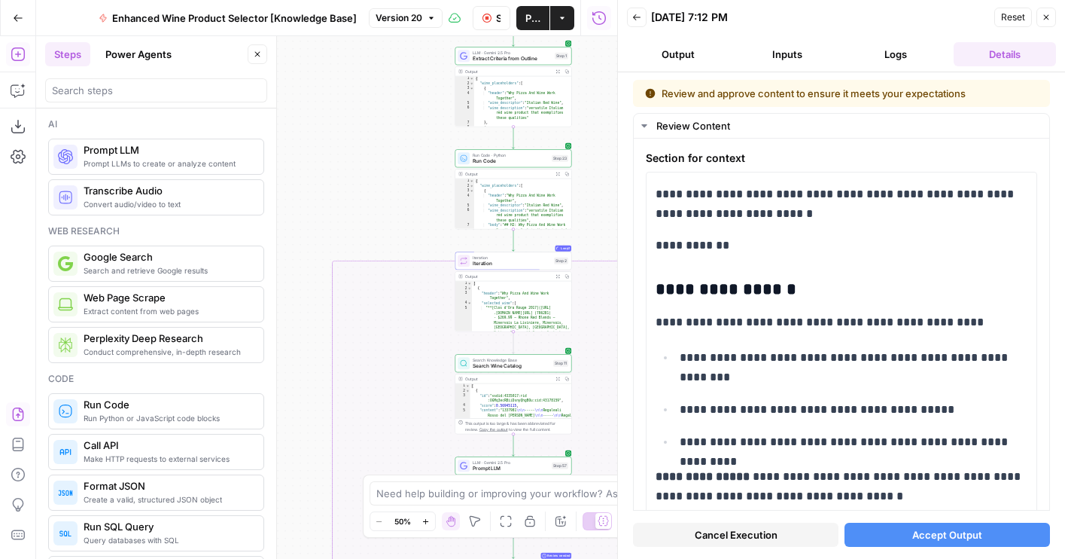
click at [1042, 20] on icon "button" at bounding box center [1046, 17] width 9 height 9
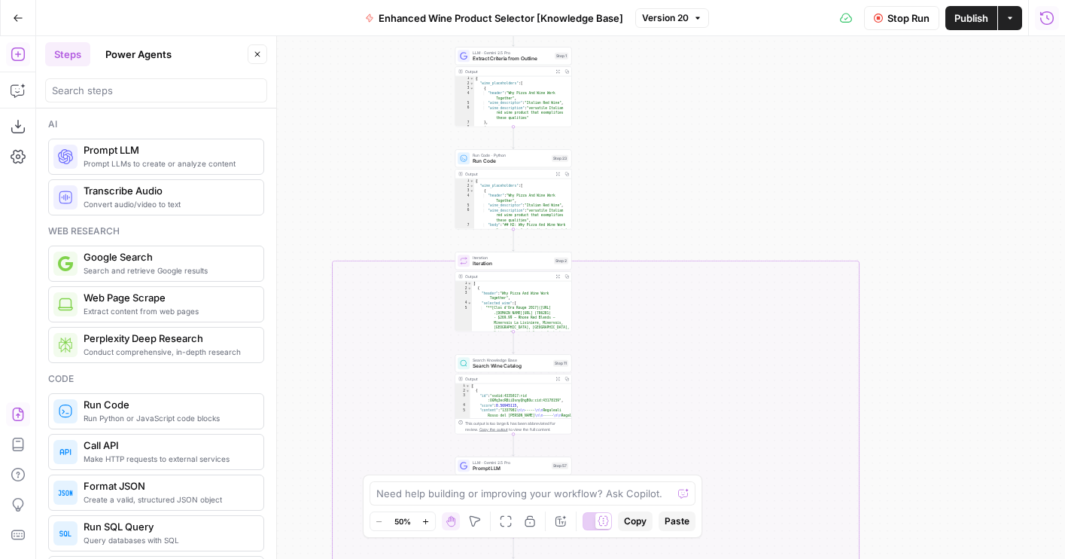
drag, startPoint x: 620, startPoint y: 351, endPoint x: 602, endPoint y: 257, distance: 95.8
click at [602, 257] on div "true false false true true false Workflow Set Inputs Inputs LLM · GPT-4o Extrac…" at bounding box center [550, 297] width 1029 height 522
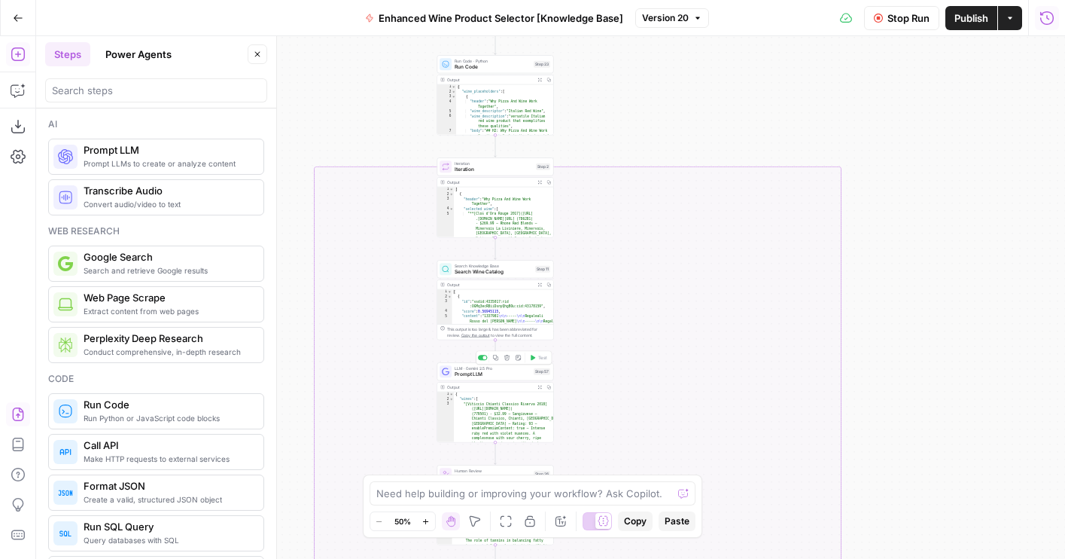
click at [498, 374] on span "Prompt LLM" at bounding box center [493, 374] width 76 height 8
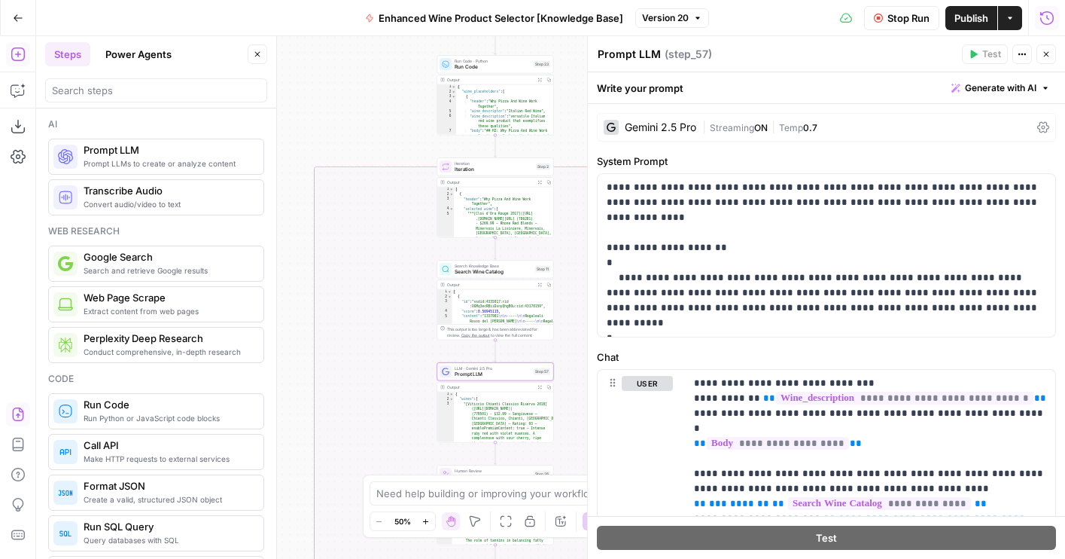
click at [666, 132] on div "Gemini 2.5 Pro" at bounding box center [650, 127] width 93 height 15
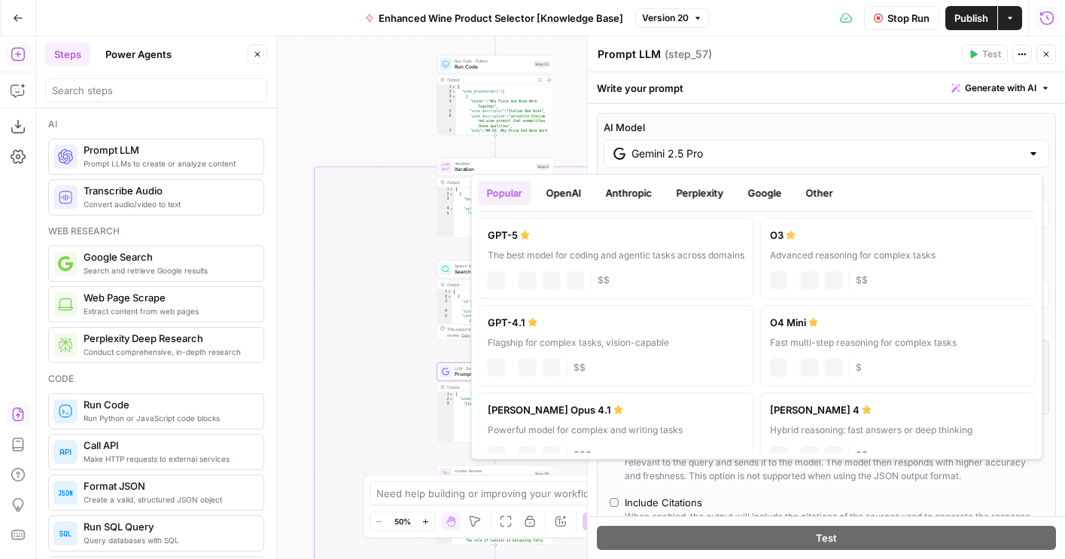
click at [668, 148] on input "Gemini 2.5 Pro" at bounding box center [827, 153] width 390 height 15
click at [629, 340] on div "Flagship for complex tasks, vision-capable" at bounding box center [616, 343] width 257 height 14
type input "GPT-4.1"
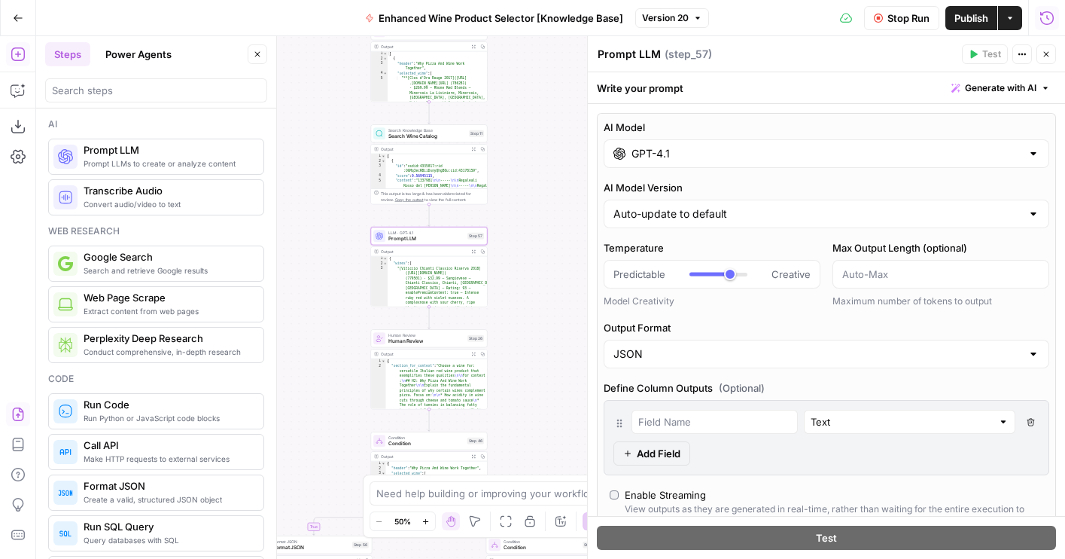
drag, startPoint x: 396, startPoint y: 361, endPoint x: 329, endPoint y: 225, distance: 151.1
click at [329, 225] on div "true false false true true false Workflow Set Inputs Inputs LLM · GPT-4o Extrac…" at bounding box center [550, 297] width 1029 height 522
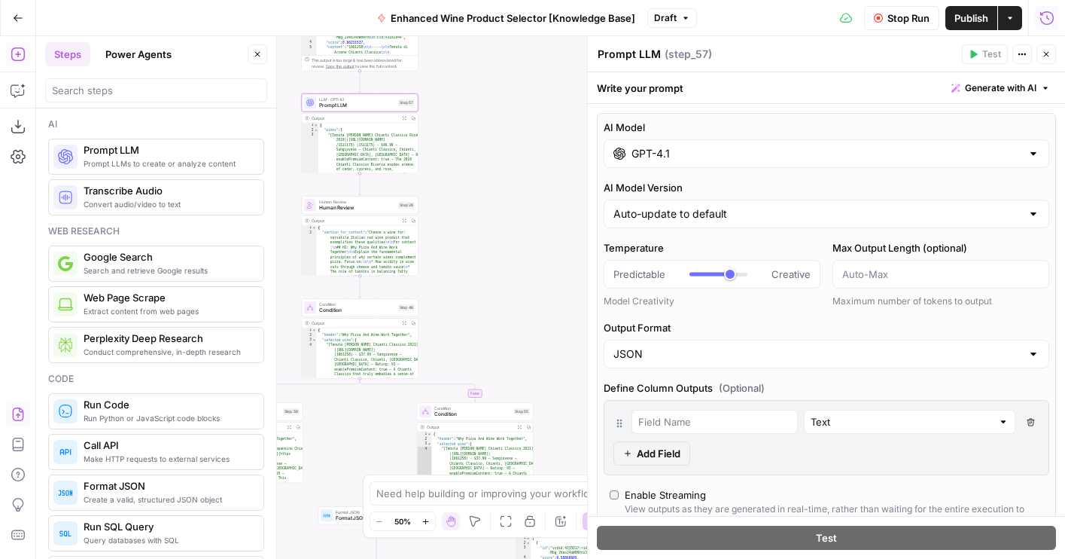
drag, startPoint x: 546, startPoint y: 369, endPoint x: 473, endPoint y: 224, distance: 161.9
click at [473, 224] on div "true false false true true false Workflow Set Inputs Inputs LLM · GPT-4o Extrac…" at bounding box center [550, 297] width 1029 height 522
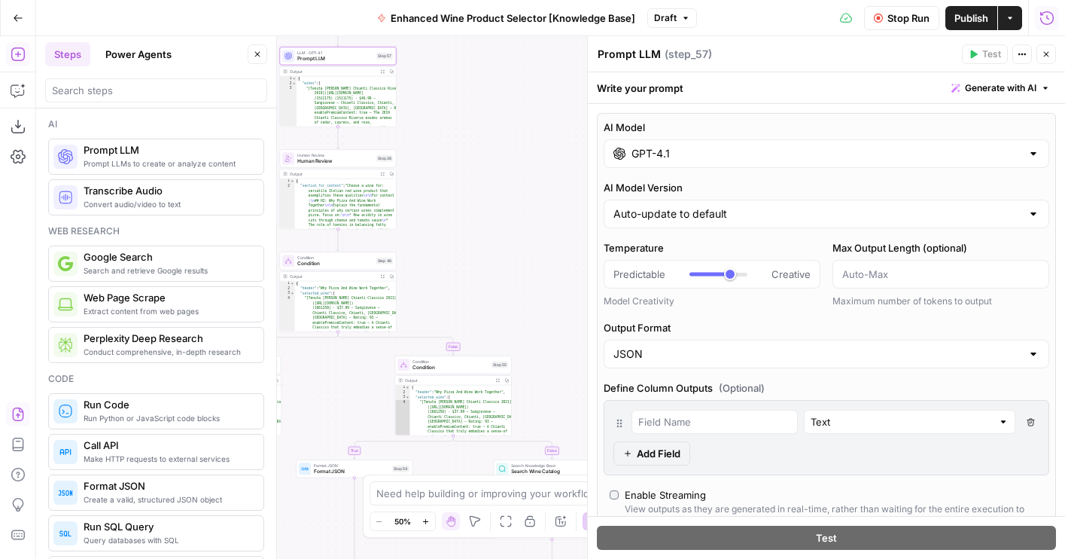
drag, startPoint x: 522, startPoint y: 300, endPoint x: 437, endPoint y: 152, distance: 170.9
click at [437, 152] on div "true false false true true false Workflow Set Inputs Inputs LLM · GPT-4o Extrac…" at bounding box center [550, 297] width 1029 height 522
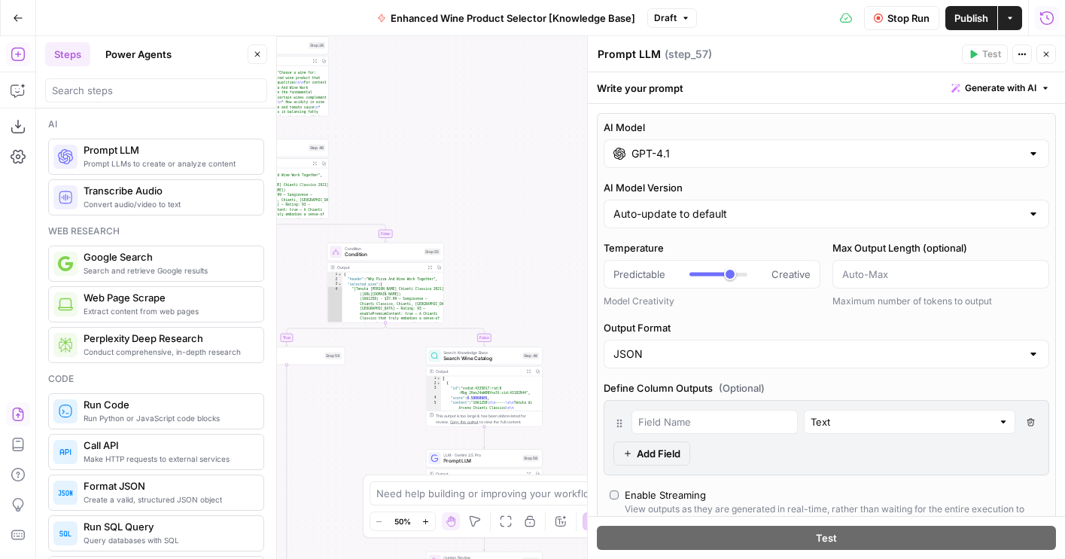
click at [915, 19] on span "Stop Run" at bounding box center [908, 18] width 42 height 15
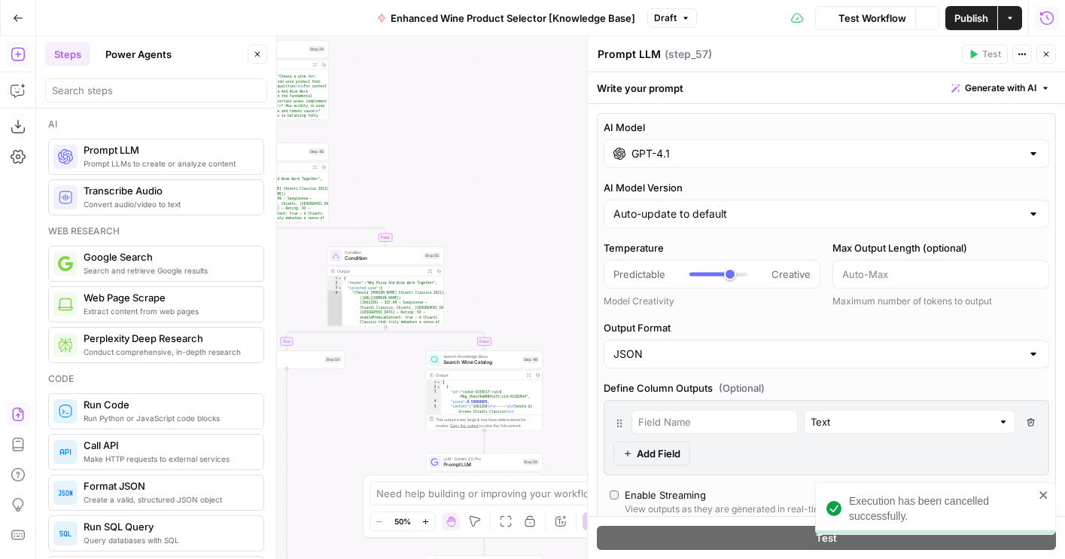
drag, startPoint x: 440, startPoint y: 142, endPoint x: 537, endPoint y: 362, distance: 241.0
click at [537, 362] on div "true false false true true false Workflow Set Inputs Inputs LLM · GPT-4o Extrac…" at bounding box center [550, 297] width 1029 height 522
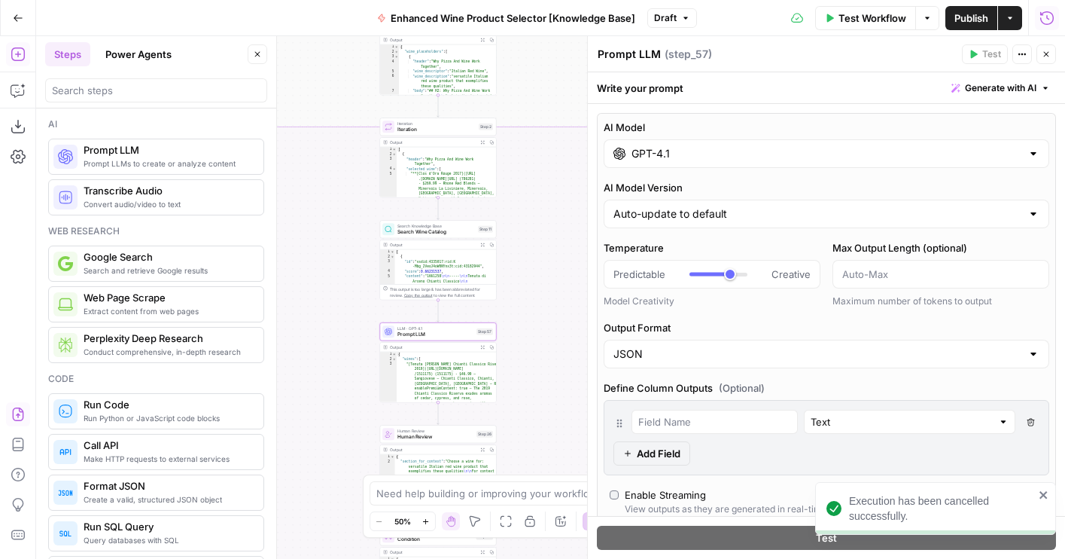
drag, startPoint x: 445, startPoint y: 126, endPoint x: 513, endPoint y: 288, distance: 175.7
click at [513, 288] on div "true false false true true false Workflow Set Inputs Inputs LLM · GPT-4o Extrac…" at bounding box center [550, 297] width 1029 height 522
click at [479, 113] on button "Test" at bounding box center [481, 113] width 23 height 10
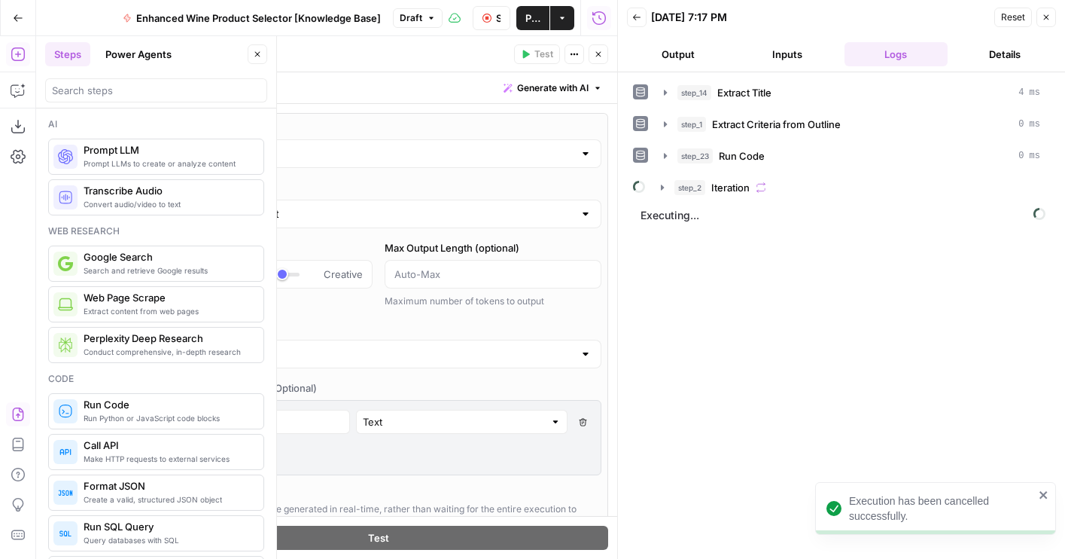
click at [673, 53] on button "Output" at bounding box center [678, 54] width 103 height 24
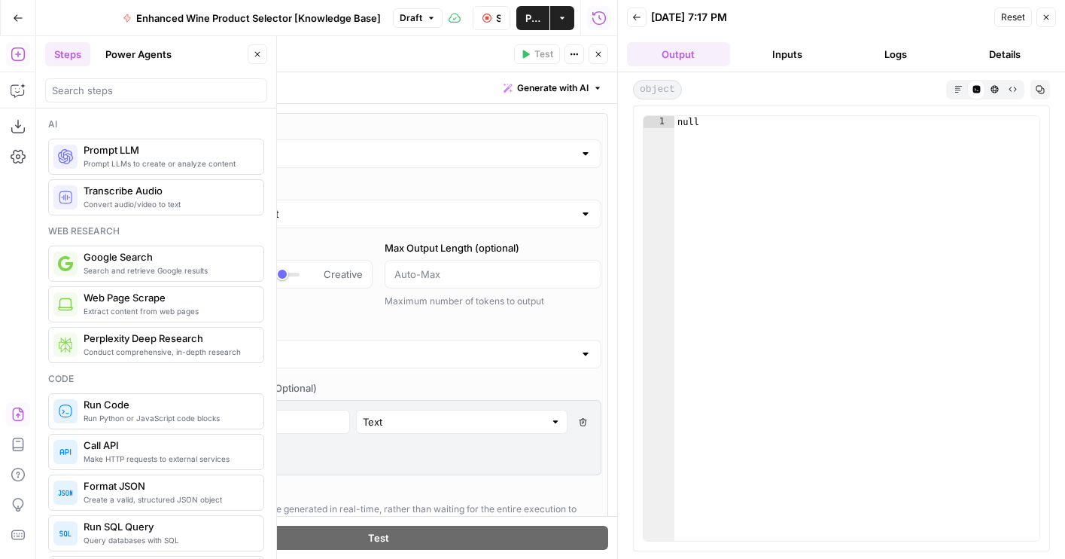
click at [890, 59] on button "Logs" at bounding box center [896, 54] width 103 height 24
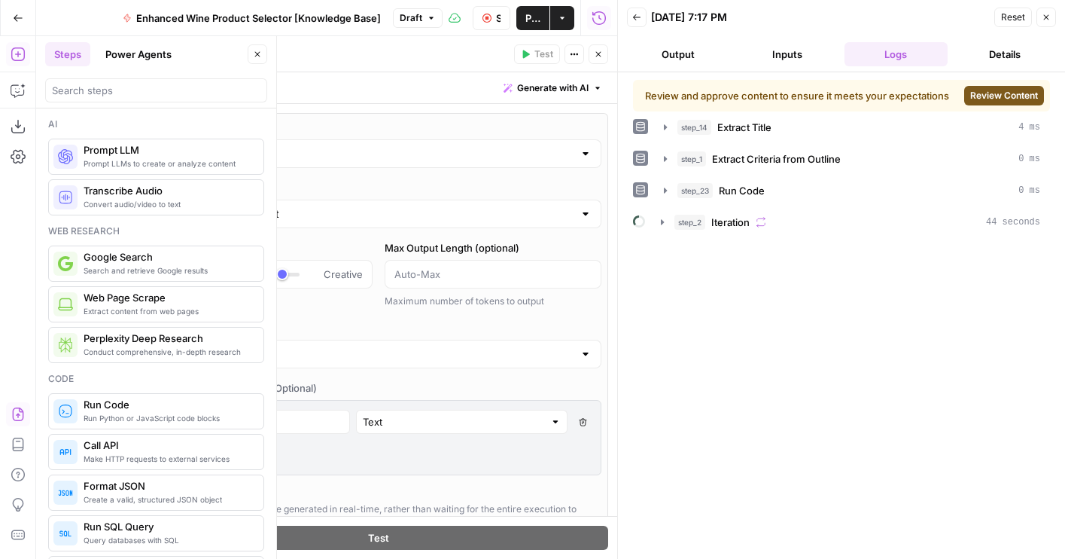
click at [994, 96] on span "Review Content" at bounding box center [1004, 96] width 68 height 14
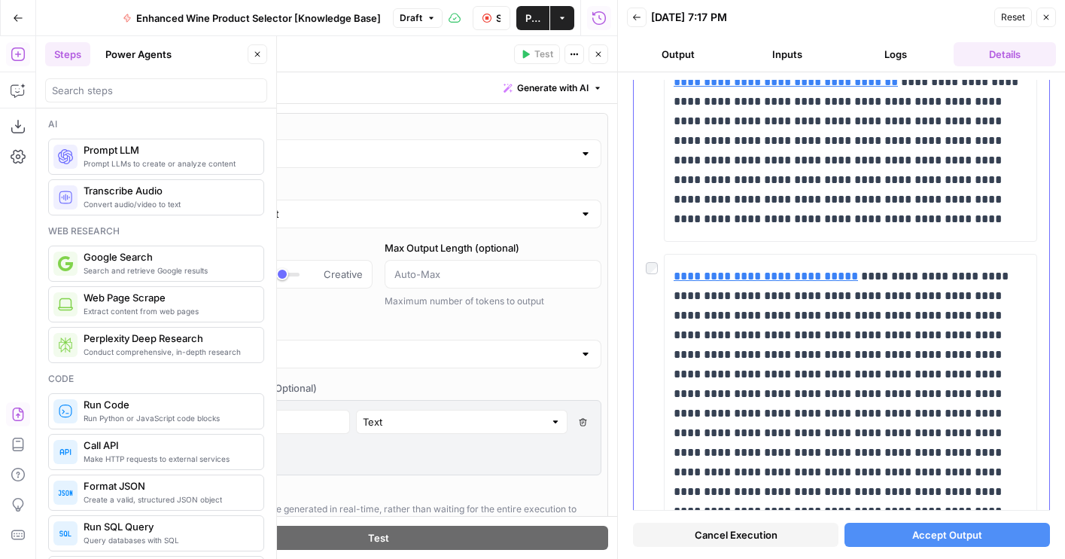
scroll to position [3520, 0]
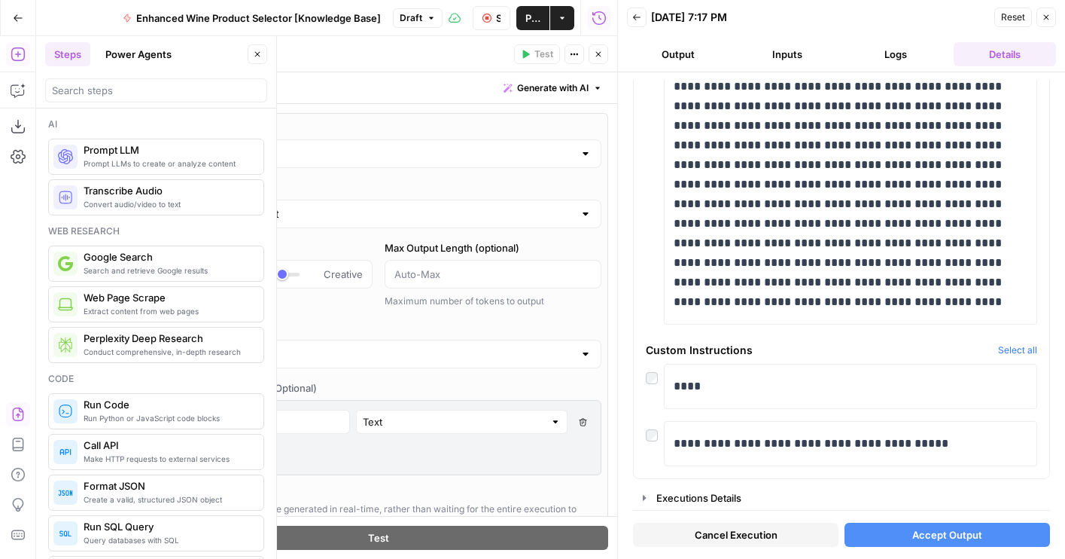
click at [1044, 17] on icon "button" at bounding box center [1046, 17] width 9 height 9
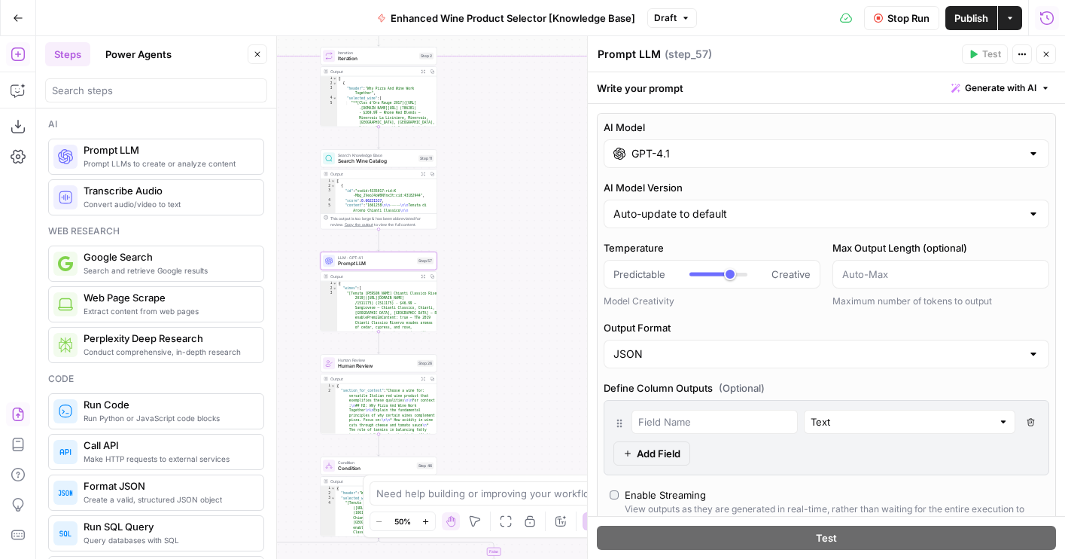
drag, startPoint x: 551, startPoint y: 372, endPoint x: 415, endPoint y: 223, distance: 201.9
click at [415, 223] on div "true false false true true false Workflow Set Inputs Inputs LLM · GPT-4o Extrac…" at bounding box center [550, 297] width 1029 height 522
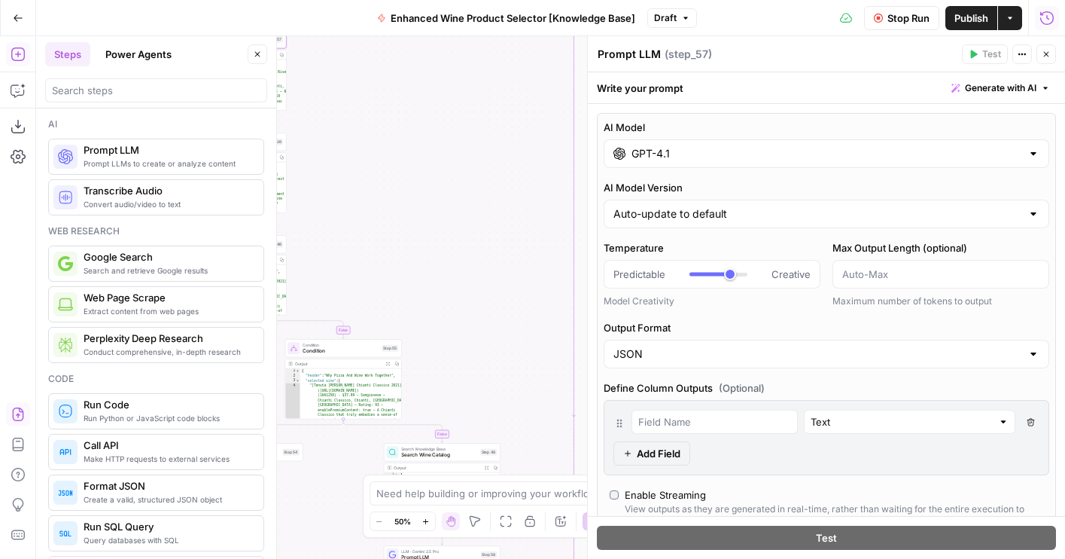
drag, startPoint x: 425, startPoint y: 178, endPoint x: 400, endPoint y: 114, distance: 68.6
click at [400, 114] on div "true false false true true false Workflow Set Inputs Inputs LLM · GPT-4o Extrac…" at bounding box center [550, 297] width 1029 height 522
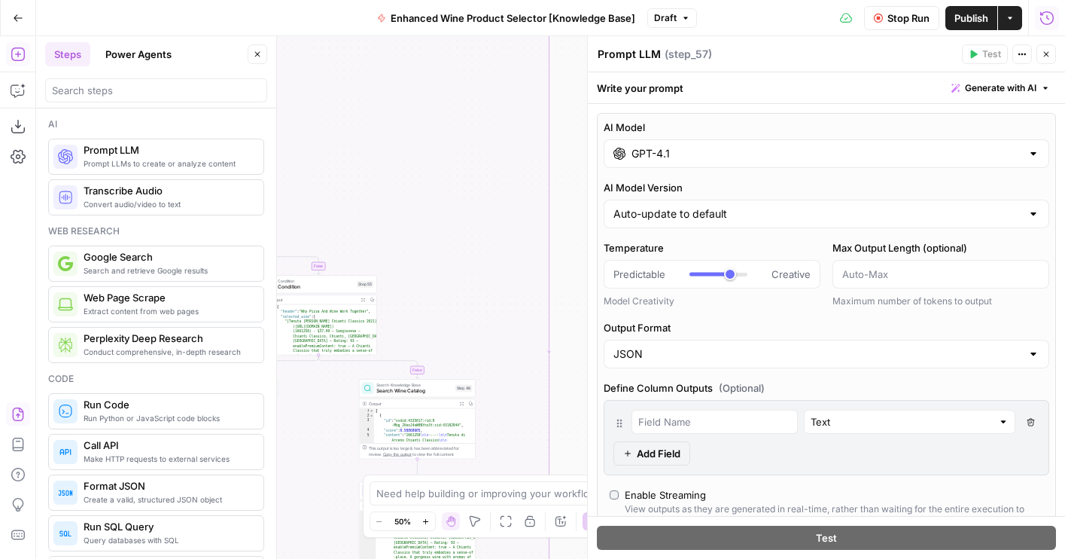
drag, startPoint x: 452, startPoint y: 301, endPoint x: 479, endPoint y: 141, distance: 162.7
click at [479, 141] on div "true false false true true false Workflow Set Inputs Inputs LLM · GPT-4o Extrac…" at bounding box center [550, 297] width 1029 height 522
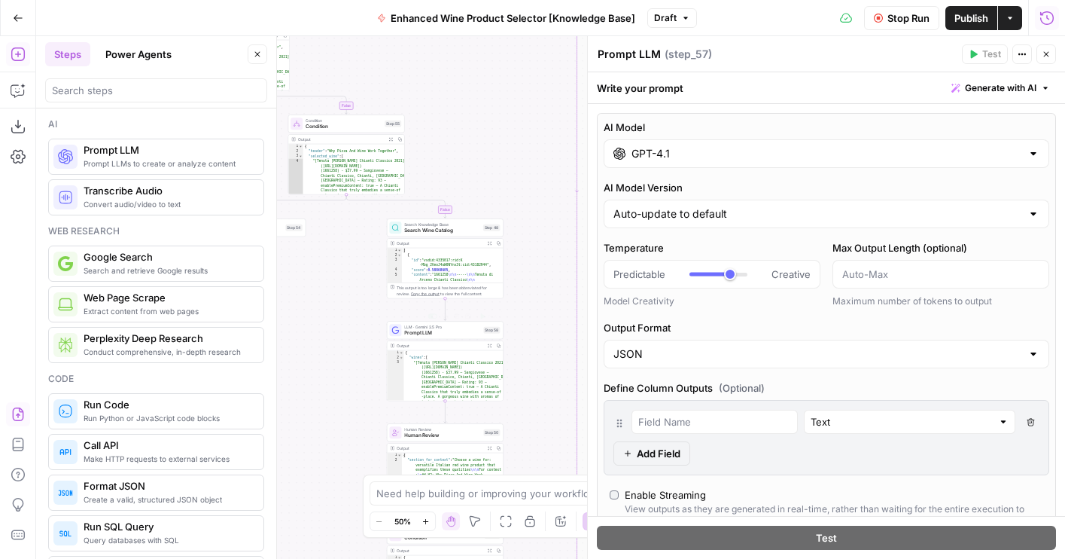
click at [461, 338] on div "LLM · Gemini 2.5 Pro Prompt LLM Step 58 Copy step Delete step Add Note Test" at bounding box center [445, 330] width 117 height 18
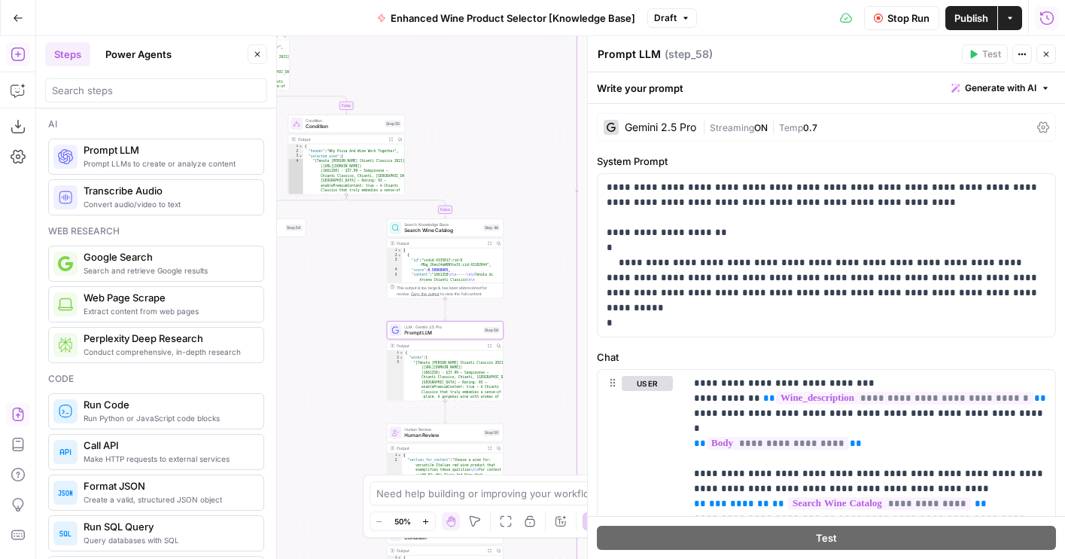
scroll to position [219, 0]
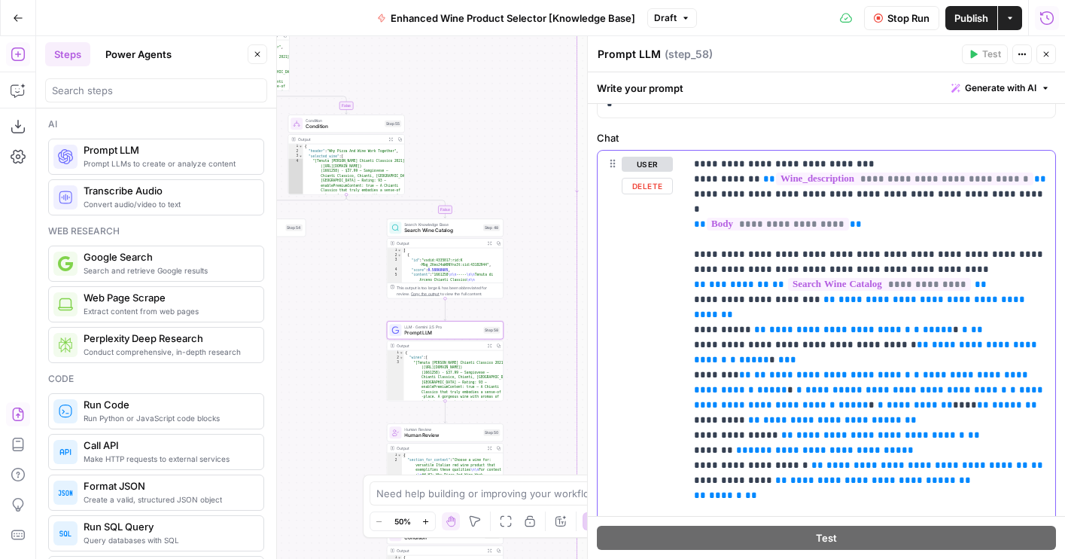
click at [829, 242] on p "**********" at bounding box center [870, 435] width 352 height 557
click at [888, 254] on p "**********" at bounding box center [870, 435] width 352 height 557
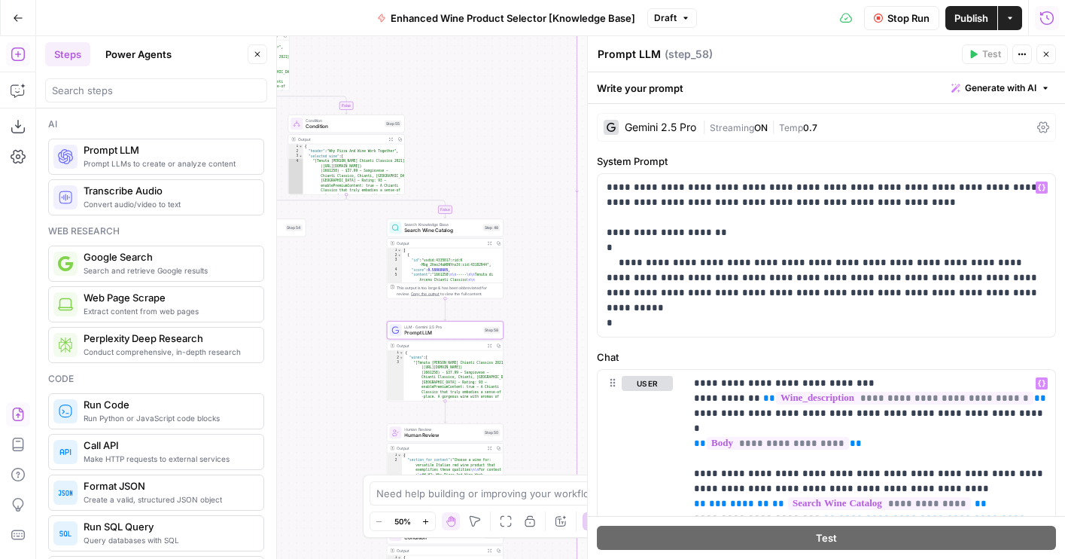
click at [680, 114] on div "Gemini 2.5 Pro | Streaming ON | Temp 0.7" at bounding box center [826, 127] width 459 height 29
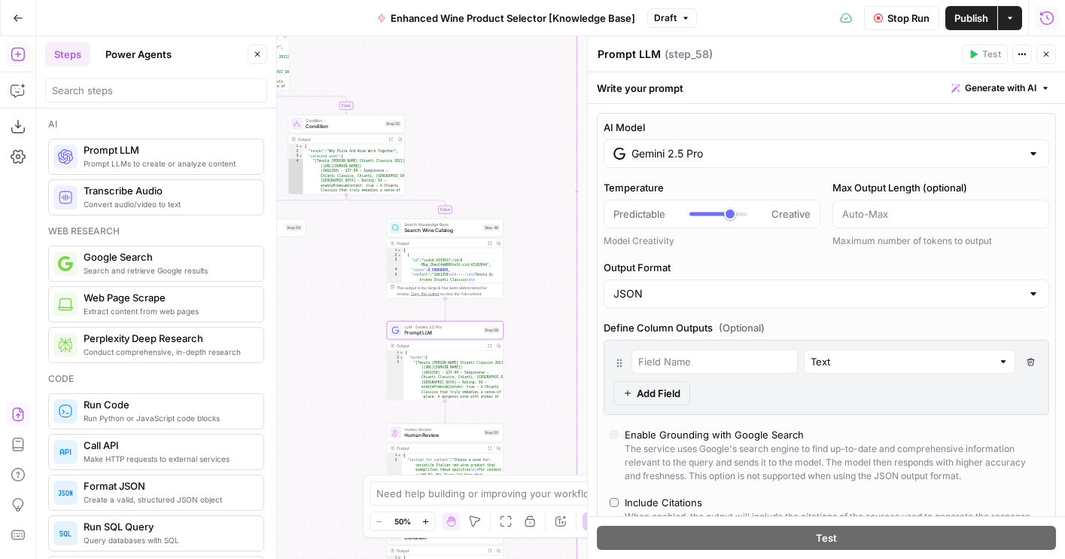
click at [680, 153] on input "Gemini 2.5 Pro" at bounding box center [827, 153] width 390 height 15
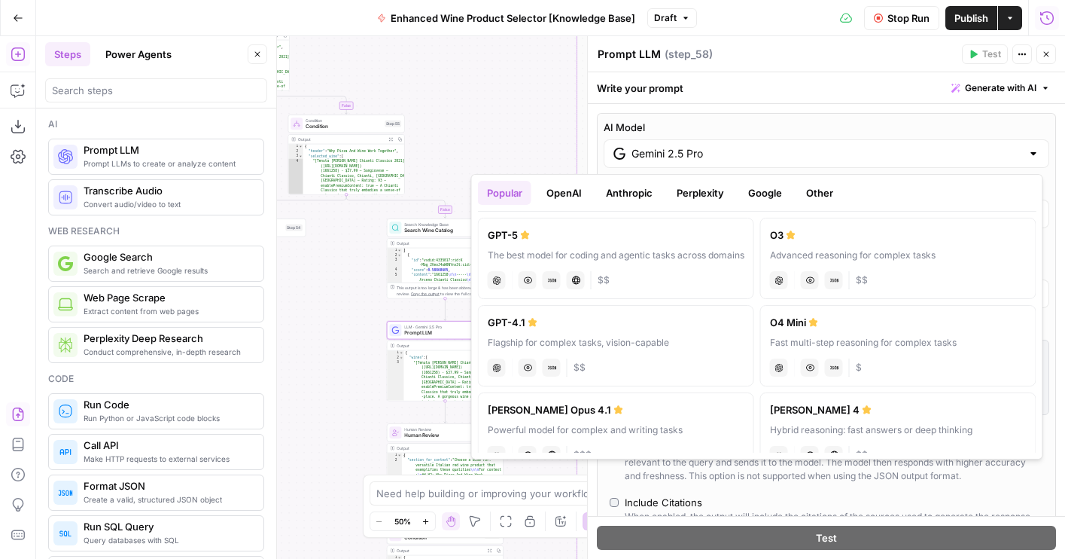
click at [616, 345] on div "Flagship for complex tasks, vision-capable" at bounding box center [616, 343] width 257 height 14
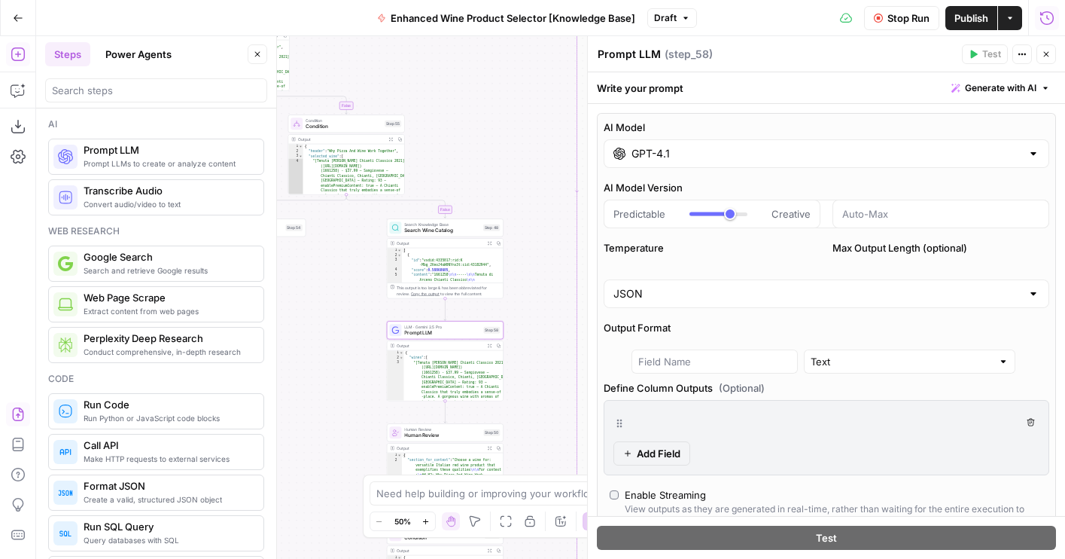
type input "GPT-4.1"
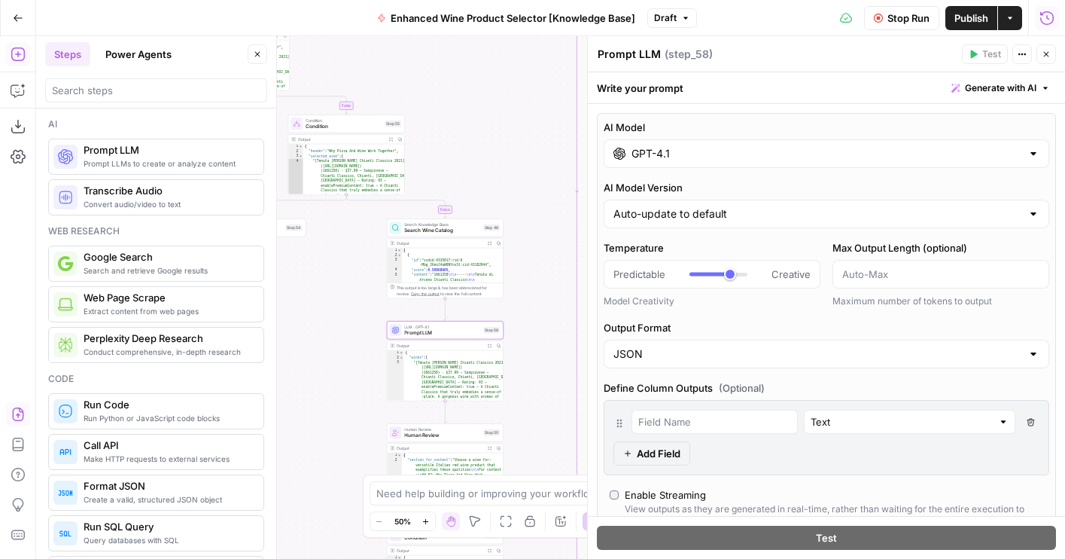
click at [960, 21] on span "Publish" at bounding box center [971, 18] width 34 height 15
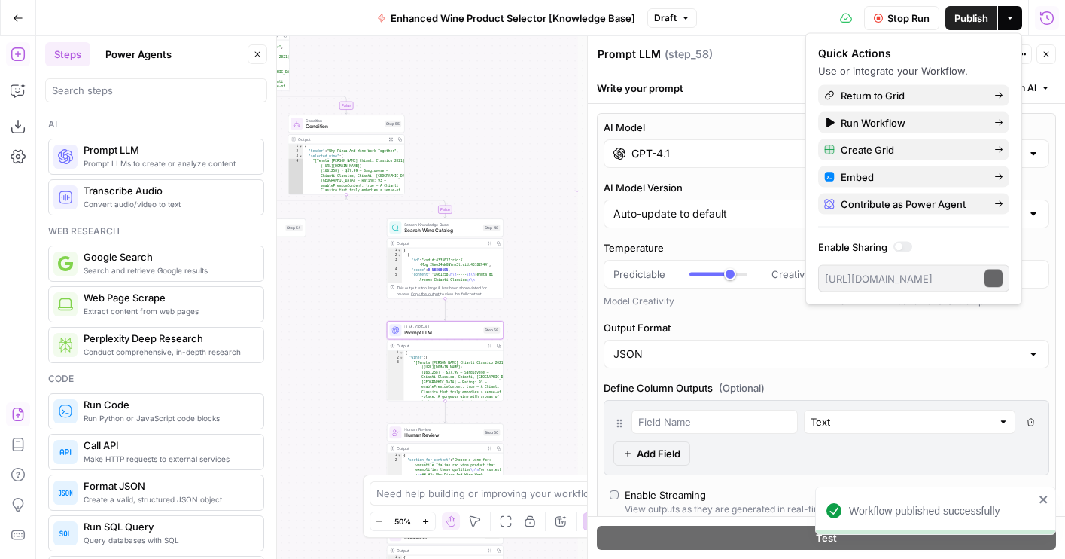
click at [886, 9] on button "Stop Run" at bounding box center [901, 18] width 75 height 24
